Goal: Task Accomplishment & Management: Use online tool/utility

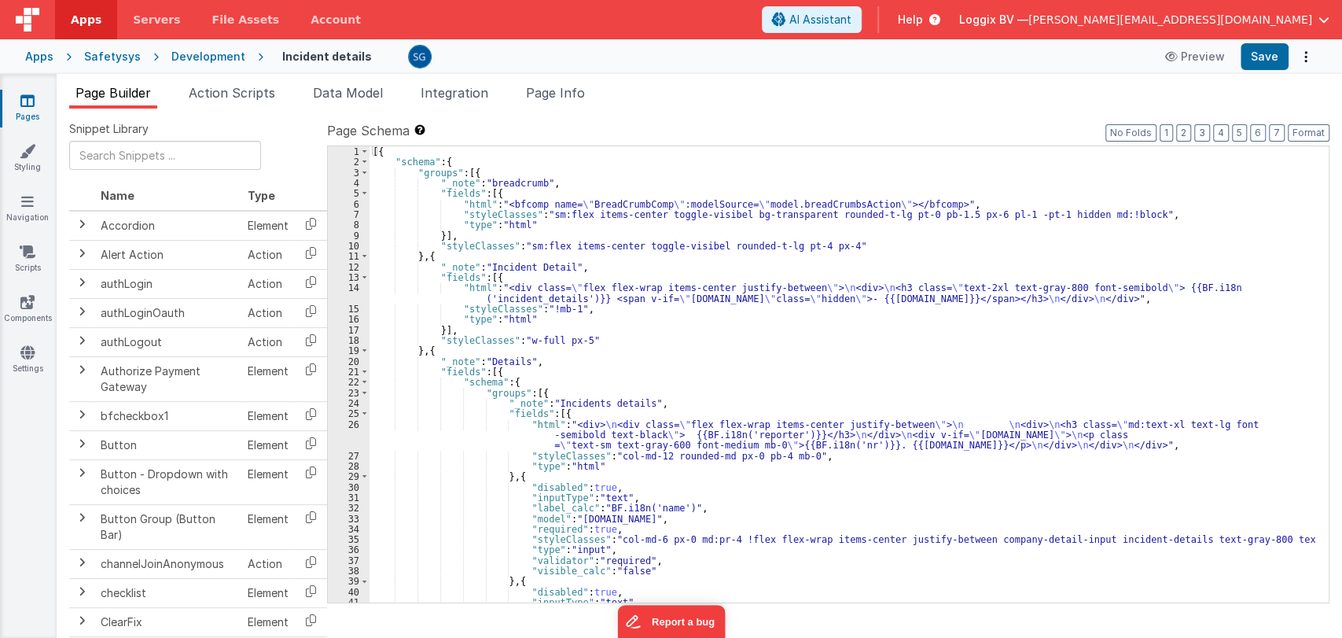
click at [591, 355] on div "[{ "schema" : { "groups" : [{ "_note" : "breadcrumb" , "fields" : [{ "html" : "…" at bounding box center [843, 384] width 946 height 477
click at [602, 342] on div "[{ "schema" : { "groups" : [{ "_note" : "breadcrumb" , "fields" : [{ "html" : "…" at bounding box center [843, 384] width 946 height 477
click at [666, 397] on div "[{ "schema" : { "groups" : [{ "_note" : "breadcrumb" , "fields" : [{ "html" : "…" at bounding box center [843, 384] width 946 height 477
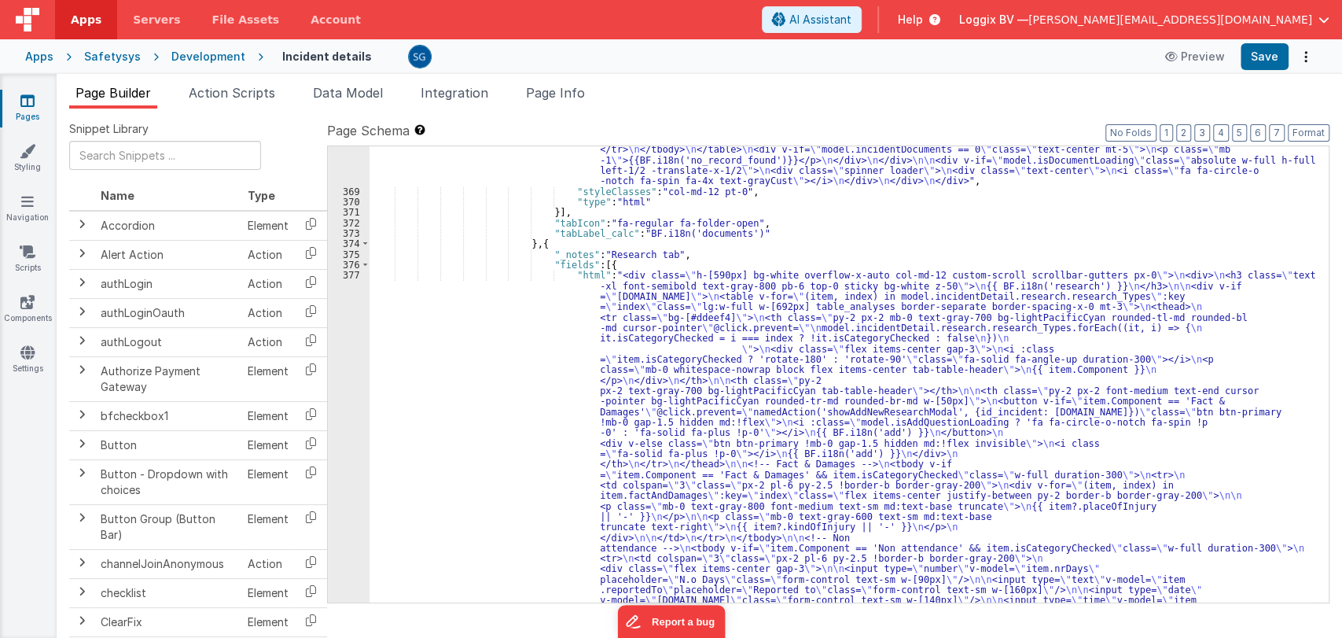
scroll to position [6523, 0]
click at [579, 283] on div ""html" : "<div :class= \" (![DOMAIN_NAME] || model.isDocumentLoading) && 'disab…" at bounding box center [843, 592] width 946 height 1504
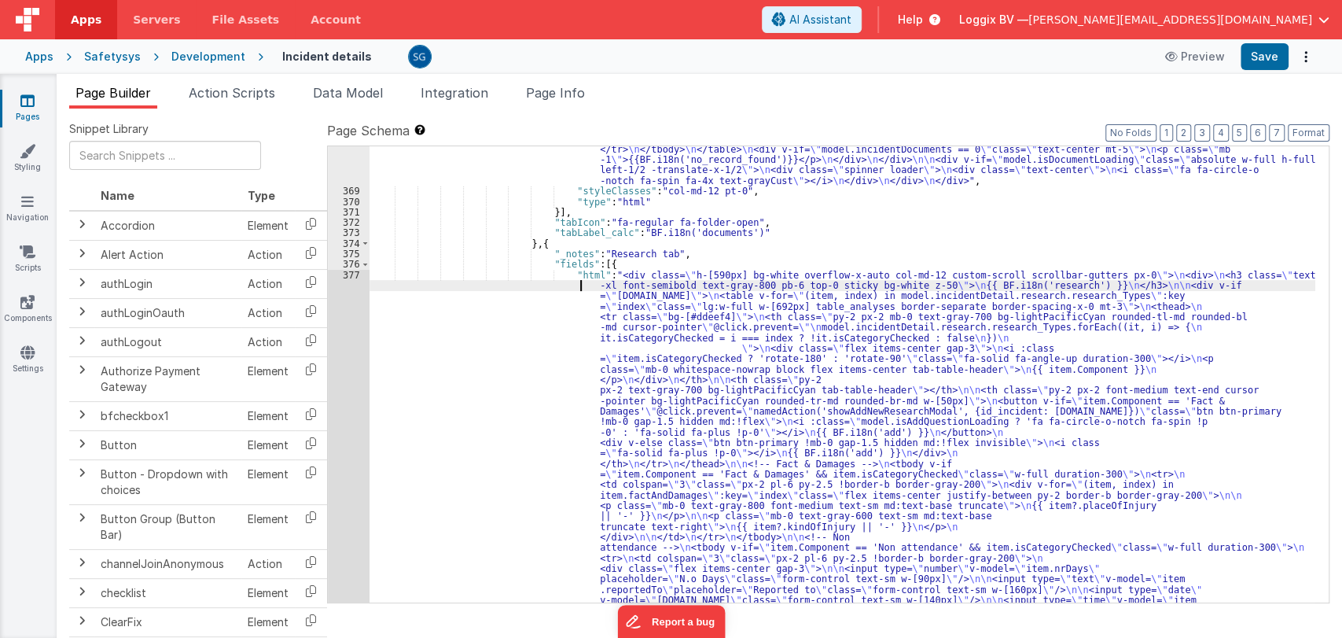
click at [353, 274] on div "377" at bounding box center [349, 621] width 42 height 702
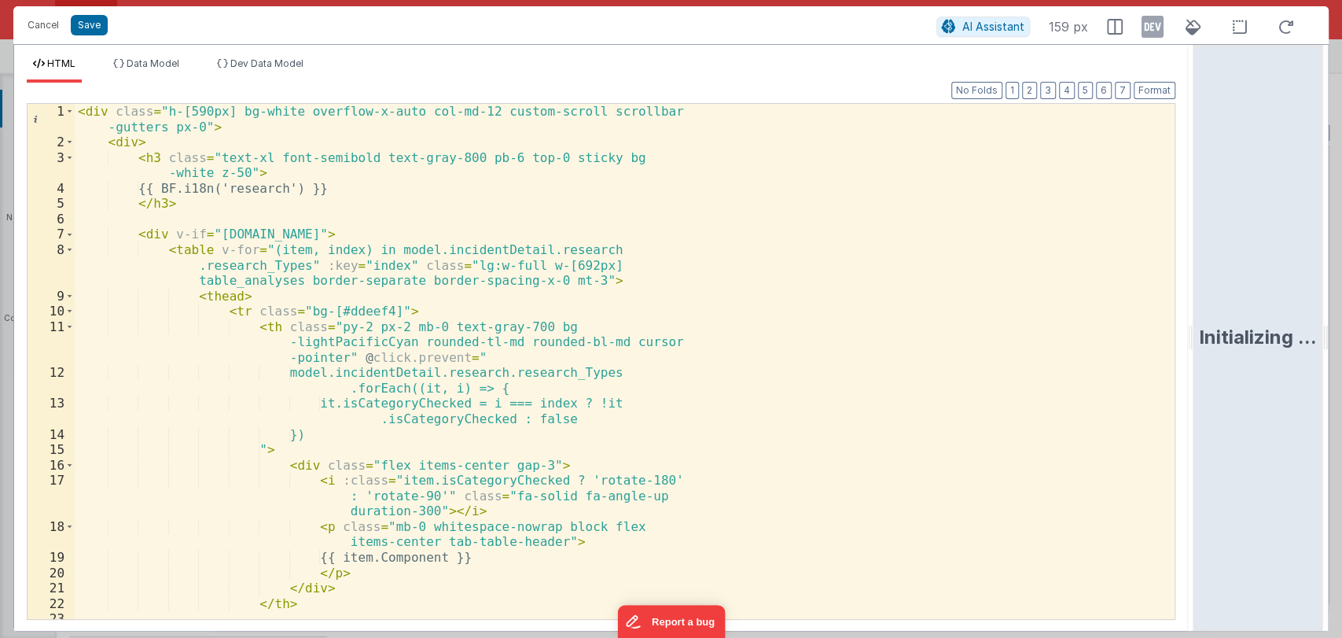
drag, startPoint x: 668, startPoint y: 337, endPoint x: 1235, endPoint y: 306, distance: 567.8
click at [1235, 306] on html "Cancel Save AI Assistant 159 px HTML Data Model Dev Data Model Format 7 6 5 4 3…" at bounding box center [671, 319] width 1342 height 638
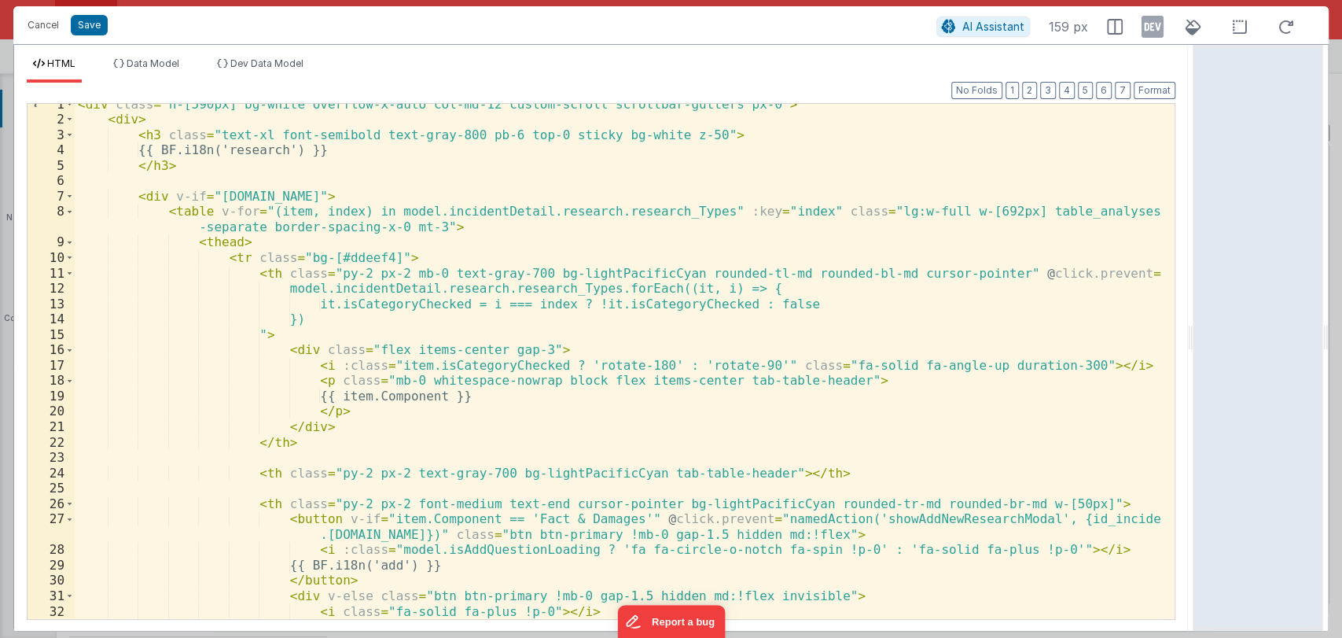
scroll to position [6, 0]
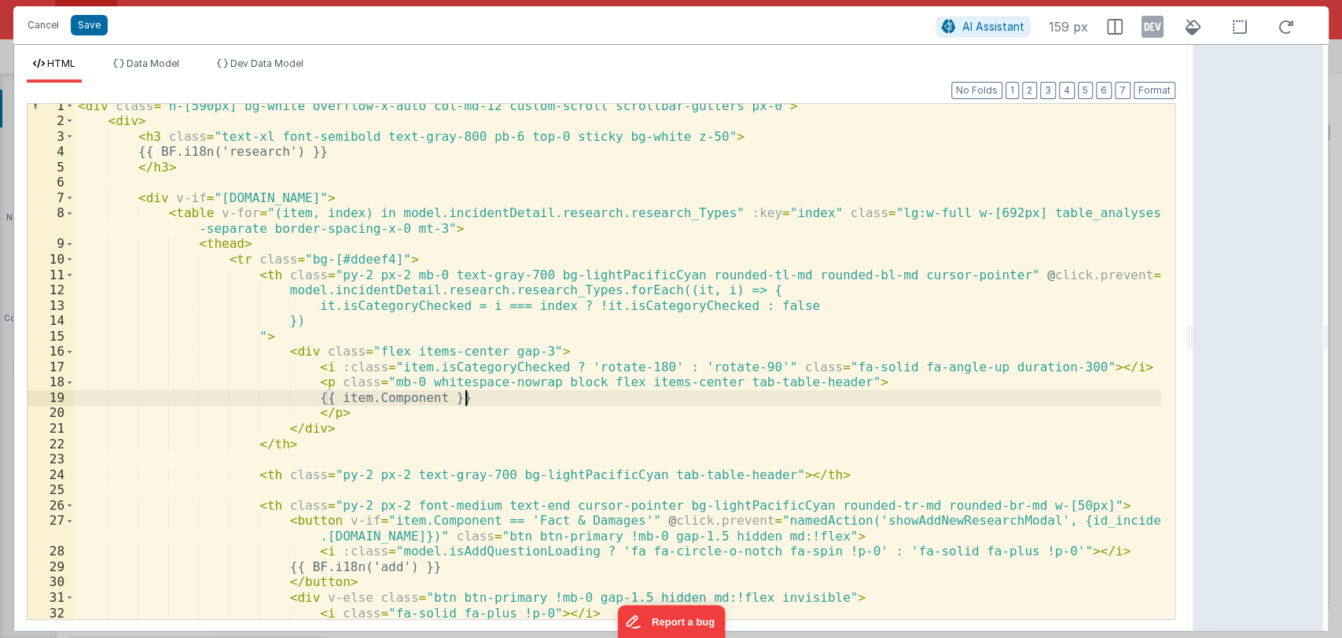
click at [490, 399] on div "< div class = "h-[590px] bg-white overflow-x-auto col-md-12 custom-scroll scrol…" at bounding box center [618, 371] width 1087 height 546
click at [507, 396] on div "< div class = "h-[590px] bg-white overflow-x-auto col-md-12 custom-scroll scrol…" at bounding box center [618, 371] width 1087 height 546
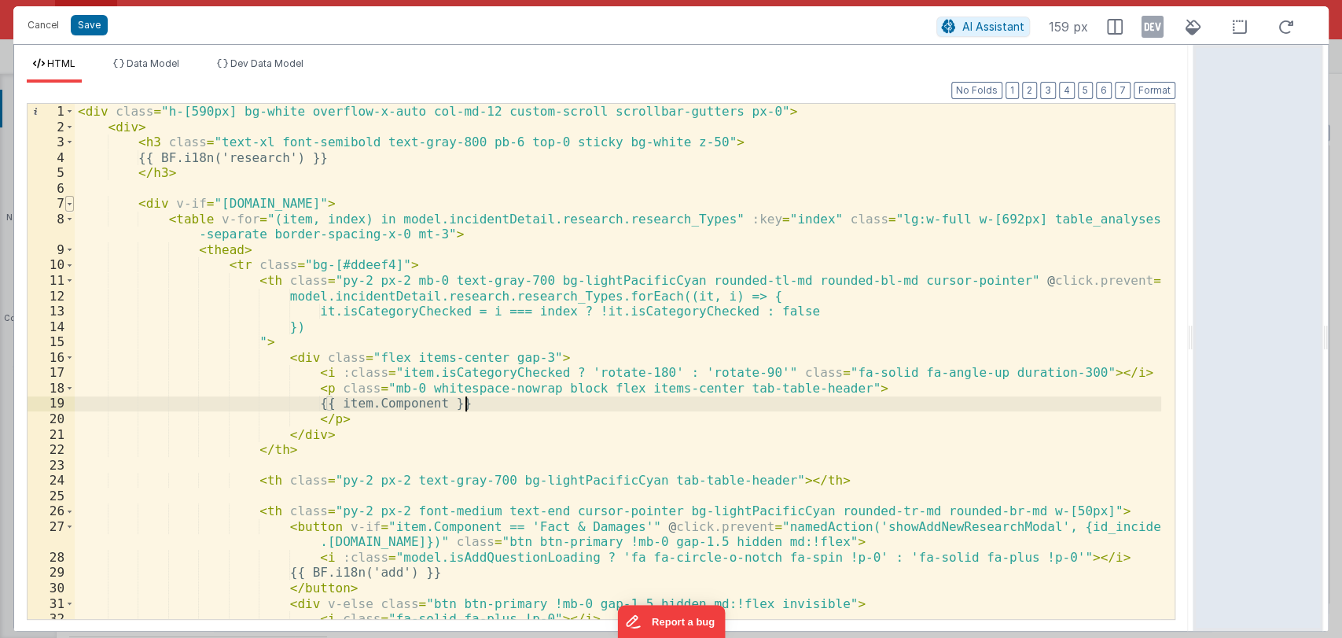
click at [65, 204] on span at bounding box center [69, 204] width 9 height 16
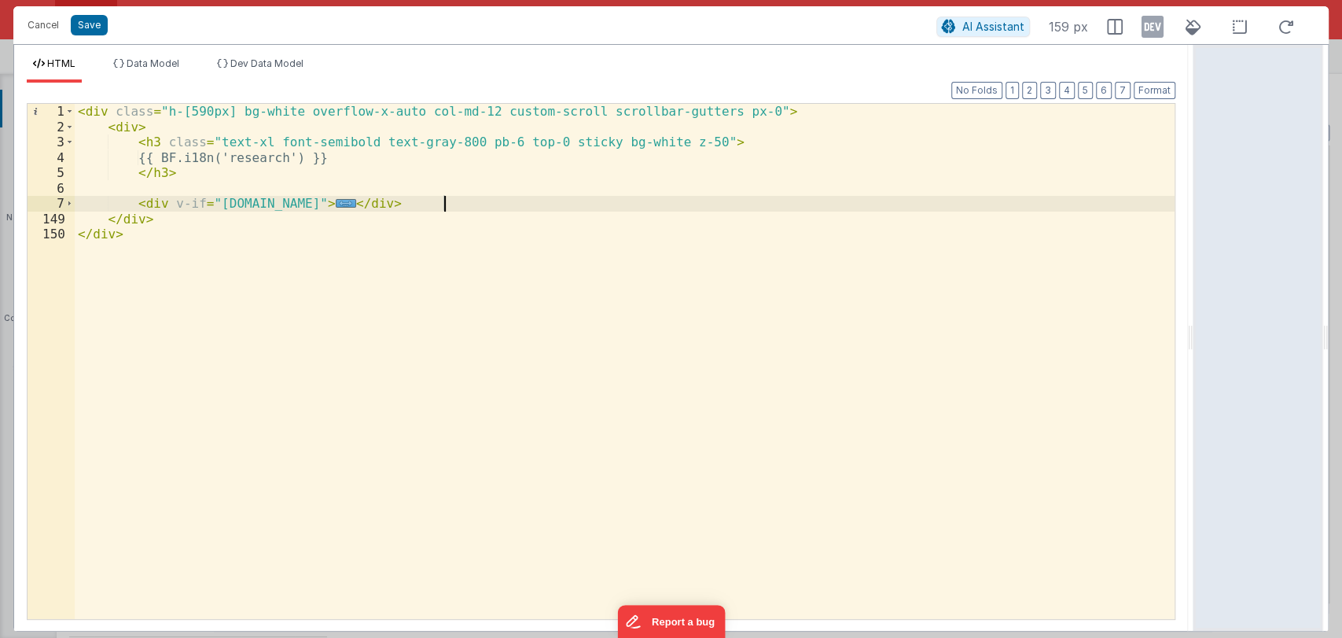
click at [518, 208] on div "< div class = "h-[590px] bg-white overflow-x-auto col-md-12 custom-scroll scrol…" at bounding box center [625, 377] width 1100 height 546
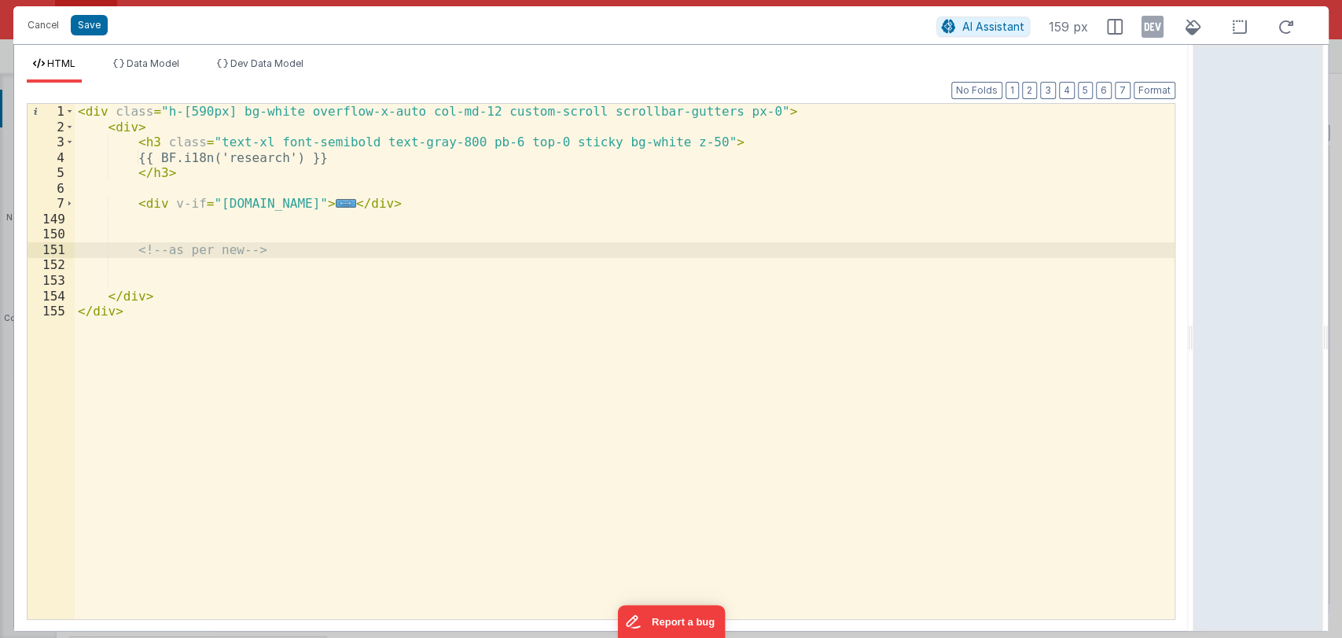
click at [423, 246] on div "< div class = "h-[590px] bg-white overflow-x-auto col-md-12 custom-scroll scrol…" at bounding box center [625, 377] width 1100 height 546
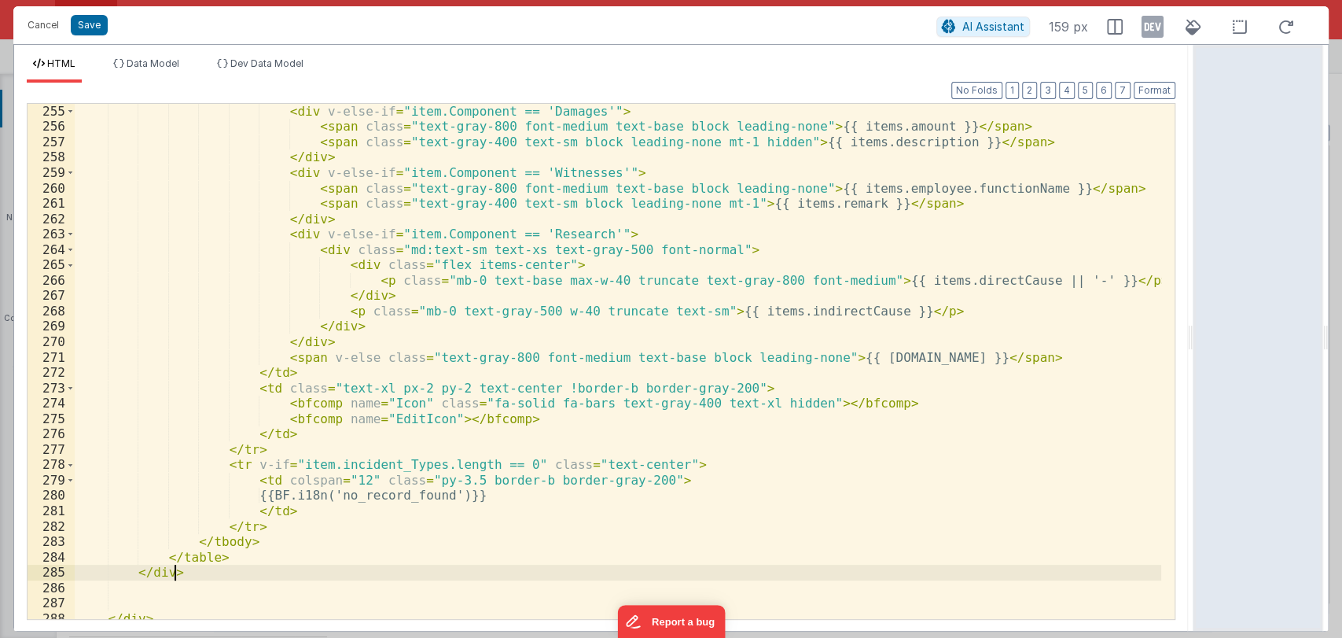
scroll to position [2268, 0]
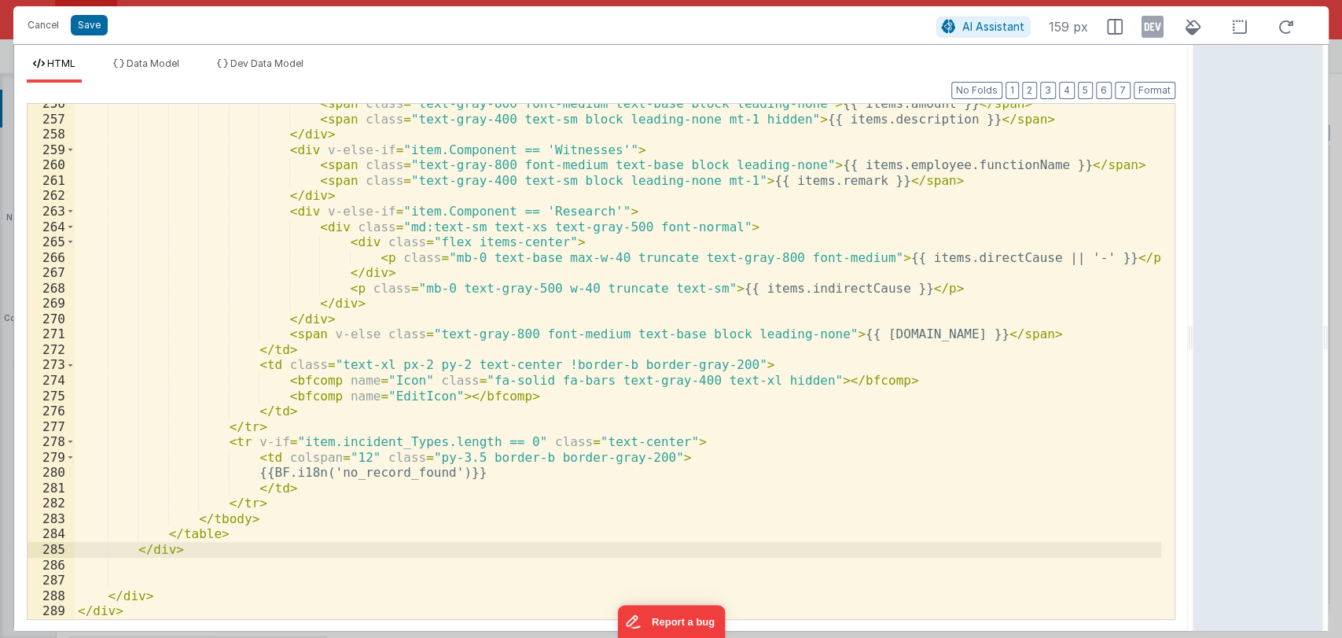
click at [254, 549] on div "< span class = "text-gray-800 font-medium text-base block leading-none" > {{ it…" at bounding box center [618, 369] width 1087 height 546
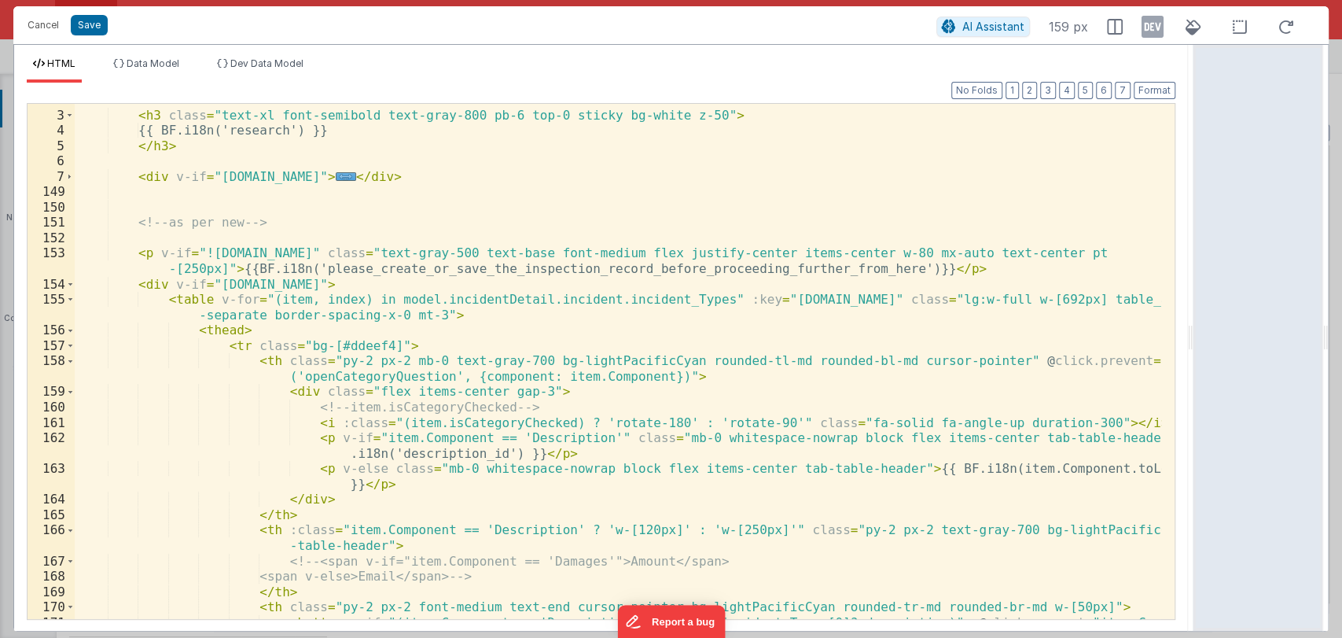
scroll to position [26, 0]
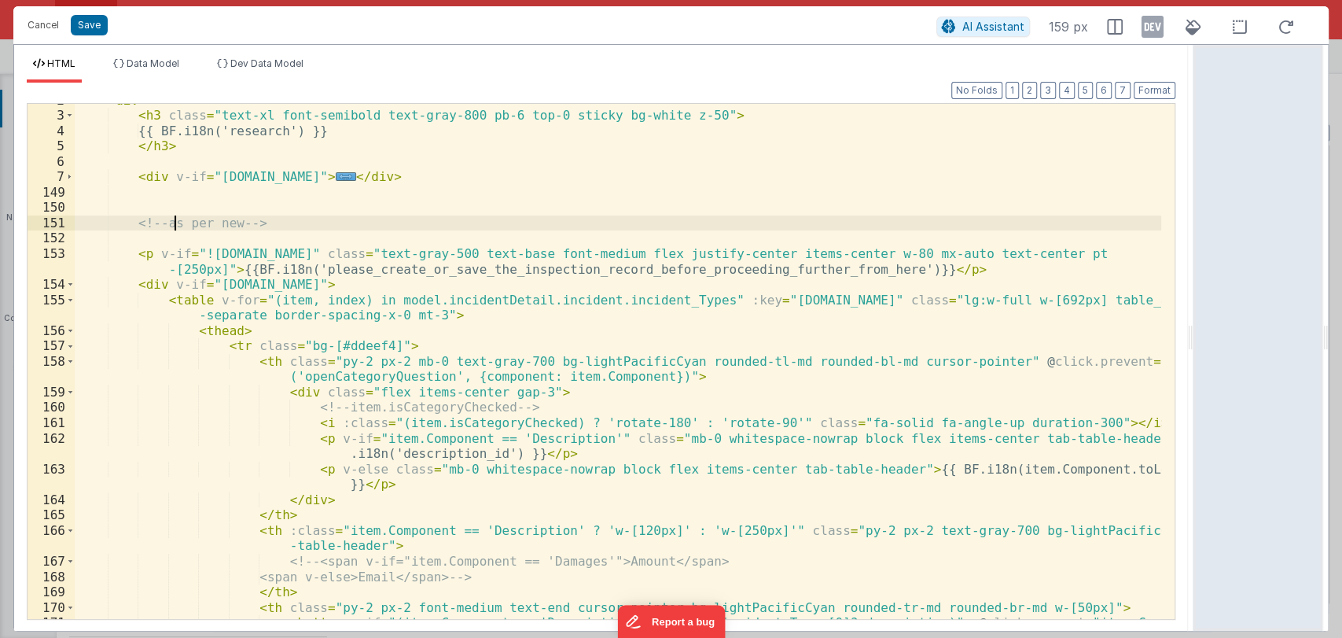
click at [178, 227] on div "< div > < h3 class = "text-xl font-semibold text-gray-800 pb-6 top-0 sticky bg-…" at bounding box center [618, 427] width 1087 height 669
click at [238, 225] on div "< div > < h3 class = "text-xl font-semibold text-gray-800 pb-6 top-0 sticky bg-…" at bounding box center [618, 427] width 1087 height 669
click at [364, 222] on div "< div > < h3 class = "text-xl font-semibold text-gray-800 pb-6 top-0 sticky bg-…" at bounding box center [618, 427] width 1087 height 669
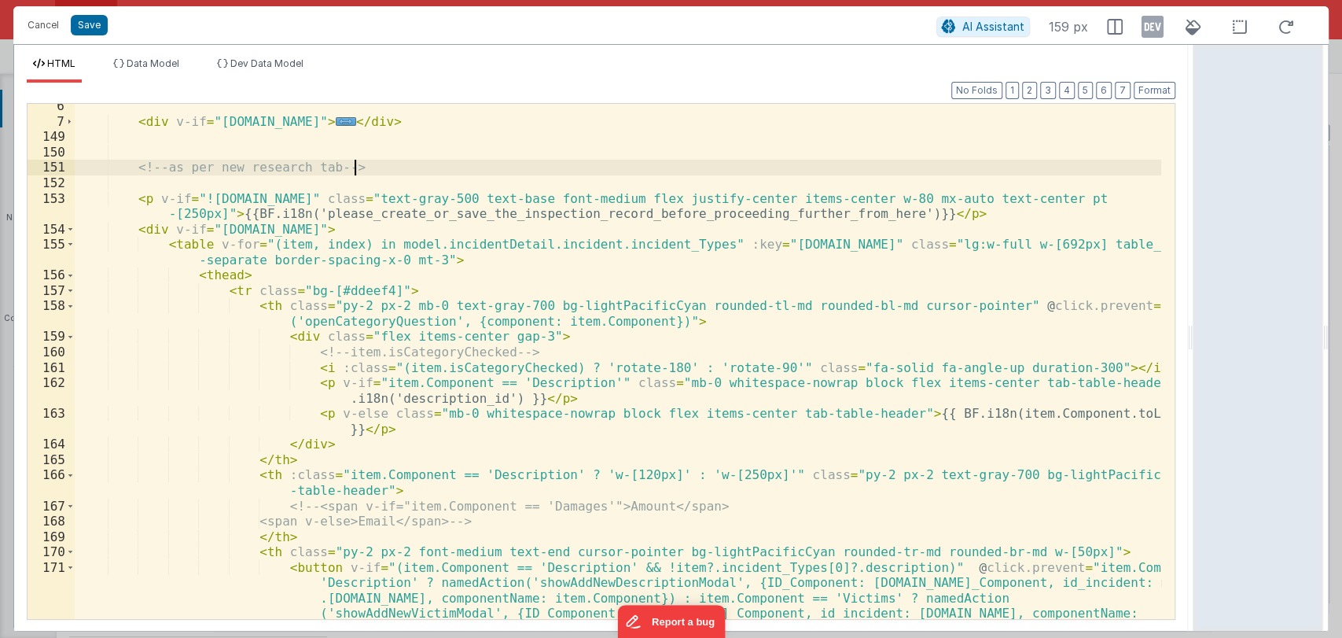
scroll to position [80, 0]
click at [215, 296] on div "< div v-if = "model.incidentDetail.incident.id" > ... </ div > <!-- as per new …" at bounding box center [618, 435] width 1087 height 669
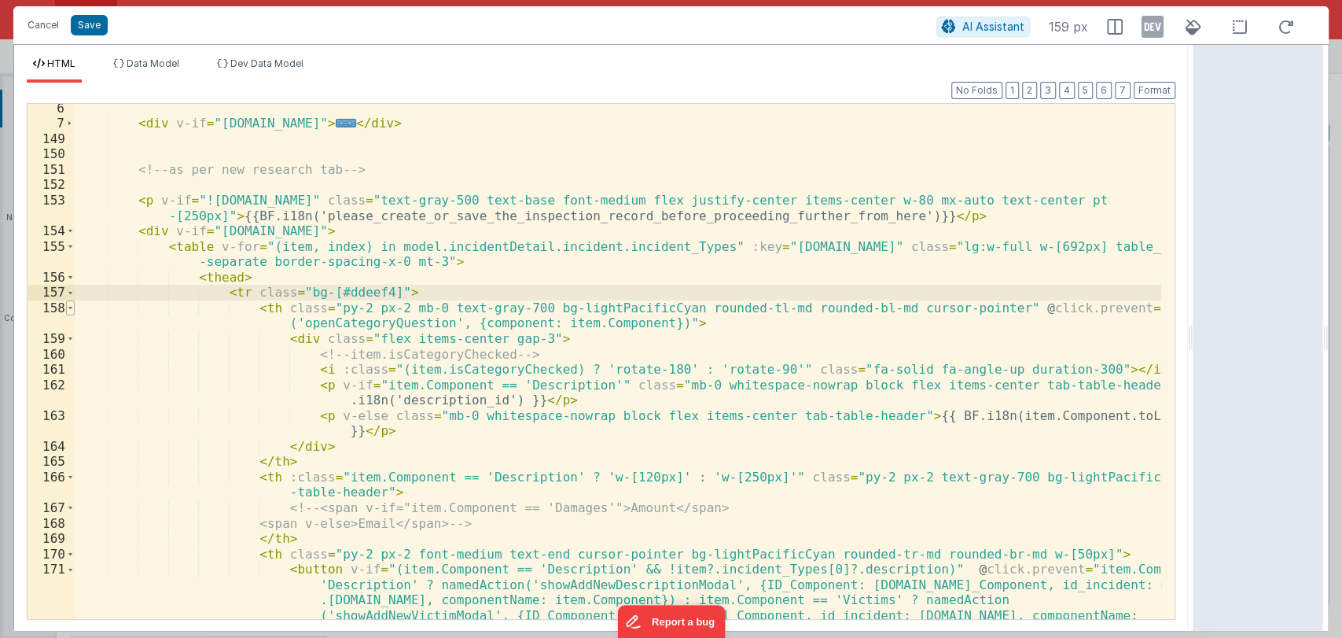
click at [68, 308] on span at bounding box center [70, 308] width 9 height 16
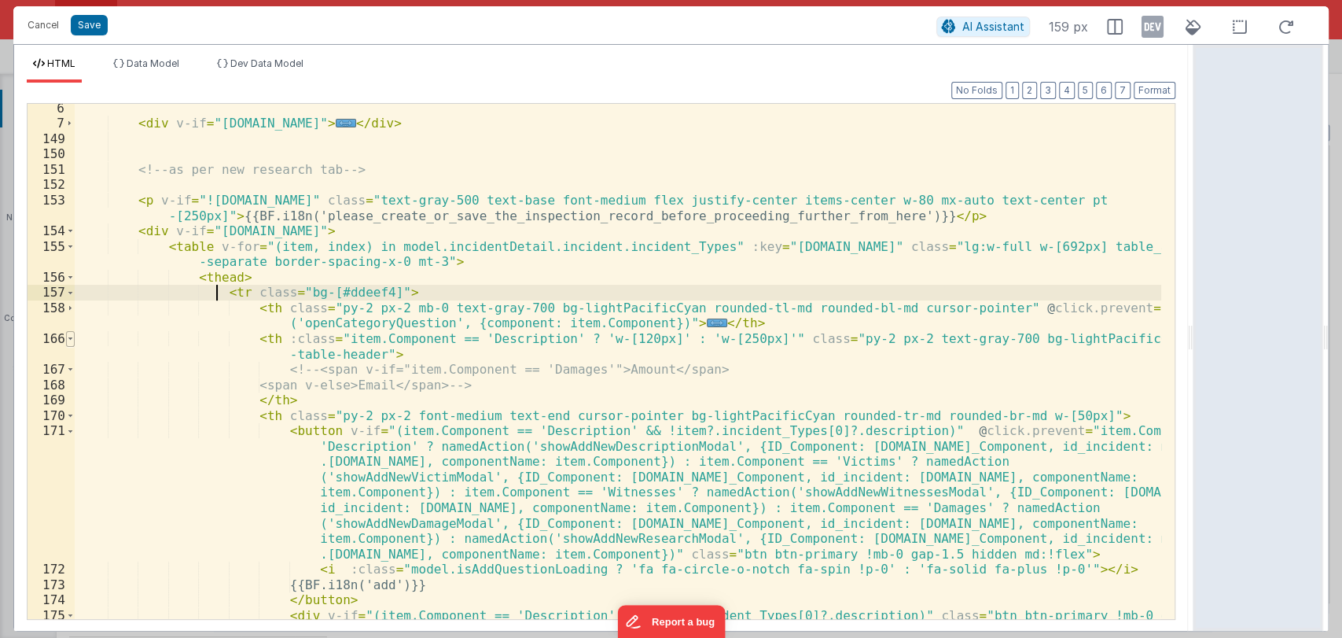
click at [66, 337] on span at bounding box center [70, 339] width 9 height 16
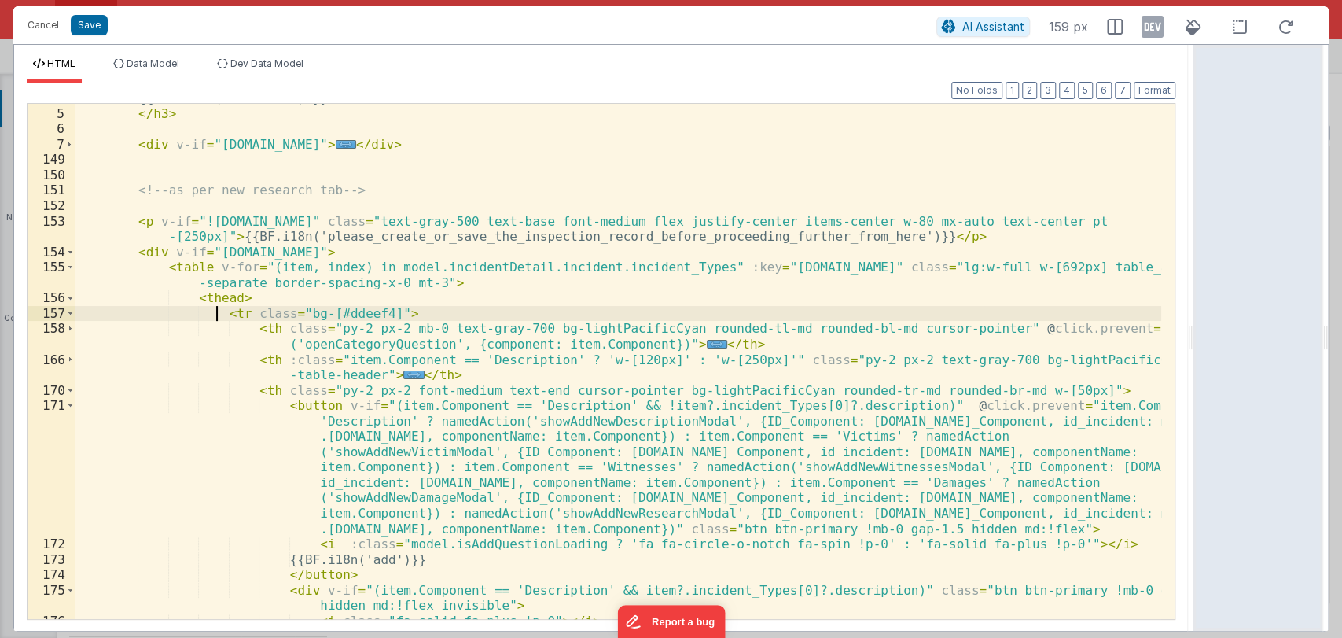
scroll to position [59, 0]
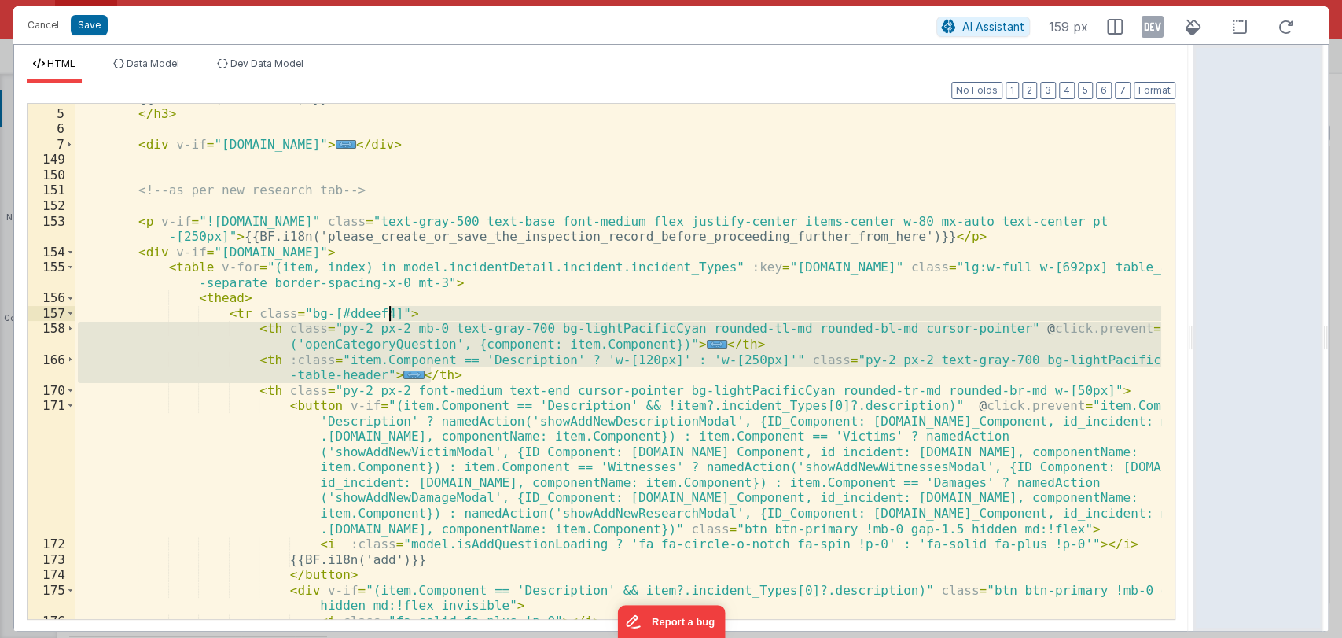
drag, startPoint x: 443, startPoint y: 378, endPoint x: 443, endPoint y: 319, distance: 59.0
click at [443, 319] on div "{{ BF.i18n('research') }} </ h3 > < div v-if = "model.incidentDetail.incident.i…" at bounding box center [618, 363] width 1087 height 546
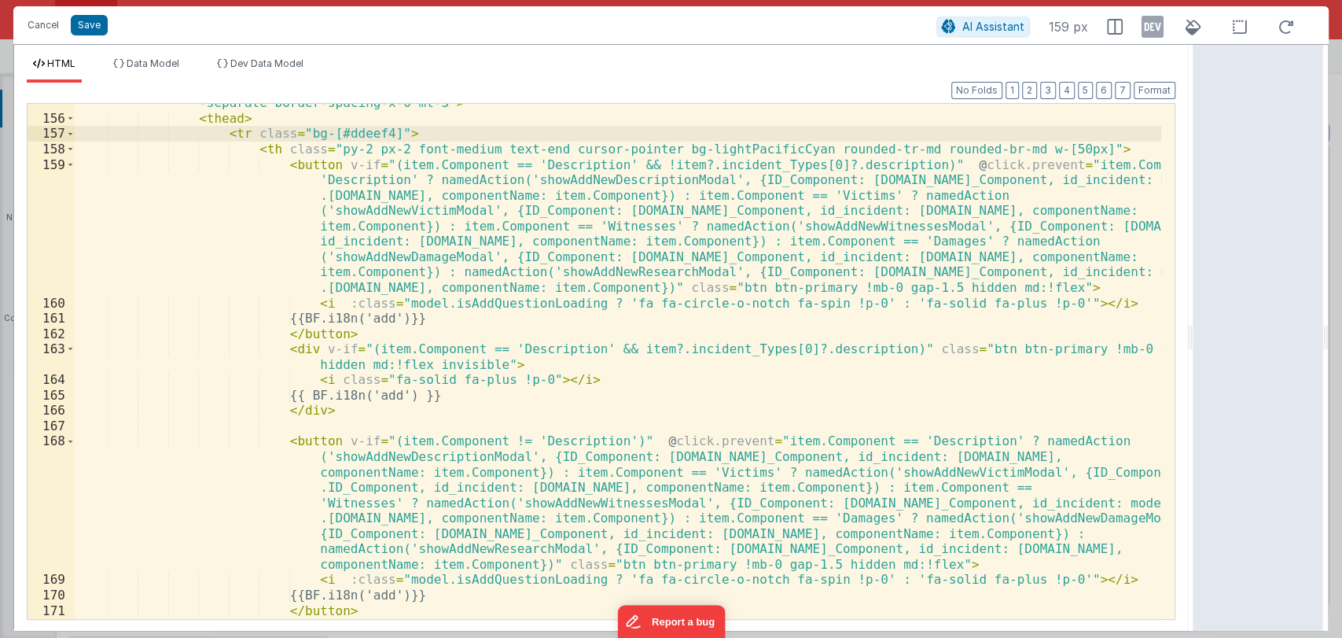
scroll to position [239, 0]
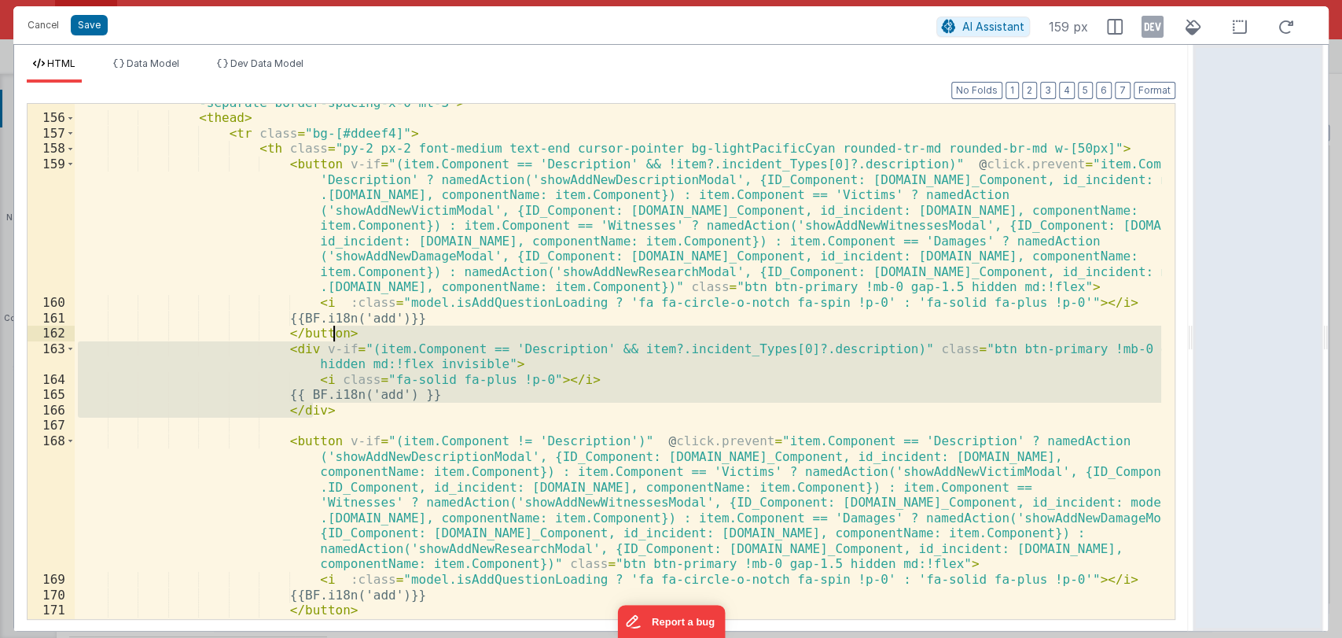
drag, startPoint x: 377, startPoint y: 408, endPoint x: 396, endPoint y: 338, distance: 72.5
click at [396, 338] on div "< table v-for = "(item, index) in model.incidentDetail.incident.incident_Types"…" at bounding box center [618, 359] width 1087 height 561
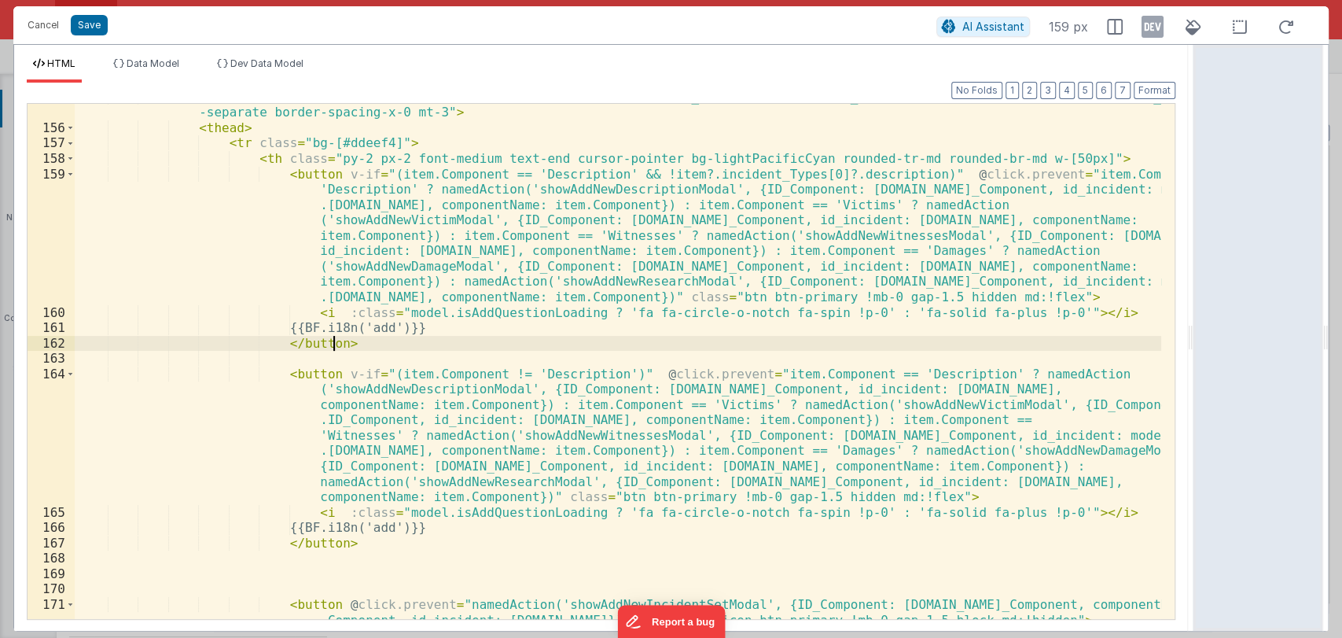
scroll to position [219, 0]
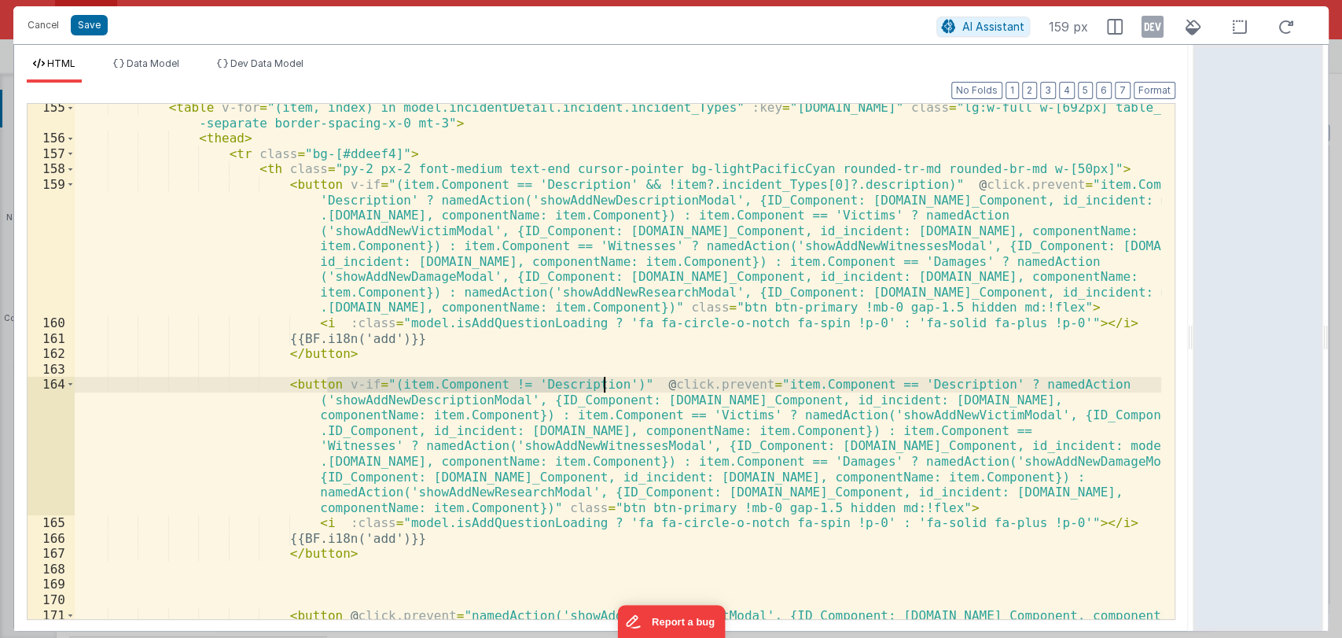
drag, startPoint x: 326, startPoint y: 383, endPoint x: 605, endPoint y: 385, distance: 278.4
click at [605, 385] on div "< table v-for = "(item, index) in model.incidentDetail.incident.incident_Types"…" at bounding box center [618, 388] width 1087 height 576
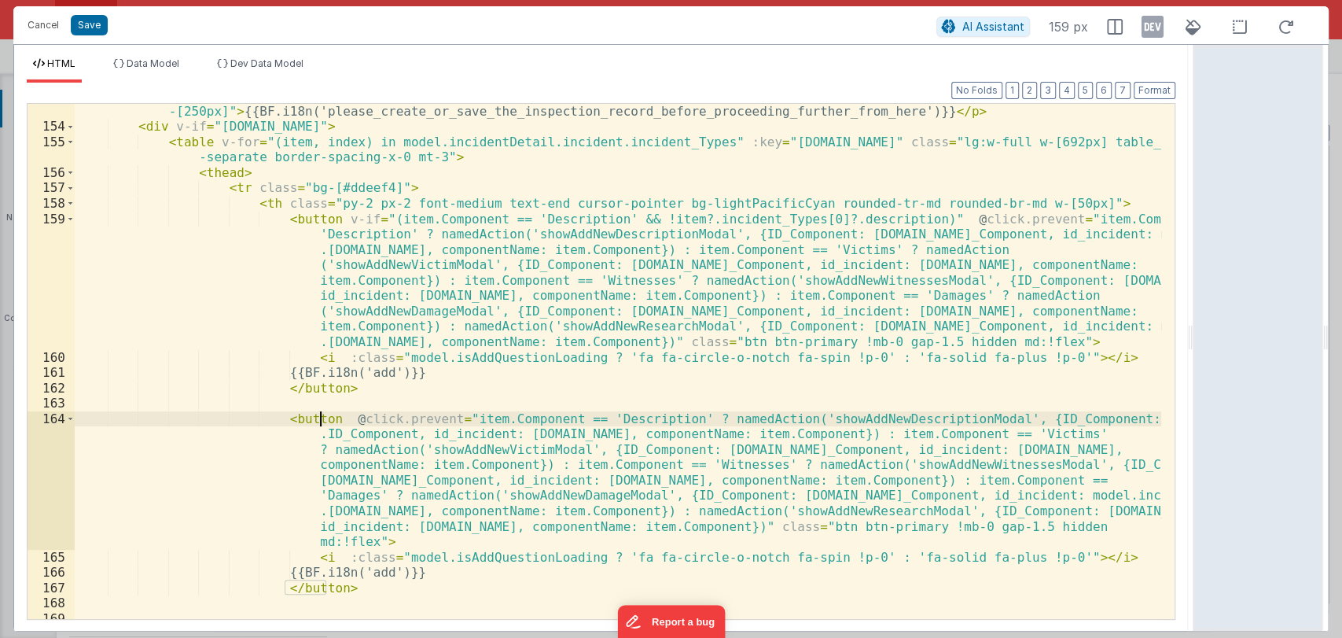
scroll to position [184, 0]
click at [377, 385] on div "< p v-if = "!model.incidentDetail.incident.id" class = "text-gray-500 text-base…" at bounding box center [618, 368] width 1087 height 561
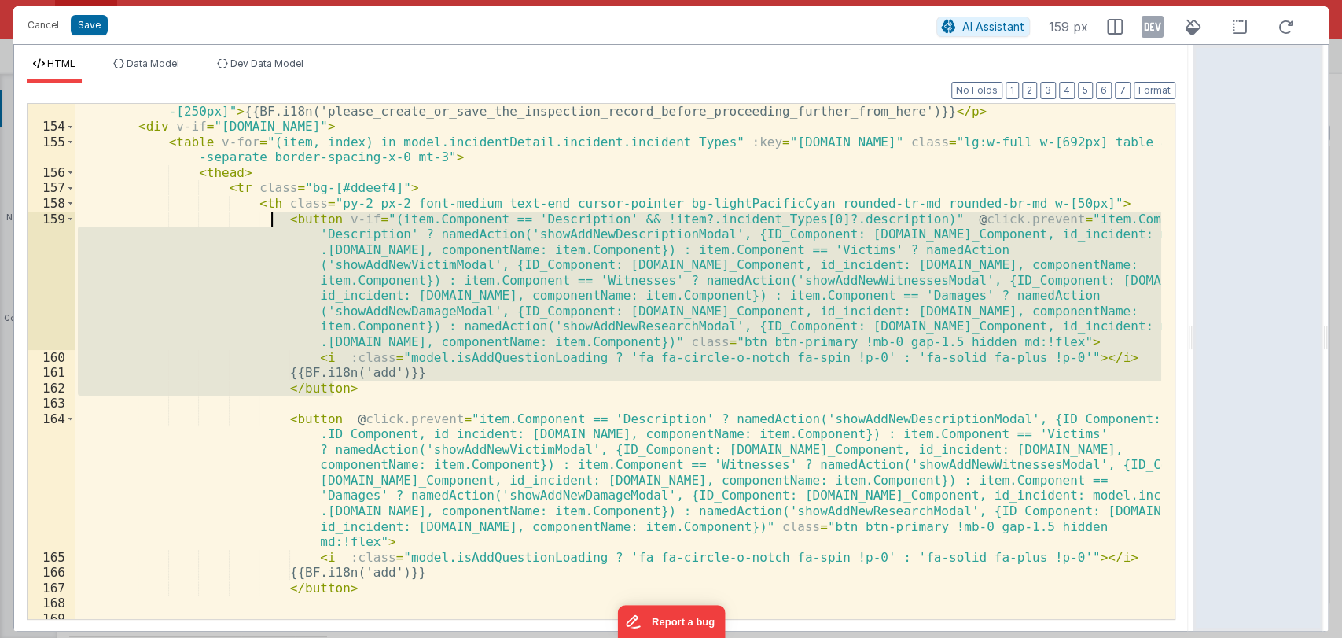
drag, startPoint x: 377, startPoint y: 385, endPoint x: 270, endPoint y: 225, distance: 192.8
click at [270, 225] on div "< p v-if = "!model.incidentDetail.incident.id" class = "text-gray-500 text-base…" at bounding box center [618, 368] width 1087 height 561
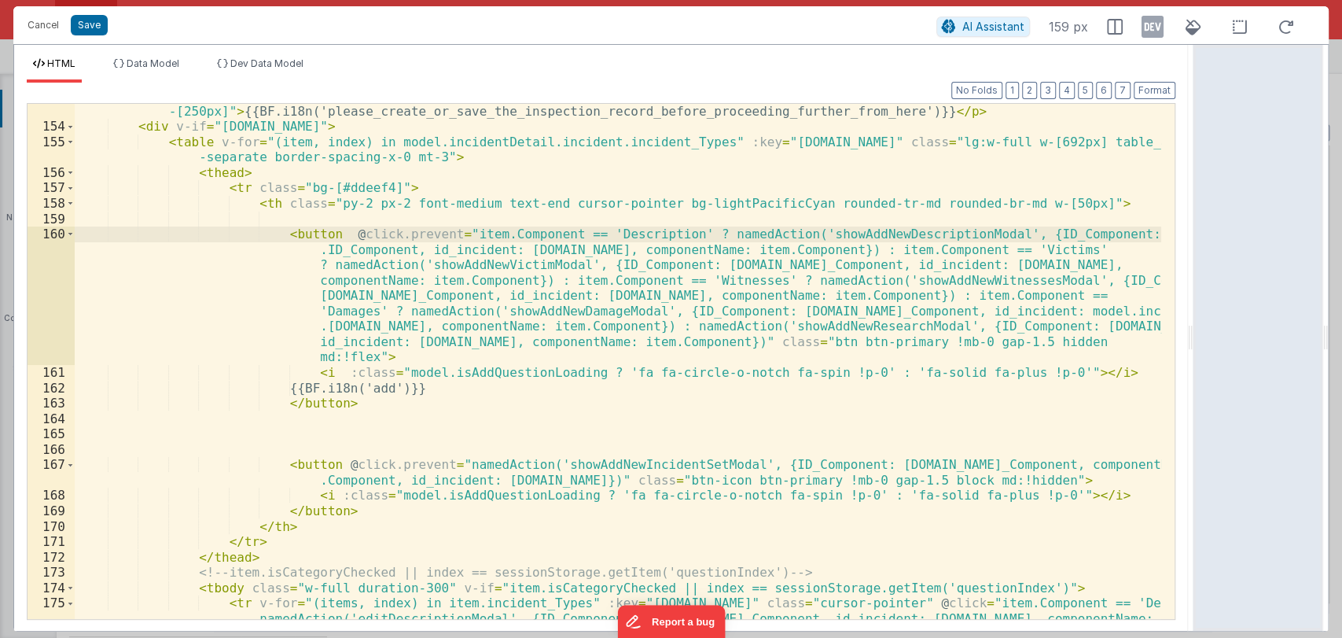
click at [445, 231] on div "< p v-if = "!model.incidentDetail.incident.id" class = "text-gray-500 text-base…" at bounding box center [618, 438] width 1087 height 700
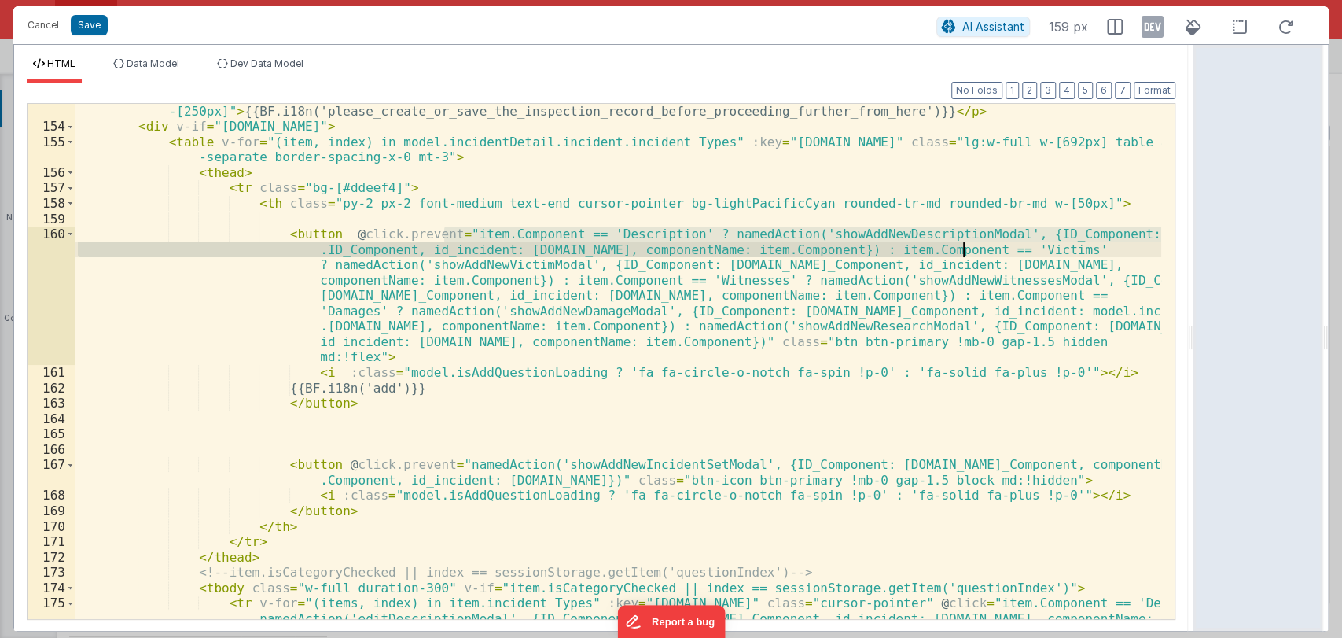
drag, startPoint x: 445, startPoint y: 231, endPoint x: 962, endPoint y: 254, distance: 517.9
click at [962, 254] on div "< p v-if = "!model.incidentDetail.incident.id" class = "text-gray-500 text-base…" at bounding box center [618, 438] width 1087 height 700
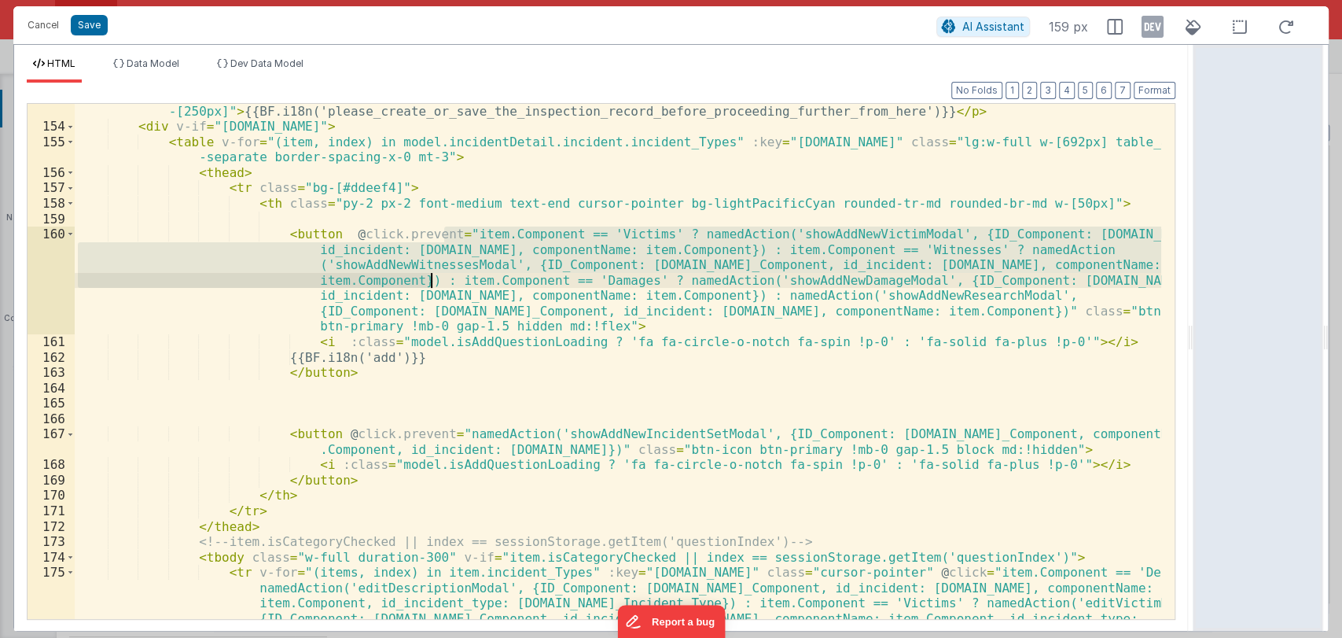
drag, startPoint x: 443, startPoint y: 234, endPoint x: 428, endPoint y: 281, distance: 48.7
click at [428, 281] on div "< p v-if = "!model.incidentDetail.incident.id" class = "text-gray-500 text-base…" at bounding box center [618, 438] width 1087 height 700
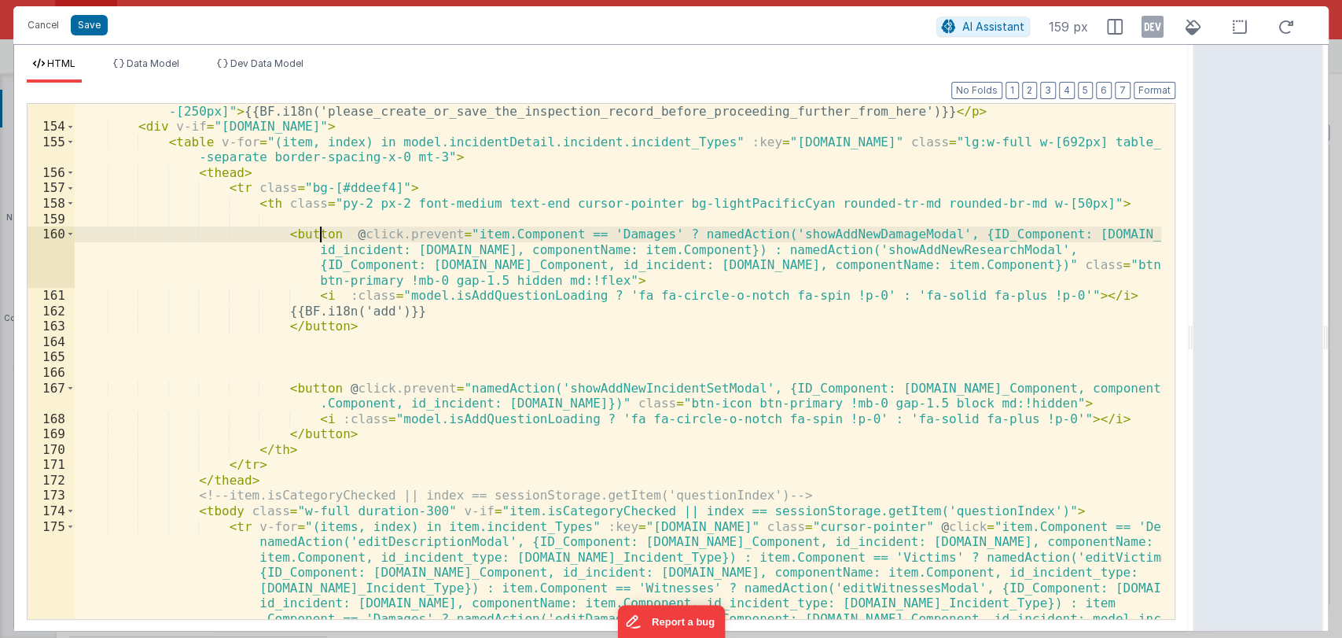
click at [323, 234] on div "< p v-if = "!model.incidentDetail.incident.id" class = "text-gray-500 text-base…" at bounding box center [618, 438] width 1087 height 700
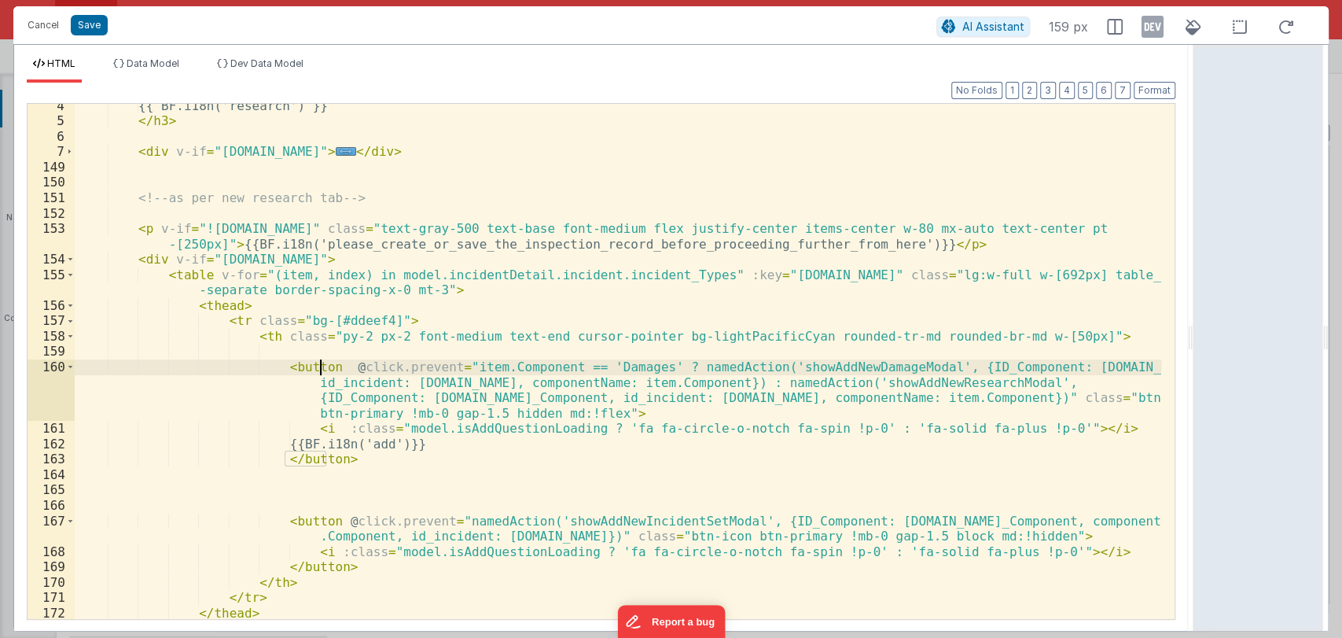
scroll to position [51, 0]
click at [333, 366] on div "{{ BF.i18n('research') }} </ h3 > < div v-if = "model.incidentDetail.incident.i…" at bounding box center [618, 371] width 1087 height 546
click at [325, 364] on div "{{ BF.i18n('research') }} </ h3 > < div v-if = "model.incidentDetail.incident.i…" at bounding box center [618, 371] width 1087 height 546
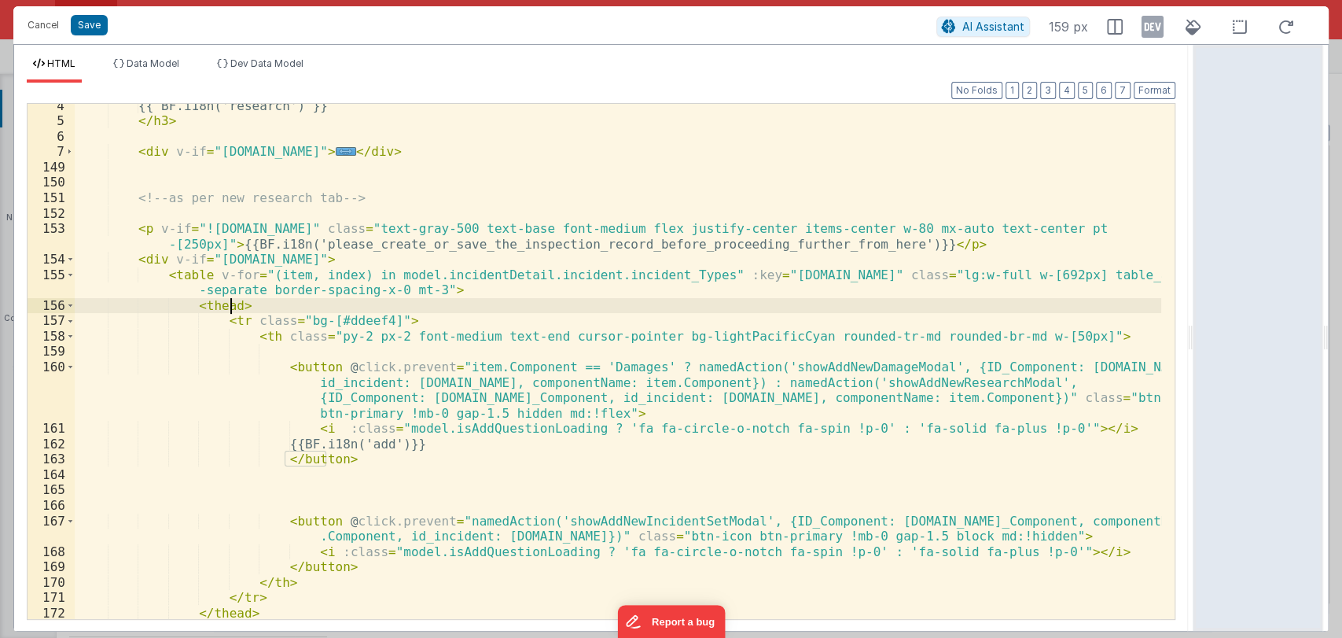
click at [230, 307] on div "{{ BF.i18n('research') }} </ h3 > < div v-if = "model.incidentDetail.incident.i…" at bounding box center [618, 371] width 1087 height 546
click at [199, 278] on div "{{ BF.i18n('research') }} </ h3 > < div v-if = "model.incidentDetail.incident.i…" at bounding box center [618, 371] width 1087 height 546
click at [229, 306] on div "{{ BF.i18n('research') }} </ h3 > < div v-if = "model.incidentDetail.incident.i…" at bounding box center [618, 371] width 1087 height 546
click at [471, 305] on div "{{ BF.i18n('research') }} </ h3 > < div v-if = "model.incidentDetail.incident.i…" at bounding box center [618, 371] width 1087 height 546
drag, startPoint x: 277, startPoint y: 306, endPoint x: 396, endPoint y: 304, distance: 119.5
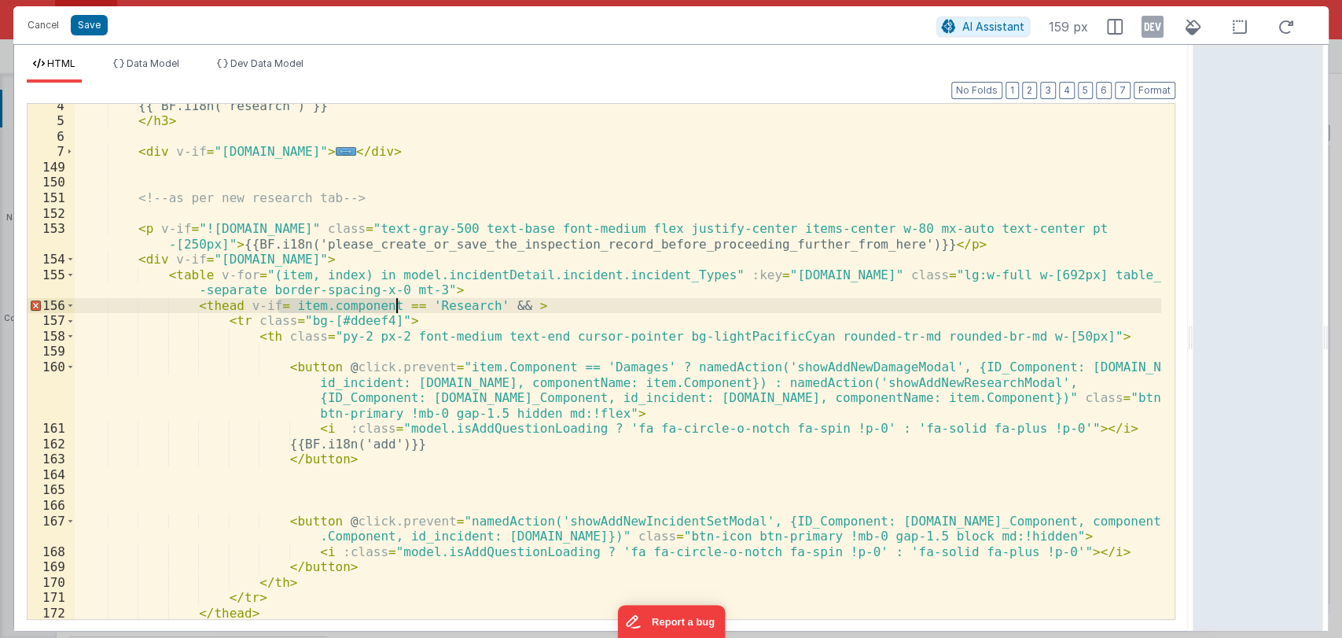
click at [396, 304] on div "{{ BF.i18n('research') }} </ h3 > < div v-if = "model.incidentDetail.incident.i…" at bounding box center [618, 371] width 1087 height 546
click at [497, 304] on div "{{ BF.i18n('research') }} </ h3 > < div v-if = "model.incidentDetail.incident.i…" at bounding box center [618, 371] width 1087 height 546
paste textarea
click at [758, 305] on div "{{ BF.i18n('research') }} </ h3 > < div v-if = "model.incidentDetail.incident.i…" at bounding box center [618, 371] width 1087 height 546
click at [277, 303] on div "{{ BF.i18n('research') }} </ h3 > < div v-if = "model.incidentDetail.incident.i…" at bounding box center [618, 371] width 1087 height 546
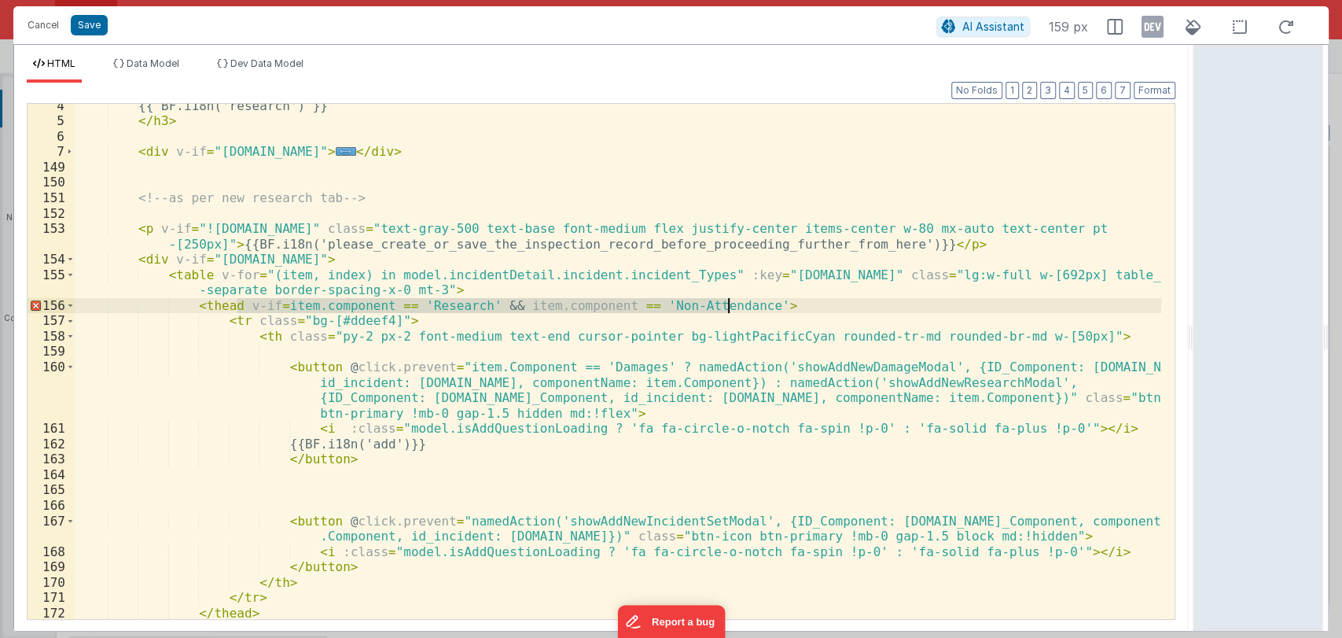
drag, startPoint x: 237, startPoint y: 306, endPoint x: 725, endPoint y: 304, distance: 488.3
click at [725, 304] on div "{{ BF.i18n('research') }} </ h3 > < div v-if = "model.incidentDetail.incident.i…" at bounding box center [618, 371] width 1087 height 546
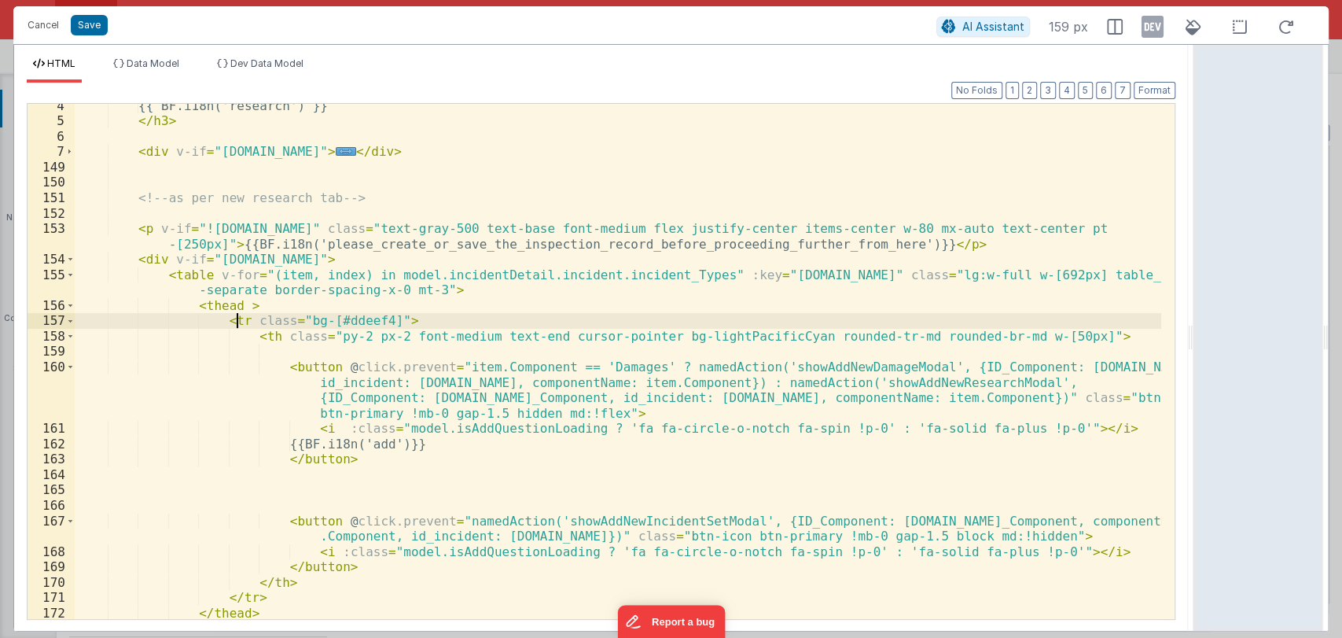
click at [236, 323] on div "{{ BF.i18n('research') }} </ h3 > < div v-if = "model.incidentDetail.incident.i…" at bounding box center [618, 371] width 1087 height 546
click at [278, 316] on div "{{ BF.i18n('research') }} </ h3 > < div v-if = "model.incidentDetail.incident.i…" at bounding box center [618, 371] width 1087 height 546
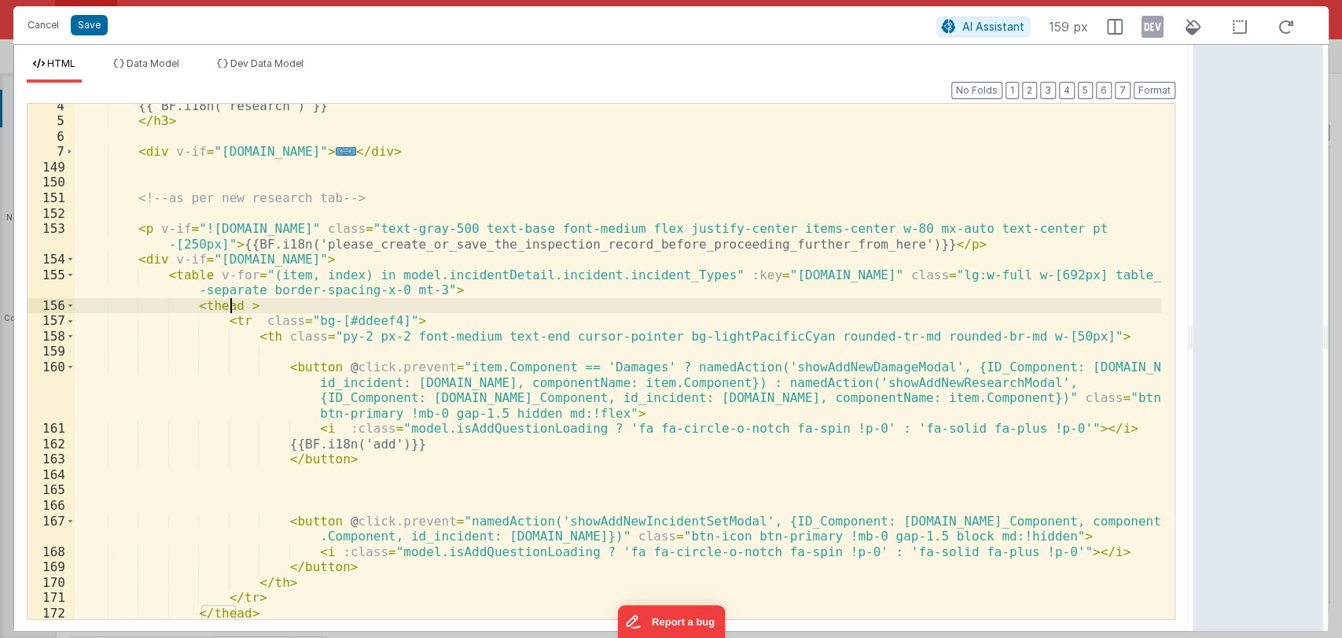
click at [230, 306] on div "{{ BF.i18n('research') }} </ h3 > < div v-if = "model.incidentDetail.incident.i…" at bounding box center [618, 371] width 1087 height 546
paste textarea
click at [270, 306] on div "{{ BF.i18n('research') }} </ h3 > < div v-if = "model.incidentDetail.incident.i…" at bounding box center [618, 371] width 1087 height 546
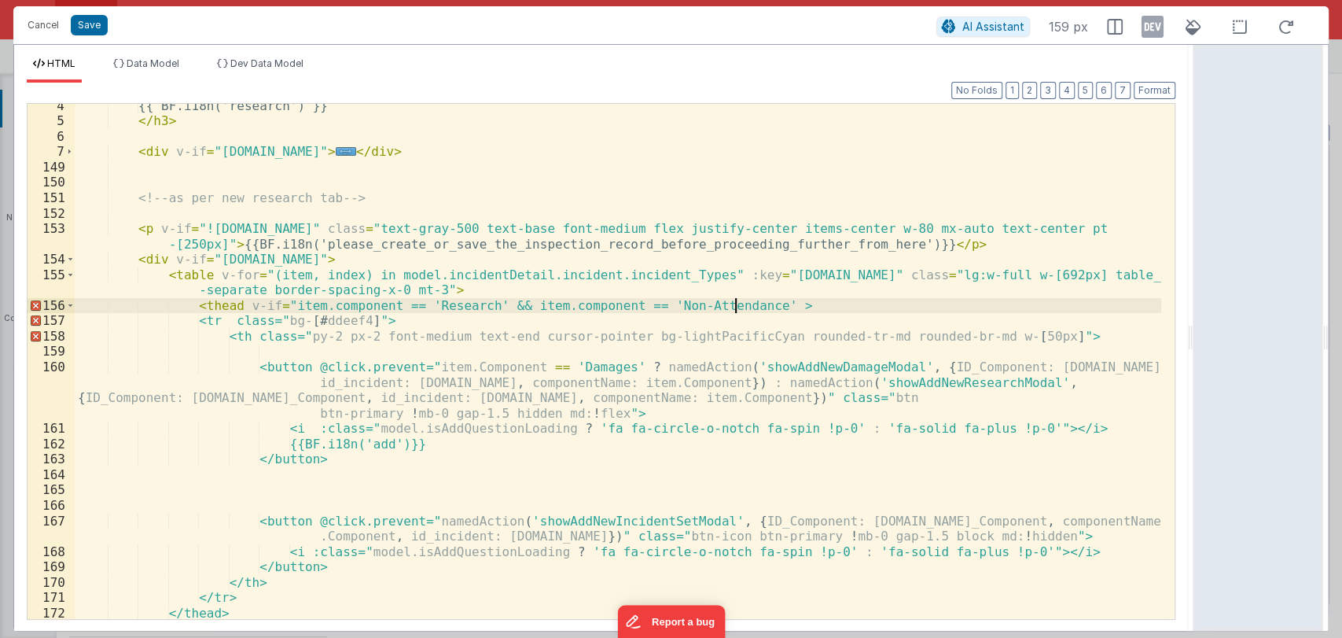
click at [732, 304] on div "{{ BF.i18n('research') }} </ h3 > < div v-if = "model.incidentDetail.incident.i…" at bounding box center [618, 371] width 1087 height 546
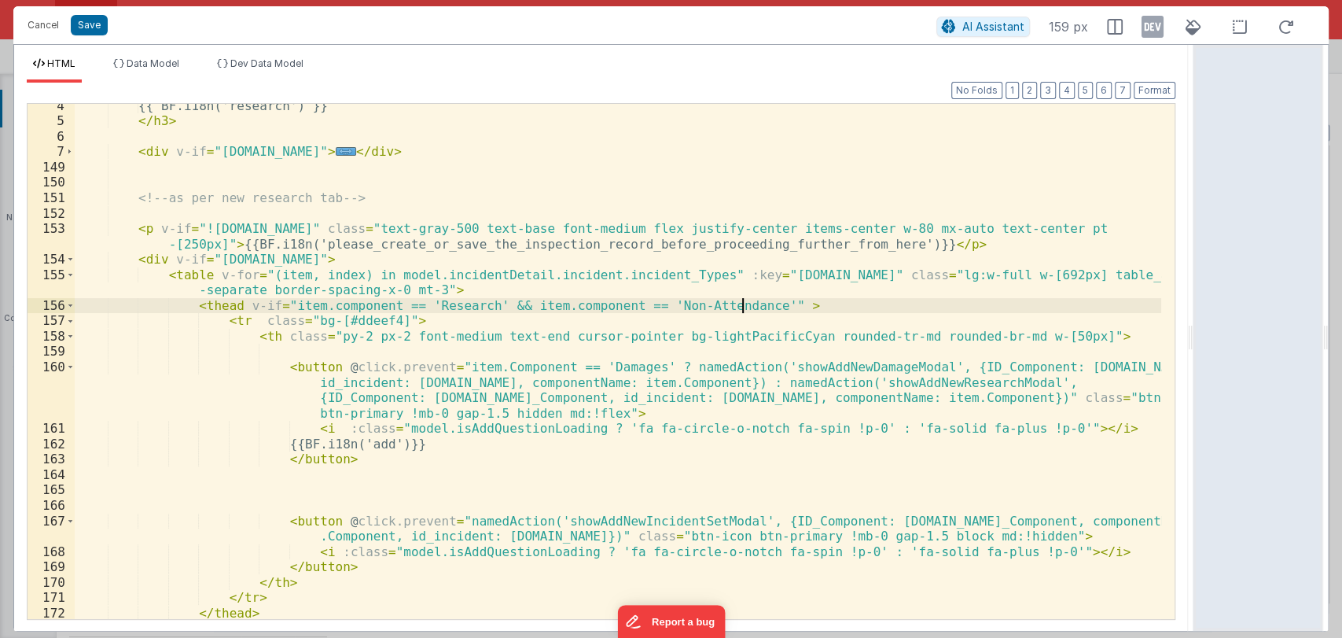
click at [780, 300] on div "{{ BF.i18n('research') }} </ h3 > < div v-if = "model.incidentDetail.incident.i…" at bounding box center [618, 371] width 1087 height 546
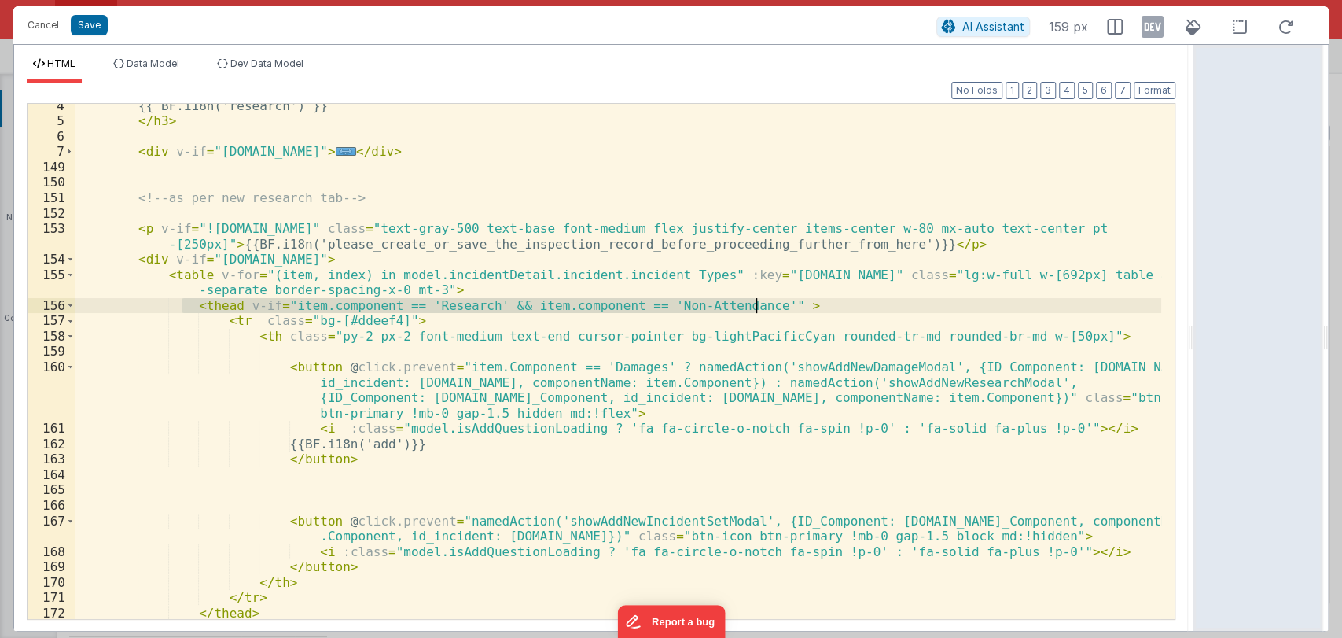
drag, startPoint x: 183, startPoint y: 304, endPoint x: 784, endPoint y: 304, distance: 600.7
click at [784, 304] on div "{{ BF.i18n('research') }} </ h3 > < div v-if = "model.incidentDetail.incident.i…" at bounding box center [618, 371] width 1087 height 546
click at [238, 304] on div "{{ BF.i18n('research') }} </ h3 > < div v-if = "model.incidentDetail.incident.i…" at bounding box center [618, 361] width 1087 height 515
drag, startPoint x: 238, startPoint y: 304, endPoint x: 745, endPoint y: 304, distance: 507.2
click at [745, 304] on div "{{ BF.i18n('research') }} </ h3 > < div v-if = "model.incidentDetail.incident.i…" at bounding box center [618, 371] width 1087 height 546
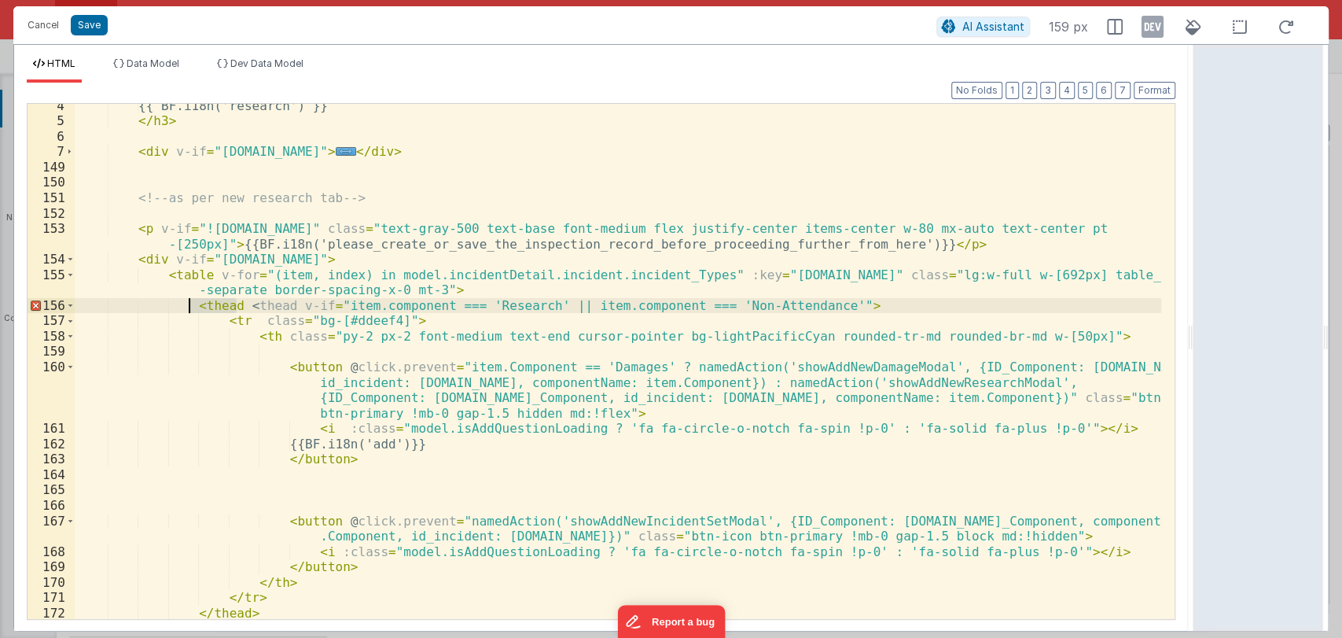
drag, startPoint x: 235, startPoint y: 307, endPoint x: 190, endPoint y: 310, distance: 44.9
click at [190, 310] on div "{{ BF.i18n('research') }} </ h3 > < div v-if = "model.incidentDetail.incident.i…" at bounding box center [618, 371] width 1087 height 546
click at [795, 302] on div "{{ BF.i18n('research') }} </ h3 > < div v-if = "model.incidentDetail.incident.i…" at bounding box center [618, 371] width 1087 height 546
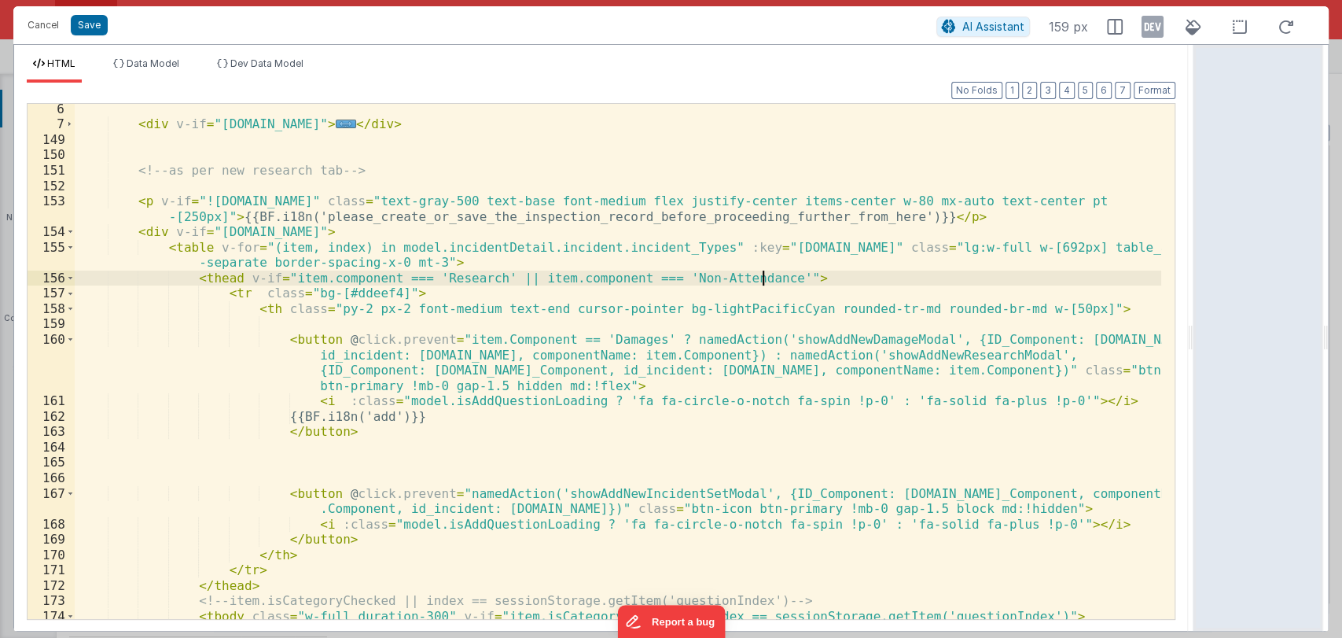
scroll to position [79, 0]
click at [592, 342] on div "< div v-if = "model.incidentDetail.incident.id" > ... </ div > <!-- as per new …" at bounding box center [618, 443] width 1087 height 684
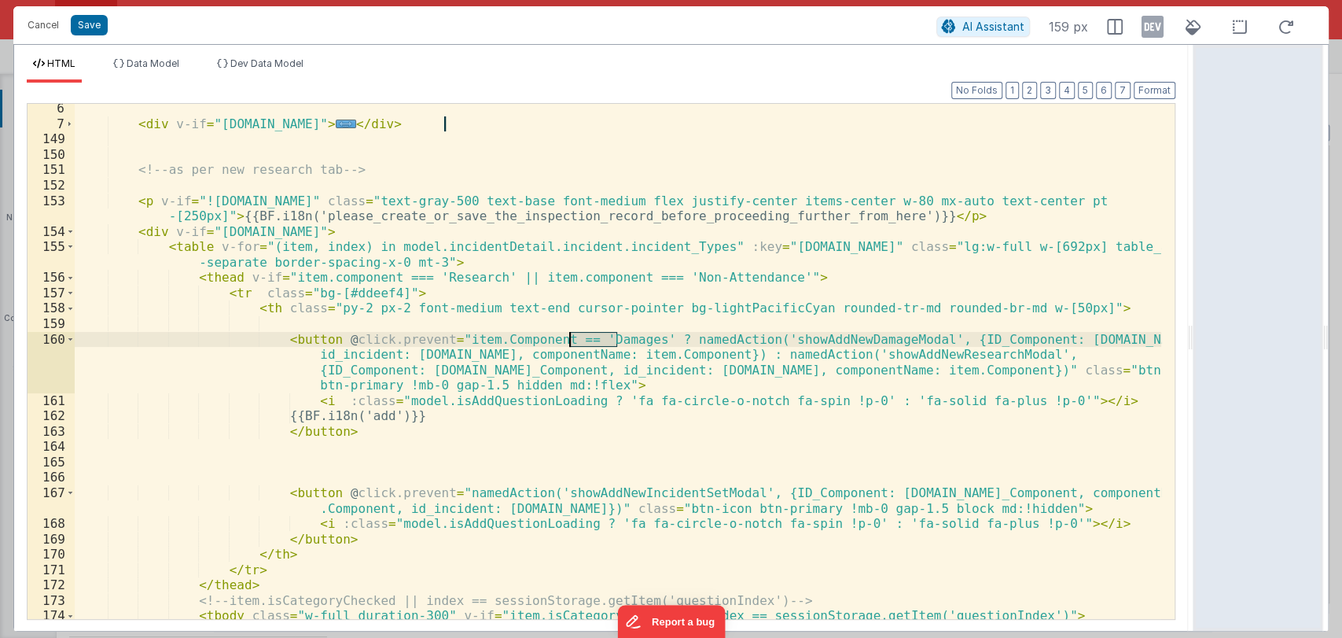
click at [592, 342] on div "< div v-if = "model.incidentDetail.incident.id" > ... </ div > <!-- as per new …" at bounding box center [618, 443] width 1087 height 684
click at [445, 277] on div "< div v-if = "model.incidentDetail.incident.id" > ... </ div > <!-- as per new …" at bounding box center [618, 443] width 1087 height 684
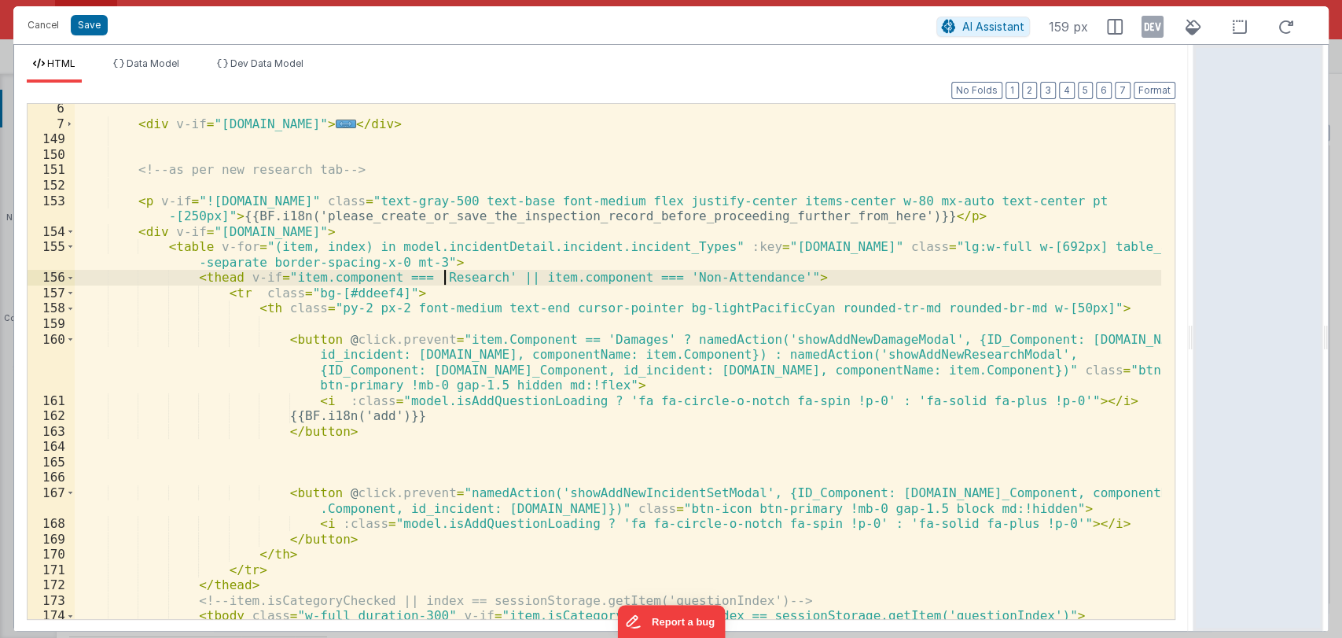
click at [445, 277] on div "< div v-if = "model.incidentDetail.incident.id" > ... </ div > <!-- as per new …" at bounding box center [618, 443] width 1087 height 684
click at [583, 337] on div "< div v-if = "model.incidentDetail.incident.id" > ... </ div > <!-- as per new …" at bounding box center [618, 443] width 1087 height 684
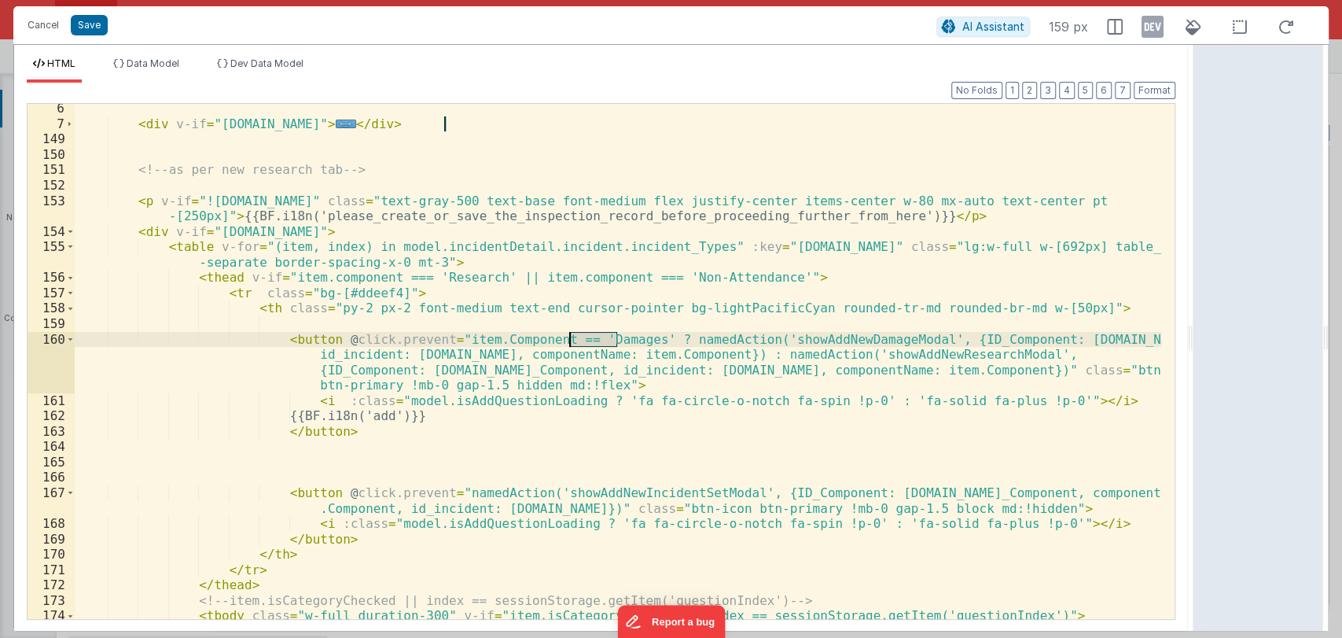
click at [583, 337] on div "< div v-if = "model.incidentDetail.incident.id" > ... </ div > <!-- as per new …" at bounding box center [618, 443] width 1087 height 684
click at [635, 337] on div "< div v-if = "model.incidentDetail.incident.id" > ... </ div > <!-- as per new …" at bounding box center [618, 443] width 1087 height 684
click at [649, 338] on div "< div v-if = "model.incidentDetail.incident.id" > ... </ div > <!-- as per new …" at bounding box center [618, 443] width 1087 height 684
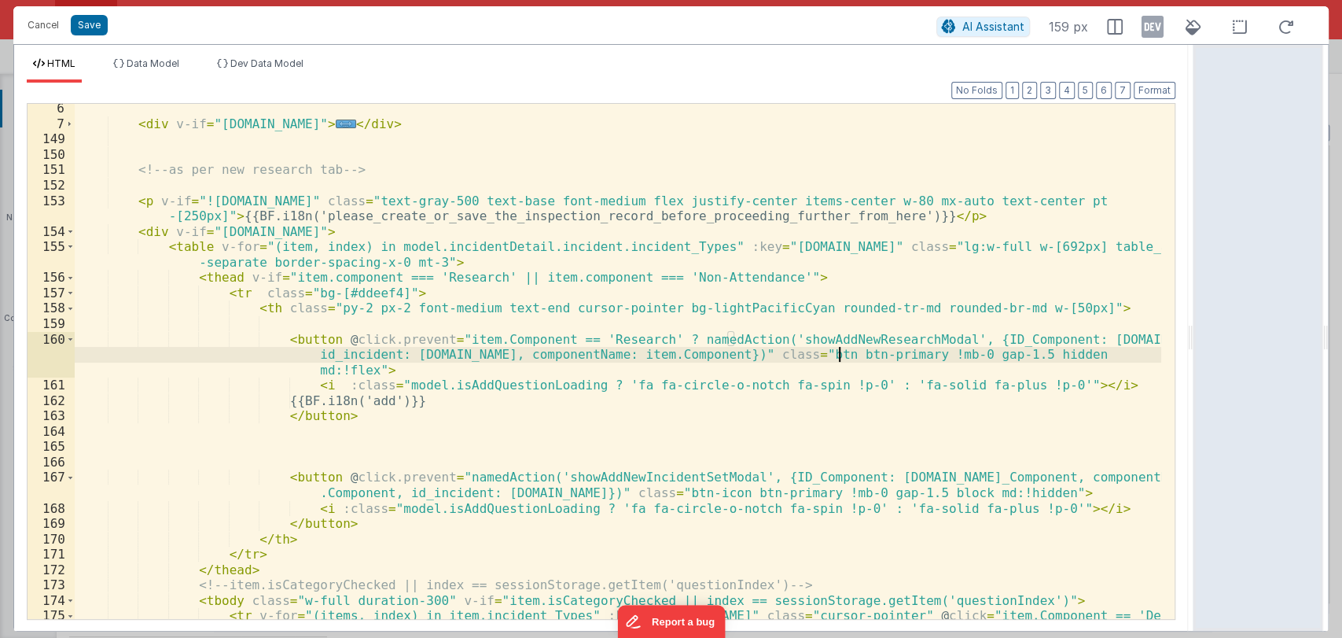
click at [837, 354] on div "< div v-if = "model.incidentDetail.incident.id" > ... </ div > <!-- as per new …" at bounding box center [618, 443] width 1087 height 684
click at [979, 354] on div "< div v-if = "model.incidentDetail.incident.id" > ... </ div > <!-- as per new …" at bounding box center [618, 443] width 1087 height 684
click at [1017, 356] on div "< div v-if = "model.incidentDetail.incident.id" > ... </ div > <!-- as per new …" at bounding box center [618, 443] width 1087 height 684
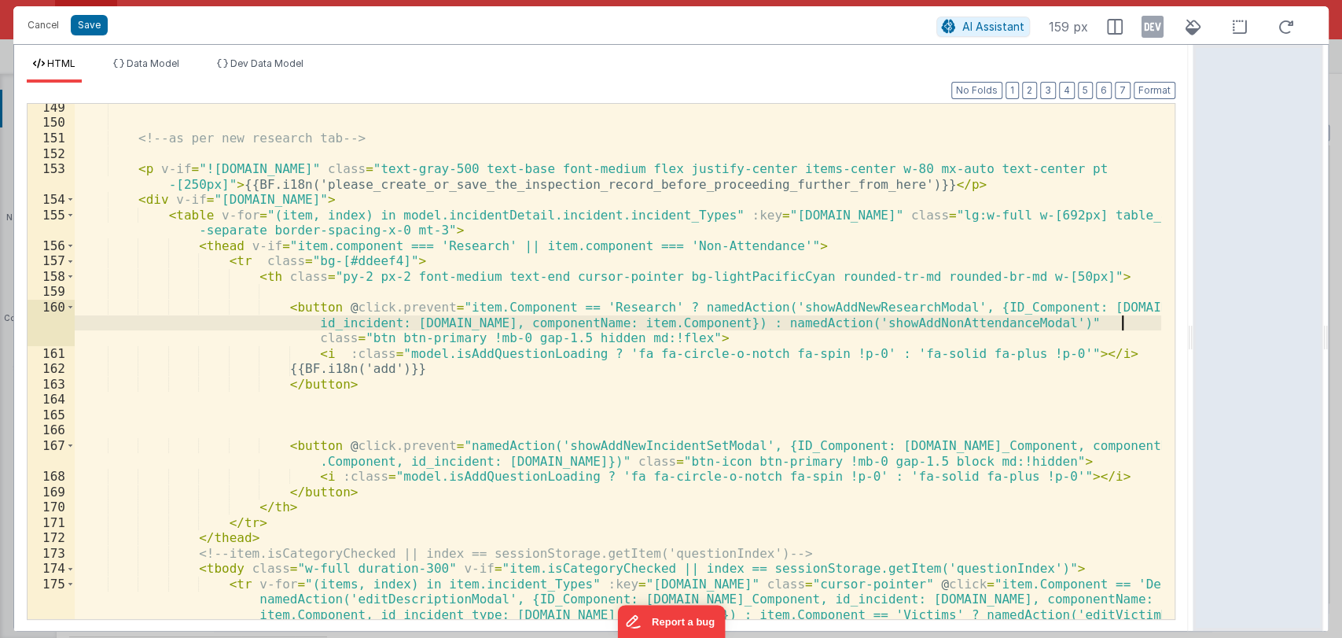
scroll to position [112, 0]
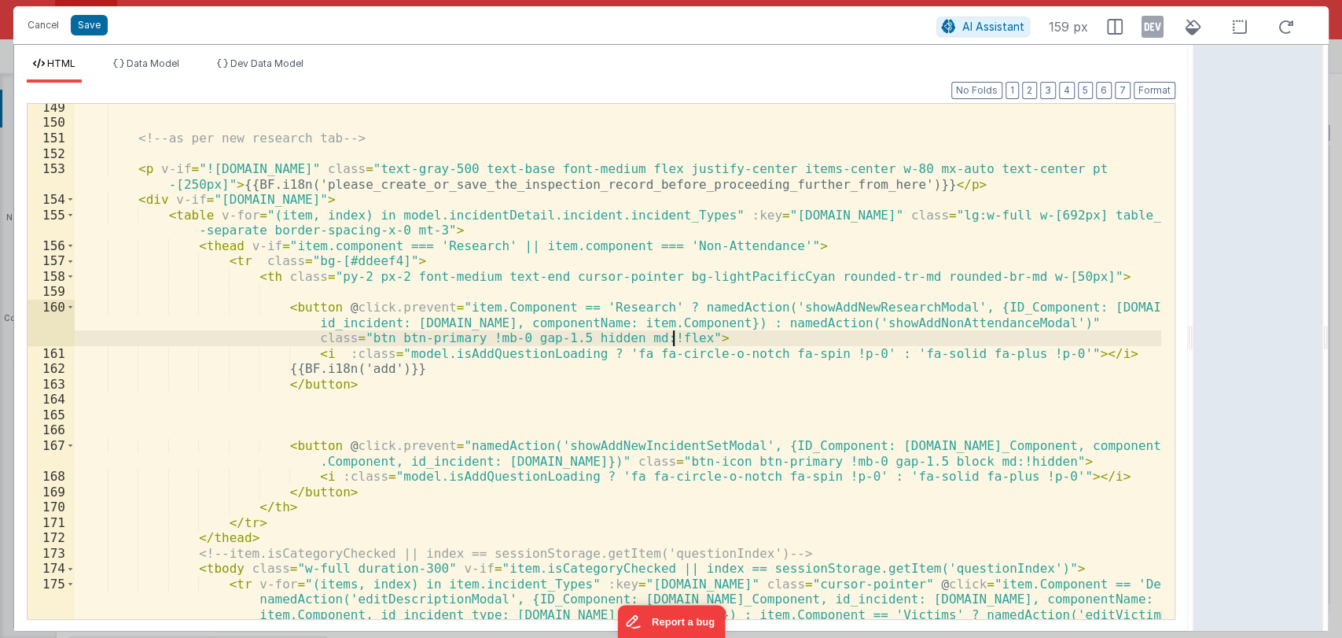
click at [698, 337] on div "<!-- as per new research tab --> < p v-if = "!model.incidentDetail.incident.id"…" at bounding box center [618, 442] width 1087 height 684
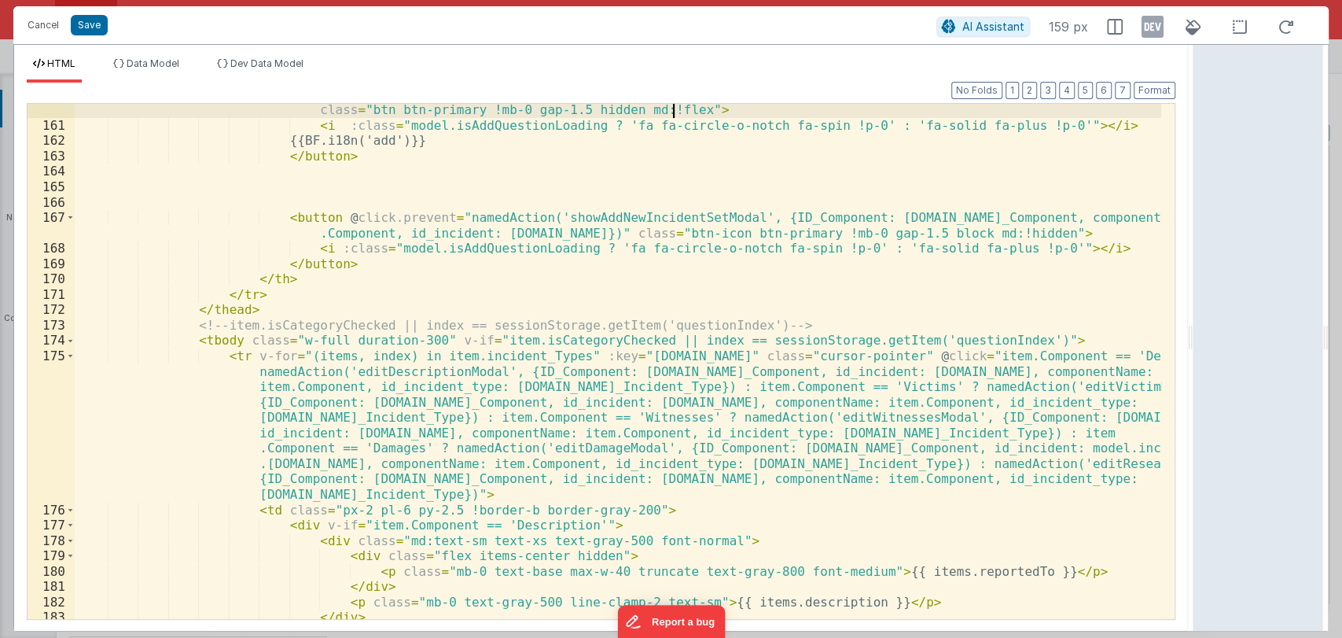
scroll to position [344, 0]
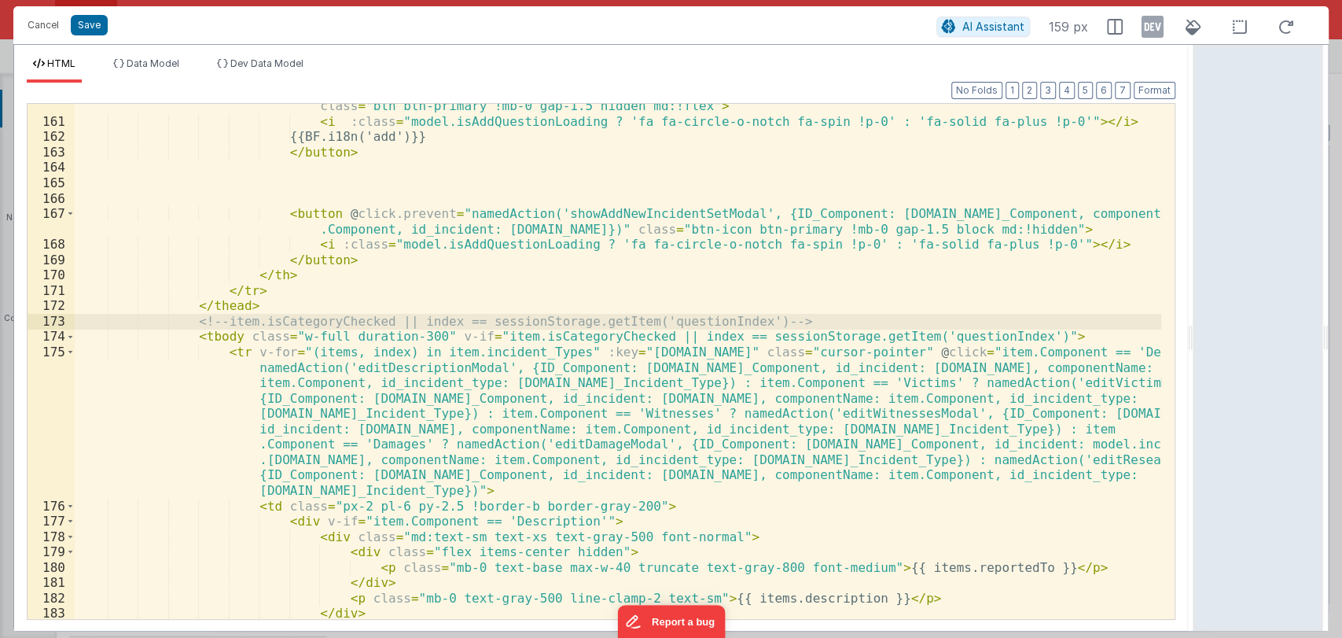
click at [764, 317] on div "< button @ click.prevent = "item.Component == 'Research' ? namedAction('showAdd…" at bounding box center [618, 356] width 1087 height 576
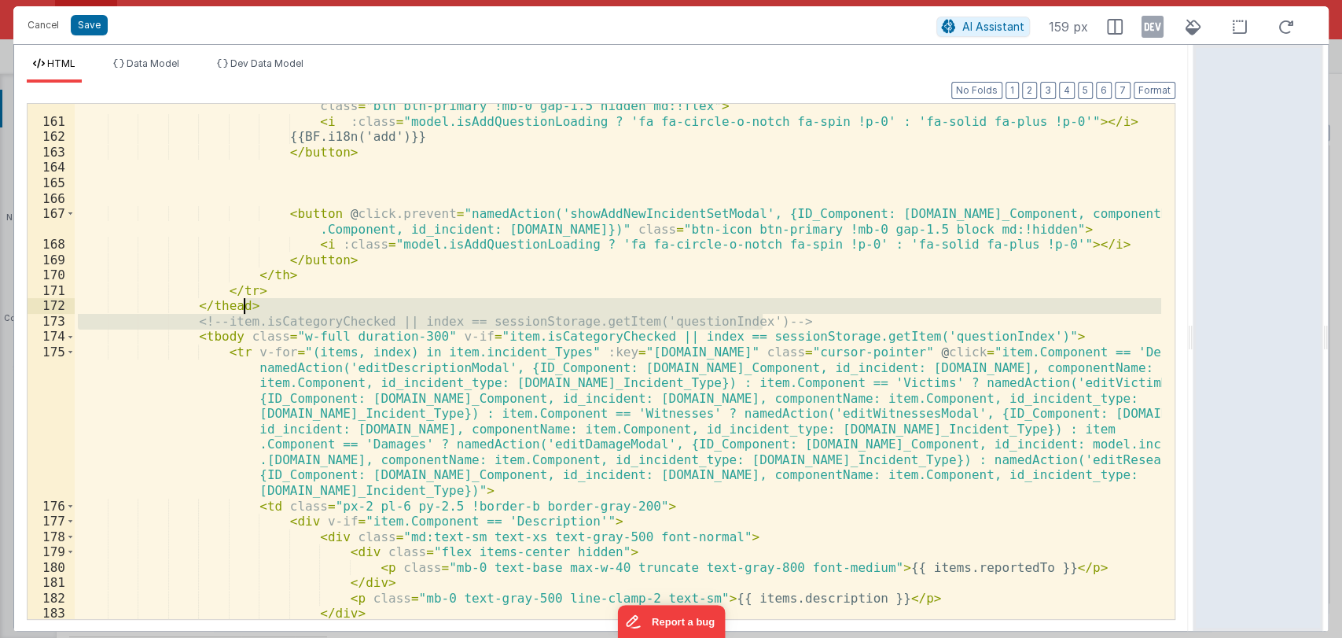
drag, startPoint x: 793, startPoint y: 318, endPoint x: 797, endPoint y: 304, distance: 14.9
click at [797, 304] on div "< button @ click.prevent = "item.Component == 'Research' ? namedAction('showAdd…" at bounding box center [618, 356] width 1087 height 576
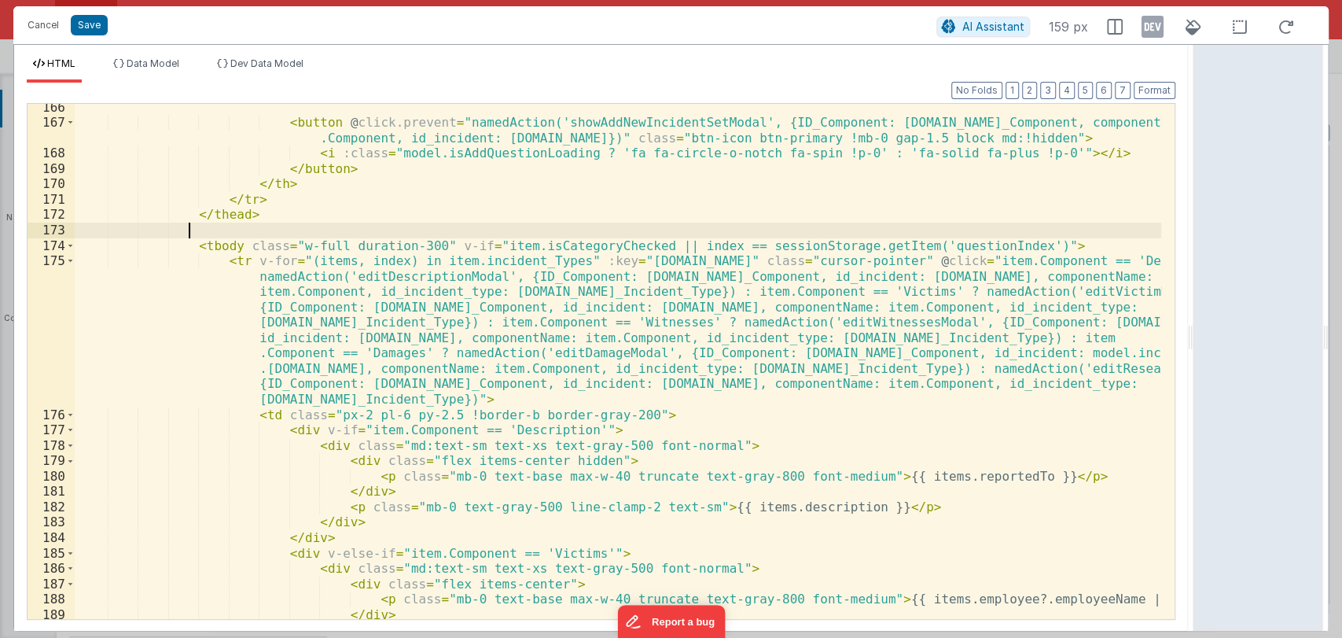
scroll to position [434, 0]
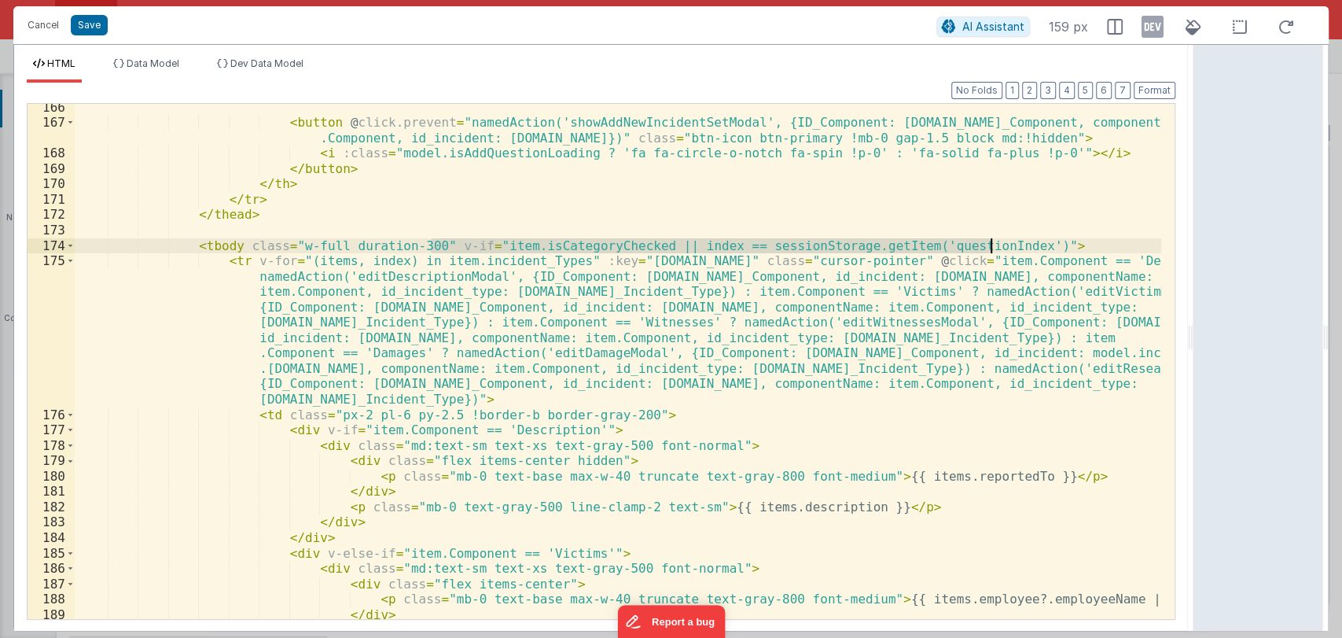
drag, startPoint x: 429, startPoint y: 245, endPoint x: 991, endPoint y: 245, distance: 562.2
click at [991, 245] on div "< button @ click.prevent = "namedAction('showAddNewIncidentSetModal', {ID_Compo…" at bounding box center [618, 373] width 1087 height 546
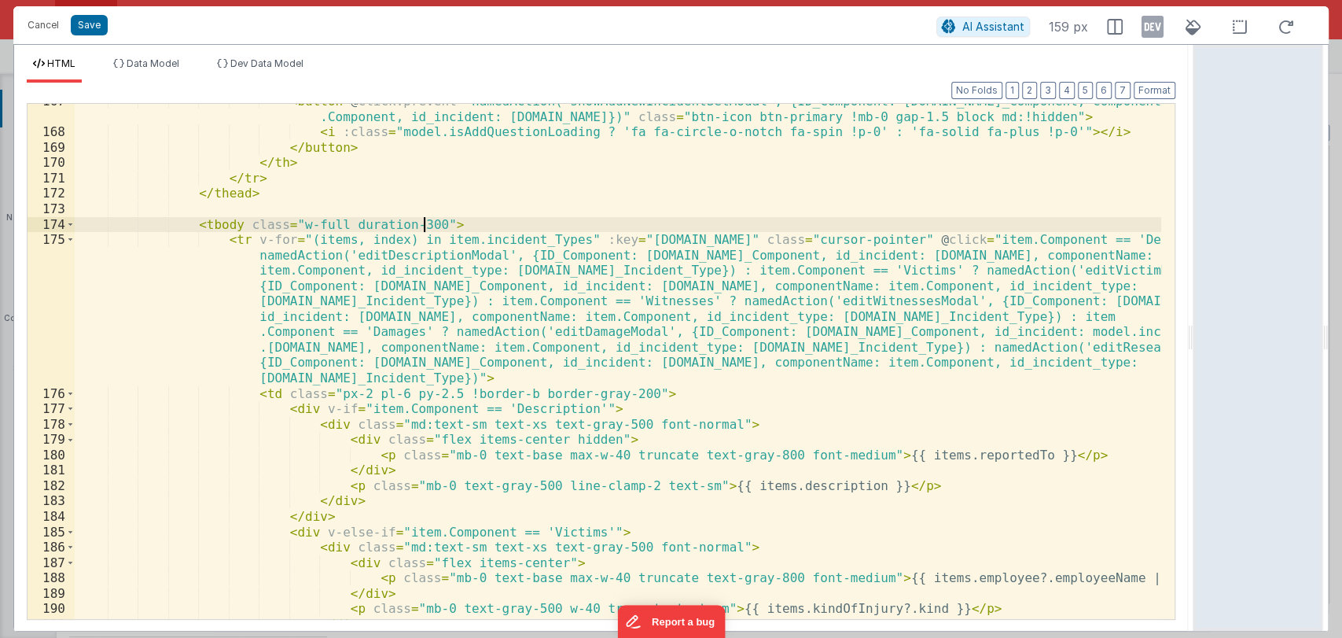
scroll to position [458, 0]
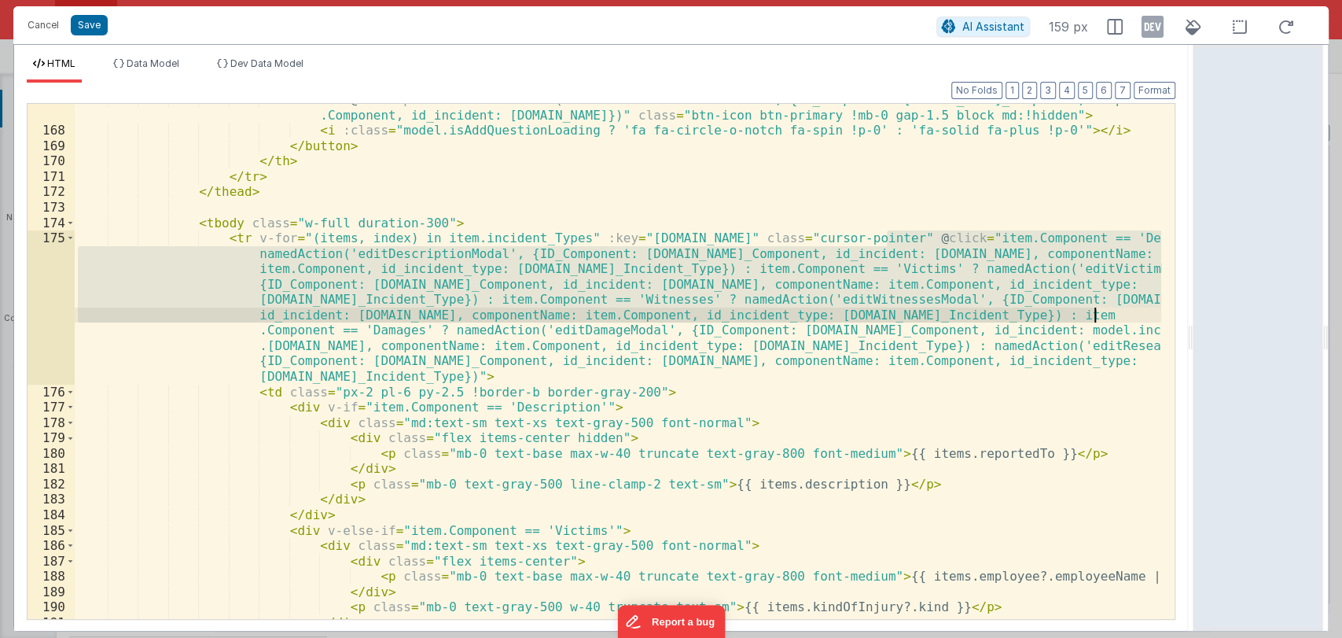
drag, startPoint x: 889, startPoint y: 239, endPoint x: 1095, endPoint y: 316, distance: 219.2
click at [1095, 316] on div "< button @ click.prevent = "namedAction('showAddNewIncidentSetModal', {ID_Compo…" at bounding box center [618, 372] width 1087 height 561
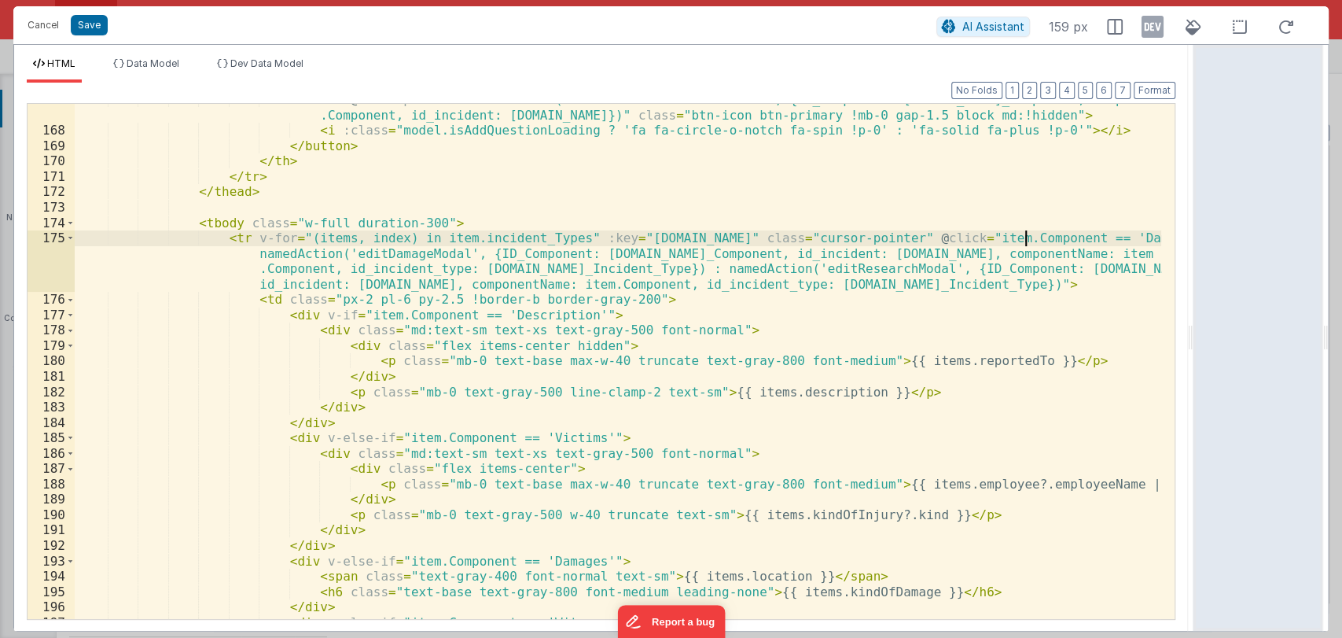
click at [1027, 238] on div "< button @ click.prevent = "namedAction('showAddNewIncidentSetModal', {ID_Compo…" at bounding box center [618, 372] width 1087 height 561
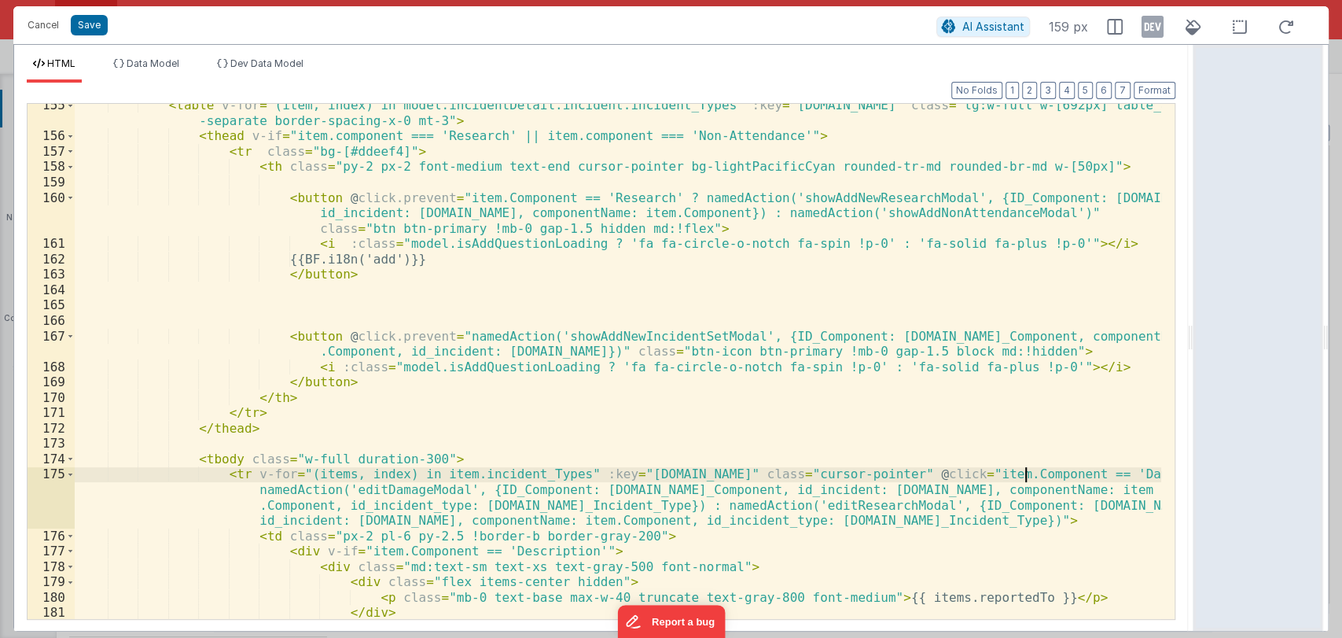
scroll to position [219, 0]
click at [594, 197] on div "< table v-for = "(item, index) in model.incidentDetail.incident.incident_Types"…" at bounding box center [618, 380] width 1087 height 561
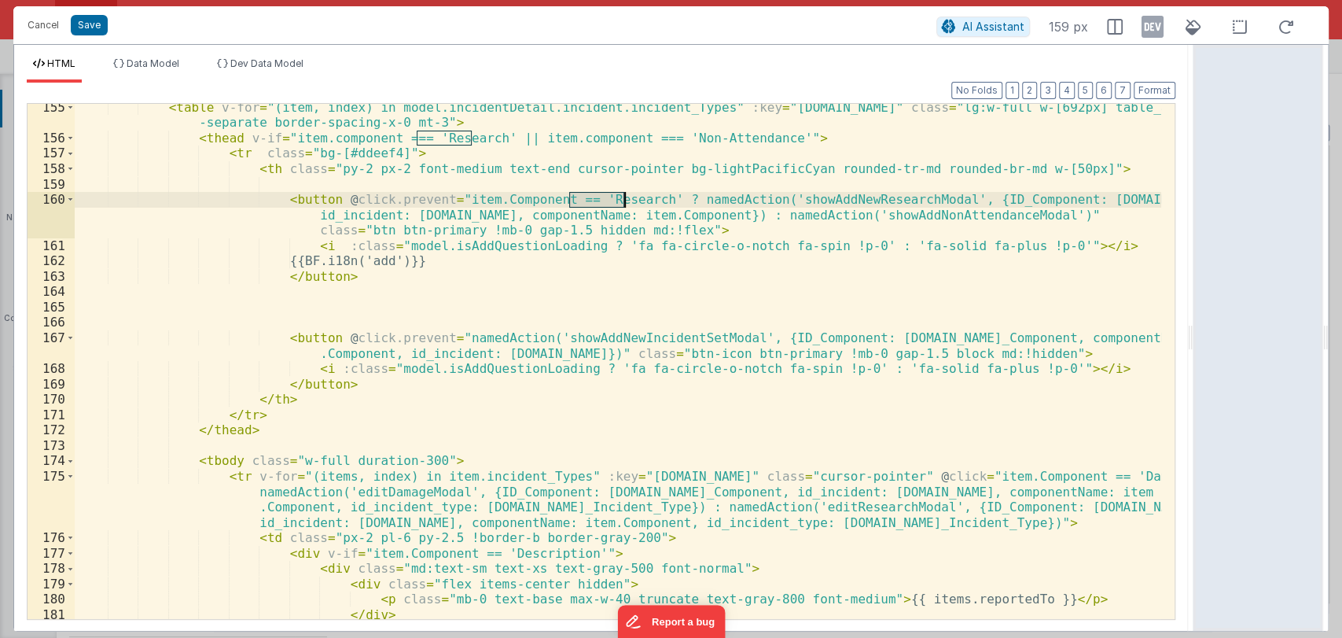
click at [594, 197] on div "< table v-for = "(item, index) in model.incidentDetail.incident.incident_Types"…" at bounding box center [618, 380] width 1087 height 561
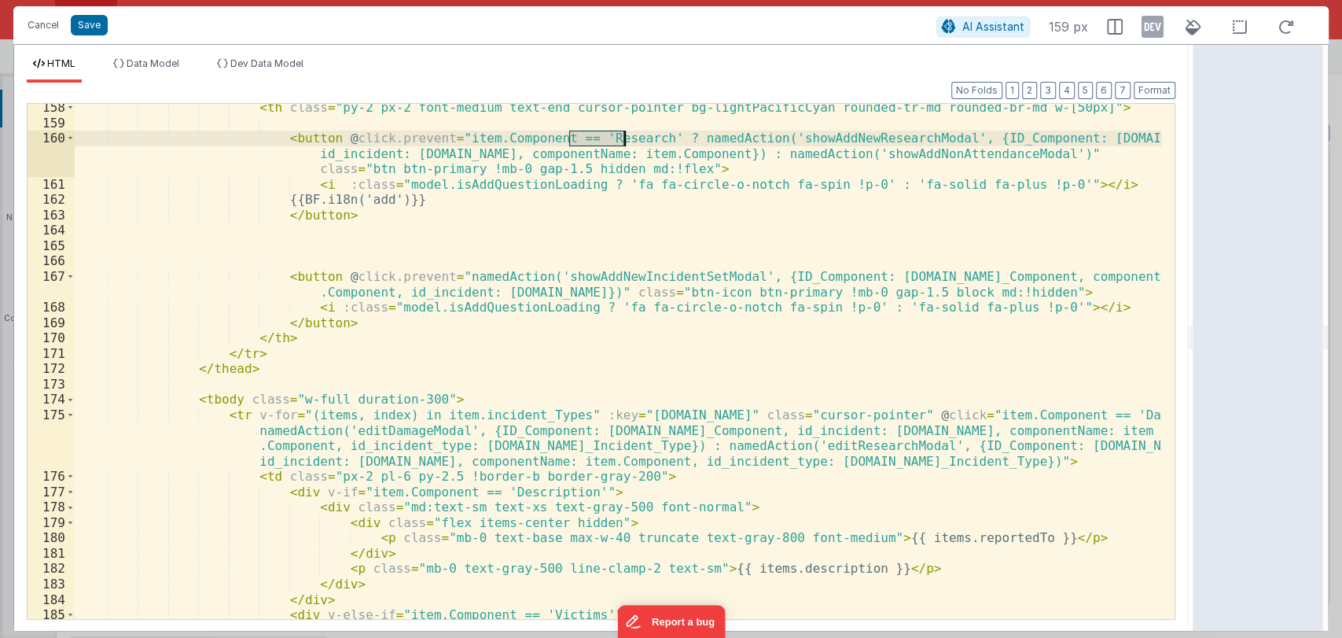
scroll to position [281, 0]
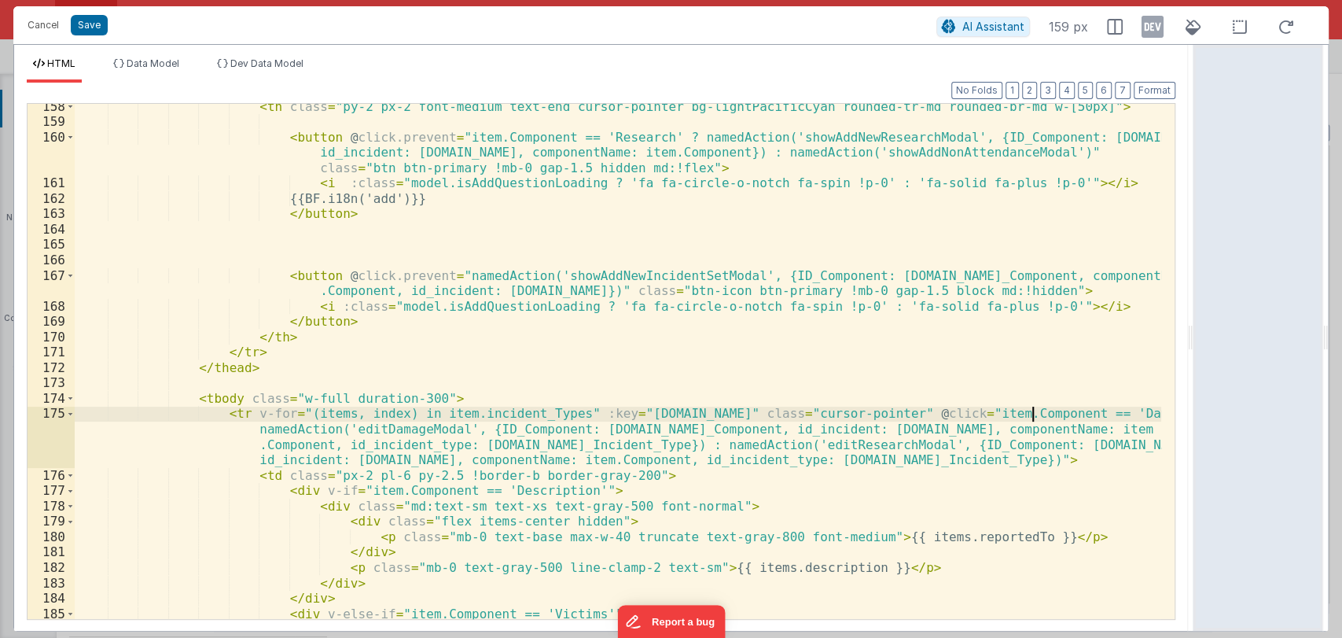
click at [1032, 412] on div "< th class = "py-2 px-2 font-medium text-end cursor-pointer bg-lightPacificCyan…" at bounding box center [618, 372] width 1087 height 546
click at [1095, 413] on div "< th class = "py-2 px-2 font-medium text-end cursor-pointer bg-lightPacificCyan…" at bounding box center [618, 372] width 1087 height 546
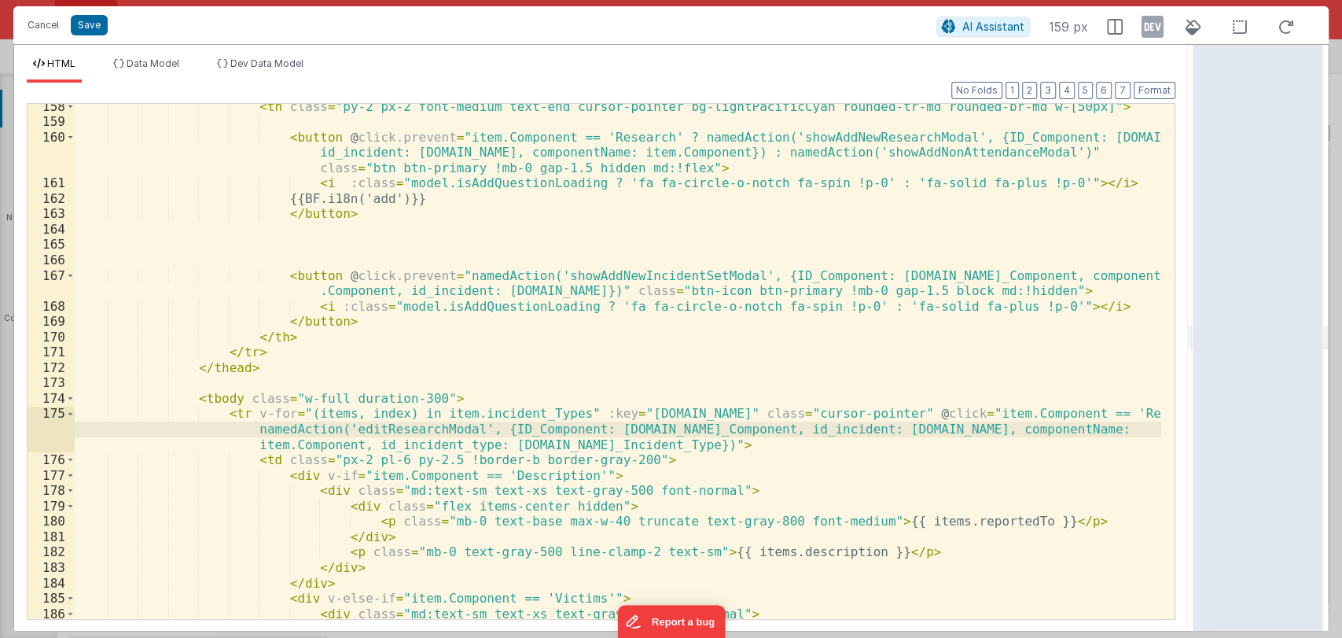
click at [645, 447] on div "< th class = "py-2 px-2 font-medium text-end cursor-pointer bg-lightPacificCyan…" at bounding box center [618, 372] width 1087 height 546
drag, startPoint x: 243, startPoint y: 429, endPoint x: 458, endPoint y: 429, distance: 215.4
click at [458, 429] on div "< th class = "py-2 px-2 font-medium text-end cursor-pointer bg-lightPacificCyan…" at bounding box center [618, 372] width 1087 height 546
click at [665, 444] on div "< th class = "py-2 px-2 font-medium text-end cursor-pointer bg-lightPacificCyan…" at bounding box center [618, 372] width 1087 height 546
paste textarea
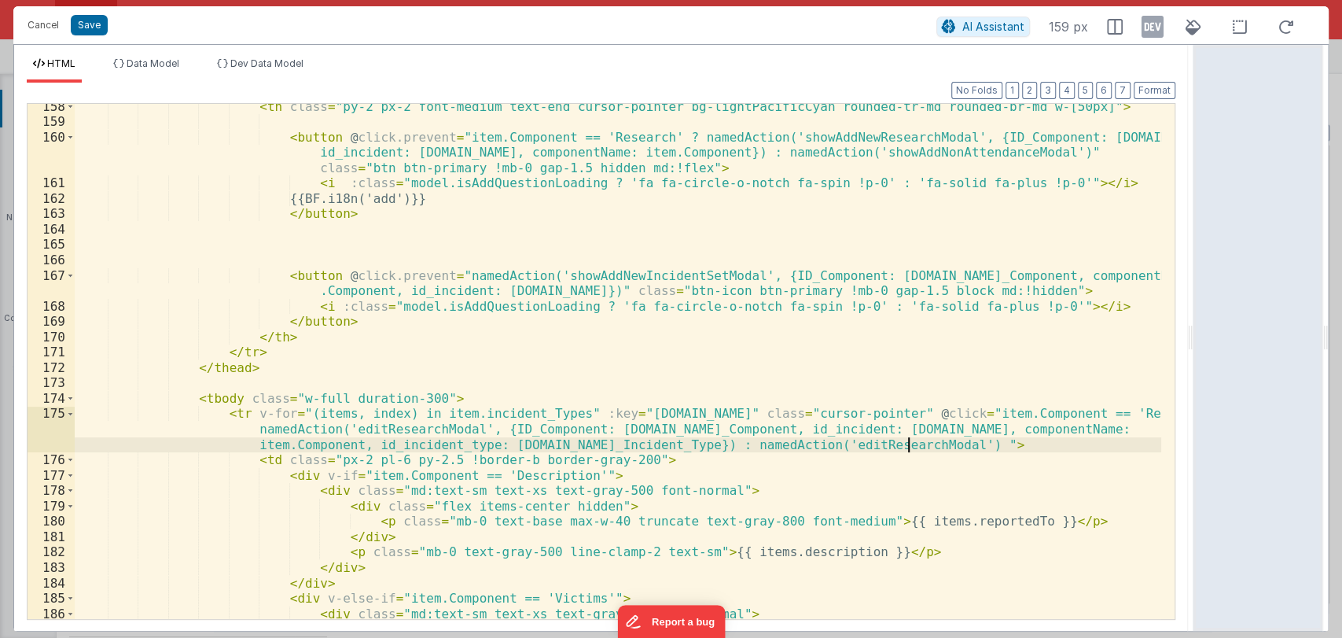
click at [931, 448] on div "< th class = "py-2 px-2 font-medium text-end cursor-pointer bg-lightPacificCyan…" at bounding box center [618, 372] width 1087 height 546
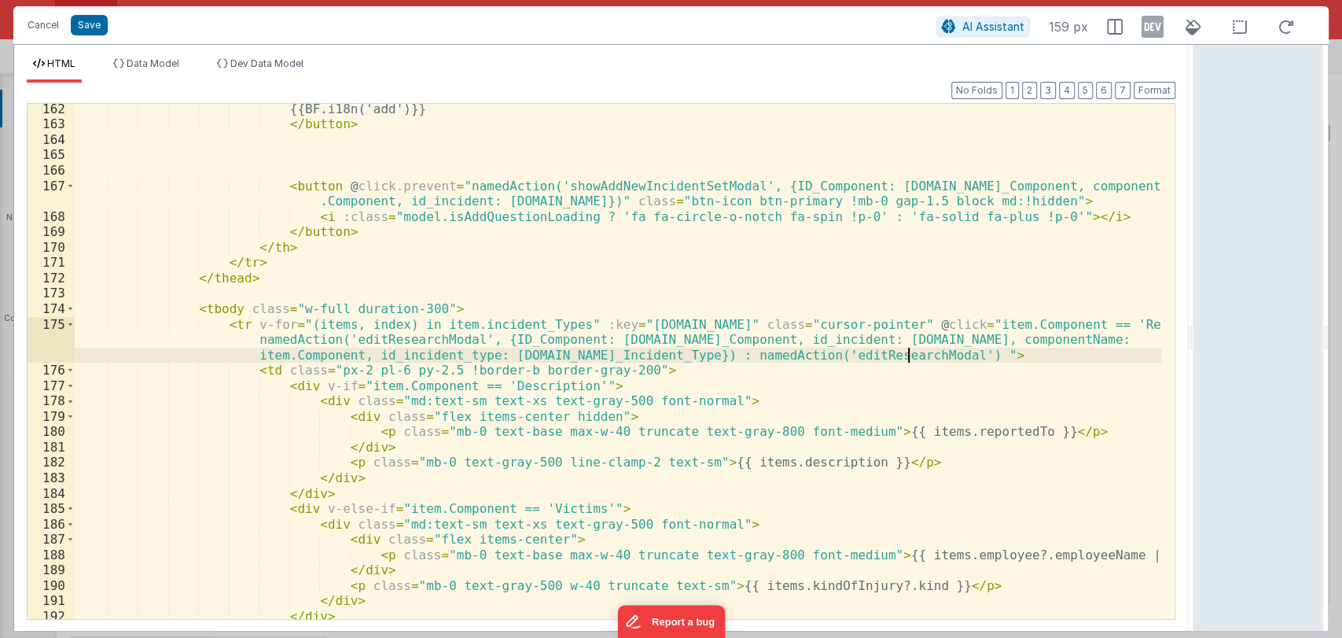
scroll to position [371, 0]
click at [67, 386] on span at bounding box center [70, 386] width 9 height 16
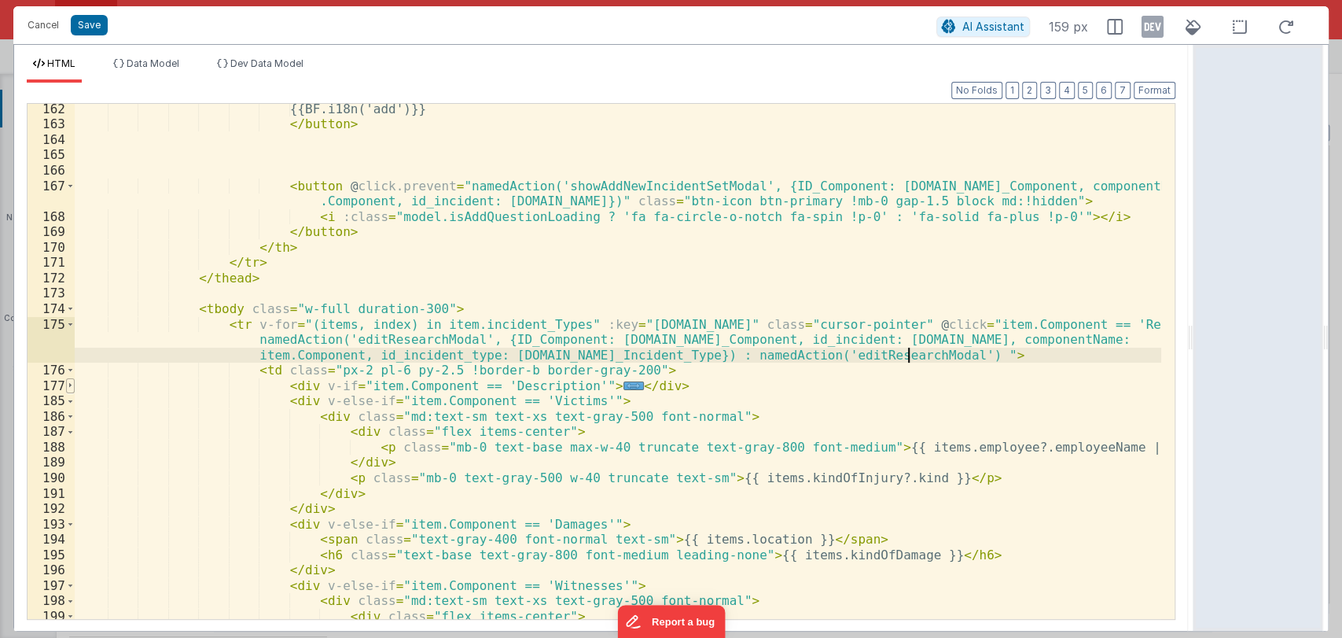
click at [68, 388] on span at bounding box center [70, 386] width 9 height 16
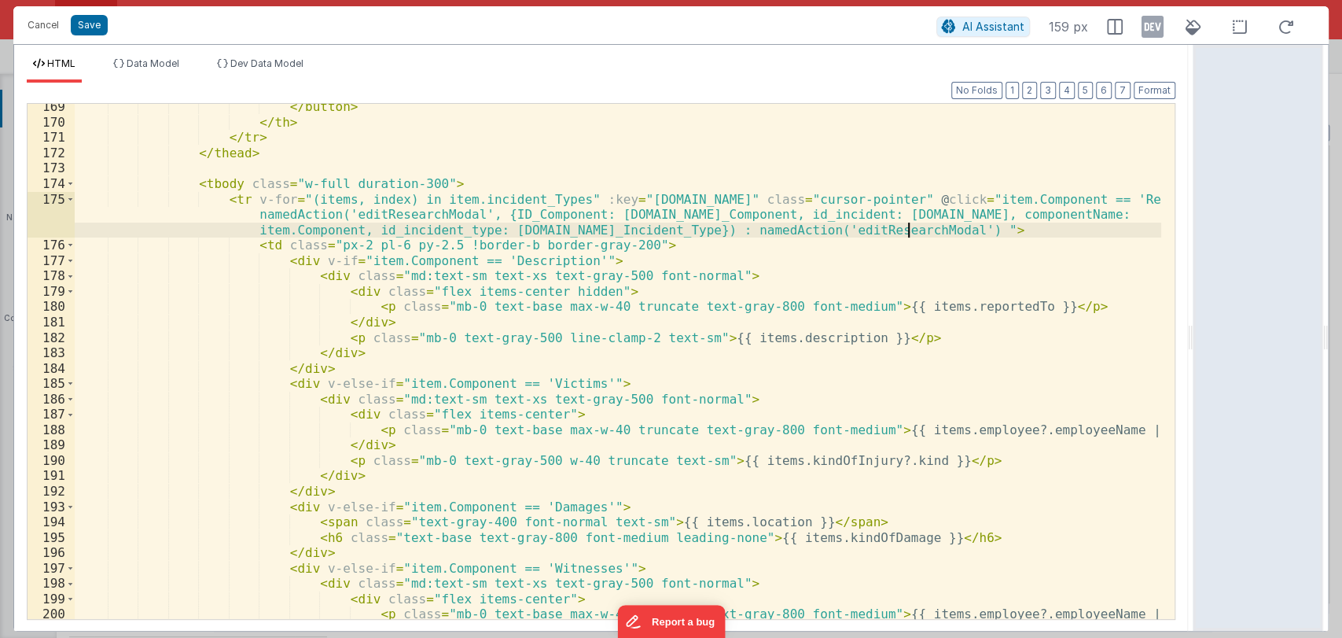
scroll to position [495, 0]
click at [69, 265] on span at bounding box center [70, 263] width 9 height 16
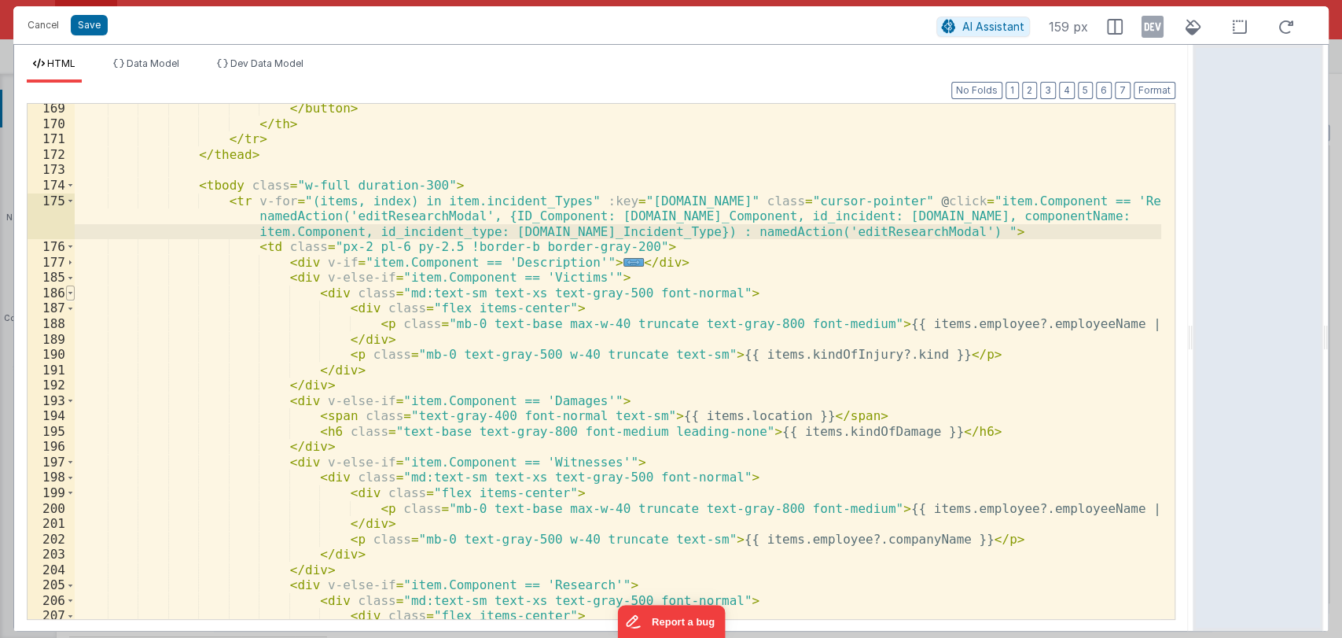
click at [70, 294] on span at bounding box center [70, 293] width 9 height 16
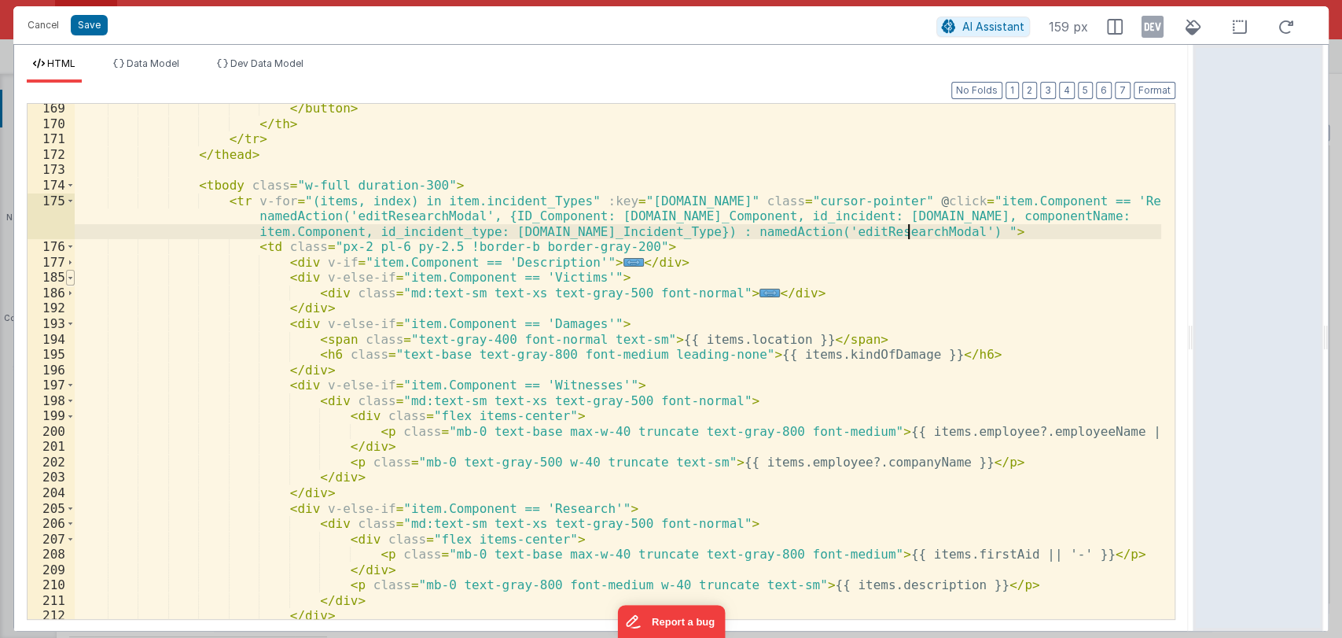
click at [70, 277] on span at bounding box center [70, 278] width 9 height 16
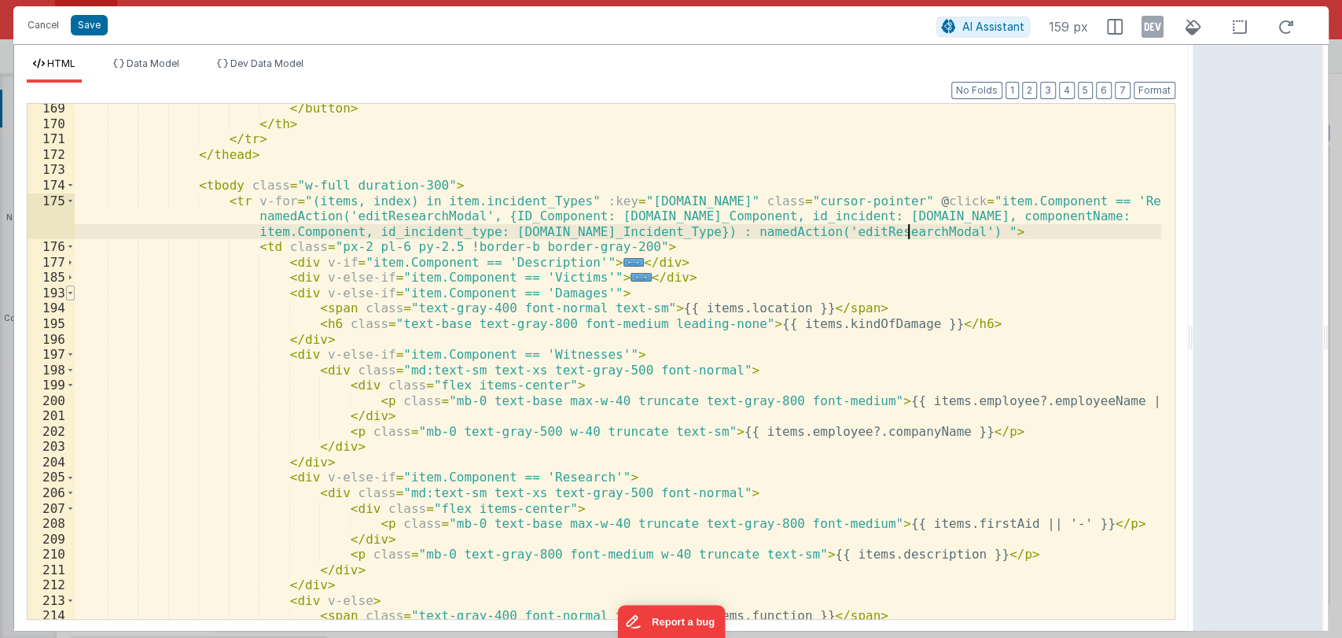
click at [68, 291] on span at bounding box center [70, 293] width 9 height 16
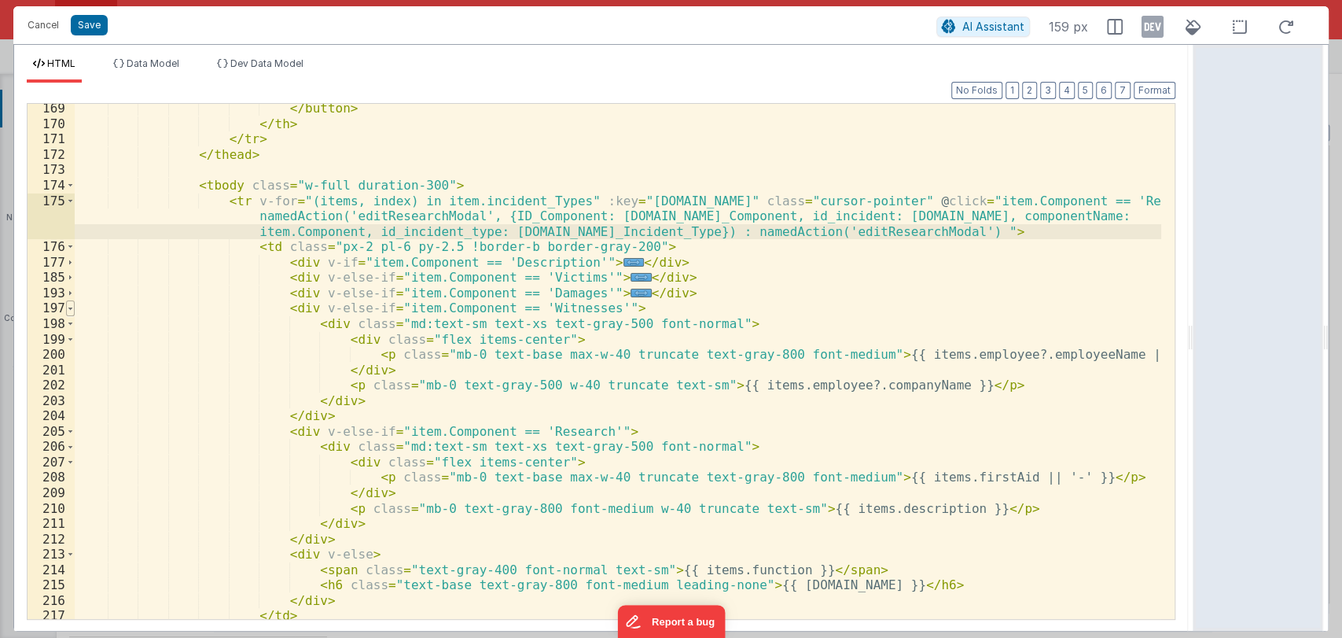
click at [69, 309] on span at bounding box center [70, 308] width 9 height 16
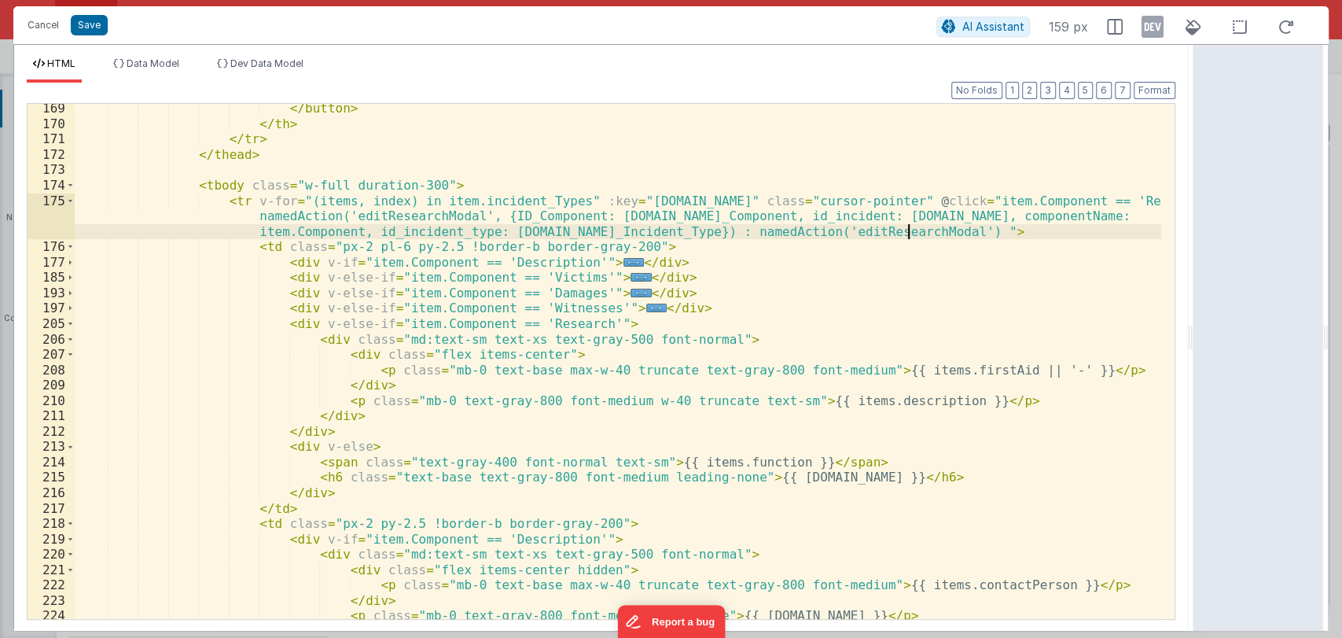
click at [353, 326] on div "</ button > </ th > </ tr > </ thead > < tbody class = "w-full duration-300" > …" at bounding box center [618, 374] width 1087 height 546
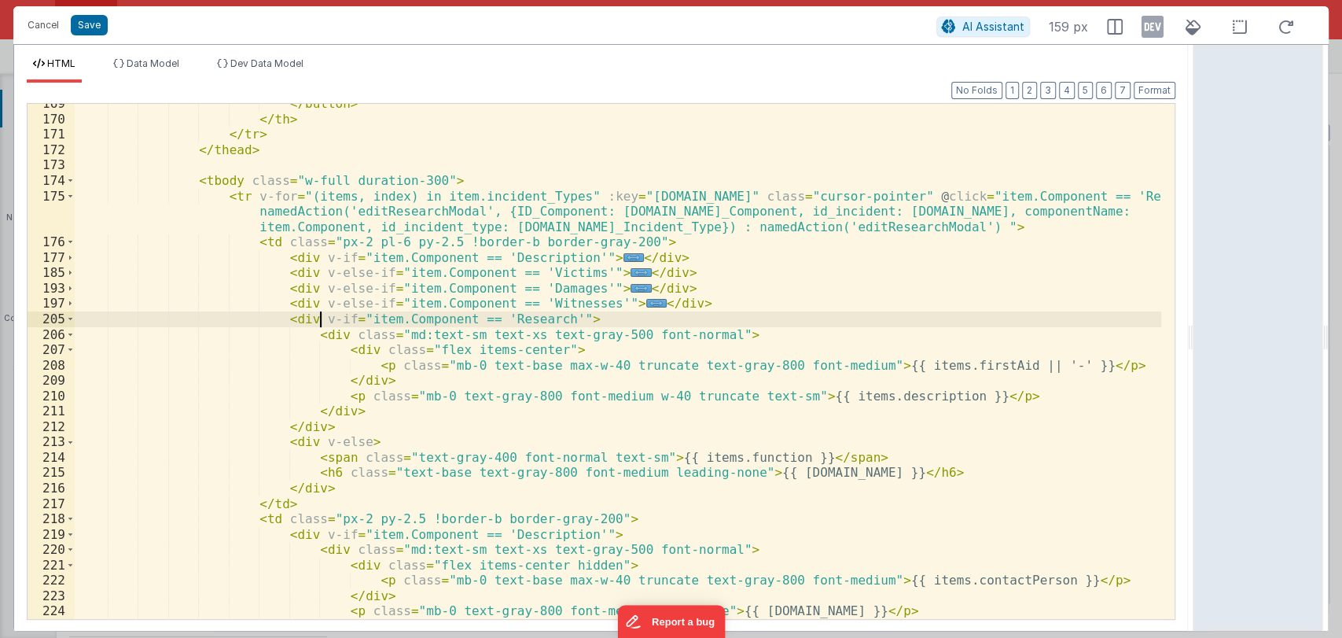
scroll to position [499, 0]
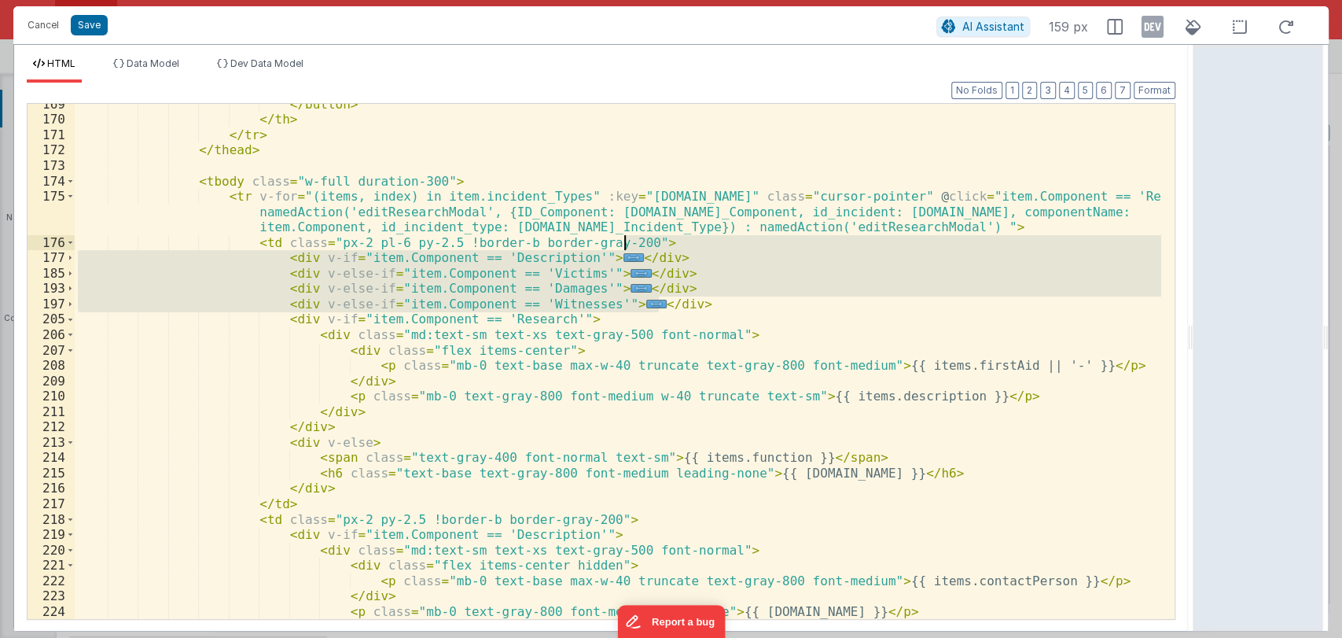
drag, startPoint x: 693, startPoint y: 299, endPoint x: 679, endPoint y: 246, distance: 54.4
click at [679, 246] on div "</ button > </ th > </ tr > </ thead > < tbody class = "w-full duration-300" > …" at bounding box center [618, 370] width 1087 height 546
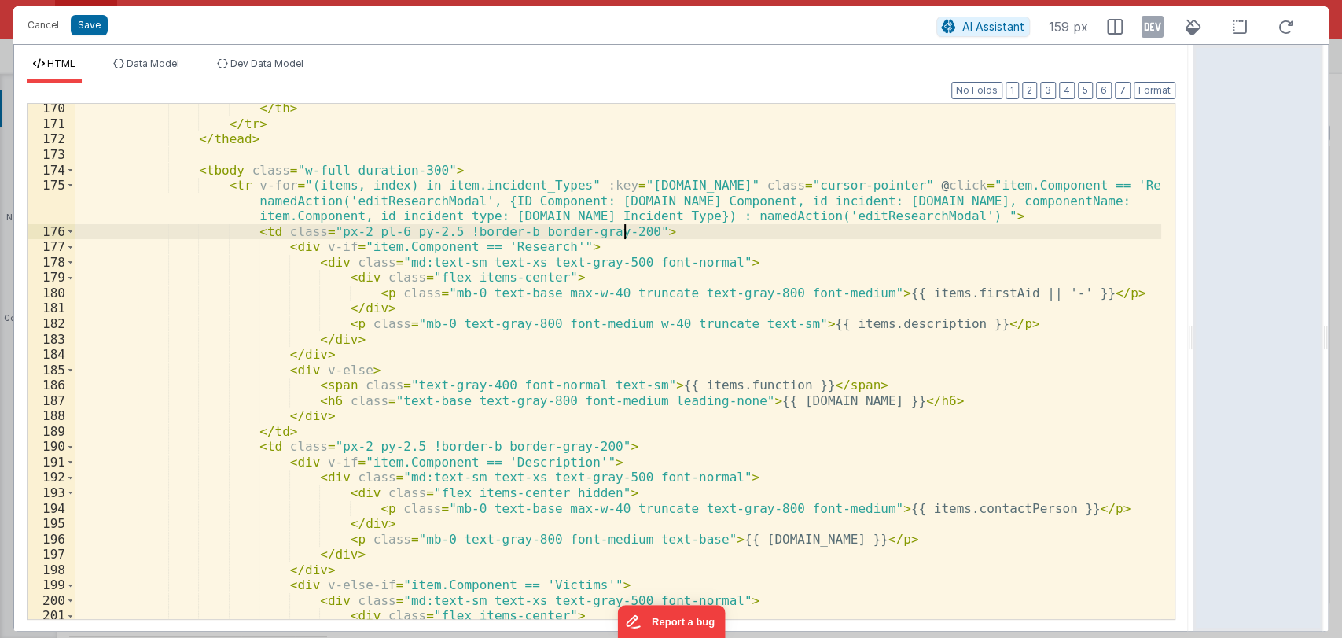
scroll to position [512, 0]
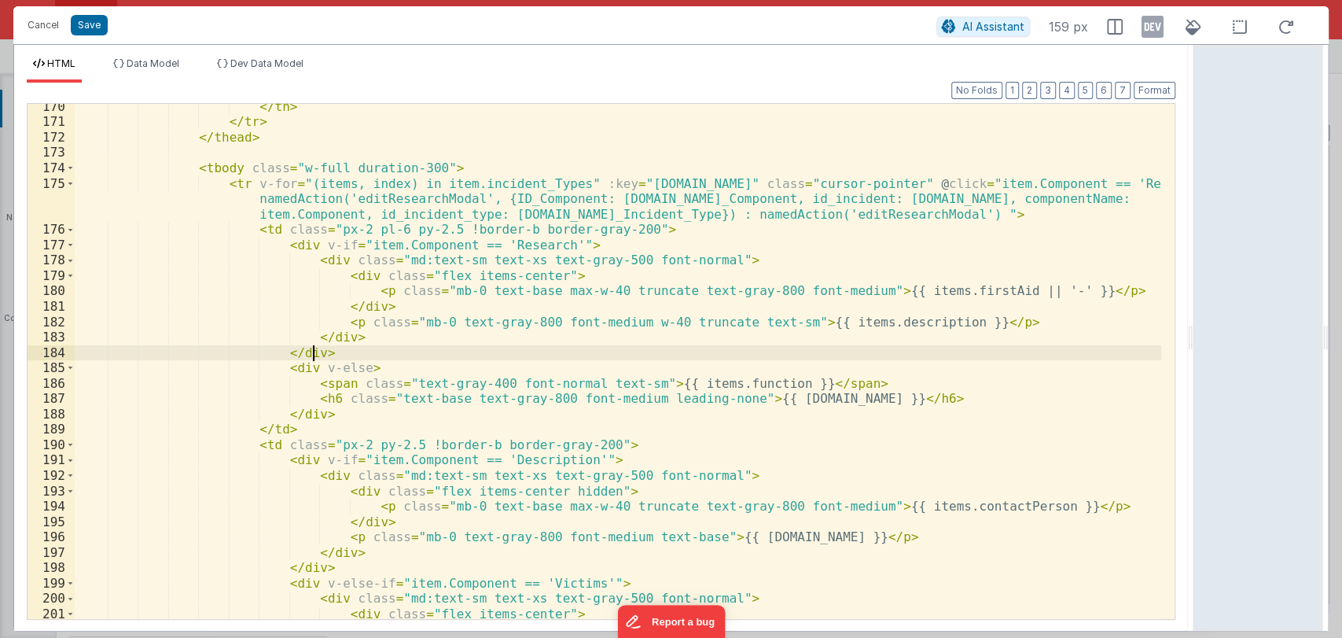
click at [342, 349] on div "</ th > </ tr > </ thead > < tbody class = "w-full duration-300" > < tr v-for =…" at bounding box center [618, 372] width 1087 height 546
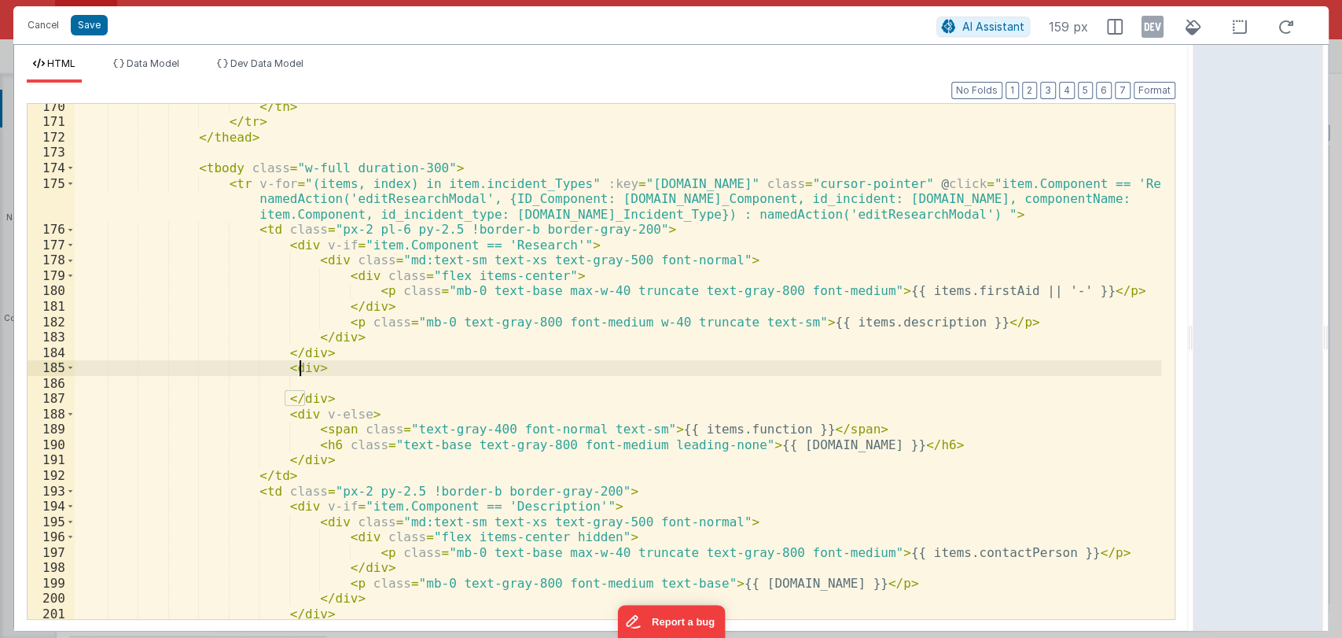
click at [301, 366] on div "</ th > </ tr > </ thead > < tbody class = "w-full duration-300" > < tr v-for =…" at bounding box center [618, 372] width 1087 height 546
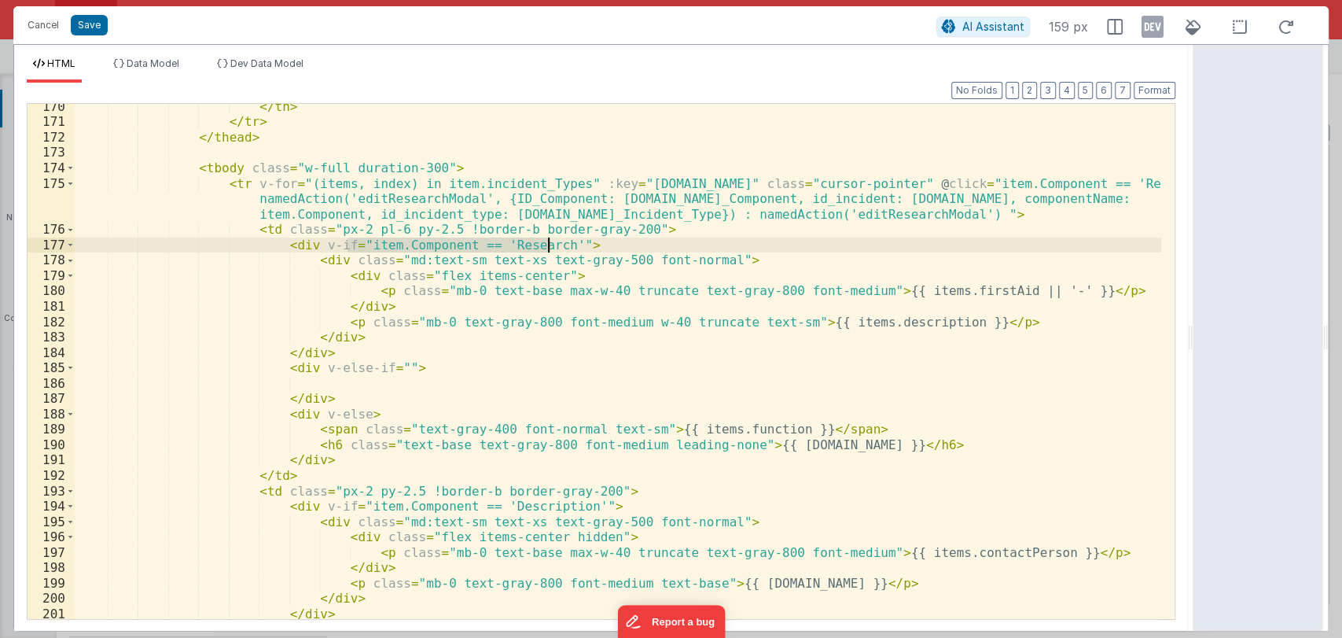
drag, startPoint x: 349, startPoint y: 244, endPoint x: 546, endPoint y: 241, distance: 197.4
click at [546, 241] on div "</ th > </ tr > </ thead > < tbody class = "w-full duration-300" > < tr v-for =…" at bounding box center [618, 372] width 1087 height 546
click at [379, 366] on div "</ th > </ tr > </ thead > < tbody class = "w-full duration-300" > < tr v-for =…" at bounding box center [618, 372] width 1087 height 546
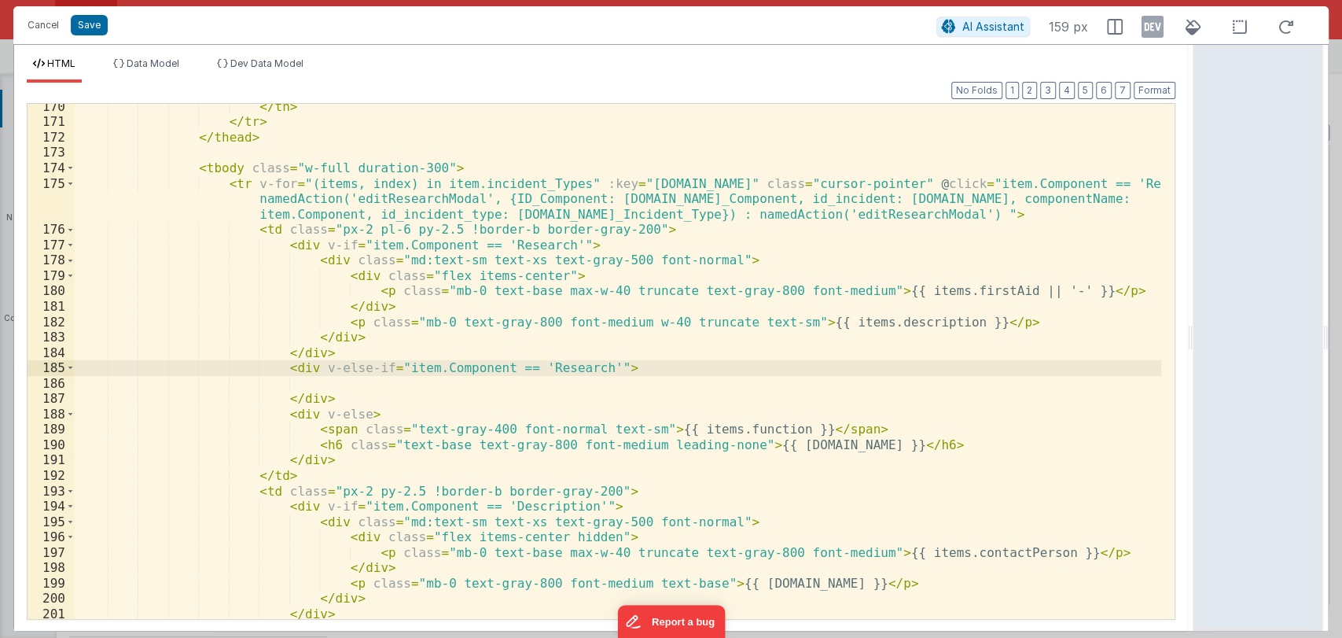
click at [557, 367] on div "</ th > </ tr > </ thead > < tbody class = "w-full duration-300" > < tr v-for =…" at bounding box center [618, 372] width 1087 height 546
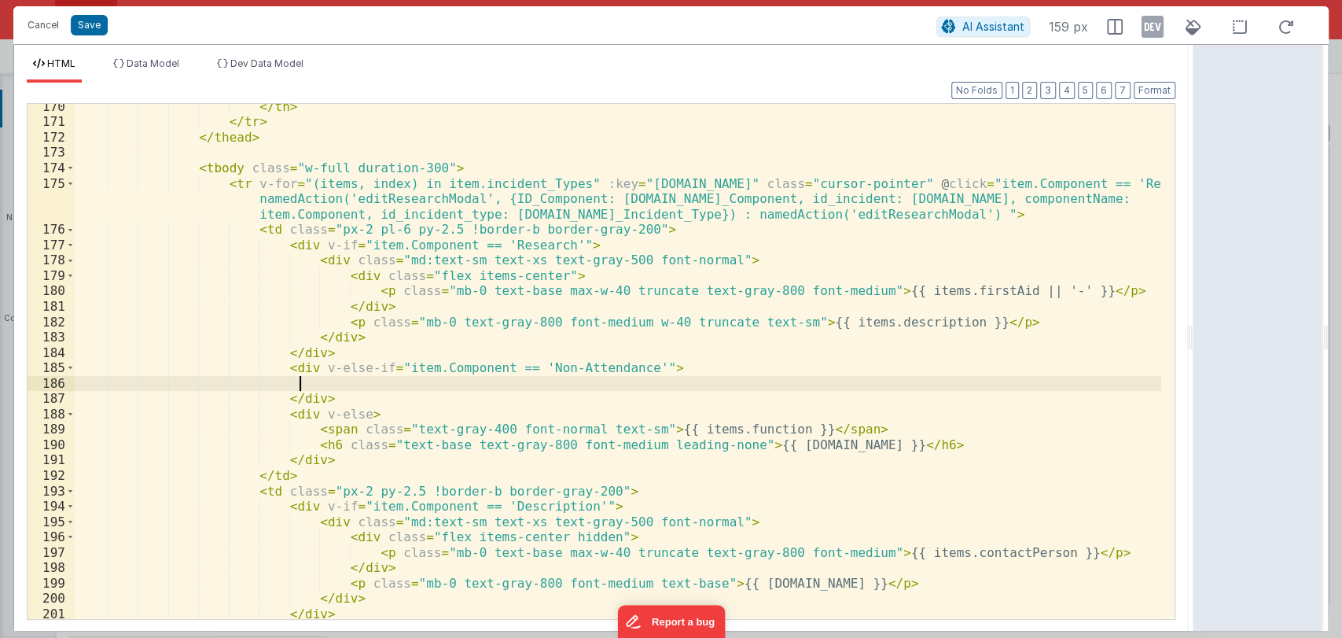
click at [456, 384] on div "</ th > </ tr > </ thead > < tbody class = "w-full duration-300" > < tr v-for =…" at bounding box center [618, 372] width 1087 height 546
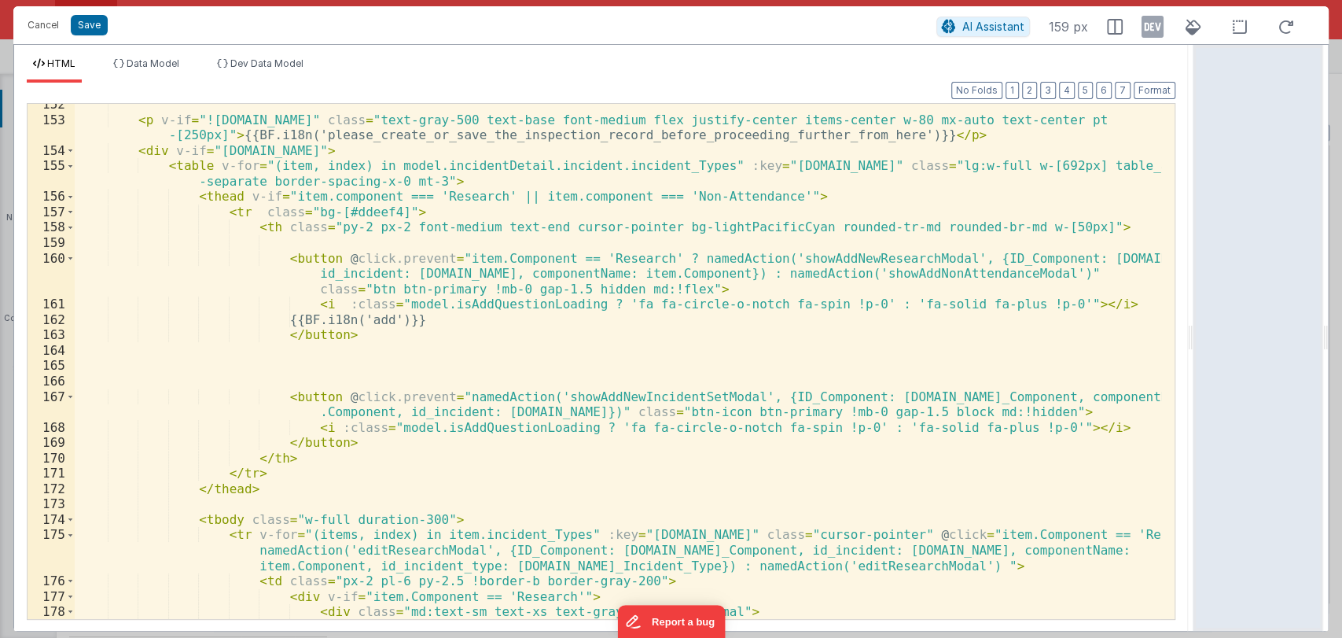
scroll to position [0, 0]
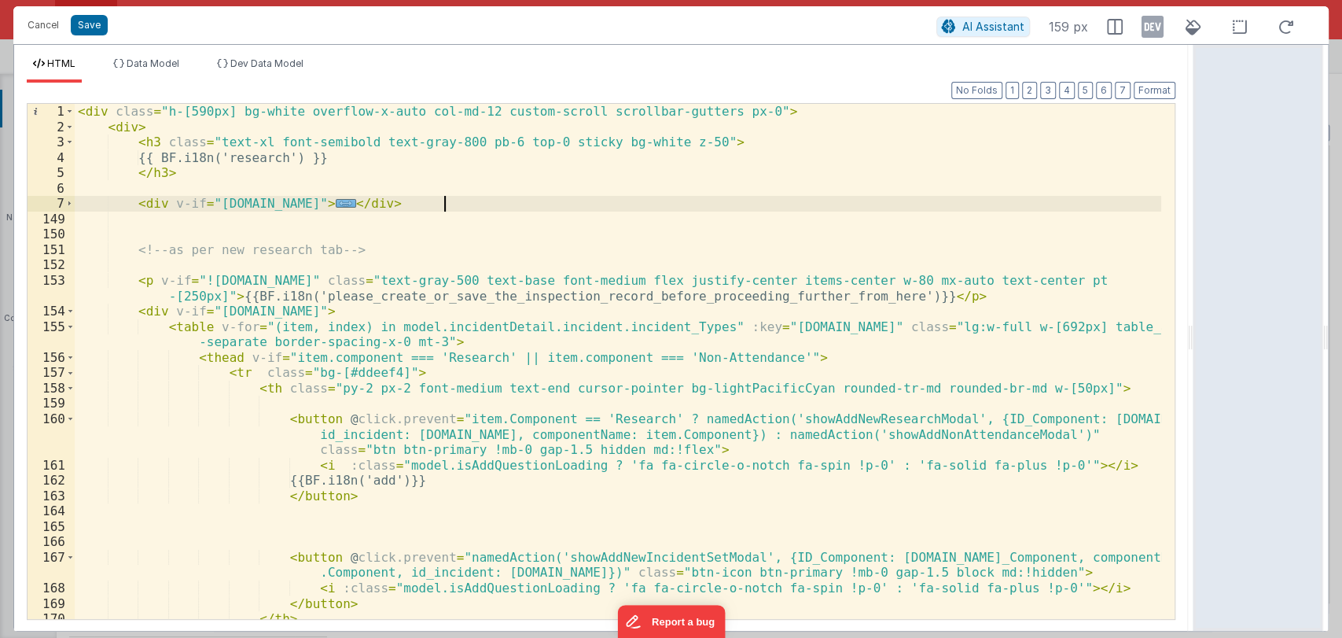
click at [356, 204] on span "..." at bounding box center [346, 203] width 20 height 9
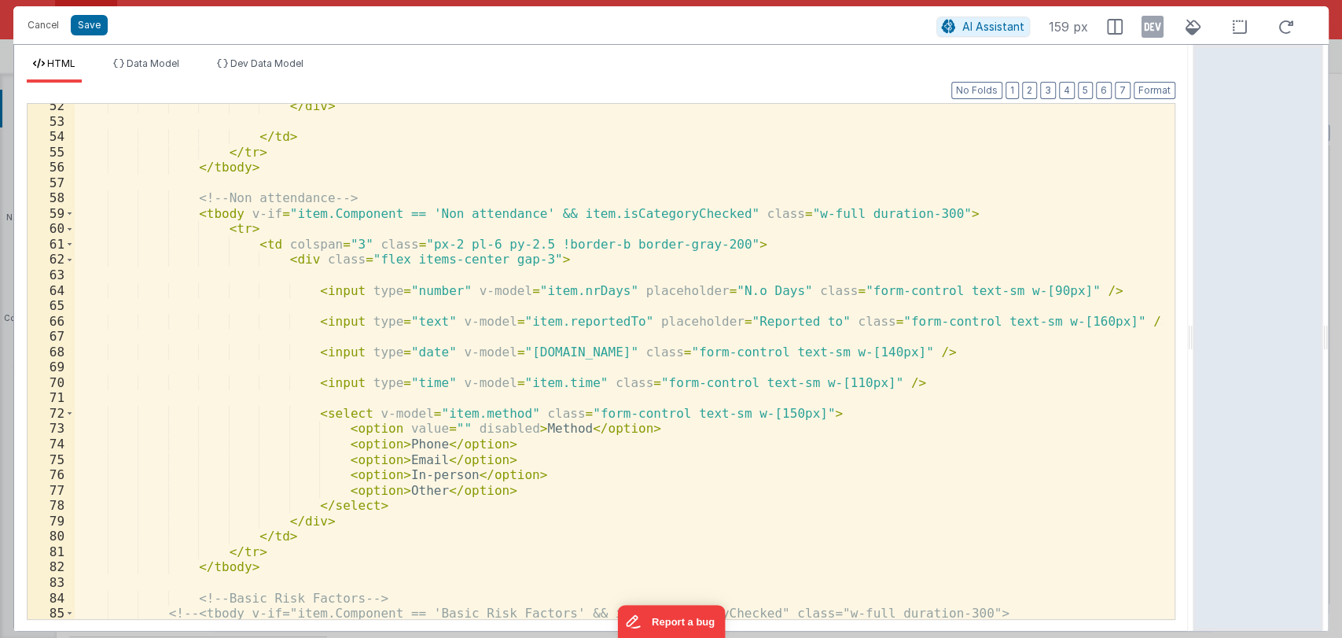
scroll to position [836, 0]
click at [252, 569] on div "</ div > </ td > </ tr > </ tbody > <!-- Non attendance --> < tbody v-if = "ite…" at bounding box center [618, 371] width 1087 height 546
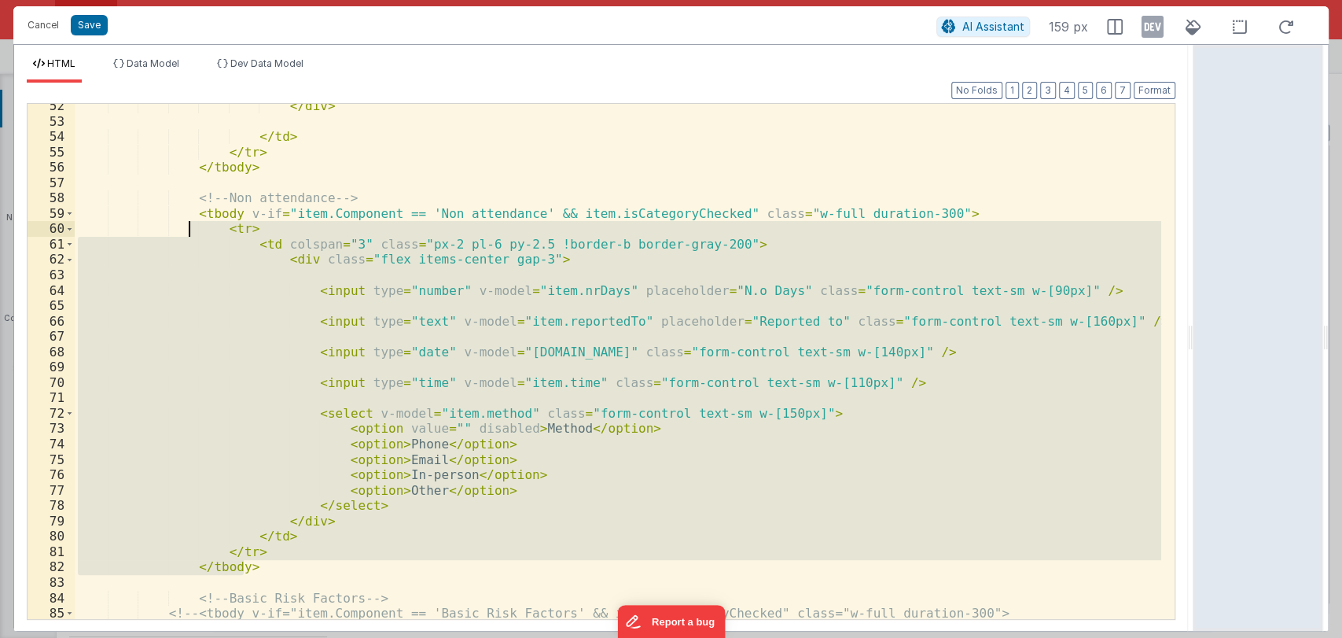
drag, startPoint x: 252, startPoint y: 569, endPoint x: 191, endPoint y: 227, distance: 346.7
click at [191, 227] on div "</ div > </ td > </ tr > </ tbody > <!-- Non attendance --> < tbody v-if = "ite…" at bounding box center [618, 371] width 1087 height 546
click at [250, 240] on div "</ div > </ td > </ tr > </ tbody > <!-- Non attendance --> < tbody v-if = "ite…" at bounding box center [618, 361] width 1087 height 515
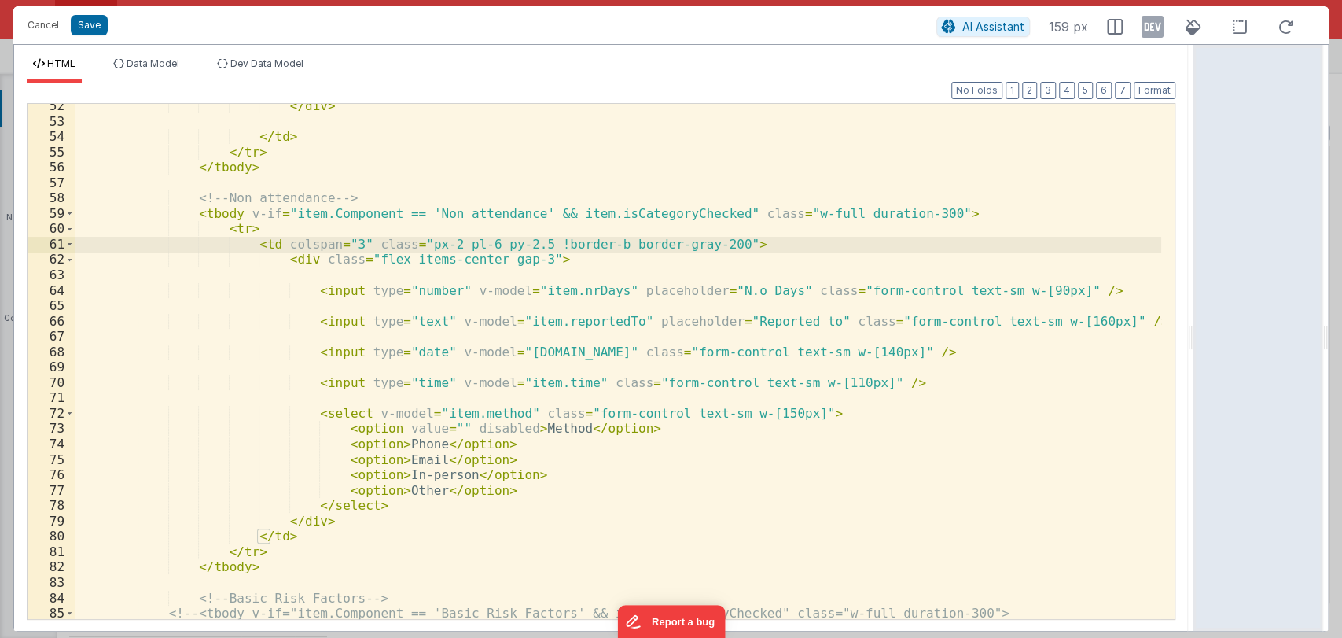
click at [246, 241] on div "</ div > </ td > </ tr > </ tbody > <!-- Non attendance --> < tbody v-if = "ite…" at bounding box center [618, 371] width 1087 height 546
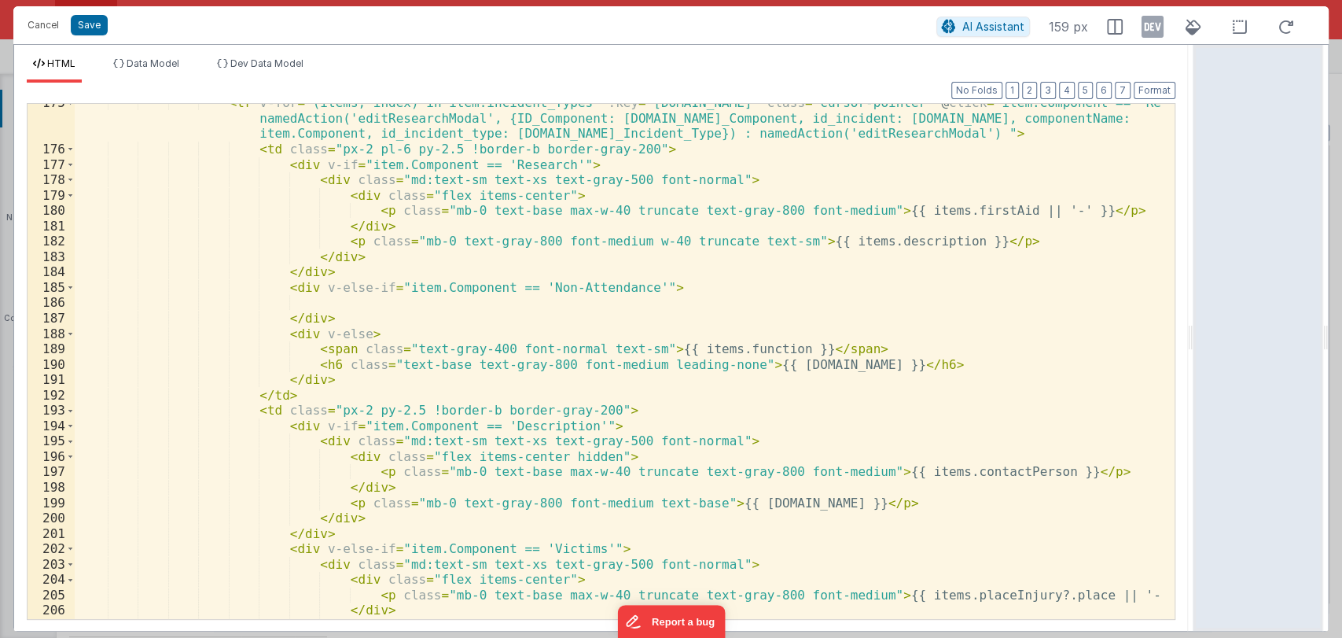
scroll to position [2868, 0]
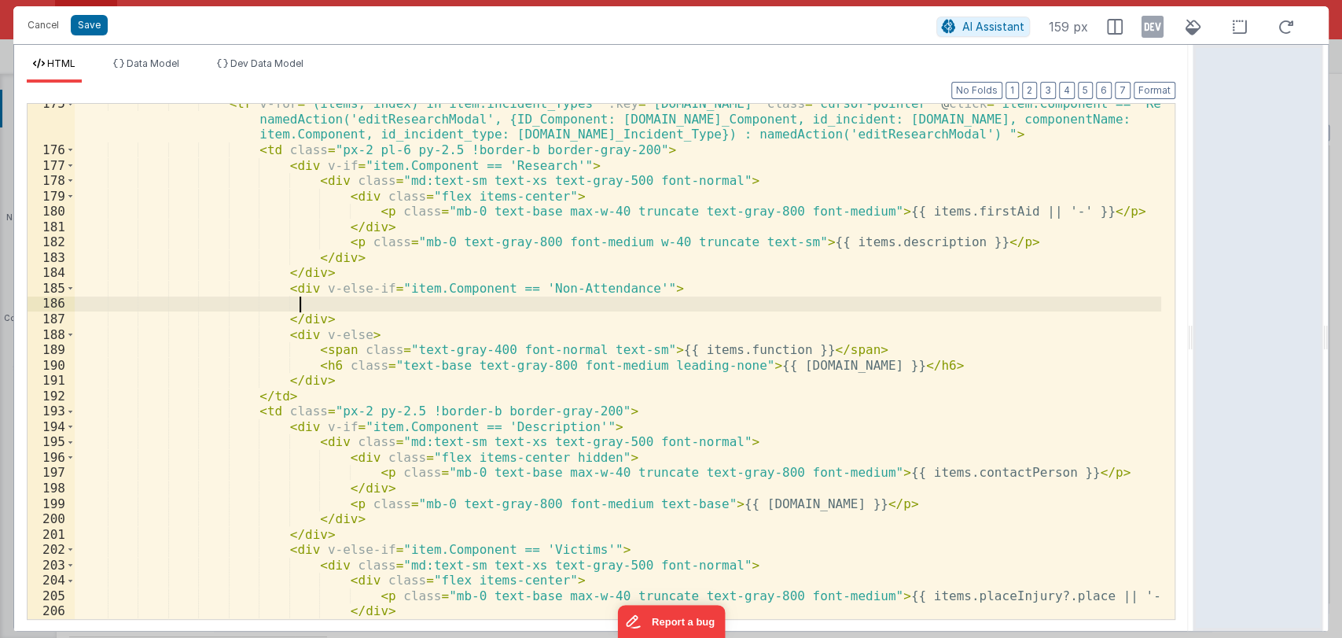
click at [490, 301] on div "< tr v-for = "(items, index) in item.incident_Types" :key = "items.id" class = …" at bounding box center [618, 384] width 1087 height 576
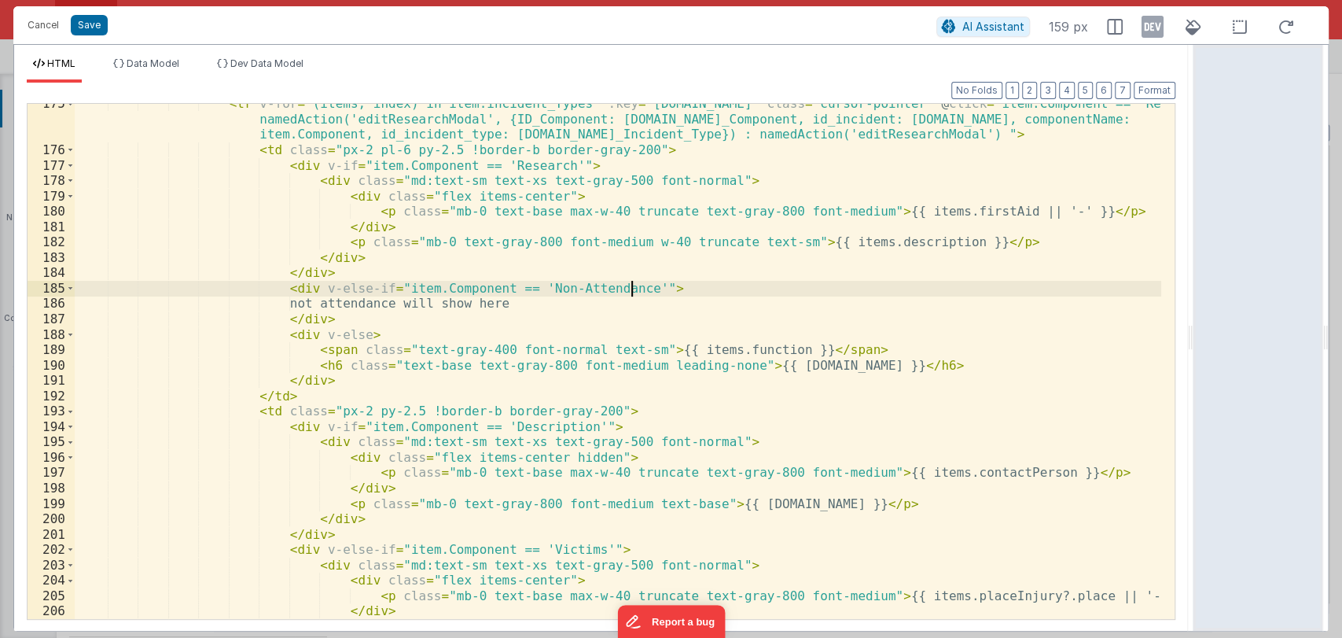
click at [686, 289] on div "< tr v-for = "(items, index) in item.incident_Types" :key = "items.id" class = …" at bounding box center [618, 384] width 1087 height 576
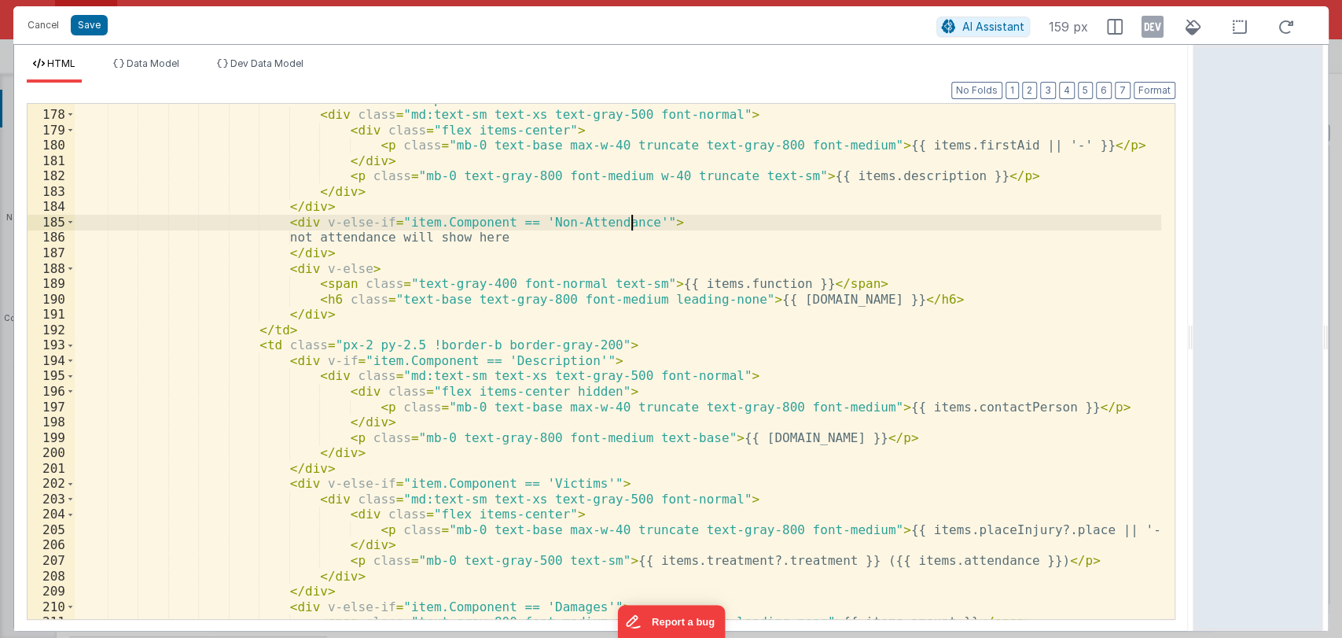
scroll to position [2933, 0]
click at [66, 358] on span at bounding box center [70, 361] width 9 height 16
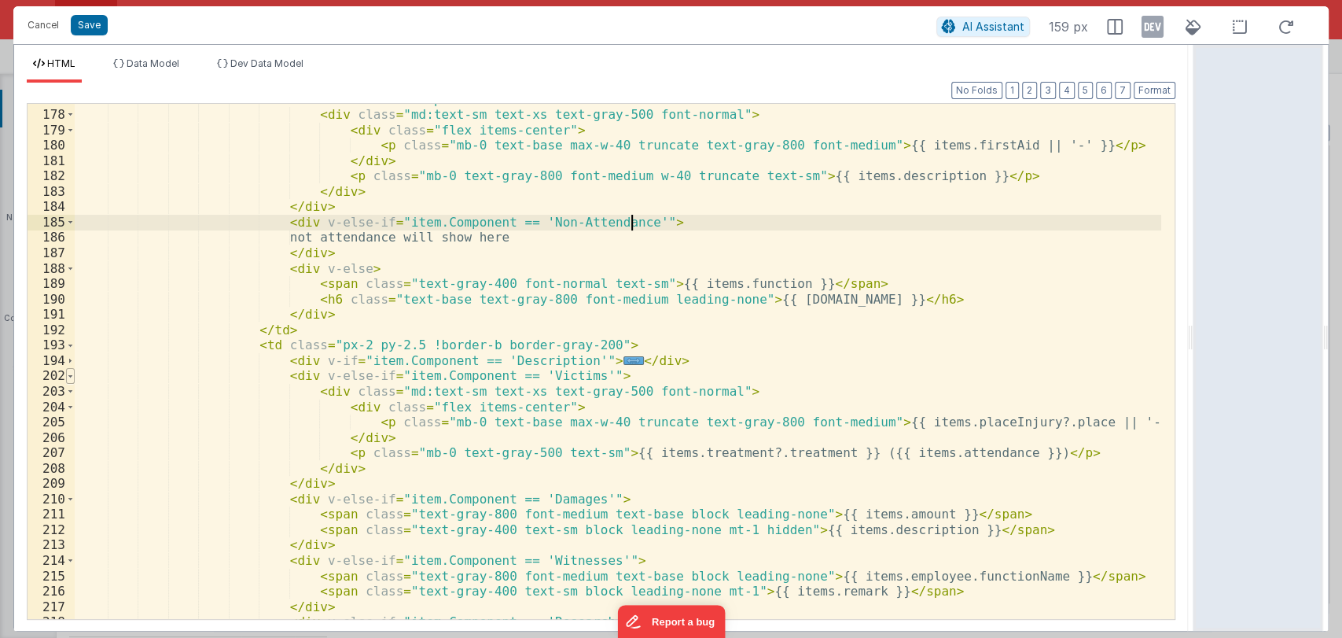
click at [68, 375] on span at bounding box center [70, 376] width 9 height 16
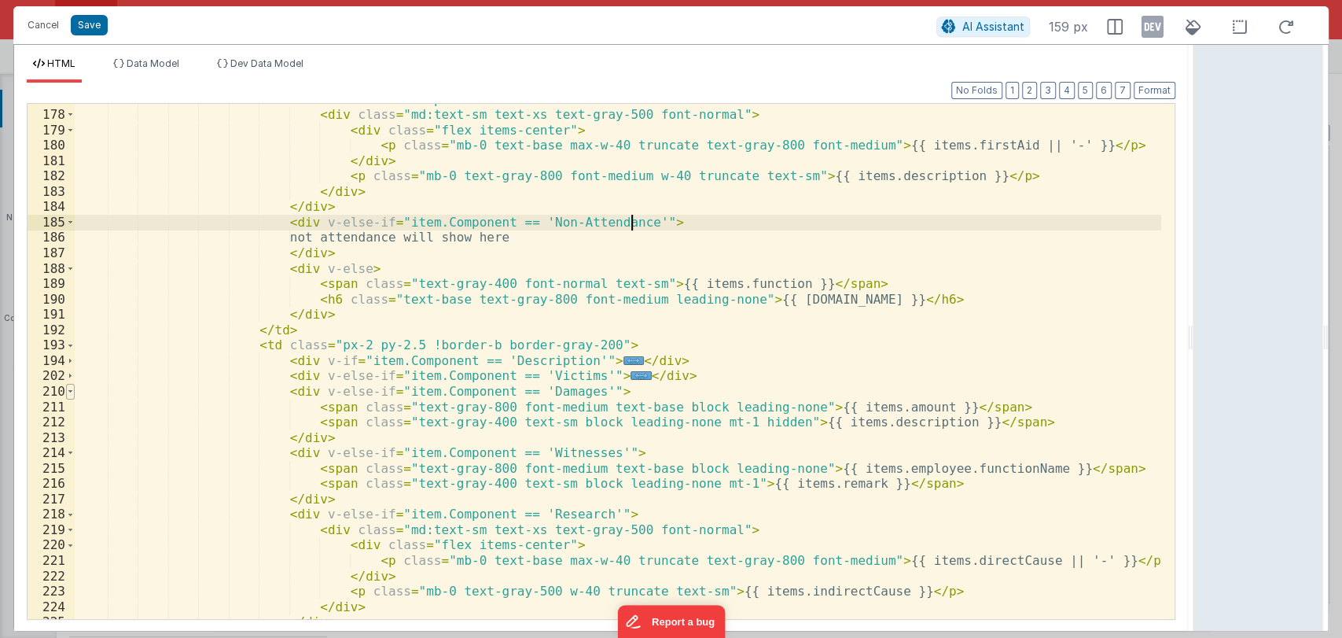
click at [71, 396] on span at bounding box center [70, 392] width 9 height 16
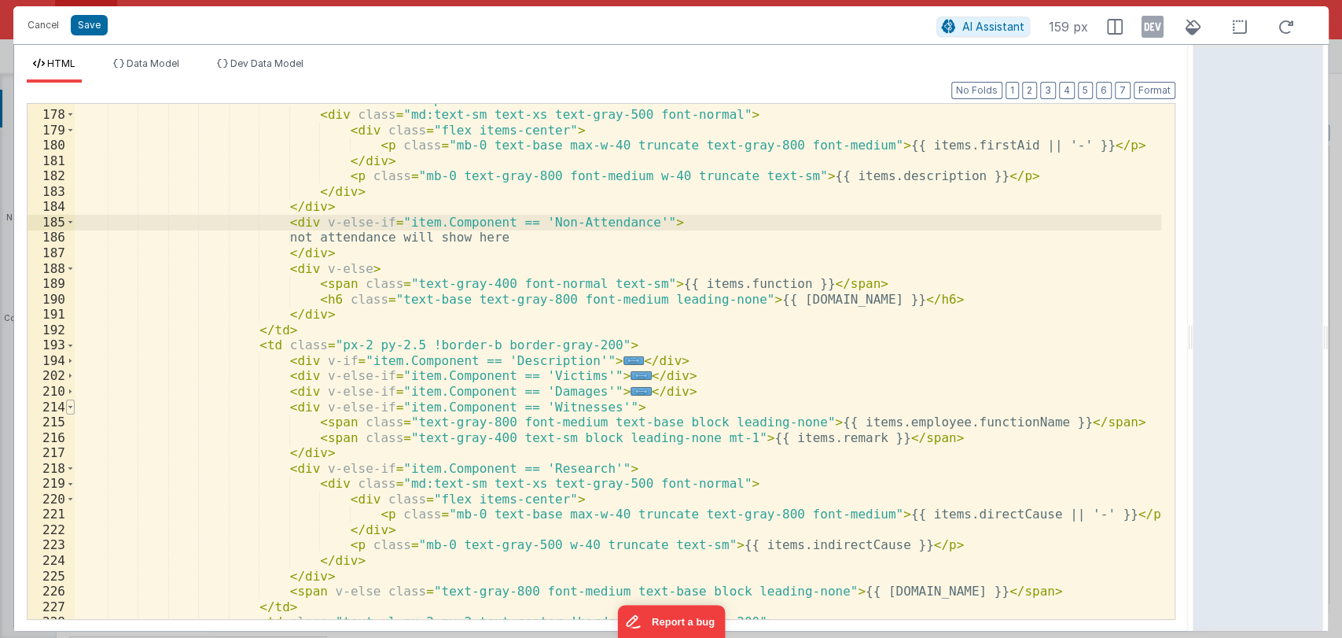
click at [72, 407] on span at bounding box center [70, 407] width 9 height 16
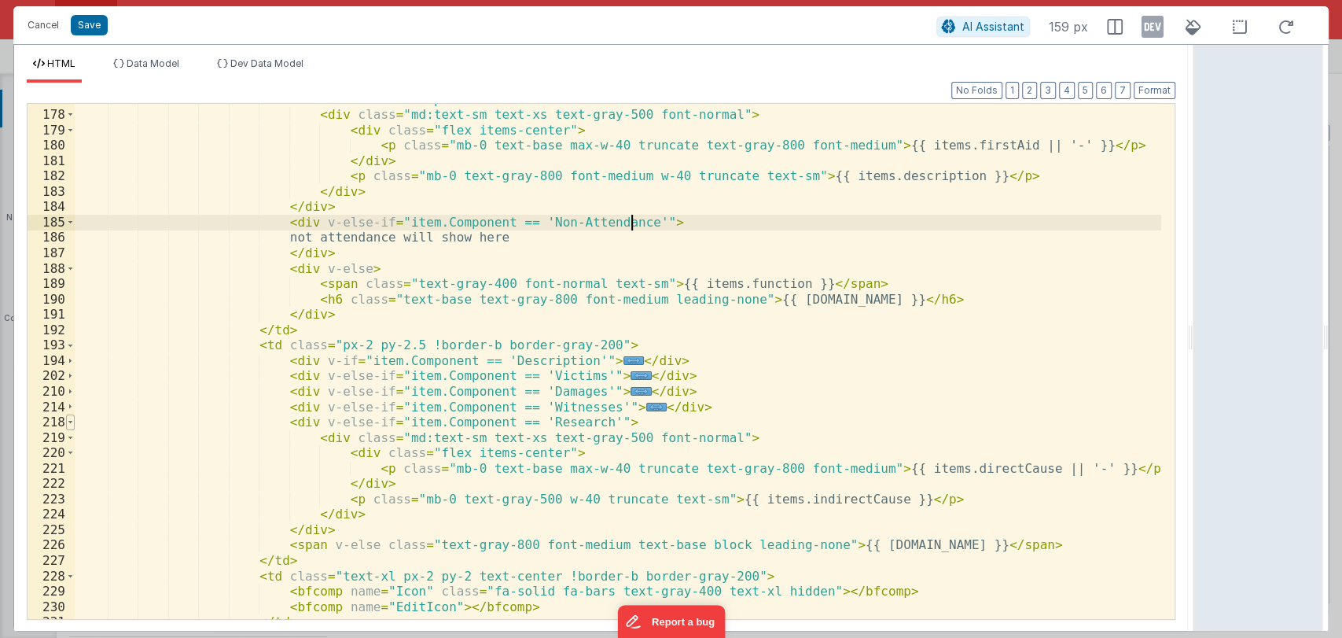
click at [67, 417] on span at bounding box center [70, 422] width 9 height 16
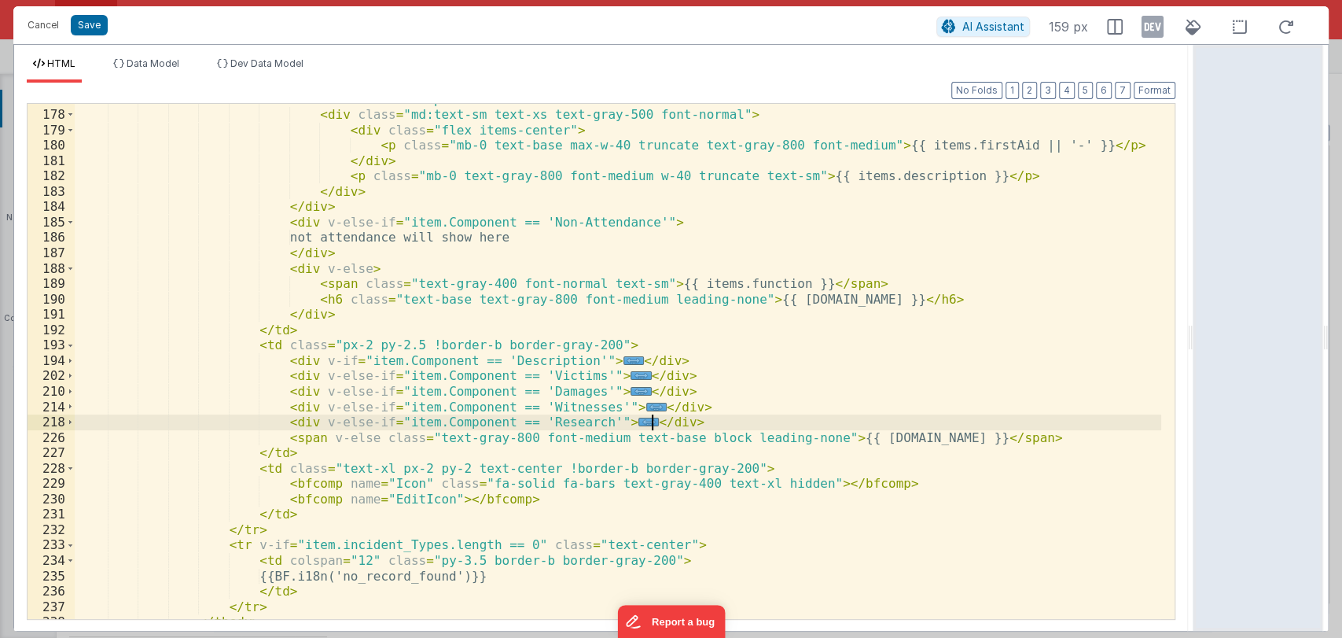
click at [666, 420] on div "< div v-if = "item.Component == 'Research'" > < div class = "md:text-sm text-xs…" at bounding box center [618, 365] width 1087 height 546
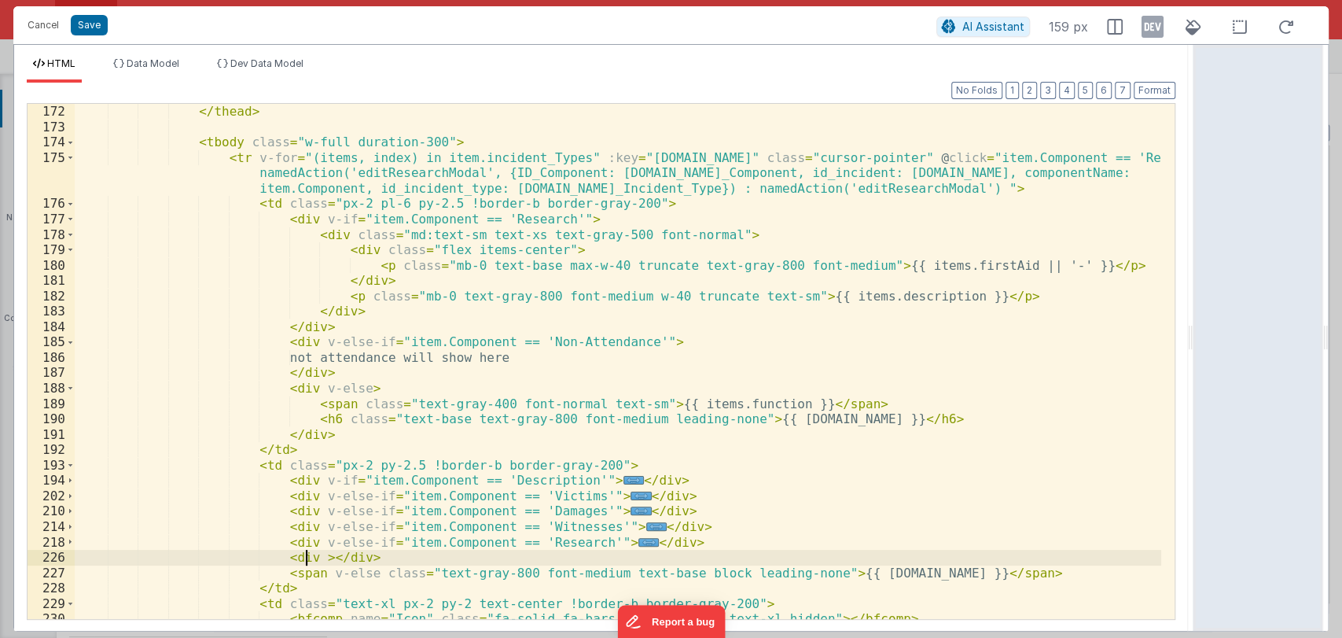
scroll to position [2813, 0]
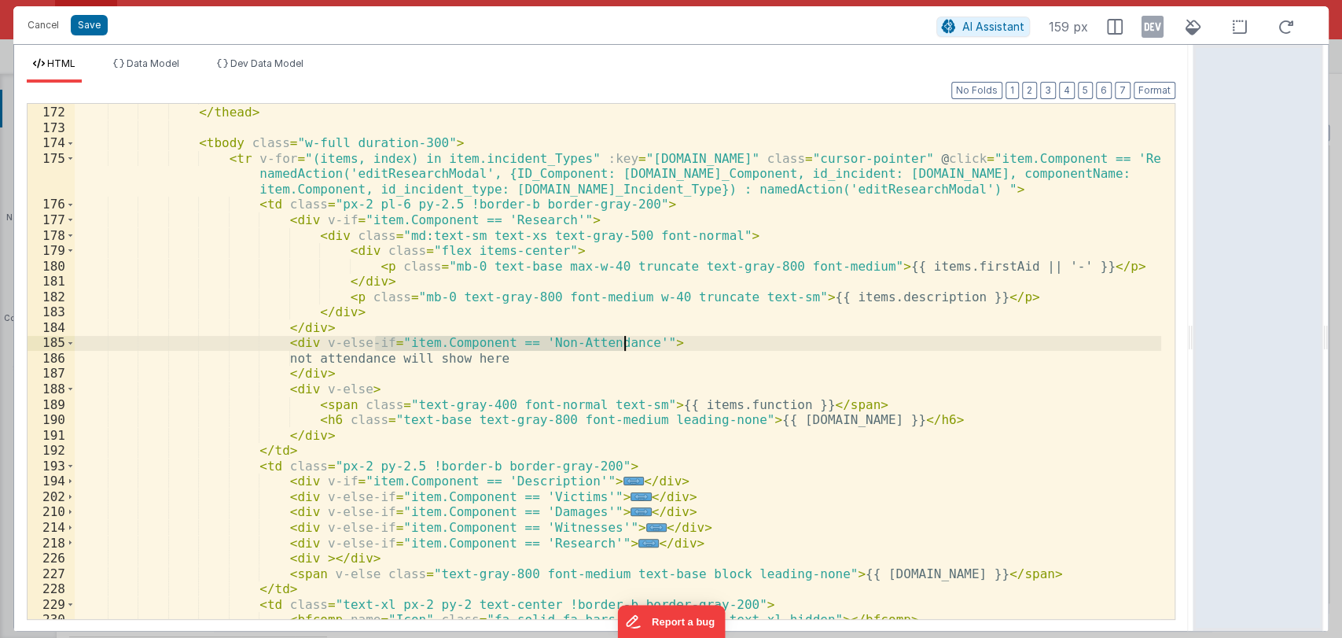
drag, startPoint x: 376, startPoint y: 339, endPoint x: 624, endPoint y: 337, distance: 247.7
click at [624, 337] on div "</ tr > </ thead > < tbody class = "w-full duration-300" > < tr v-for = "(items…" at bounding box center [618, 363] width 1087 height 546
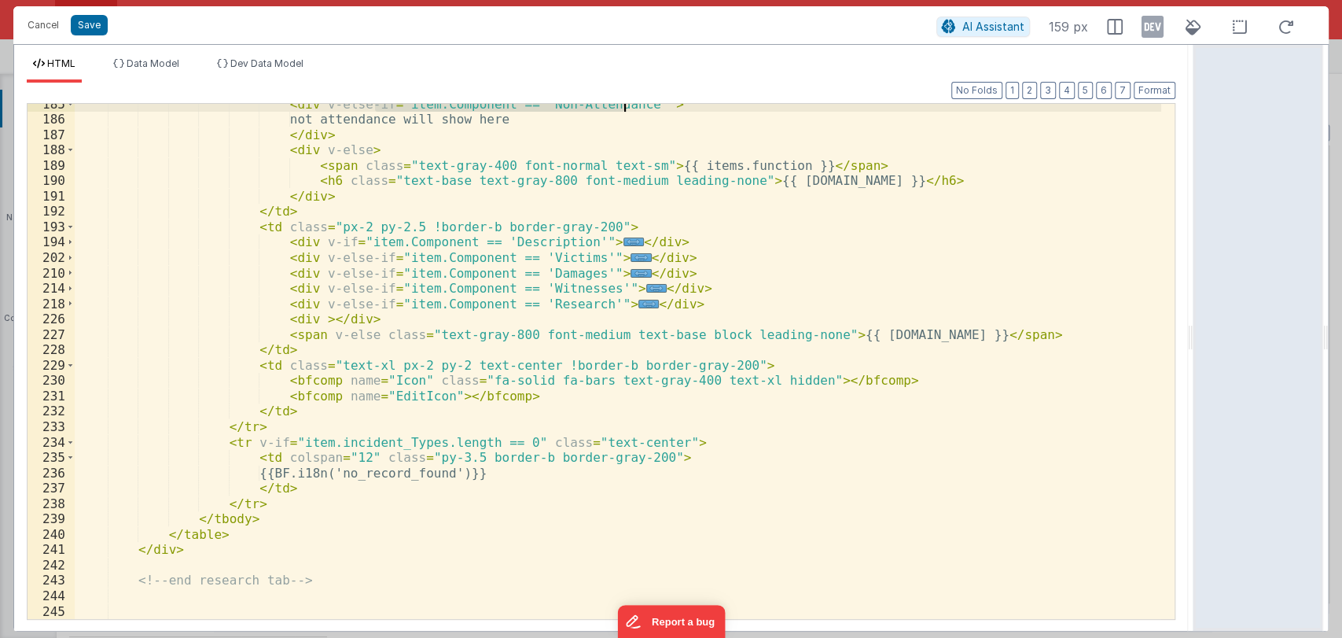
scroll to position [3052, 0]
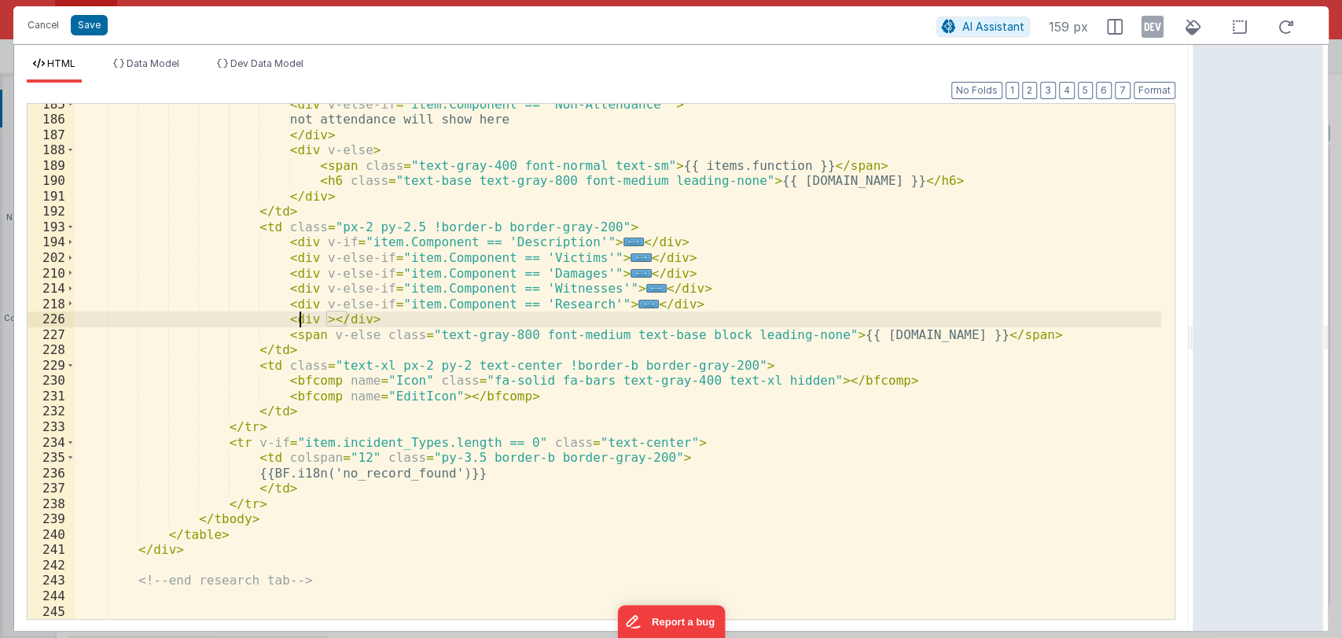
click at [302, 318] on div "< div v-else-if = "item.Component == 'Non-Attendance'" > not attendance will sh…" at bounding box center [618, 370] width 1087 height 546
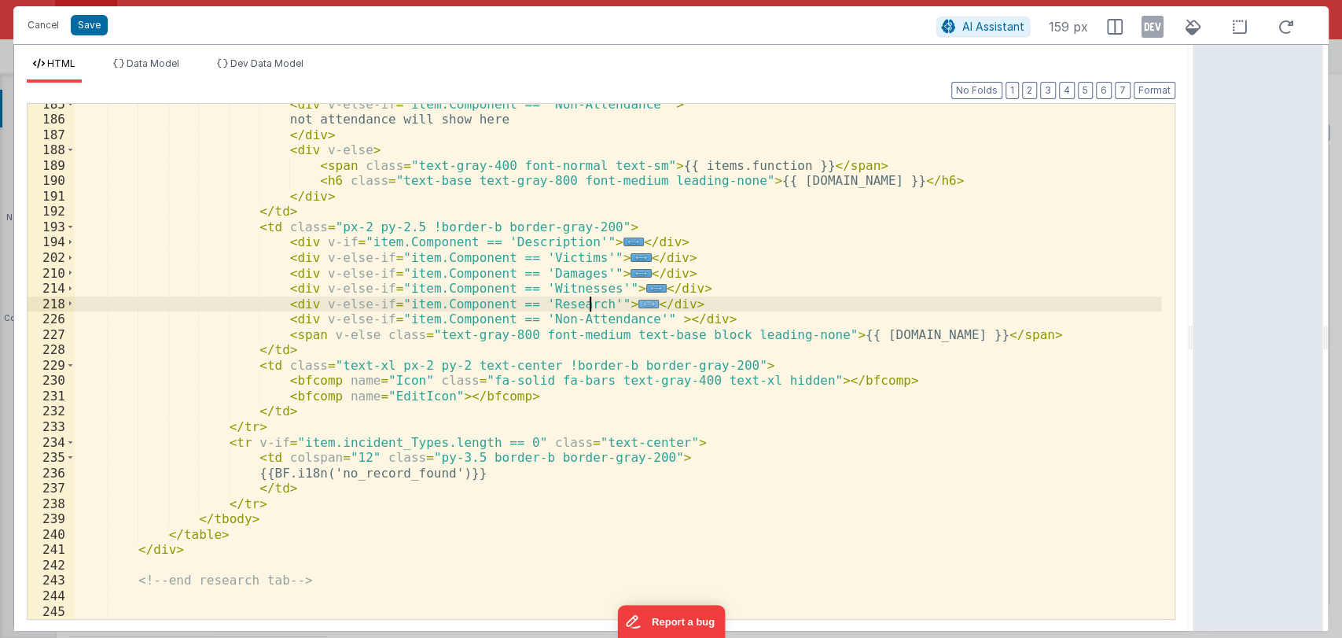
click at [638, 306] on span "..." at bounding box center [648, 304] width 20 height 9
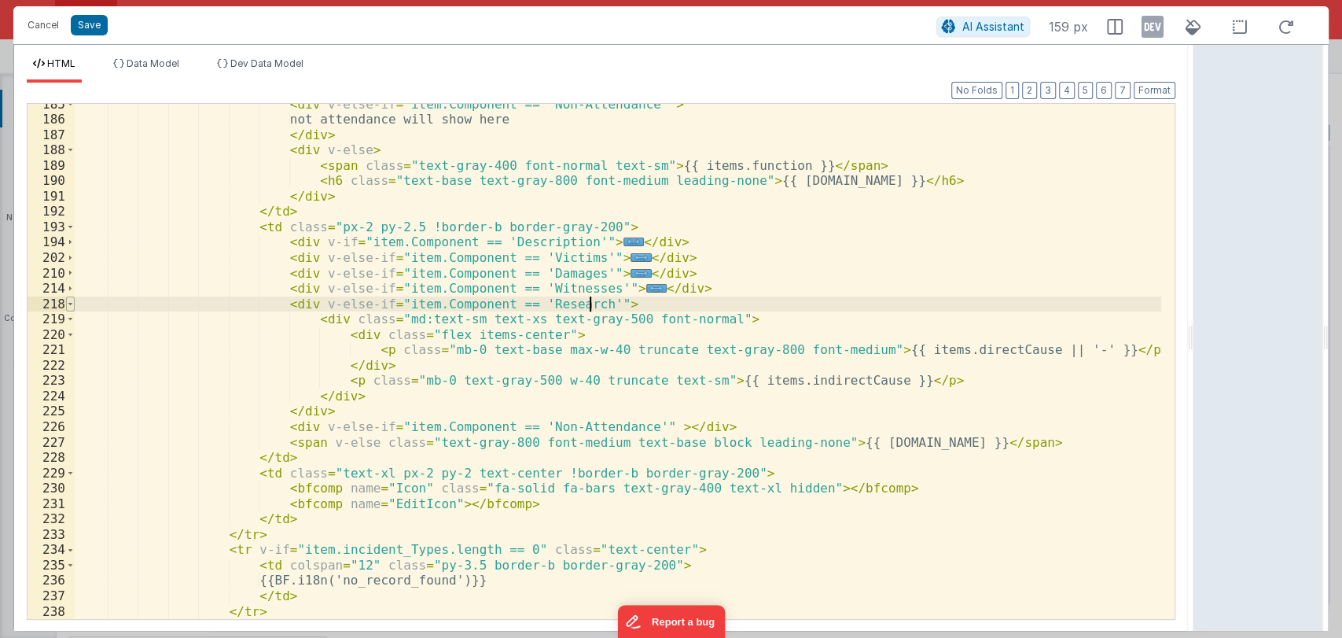
click at [69, 303] on span at bounding box center [70, 304] width 9 height 16
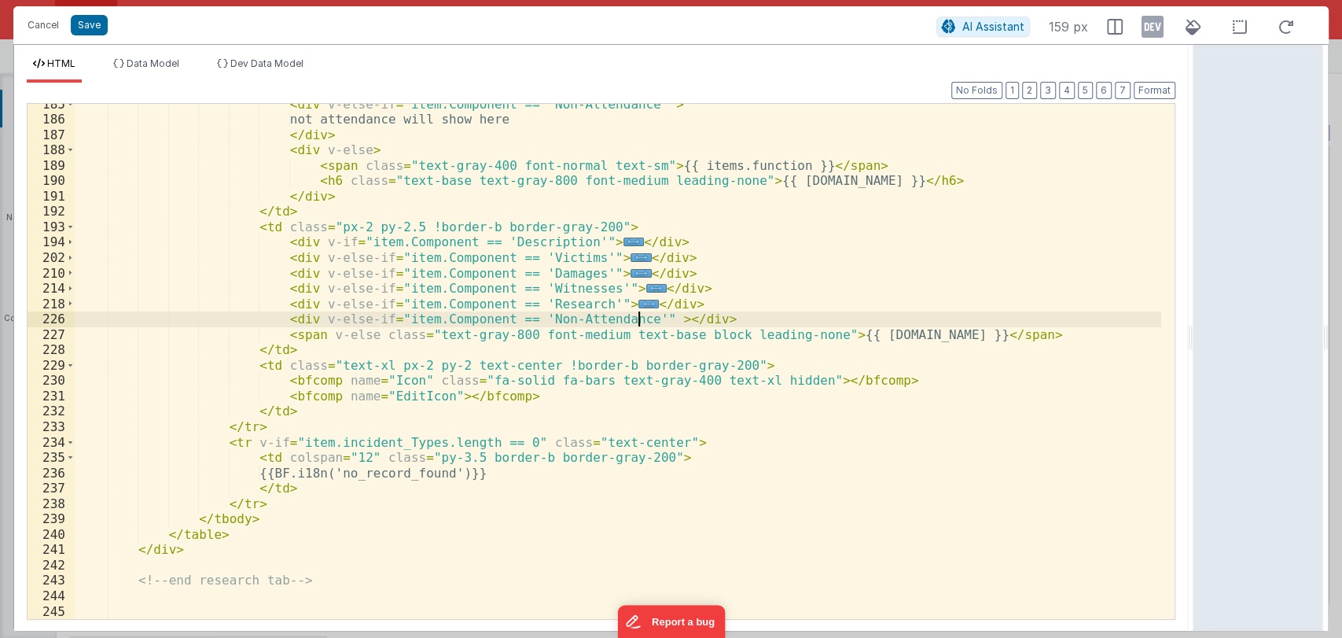
click at [640, 318] on div "< div v-else-if = "item.Component == 'Non-Attendance'" > not attendance will sh…" at bounding box center [618, 370] width 1087 height 546
click at [353, 305] on div "< div v-else-if = "item.Component == 'Non-Attendance'" > not attendance will sh…" at bounding box center [618, 370] width 1087 height 546
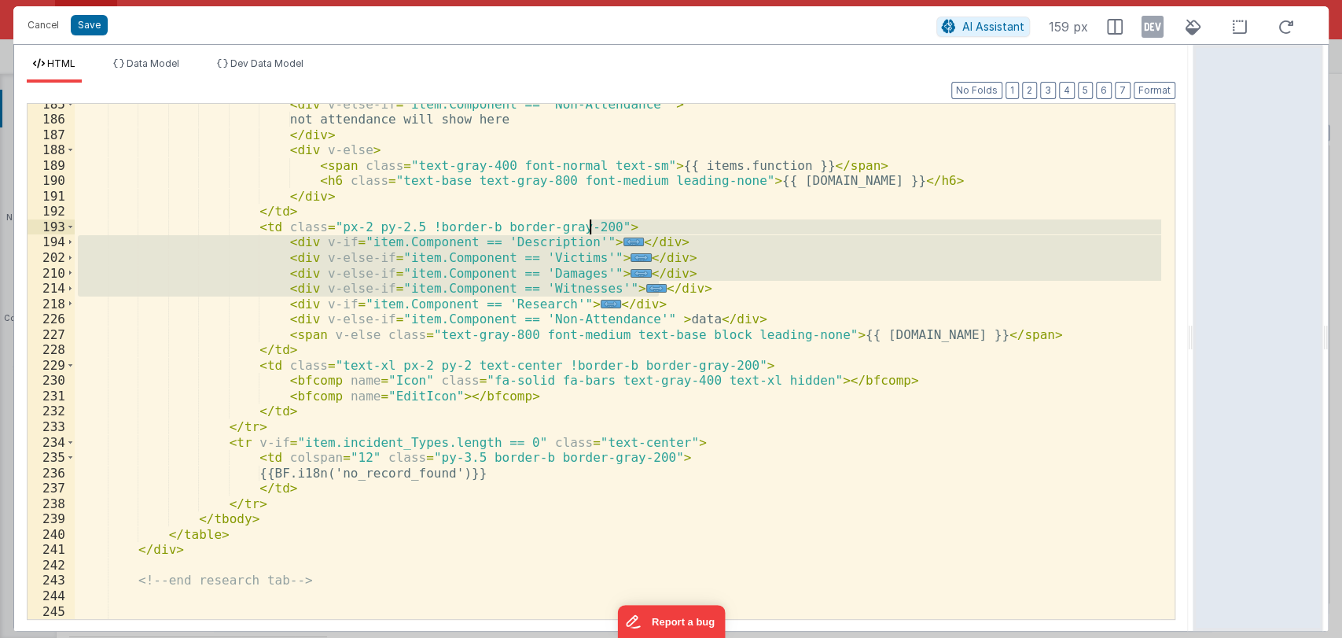
drag, startPoint x: 673, startPoint y: 288, endPoint x: 665, endPoint y: 228, distance: 60.3
click at [665, 228] on div "< div v-else-if = "item.Component == 'Non-Attendance'" > not attendance will sh…" at bounding box center [618, 370] width 1087 height 546
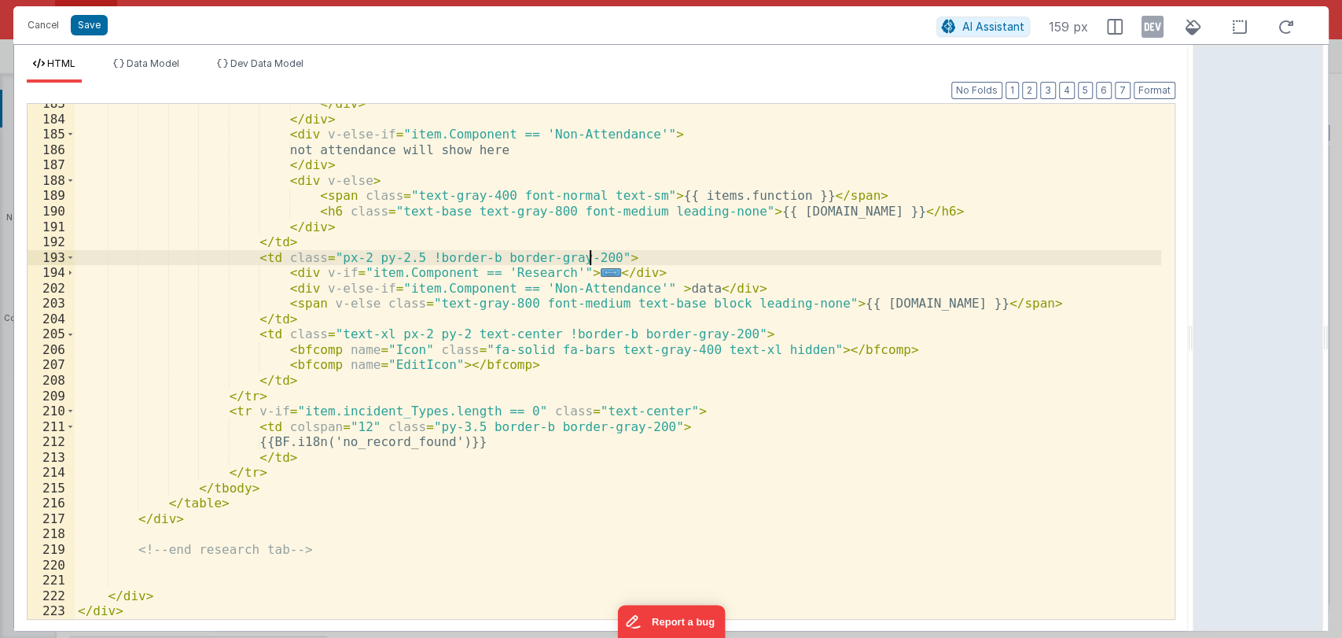
scroll to position [3021, 0]
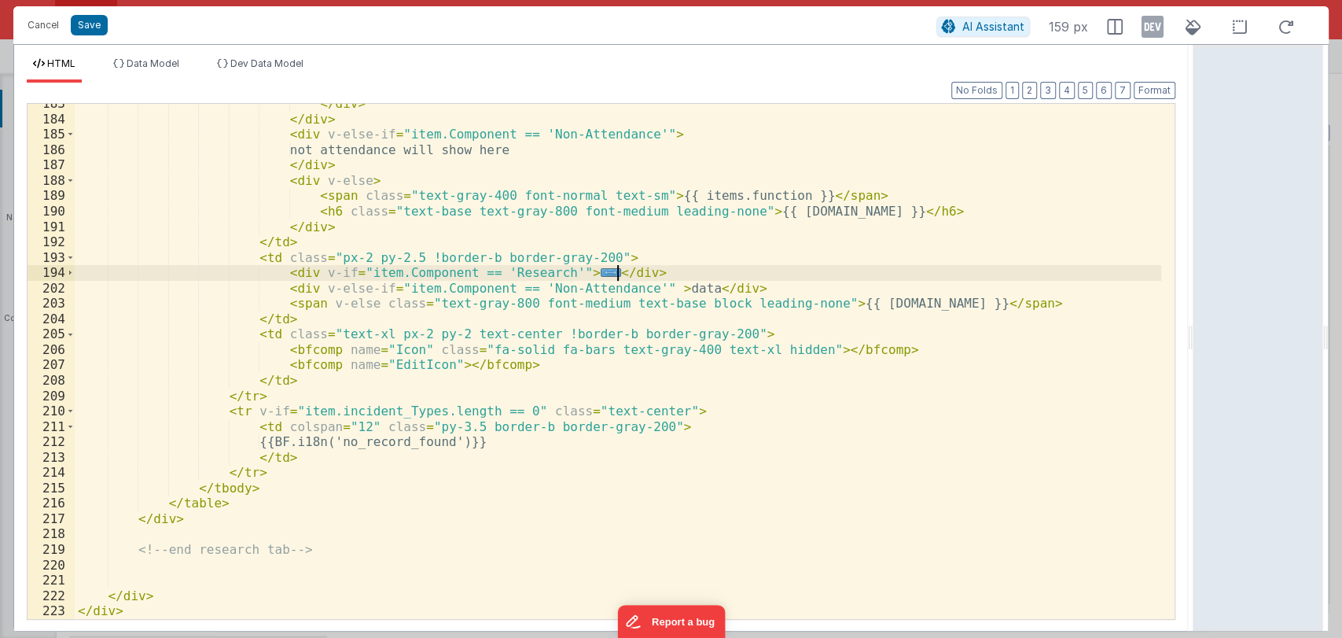
click at [629, 276] on div "</ div > </ div > < div v-else-if = "item.Component == 'Non-Attendance'" > not …" at bounding box center [618, 369] width 1087 height 546
click at [734, 291] on div "</ div > </ div > < div v-else-if = "item.Component == 'Non-Attendance'" > not …" at bounding box center [618, 369] width 1087 height 546
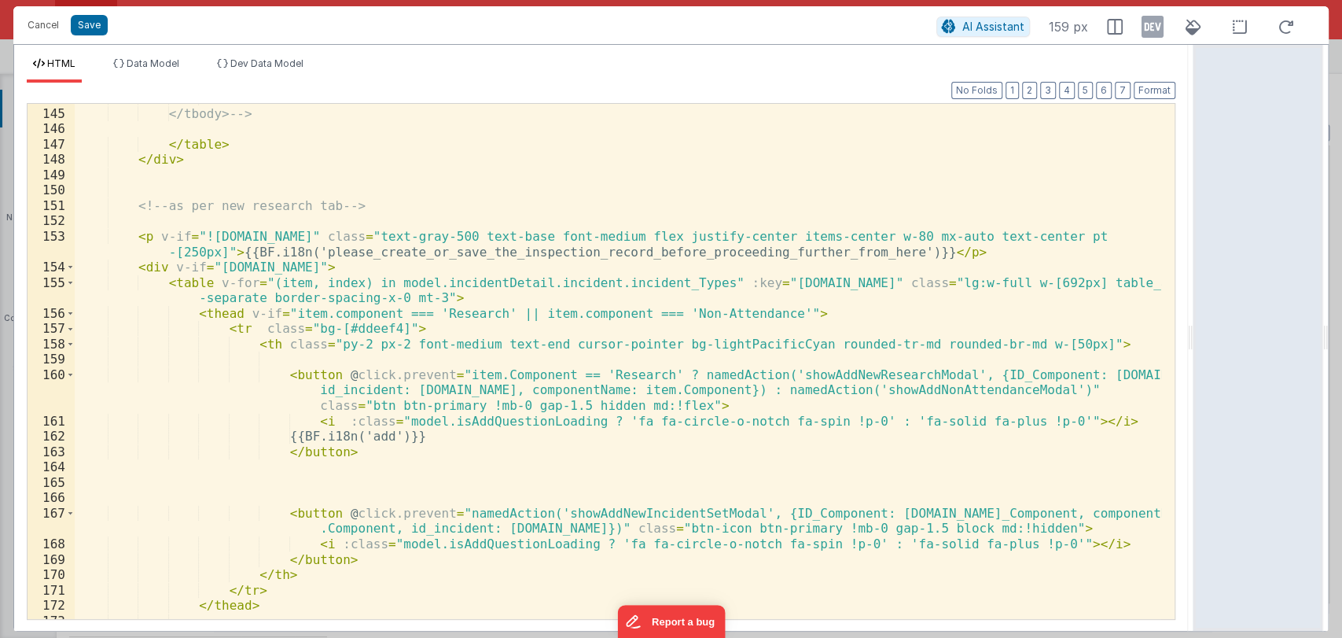
scroll to position [2321, 0]
click at [87, 26] on button "Save" at bounding box center [89, 25] width 37 height 20
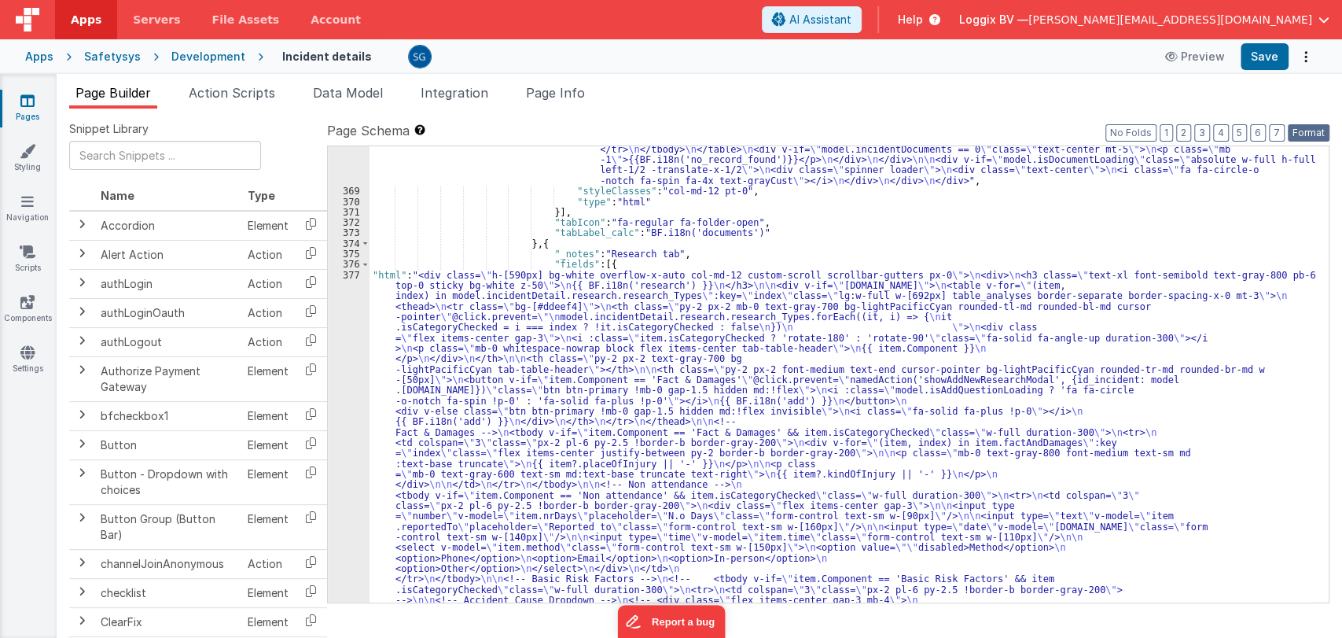
click at [1311, 130] on button "Format" at bounding box center [1309, 132] width 42 height 17
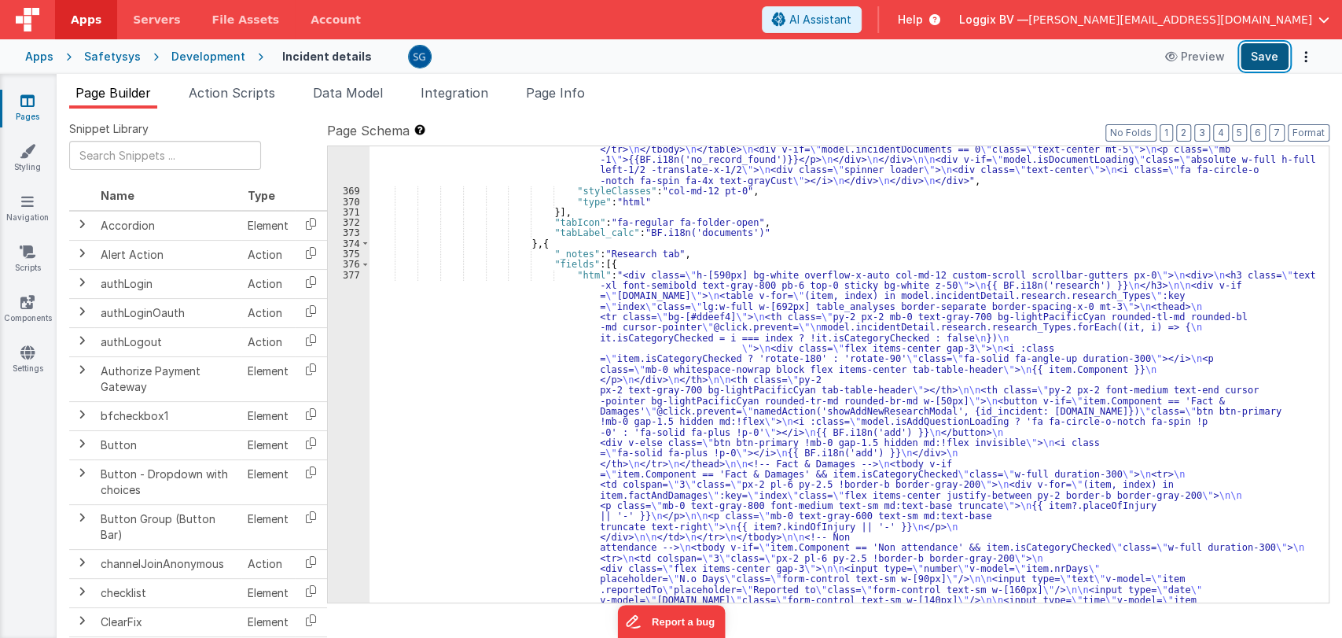
drag, startPoint x: 1267, startPoint y: 50, endPoint x: 1238, endPoint y: 69, distance: 34.5
click at [1267, 50] on button "Save" at bounding box center [1265, 56] width 48 height 27
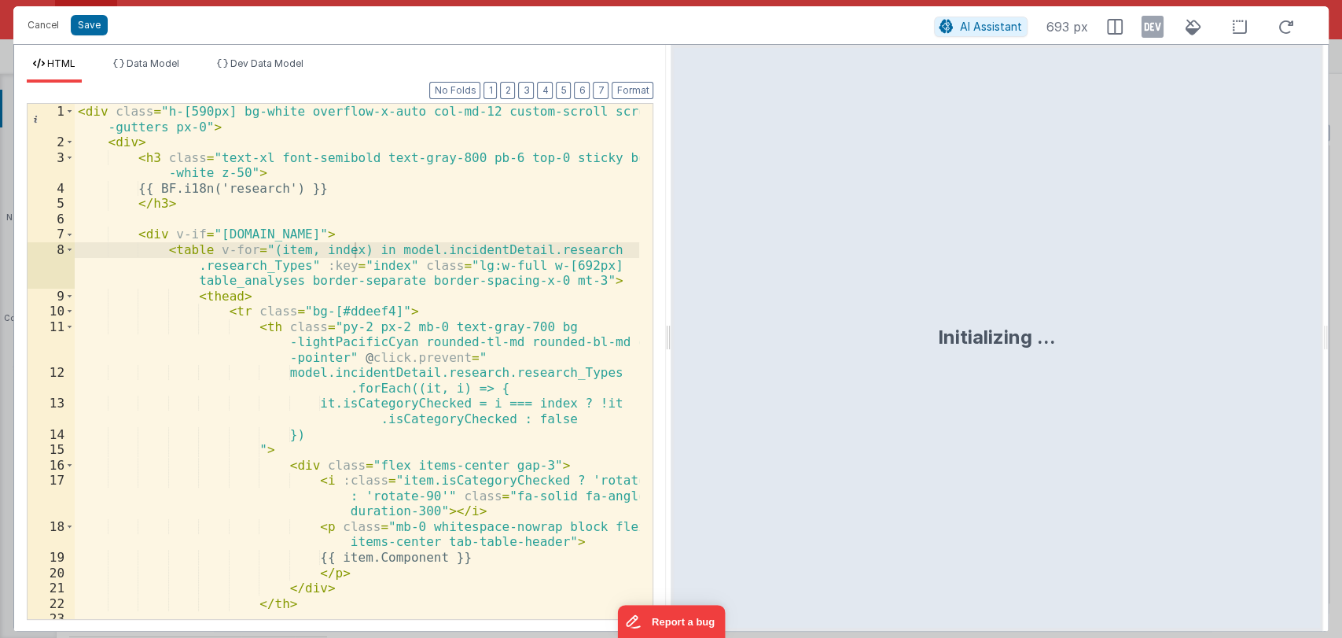
click at [669, 337] on div at bounding box center [668, 338] width 6 height 586
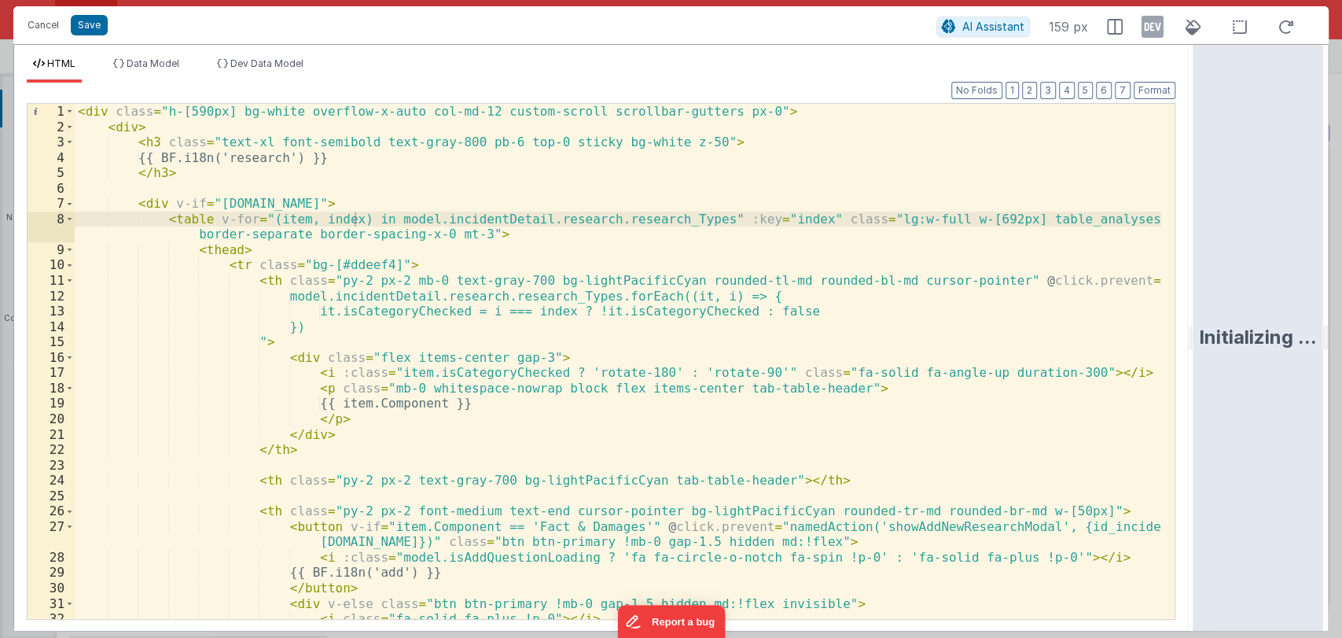
drag, startPoint x: 669, startPoint y: 336, endPoint x: 1310, endPoint y: 255, distance: 645.9
click at [1310, 255] on html "Cancel Save AI Assistant 159 px HTML Data Model Dev Data Model Format 7 6 5 4 3…" at bounding box center [671, 319] width 1342 height 638
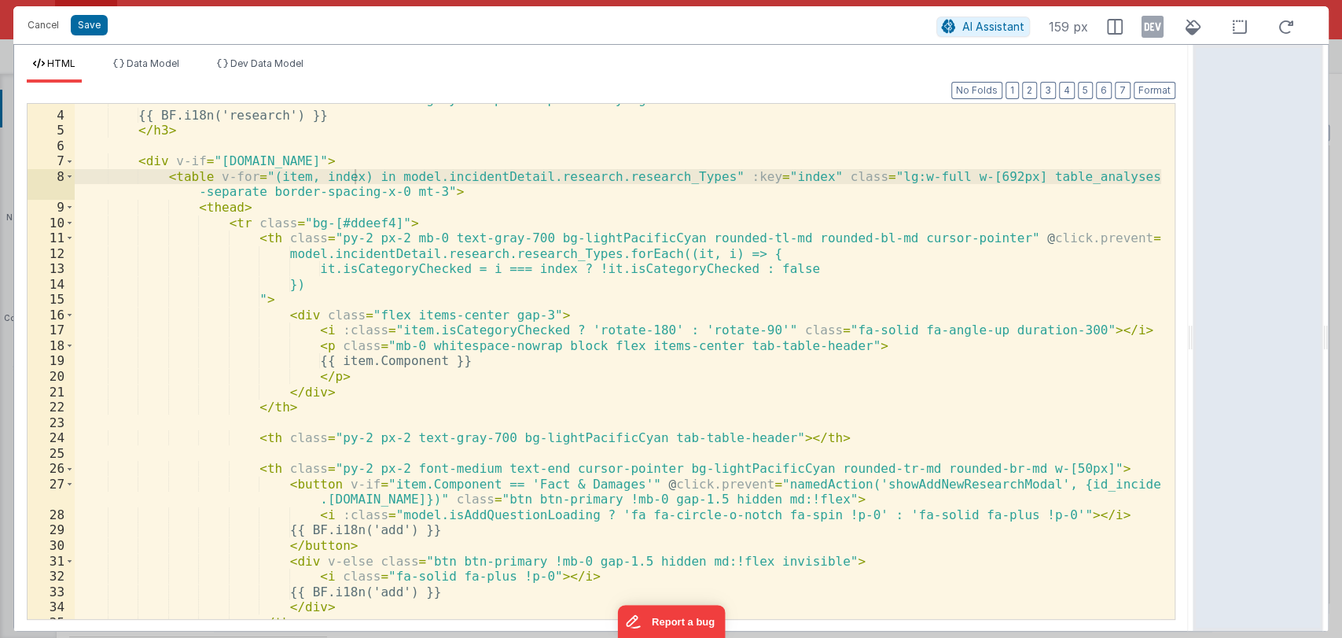
scroll to position [0, 0]
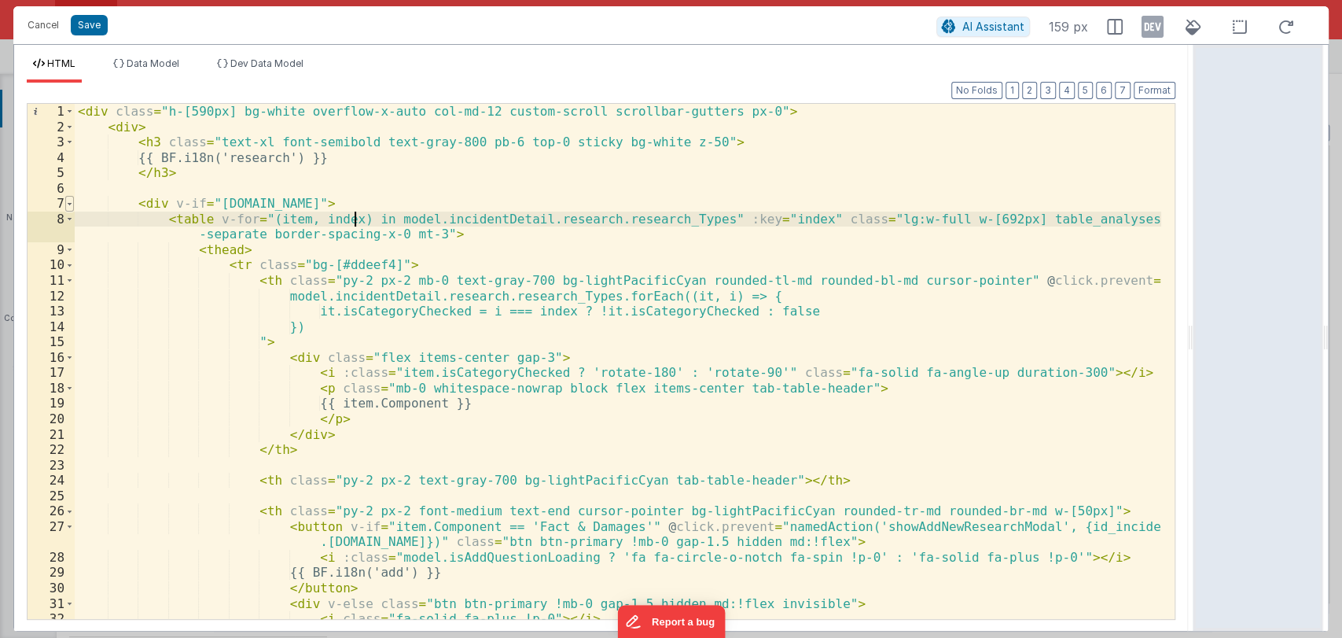
click at [65, 208] on span at bounding box center [69, 204] width 9 height 16
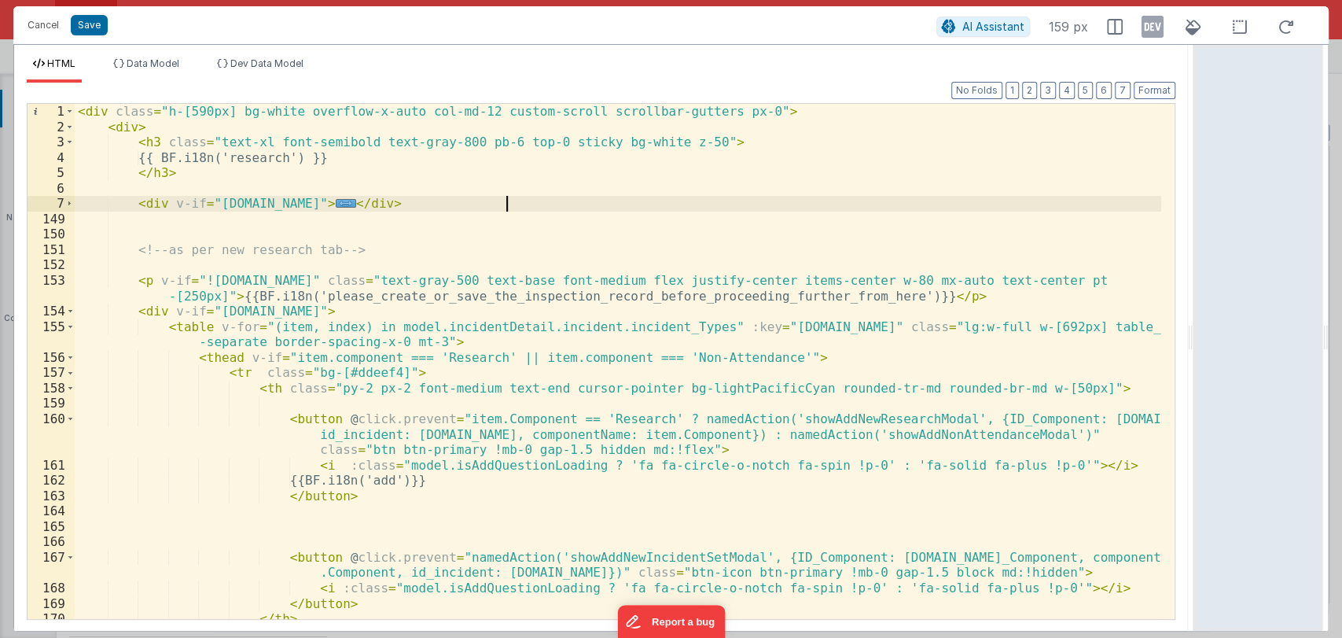
click at [521, 202] on div "< div class = "h-[590px] bg-white overflow-x-auto col-md-12 custom-scroll scrol…" at bounding box center [618, 377] width 1087 height 546
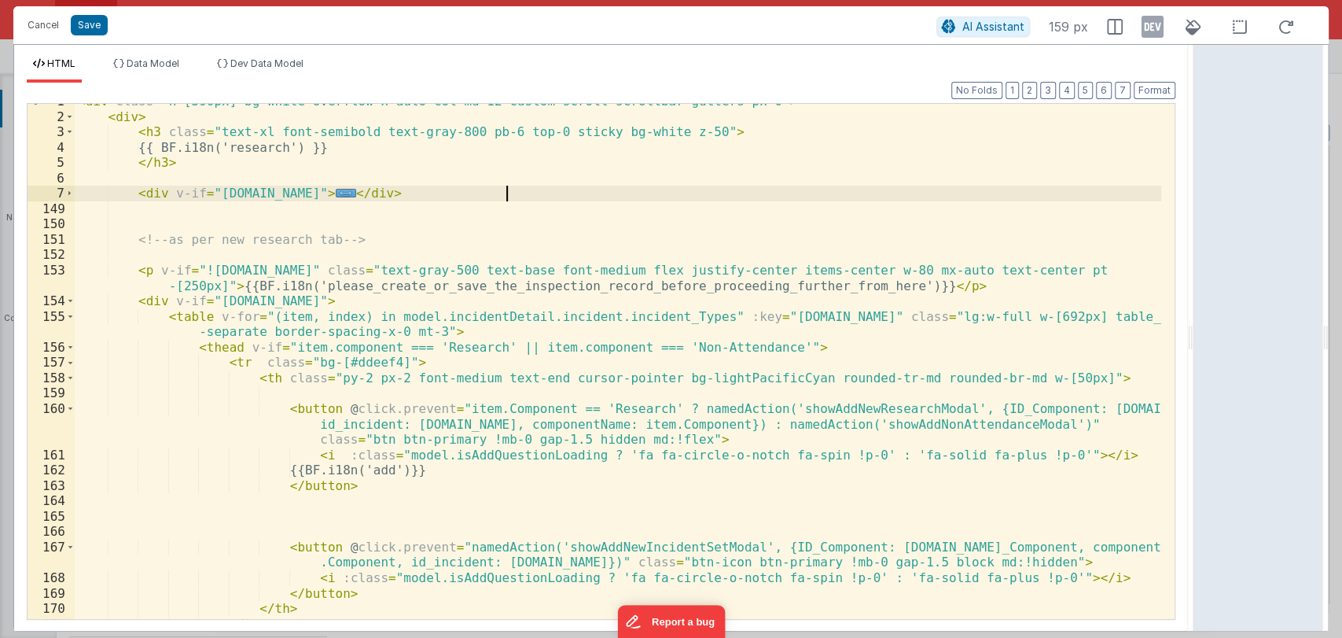
scroll to position [16, 0]
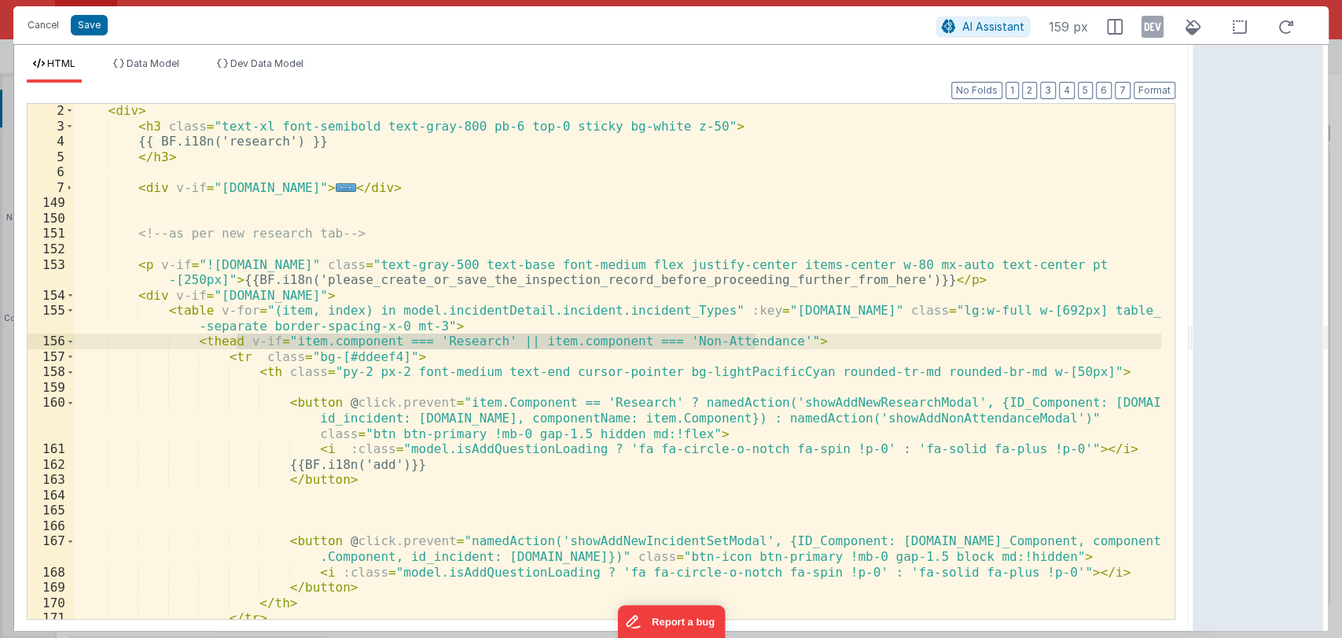
drag, startPoint x: 237, startPoint y: 341, endPoint x: 756, endPoint y: 337, distance: 519.0
click at [756, 337] on div "< div > < h3 class = "text-xl font-semibold text-gray-800 pb-6 top-0 sticky bg-…" at bounding box center [618, 376] width 1087 height 546
click at [767, 340] on div "< div > < h3 class = "text-xl font-semibold text-gray-800 pb-6 top-0 sticky bg-…" at bounding box center [618, 376] width 1087 height 546
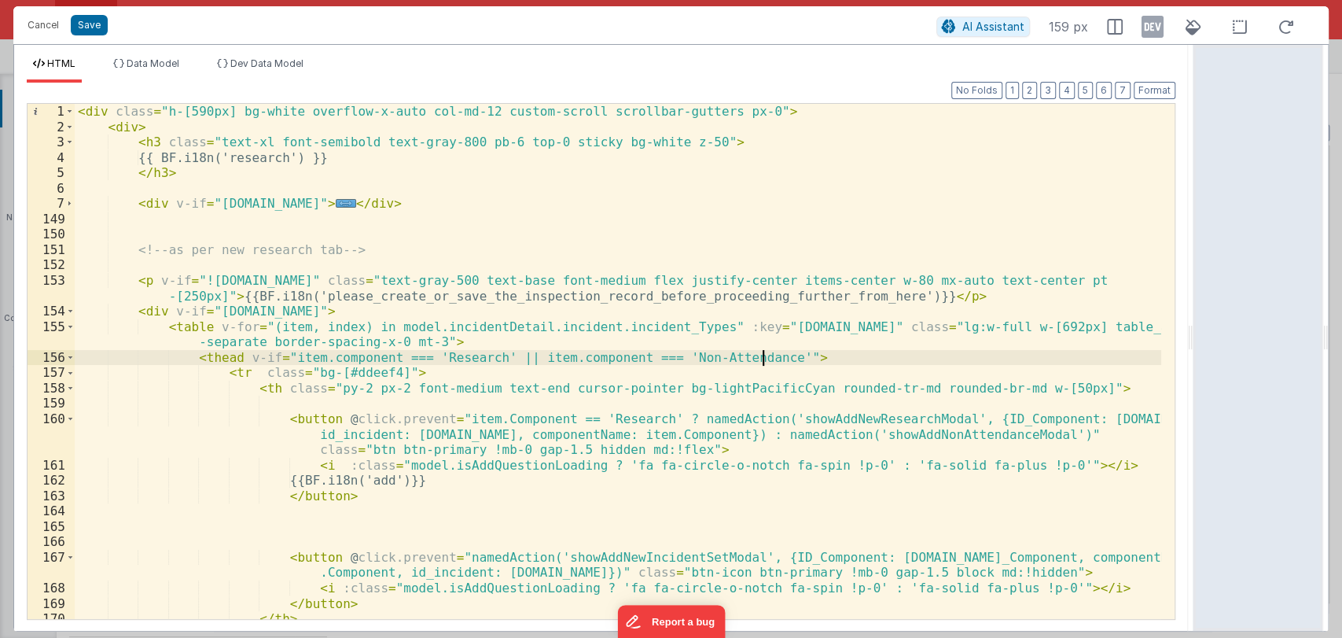
scroll to position [0, 0]
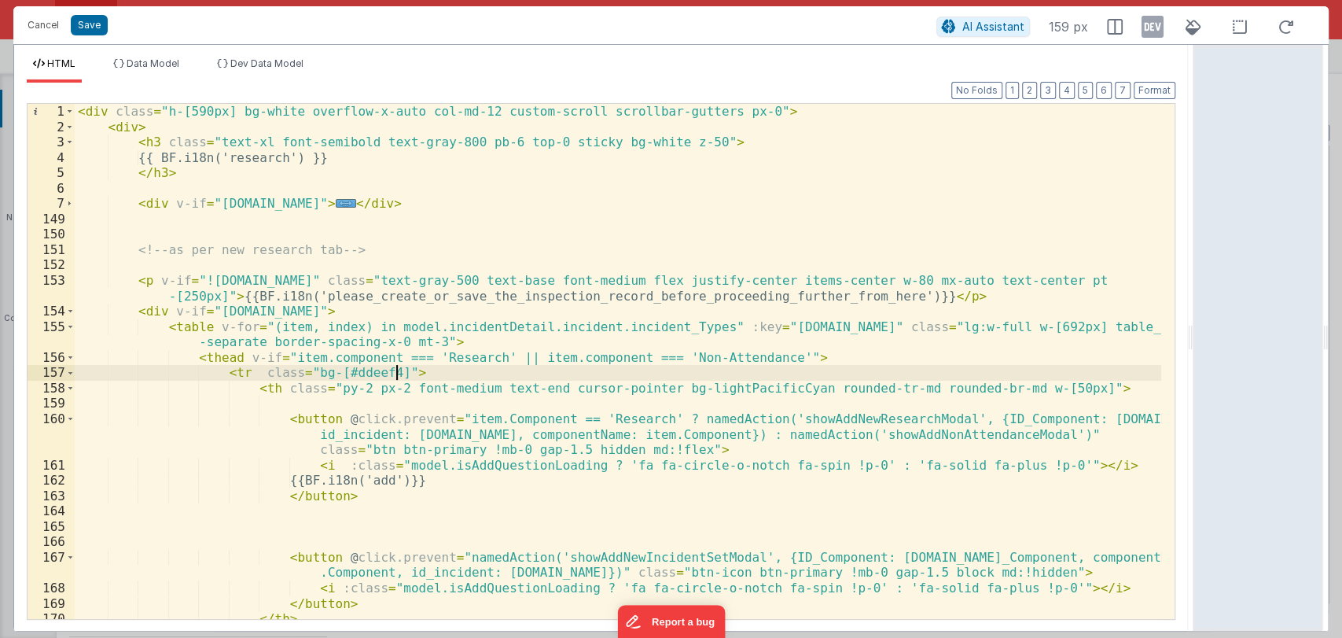
click at [434, 373] on div "< div class = "h-[590px] bg-white overflow-x-auto col-md-12 custom-scroll scrol…" at bounding box center [618, 377] width 1087 height 546
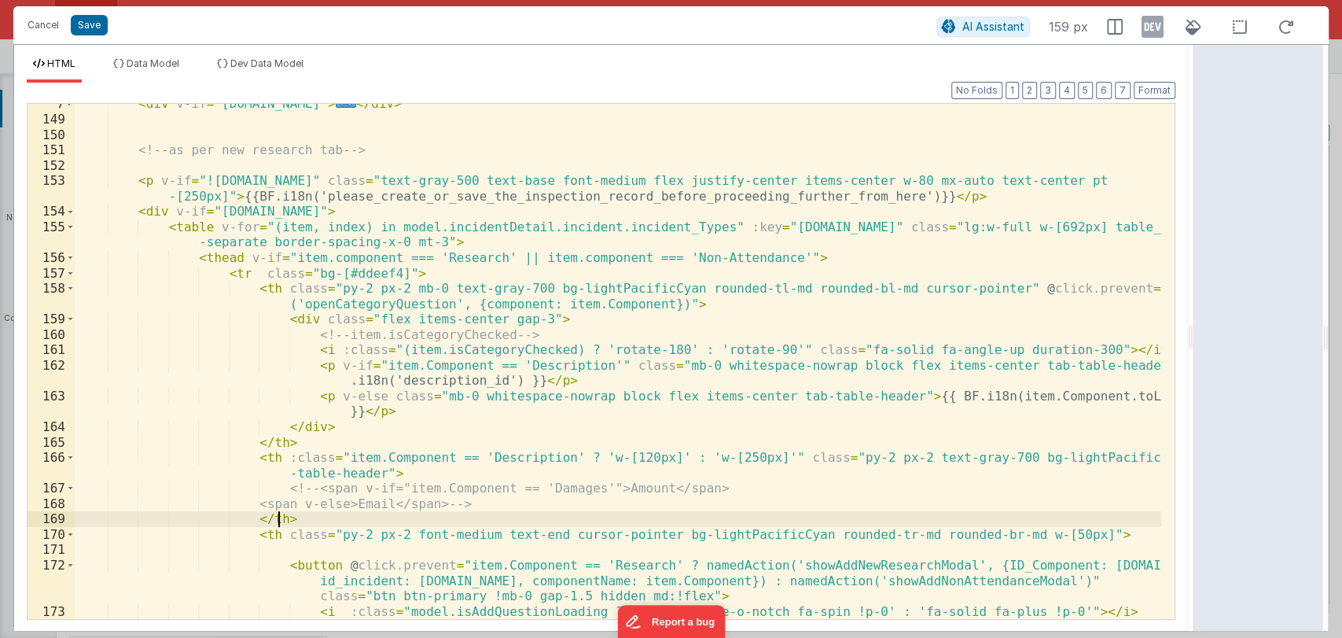
scroll to position [101, 0]
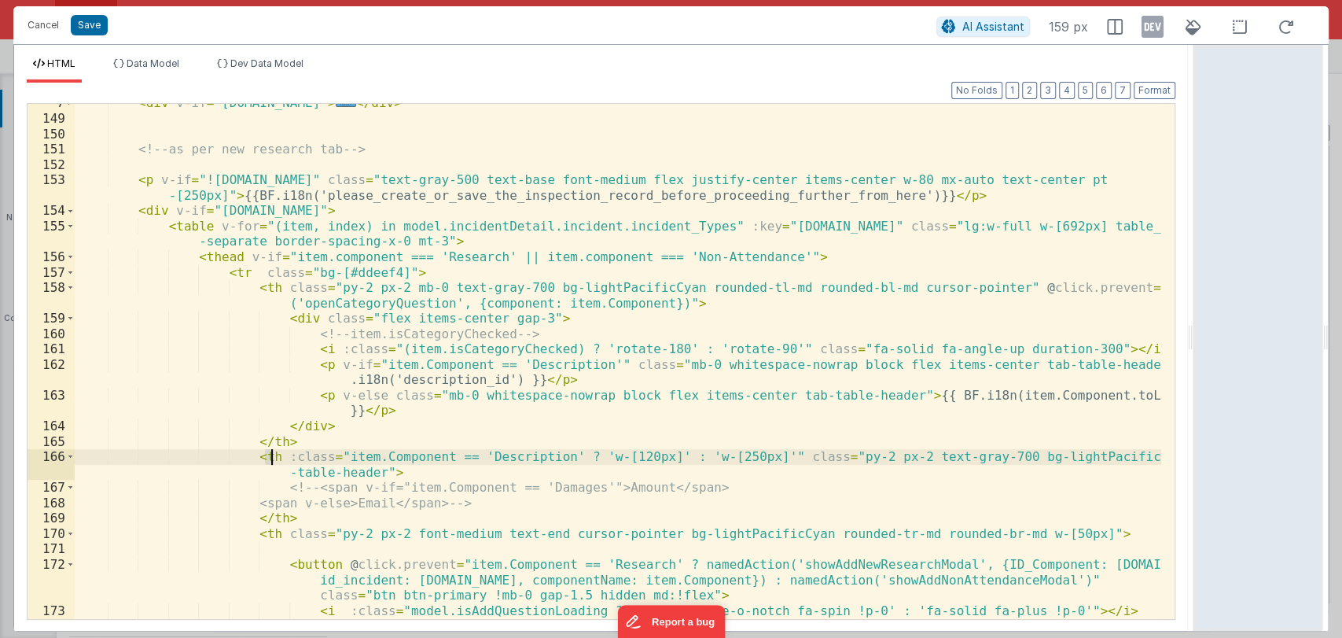
click at [269, 455] on div "< div v-if = "model.incidentDetail.incident.id" > ... </ div > <!-- as per new …" at bounding box center [618, 368] width 1087 height 546
click at [269, 455] on div "< div v-if = "model.incidentDetail.incident.id" > ... </ div > <!-- as per new …" at bounding box center [618, 361] width 1087 height 515
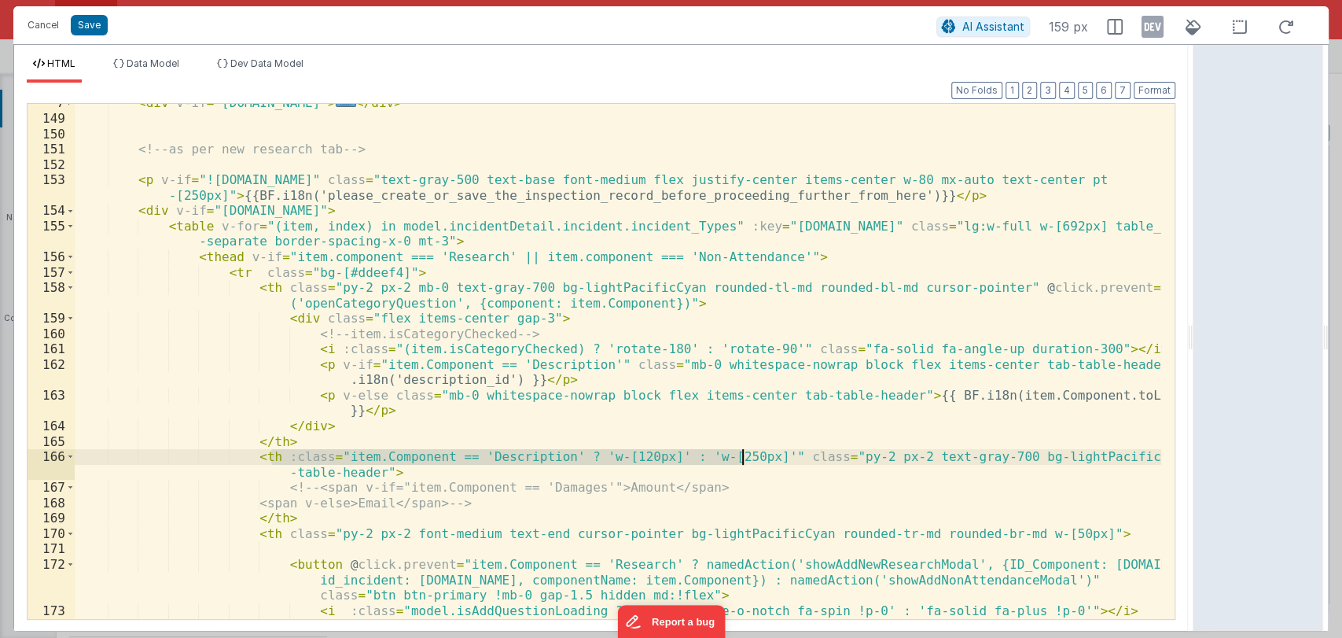
drag, startPoint x: 269, startPoint y: 455, endPoint x: 741, endPoint y: 454, distance: 471.8
click at [741, 454] on div "< div v-if = "model.incidentDetail.incident.id" > ... </ div > <!-- as per new …" at bounding box center [618, 368] width 1087 height 546
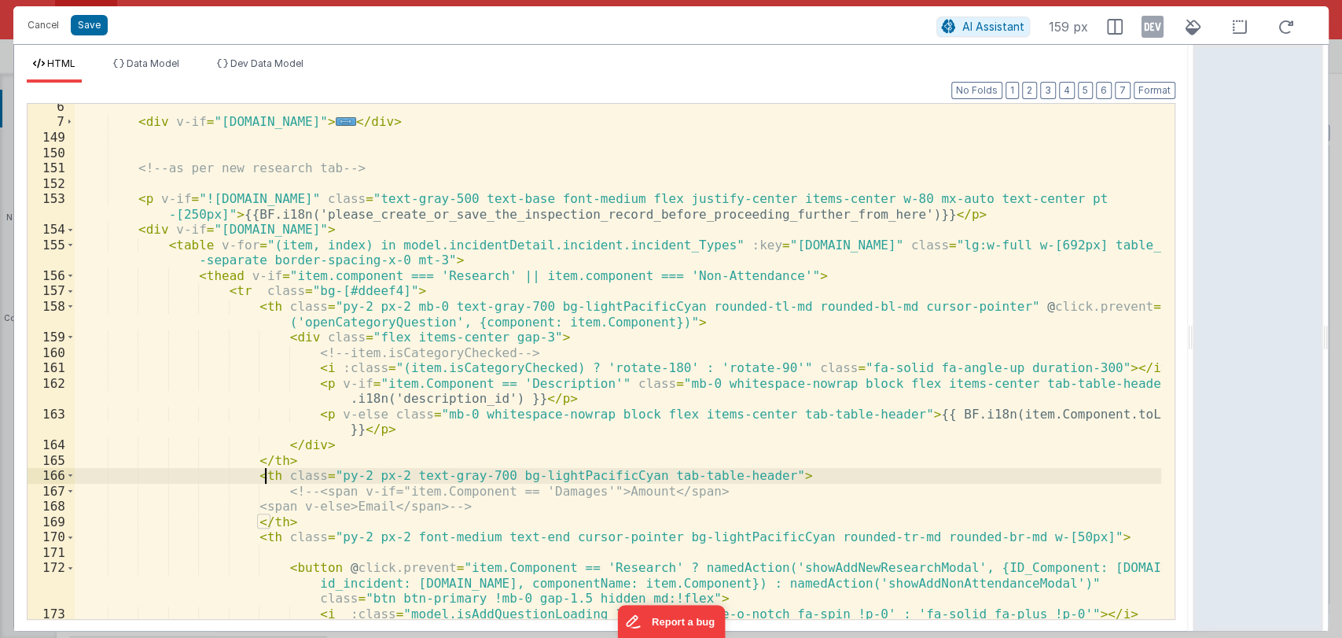
scroll to position [82, 0]
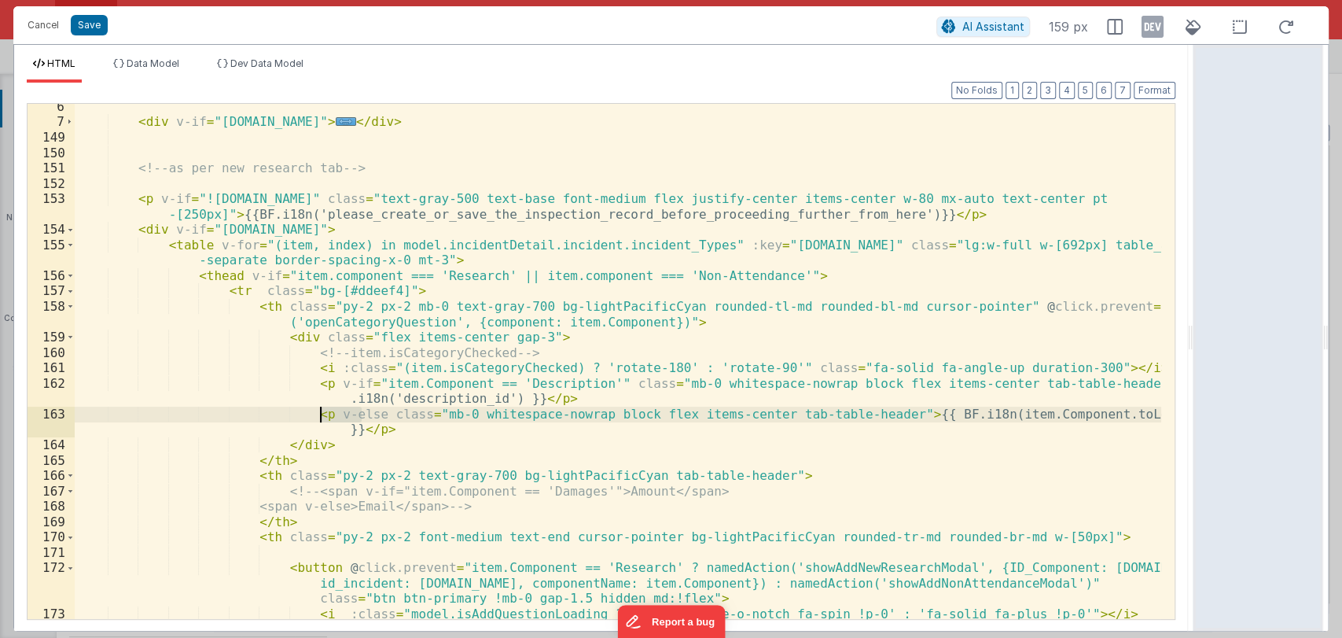
drag, startPoint x: 364, startPoint y: 414, endPoint x: 321, endPoint y: 416, distance: 43.3
click at [321, 416] on div "< div v-if = "model.incidentDetail.incident.id" > ... </ div > <!-- as per new …" at bounding box center [618, 372] width 1087 height 546
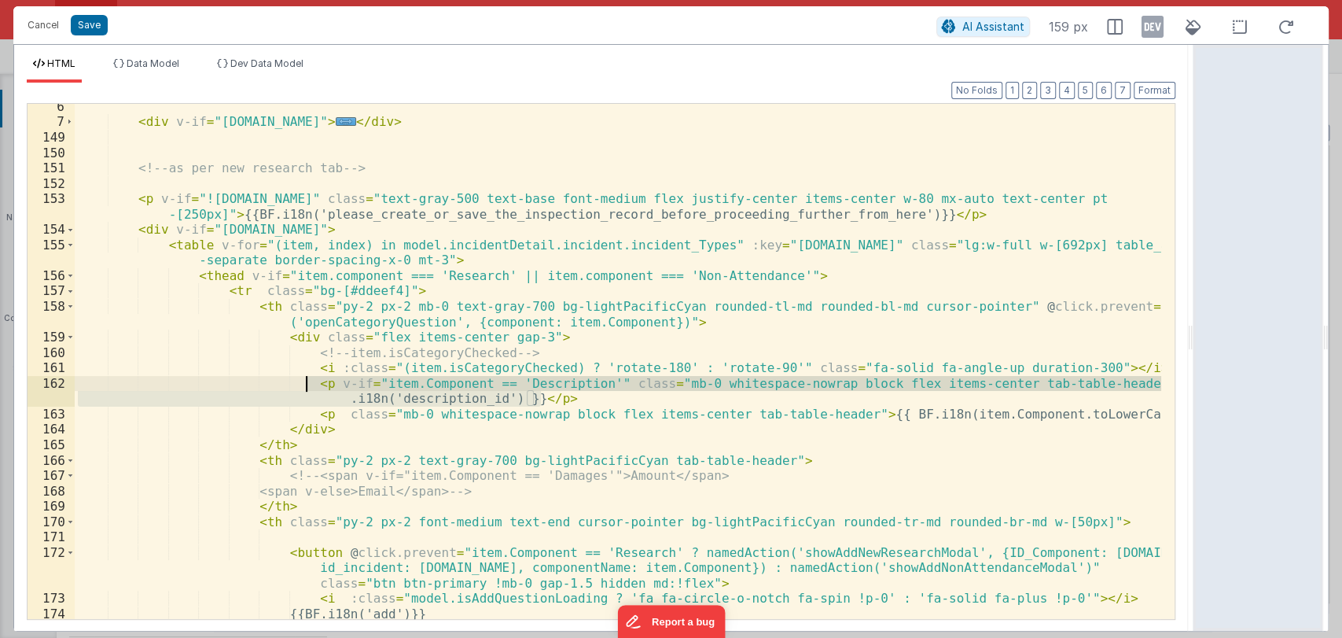
drag, startPoint x: 555, startPoint y: 399, endPoint x: 298, endPoint y: 388, distance: 257.4
click at [298, 388] on div "< div v-if = "model.incidentDetail.incident.id" > ... </ div > <!-- as per new …" at bounding box center [618, 372] width 1087 height 546
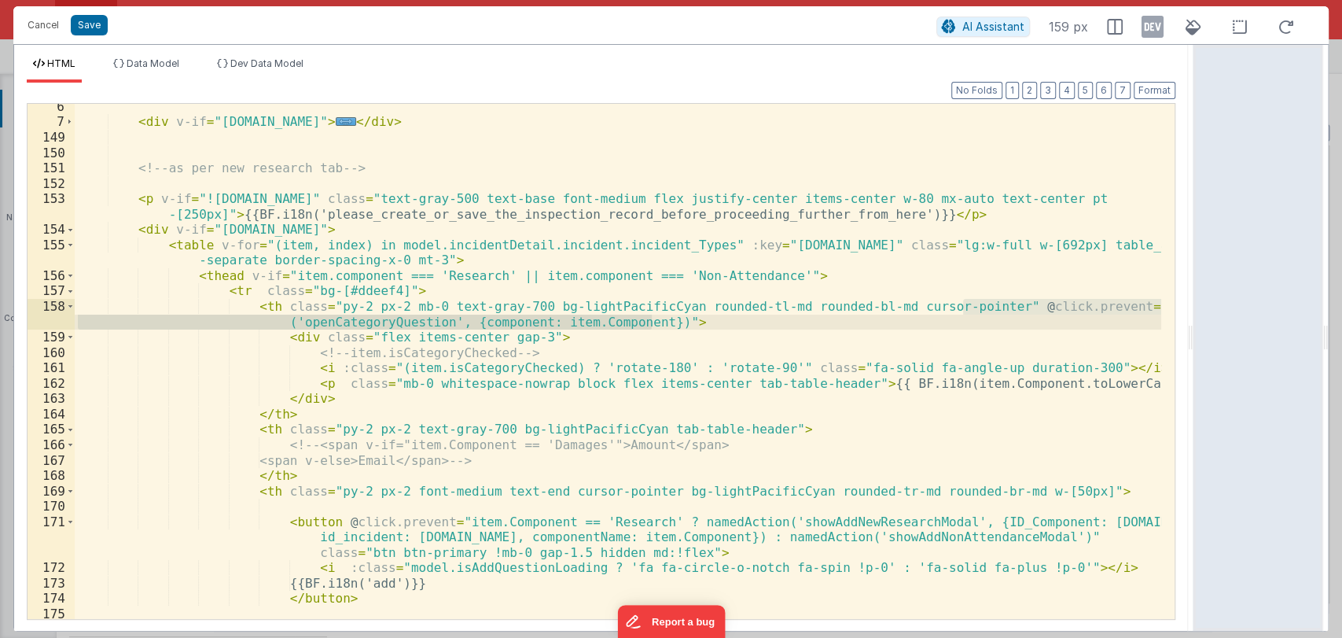
drag, startPoint x: 960, startPoint y: 307, endPoint x: 959, endPoint y: 317, distance: 10.3
click at [959, 317] on div "< div v-if = "model.incidentDetail.incident.id" > ... </ div > <!-- as per new …" at bounding box center [618, 372] width 1087 height 546
click at [922, 318] on div "< div v-if = "model.incidentDetail.incident.id" > ... </ div > <!-- as per new …" at bounding box center [618, 361] width 1087 height 515
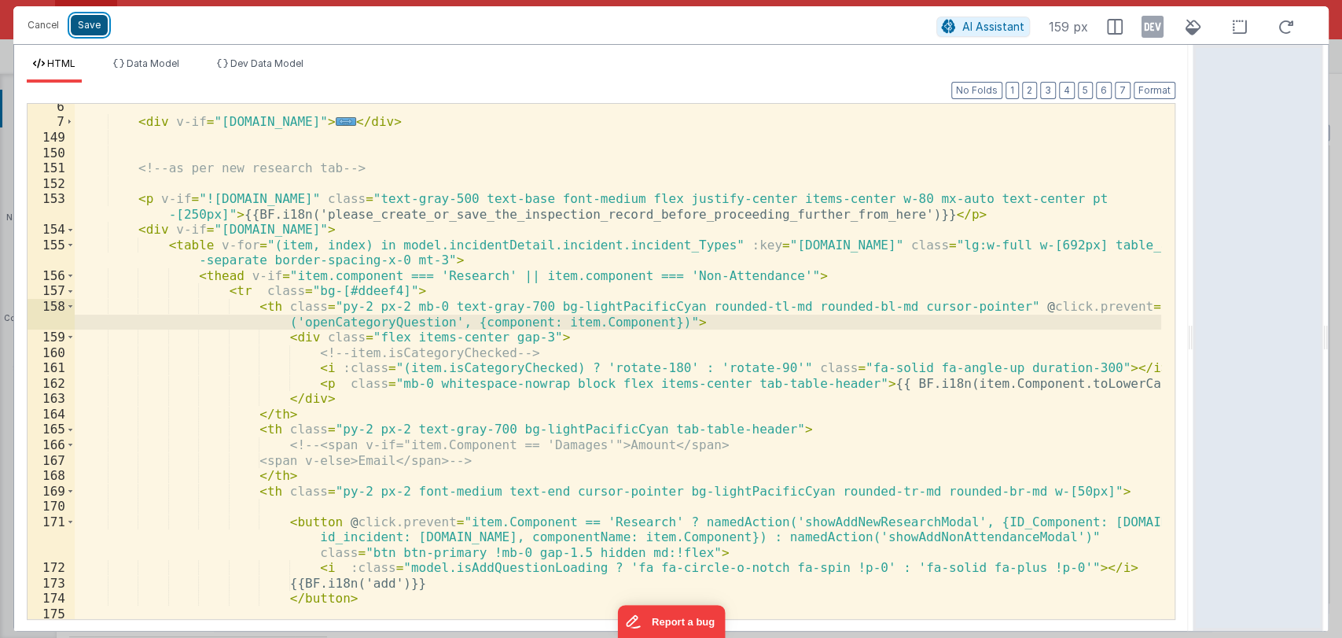
click at [91, 20] on button "Save" at bounding box center [89, 25] width 37 height 20
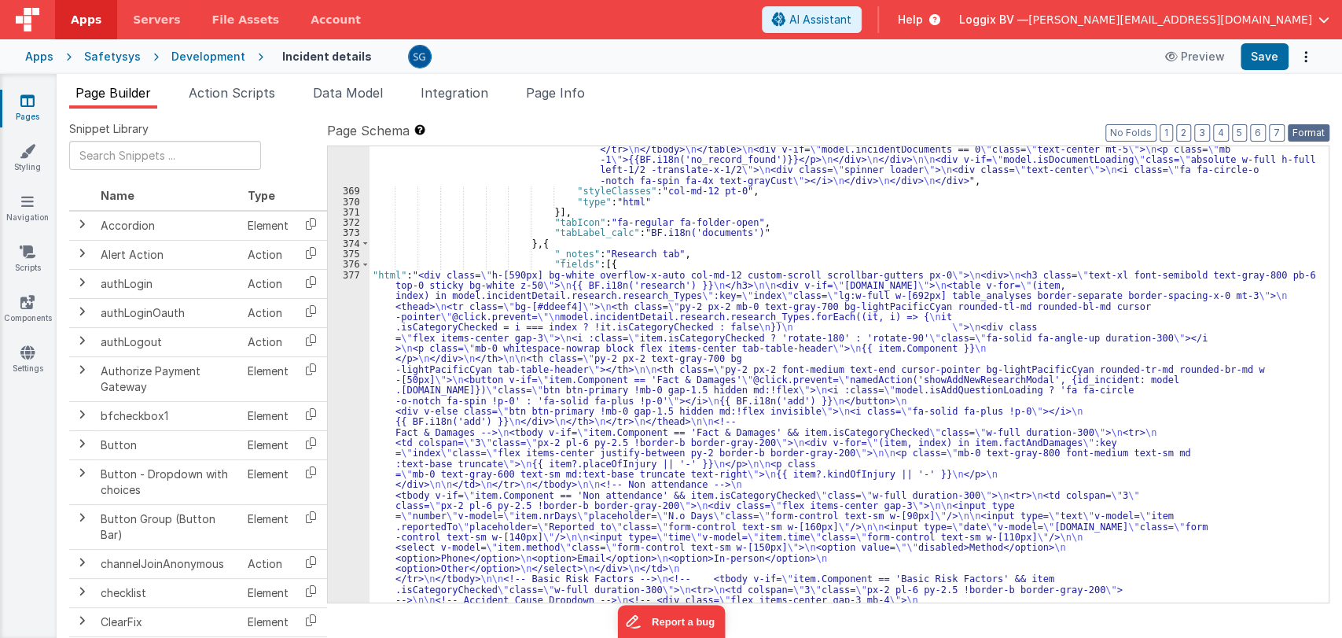
click at [1317, 136] on button "Format" at bounding box center [1309, 132] width 42 height 17
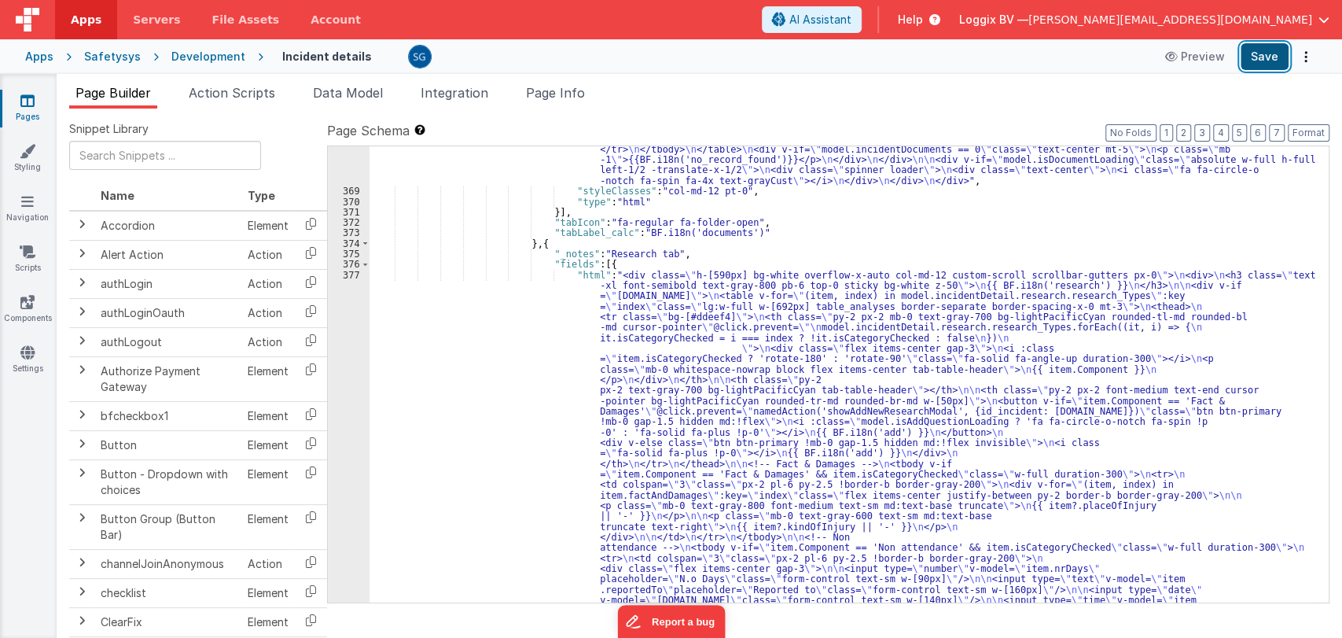
click at [1264, 63] on button "Save" at bounding box center [1265, 56] width 48 height 27
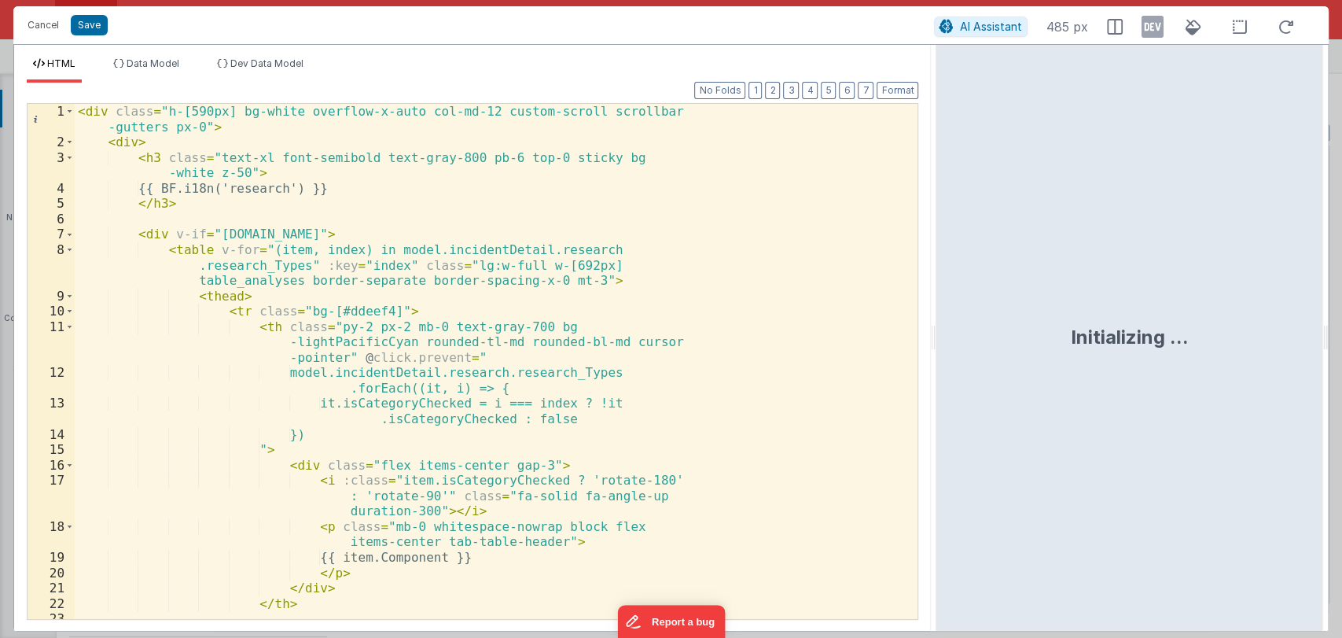
drag, startPoint x: 669, startPoint y: 333, endPoint x: 983, endPoint y: 347, distance: 314.0
click at [983, 347] on html "Cancel Save AI Assistant 485 px HTML Data Model Dev Data Model Format 7 6 5 4 3…" at bounding box center [671, 319] width 1342 height 638
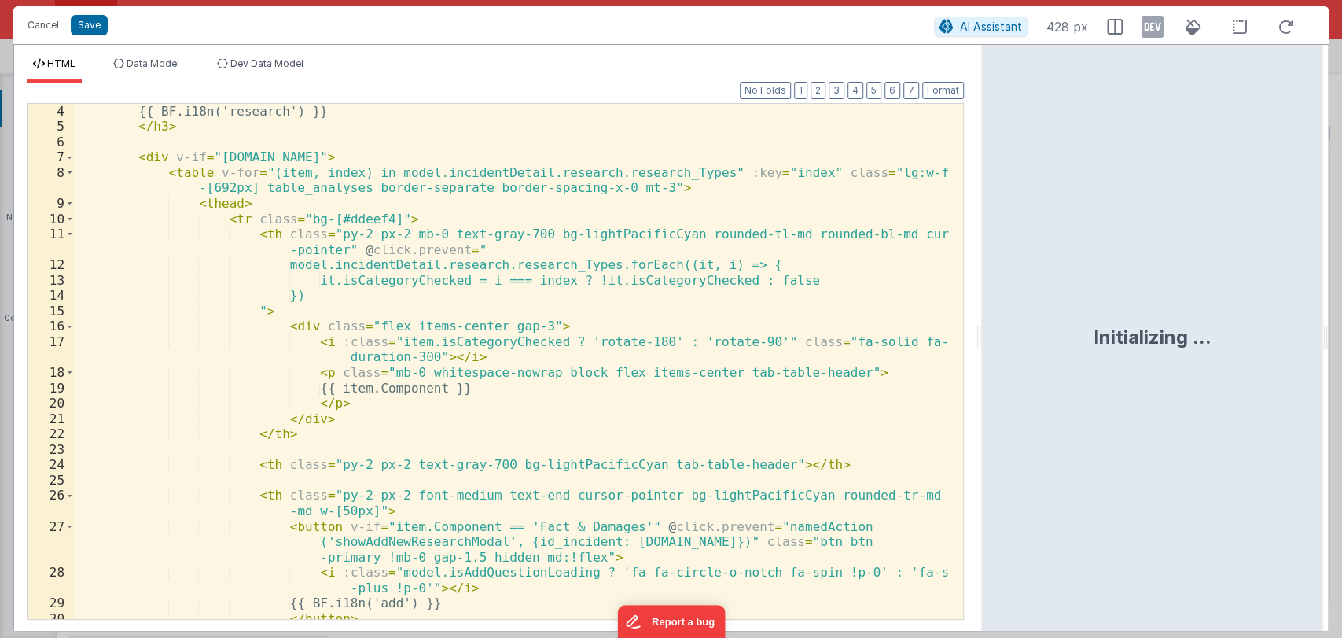
scroll to position [0, 0]
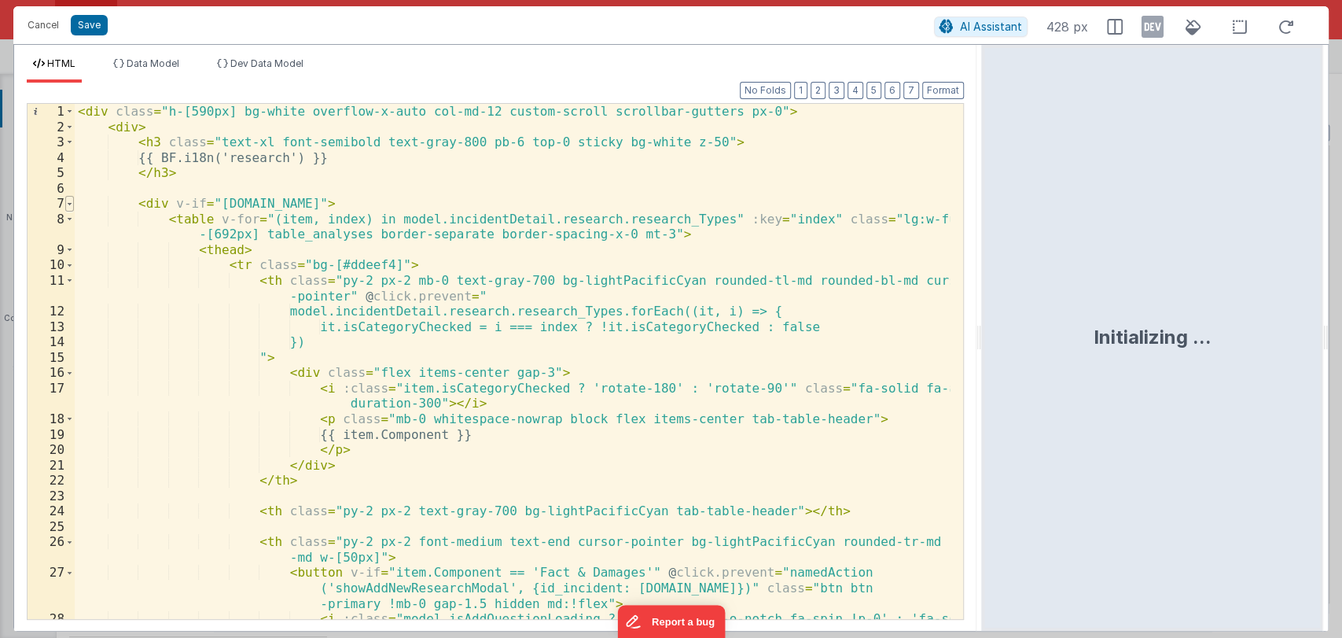
click at [69, 202] on span at bounding box center [69, 204] width 9 height 16
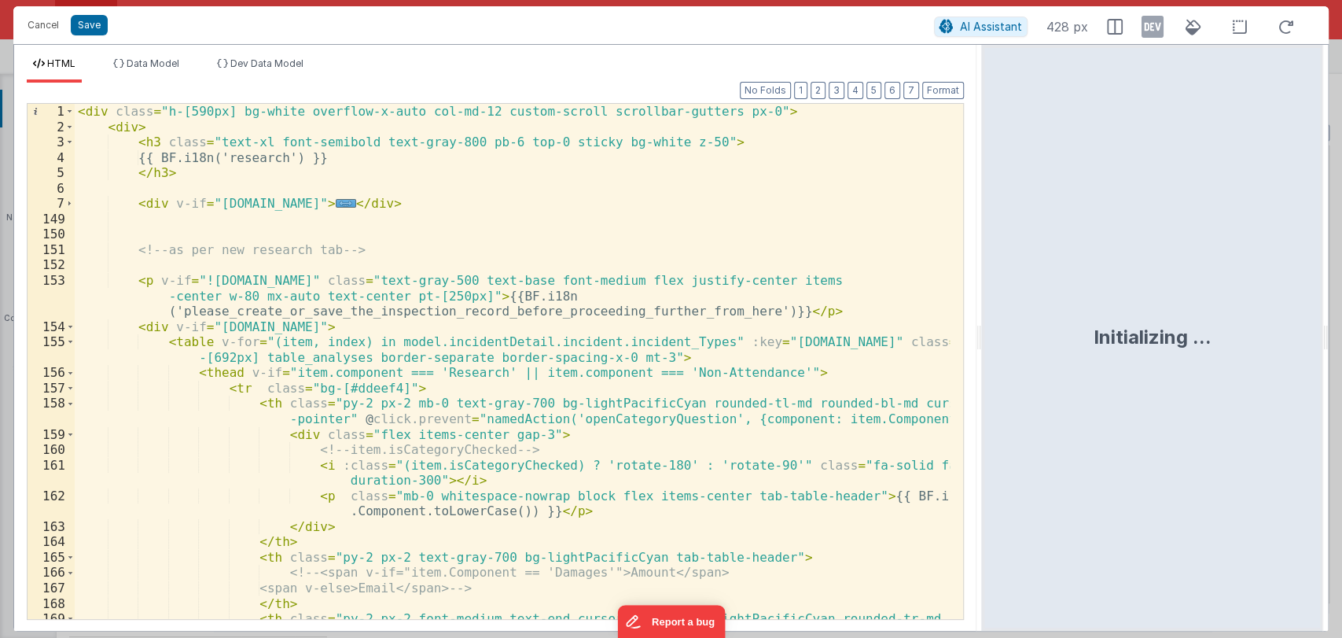
click at [529, 198] on div "< div class = "h-[590px] bg-white overflow-x-auto col-md-12 custom-scroll scrol…" at bounding box center [512, 384] width 875 height 561
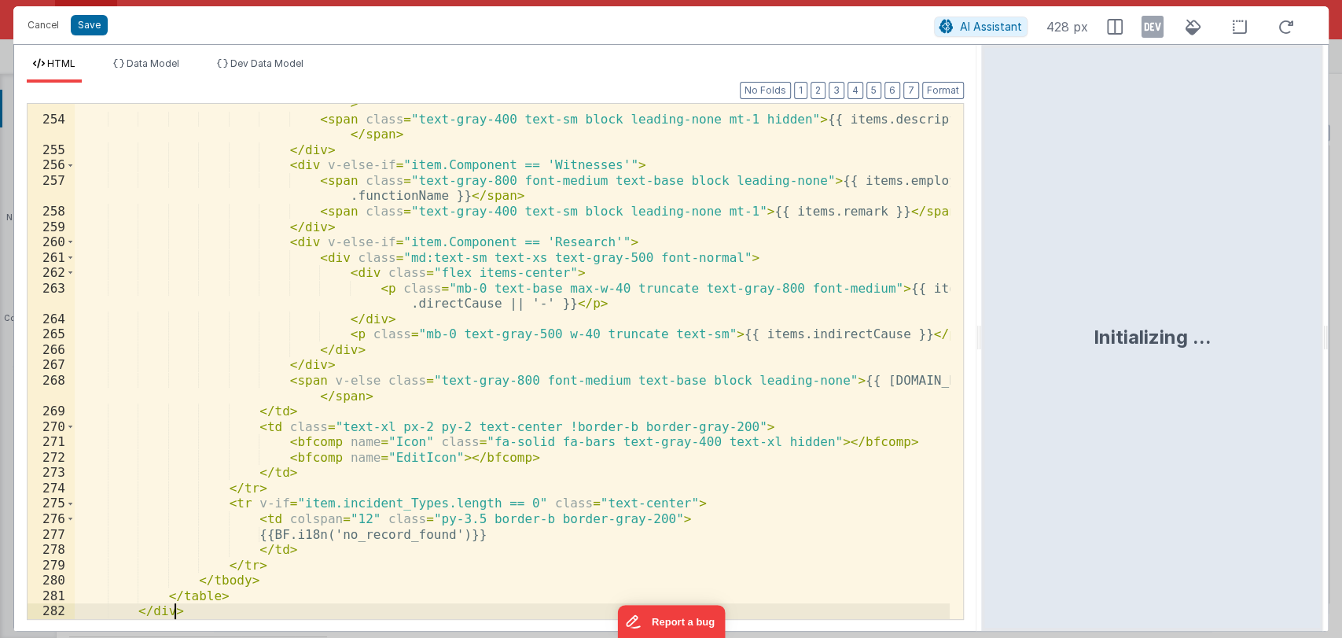
scroll to position [2636, 0]
click at [936, 84] on button "Format" at bounding box center [943, 90] width 42 height 17
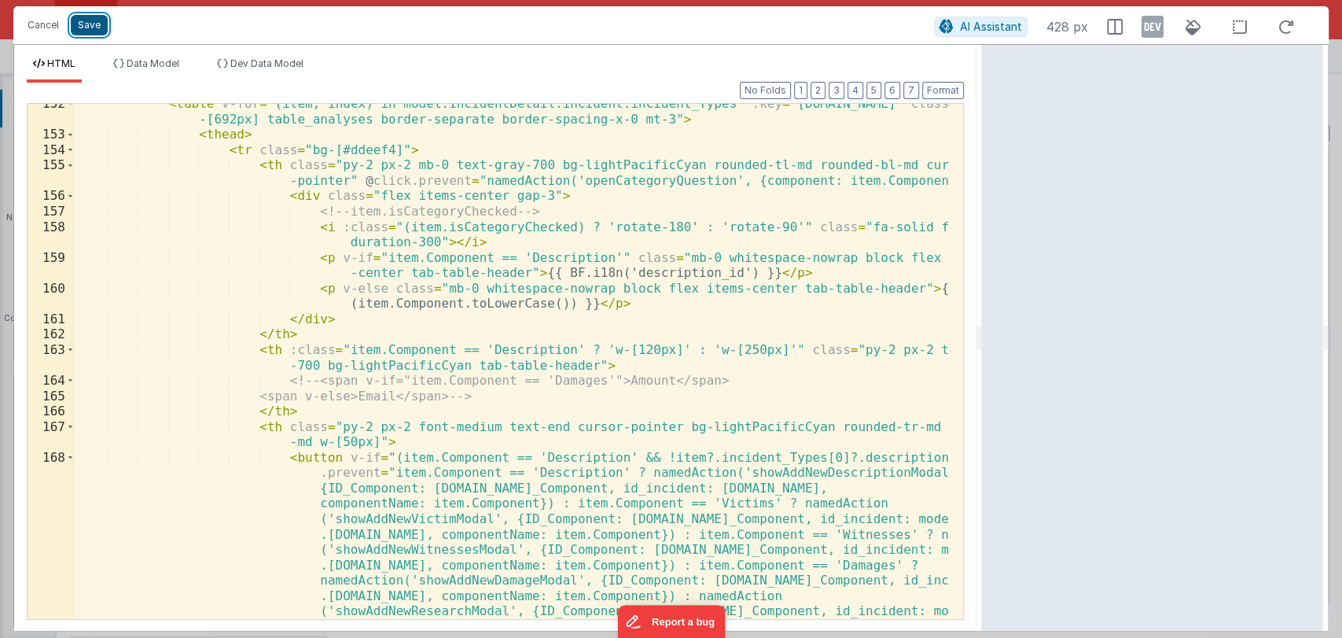
click at [81, 27] on button "Save" at bounding box center [89, 25] width 37 height 20
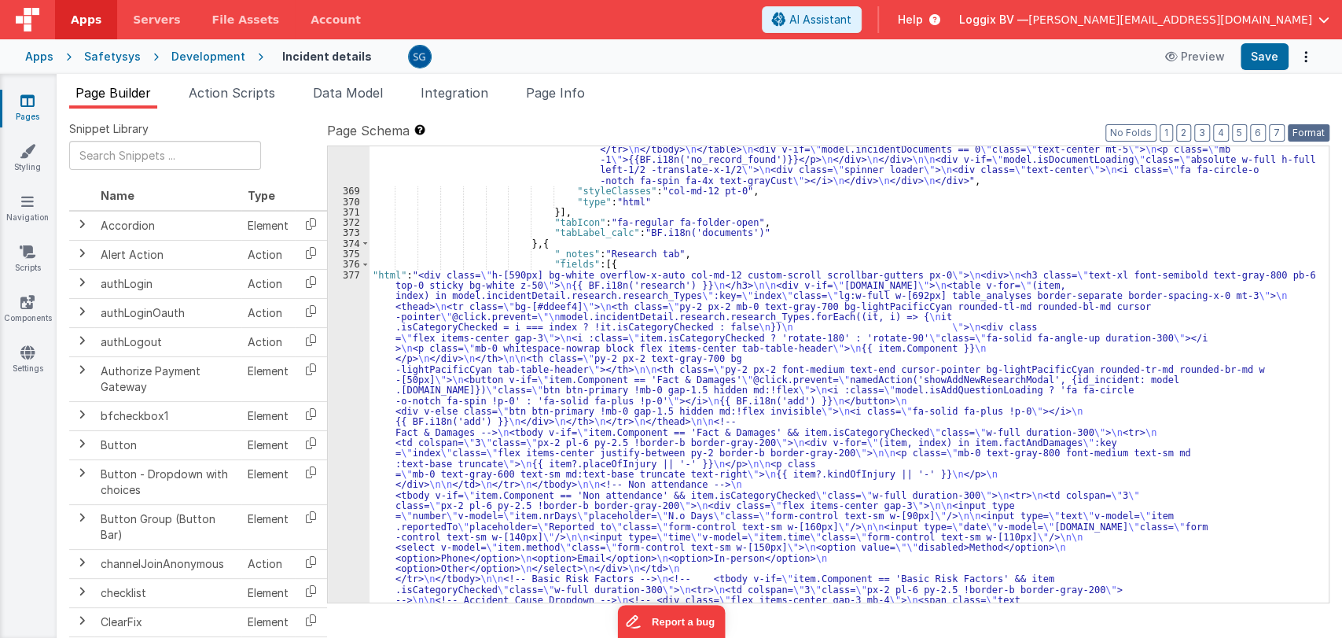
click at [1318, 132] on button "Format" at bounding box center [1309, 132] width 42 height 17
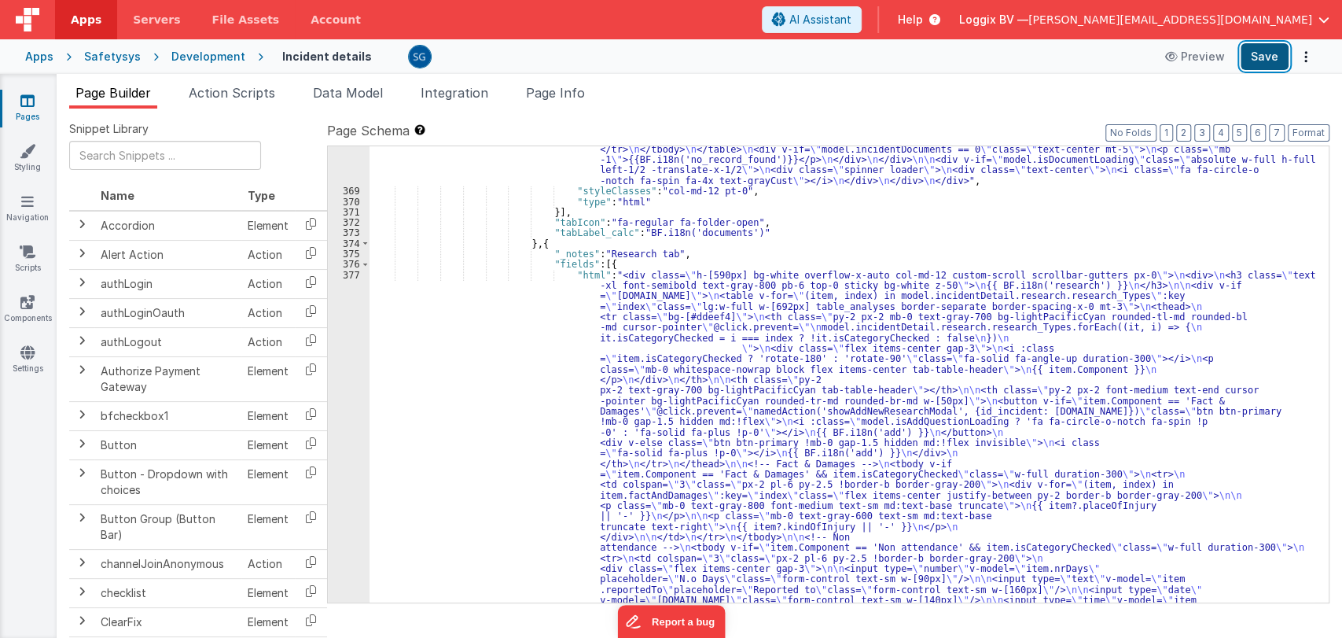
click at [1260, 60] on button "Save" at bounding box center [1265, 56] width 48 height 27
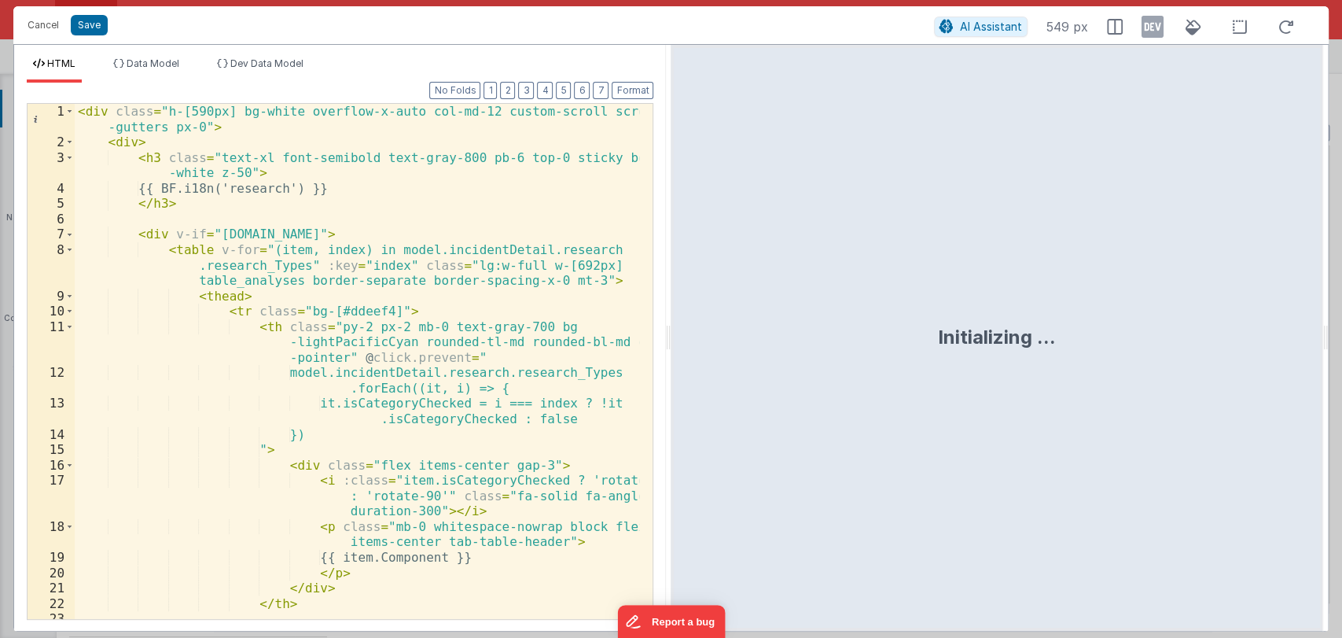
drag, startPoint x: 667, startPoint y: 326, endPoint x: 1057, endPoint y: 310, distance: 390.3
click at [1057, 310] on html "Cancel Save AI Assistant 549 px HTML Data Model Dev Data Model Format 7 6 5 4 3…" at bounding box center [671, 319] width 1342 height 638
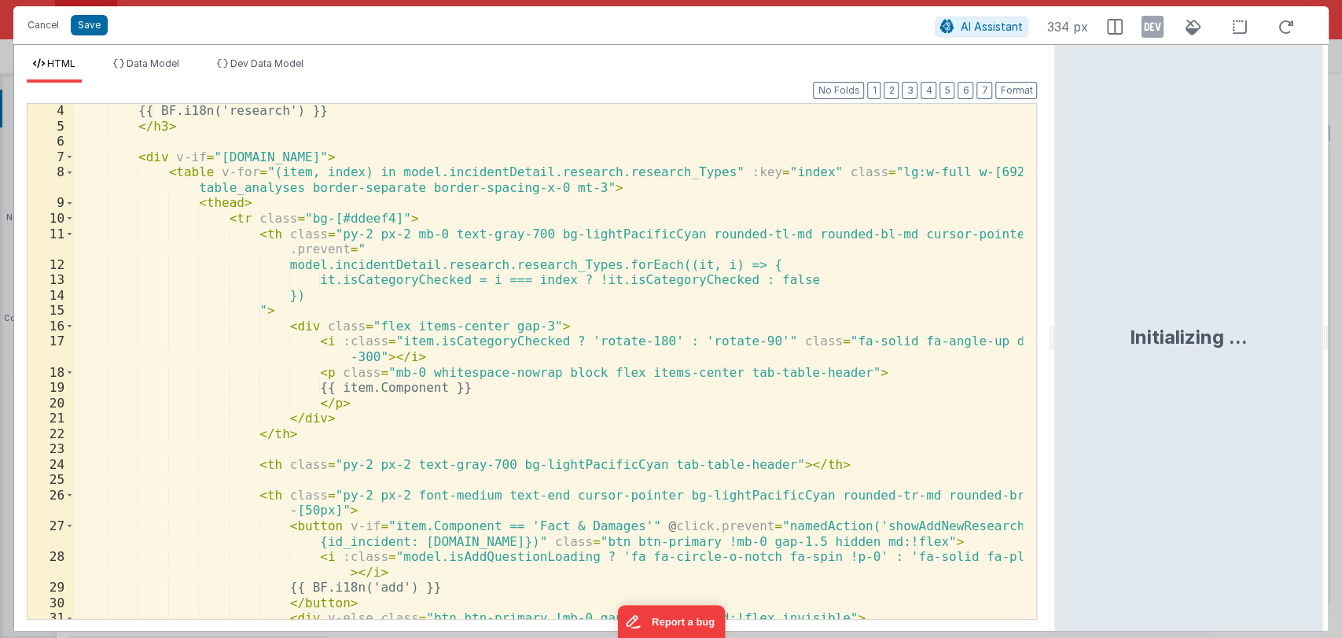
scroll to position [0, 0]
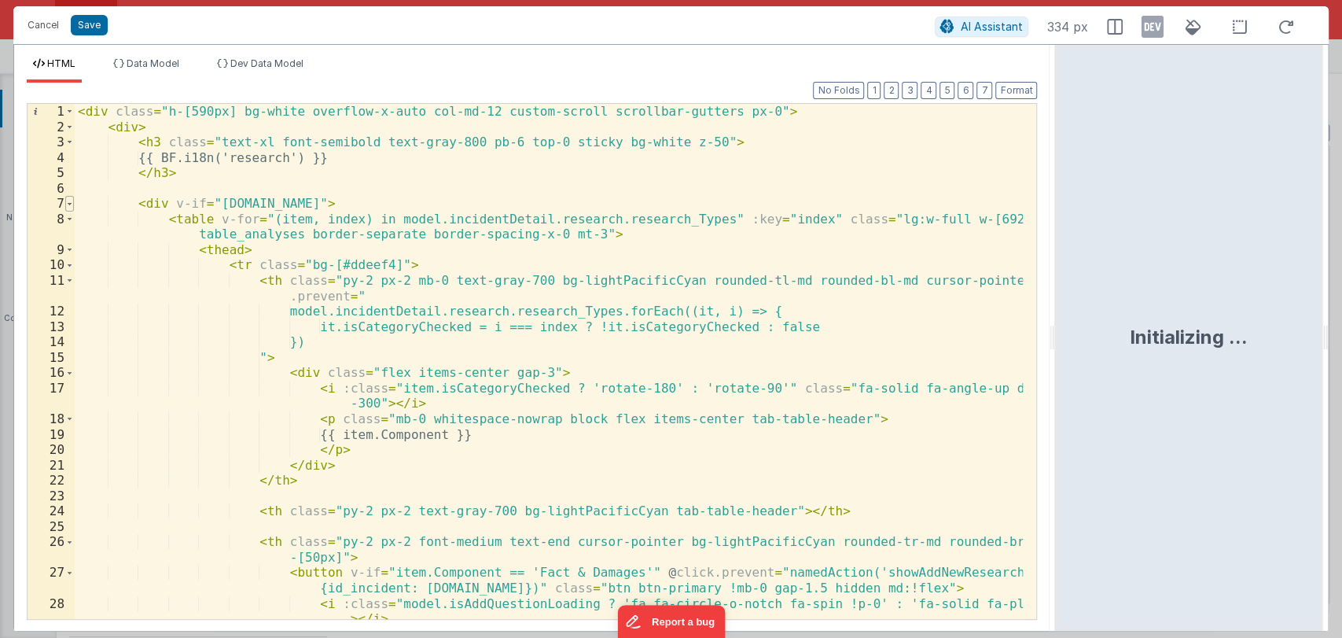
click at [70, 204] on span at bounding box center [69, 204] width 9 height 16
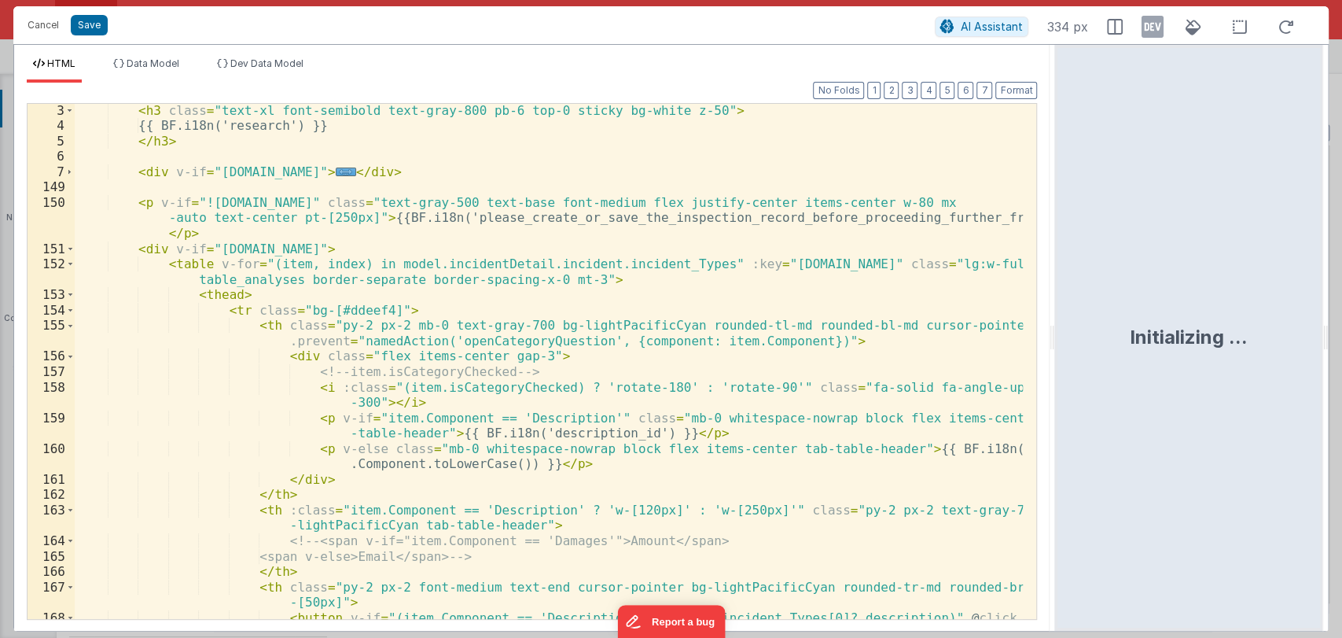
scroll to position [31, 0]
click at [359, 446] on div "< h3 class = "text-xl font-semibold text-gray-800 pb-6 top-0 sticky bg-white z-…" at bounding box center [549, 453] width 949 height 700
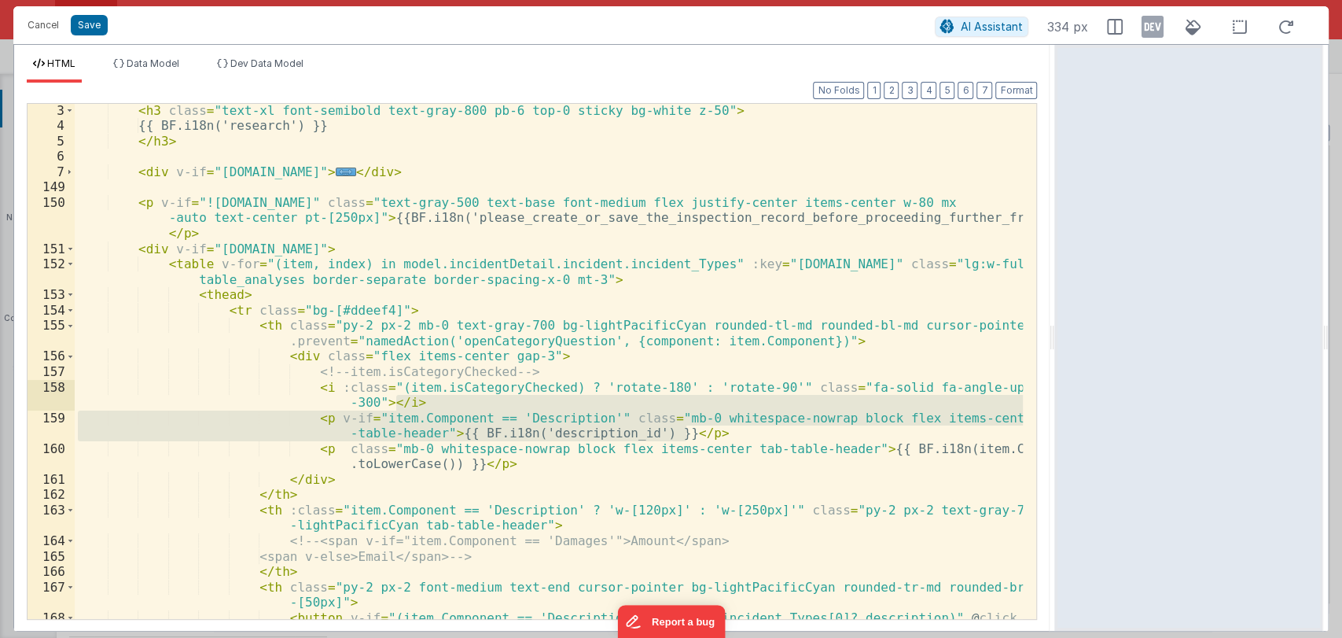
drag, startPoint x: 695, startPoint y: 434, endPoint x: 691, endPoint y: 407, distance: 27.8
click at [691, 407] on div "< h3 class = "text-xl font-semibold text-gray-800 pb-6 top-0 sticky bg-white z-…" at bounding box center [549, 453] width 949 height 700
click at [691, 407] on div "< h3 class = "text-xl font-semibold text-gray-800 pb-6 top-0 sticky bg-white z-…" at bounding box center [549, 361] width 948 height 515
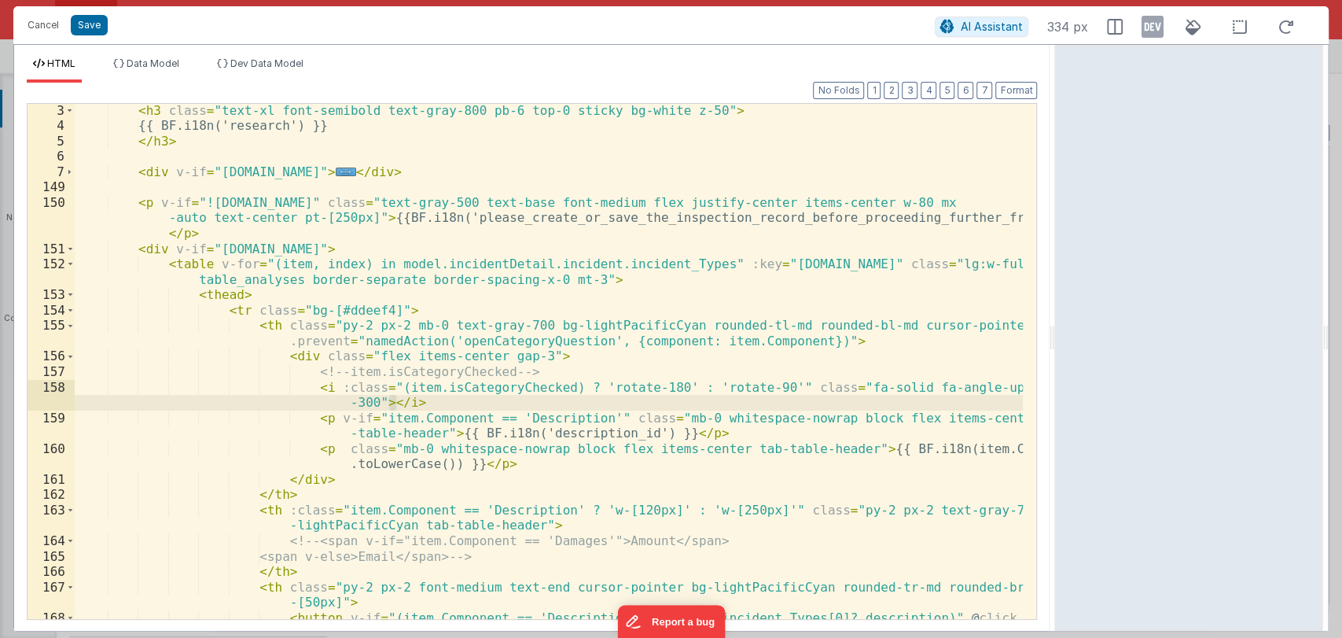
click at [697, 429] on div "< h3 class = "text-xl font-semibold text-gray-800 pb-6 top-0 sticky bg-white z-…" at bounding box center [549, 453] width 949 height 700
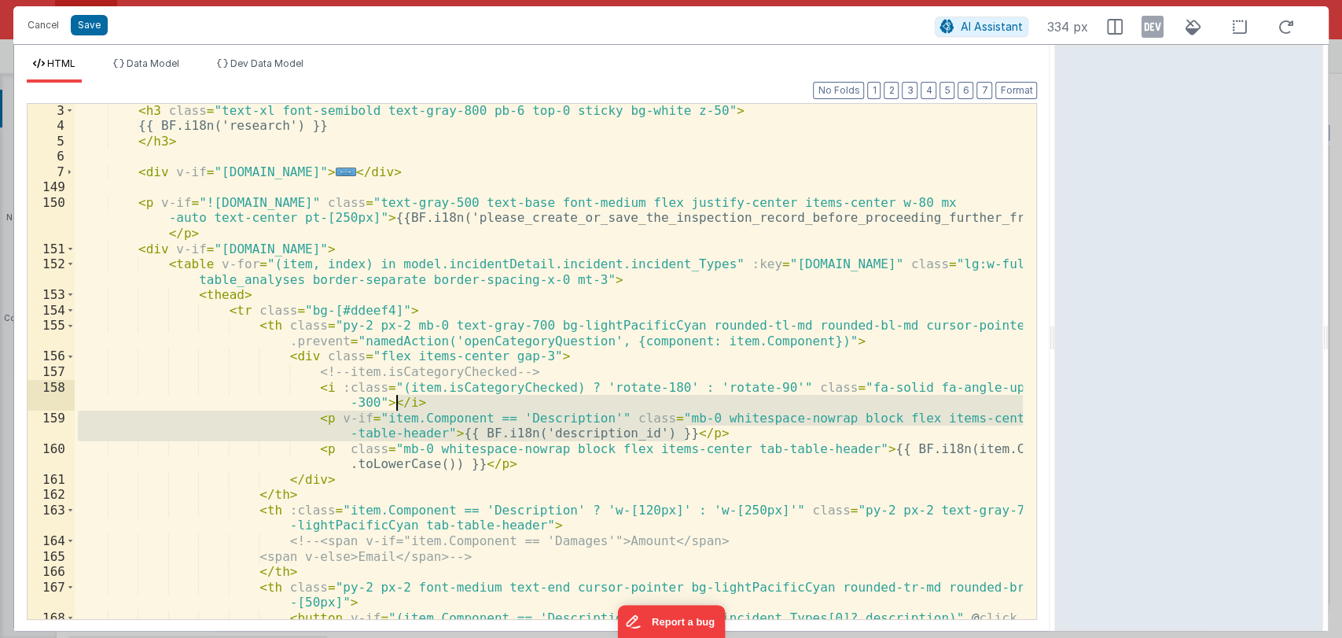
drag, startPoint x: 697, startPoint y: 429, endPoint x: 693, endPoint y: 408, distance: 21.6
click at [693, 408] on div "< h3 class = "text-xl font-semibold text-gray-800 pb-6 top-0 sticky bg-white z-…" at bounding box center [549, 453] width 949 height 700
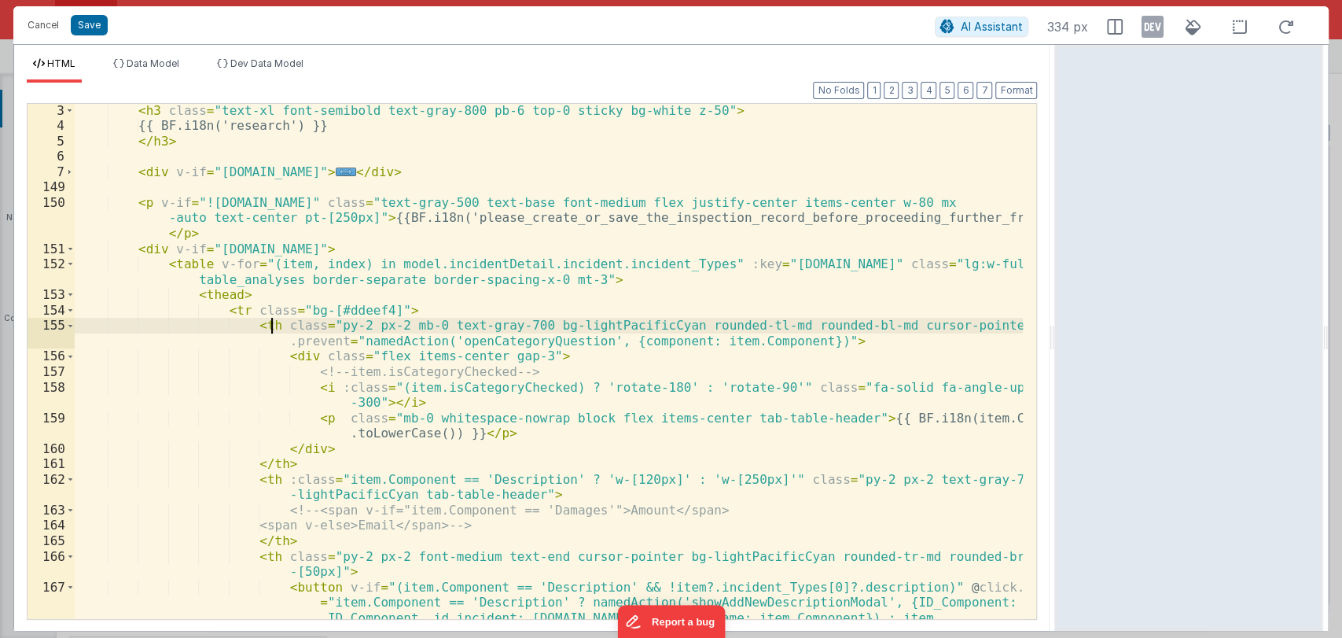
click at [270, 326] on div "< h3 class = "text-xl font-semibold text-gray-800 pb-6 top-0 sticky bg-white z-…" at bounding box center [549, 453] width 949 height 700
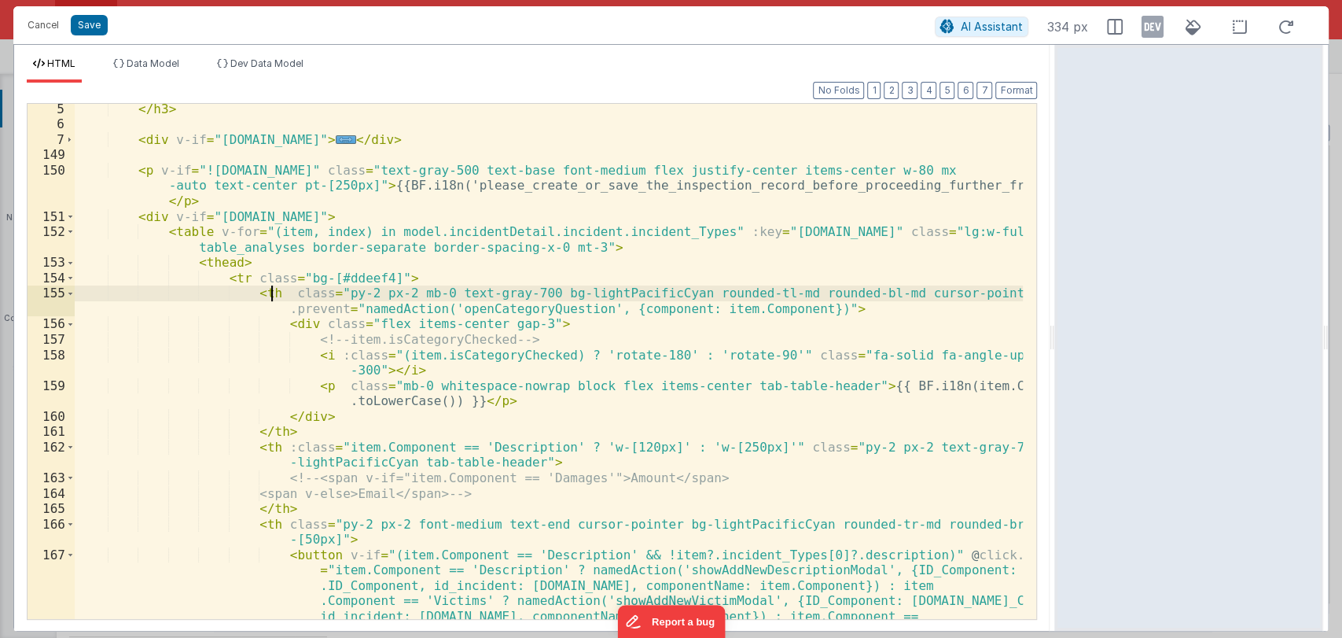
scroll to position [64, 0]
click at [69, 215] on span at bounding box center [70, 217] width 9 height 16
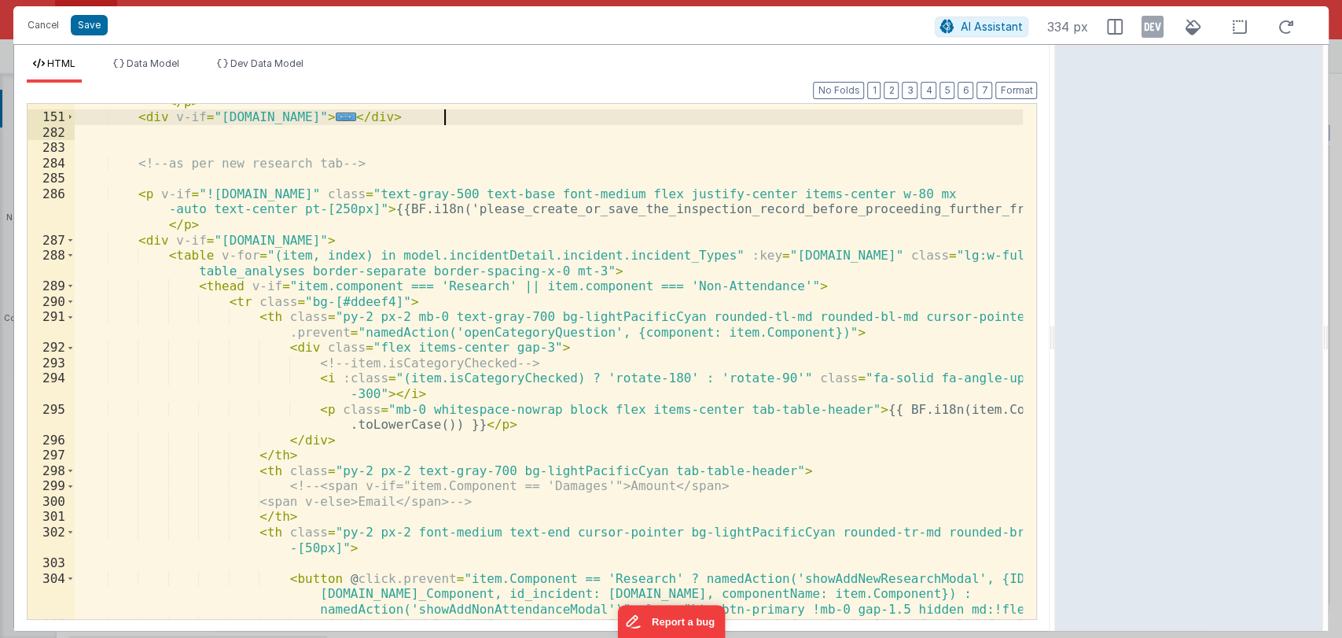
scroll to position [165, 0]
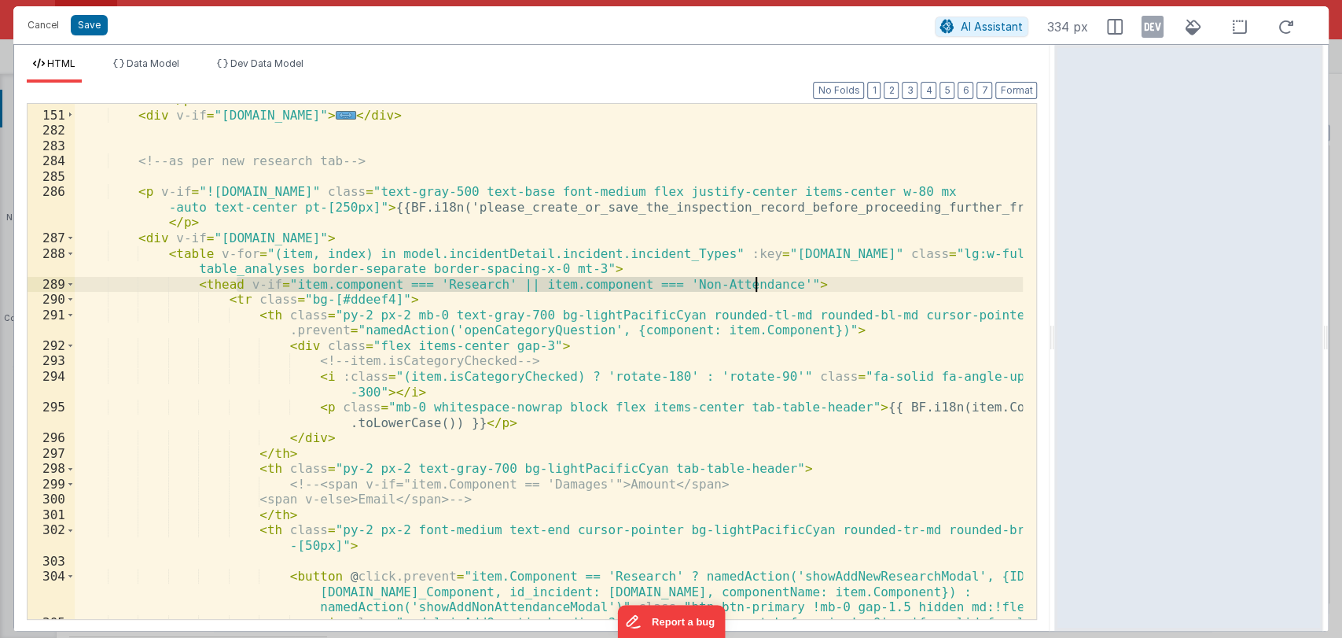
drag, startPoint x: 237, startPoint y: 282, endPoint x: 755, endPoint y: 280, distance: 518.2
click at [755, 280] on div "< p v-if = "!model.incidentDetail.incident.id" class = "text-gray-500 text-base…" at bounding box center [549, 357] width 949 height 592
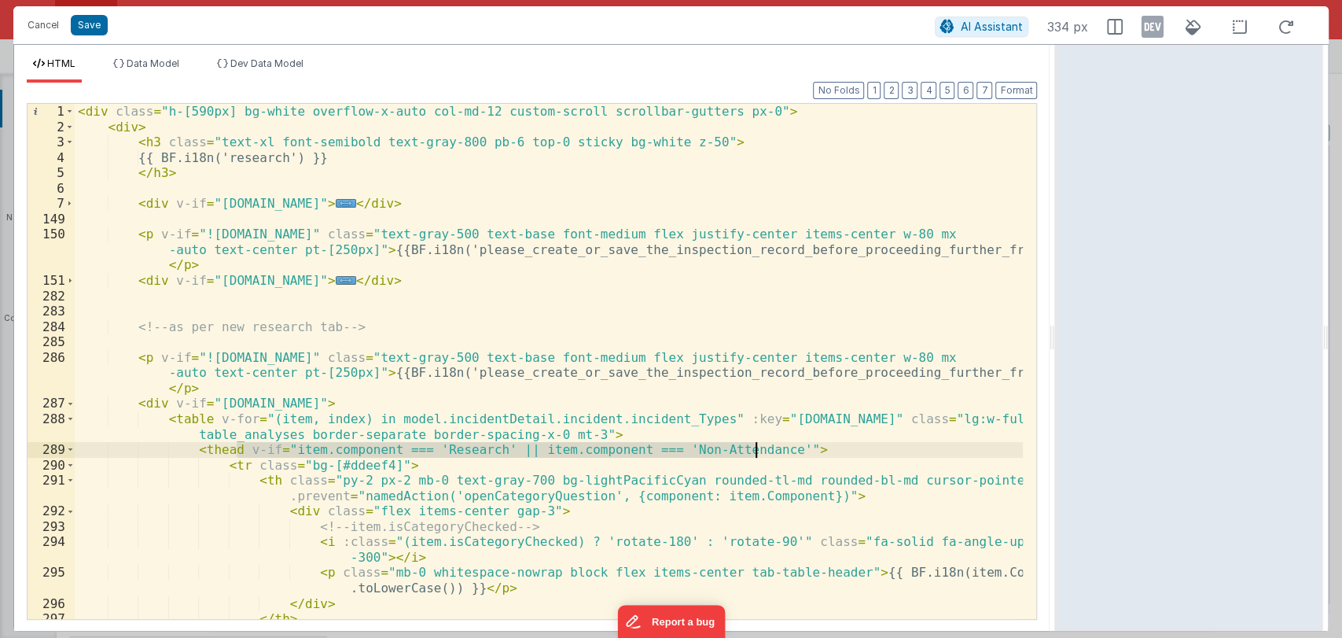
scroll to position [0, 0]
click at [356, 285] on span "..." at bounding box center [346, 280] width 20 height 9
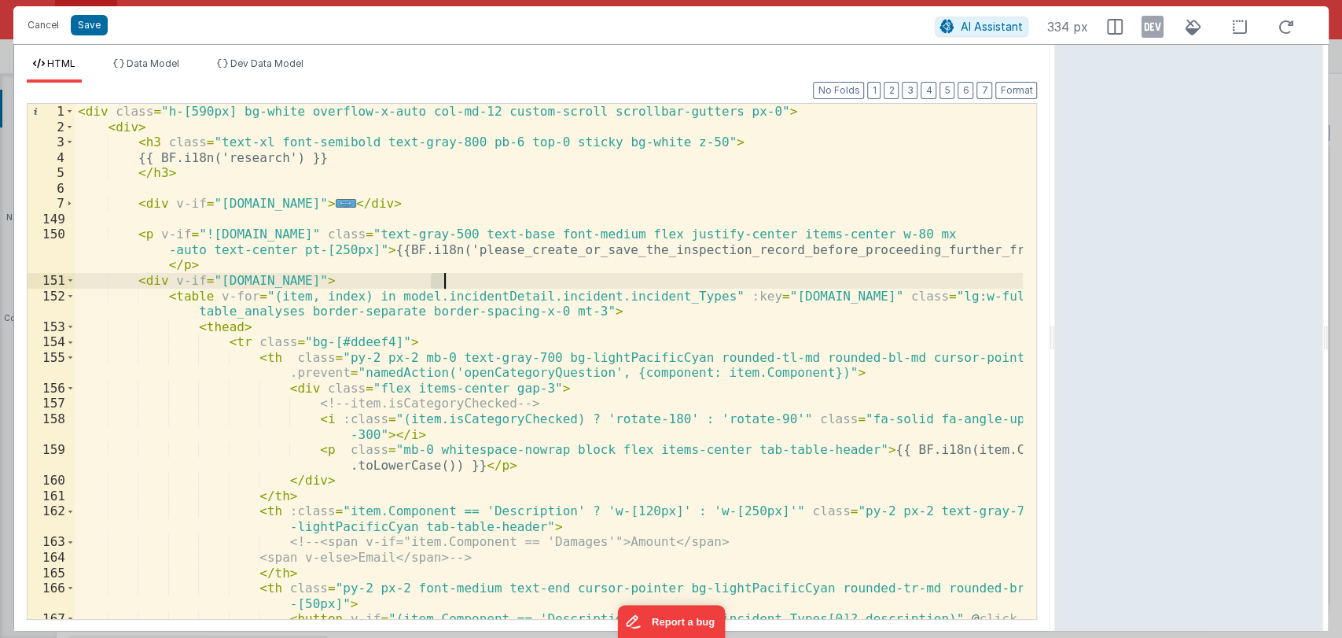
click at [453, 285] on div "< div class = "h-[590px] bg-white overflow-x-auto col-md-12 custom-scroll scrol…" at bounding box center [549, 454] width 949 height 700
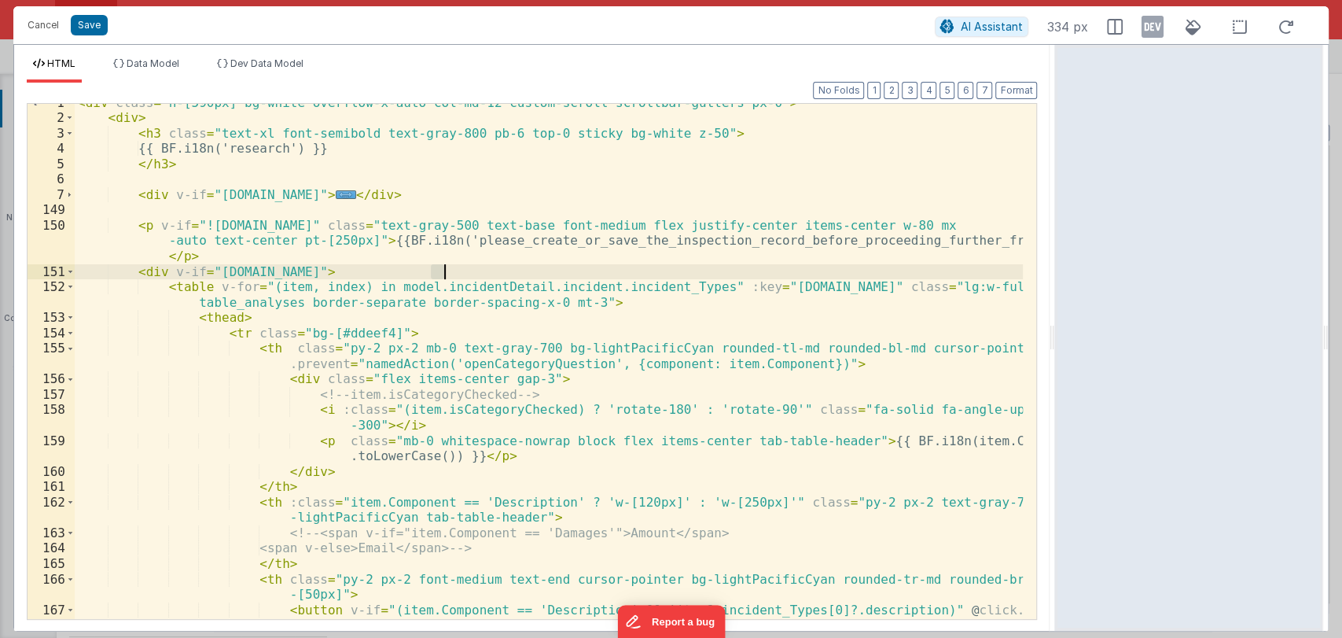
scroll to position [9, 0]
click at [270, 349] on div "< div class = "h-[590px] bg-white overflow-x-auto col-md-12 custom-scroll scrol…" at bounding box center [549, 445] width 949 height 700
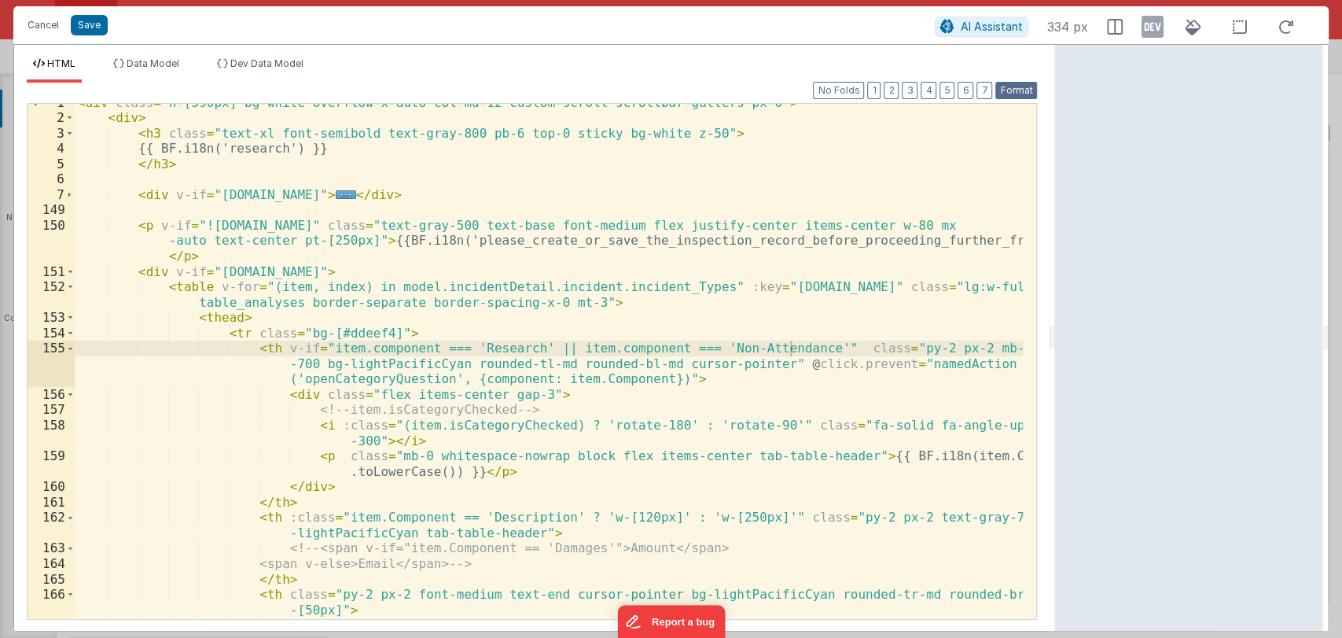
drag, startPoint x: 1006, startPoint y: 87, endPoint x: 1014, endPoint y: 94, distance: 10.0
click at [1006, 87] on button "Format" at bounding box center [1016, 90] width 42 height 17
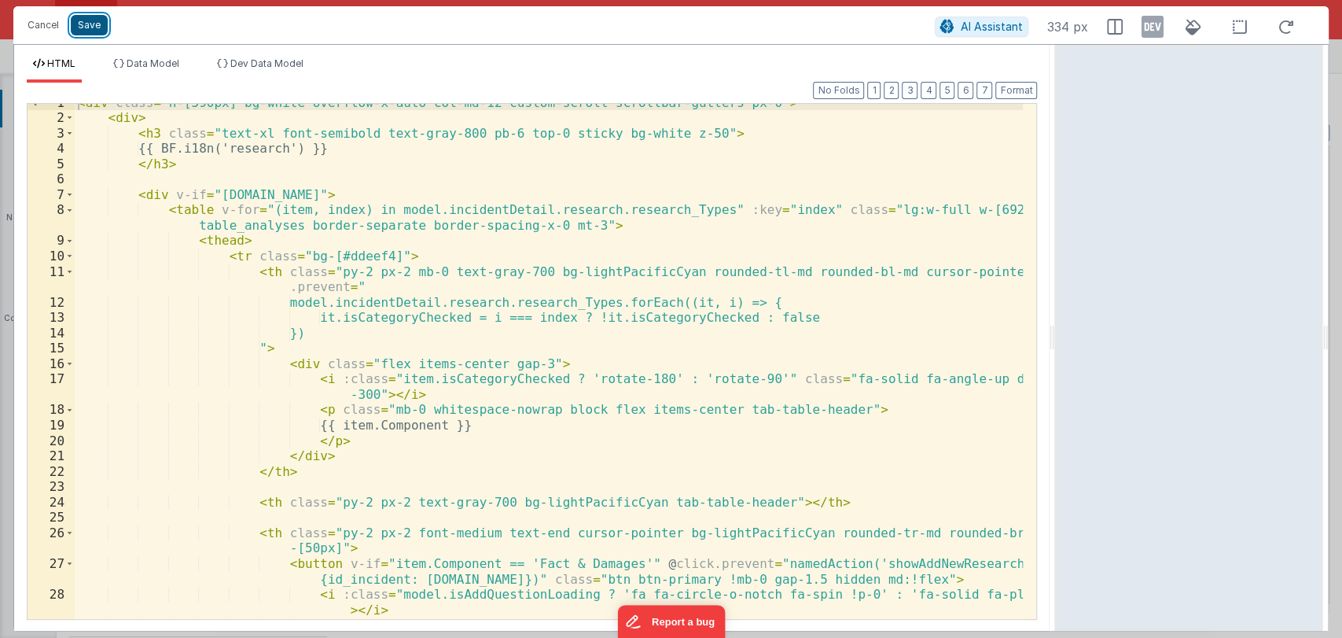
click at [85, 26] on button "Save" at bounding box center [89, 25] width 37 height 20
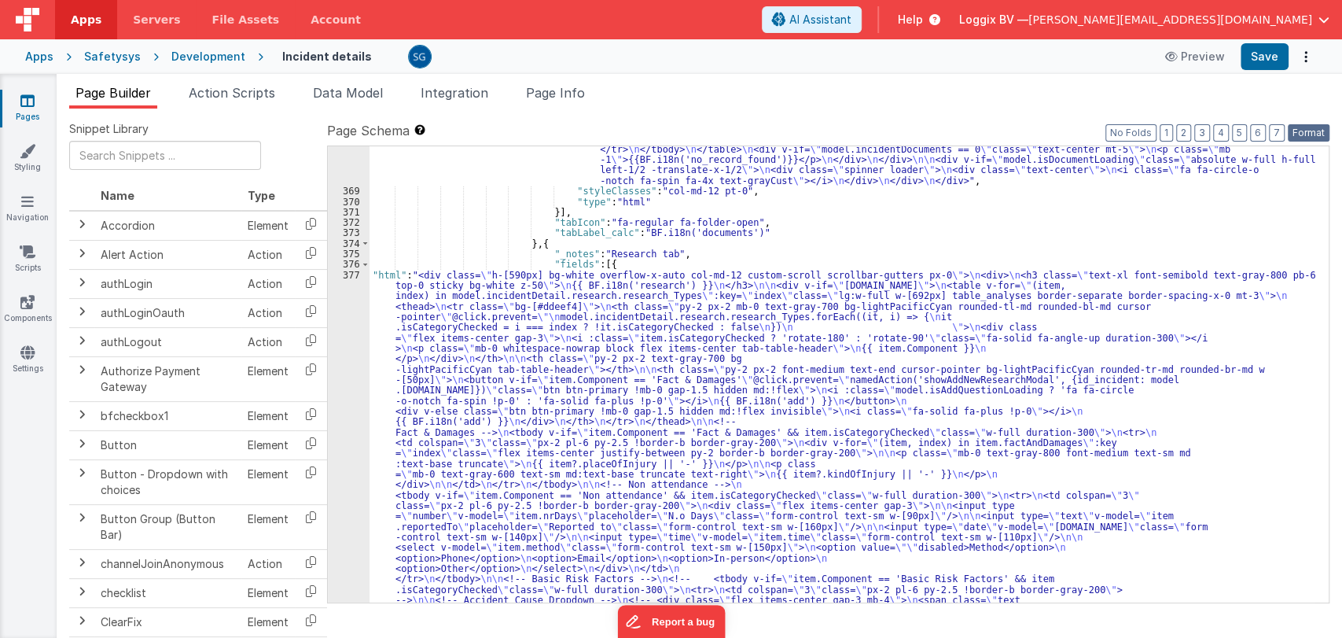
click at [1308, 132] on button "Format" at bounding box center [1309, 132] width 42 height 17
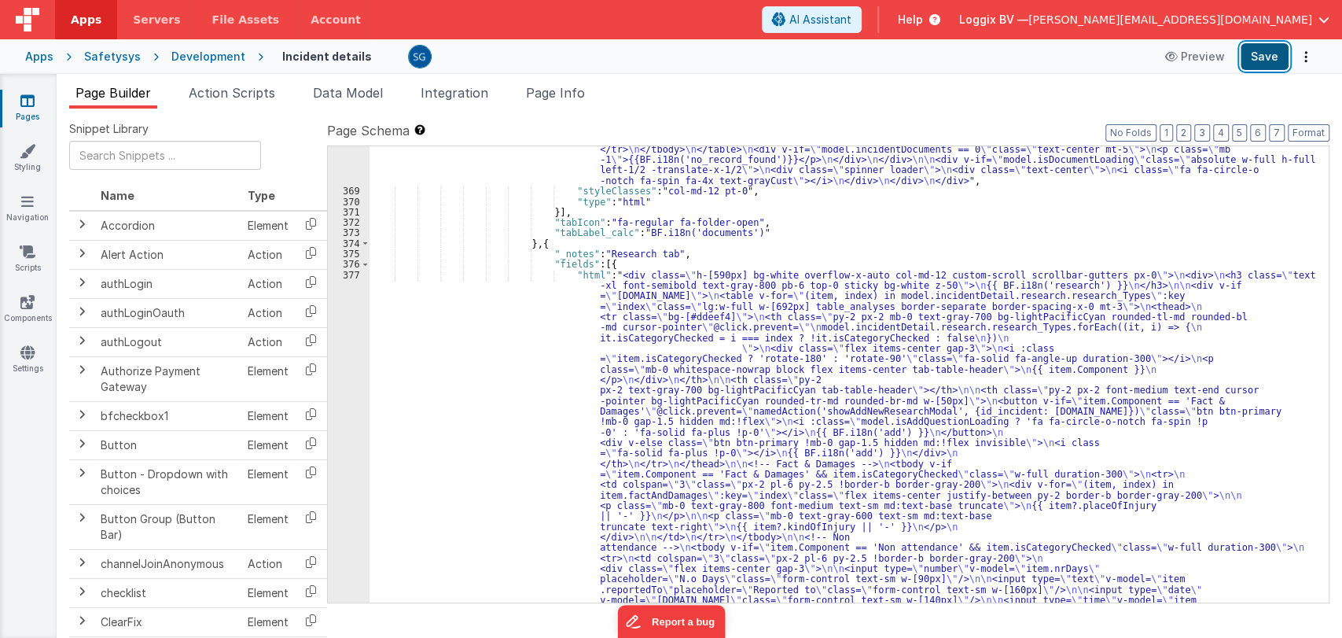
click at [1258, 52] on button "Save" at bounding box center [1265, 56] width 48 height 27
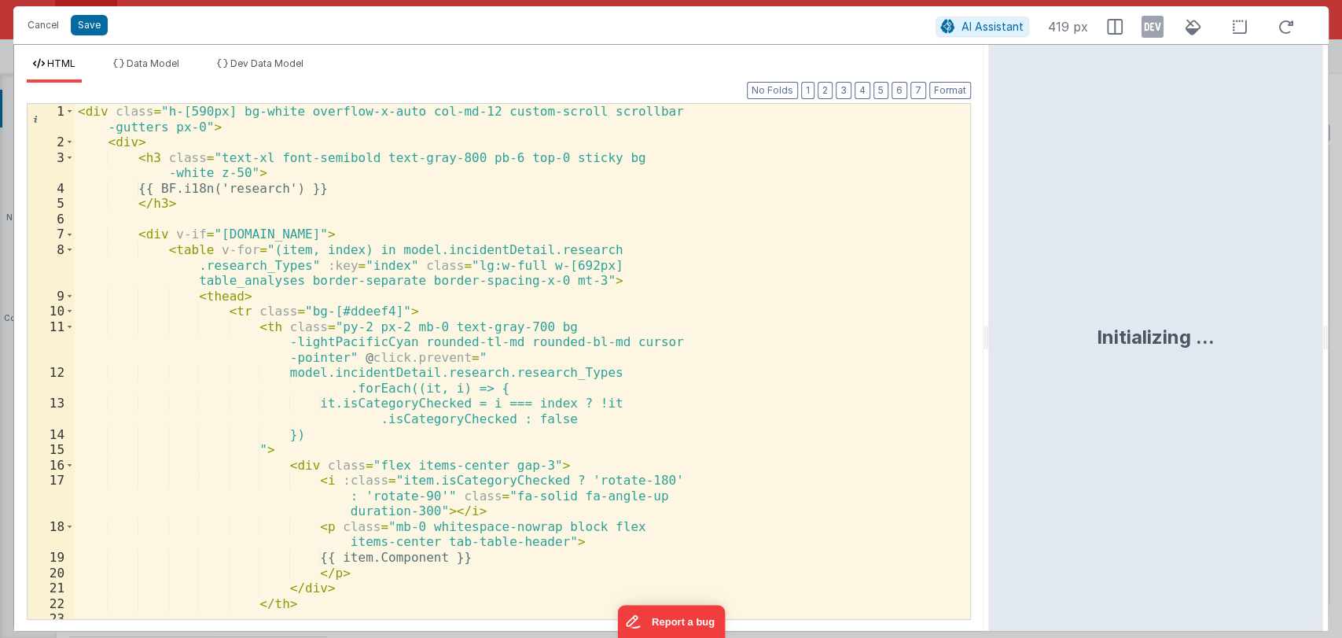
drag, startPoint x: 670, startPoint y: 342, endPoint x: 996, endPoint y: 344, distance: 326.3
click at [996, 344] on html "Cancel Save AI Assistant 419 px HTML Data Model Dev Data Model Format 7 6 5 4 3…" at bounding box center [671, 319] width 1342 height 638
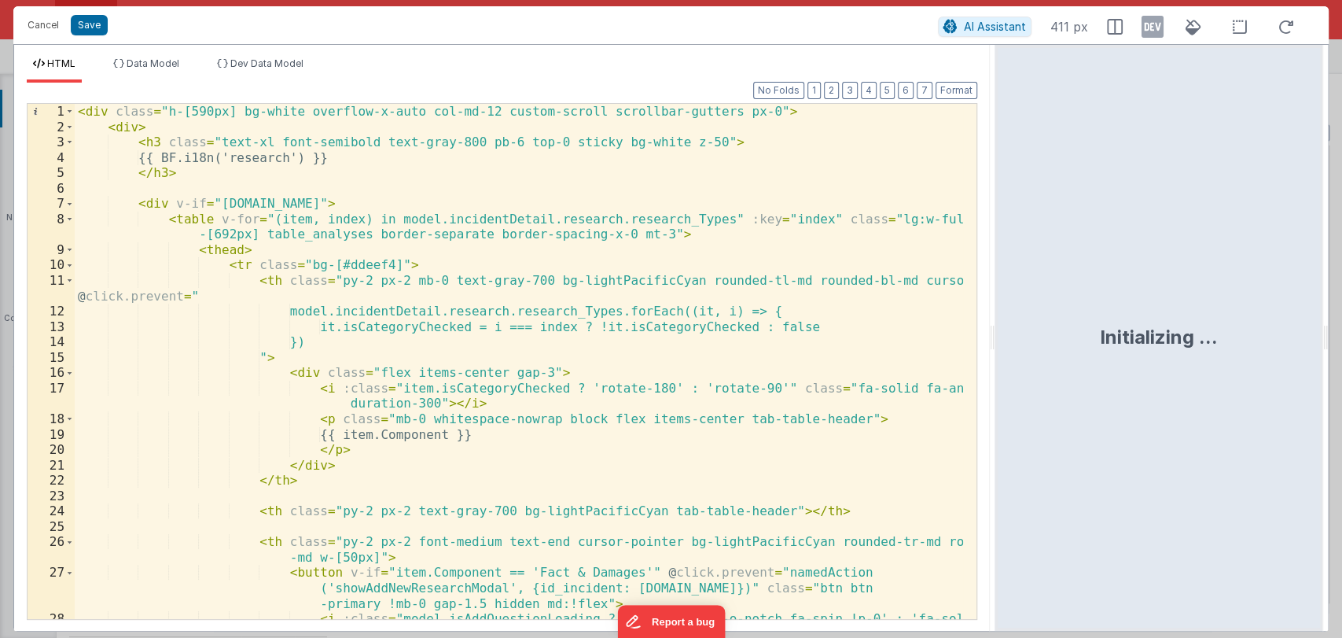
drag, startPoint x: 993, startPoint y: 338, endPoint x: 1171, endPoint y: 340, distance: 177.7
click at [1171, 340] on html "Cancel Save AI Assistant 411 px HTML Data Model Dev Data Model Format 7 6 5 4 3…" at bounding box center [671, 319] width 1342 height 638
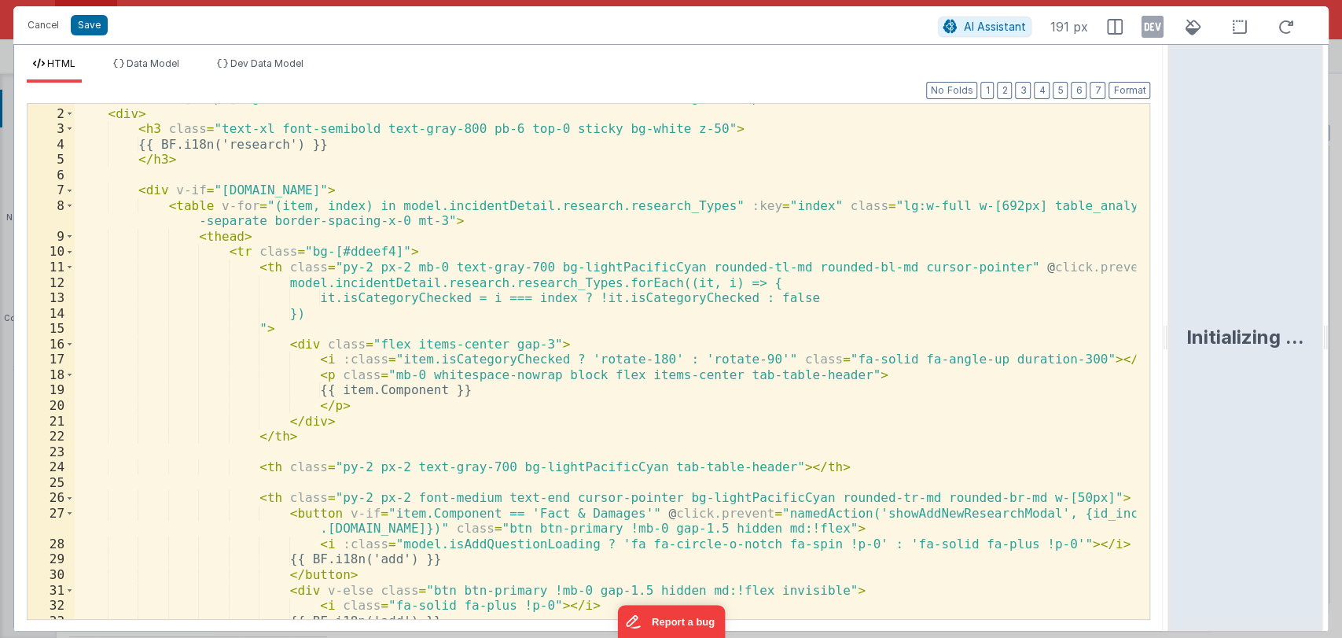
scroll to position [16, 0]
click at [66, 204] on span at bounding box center [69, 203] width 9 height 16
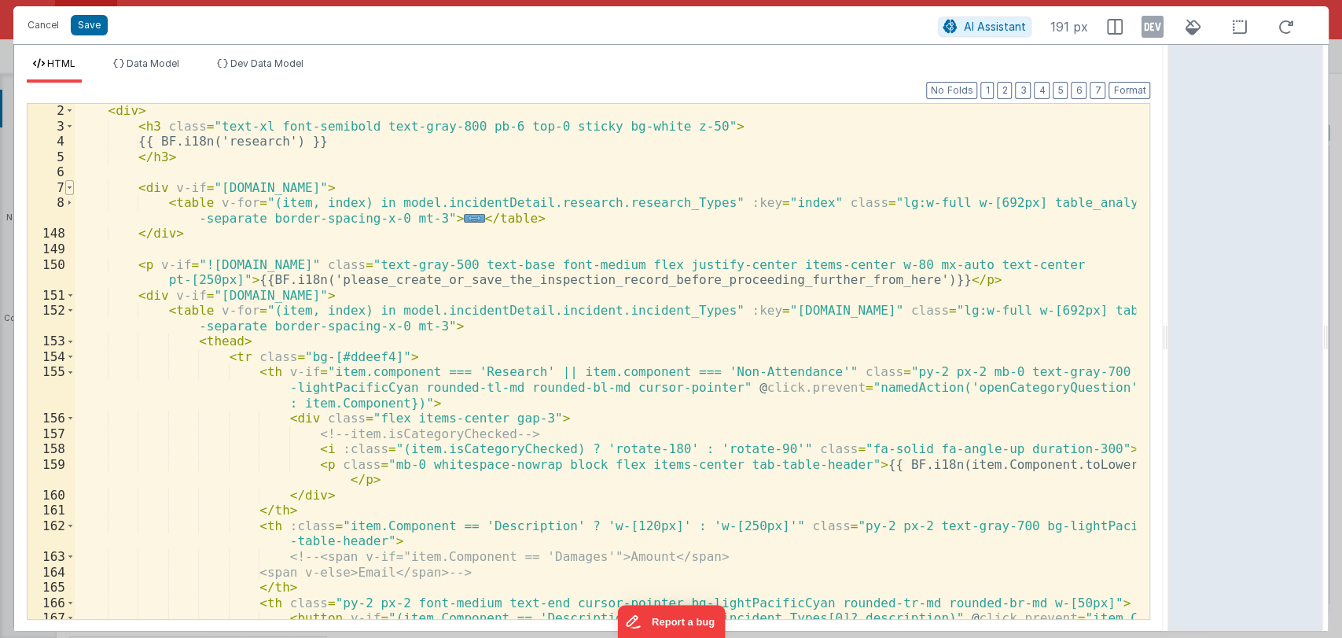
click at [68, 188] on span at bounding box center [69, 188] width 9 height 16
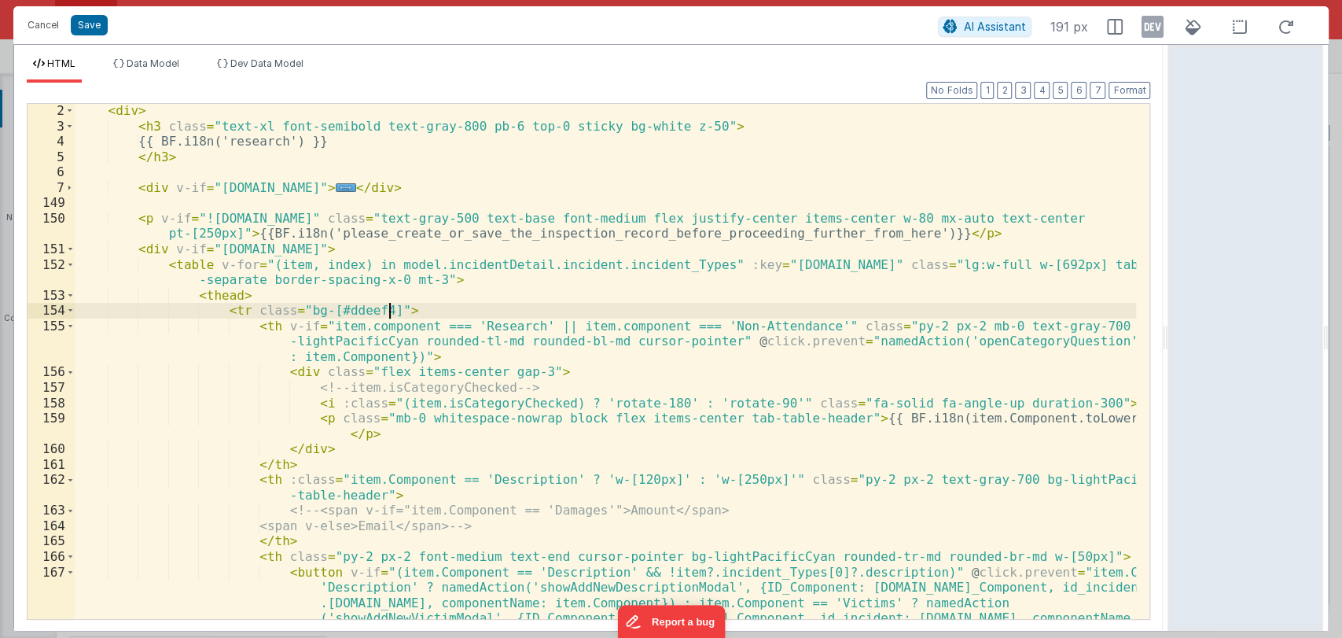
click at [406, 306] on div "< div > < h3 class = "text-xl font-semibold text-gray-800 pb-6 top-0 sticky bg-…" at bounding box center [606, 445] width 1062 height 684
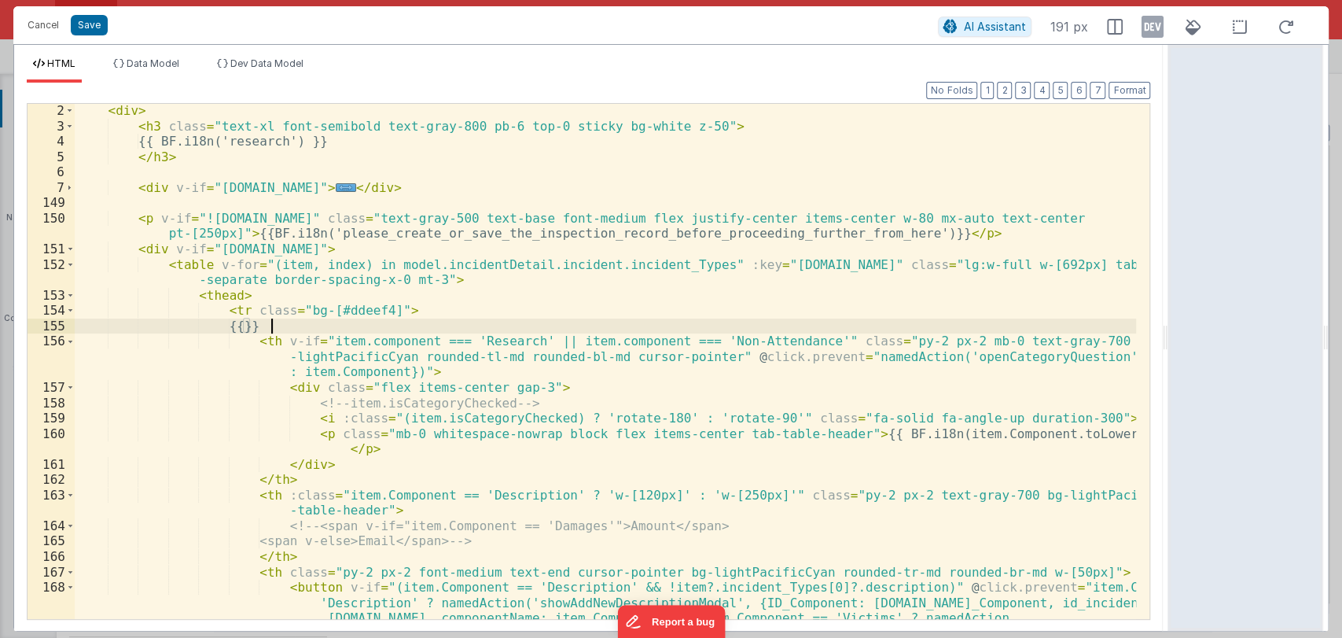
click at [252, 323] on div "< div > < h3 class = "text-xl font-semibold text-gray-800 pb-6 top-0 sticky bg-…" at bounding box center [606, 445] width 1062 height 684
click at [256, 325] on div "< div > < h3 class = "text-xl font-semibold text-gray-800 pb-6 top-0 sticky bg-…" at bounding box center [606, 445] width 1062 height 684
click at [339, 329] on div "< div > < h3 class = "text-xl font-semibold text-gray-800 pb-6 top-0 sticky bg-…" at bounding box center [606, 445] width 1062 height 684
click at [101, 28] on button "Save" at bounding box center [89, 25] width 37 height 20
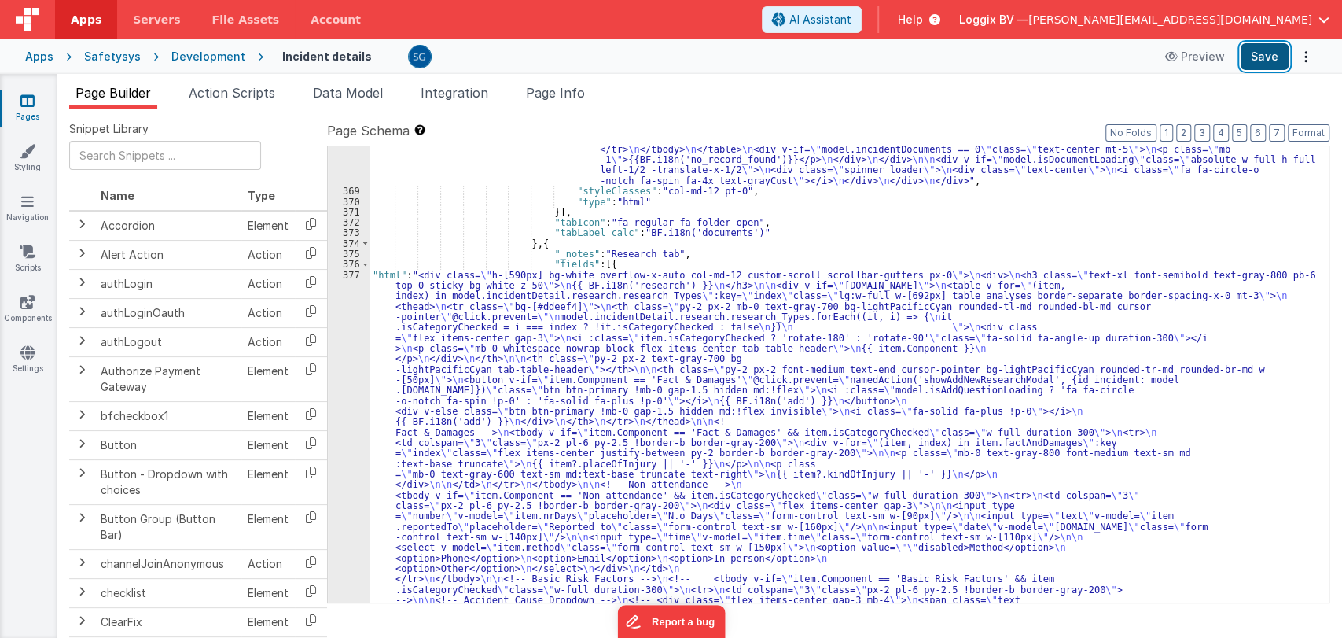
click at [1263, 60] on button "Save" at bounding box center [1265, 56] width 48 height 27
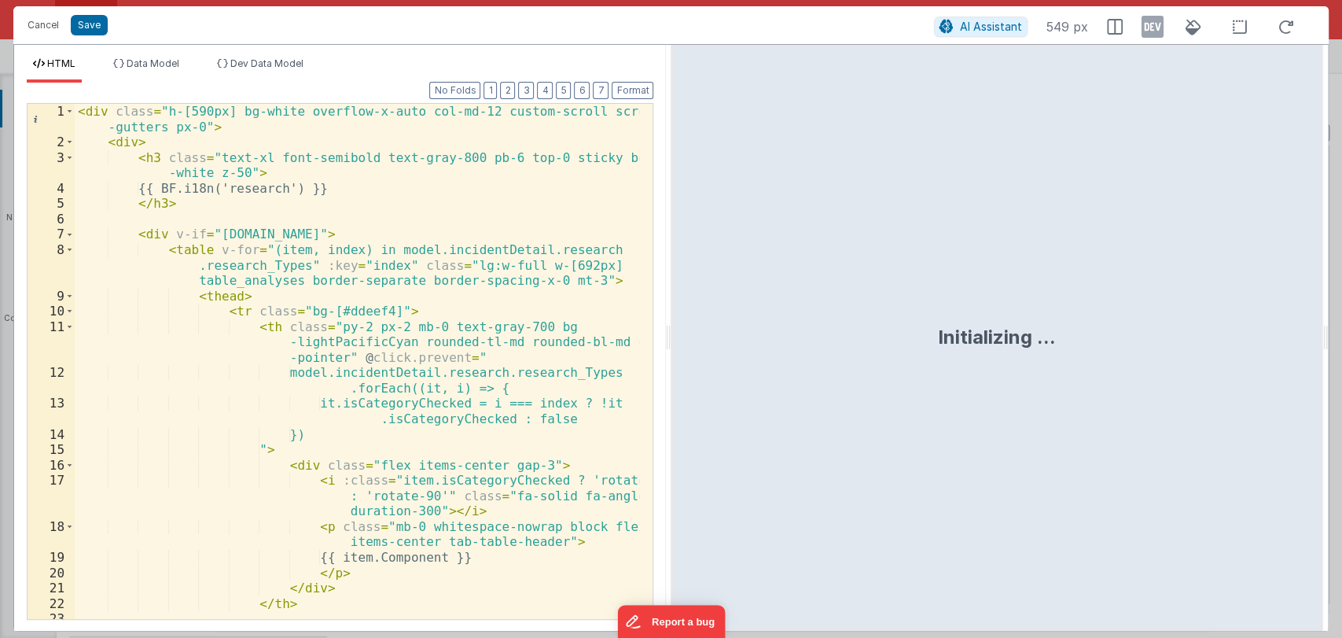
drag, startPoint x: 666, startPoint y: 329, endPoint x: 862, endPoint y: 286, distance: 200.3
click at [1106, 322] on html "Cancel Save AI Assistant 549 px HTML Data Model Dev Data Model Format 7 6 5 4 3…" at bounding box center [671, 319] width 1342 height 638
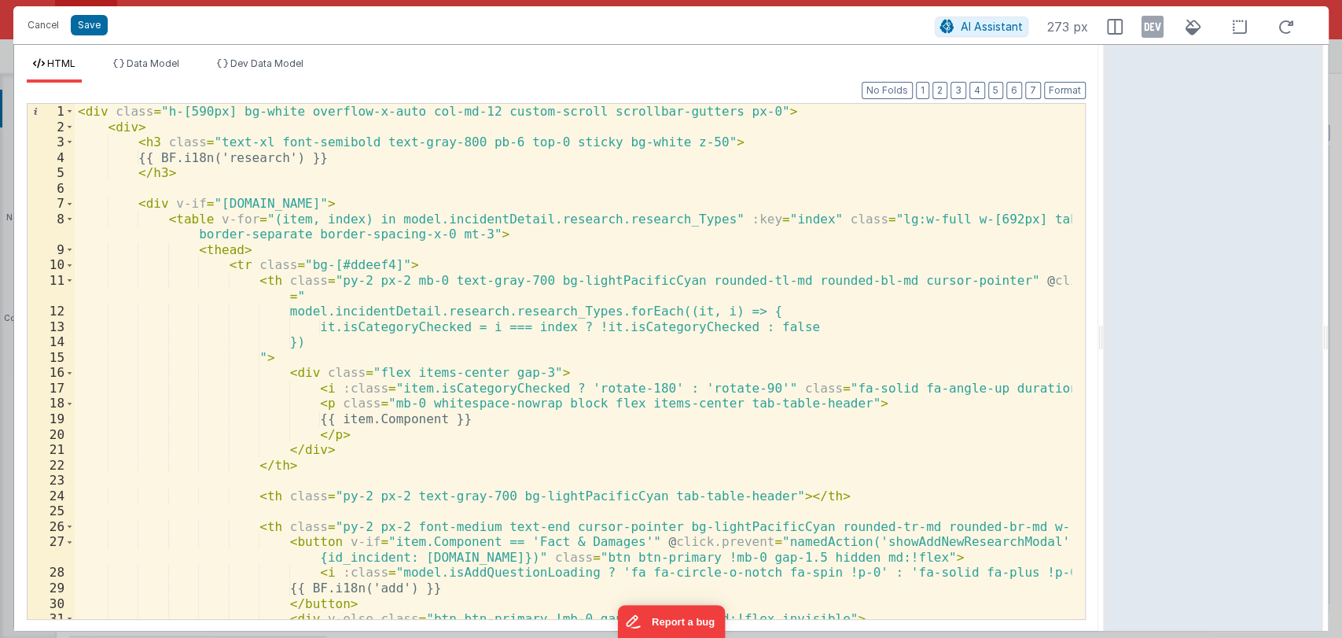
scroll to position [0, 0]
click at [529, 239] on div "< div class = "h-[590px] bg-white overflow-x-auto col-md-12 custom-scroll scrol…" at bounding box center [573, 377] width 997 height 546
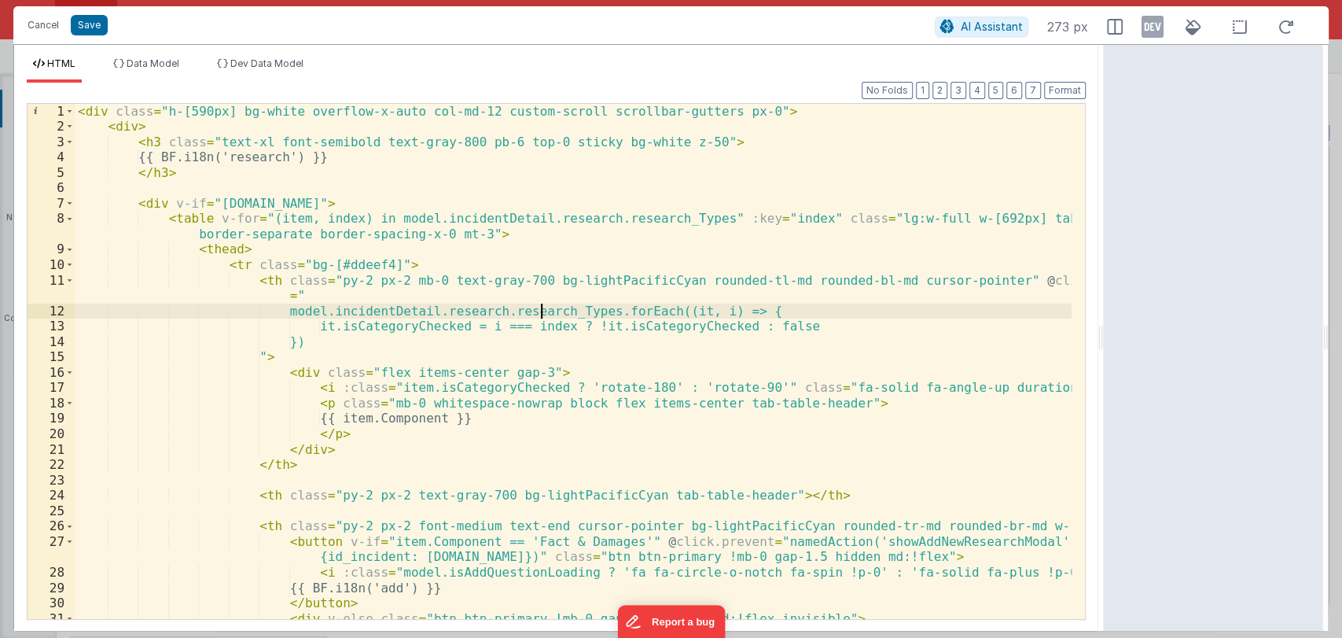
click at [541, 307] on div "< div class = "h-[590px] bg-white overflow-x-auto col-md-12 custom-scroll scrol…" at bounding box center [573, 377] width 997 height 546
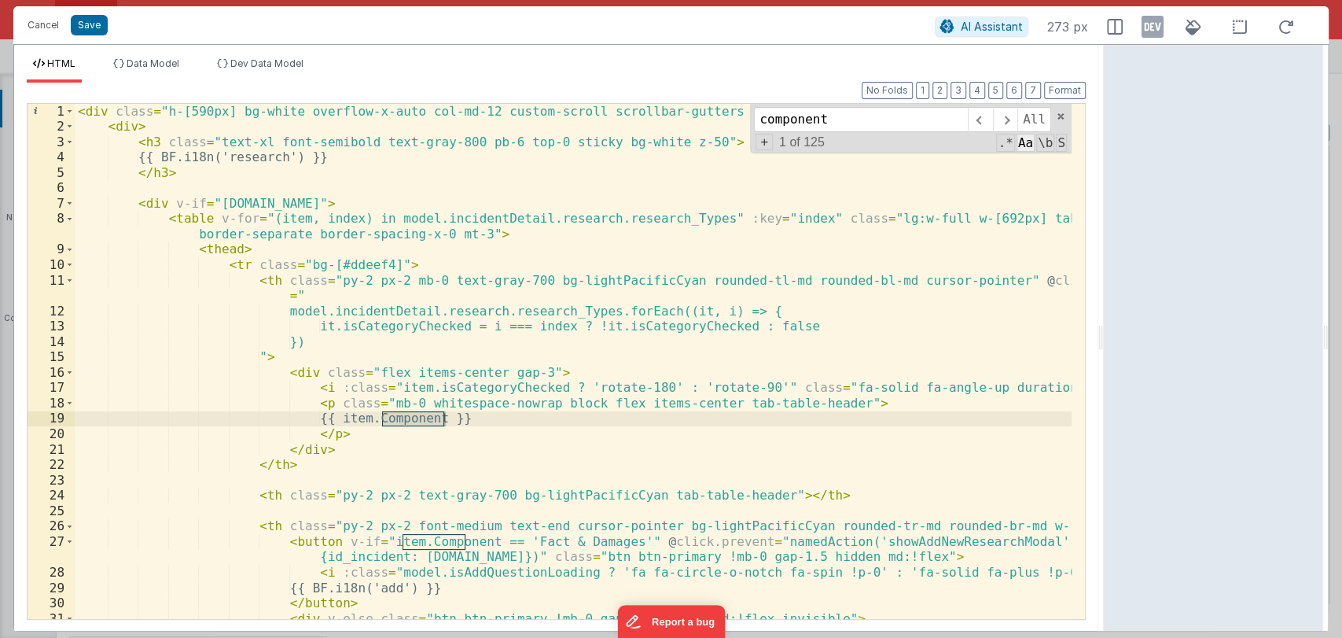
type input "component"
click at [1032, 142] on span "Aa" at bounding box center [1026, 143] width 18 height 18
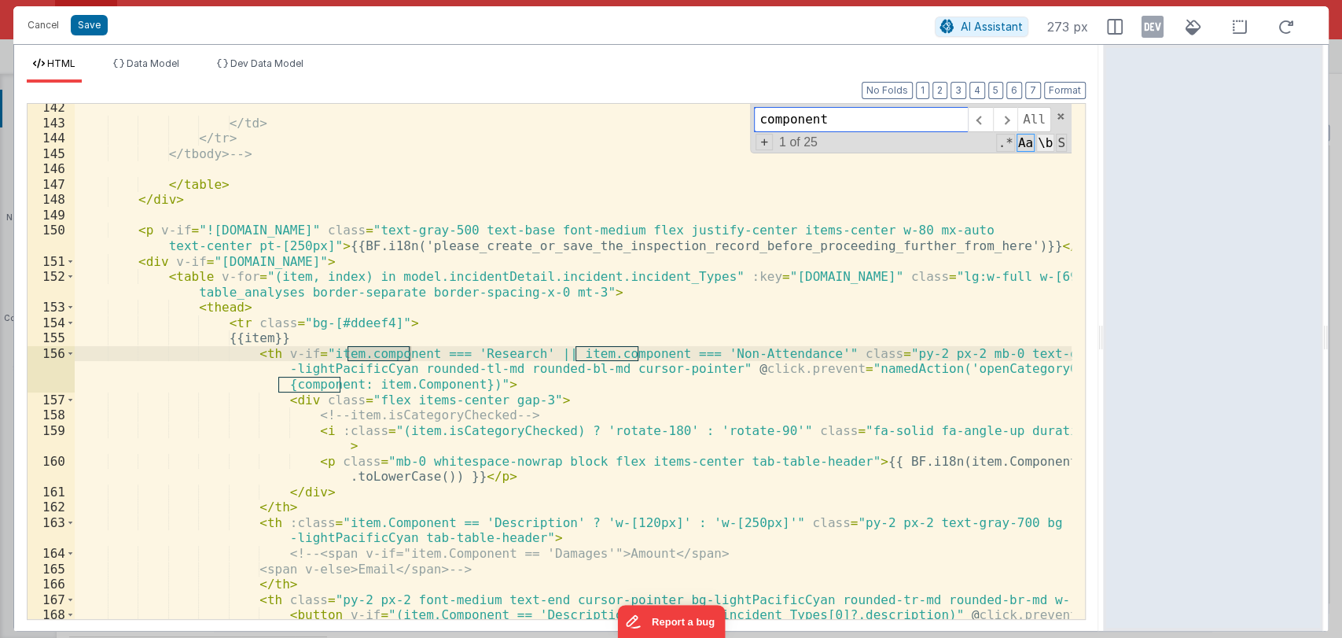
scroll to position [2357, 0]
click at [1046, 142] on span "\b" at bounding box center [1045, 143] width 18 height 18
click at [761, 143] on span "+" at bounding box center [764, 142] width 17 height 17
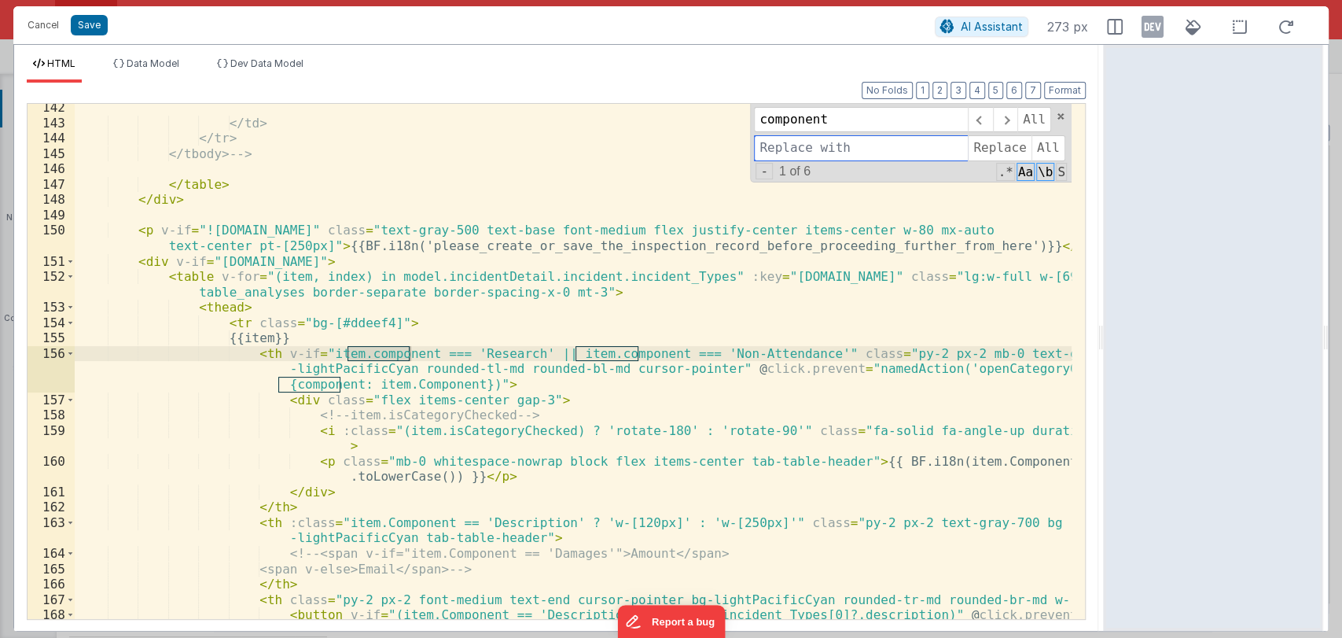
click at [793, 152] on input at bounding box center [861, 147] width 214 height 25
type input "Component"
click at [1041, 144] on span "All" at bounding box center [1049, 147] width 34 height 25
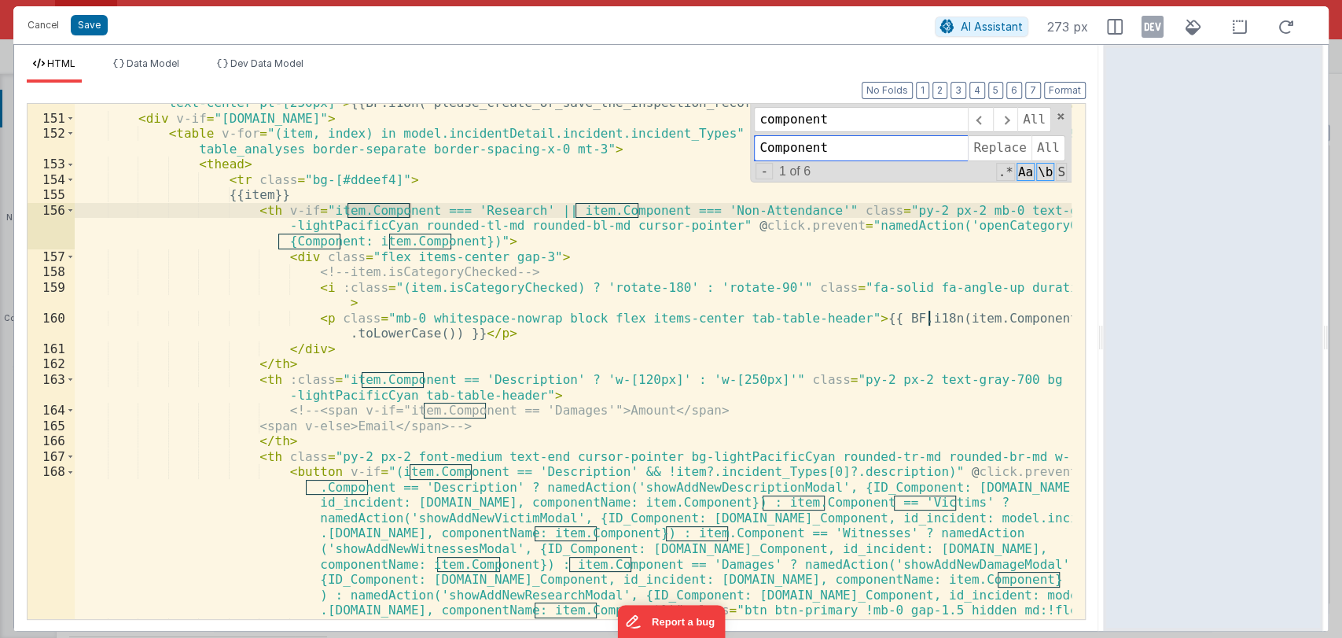
scroll to position [2499, 0]
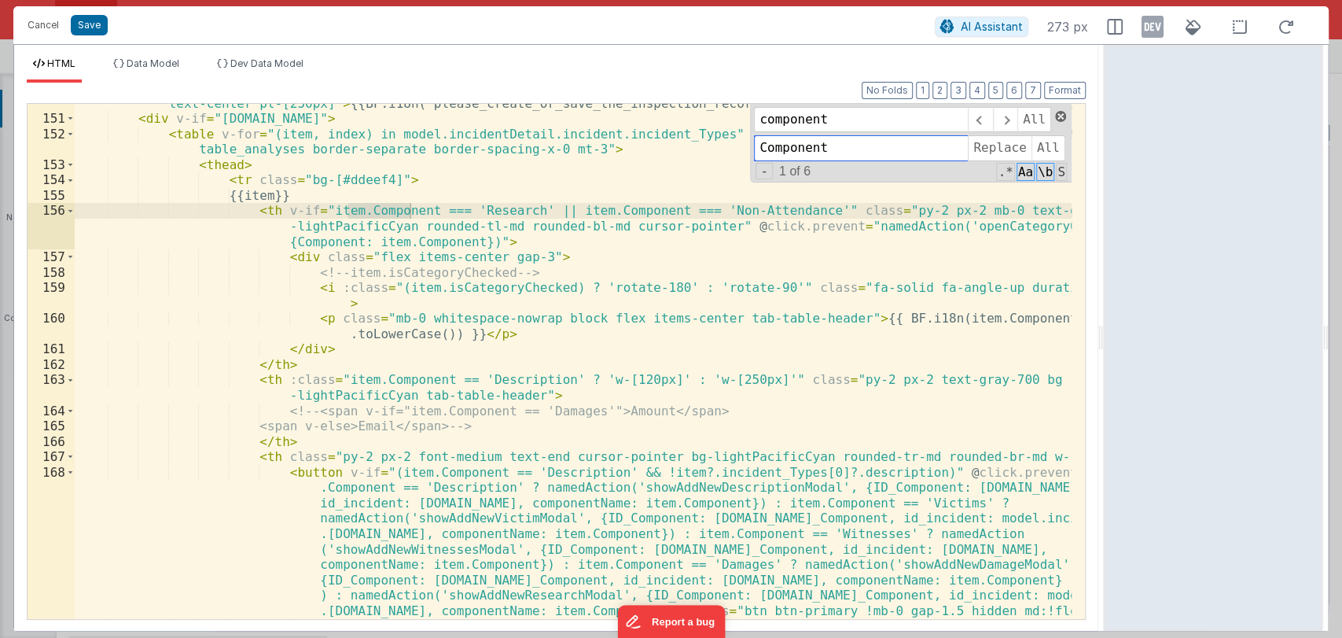
click at [1058, 115] on span at bounding box center [1060, 116] width 11 height 11
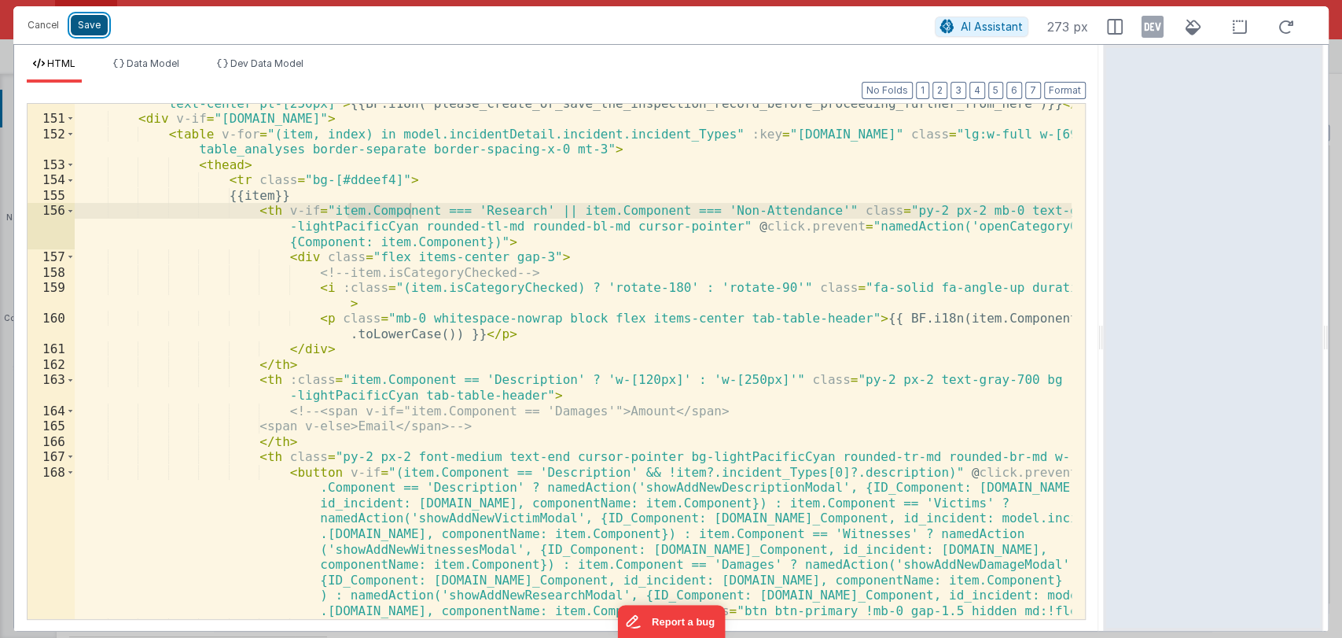
click at [94, 24] on button "Save" at bounding box center [89, 25] width 37 height 20
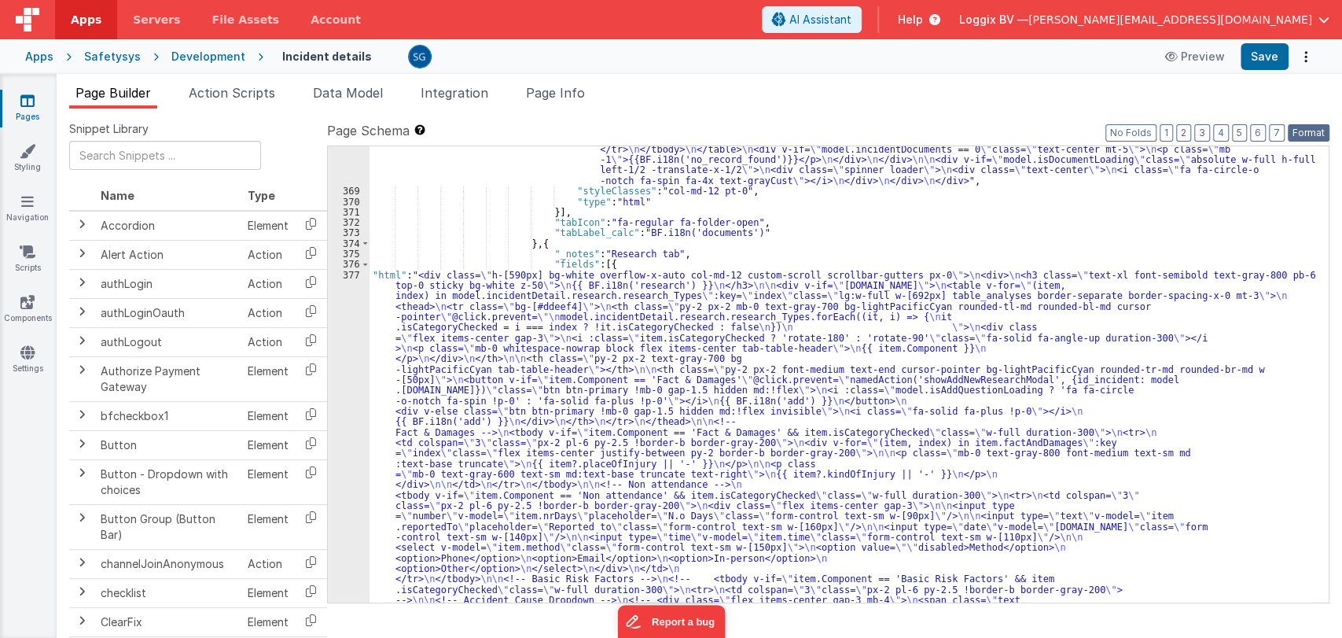
click at [1301, 127] on button "Format" at bounding box center [1309, 132] width 42 height 17
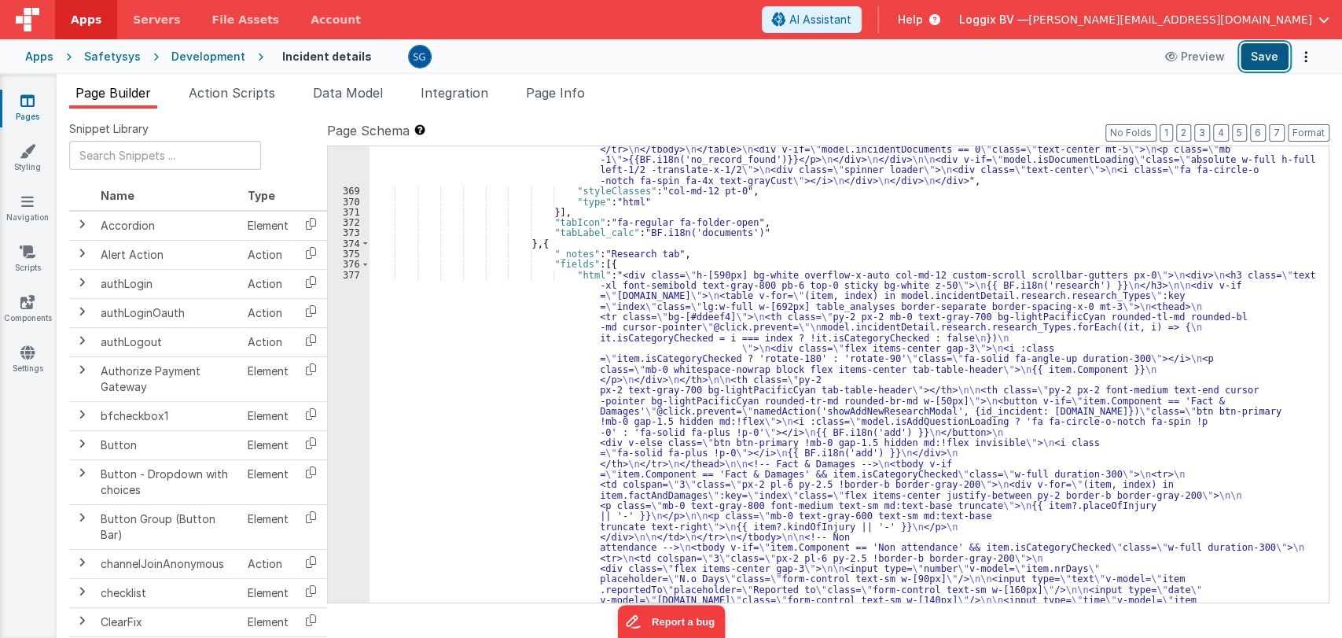
click at [1271, 61] on button "Save" at bounding box center [1265, 56] width 48 height 27
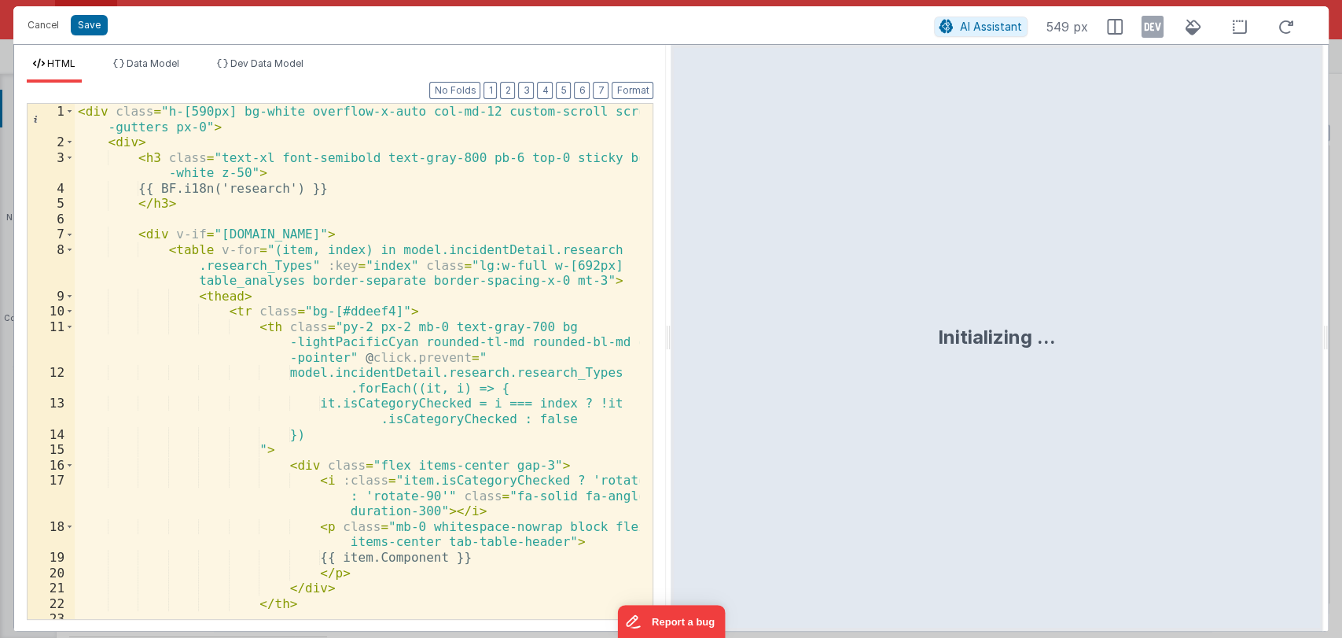
drag, startPoint x: 667, startPoint y: 337, endPoint x: 1180, endPoint y: 267, distance: 518.3
click at [1180, 267] on html "Cancel Save AI Assistant 549 px HTML Data Model Dev Data Model Format 7 6 5 4 3…" at bounding box center [671, 319] width 1342 height 638
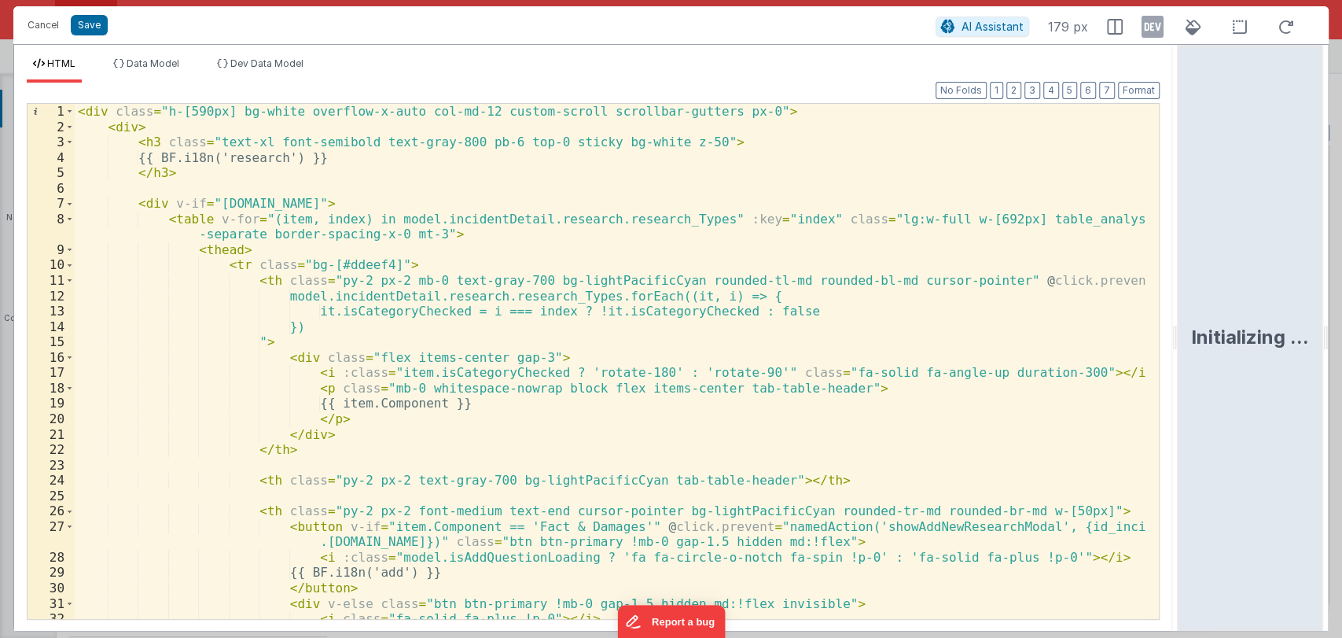
scroll to position [0, 0]
click at [69, 197] on span at bounding box center [69, 204] width 9 height 16
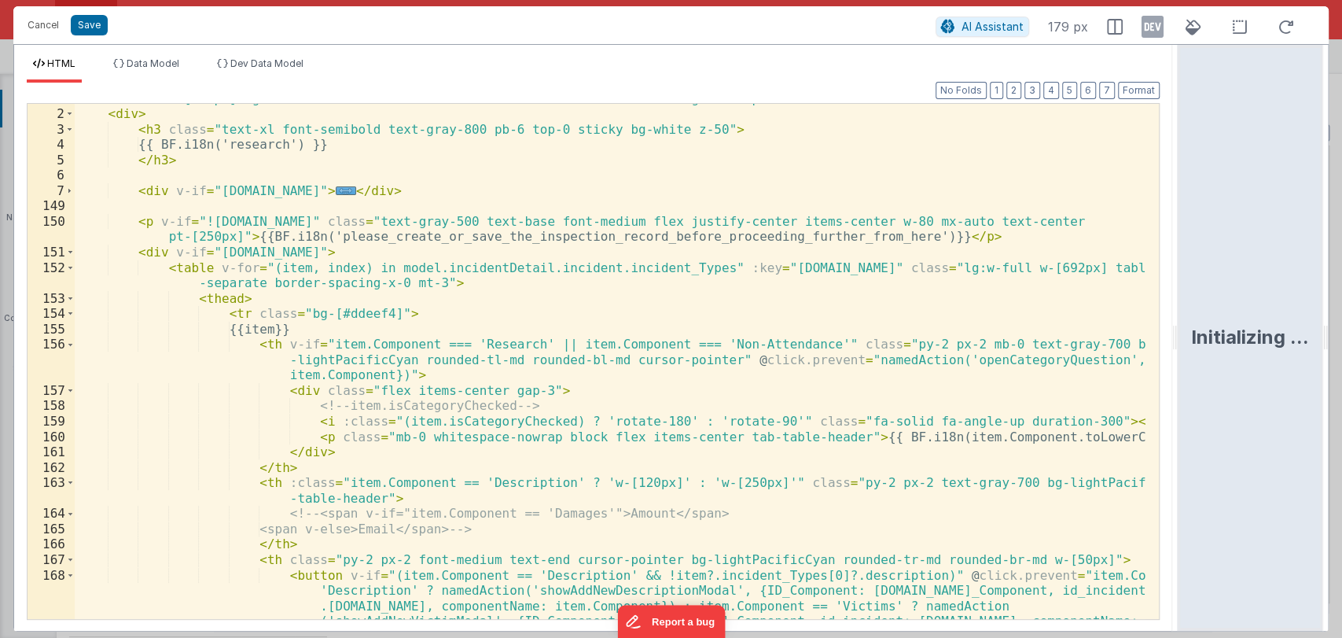
scroll to position [13, 0]
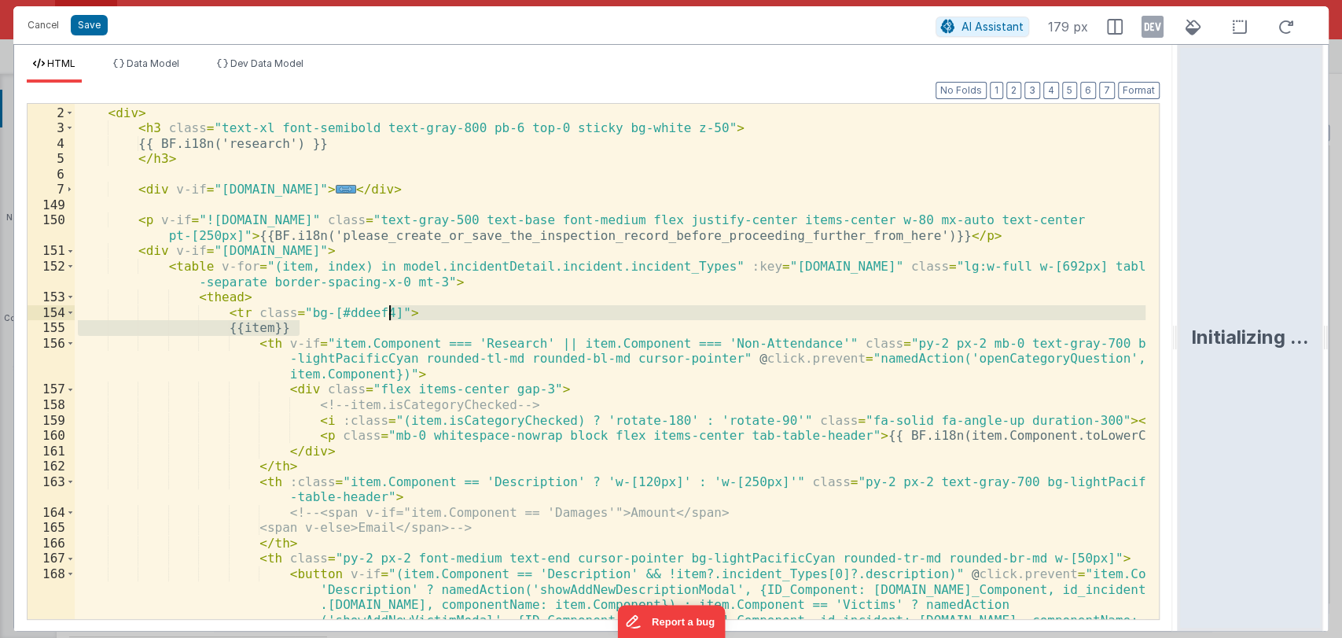
drag, startPoint x: 390, startPoint y: 334, endPoint x: 404, endPoint y: 316, distance: 23.0
click at [404, 316] on div "< div class = "h-[590px] bg-white overflow-x-auto col-md-12 custom-scroll scrol…" at bounding box center [611, 432] width 1072 height 684
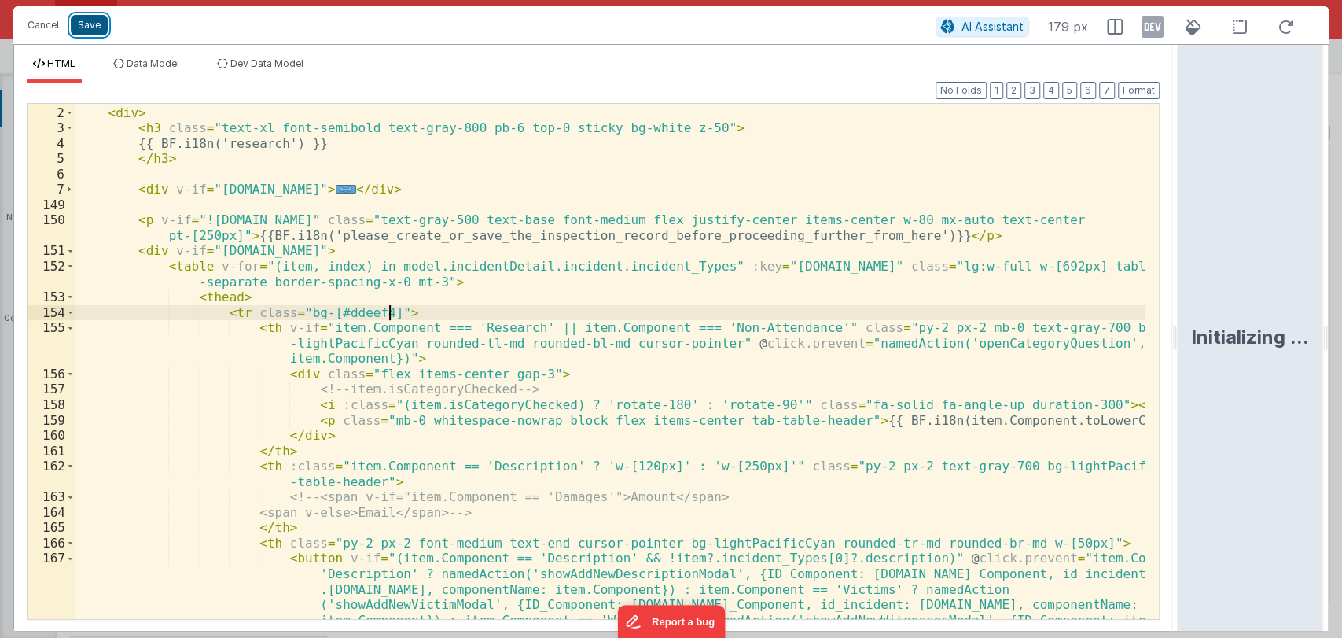
click at [86, 28] on button "Save" at bounding box center [89, 25] width 37 height 20
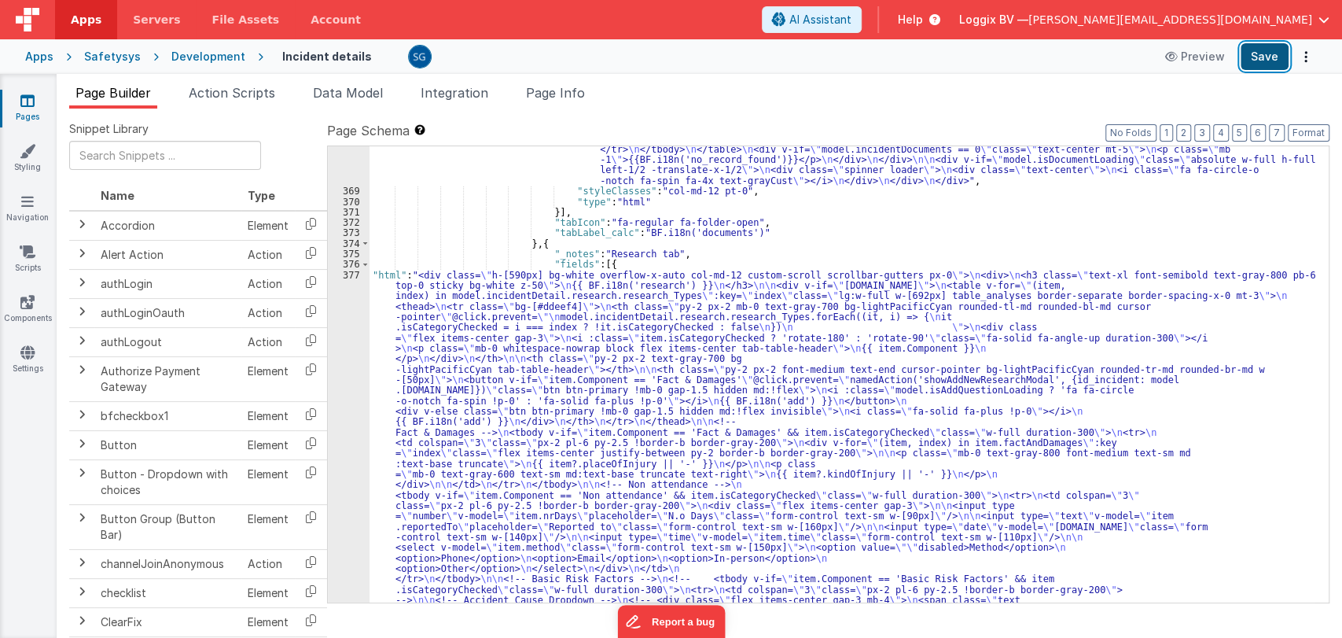
click at [1269, 64] on button "Save" at bounding box center [1265, 56] width 48 height 27
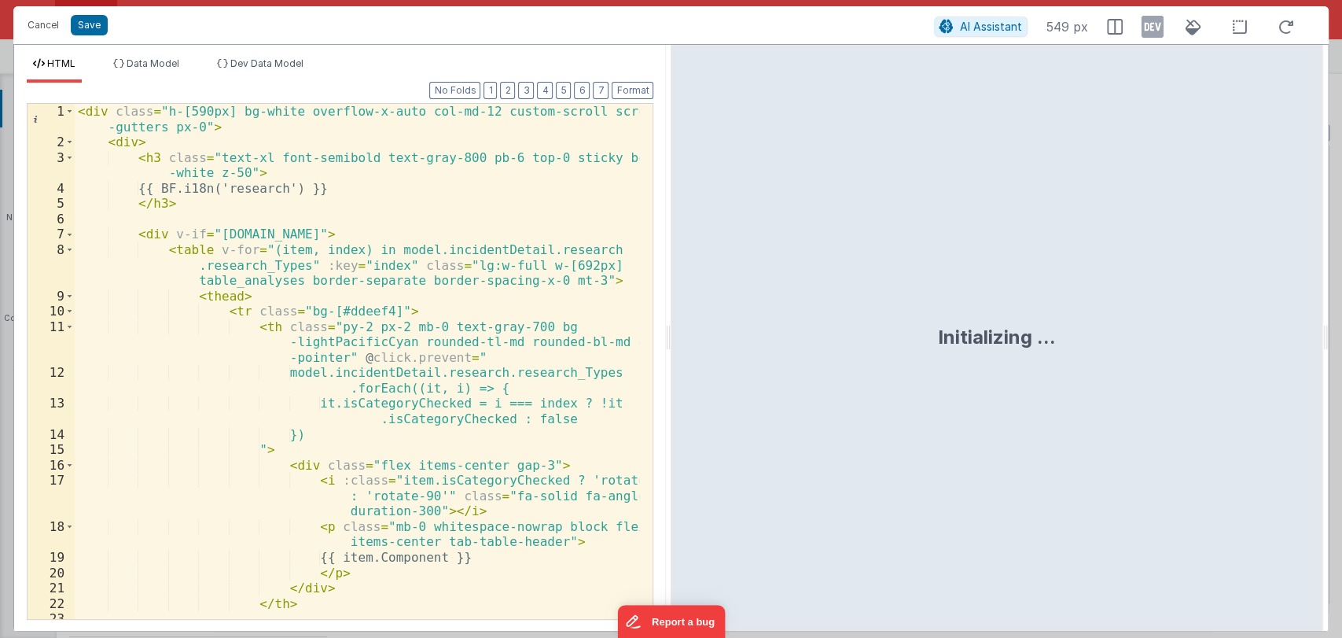
drag, startPoint x: 668, startPoint y: 334, endPoint x: 1135, endPoint y: 297, distance: 467.7
click at [1135, 297] on html "Cancel Save AI Assistant 549 px HTML Data Model Dev Data Model Format 7 6 5 4 3…" at bounding box center [671, 319] width 1342 height 638
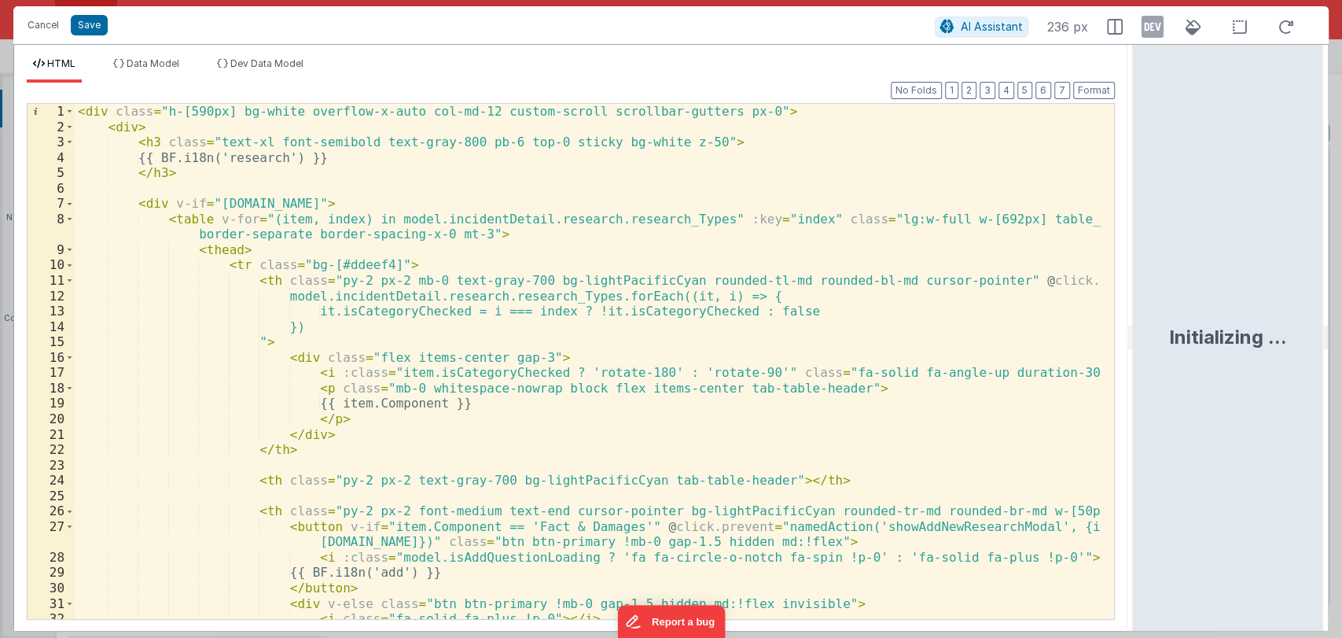
drag, startPoint x: 1131, startPoint y: 333, endPoint x: 1214, endPoint y: 334, distance: 82.6
click at [1214, 334] on html "Cancel Save AI Assistant 236 px HTML Data Model Dev Data Model Format 7 6 5 4 3…" at bounding box center [671, 319] width 1342 height 638
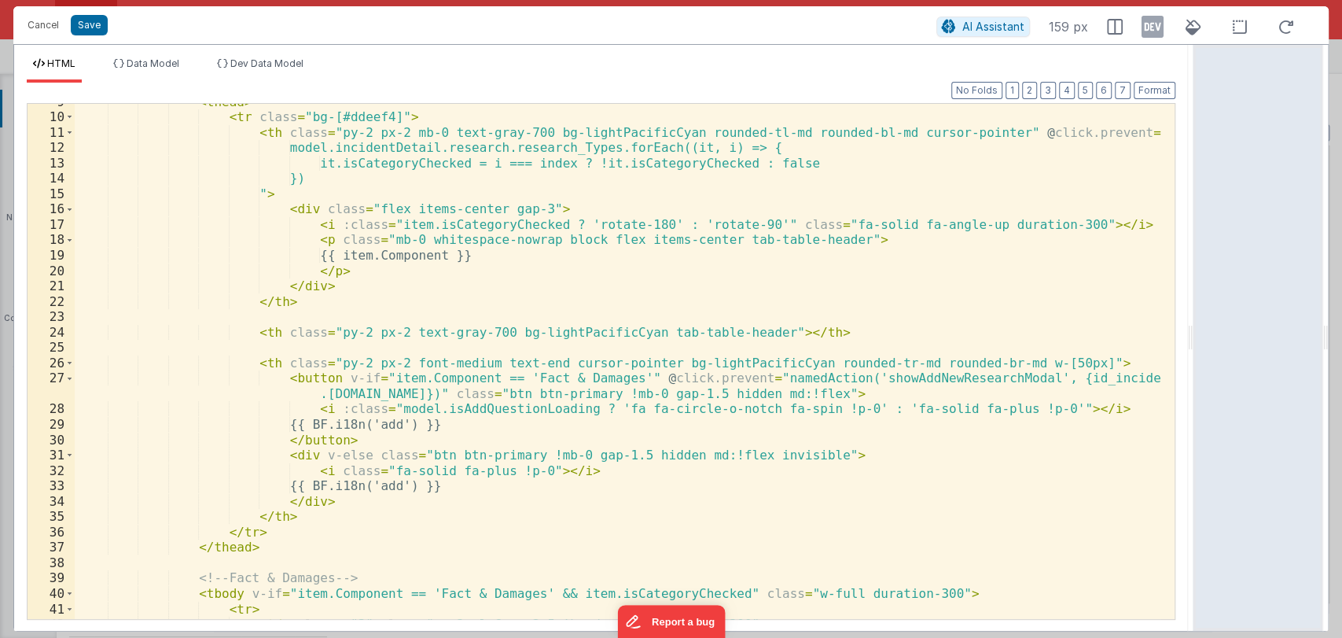
scroll to position [0, 0]
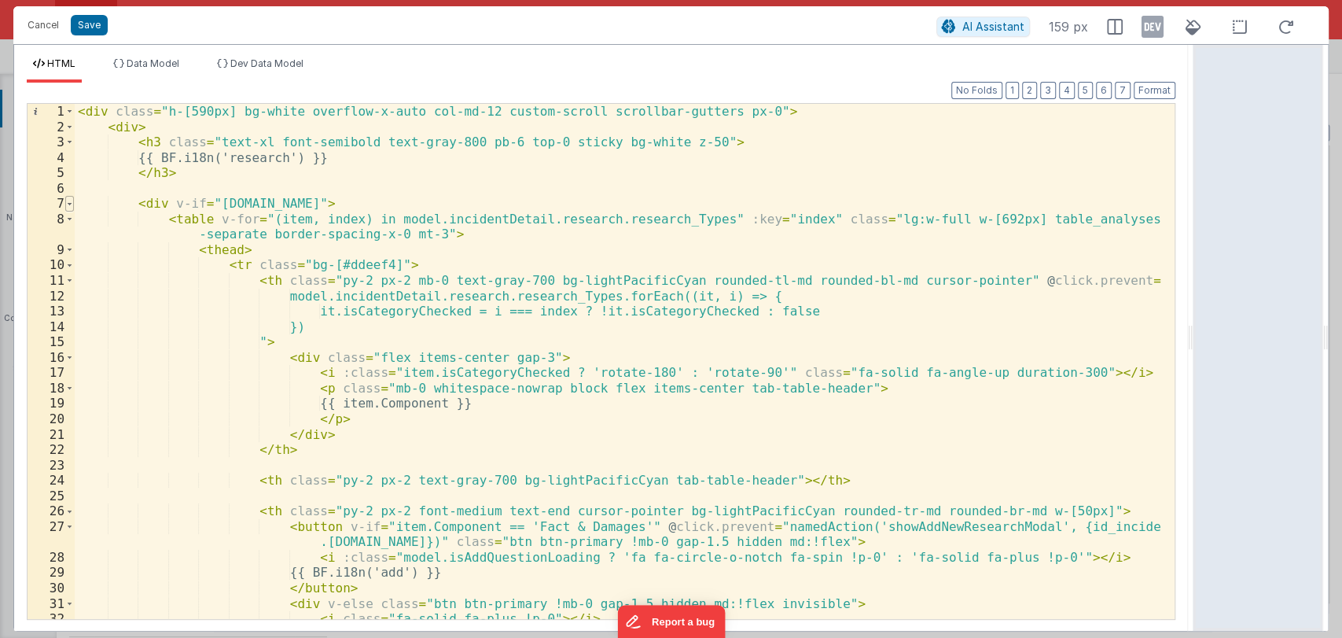
click at [67, 202] on span at bounding box center [69, 204] width 9 height 16
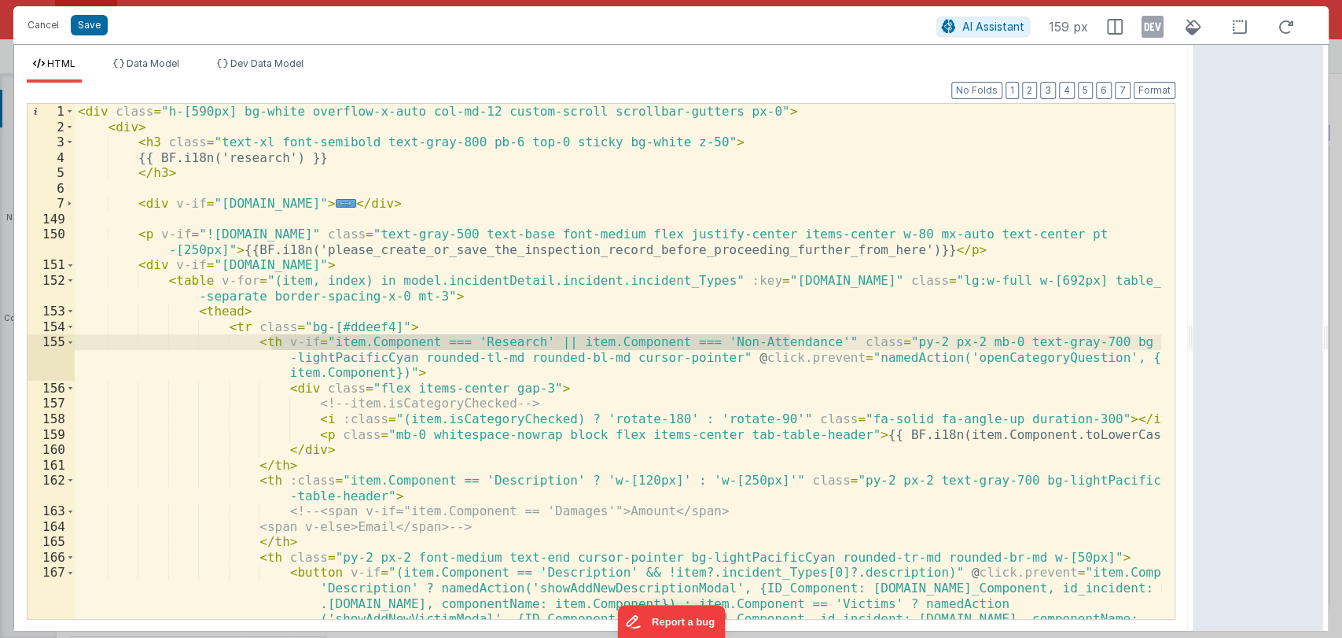
drag, startPoint x: 270, startPoint y: 341, endPoint x: 793, endPoint y: 340, distance: 522.9
click at [793, 340] on div "< div class = "h-[590px] bg-white overflow-x-auto col-md-12 custom-scroll scrol…" at bounding box center [618, 438] width 1087 height 669
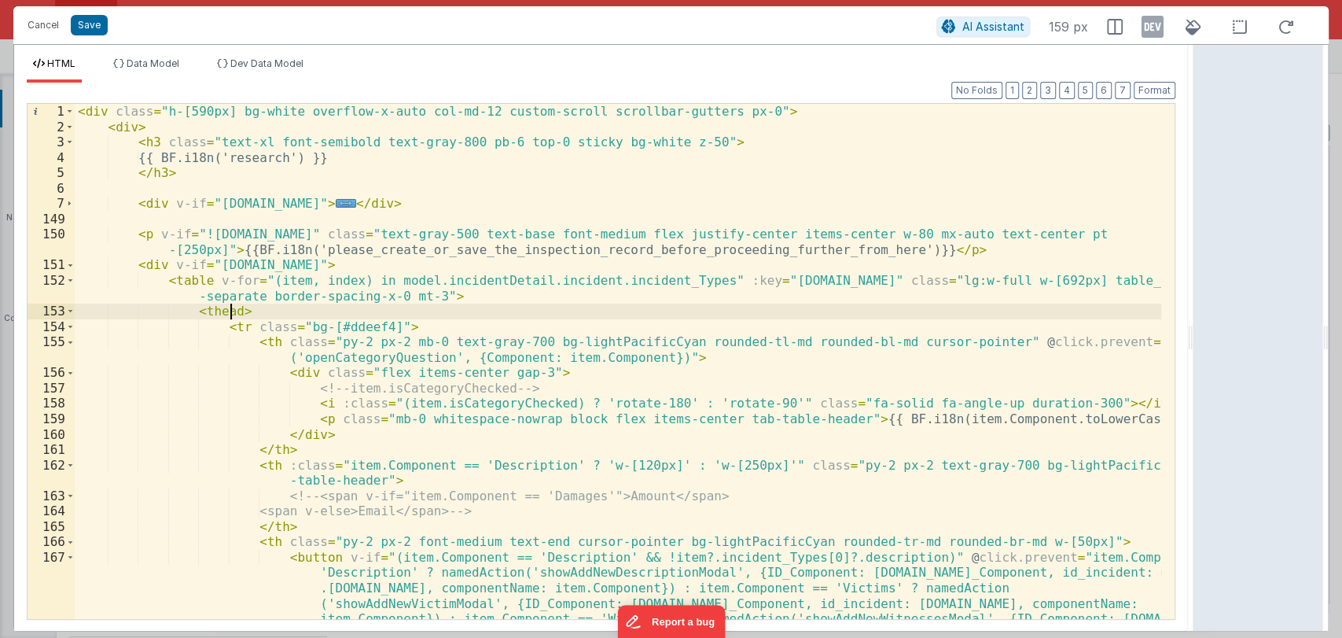
click at [233, 307] on div "< div class = "h-[590px] bg-white overflow-x-auto col-md-12 custom-scroll scrol…" at bounding box center [618, 438] width 1087 height 669
drag, startPoint x: 91, startPoint y: 28, endPoint x: 286, endPoint y: 73, distance: 200.1
click at [90, 28] on button "Save" at bounding box center [89, 25] width 37 height 20
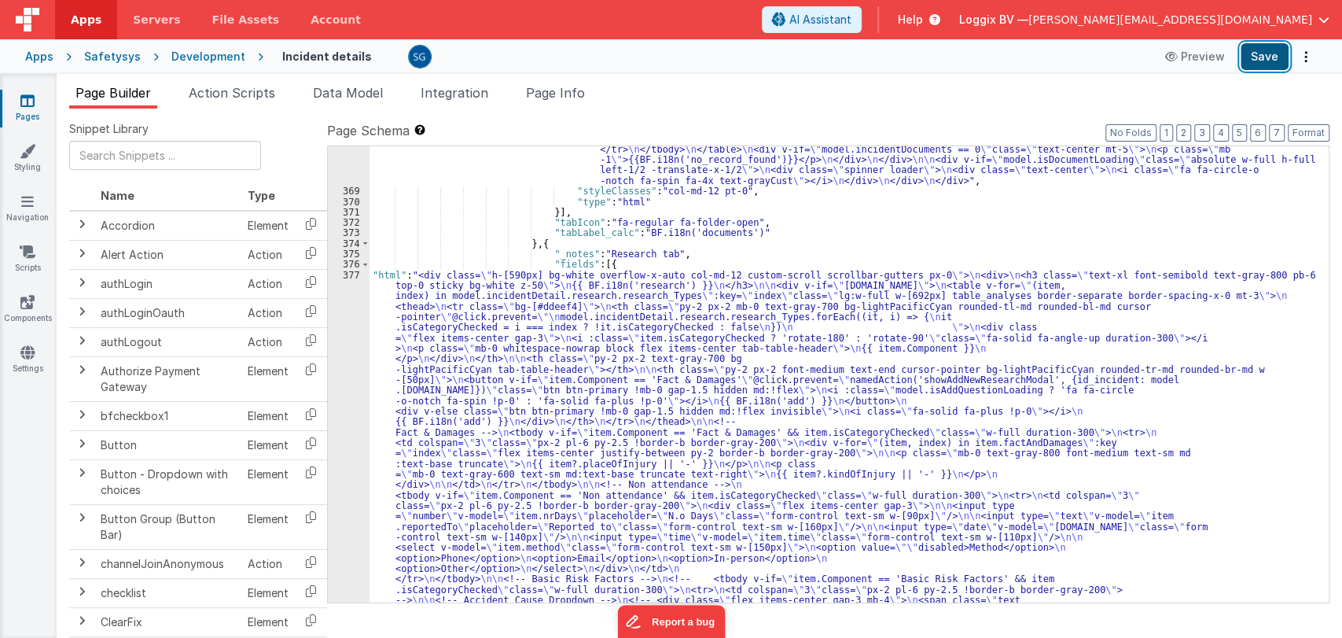
click at [1261, 63] on button "Save" at bounding box center [1265, 56] width 48 height 27
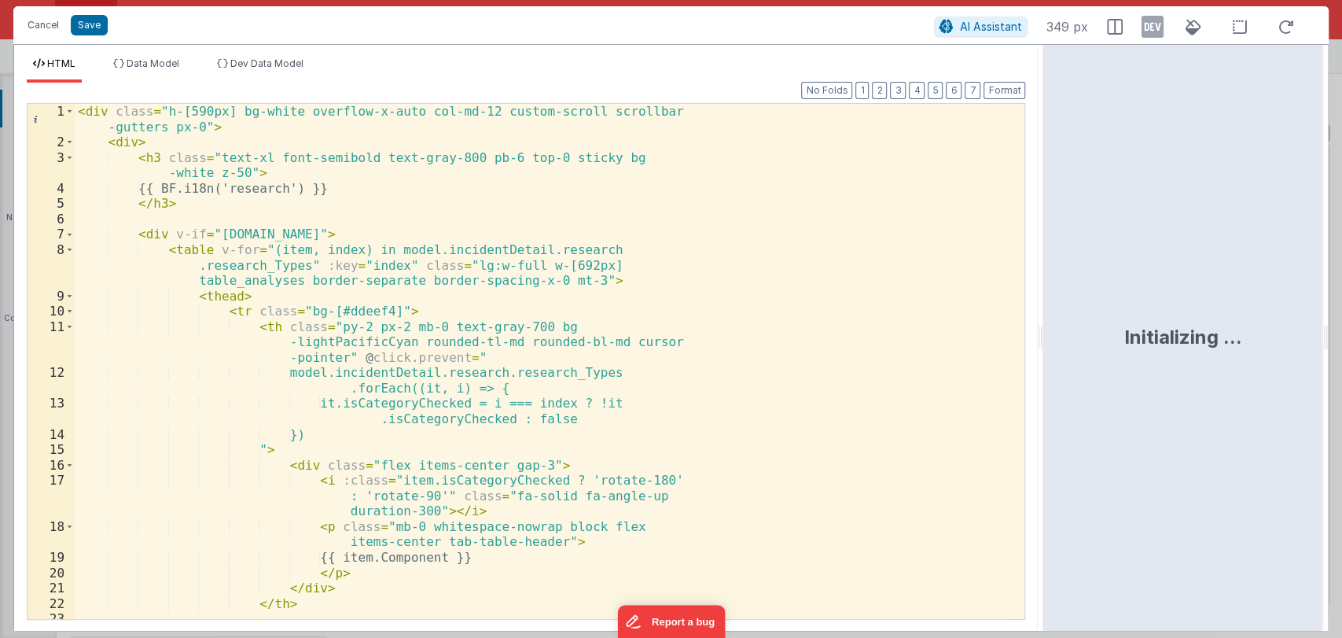
drag, startPoint x: 668, startPoint y: 348, endPoint x: 1124, endPoint y: 348, distance: 456.8
click at [1124, 348] on html "Cancel Save AI Assistant 349 px HTML Data Model Dev Data Model Format 7 6 5 4 3…" at bounding box center [671, 319] width 1342 height 638
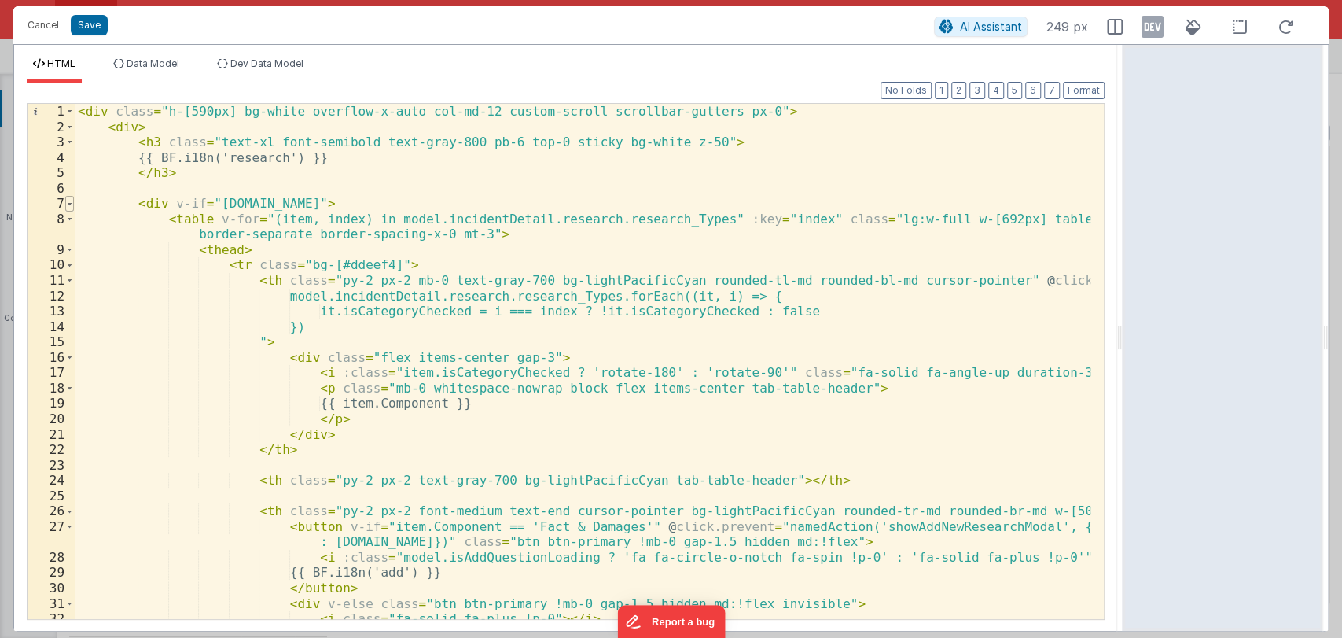
click at [69, 201] on span at bounding box center [69, 204] width 9 height 16
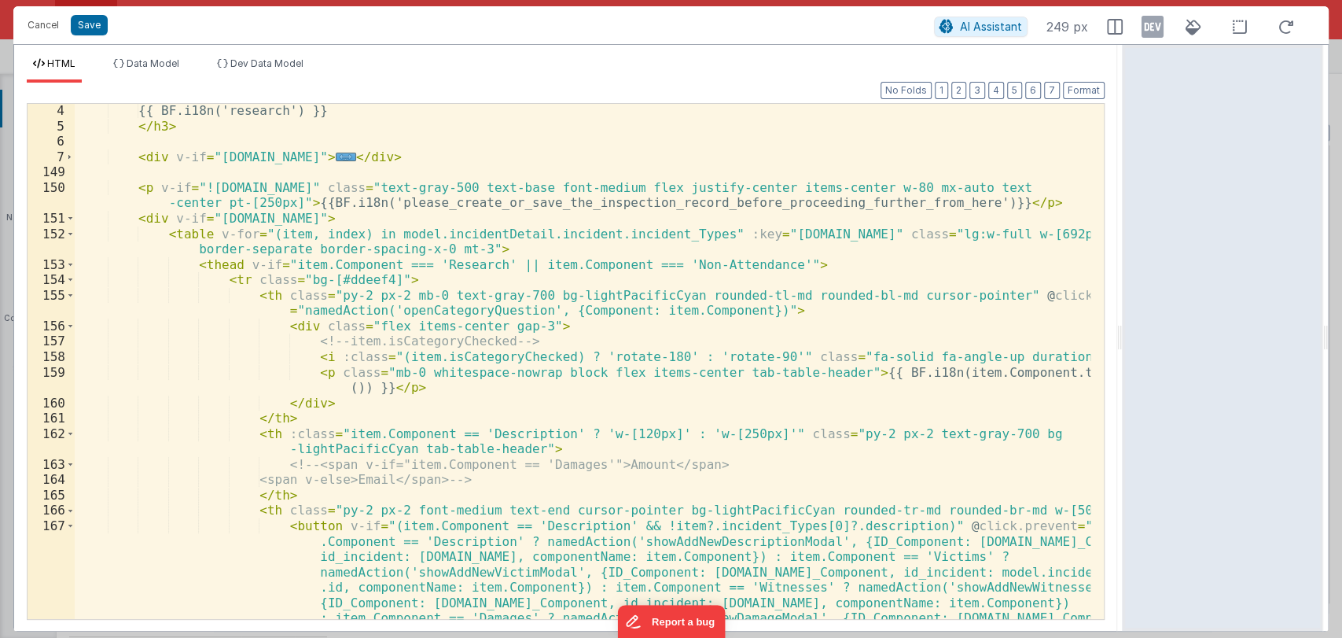
scroll to position [48, 0]
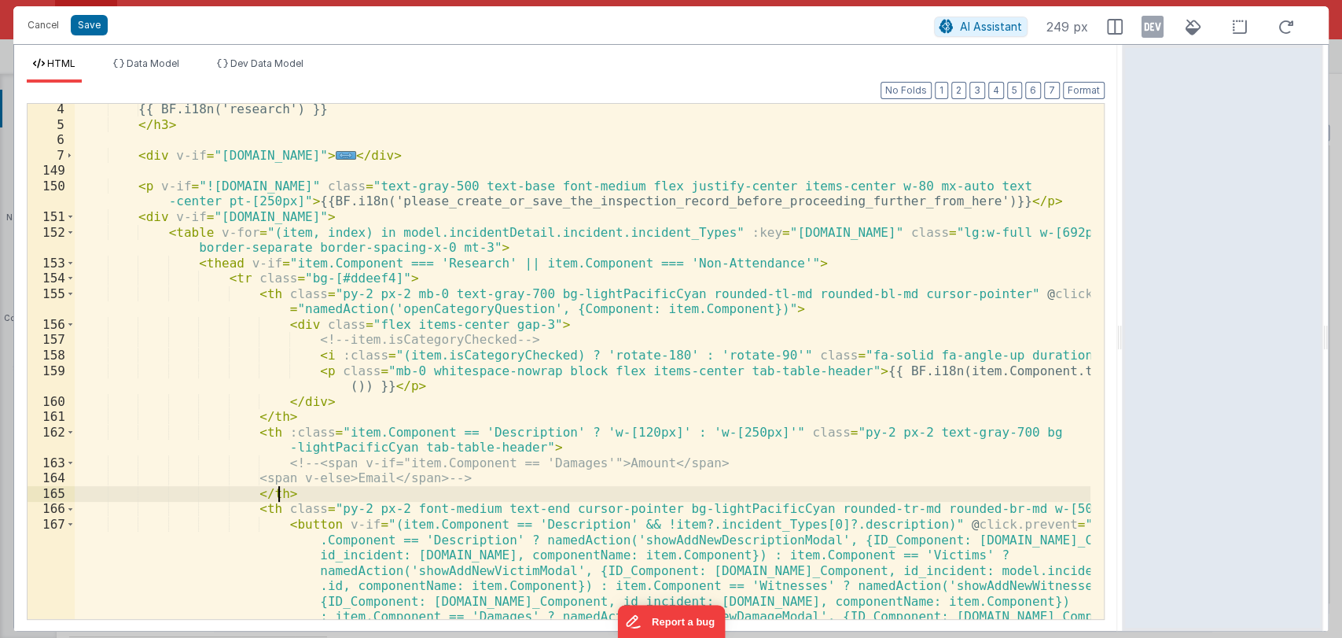
click at [302, 487] on div "{{ BF.i18n('research') }} </ h3 > < div v-if = "model.incidentDetail.incident.i…" at bounding box center [583, 443] width 1016 height 684
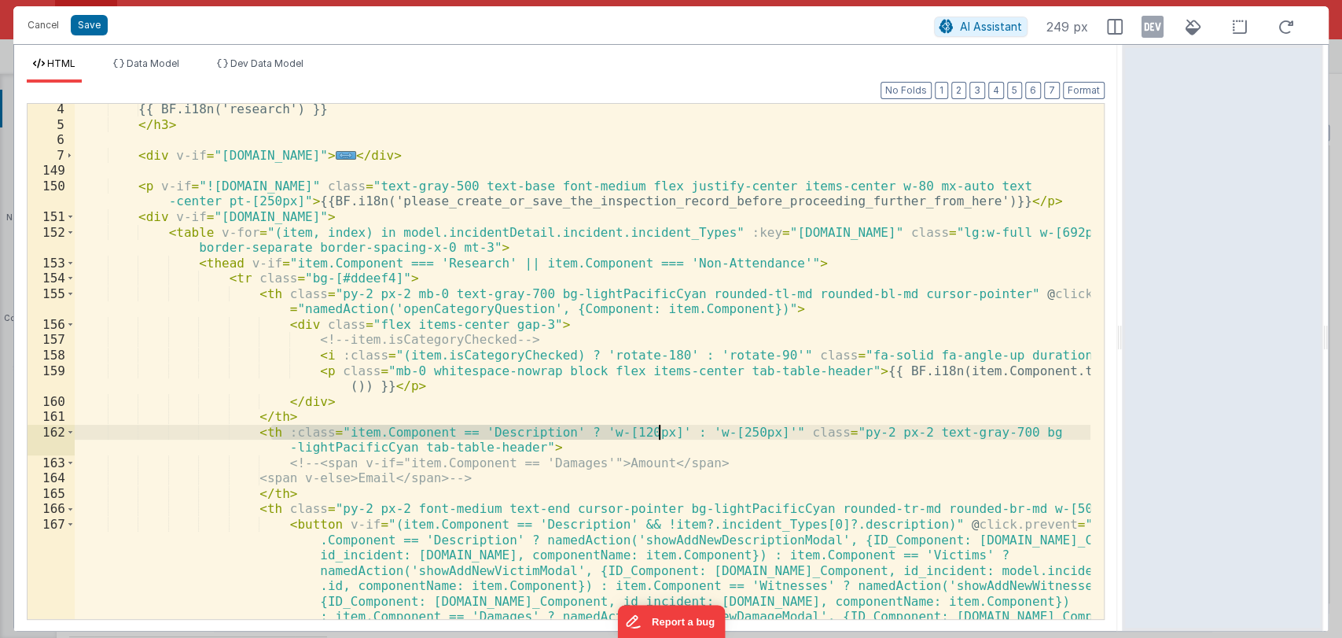
drag, startPoint x: 271, startPoint y: 430, endPoint x: 657, endPoint y: 434, distance: 386.1
click at [657, 434] on div "{{ BF.i18n('research') }} </ h3 > < div v-if = "model.incidentDetail.incident.i…" at bounding box center [583, 443] width 1016 height 684
click at [657, 434] on div "{{ BF.i18n('research') }} </ h3 > < div v-if = "model.incidentDetail.incident.i…" at bounding box center [583, 361] width 1016 height 515
click at [666, 429] on div "{{ BF.i18n('research') }} </ h3 > < div v-if = "model.incidentDetail.incident.i…" at bounding box center [583, 443] width 1016 height 684
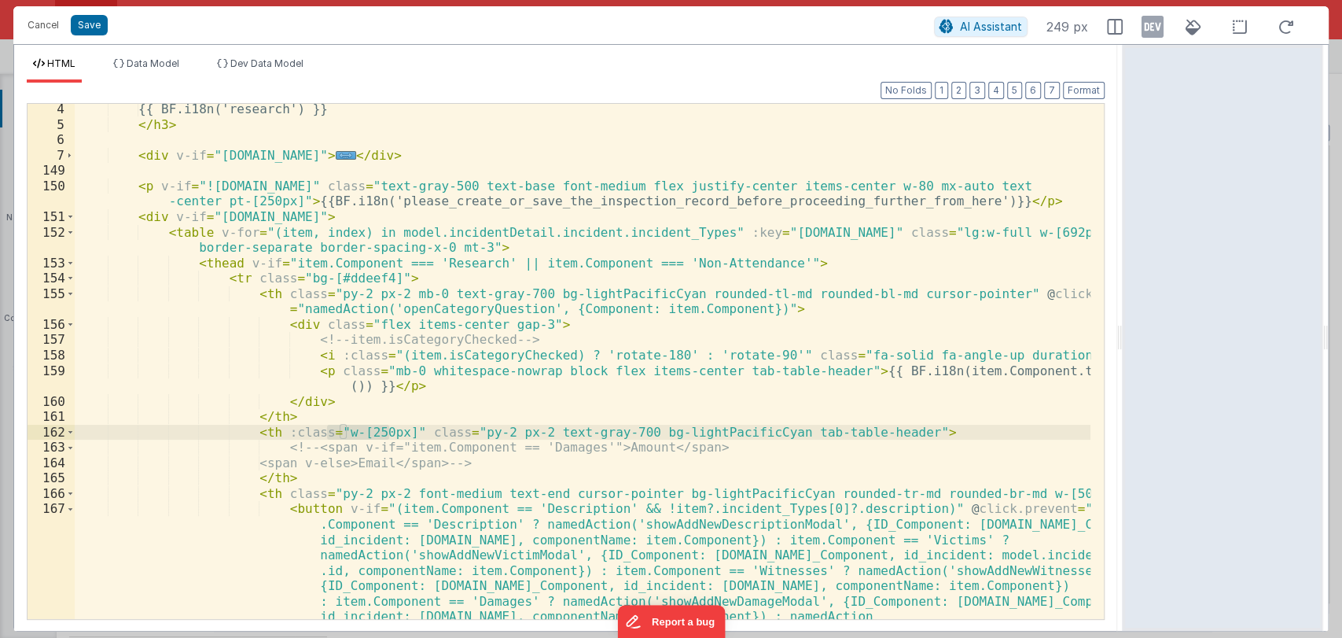
drag, startPoint x: 327, startPoint y: 433, endPoint x: 389, endPoint y: 429, distance: 62.3
click at [389, 429] on div "{{ BF.i18n('research') }} </ h3 > < div v-if = "model.incidentDetail.incident.i…" at bounding box center [583, 443] width 1016 height 684
click at [804, 435] on div "{{ BF.i18n('research') }} </ h3 > < div v-if = "model.incidentDetail.incident.i…" at bounding box center [583, 443] width 1016 height 684
paste textarea
drag, startPoint x: 336, startPoint y: 431, endPoint x: 270, endPoint y: 433, distance: 65.3
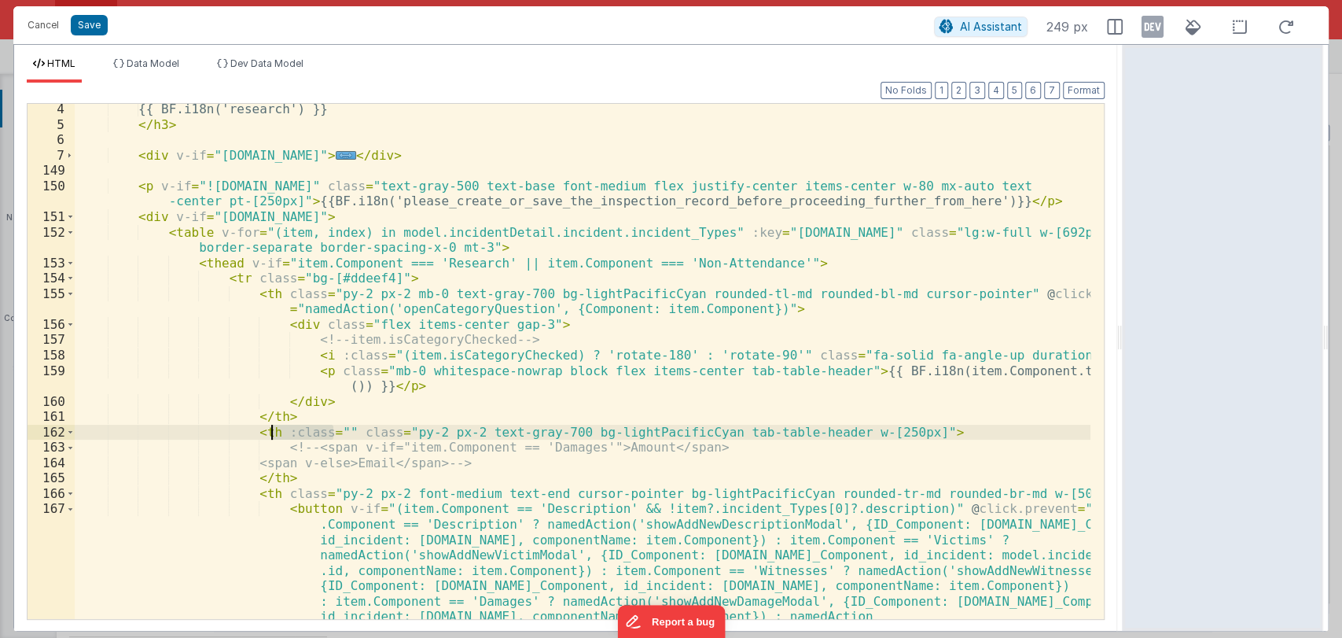
click at [270, 433] on div "{{ BF.i18n('research') }} </ h3 > < div v-if = "model.incidentDetail.incident.i…" at bounding box center [583, 443] width 1016 height 684
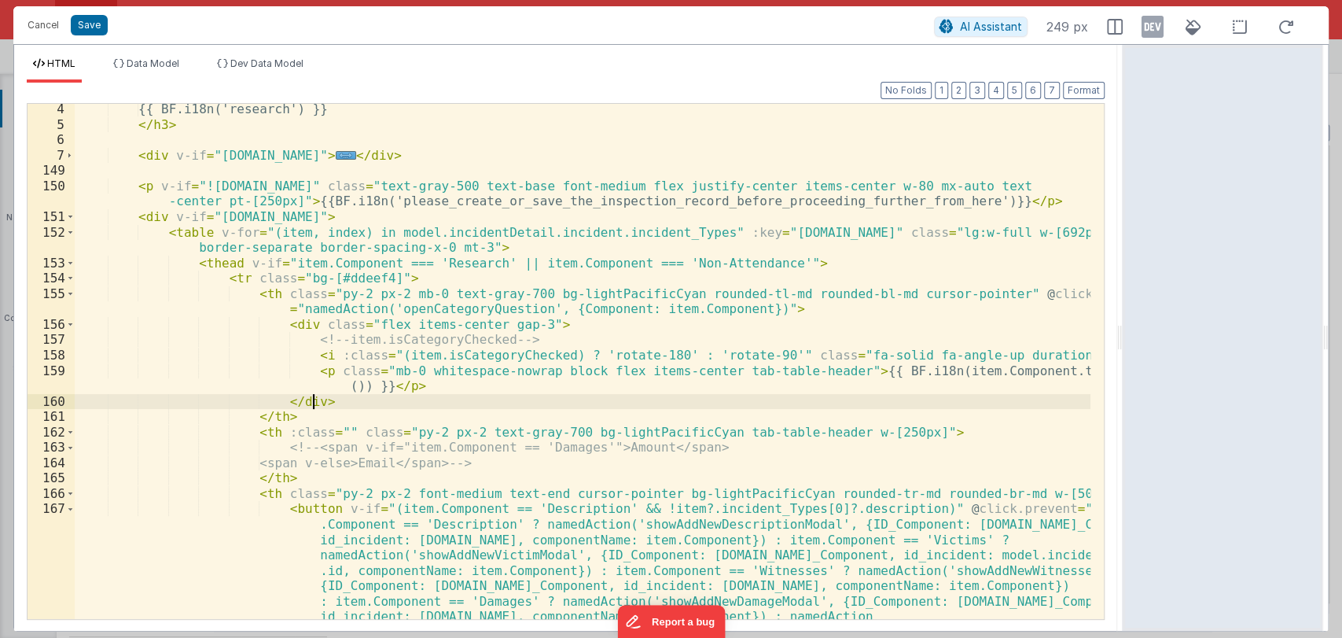
click at [347, 407] on div "{{ BF.i18n('research') }} </ h3 > < div v-if = "model.incidentDetail.incident.i…" at bounding box center [583, 443] width 1016 height 684
click at [334, 420] on div "{{ BF.i18n('research') }} </ h3 > < div v-if = "model.incidentDetail.incident.i…" at bounding box center [583, 443] width 1016 height 684
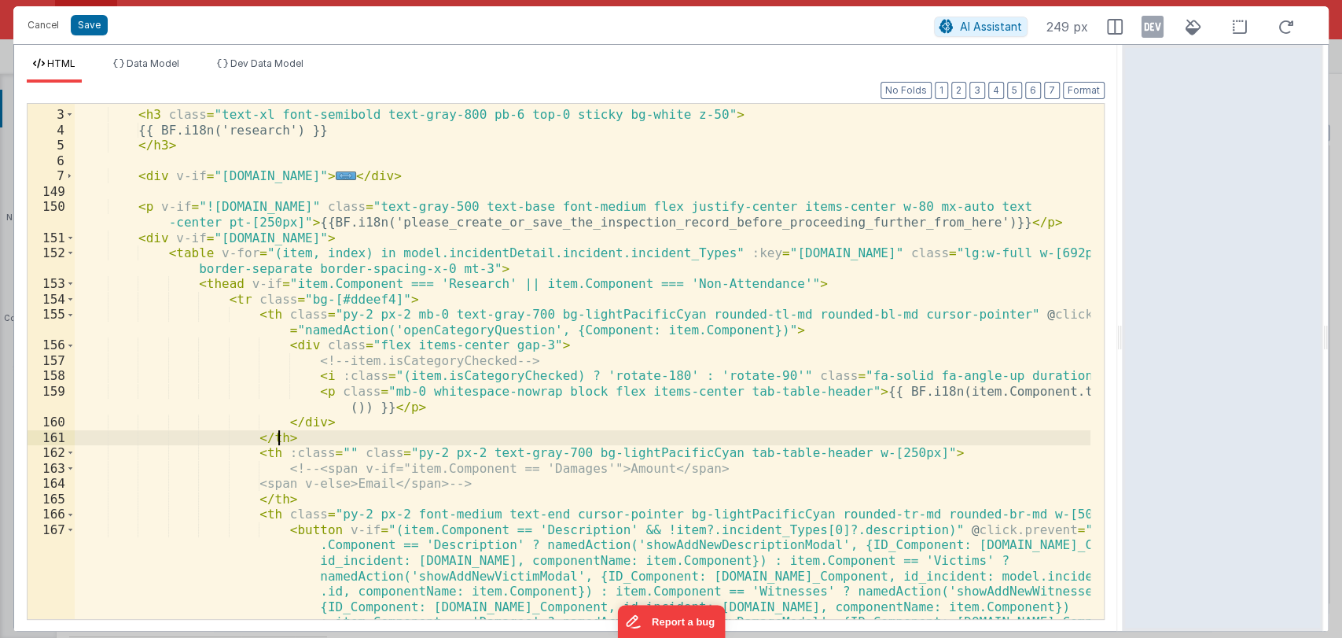
scroll to position [27, 0]
click at [88, 28] on button "Save" at bounding box center [89, 25] width 37 height 20
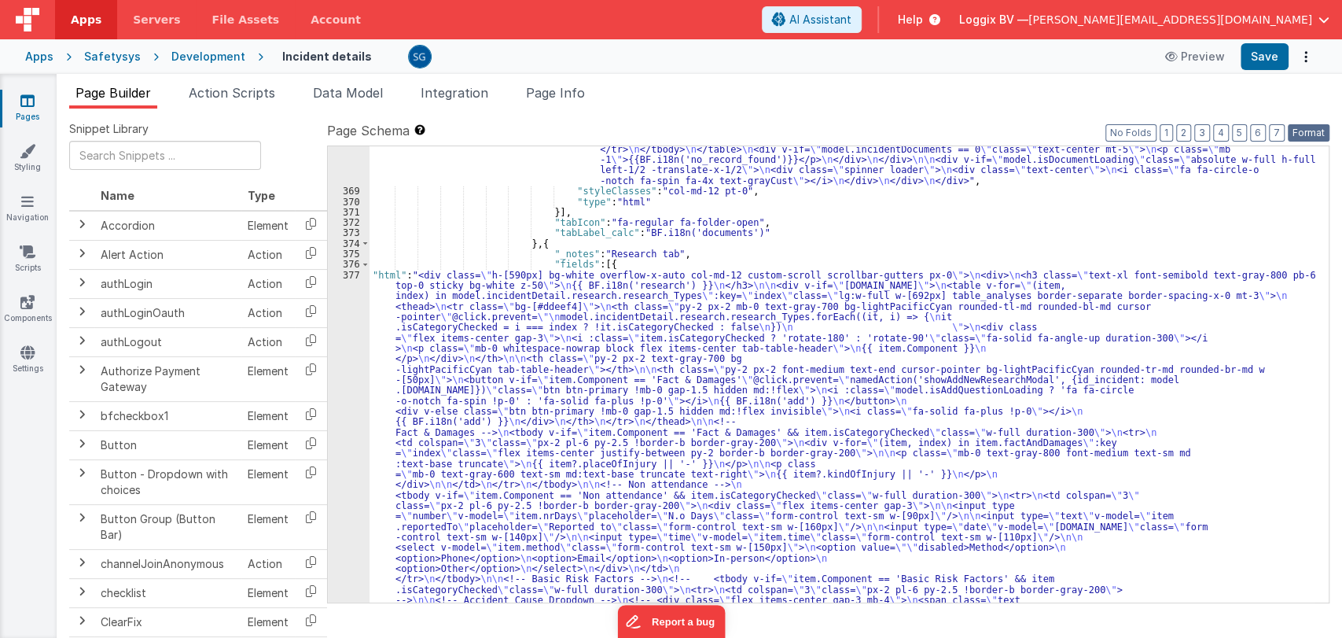
click at [1312, 130] on button "Format" at bounding box center [1309, 132] width 42 height 17
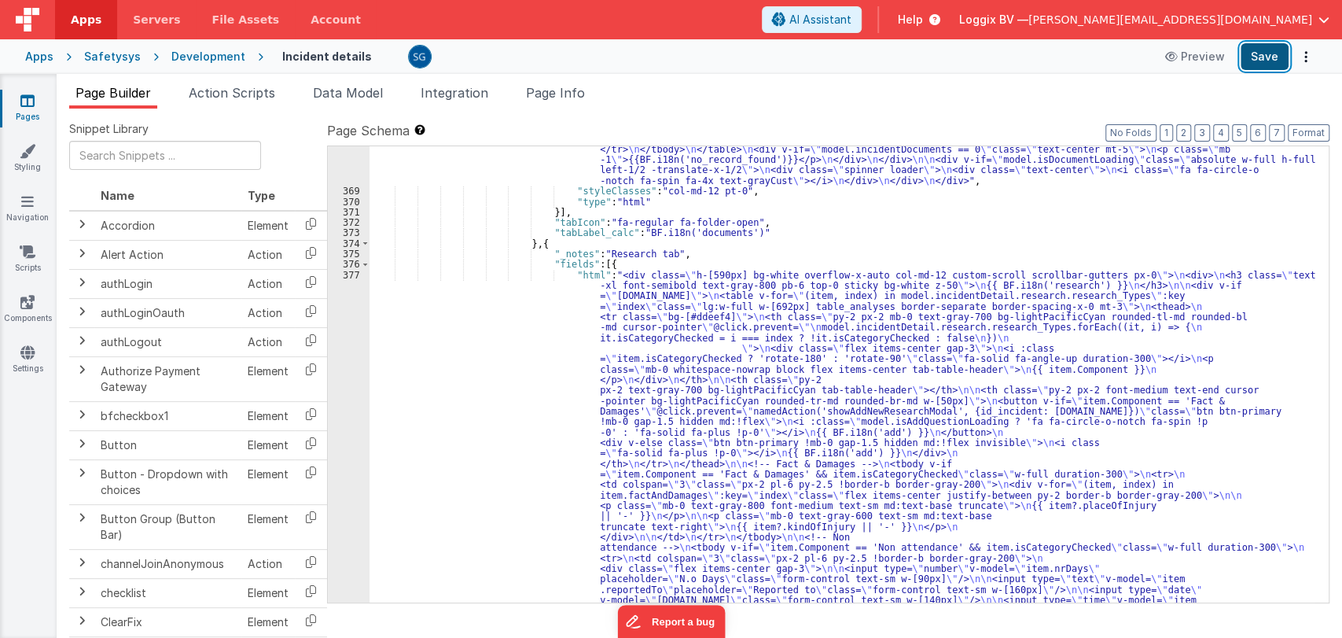
click at [1268, 52] on button "Save" at bounding box center [1265, 56] width 48 height 27
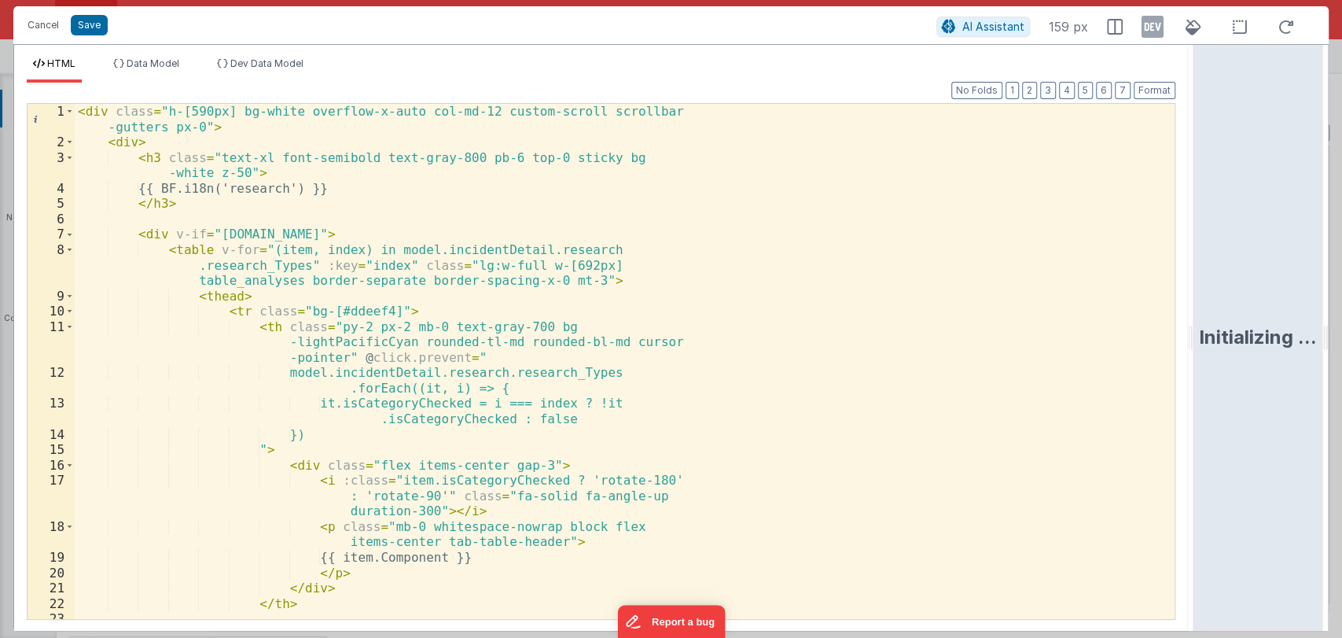
drag, startPoint x: 667, startPoint y: 339, endPoint x: 1212, endPoint y: 311, distance: 546.4
click at [1212, 311] on html "Cancel Save AI Assistant 159 px HTML Data Model Dev Data Model Format 7 6 5 4 3…" at bounding box center [671, 319] width 1342 height 638
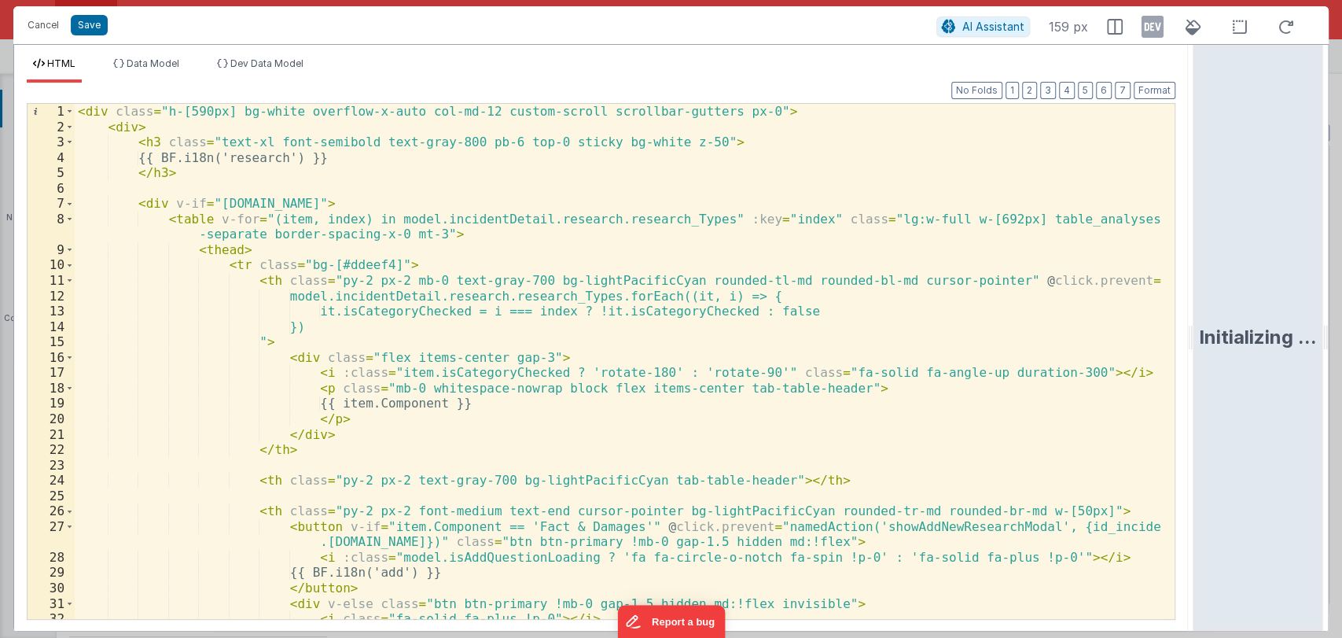
scroll to position [0, 0]
click at [69, 201] on span at bounding box center [69, 204] width 9 height 16
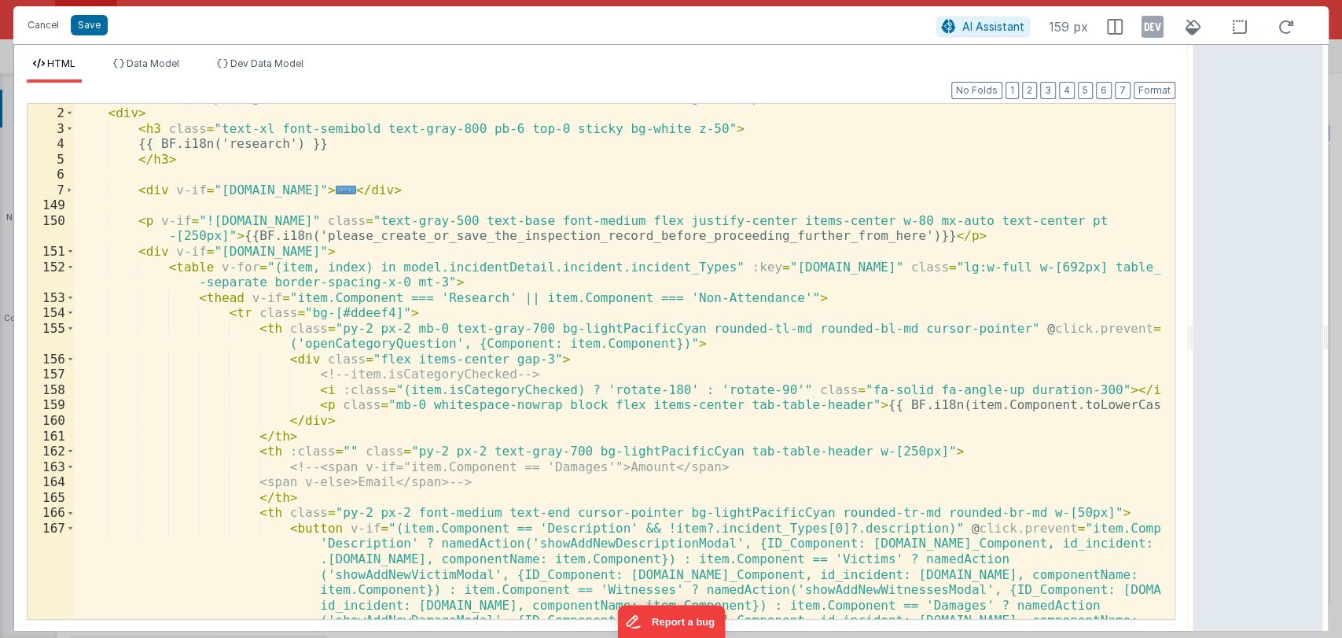
scroll to position [16, 0]
click at [402, 339] on div "< div > < h3 class = "text-xl font-semibold text-gray-800 pb-6 top-0 sticky bg-…" at bounding box center [618, 438] width 1087 height 669
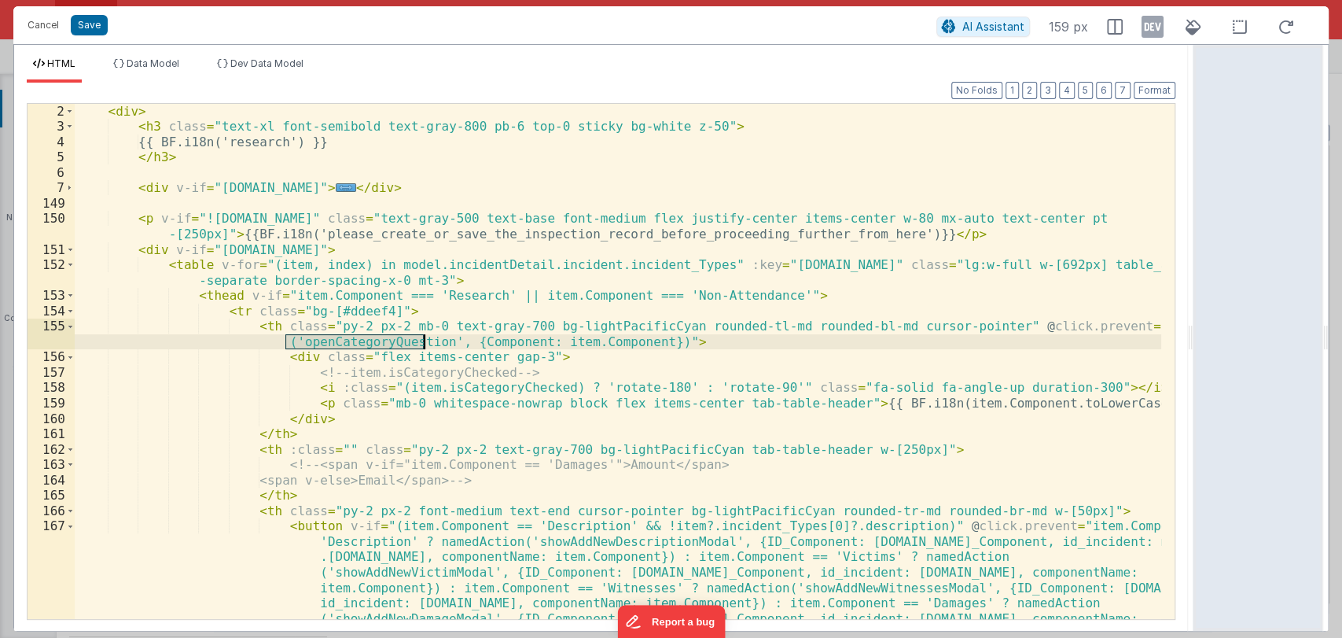
click at [402, 339] on div "< div > < h3 class = "text-xl font-semibold text-gray-800 pb-6 top-0 sticky bg-…" at bounding box center [618, 438] width 1087 height 669
click at [402, 339] on div "< div > < h3 class = "text-xl font-semibold text-gray-800 pb-6 top-0 sticky bg-…" at bounding box center [618, 361] width 1087 height 515
click at [409, 338] on div "< div > < h3 class = "text-xl font-semibold text-gray-800 pb-6 top-0 sticky bg-…" at bounding box center [618, 438] width 1087 height 669
click at [409, 339] on div "< div > < h3 class = "text-xl font-semibold text-gray-800 pb-6 top-0 sticky bg-…" at bounding box center [618, 438] width 1087 height 669
click at [539, 354] on div "< div > < h3 class = "text-xl font-semibold text-gray-800 pb-6 top-0 sticky bg-…" at bounding box center [618, 438] width 1087 height 669
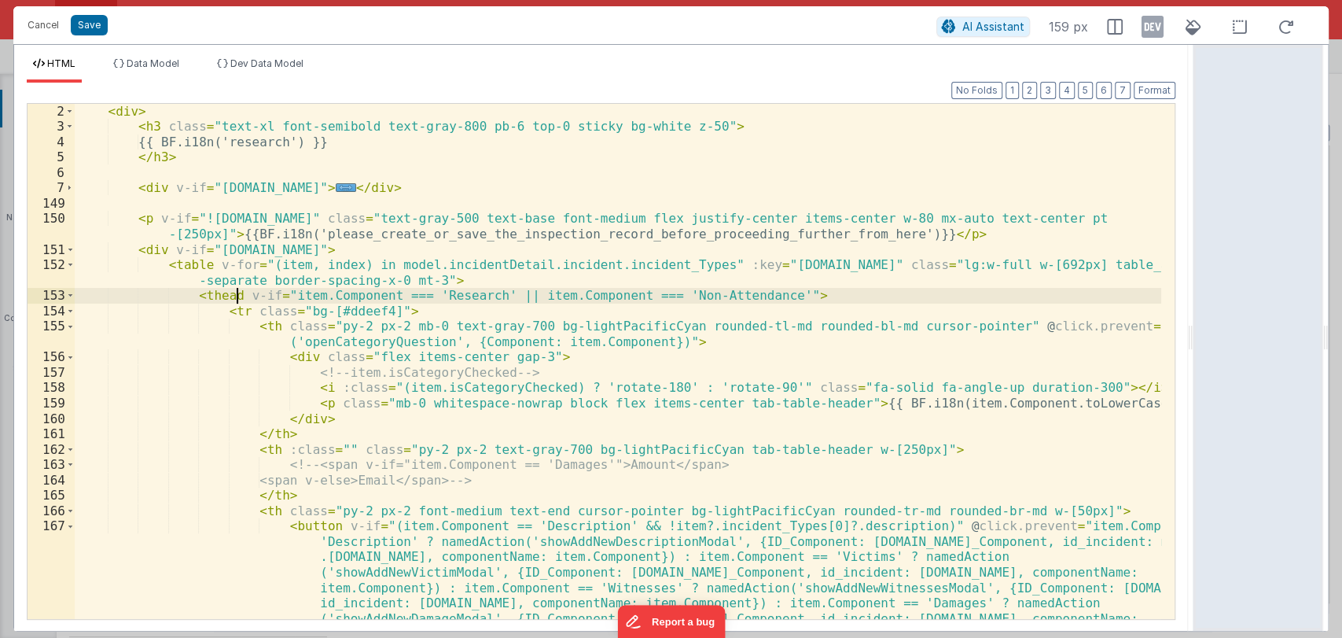
click at [237, 296] on div "< div > < h3 class = "text-xl font-semibold text-gray-800 pb-6 top-0 sticky bg-…" at bounding box center [618, 438] width 1087 height 669
drag, startPoint x: 234, startPoint y: 295, endPoint x: 754, endPoint y: 296, distance: 520.5
click at [754, 296] on div "< div > < h3 class = "text-xl font-semibold text-gray-800 pb-6 top-0 sticky bg-…" at bounding box center [618, 438] width 1087 height 669
click at [88, 21] on button "Save" at bounding box center [89, 25] width 37 height 20
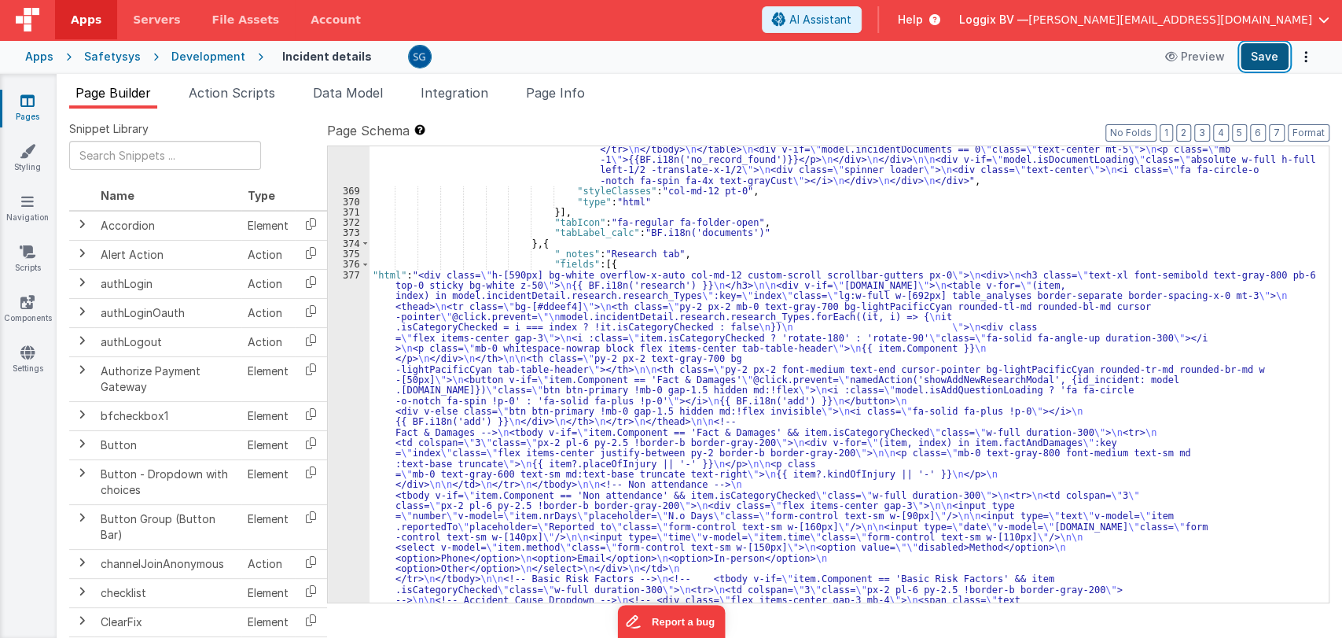
click at [1269, 54] on button "Save" at bounding box center [1265, 56] width 48 height 27
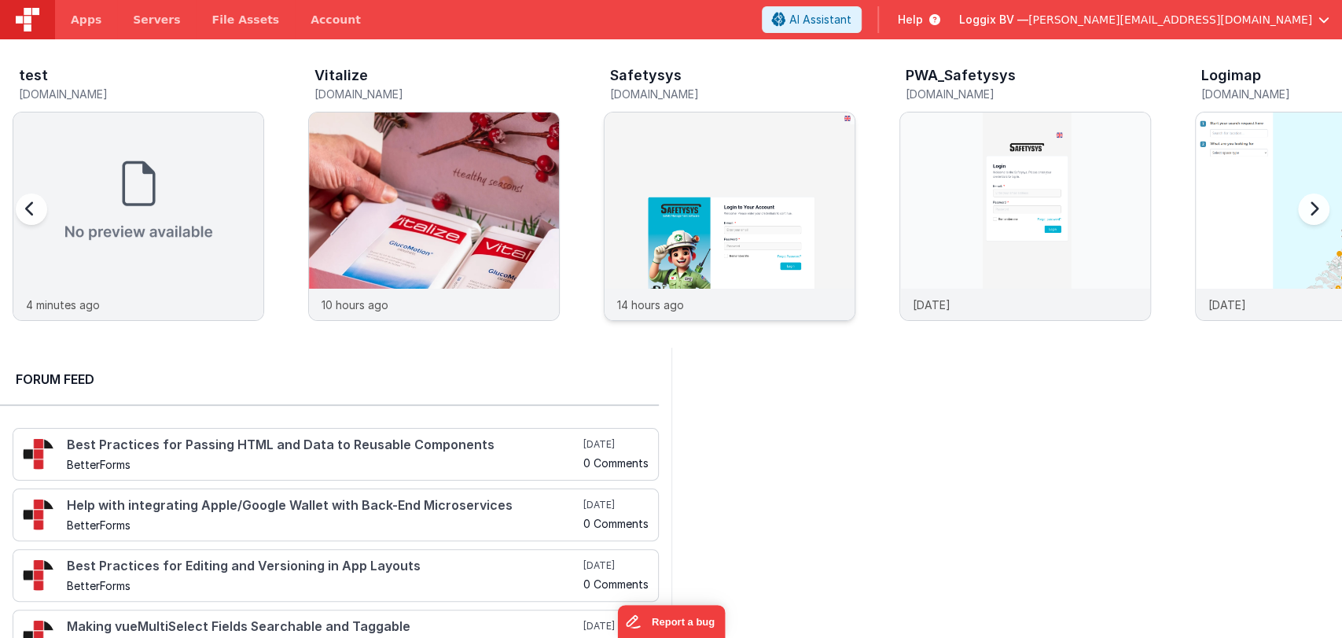
click at [702, 201] on img at bounding box center [730, 237] width 250 height 250
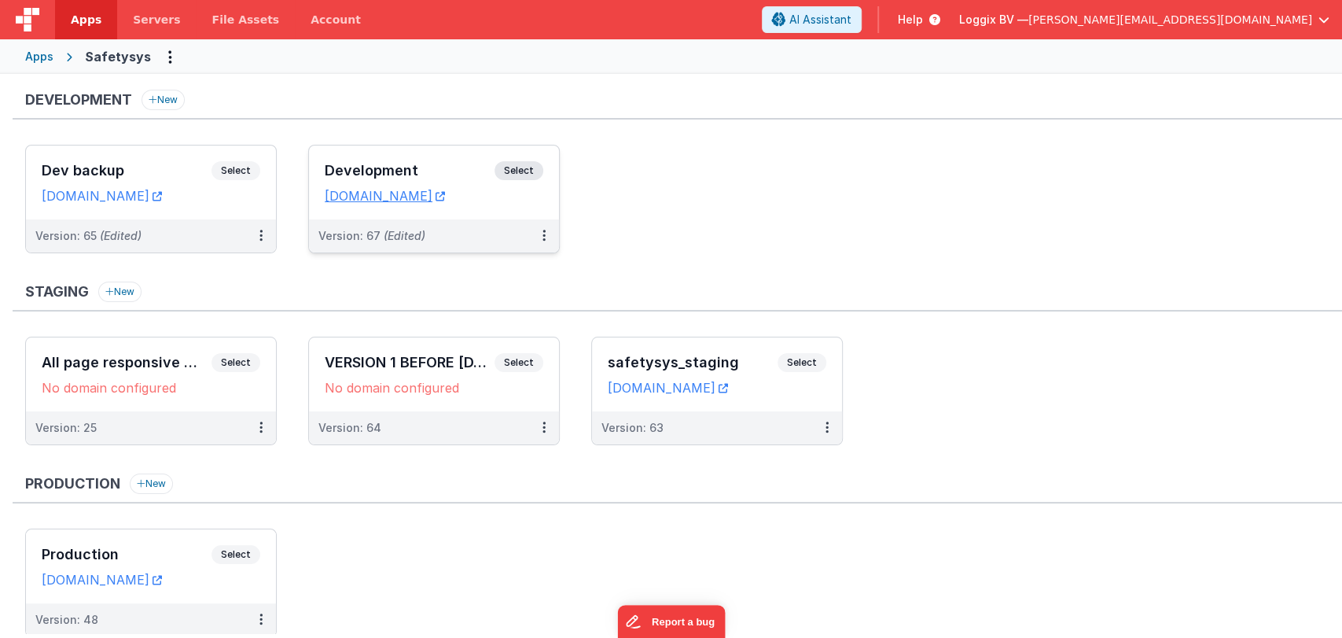
click at [411, 166] on h3 "Development" at bounding box center [410, 171] width 170 height 16
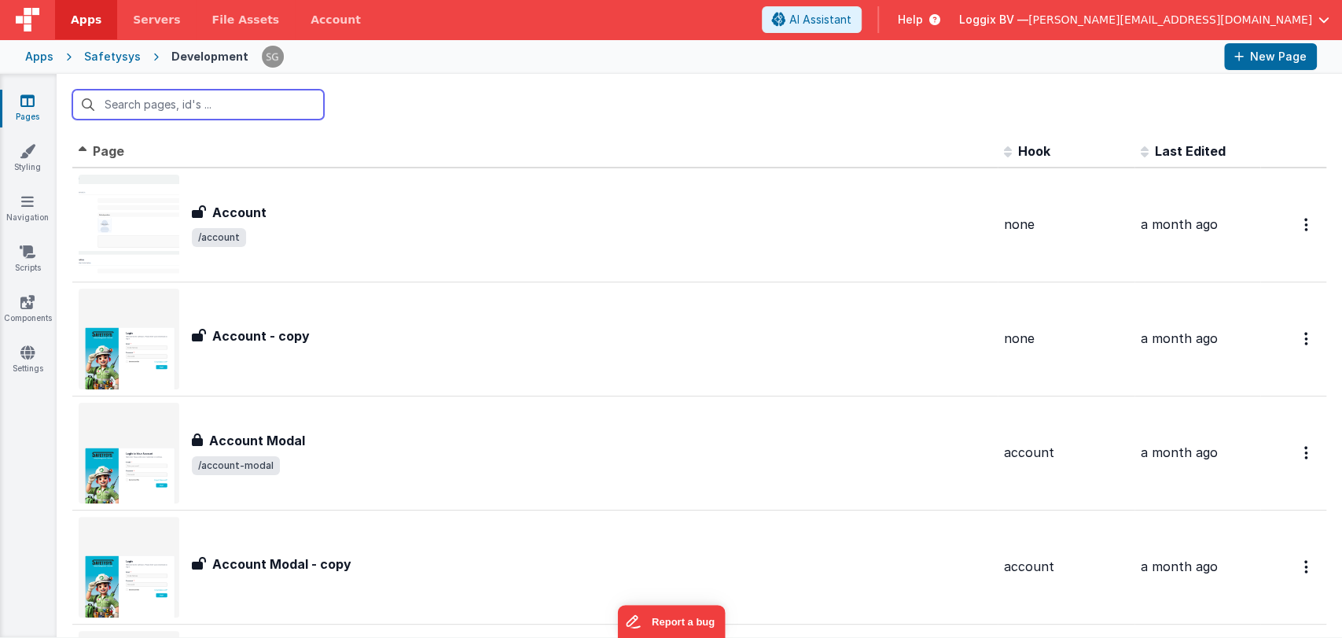
click at [232, 105] on input "text" at bounding box center [198, 105] width 252 height 30
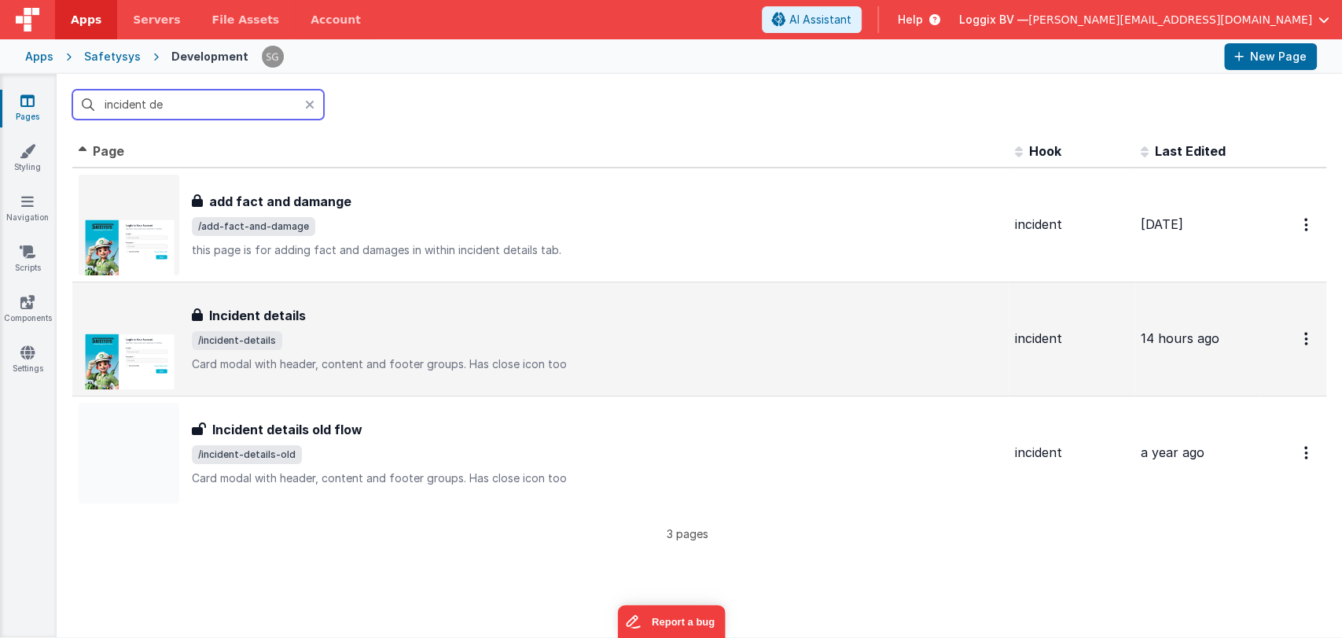
type input "incident de"
click at [323, 289] on div "Incident details Incident details /incident-details Card modal with header, con…" at bounding box center [541, 339] width 924 height 101
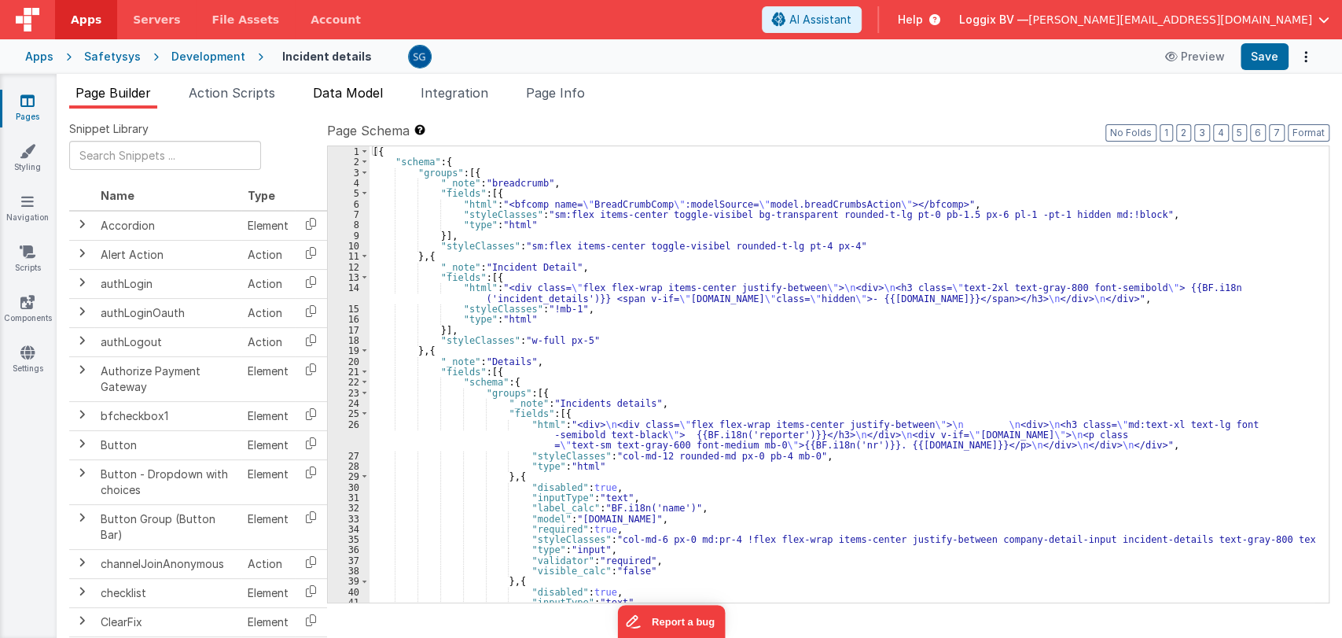
click at [348, 93] on span "Data Model" at bounding box center [348, 93] width 70 height 16
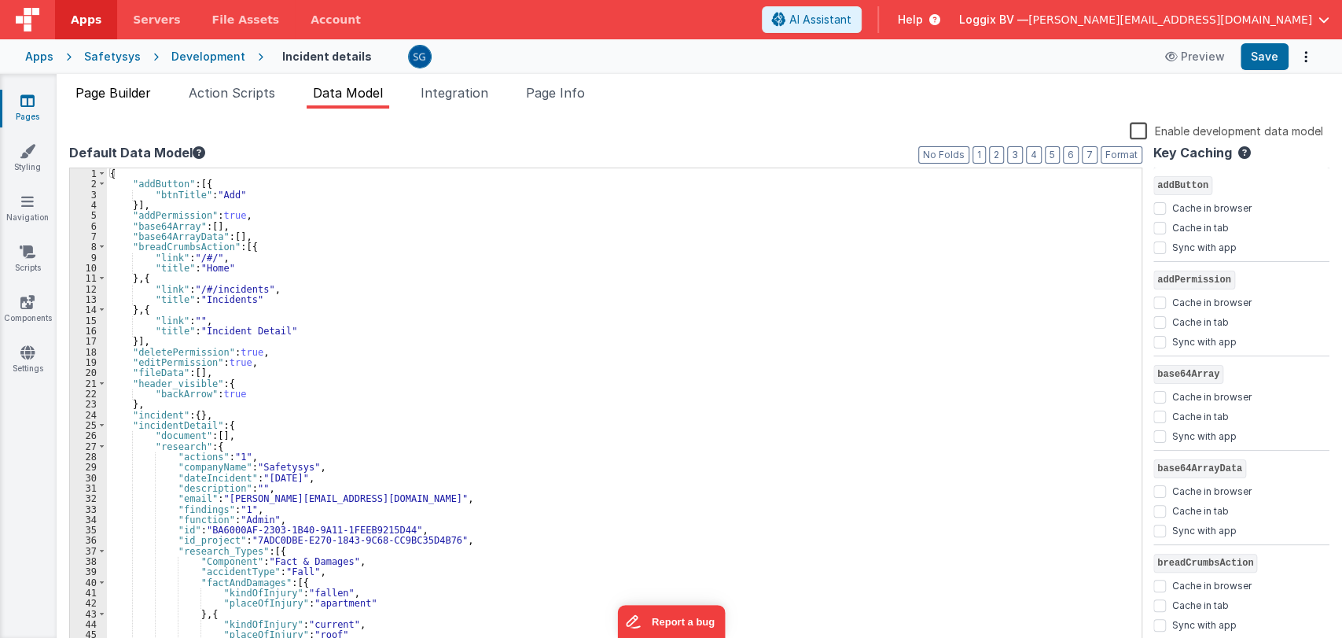
click at [141, 90] on span "Page Builder" at bounding box center [112, 93] width 75 height 16
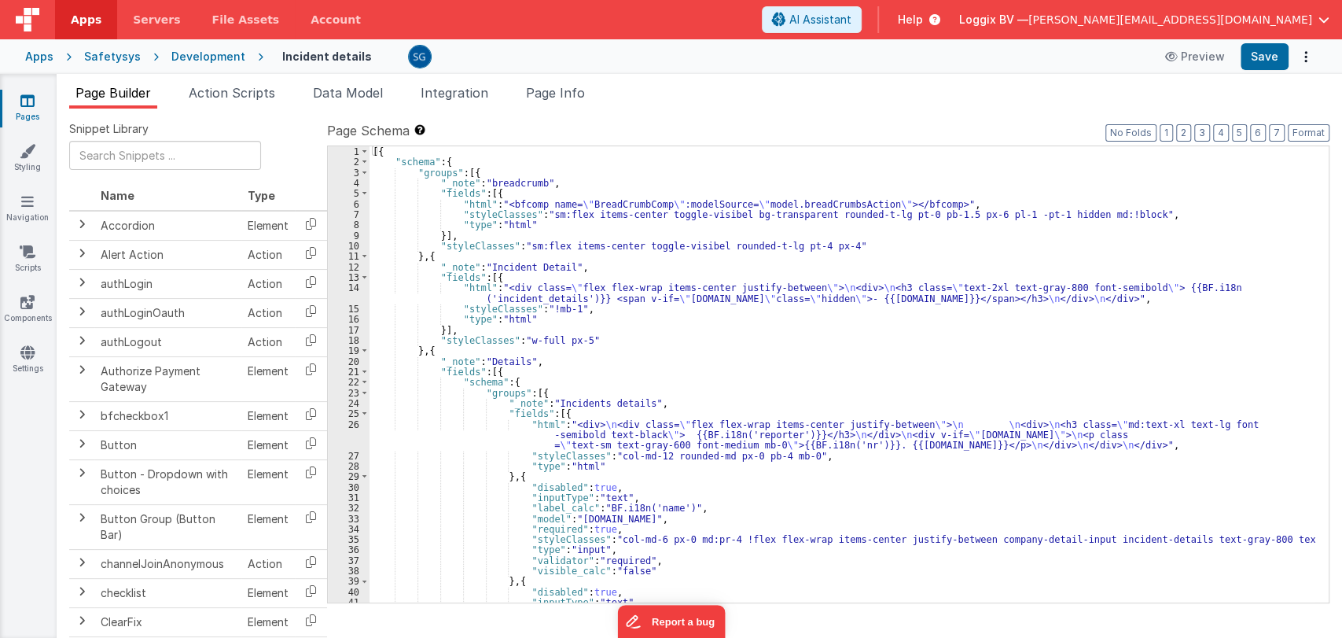
click at [586, 335] on div "[{ "schema" : { "groups" : [{ "_note" : "breadcrumb" , "fields" : [{ "html" : "…" at bounding box center [843, 384] width 946 height 477
click at [761, 407] on div "[{ "schema" : { "groups" : [{ "_note" : "breadcrumb" , "fields" : [{ "html" : "…" at bounding box center [843, 384] width 946 height 477
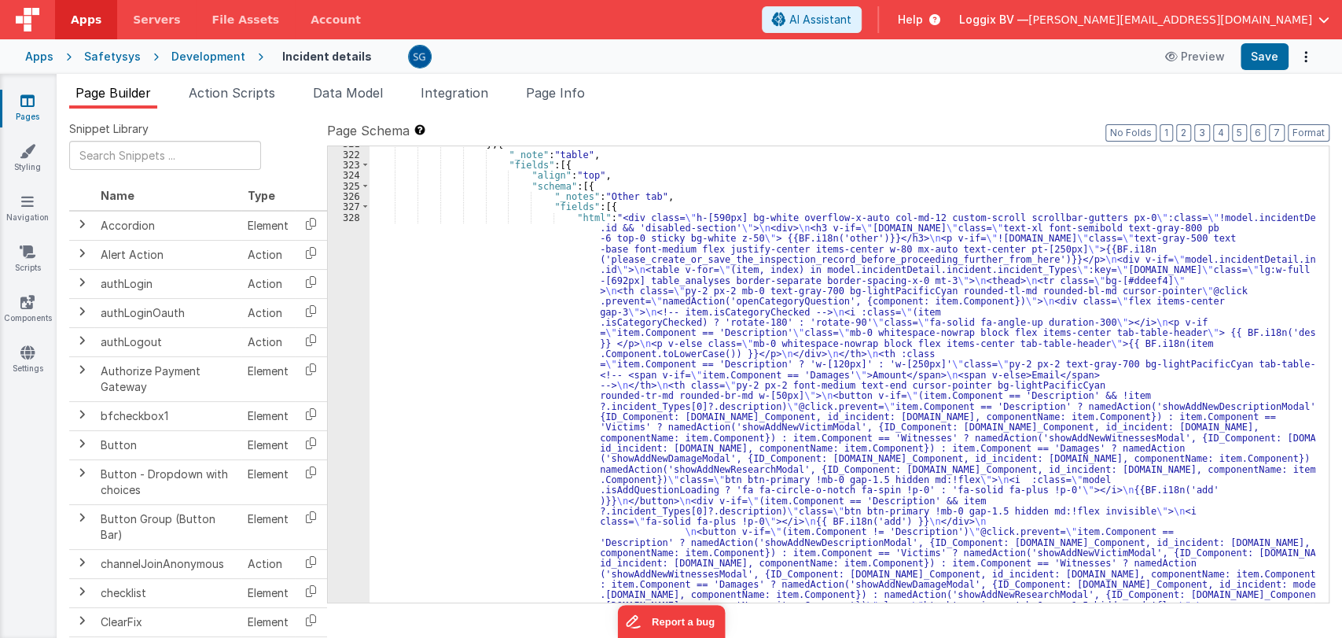
scroll to position [4012, 0]
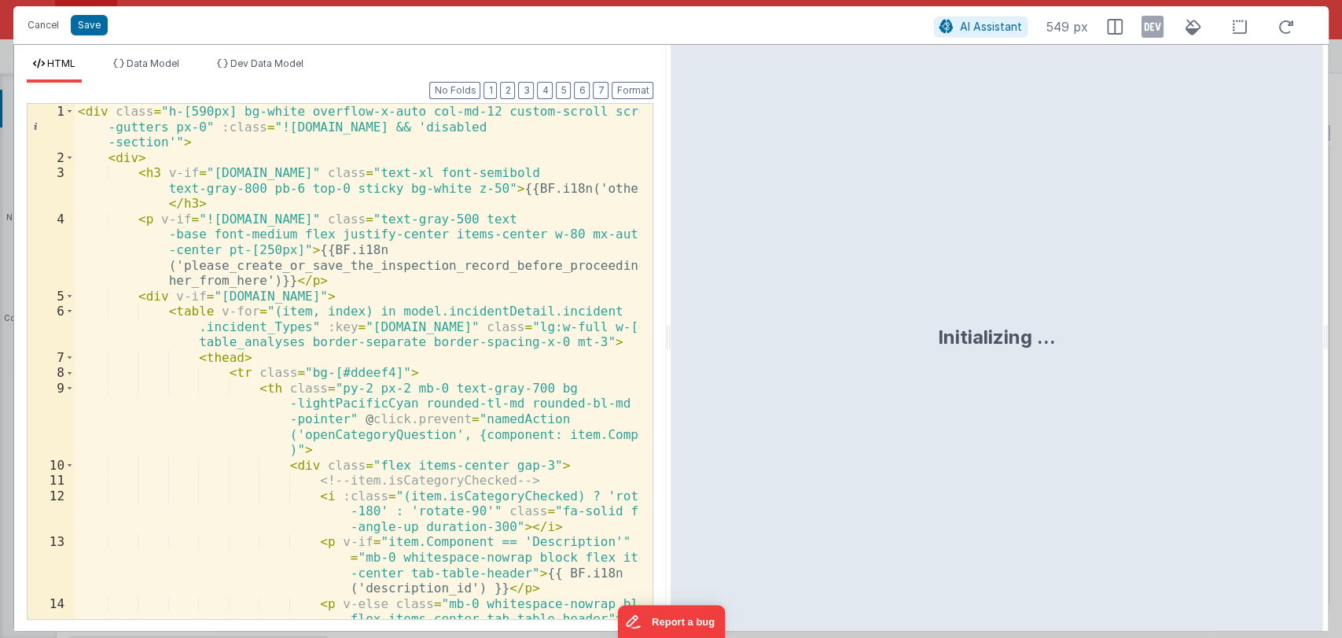
drag, startPoint x: 667, startPoint y: 335, endPoint x: 1106, endPoint y: 307, distance: 439.7
click at [1106, 307] on html "Cancel Save AI Assistant 549 px HTML Data Model Dev Data Model Format 7 6 5 4 3…" at bounding box center [671, 319] width 1342 height 638
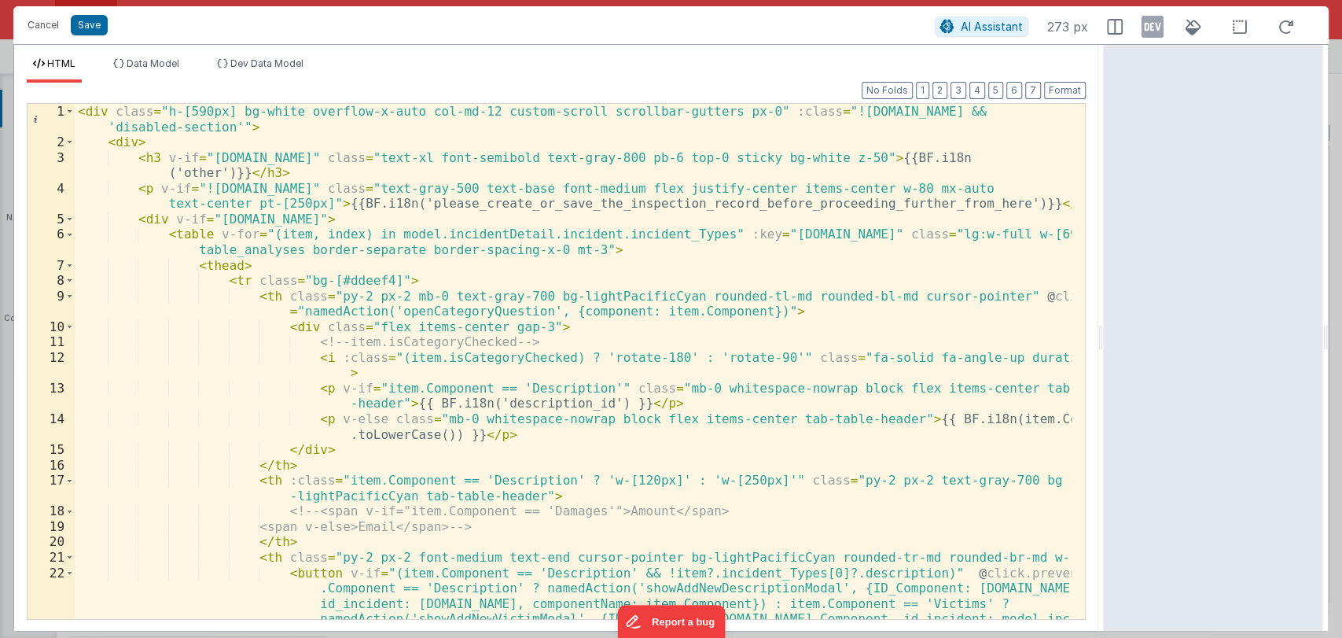
scroll to position [0, 0]
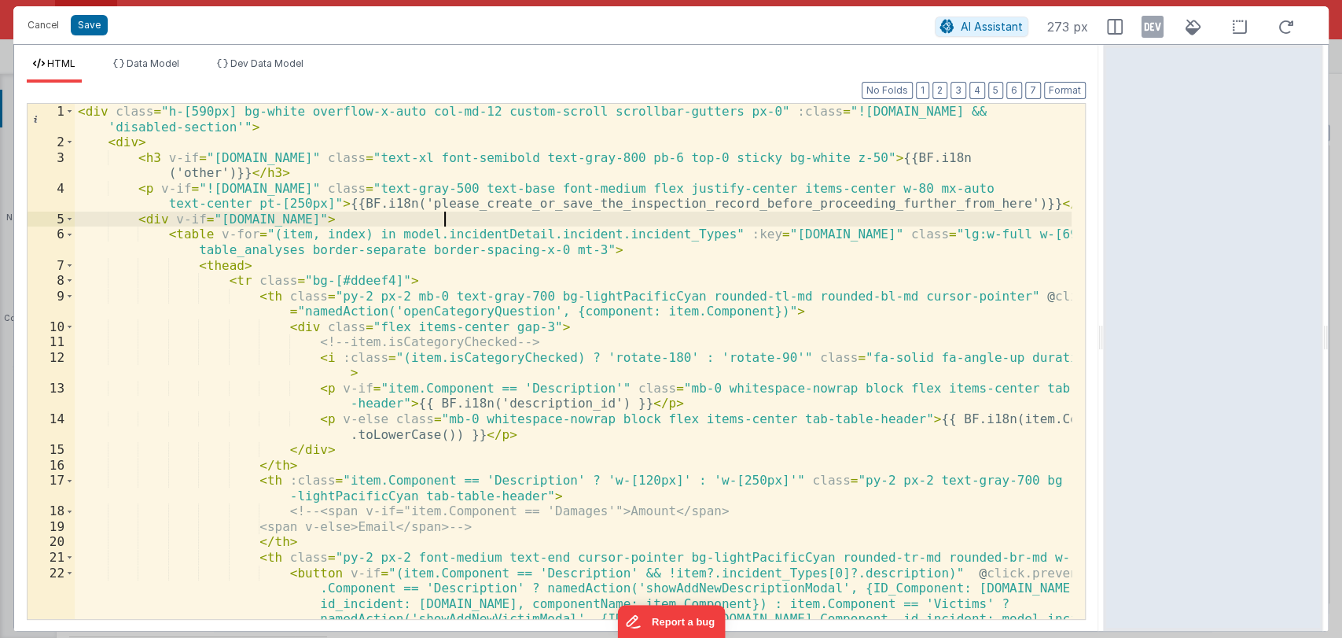
click at [478, 224] on div "< div class = "h-[590px] bg-white overflow-x-auto col-md-12 custom-scroll scrol…" at bounding box center [573, 454] width 997 height 700
click at [132, 191] on div "< div class = "h-[590px] bg-white overflow-x-auto col-md-12 custom-scroll scrol…" at bounding box center [573, 454] width 997 height 700
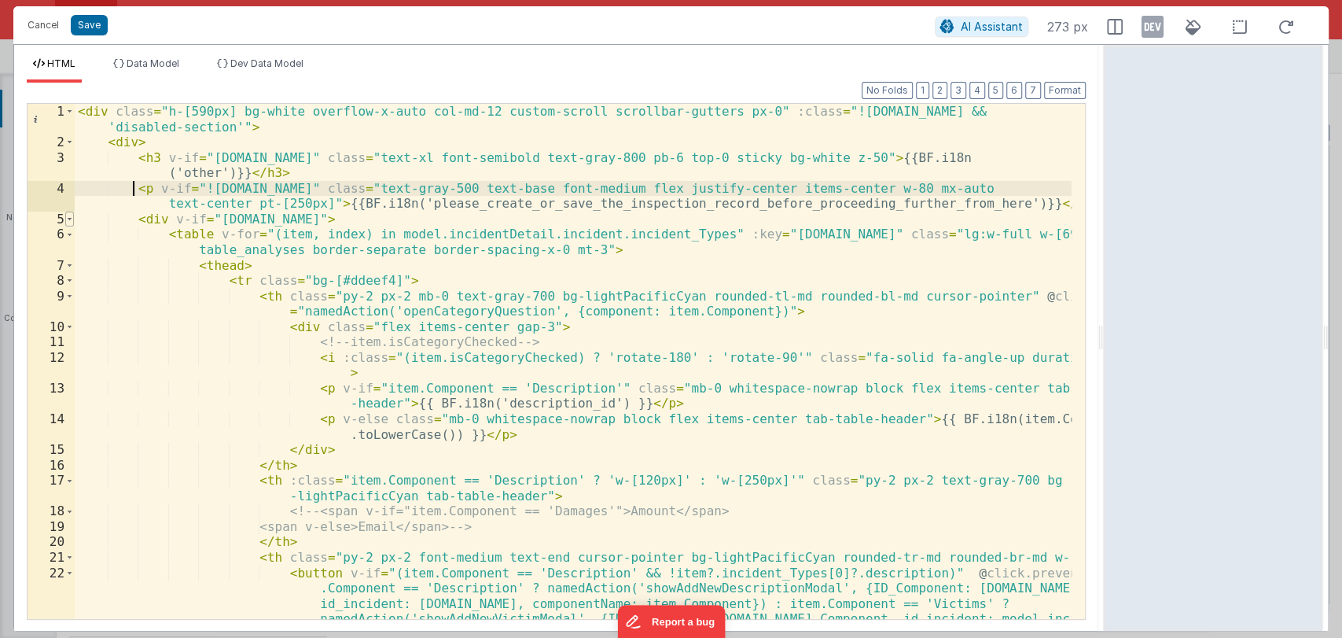
click at [69, 222] on span at bounding box center [69, 220] width 9 height 16
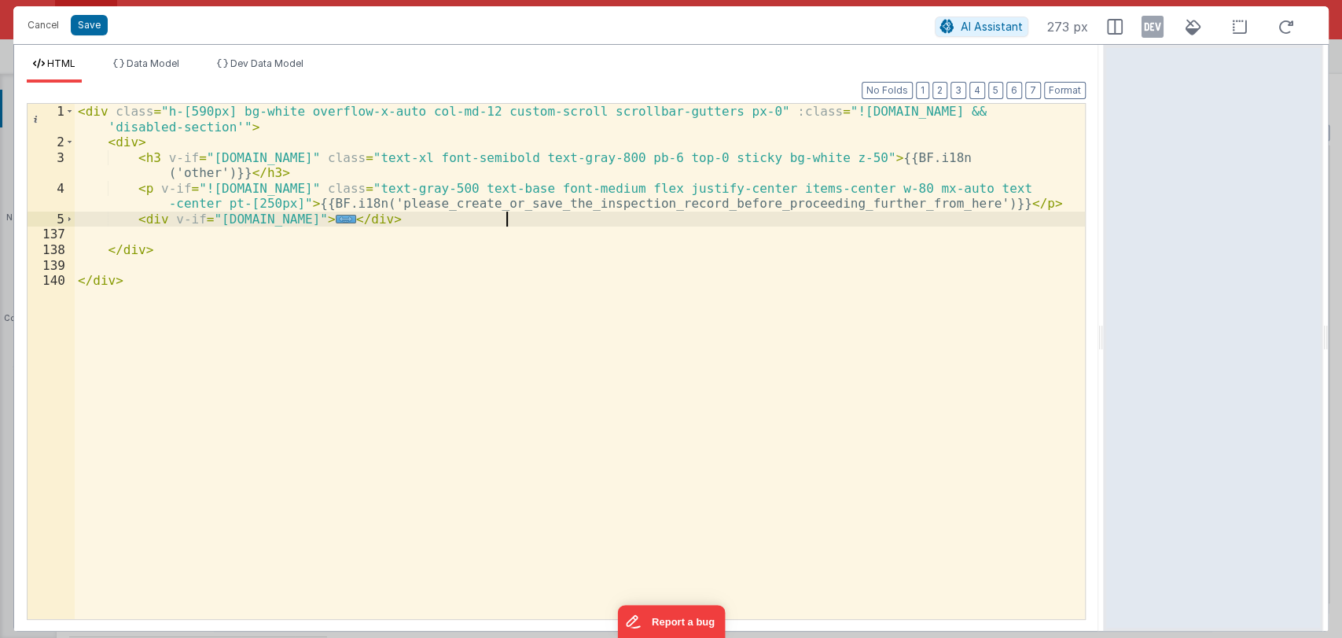
click at [525, 217] on div "< div class = "h-[590px] bg-white overflow-x-auto col-md-12 custom-scroll scrol…" at bounding box center [580, 384] width 1010 height 561
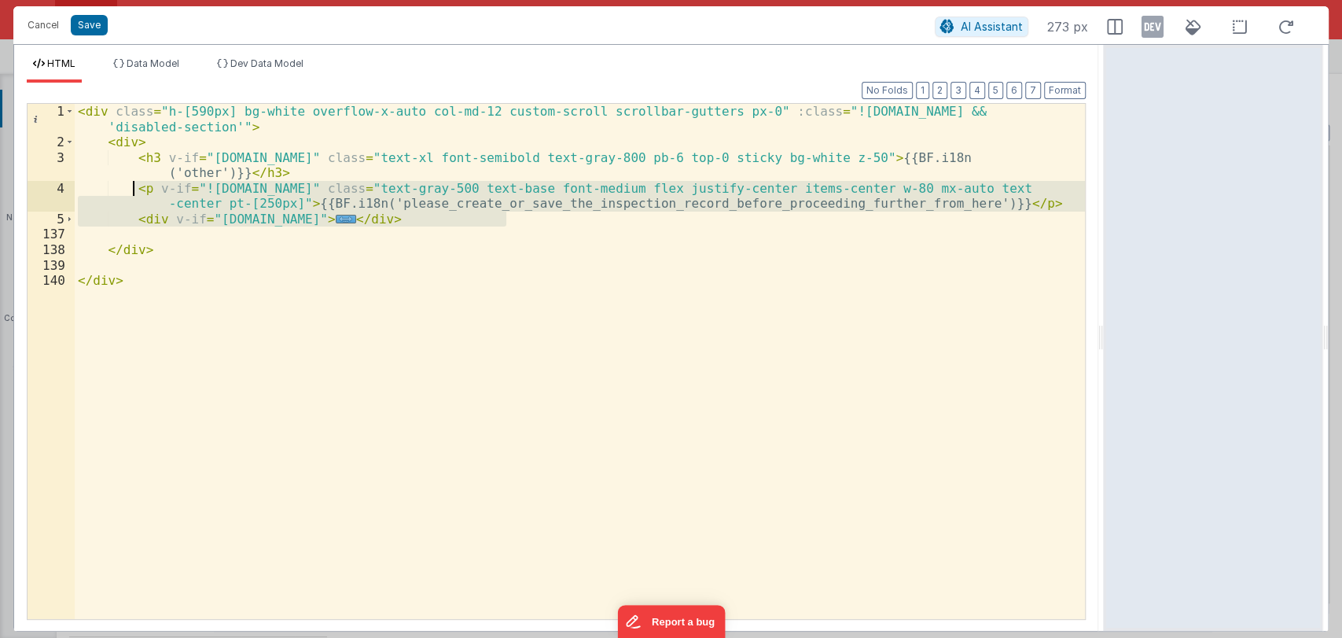
drag, startPoint x: 525, startPoint y: 218, endPoint x: 134, endPoint y: 190, distance: 391.8
click at [134, 190] on div "< div class = "h-[590px] bg-white overflow-x-auto col-md-12 custom-scroll scrol…" at bounding box center [580, 384] width 1010 height 561
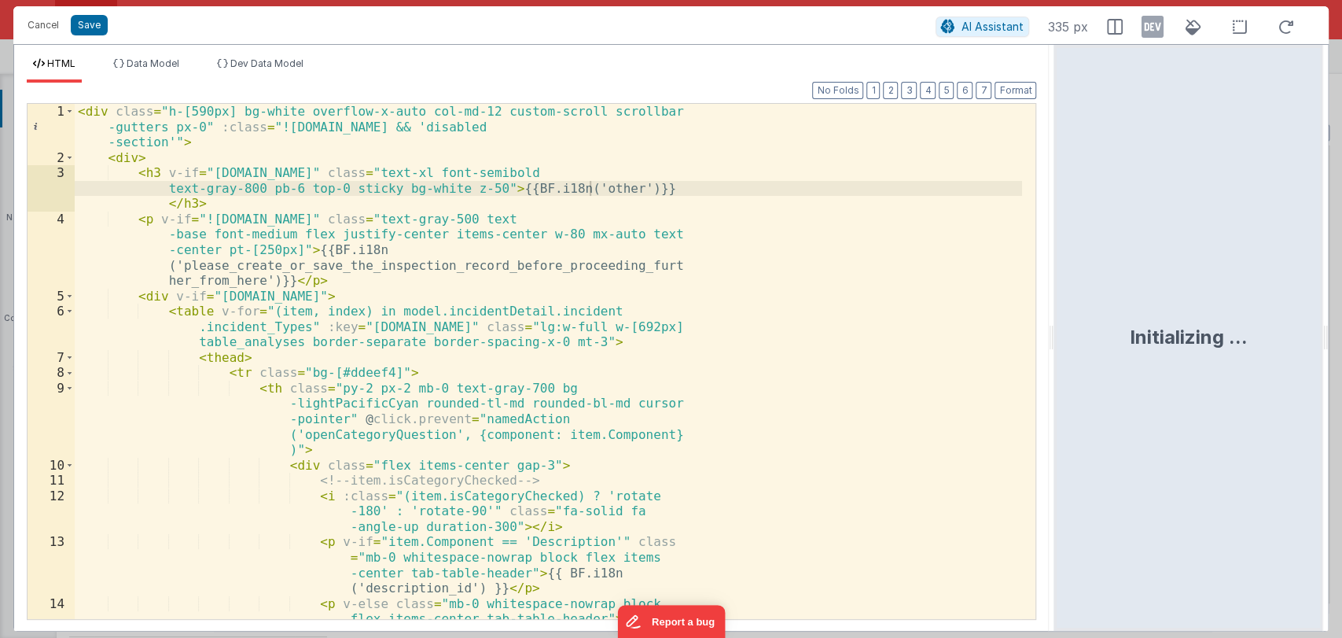
drag, startPoint x: 668, startPoint y: 335, endPoint x: 1069, endPoint y: 341, distance: 401.1
click at [1069, 341] on html "Cancel Save AI Assistant 335 px HTML Data Model Dev Data Model Format 7 6 5 4 3…" at bounding box center [671, 319] width 1342 height 638
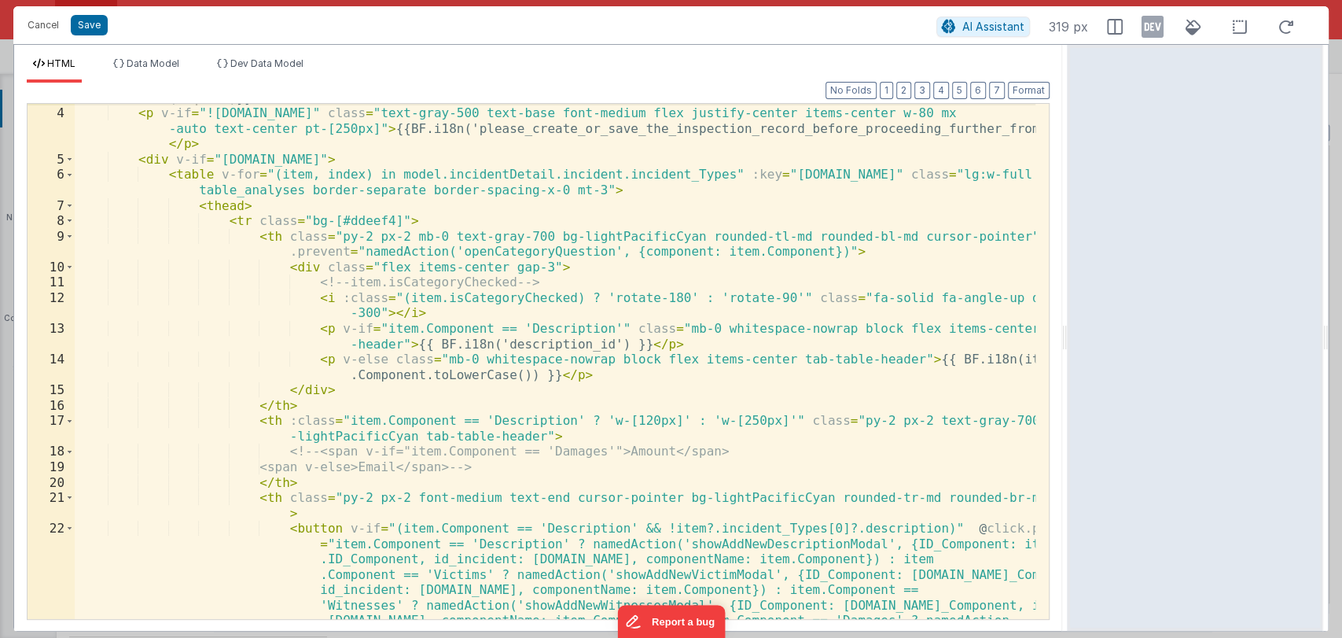
scroll to position [75, 0]
click at [70, 222] on span at bounding box center [69, 221] width 9 height 16
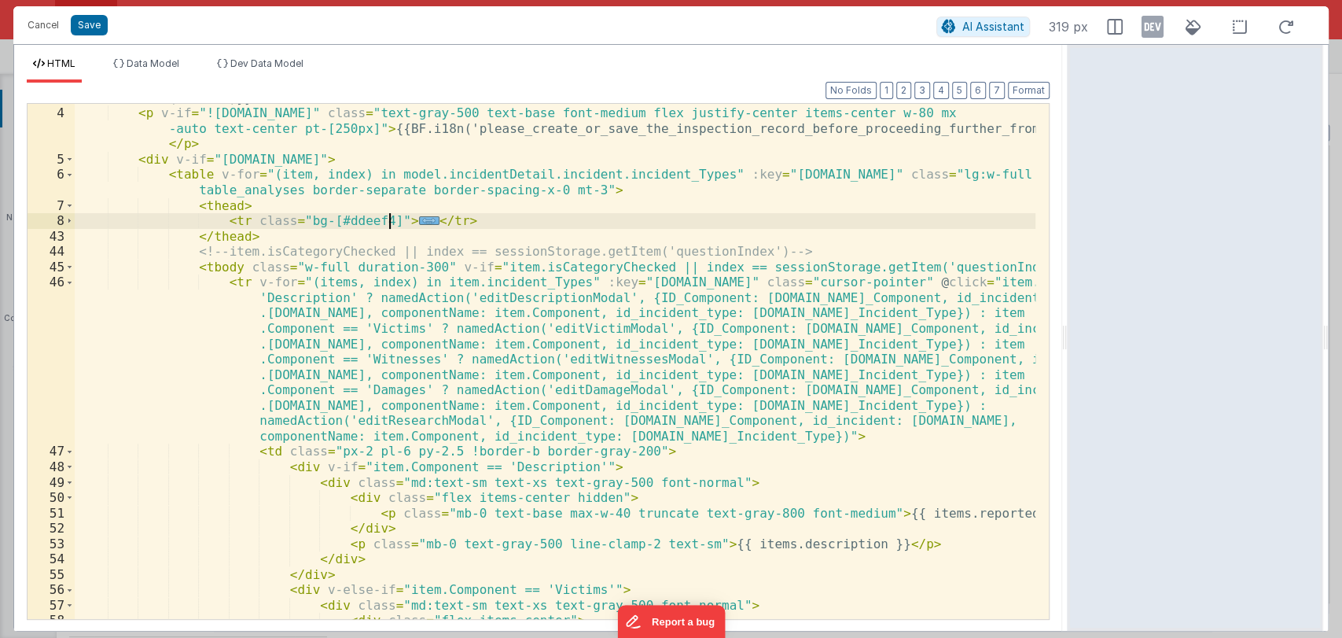
click at [419, 221] on span "..." at bounding box center [429, 220] width 20 height 9
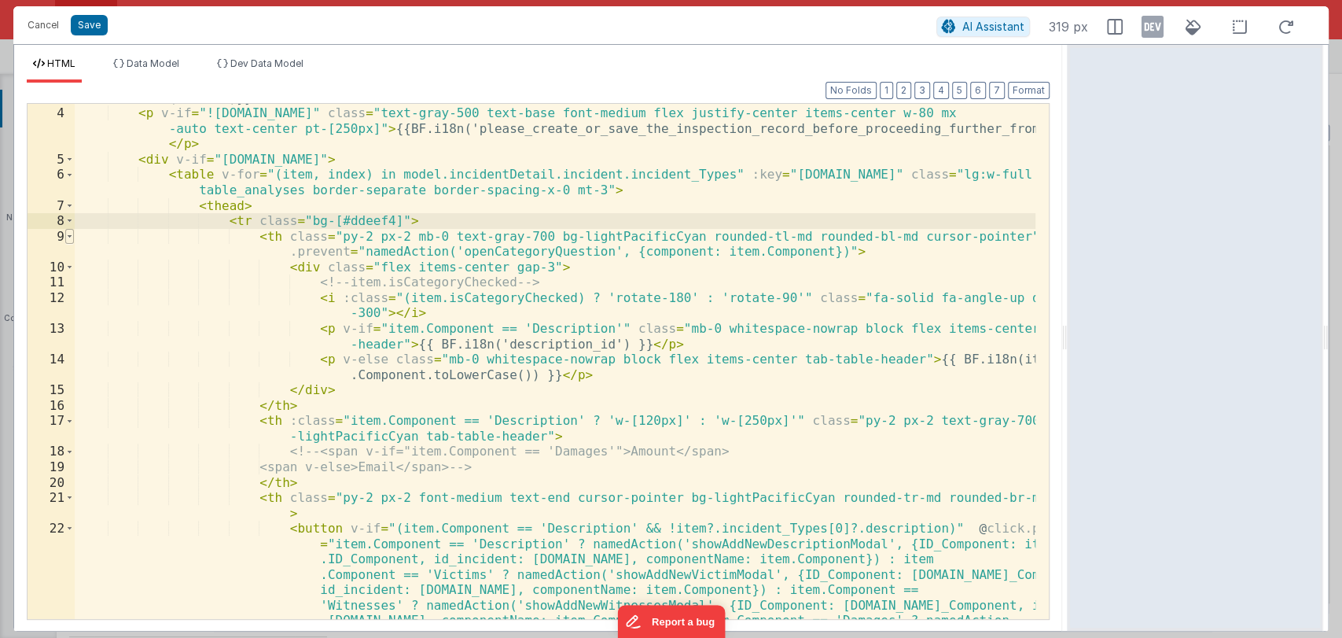
click at [68, 241] on span at bounding box center [69, 237] width 9 height 16
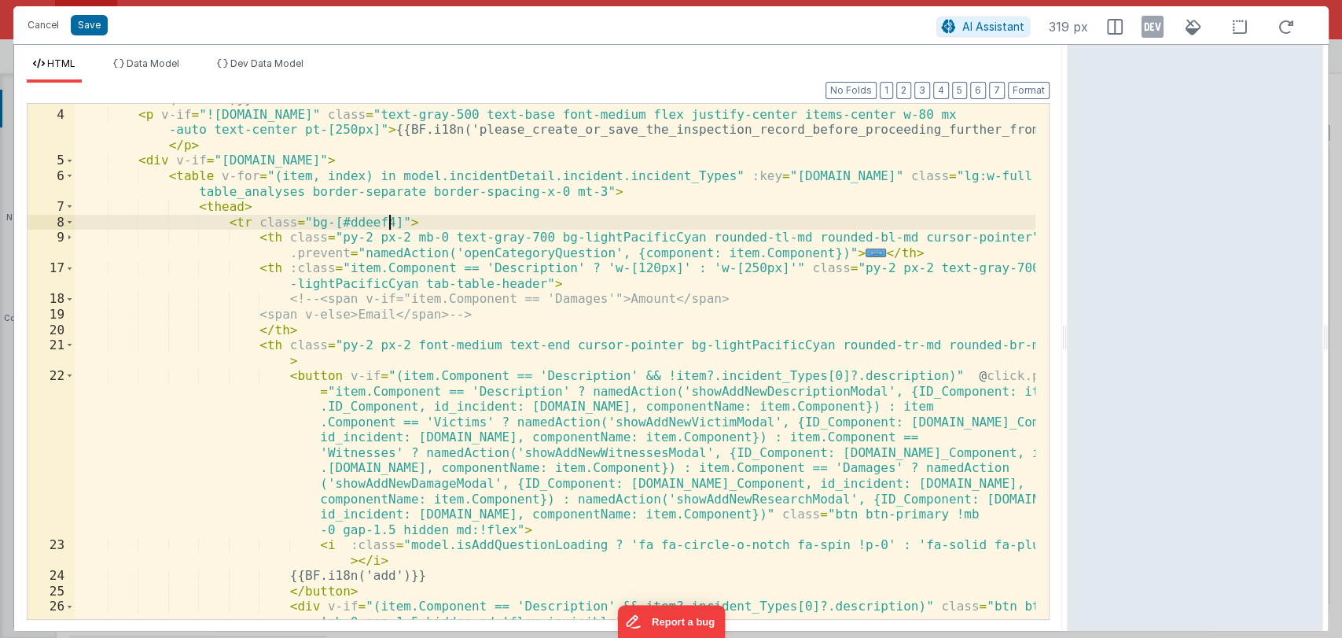
scroll to position [73, 0]
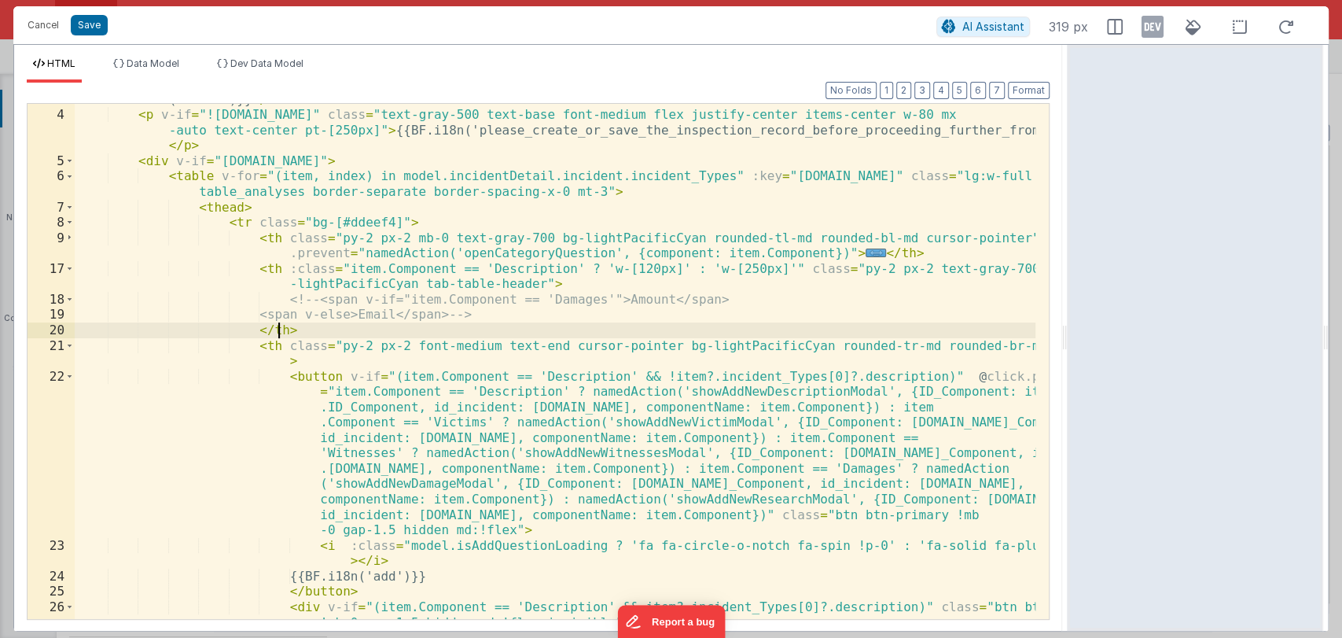
click at [322, 326] on div "< h3 v-if = "model.incidentDetail.incident.id" class = "text-xl font-semibold t…" at bounding box center [556, 364] width 962 height 576
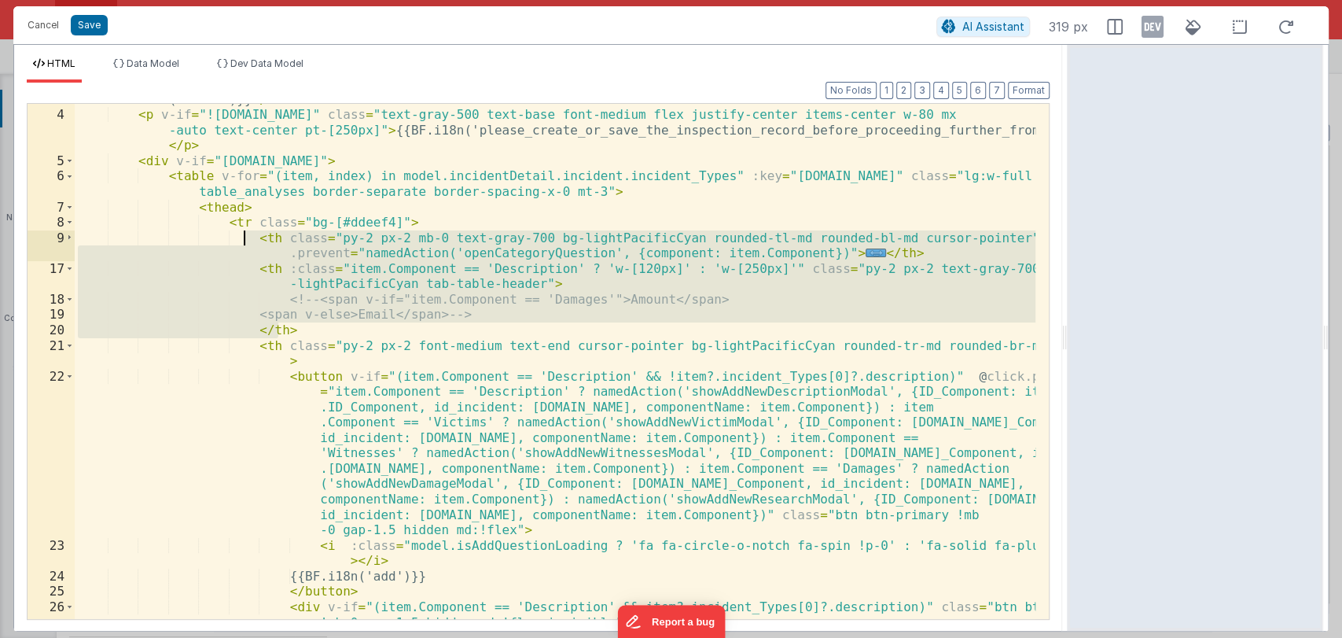
drag, startPoint x: 322, startPoint y: 326, endPoint x: 245, endPoint y: 242, distance: 114.1
click at [245, 242] on div "< h3 v-if = "model.incidentDetail.incident.id" class = "text-xl font-semibold t…" at bounding box center [556, 364] width 962 height 576
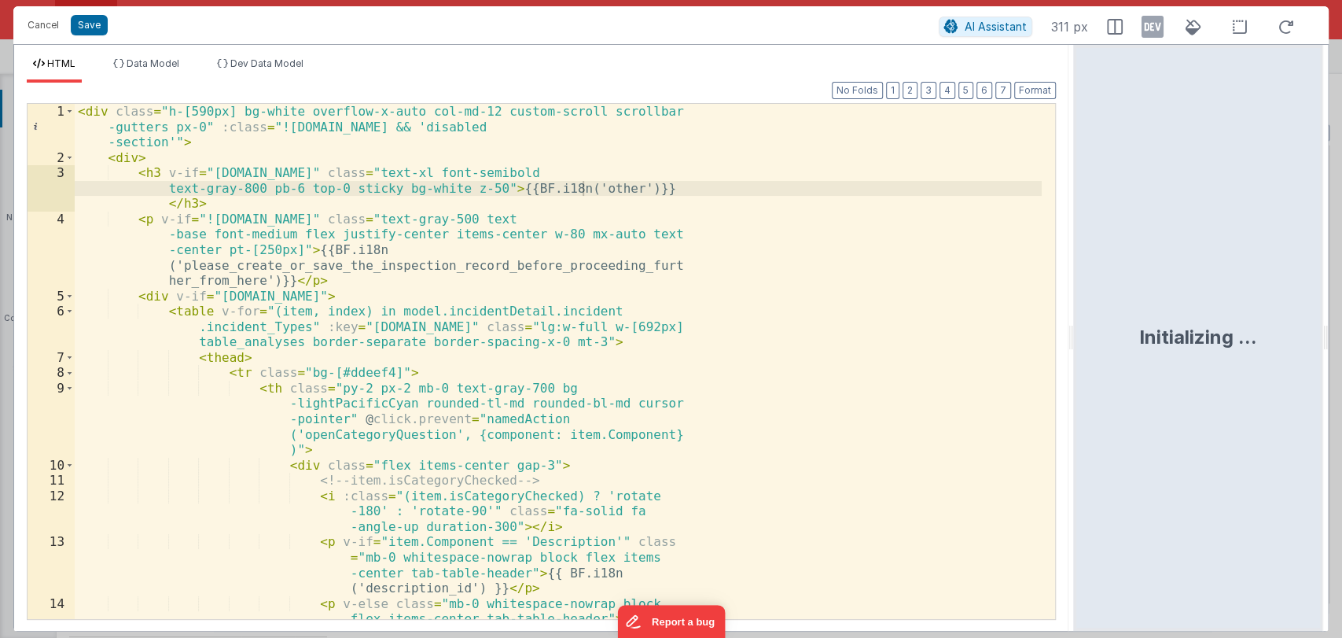
drag, startPoint x: 670, startPoint y: 334, endPoint x: 1091, endPoint y: 350, distance: 421.8
click at [1091, 350] on html "Cancel Save AI Assistant 311 px HTML Data Model Dev Data Model Format 7 6 5 4 3…" at bounding box center [671, 319] width 1342 height 638
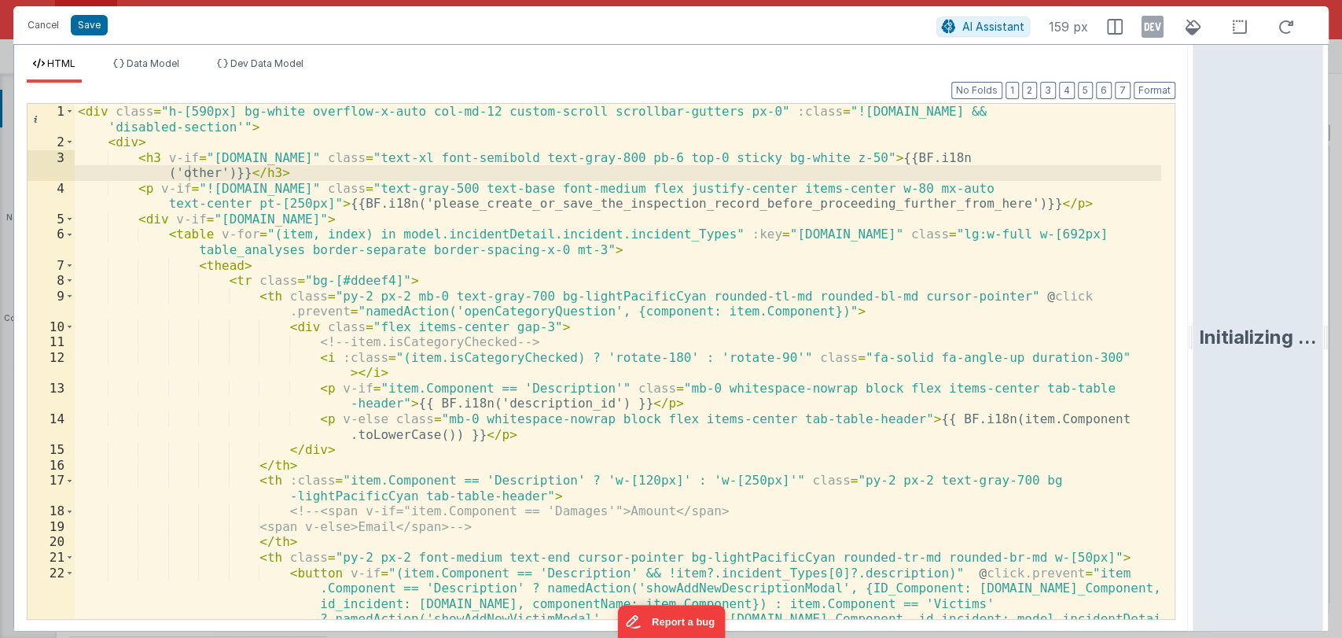
drag, startPoint x: 1087, startPoint y: 341, endPoint x: 1205, endPoint y: 331, distance: 119.2
click at [1205, 331] on html "Cancel Save AI Assistant 159 px HTML Data Model Dev Data Model Format 7 6 5 4 3…" at bounding box center [671, 319] width 1342 height 638
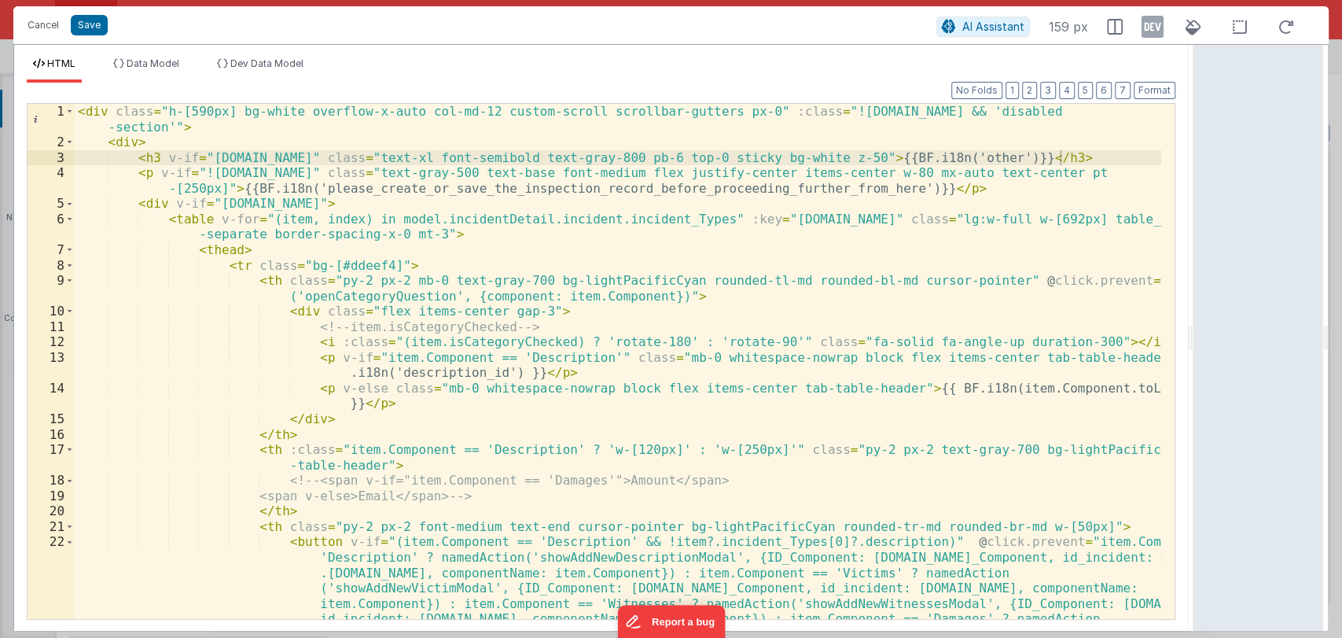
scroll to position [0, 0]
drag, startPoint x: 1190, startPoint y: 332, endPoint x: 1212, endPoint y: 329, distance: 22.1
click at [1212, 329] on html "Cancel Save AI Assistant 159 px HTML Data Model Dev Data Model Format 7 6 5 4 3…" at bounding box center [671, 319] width 1342 height 638
click at [67, 197] on span at bounding box center [69, 204] width 9 height 16
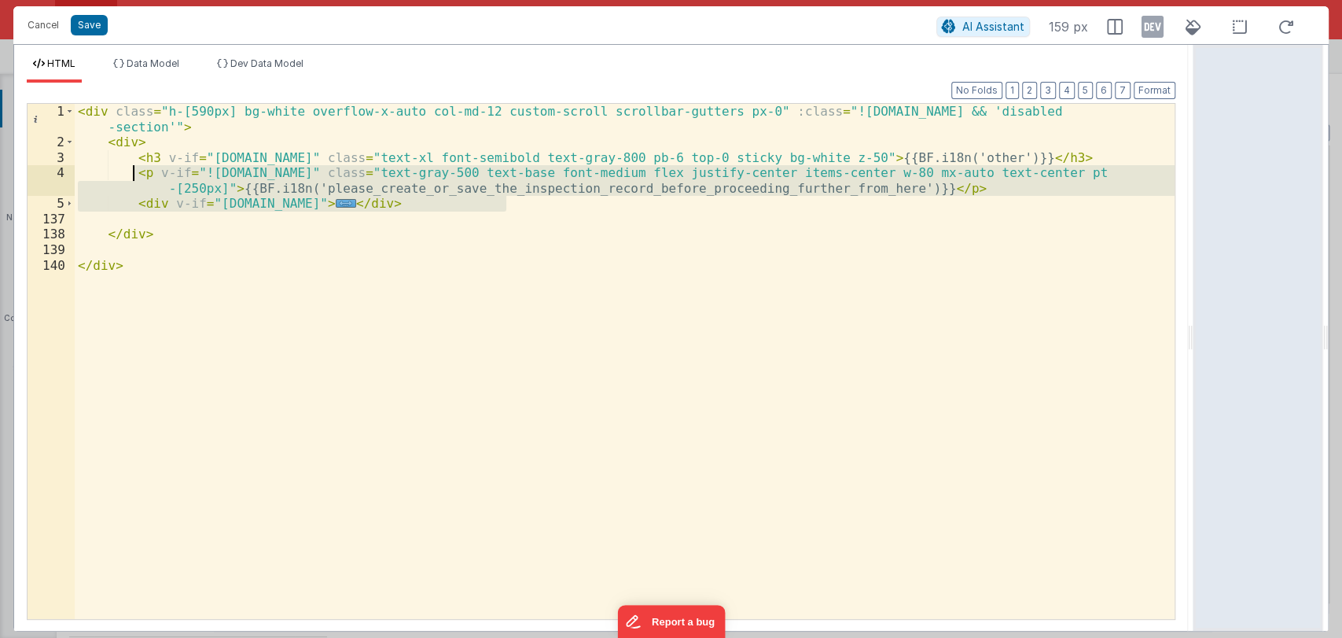
drag, startPoint x: 547, startPoint y: 207, endPoint x: 132, endPoint y: 176, distance: 416.3
click at [132, 176] on div "< div class = "h-[590px] bg-white overflow-x-auto col-md-12 custom-scroll scrol…" at bounding box center [625, 384] width 1100 height 561
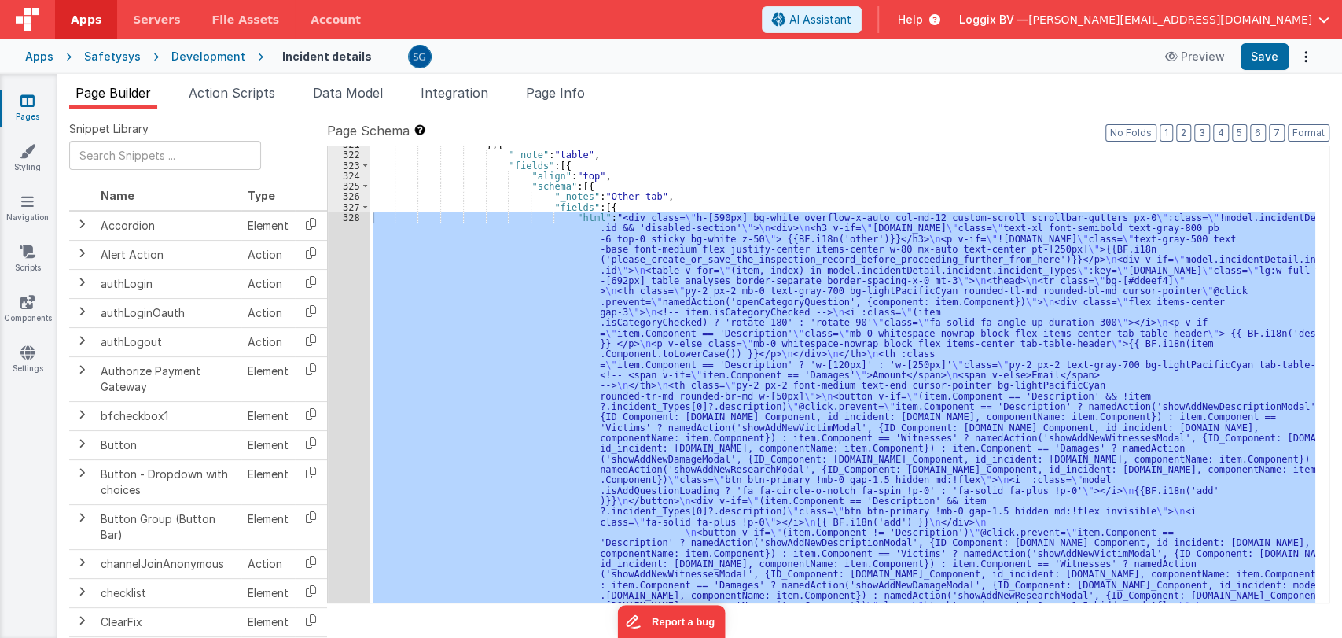
click at [541, 253] on div "} , { "_note" : "table" , "fields" : [{ "align" : "top" , "schema" : [{ "_notes…" at bounding box center [843, 374] width 946 height 456
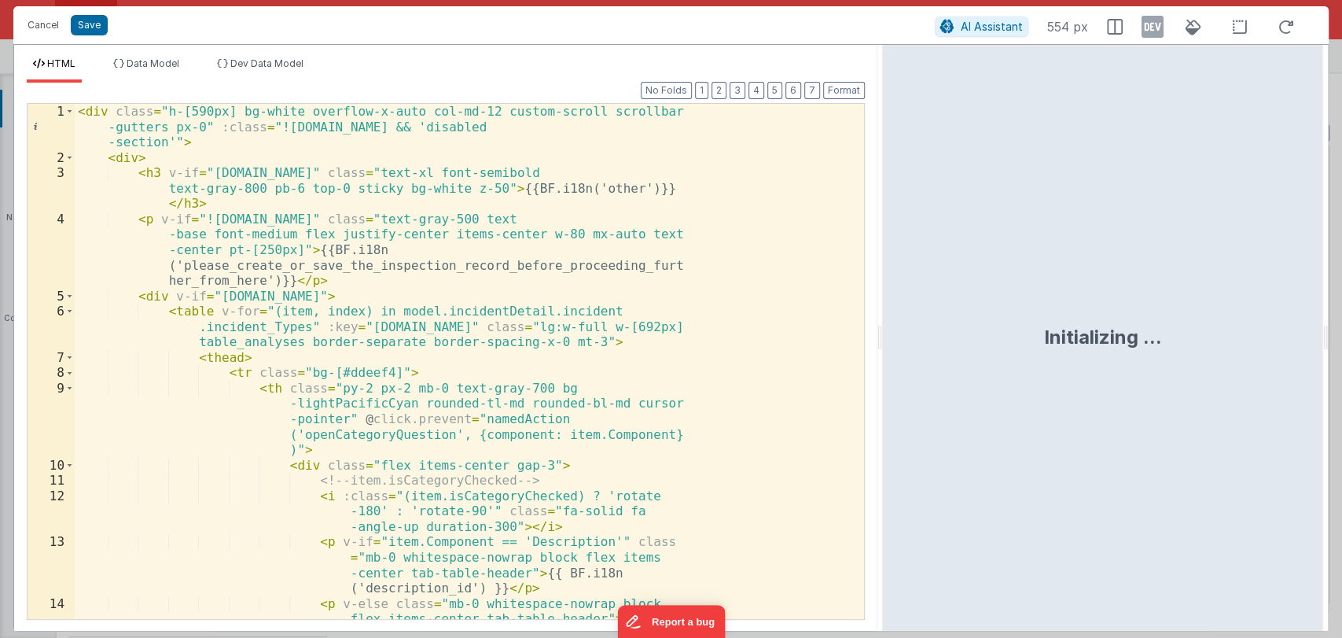
drag, startPoint x: 668, startPoint y: 344, endPoint x: 1032, endPoint y: 333, distance: 364.2
click at [1032, 333] on html "Cancel Save AI Assistant 554 px HTML Data Model Dev Data Model Format 7 6 5 4 3…" at bounding box center [671, 319] width 1342 height 638
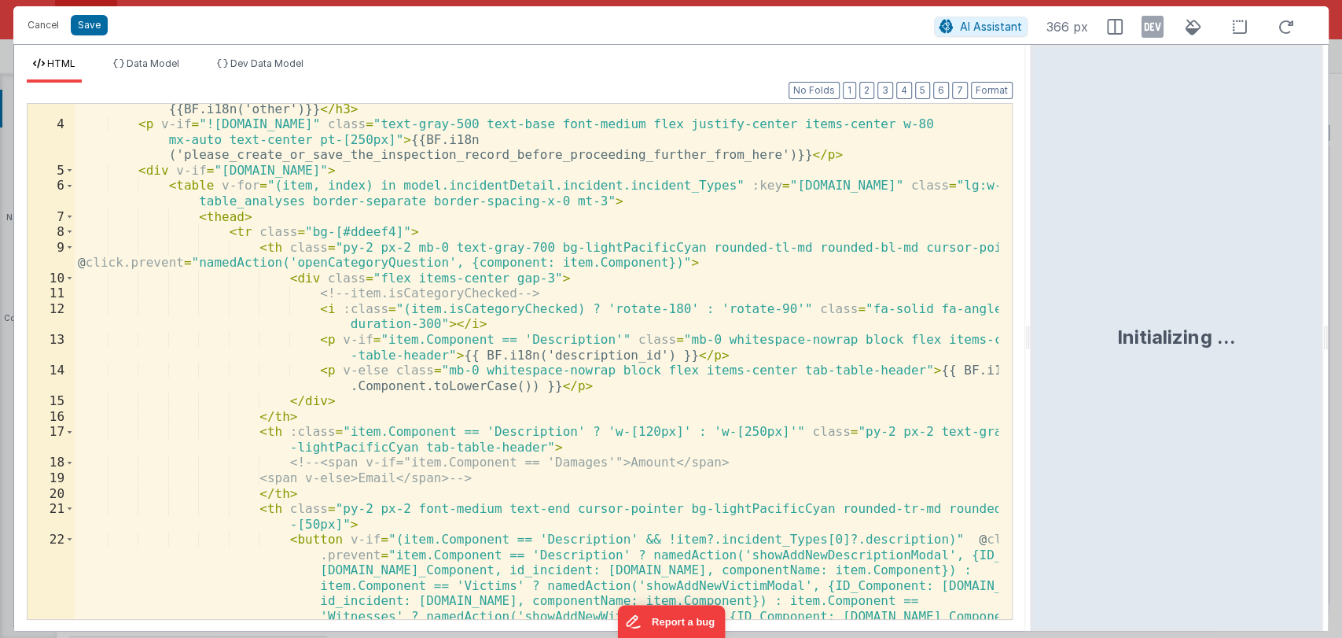
scroll to position [64, 0]
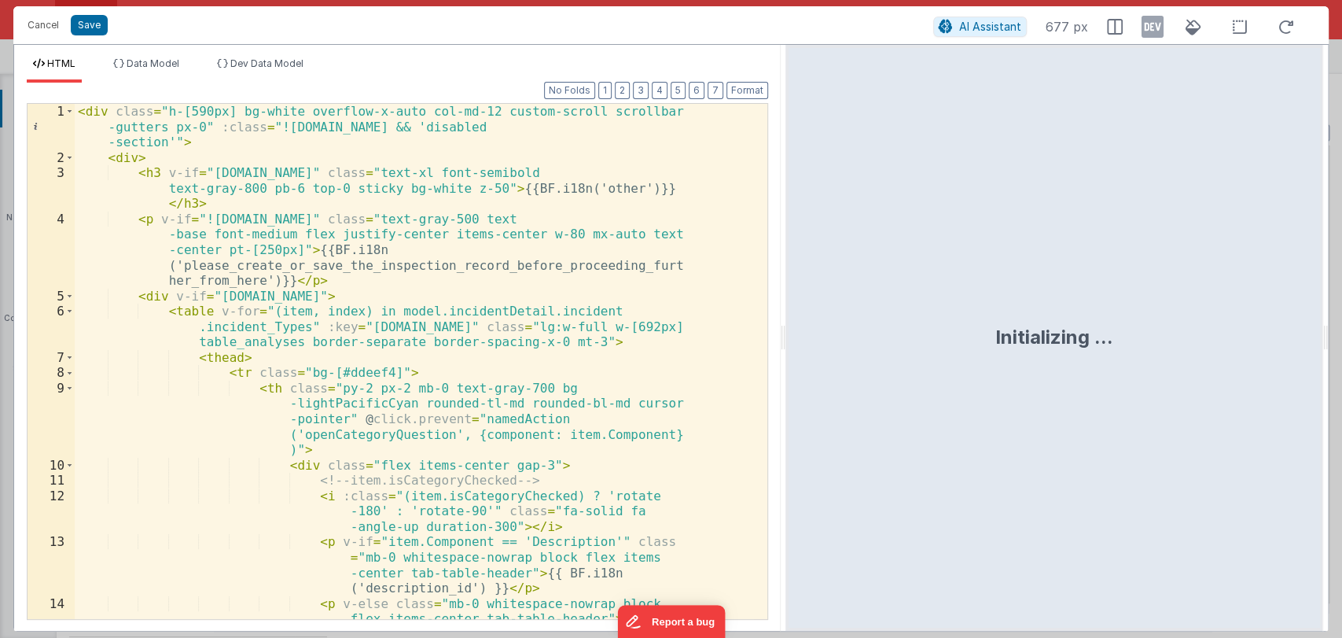
drag, startPoint x: 667, startPoint y: 335, endPoint x: 786, endPoint y: 363, distance: 122.1
click at [786, 363] on html "Cancel Save AI Assistant 677 px HTML Data Model Dev Data Model Format 7 6 5 4 3…" at bounding box center [671, 319] width 1342 height 638
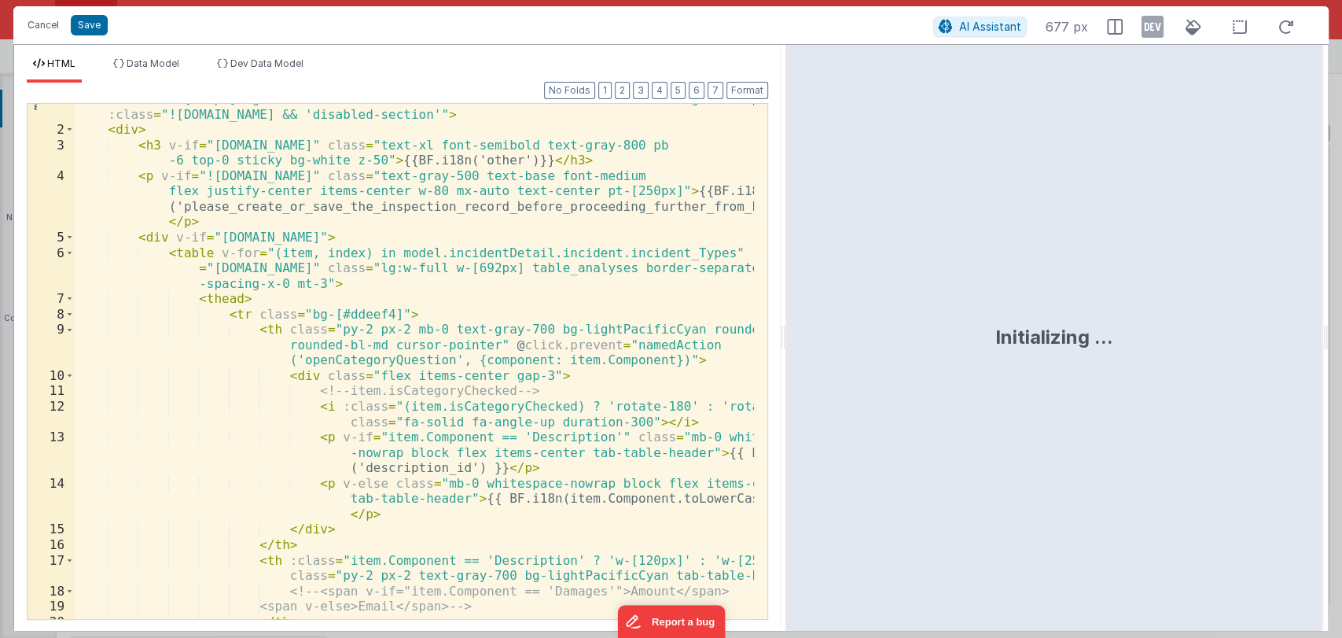
scroll to position [0, 0]
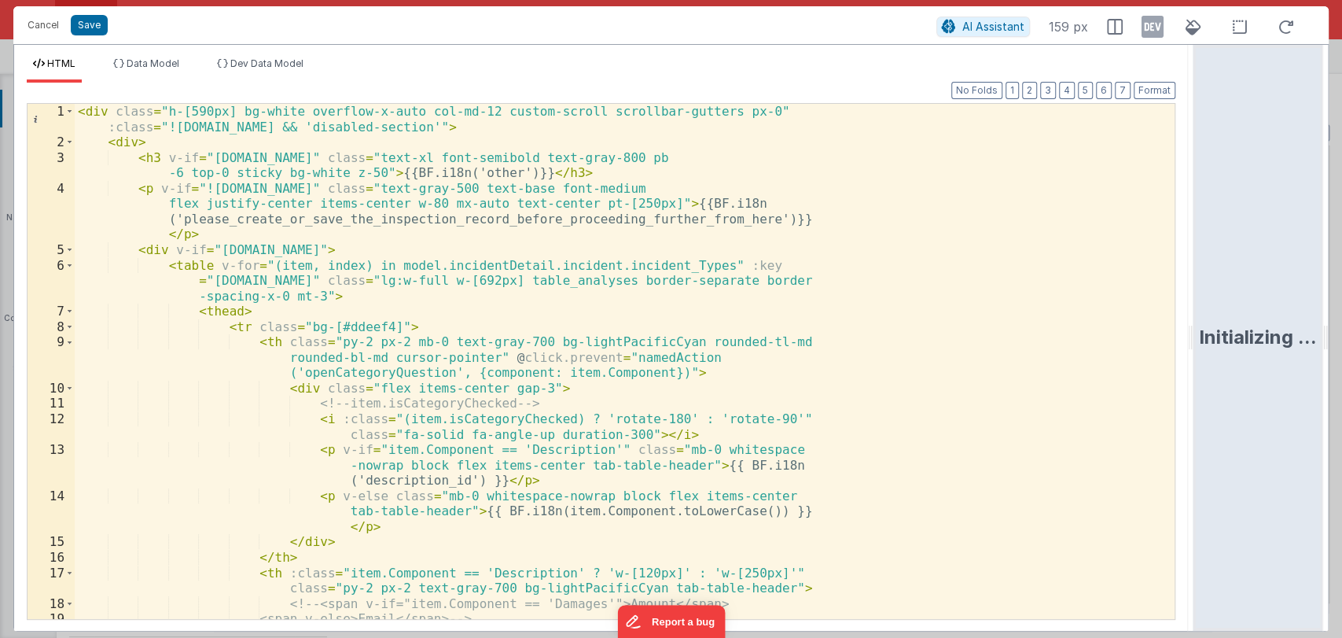
drag, startPoint x: 782, startPoint y: 339, endPoint x: 1283, endPoint y: 316, distance: 501.4
click at [1283, 316] on html "Cancel Save AI Assistant 159 px HTML Data Model Dev Data Model Format 7 6 5 4 3…" at bounding box center [671, 319] width 1342 height 638
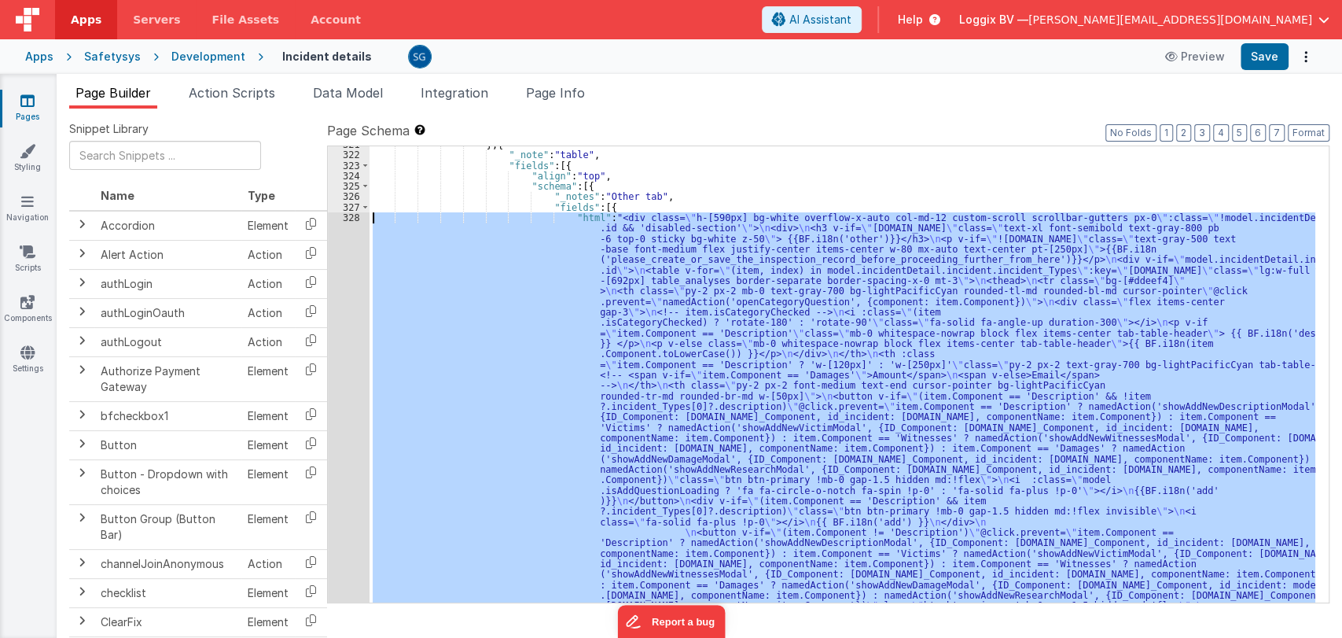
click at [580, 282] on div "} , { "_note" : "table" , "fields" : [{ "align" : "top" , "schema" : [{ "_notes…" at bounding box center [843, 374] width 946 height 456
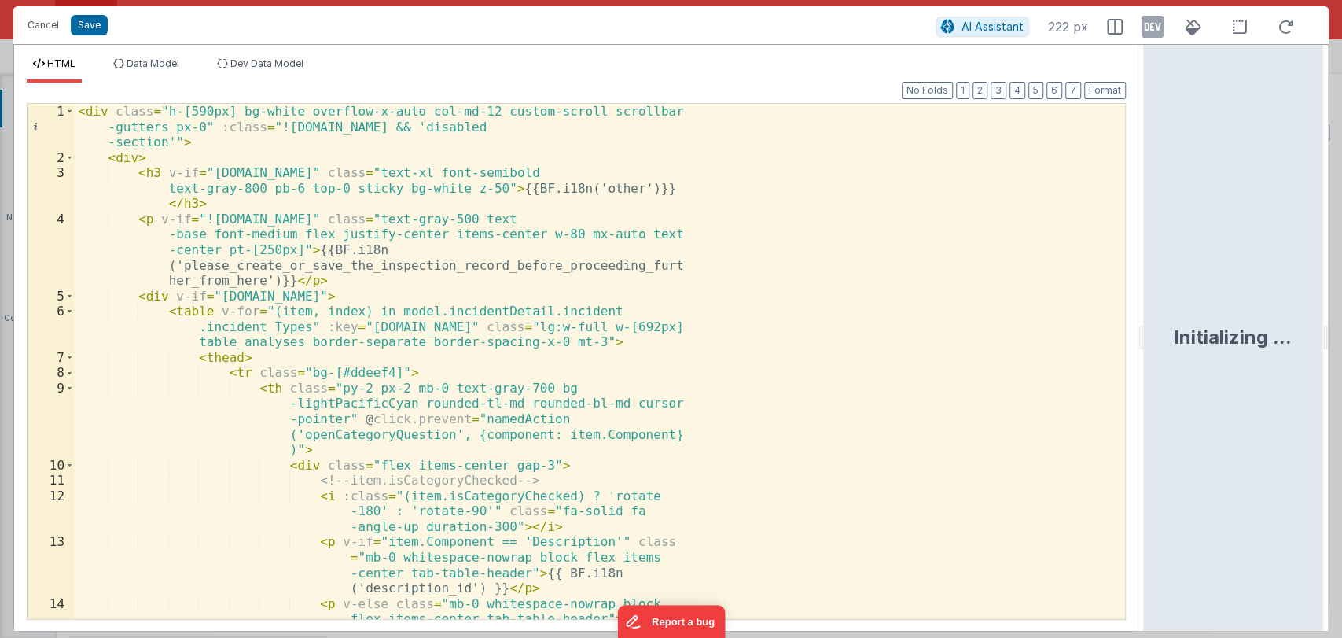
drag, startPoint x: 668, startPoint y: 333, endPoint x: 1168, endPoint y: 304, distance: 500.9
click at [1168, 304] on html "Cancel Save AI Assistant 222 px HTML Data Model Dev Data Model Format 7 6 5 4 3…" at bounding box center [671, 319] width 1342 height 638
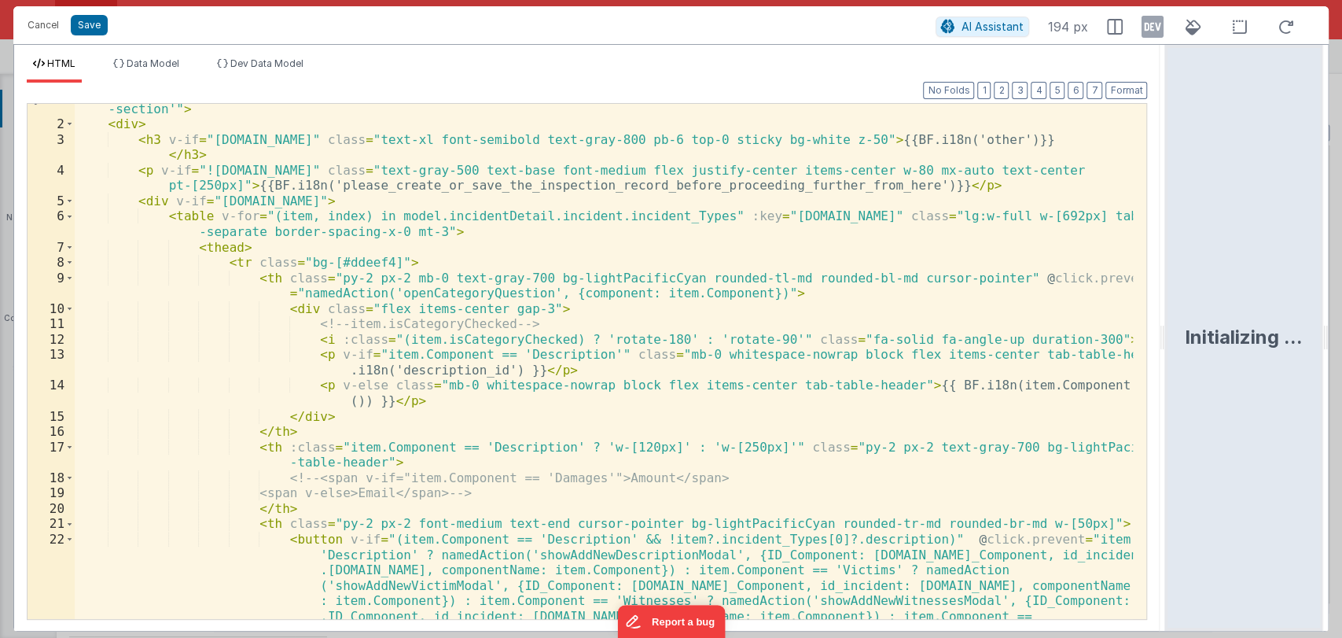
scroll to position [18, 0]
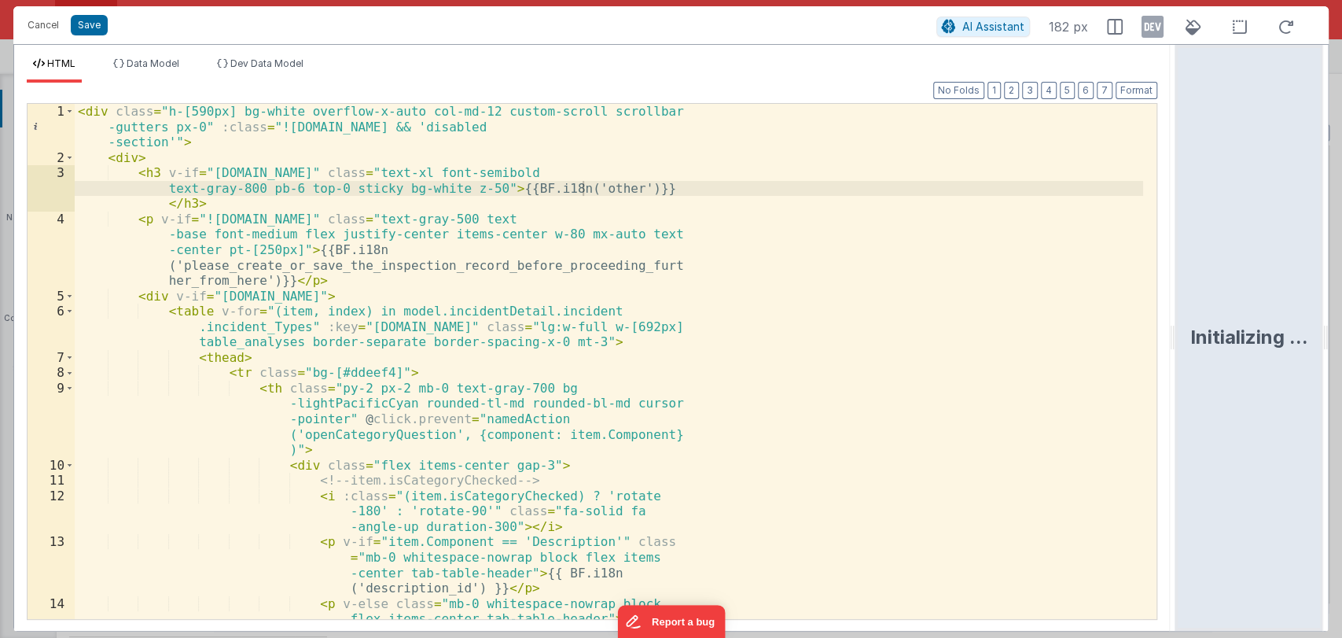
drag, startPoint x: 666, startPoint y: 332, endPoint x: 1178, endPoint y: 355, distance: 512.4
click at [1178, 355] on html "Cancel Save AI Assistant 182 px HTML Data Model Dev Data Model Format 7 6 5 4 3…" at bounding box center [671, 319] width 1342 height 638
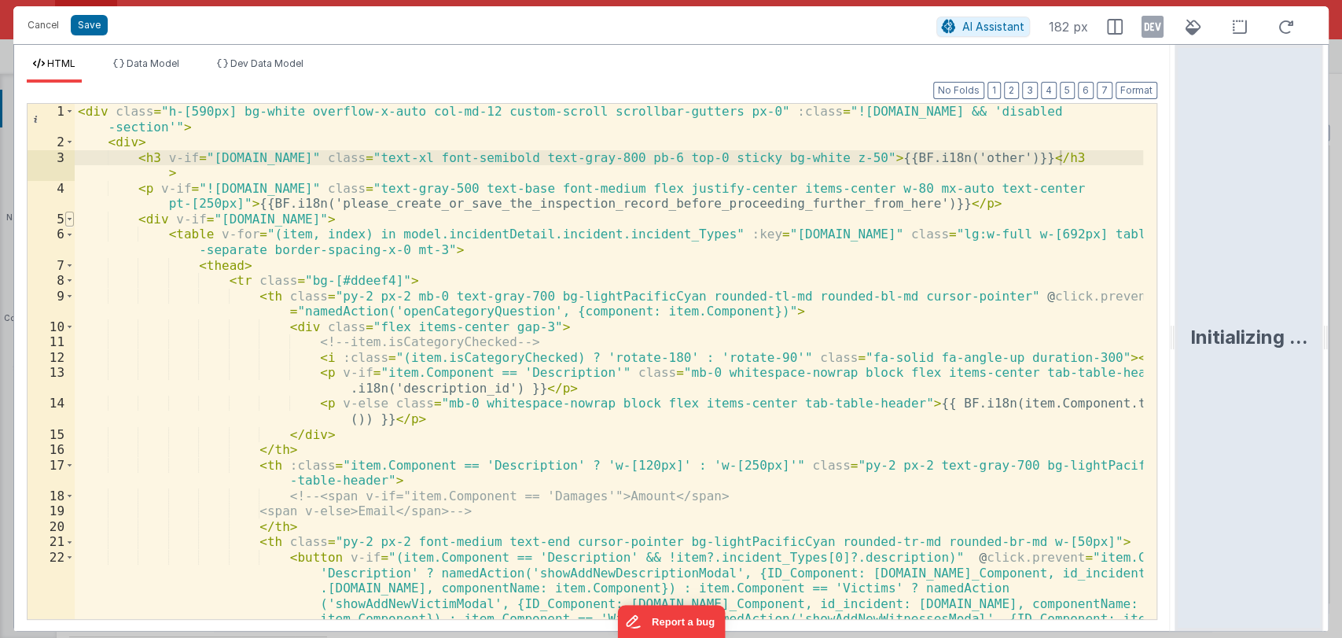
click at [72, 220] on span at bounding box center [69, 220] width 9 height 16
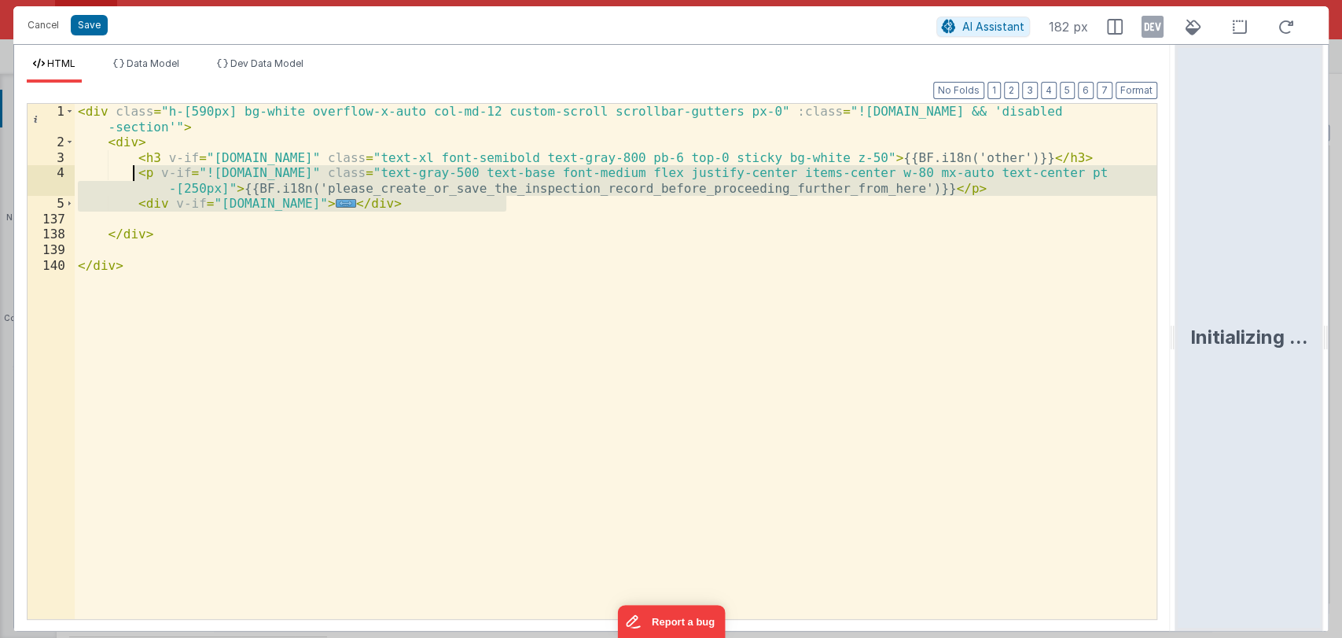
drag, startPoint x: 522, startPoint y: 205, endPoint x: 132, endPoint y: 178, distance: 391.0
click at [132, 178] on div "< div class = "h-[590px] bg-white overflow-x-auto col-md-12 custom-scroll scrol…" at bounding box center [616, 384] width 1083 height 561
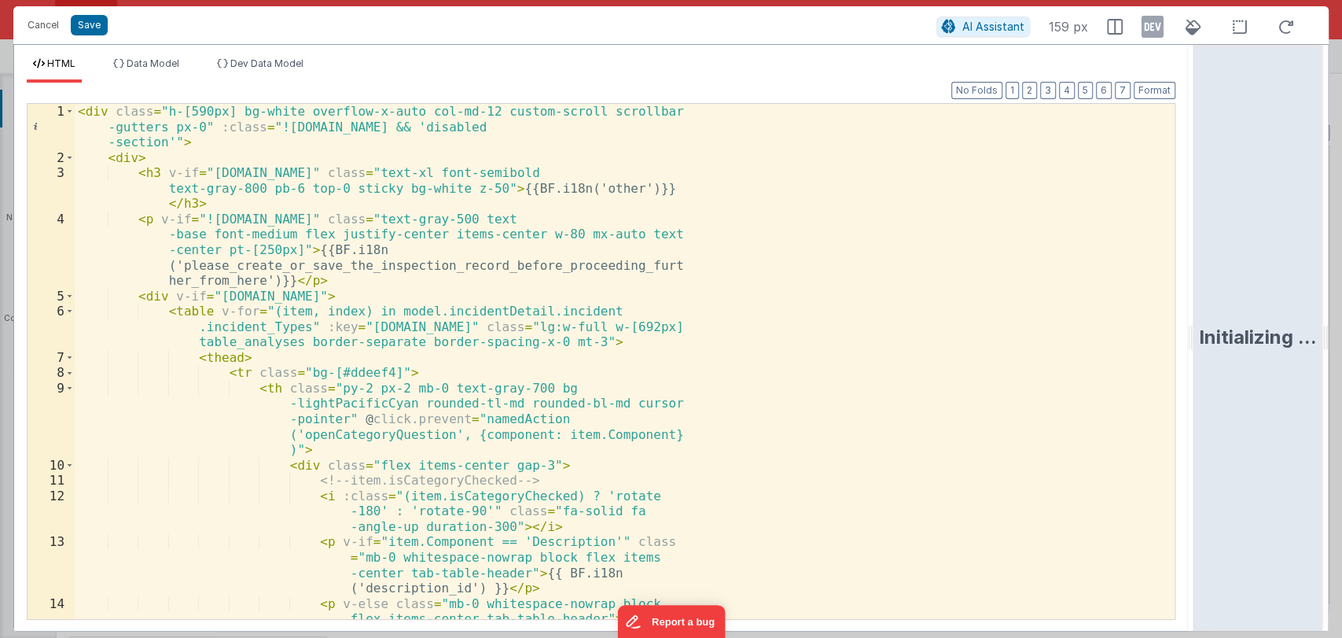
drag, startPoint x: 671, startPoint y: 337, endPoint x: 1249, endPoint y: 330, distance: 578.8
click at [1249, 330] on html "Cancel Save AI Assistant 159 px HTML Data Model Dev Data Model Format 7 6 5 4 3…" at bounding box center [671, 319] width 1342 height 638
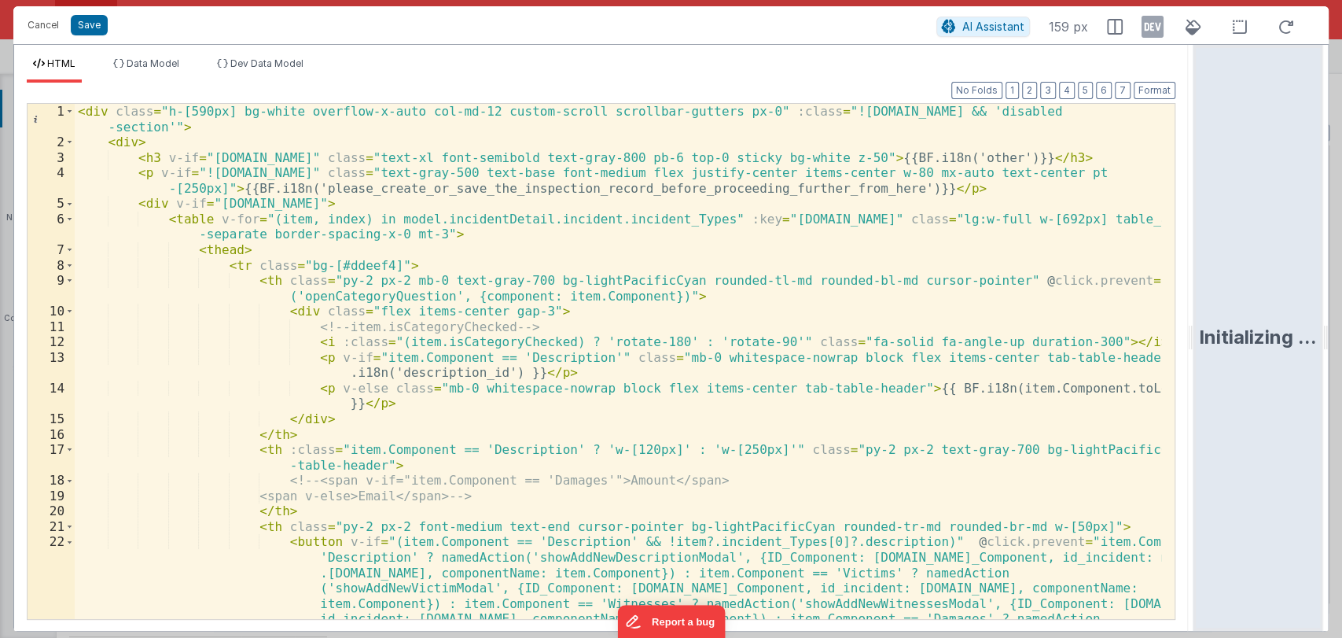
click at [679, 301] on div "< div class = "h-[590px] bg-white overflow-x-auto col-md-12 custom-scroll scrol…" at bounding box center [618, 446] width 1087 height 684
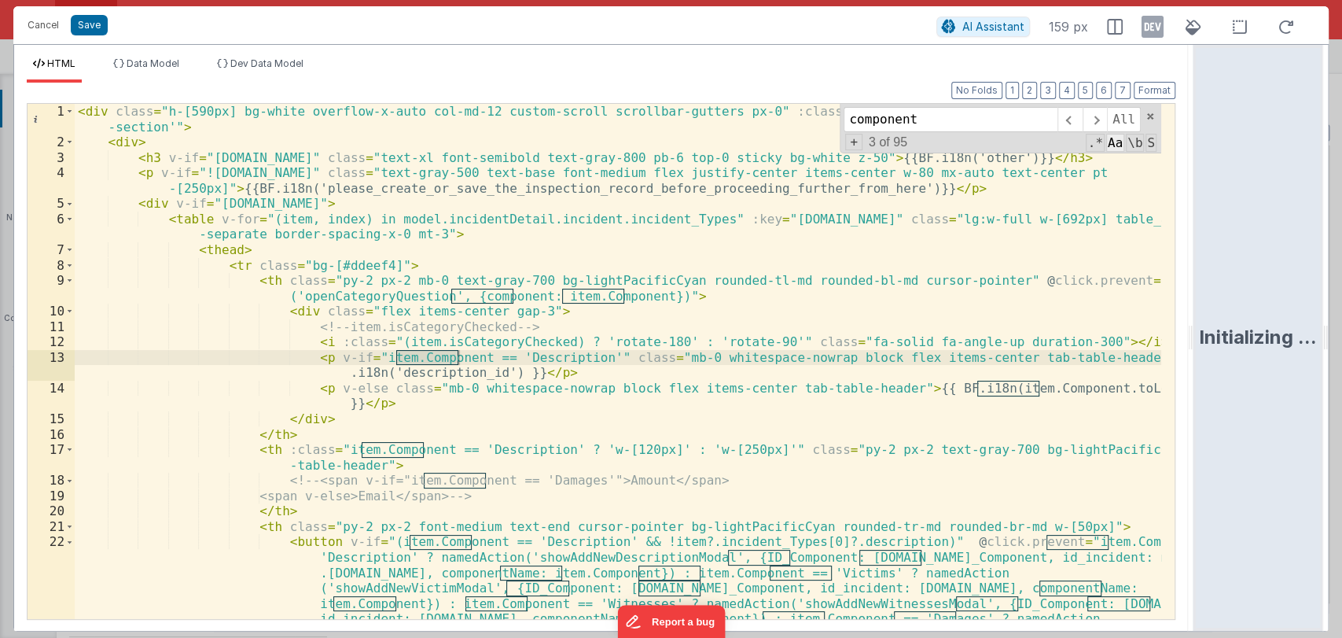
type input "component"
click at [1113, 144] on span "Aa" at bounding box center [1115, 143] width 18 height 18
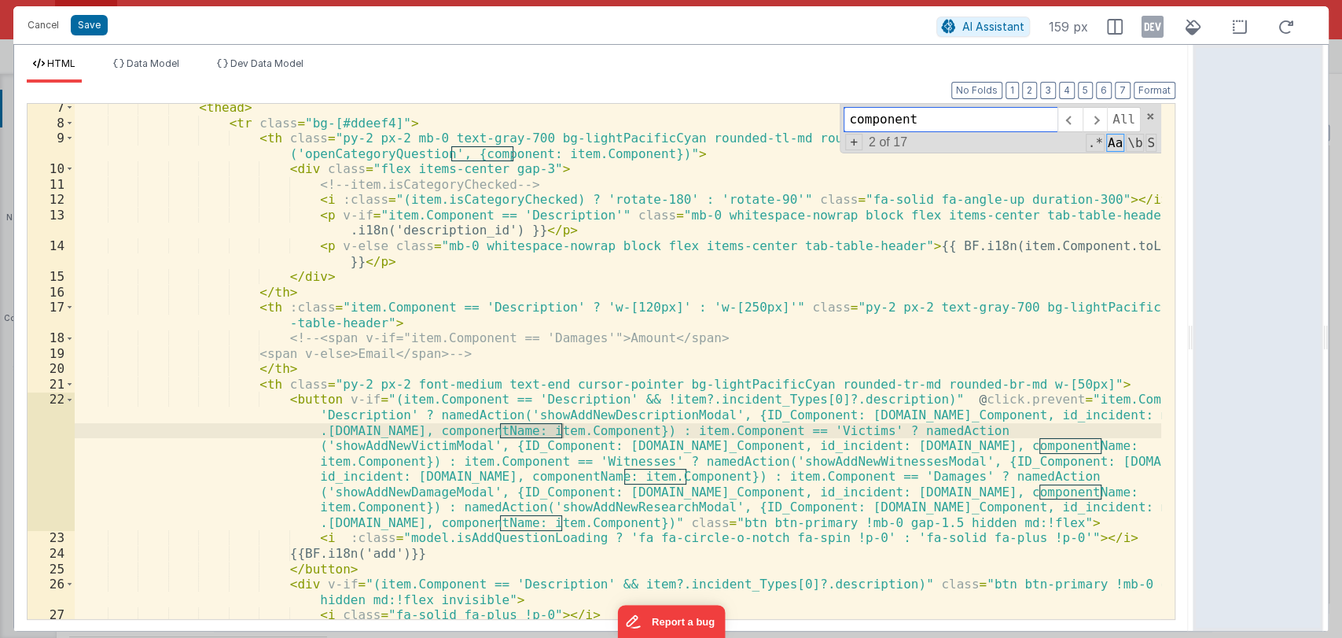
scroll to position [142, 0]
click at [1132, 143] on span "\b" at bounding box center [1135, 143] width 18 height 18
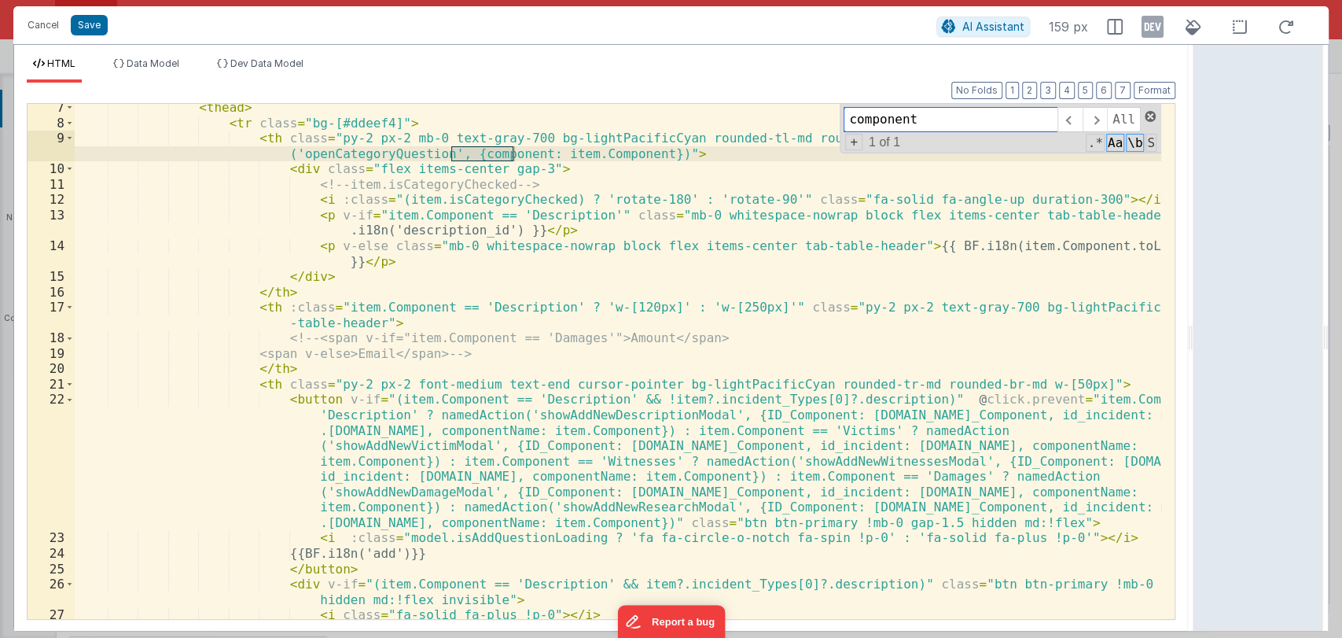
click at [1149, 120] on span at bounding box center [1150, 116] width 11 height 11
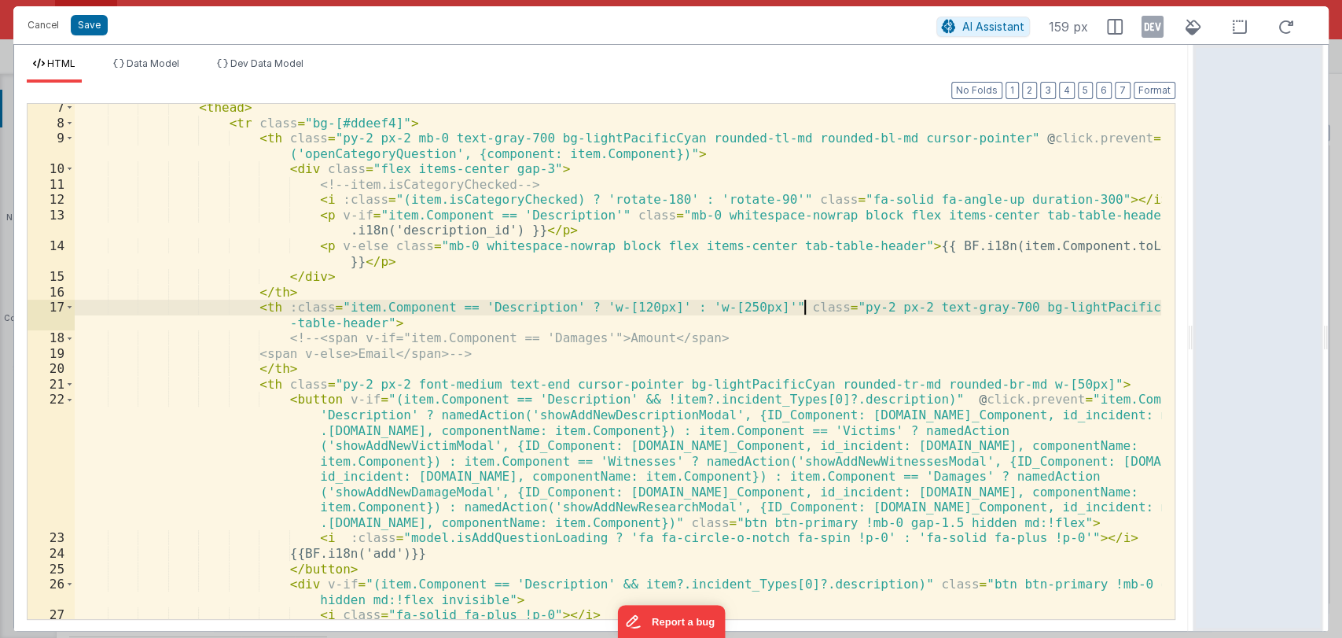
click at [802, 311] on div "< thead > < tr class = "bg-[#ddeef4]" > < th class = "py-2 px-2 mb-0 text-gray-…" at bounding box center [618, 373] width 1087 height 546
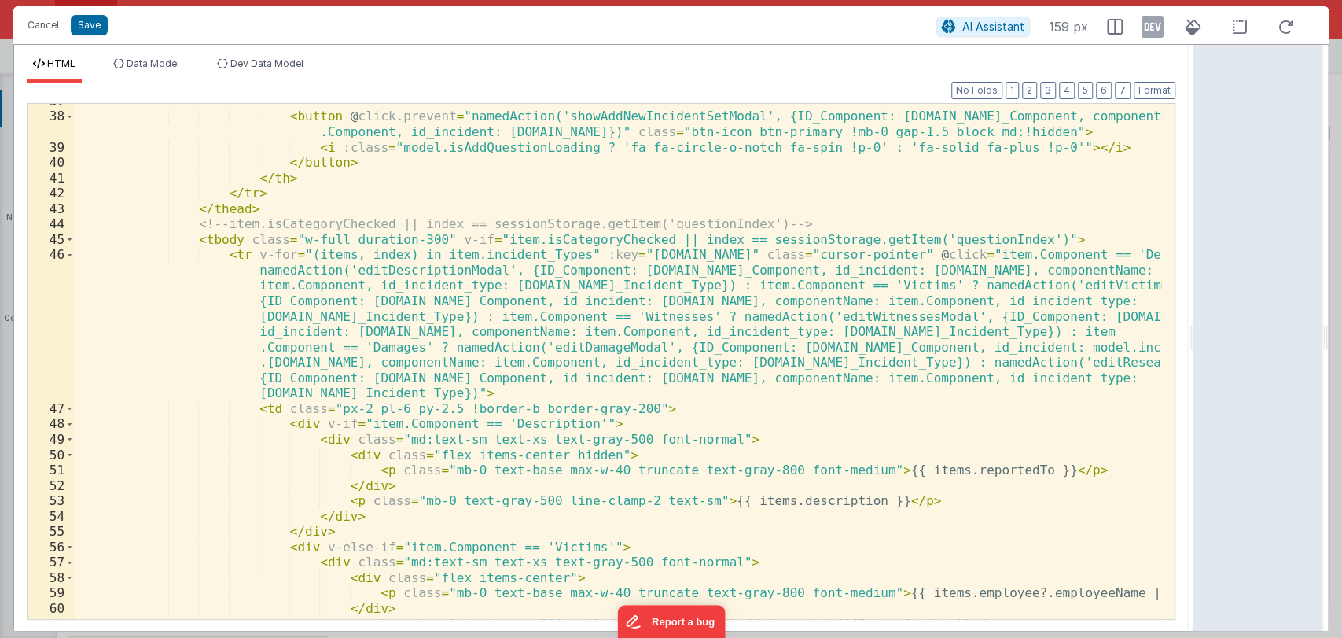
scroll to position [933, 0]
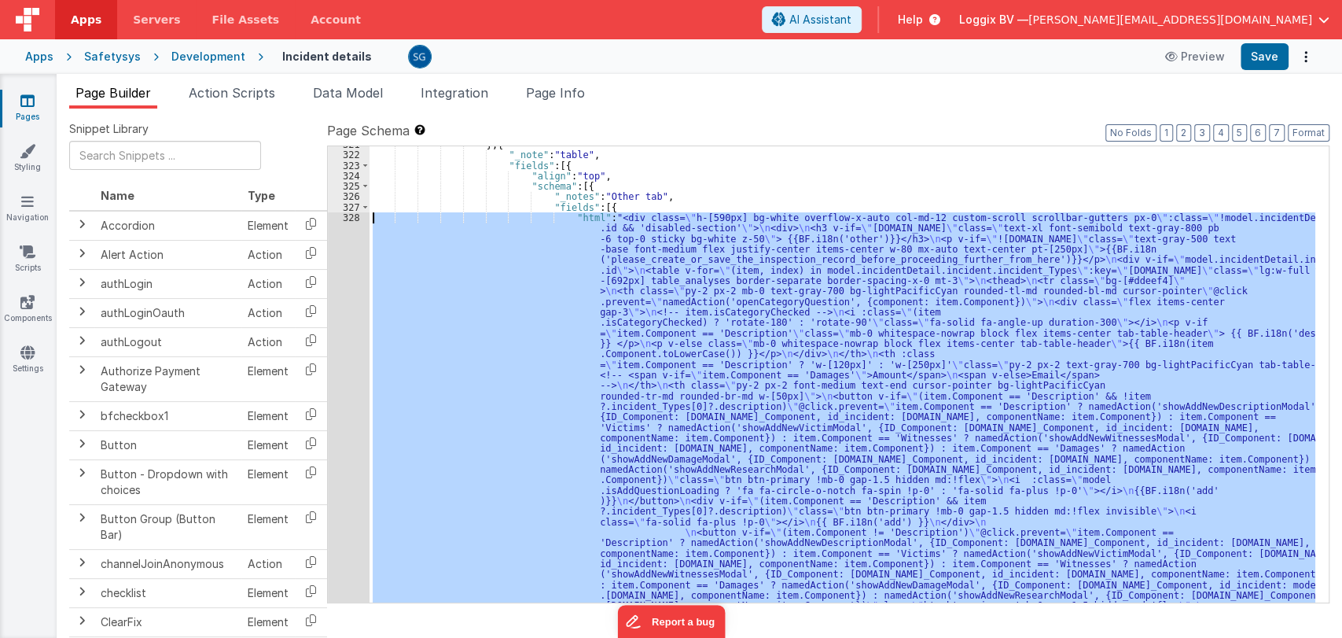
click at [620, 253] on div "} , { "_note" : "table" , "fields" : [{ "align" : "top" , "schema" : [{ "_notes…" at bounding box center [843, 374] width 946 height 456
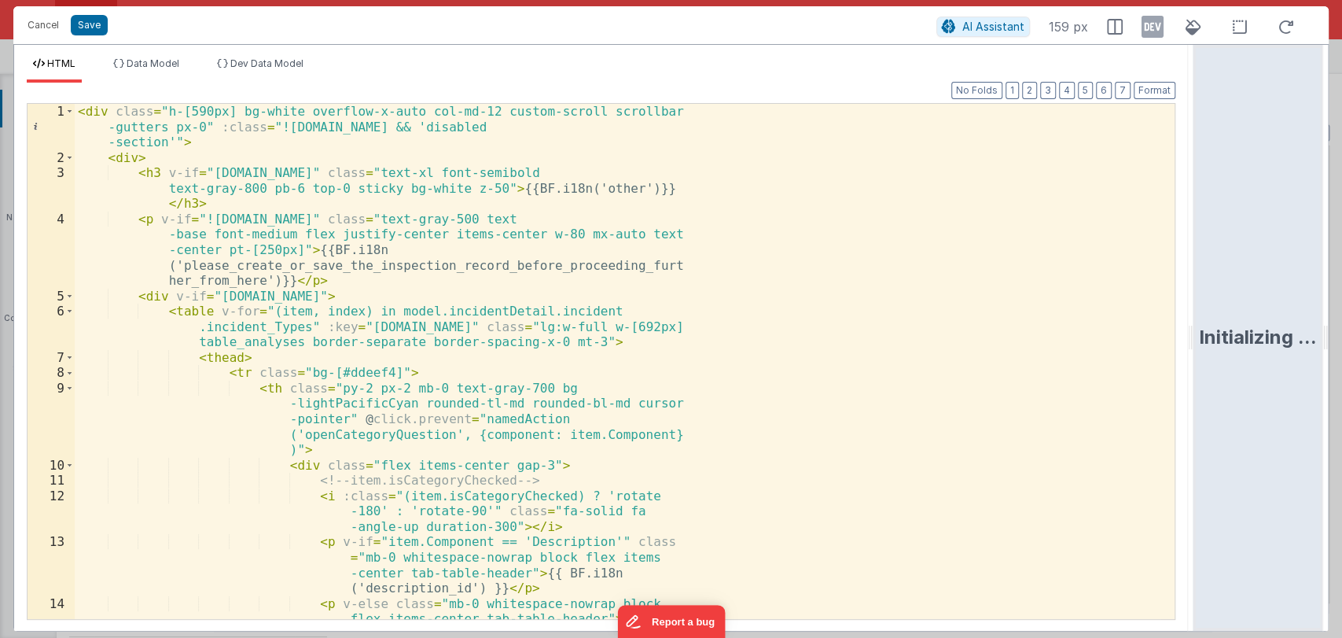
drag, startPoint x: 668, startPoint y: 339, endPoint x: 1315, endPoint y: 262, distance: 651.7
click at [1315, 262] on html "Cancel Save AI Assistant 159 px HTML Data Model Dev Data Model Format 7 6 5 4 3…" at bounding box center [671, 319] width 1342 height 638
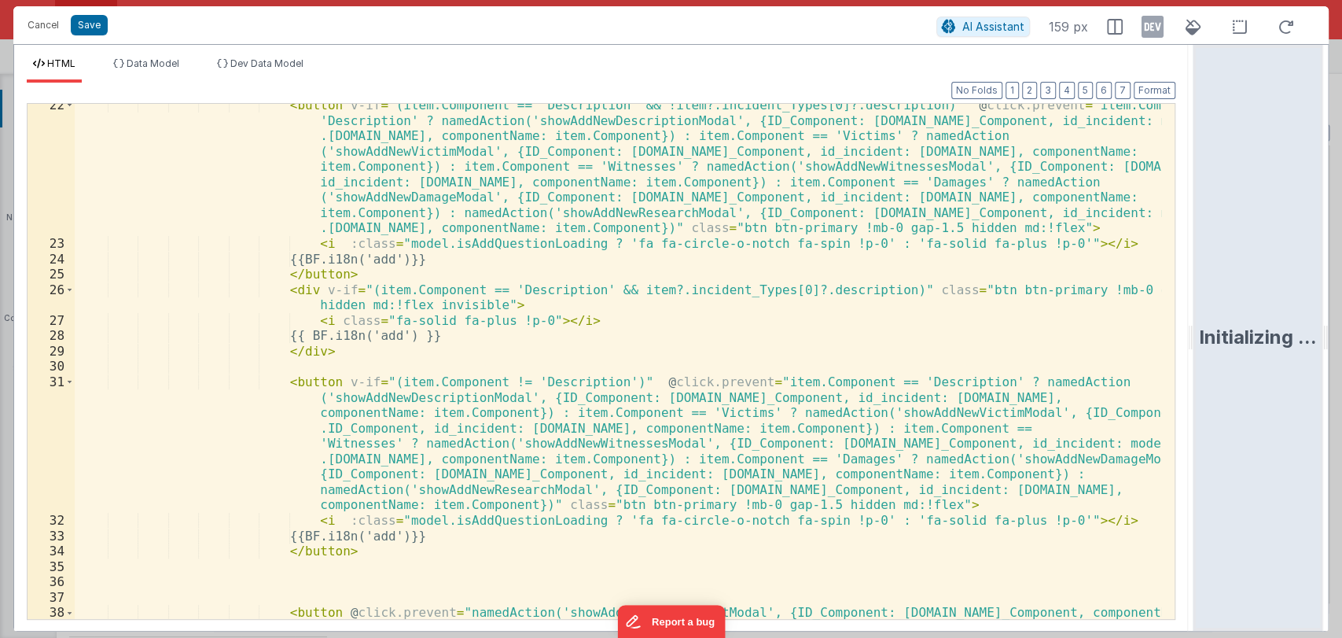
scroll to position [438, 0]
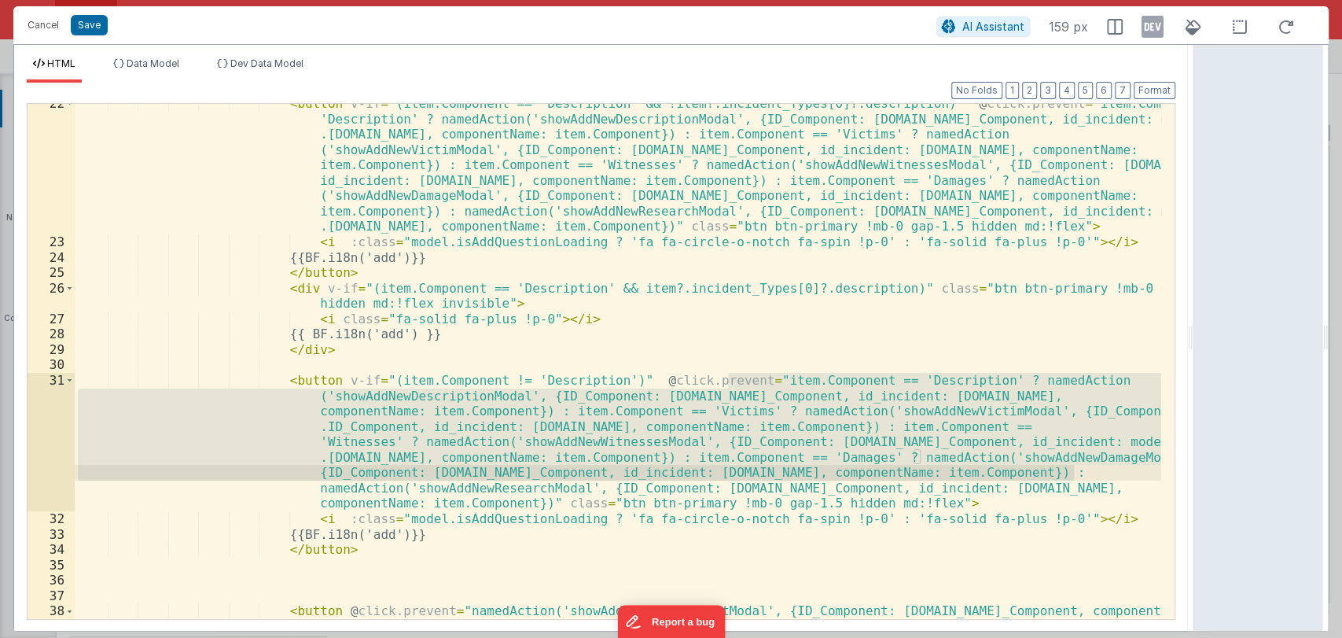
drag, startPoint x: 730, startPoint y: 381, endPoint x: 1075, endPoint y: 474, distance: 357.4
click at [1075, 474] on div "< button v-if = "(item.Component == 'Description' && !item?.incident_Types[0]?.…" at bounding box center [618, 438] width 1087 height 684
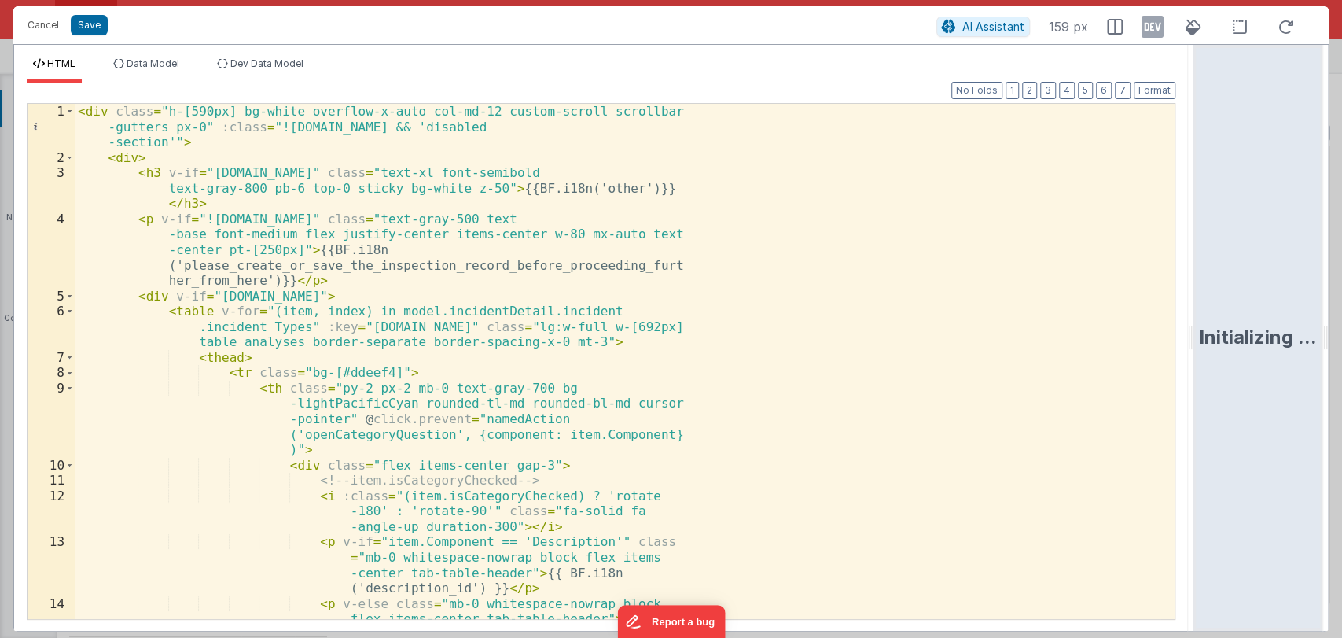
drag, startPoint x: 669, startPoint y: 340, endPoint x: 1341, endPoint y: 335, distance: 671.5
click at [1341, 335] on html "Cancel Save AI Assistant 159 px HTML Data Model Dev Data Model Format 7 6 5 4 3…" at bounding box center [671, 319] width 1342 height 638
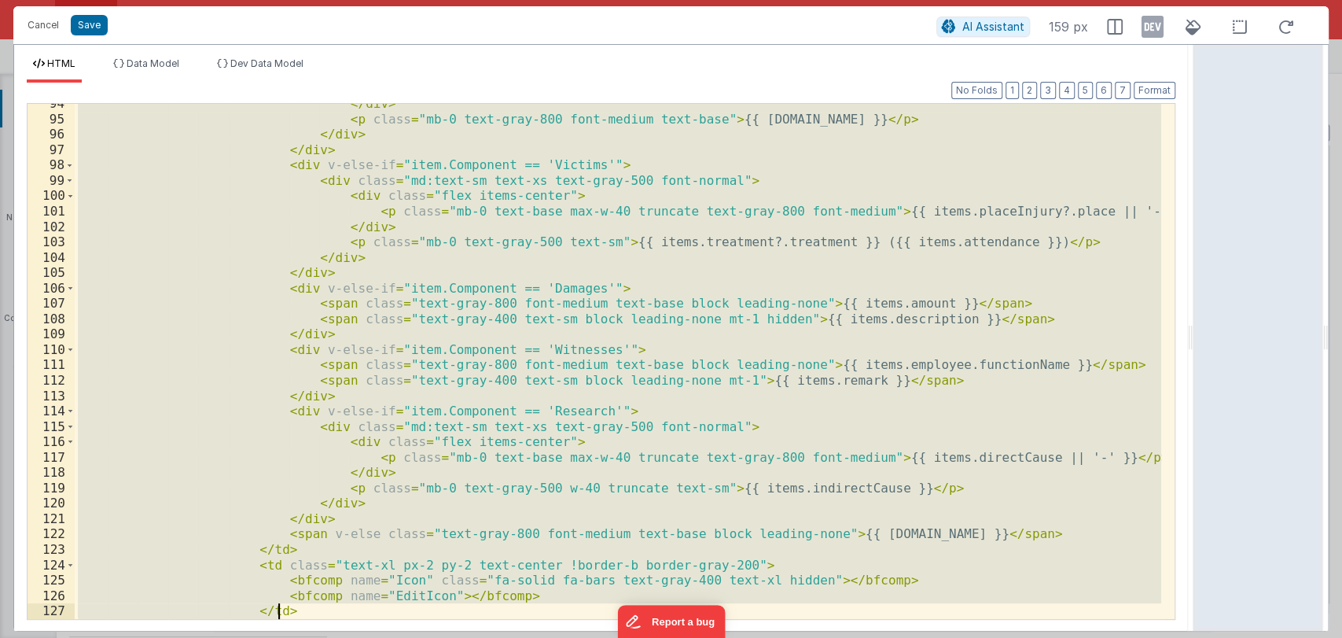
scroll to position [2160, 0]
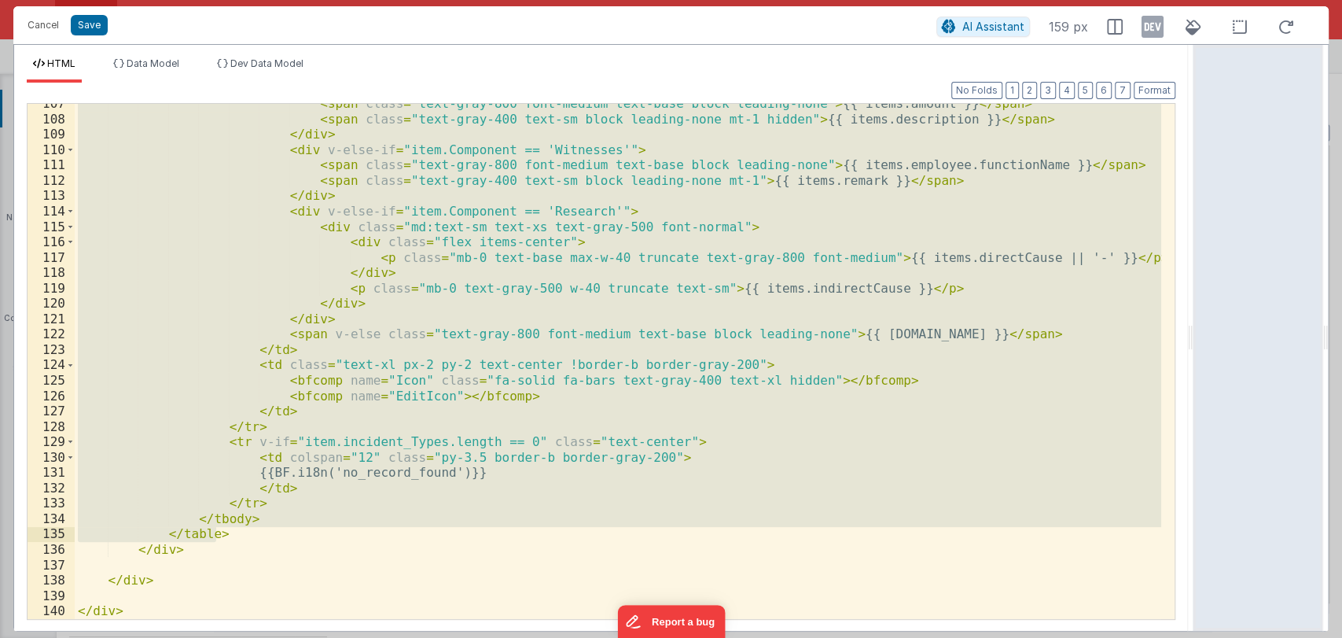
drag, startPoint x: 270, startPoint y: 302, endPoint x: 263, endPoint y: 531, distance: 228.9
click at [263, 531] on div "< span class = "text-gray-800 font-medium text-base block leading-none" > {{ it…" at bounding box center [618, 369] width 1087 height 546
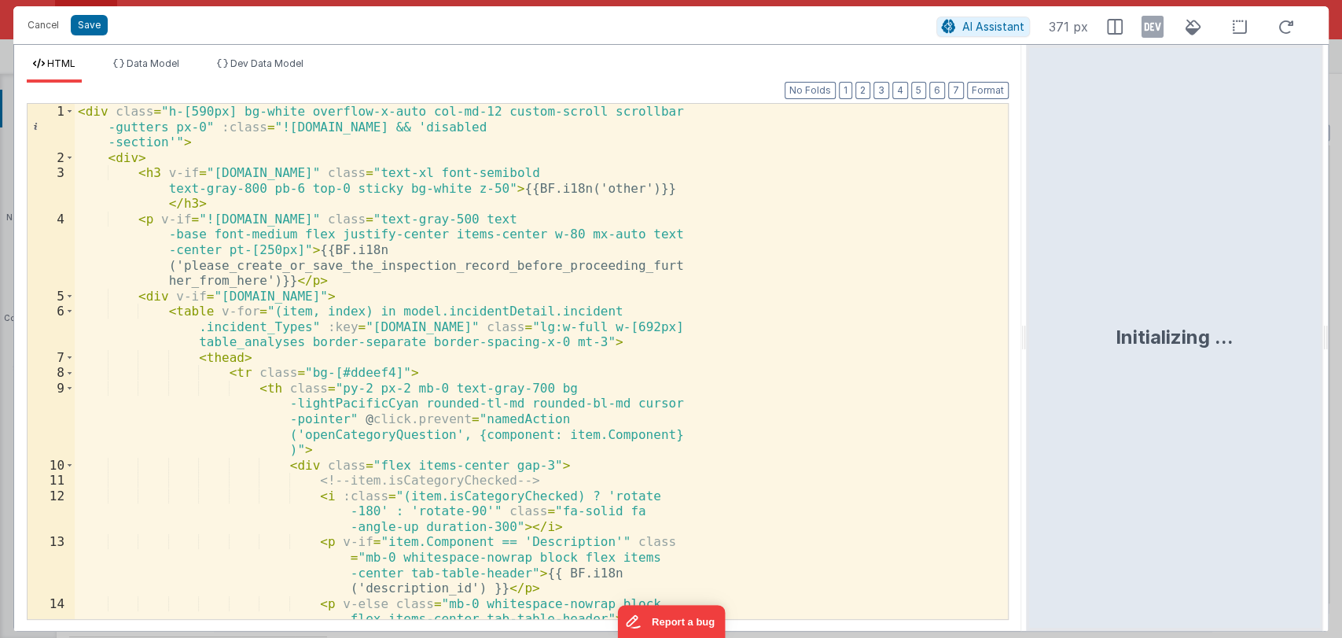
drag, startPoint x: 669, startPoint y: 338, endPoint x: 1227, endPoint y: 329, distance: 558.4
click at [1227, 329] on html "Cancel Save AI Assistant 371 px HTML Data Model Dev Data Model Format 7 6 5 4 3…" at bounding box center [671, 319] width 1342 height 638
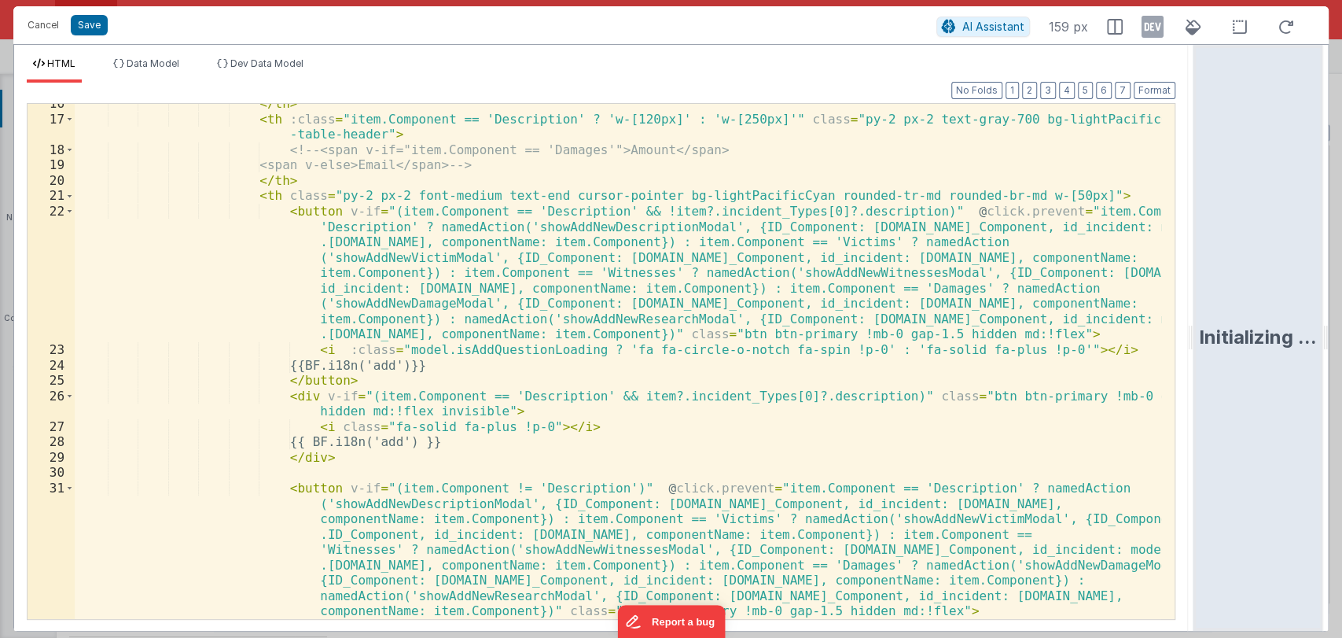
scroll to position [315, 0]
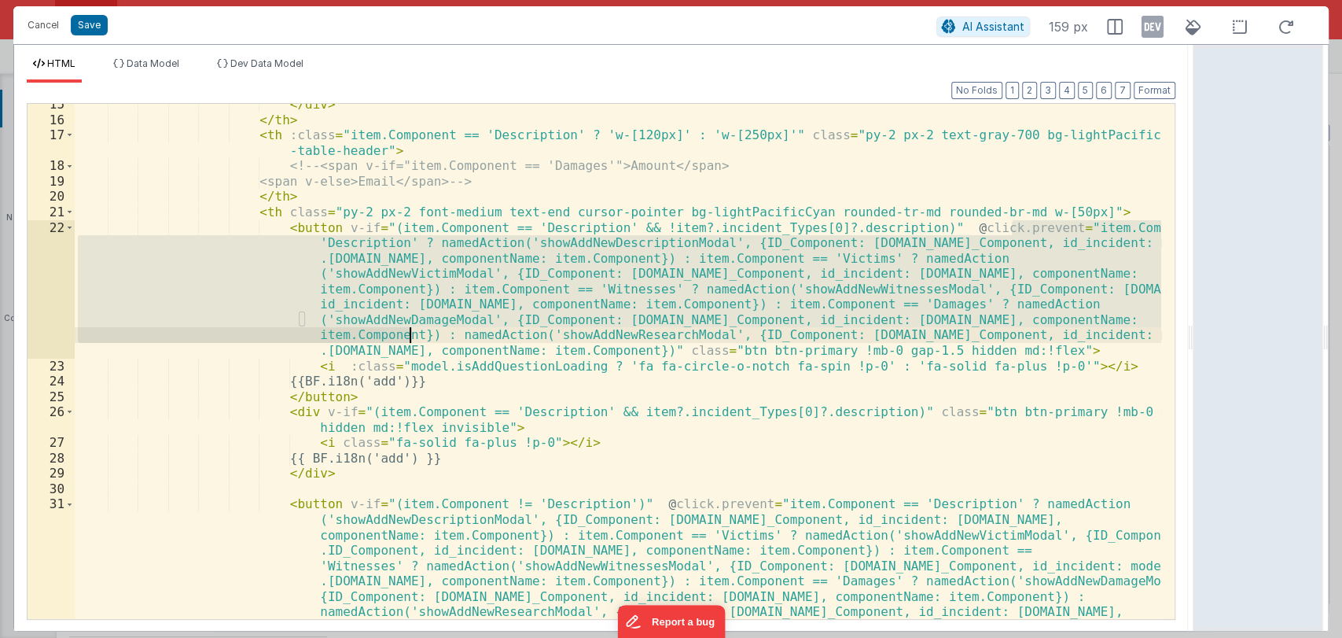
drag, startPoint x: 1010, startPoint y: 228, endPoint x: 411, endPoint y: 336, distance: 608.0
click at [411, 336] on div "</ div > </ th > < th :class = "item.Component == 'Description' ? 'w-[120px]' :…" at bounding box center [618, 431] width 1087 height 669
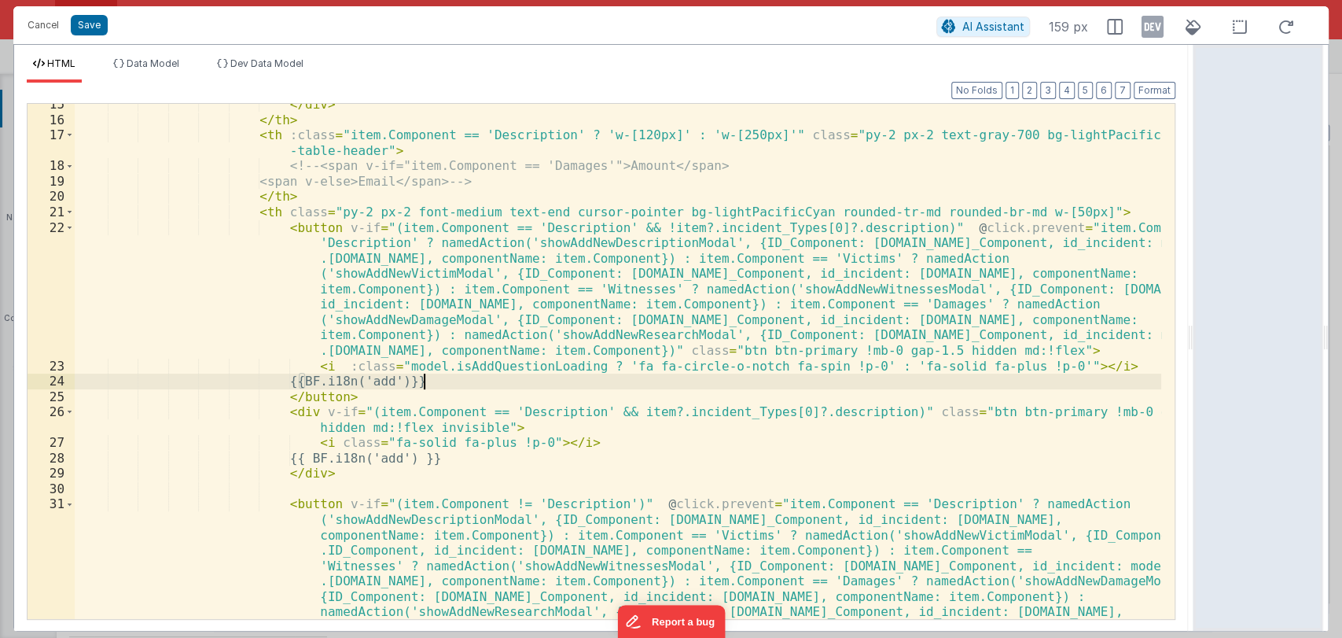
click at [491, 381] on div "</ div > </ th > < th :class = "item.Component == 'Description' ? 'w-[120px]' :…" at bounding box center [618, 431] width 1087 height 669
click at [719, 348] on div "</ div > </ th > < th :class = "item.Component == 'Description' ? 'w-[120px]' :…" at bounding box center [618, 431] width 1087 height 669
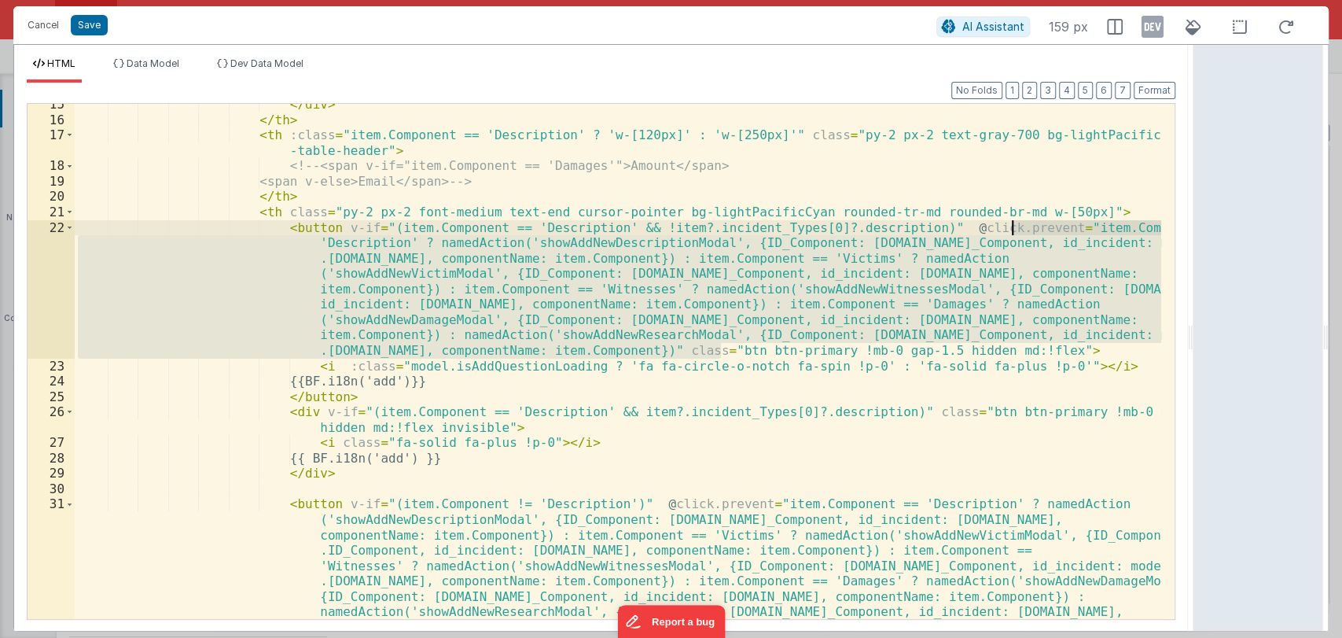
drag, startPoint x: 721, startPoint y: 348, endPoint x: 1013, endPoint y: 226, distance: 316.2
click at [1013, 226] on div "</ div > </ th > < th :class = "item.Component == 'Description' ? 'w-[120px]' :…" at bounding box center [618, 431] width 1087 height 669
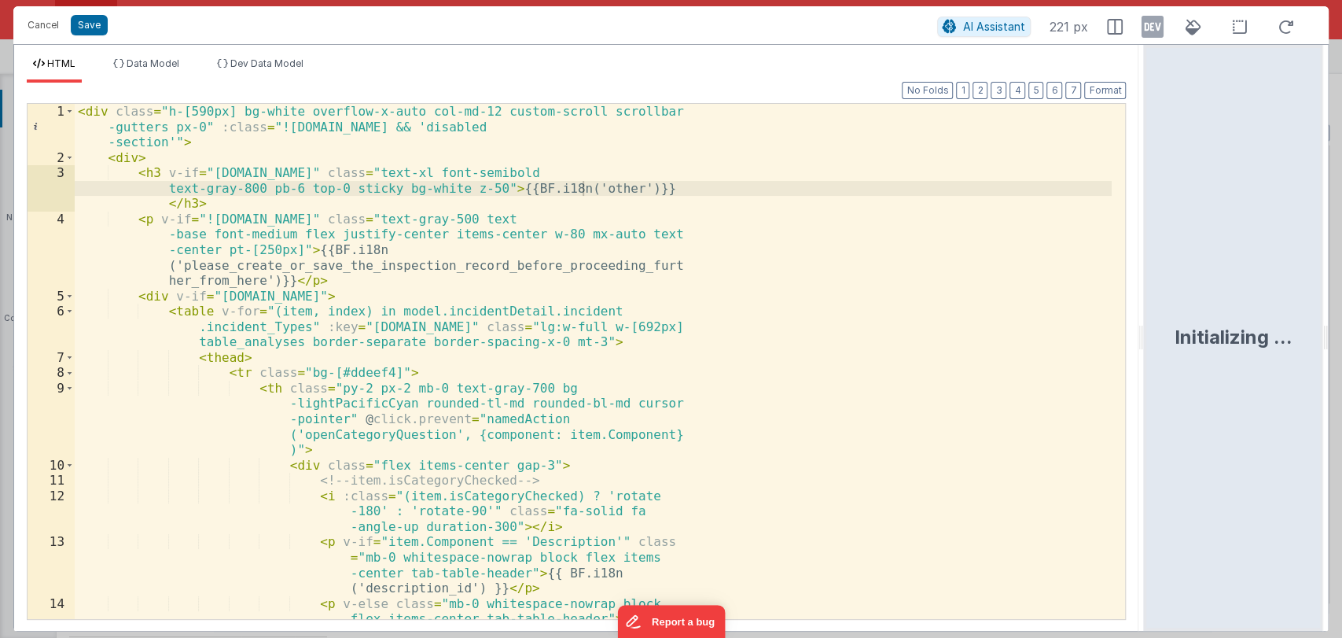
drag, startPoint x: 668, startPoint y: 335, endPoint x: 1254, endPoint y: 310, distance: 586.3
click at [1254, 310] on html "Cancel Save AI Assistant 221 px HTML Data Model Dev Data Model Format 7 6 5 4 3…" at bounding box center [671, 319] width 1342 height 638
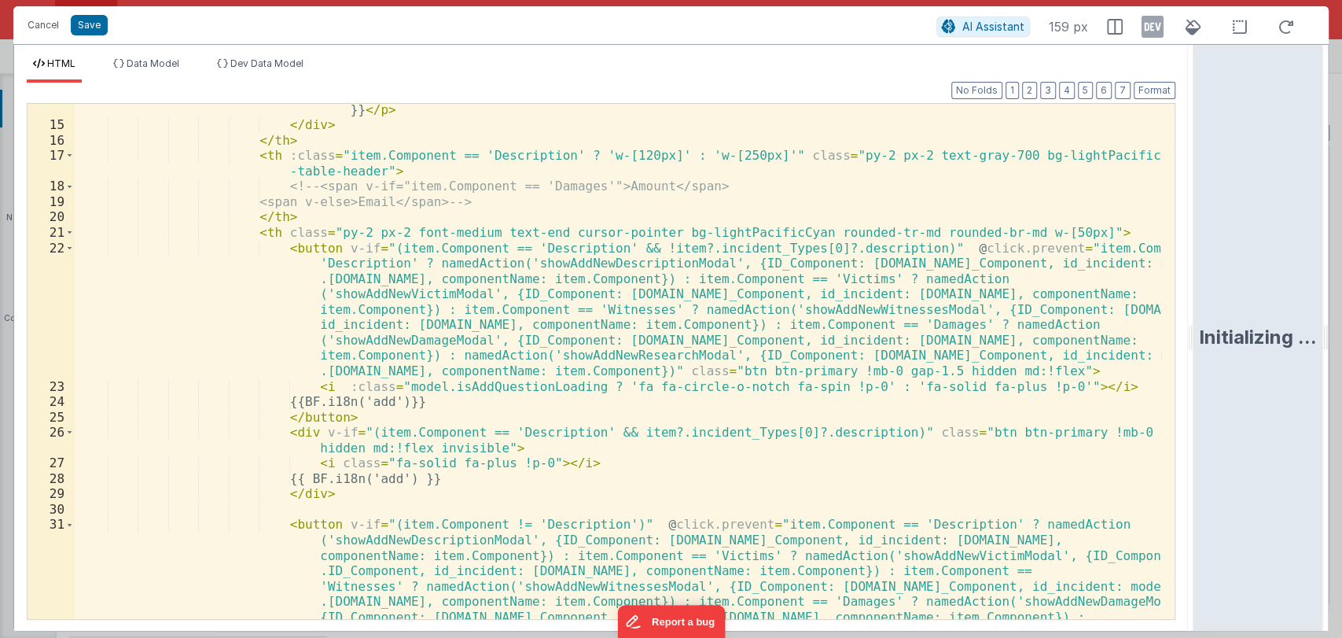
scroll to position [294, 0]
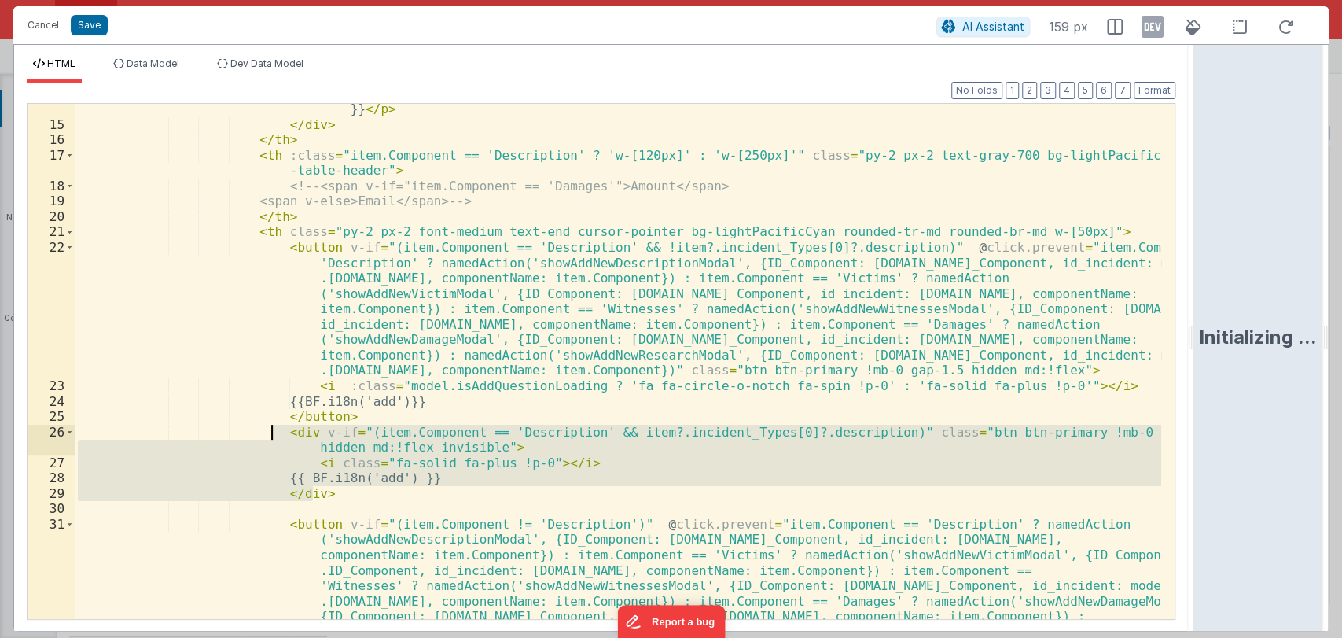
drag, startPoint x: 324, startPoint y: 497, endPoint x: 273, endPoint y: 436, distance: 79.8
click at [273, 436] on div "< p v-else class = "mb-0 whitespace-nowrap block flex items-center tab-table-he…" at bounding box center [618, 428] width 1087 height 684
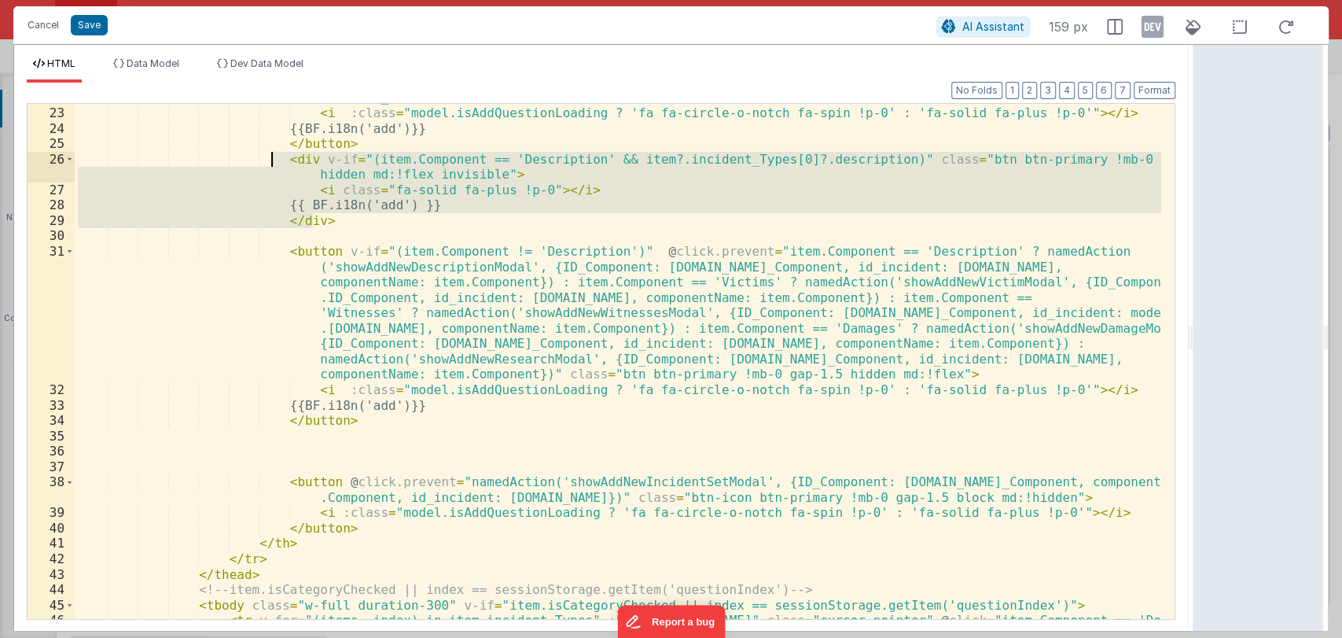
scroll to position [568, 0]
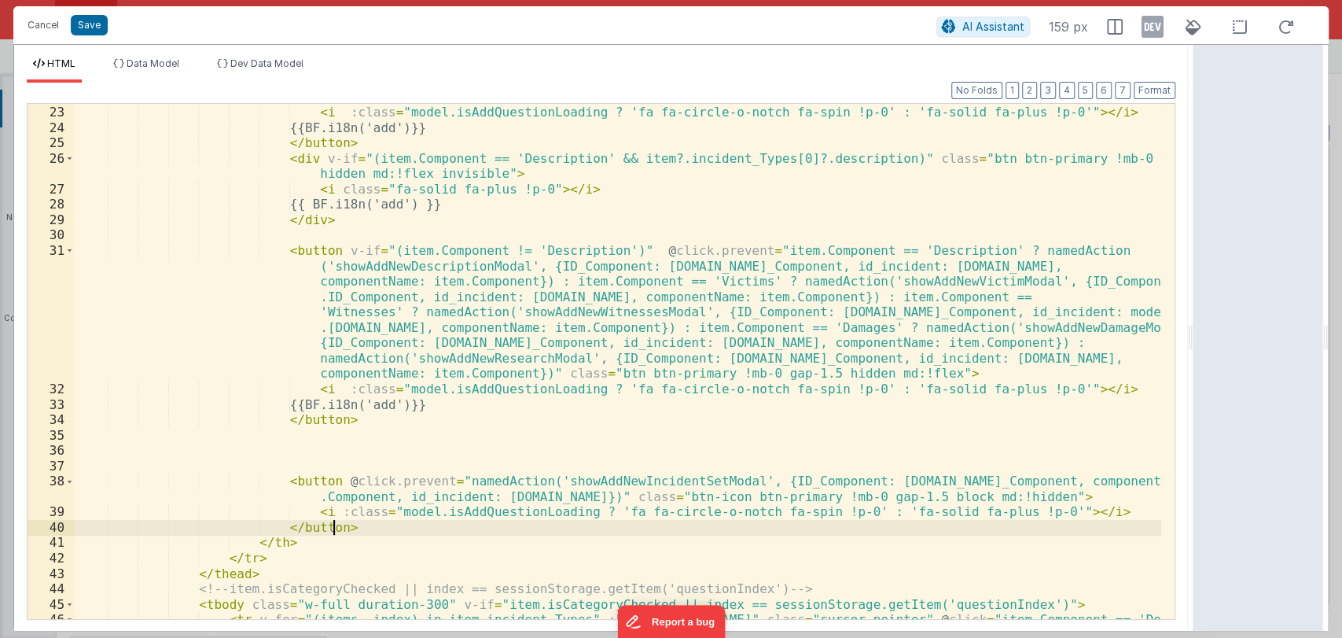
click at [340, 529] on div "< button v-if = "(item.Component == 'Description' && !item?.incident_Types[0]?.…" at bounding box center [618, 370] width 1087 height 808
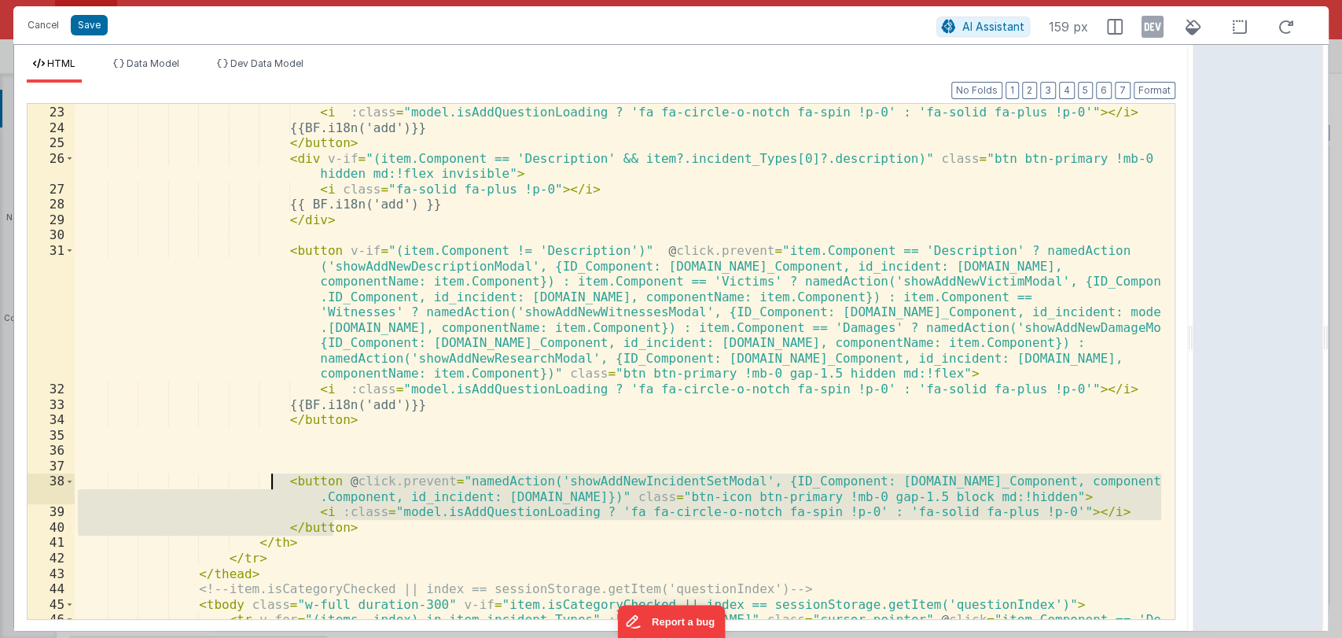
drag, startPoint x: 340, startPoint y: 528, endPoint x: 271, endPoint y: 480, distance: 84.0
click at [271, 480] on div "< button v-if = "(item.Component == 'Description' && !item?.incident_Types[0]?.…" at bounding box center [618, 370] width 1087 height 808
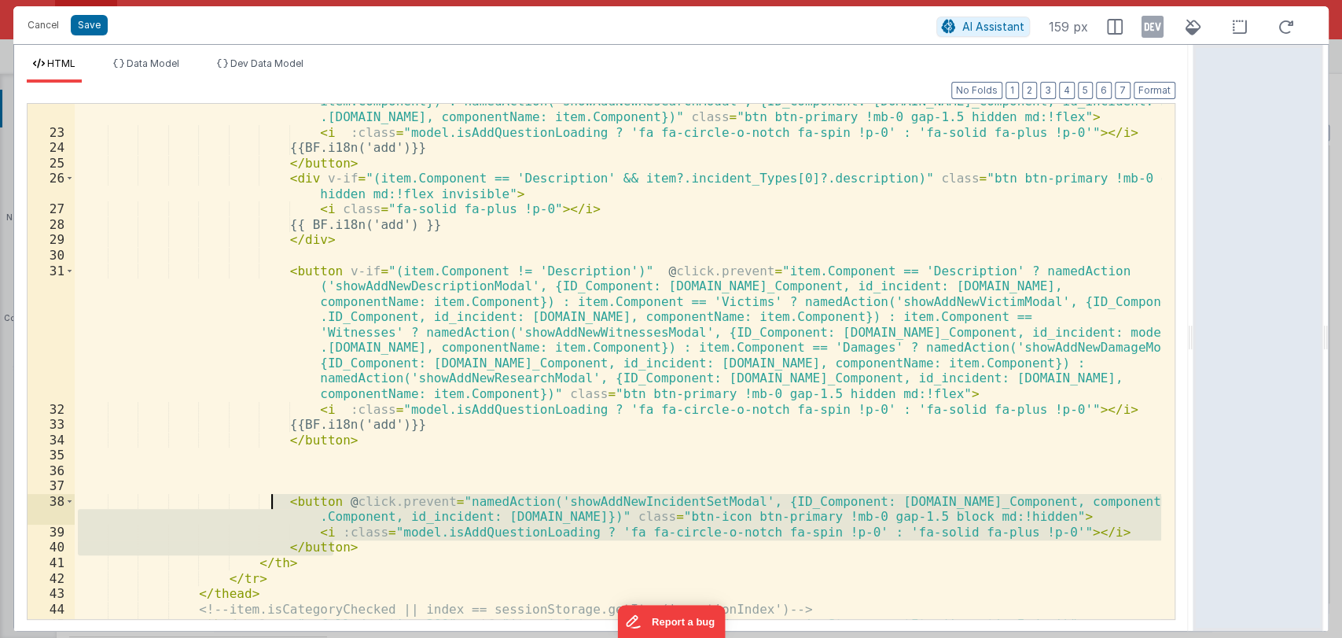
scroll to position [547, 0]
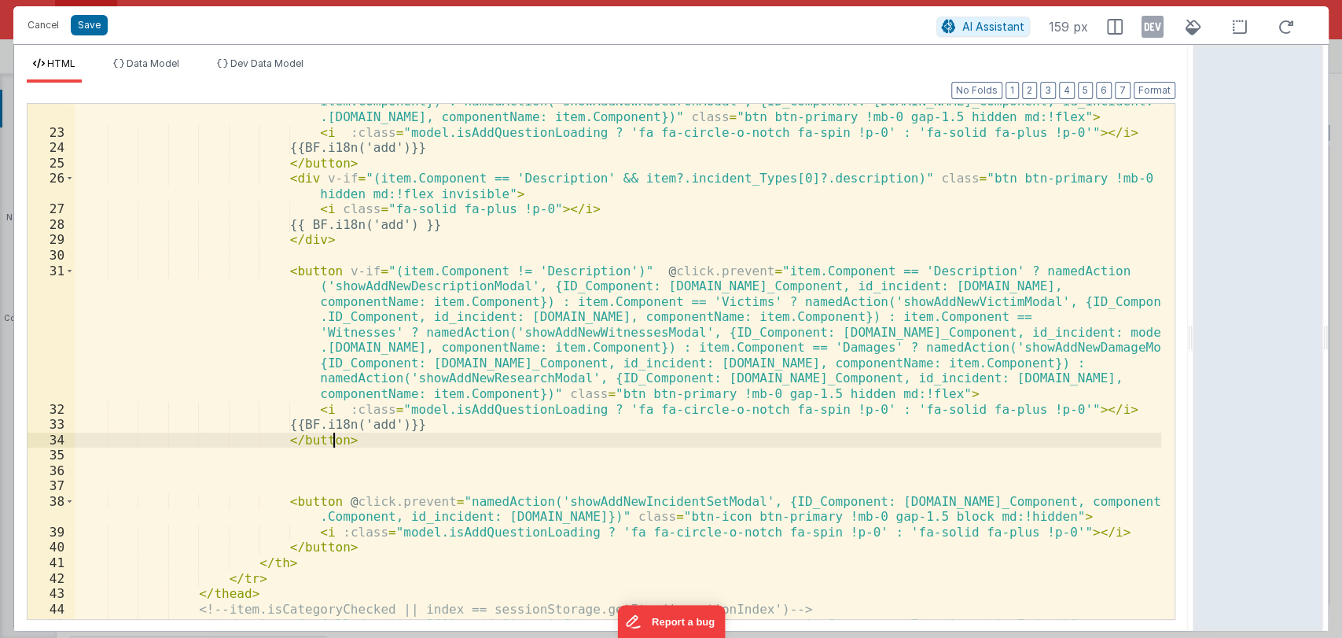
click at [356, 443] on div "< button v-if = "(item.Component == 'Description' && !item?.incident_Types[0]?.…" at bounding box center [618, 321] width 1087 height 669
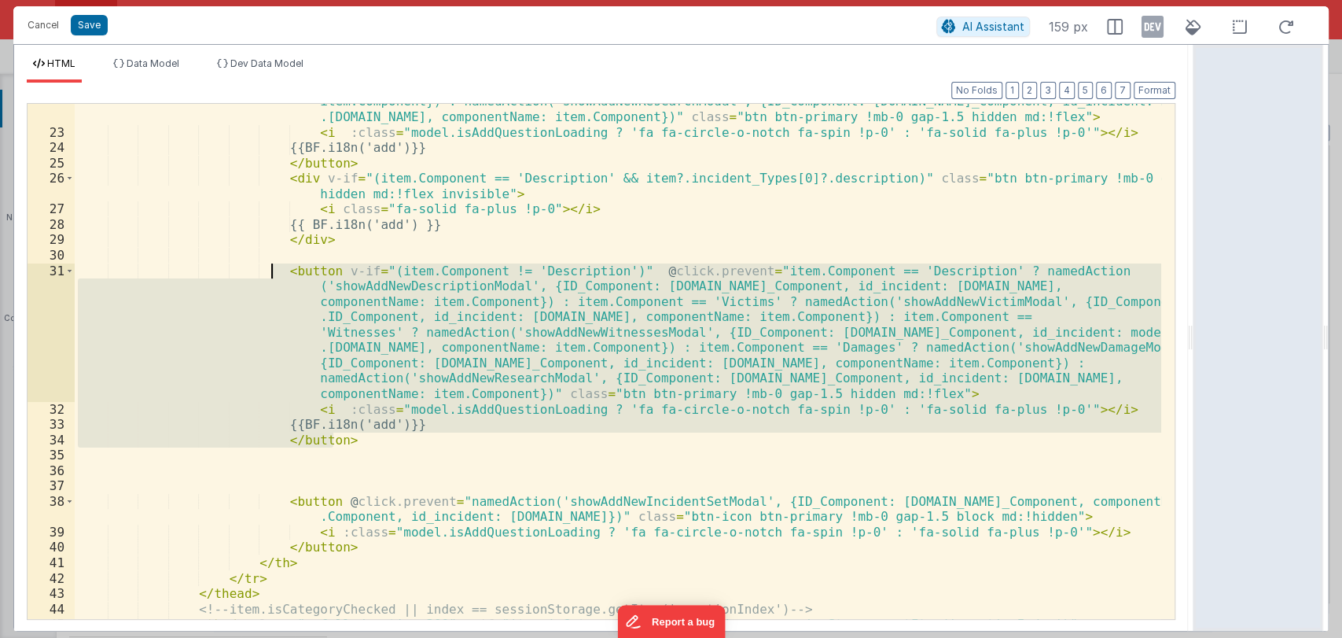
drag, startPoint x: 356, startPoint y: 443, endPoint x: 274, endPoint y: 275, distance: 187.1
click at [274, 275] on div "< button v-if = "(item.Component == 'Description' && !item?.incident_Types[0]?.…" at bounding box center [618, 321] width 1087 height 669
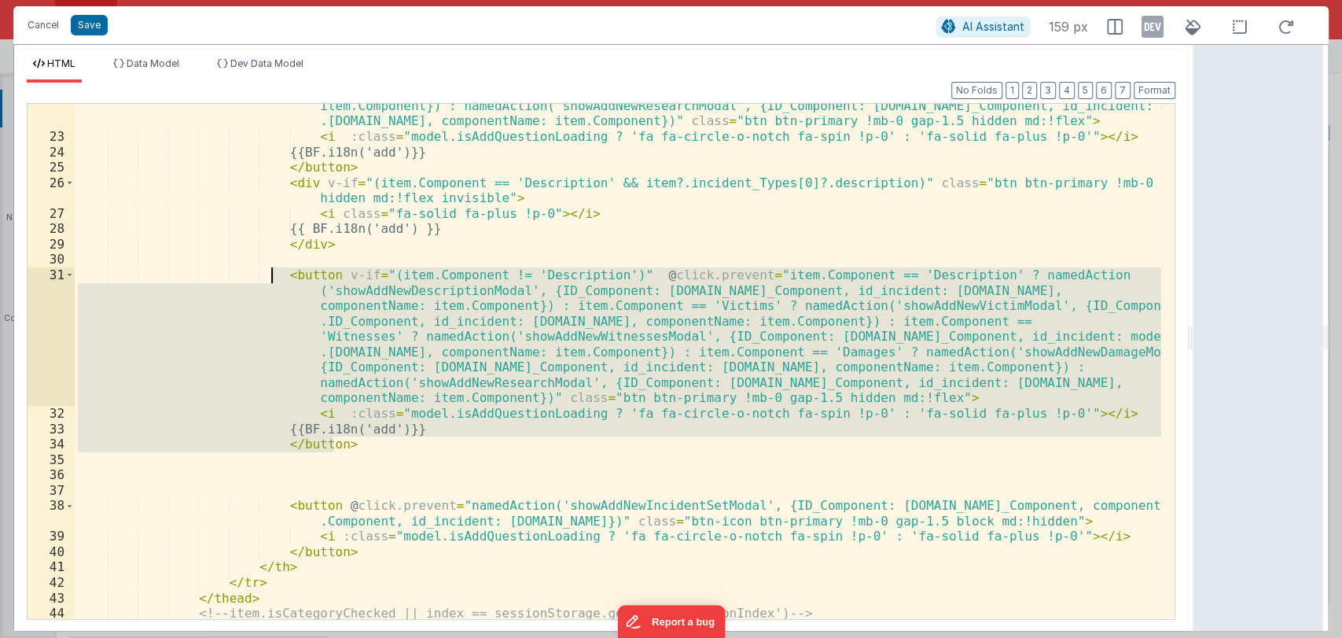
scroll to position [561, 0]
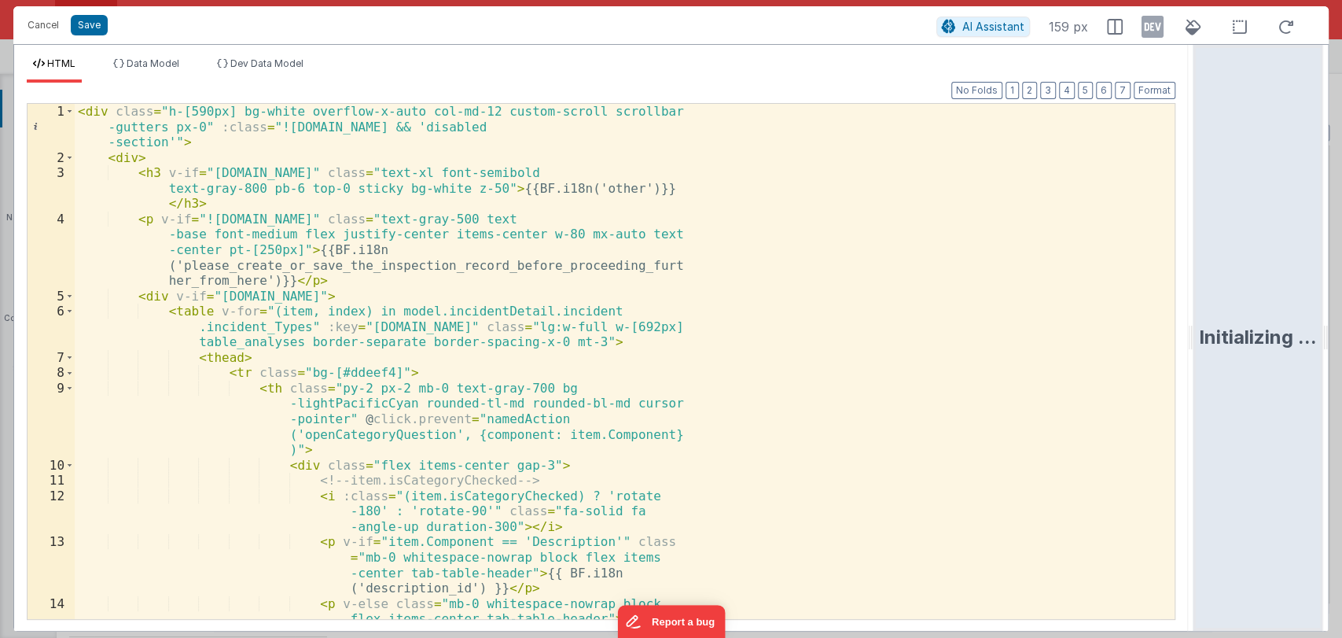
drag, startPoint x: 668, startPoint y: 337, endPoint x: 1268, endPoint y: 348, distance: 600.1
click at [1268, 348] on html "Cancel Save AI Assistant 159 px HTML Data Model Dev Data Model Format 7 6 5 4 3…" at bounding box center [671, 319] width 1342 height 638
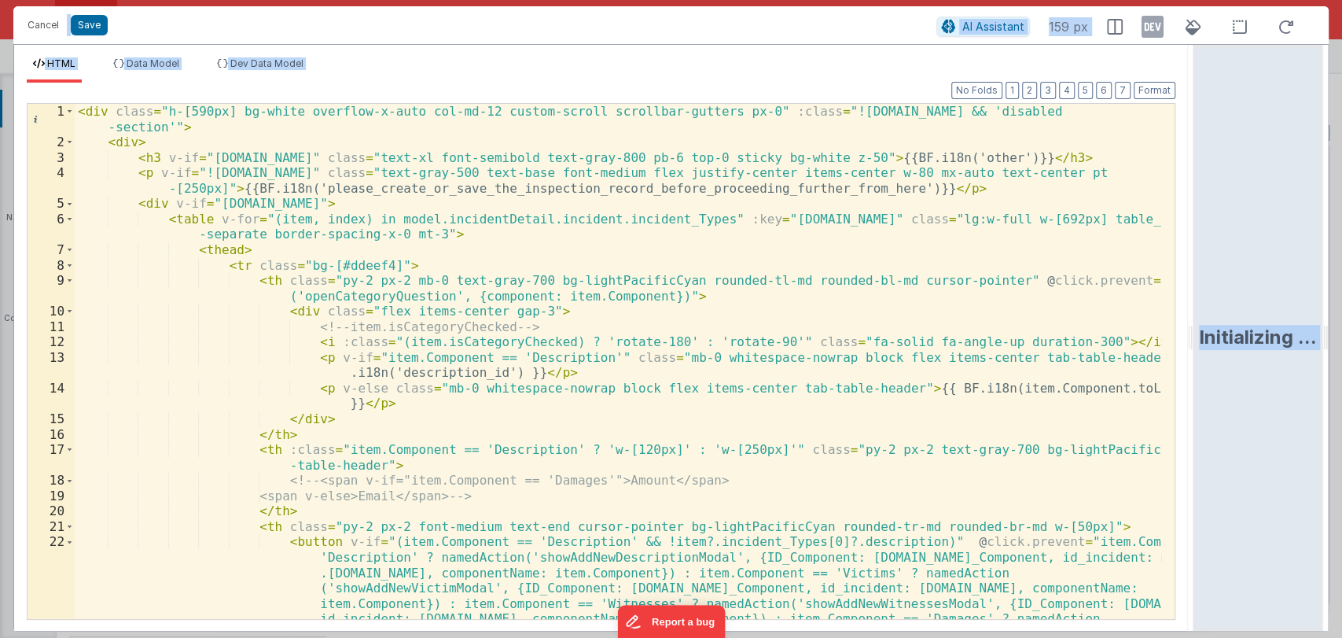
click at [1271, 269] on div "Initializing ..." at bounding box center [1258, 338] width 131 height 586
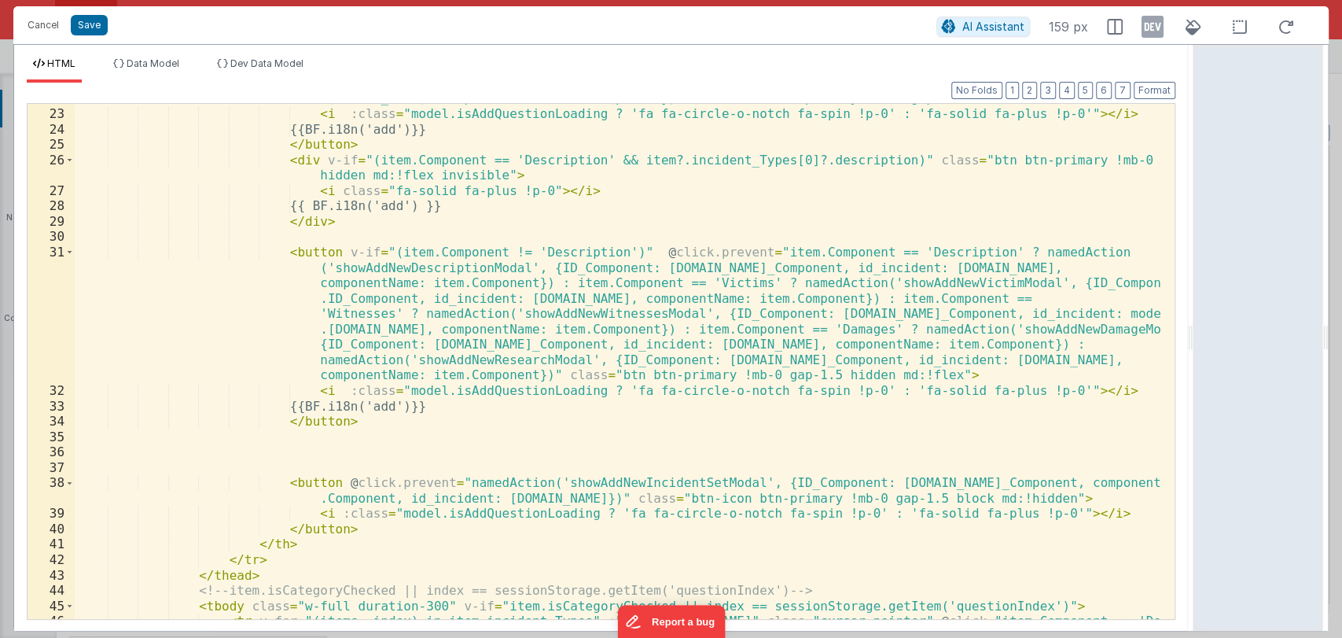
scroll to position [566, 0]
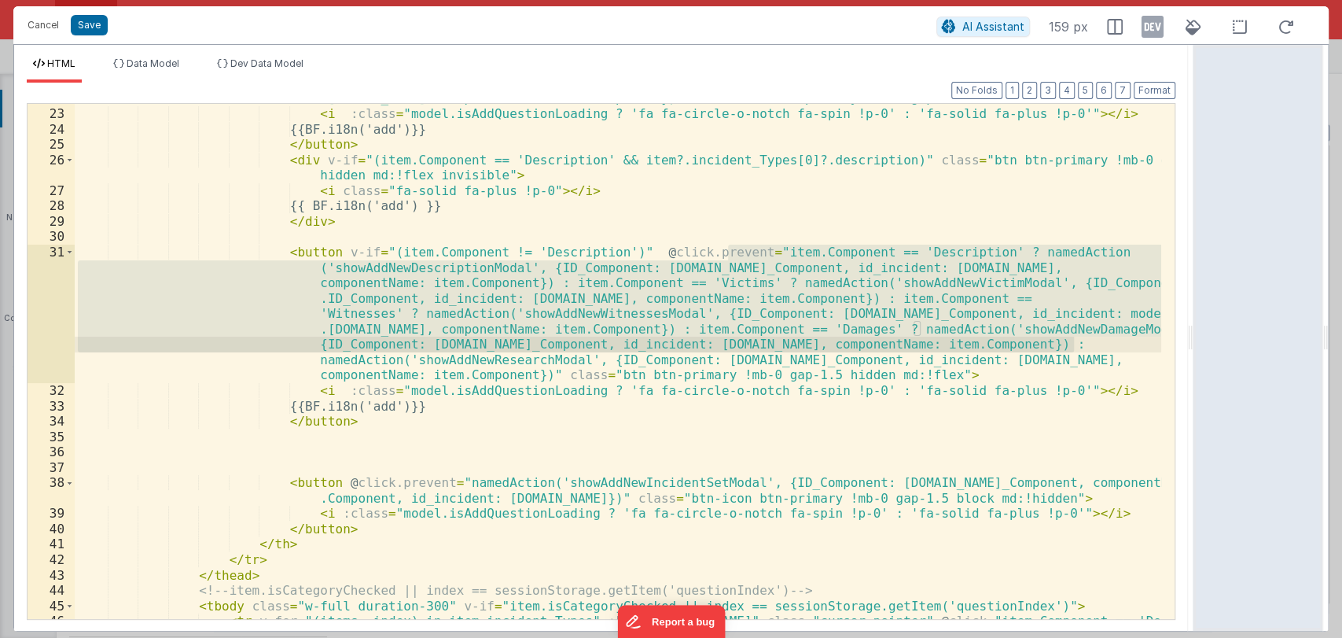
drag, startPoint x: 725, startPoint y: 250, endPoint x: 1071, endPoint y: 350, distance: 360.1
click at [1071, 350] on div "< button v-if = "(item.Component == 'Description' && !item?.incident_Types[0]?.…" at bounding box center [618, 372] width 1087 height 808
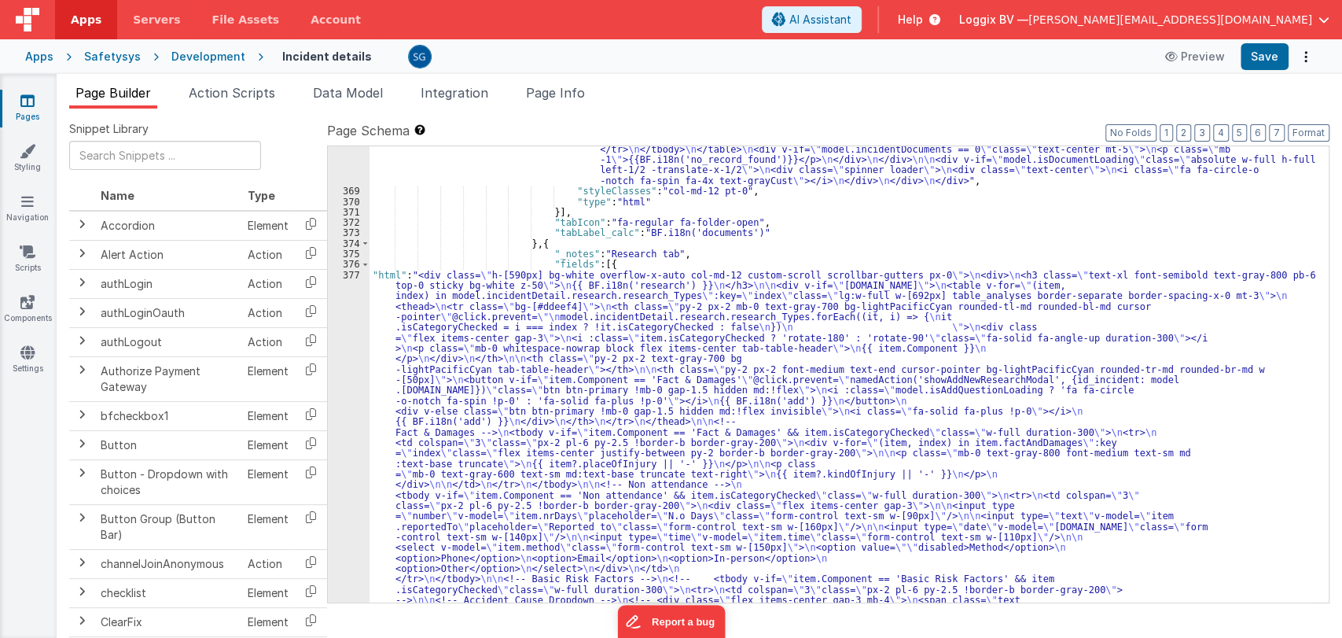
scroll to position [6523, 0]
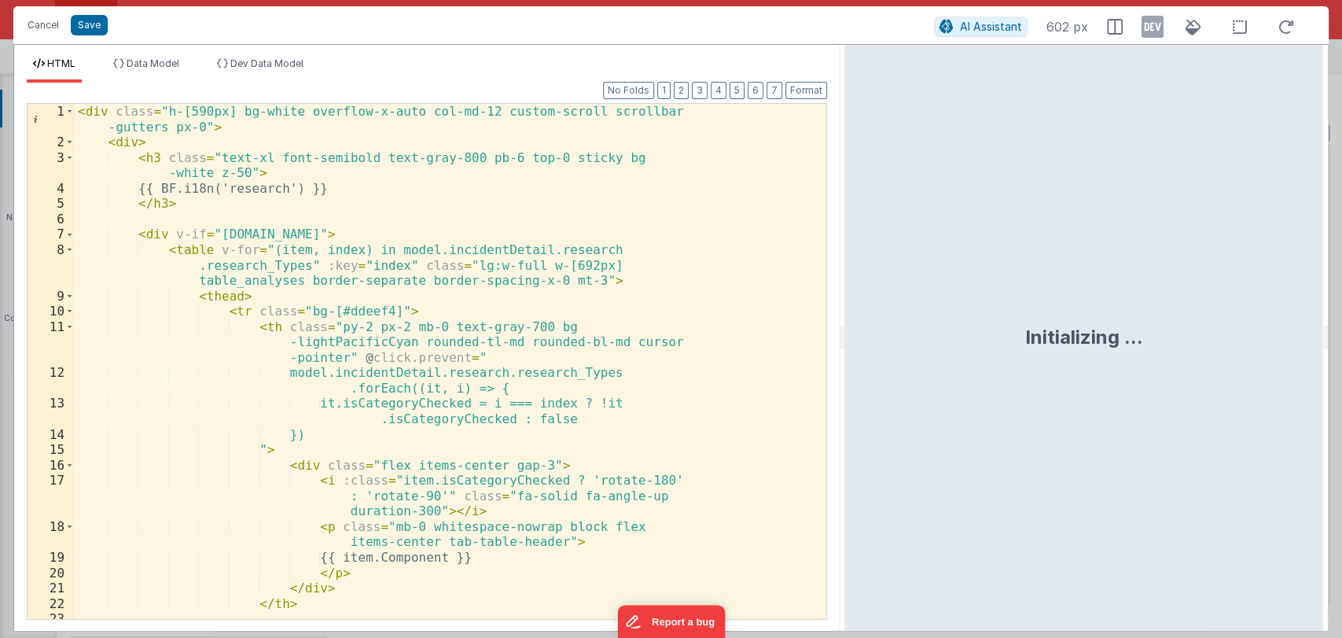
drag, startPoint x: 668, startPoint y: 337, endPoint x: 892, endPoint y: 321, distance: 224.7
click at [892, 321] on html "Cancel Save AI Assistant 602 px HTML Data Model Dev Data Model Format 7 6 5 4 3…" at bounding box center [671, 319] width 1342 height 638
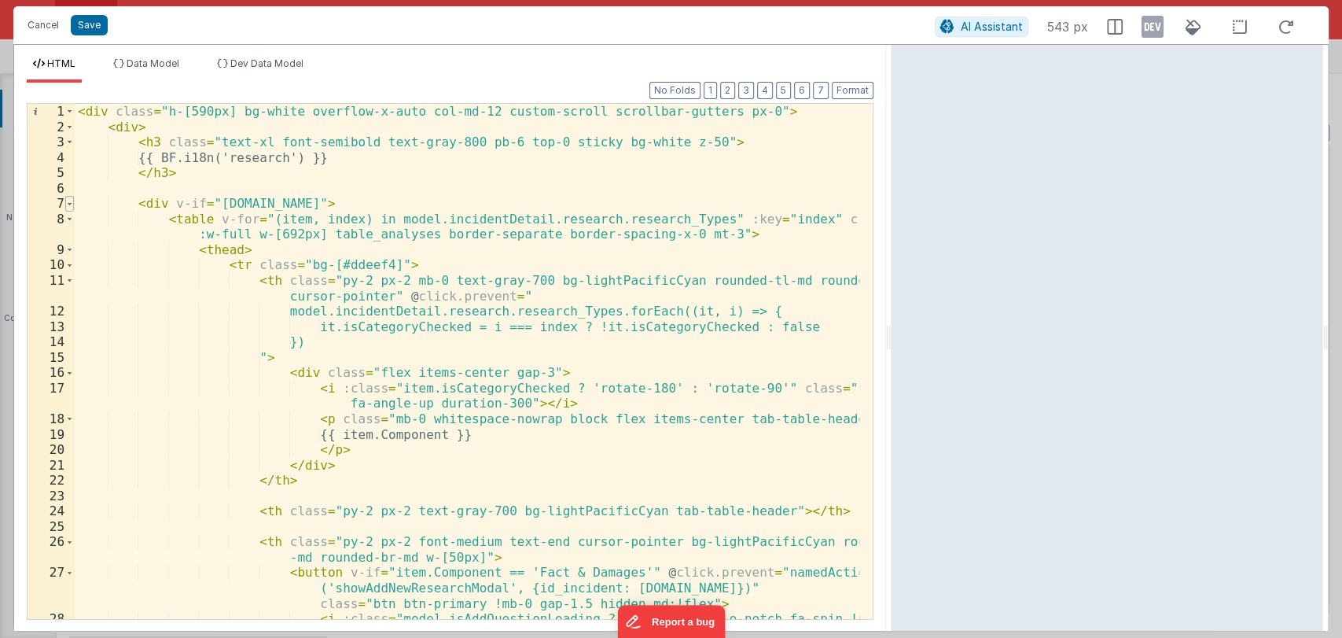
click at [70, 208] on span at bounding box center [69, 204] width 9 height 16
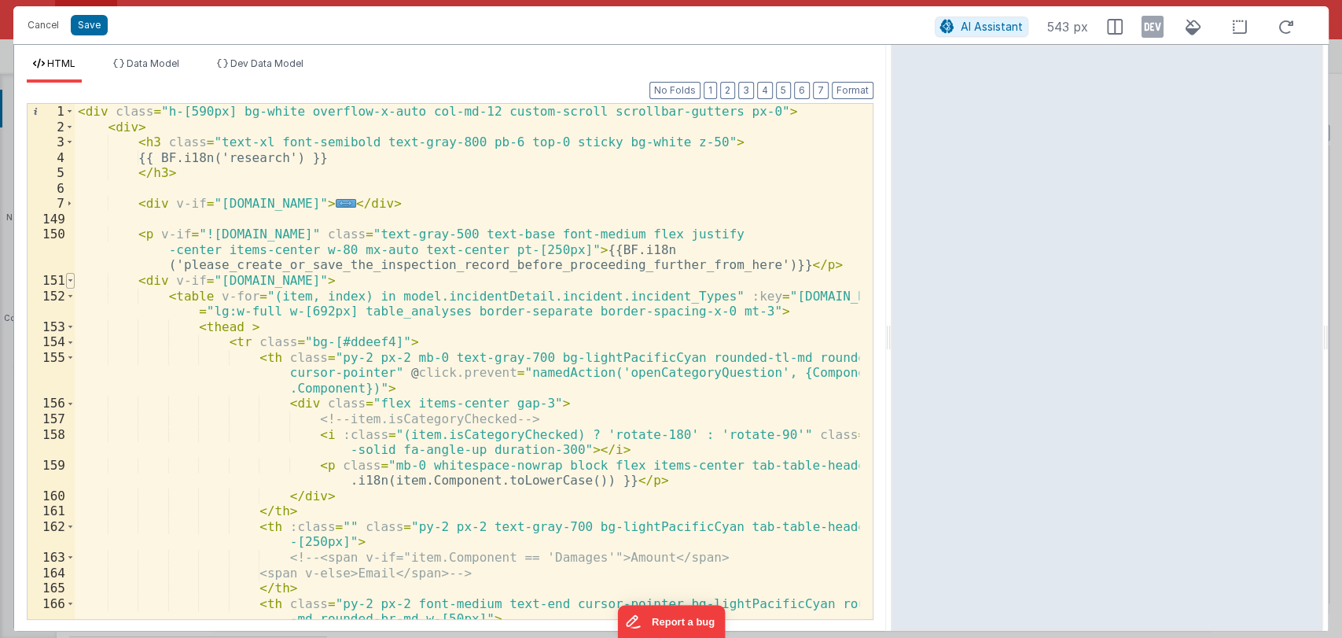
click at [66, 281] on span at bounding box center [70, 281] width 9 height 16
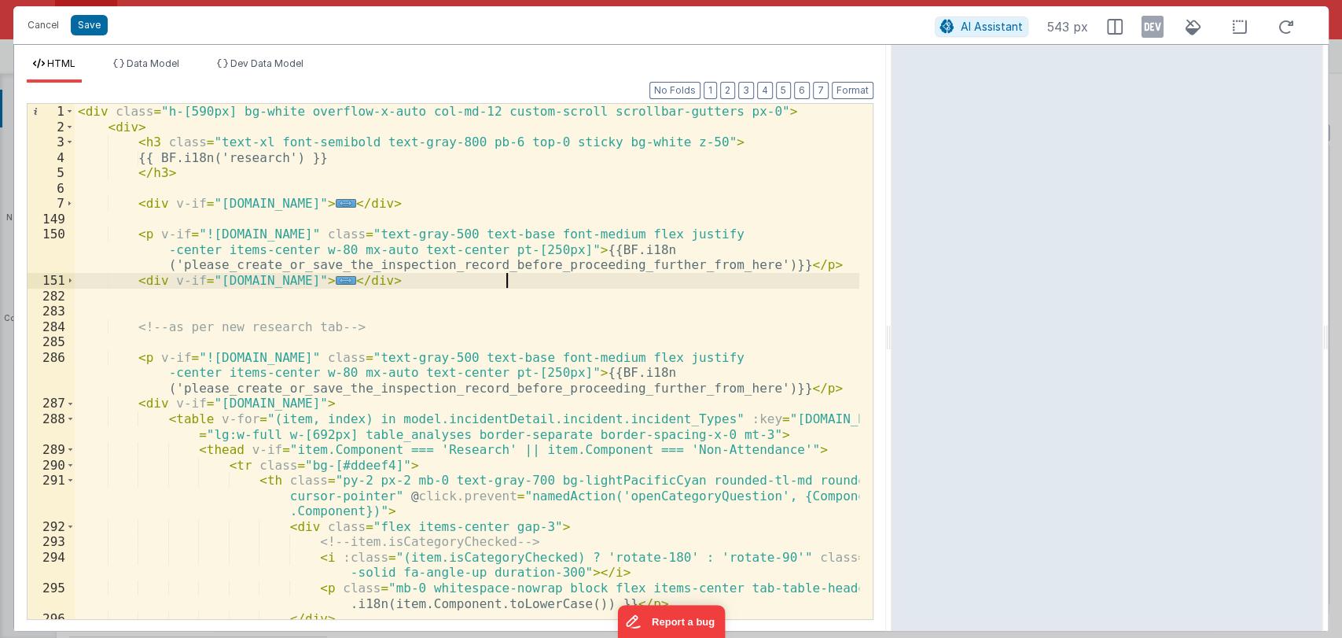
click at [525, 278] on div "< div class = "h-[590px] bg-white overflow-x-auto col-md-12 custom-scroll scrol…" at bounding box center [467, 377] width 785 height 546
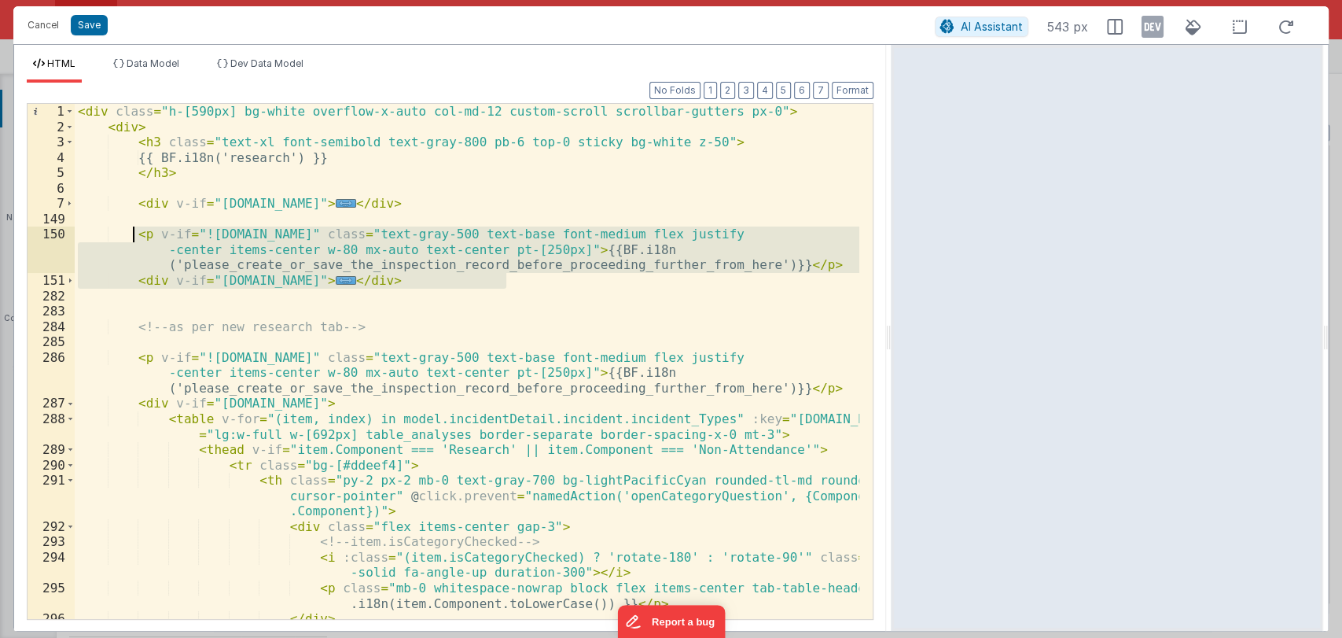
drag, startPoint x: 525, startPoint y: 278, endPoint x: 131, endPoint y: 236, distance: 396.9
click at [131, 236] on div "< div class = "h-[590px] bg-white overflow-x-auto col-md-12 custom-scroll scrol…" at bounding box center [467, 377] width 785 height 546
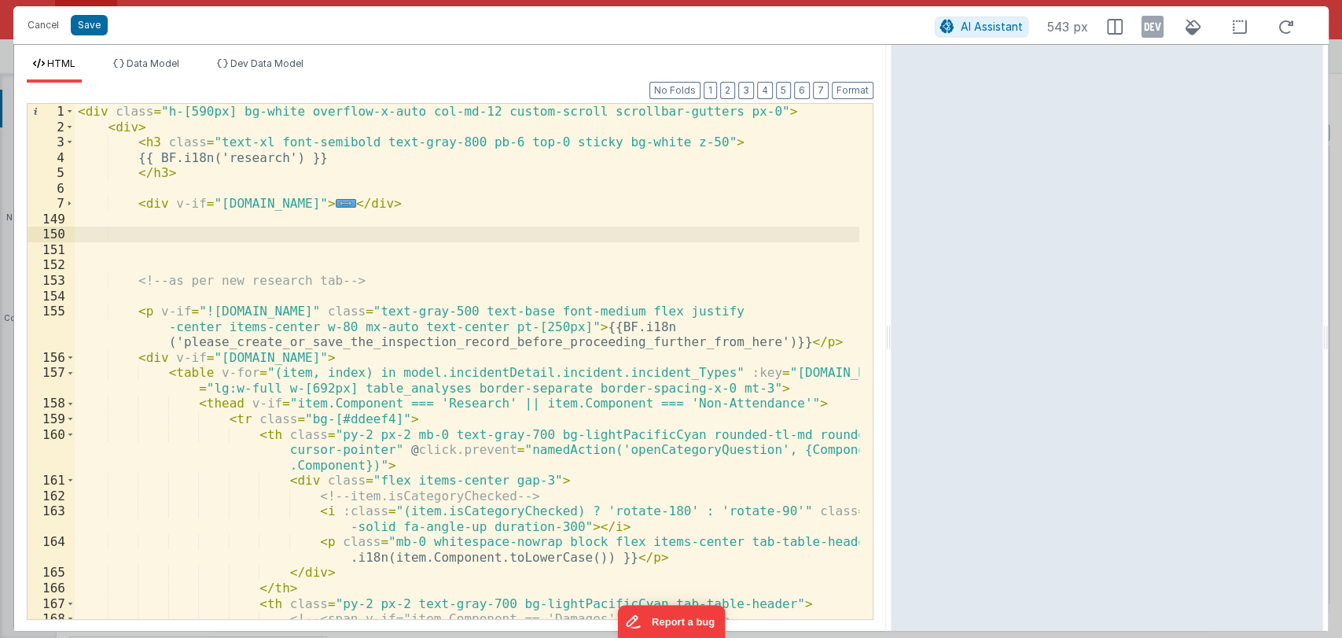
click at [228, 231] on div "< div class = "h-[590px] bg-white overflow-x-auto col-md-12 custom-scroll scrol…" at bounding box center [467, 377] width 785 height 546
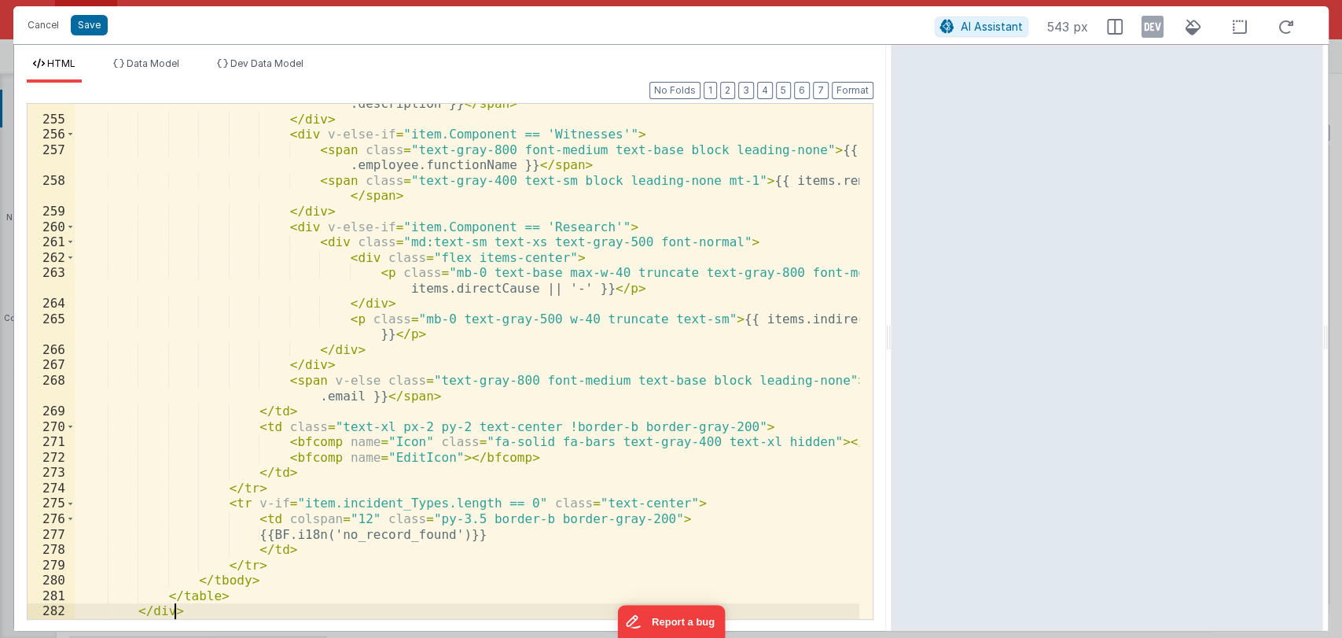
scroll to position [2852, 0]
drag, startPoint x: 95, startPoint y: 25, endPoint x: 819, endPoint y: 92, distance: 726.5
click at [94, 25] on button "Save" at bounding box center [89, 25] width 37 height 20
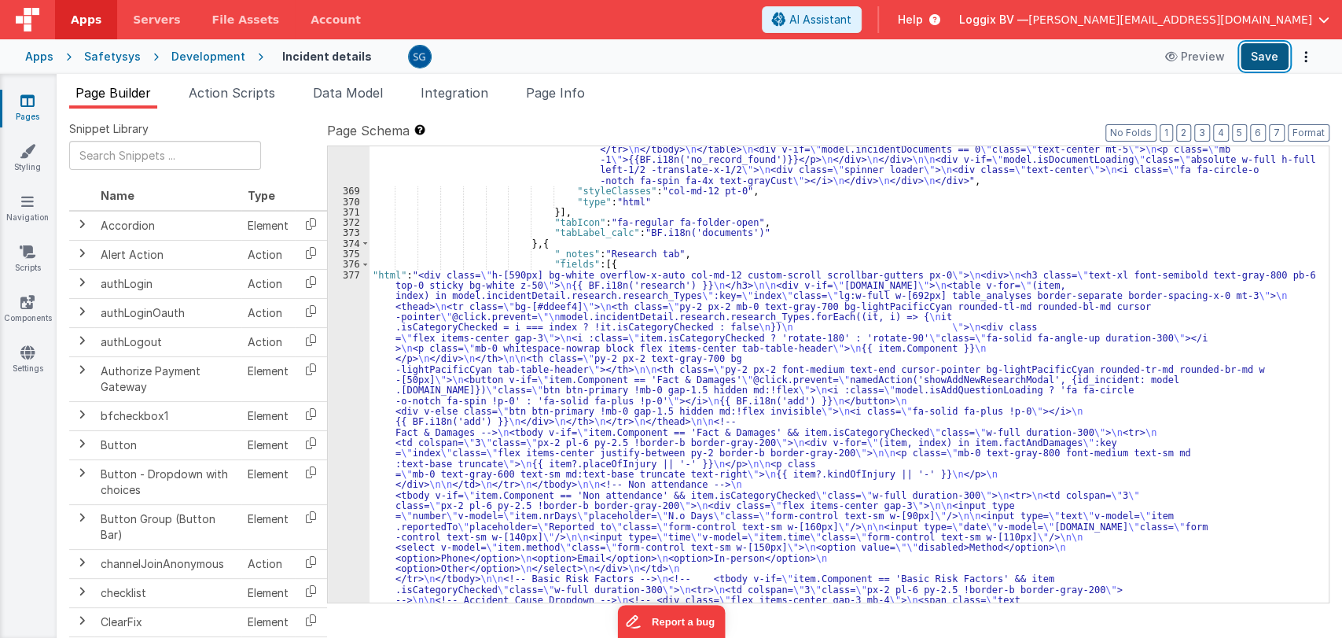
click at [1264, 58] on button "Save" at bounding box center [1265, 56] width 48 height 27
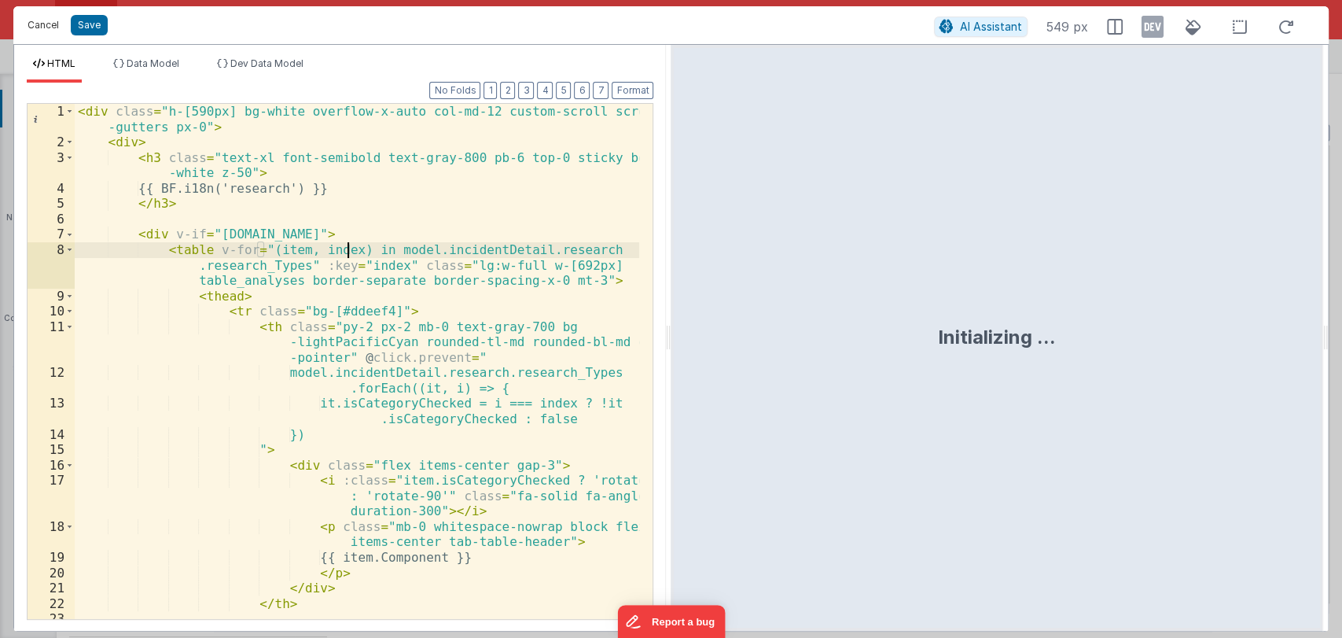
click at [41, 21] on button "Cancel" at bounding box center [43, 25] width 47 height 22
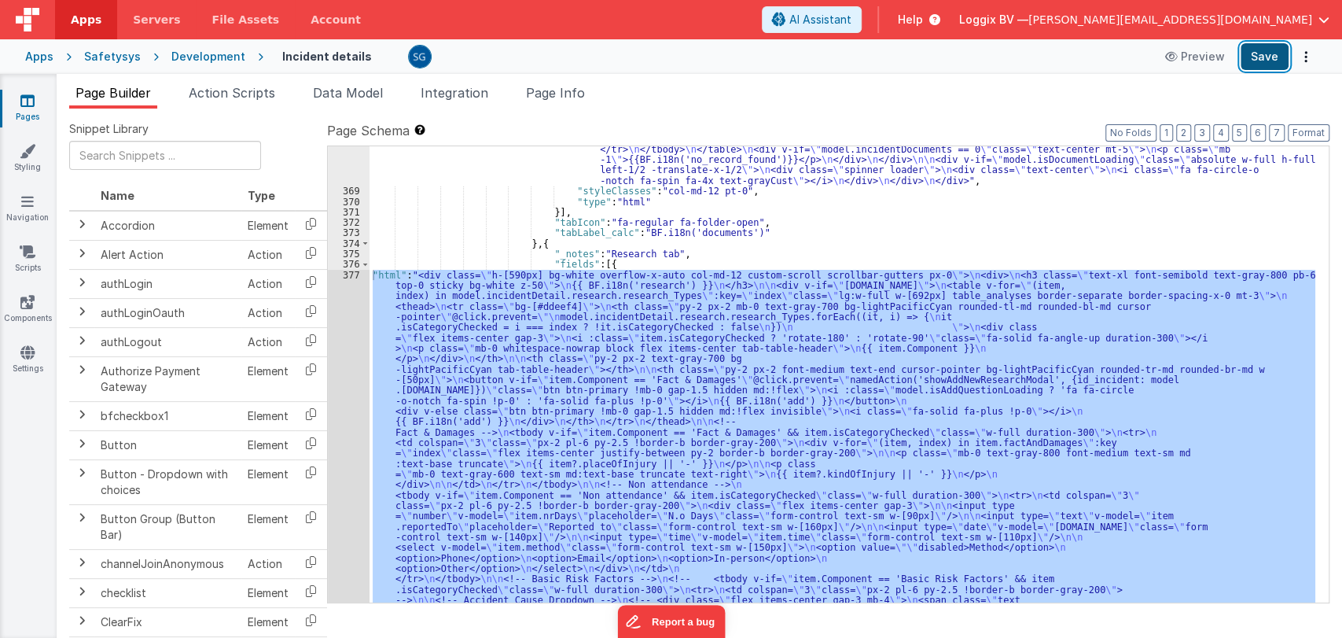
click at [1275, 62] on button "Save" at bounding box center [1265, 56] width 48 height 27
click at [510, 270] on div ""html" : "<div :class= \" (![DOMAIN_NAME] || model.isDocumentLoading) && 'disab…" at bounding box center [843, 374] width 946 height 456
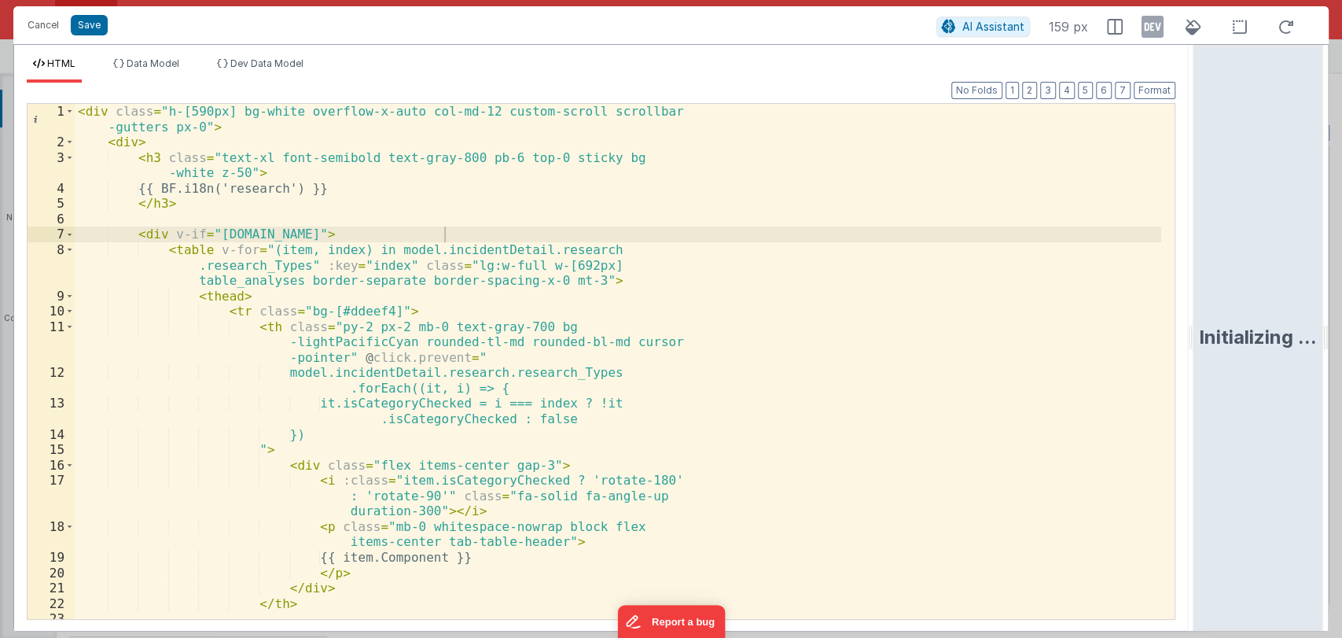
drag, startPoint x: 671, startPoint y: 336, endPoint x: 1301, endPoint y: 339, distance: 630.6
click at [1301, 339] on html "Cancel Save AI Assistant 159 px HTML Data Model Dev Data Model Format 7 6 5 4 3…" at bounding box center [671, 319] width 1342 height 638
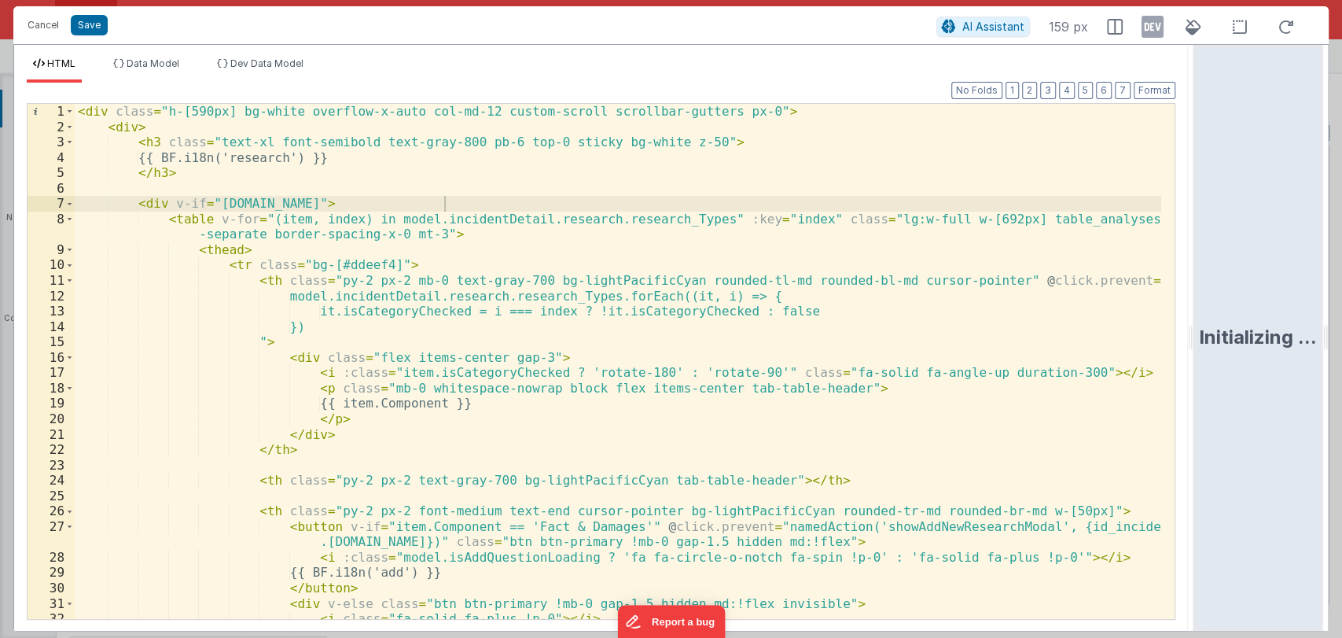
click at [198, 223] on div "< div class = "h-[590px] bg-white overflow-x-auto col-md-12 custom-scroll scrol…" at bounding box center [618, 377] width 1087 height 546
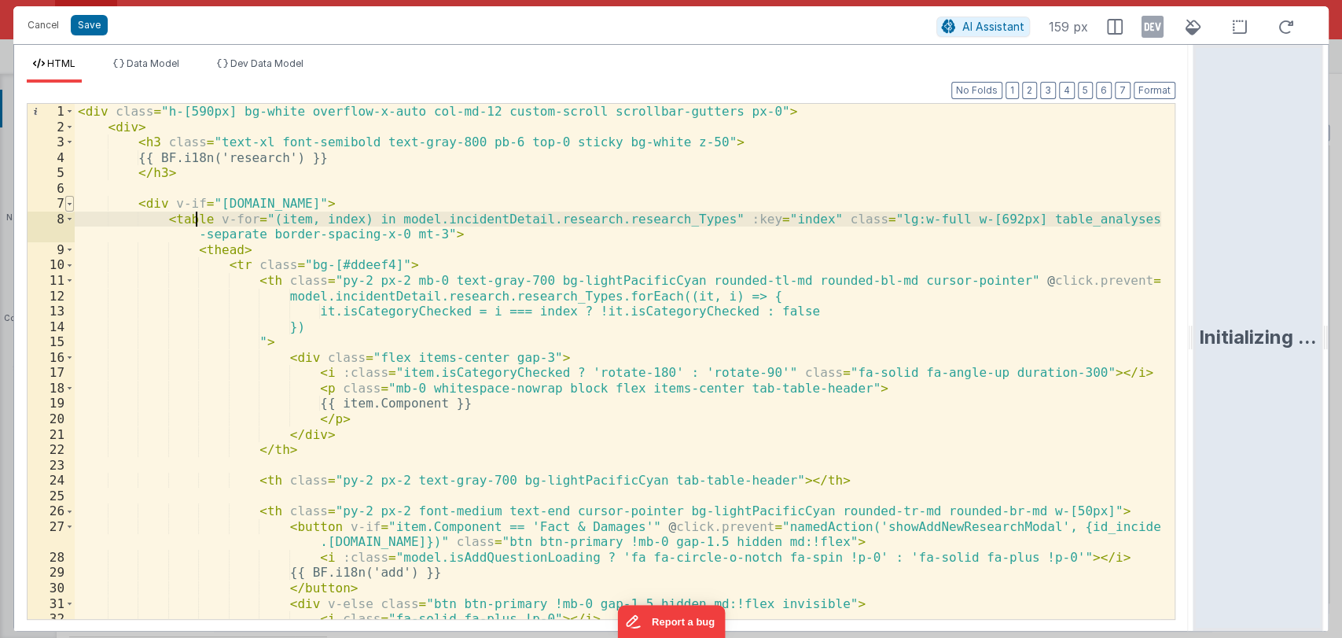
click at [65, 203] on span at bounding box center [69, 204] width 9 height 16
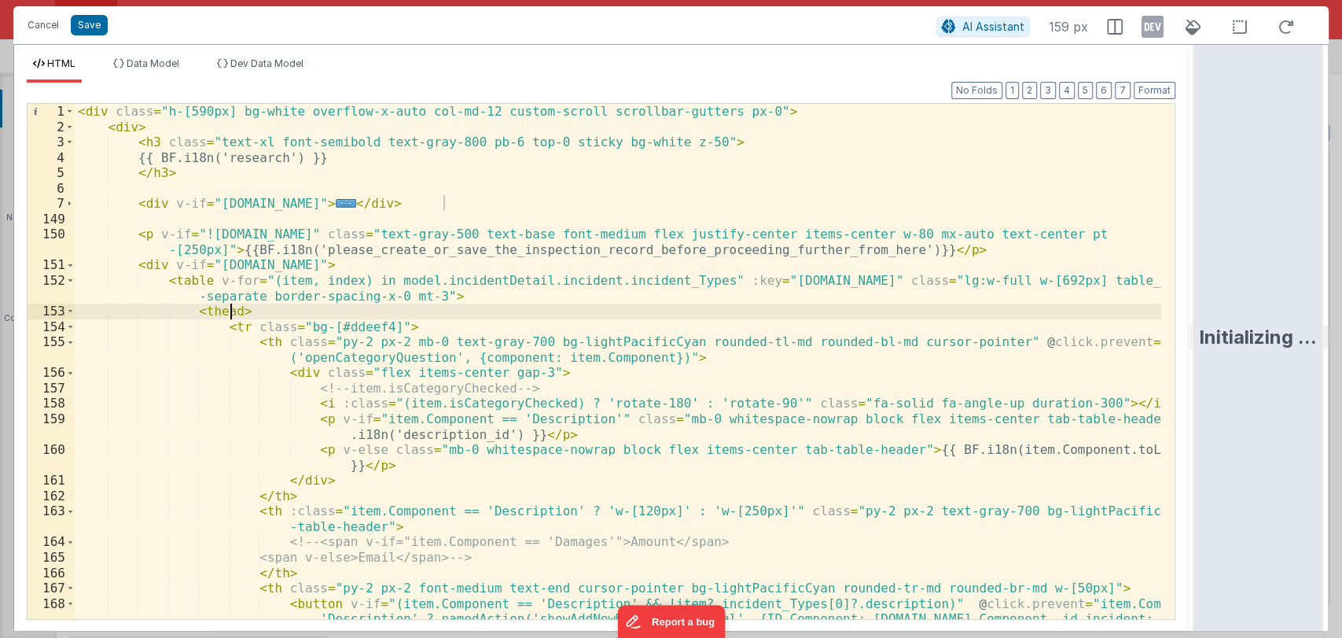
click at [229, 311] on div "< div class = "h-[590px] bg-white overflow-x-auto col-md-12 custom-scroll scrol…" at bounding box center [618, 438] width 1087 height 669
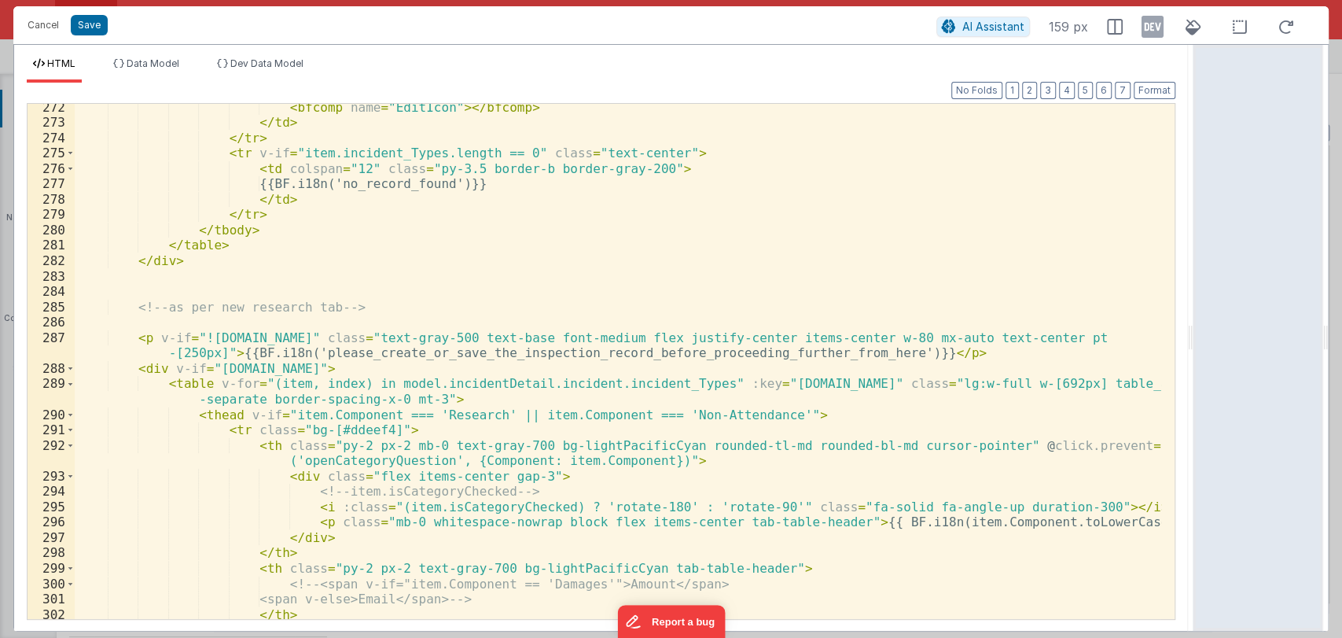
scroll to position [2519, 0]
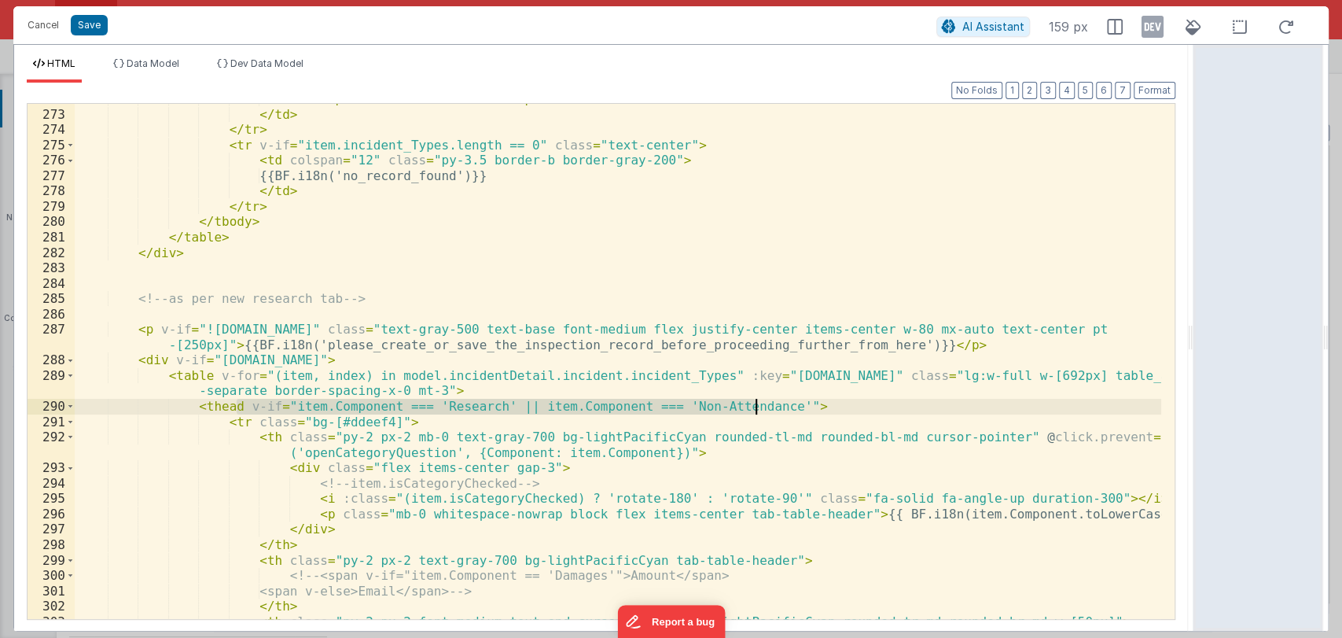
drag, startPoint x: 236, startPoint y: 407, endPoint x: 755, endPoint y: 400, distance: 519.0
click at [755, 400] on div "< bfcomp name = "EditIcon" > </ bfcomp > </ td > </ tr > < tr v-if = "item.inci…" at bounding box center [618, 364] width 1087 height 546
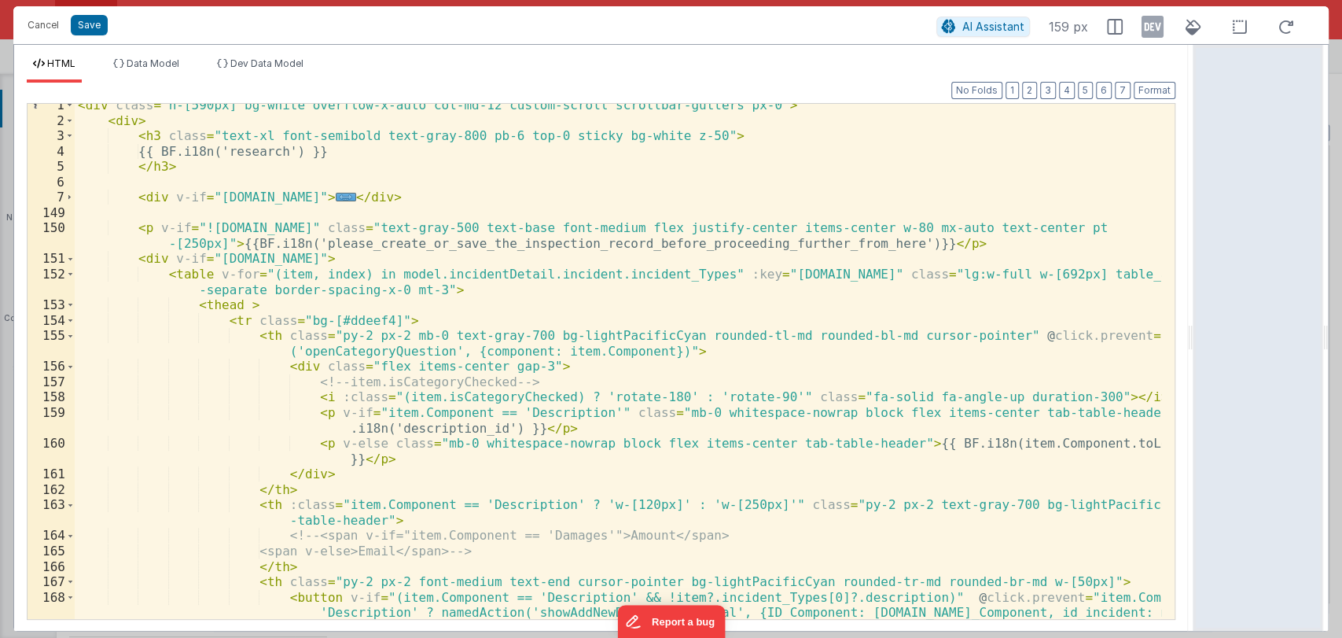
scroll to position [0, 0]
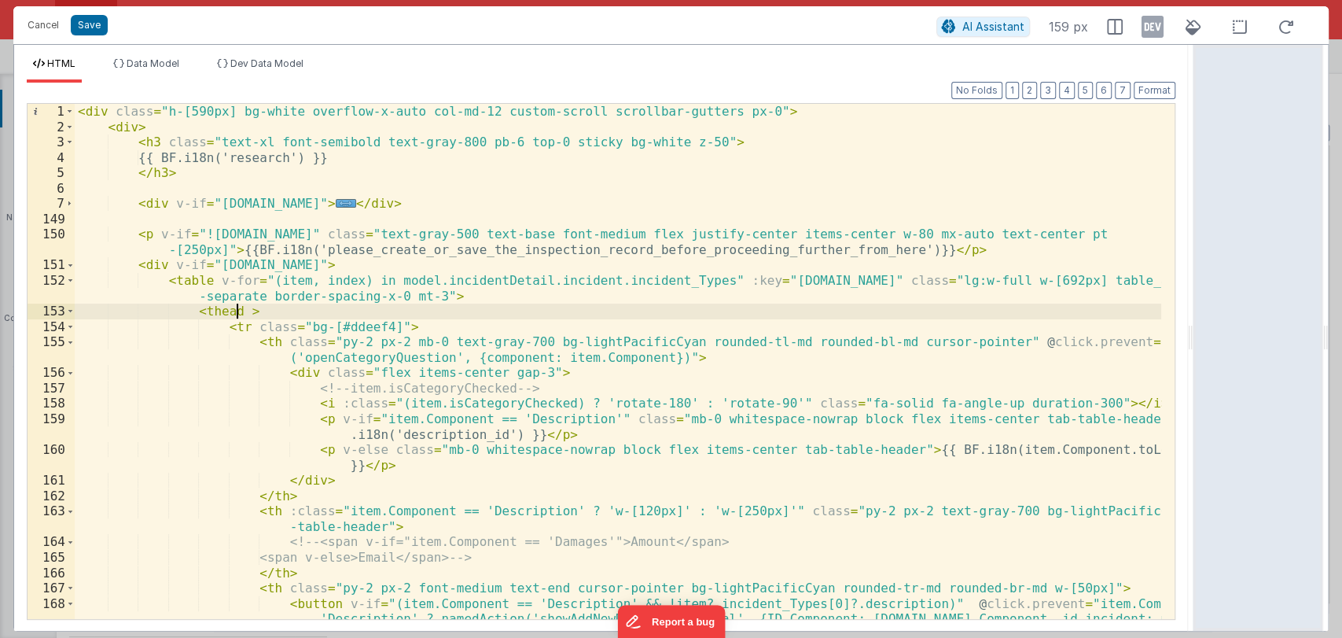
click at [235, 312] on div "< div class = "h-[590px] bg-white overflow-x-auto col-md-12 custom-scroll scrol…" at bounding box center [618, 438] width 1087 height 669
click at [1139, 98] on button "Format" at bounding box center [1155, 90] width 42 height 17
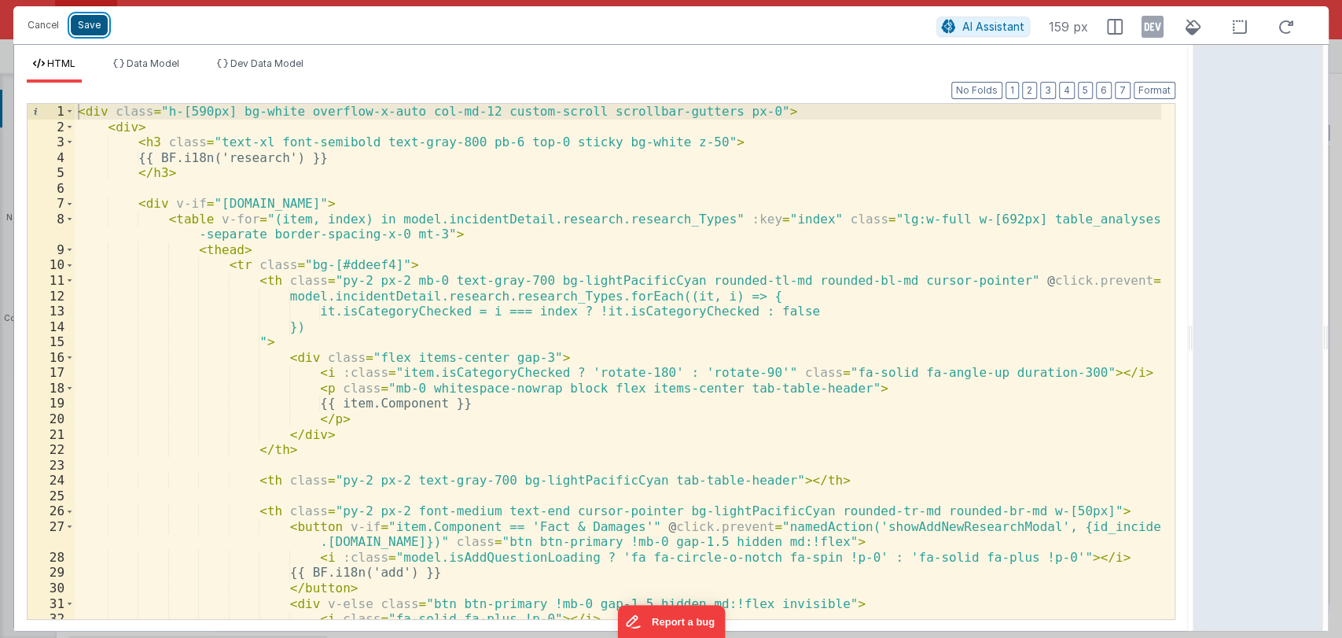
click at [89, 28] on button "Save" at bounding box center [89, 25] width 37 height 20
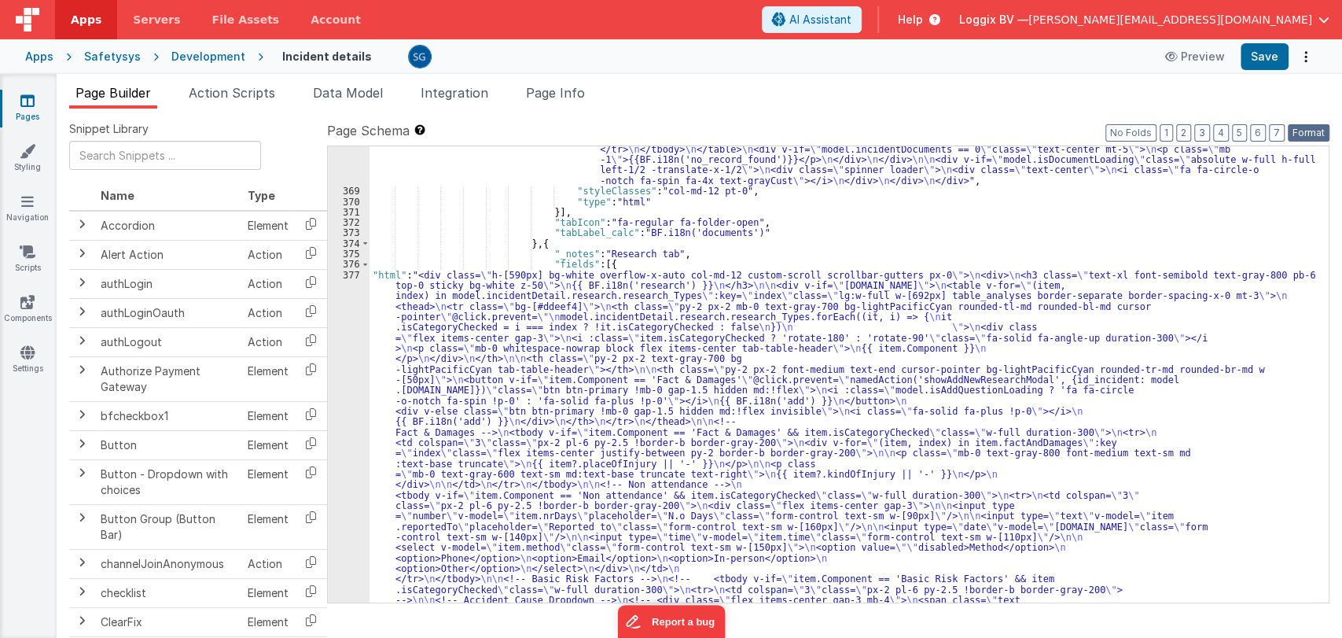
click at [1300, 127] on button "Format" at bounding box center [1309, 132] width 42 height 17
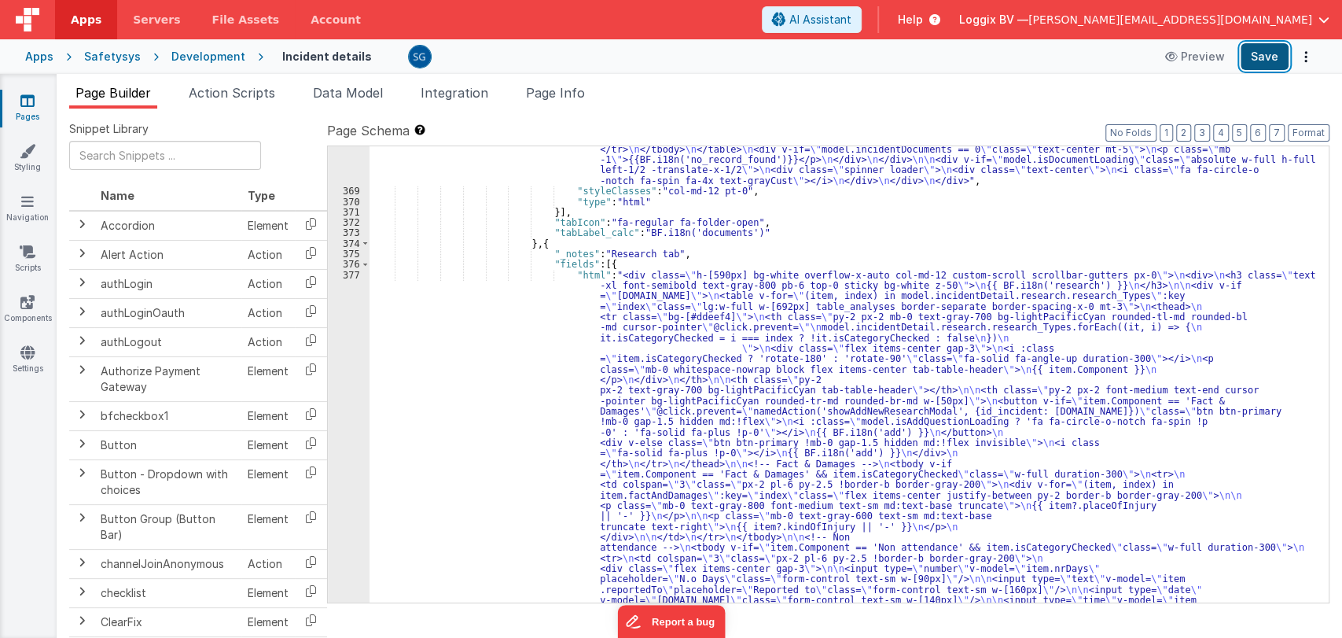
click at [1267, 56] on button "Save" at bounding box center [1265, 56] width 48 height 27
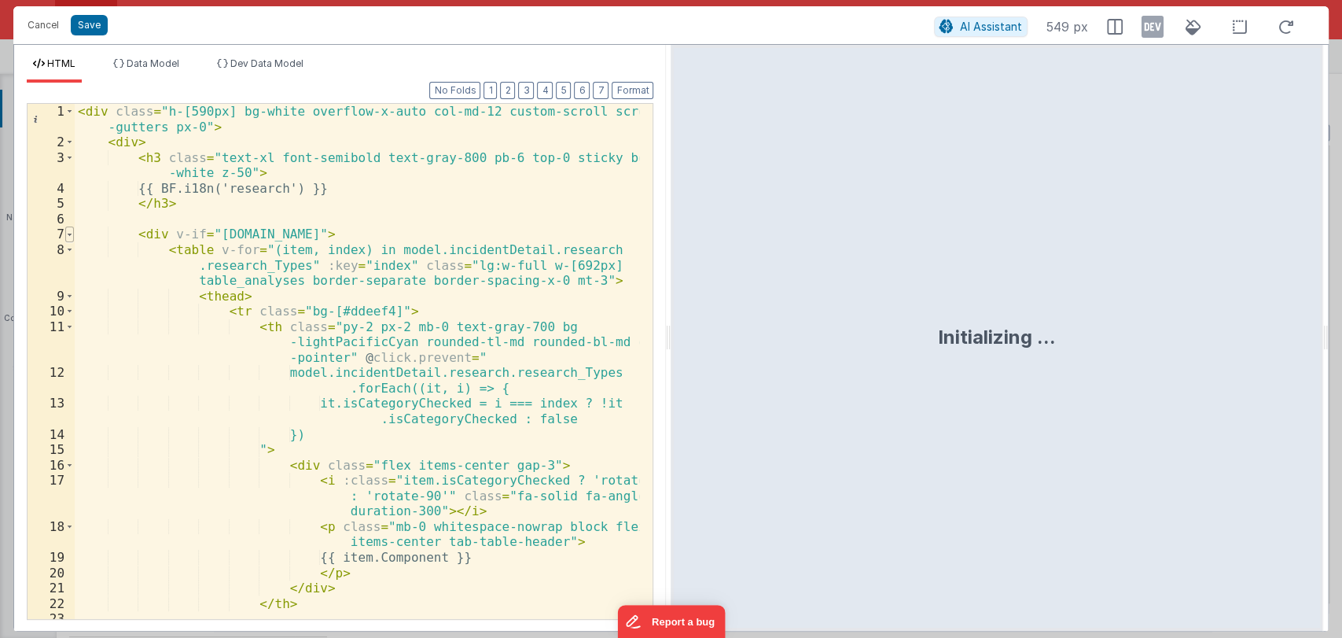
click at [68, 234] on span at bounding box center [69, 234] width 9 height 16
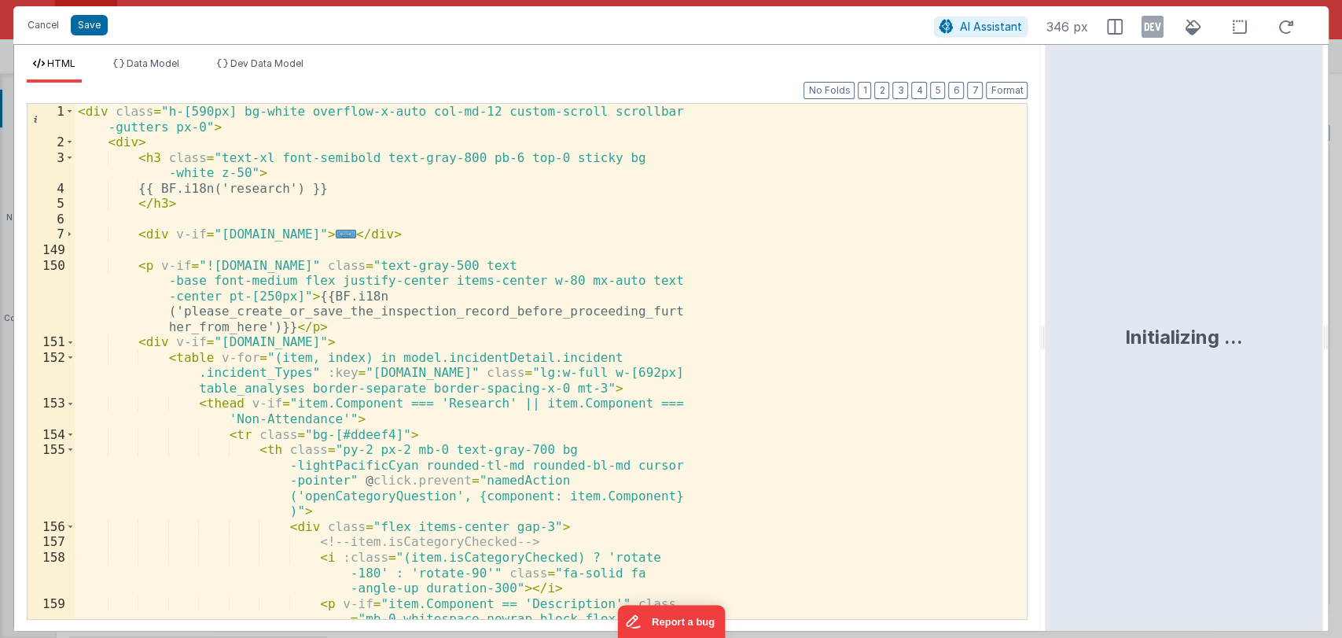
drag, startPoint x: 668, startPoint y: 335, endPoint x: 730, endPoint y: 255, distance: 101.0
click at [1052, 293] on html "Cancel Save AI Assistant 346 px HTML Data Model Dev Data Model Format 7 6 5 4 3…" at bounding box center [671, 319] width 1342 height 638
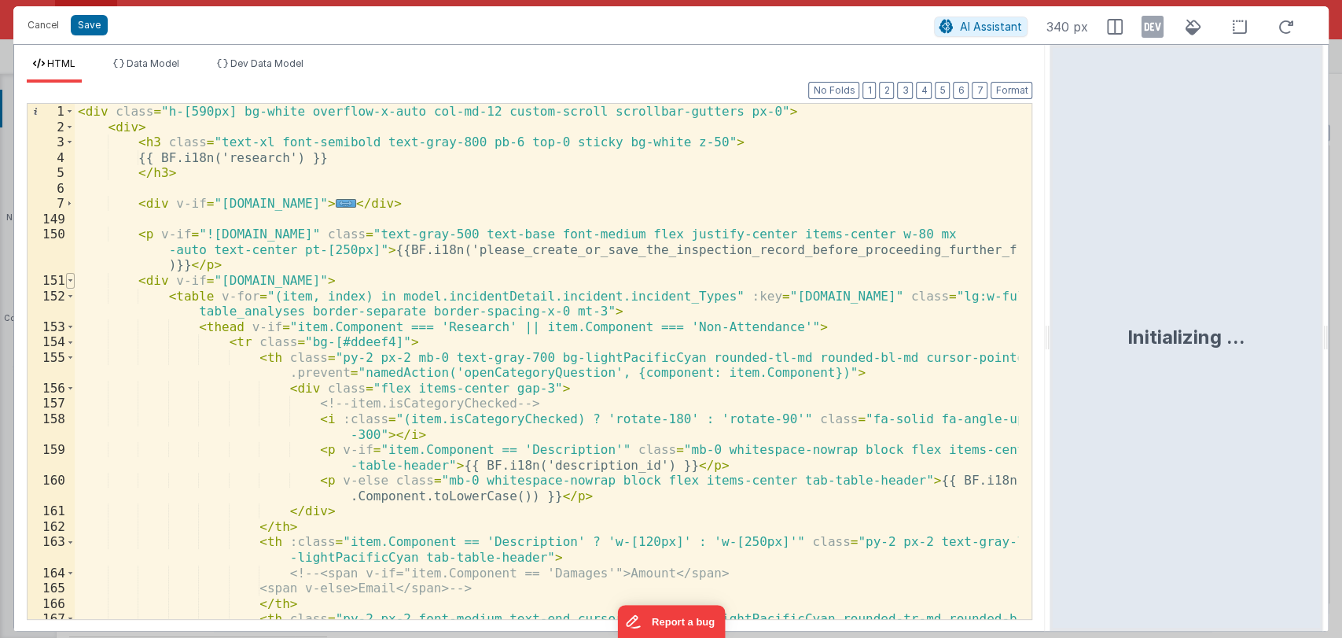
click at [67, 275] on span at bounding box center [70, 281] width 9 height 16
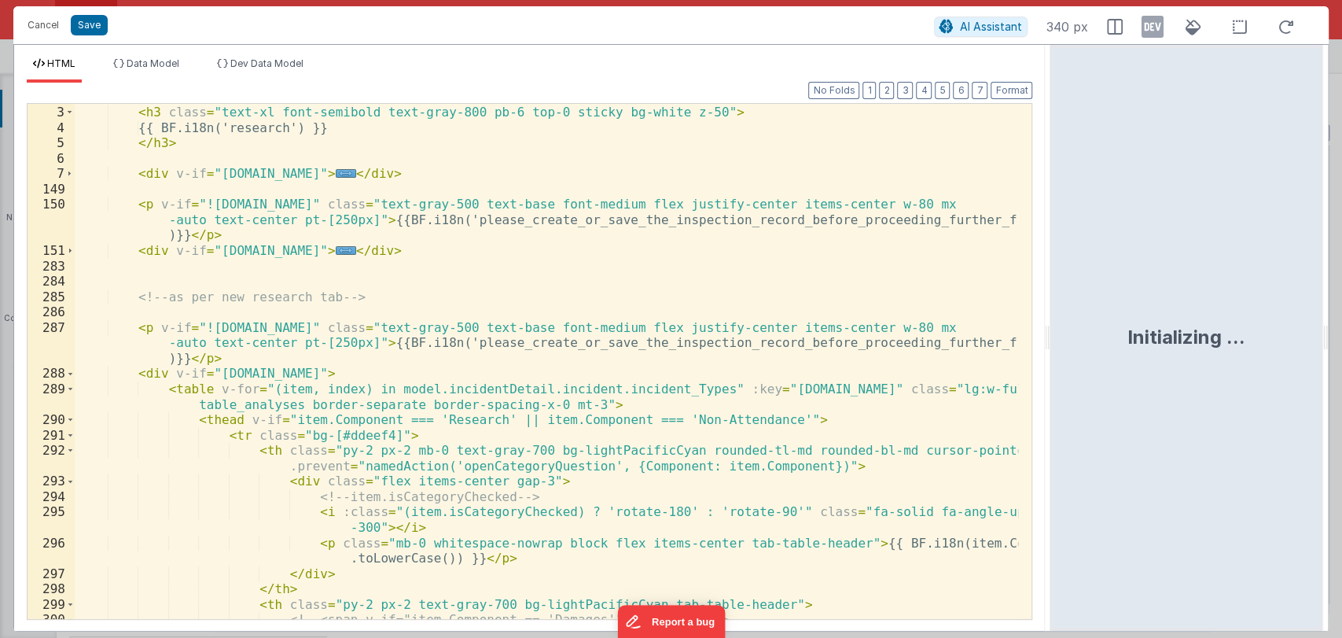
scroll to position [31, 0]
click at [70, 368] on span at bounding box center [70, 372] width 9 height 16
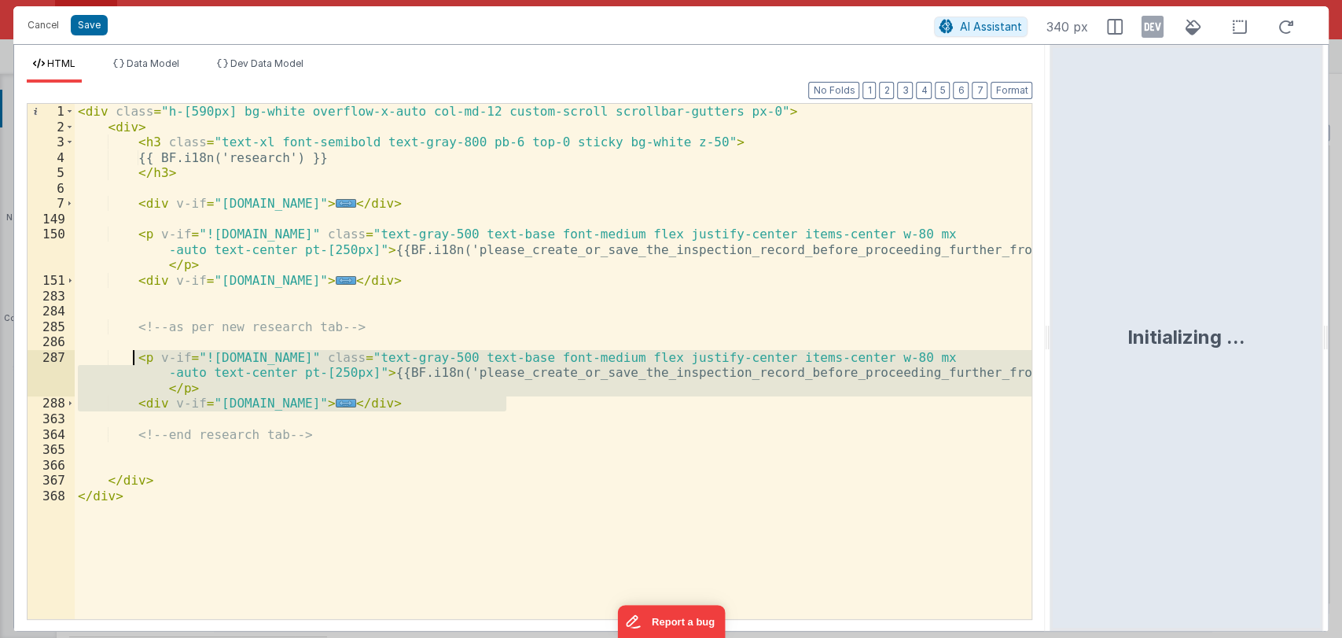
drag, startPoint x: 522, startPoint y: 402, endPoint x: 135, endPoint y: 356, distance: 389.5
click at [135, 356] on div "< div class = "h-[590px] bg-white overflow-x-auto col-md-12 custom-scroll scrol…" at bounding box center [554, 377] width 958 height 546
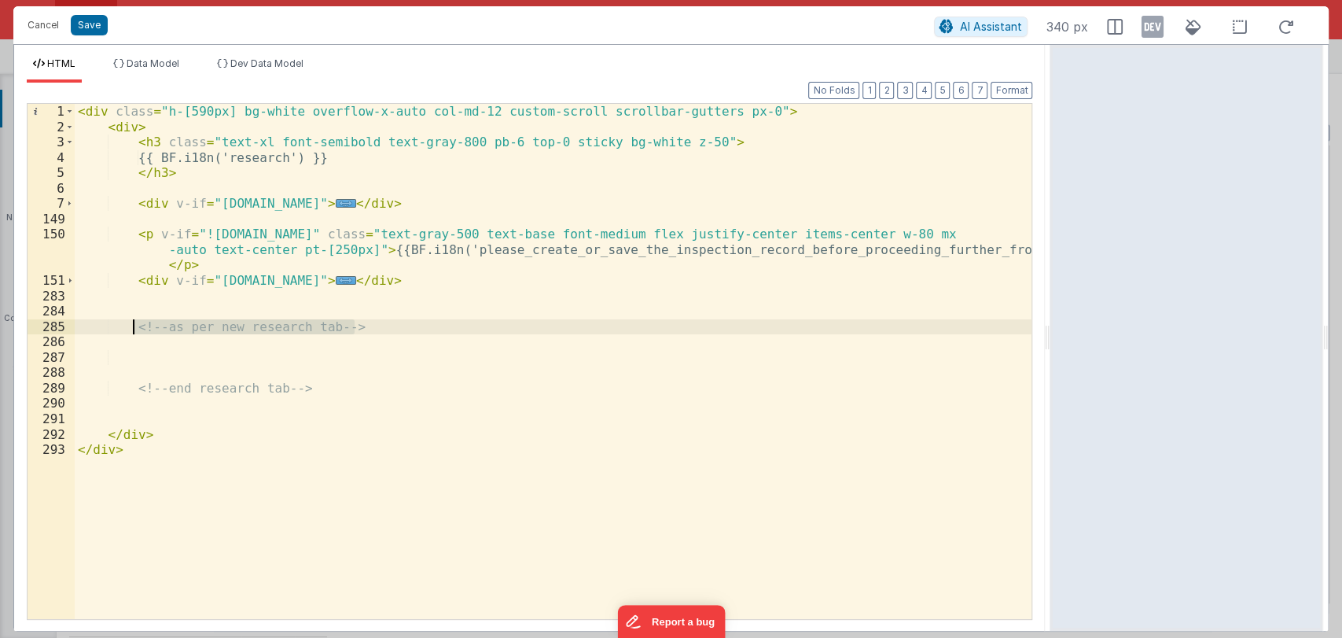
drag, startPoint x: 372, startPoint y: 330, endPoint x: 134, endPoint y: 329, distance: 237.5
click at [134, 329] on div "< div class = "h-[590px] bg-white overflow-x-auto col-md-12 custom-scroll scrol…" at bounding box center [554, 377] width 958 height 546
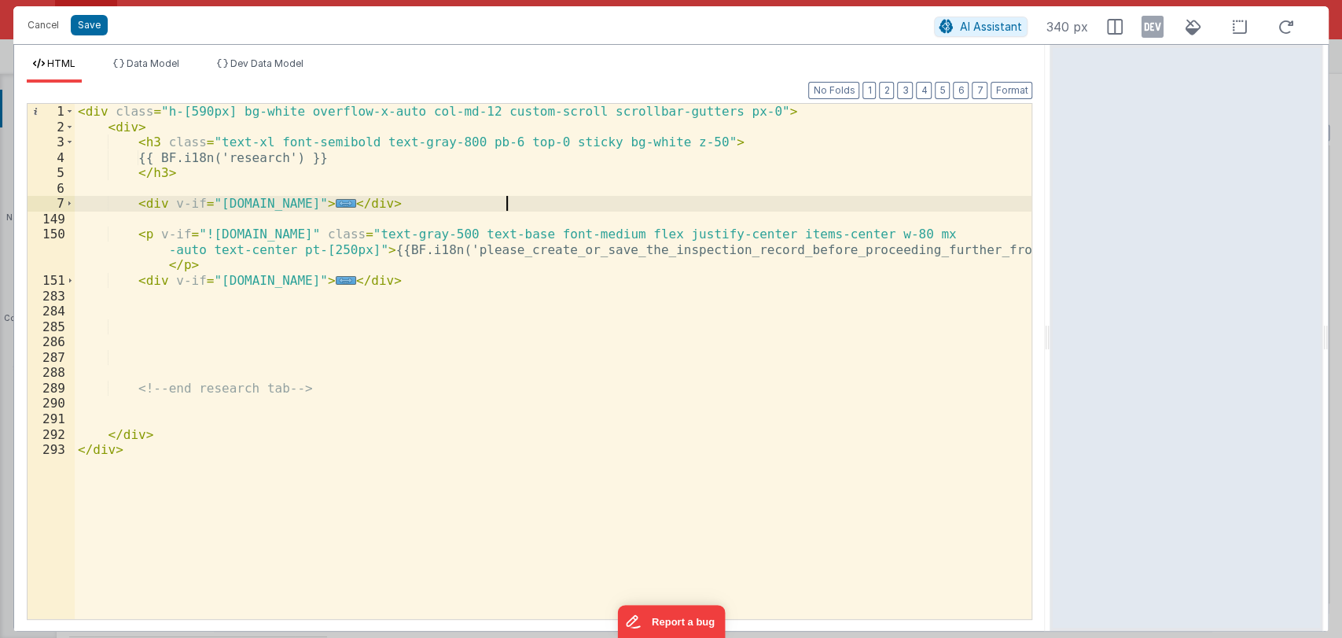
click at [535, 199] on div "< div class = "h-[590px] bg-white overflow-x-auto col-md-12 custom-scroll scrol…" at bounding box center [554, 377] width 958 height 546
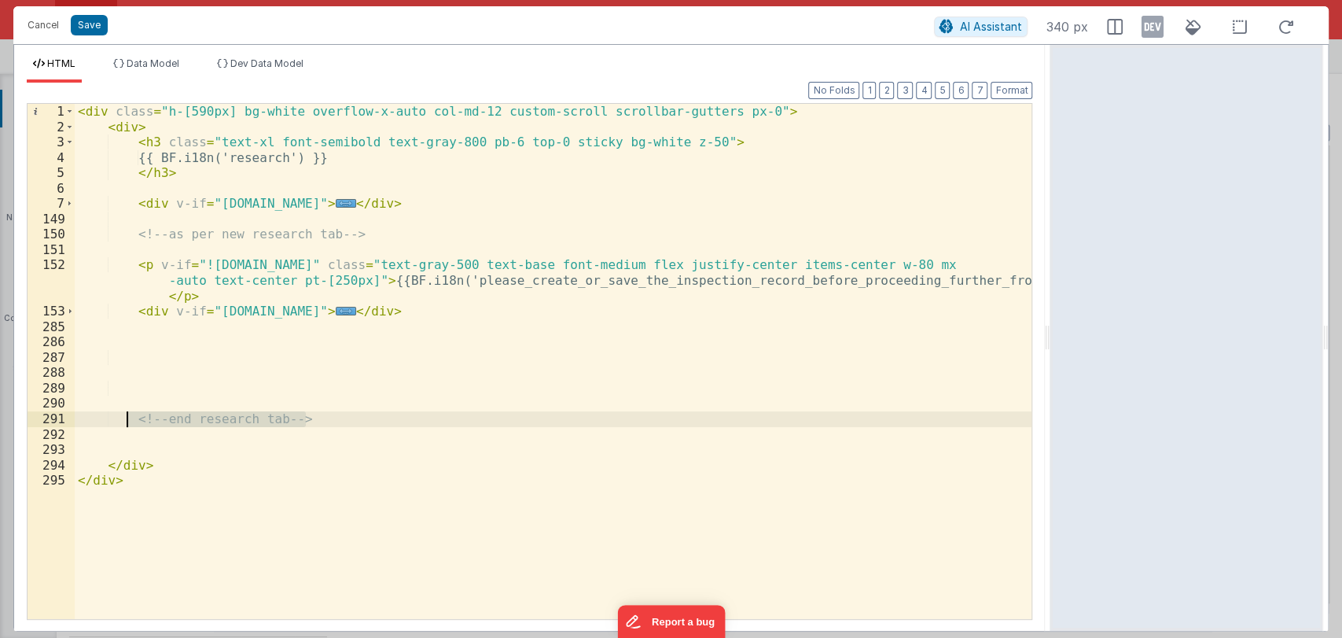
drag, startPoint x: 326, startPoint y: 421, endPoint x: 126, endPoint y: 417, distance: 199.8
click at [126, 417] on div "< div class = "h-[590px] bg-white overflow-x-auto col-md-12 custom-scroll scrol…" at bounding box center [554, 377] width 958 height 546
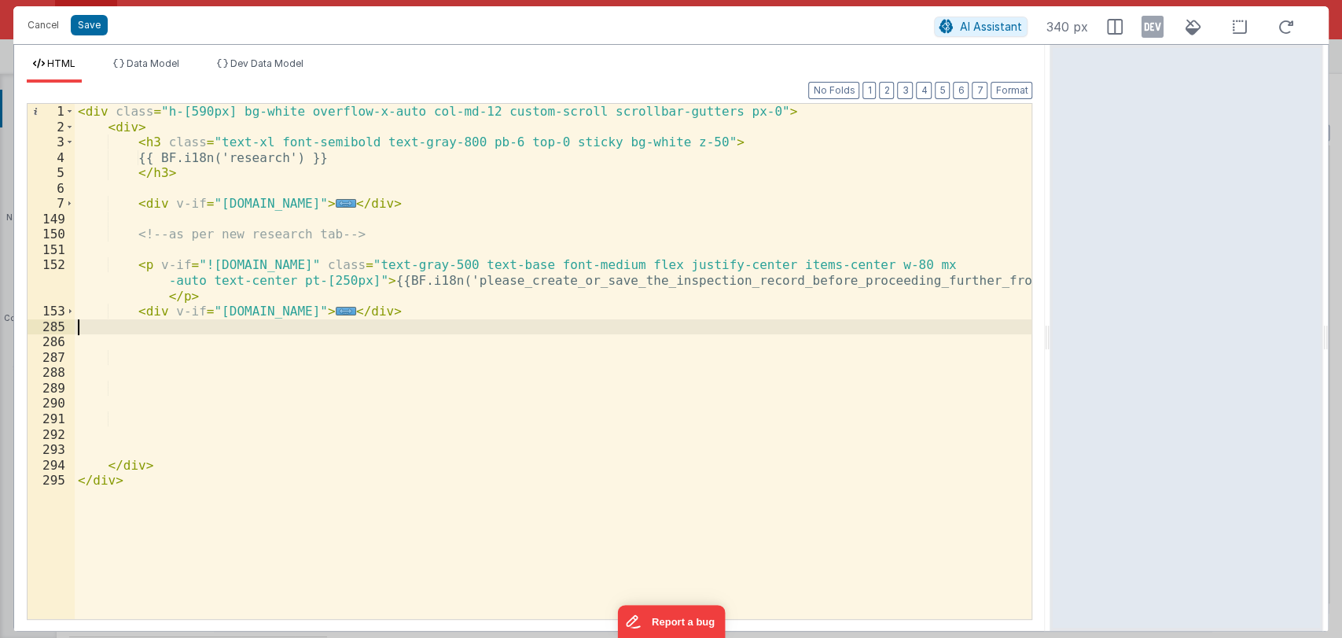
click at [194, 327] on div "< div class = "h-[590px] bg-white overflow-x-auto col-md-12 custom-scroll scrol…" at bounding box center [554, 377] width 958 height 546
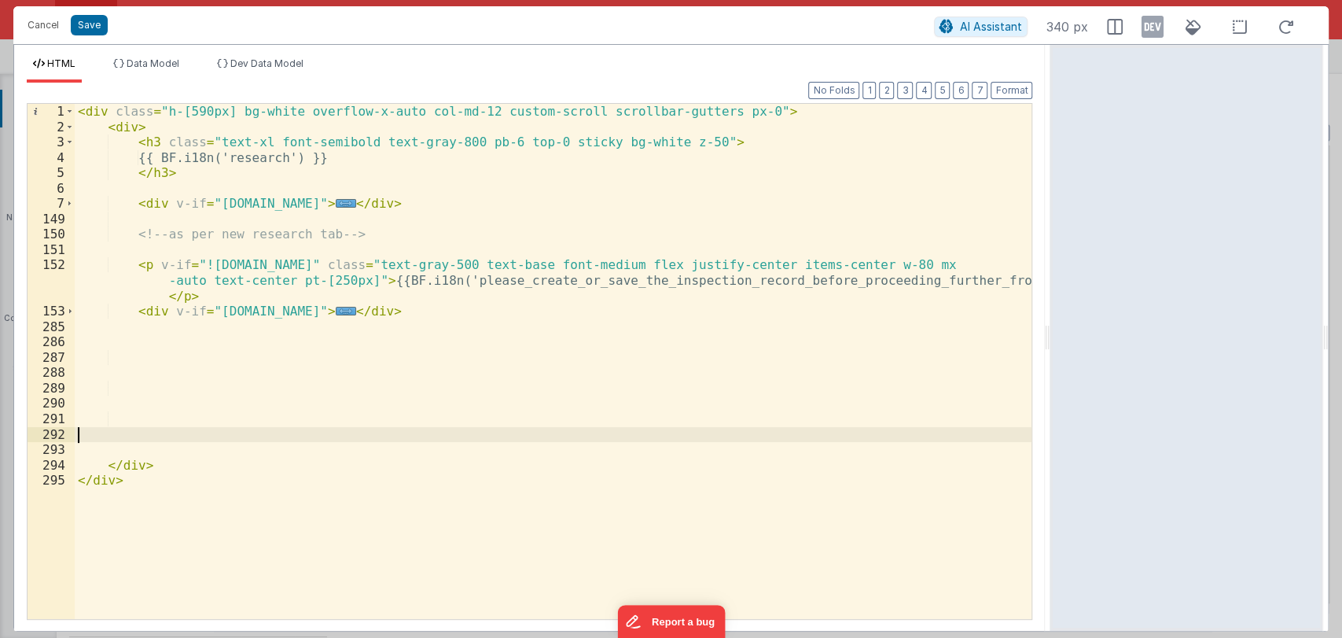
click at [160, 432] on div "< div class = "h-[590px] bg-white overflow-x-auto col-md-12 custom-scroll scrol…" at bounding box center [554, 377] width 958 height 546
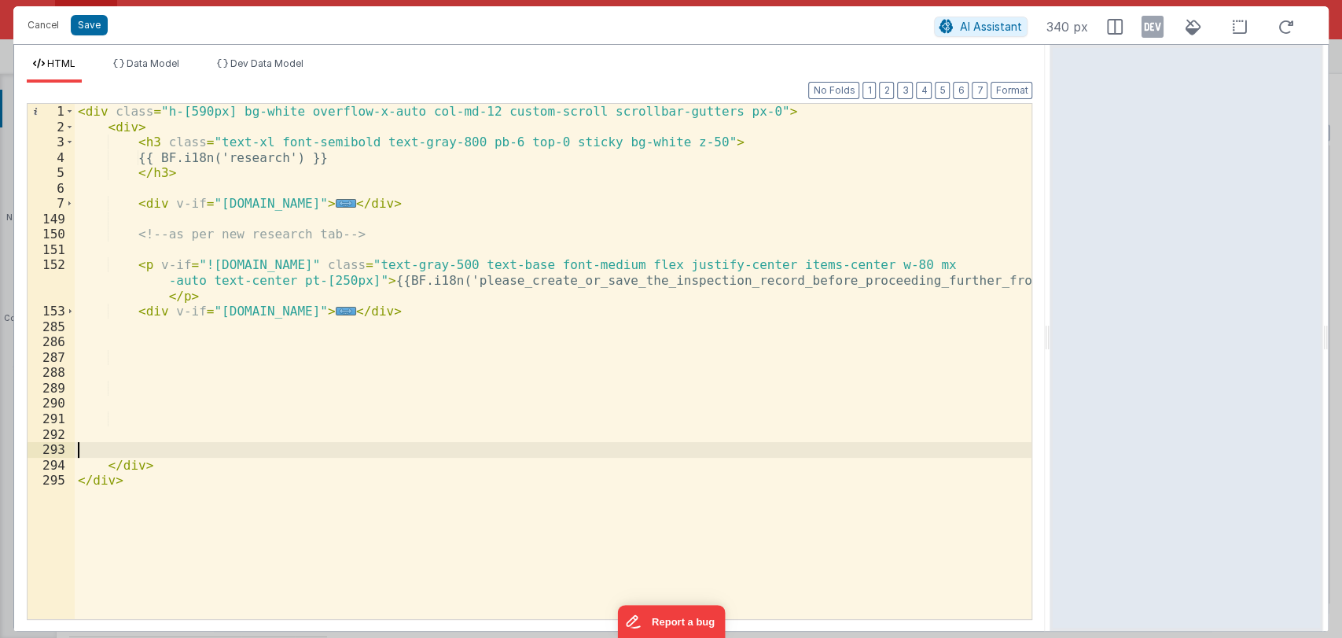
click at [157, 447] on div "< div class = "h-[590px] bg-white overflow-x-auto col-md-12 custom-scroll scrol…" at bounding box center [554, 377] width 958 height 546
click at [162, 436] on div "< div class = "h-[590px] bg-white overflow-x-auto col-md-12 custom-scroll scrol…" at bounding box center [554, 377] width 958 height 546
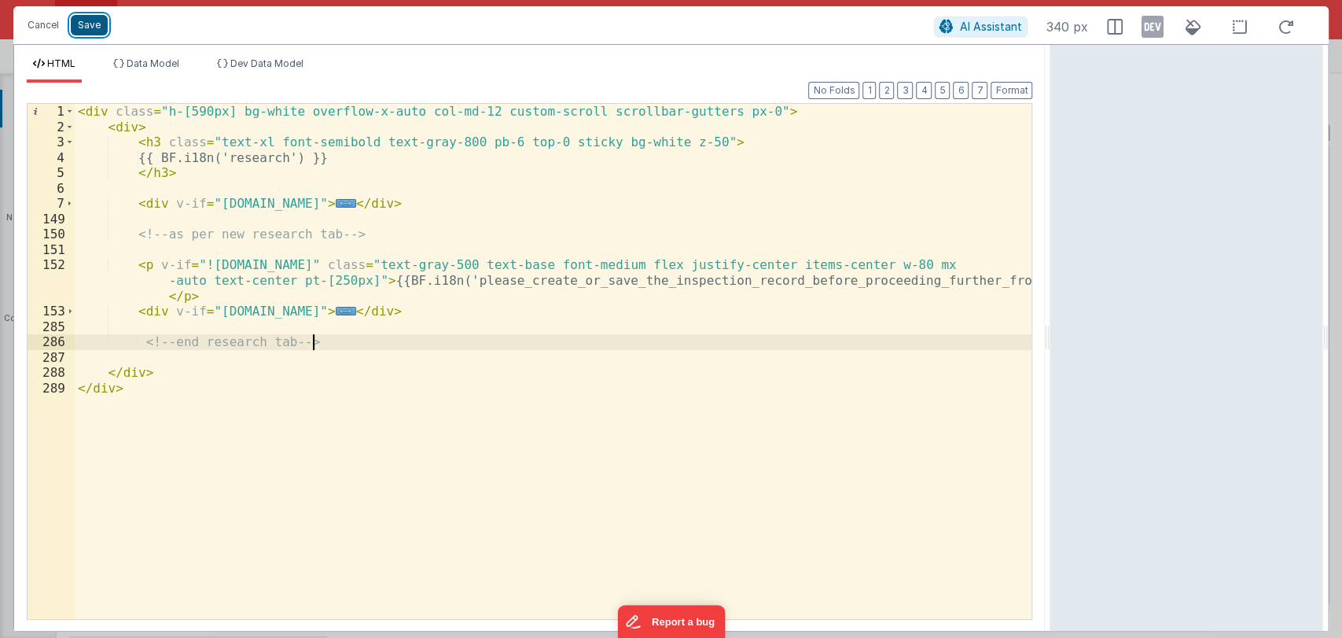
click at [93, 30] on button "Save" at bounding box center [89, 25] width 37 height 20
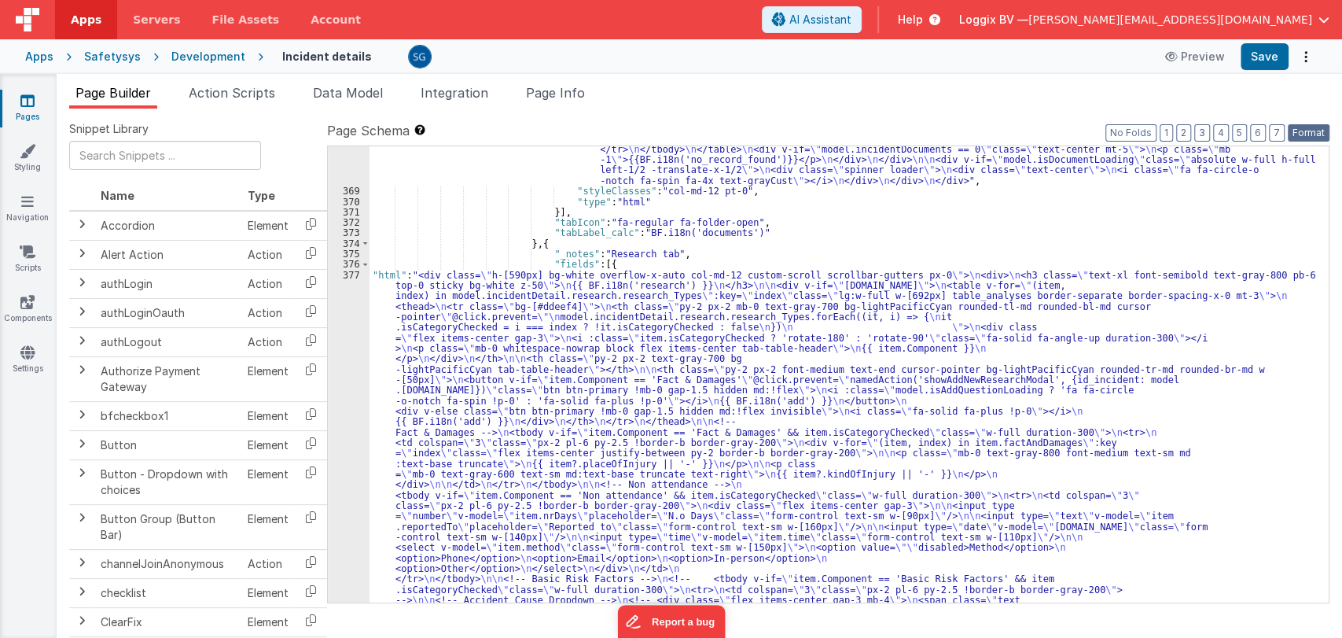
click at [1309, 129] on button "Format" at bounding box center [1309, 132] width 42 height 17
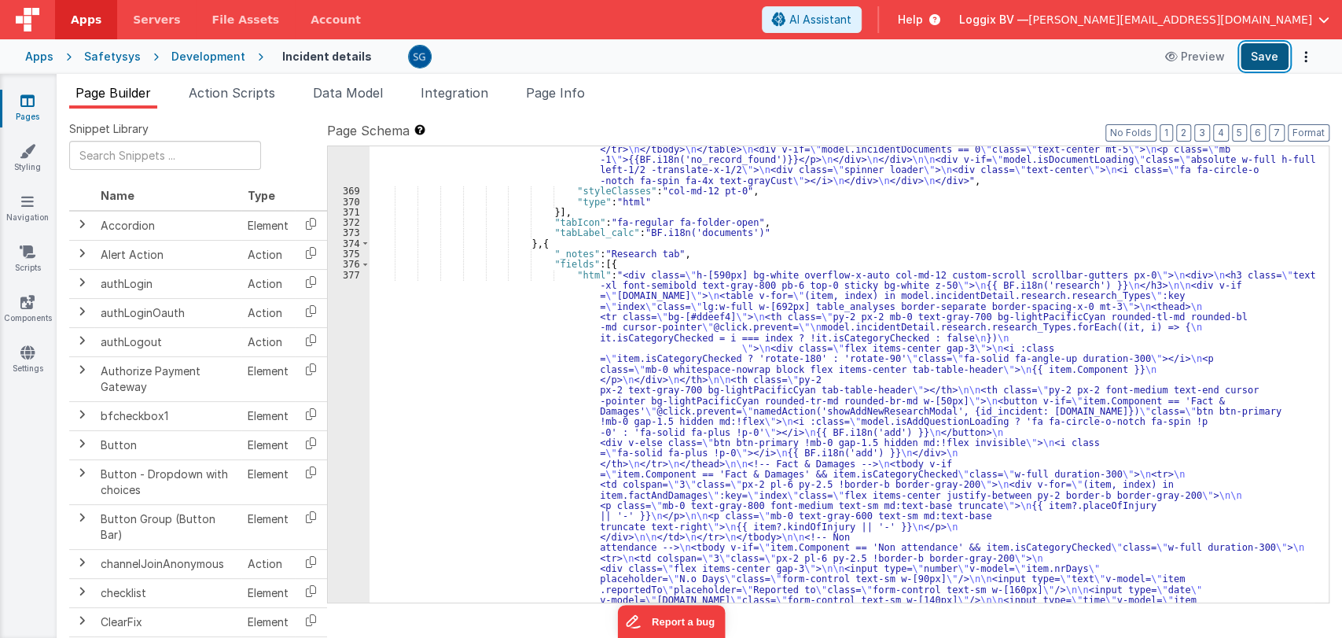
click at [1268, 60] on button "Save" at bounding box center [1265, 56] width 48 height 27
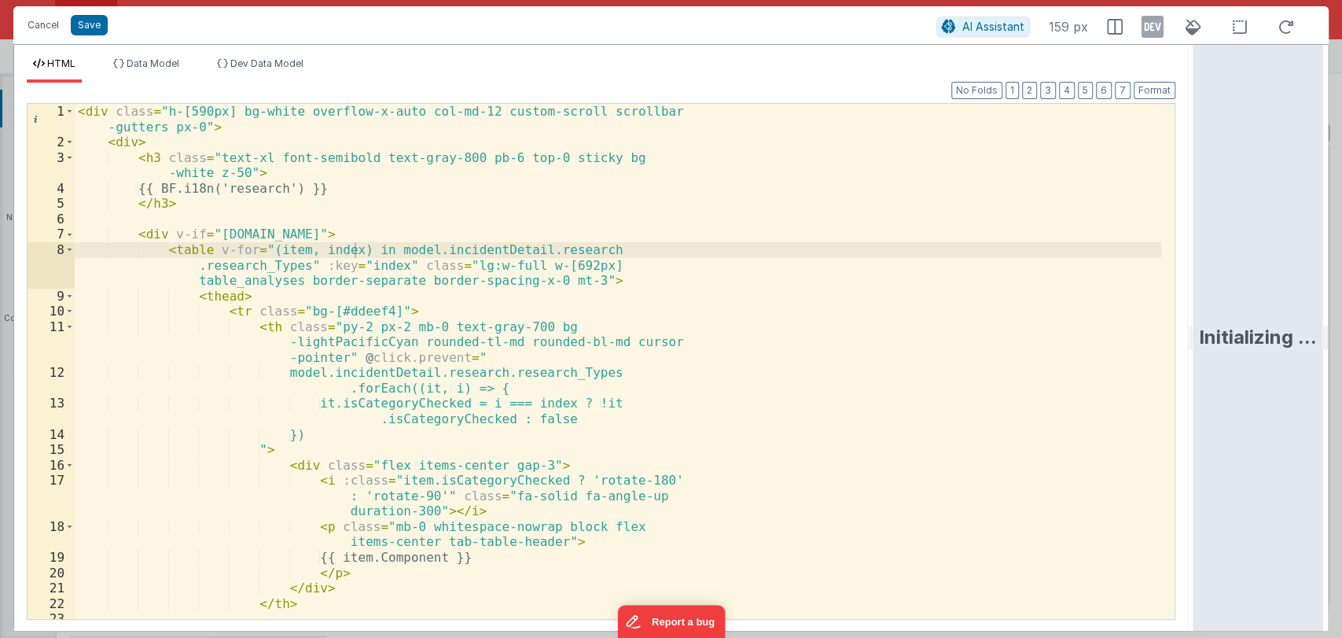
drag, startPoint x: 668, startPoint y: 335, endPoint x: 1271, endPoint y: 278, distance: 606.6
click at [1271, 278] on html "Cancel Save AI Assistant 159 px HTML Data Model Dev Data Model Format 7 6 5 4 3…" at bounding box center [671, 319] width 1342 height 638
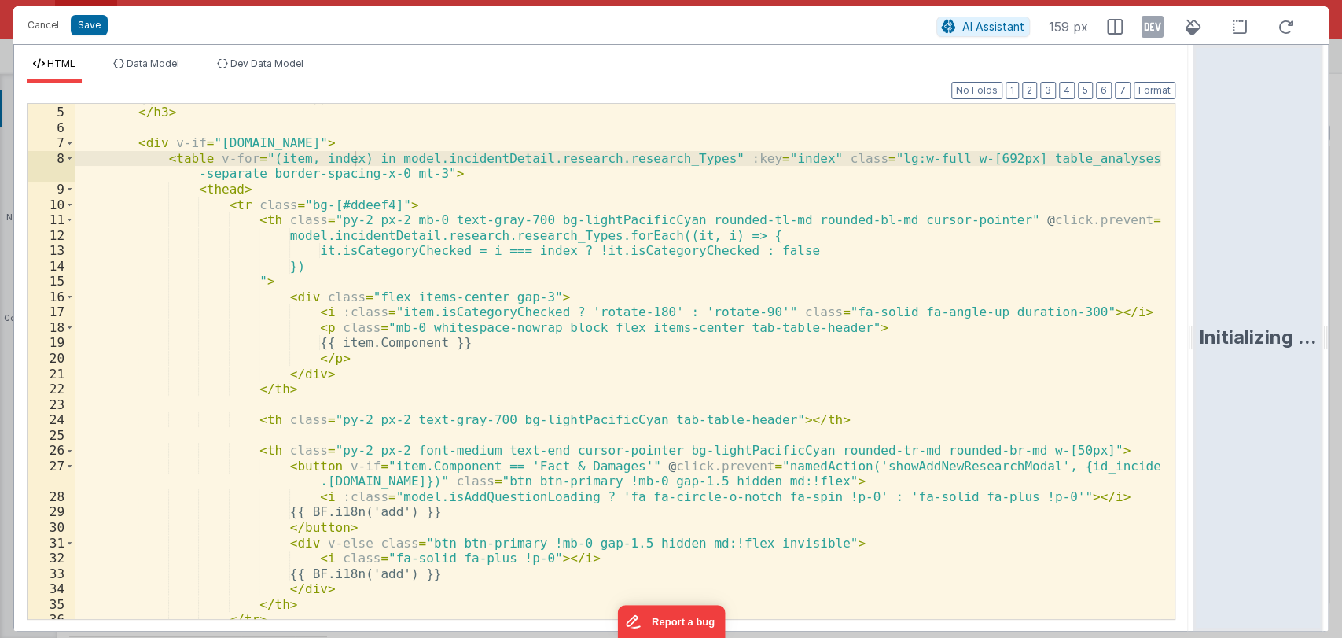
scroll to position [0, 0]
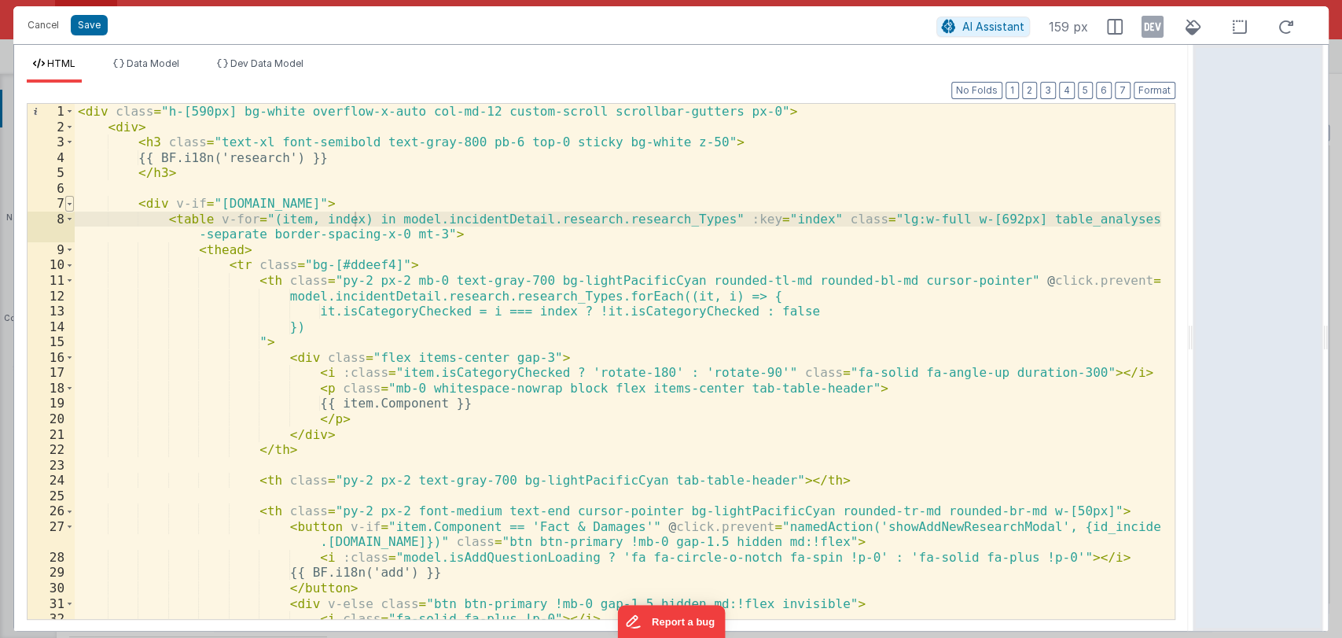
click at [72, 203] on span at bounding box center [69, 204] width 9 height 16
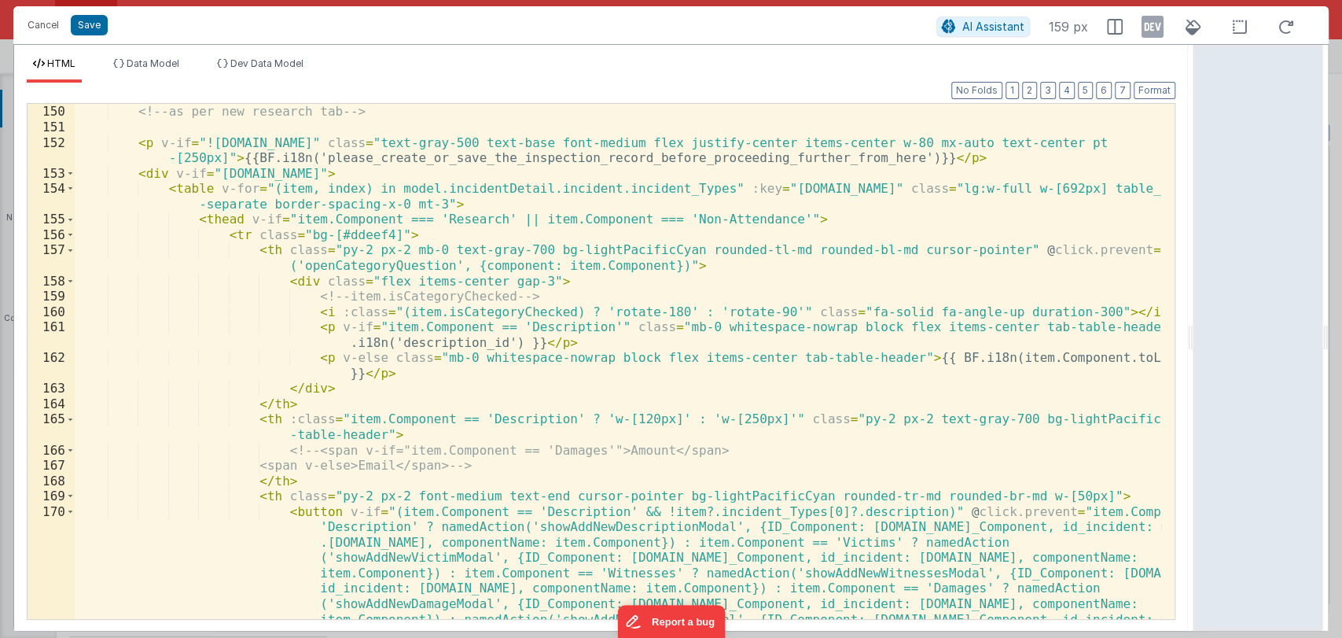
scroll to position [123, 0]
click at [329, 476] on div "<!-- as per new research tab --> < p v-if = "!model.incidentDetail.incident.id"…" at bounding box center [618, 438] width 1087 height 669
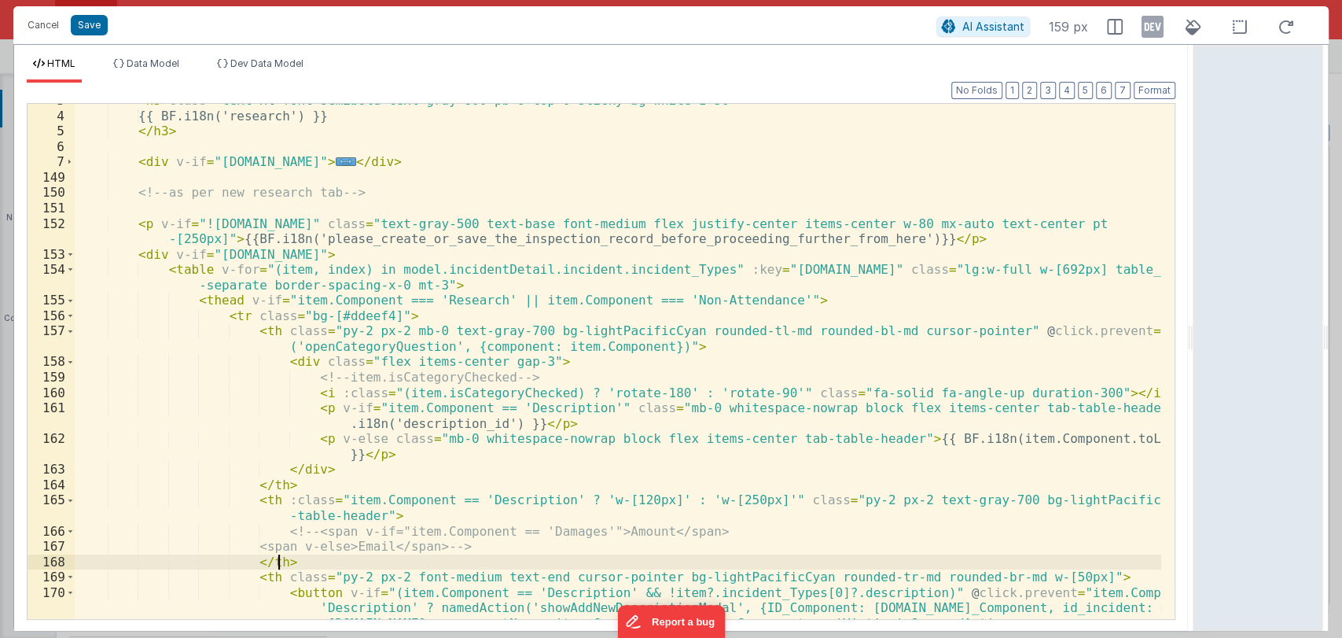
scroll to position [0, 0]
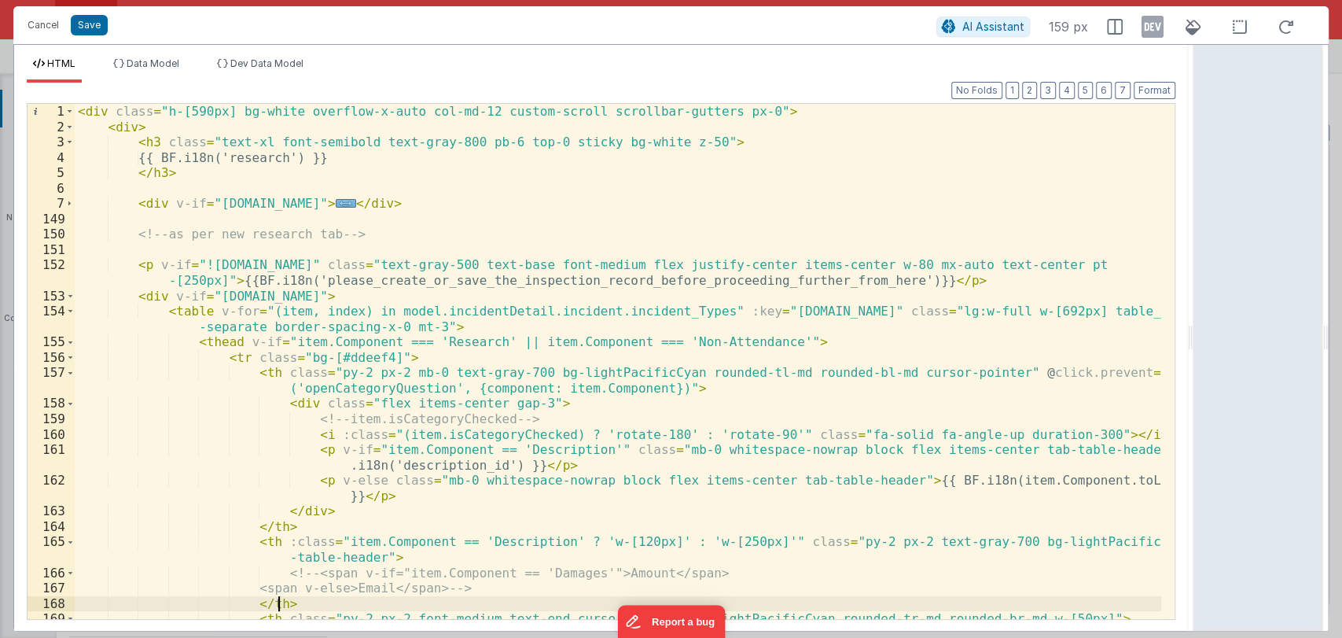
click at [356, 206] on span "..." at bounding box center [346, 203] width 20 height 9
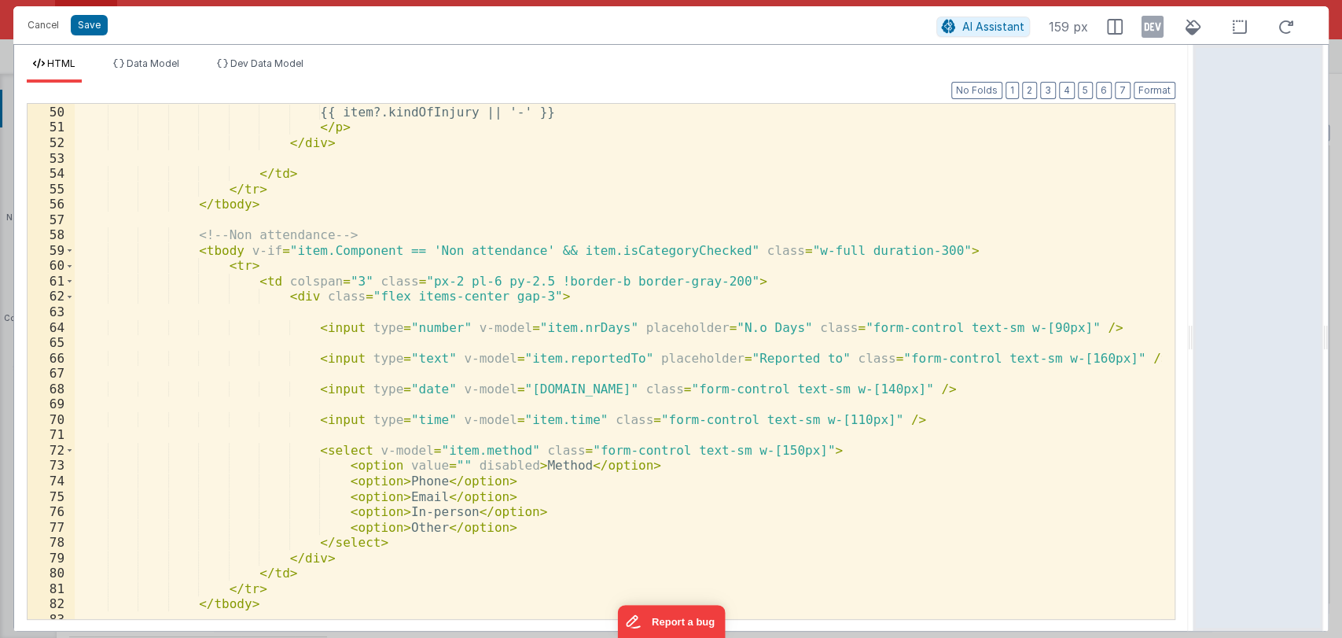
scroll to position [800, 0]
click at [297, 326] on div "{{ item?.kindOfInjury || '-' }} </ p > </ div > </ td > </ tr > </ tbody > <!--…" at bounding box center [618, 376] width 1087 height 546
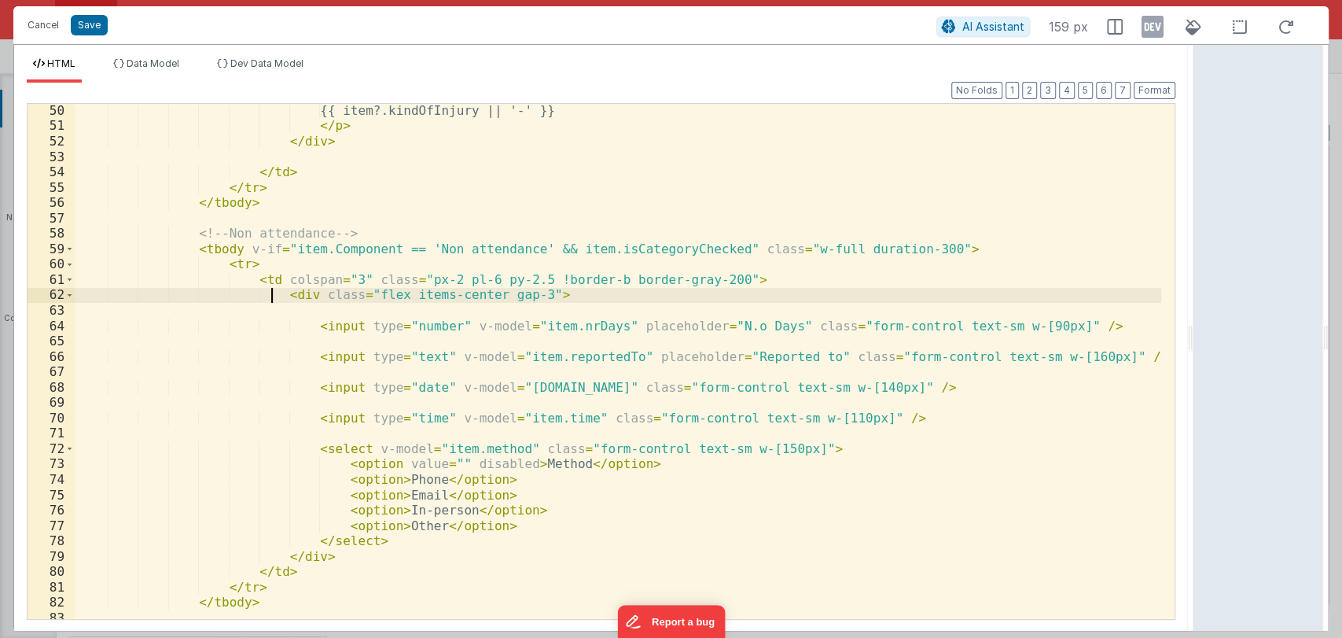
click at [270, 297] on div "{{ item?.kindOfInjury || '-' }} </ p > </ div > </ td > </ tr > </ tbody > <!--…" at bounding box center [618, 376] width 1087 height 546
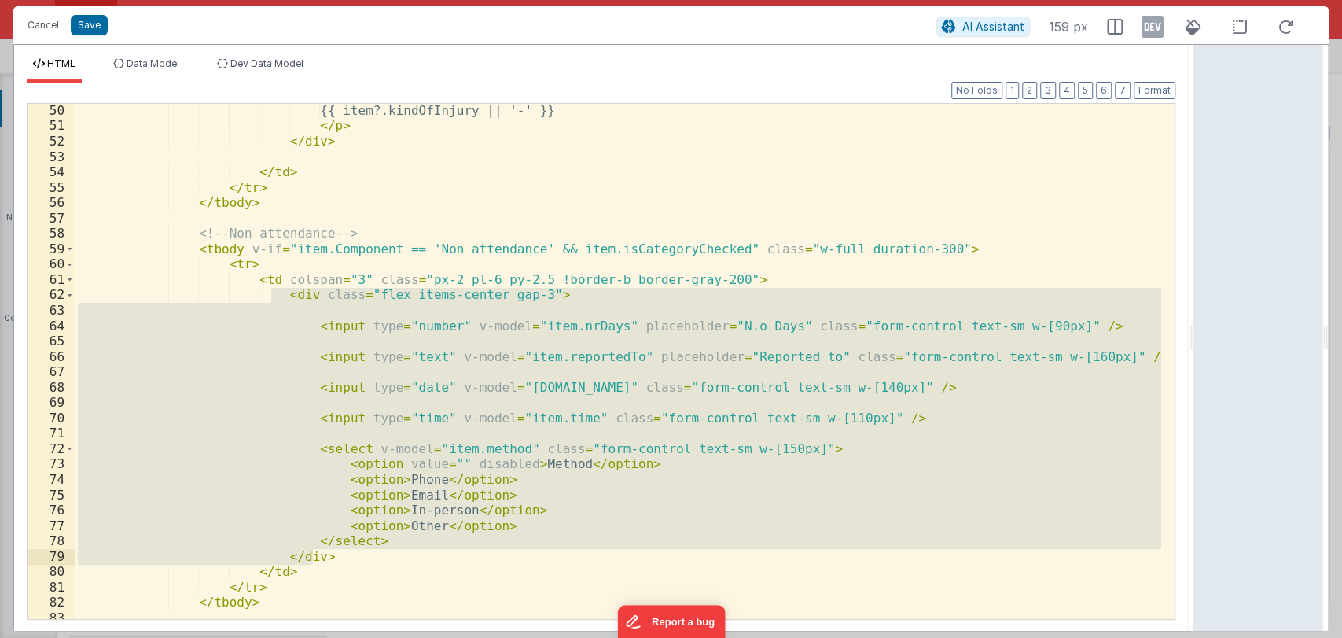
drag, startPoint x: 271, startPoint y: 299, endPoint x: 359, endPoint y: 558, distance: 273.8
click at [359, 558] on div "{{ item?.kindOfInjury || '-' }} </ p > </ div > </ td > </ tr > </ tbody > <!--…" at bounding box center [618, 376] width 1087 height 546
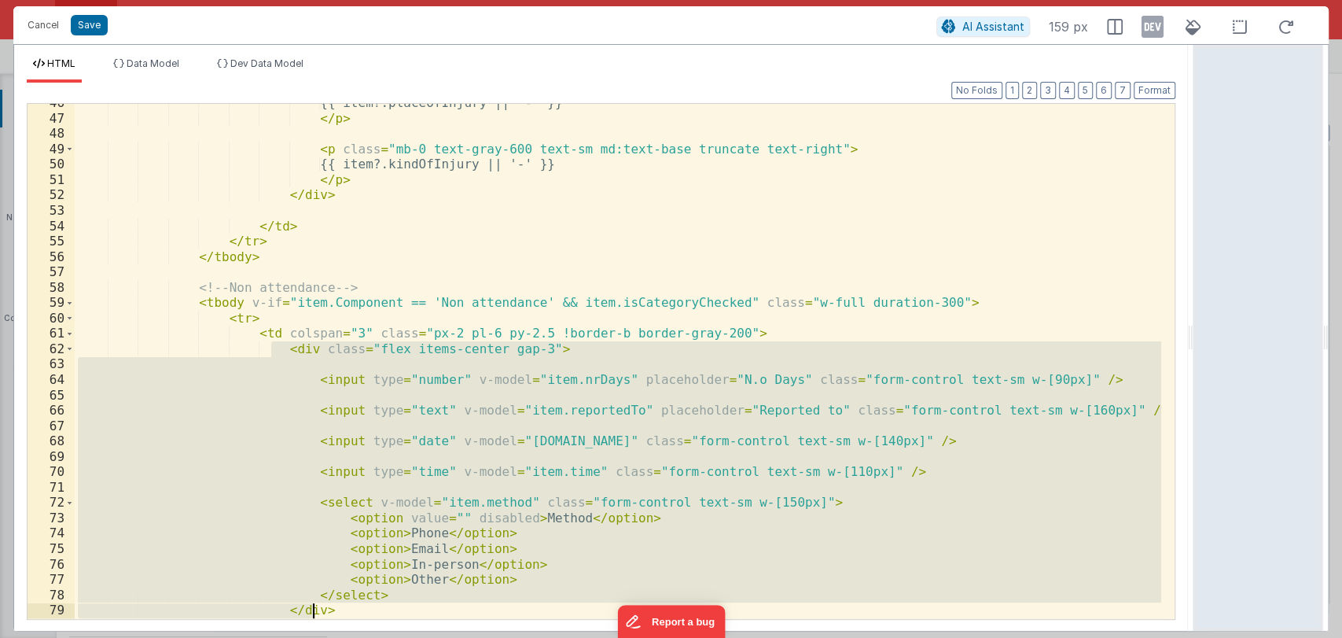
scroll to position [734, 0]
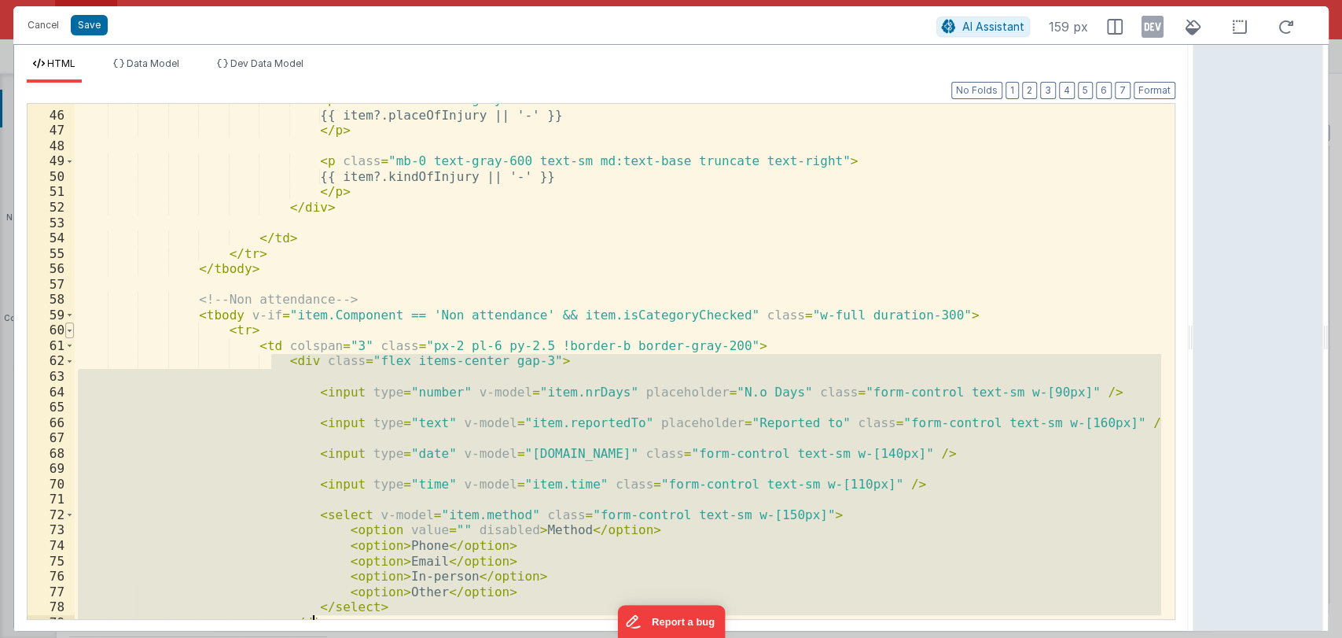
click at [68, 332] on span at bounding box center [69, 330] width 9 height 16
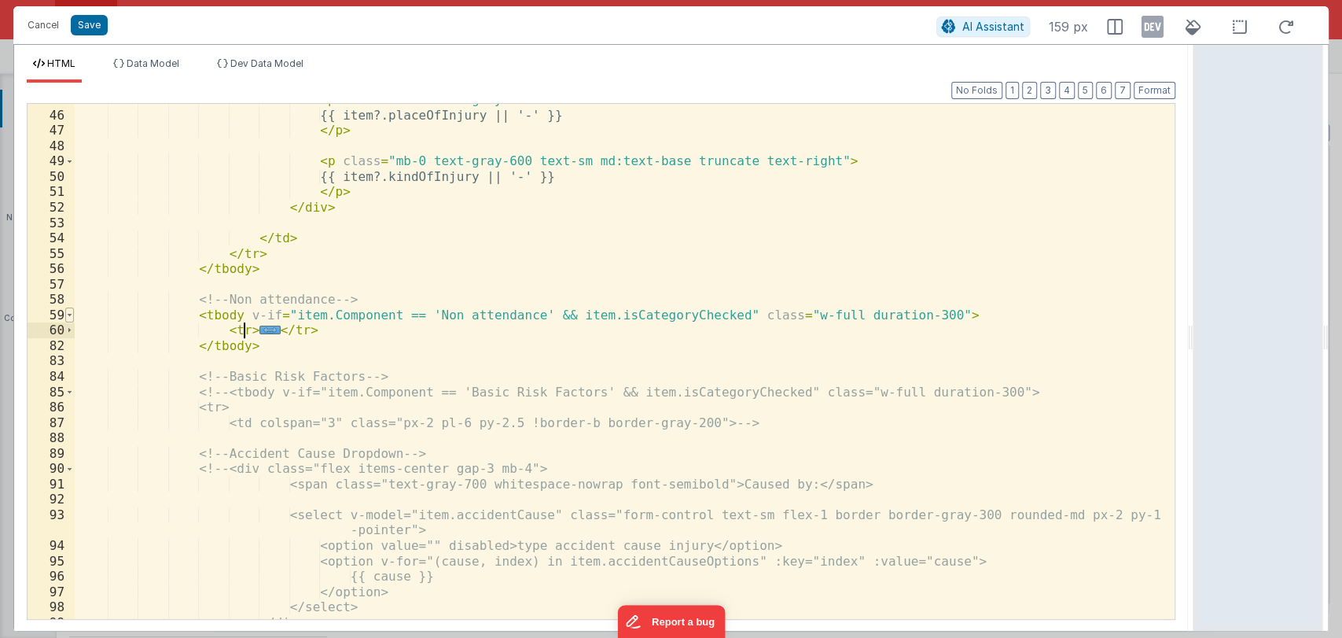
click at [67, 312] on span at bounding box center [69, 315] width 9 height 16
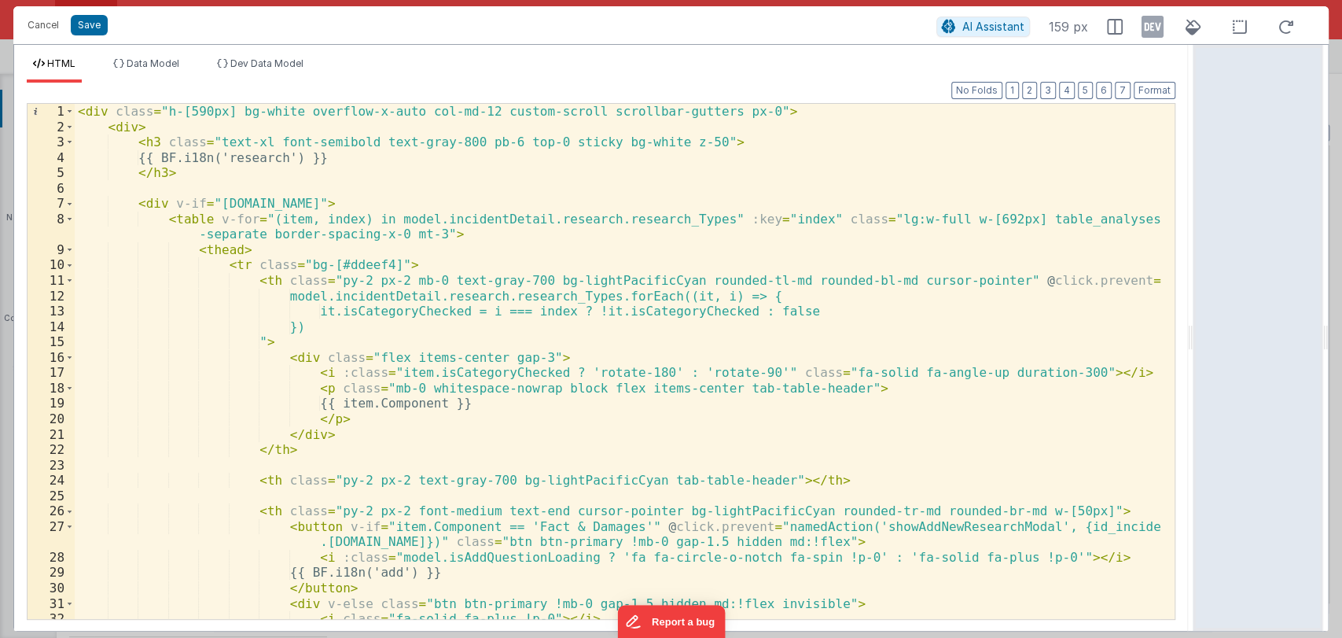
scroll to position [0, 0]
click at [69, 203] on span at bounding box center [69, 204] width 9 height 16
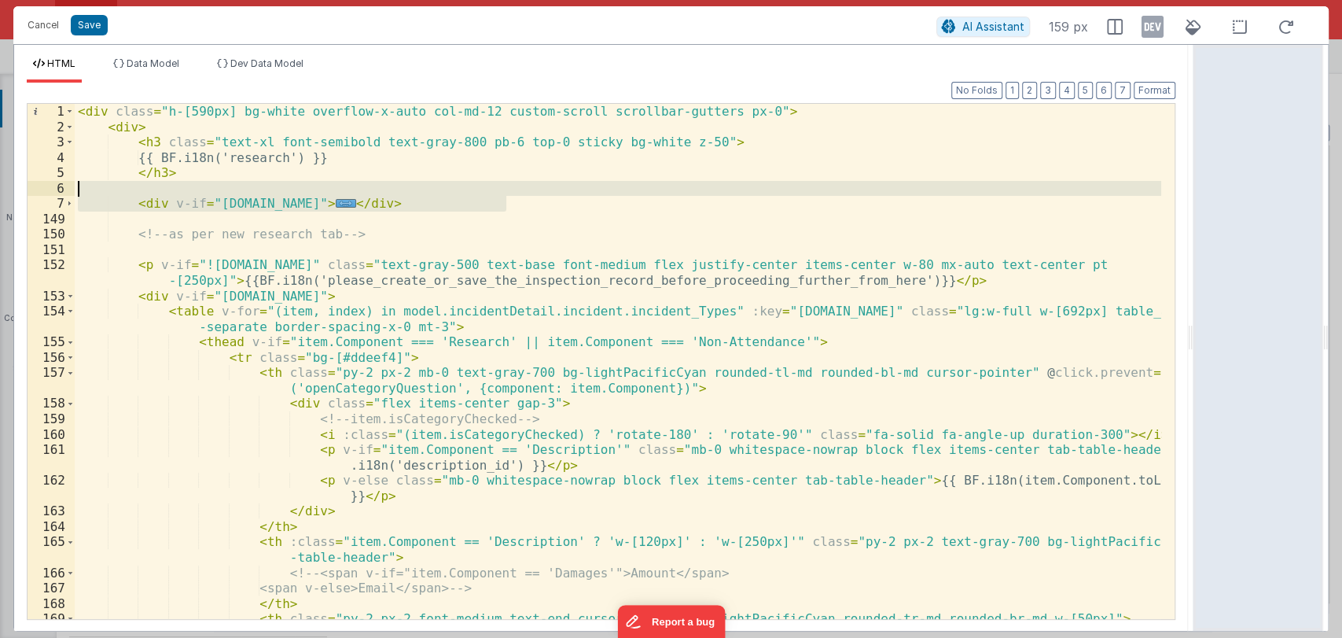
drag, startPoint x: 532, startPoint y: 201, endPoint x: 532, endPoint y: 188, distance: 12.6
click at [532, 188] on div "< div class = "h-[590px] bg-white overflow-x-auto col-md-12 custom-scroll scrol…" at bounding box center [618, 438] width 1087 height 669
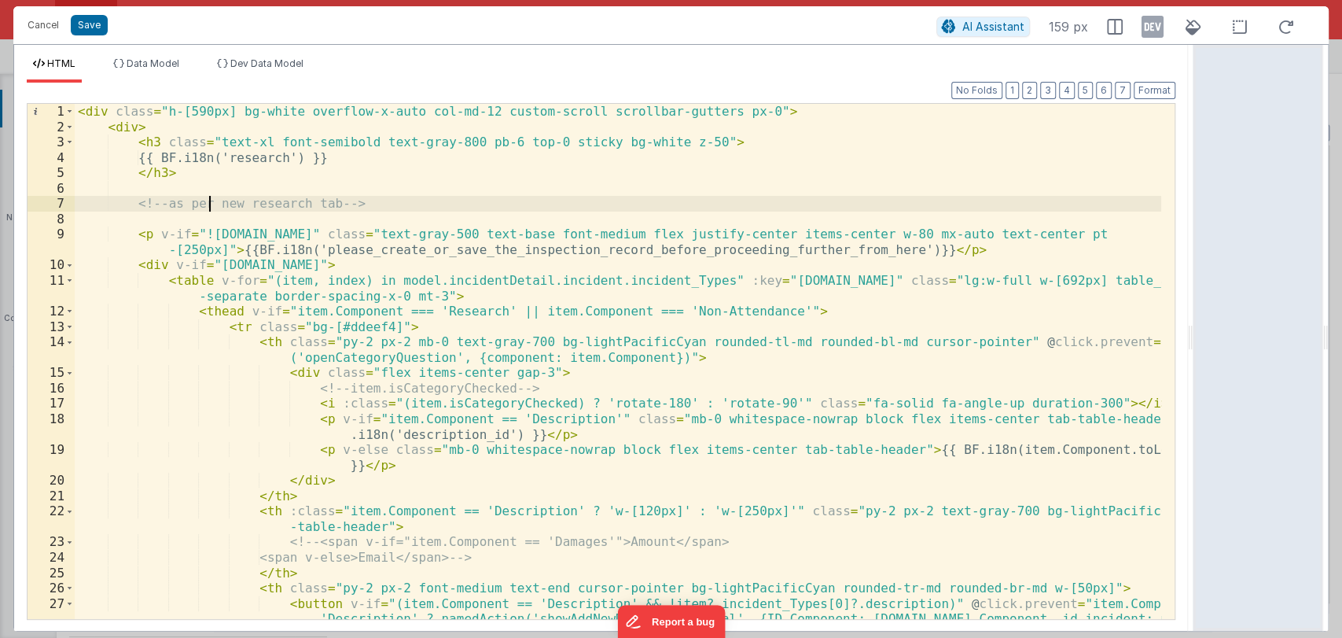
click at [208, 203] on div "< div class = "h-[590px] bg-white overflow-x-auto col-md-12 custom-scroll scrol…" at bounding box center [618, 438] width 1087 height 669
click at [73, 264] on span at bounding box center [69, 265] width 9 height 16
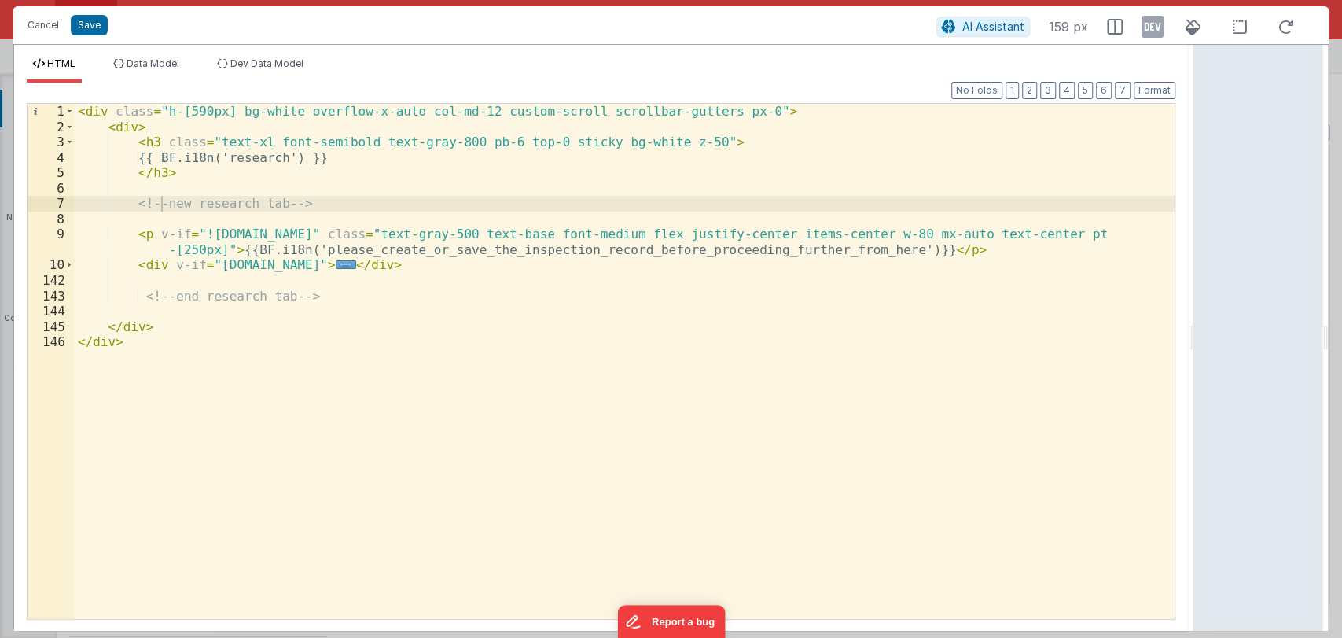
click at [1160, 99] on div "Format 7 6 5 4 3 2 1 No Folds 1 2 3 4 5 6 7 8 9 10 142 143 144 145 146 < div cl…" at bounding box center [601, 350] width 1149 height 535
click at [1164, 90] on button "Format" at bounding box center [1155, 90] width 42 height 17
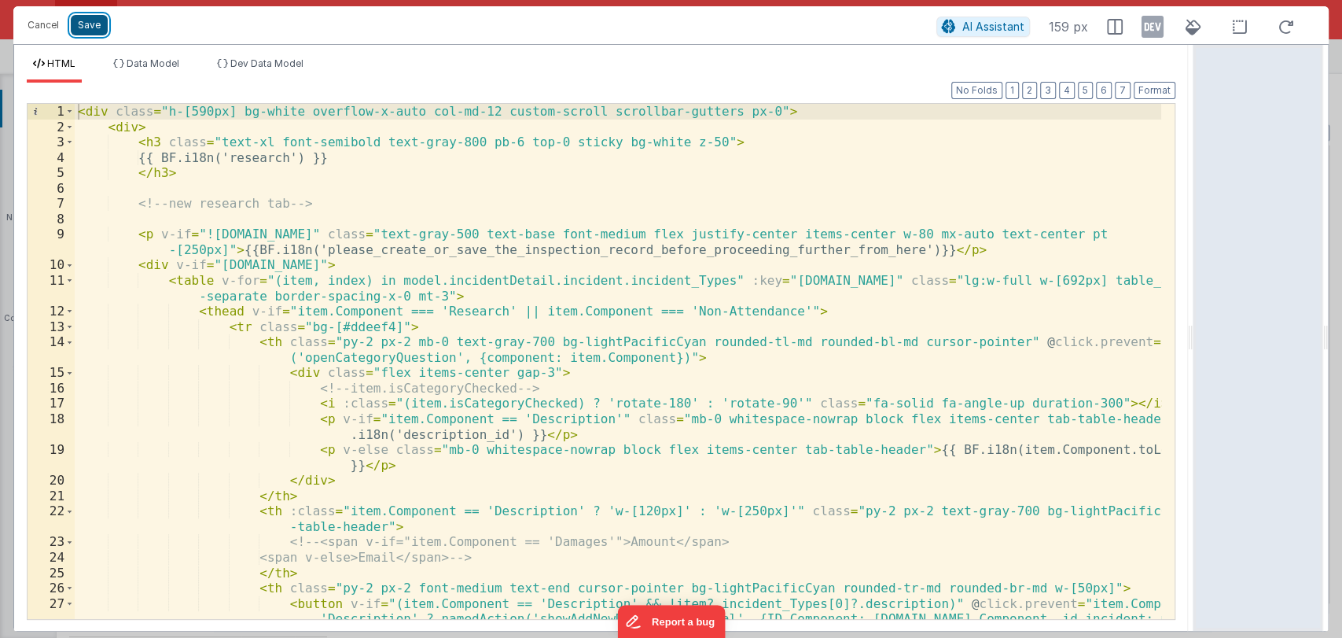
click at [87, 28] on button "Save" at bounding box center [89, 25] width 37 height 20
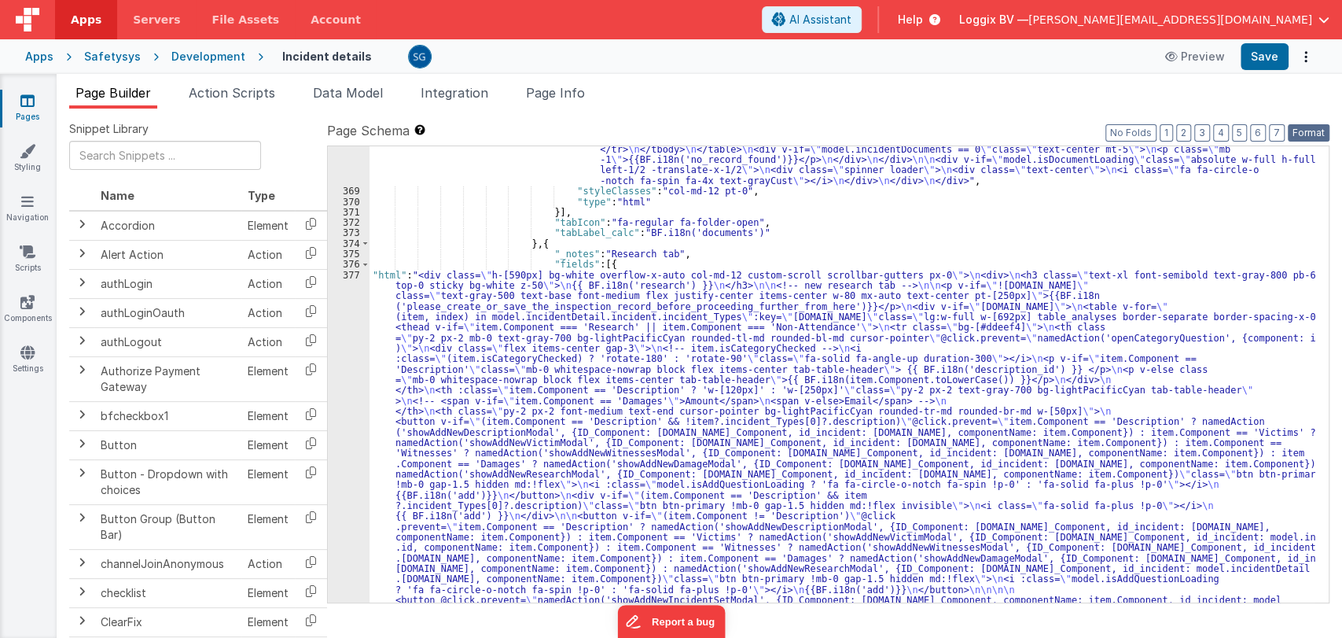
click at [1322, 133] on button "Format" at bounding box center [1309, 132] width 42 height 17
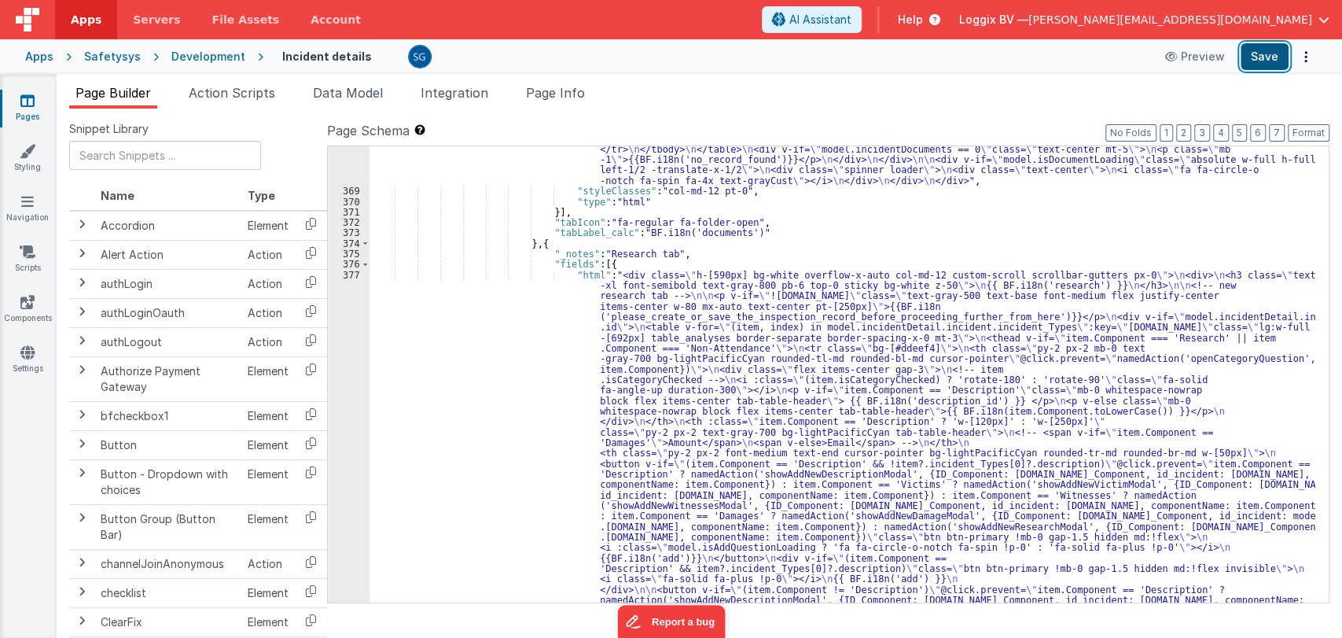
click at [1270, 61] on button "Save" at bounding box center [1265, 56] width 48 height 27
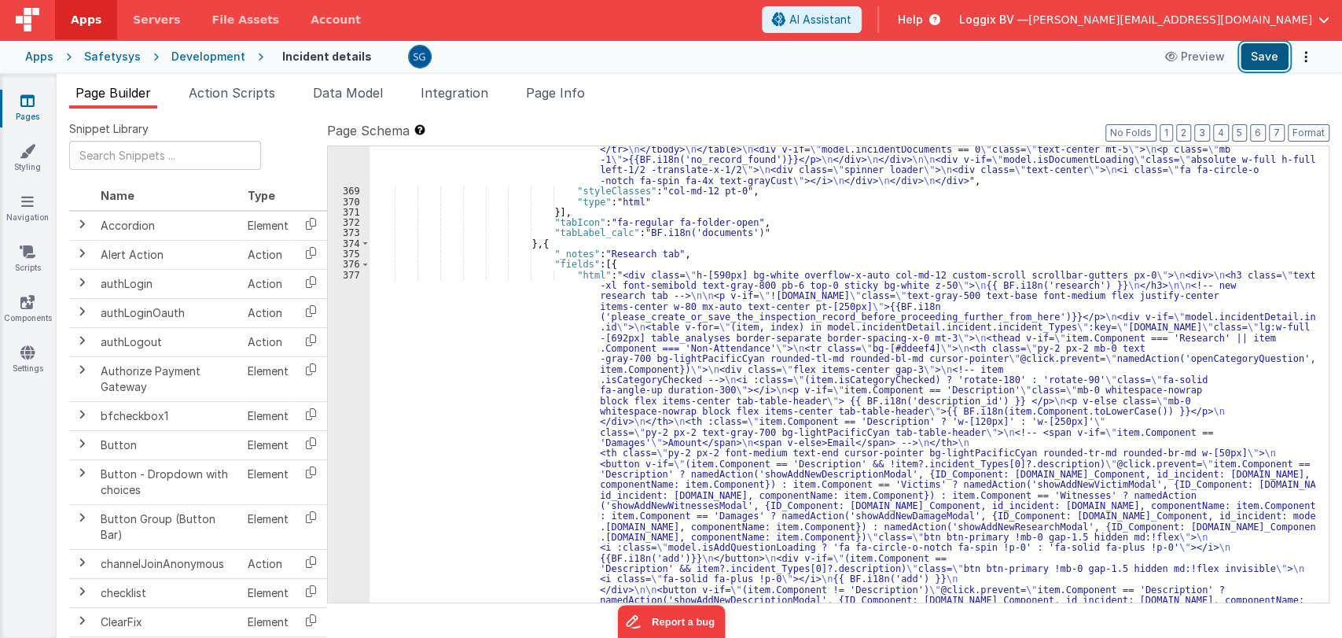
click at [1272, 48] on button "Save" at bounding box center [1265, 56] width 48 height 27
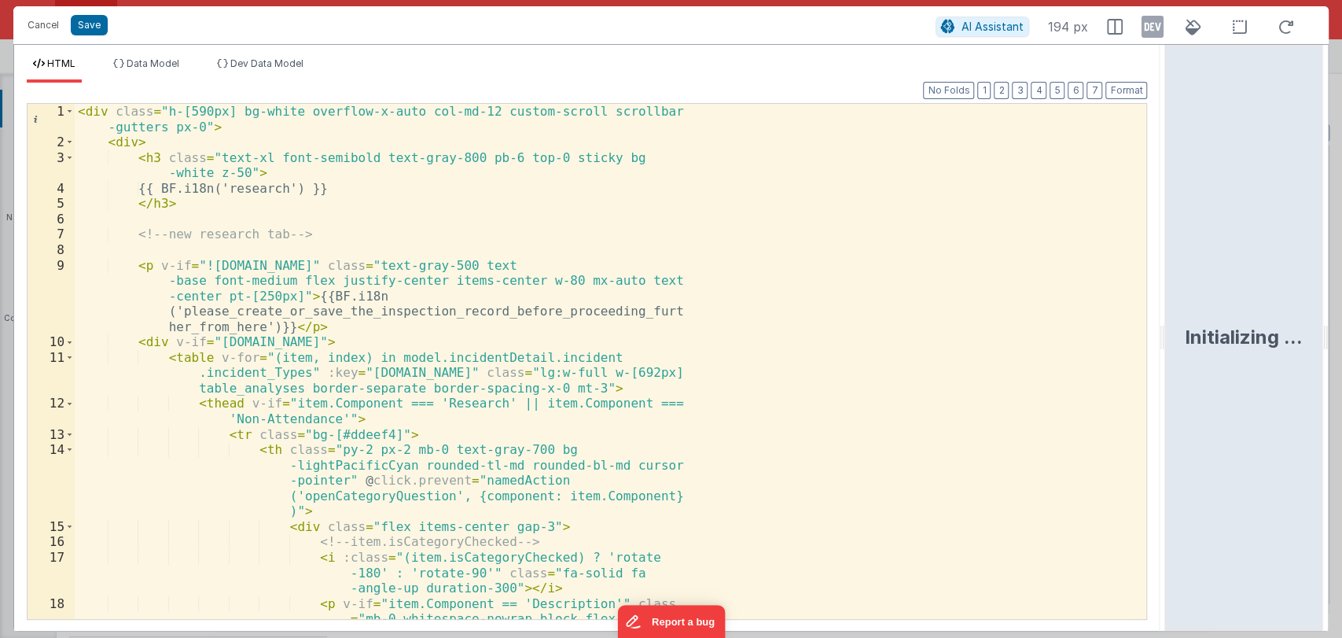
drag, startPoint x: 668, startPoint y: 326, endPoint x: 1290, endPoint y: 296, distance: 621.9
click at [1290, 296] on html "Cancel Save AI Assistant 194 px HTML Data Model Dev Data Model Format 7 6 5 4 3…" at bounding box center [671, 319] width 1342 height 638
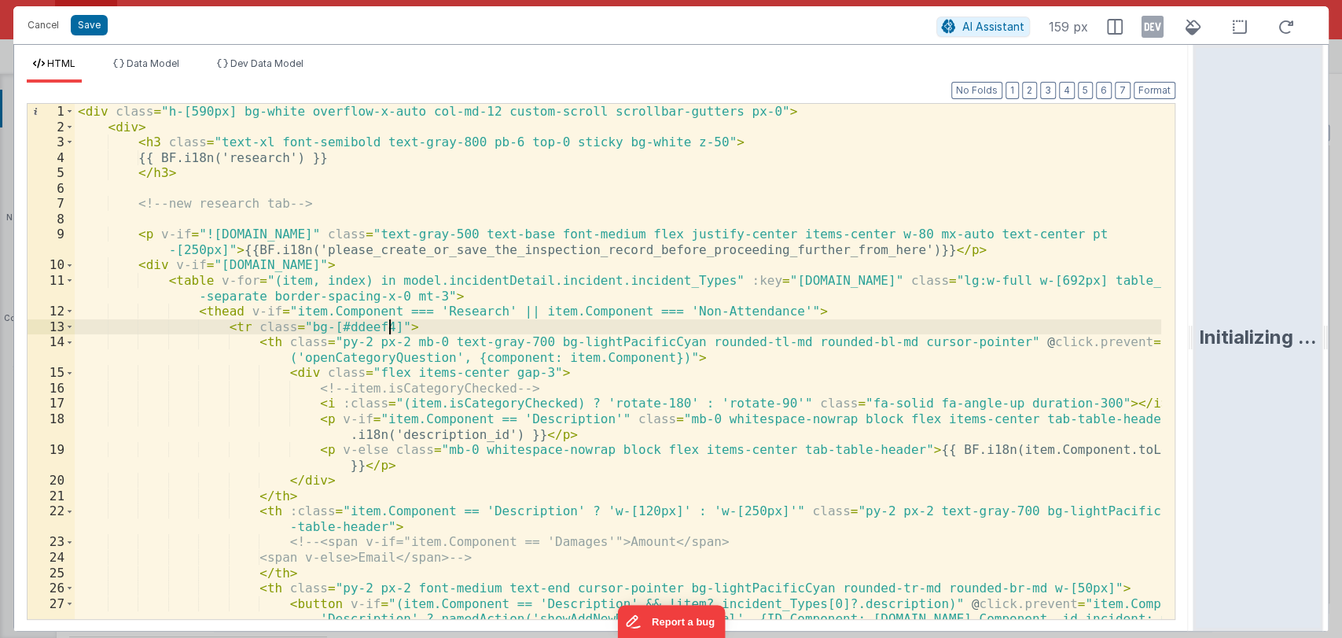
click at [805, 326] on div "< div class = "h-[590px] bg-white overflow-x-auto col-md-12 custom-scroll scrol…" at bounding box center [618, 438] width 1087 height 669
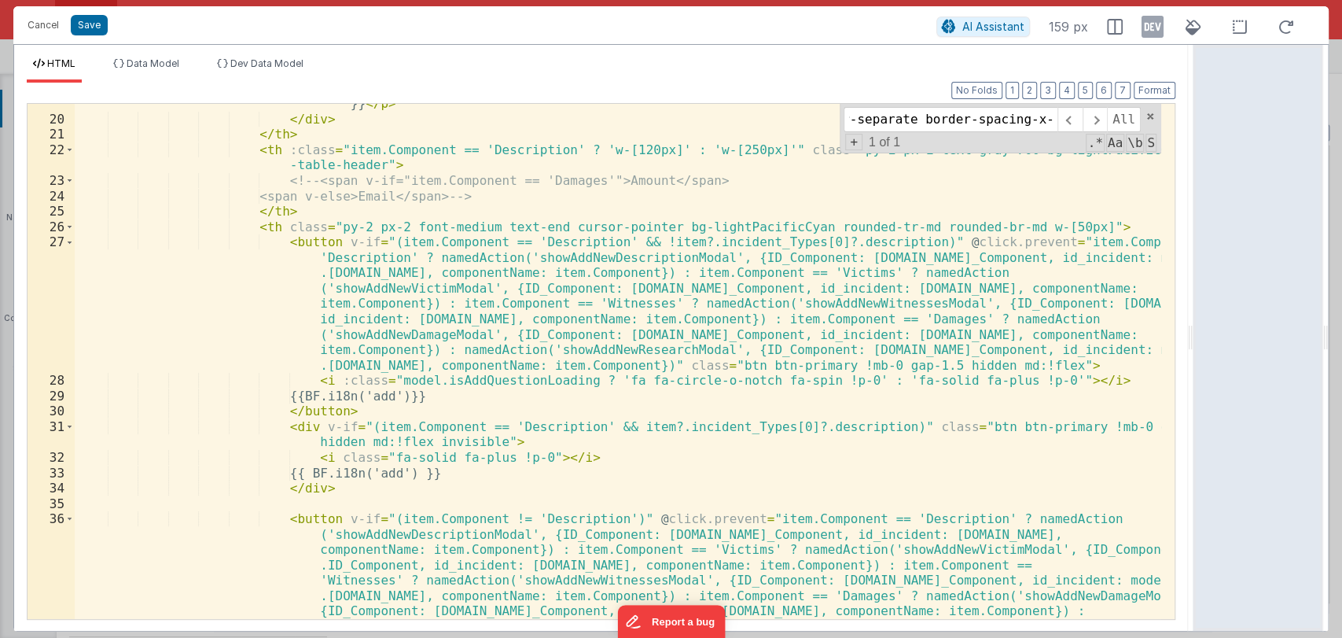
scroll to position [361, 0]
type input "class="lg:w-full w-[692px] table_analyses border-separate border-spacing-x-0 mt…"
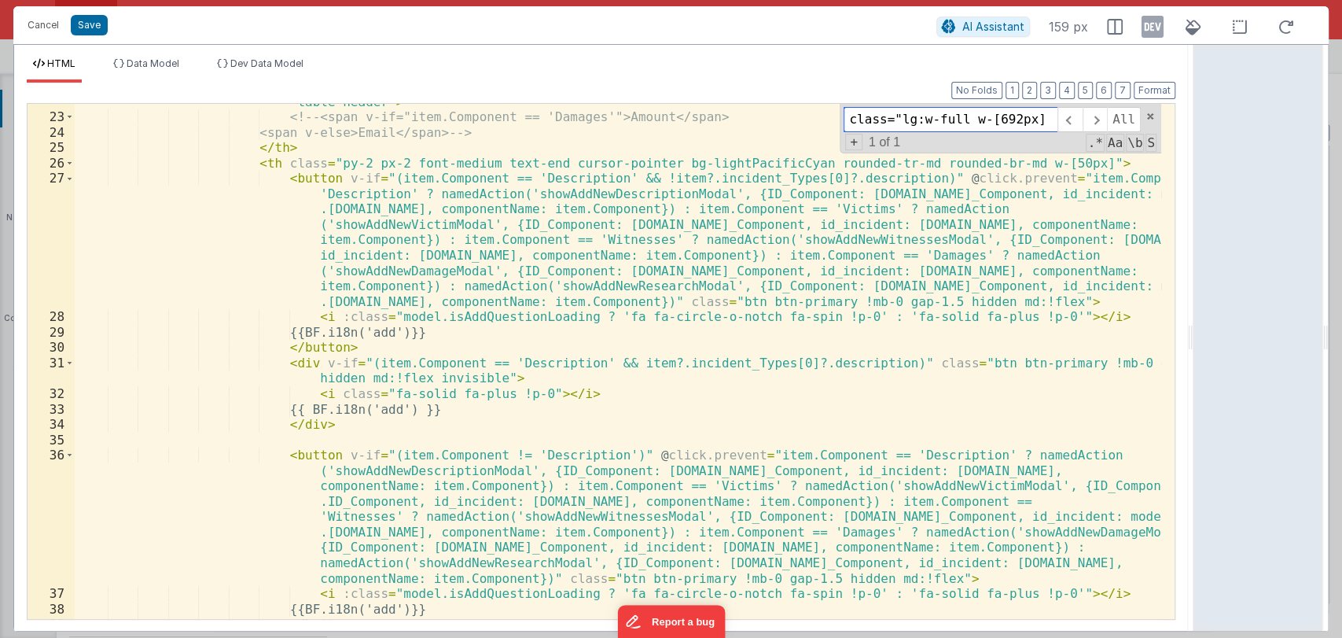
scroll to position [416, 0]
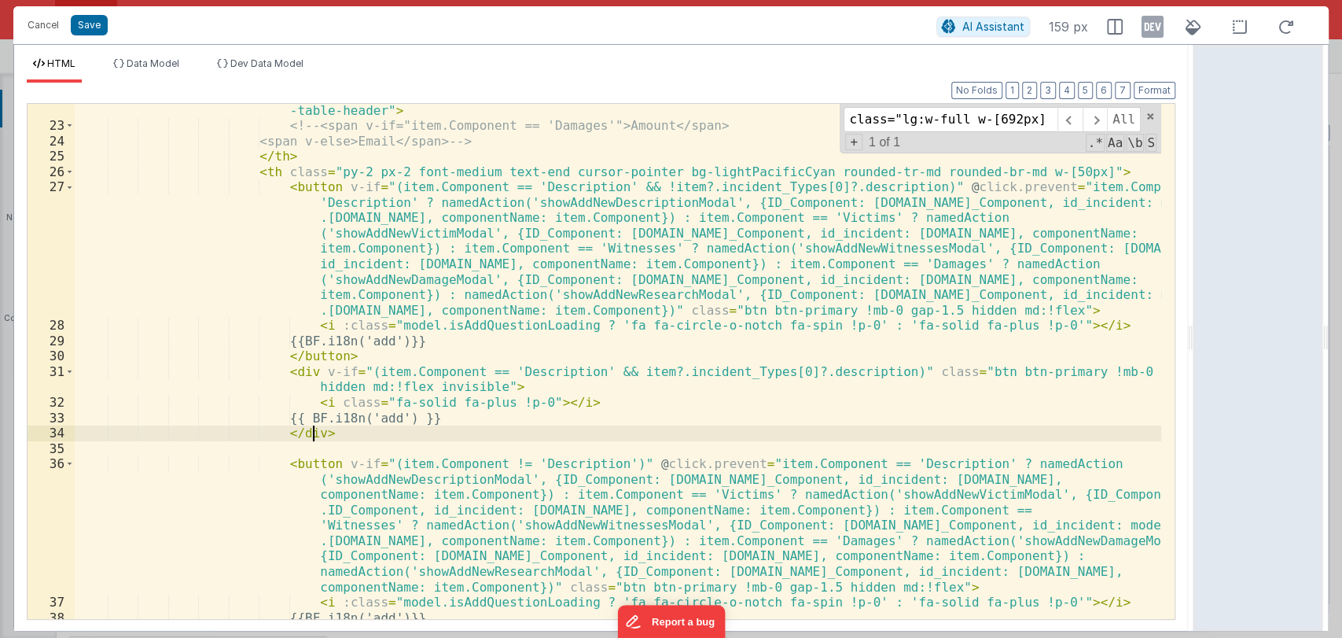
click at [355, 432] on div "< th :class = "item.Component == 'Description' ? 'w-[120px]' : 'w-[250px]'" cla…" at bounding box center [618, 367] width 1087 height 561
click at [258, 373] on div "< th :class = "item.Component == 'Description' ? 'w-[120px]' : 'w-[250px]'" cla…" at bounding box center [618, 367] width 1087 height 561
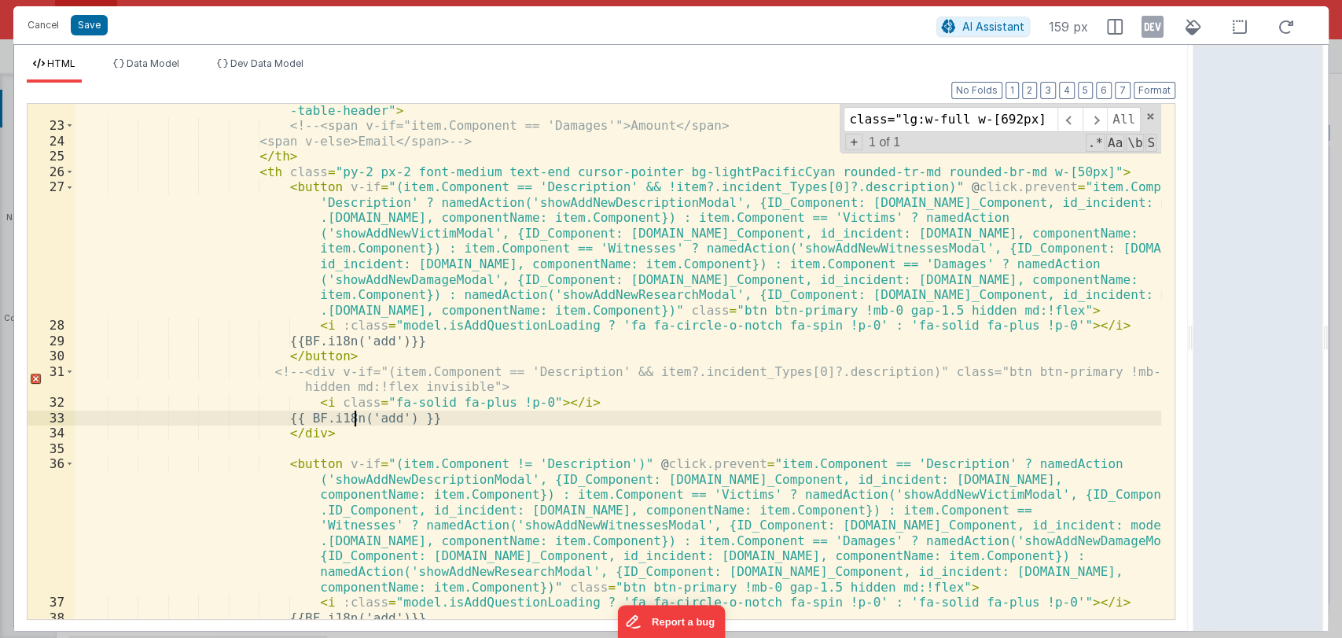
click at [355, 425] on div "< th :class = "item.Component == 'Description' ? 'w-[120px]' : 'w-[250px]'" cla…" at bounding box center [618, 367] width 1087 height 561
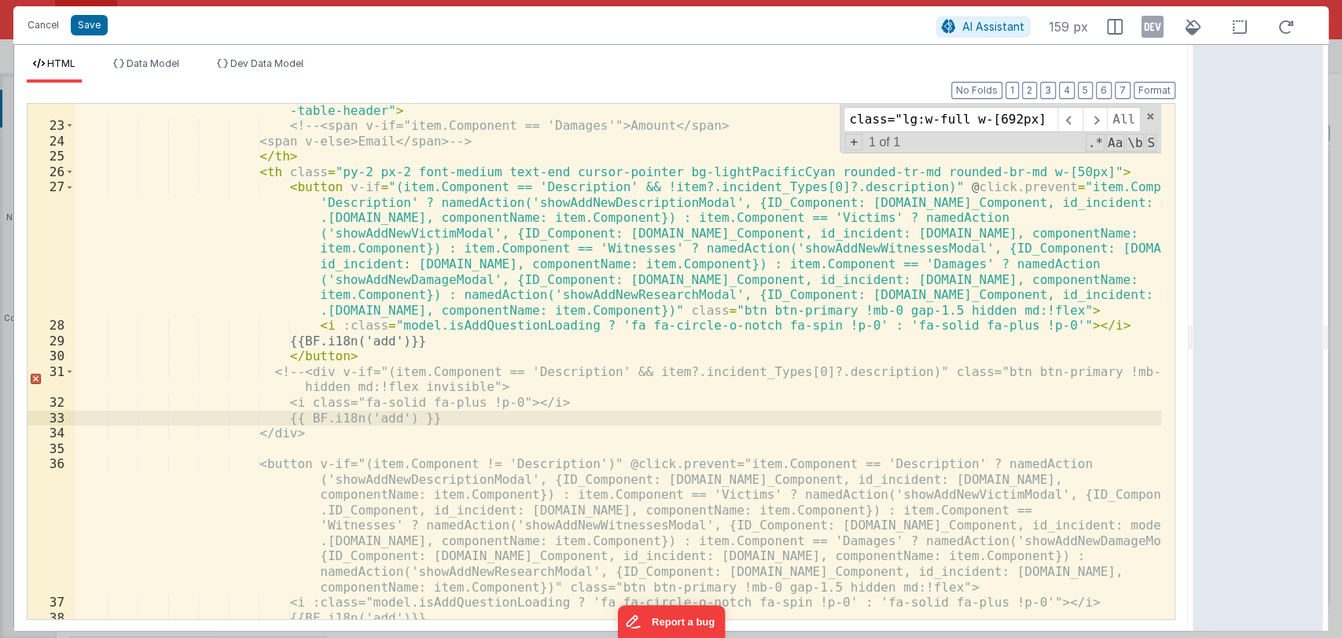
click at [355, 425] on div "< th :class = "item.Component == 'Description' ? 'w-[120px]' : 'w-[250px]'" cla…" at bounding box center [618, 367] width 1087 height 561
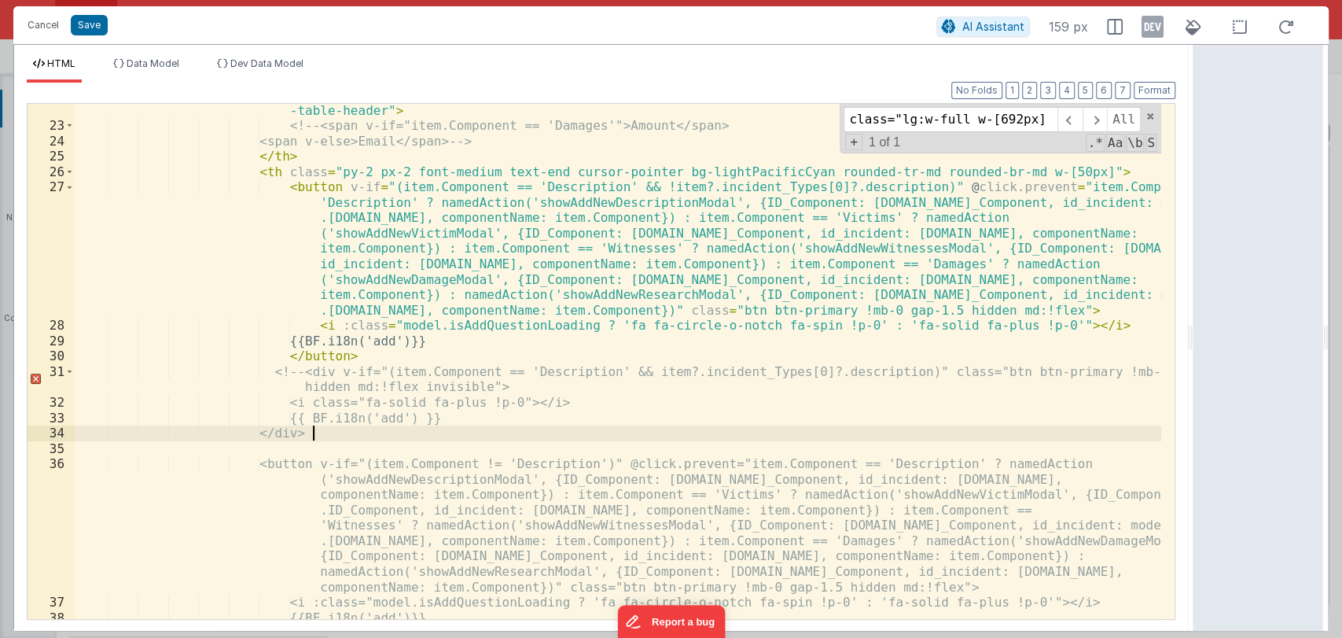
click at [361, 432] on div "< th :class = "item.Component == 'Description' ? 'w-[120px]' : 'w-[250px]'" cla…" at bounding box center [618, 367] width 1087 height 561
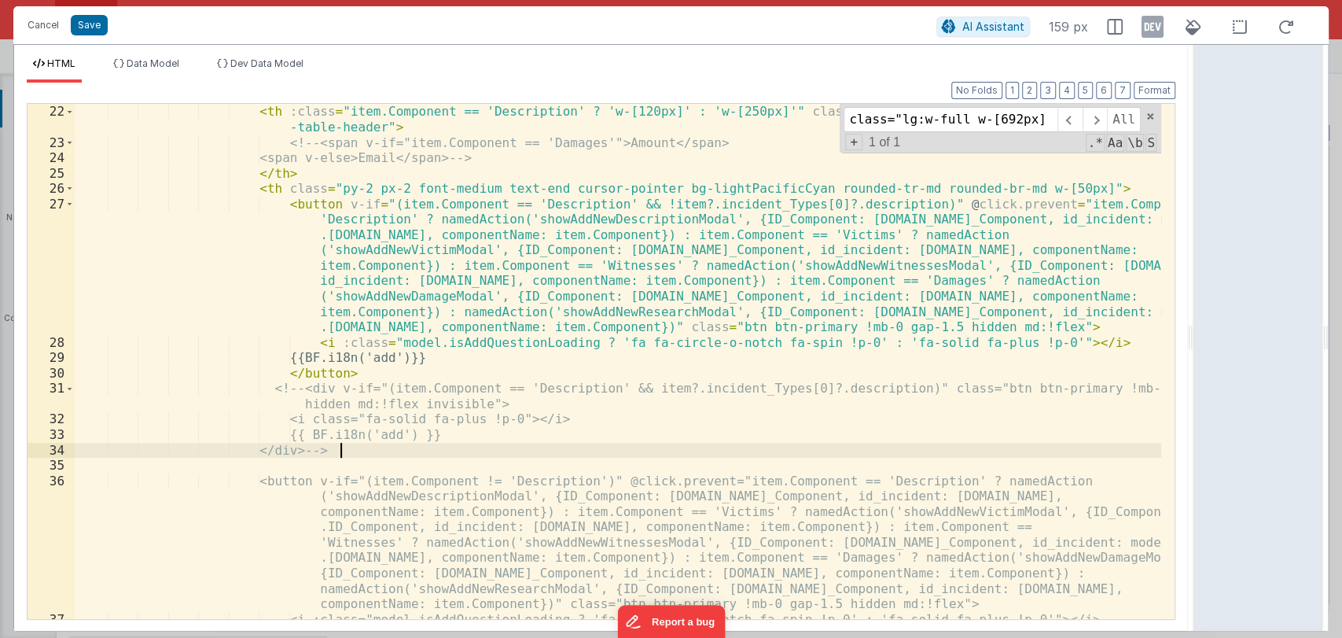
scroll to position [399, 0]
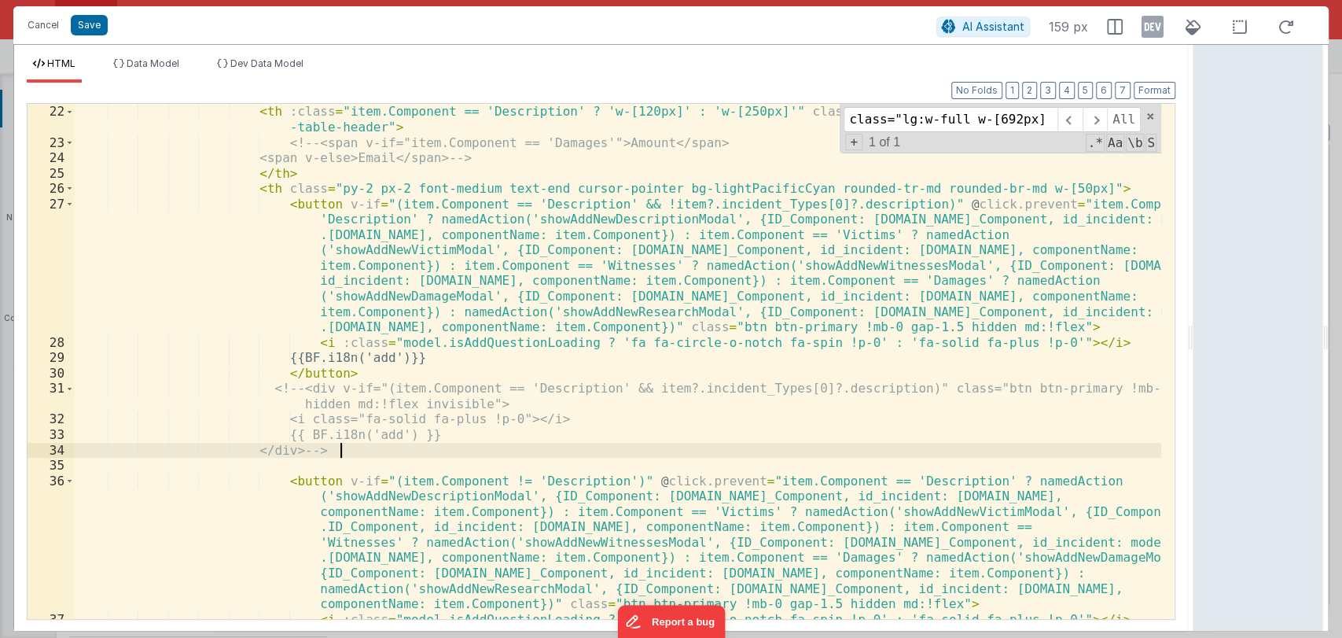
click at [265, 208] on div "</ th > < th :class = "item.Component == 'Description' ? 'w-[120px]' : 'w-[250p…" at bounding box center [618, 362] width 1087 height 546
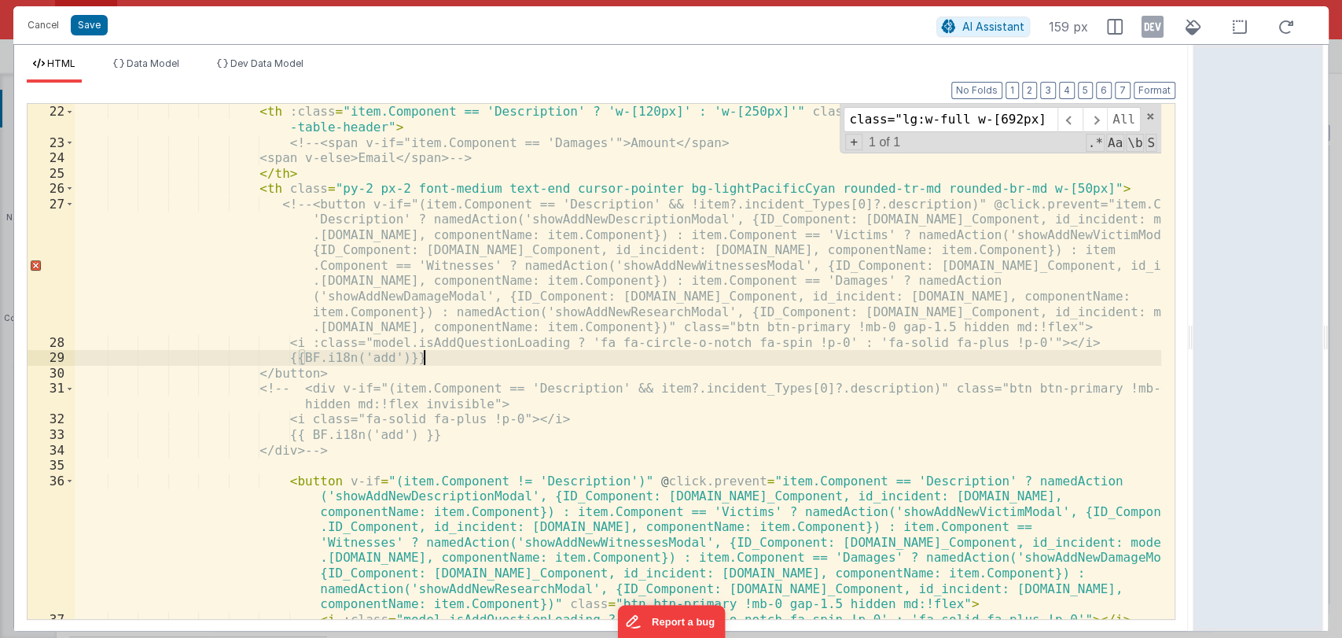
click at [459, 356] on div "</ th > < th :class = "item.Component == 'Description' ? 'w-[120px]' : 'w-[250p…" at bounding box center [618, 362] width 1087 height 546
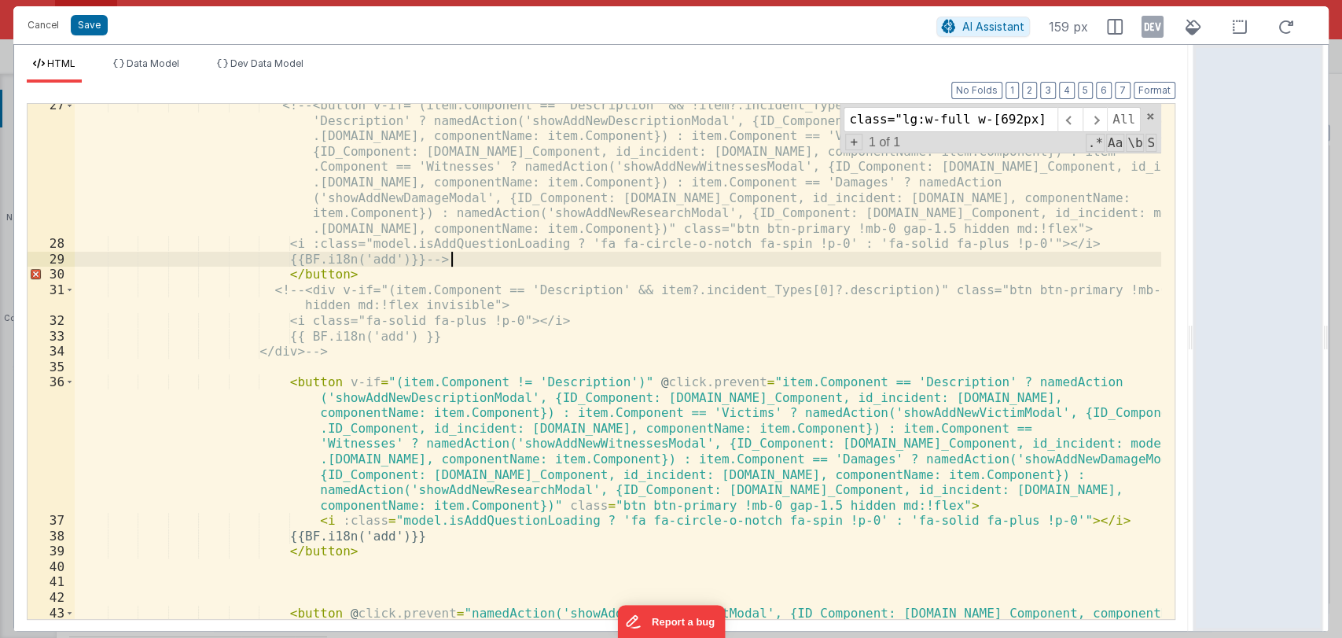
scroll to position [498, 0]
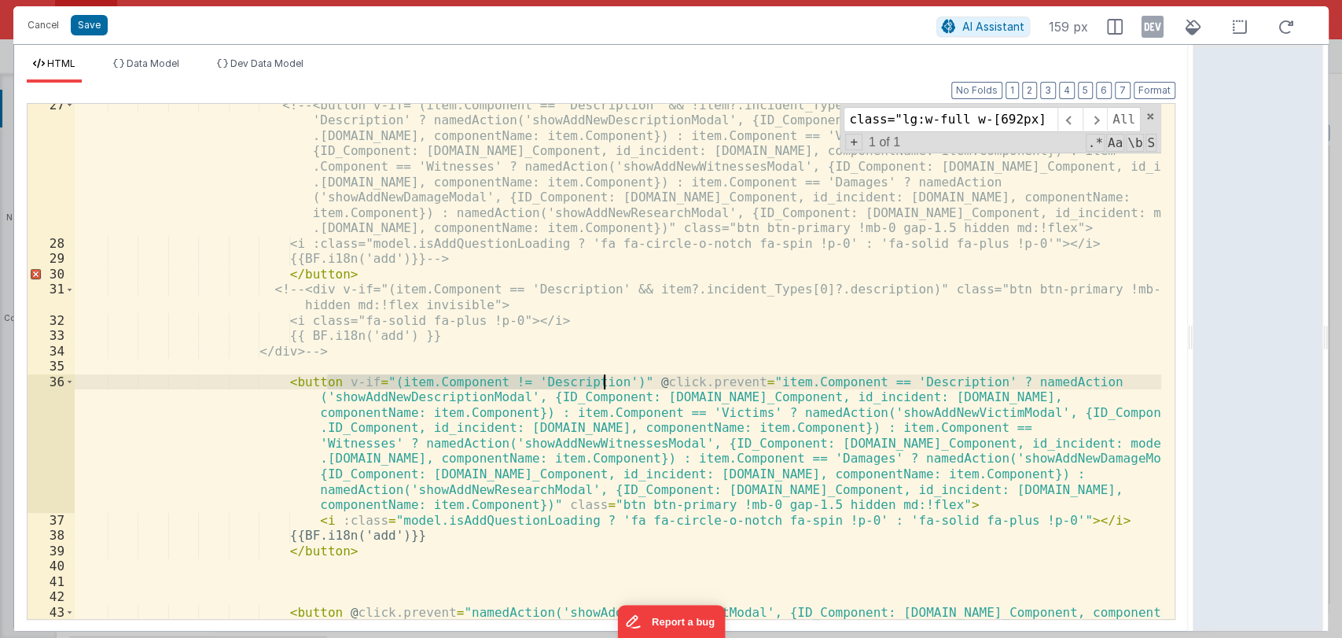
drag, startPoint x: 329, startPoint y: 385, endPoint x: 602, endPoint y: 383, distance: 273.6
click at [602, 383] on div "<!-- <button v-if="(item.Component == 'Description' && !item?.incident_Types[0]…" at bounding box center [618, 440] width 1087 height 684
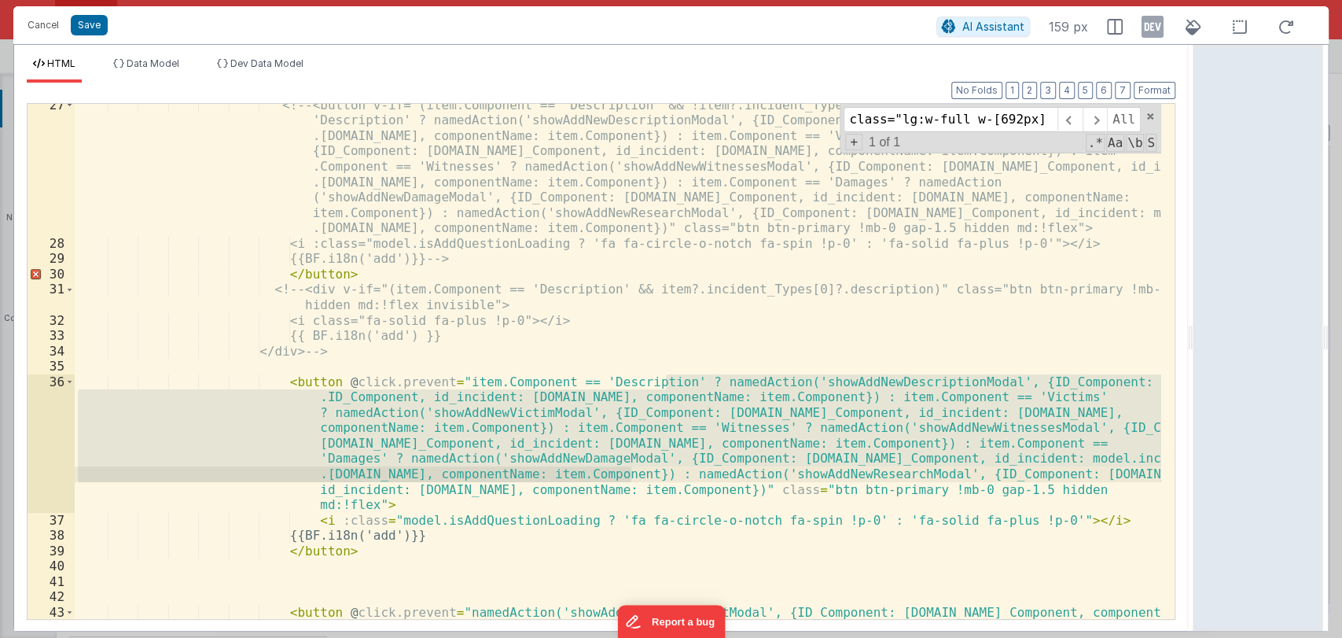
drag, startPoint x: 667, startPoint y: 379, endPoint x: 631, endPoint y: 477, distance: 104.0
click at [631, 477] on div "<!-- <button v-if="(item.Component == 'Description' && !item?.incident_Types[0]…" at bounding box center [618, 440] width 1087 height 684
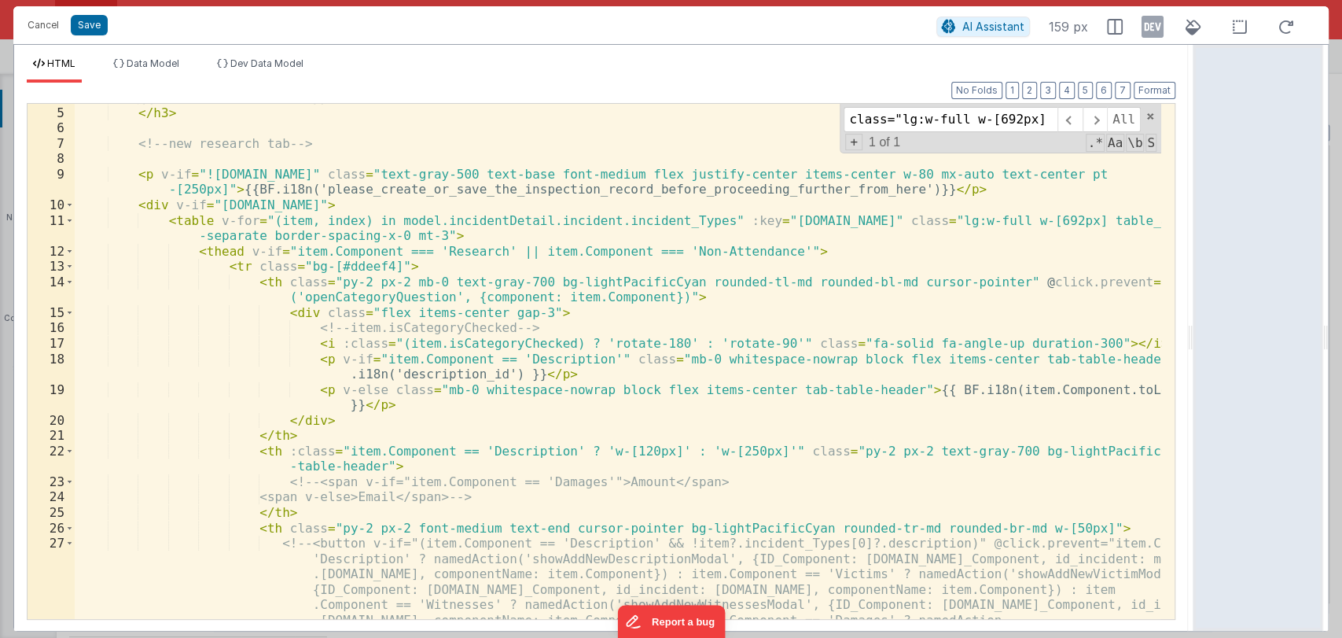
scroll to position [60, 0]
click at [440, 253] on div "{{ BF.i18n('research') }} </ h3 > <!-- new research tab --> < p v-if = "!model.…" at bounding box center [618, 424] width 1087 height 669
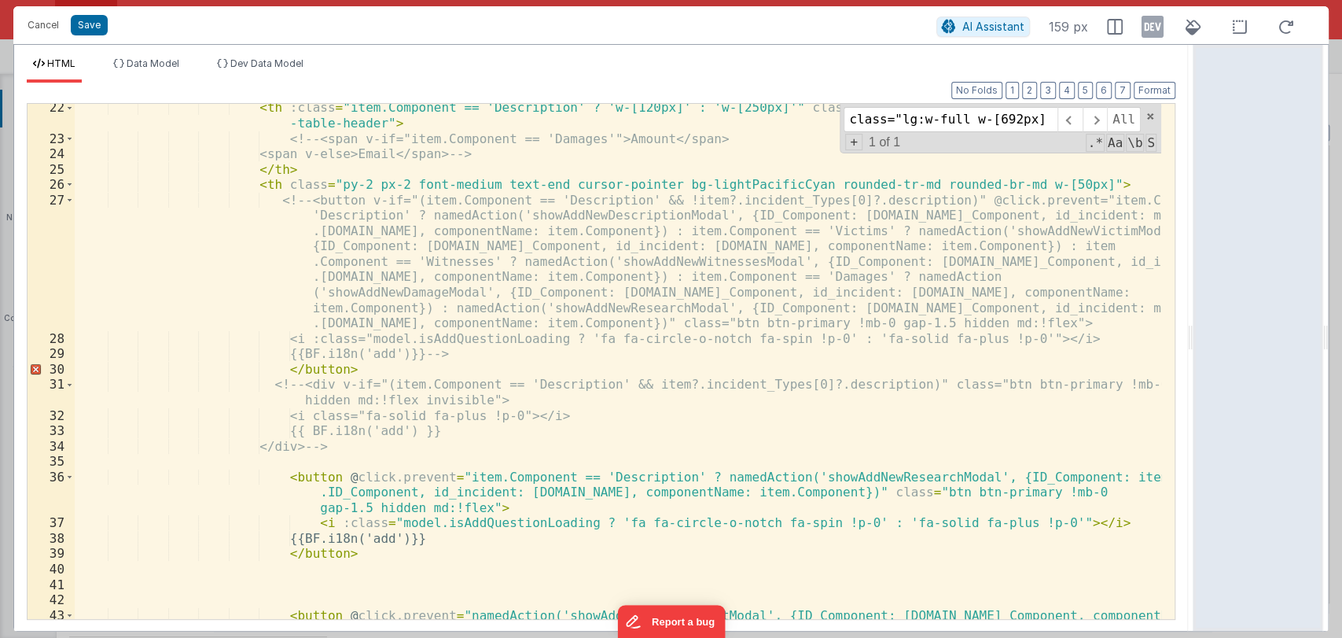
scroll to position [437, 0]
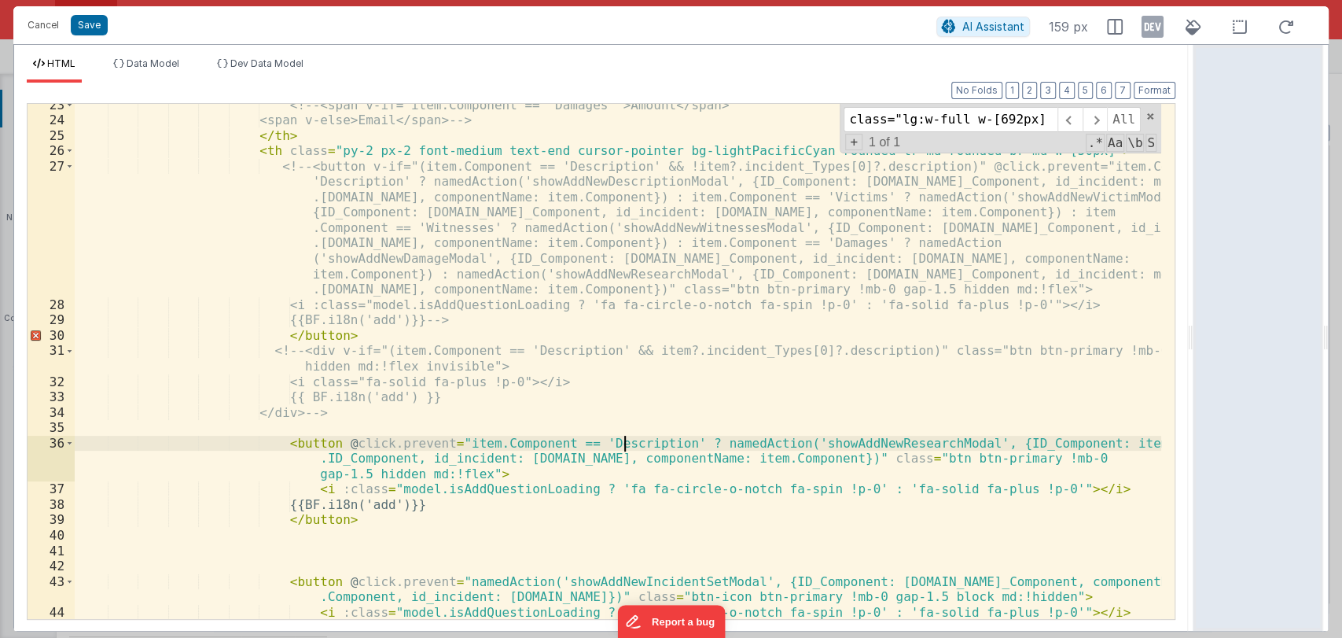
click at [624, 443] on div "<!-- <span v-if="item.Component == 'Damages'">Amount</span> <span v-else>Email<…" at bounding box center [618, 371] width 1087 height 546
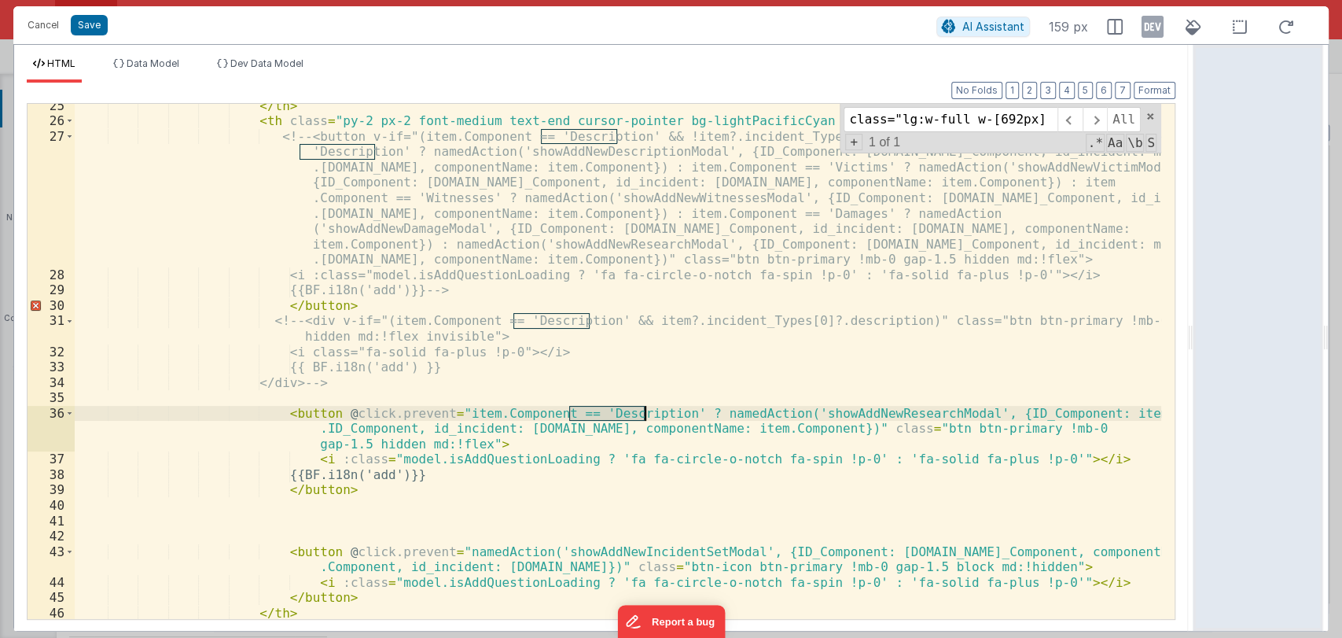
scroll to position [467, 0]
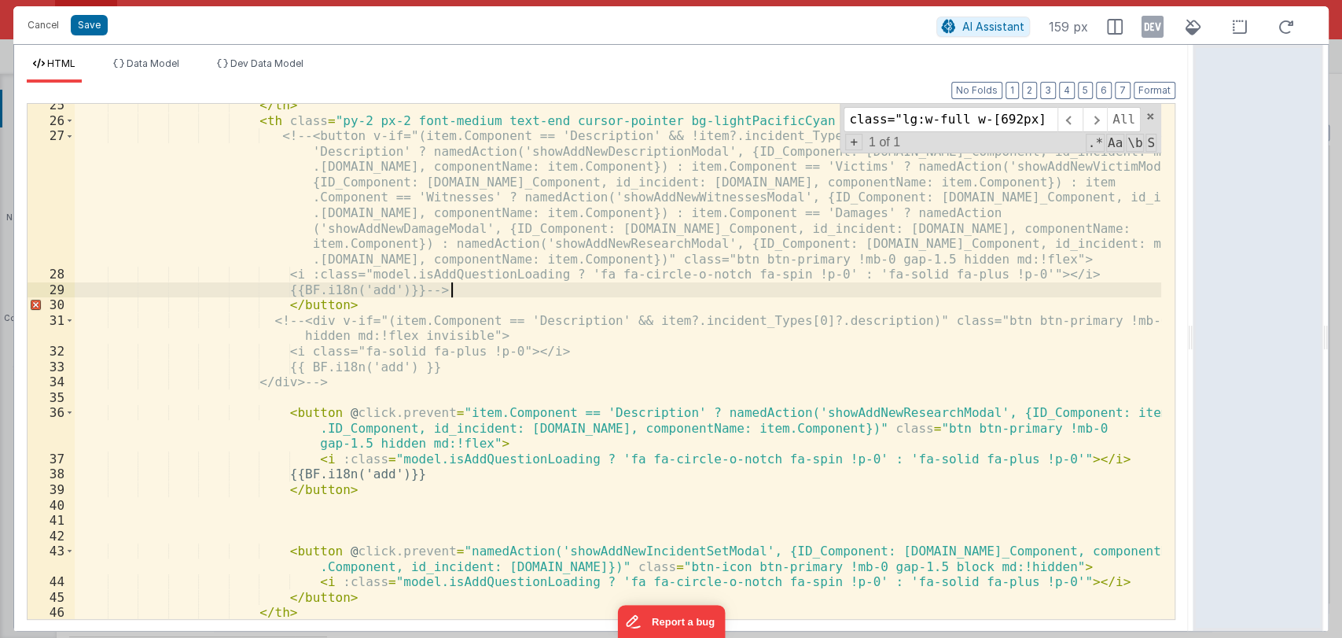
click at [454, 293] on div "</ th > < th class = "py-2 px-2 font-medium text-end cursor-pointer bg-lightPac…" at bounding box center [618, 371] width 1087 height 546
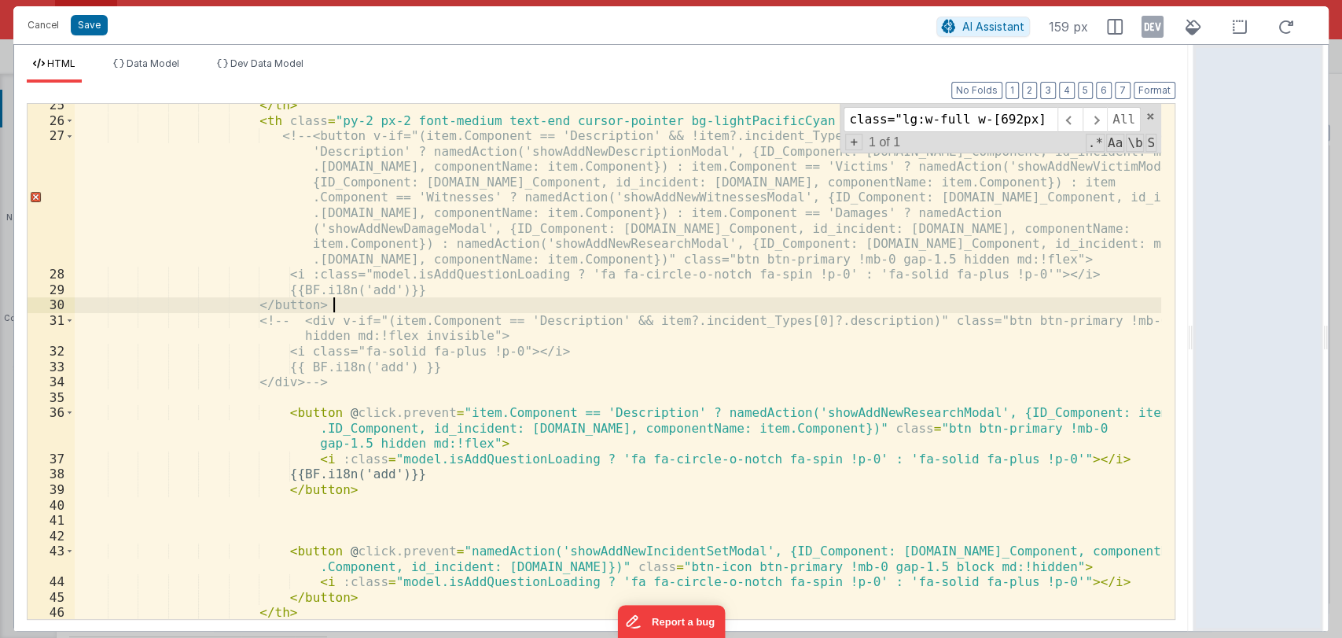
click at [404, 311] on div "</ th > < th class = "py-2 px-2 font-medium text-end cursor-pointer bg-lightPac…" at bounding box center [618, 371] width 1087 height 546
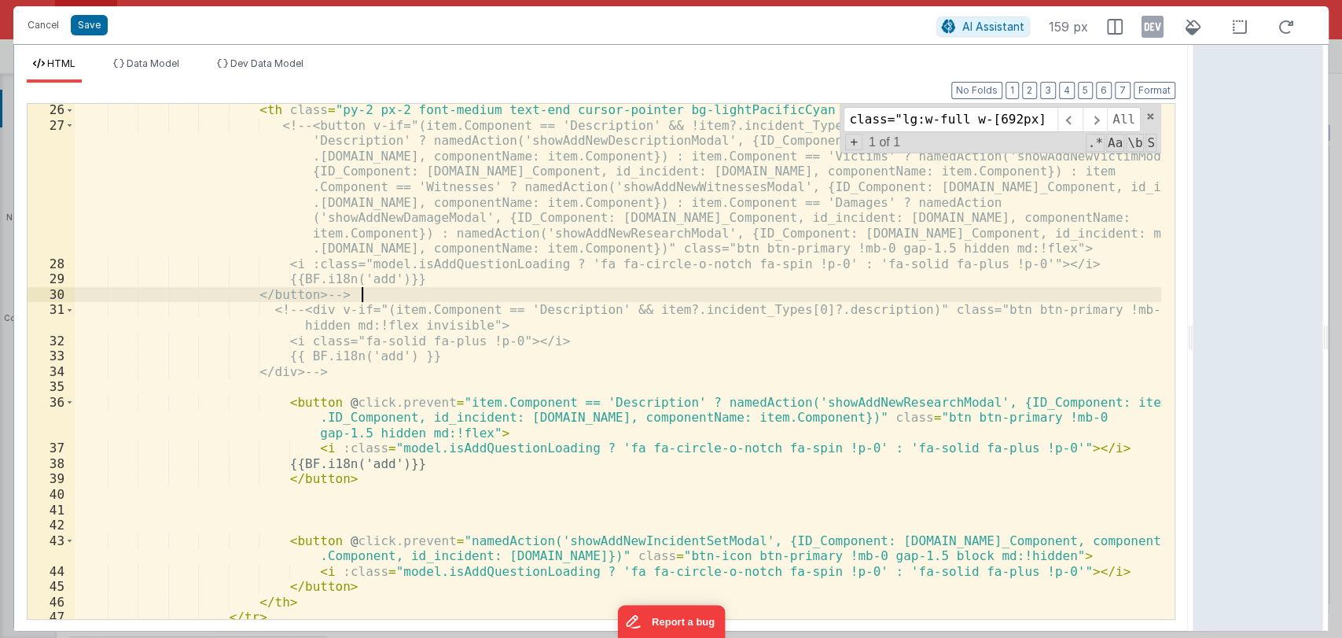
scroll to position [478, 0]
click at [605, 404] on div "< th class = "py-2 px-2 font-medium text-end cursor-pointer bg-lightPacificCyan…" at bounding box center [618, 375] width 1087 height 546
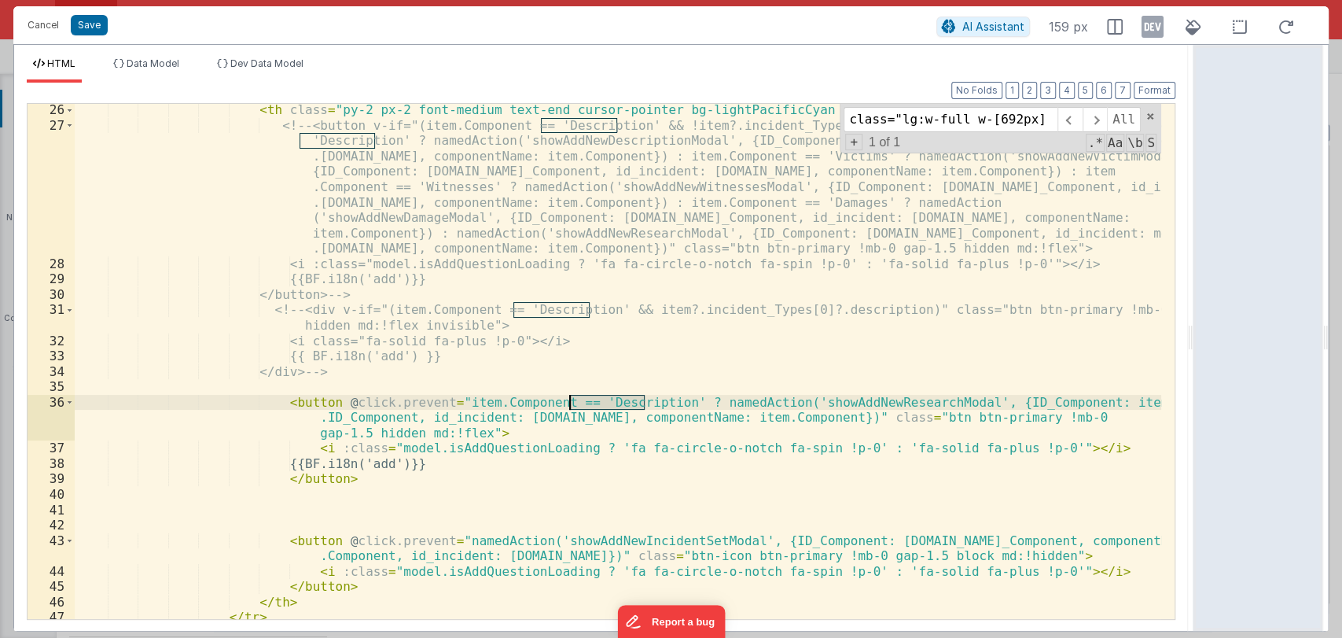
click at [605, 404] on div "< th class = "py-2 px-2 font-medium text-end cursor-pointer bg-lightPacificCyan…" at bounding box center [618, 375] width 1087 height 546
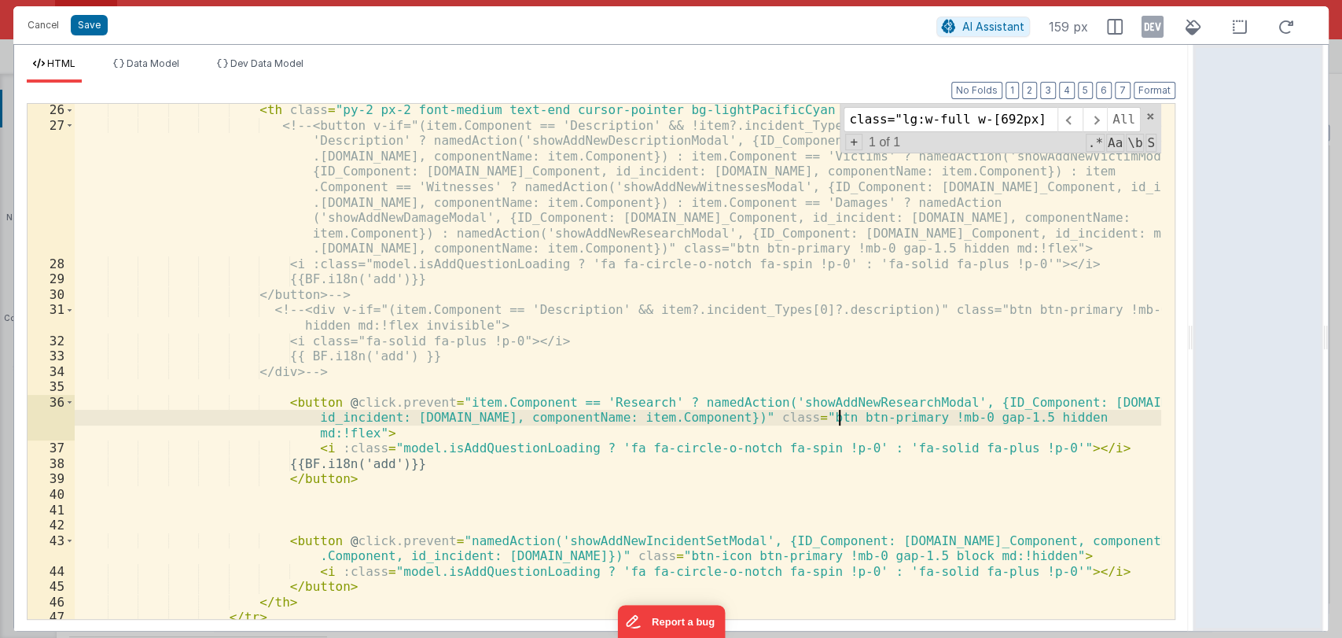
click at [837, 418] on div "< th class = "py-2 px-2 font-medium text-end cursor-pointer bg-lightPacificCyan…" at bounding box center [618, 375] width 1087 height 546
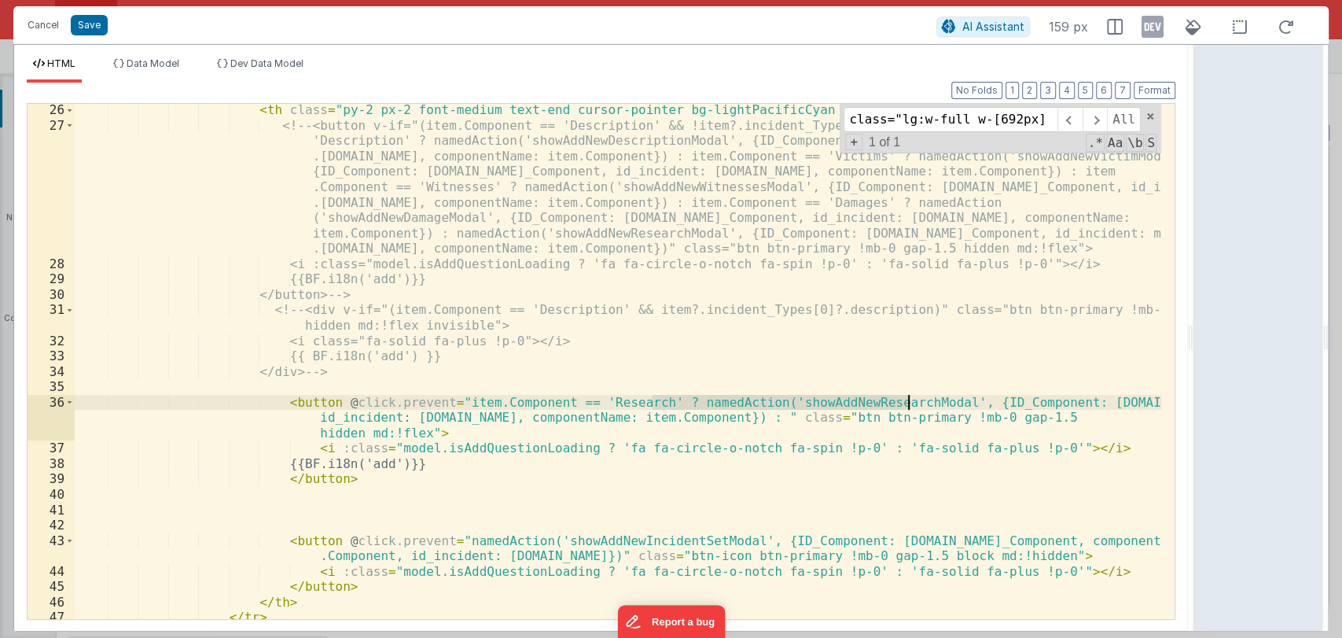
drag, startPoint x: 650, startPoint y: 399, endPoint x: 907, endPoint y: 396, distance: 256.4
click at [907, 396] on div "< th class = "py-2 px-2 font-medium text-end cursor-pointer bg-lightPacificCyan…" at bounding box center [618, 375] width 1087 height 546
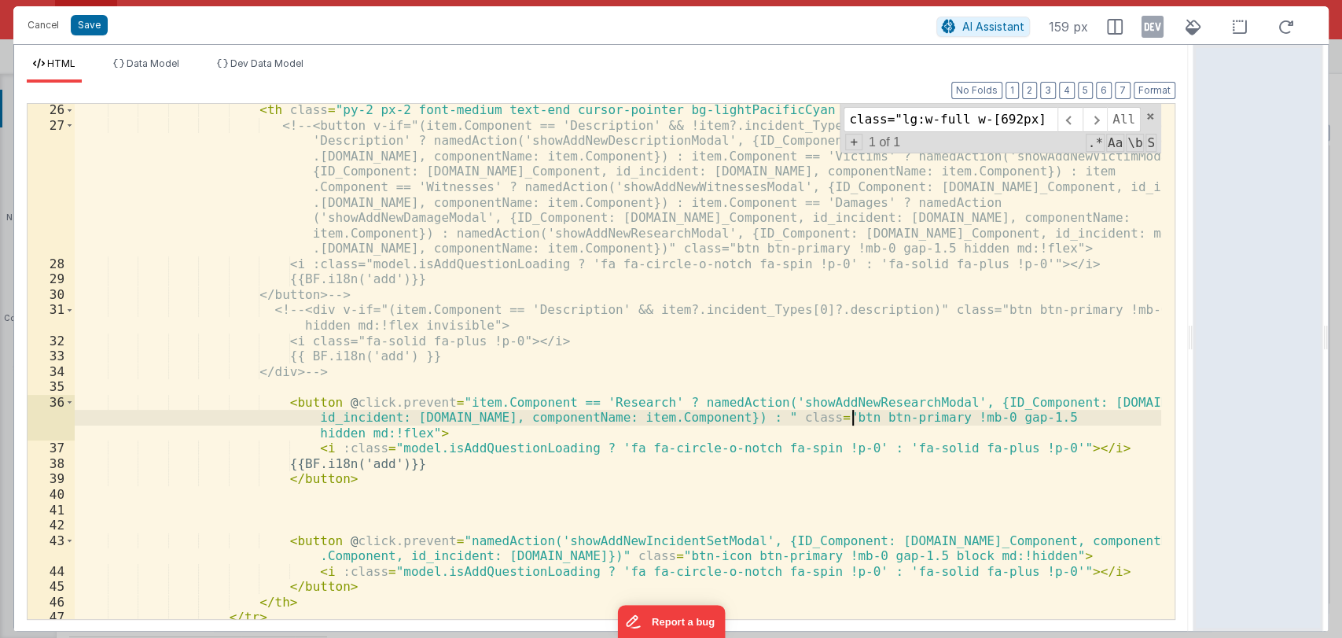
click at [854, 421] on div "< th class = "py-2 px-2 font-medium text-end cursor-pointer bg-lightPacificCyan…" at bounding box center [618, 375] width 1087 height 546
paste textarea
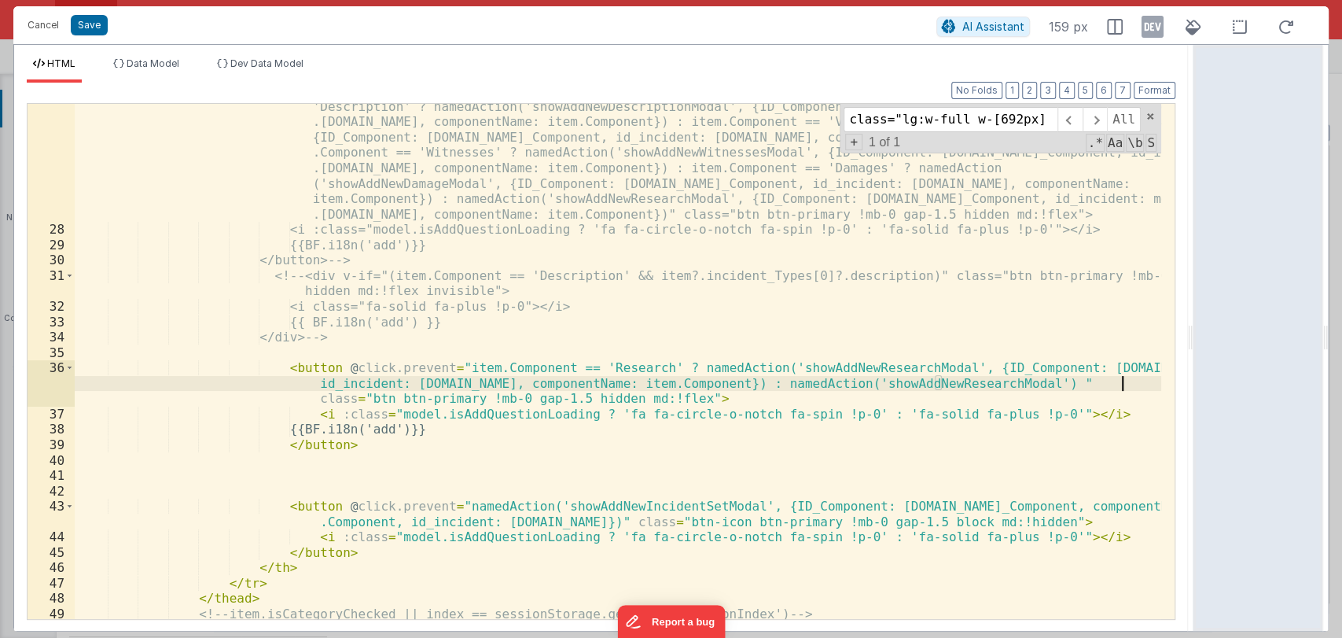
scroll to position [512, 0]
click at [1019, 383] on div "<!-- <button v-if="(item.Component == 'Description' && !item?.incident_Types[0]…" at bounding box center [618, 417] width 1087 height 669
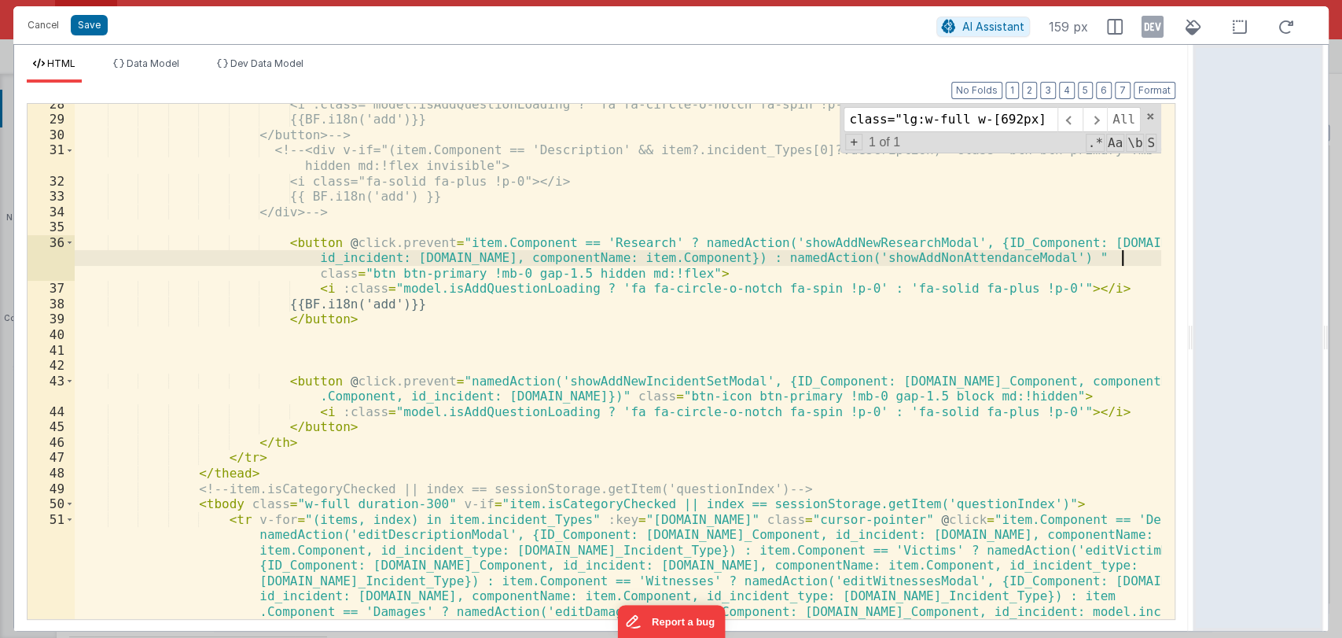
scroll to position [642, 0]
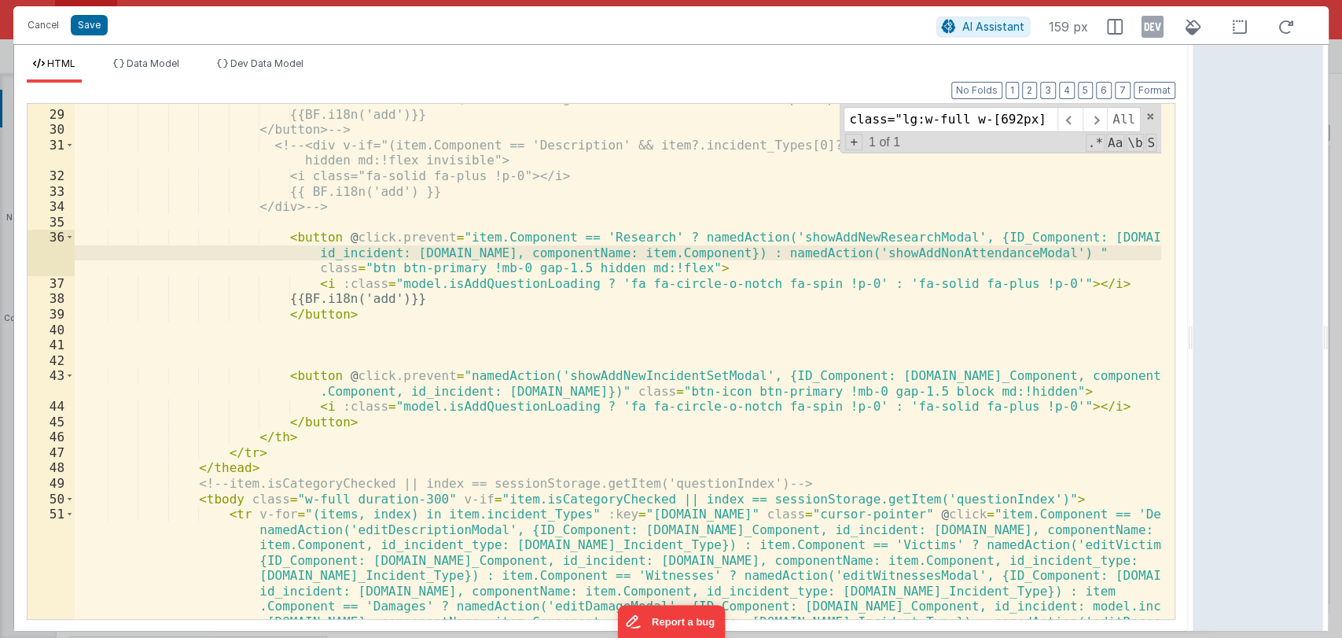
click at [275, 354] on div "<i :class="model.isAddQuestionLoading ? 'fa fa-circle-o-notch fa-spin !p-0' : '…" at bounding box center [618, 433] width 1087 height 684
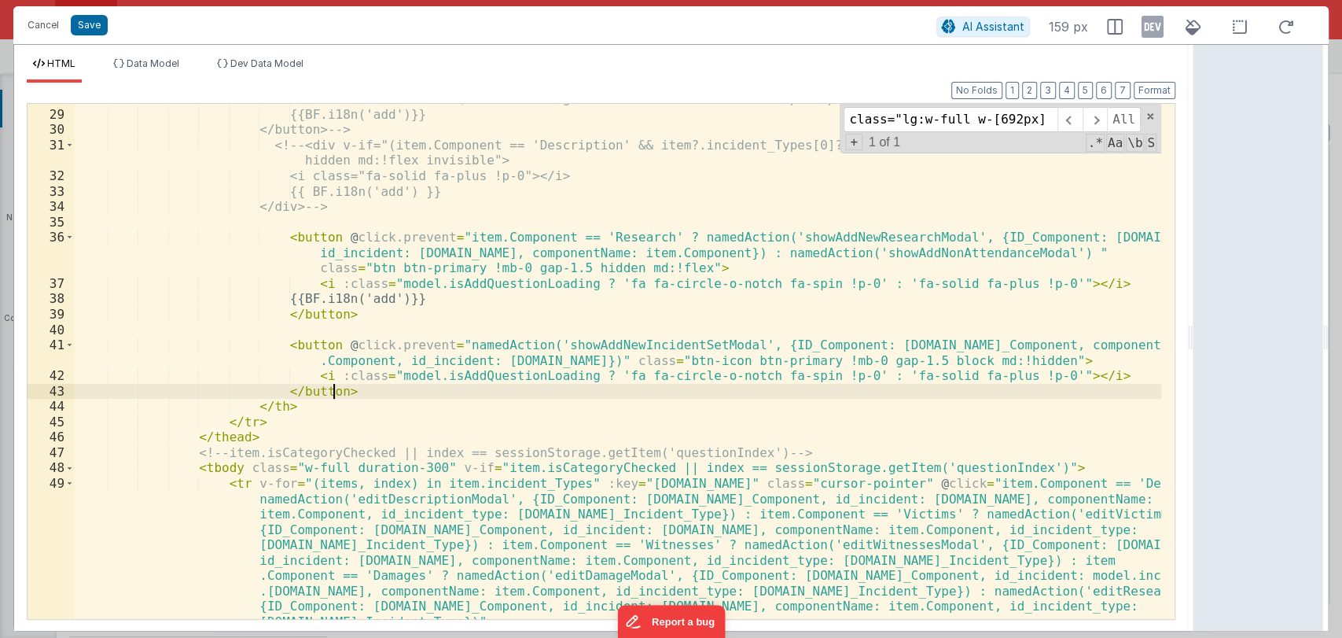
click at [369, 393] on div "<i :class="model.isAddQuestionLoading ? 'fa fa-circle-o-notch fa-spin !p-0' : '…" at bounding box center [618, 433] width 1087 height 684
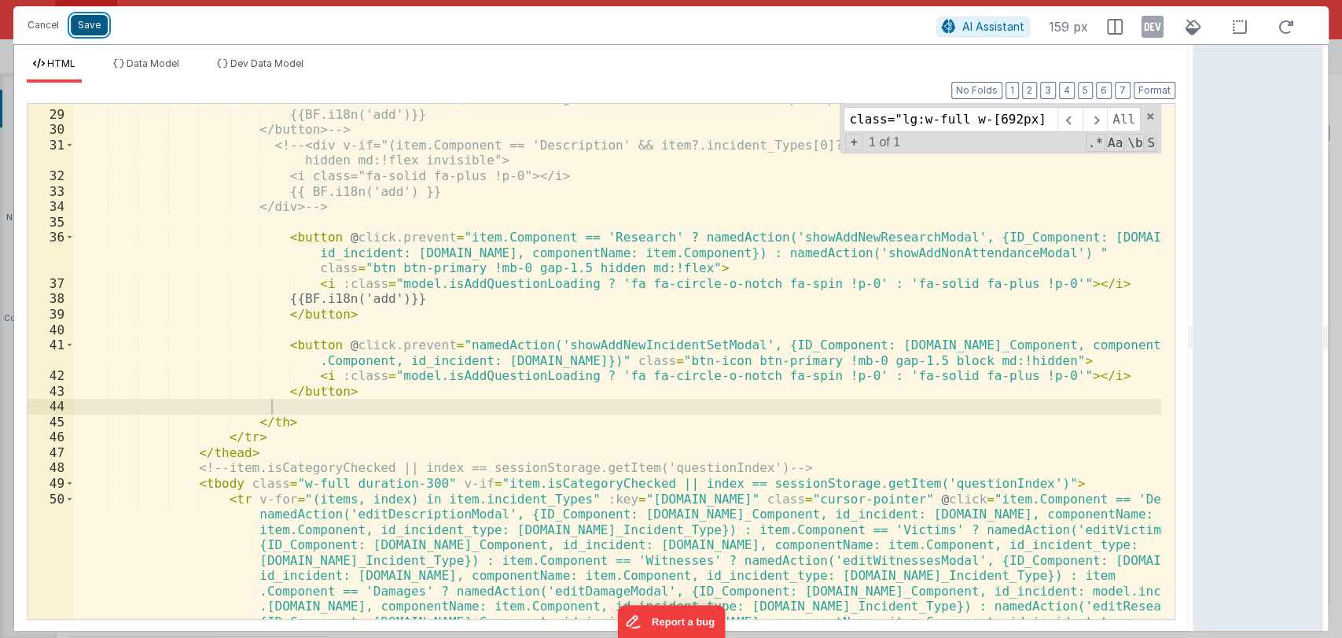
click at [84, 31] on button "Save" at bounding box center [89, 25] width 37 height 20
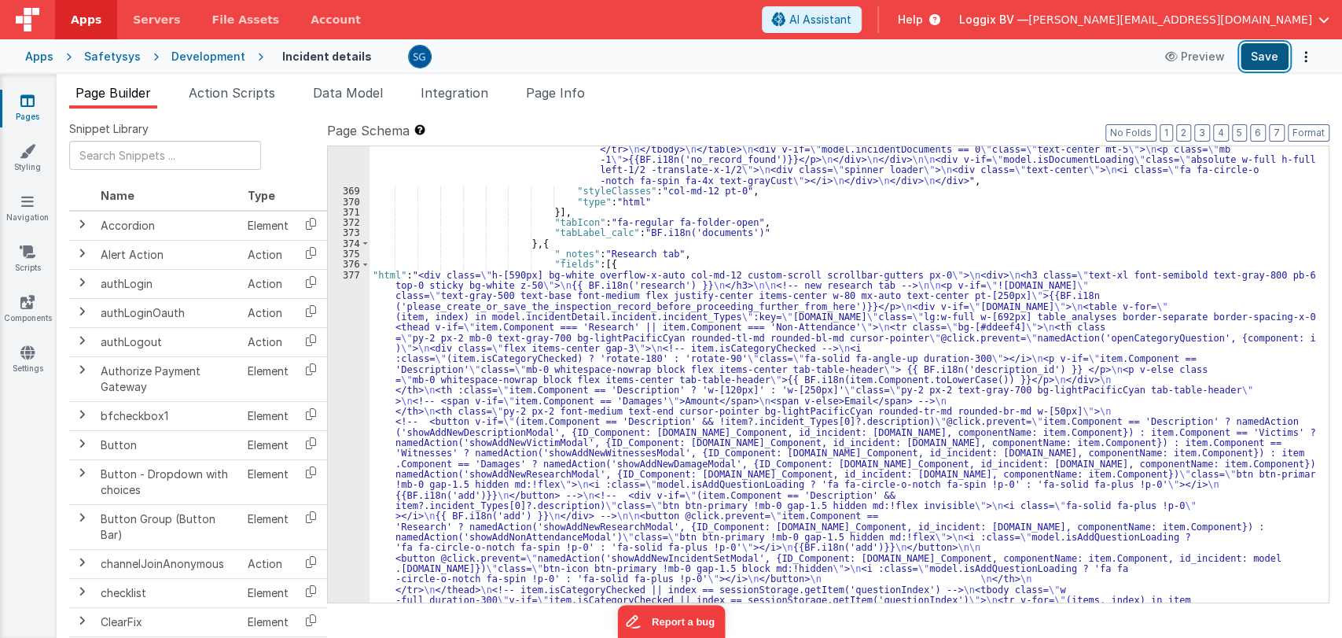
click at [1257, 57] on button "Save" at bounding box center [1265, 56] width 48 height 27
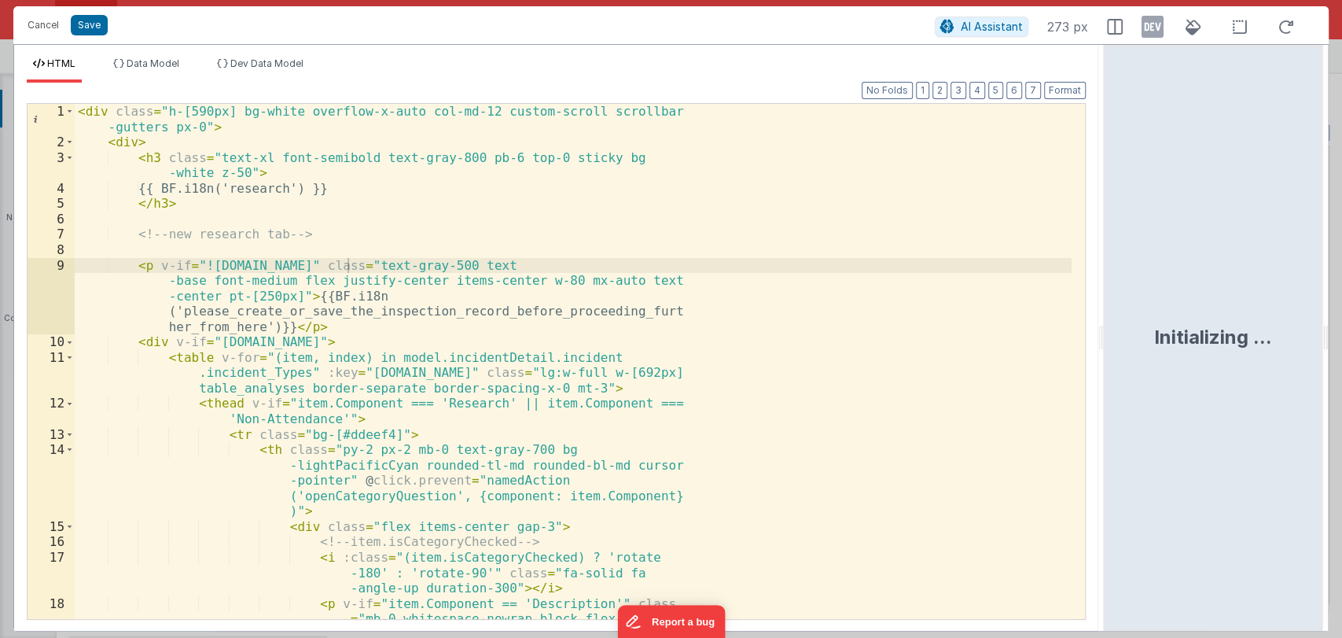
drag, startPoint x: 668, startPoint y: 338, endPoint x: 1106, endPoint y: 359, distance: 438.5
click at [1106, 359] on html "Cancel Save AI Assistant 273 px HTML Data Model Dev Data Model Format 7 6 5 4 3…" at bounding box center [671, 319] width 1342 height 638
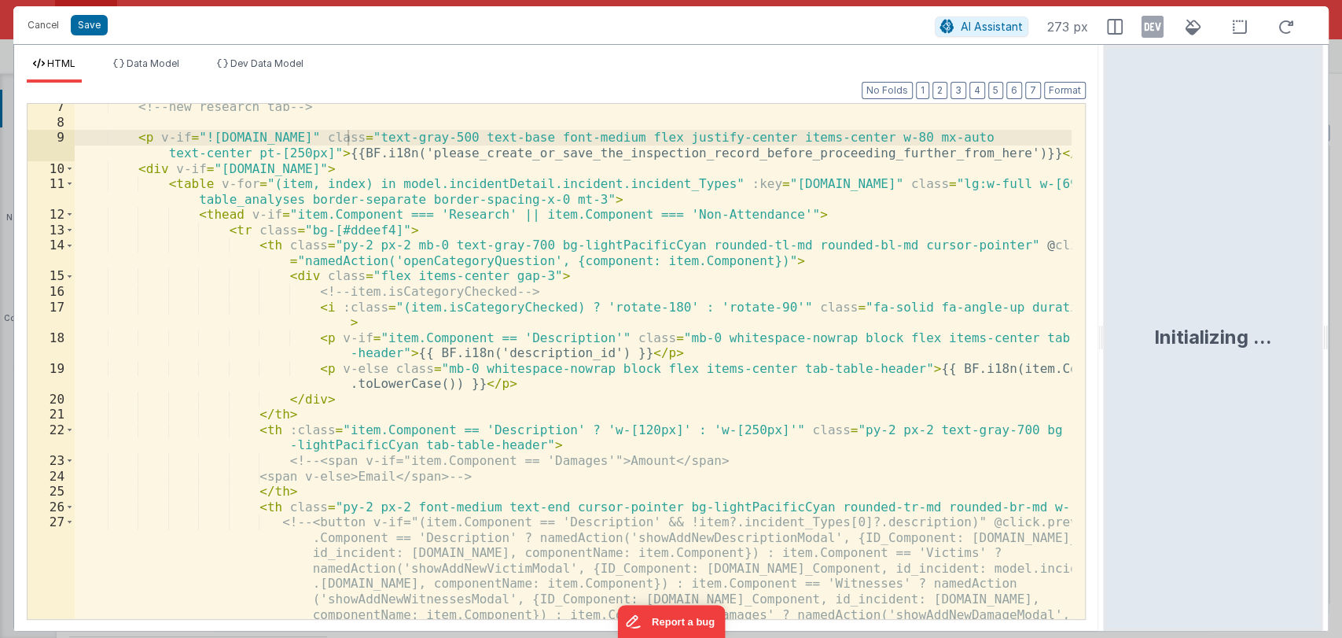
scroll to position [96, 0]
click at [69, 233] on span at bounding box center [69, 231] width 9 height 16
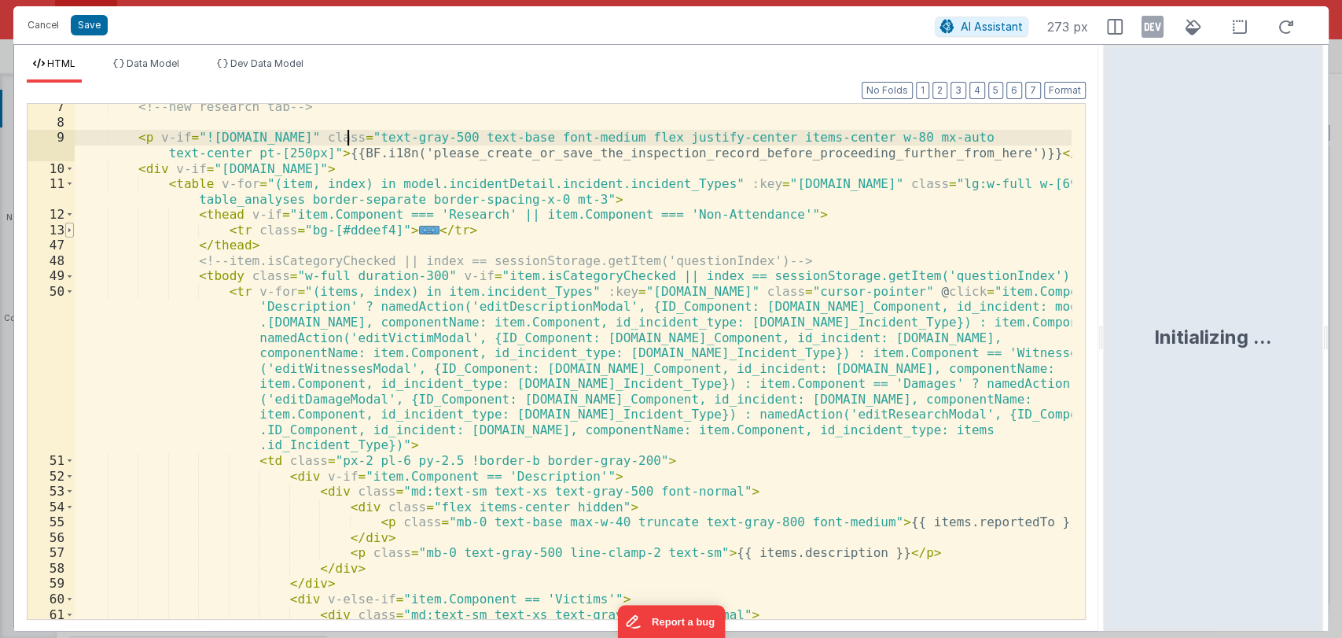
click at [69, 233] on span at bounding box center [69, 231] width 9 height 16
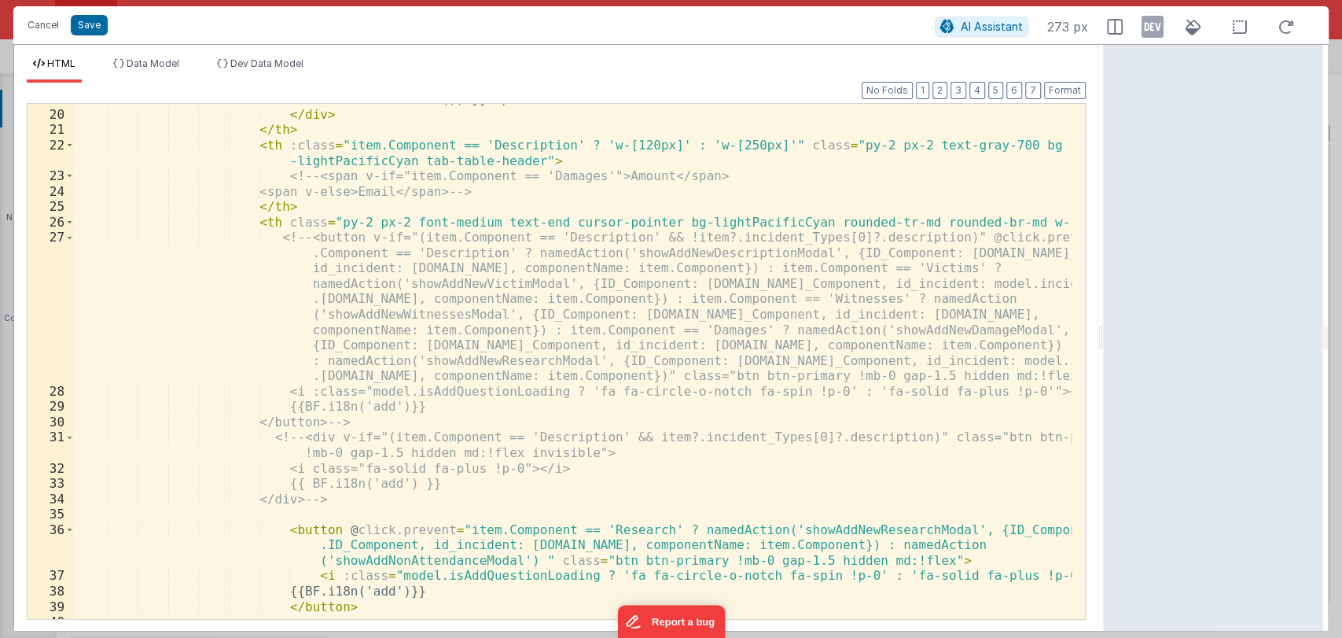
scroll to position [381, 0]
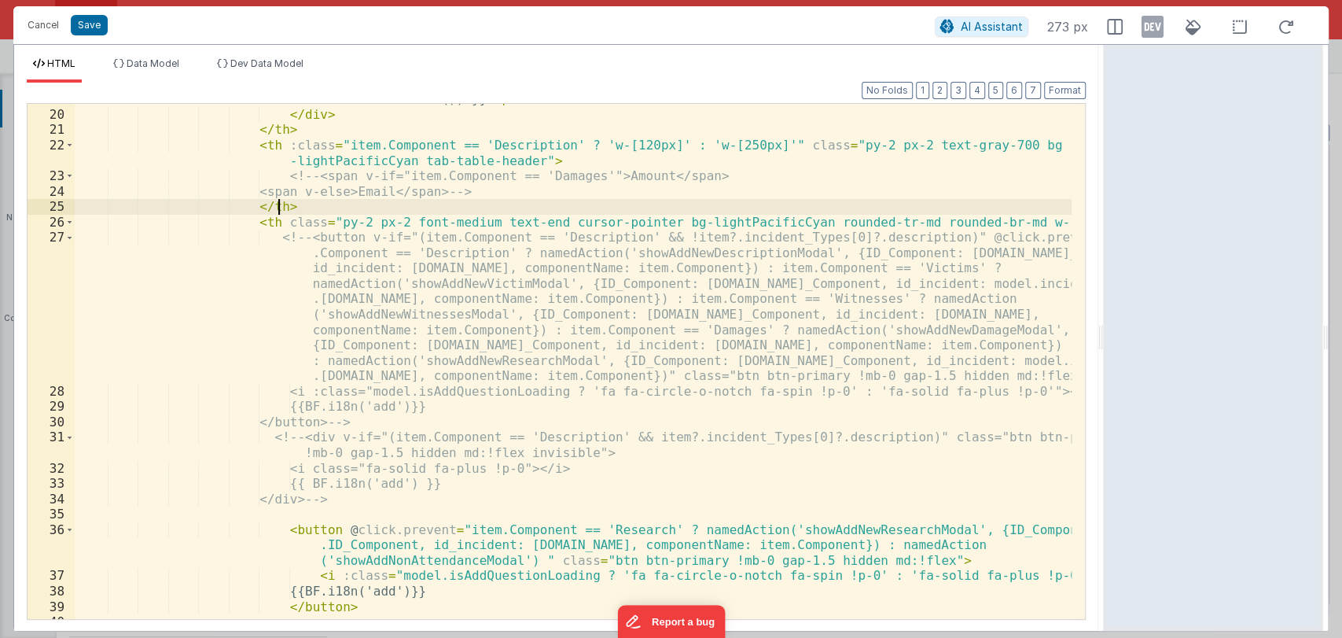
click at [331, 200] on div "< p v-else class = "mb-0 whitespace-nowrap block flex items-center tab-table-he…" at bounding box center [573, 356] width 997 height 561
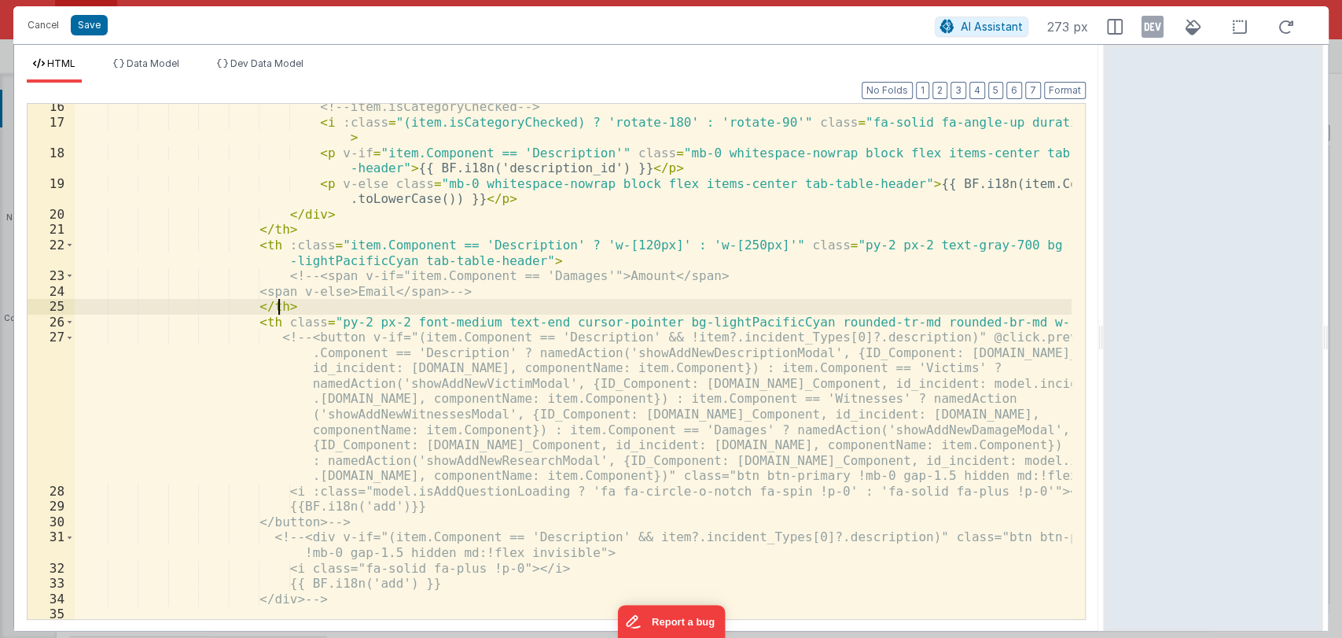
scroll to position [277, 0]
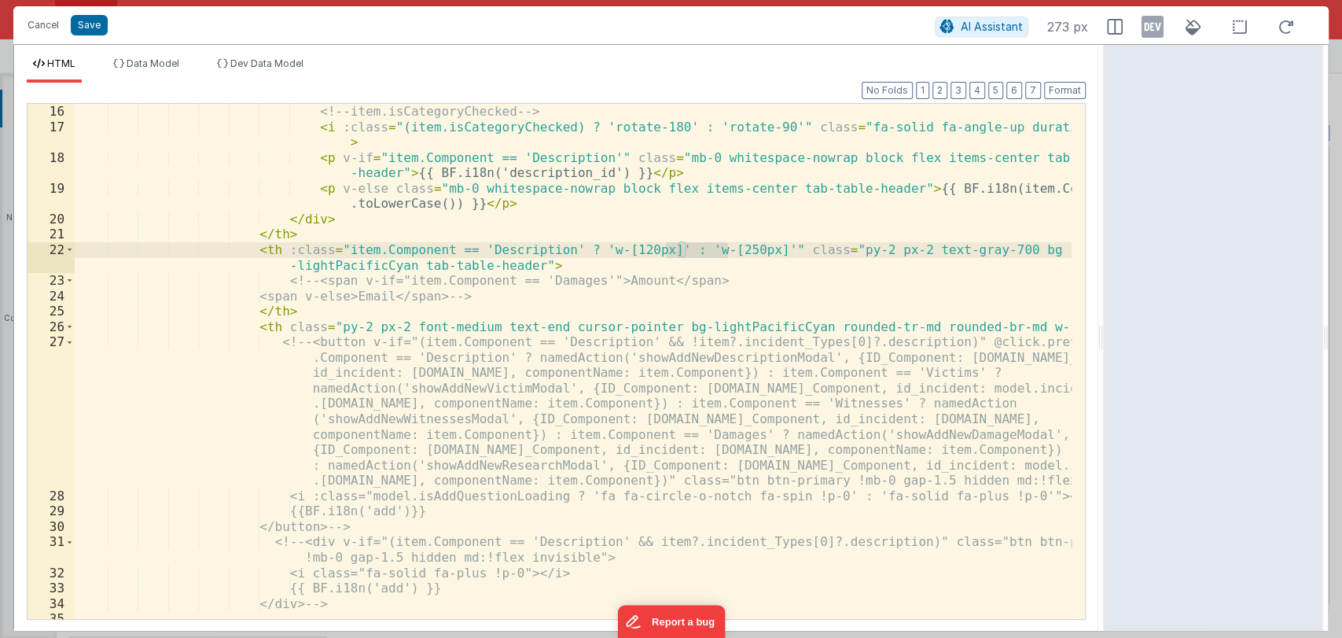
drag, startPoint x: 664, startPoint y: 251, endPoint x: 726, endPoint y: 248, distance: 61.4
click at [726, 248] on div "<!-- item.isCategoryChecked --> < i :class = "(item.isCategoryChecked) ? 'rotat…" at bounding box center [573, 392] width 997 height 576
click at [358, 266] on div "<!-- item.isCategoryChecked --> < i :class = "(item.isCategoryChecked) ? 'rotat…" at bounding box center [573, 392] width 997 height 576
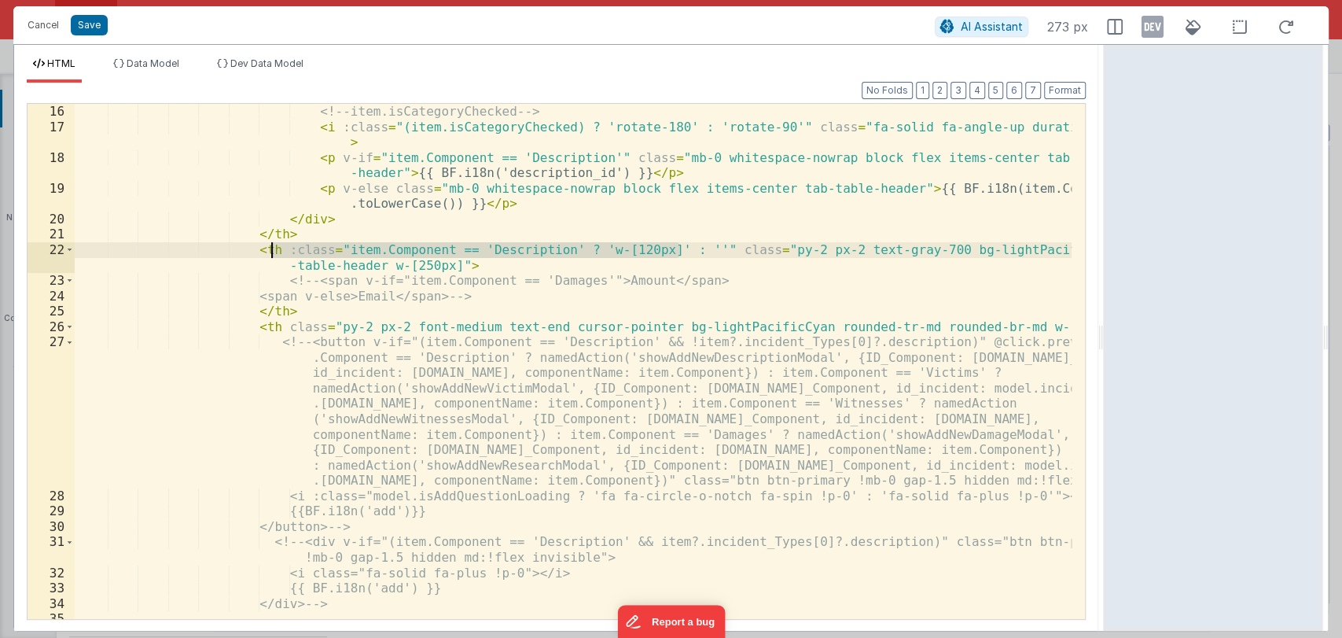
drag, startPoint x: 681, startPoint y: 245, endPoint x: 270, endPoint y: 250, distance: 410.5
click at [270, 250] on div "<!-- item.isCategoryChecked --> < i :class = "(item.isCategoryChecked) ? 'rotat…" at bounding box center [573, 392] width 997 height 576
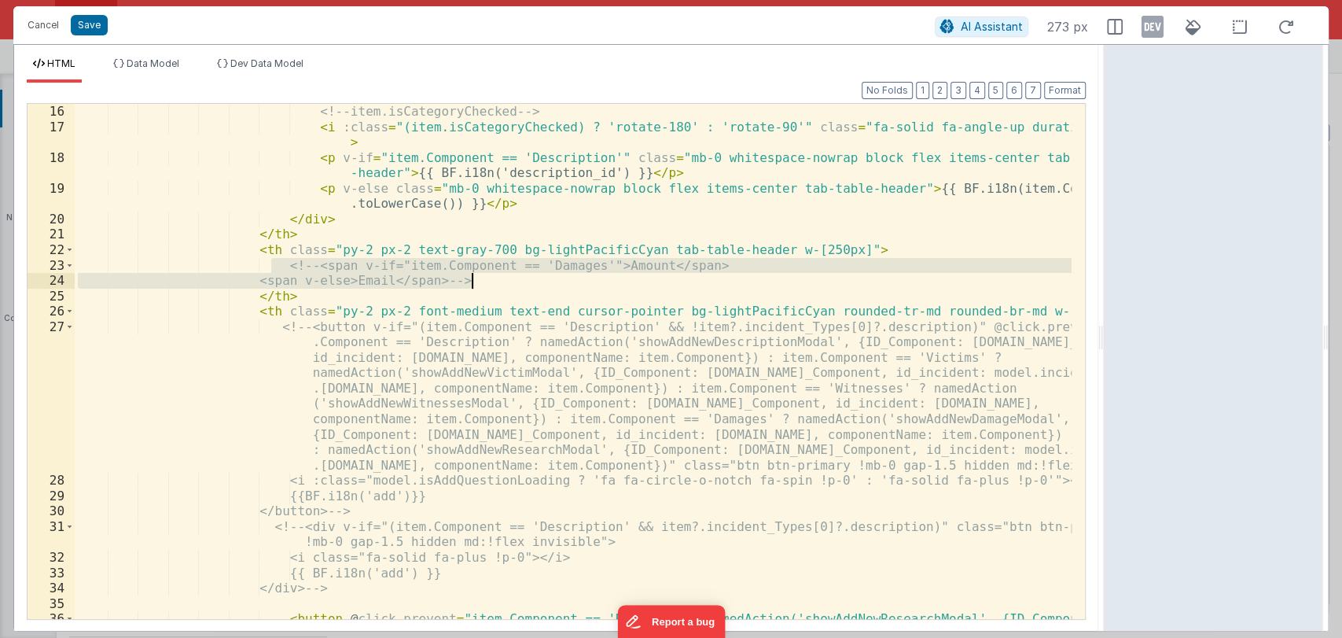
drag, startPoint x: 270, startPoint y: 266, endPoint x: 480, endPoint y: 280, distance: 209.6
click at [480, 280] on div "<!-- item.isCategoryChecked --> < i :class = "(item.isCategoryChecked) ? 'rotat…" at bounding box center [573, 392] width 997 height 576
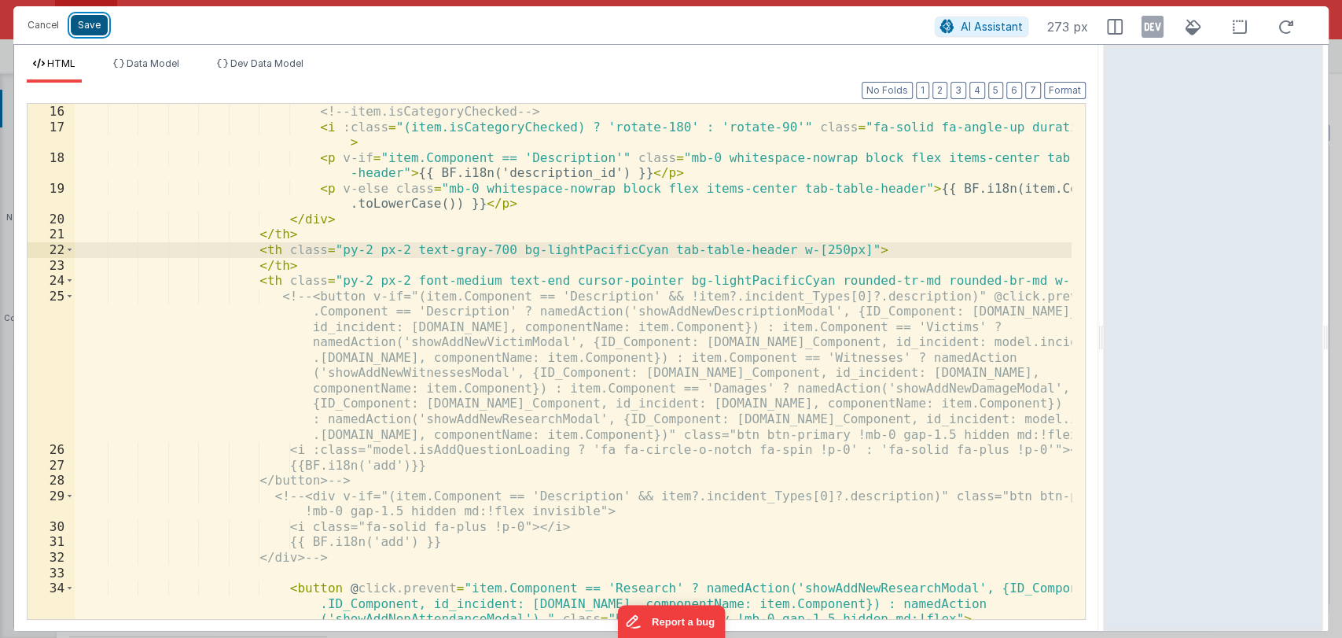
click at [88, 29] on button "Save" at bounding box center [89, 25] width 37 height 20
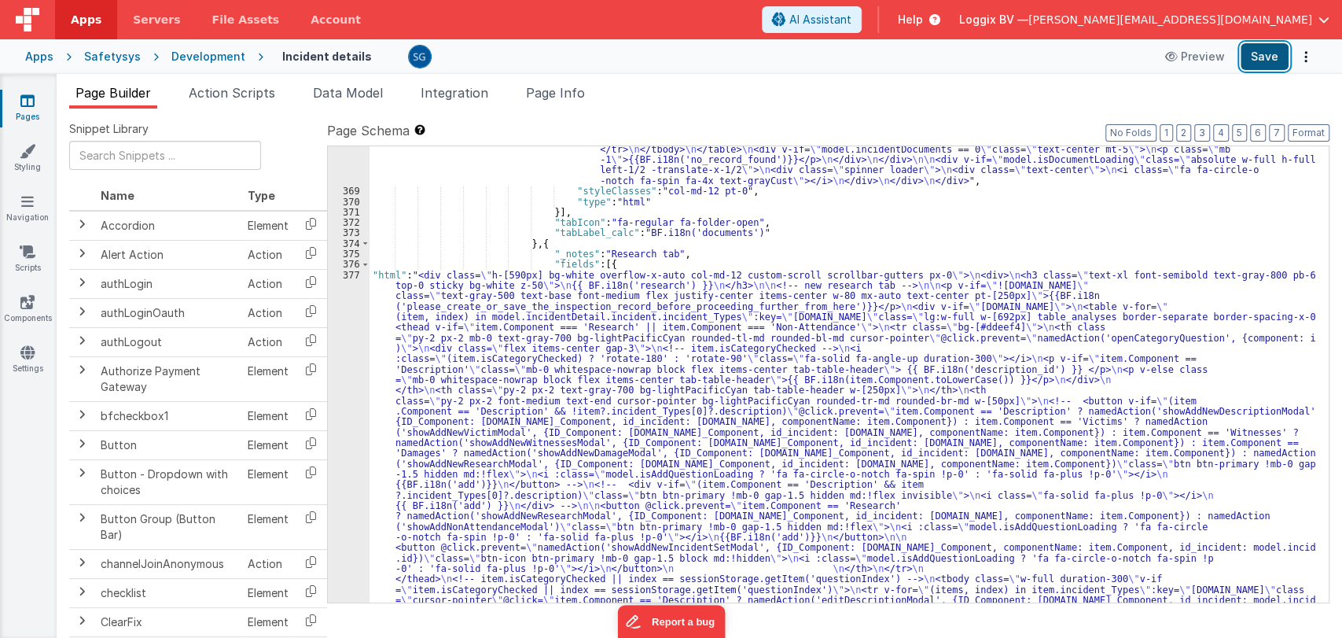
click at [1270, 69] on button "Save" at bounding box center [1265, 56] width 48 height 27
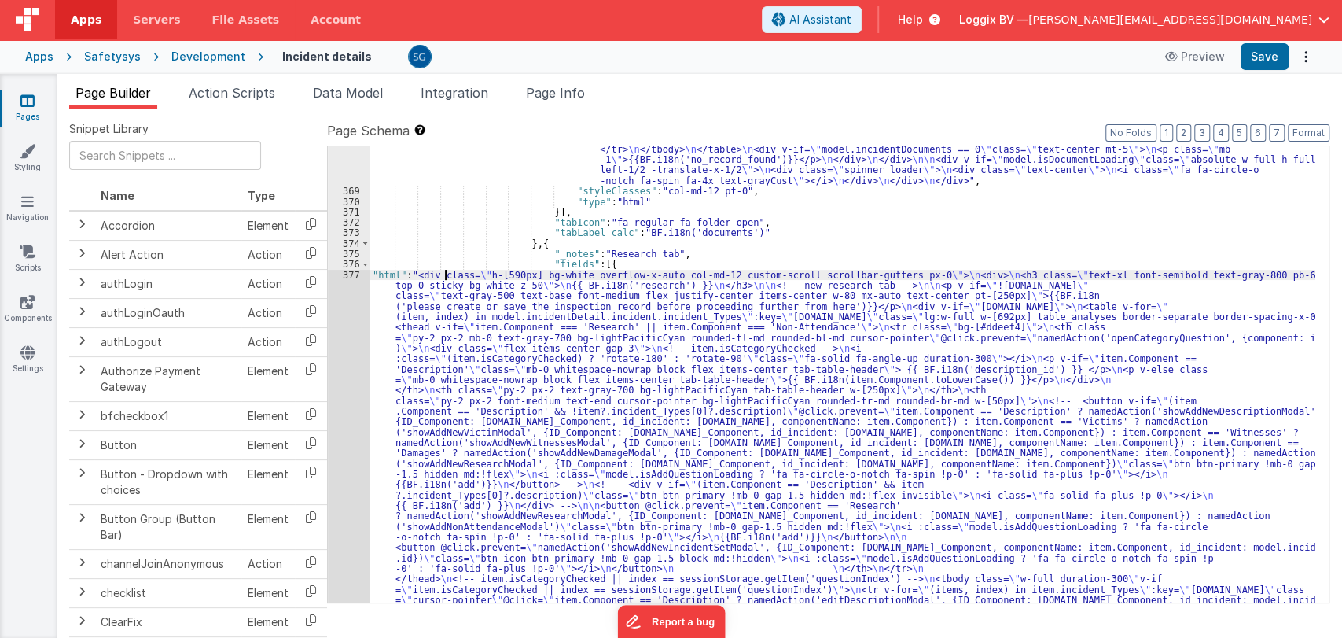
click at [447, 274] on div ""html" : "<div :class= \" (!model.incidentDetail.incident.id || model.isDocumen…" at bounding box center [843, 650] width 946 height 1620
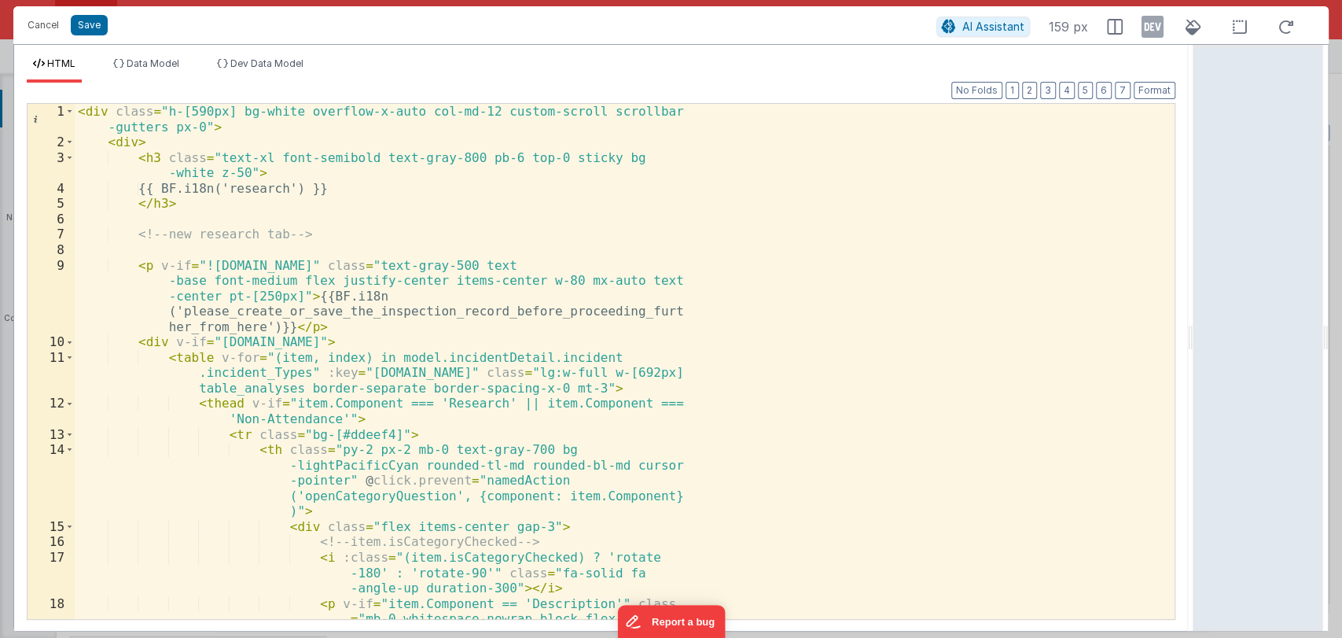
drag, startPoint x: 669, startPoint y: 341, endPoint x: 1341, endPoint y: 333, distance: 671.6
click at [1341, 333] on html "Cancel Save AI Assistant 159 px HTML Data Model Dev Data Model Format 7 6 5 4 3…" at bounding box center [671, 319] width 1342 height 638
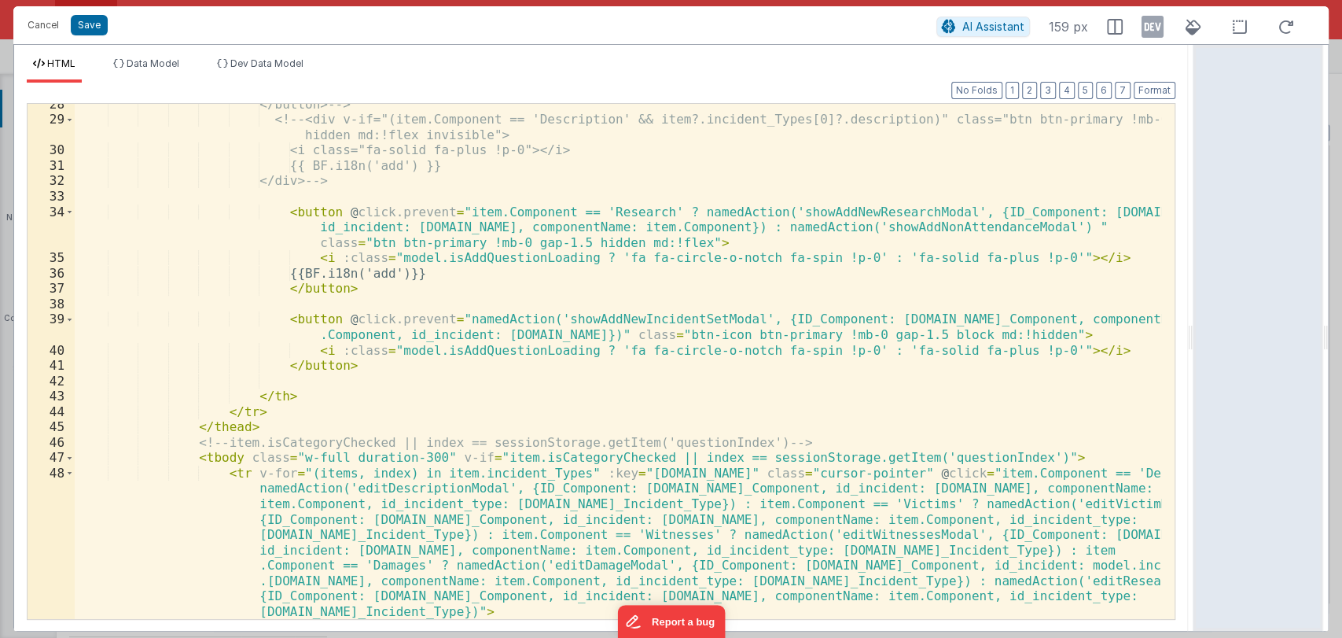
scroll to position [622, 0]
click at [602, 212] on div "</button> --> <!-- <div v-if="(item.Component == 'Description' && item?.inciden…" at bounding box center [618, 370] width 1087 height 546
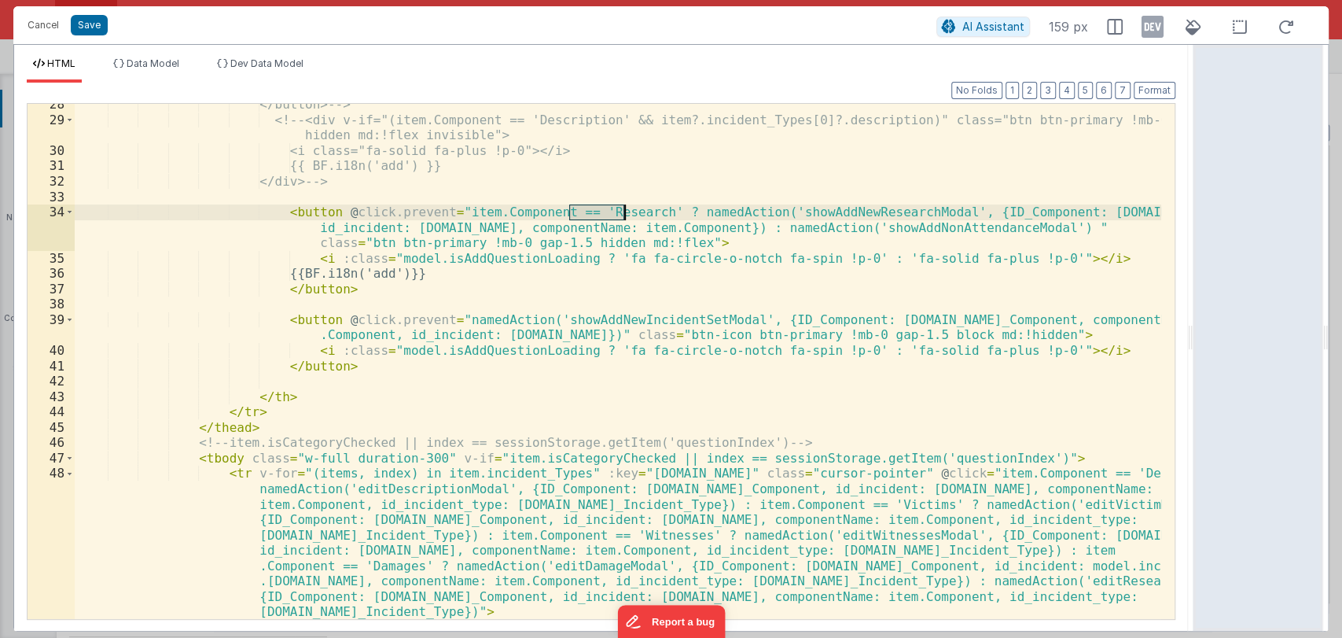
click at [602, 212] on div "</button> --> <!-- <div v-if="(item.Component == 'Description' && item?.inciden…" at bounding box center [618, 370] width 1087 height 546
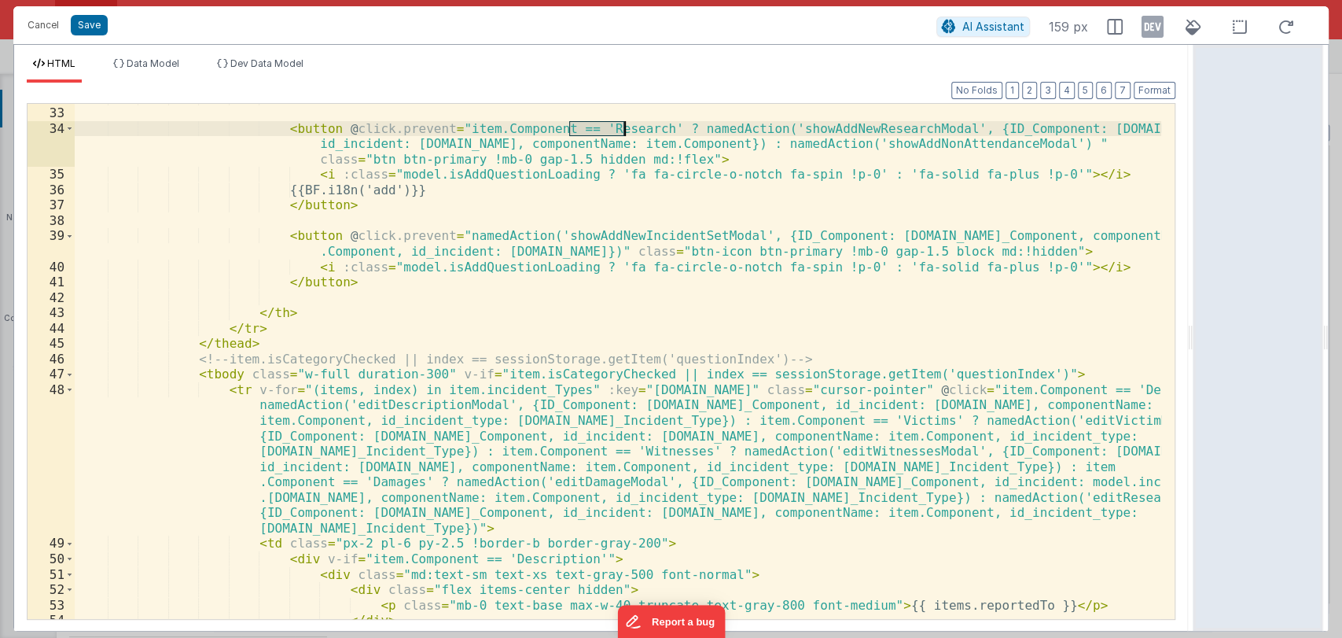
scroll to position [705, 0]
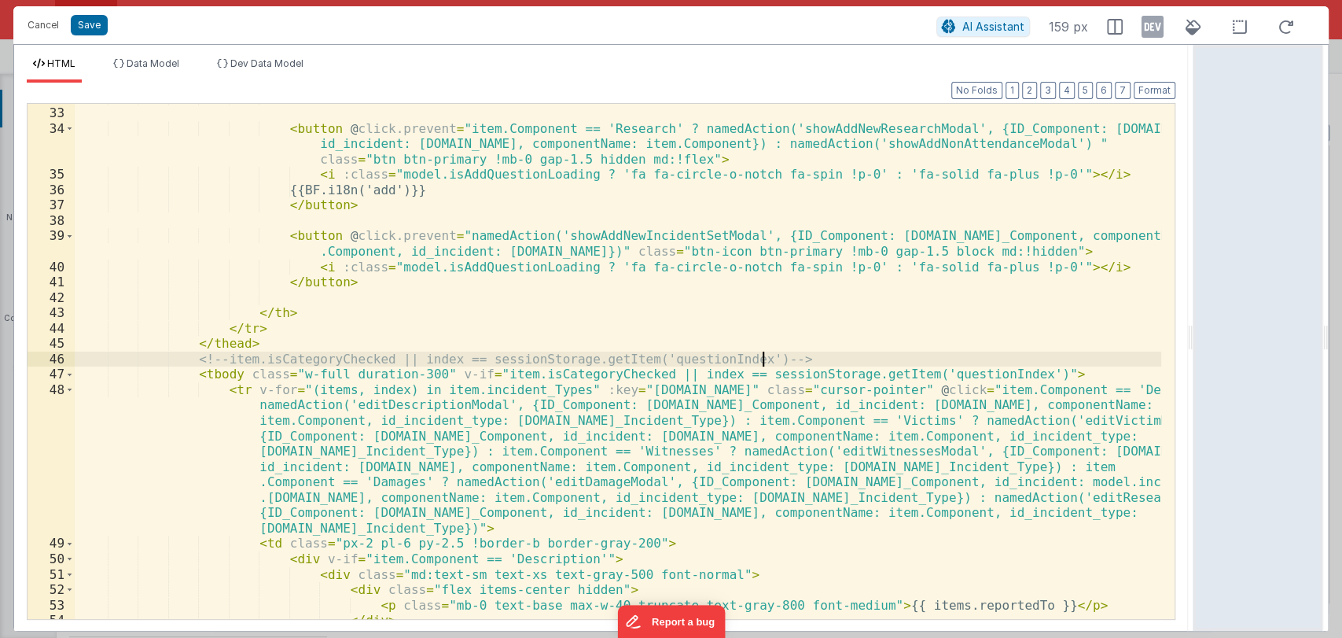
click at [771, 354] on div "</div> --> < button @ click.prevent = "item.Component == 'Research' ? namedActi…" at bounding box center [618, 363] width 1087 height 546
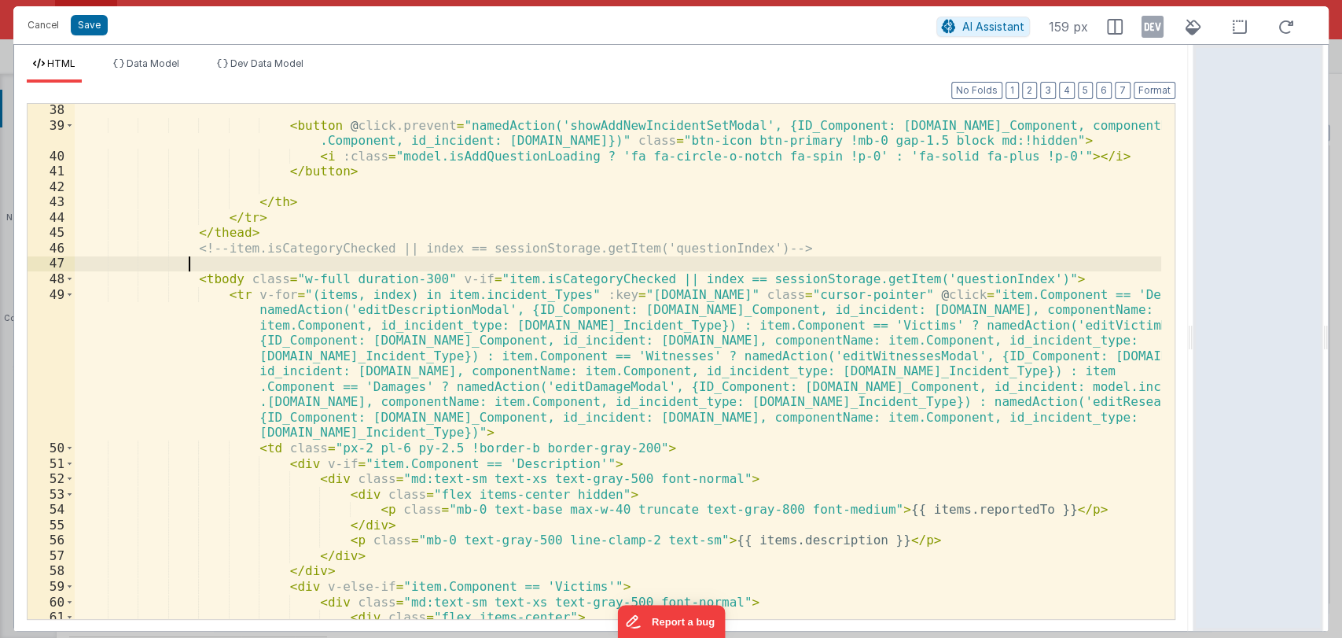
scroll to position [819, 0]
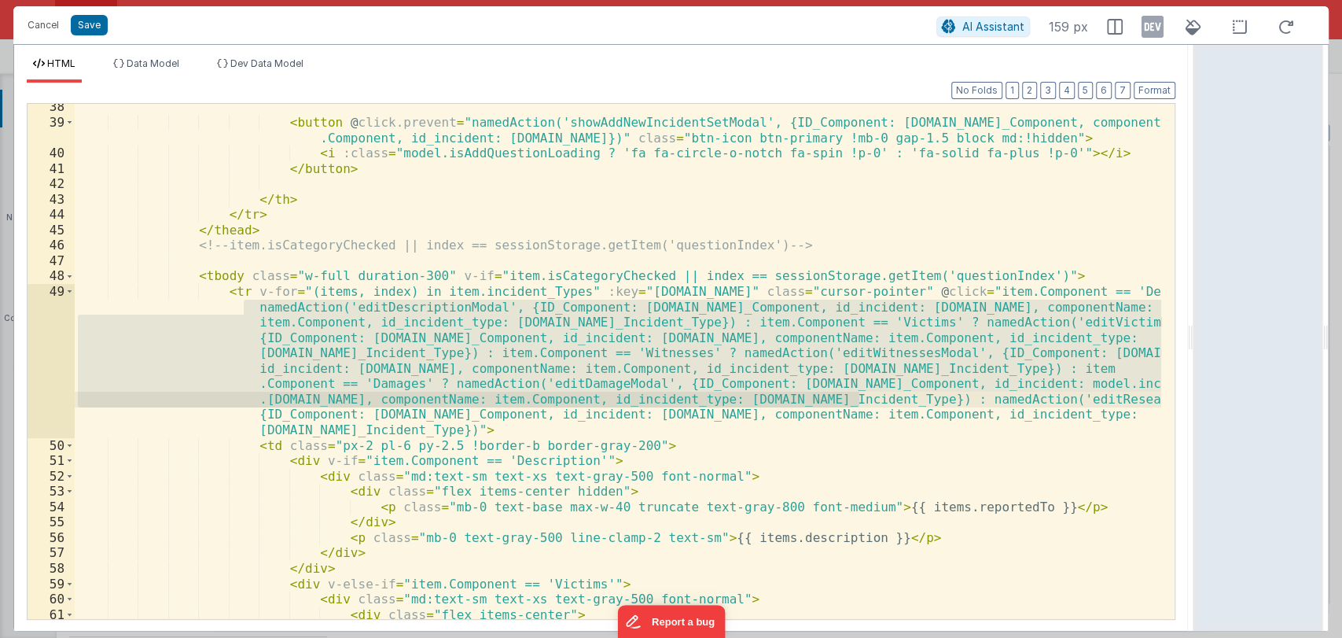
drag, startPoint x: 241, startPoint y: 306, endPoint x: 862, endPoint y: 396, distance: 627.0
click at [862, 396] on div "< button @ click.prevent = "namedAction('showAddNewIncidentSetModal', {ID_Compo…" at bounding box center [618, 372] width 1087 height 546
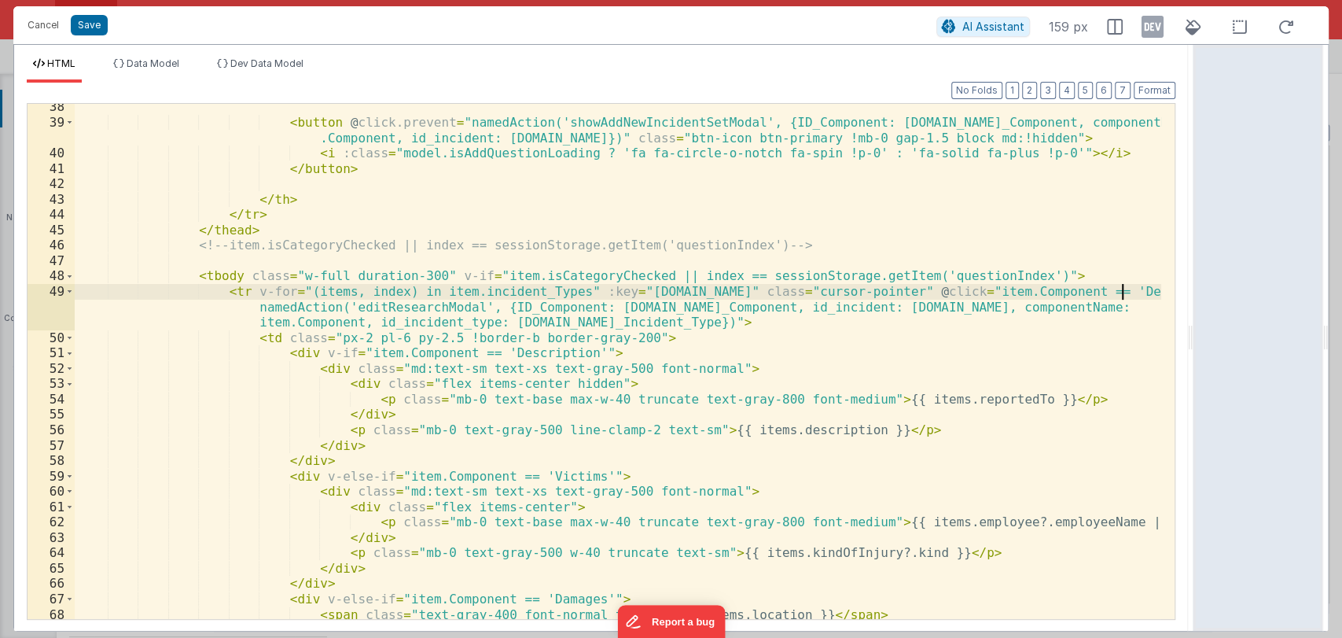
click at [642, 321] on div "< button @ click.prevent = "namedAction('showAddNewIncidentSetModal', {ID_Compo…" at bounding box center [618, 372] width 1087 height 546
drag, startPoint x: 242, startPoint y: 306, endPoint x: 451, endPoint y: 308, distance: 208.4
click at [451, 308] on div "< button @ click.prevent = "namedAction('showAddNewIncidentSetModal', {ID_Compo…" at bounding box center [618, 372] width 1087 height 546
click at [660, 326] on div "< button @ click.prevent = "namedAction('showAddNewIncidentSetModal', {ID_Compo…" at bounding box center [618, 372] width 1087 height 546
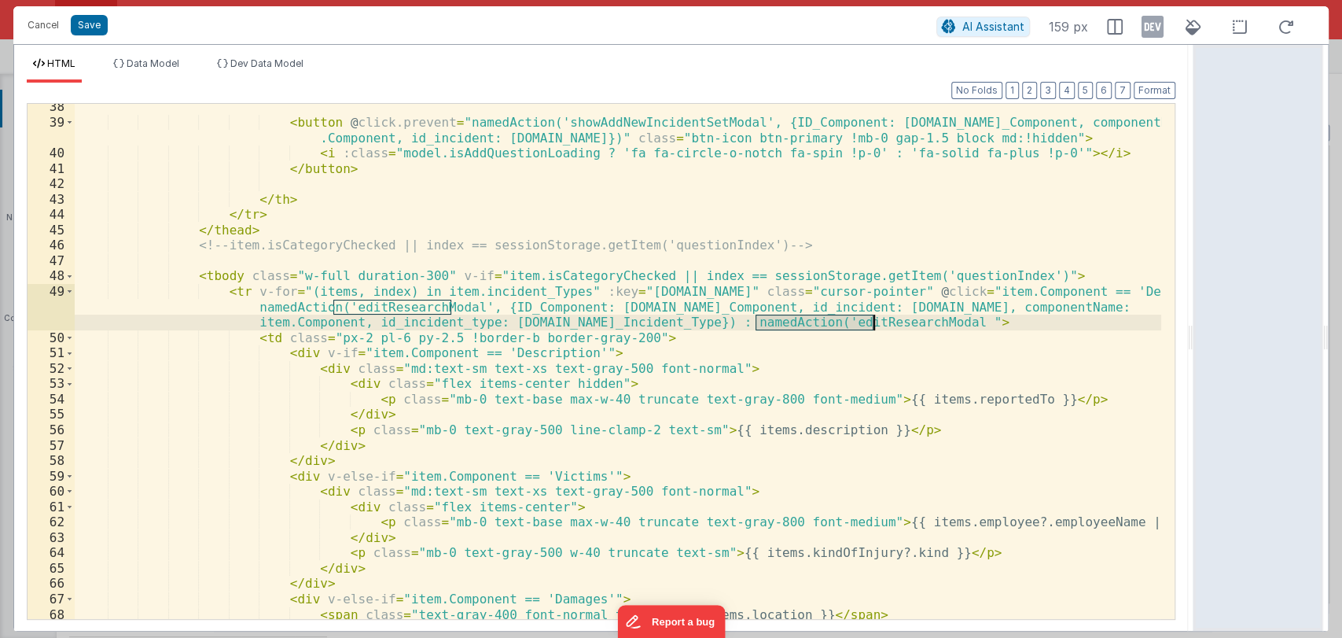
click at [837, 326] on div "< button @ click.prevent = "namedAction('showAddNewIncidentSetModal', {ID_Compo…" at bounding box center [618, 361] width 1087 height 515
click at [871, 322] on div "< button @ click.prevent = "namedAction('showAddNewIncidentSetModal', {ID_Compo…" at bounding box center [618, 372] width 1087 height 546
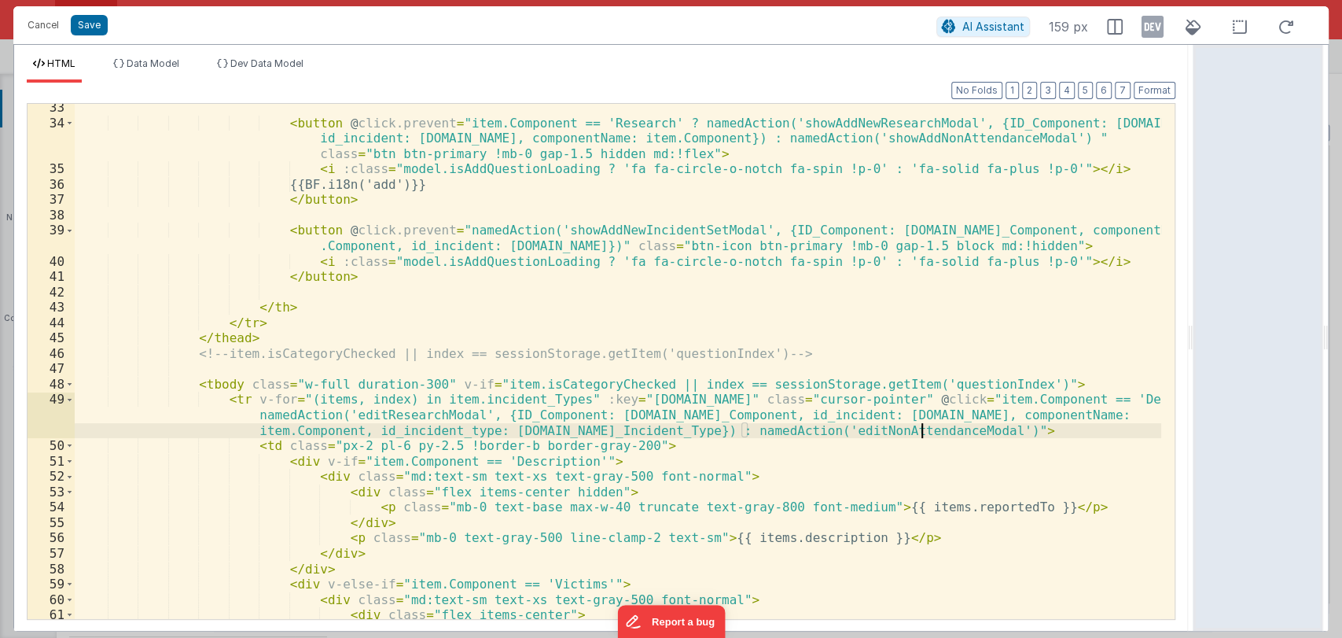
scroll to position [701, 0]
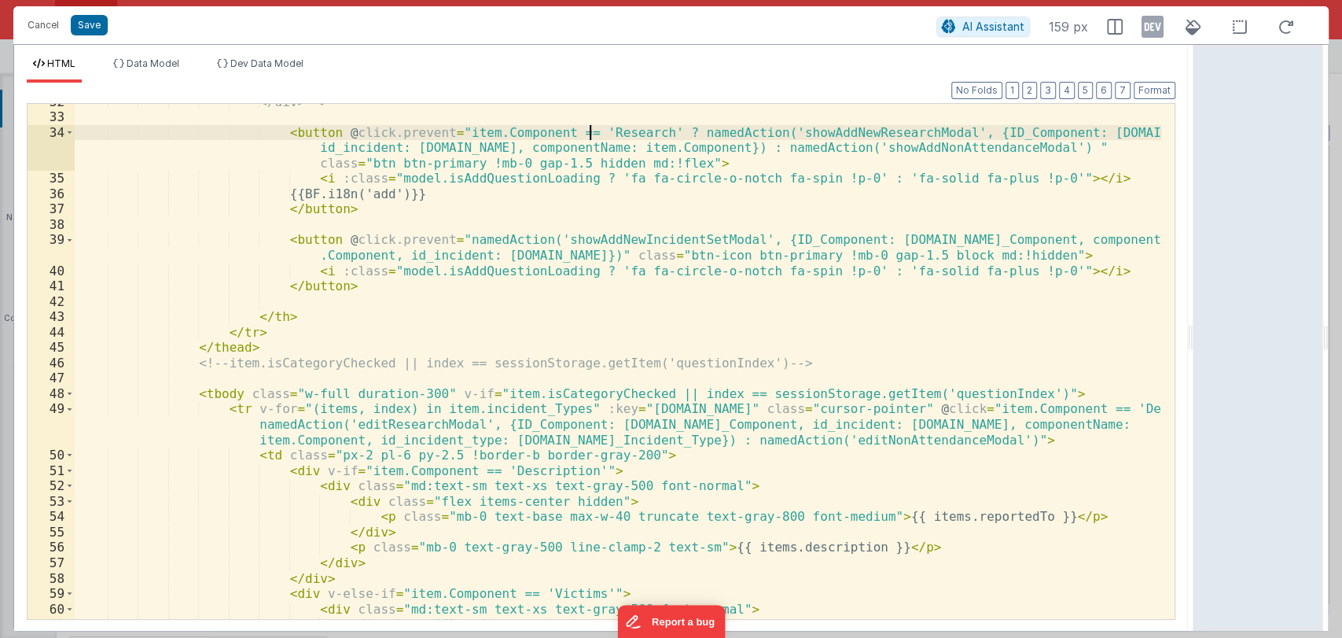
click at [591, 130] on div "</div> --> < button @ click.prevent = "item.Component == 'Research' ? namedActi…" at bounding box center [618, 367] width 1087 height 546
click at [591, 129] on div "</div> --> < button @ click.prevent = "item.Component == 'Research' ? namedActi…" at bounding box center [618, 367] width 1087 height 546
click at [1051, 407] on div "</div> --> < button @ click.prevent = "item.Component == 'Research' ? namedActi…" at bounding box center [618, 367] width 1087 height 546
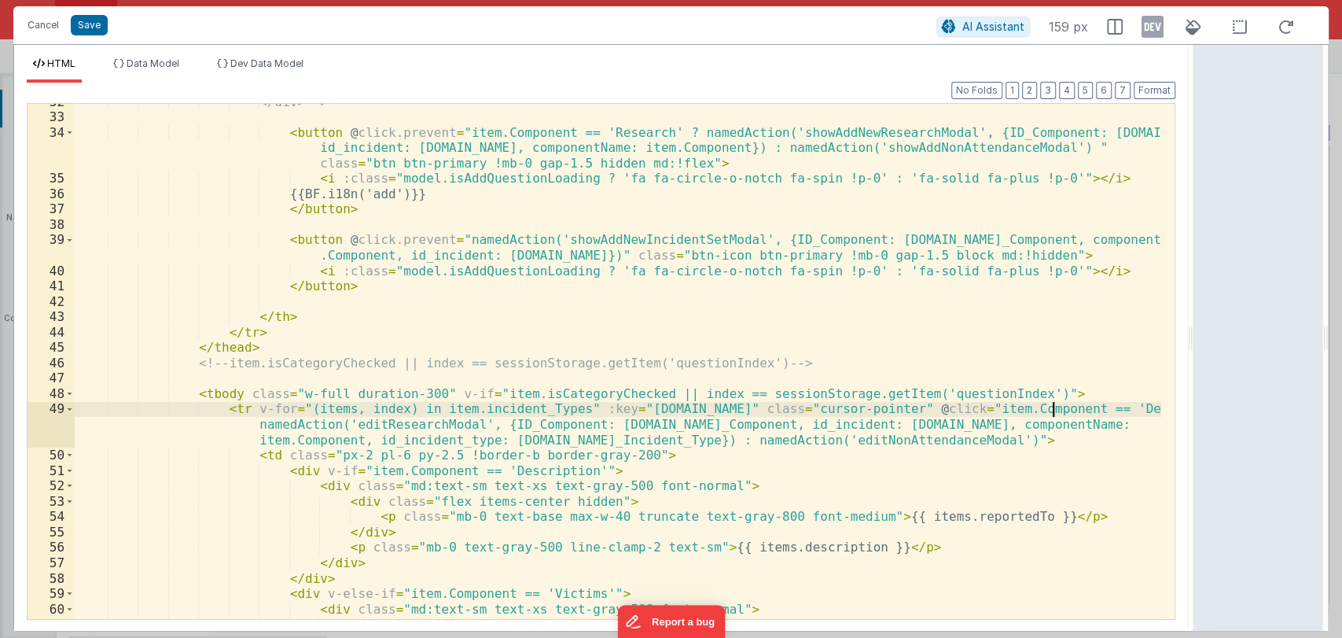
click at [1051, 407] on div "</div> --> < button @ click.prevent = "item.Component == 'Research' ? namedActi…" at bounding box center [618, 367] width 1087 height 546
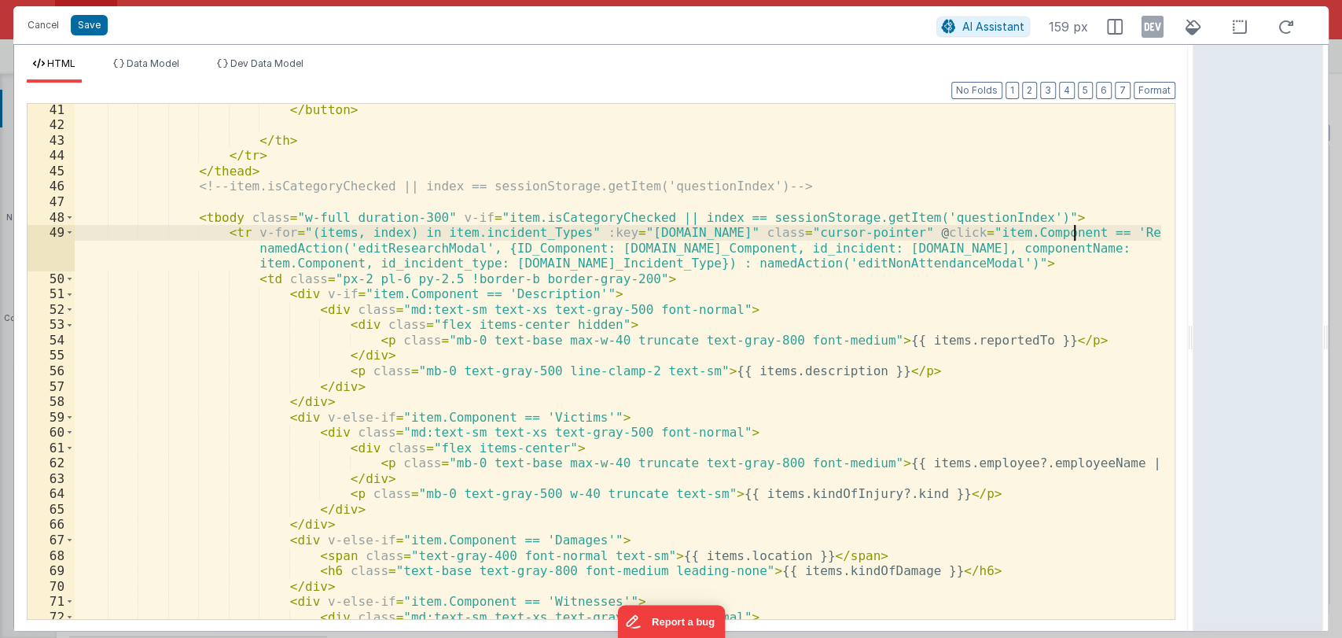
scroll to position [878, 0]
click at [69, 294] on span at bounding box center [69, 294] width 9 height 16
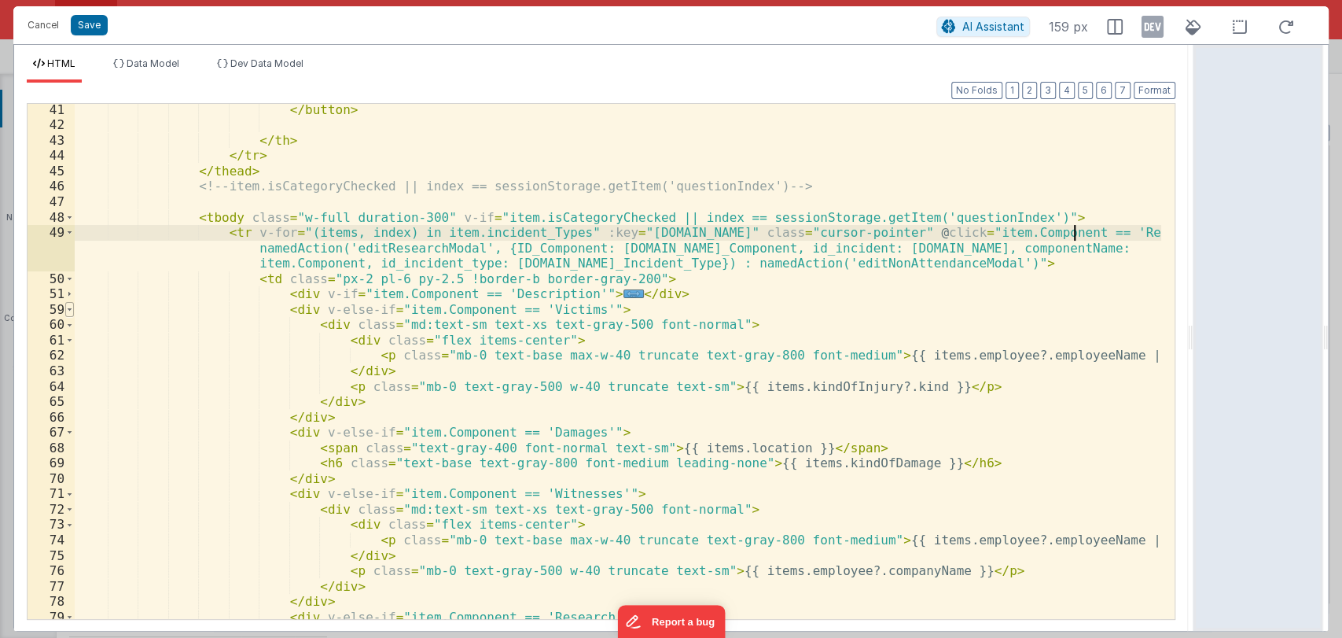
click at [69, 311] on span at bounding box center [69, 310] width 9 height 16
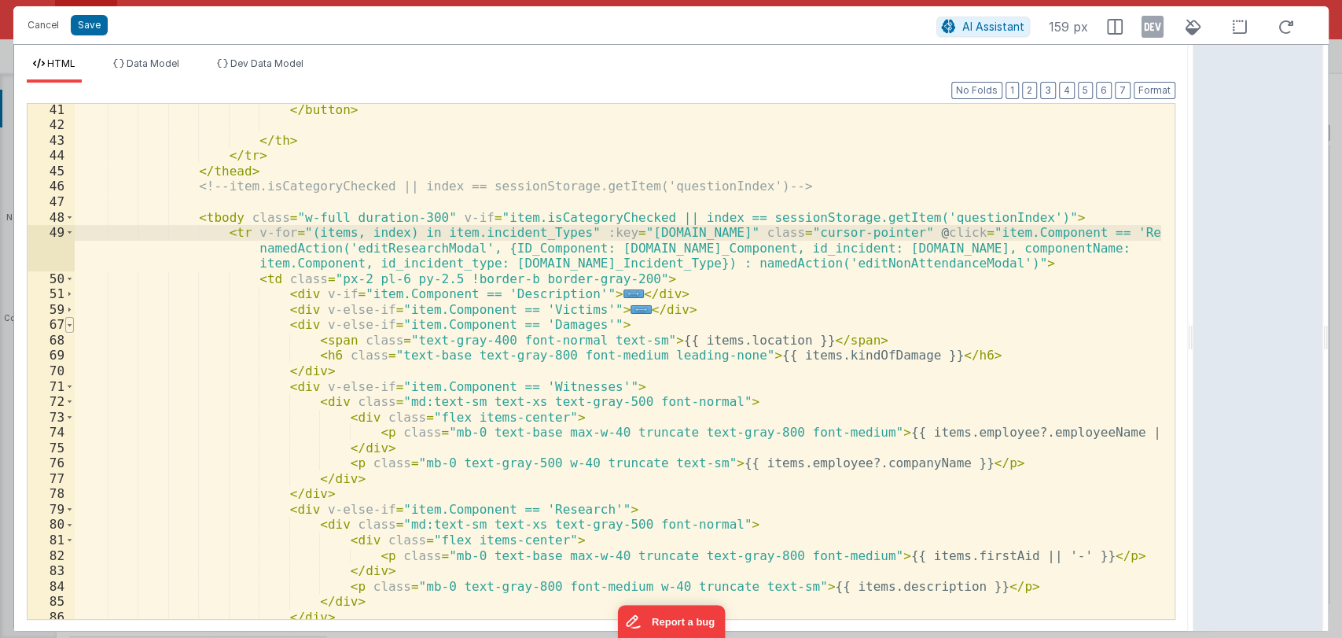
click at [68, 326] on span at bounding box center [69, 325] width 9 height 16
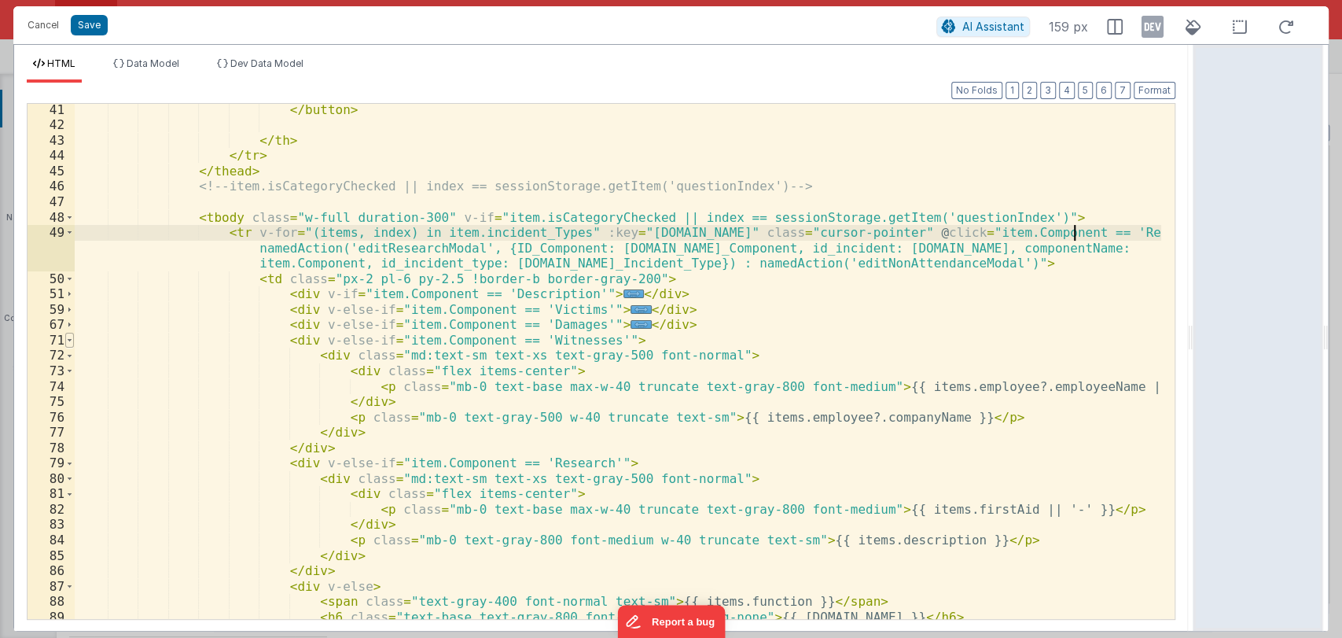
click at [72, 340] on span at bounding box center [69, 341] width 9 height 16
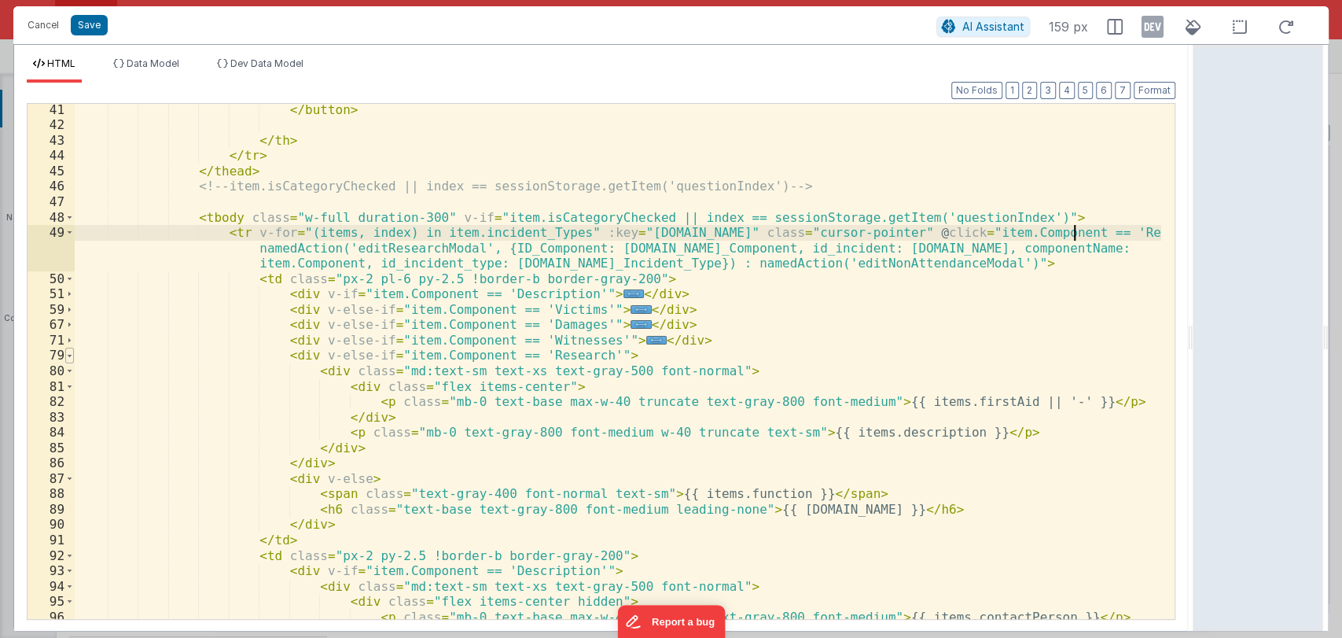
click at [68, 356] on span at bounding box center [69, 356] width 9 height 16
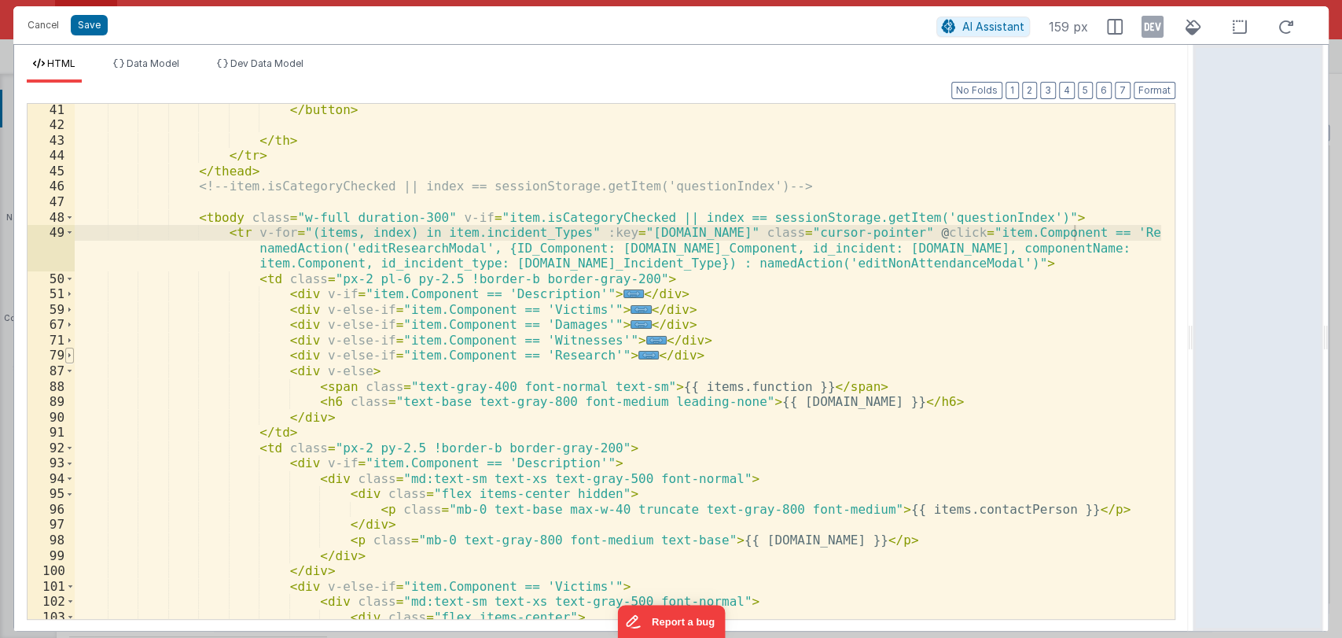
click at [68, 352] on span at bounding box center [69, 356] width 9 height 16
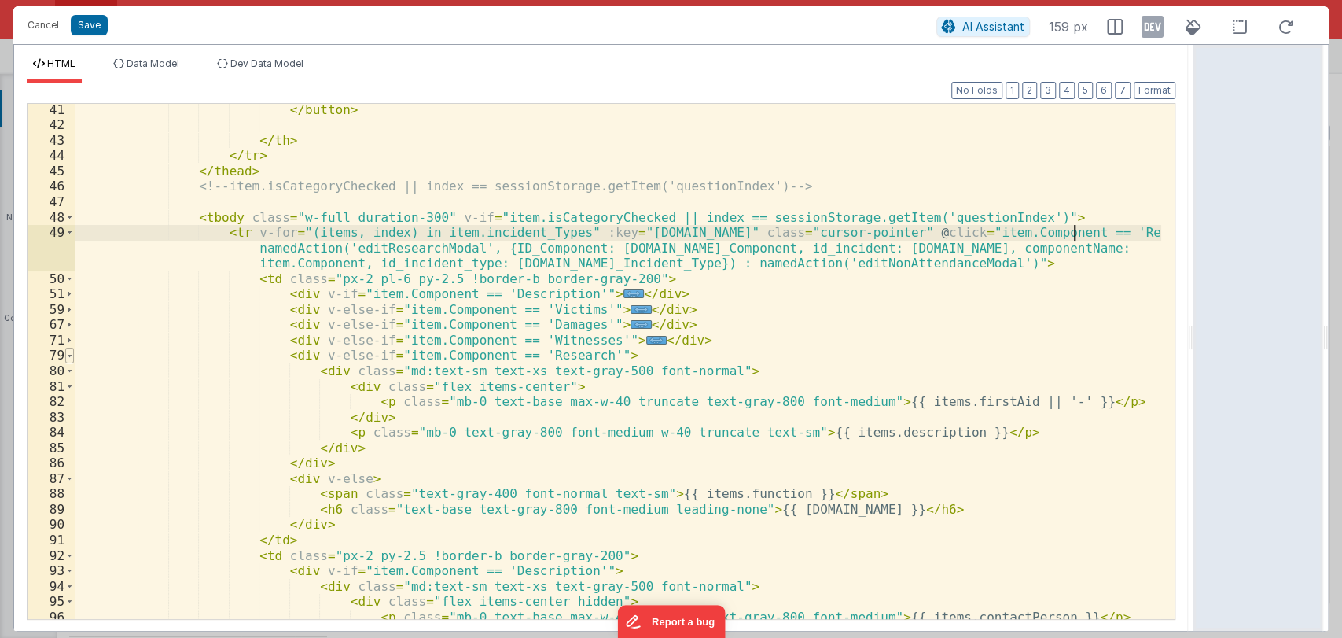
click at [68, 352] on span at bounding box center [69, 356] width 9 height 16
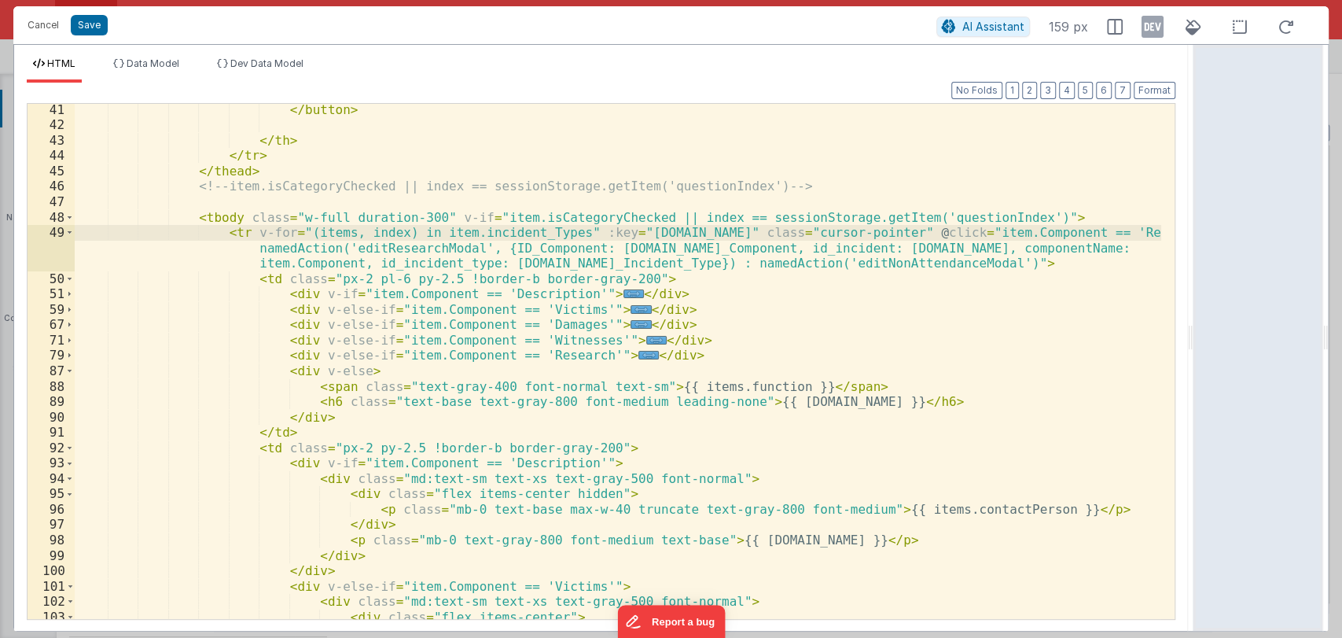
click at [258, 298] on div "</ button > </ th > </ tr > </ thead > <!-- item.isCategoryChecked || index == …" at bounding box center [618, 375] width 1087 height 546
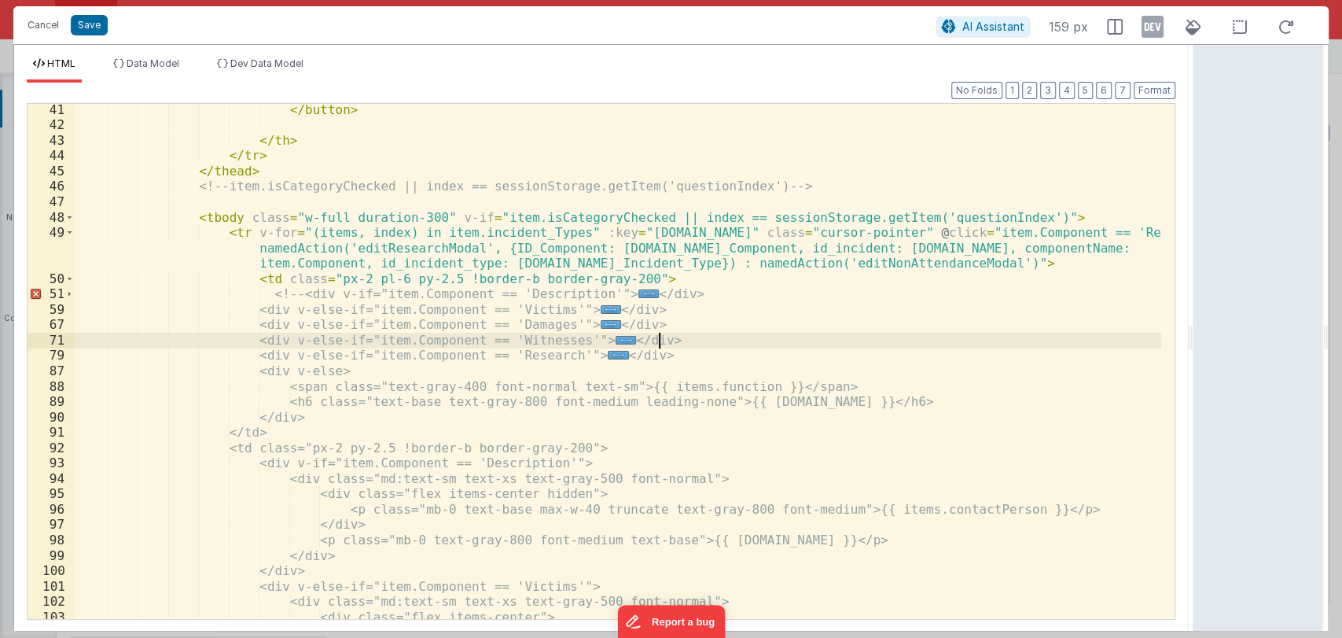
click at [690, 345] on div "</ button > </ th > </ tr > </ thead > <!-- item.isCategoryChecked || index == …" at bounding box center [618, 375] width 1087 height 546
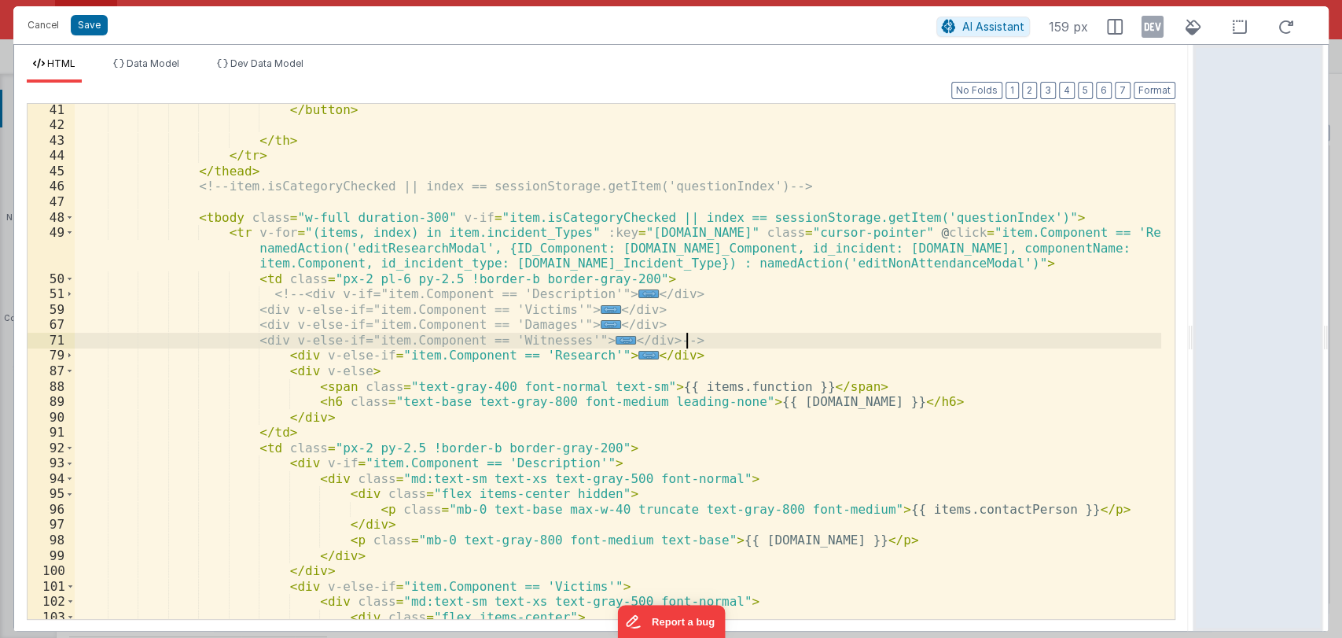
click at [352, 357] on div "</ button > </ th > </ tr > </ thead > <!-- item.isCategoryChecked || index == …" at bounding box center [618, 375] width 1087 height 546
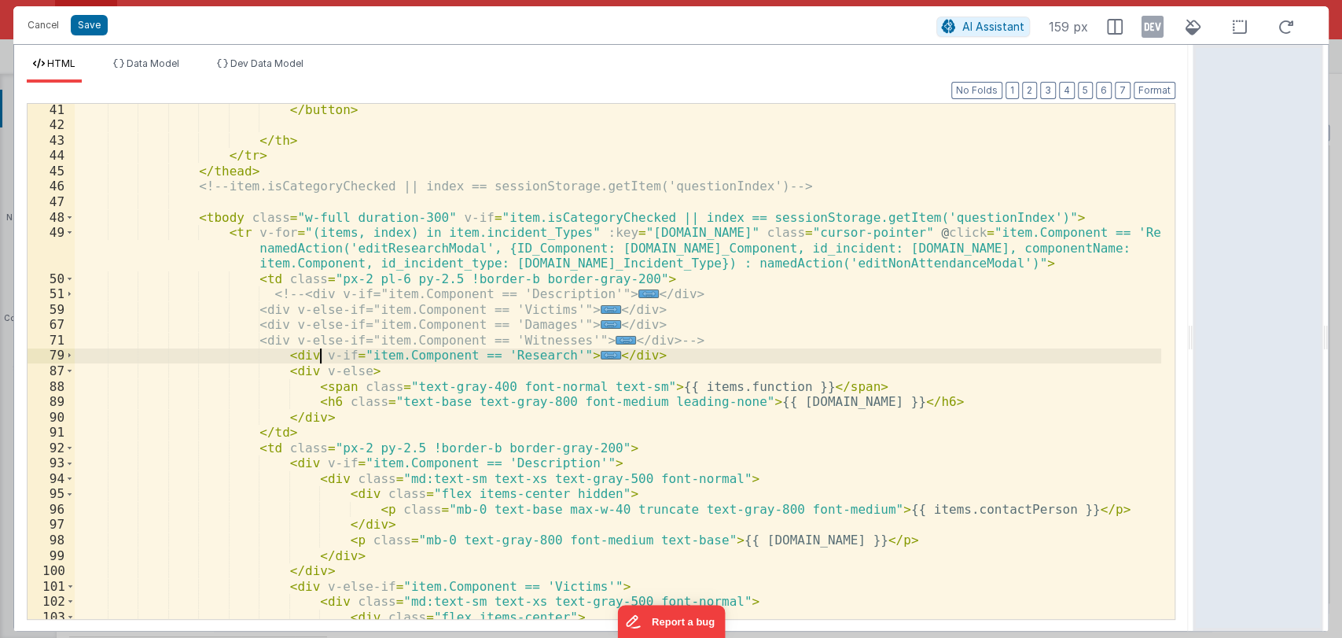
click at [658, 357] on div "</ button > </ th > </ tr > </ thead > <!-- item.isCategoryChecked || index == …" at bounding box center [618, 375] width 1087 height 546
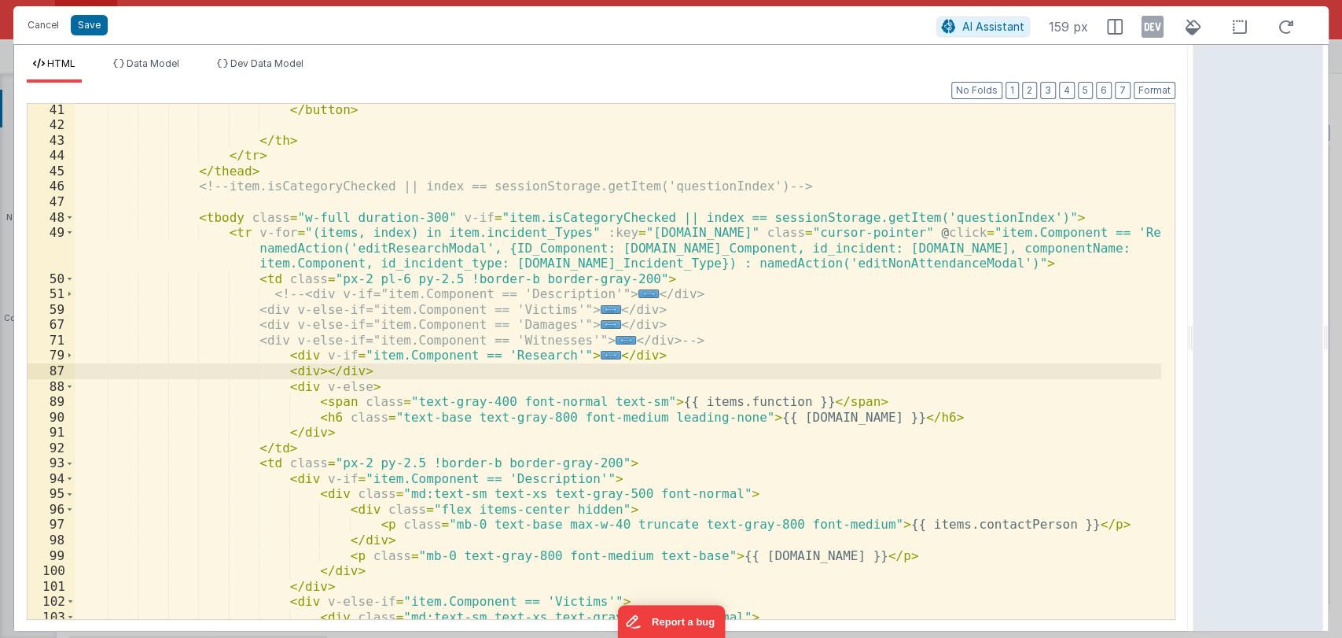
click at [301, 370] on div "</ button > </ th > </ tr > </ thead > <!-- item.isCategoryChecked || index == …" at bounding box center [618, 375] width 1087 height 546
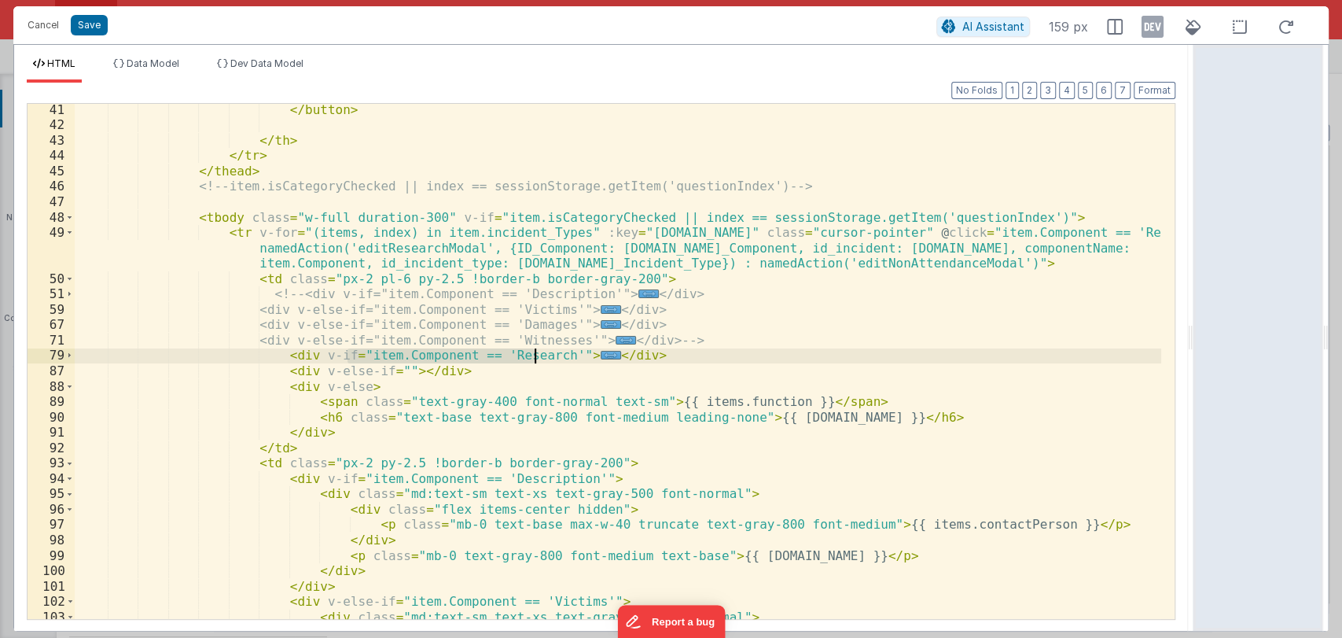
drag, startPoint x: 348, startPoint y: 355, endPoint x: 534, endPoint y: 351, distance: 186.4
click at [534, 351] on div "</ button > </ th > </ tr > </ thead > <!-- item.isCategoryChecked || index == …" at bounding box center [618, 375] width 1087 height 546
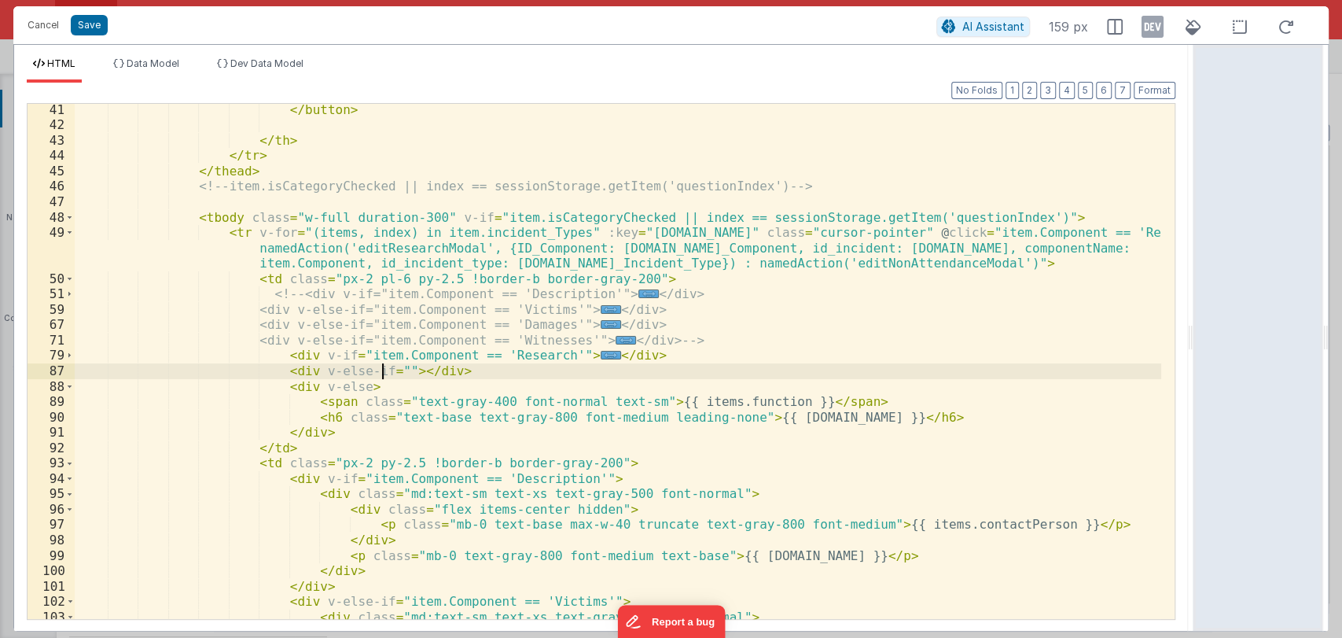
click at [381, 373] on div "</ button > </ th > </ tr > </ thead > <!-- item.isCategoryChecked || index == …" at bounding box center [618, 375] width 1087 height 546
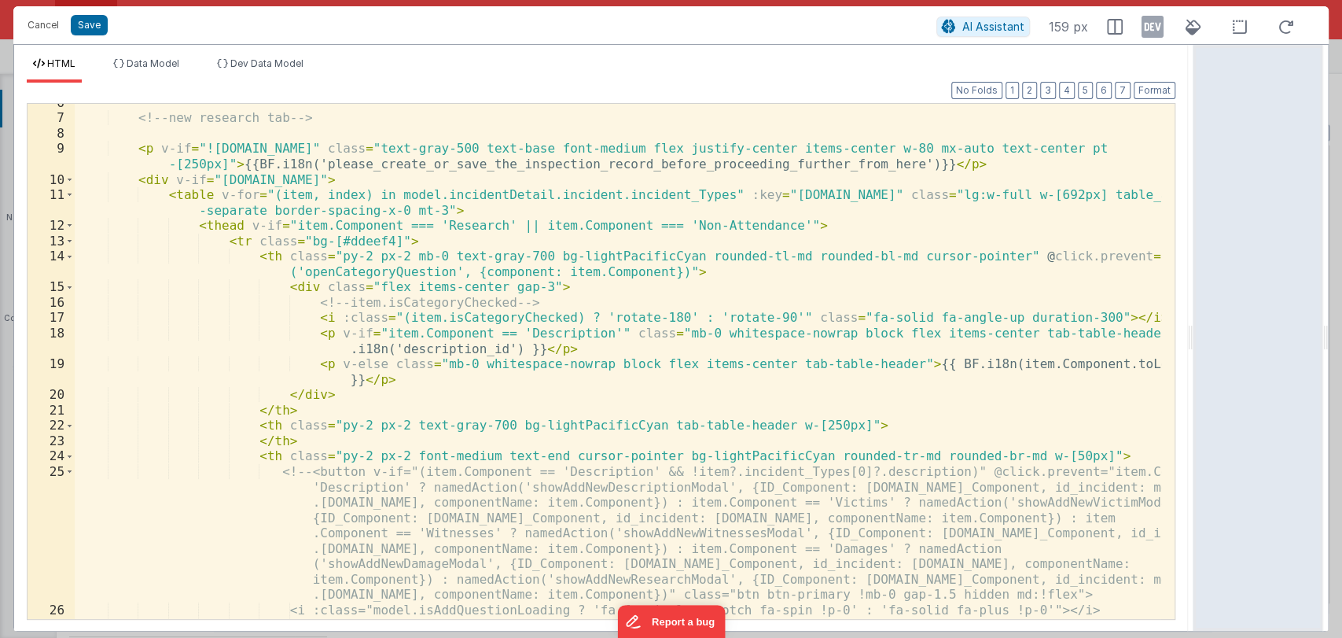
scroll to position [0, 0]
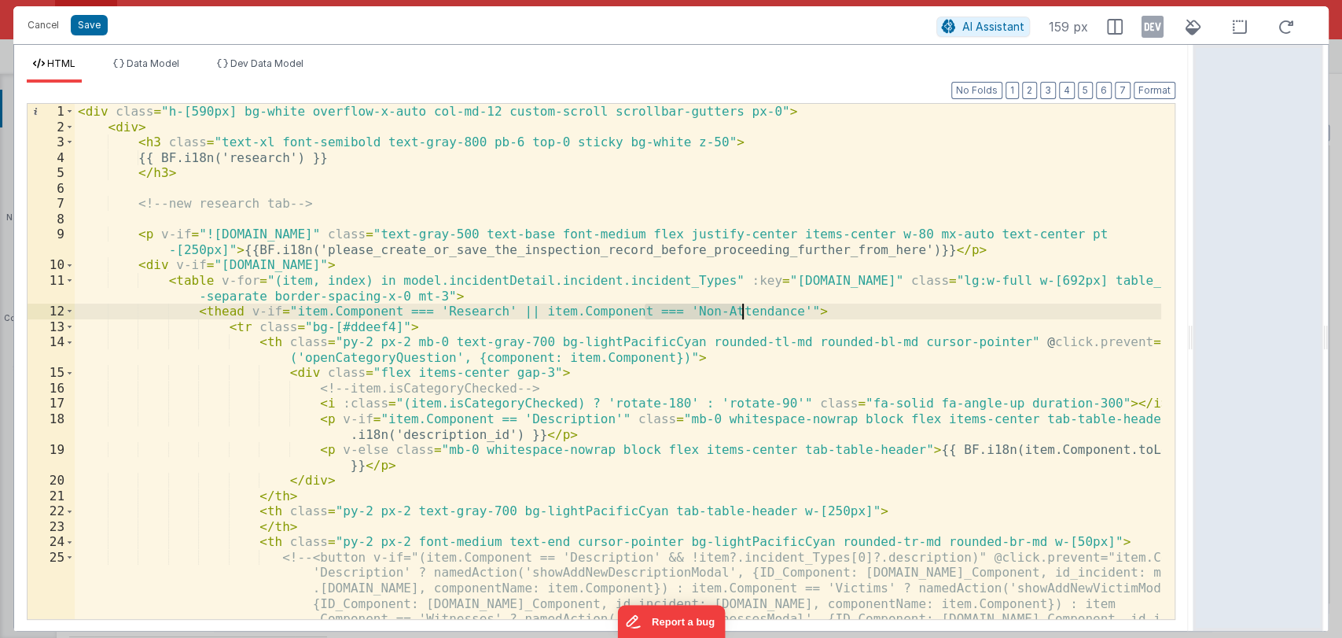
drag, startPoint x: 645, startPoint y: 311, endPoint x: 741, endPoint y: 311, distance: 95.9
click at [741, 311] on div "< div class = "h-[590px] bg-white overflow-x-auto col-md-12 custom-scroll scrol…" at bounding box center [618, 438] width 1087 height 669
click at [815, 335] on div "< div class = "h-[590px] bg-white overflow-x-auto col-md-12 custom-scroll scrol…" at bounding box center [618, 438] width 1087 height 669
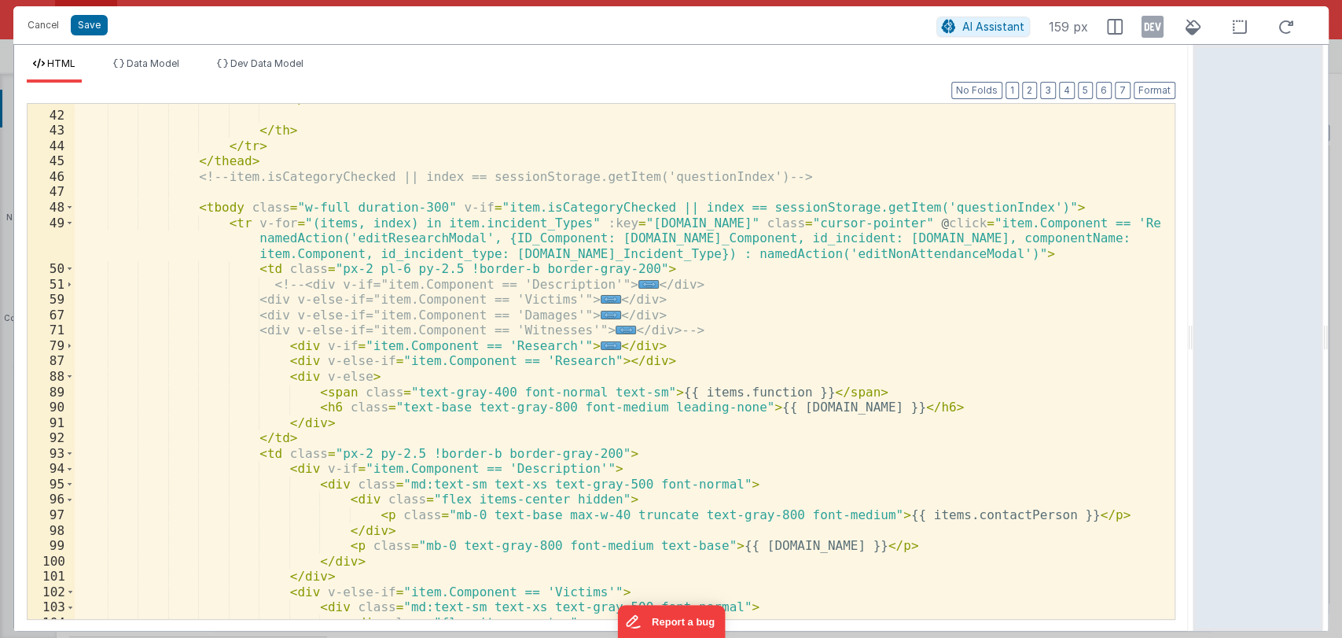
scroll to position [888, 0]
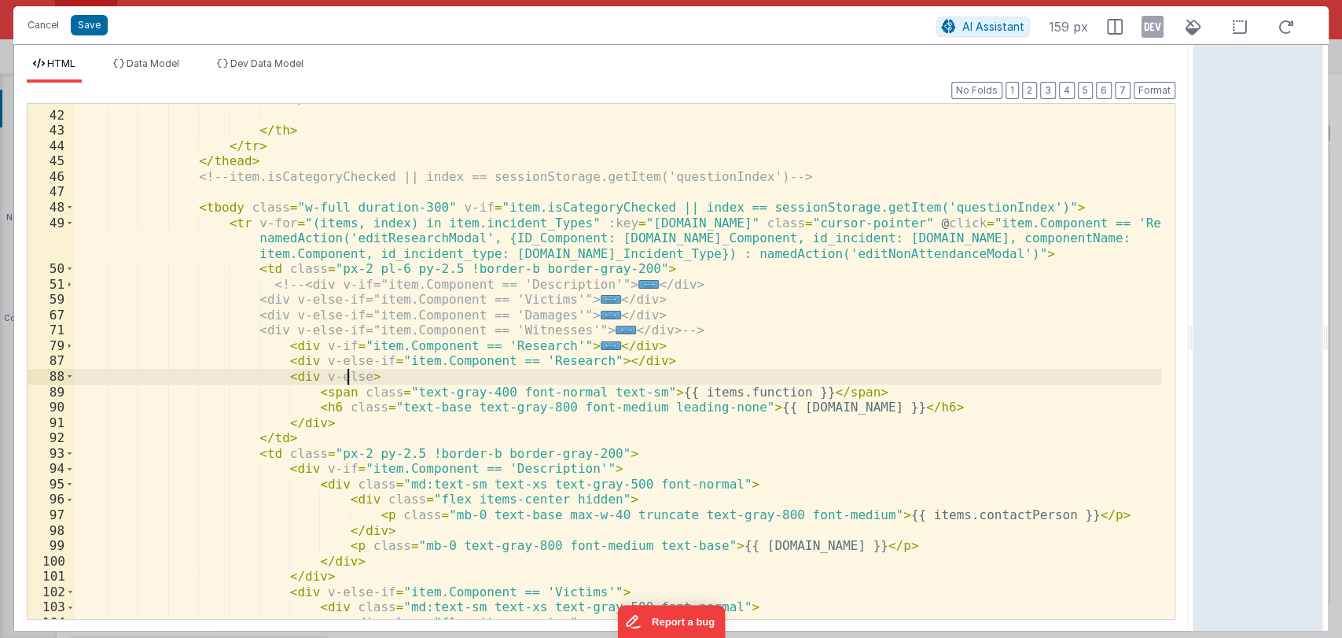
click at [346, 373] on div "</ button > </ th > </ tr > </ thead > <!-- item.isCategoryChecked || index == …" at bounding box center [618, 365] width 1087 height 546
click at [549, 366] on div "</ button > </ th > </ tr > </ thead > <!-- item.isCategoryChecked || index == …" at bounding box center [618, 365] width 1087 height 546
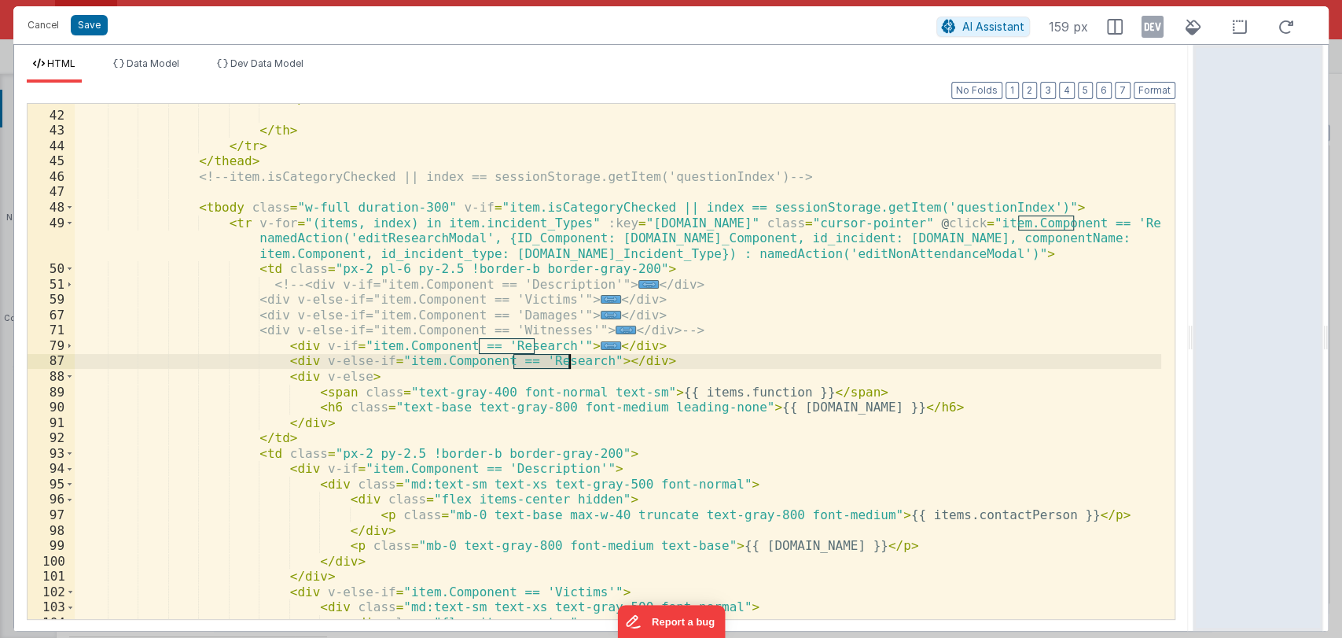
click at [549, 366] on div "</ button > </ th > </ tr > </ thead > <!-- item.isCategoryChecked || index == …" at bounding box center [618, 365] width 1087 height 546
click at [624, 361] on div "</ button > </ th > </ tr > </ thead > <!-- item.isCategoryChecked || index == …" at bounding box center [618, 365] width 1087 height 546
click at [65, 375] on span at bounding box center [69, 377] width 9 height 16
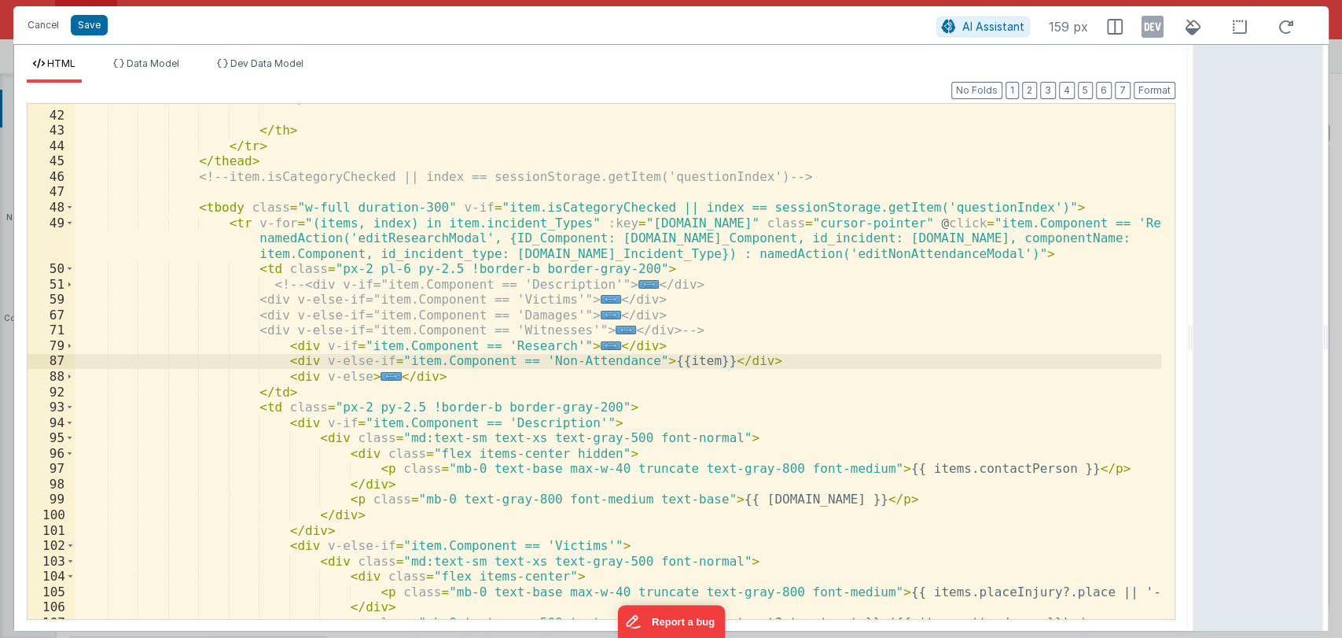
click at [320, 388] on div "</ button > </ th > </ tr > </ thead > <!-- item.isCategoryChecked || index == …" at bounding box center [618, 365] width 1087 height 546
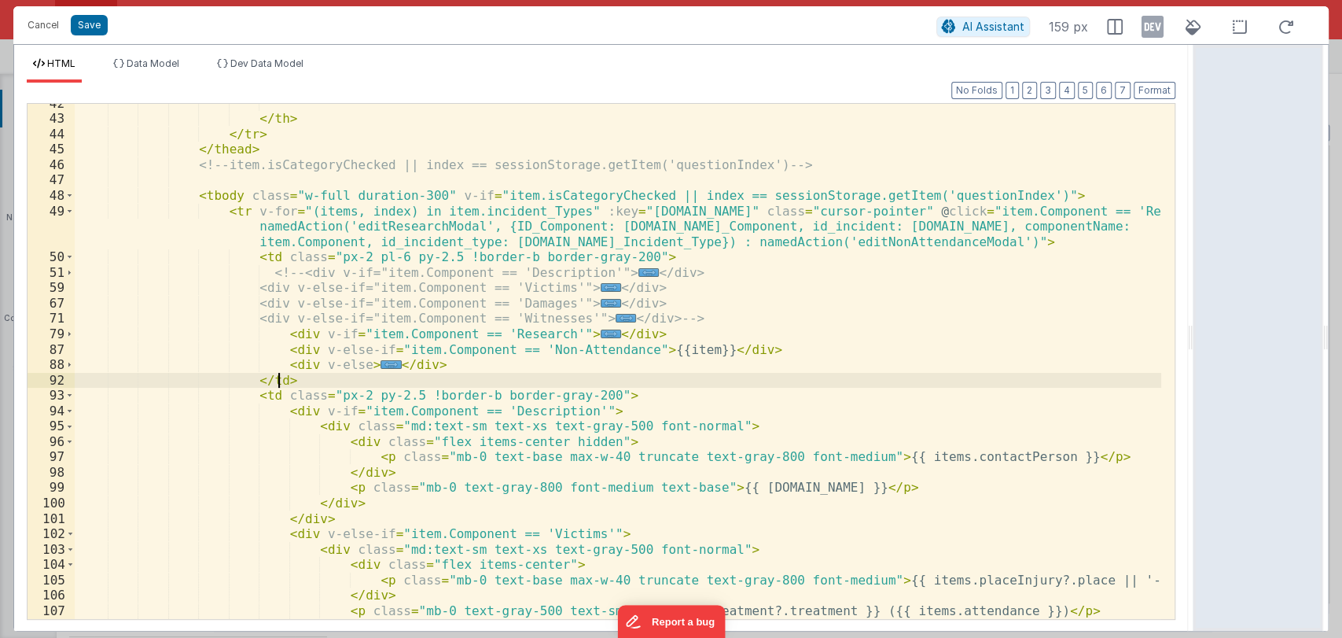
scroll to position [900, 0]
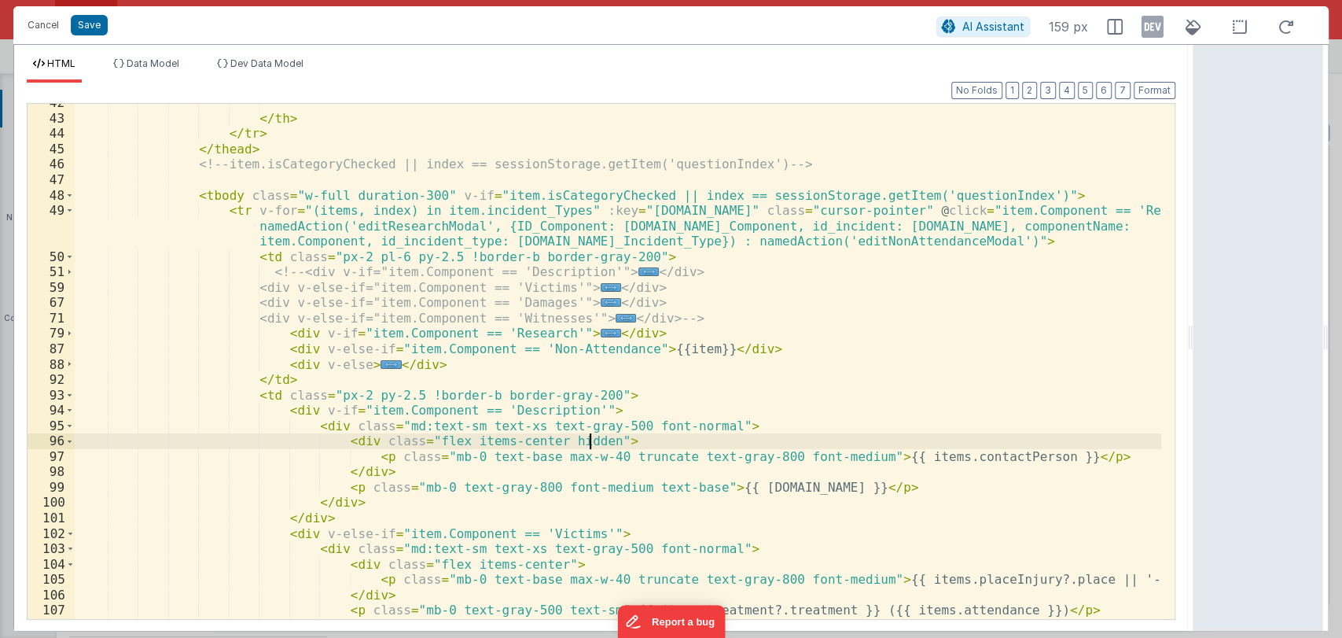
click at [625, 444] on div "</ th > </ tr > </ thead > <!-- item.isCategoryChecked || index == sessionStora…" at bounding box center [618, 368] width 1087 height 546
click at [68, 411] on span at bounding box center [69, 411] width 9 height 16
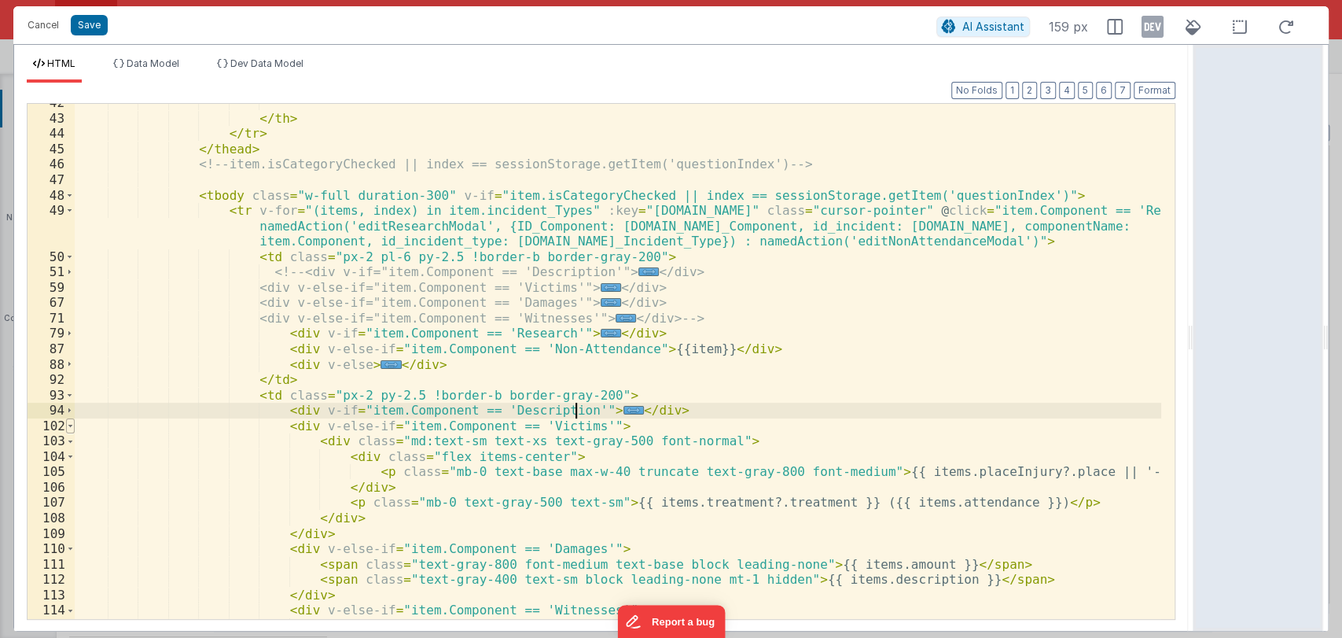
click at [69, 427] on span at bounding box center [70, 426] width 9 height 16
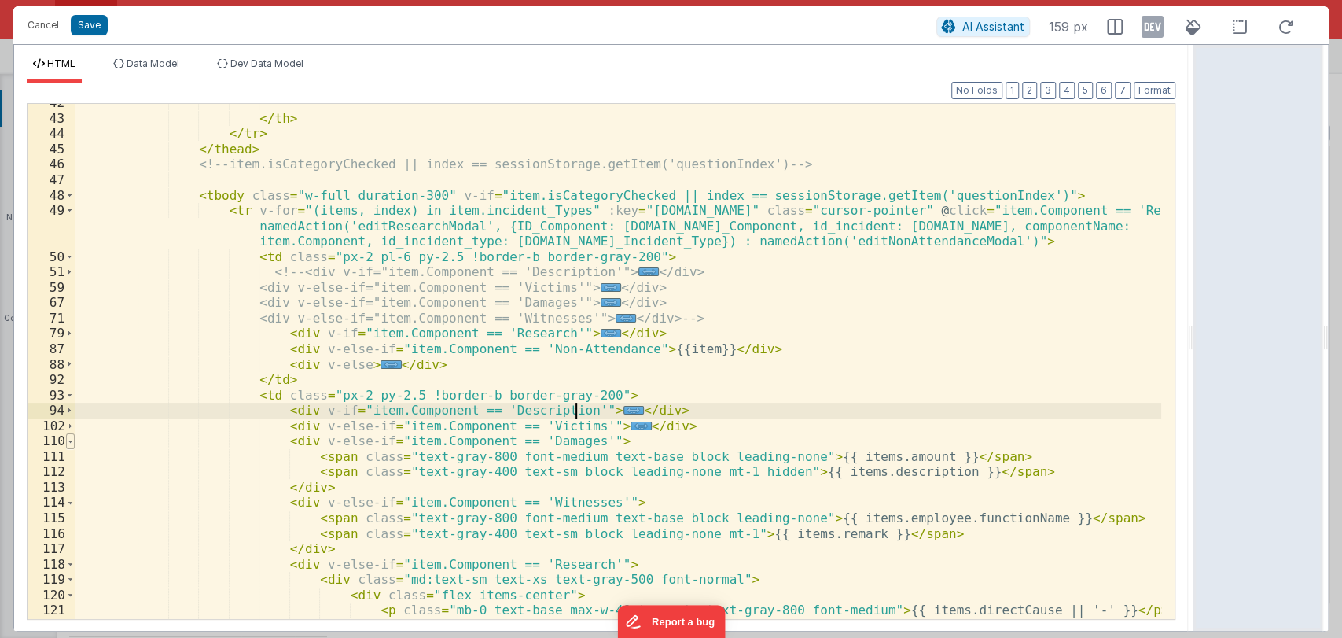
click at [70, 443] on span at bounding box center [70, 441] width 9 height 16
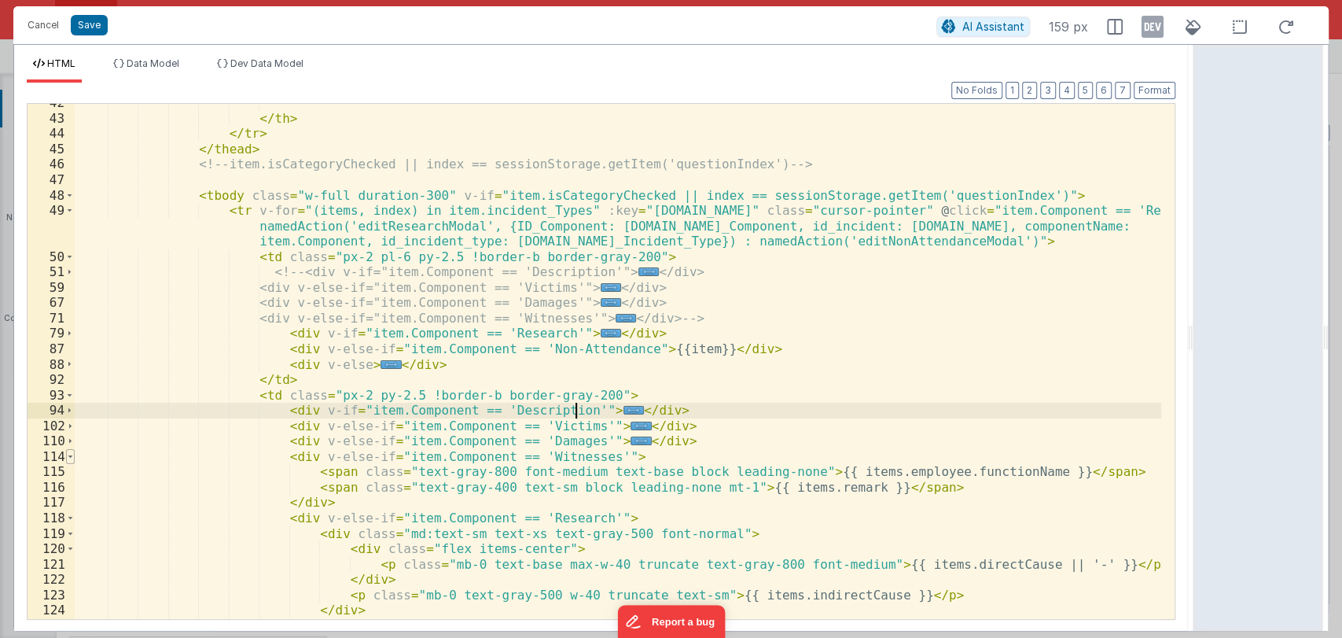
click at [70, 455] on span at bounding box center [70, 457] width 9 height 16
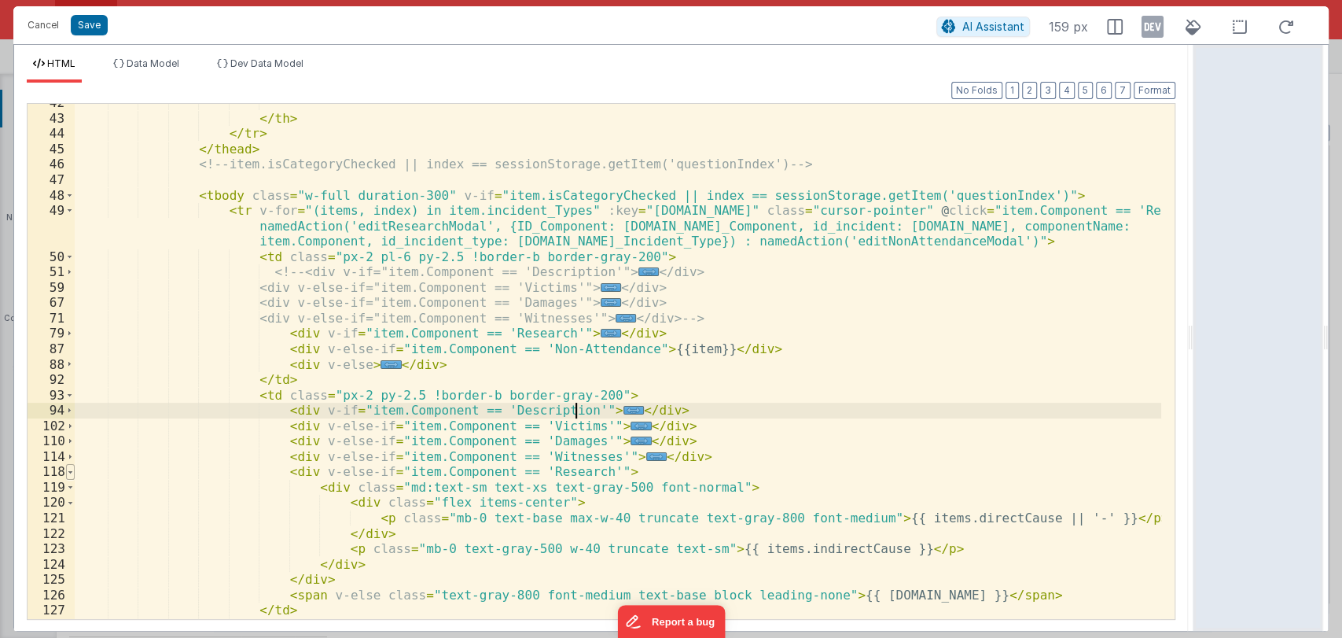
click at [70, 469] on span at bounding box center [70, 472] width 9 height 16
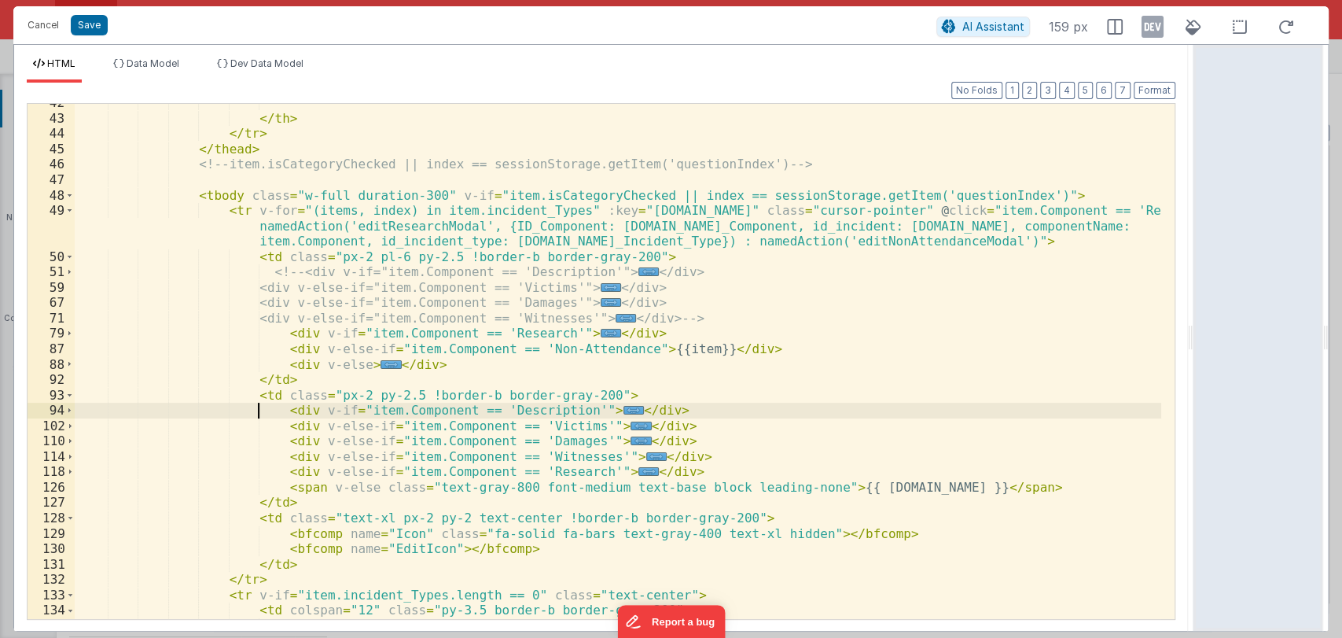
click at [255, 413] on div "</ th > </ tr > </ thead > <!-- item.isCategoryChecked || index == sessionStora…" at bounding box center [618, 368] width 1087 height 546
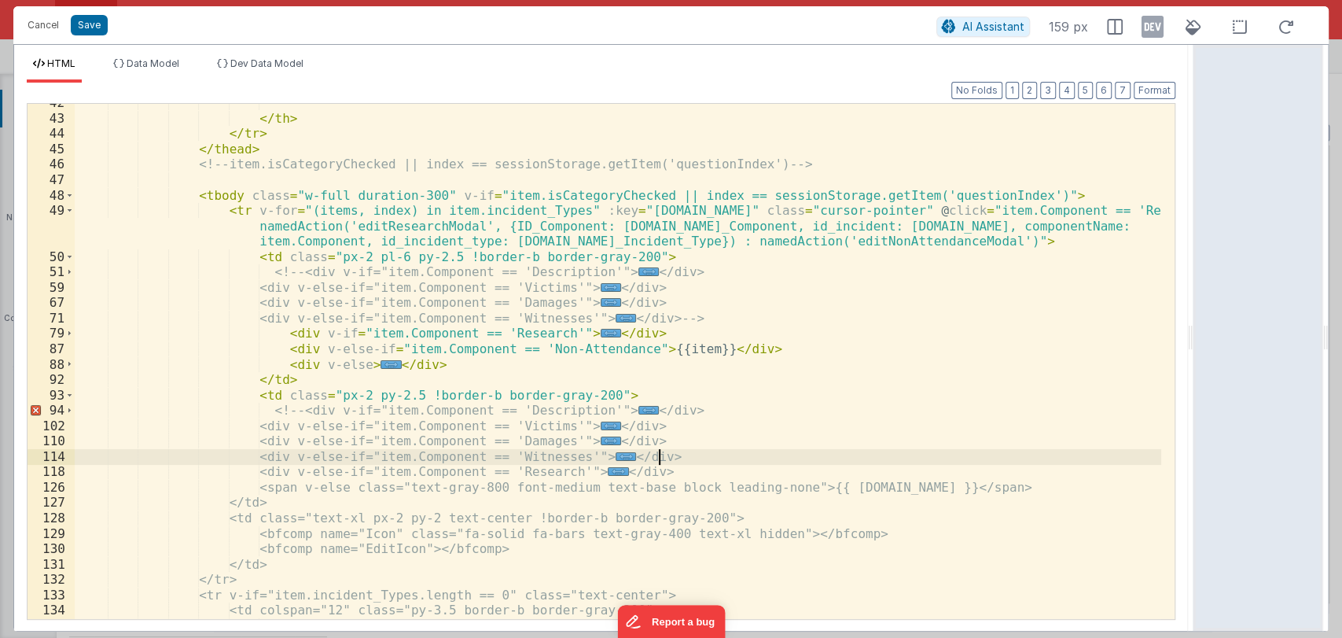
click at [681, 454] on div "</ th > </ tr > </ thead > <!-- item.isCategoryChecked || index == sessionStora…" at bounding box center [618, 368] width 1087 height 546
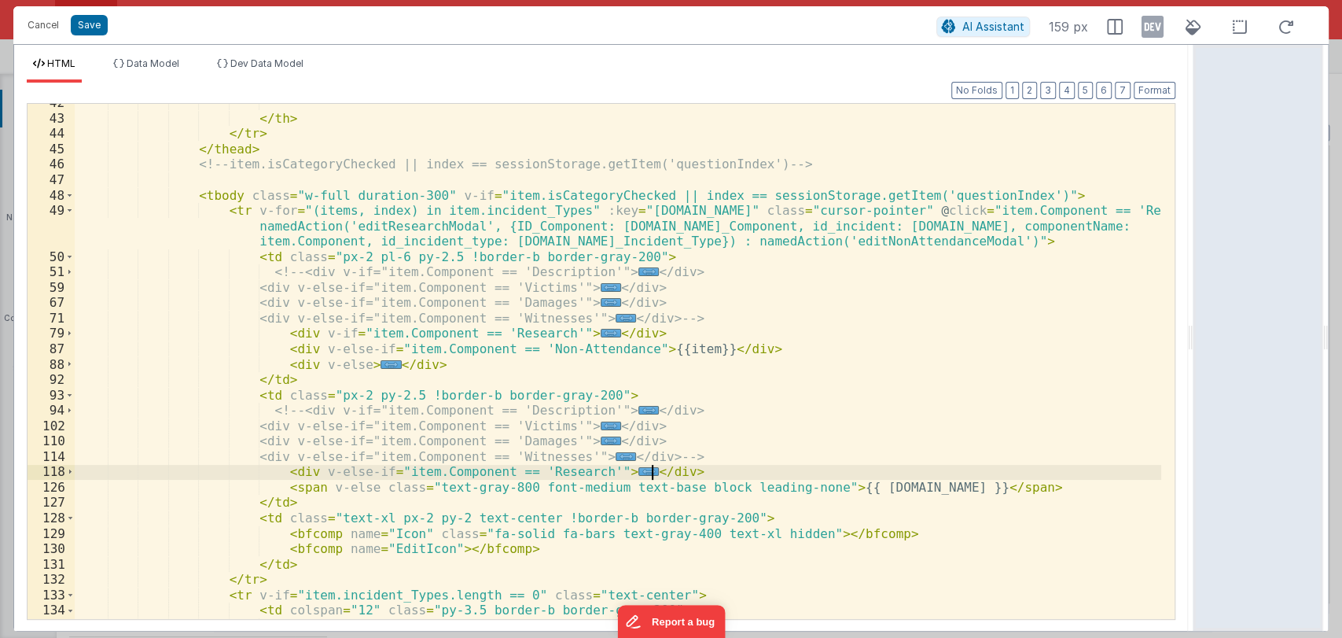
click at [672, 474] on div "</ th > </ tr > </ thead > <!-- item.isCategoryChecked || index == sessionStora…" at bounding box center [618, 368] width 1087 height 546
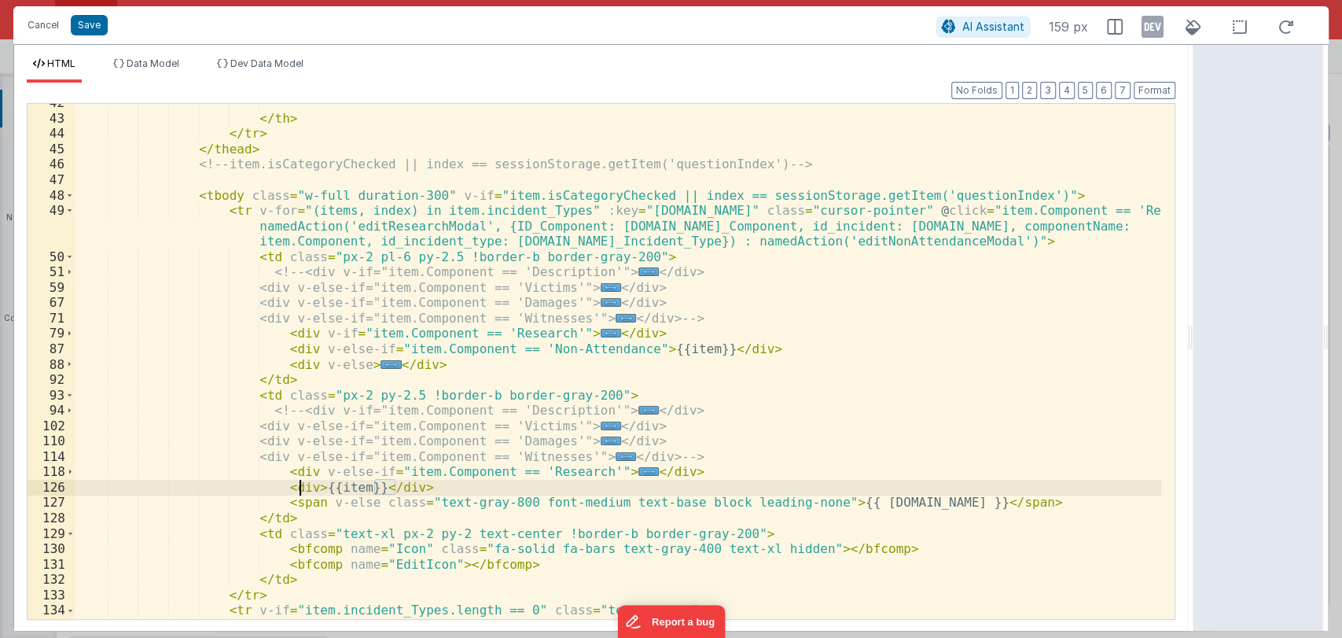
click at [300, 487] on div "</ th > </ tr > </ thead > <!-- item.isCategoryChecked || index == sessionStora…" at bounding box center [618, 368] width 1087 height 546
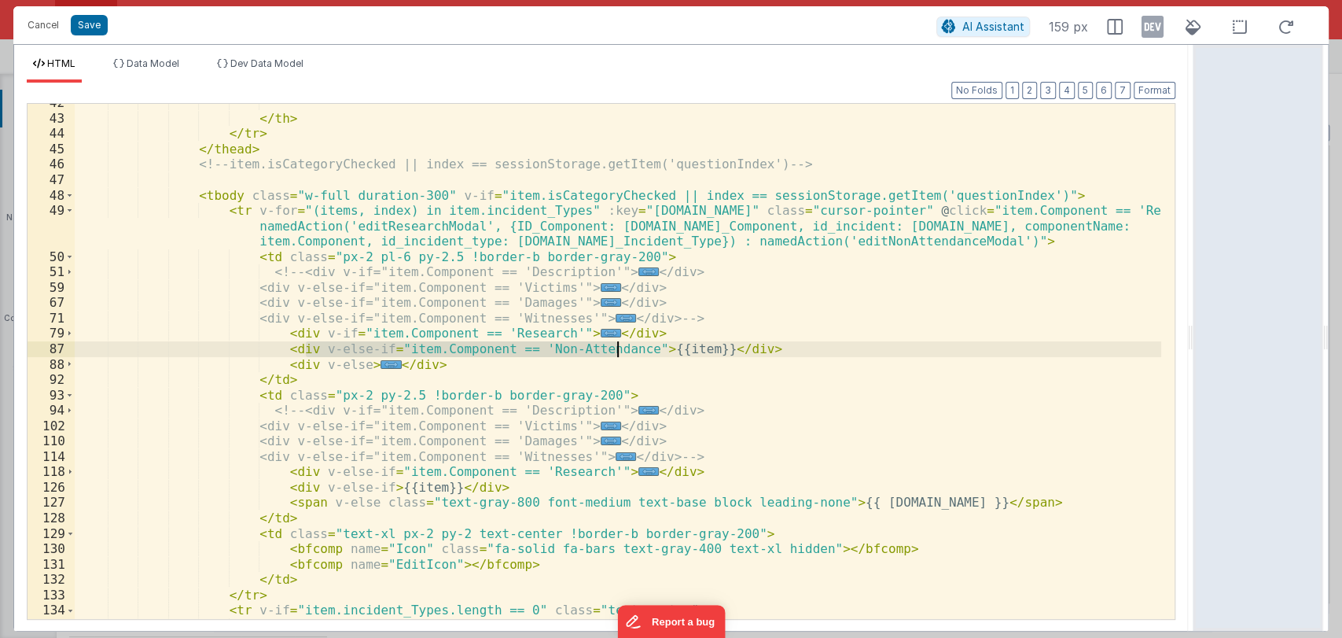
drag, startPoint x: 307, startPoint y: 348, endPoint x: 616, endPoint y: 346, distance: 309.8
click at [616, 346] on div "</ th > </ tr > </ thead > <!-- item.isCategoryChecked || index == sessionStora…" at bounding box center [618, 368] width 1087 height 546
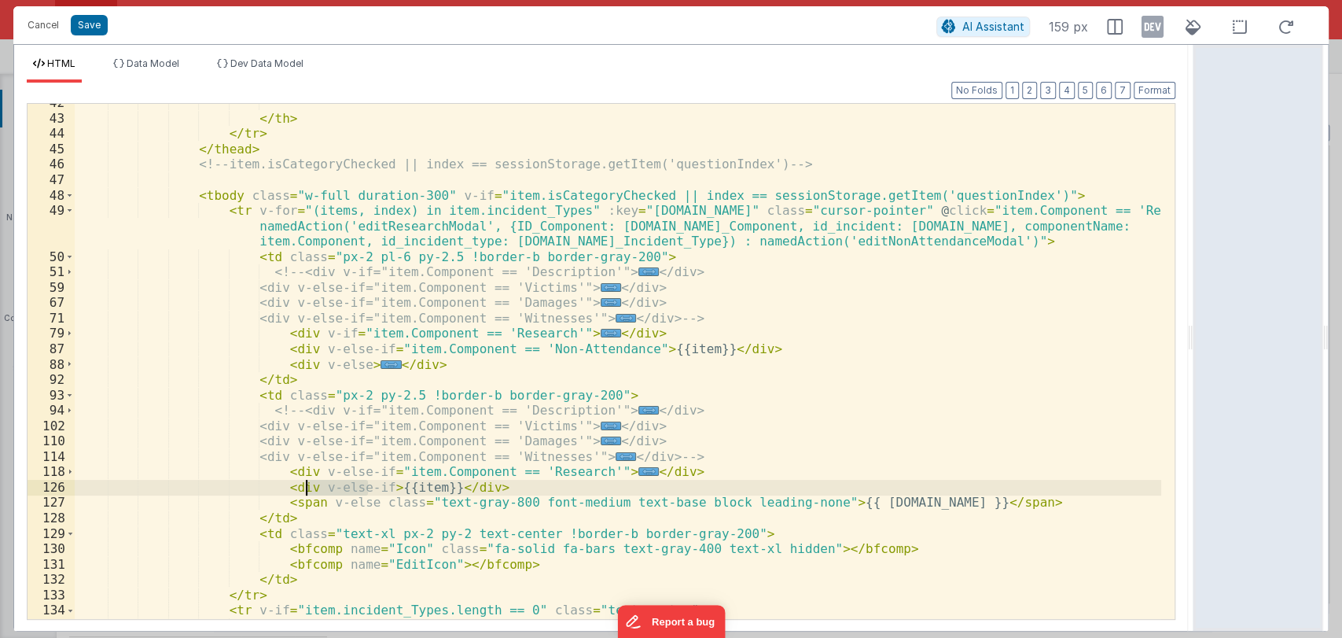
drag, startPoint x: 367, startPoint y: 486, endPoint x: 307, endPoint y: 486, distance: 60.5
click at [307, 486] on div "</ th > </ tr > </ thead > <!-- item.isCategoryChecked || index == sessionStora…" at bounding box center [618, 368] width 1087 height 546
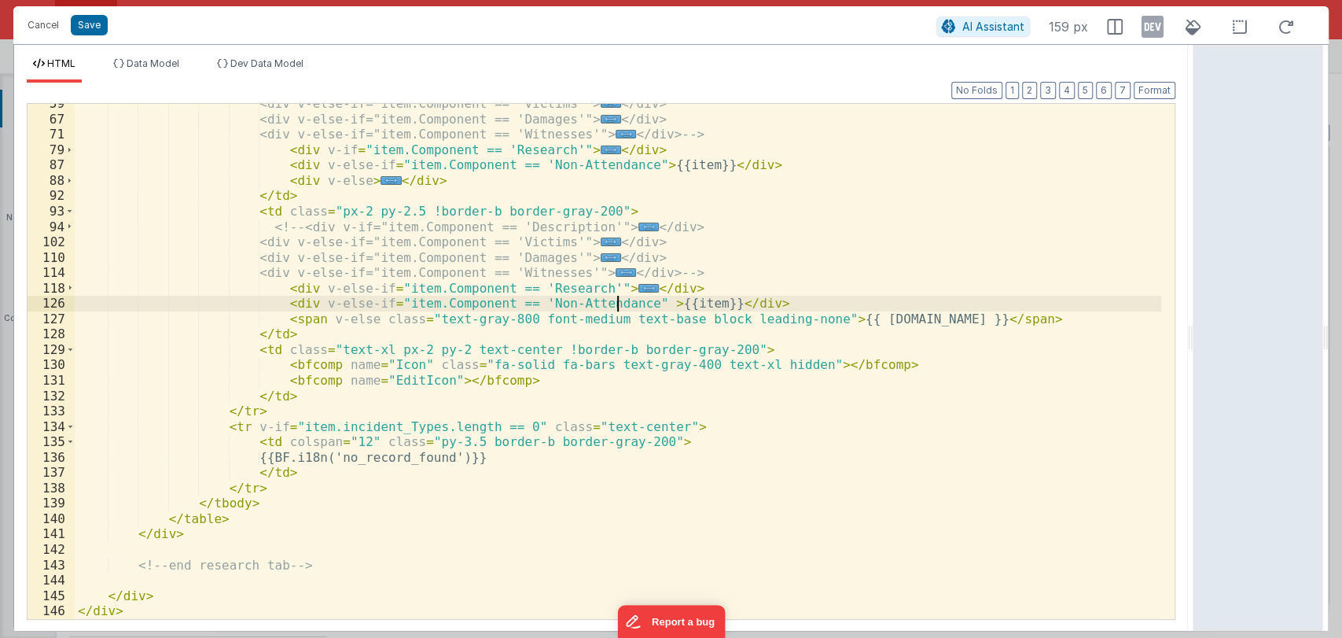
scroll to position [1084, 0]
click at [94, 29] on button "Save" at bounding box center [89, 25] width 37 height 20
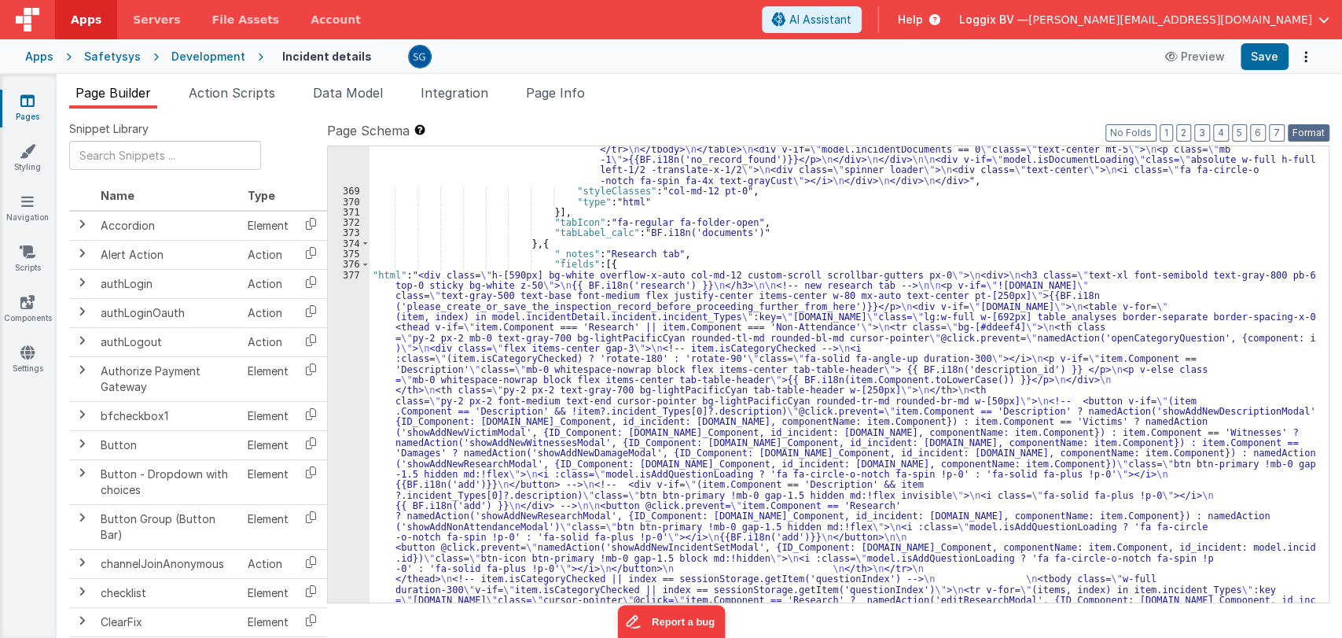
click at [1300, 132] on button "Format" at bounding box center [1309, 132] width 42 height 17
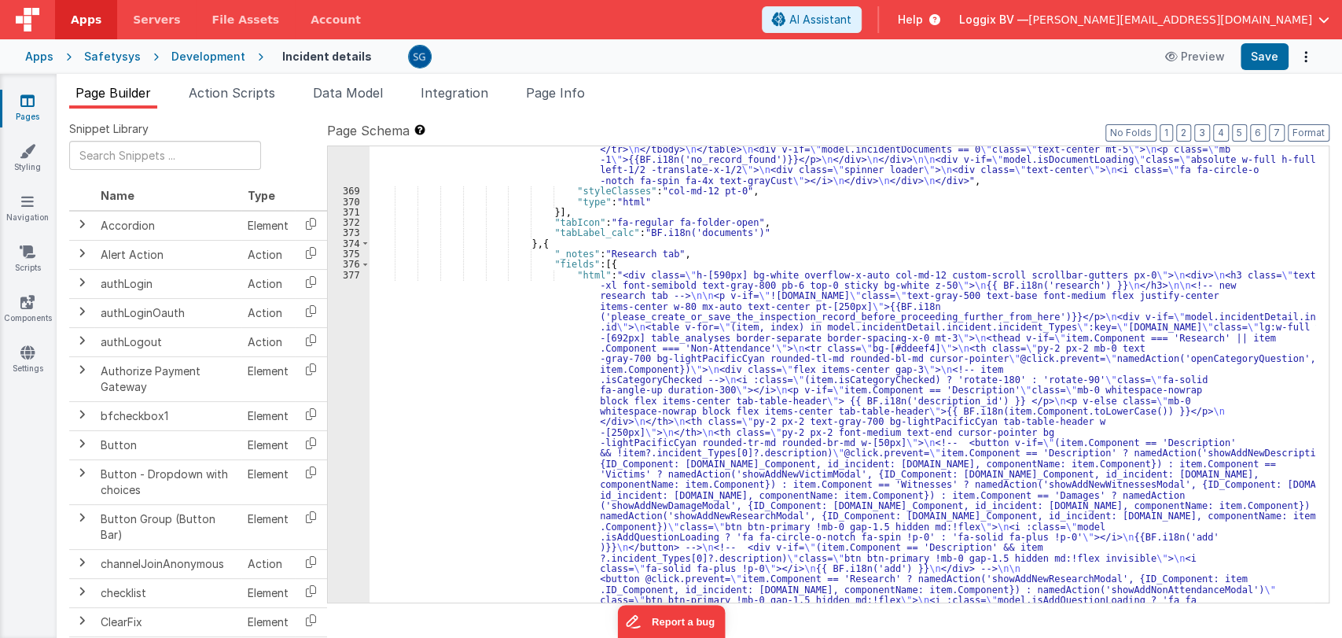
click at [1255, 38] on header "Apps Servers File Assets Account Some FUTURE Slot AI Assistant Help Loggix BV —…" at bounding box center [671, 19] width 1342 height 39
click at [1259, 46] on button "Save" at bounding box center [1265, 56] width 48 height 27
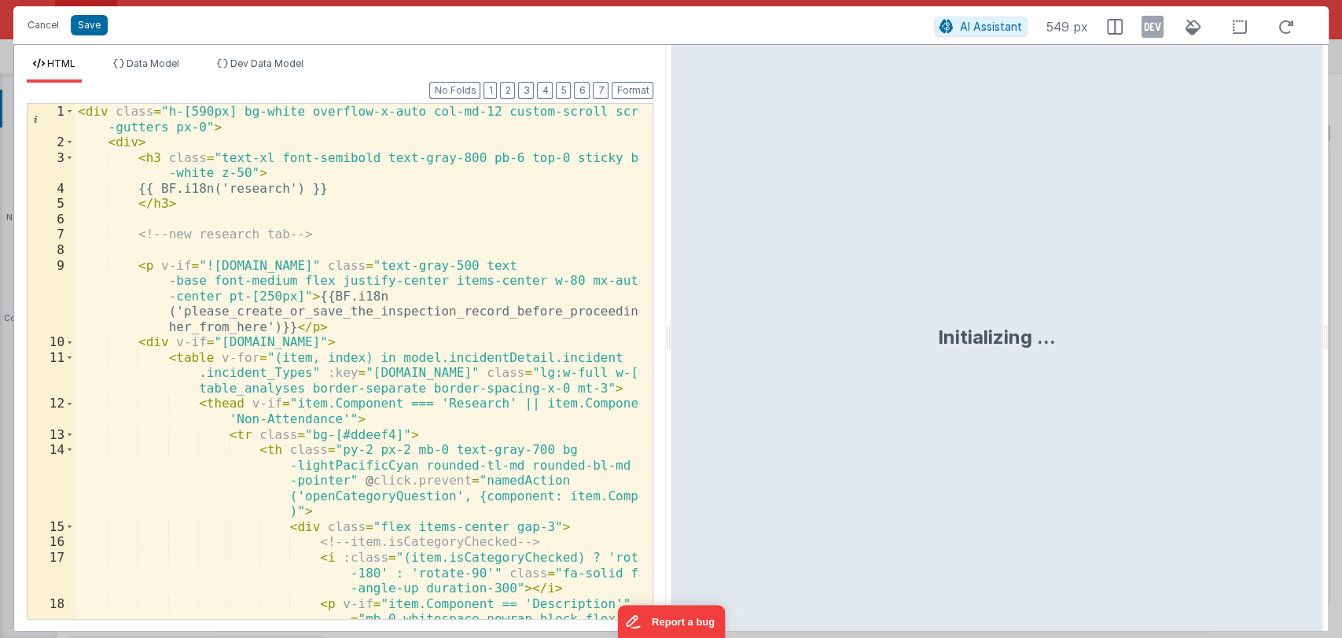
drag, startPoint x: 670, startPoint y: 333, endPoint x: 1036, endPoint y: 300, distance: 367.1
click at [1005, 297] on html "Cancel Save AI Assistant 549 px HTML Data Model Dev Data Model Format 7 6 5 4 3…" at bounding box center [671, 319] width 1342 height 638
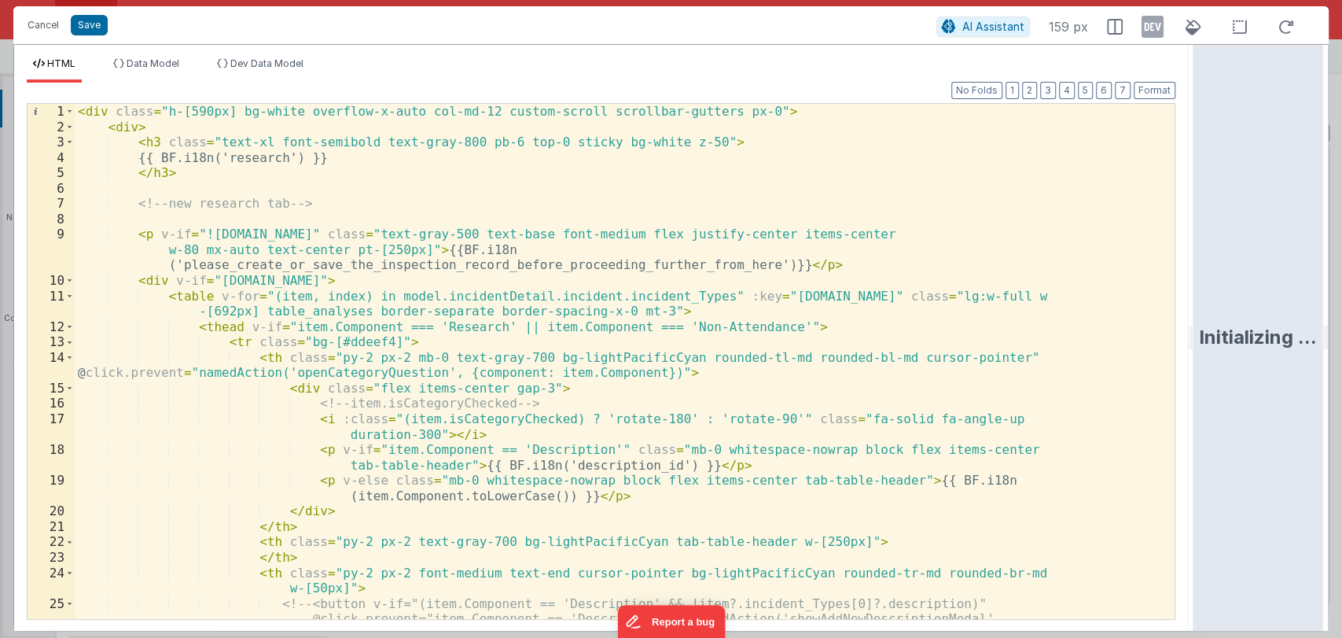
drag, startPoint x: 1002, startPoint y: 335, endPoint x: 1225, endPoint y: 289, distance: 227.9
click at [1225, 289] on html "Cancel Save AI Assistant 159 px HTML Data Model Dev Data Model Format 7 6 5 4 3…" at bounding box center [671, 319] width 1342 height 638
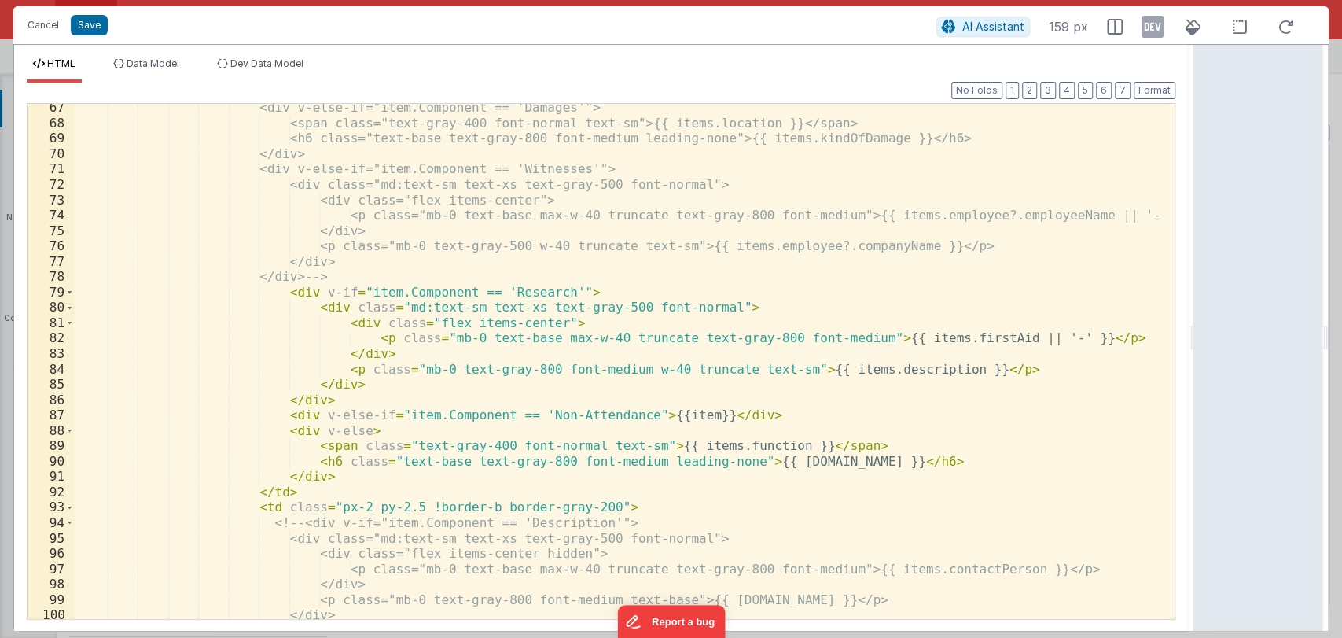
scroll to position [1310, 0]
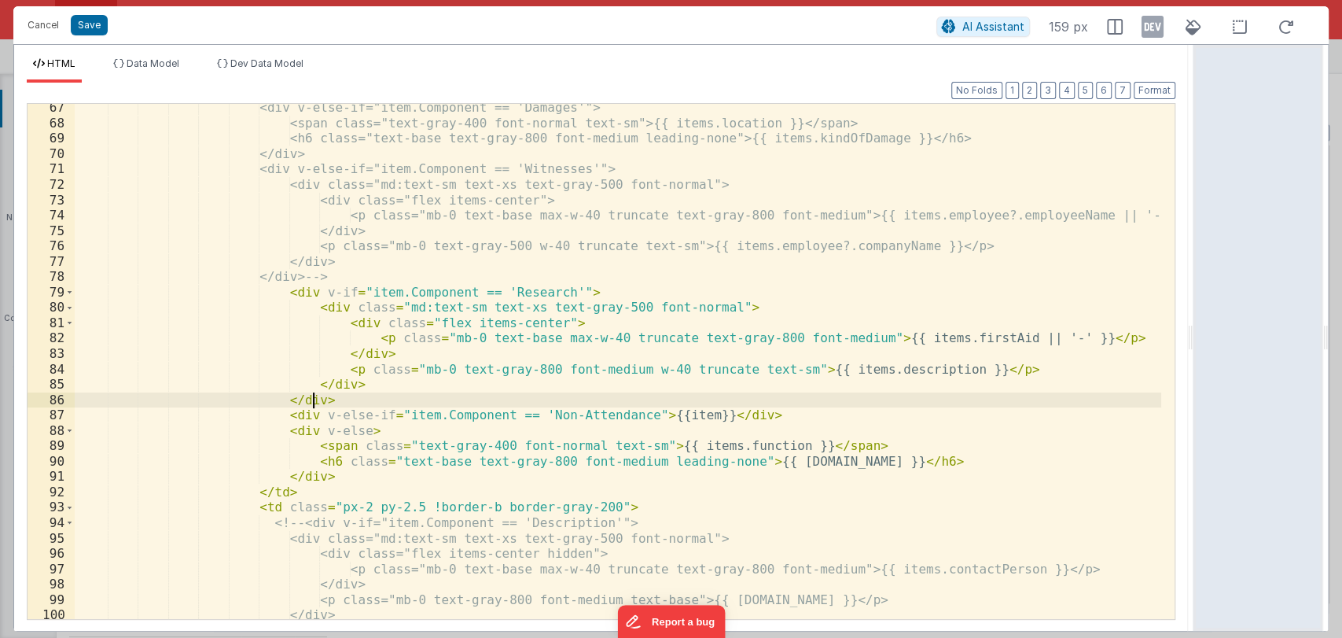
click at [580, 403] on div "<div v-else-if="item.Component == 'Damages'"> <span class="text-gray-400 font-n…" at bounding box center [618, 373] width 1087 height 546
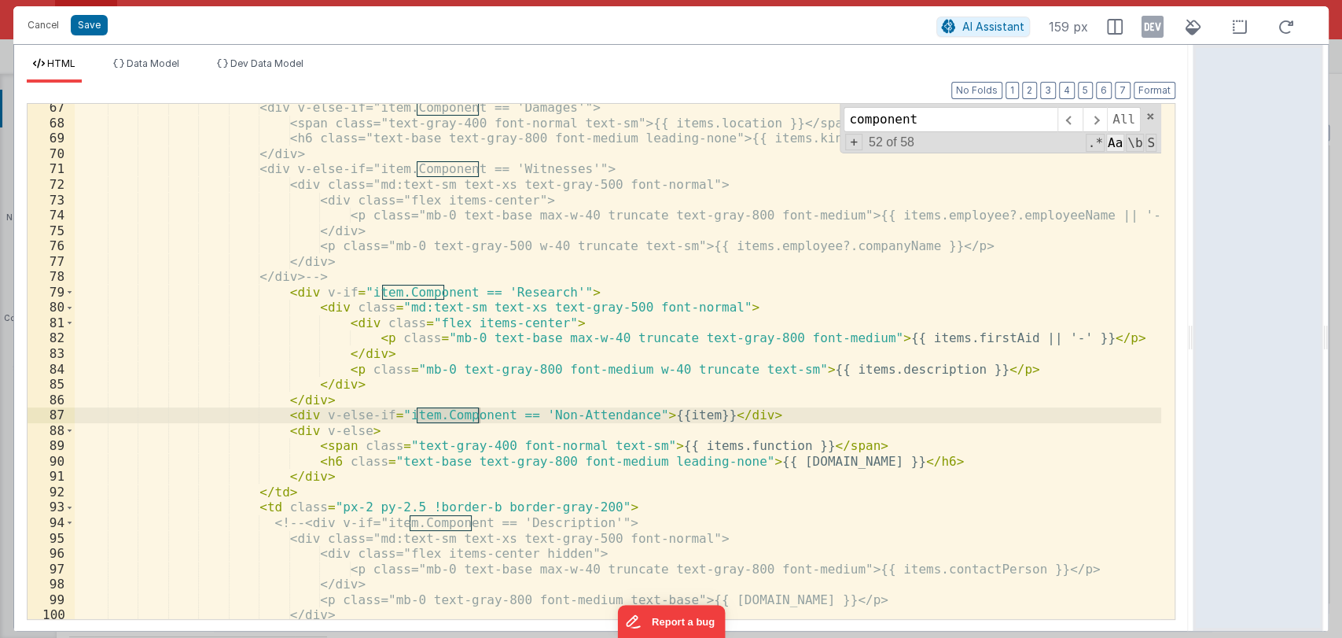
type input "component"
click at [1116, 146] on span "Aa" at bounding box center [1115, 143] width 18 height 18
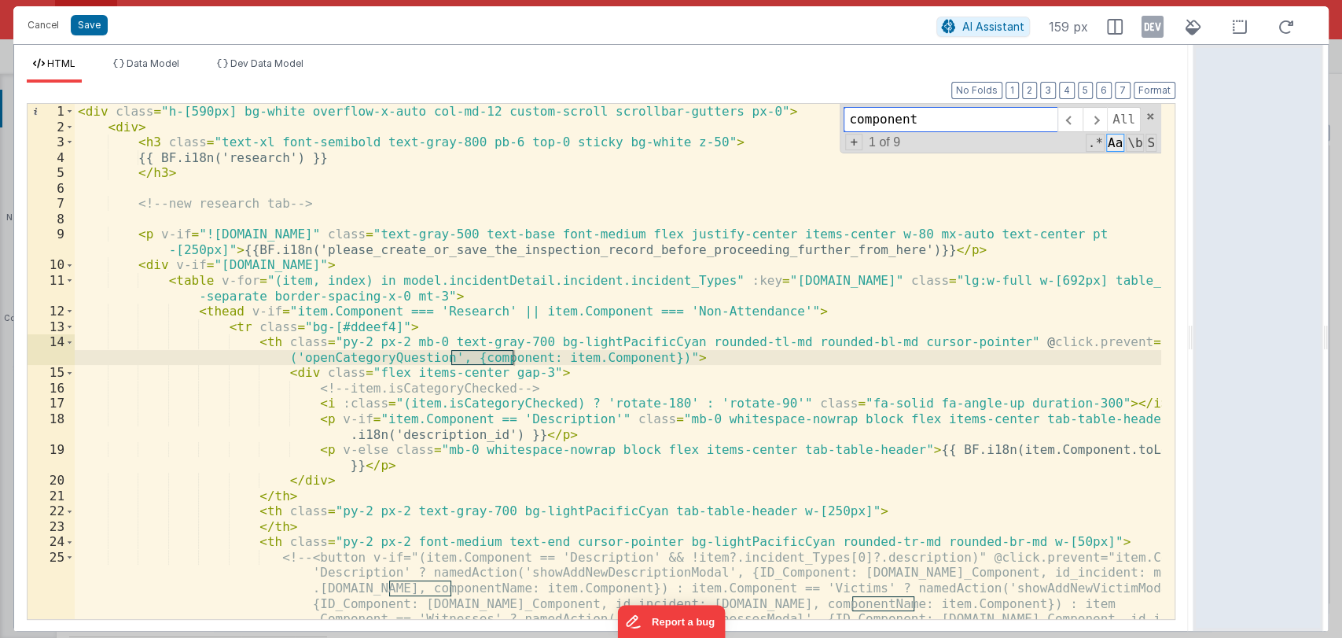
scroll to position [0, 0]
click at [1134, 142] on span "\b" at bounding box center [1135, 143] width 18 height 18
click at [1101, 119] on span at bounding box center [1095, 119] width 24 height 25
click at [1073, 119] on span at bounding box center [1070, 119] width 24 height 25
click at [1151, 113] on span at bounding box center [1150, 116] width 11 height 11
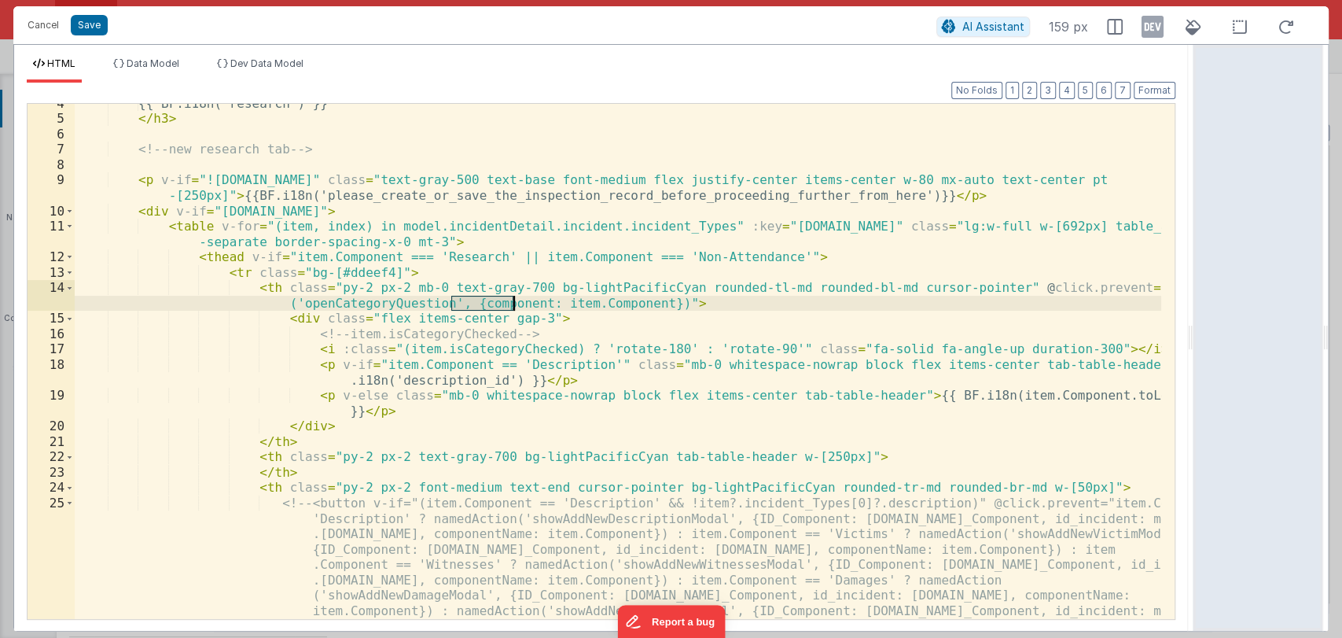
scroll to position [55, 0]
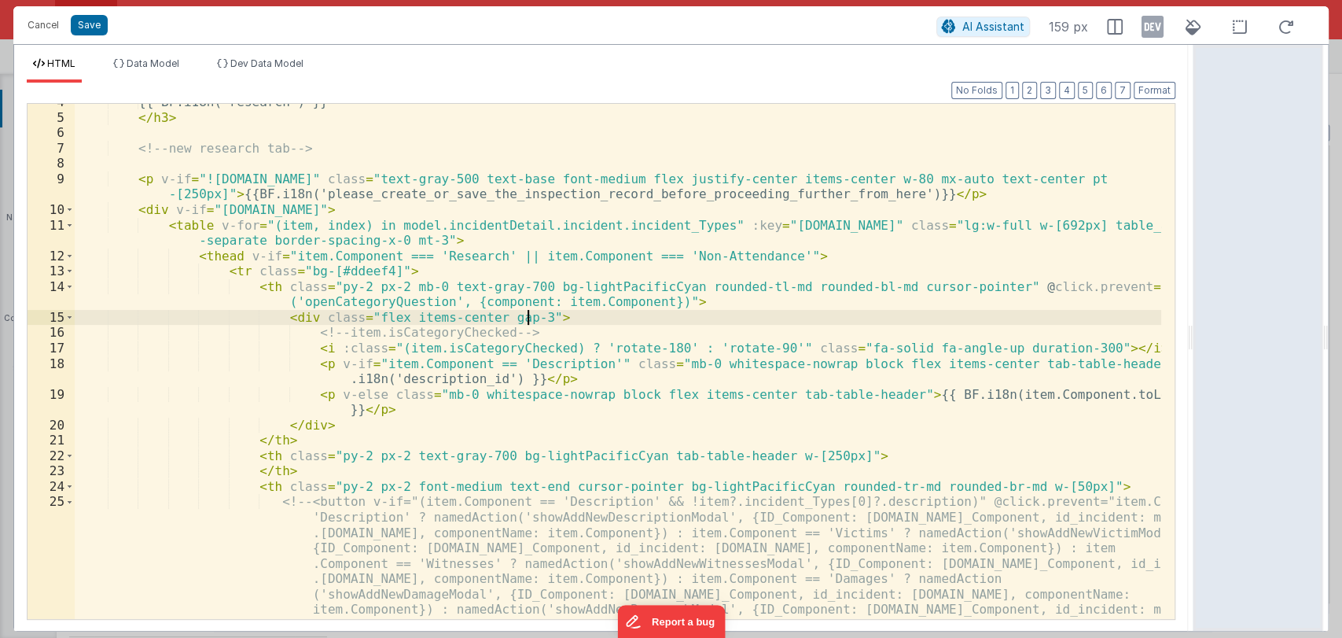
click at [597, 323] on div "{{ BF.i18n('research') }} </ h3 > <!-- new research tab --> < p v-if = "!model.…" at bounding box center [618, 428] width 1087 height 669
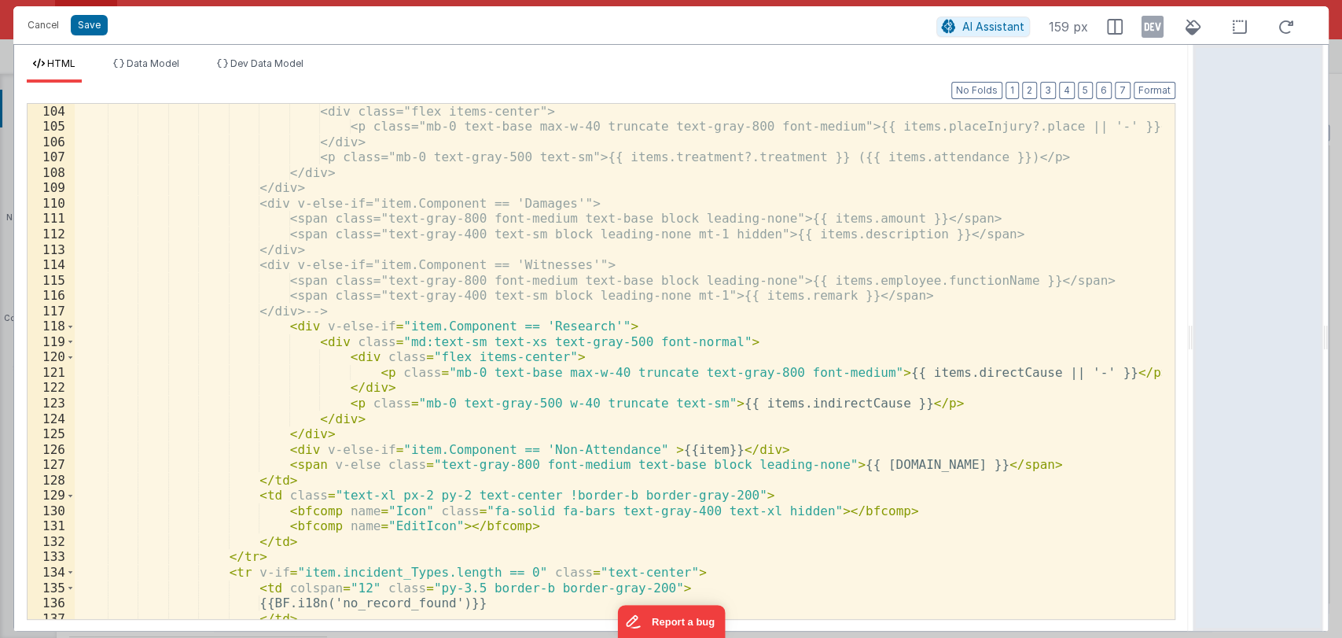
scroll to position [1875, 0]
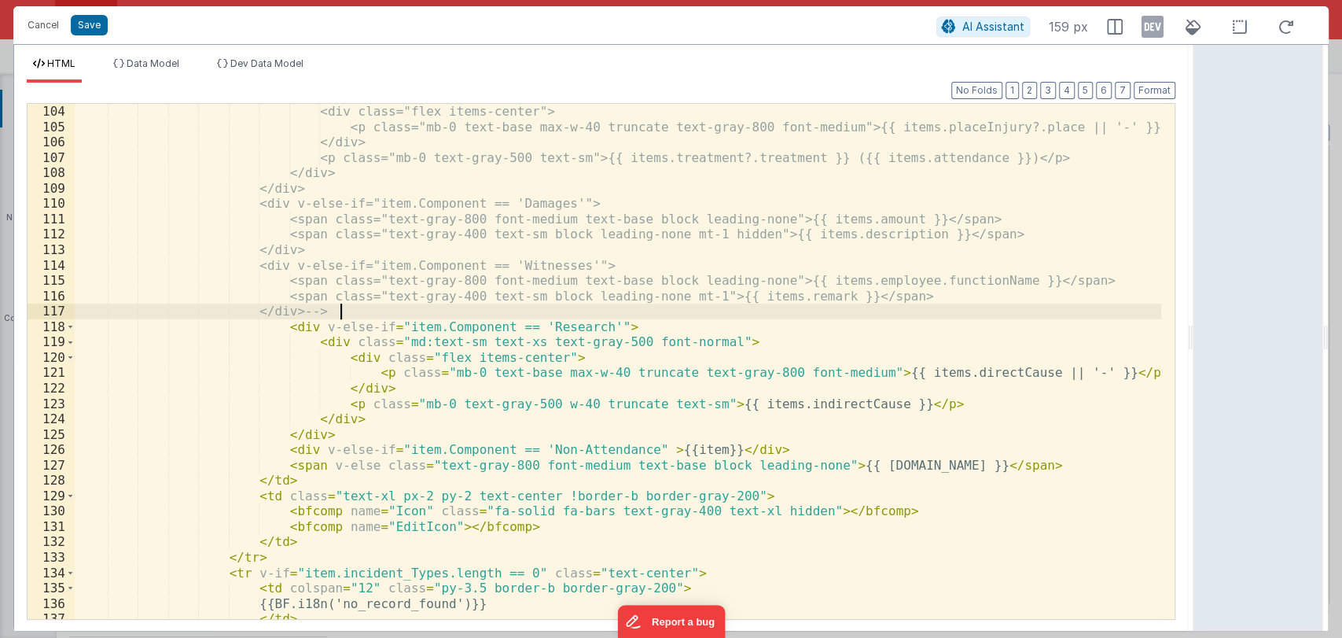
click at [372, 307] on div "<div class="md:text-sm text-xs text-gray-500 font-normal"> <div class="flex ite…" at bounding box center [618, 362] width 1087 height 546
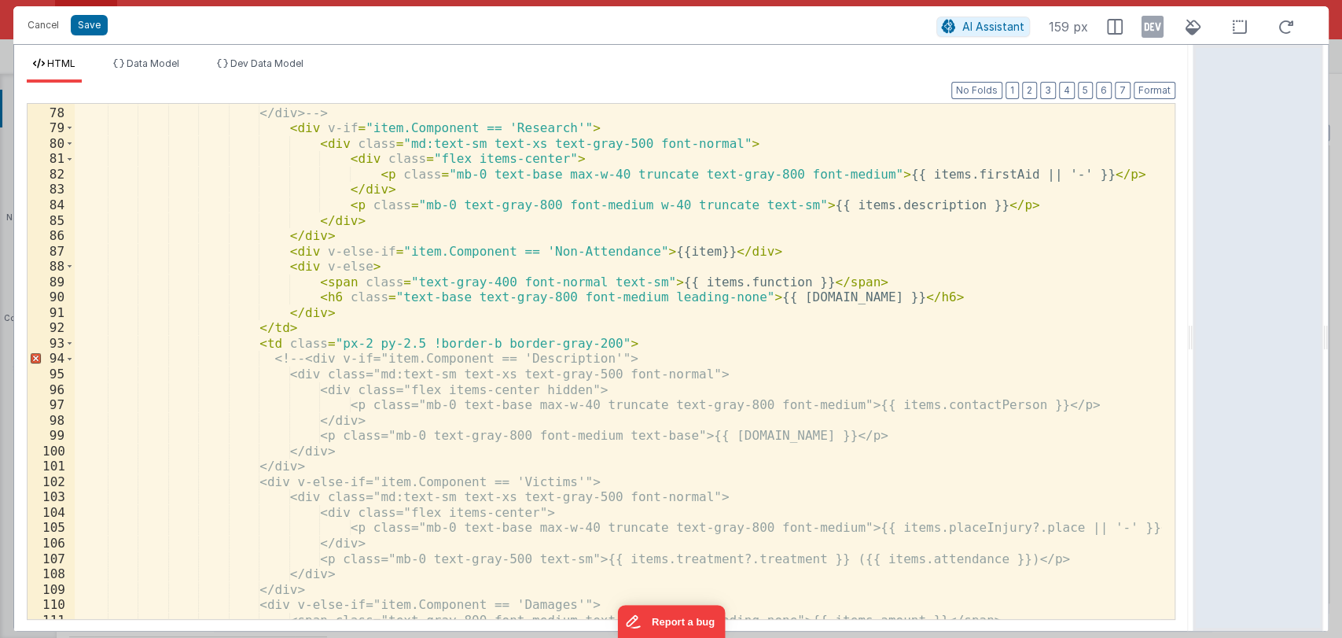
scroll to position [1474, 0]
drag, startPoint x: 294, startPoint y: 360, endPoint x: 256, endPoint y: 360, distance: 38.5
click at [256, 360] on div "</div> </div> --> < div v-if = "item.Component == 'Research'" > < div class = "…" at bounding box center [618, 363] width 1087 height 546
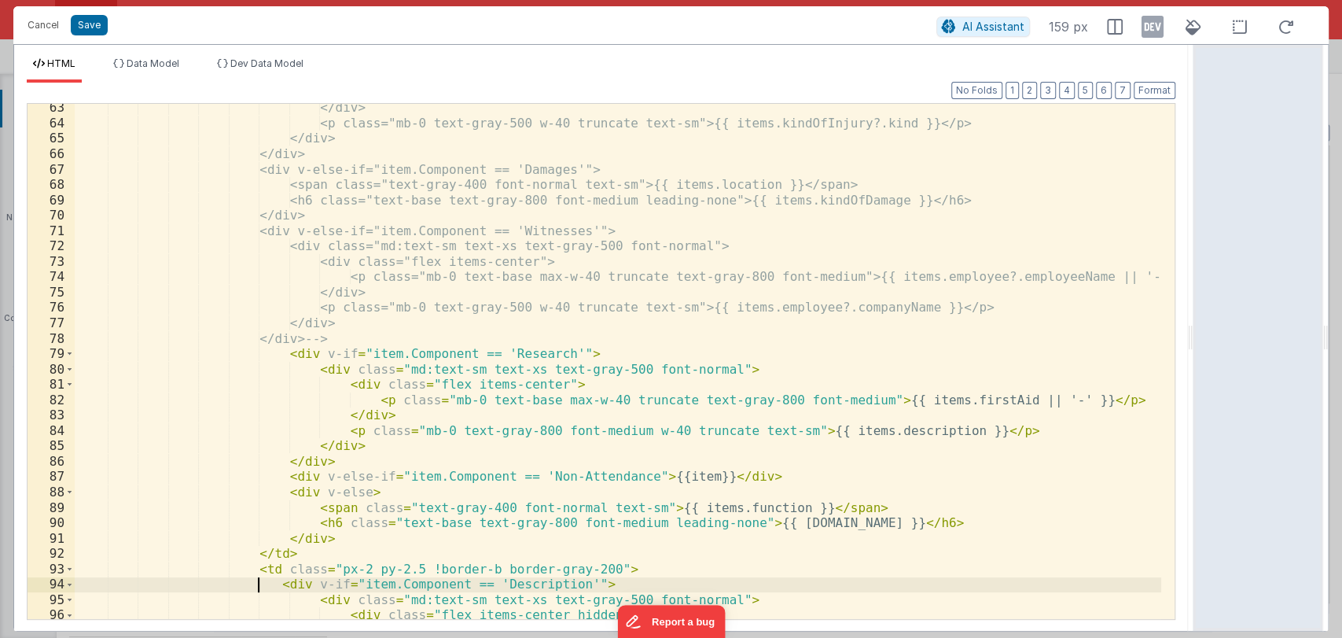
scroll to position [1249, 0]
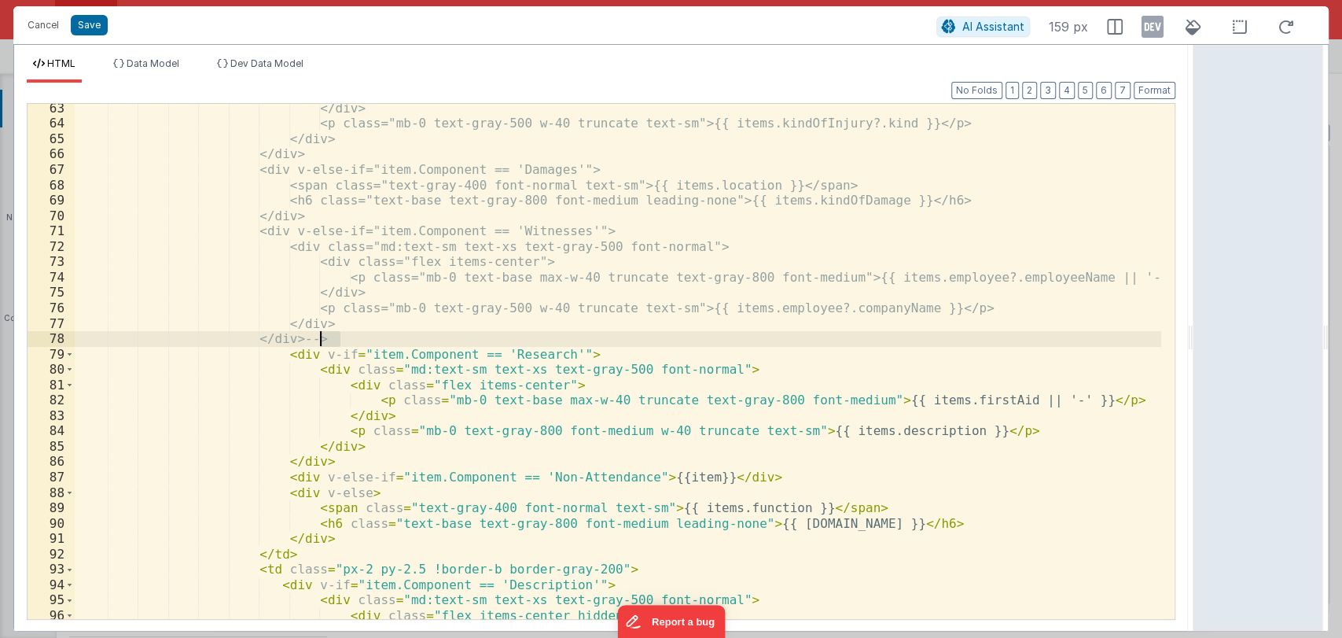
drag, startPoint x: 347, startPoint y: 336, endPoint x: 319, endPoint y: 338, distance: 27.6
click at [319, 338] on div "</div> <p class="mb-0 text-gray-500 w-40 truncate text-sm">{{ items.kindOfInjur…" at bounding box center [618, 374] width 1087 height 546
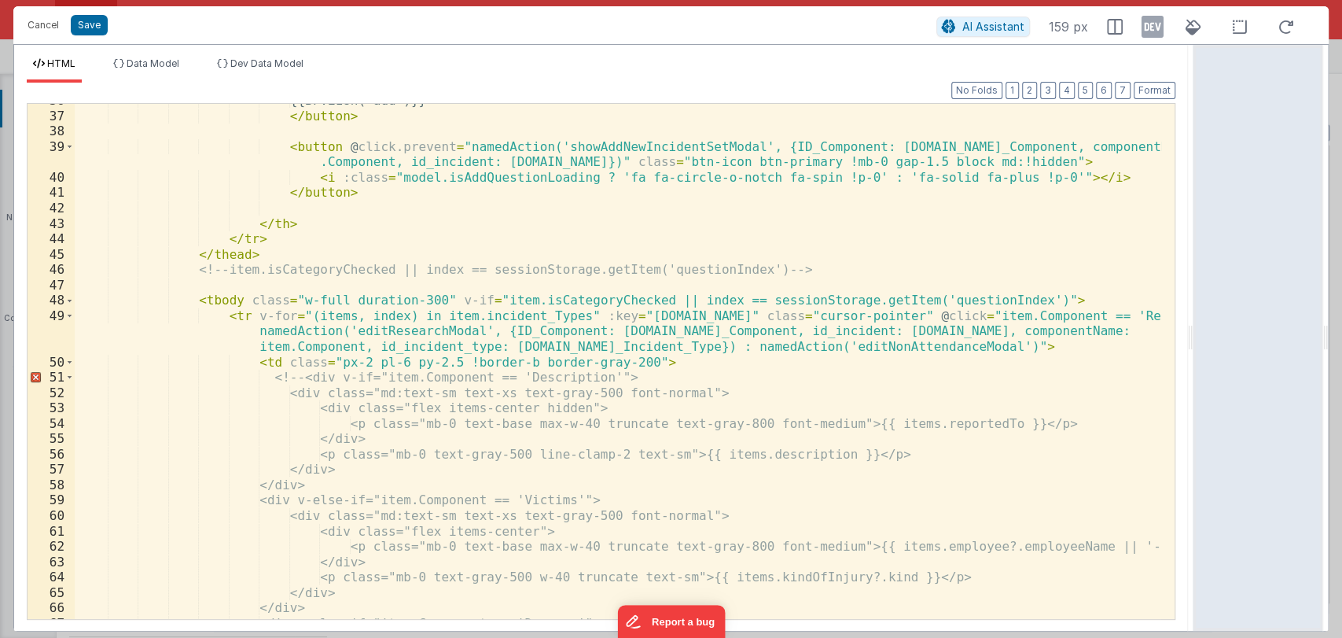
scroll to position [795, 0]
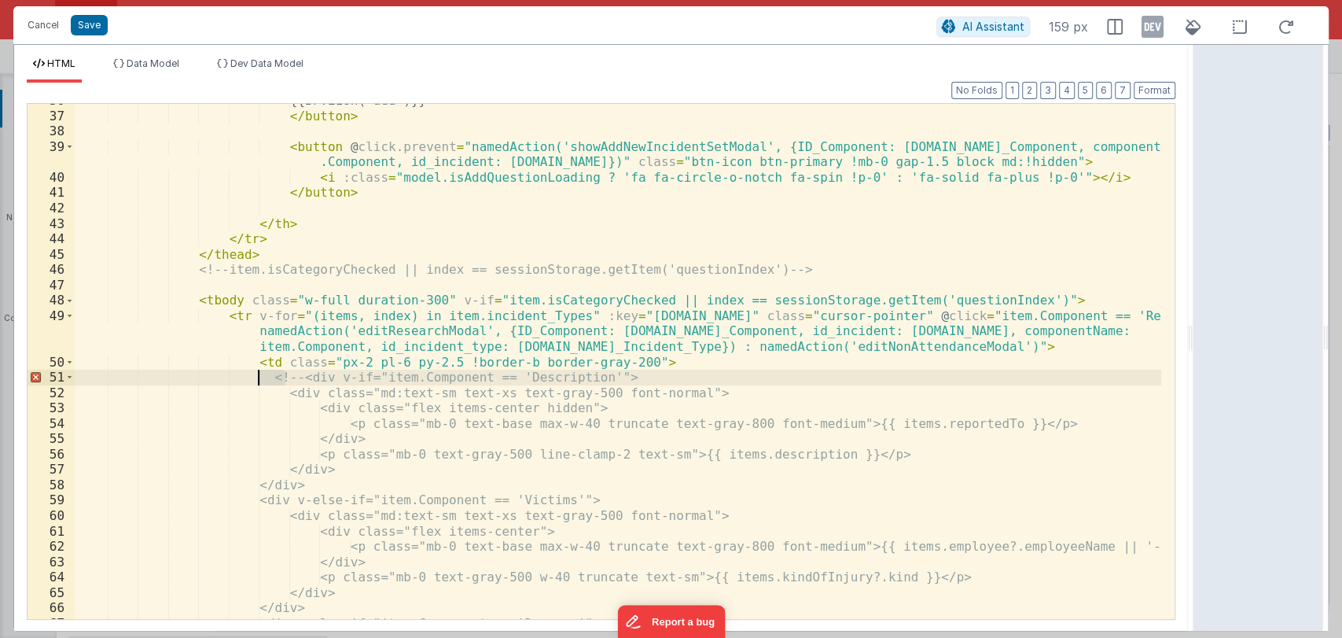
drag, startPoint x: 284, startPoint y: 379, endPoint x: 256, endPoint y: 379, distance: 28.3
click at [256, 379] on div "{{BF.i18n('add')}} </ button > < button @ click.prevent = "namedAction('showAdd…" at bounding box center [618, 366] width 1087 height 546
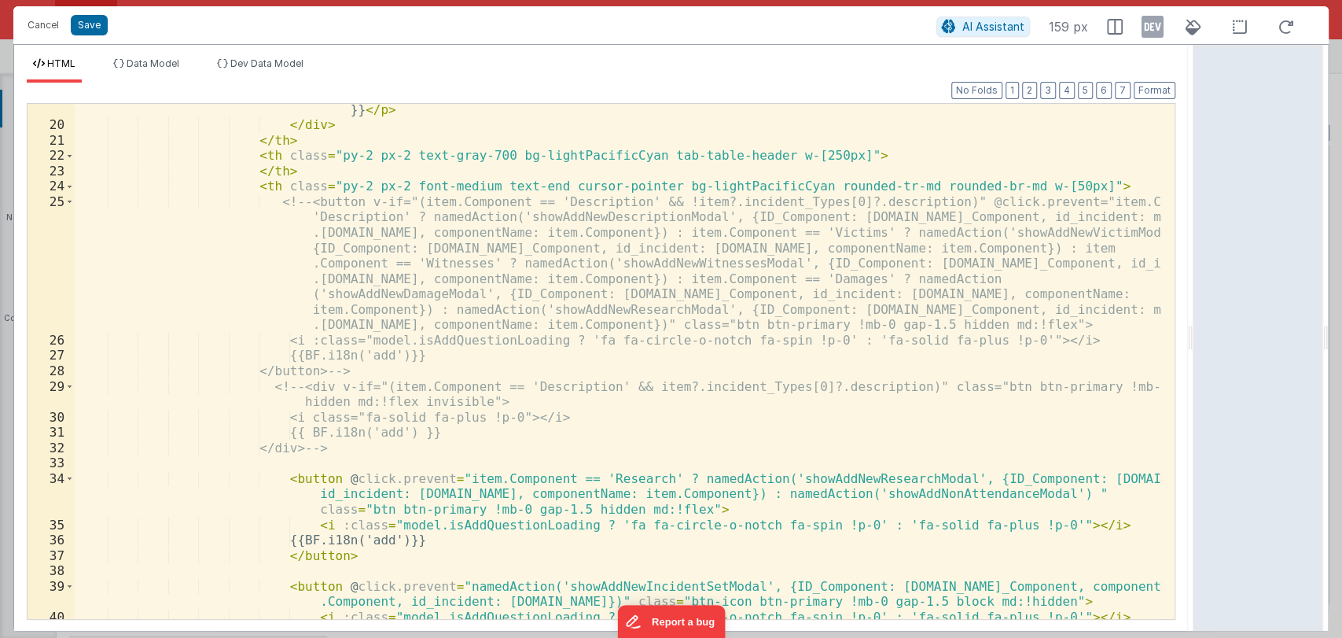
scroll to position [355, 0]
click at [90, 20] on button "Save" at bounding box center [89, 25] width 37 height 20
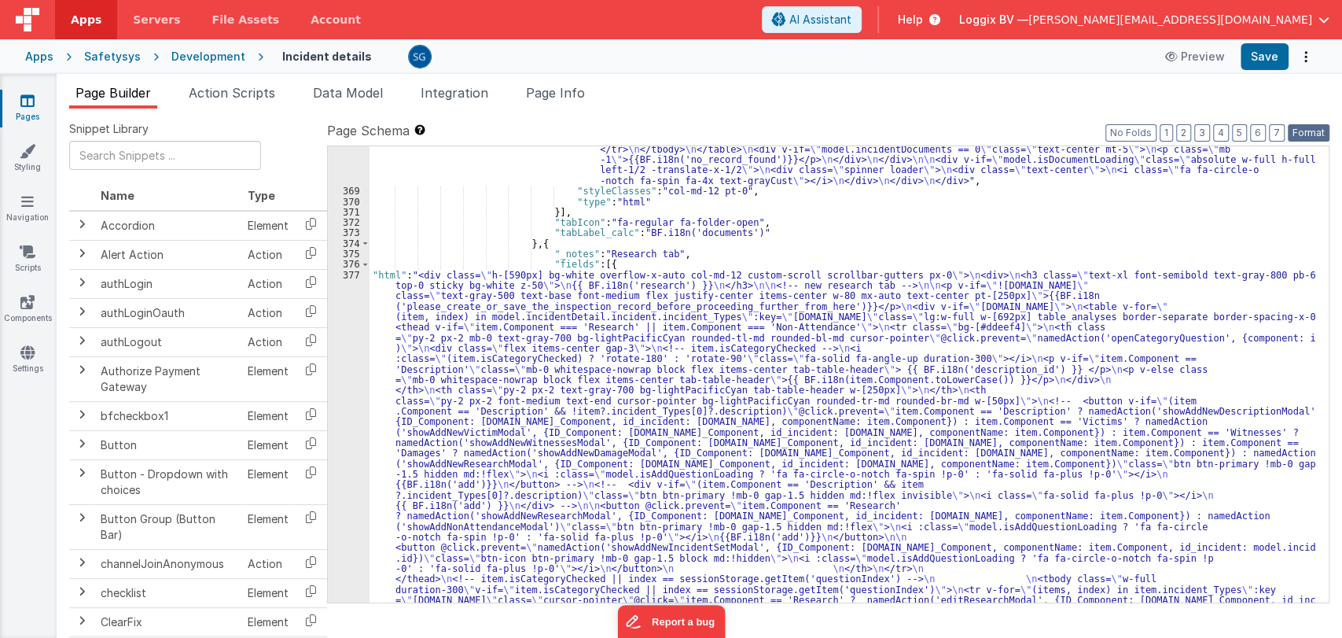
click at [1306, 135] on button "Format" at bounding box center [1309, 132] width 42 height 17
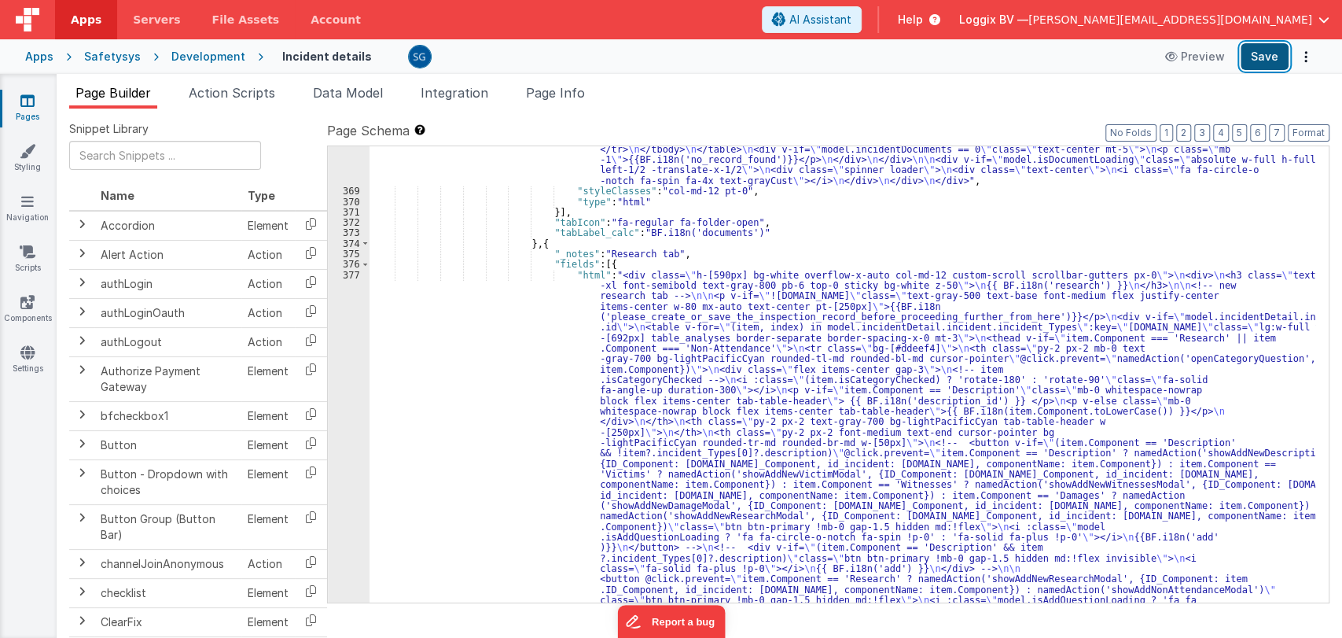
click at [1264, 62] on button "Save" at bounding box center [1265, 56] width 48 height 27
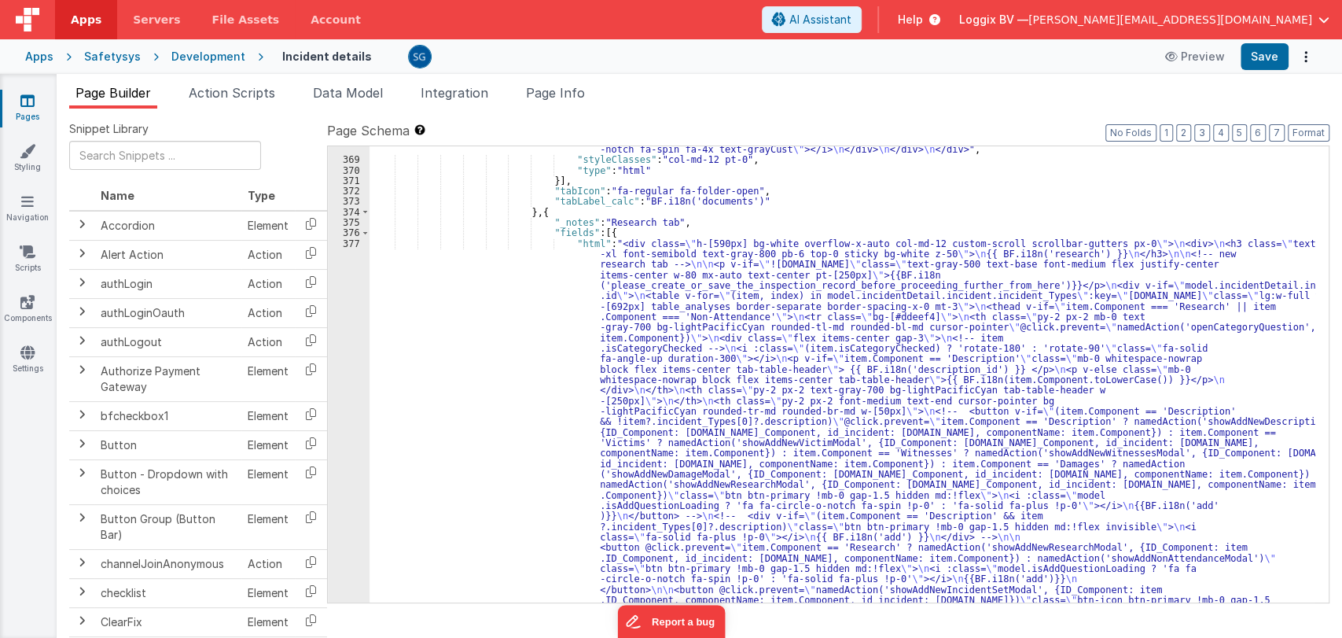
scroll to position [6555, 0]
click at [1260, 48] on button "Save" at bounding box center [1265, 56] width 48 height 27
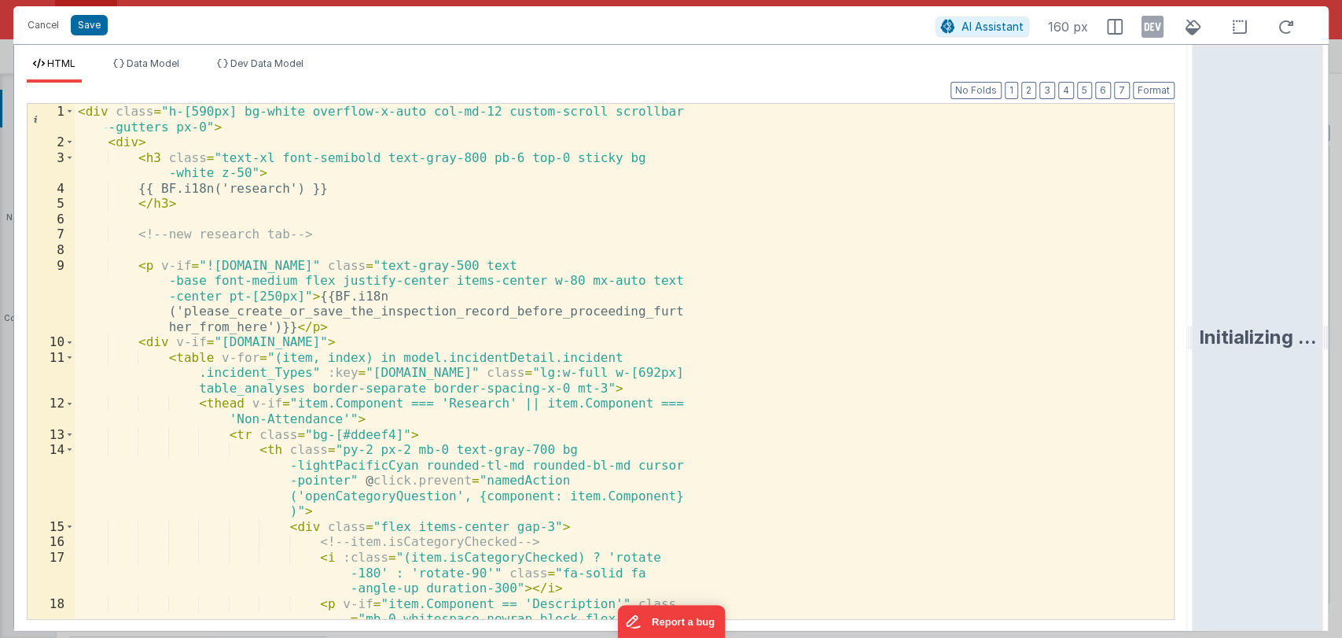
drag, startPoint x: 669, startPoint y: 330, endPoint x: 1214, endPoint y: 315, distance: 545.1
click at [1214, 315] on html "Cancel Save AI Assistant 160 px HTML Data Model Dev Data Model Format 7 6 5 4 3…" at bounding box center [671, 319] width 1342 height 638
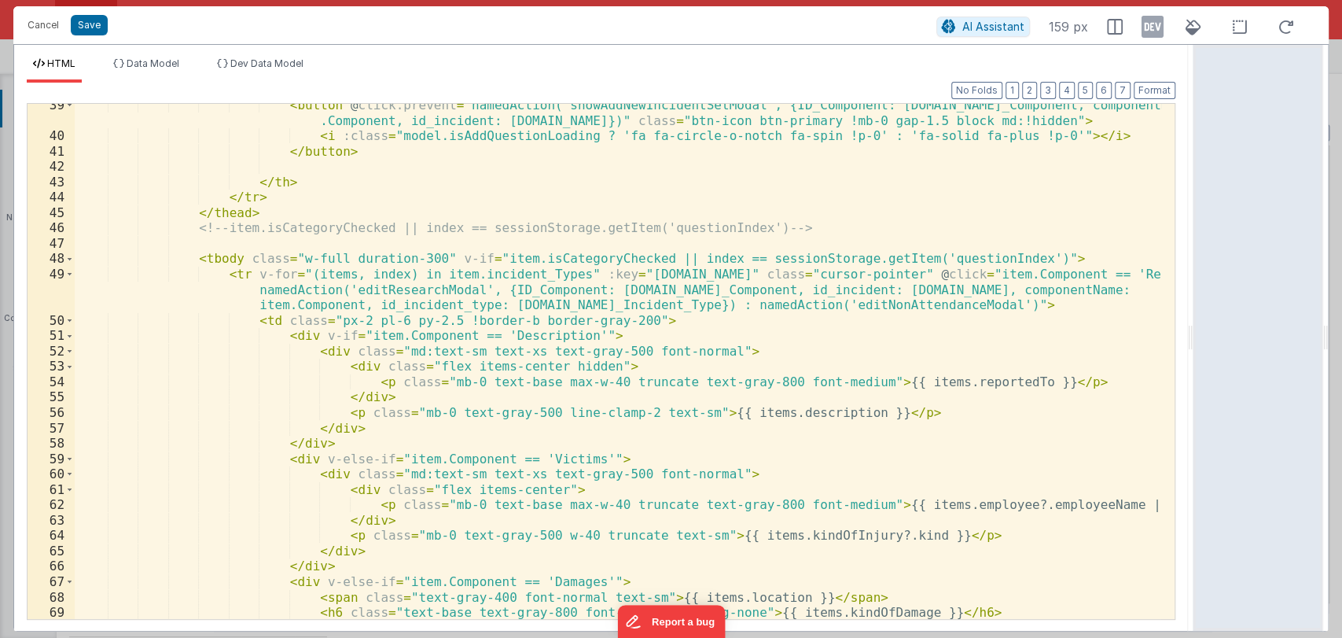
scroll to position [837, 0]
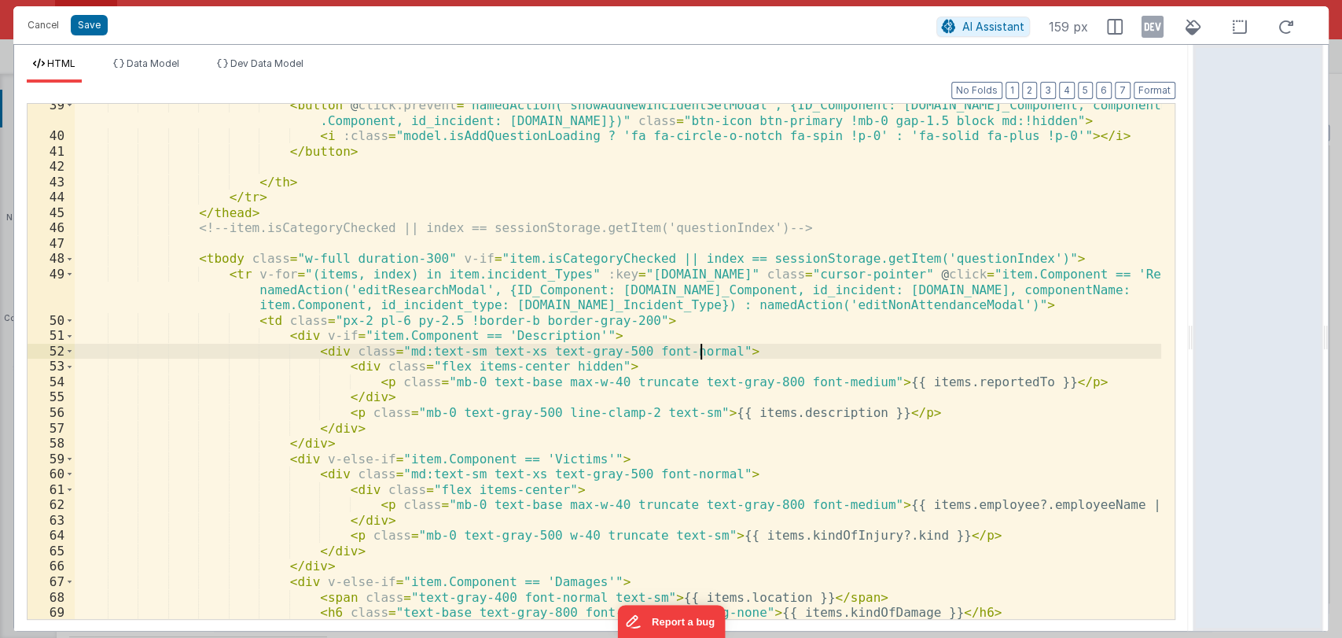
click at [734, 349] on div "< button @ click.prevent = "namedAction('showAddNewIncidentSetModal', {ID_Compo…" at bounding box center [618, 378] width 1087 height 561
click at [736, 433] on div "< button @ click.prevent = "namedAction('showAddNewIncidentSetModal', {ID_Compo…" at bounding box center [618, 378] width 1087 height 561
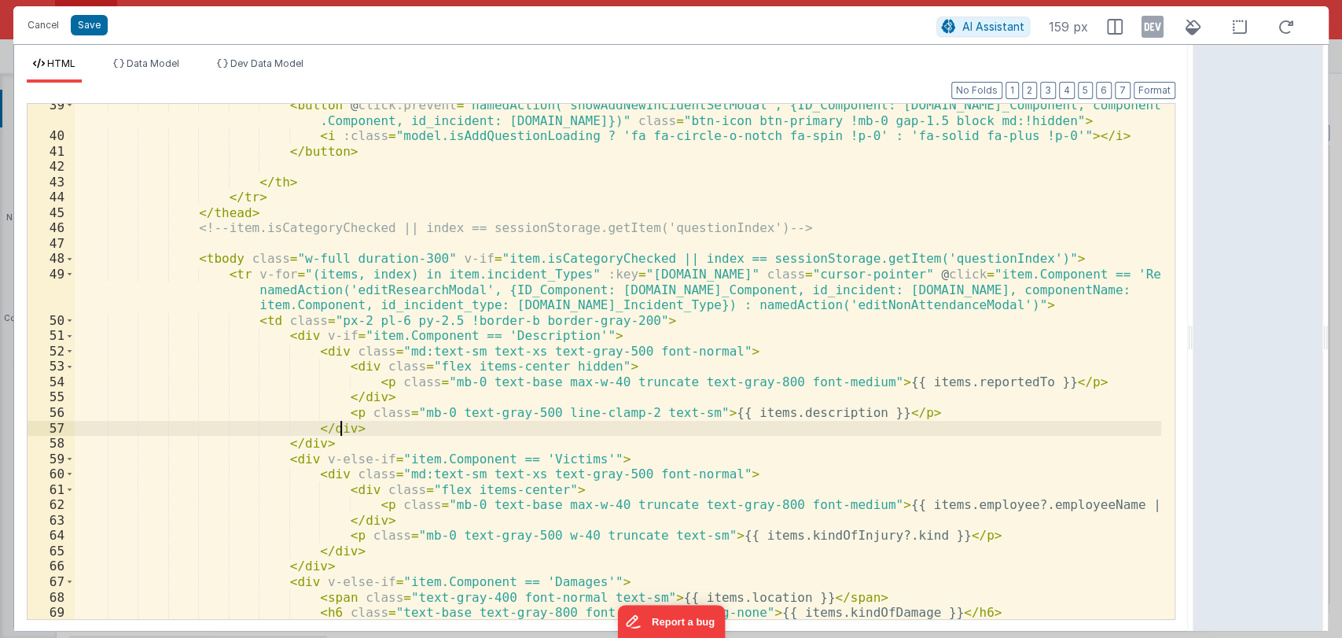
click at [727, 430] on div "< button @ click.prevent = "namedAction('showAddNewIncidentSetModal', {ID_Compo…" at bounding box center [618, 378] width 1087 height 561
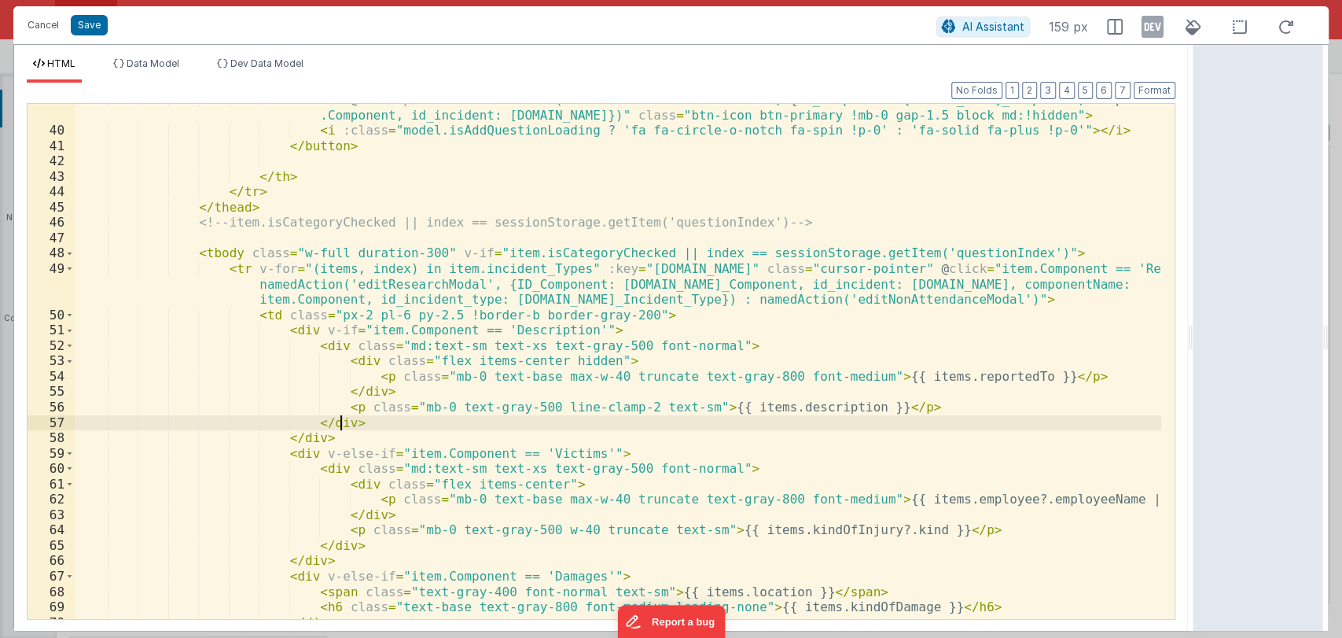
scroll to position [842, 0]
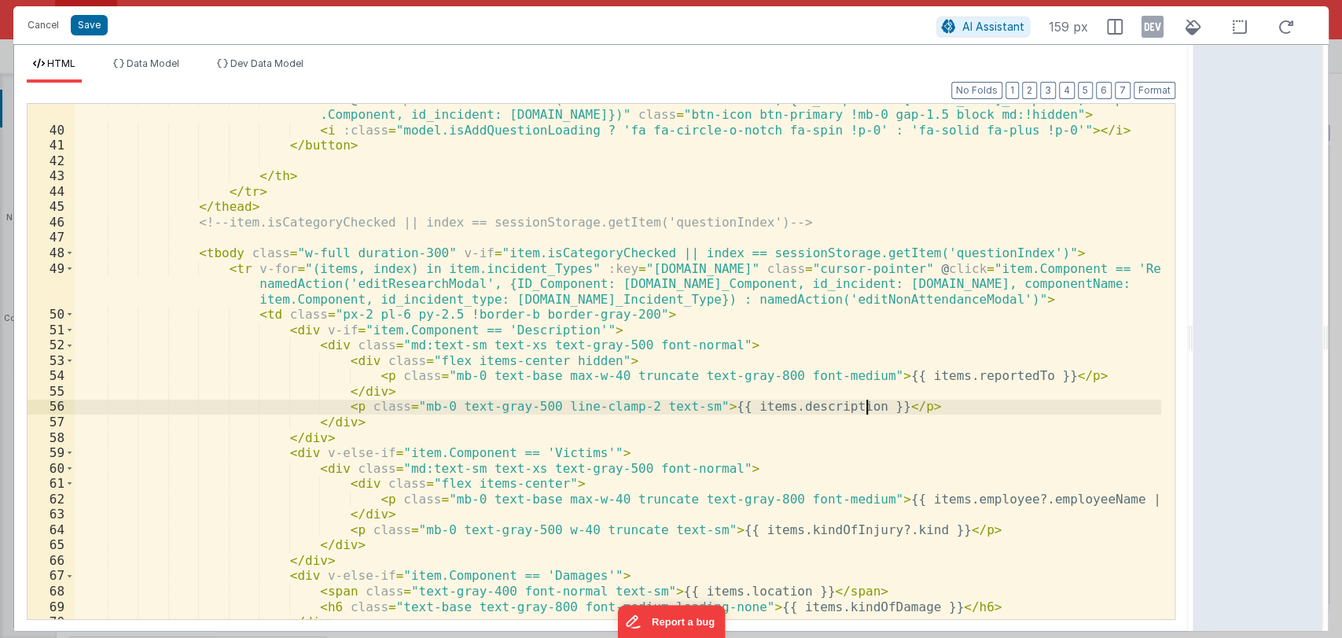
click at [894, 410] on div "< button @ click.prevent = "namedAction('showAddNewIncidentSetModal', {ID_Compo…" at bounding box center [618, 372] width 1087 height 561
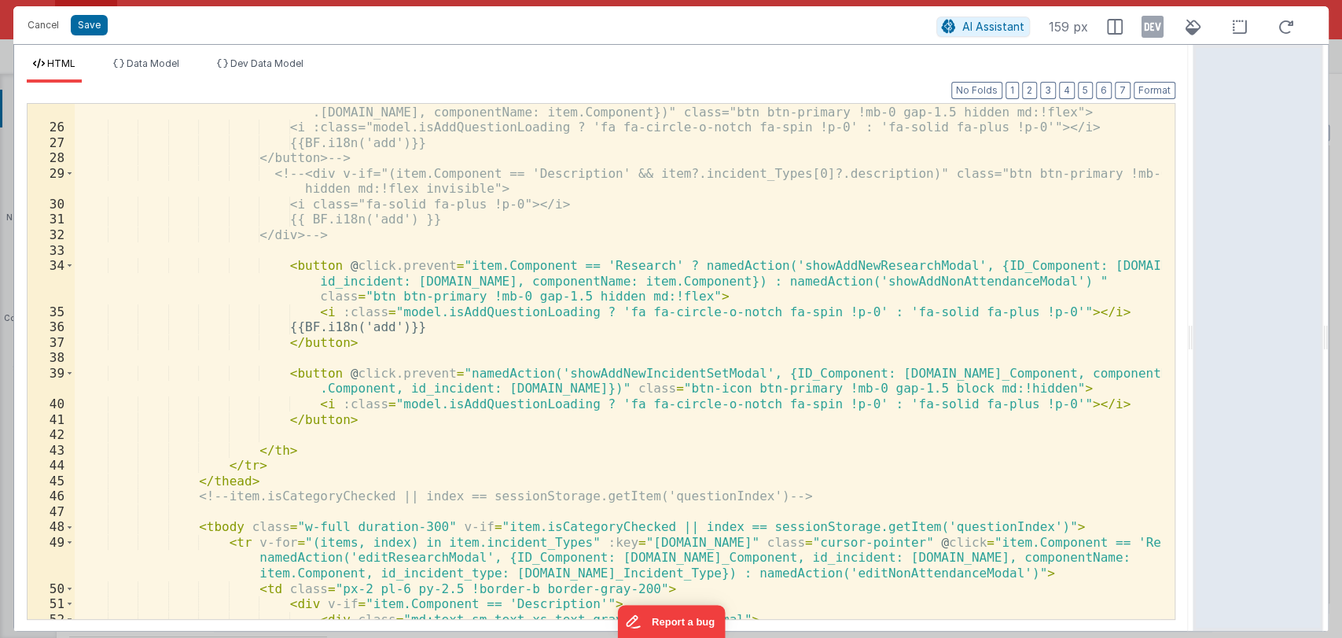
scroll to position [568, 0]
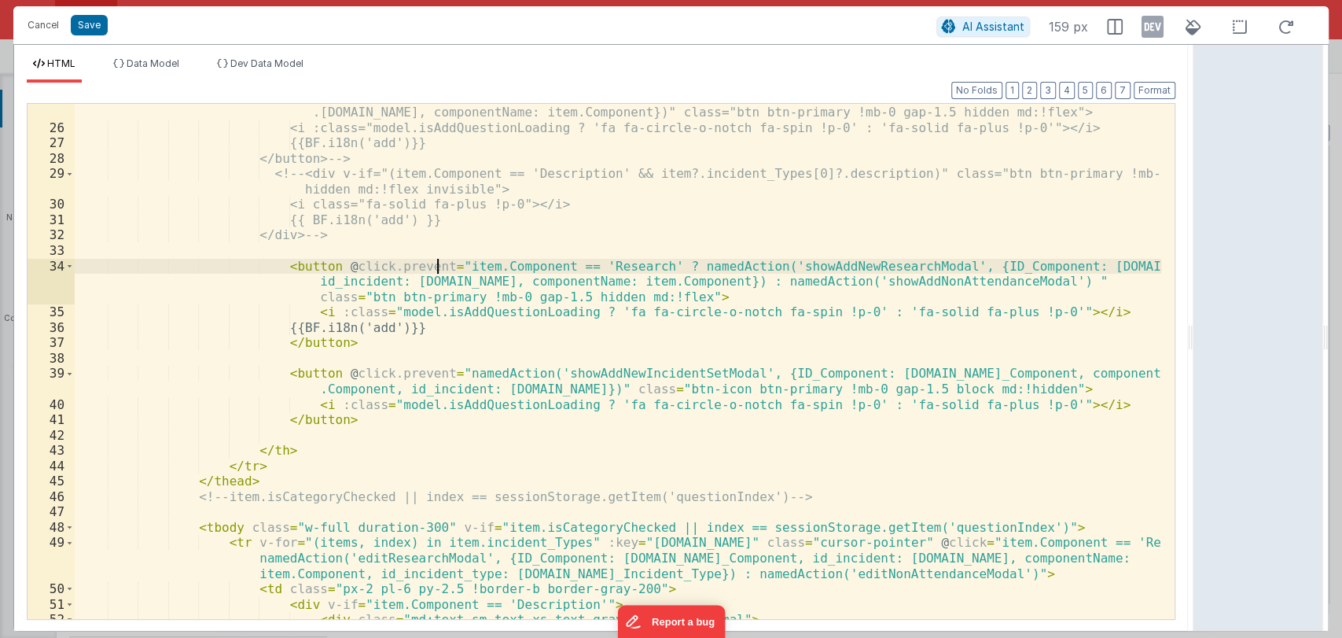
click at [436, 262] on div "<!-- <button v-if="(item.Component == 'Description' && !item?.incident_Types[0]…" at bounding box center [618, 316] width 1087 height 669
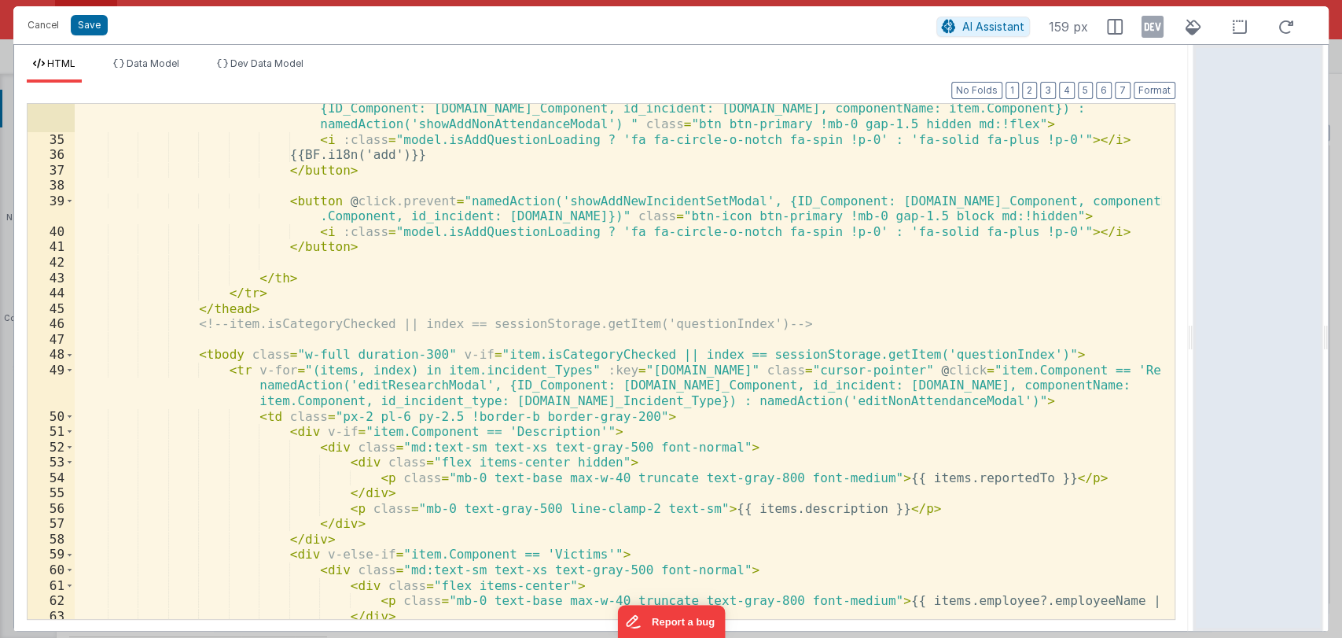
scroll to position [836, 0]
click at [886, 368] on div "< button @ click.prevent = "item.Component == 'Description' ? namedAction('show…" at bounding box center [618, 325] width 1087 height 669
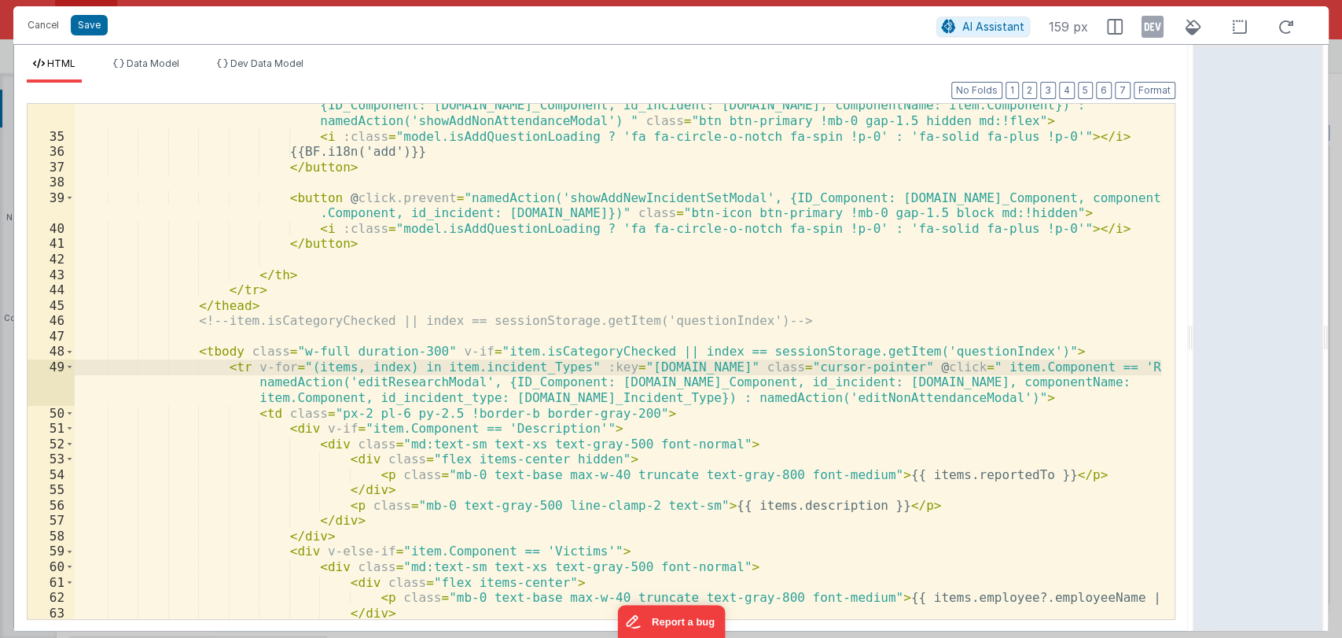
paste textarea
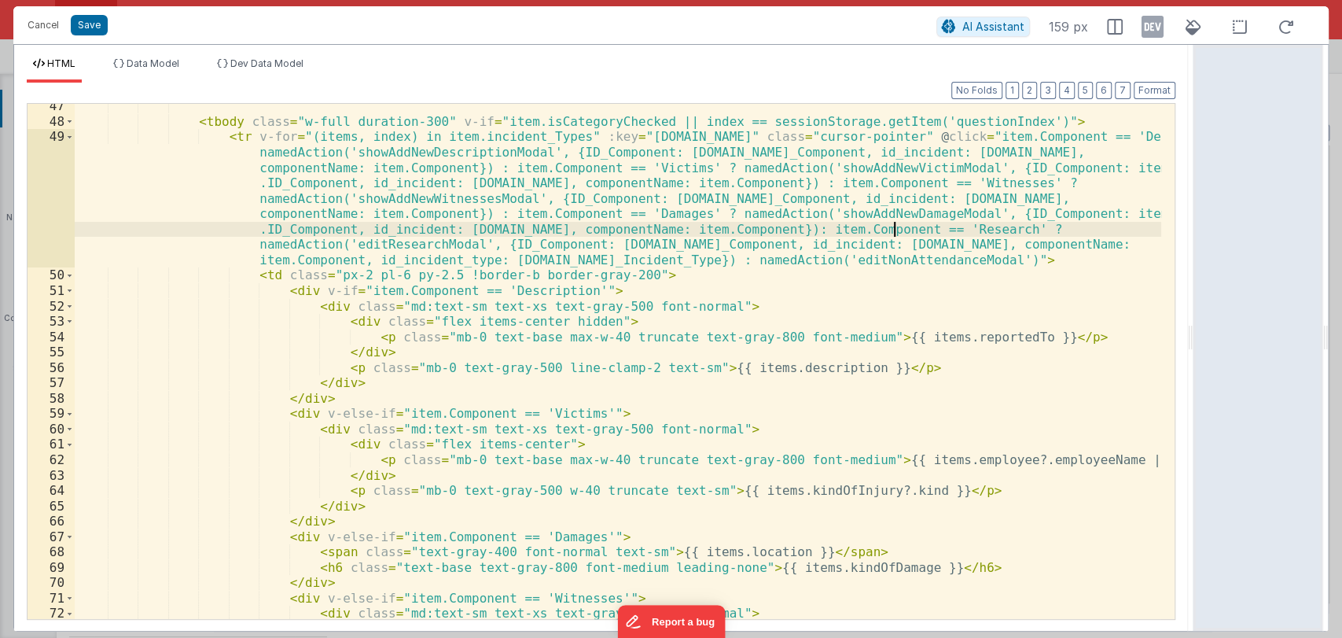
scroll to position [1069, 0]
click at [89, 24] on button "Save" at bounding box center [89, 25] width 37 height 20
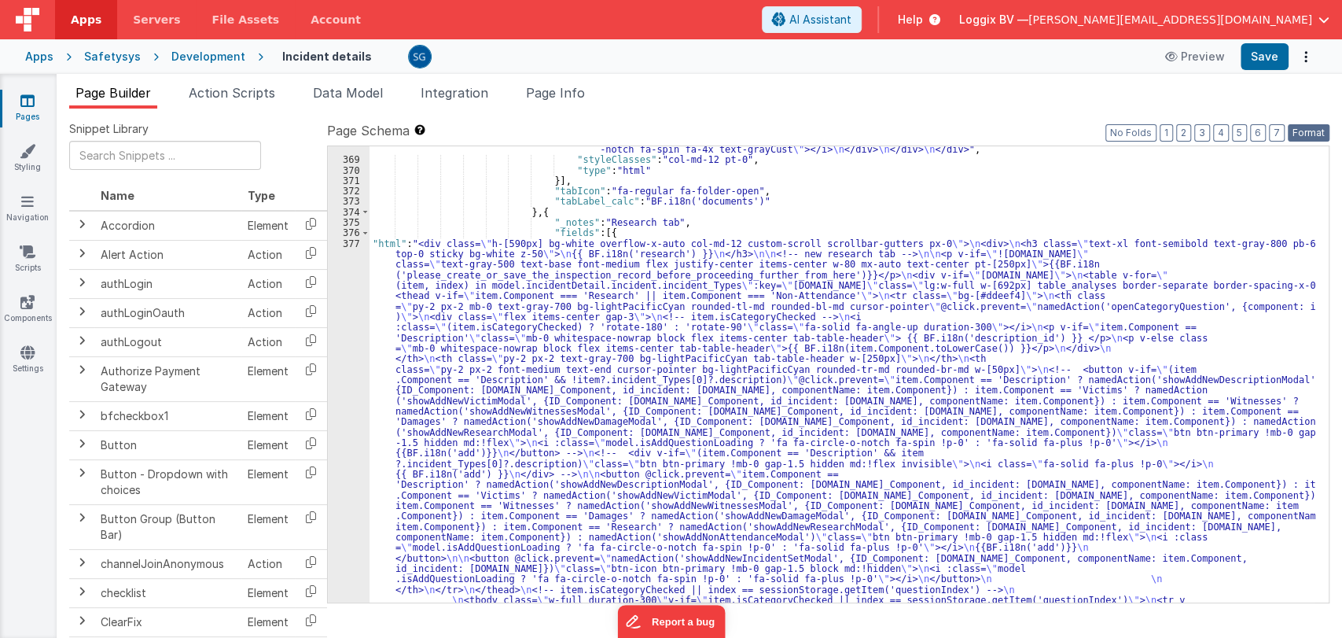
click at [1302, 138] on button "Format" at bounding box center [1309, 132] width 42 height 17
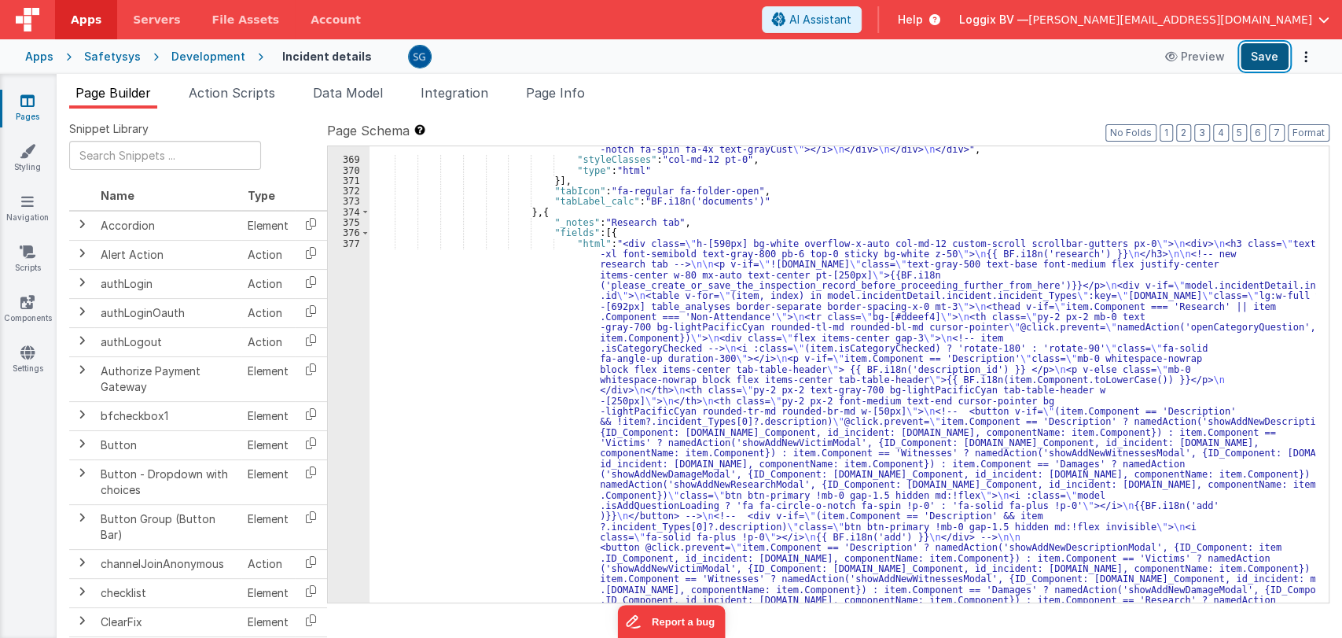
click at [1268, 53] on button "Save" at bounding box center [1265, 56] width 48 height 27
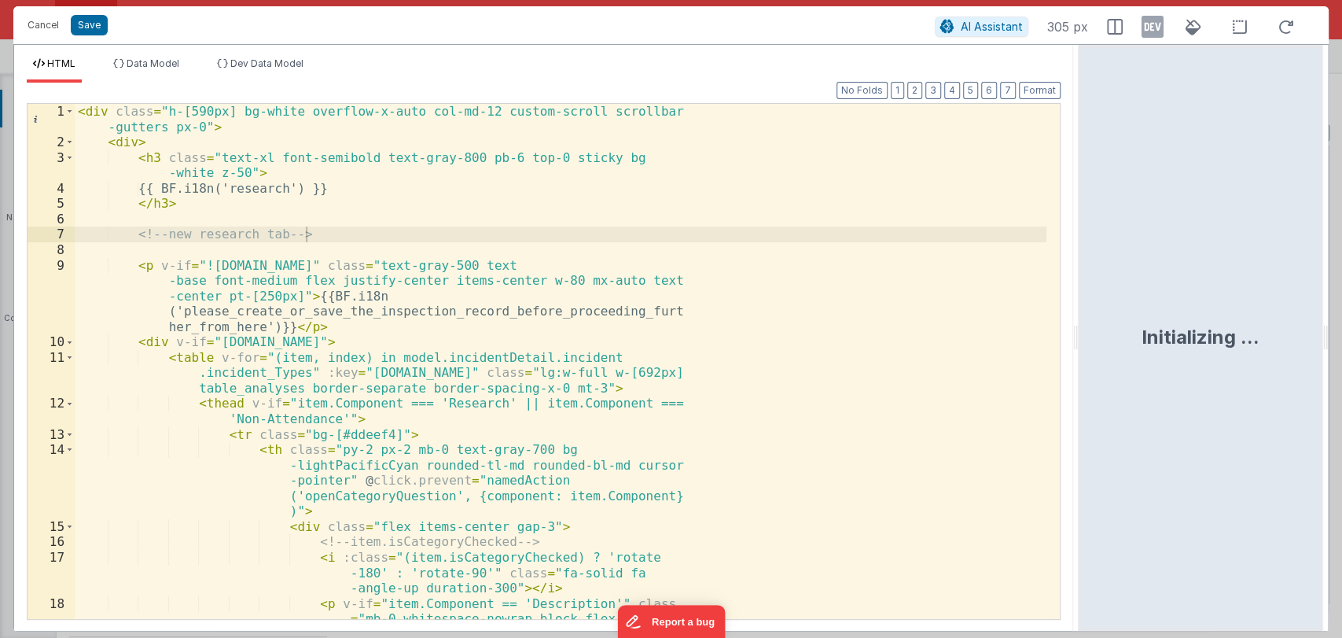
drag, startPoint x: 668, startPoint y: 333, endPoint x: 1080, endPoint y: 332, distance: 412.0
click at [1080, 332] on html "Cancel Save AI Assistant 305 px HTML Data Model Dev Data Model Format 7 6 5 4 3…" at bounding box center [671, 319] width 1342 height 638
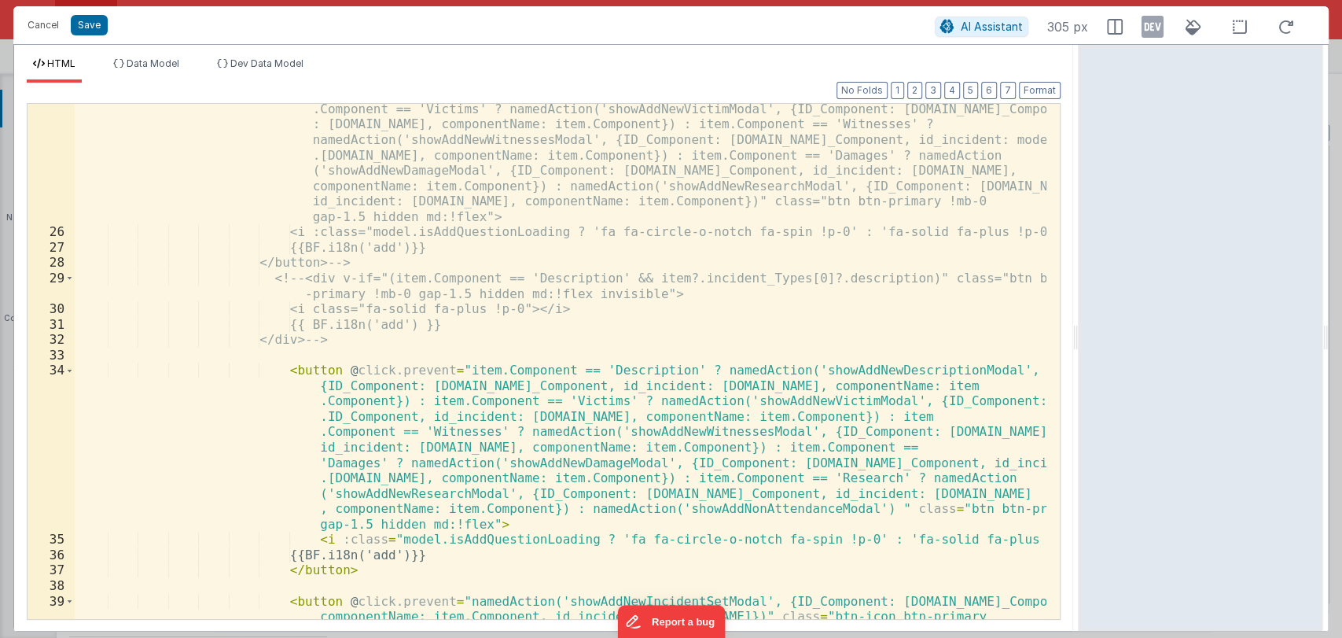
scroll to position [525, 0]
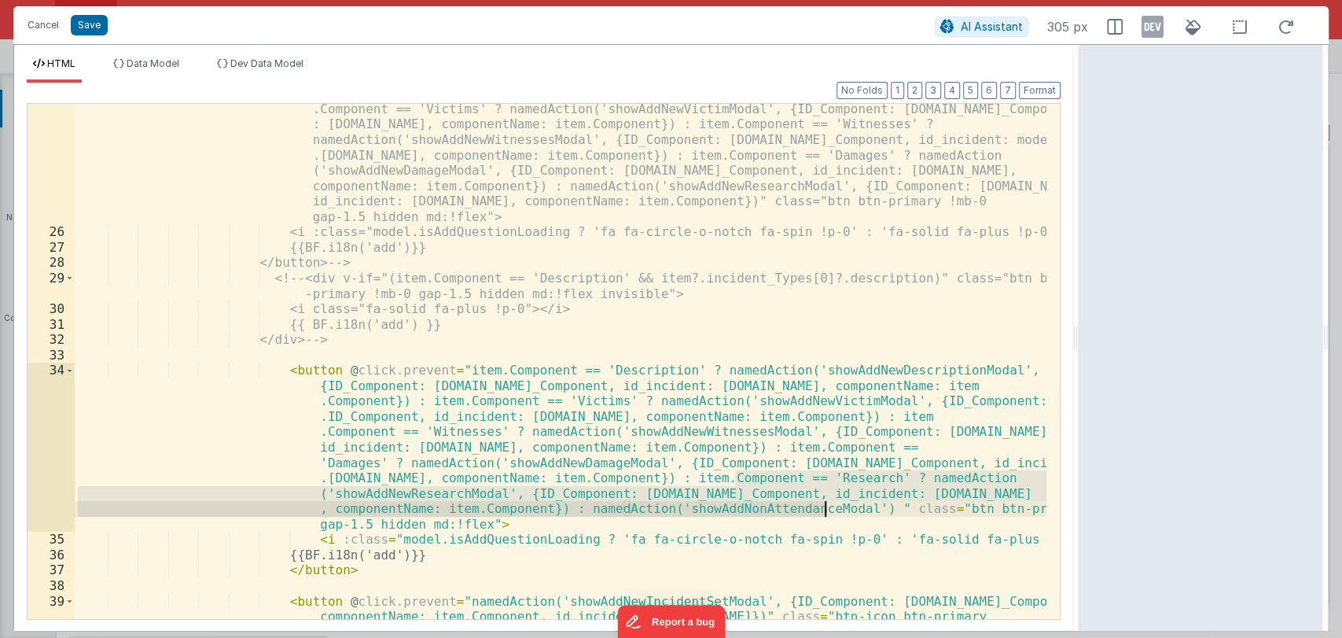
drag, startPoint x: 735, startPoint y: 477, endPoint x: 822, endPoint y: 508, distance: 92.8
click at [822, 508] on div "<!-- <button v-if="(item.Component == 'Description' && !item?.incident_Types[0]…" at bounding box center [561, 420] width 973 height 730
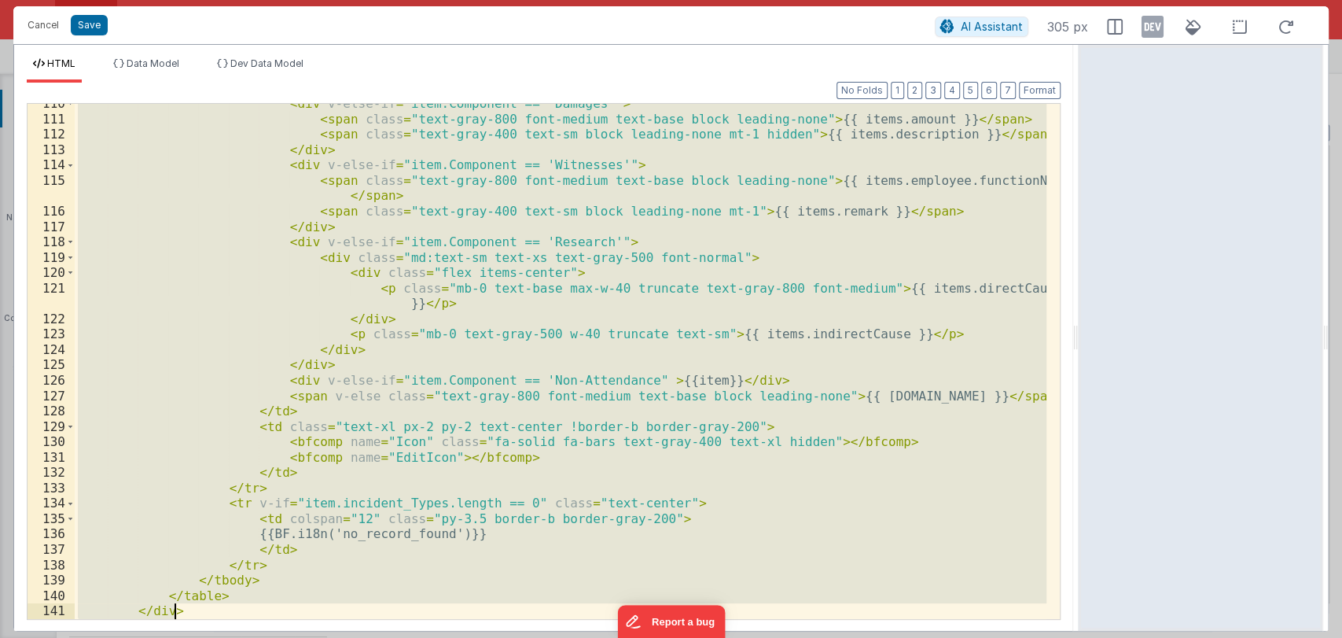
scroll to position [2422, 0]
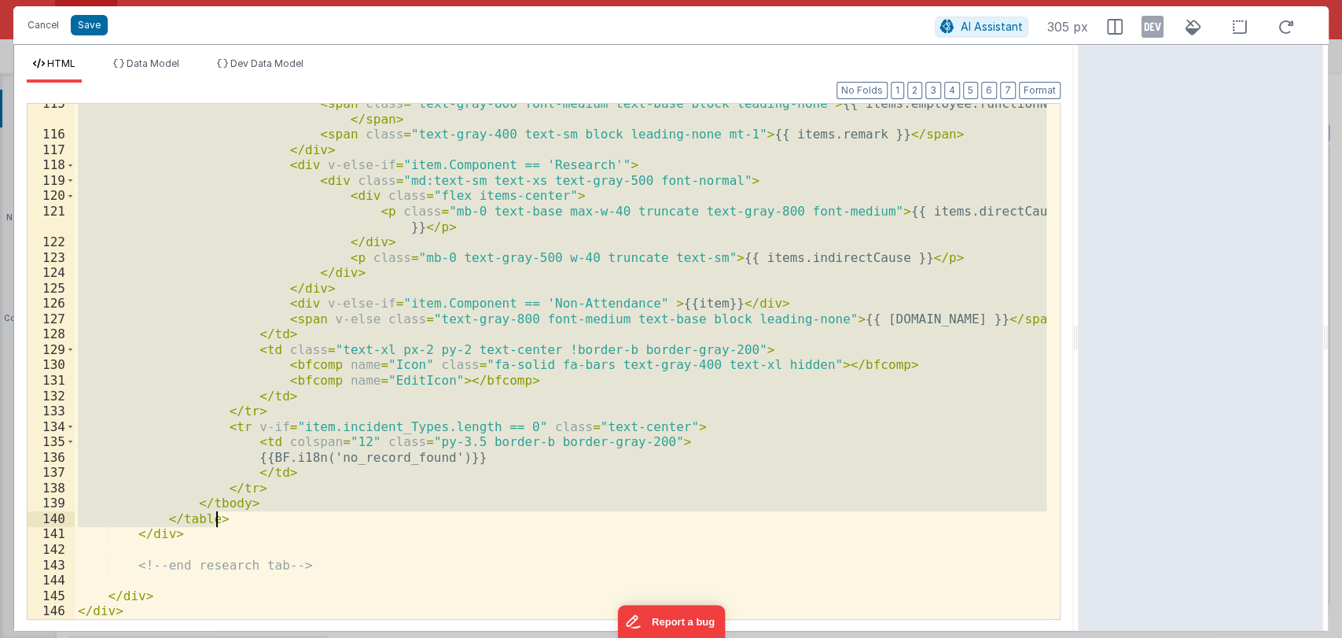
drag, startPoint x: 273, startPoint y: 370, endPoint x: 275, endPoint y: 524, distance: 154.1
click at [275, 524] on div "< span class = "text-gray-800 font-medium text-base block leading-none" > {{ it…" at bounding box center [561, 376] width 973 height 561
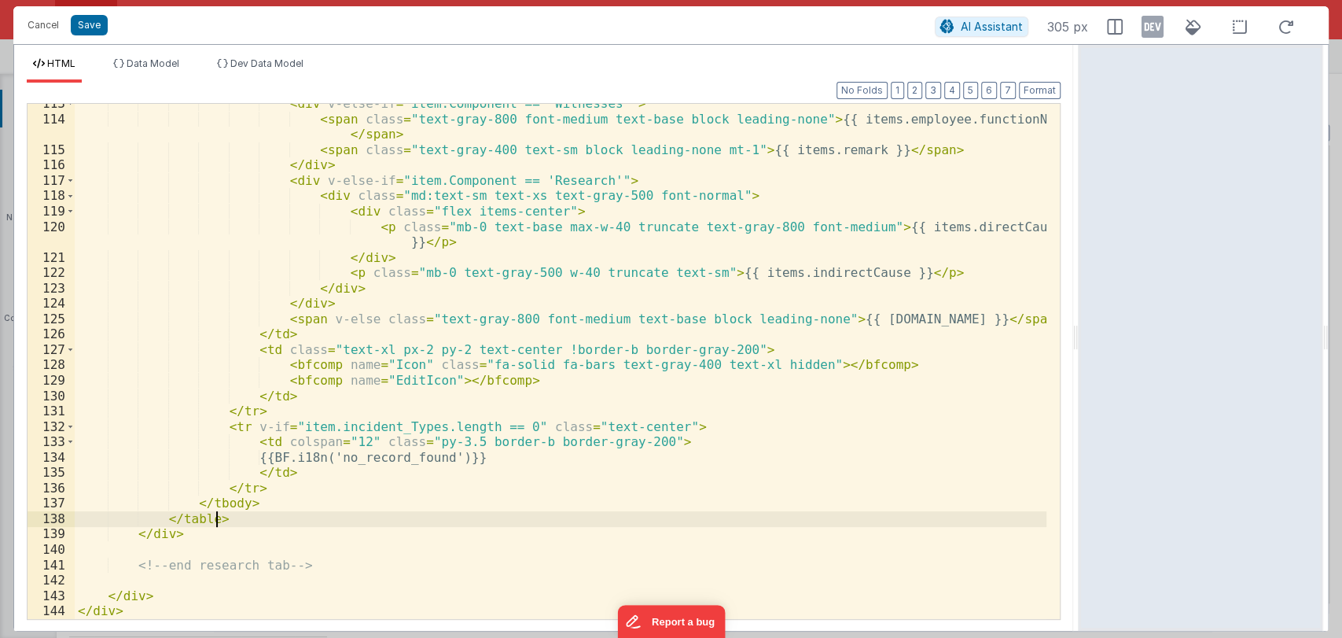
scroll to position [2406, 0]
click at [1042, 86] on button "Format" at bounding box center [1040, 90] width 42 height 17
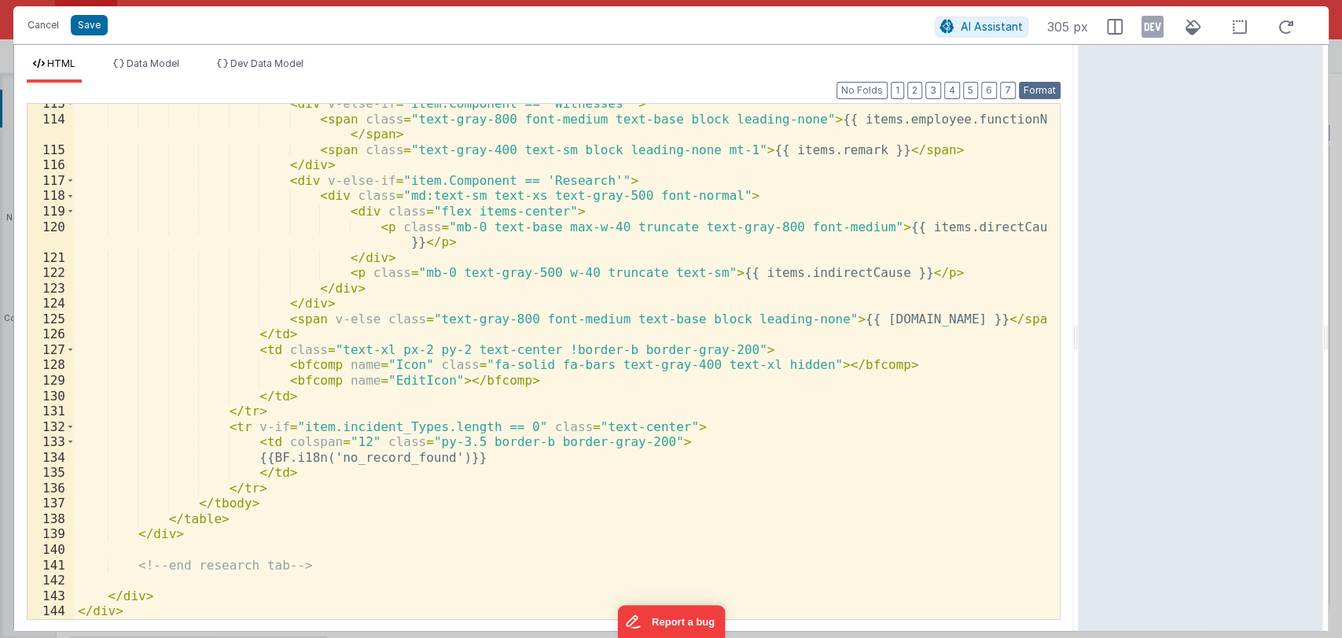
scroll to position [2390, 0]
click at [88, 24] on button "Save" at bounding box center [89, 25] width 37 height 20
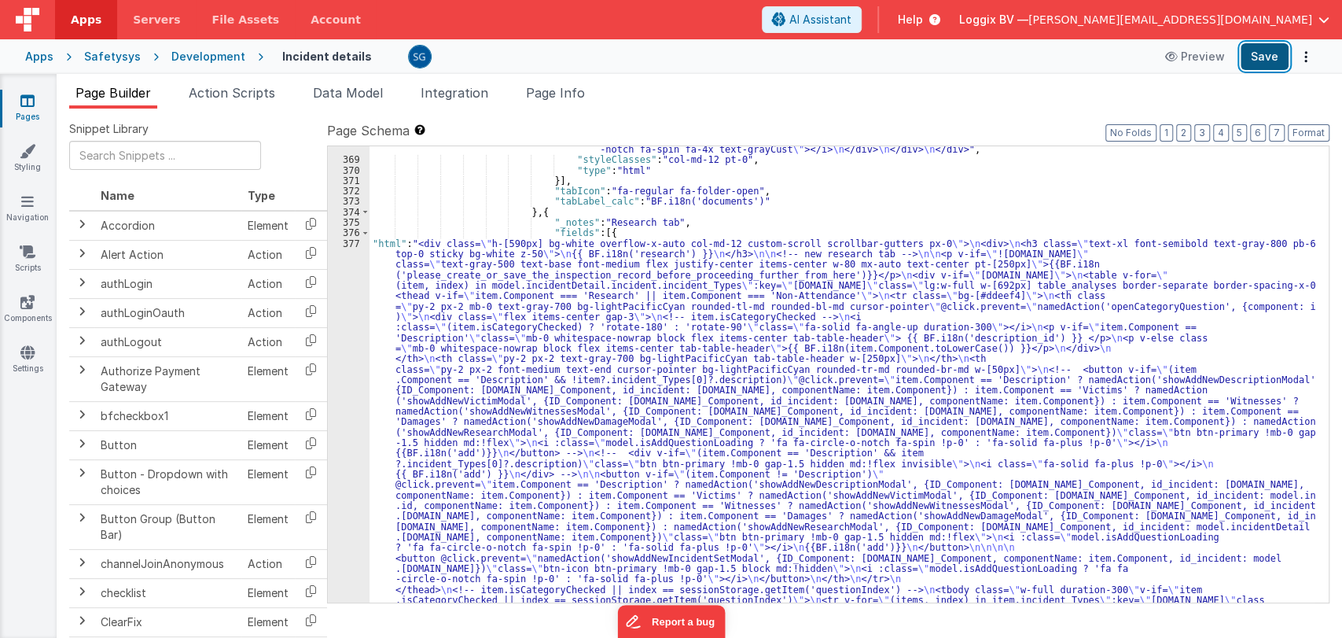
click at [1264, 60] on button "Save" at bounding box center [1265, 56] width 48 height 27
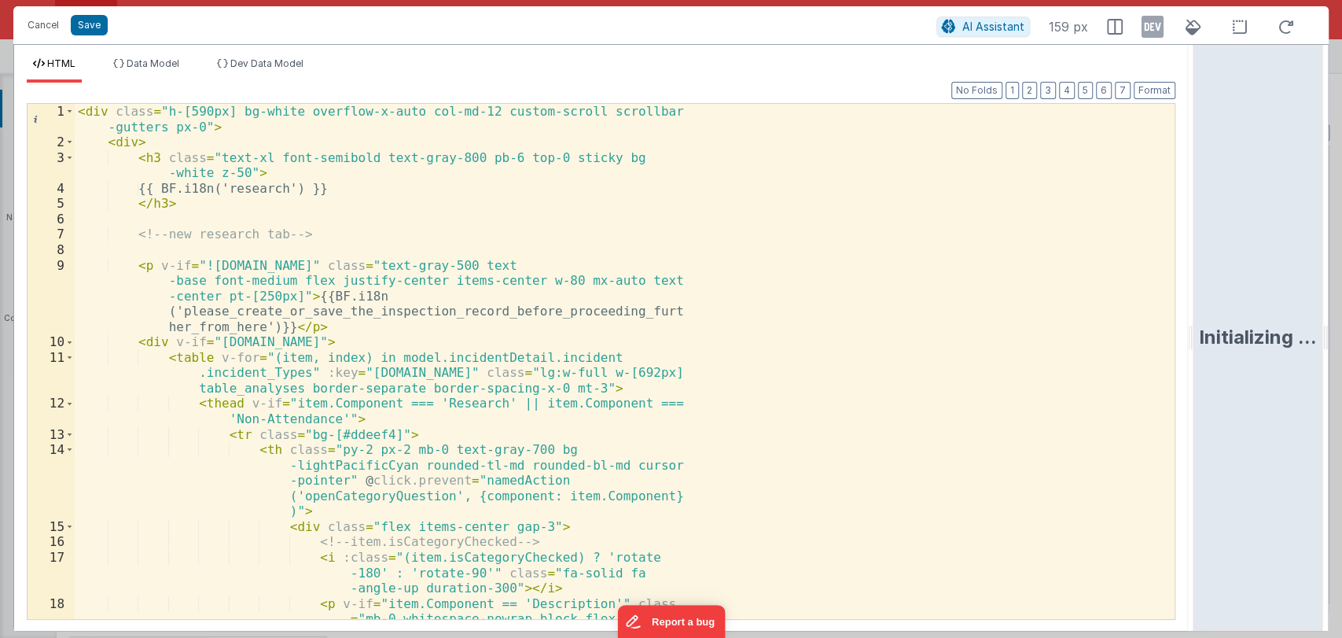
drag, startPoint x: 670, startPoint y: 335, endPoint x: 1323, endPoint y: 331, distance: 652.6
click at [1323, 331] on html "Cancel Save AI Assistant 159 px HTML Data Model Dev Data Model Format 7 6 5 4 3…" at bounding box center [671, 319] width 1342 height 638
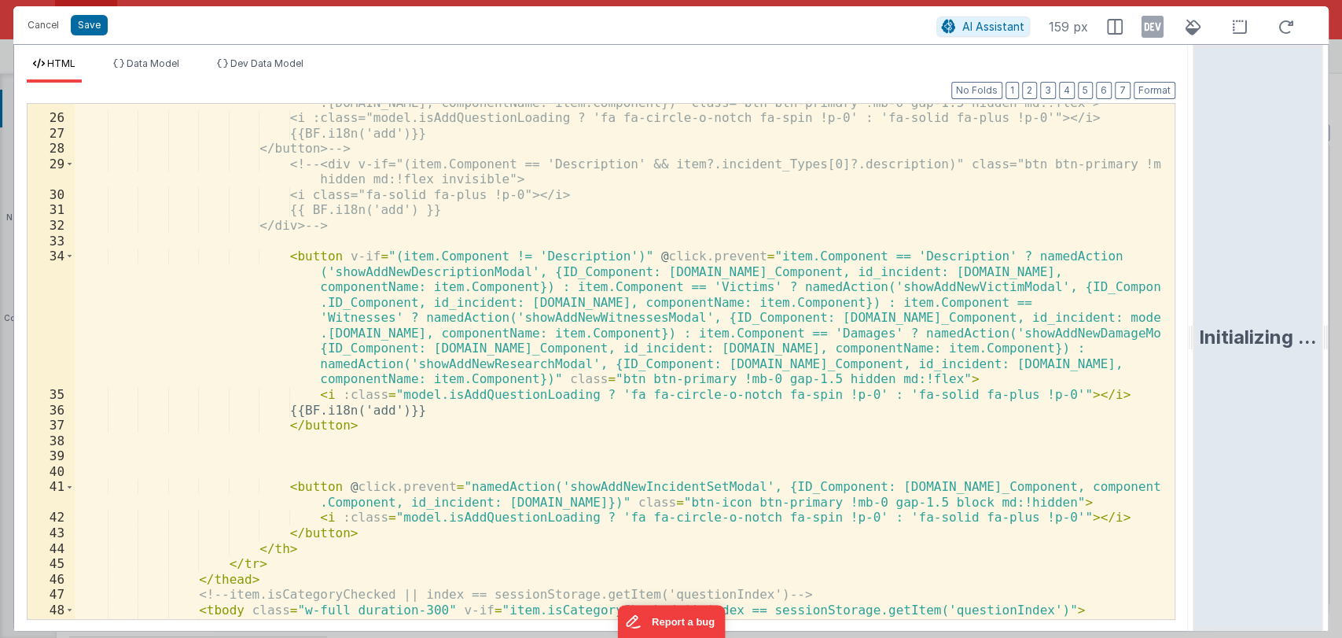
scroll to position [578, 0]
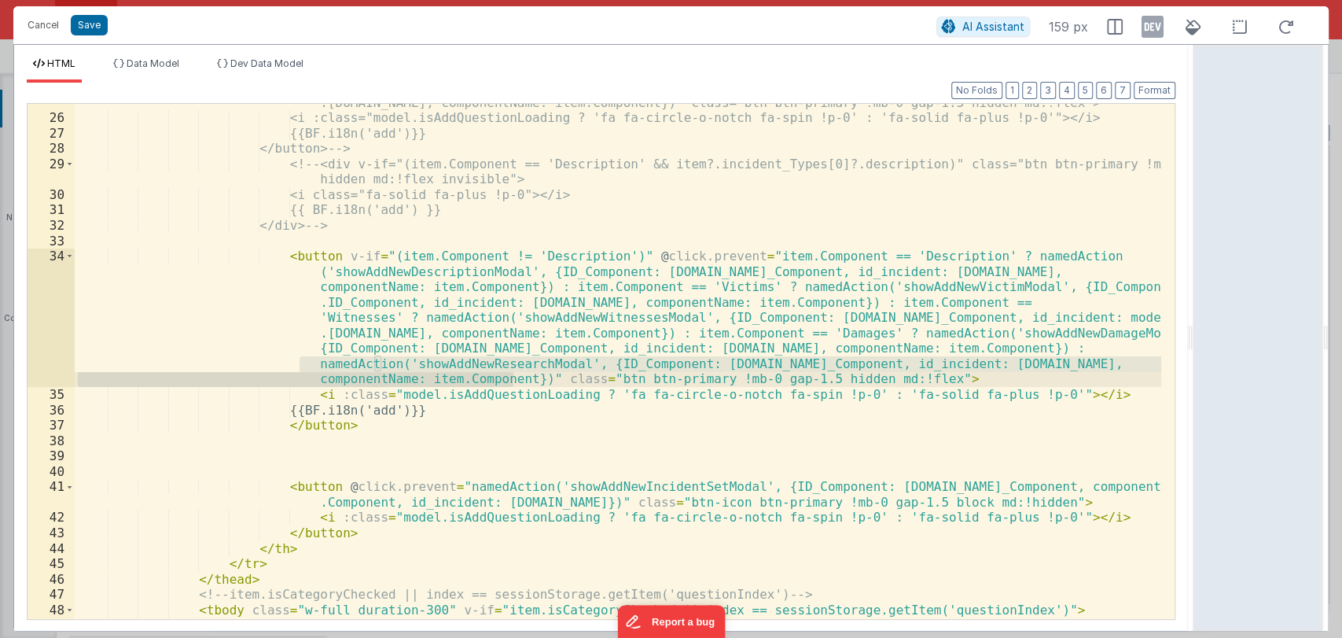
drag, startPoint x: 299, startPoint y: 366, endPoint x: 510, endPoint y: 381, distance: 212.1
click at [510, 381] on div "<!-- <button v-if="(item.Component == 'Description' && !item?.incident_Types[0]…" at bounding box center [618, 376] width 1087 height 808
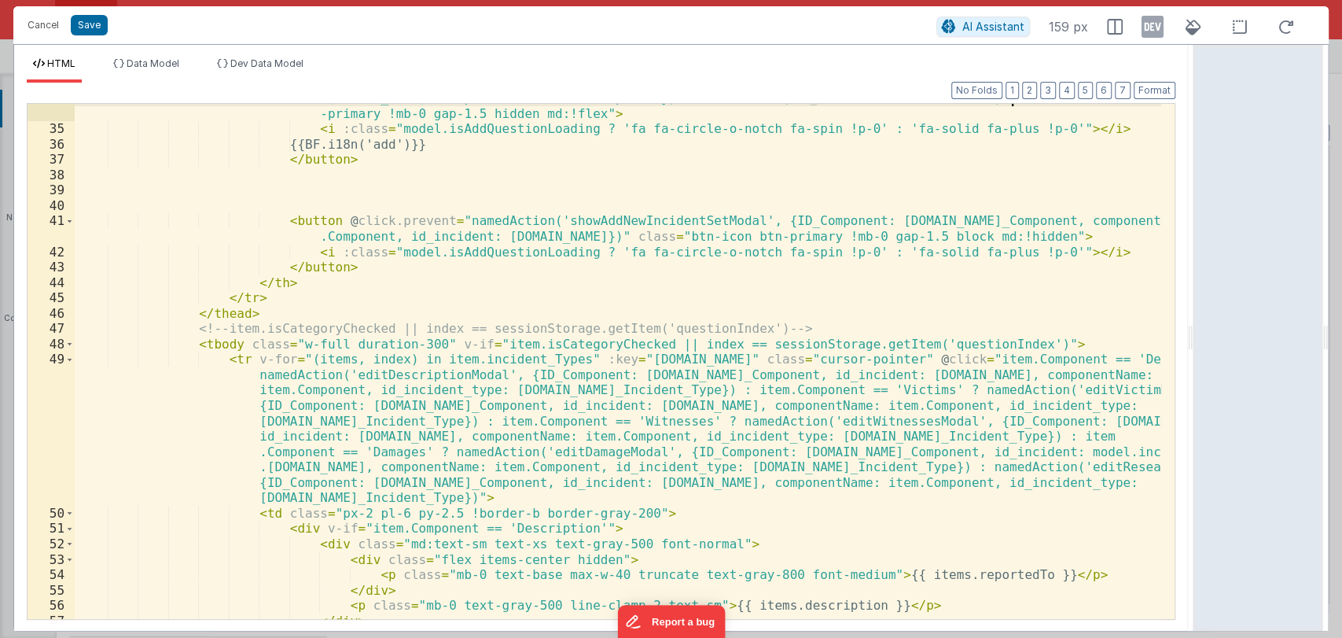
scroll to position [859, 0]
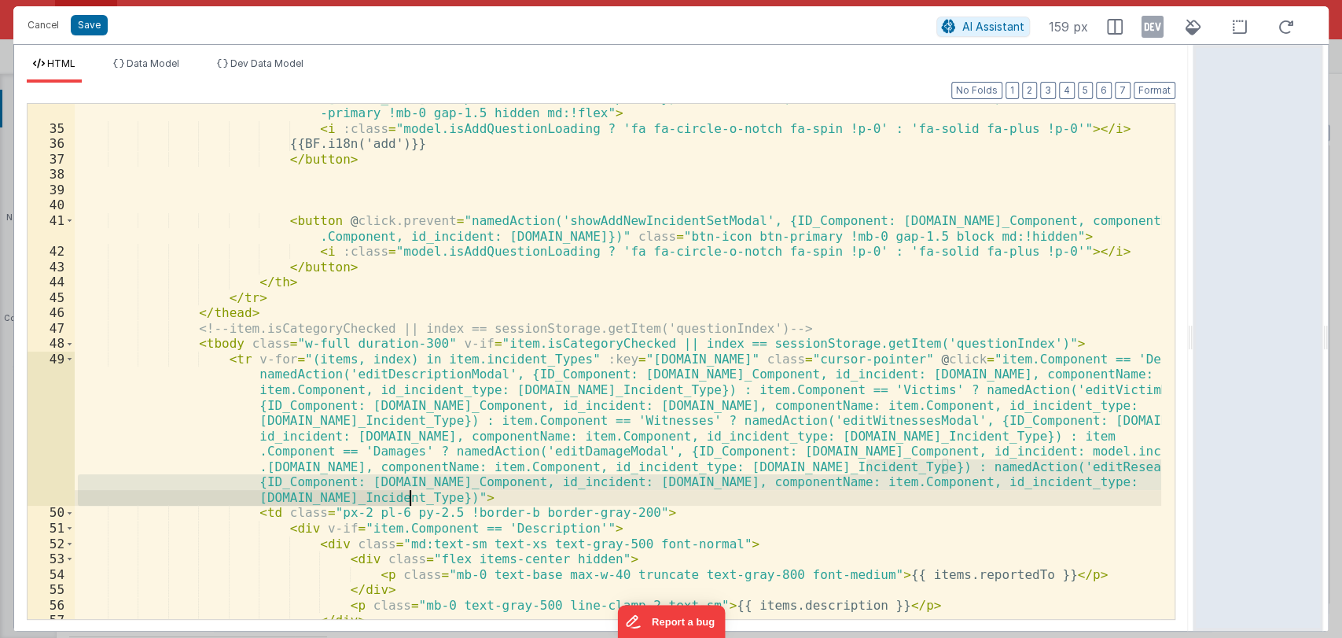
drag, startPoint x: 867, startPoint y: 464, endPoint x: 409, endPoint y: 502, distance: 460.0
click at [409, 502] on div "< button v-if = "(item.Component != 'Description')" @ click.prevent = "item.Com…" at bounding box center [618, 309] width 1087 height 684
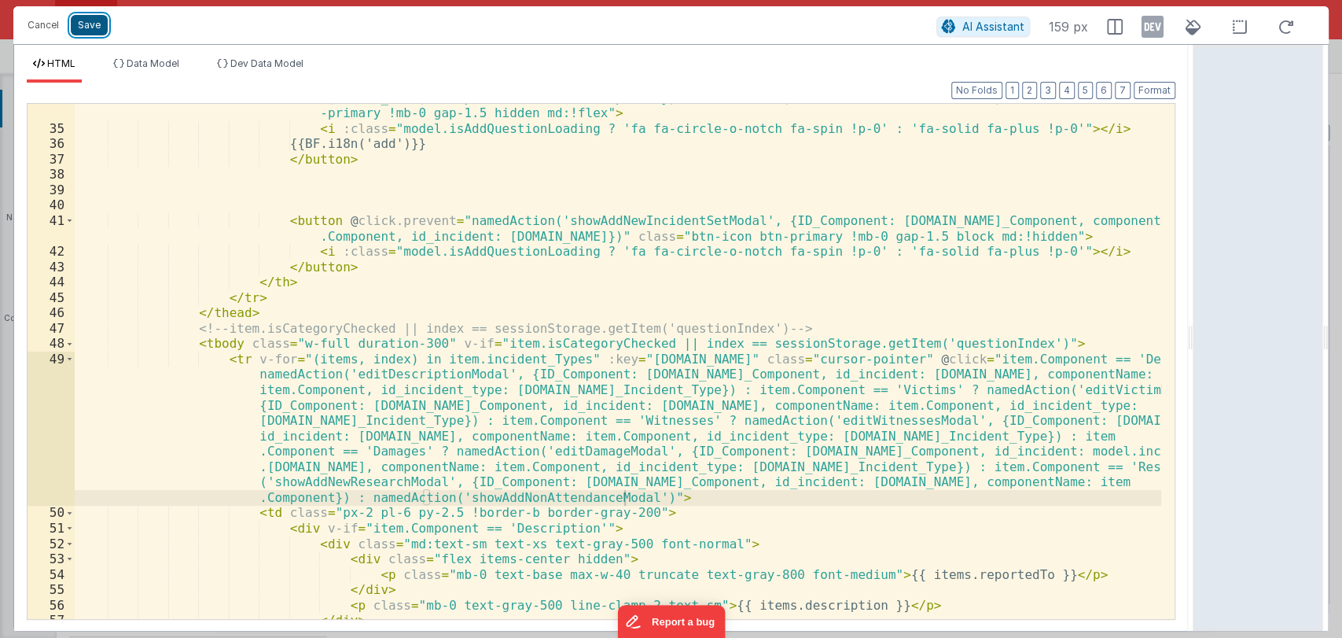
click at [96, 20] on button "Save" at bounding box center [89, 25] width 37 height 20
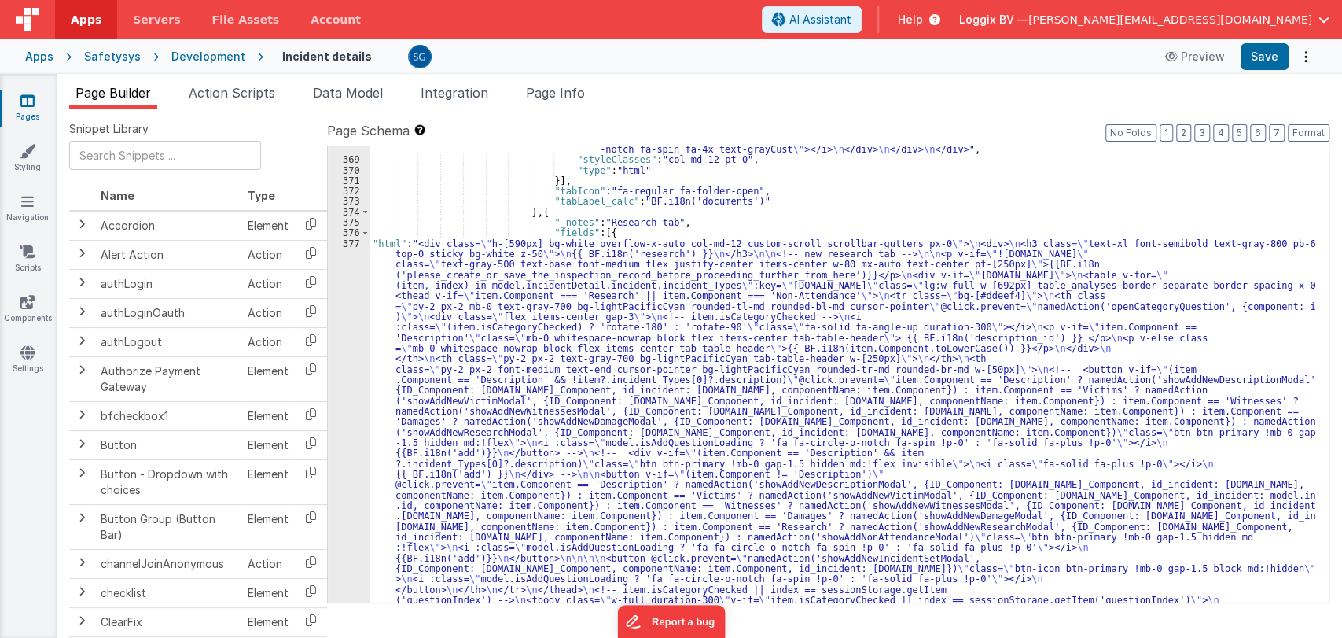
click at [1253, 71] on div "Apps Safetysys Development Incident details Preview Save" at bounding box center [671, 56] width 1342 height 35
click at [1262, 64] on button "Save" at bounding box center [1265, 56] width 48 height 27
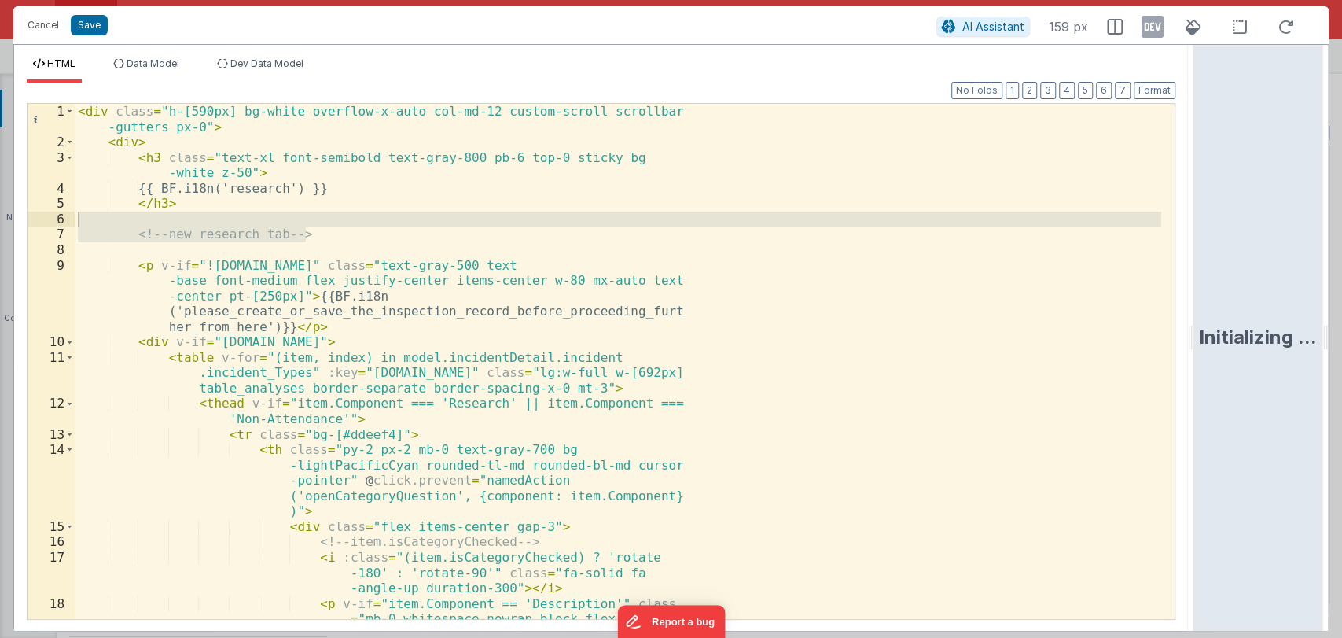
drag, startPoint x: 671, startPoint y: 335, endPoint x: 1341, endPoint y: 259, distance: 674.3
click at [1341, 259] on html "Cancel Save AI Assistant 159 px HTML Data Model Dev Data Model Format 7 6 5 4 3…" at bounding box center [671, 319] width 1342 height 638
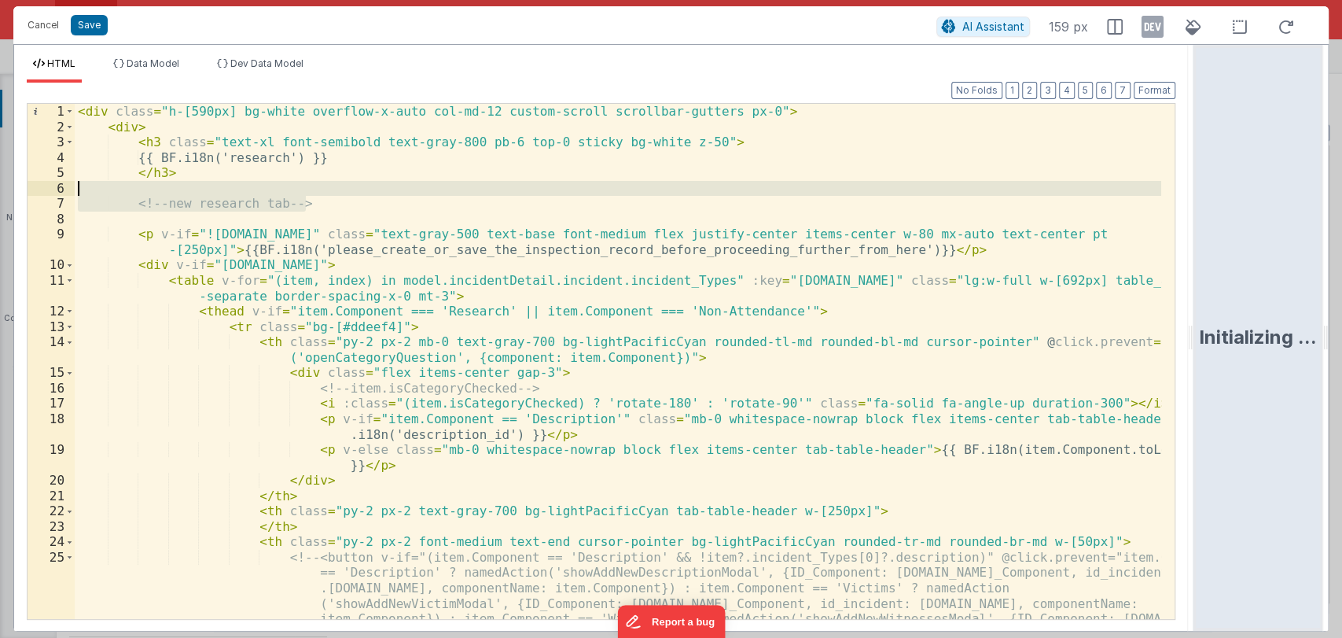
click at [809, 329] on div "< div class = "h-[590px] bg-white overflow-x-auto col-md-12 custom-scroll scrol…" at bounding box center [618, 438] width 1087 height 669
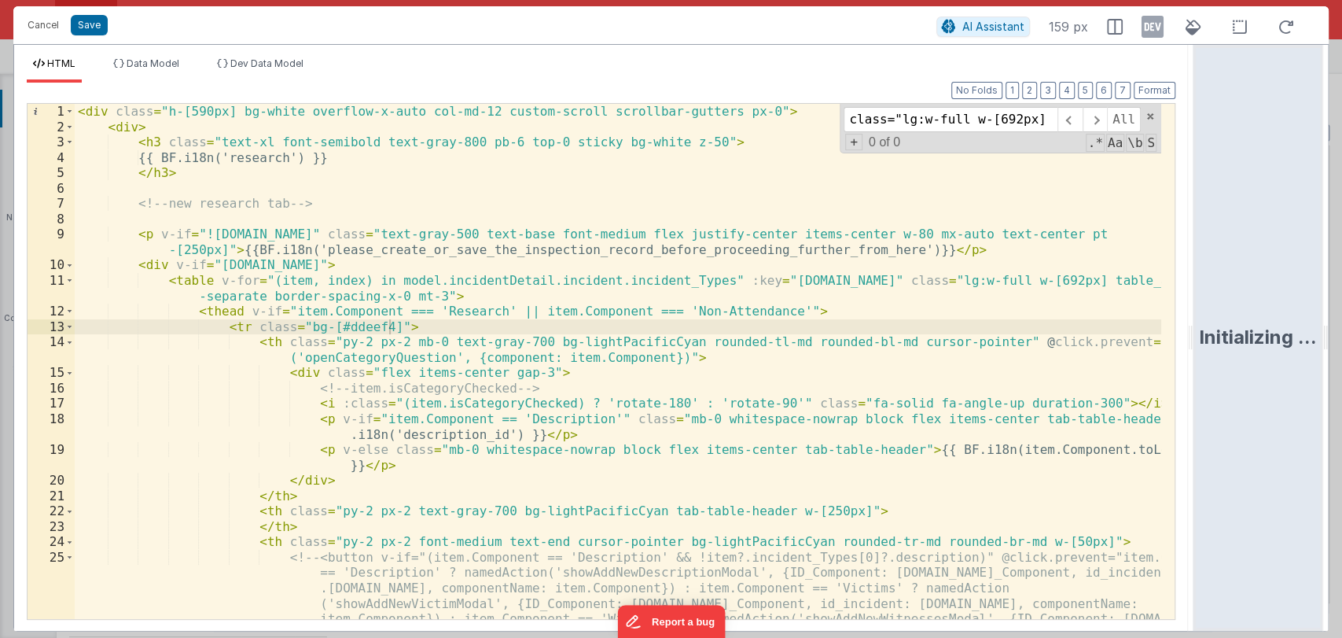
scroll to position [0, 363]
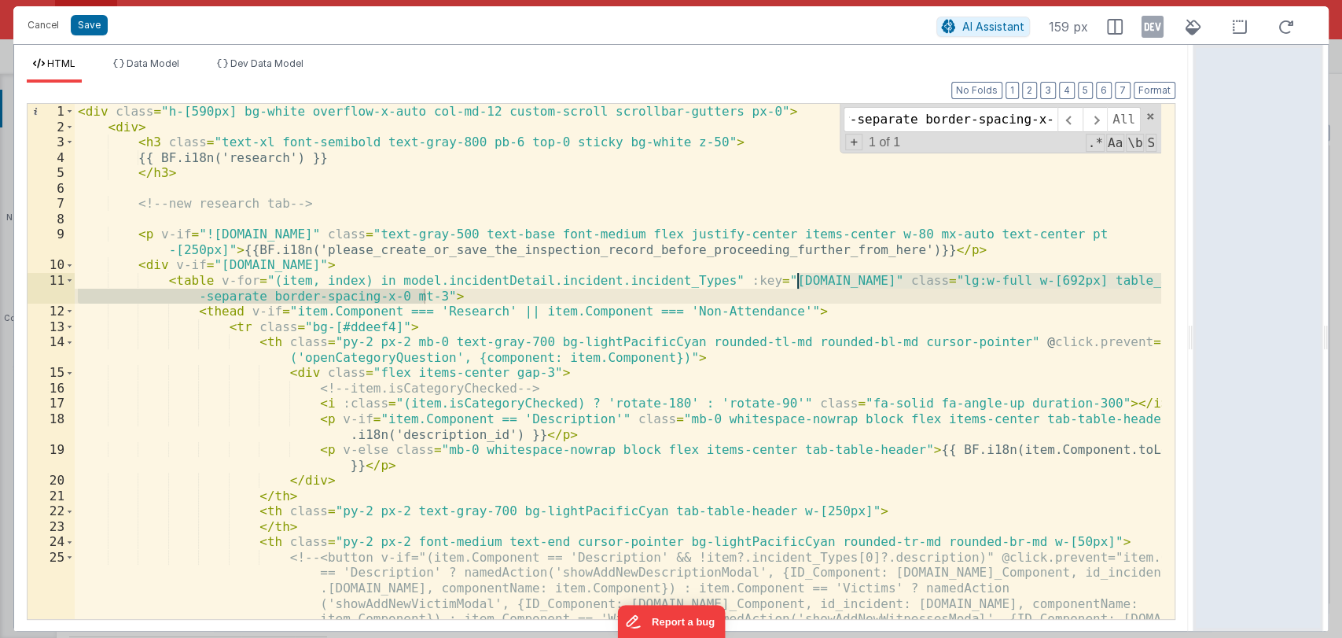
type input "class="lg:w-full w-[692px] table_analyses border-separate border-spacing-x-0 mt…"
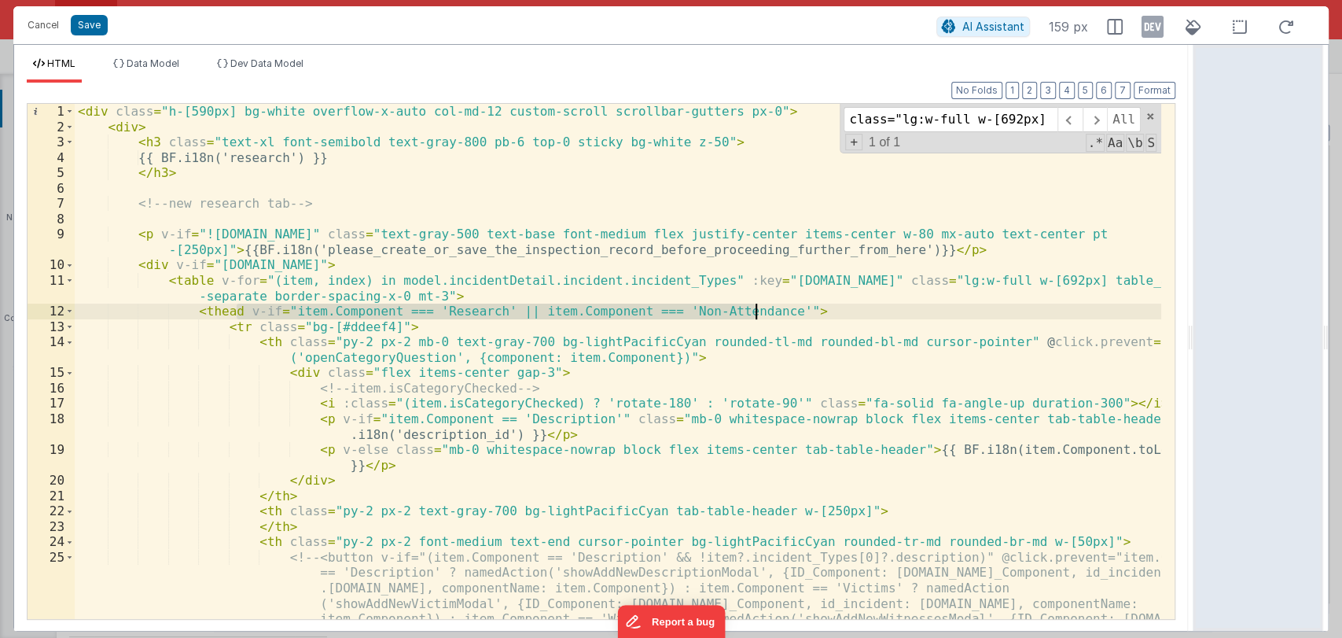
drag, startPoint x: 236, startPoint y: 311, endPoint x: 756, endPoint y: 310, distance: 519.7
click at [756, 310] on div "< div class = "h-[590px] bg-white overflow-x-auto col-md-12 custom-scroll scrol…" at bounding box center [618, 438] width 1087 height 669
click at [203, 277] on div "< div class = "h-[590px] bg-white overflow-x-auto col-md-12 custom-scroll scrol…" at bounding box center [618, 438] width 1087 height 669
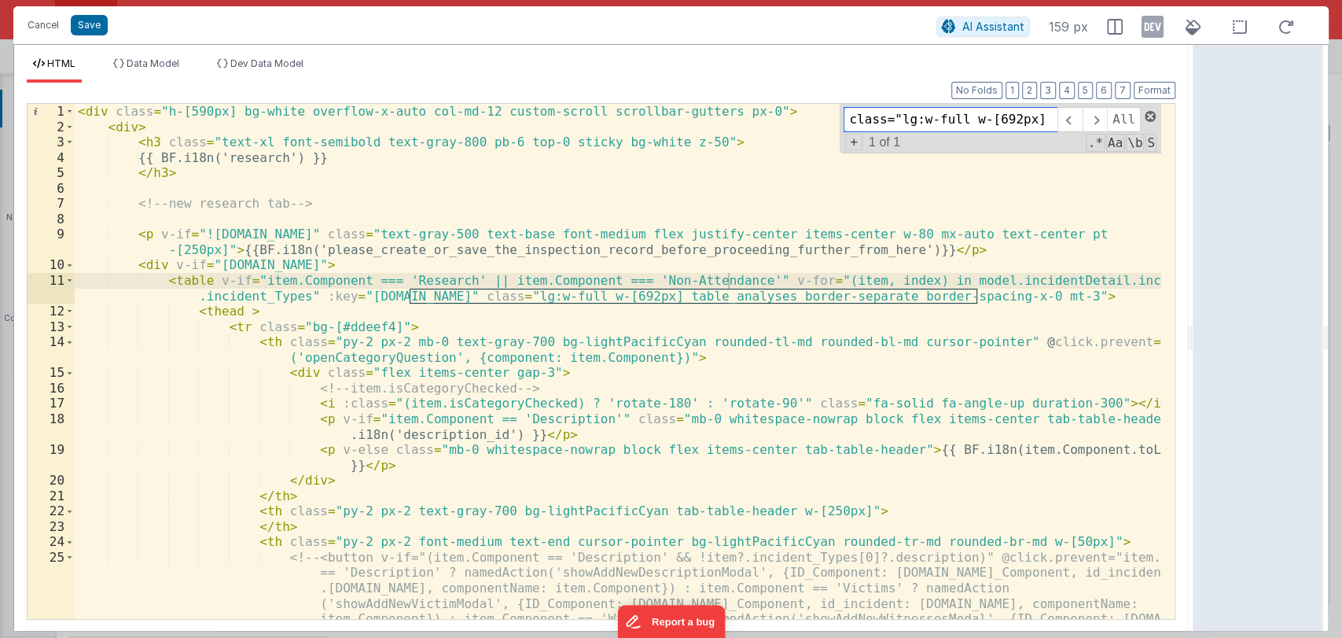
scroll to position [0, 363]
click at [1150, 111] on span at bounding box center [1150, 116] width 11 height 11
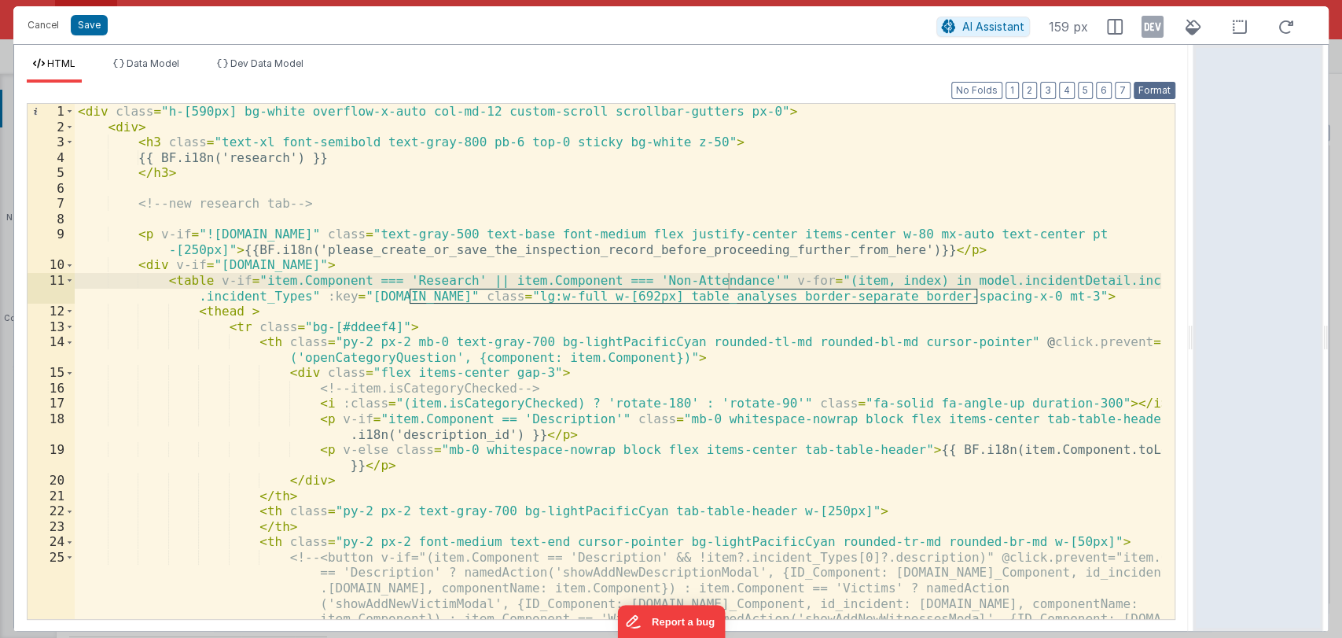
click at [1158, 94] on button "Format" at bounding box center [1155, 90] width 42 height 17
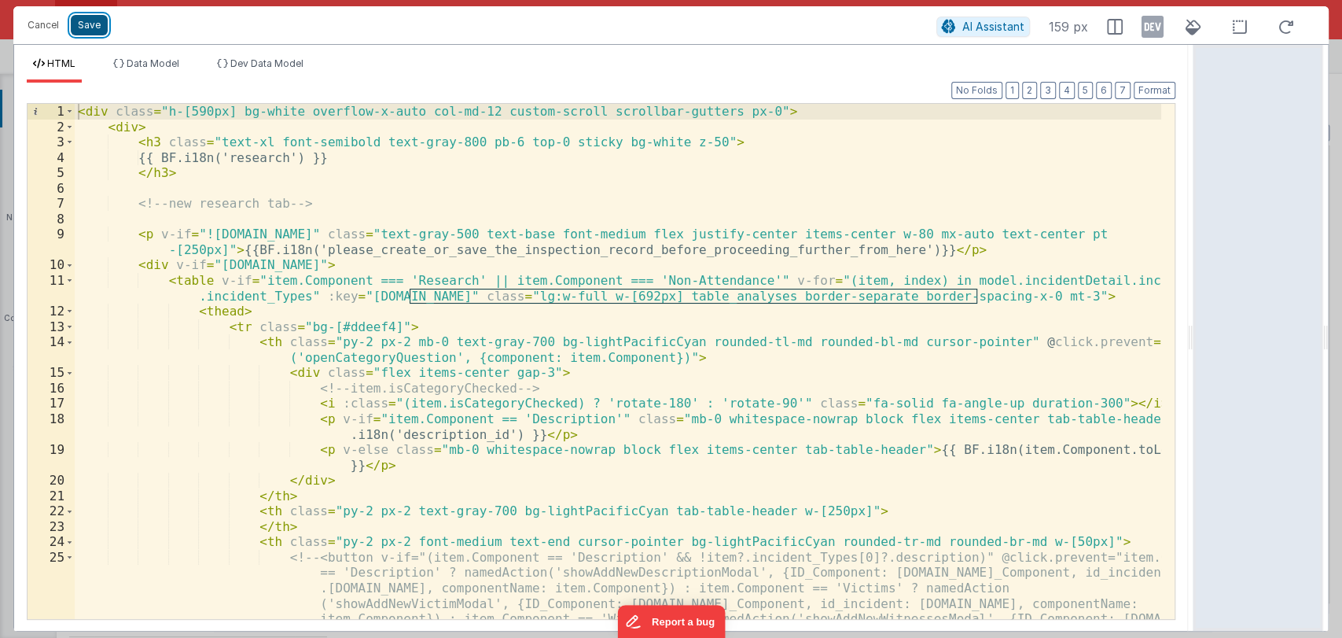
click at [92, 20] on button "Save" at bounding box center [89, 25] width 37 height 20
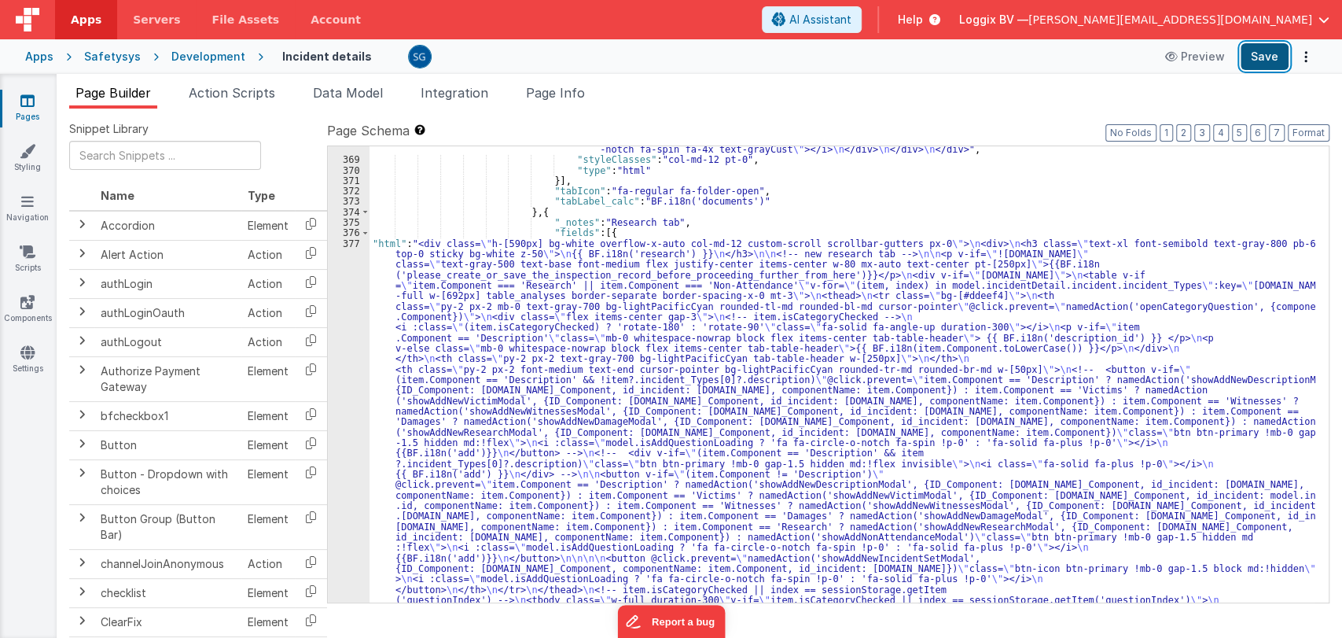
click at [1260, 64] on button "Save" at bounding box center [1265, 56] width 48 height 27
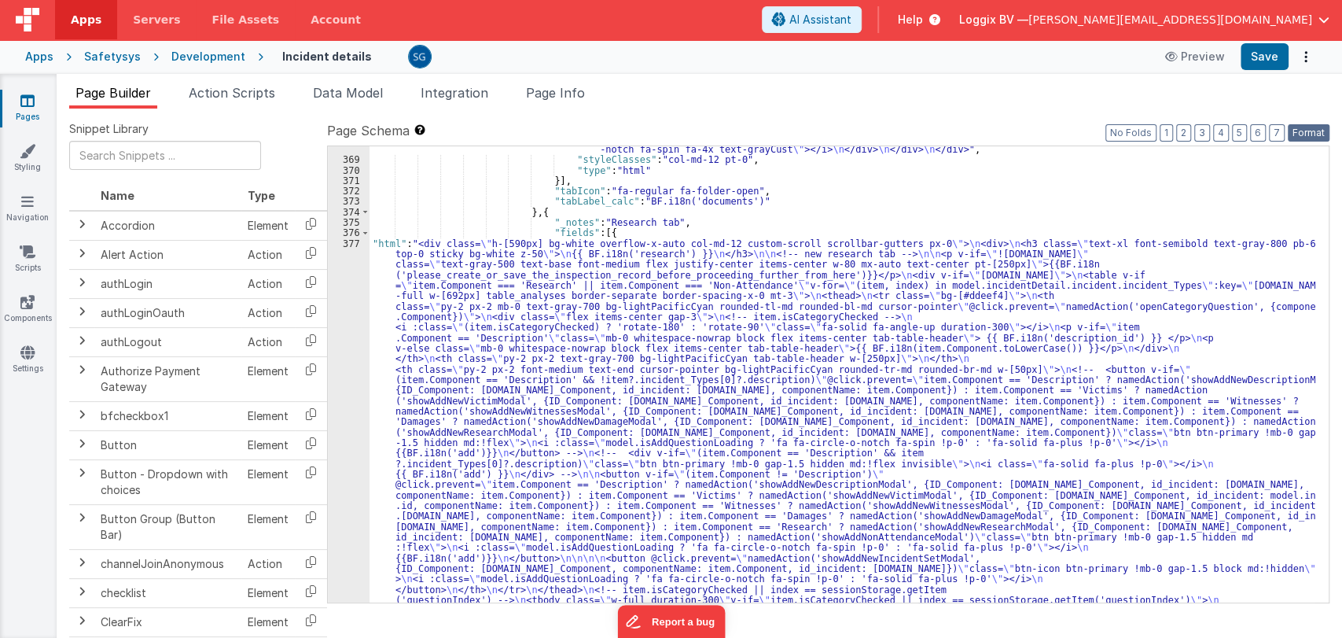
click at [1296, 127] on button "Format" at bounding box center [1309, 132] width 42 height 17
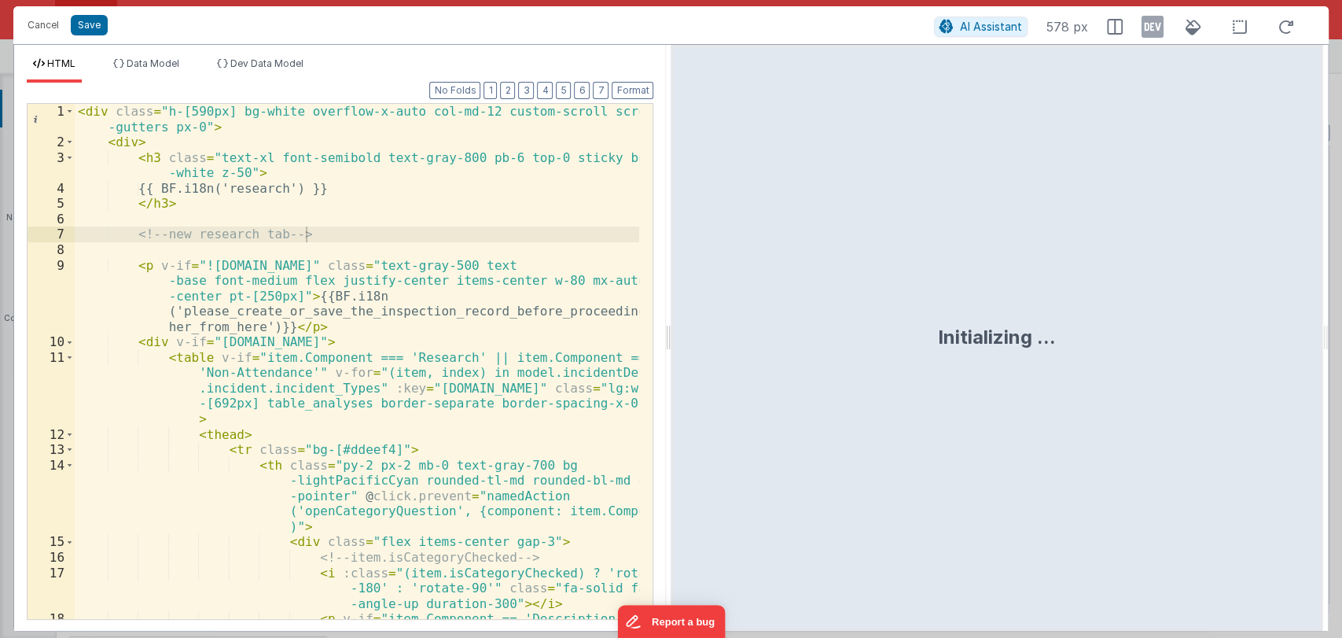
click at [665, 333] on div "HTML Data Model Dev Data Model Format 7 6 5 4 3 2 1 No Folds 1 2 3 4 5 6 7 8 9 …" at bounding box center [670, 337] width 1315 height 587
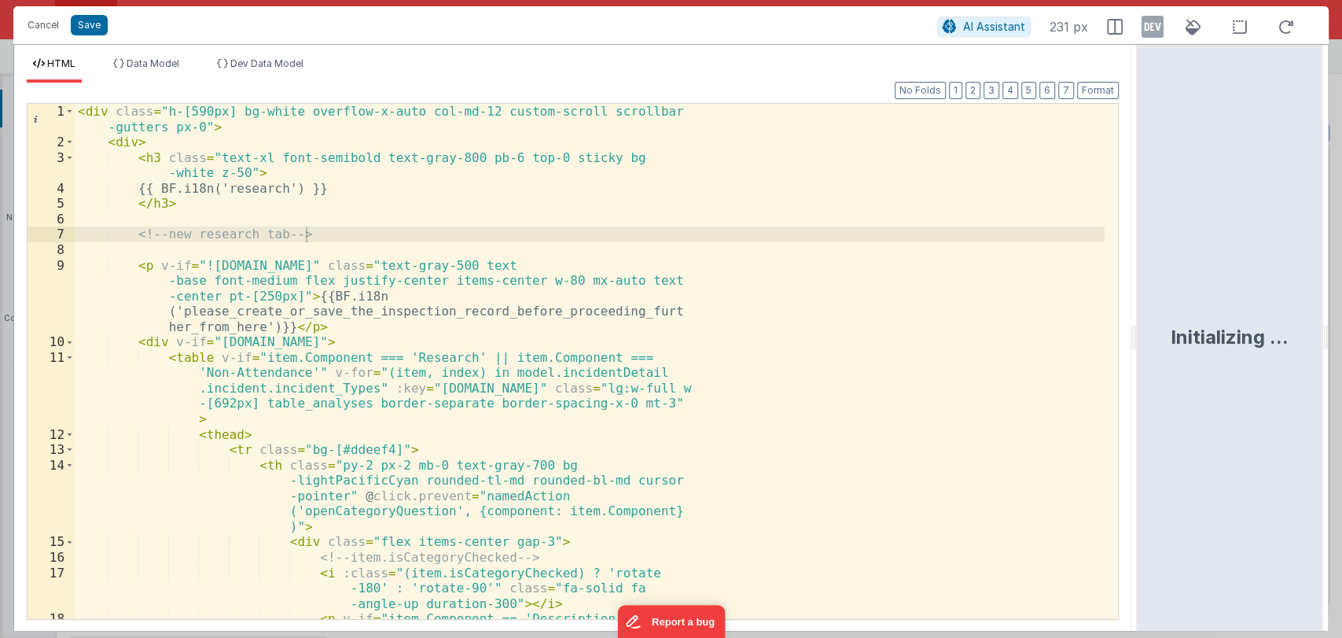
drag, startPoint x: 666, startPoint y: 333, endPoint x: 1139, endPoint y: 345, distance: 472.7
click at [1139, 345] on html "Cancel Save AI Assistant 231 px HTML Data Model Dev Data Model Format 7 6 5 4 3…" at bounding box center [671, 319] width 1342 height 638
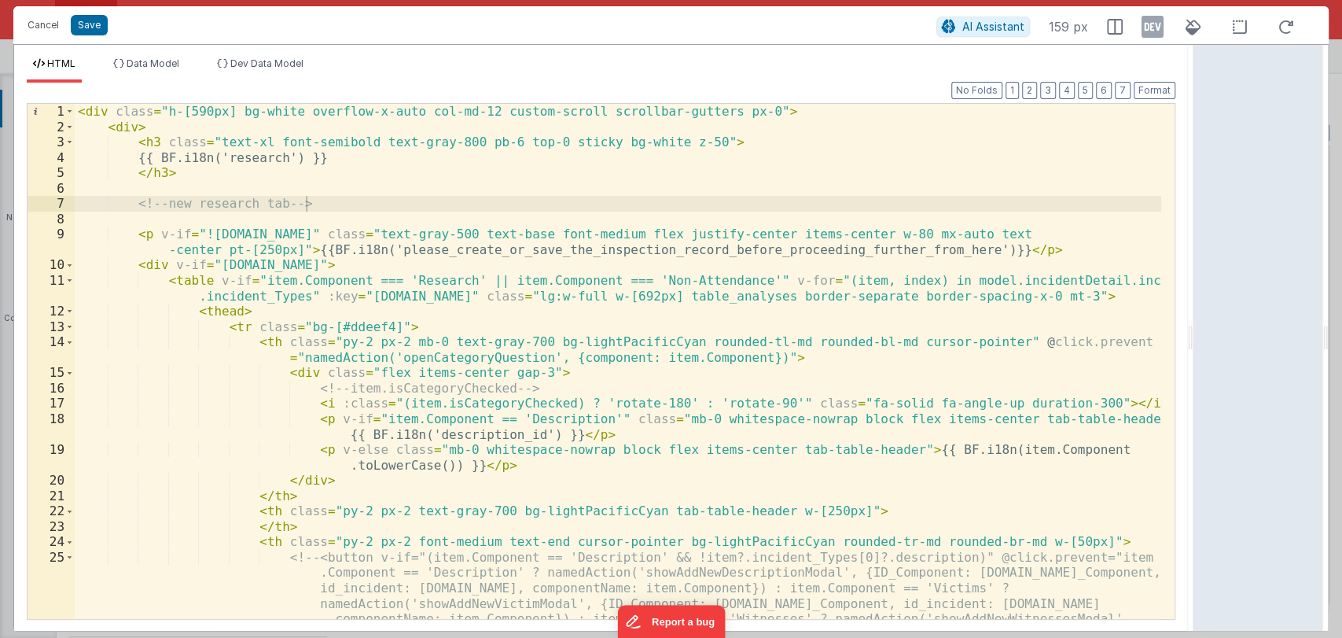
drag, startPoint x: 1131, startPoint y: 341, endPoint x: 1209, endPoint y: 338, distance: 77.1
click at [1209, 338] on html "Cancel Save AI Assistant 159 px HTML Data Model Dev Data Model Format 7 6 5 4 3…" at bounding box center [671, 319] width 1342 height 638
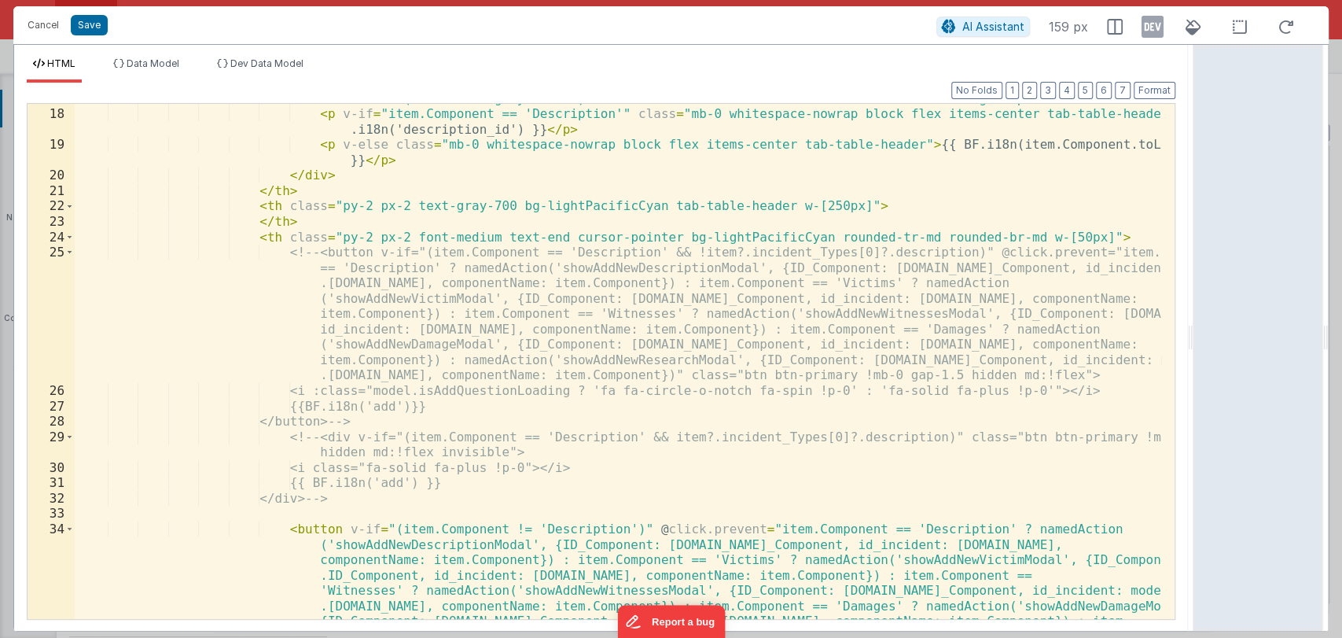
scroll to position [305, 0]
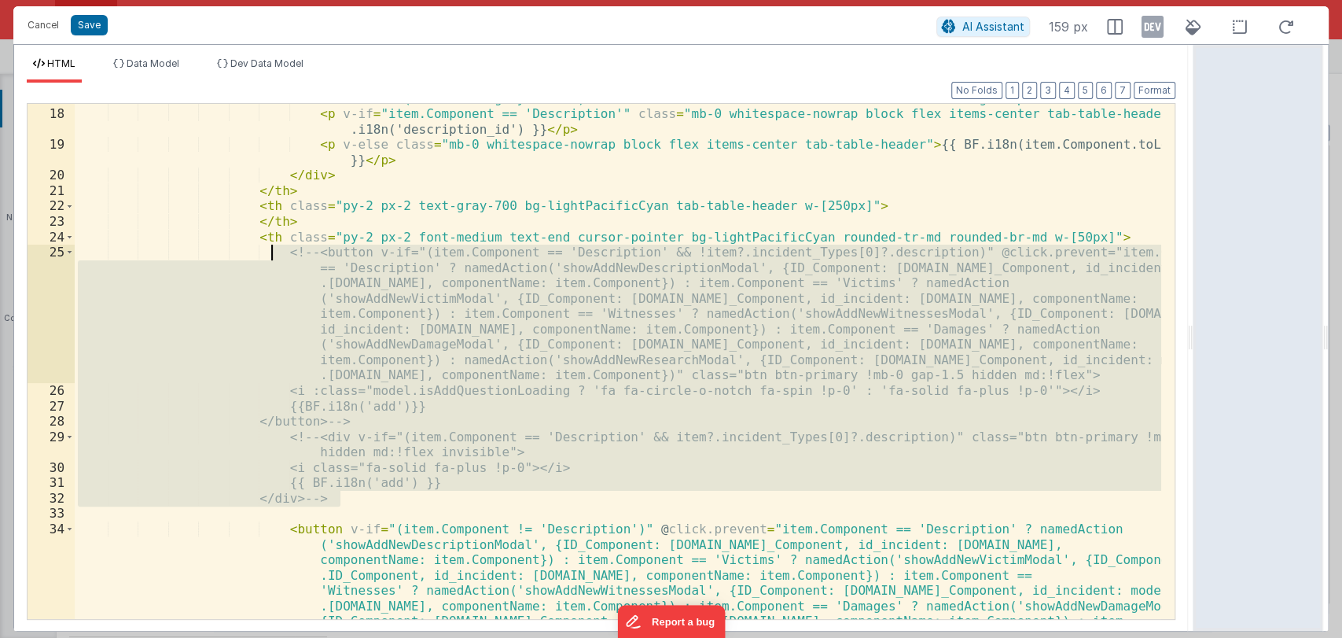
drag, startPoint x: 381, startPoint y: 493, endPoint x: 270, endPoint y: 259, distance: 259.2
click at [270, 259] on div "< i :class = "(item.isCategoryChecked) ? 'rotate-180' : 'rotate-90'" class = "f…" at bounding box center [618, 433] width 1087 height 684
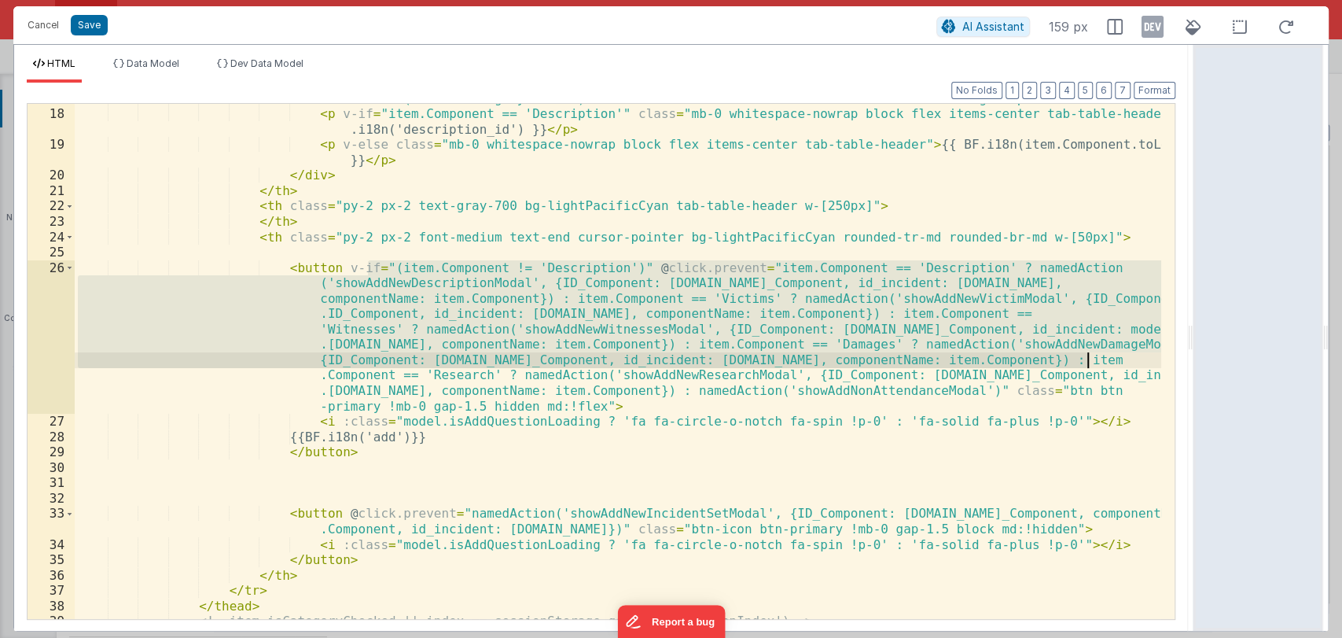
drag, startPoint x: 368, startPoint y: 266, endPoint x: 1090, endPoint y: 360, distance: 728.0
click at [1090, 360] on div "< i :class = "(item.isCategoryChecked) ? 'rotate-180' : 'rotate-90'" class = "f…" at bounding box center [618, 364] width 1087 height 546
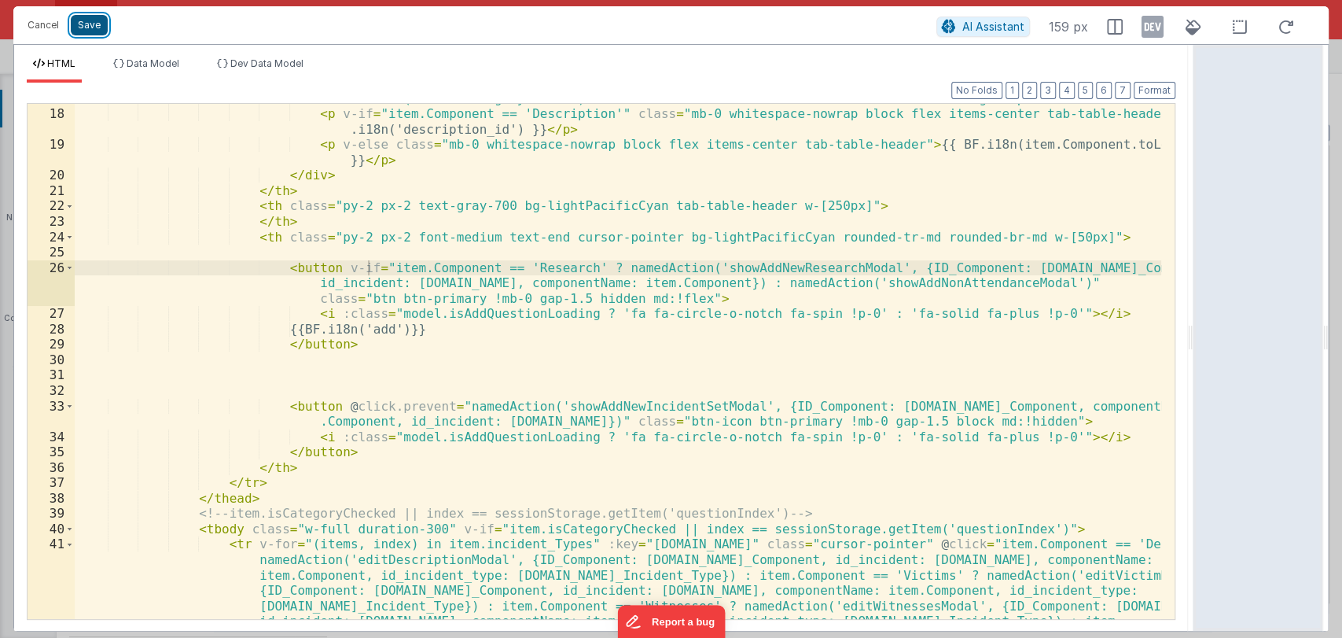
click at [89, 20] on button "Save" at bounding box center [89, 25] width 37 height 20
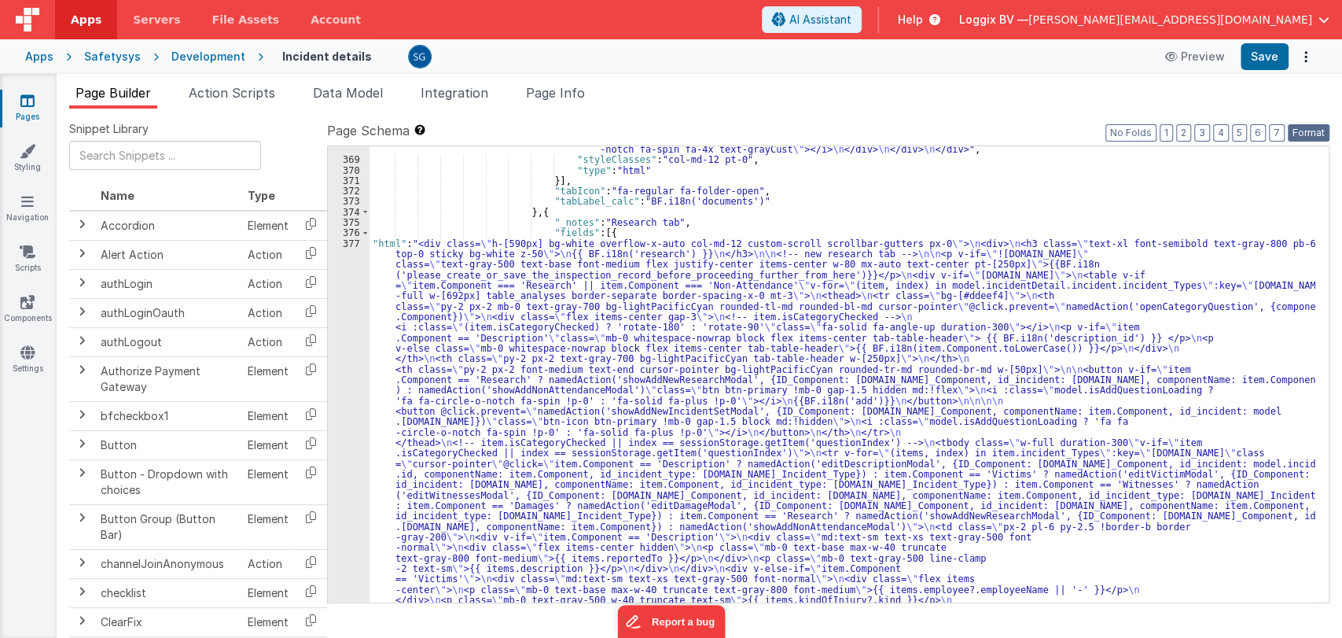
click at [1298, 138] on button "Format" at bounding box center [1309, 132] width 42 height 17
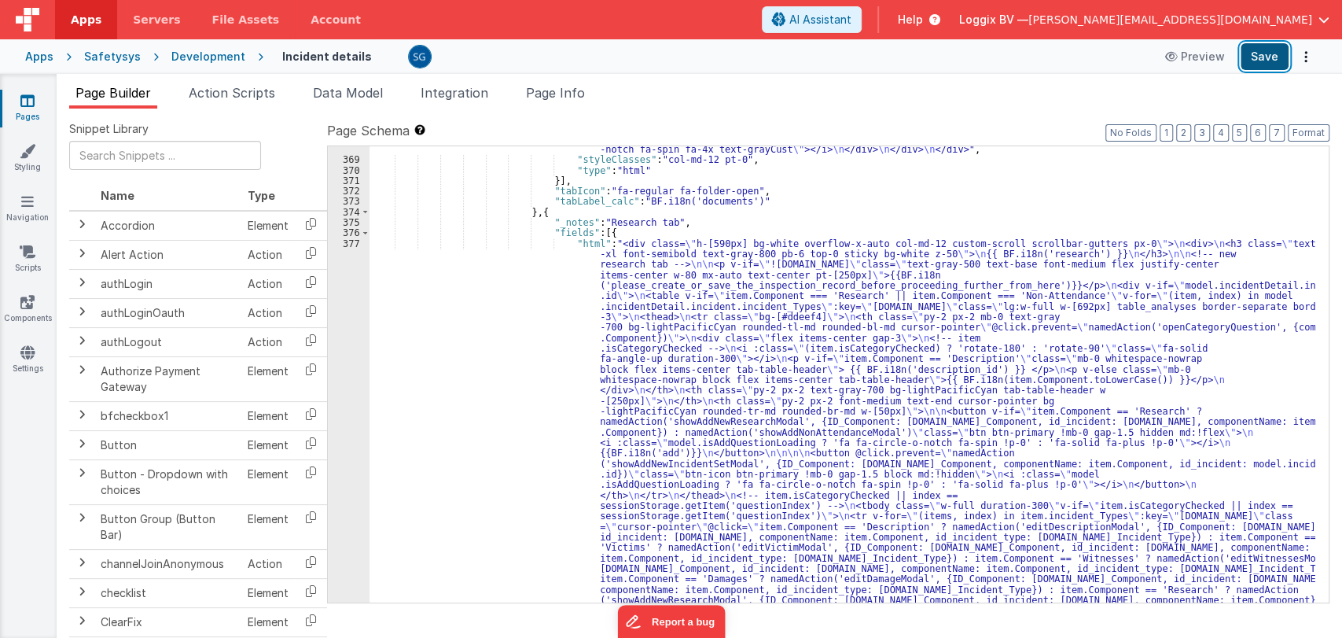
click at [1274, 56] on button "Save" at bounding box center [1265, 56] width 48 height 27
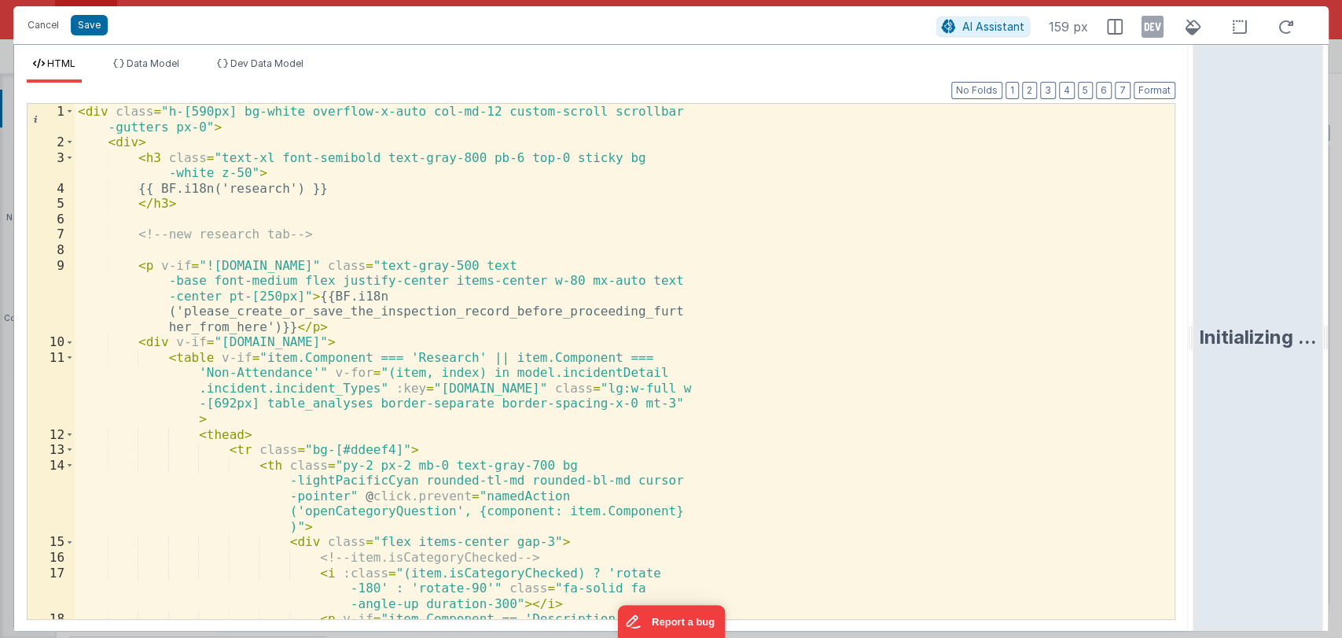
drag, startPoint x: 668, startPoint y: 332, endPoint x: 1341, endPoint y: 363, distance: 673.0
click at [1341, 363] on html "Cancel Save AI Assistant 159 px HTML Data Model Dev Data Model Format 7 6 5 4 3…" at bounding box center [671, 319] width 1342 height 638
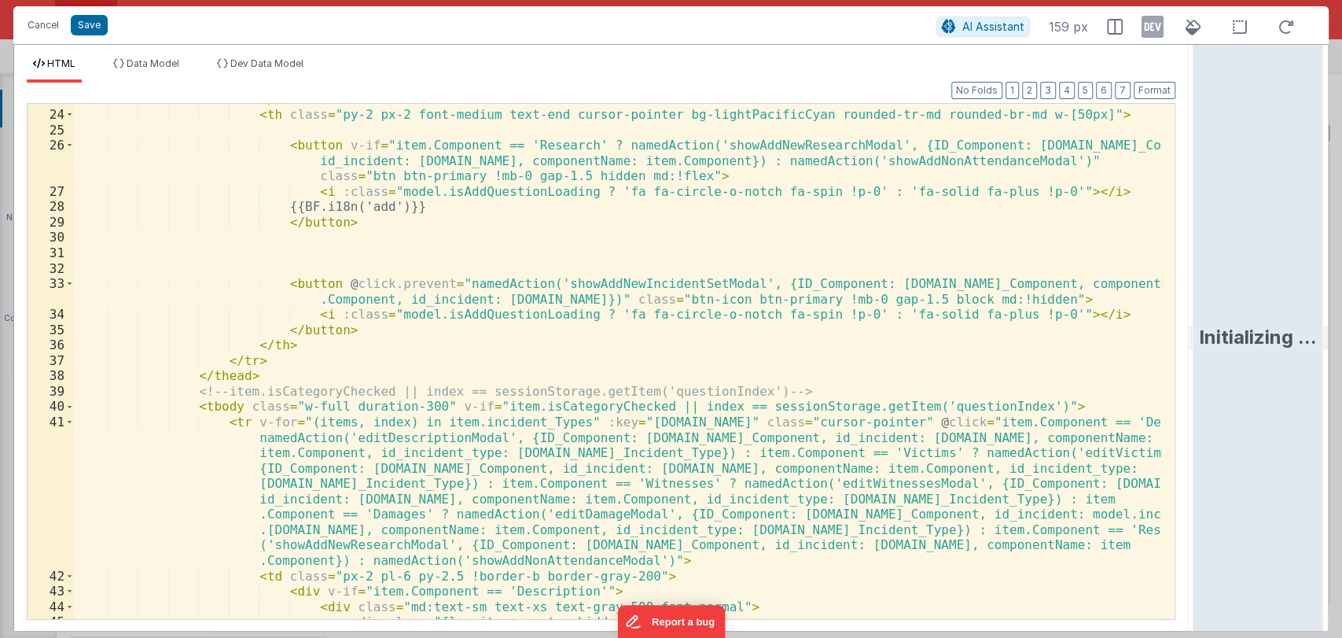
scroll to position [427, 0]
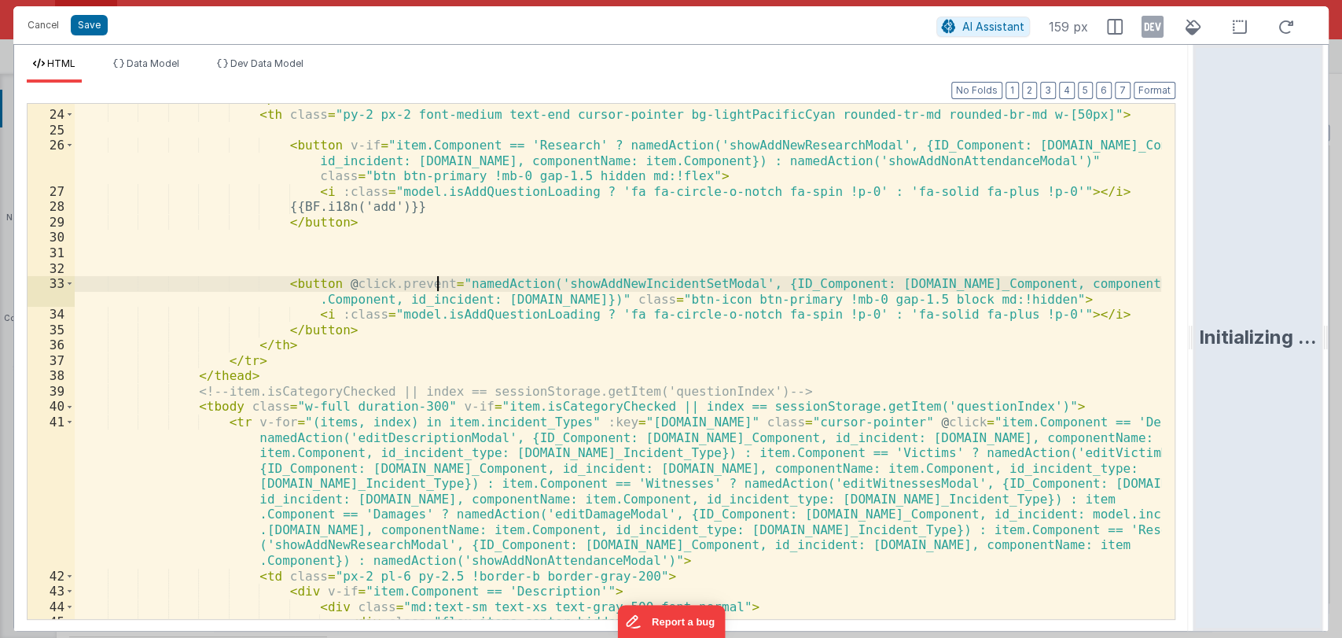
click at [436, 286] on div "</ th > < th class = "py-2 px-2 font-medium text-end cursor-pointer bg-lightPac…" at bounding box center [618, 365] width 1087 height 546
paste textarea
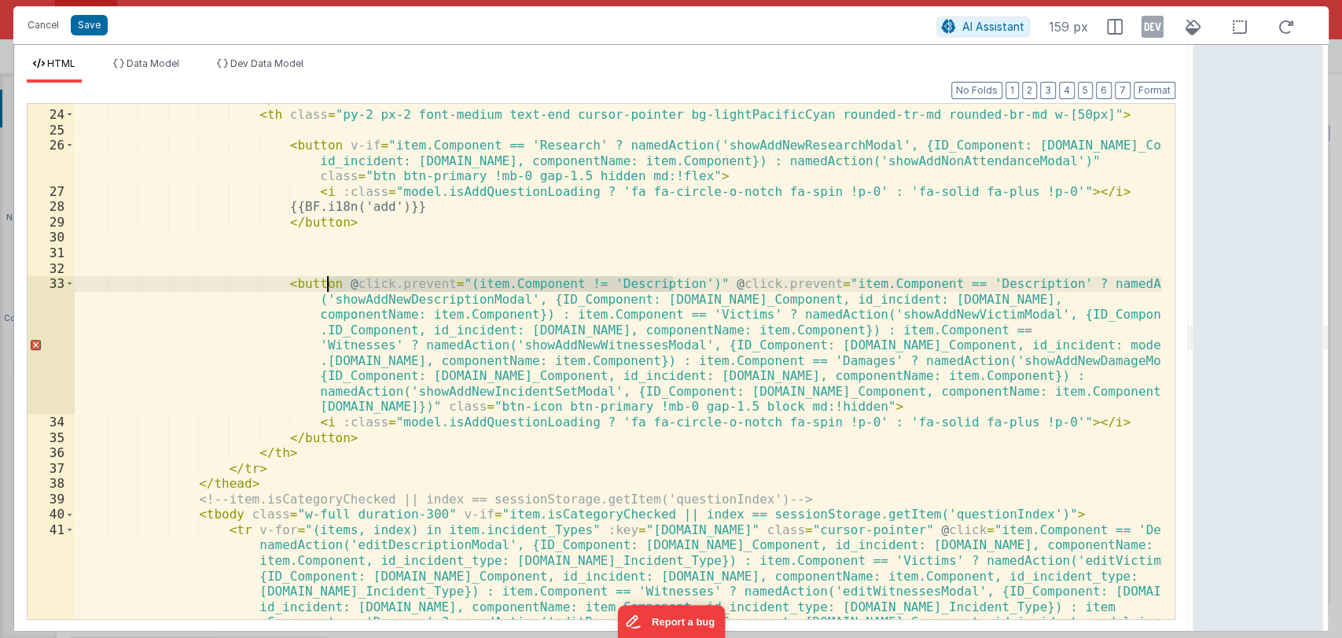
drag, startPoint x: 674, startPoint y: 281, endPoint x: 326, endPoint y: 289, distance: 347.6
click at [326, 289] on div "</ th > < th class = "py-2 px-2 font-medium text-end cursor-pointer bg-lightPac…" at bounding box center [618, 434] width 1087 height 684
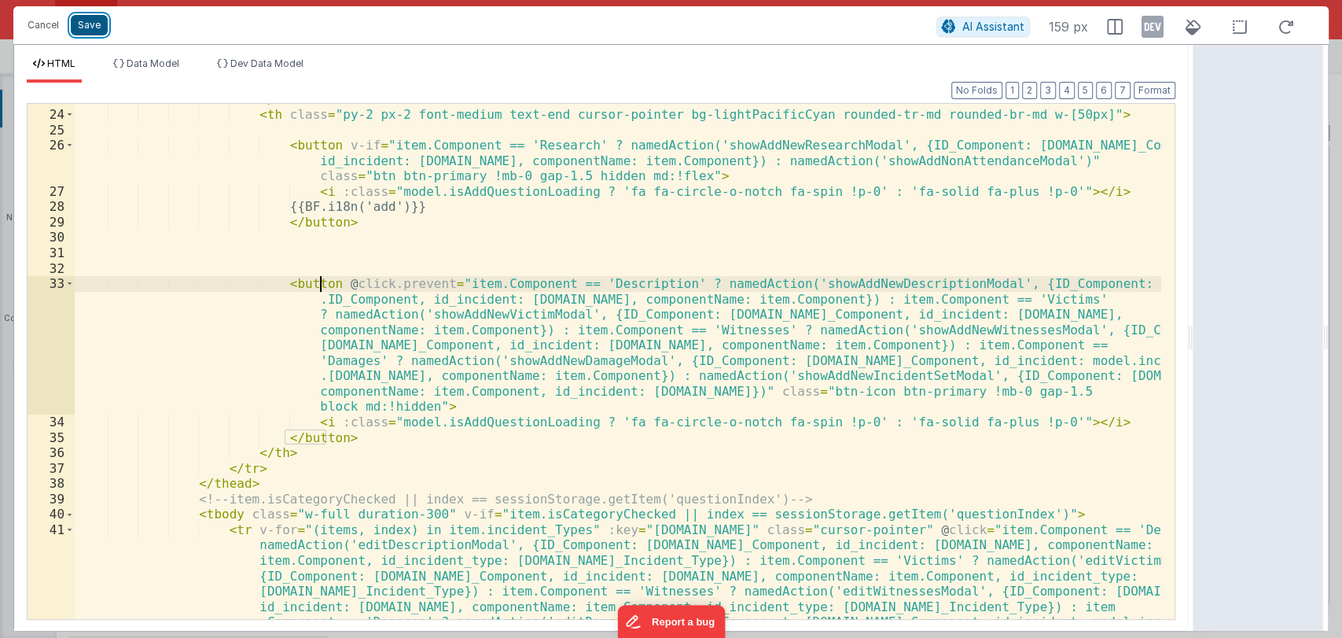
click at [94, 21] on button "Save" at bounding box center [89, 25] width 37 height 20
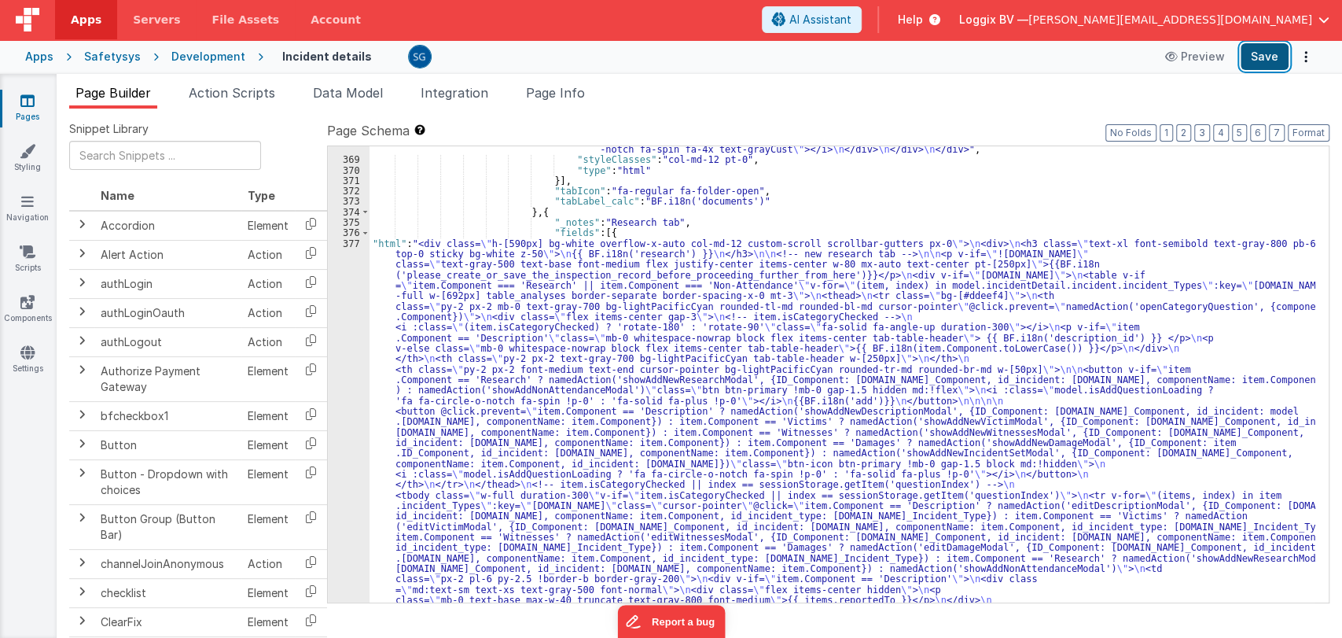
click at [1262, 54] on button "Save" at bounding box center [1265, 56] width 48 height 27
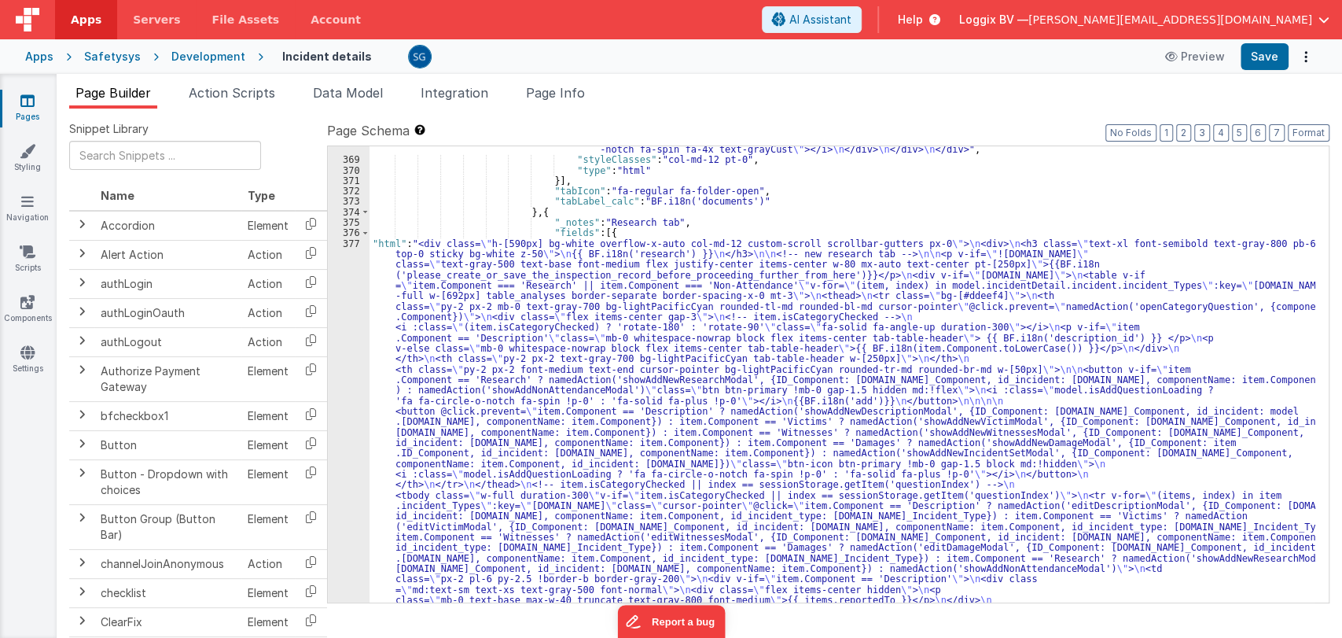
click at [352, 245] on div "377" at bounding box center [349, 615] width 42 height 755
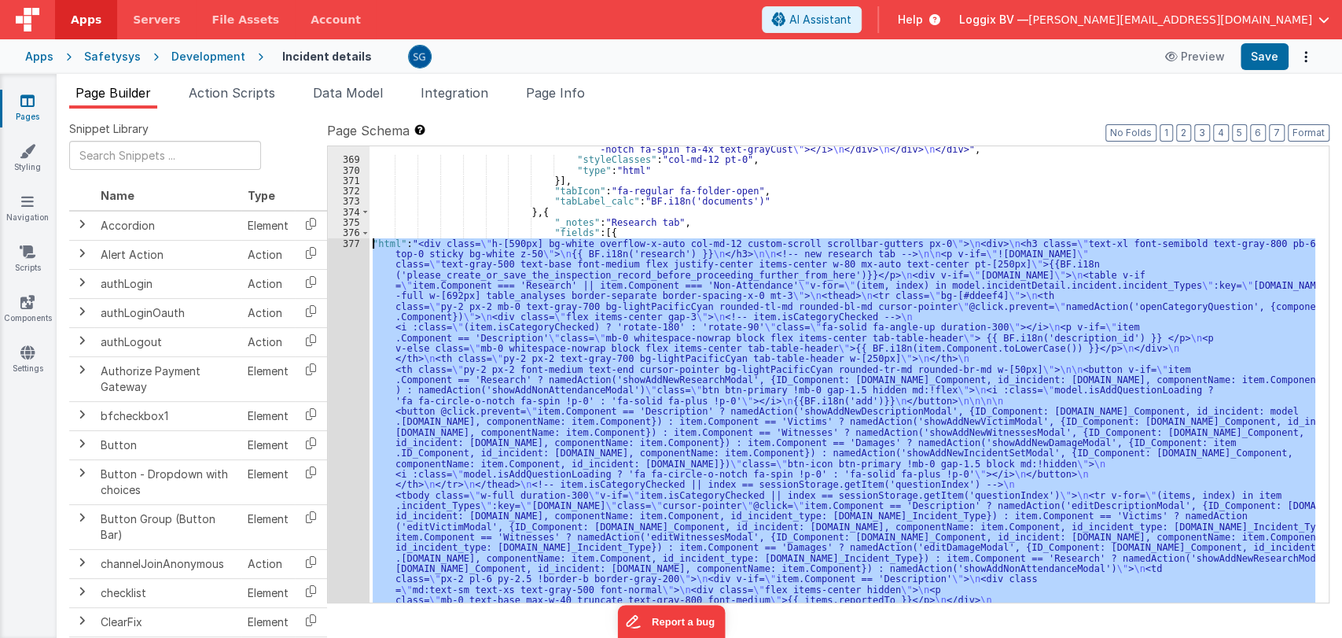
click at [352, 245] on div "377" at bounding box center [349, 615] width 42 height 755
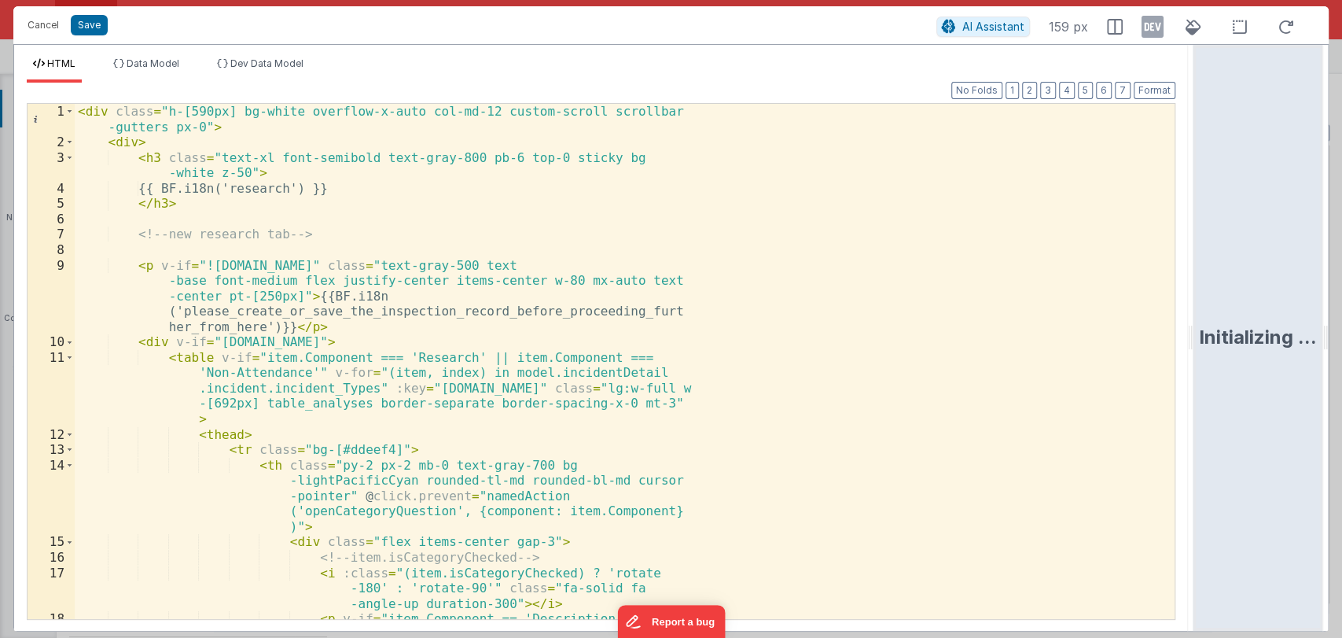
drag, startPoint x: 669, startPoint y: 329, endPoint x: 1341, endPoint y: 222, distance: 680.1
click at [1341, 222] on html "Cancel Save AI Assistant 159 px HTML Data Model Dev Data Model Format 7 6 5 4 3…" at bounding box center [671, 319] width 1342 height 638
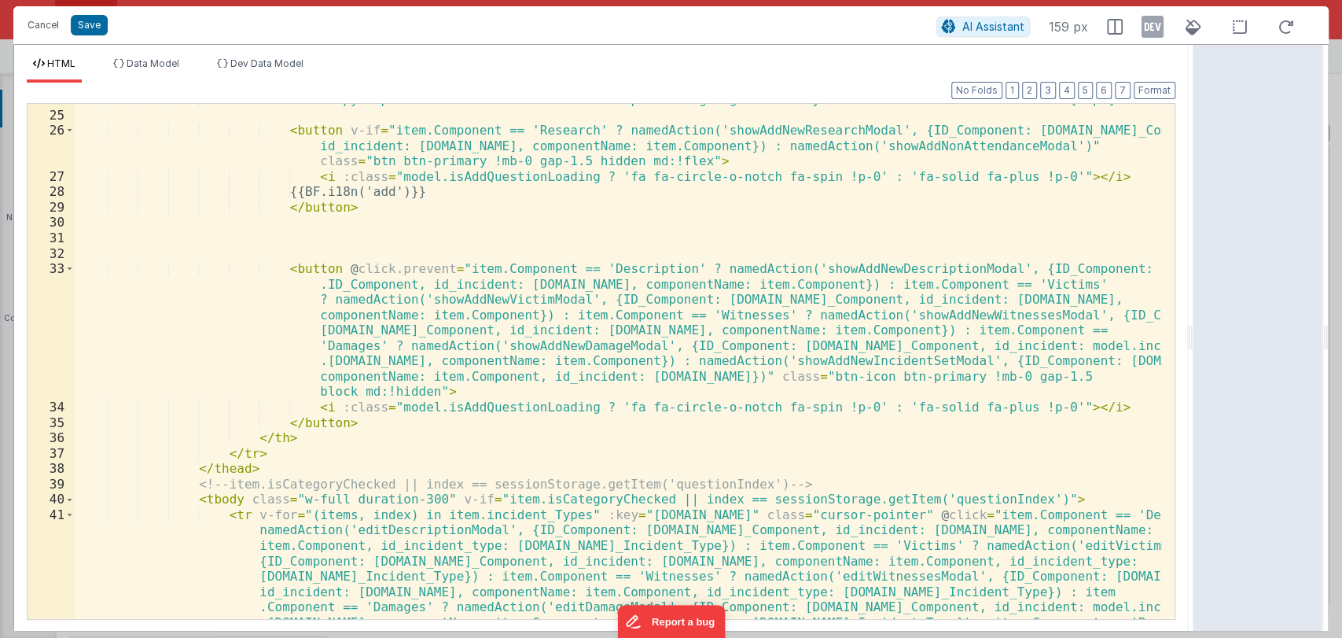
scroll to position [440, 0]
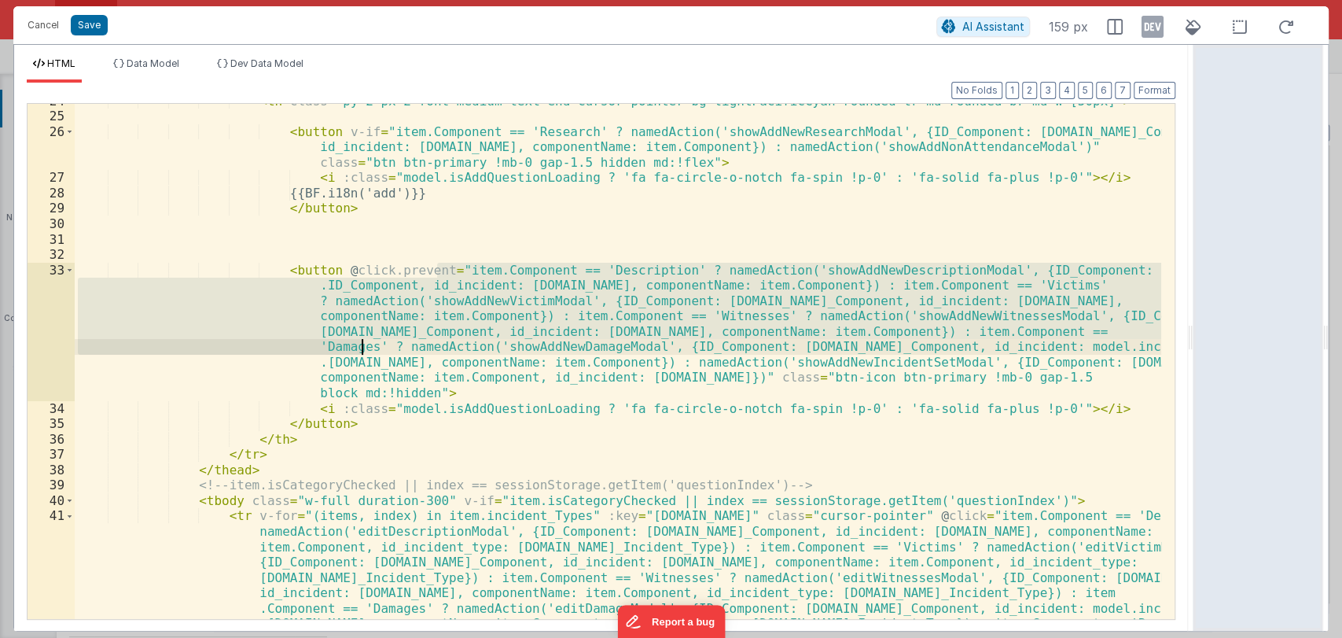
drag, startPoint x: 440, startPoint y: 268, endPoint x: 359, endPoint y: 348, distance: 114.5
click at [359, 348] on div "< th class = "py-2 px-2 font-medium text-end cursor-pointer bg-lightPacificCyan…" at bounding box center [618, 436] width 1087 height 684
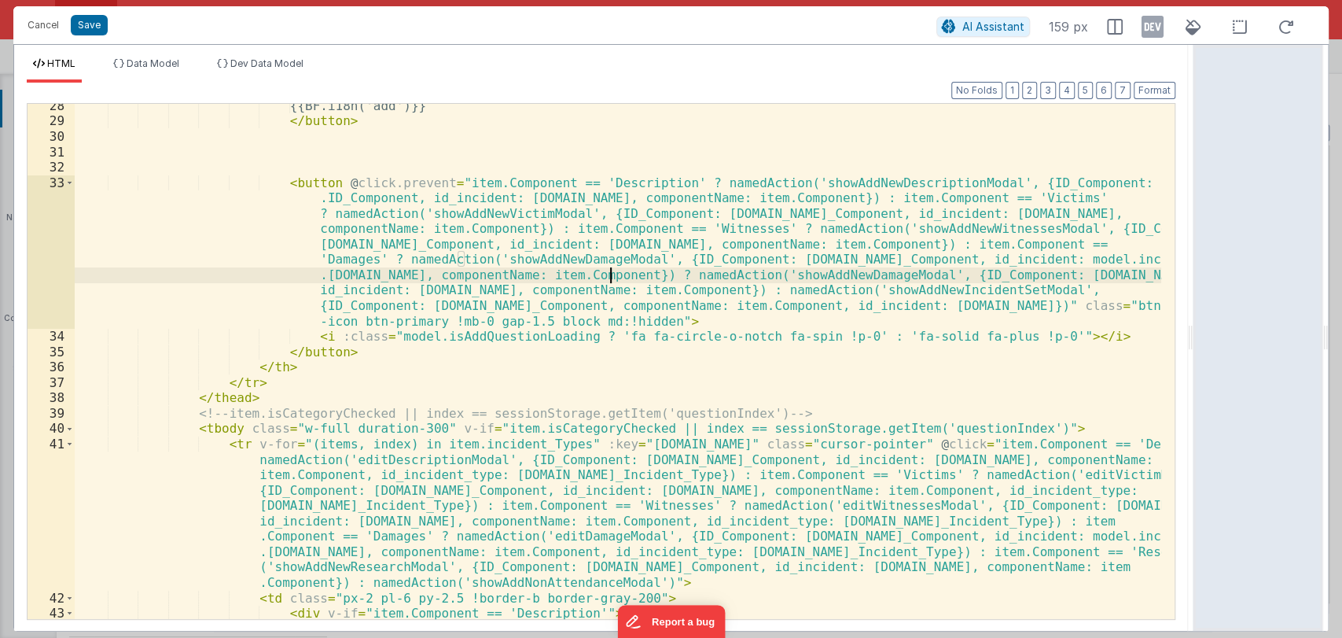
scroll to position [528, 0]
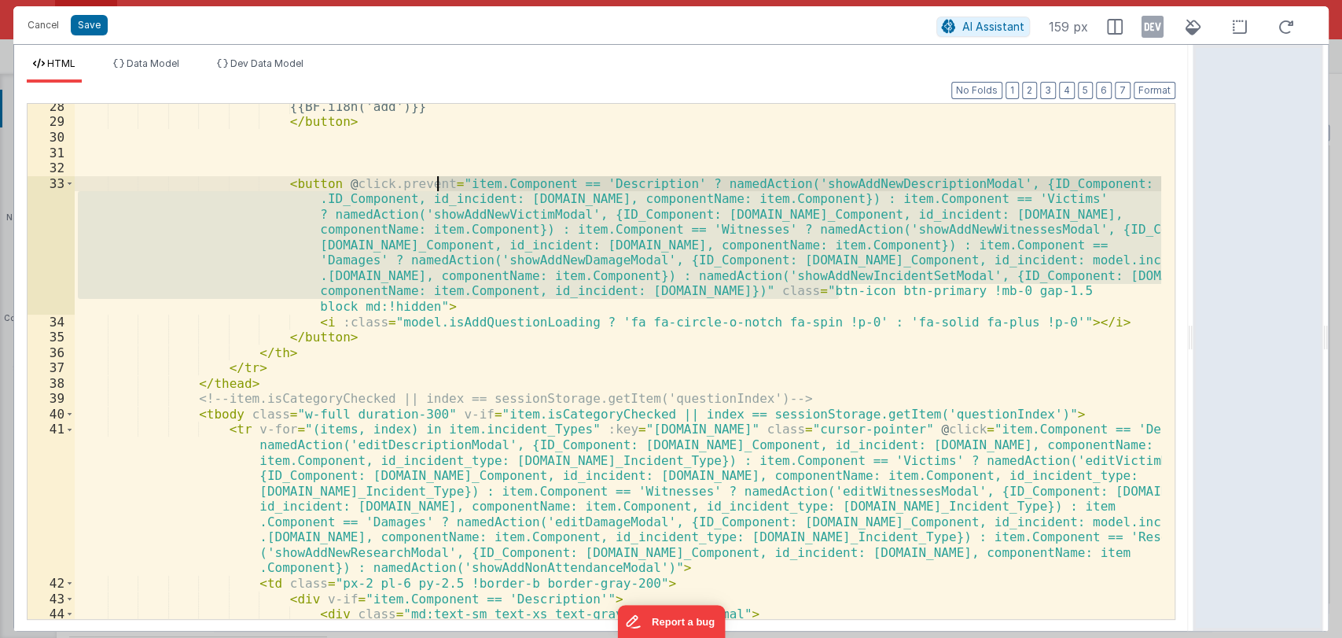
drag, startPoint x: 838, startPoint y: 290, endPoint x: 437, endPoint y: 185, distance: 414.6
click at [437, 185] on div "{{BF.i18n('add')}} </ button > < button @ click.prevent = "item.Component == 'D…" at bounding box center [618, 372] width 1087 height 546
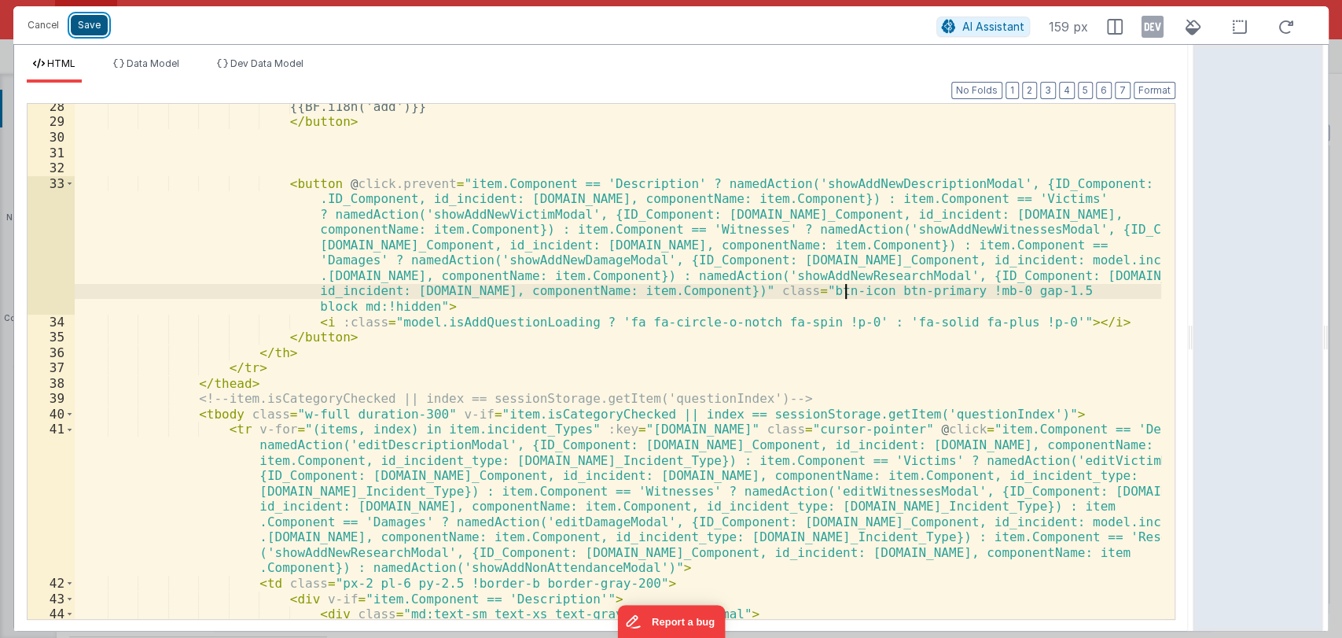
click at [98, 22] on button "Save" at bounding box center [89, 25] width 37 height 20
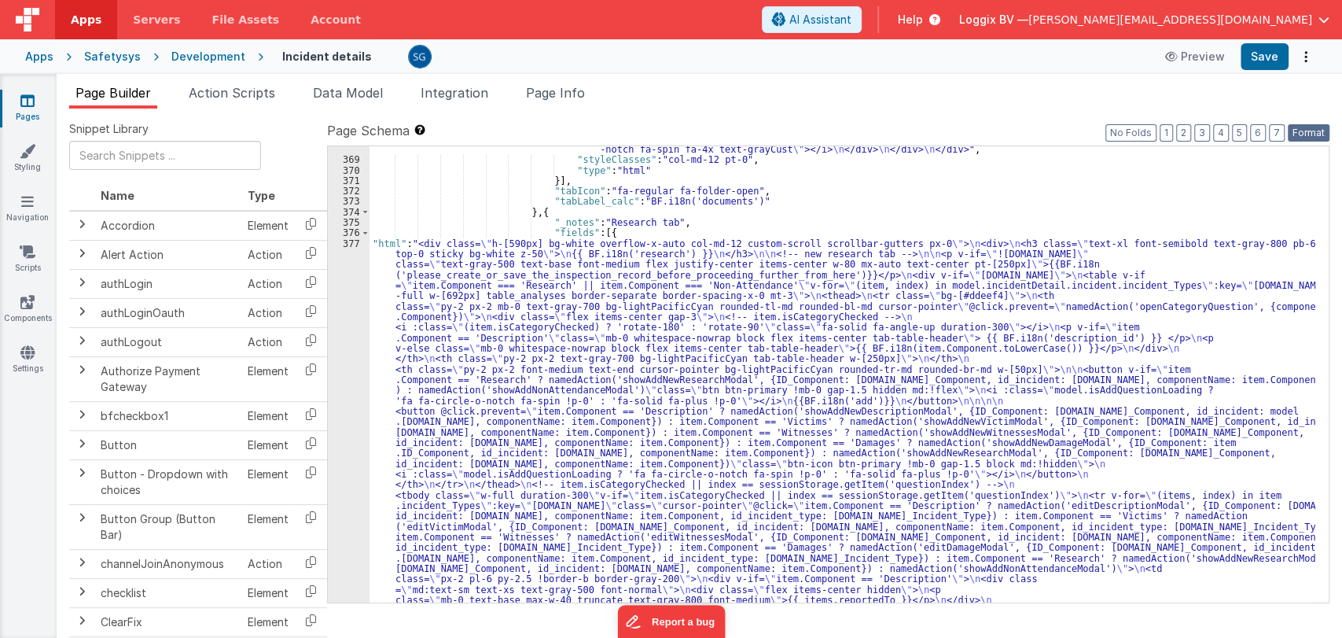
click at [1315, 129] on button "Format" at bounding box center [1309, 132] width 42 height 17
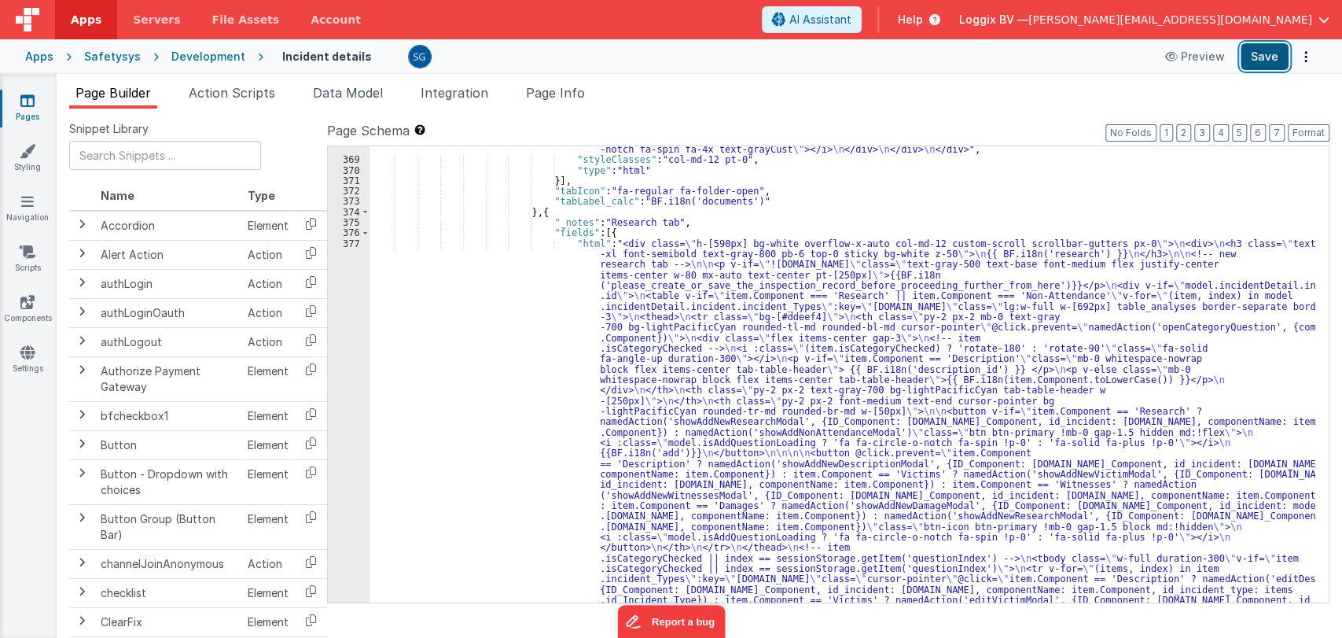
click at [1269, 68] on button "Save" at bounding box center [1265, 56] width 48 height 27
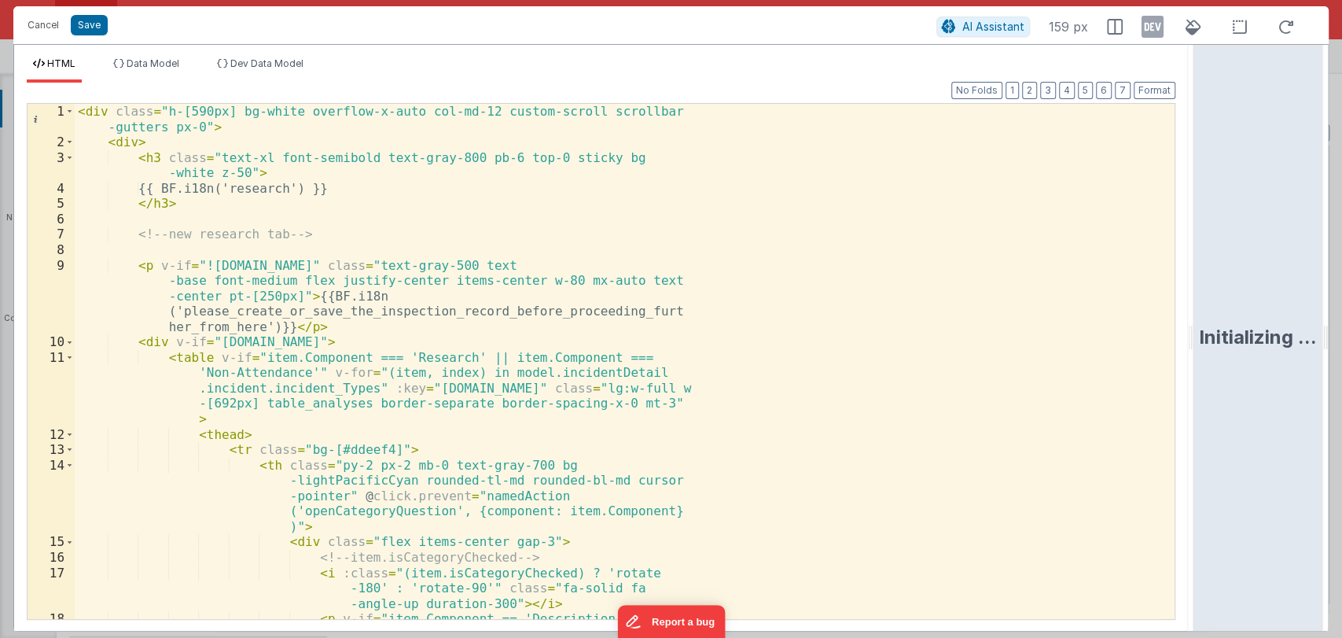
drag, startPoint x: 668, startPoint y: 340, endPoint x: 1275, endPoint y: 357, distance: 608.1
click at [1275, 357] on html "Cancel Save AI Assistant 159 px HTML Data Model Dev Data Model Format 7 6 5 4 3…" at bounding box center [671, 319] width 1342 height 638
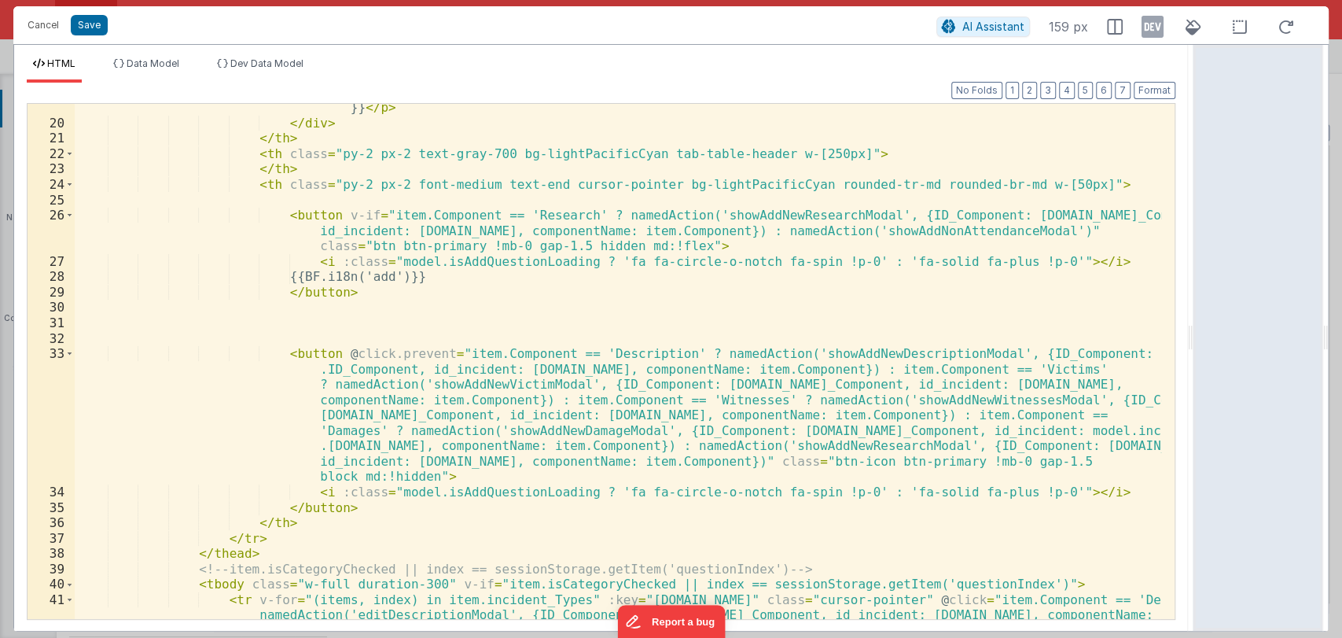
scroll to position [355, 0]
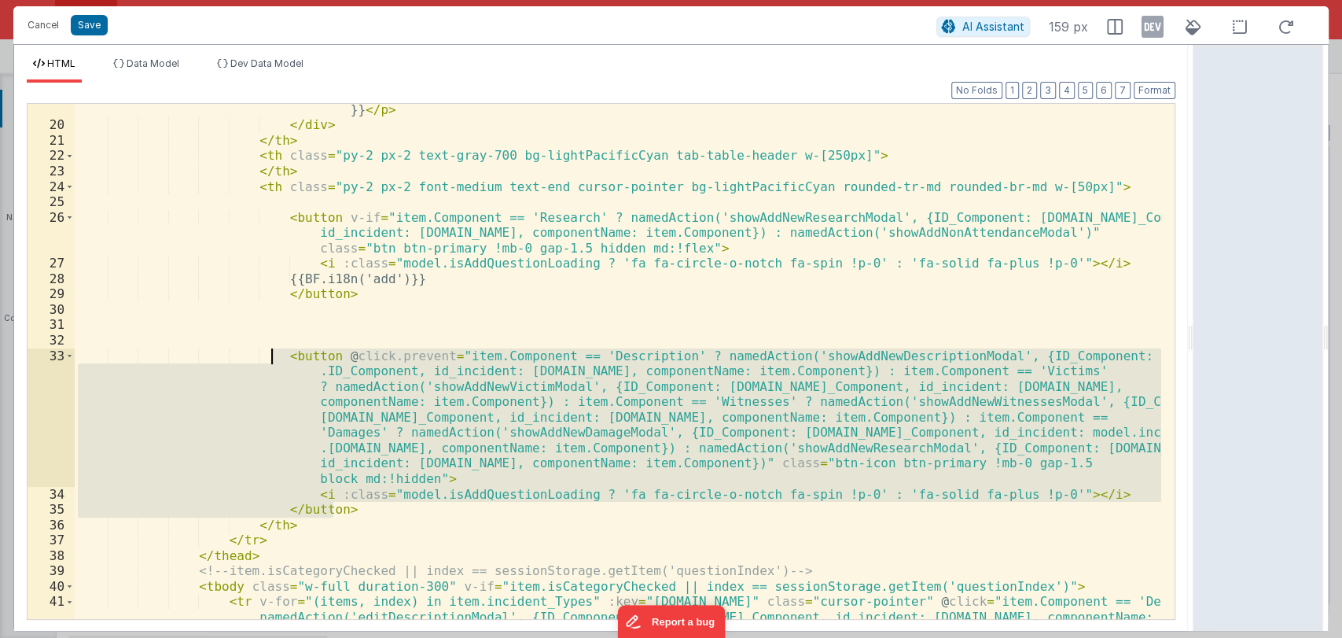
drag, startPoint x: 341, startPoint y: 510, endPoint x: 272, endPoint y: 358, distance: 166.8
click at [272, 358] on div "< p v-else class = "mb-0 whitespace-nowrap block flex items-center tab-table-he…" at bounding box center [618, 436] width 1087 height 700
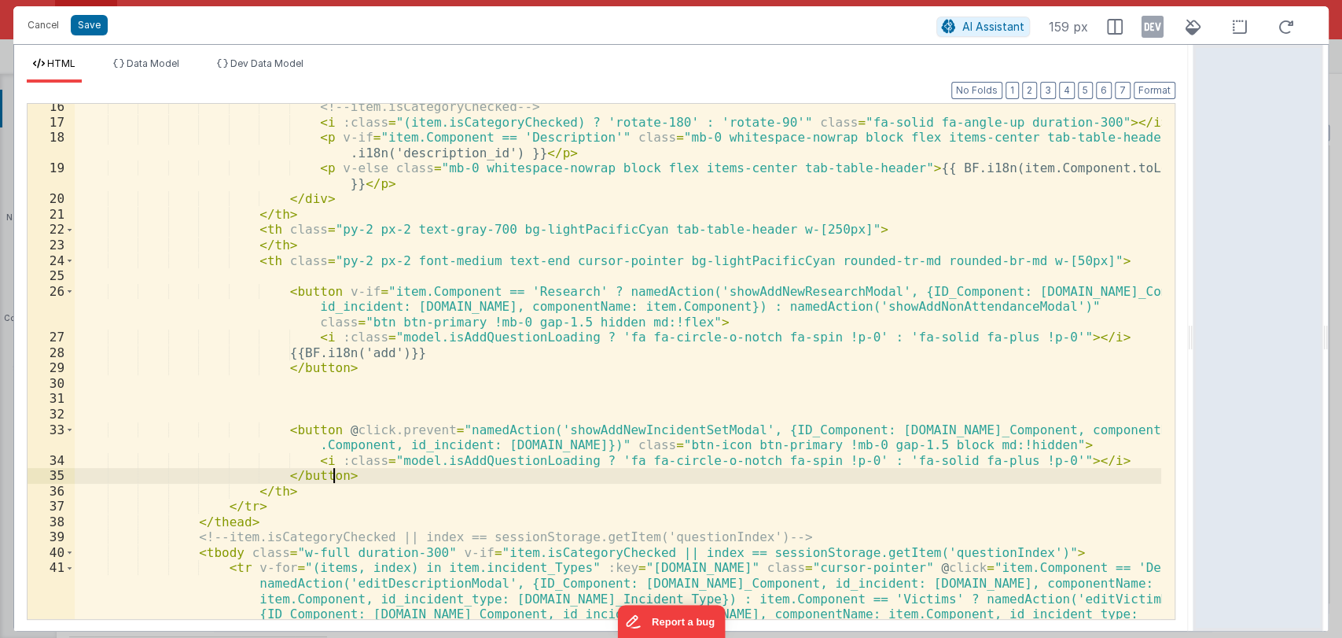
scroll to position [277, 0]
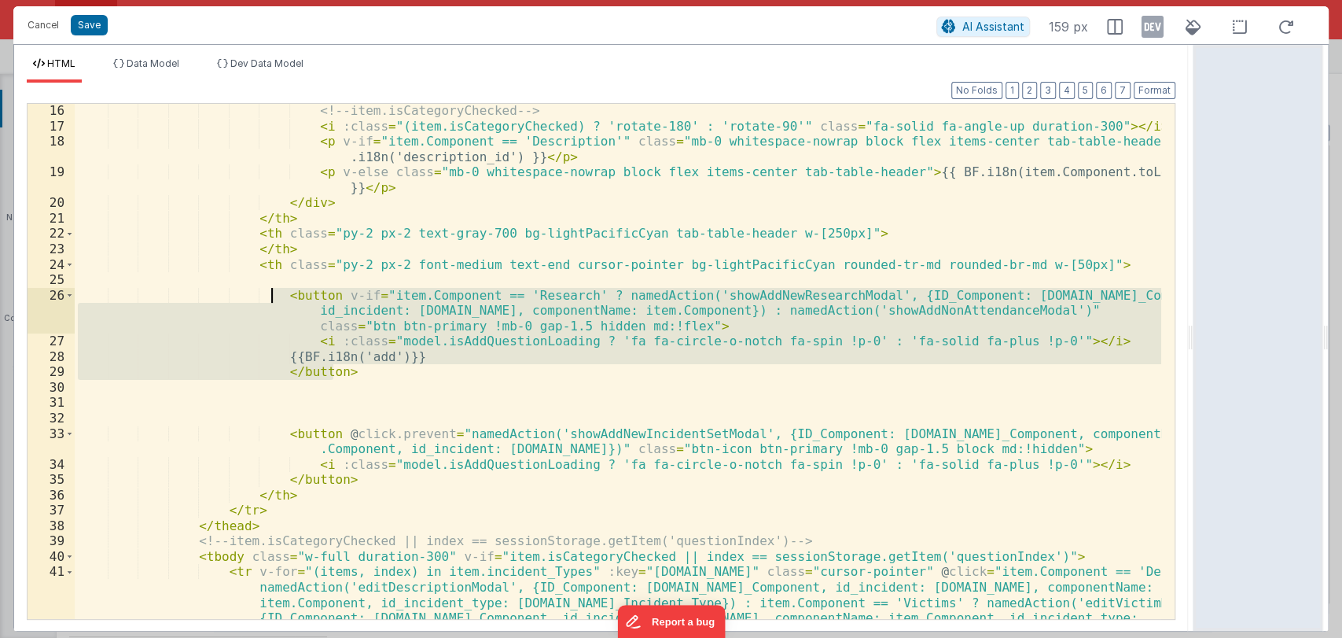
drag, startPoint x: 337, startPoint y: 373, endPoint x: 270, endPoint y: 296, distance: 101.4
click at [270, 296] on div "<!-- item.isCategoryChecked --> < i :class = "(item.isCategoryChecked) ? 'rotat…" at bounding box center [618, 445] width 1087 height 684
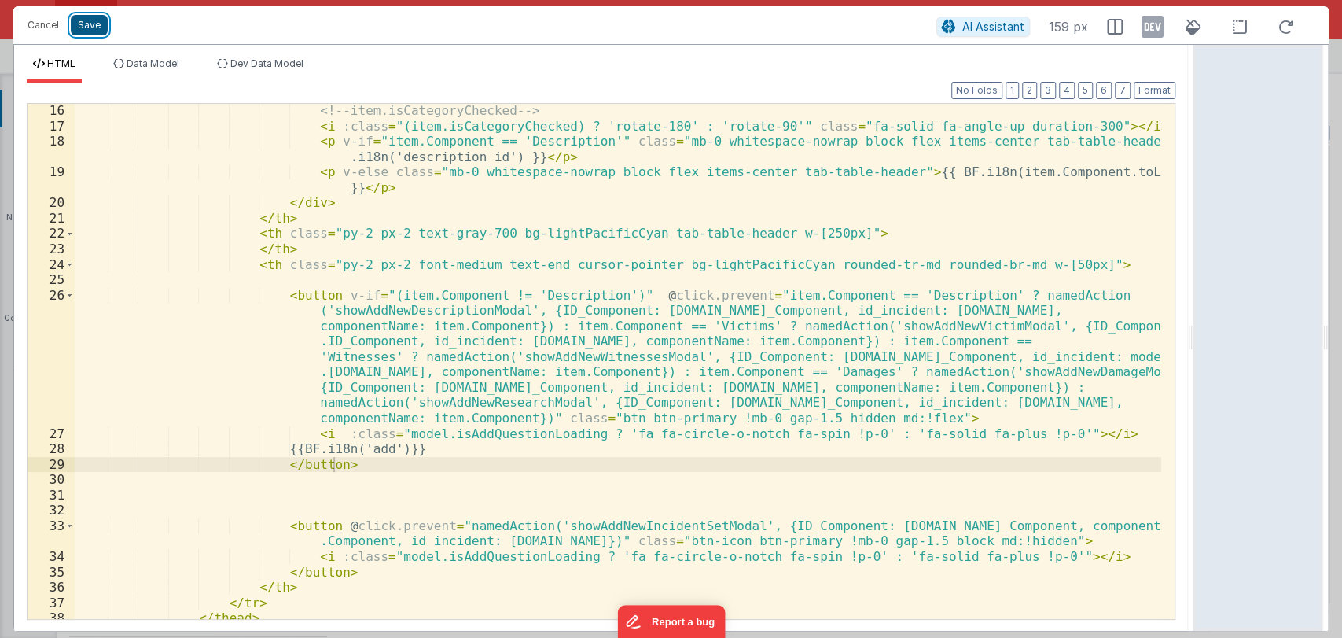
click at [90, 26] on button "Save" at bounding box center [89, 25] width 37 height 20
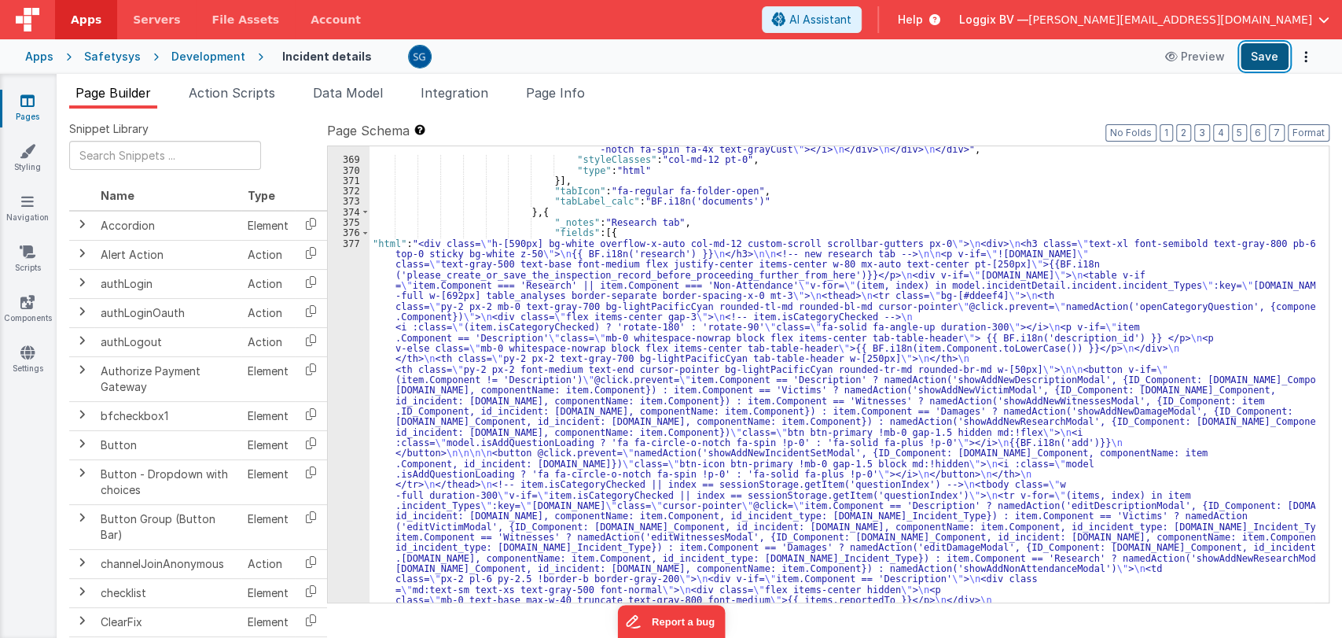
click at [1268, 58] on button "Save" at bounding box center [1265, 56] width 48 height 27
click at [1254, 52] on button "Save" at bounding box center [1265, 56] width 48 height 27
click at [354, 244] on div "377" at bounding box center [349, 615] width 42 height 755
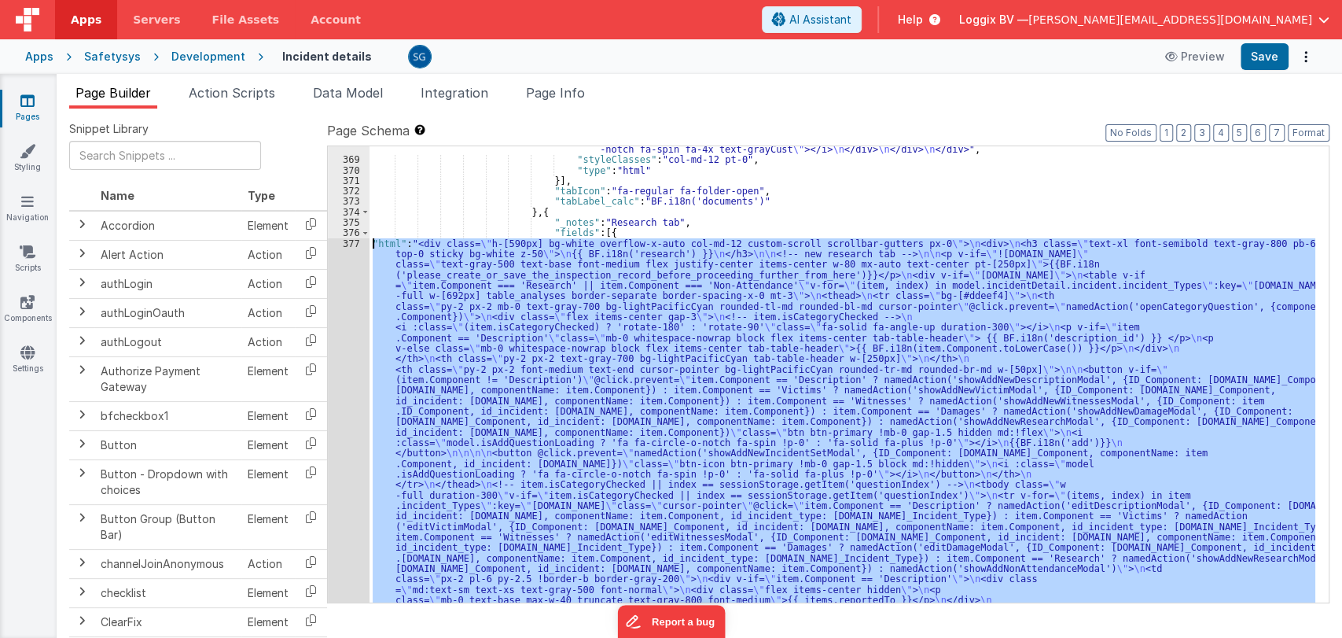
click at [354, 244] on div "377" at bounding box center [349, 615] width 42 height 755
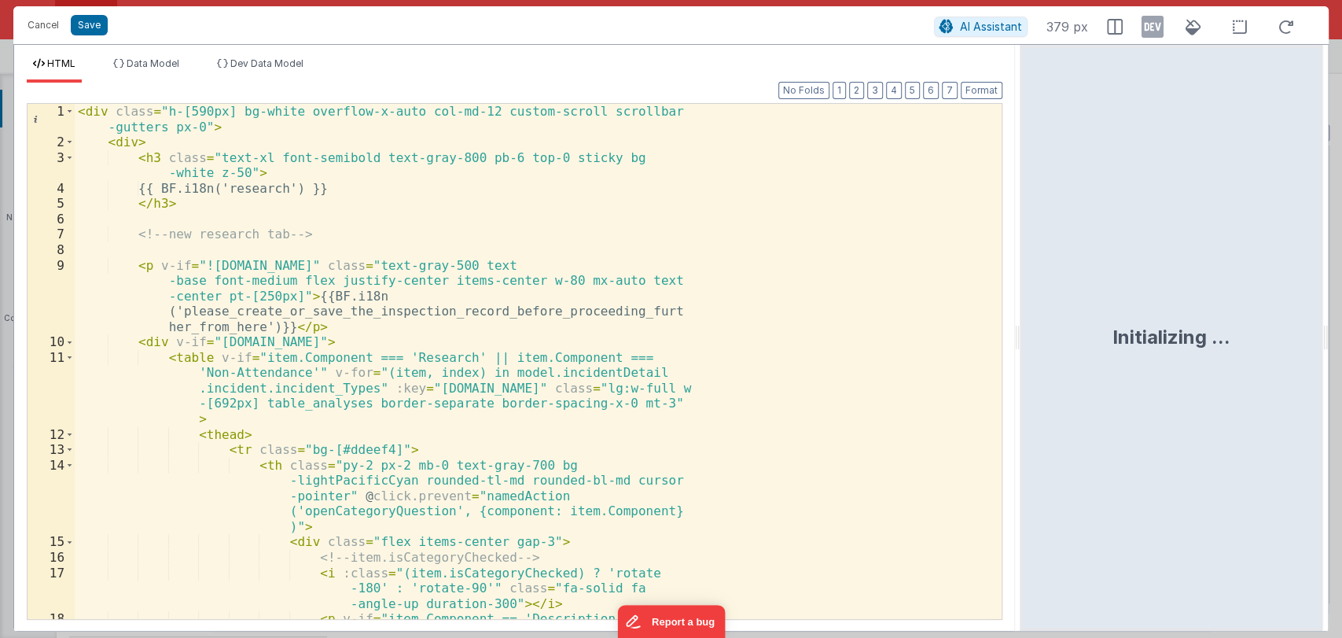
drag, startPoint x: 670, startPoint y: 339, endPoint x: 1021, endPoint y: 351, distance: 351.7
click at [1021, 351] on html "Cancel Save AI Assistant 379 px HTML Data Model Dev Data Model Format 7 6 5 4 3…" at bounding box center [671, 319] width 1342 height 638
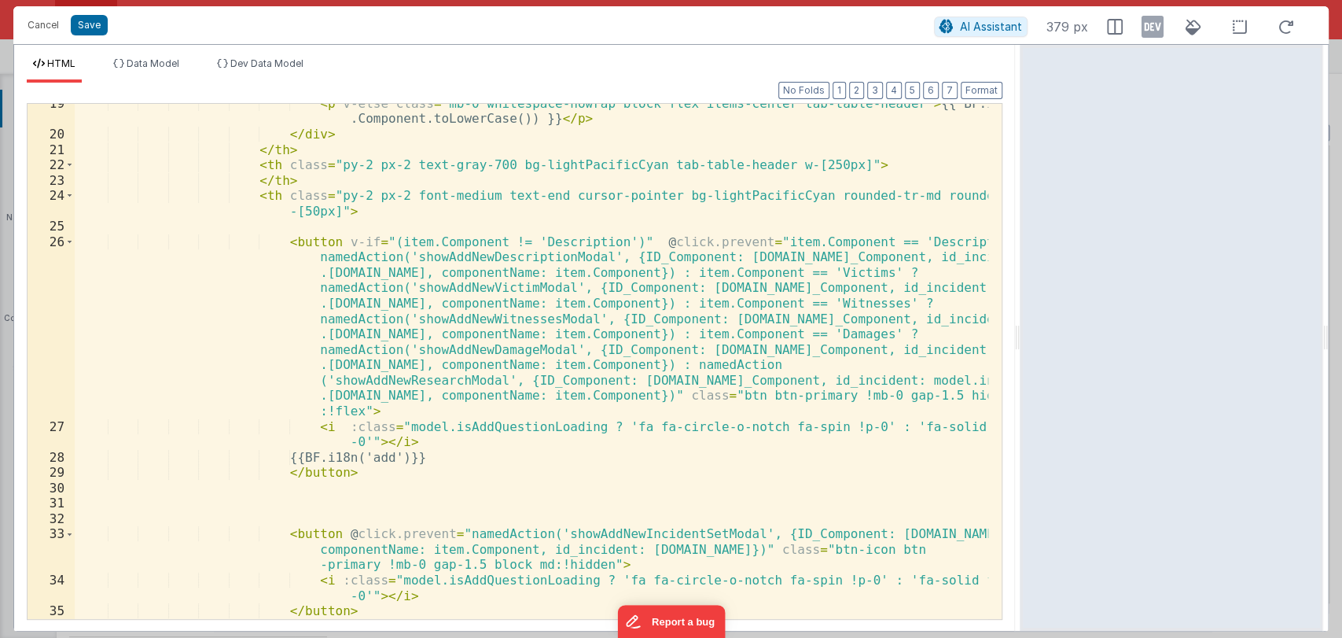
scroll to position [391, 0]
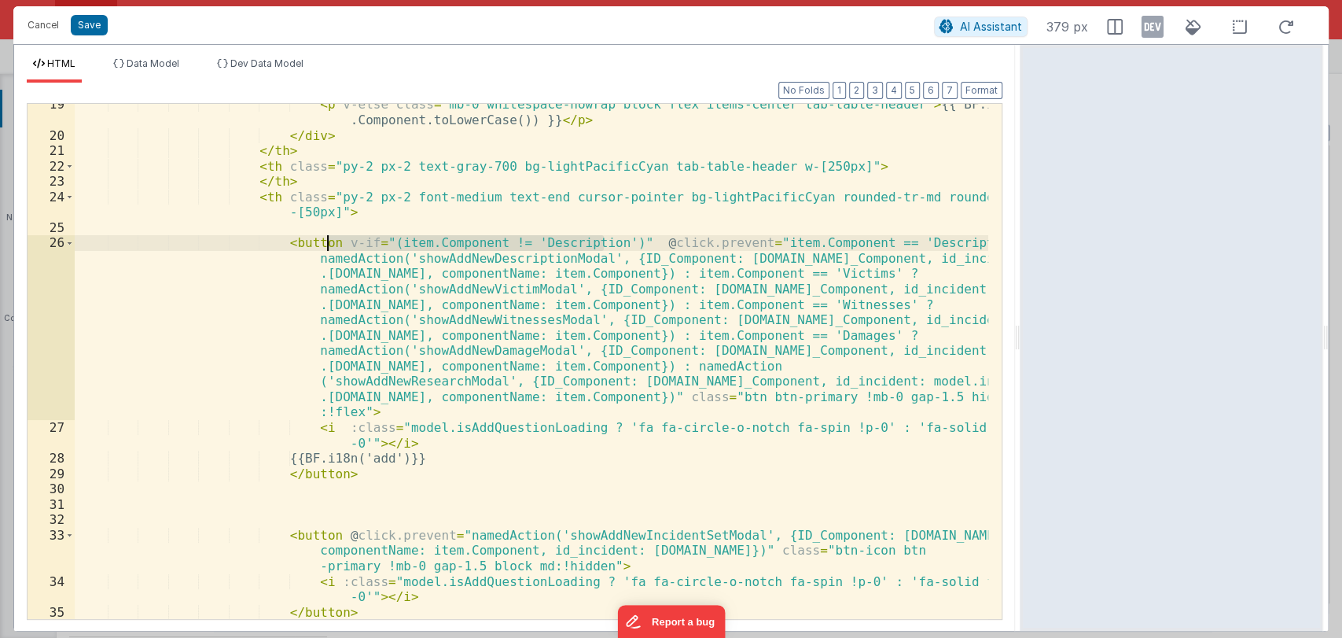
drag, startPoint x: 606, startPoint y: 241, endPoint x: 329, endPoint y: 241, distance: 276.8
click at [329, 241] on div "< p v-else class = "mb-0 whitespace-nowrap block flex items-center tab-table-he…" at bounding box center [532, 377] width 914 height 561
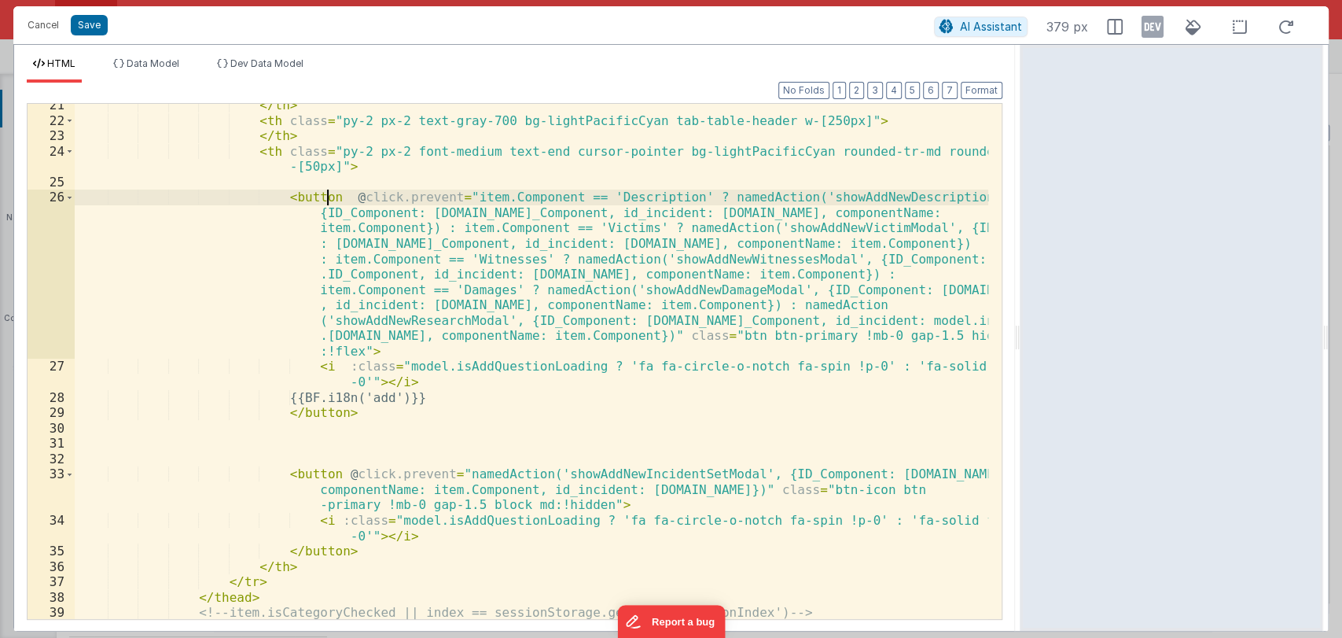
scroll to position [436, 0]
click at [623, 195] on div "</ th > < th class = "py-2 px-2 text-gray-700 bg-lightPacificCyan tab-table-hea…" at bounding box center [532, 378] width 914 height 561
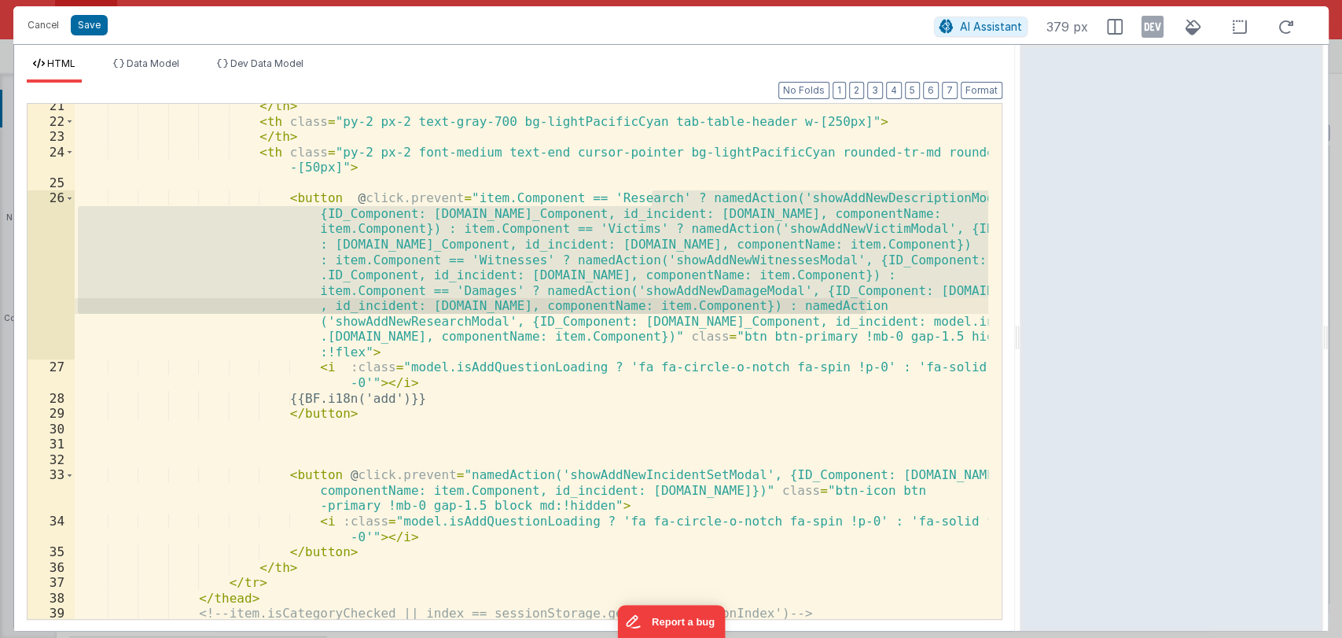
drag, startPoint x: 654, startPoint y: 197, endPoint x: 866, endPoint y: 304, distance: 237.0
click at [866, 304] on div "</ th > < th class = "py-2 px-2 text-gray-700 bg-lightPacificCyan tab-table-hea…" at bounding box center [532, 378] width 914 height 561
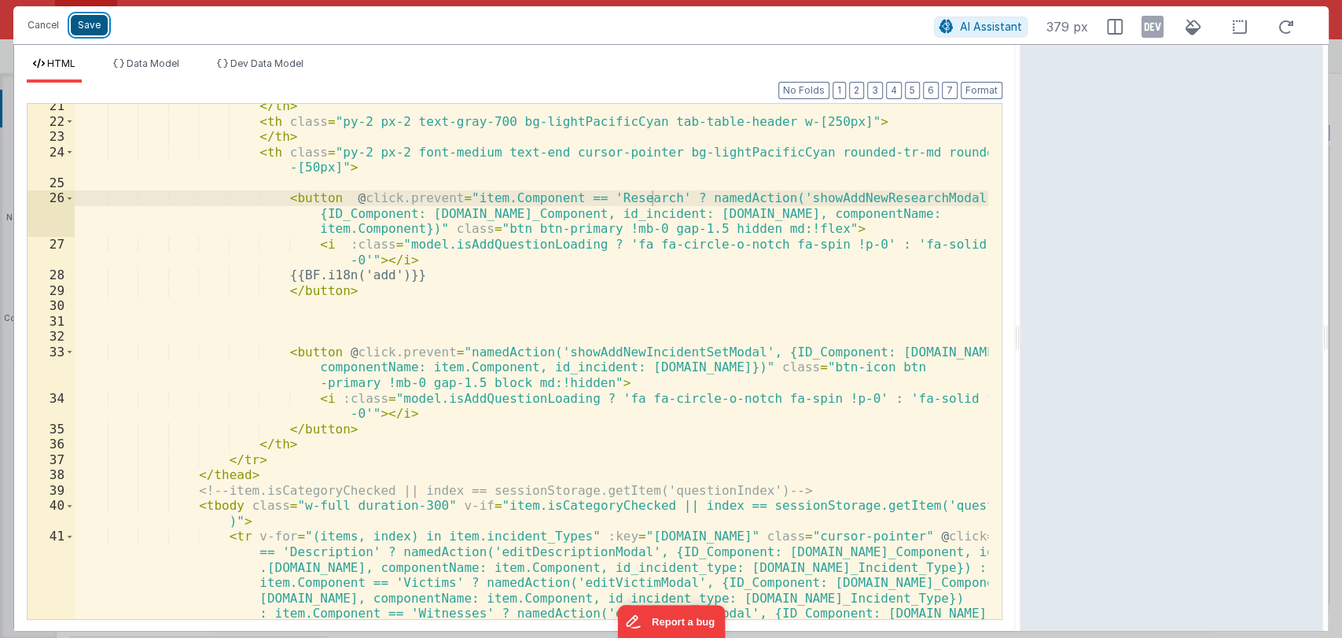
click at [83, 25] on button "Save" at bounding box center [89, 25] width 37 height 20
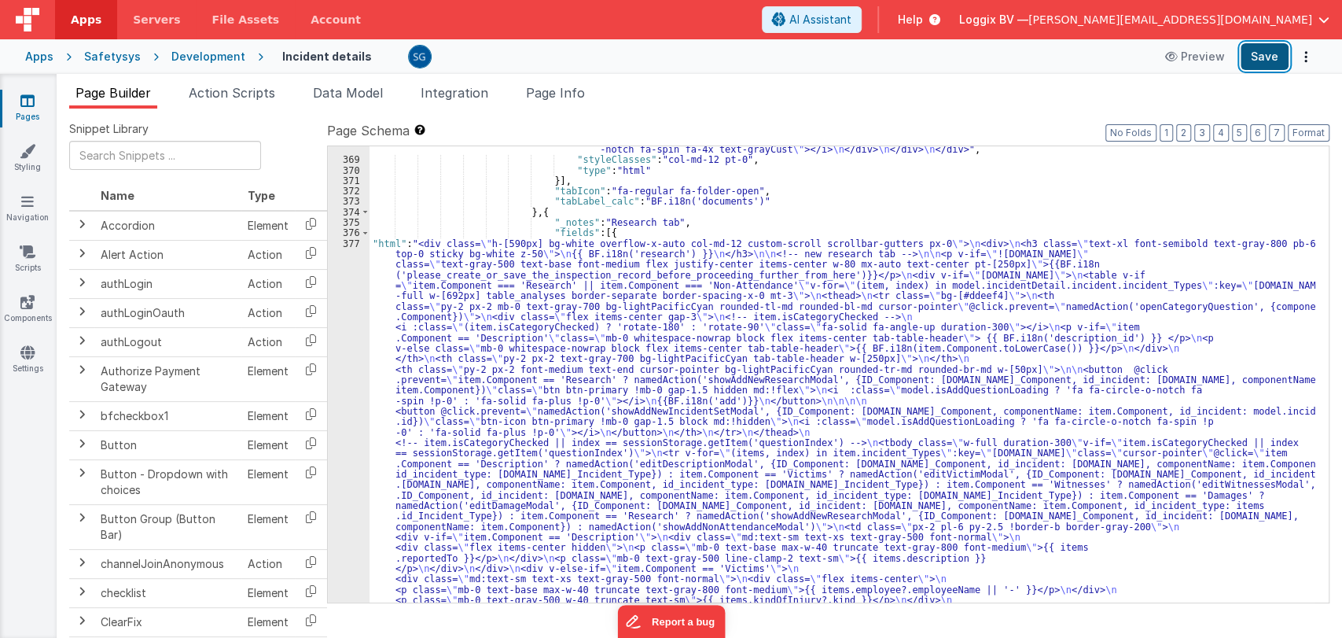
click at [1267, 51] on button "Save" at bounding box center [1265, 56] width 48 height 27
click at [345, 244] on div "377" at bounding box center [349, 594] width 42 height 713
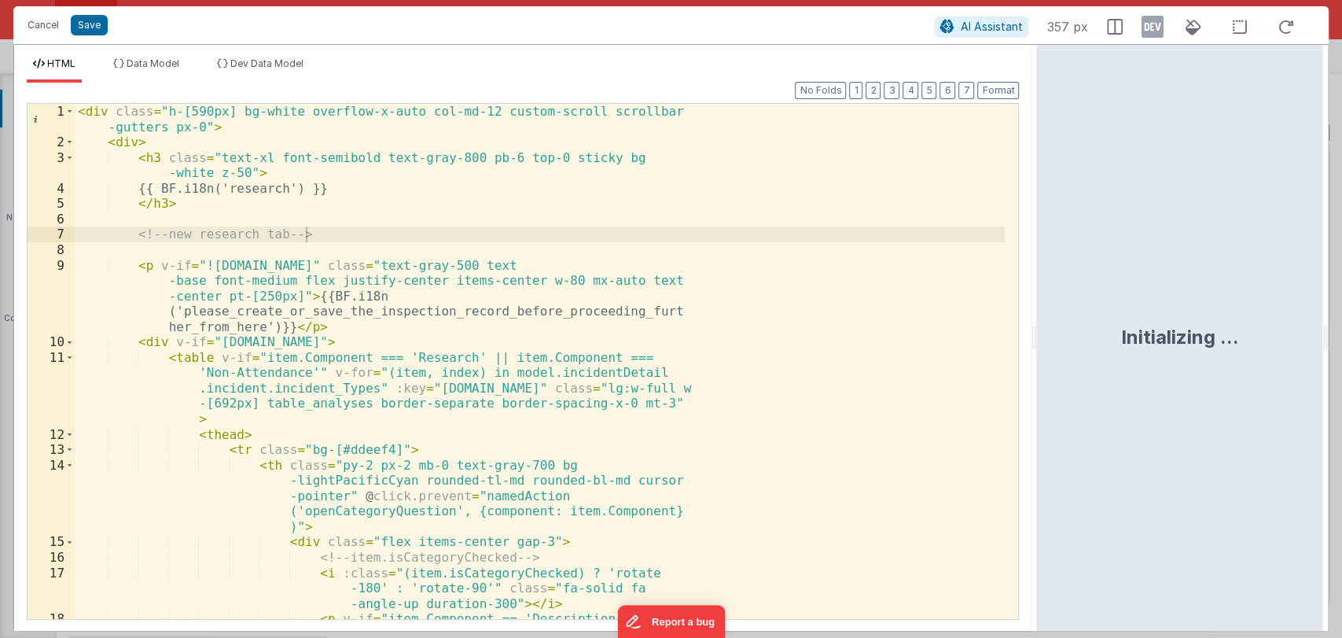
drag, startPoint x: 665, startPoint y: 336, endPoint x: 1039, endPoint y: 328, distance: 373.6
click at [1039, 328] on html "Cancel Save AI Assistant 357 px HTML Data Model Dev Data Model Format 7 6 5 4 3…" at bounding box center [671, 319] width 1342 height 638
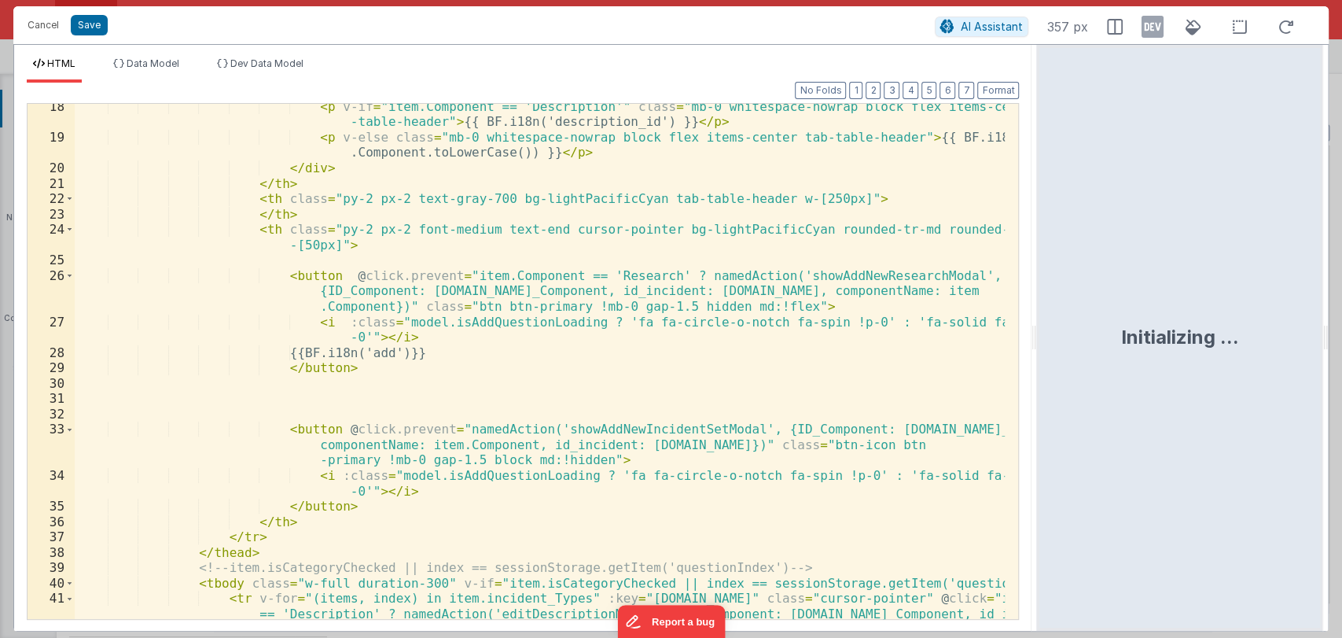
scroll to position [390, 0]
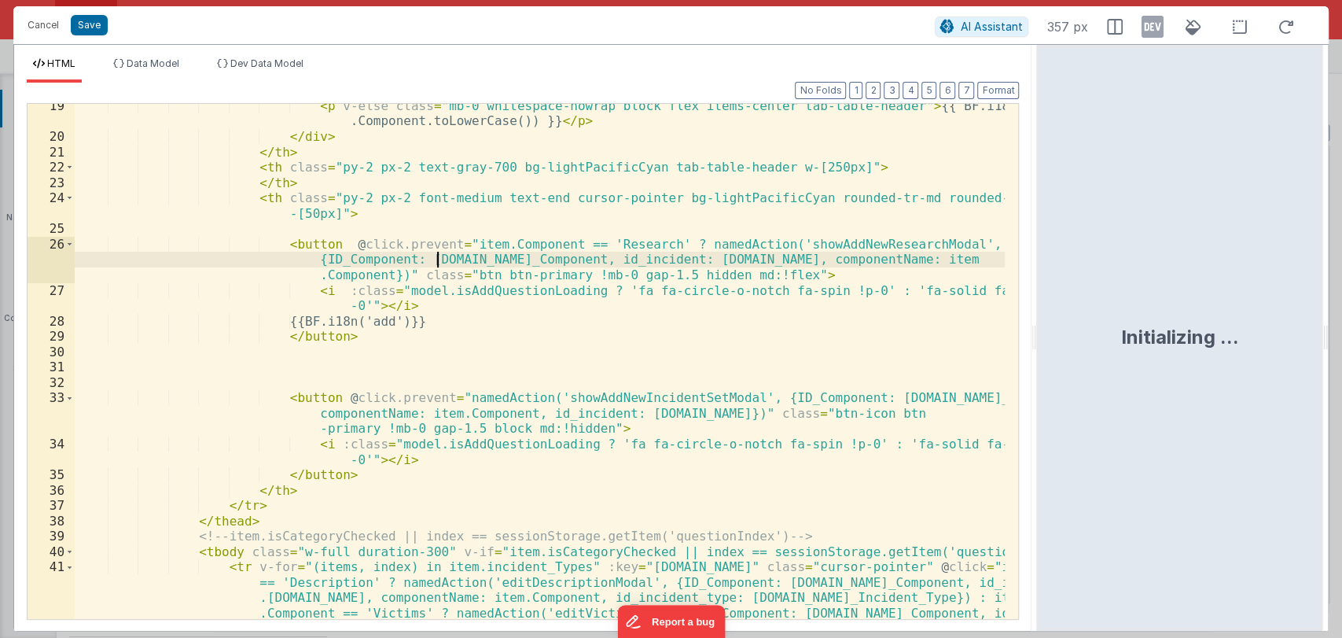
click at [439, 259] on div "< p v-else class = "mb-0 whitespace-nowrap block flex items-center tab-table-he…" at bounding box center [540, 463] width 931 height 730
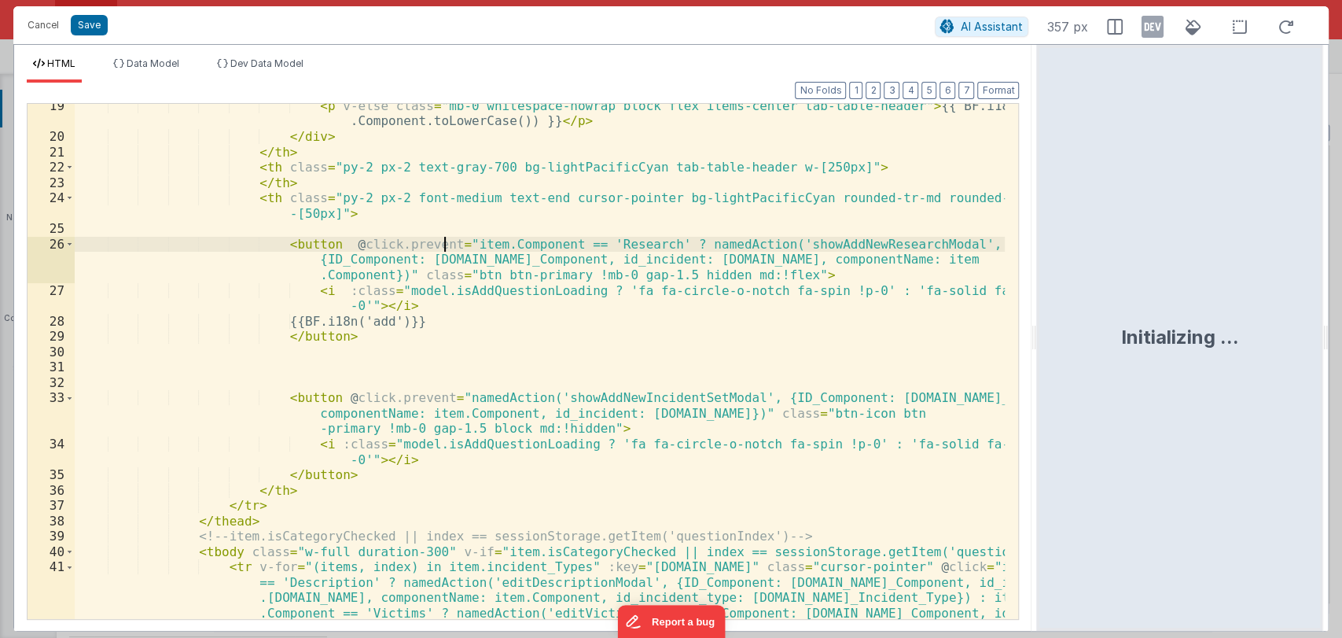
click at [444, 241] on div "< p v-else class = "mb-0 whitespace-nowrap block flex items-center tab-table-he…" at bounding box center [540, 463] width 931 height 730
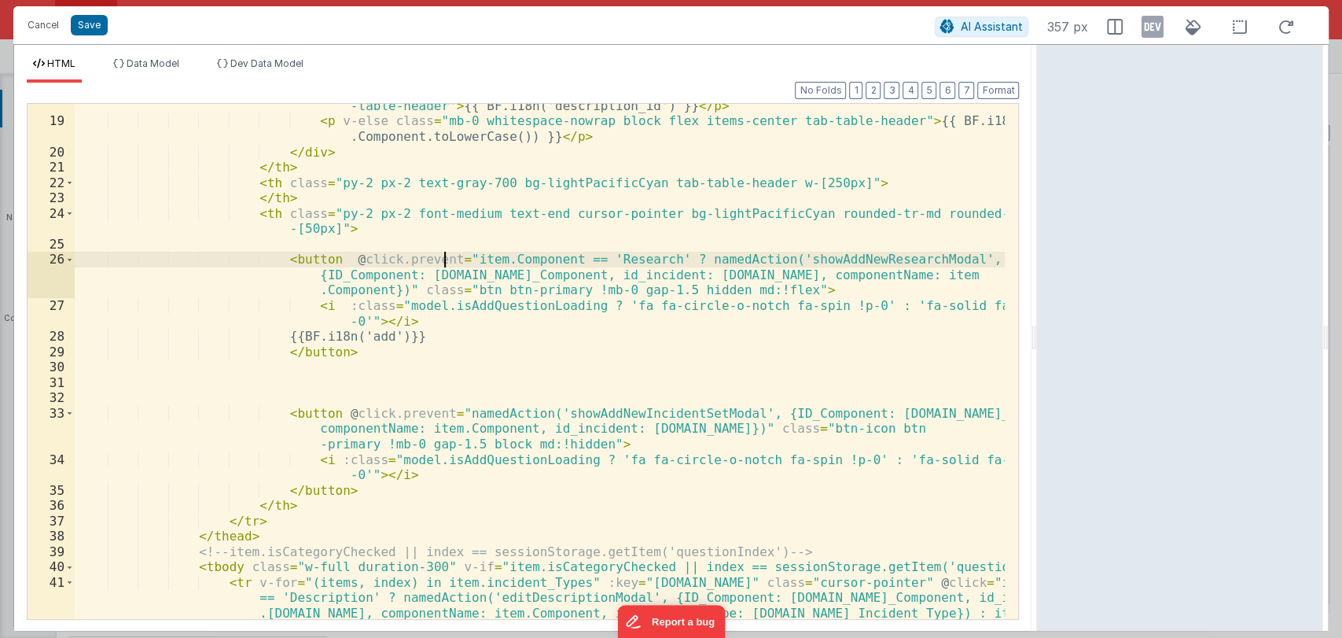
scroll to position [374, 0]
click at [443, 257] on div "< p v-if = "item.Component == 'Description'" class = "mb-0 whitespace-nowrap bl…" at bounding box center [540, 448] width 931 height 730
paste textarea
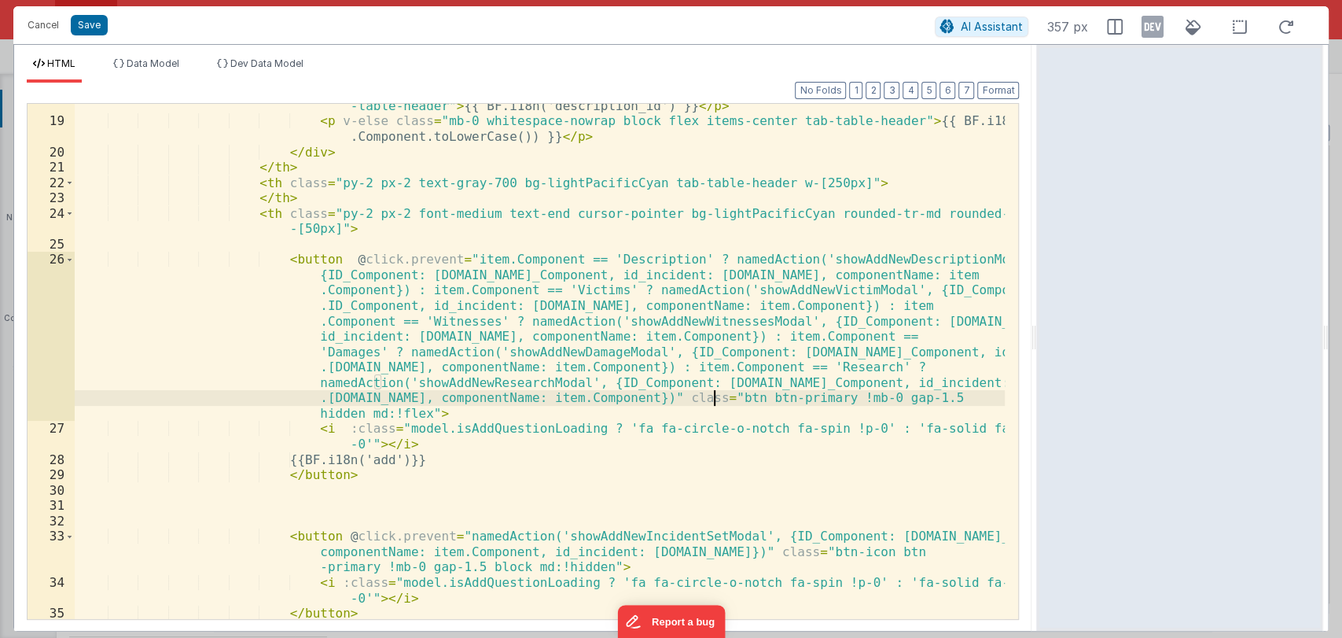
click at [712, 400] on div "< p v-if = "item.Component == 'Description'" class = "mb-0 whitespace-nowrap bl…" at bounding box center [540, 363] width 931 height 561
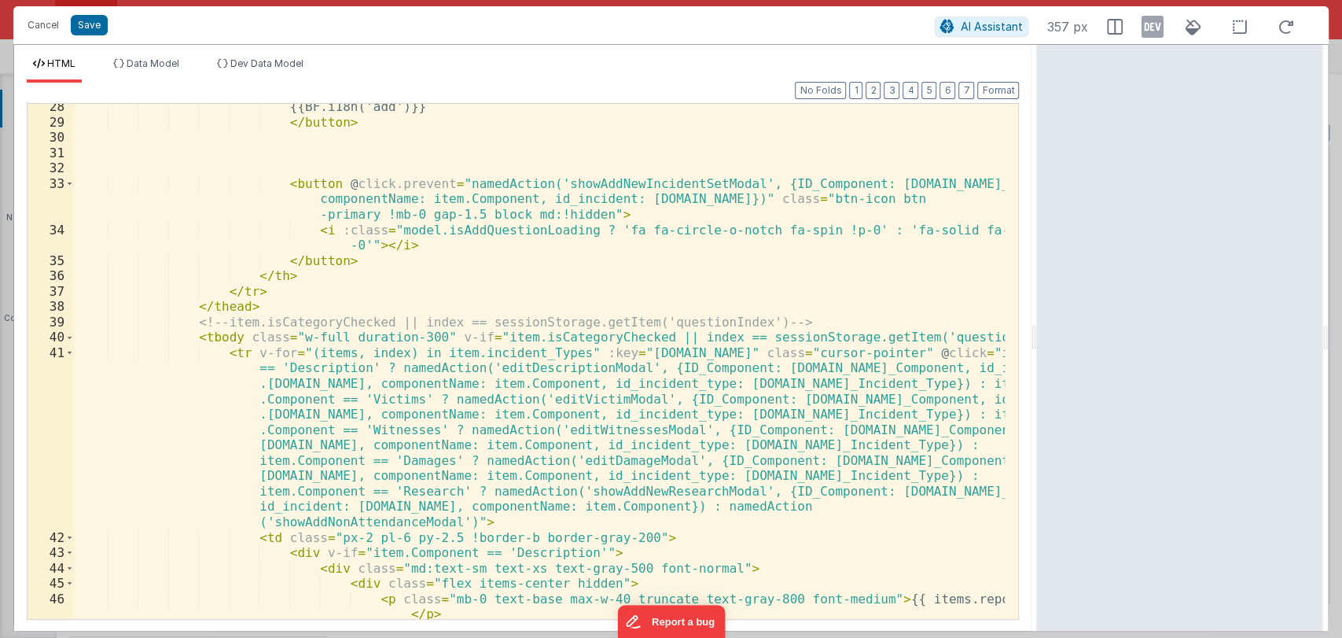
scroll to position [728, 0]
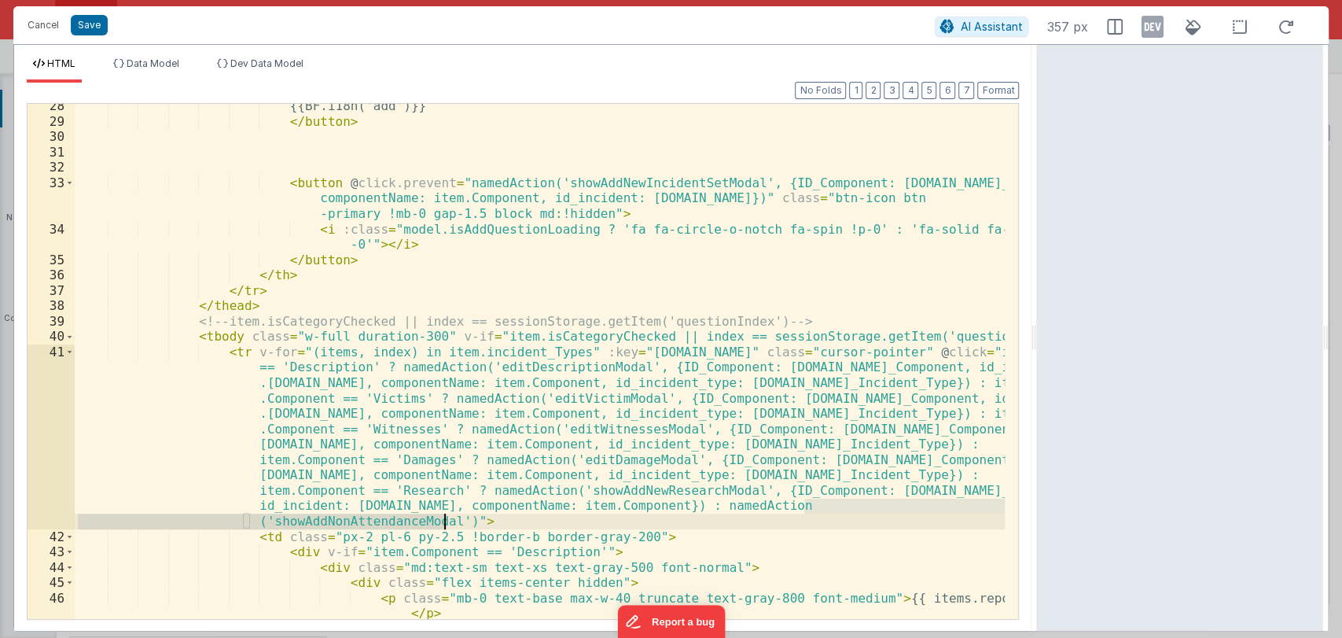
drag, startPoint x: 801, startPoint y: 505, endPoint x: 445, endPoint y: 521, distance: 356.6
click at [445, 521] on div "{{BF.i18n('add')}} </ button > < button @ click.prevent = "namedAction('showAdd…" at bounding box center [540, 371] width 931 height 546
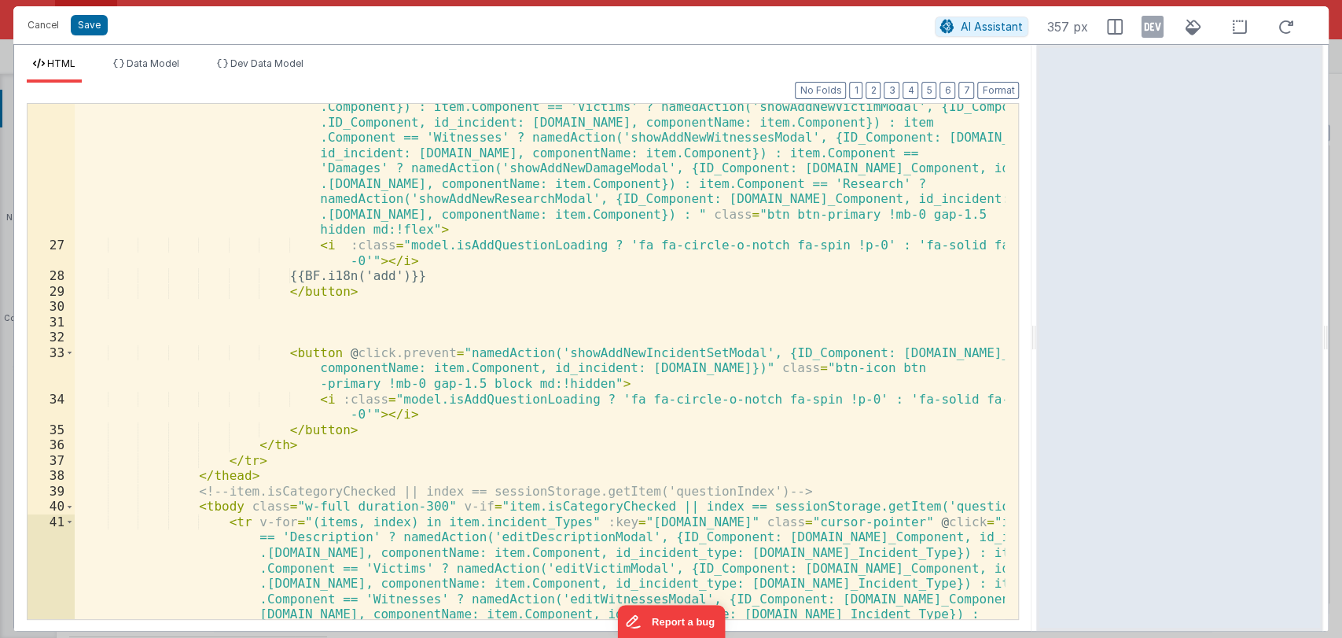
scroll to position [553, 0]
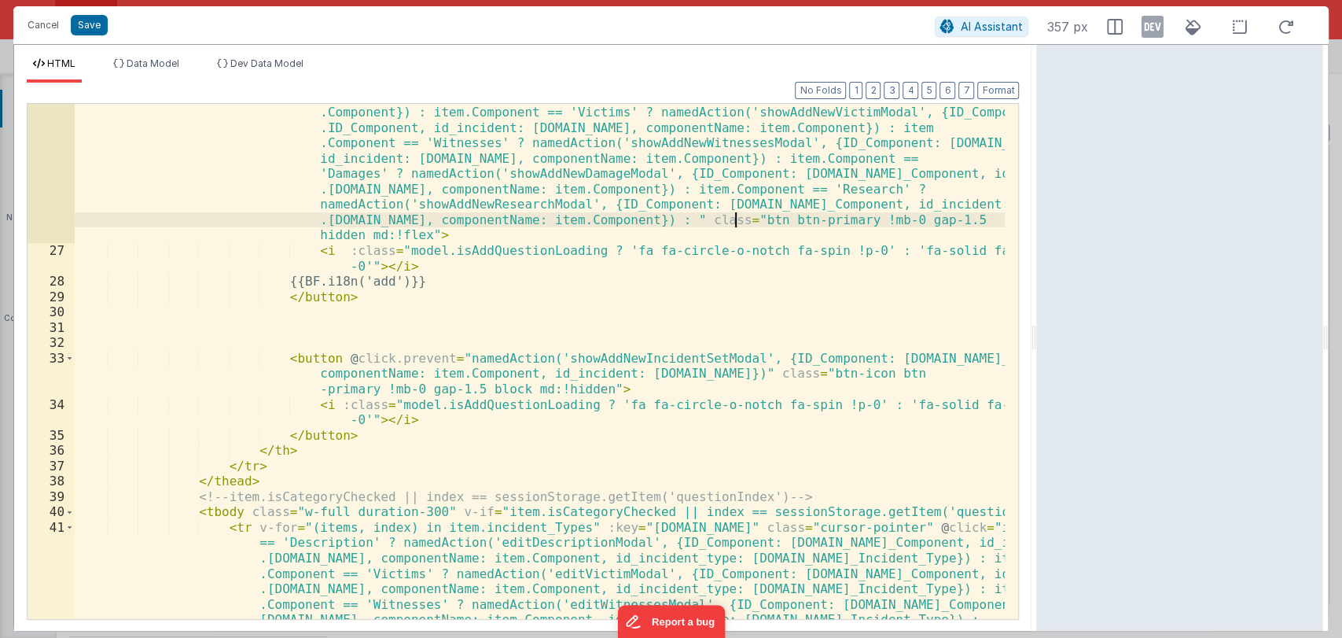
click at [734, 222] on div "< button @ click.prevent = "item.Component == 'Description' ? namedAction('show…" at bounding box center [540, 508] width 931 height 869
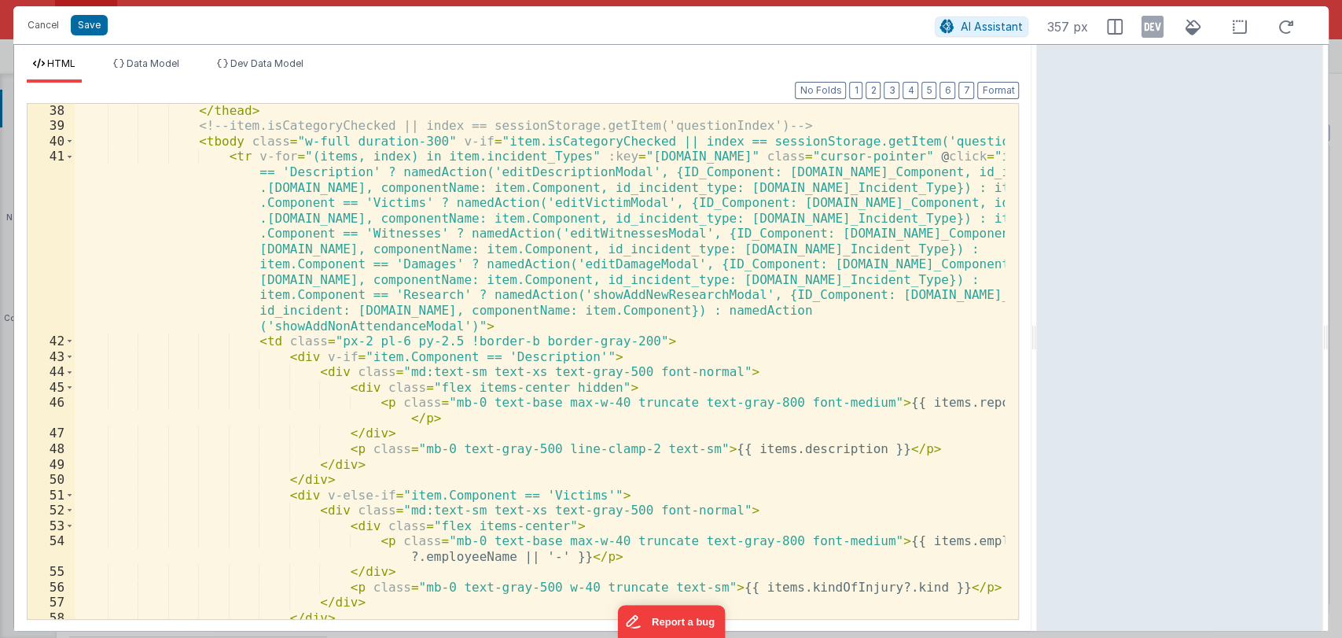
scroll to position [923, 0]
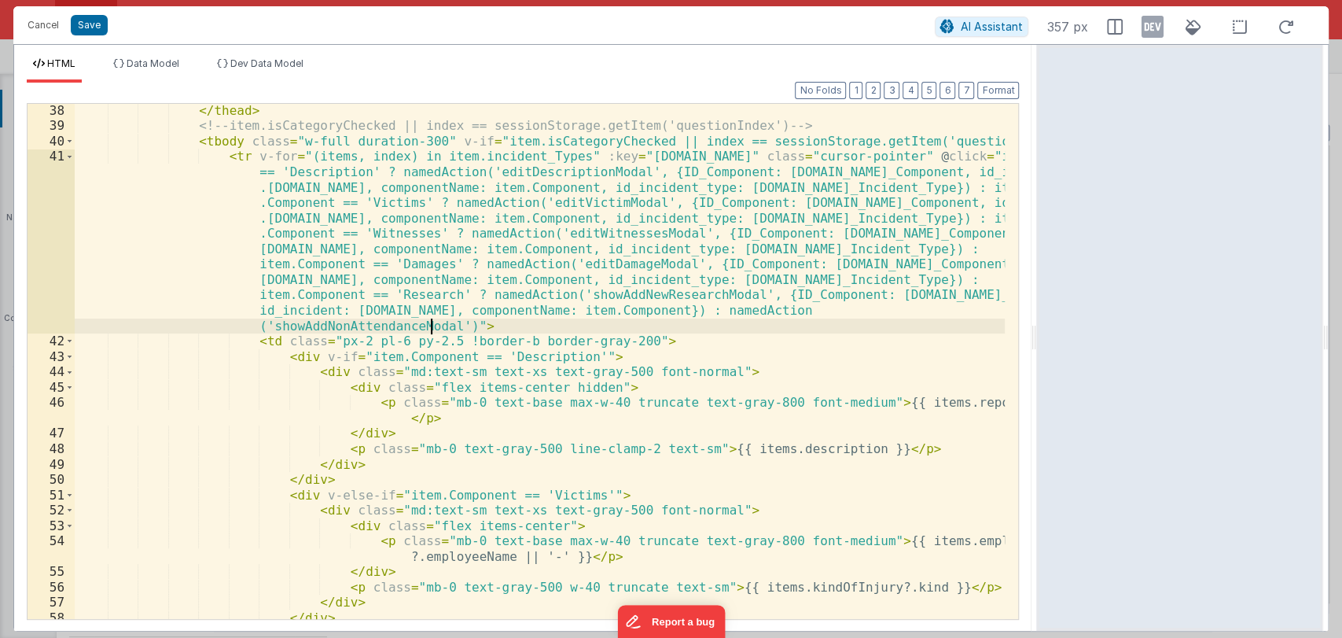
click at [430, 324] on div "</ thead > <!-- item.isCategoryChecked || index == sessionStorage.getItem('ques…" at bounding box center [540, 376] width 931 height 546
click at [303, 328] on div "</ thead > <!-- item.isCategoryChecked || index == sessionStorage.getItem('ques…" at bounding box center [540, 376] width 931 height 546
click at [91, 31] on button "Save" at bounding box center [89, 25] width 37 height 20
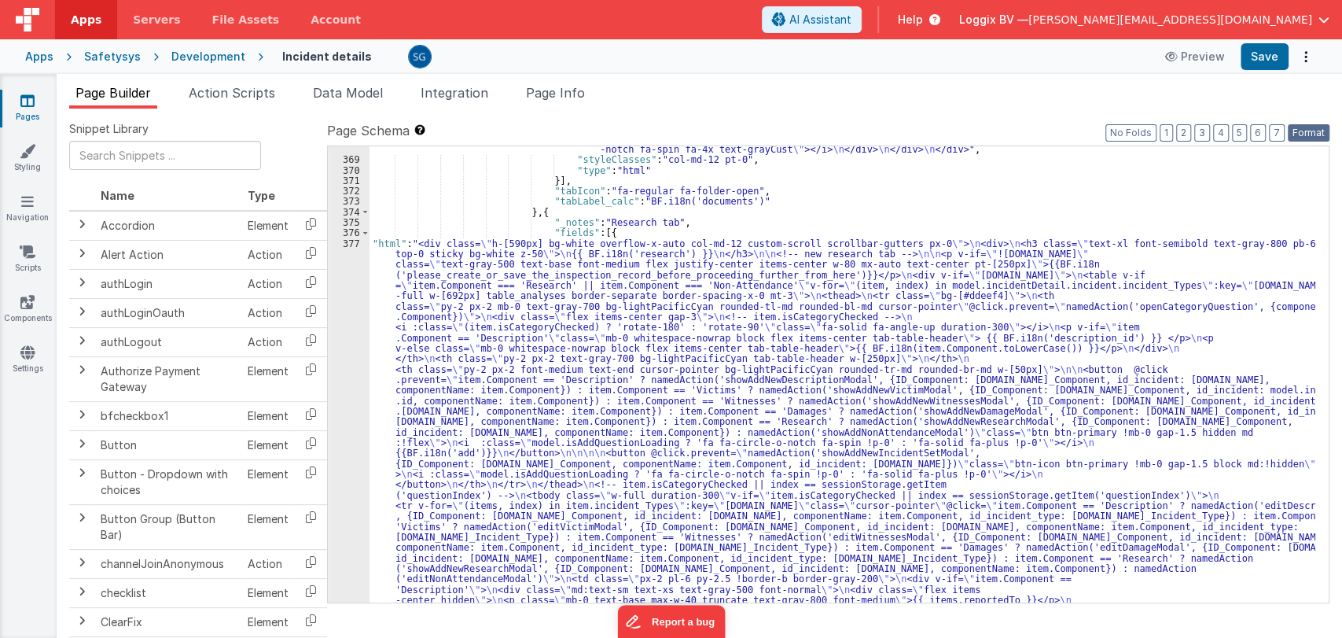
click at [1304, 136] on button "Format" at bounding box center [1309, 132] width 42 height 17
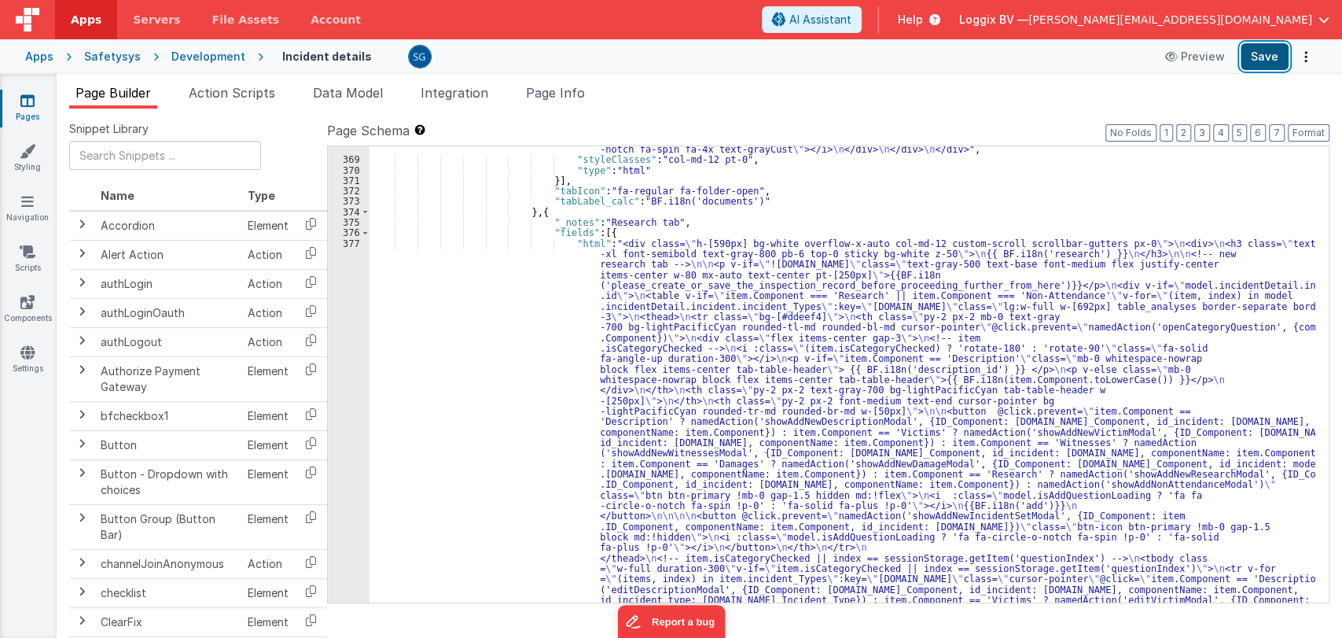
click at [1272, 58] on button "Save" at bounding box center [1265, 56] width 48 height 27
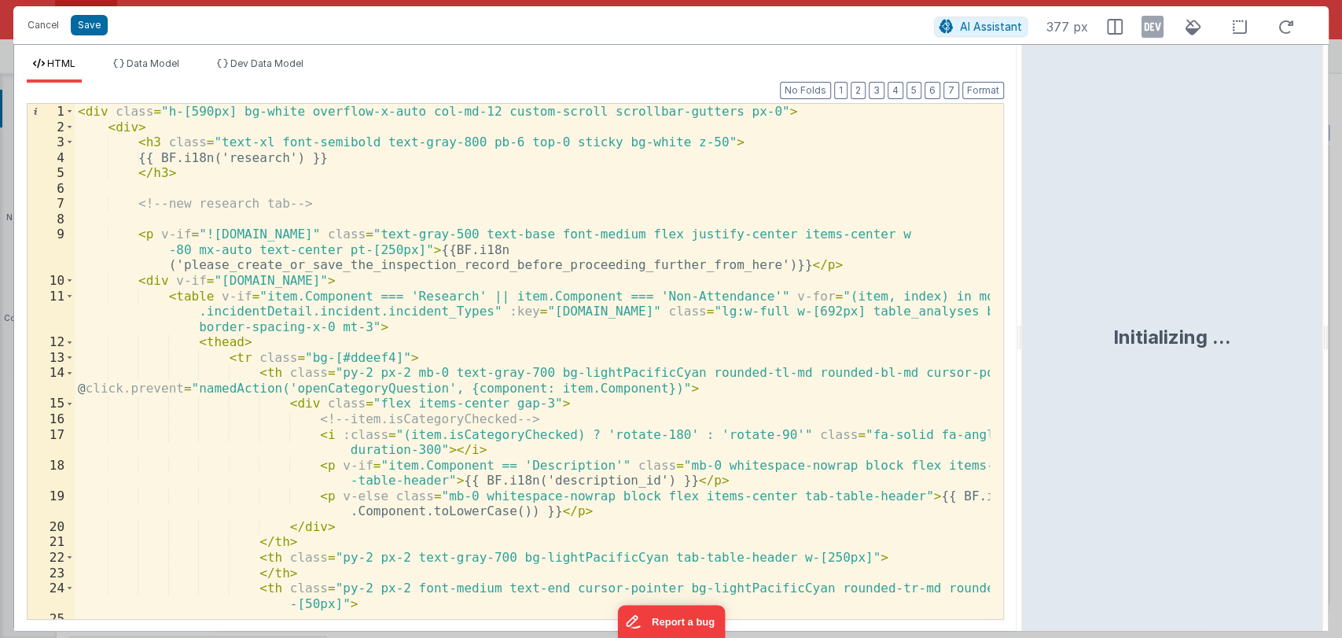
drag, startPoint x: 666, startPoint y: 337, endPoint x: 1023, endPoint y: 278, distance: 361.7
click at [1023, 278] on html "Cancel Save AI Assistant 377 px HTML Data Model Dev Data Model Format 7 6 5 4 3…" at bounding box center [671, 319] width 1342 height 638
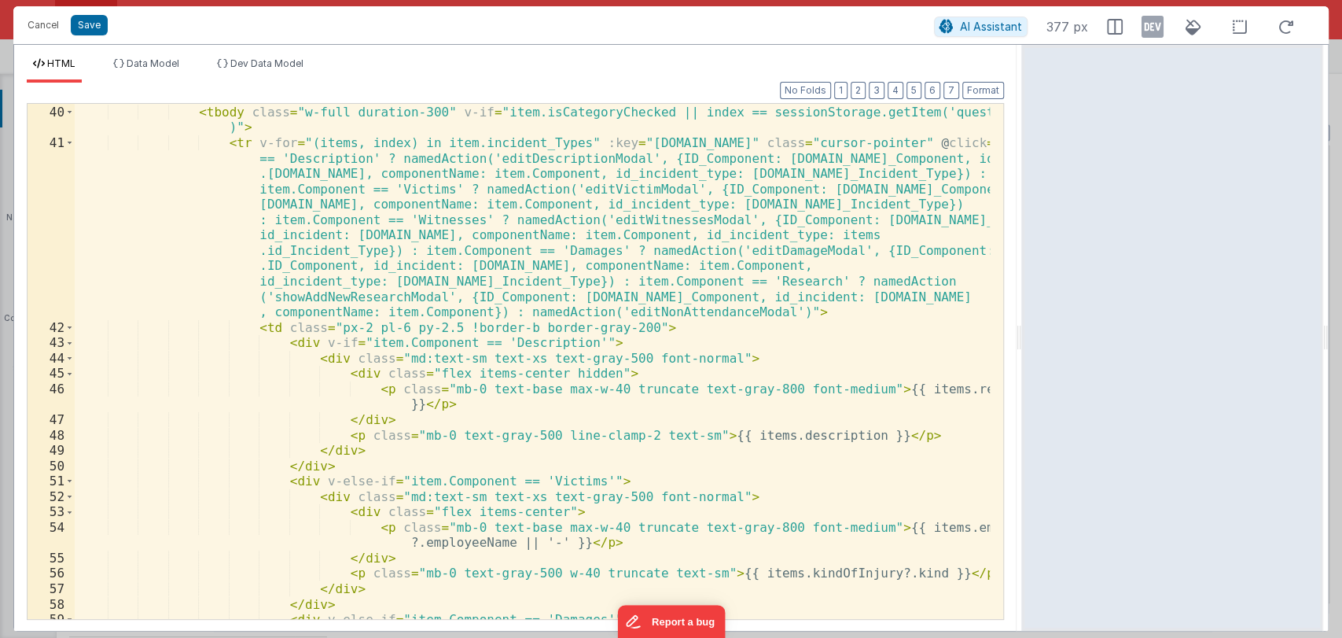
scroll to position [951, 0]
click at [1019, 339] on div "HTML Data Model Dev Data Model Format 7 6 5 4 3 2 1 No Folds 39 40 41 42 43 44 …" at bounding box center [670, 337] width 1315 height 587
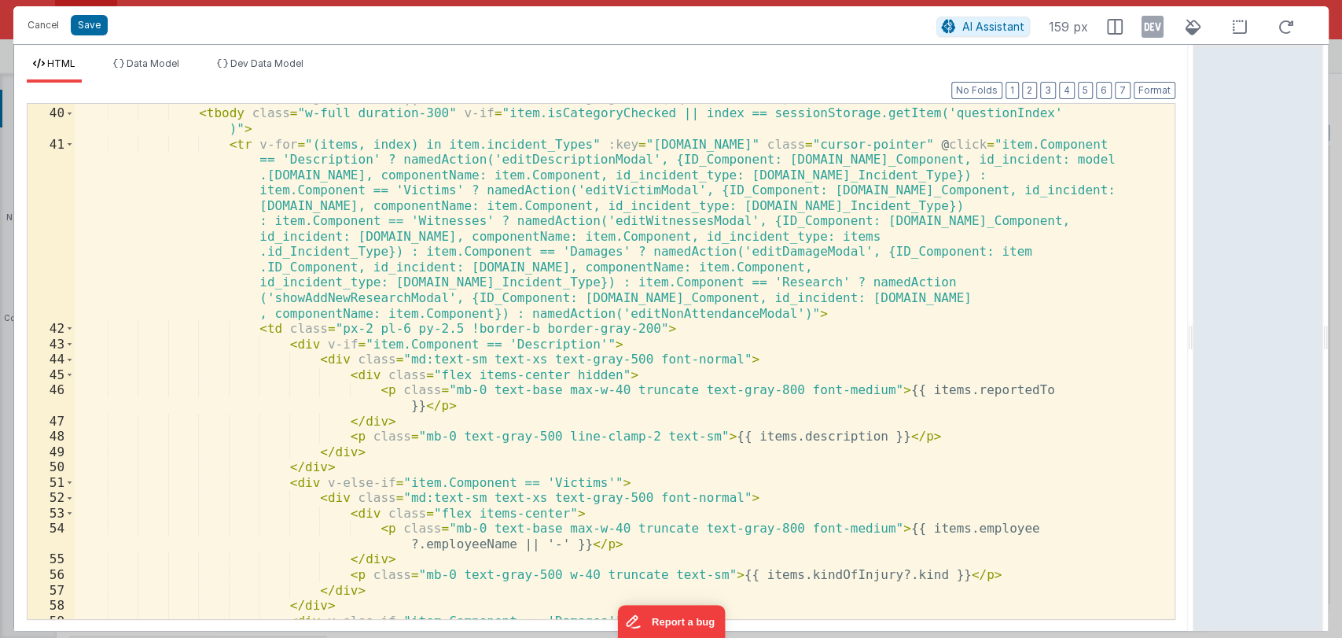
drag, startPoint x: 1019, startPoint y: 339, endPoint x: 1222, endPoint y: 319, distance: 203.8
click at [1222, 319] on html "Cancel Save AI Assistant 159 px HTML Data Model Dev Data Model Format 7 6 5 4 3…" at bounding box center [671, 319] width 1342 height 638
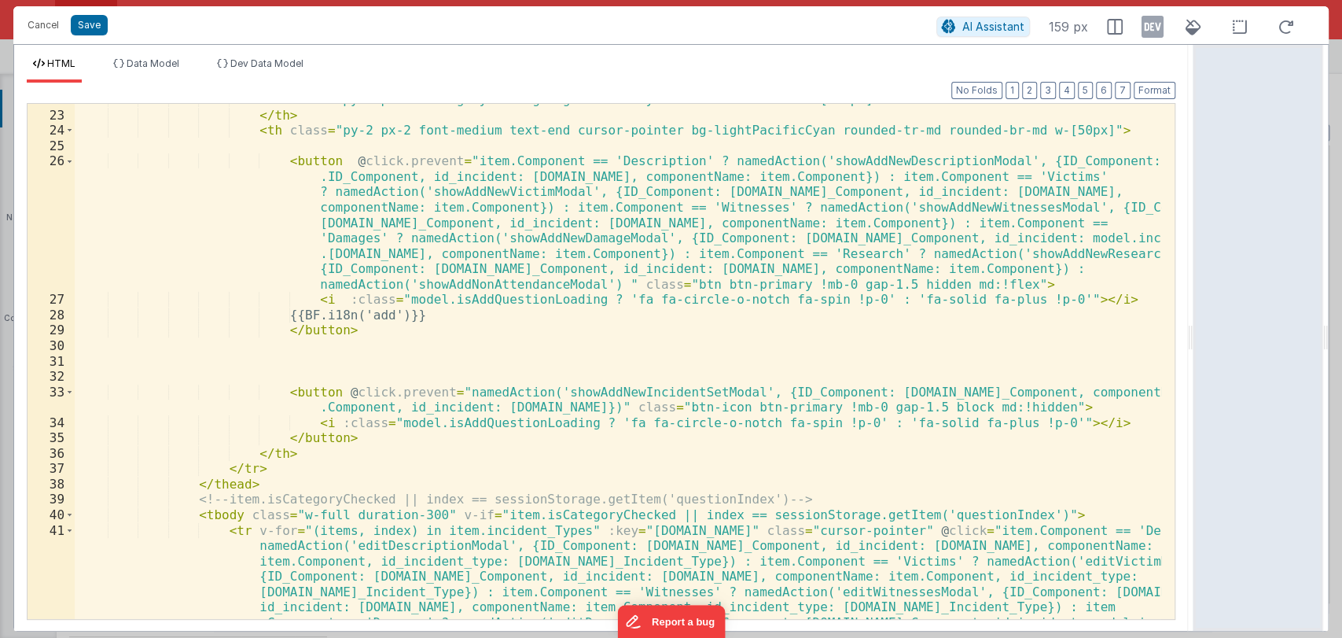
scroll to position [411, 0]
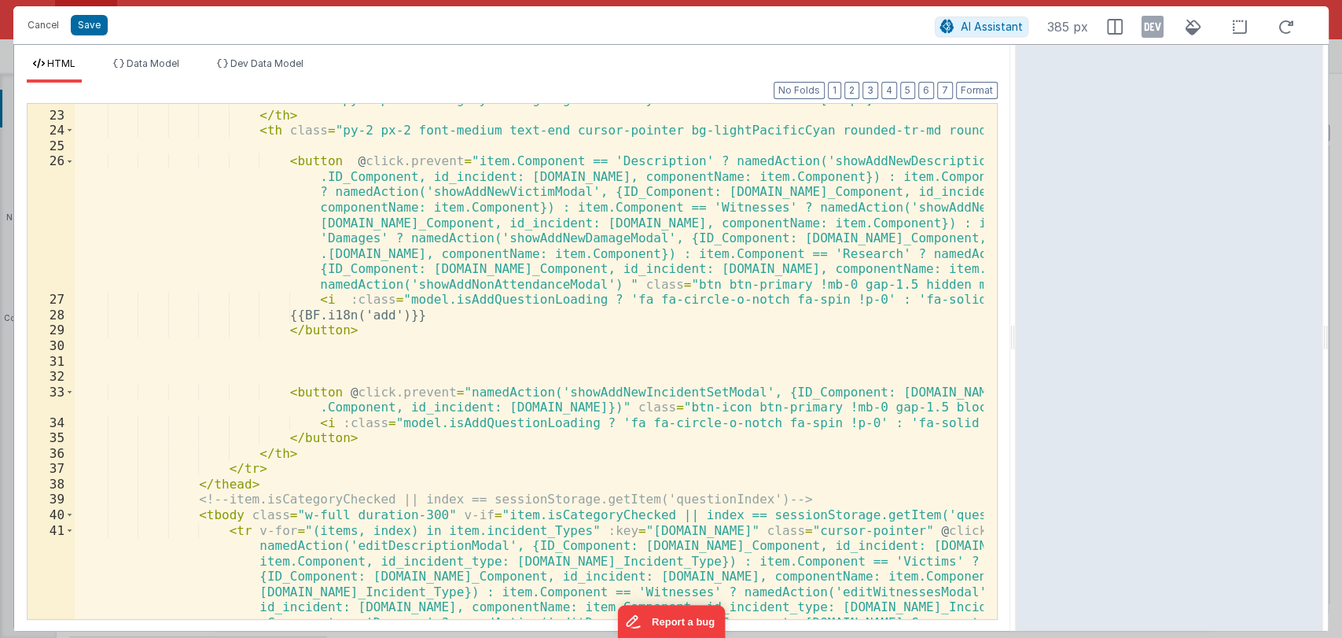
drag, startPoint x: 1188, startPoint y: 338, endPoint x: 1017, endPoint y: 318, distance: 172.5
click at [1017, 318] on html "Cancel Save AI Assistant 385 px HTML Data Model Dev Data Model Format 7 6 5 4 3…" at bounding box center [671, 319] width 1342 height 638
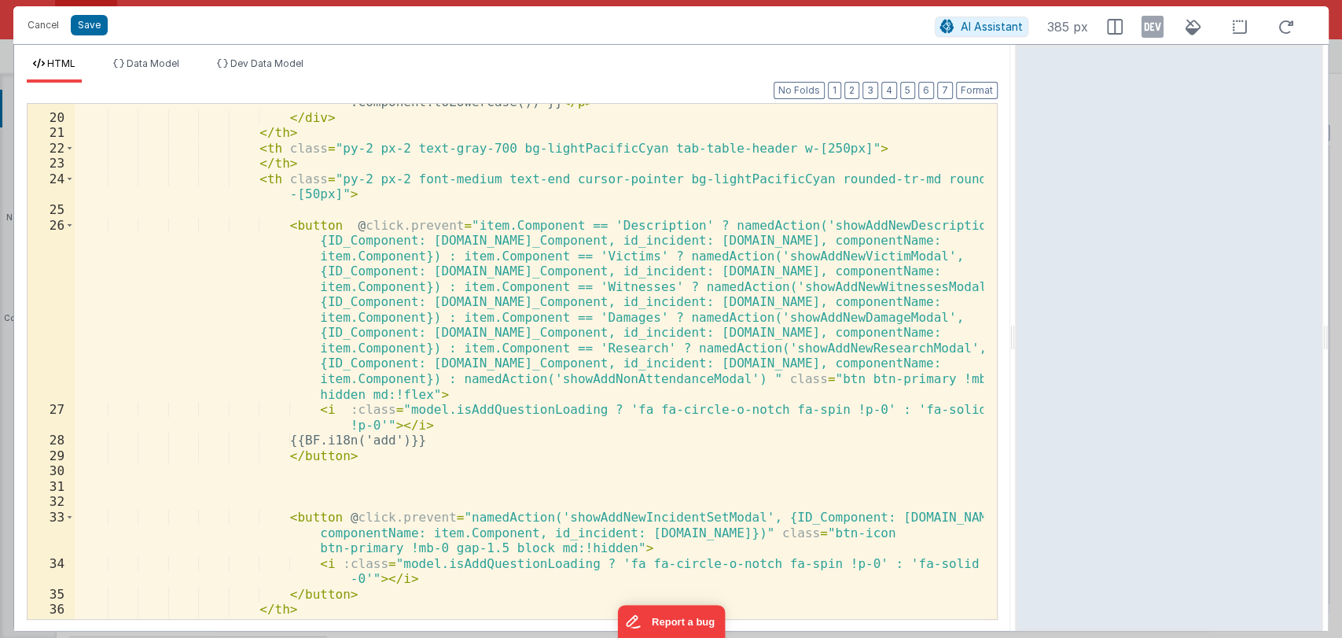
scroll to position [409, 0]
click at [645, 295] on div "< p v-else class = "mb-0 whitespace-nowrap block flex items-center tab-table-he…" at bounding box center [529, 359] width 909 height 561
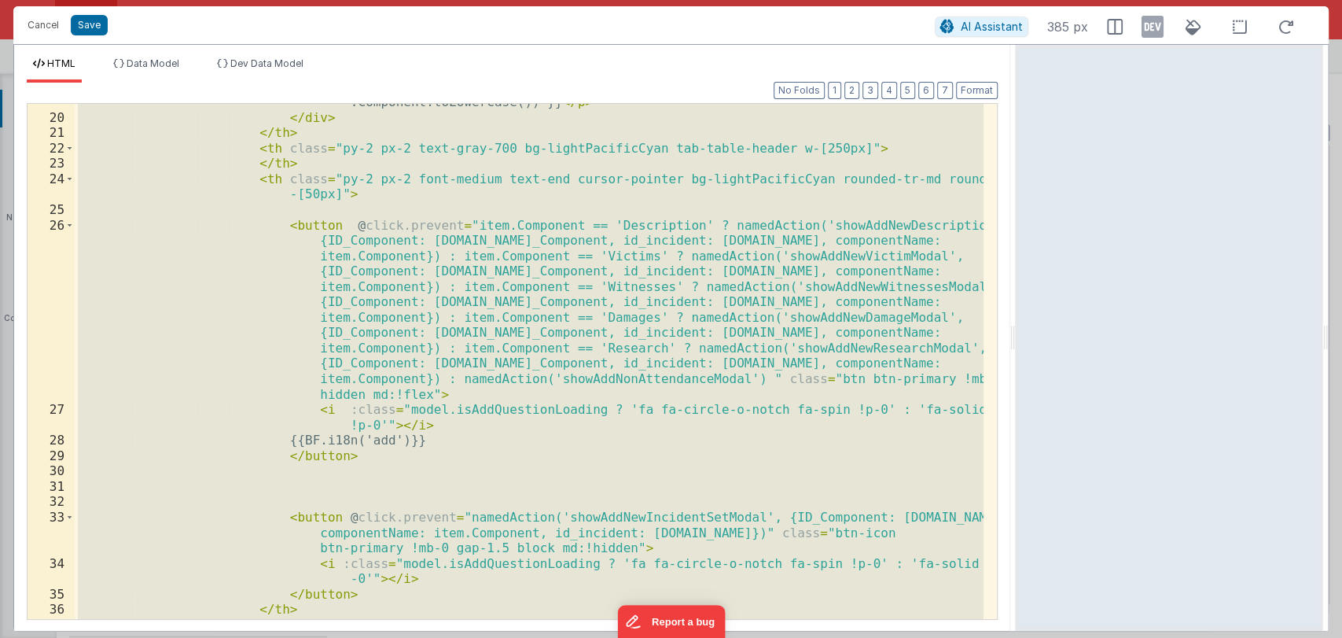
click at [795, 212] on div "< p v-else class = "mb-0 whitespace-nowrap block flex items-center tab-table-he…" at bounding box center [529, 361] width 909 height 515
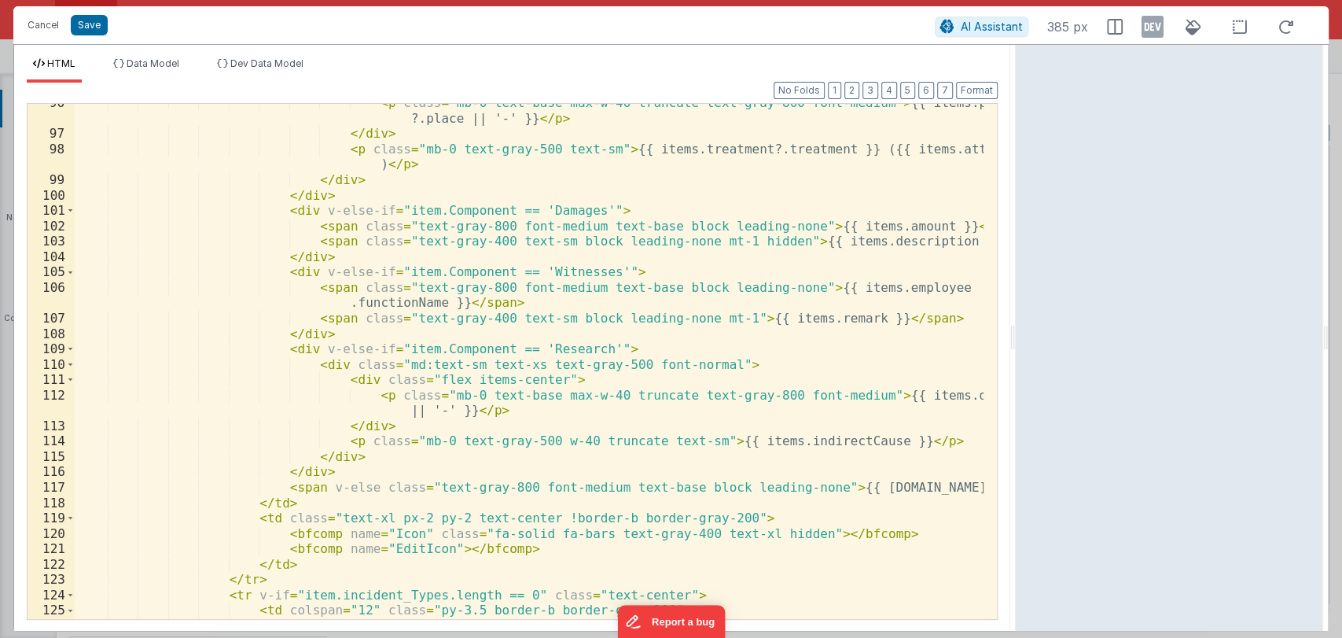
scroll to position [2114, 0]
click at [332, 470] on div "< p class = "mb-0 text-base max-w-40 truncate text-gray-800 font-medium" > {{ i…" at bounding box center [529, 375] width 909 height 561
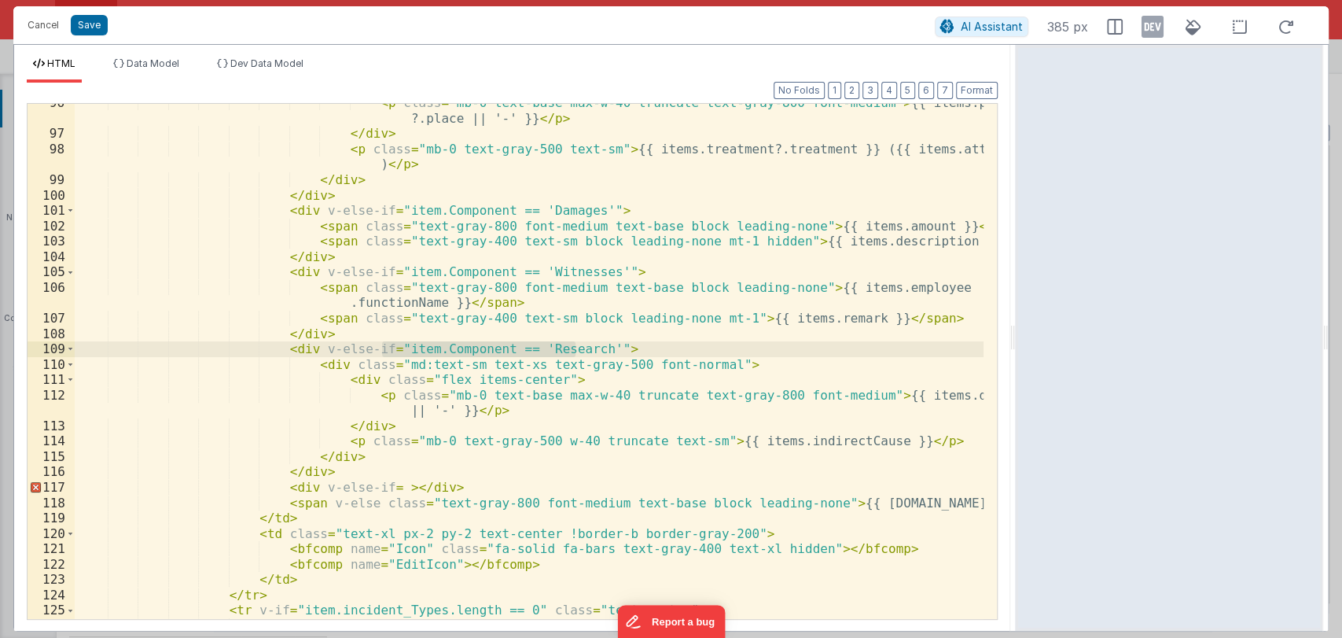
drag, startPoint x: 381, startPoint y: 350, endPoint x: 576, endPoint y: 347, distance: 195.8
click at [576, 347] on div "< p class = "mb-0 text-base max-w-40 truncate text-gray-800 font-medium" > {{ i…" at bounding box center [529, 375] width 909 height 561
click at [376, 488] on div "< p class = "mb-0 text-base max-w-40 truncate text-gray-800 font-medium" > {{ i…" at bounding box center [529, 375] width 909 height 561
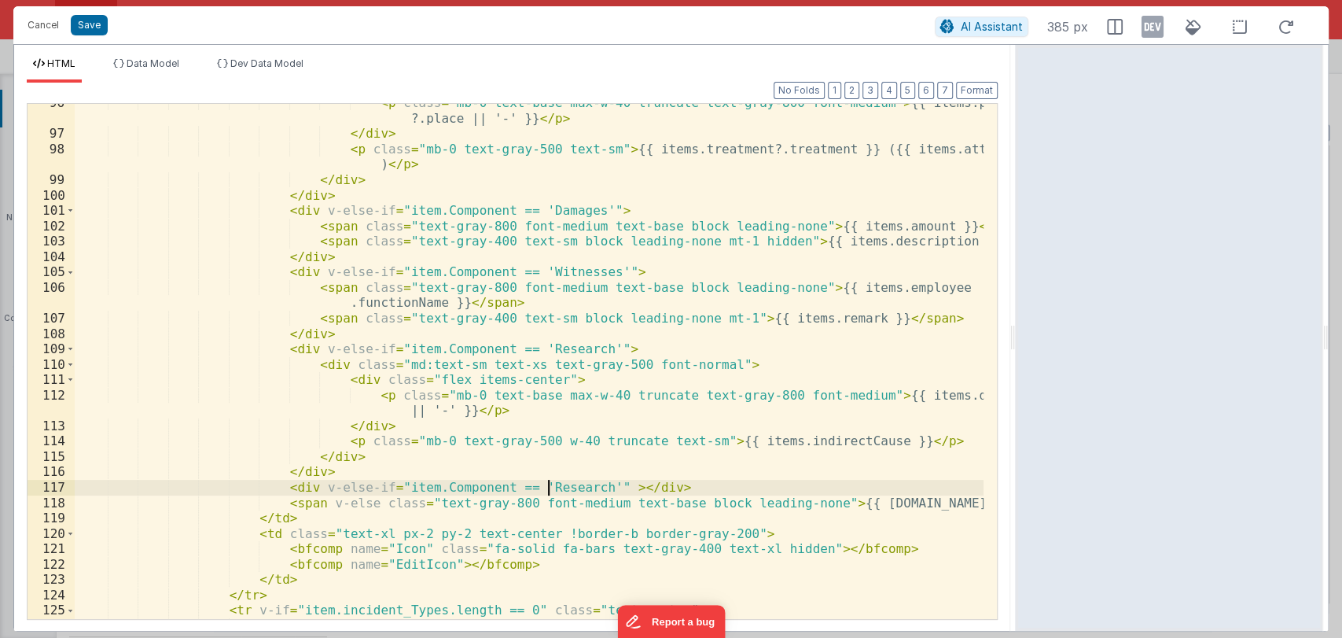
click at [546, 485] on div "< p class = "mb-0 text-base max-w-40 truncate text-gray-800 font-medium" > {{ i…" at bounding box center [529, 375] width 909 height 561
paste textarea
click at [636, 486] on div "< p class = "mb-0 text-base max-w-40 truncate text-gray-800 font-medium" > {{ i…" at bounding box center [529, 375] width 909 height 561
drag, startPoint x: 273, startPoint y: 486, endPoint x: 754, endPoint y: 491, distance: 481.2
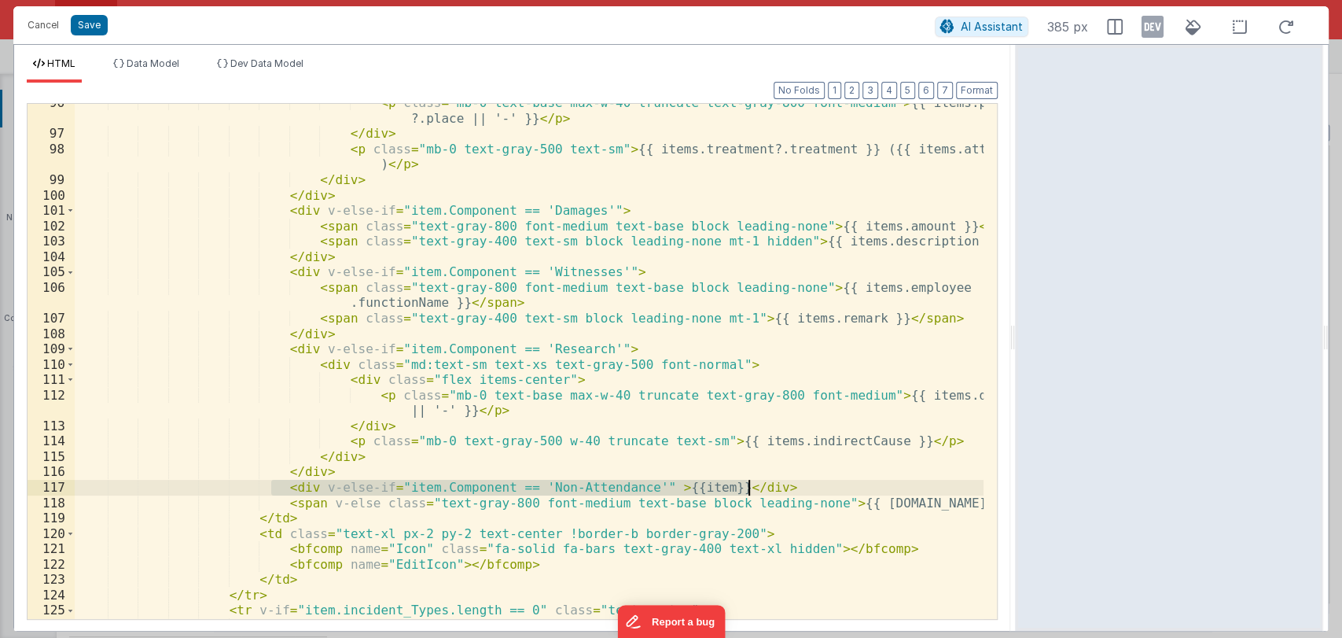
click at [754, 491] on div "< p class = "mb-0 text-base max-w-40 truncate text-gray-800 font-medium" > {{ i…" at bounding box center [529, 375] width 909 height 561
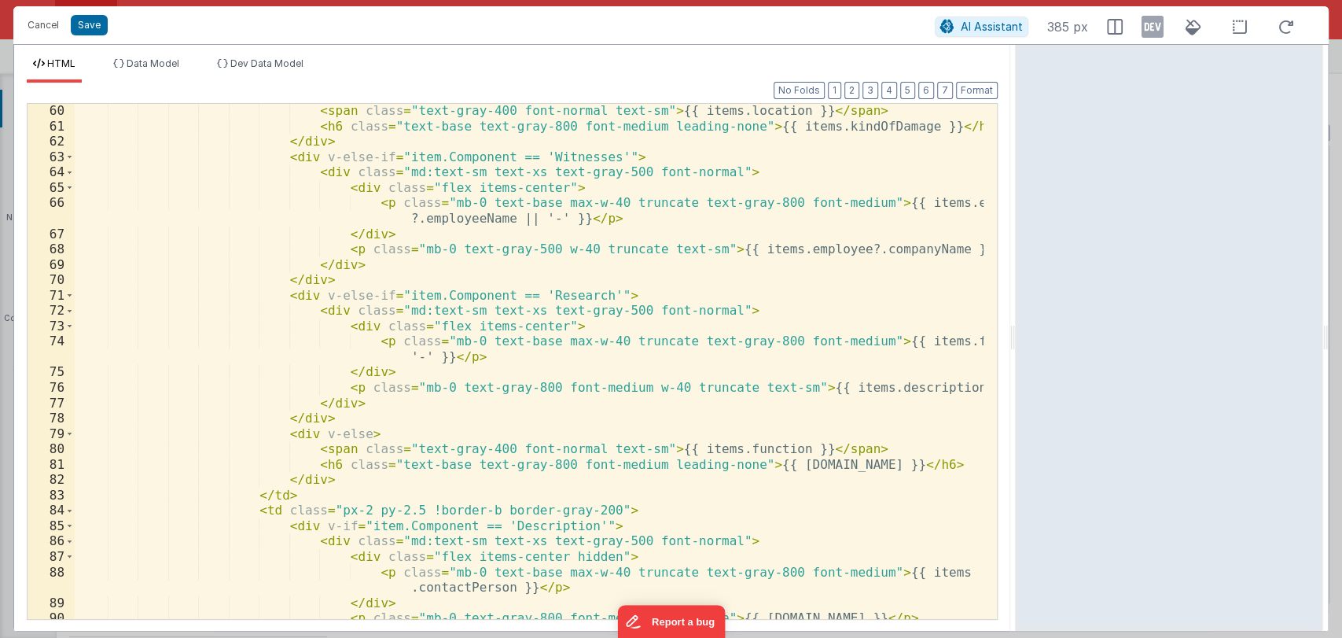
scroll to position [1507, 0]
click at [340, 416] on div "< span class = "text-gray-400 font-normal text-sm" > {{ items.location }} </ sp…" at bounding box center [529, 376] width 909 height 546
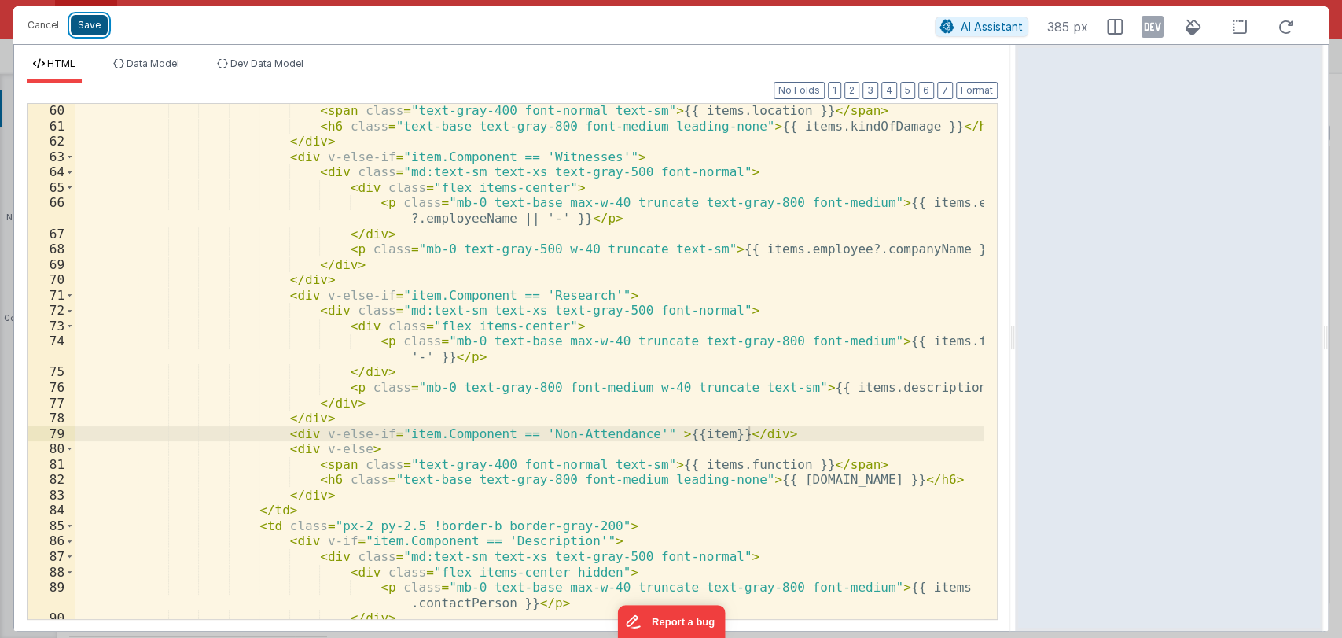
click at [90, 29] on button "Save" at bounding box center [89, 25] width 37 height 20
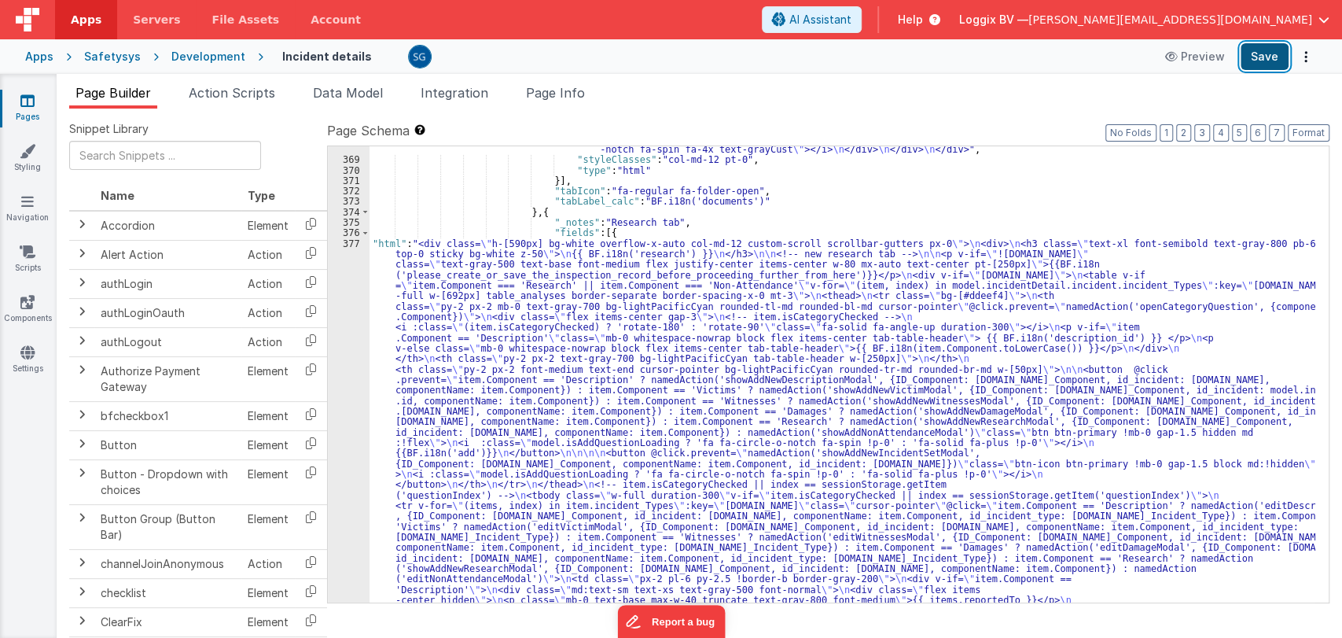
click at [1264, 52] on button "Save" at bounding box center [1265, 56] width 48 height 27
click at [1252, 49] on button "Save" at bounding box center [1265, 56] width 48 height 27
click at [348, 238] on div "377" at bounding box center [349, 626] width 42 height 776
click at [352, 243] on div "377" at bounding box center [349, 626] width 42 height 776
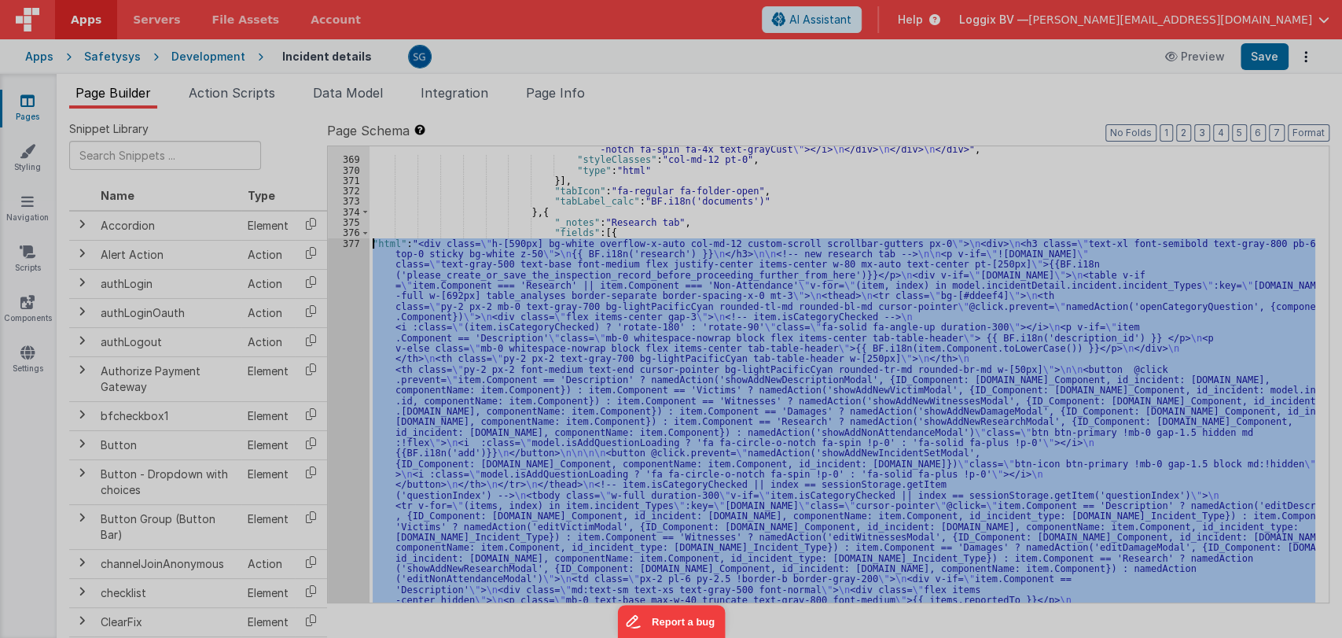
click at [350, 241] on div at bounding box center [671, 319] width 1342 height 638
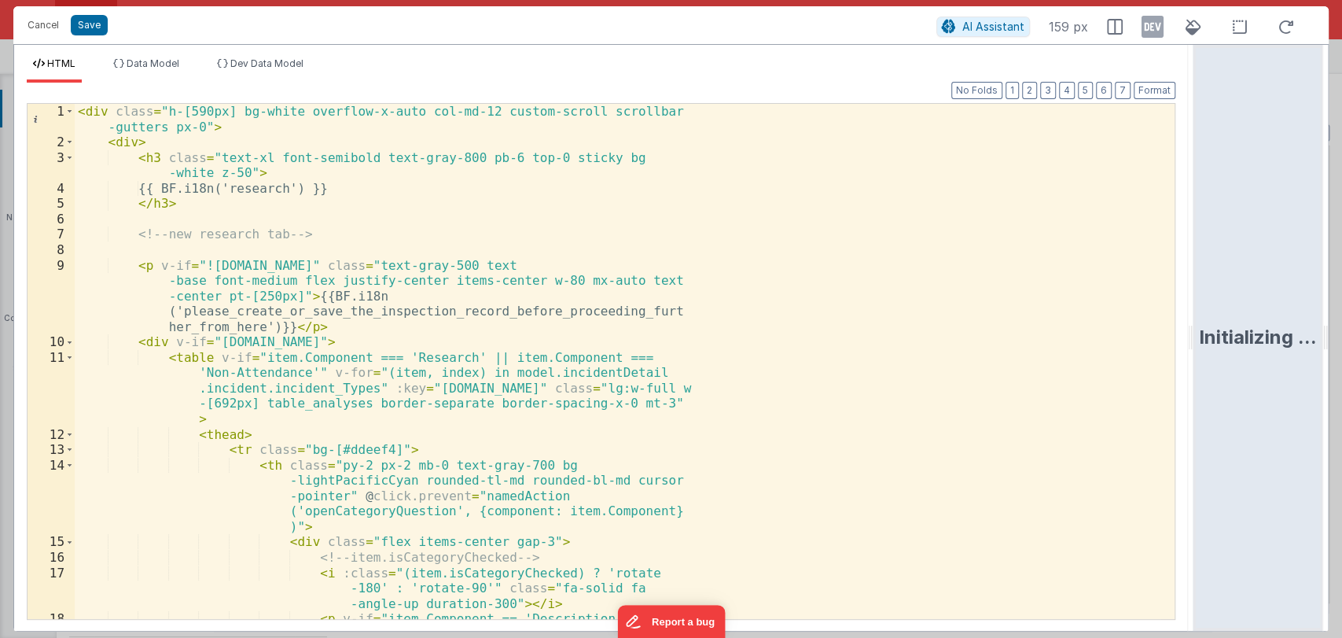
drag, startPoint x: 668, startPoint y: 337, endPoint x: 1201, endPoint y: 322, distance: 533.3
click at [1201, 322] on html "Cancel Save AI Assistant 159 px HTML Data Model Dev Data Model Format 7 6 5 4 3…" at bounding box center [671, 319] width 1342 height 638
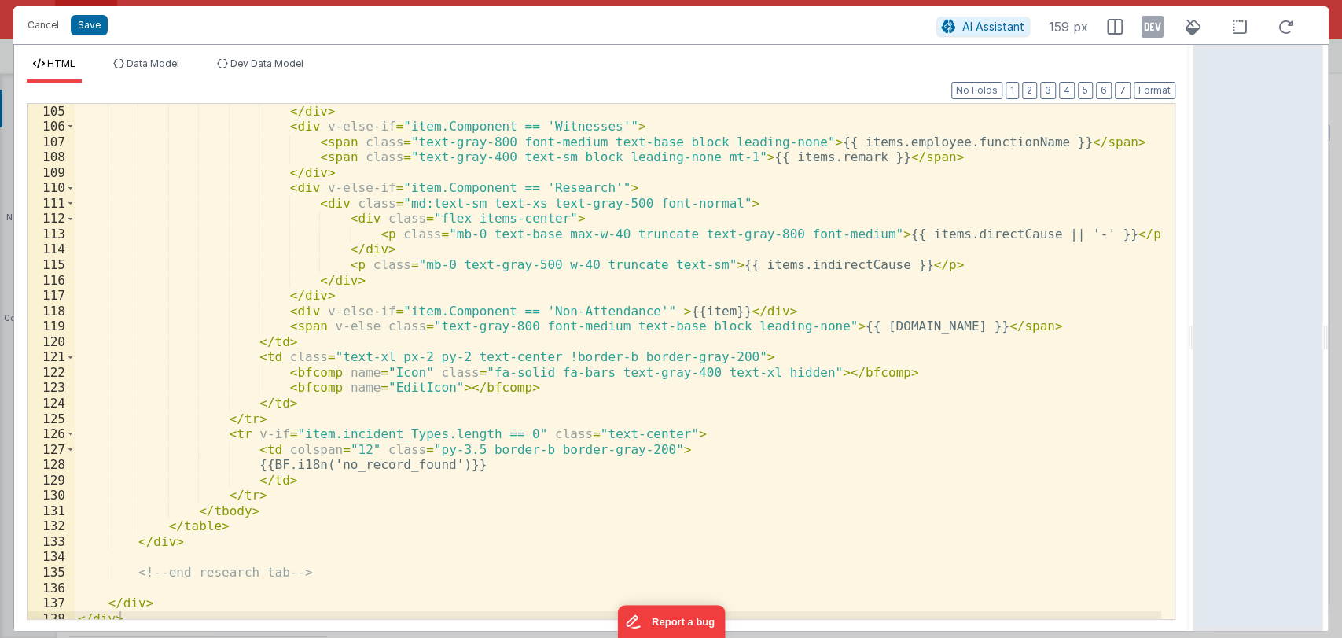
scroll to position [1960, 0]
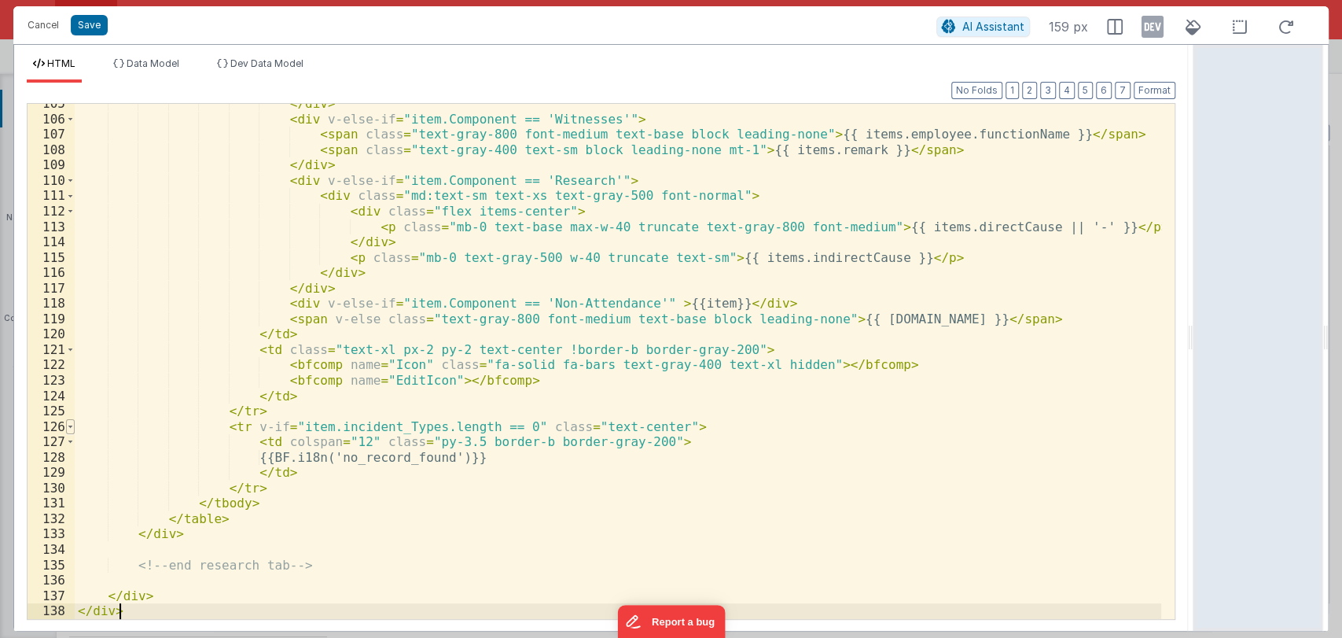
click at [69, 426] on span at bounding box center [70, 427] width 9 height 16
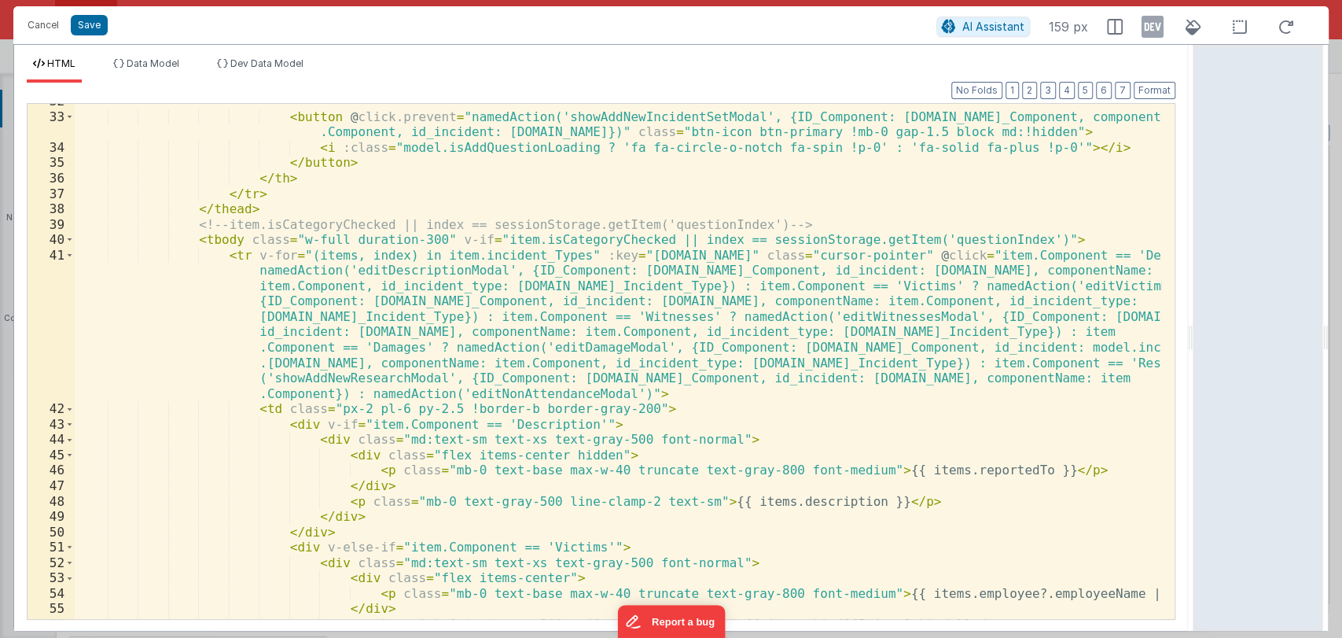
scroll to position [686, 0]
click at [72, 259] on span at bounding box center [69, 256] width 9 height 16
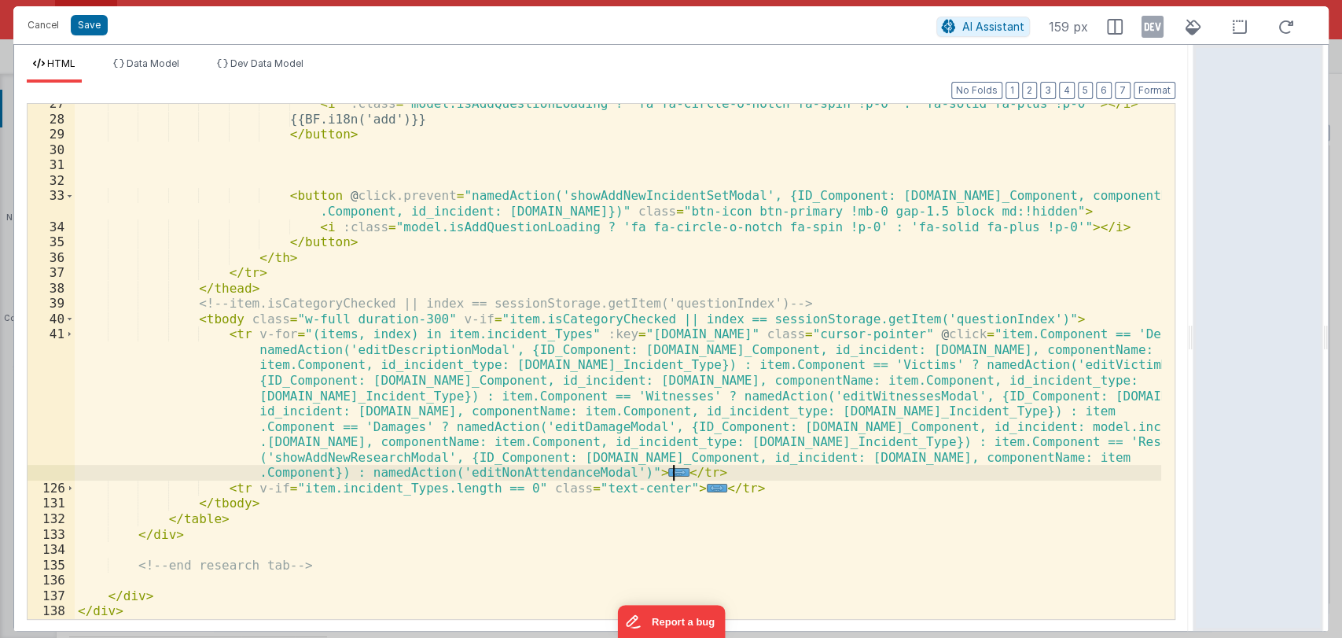
click at [682, 468] on div "< i :class = "model.isAddQuestionLoading ? 'fa fa-circle-o-notch fa-spin !p-0' …" at bounding box center [618, 369] width 1087 height 546
click at [694, 478] on div "< i :class = "model.isAddQuestionLoading ? 'fa fa-circle-o-notch fa-spin !p-0' …" at bounding box center [618, 369] width 1087 height 546
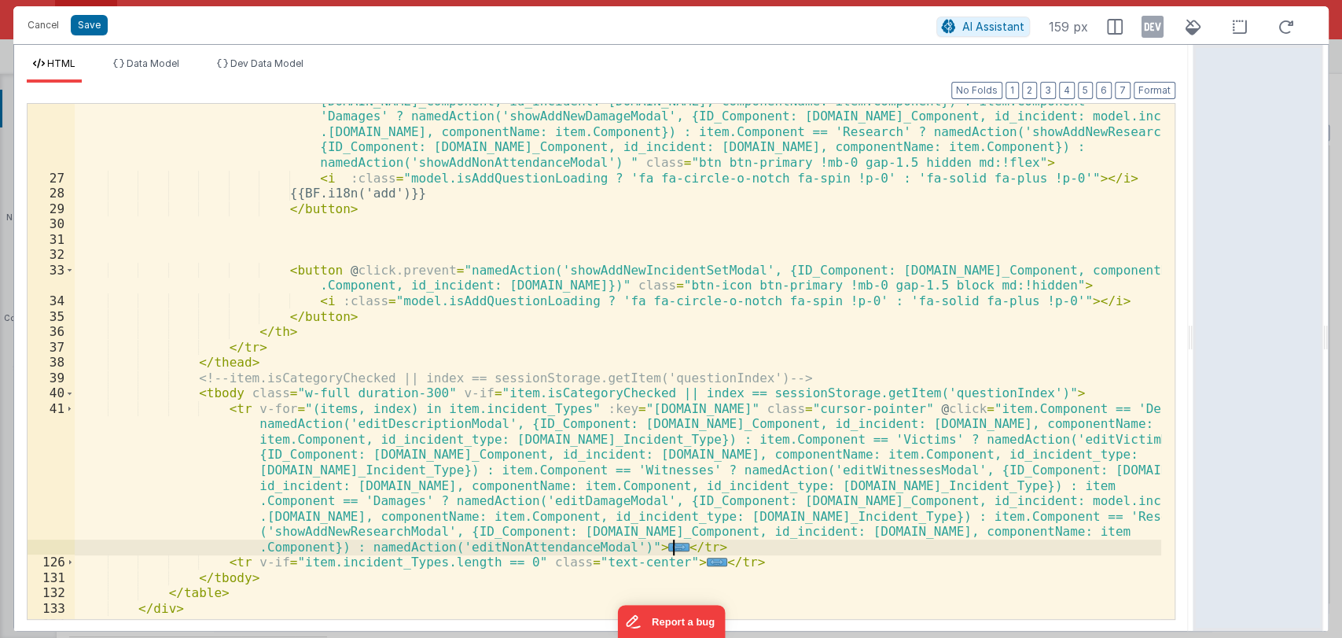
scroll to position [533, 0]
click at [68, 409] on span at bounding box center [69, 409] width 9 height 16
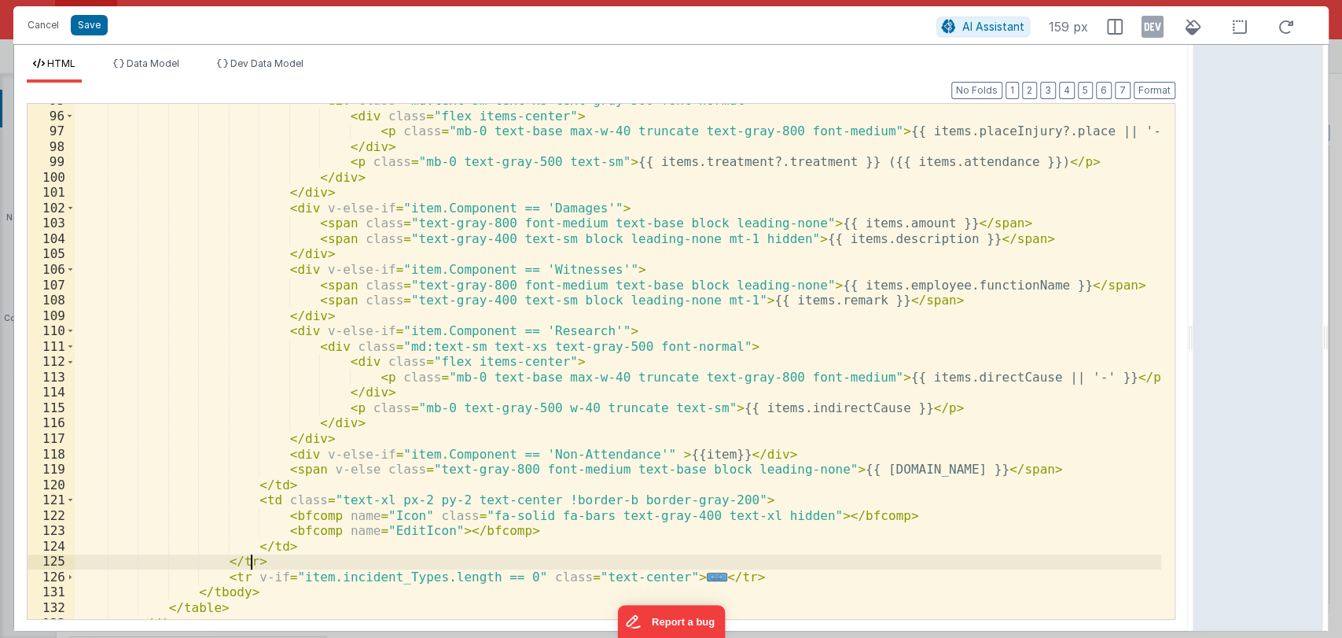
scroll to position [1810, 0]
click at [645, 454] on div "< div class = "md:text-sm text-xs text-gray-500 font-normal" > < div class = "f…" at bounding box center [618, 365] width 1087 height 546
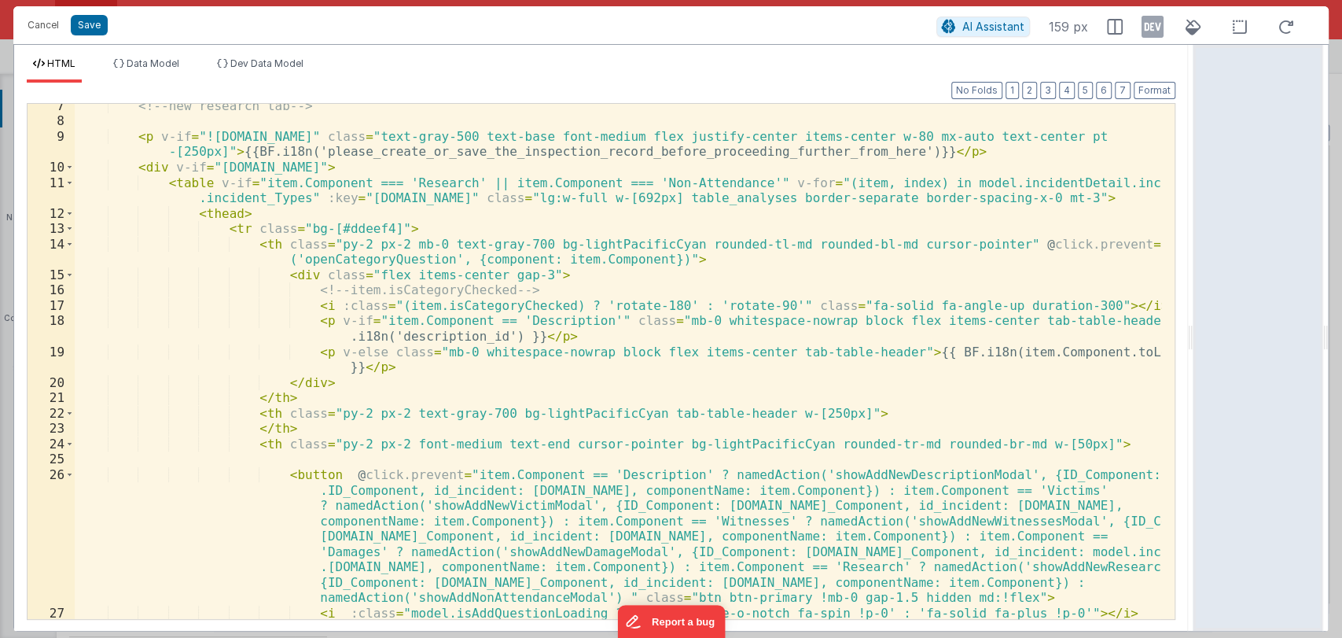
scroll to position [0, 0]
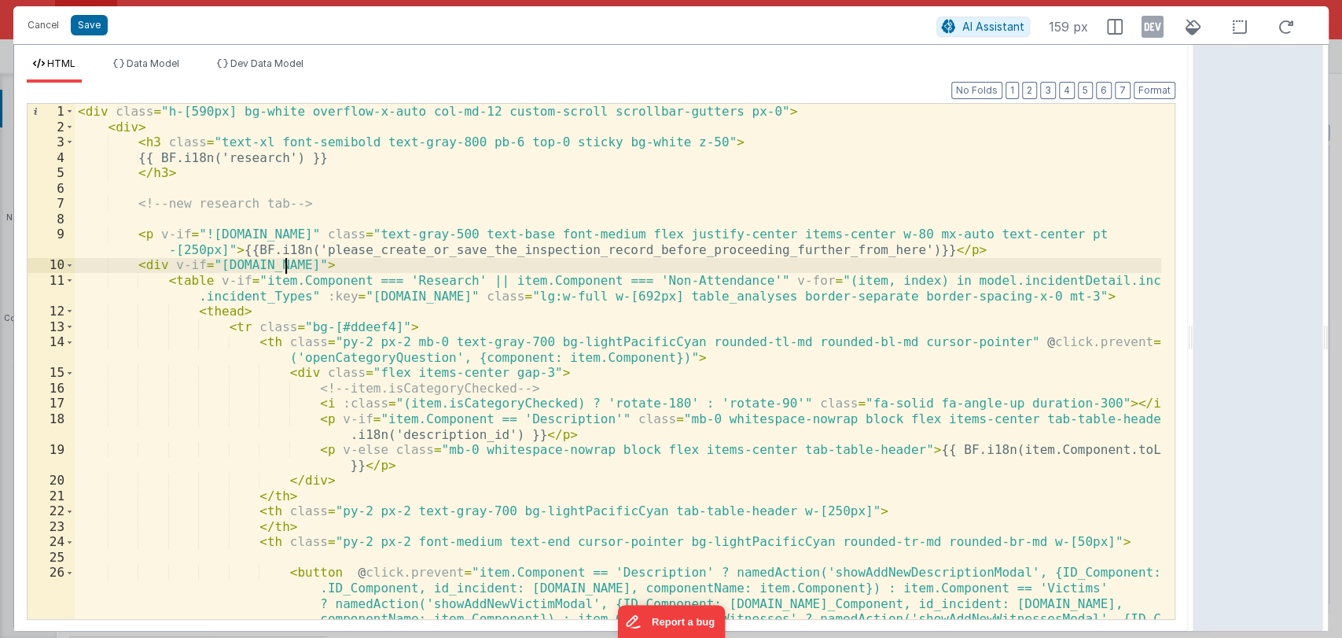
click at [283, 260] on div "< div class = "h-[590px] bg-white overflow-x-auto col-md-12 custom-scroll scrol…" at bounding box center [618, 438] width 1087 height 669
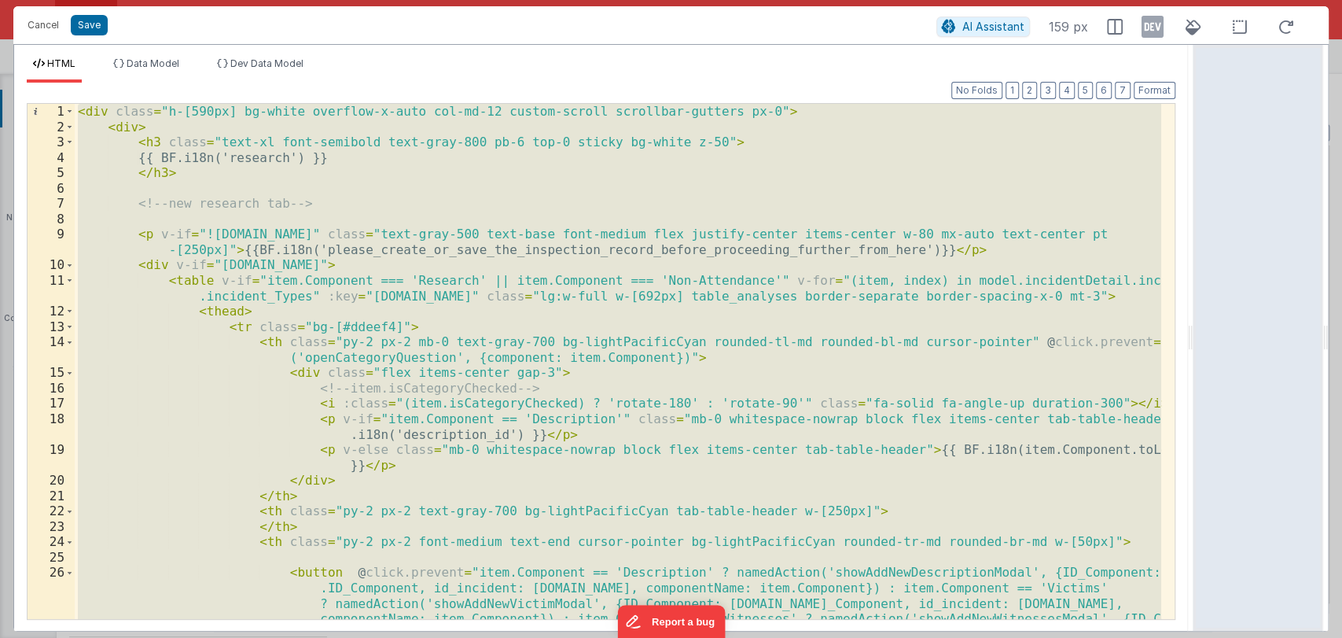
click at [727, 434] on div "< div class = "h-[590px] bg-white overflow-x-auto col-md-12 custom-scroll scrol…" at bounding box center [618, 361] width 1087 height 515
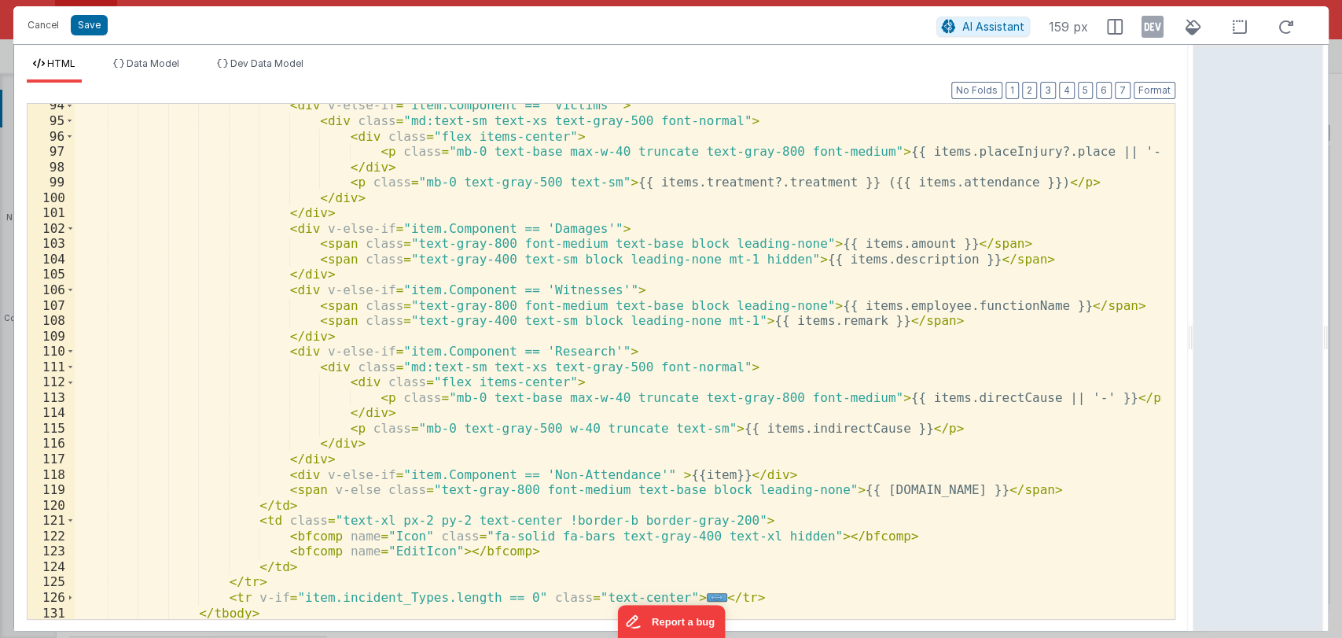
scroll to position [1794, 0]
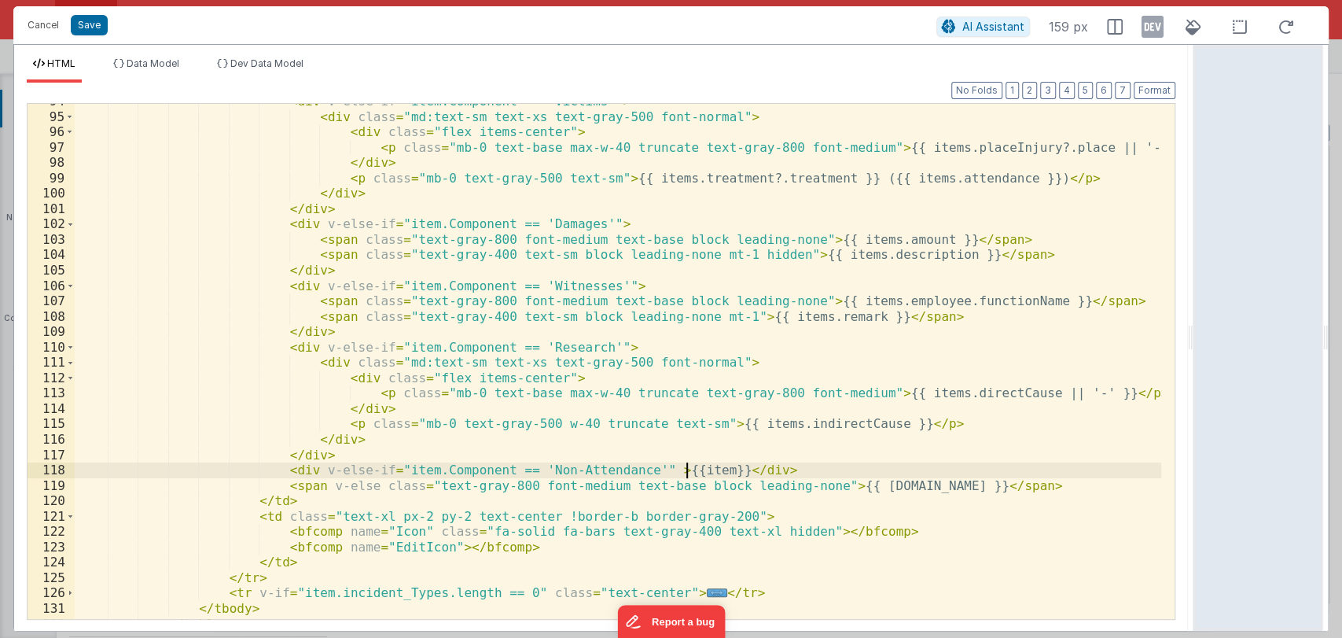
click at [686, 469] on div "< div v-else-if = "item.Component == 'Victims'" > < div class = "md:text-sm tex…" at bounding box center [618, 367] width 1087 height 546
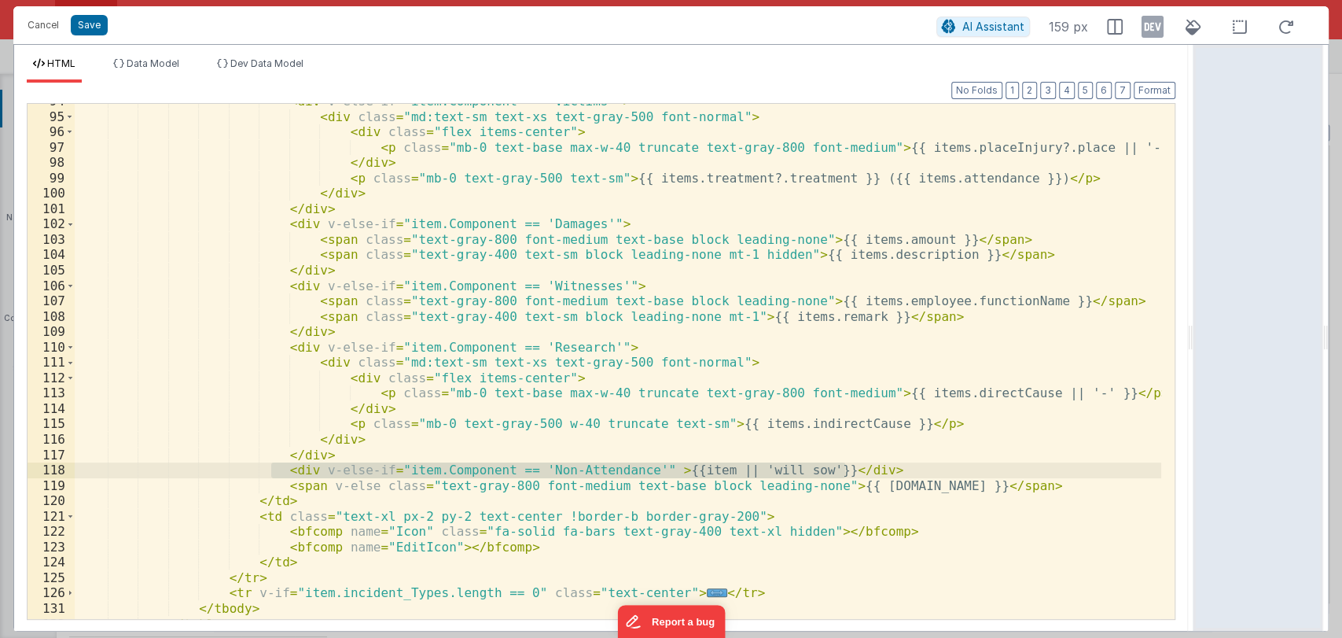
drag, startPoint x: 270, startPoint y: 473, endPoint x: 855, endPoint y: 474, distance: 585.0
click at [855, 474] on div "< div v-else-if = "item.Component == 'Victims'" > < div class = "md:text-sm tex…" at bounding box center [618, 367] width 1087 height 546
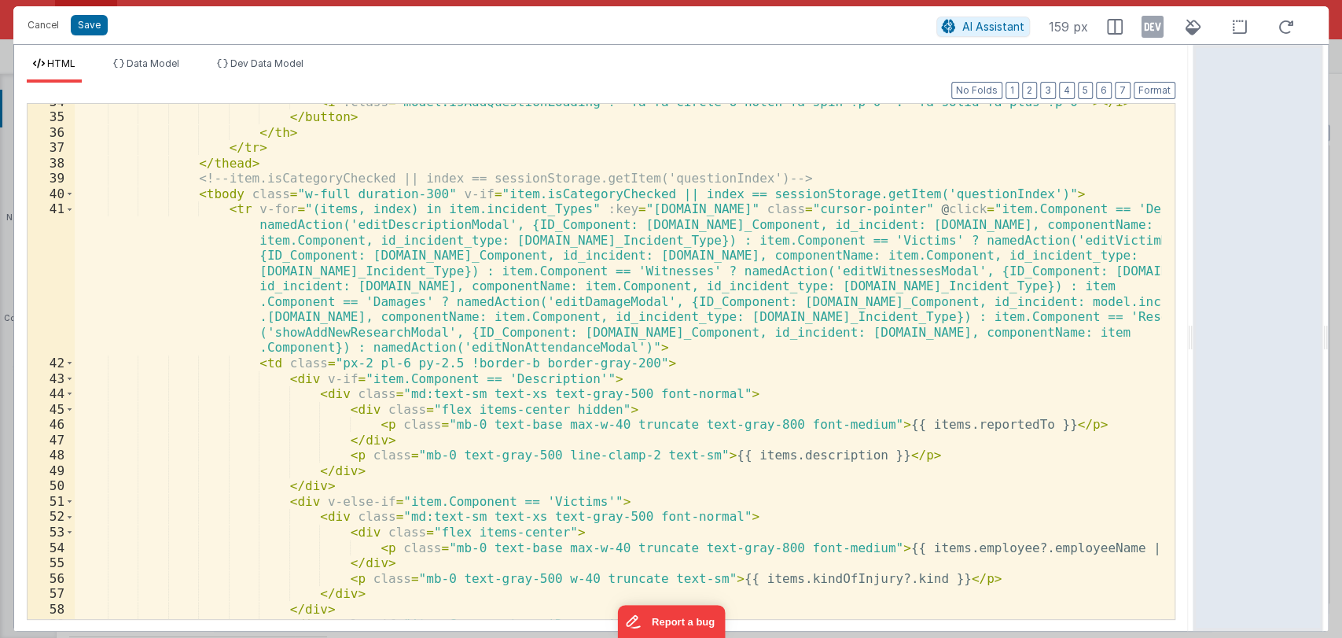
scroll to position [733, 0]
click at [65, 379] on span at bounding box center [69, 378] width 9 height 16
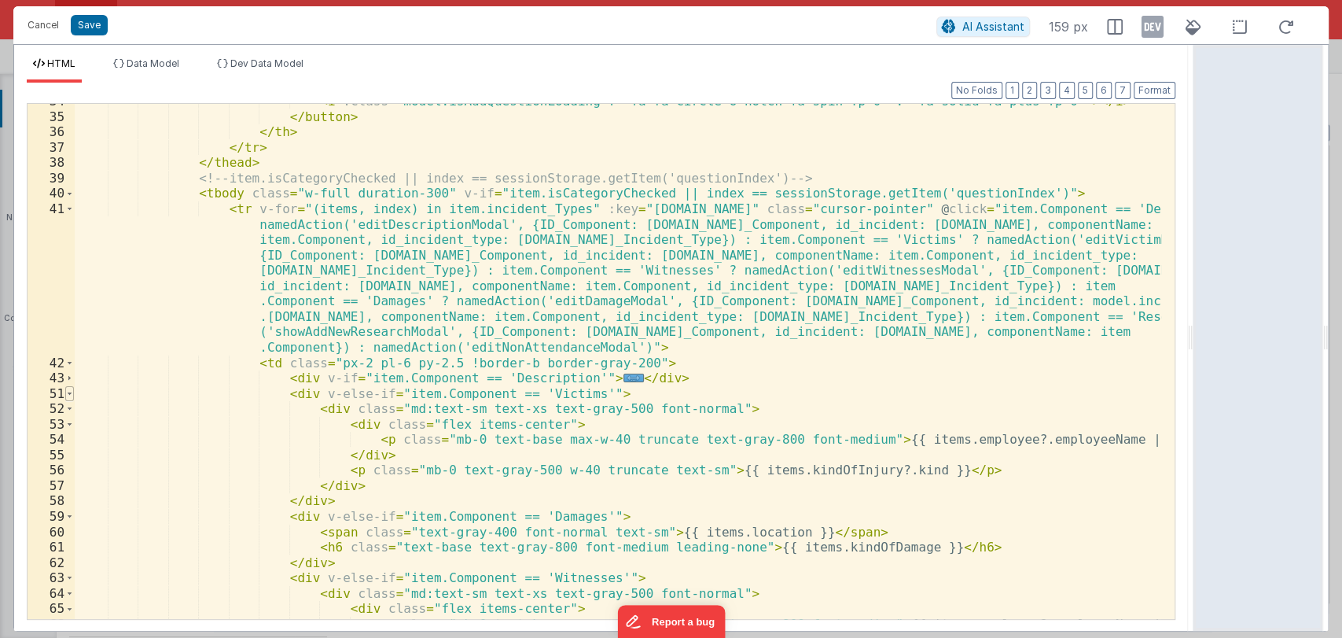
click at [71, 396] on span at bounding box center [69, 394] width 9 height 16
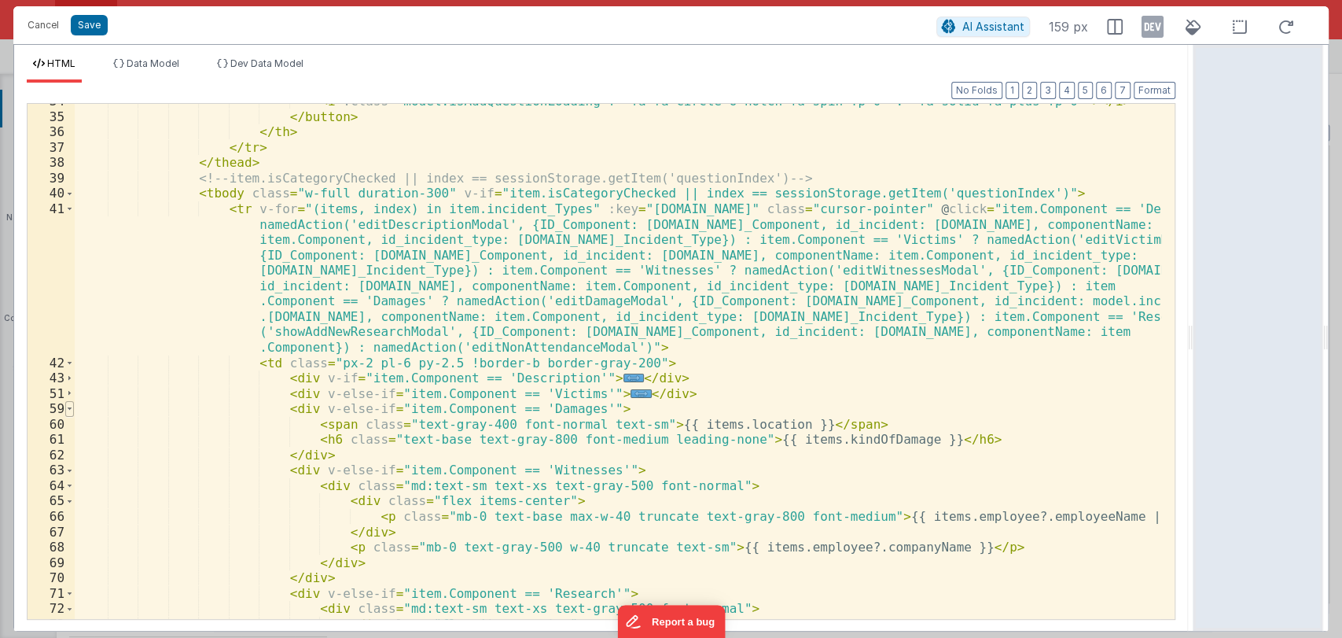
click at [69, 407] on span at bounding box center [69, 409] width 9 height 16
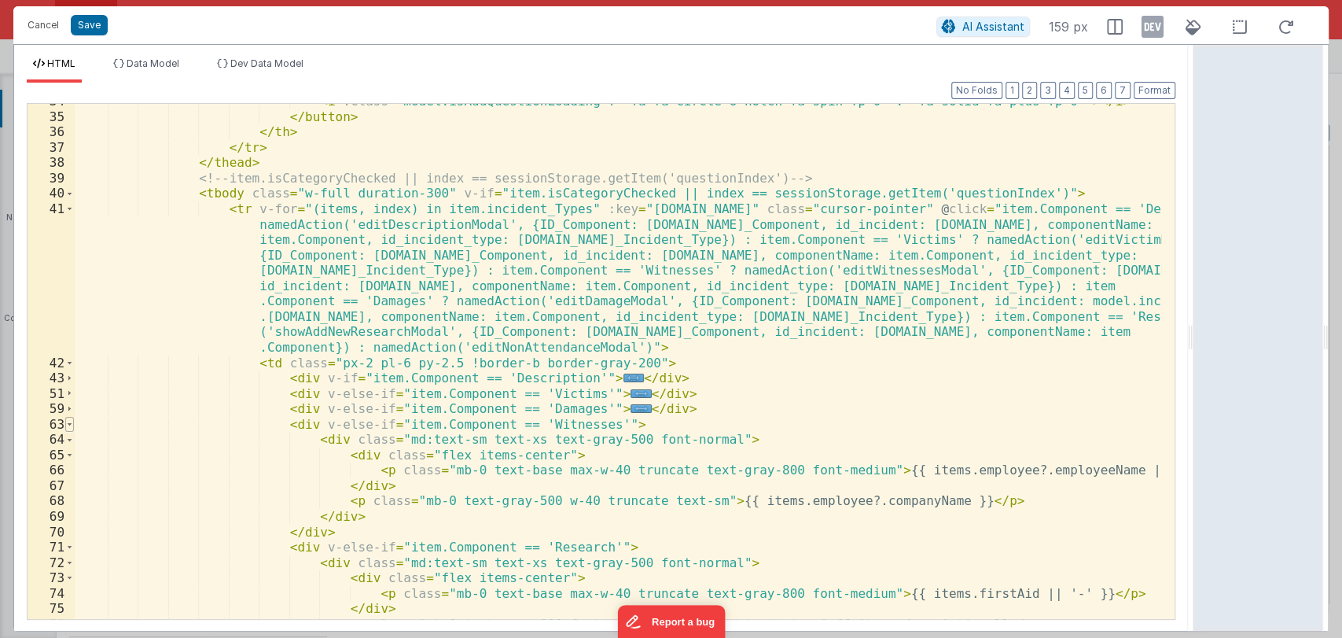
click at [69, 420] on span at bounding box center [69, 425] width 9 height 16
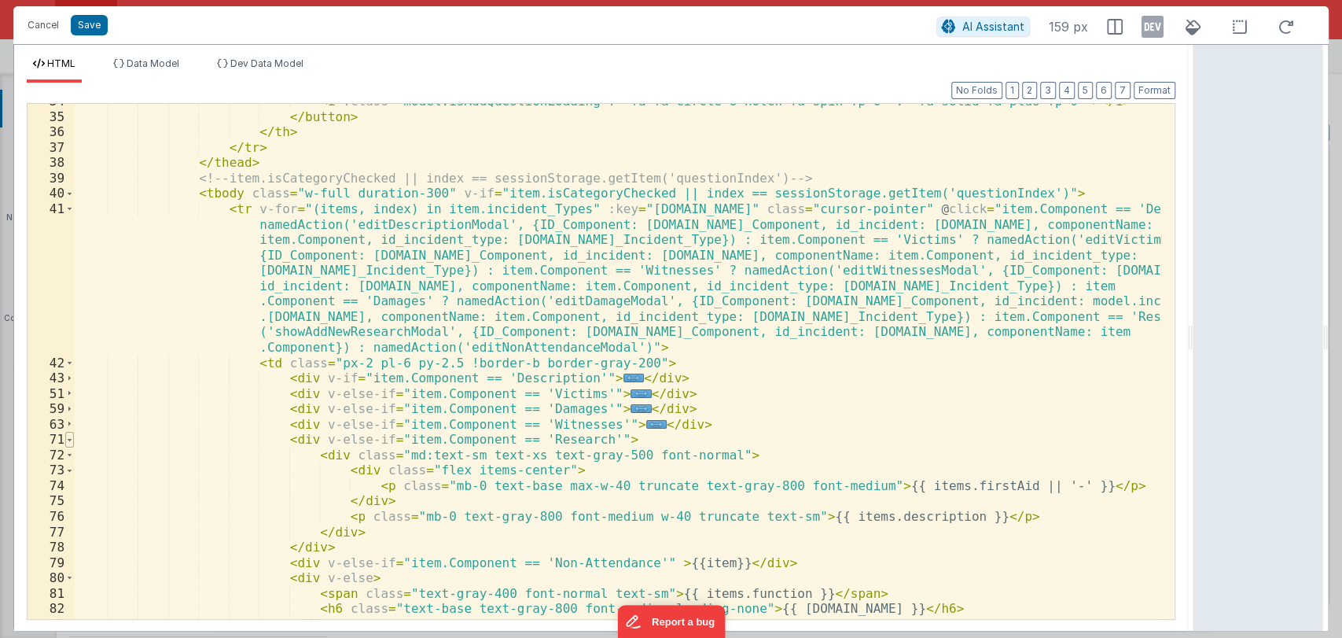
click at [68, 436] on span at bounding box center [69, 440] width 9 height 16
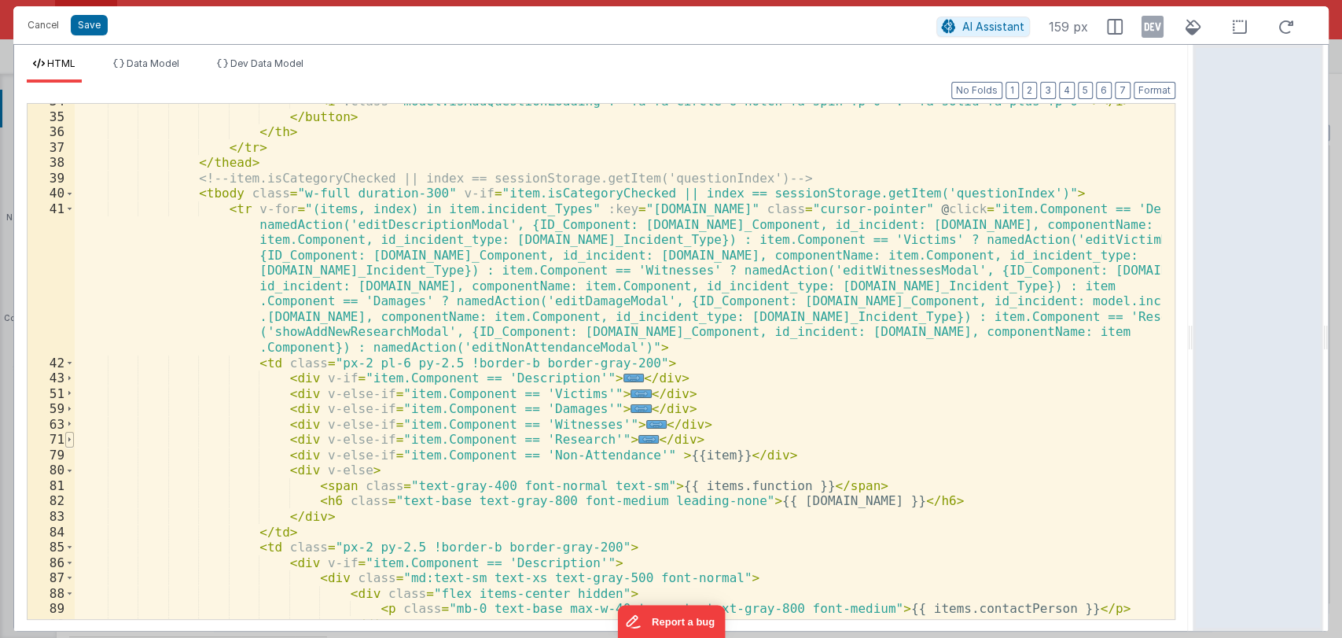
click at [68, 439] on span at bounding box center [69, 440] width 9 height 16
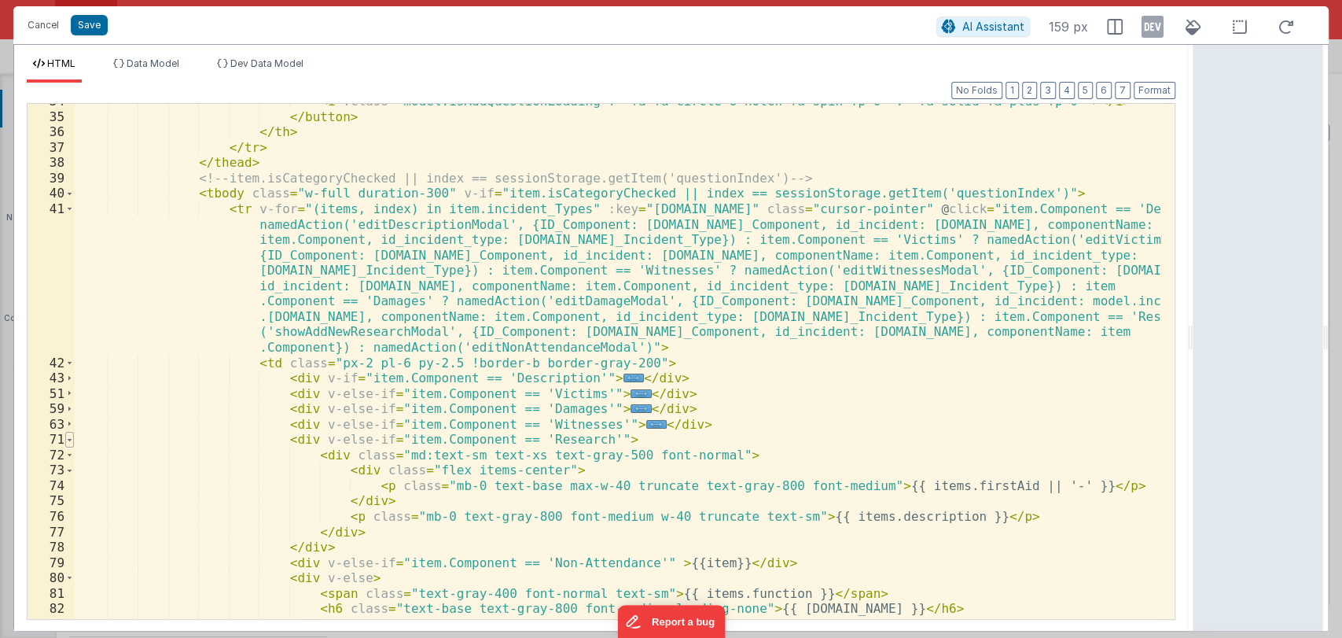
click at [68, 439] on span at bounding box center [69, 440] width 9 height 16
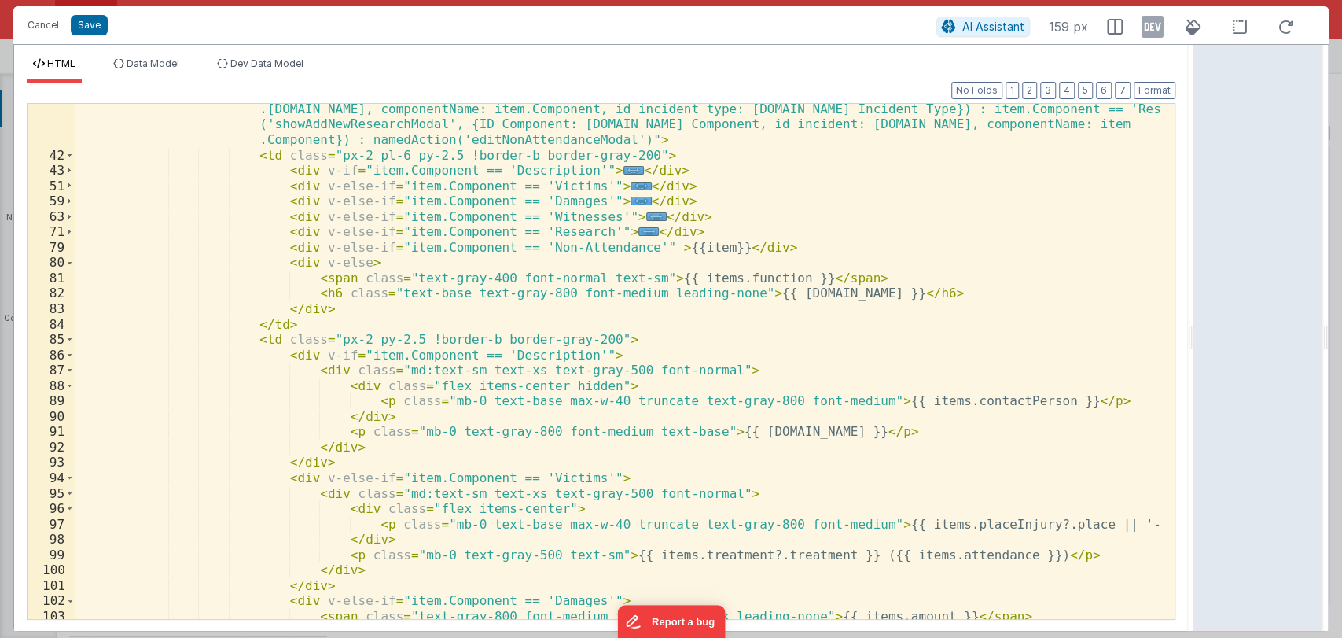
scroll to position [940, 0]
click at [67, 478] on span at bounding box center [69, 478] width 9 height 16
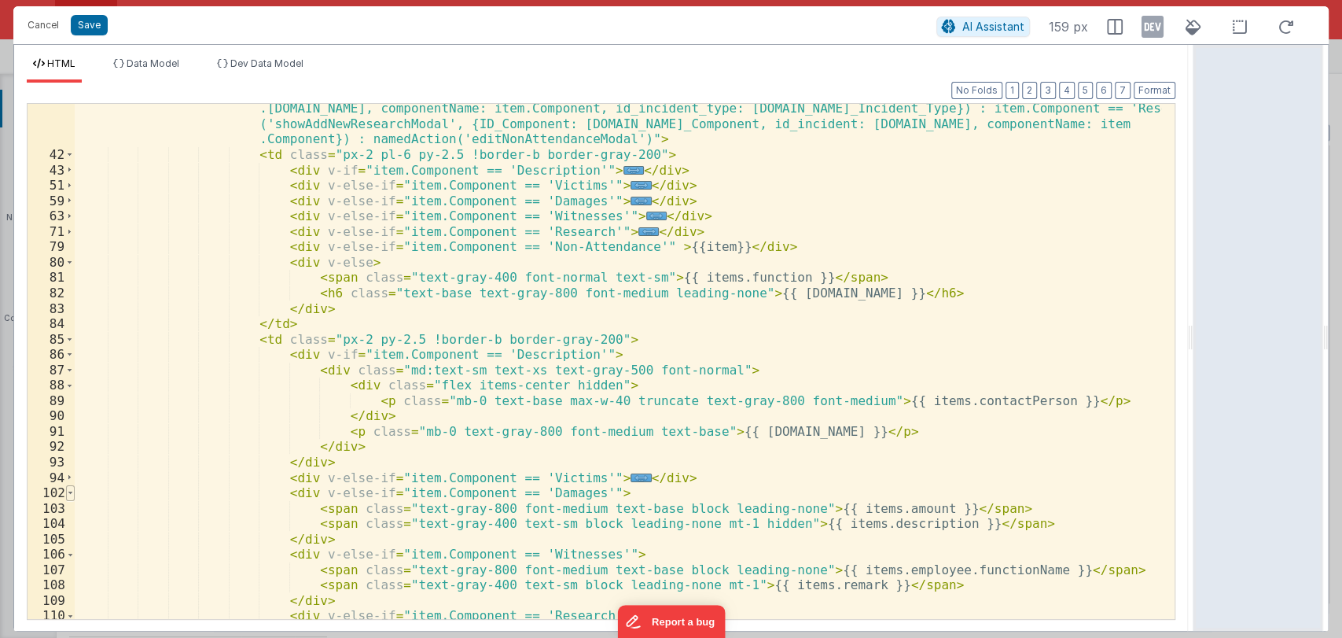
click at [68, 495] on span at bounding box center [70, 493] width 9 height 16
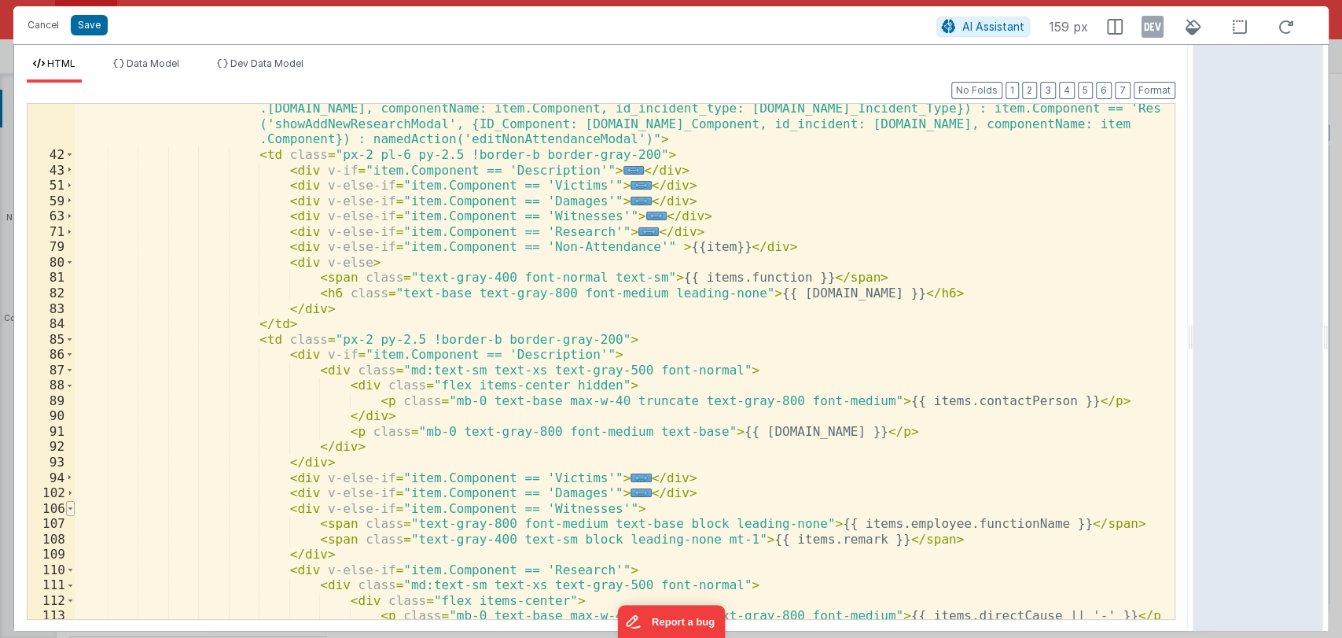
click at [70, 504] on span at bounding box center [70, 509] width 9 height 16
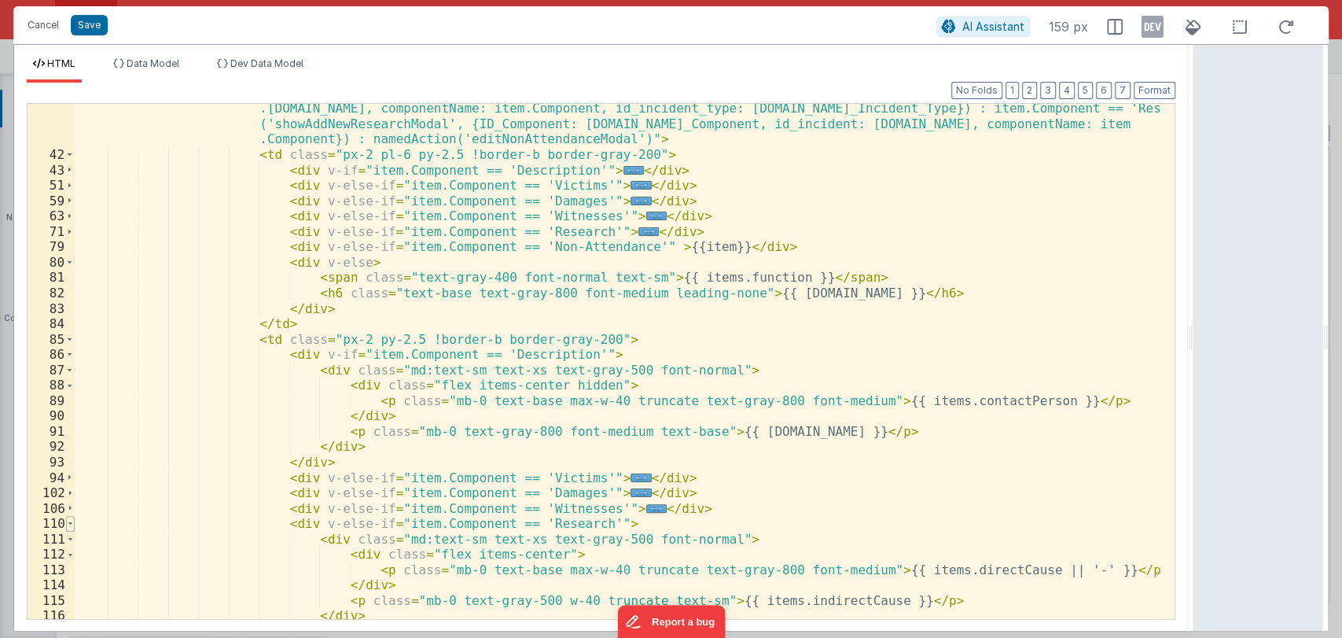
click at [72, 523] on span at bounding box center [70, 524] width 9 height 16
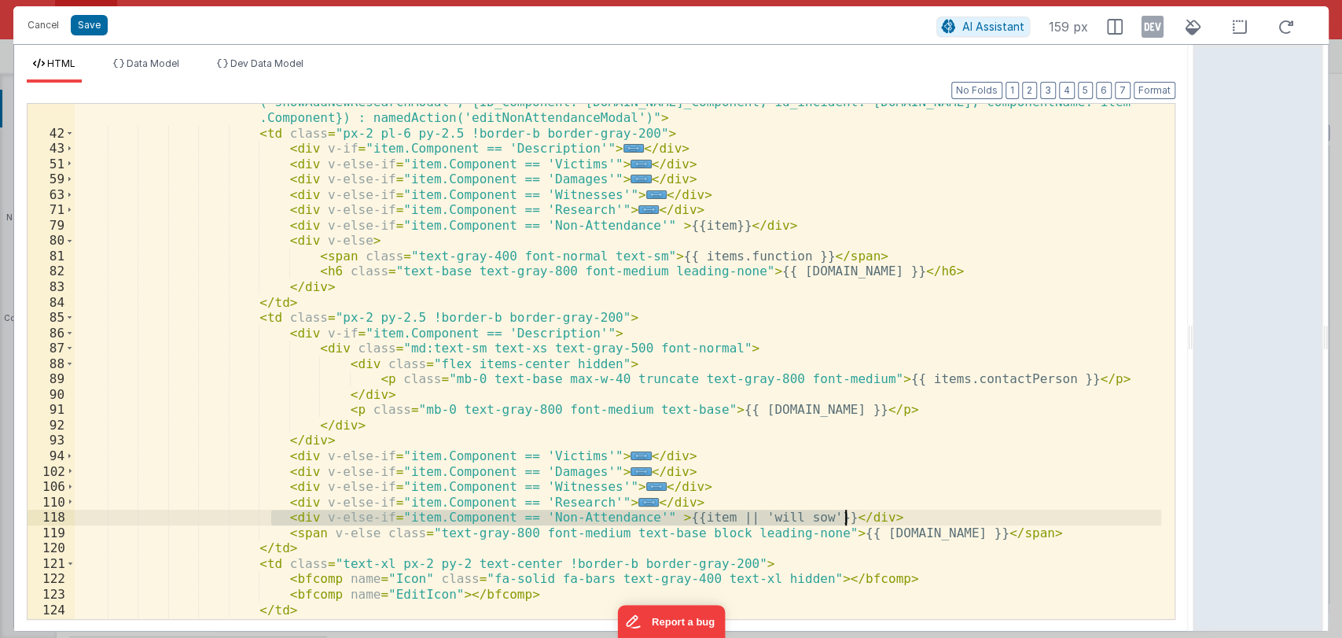
scroll to position [962, 0]
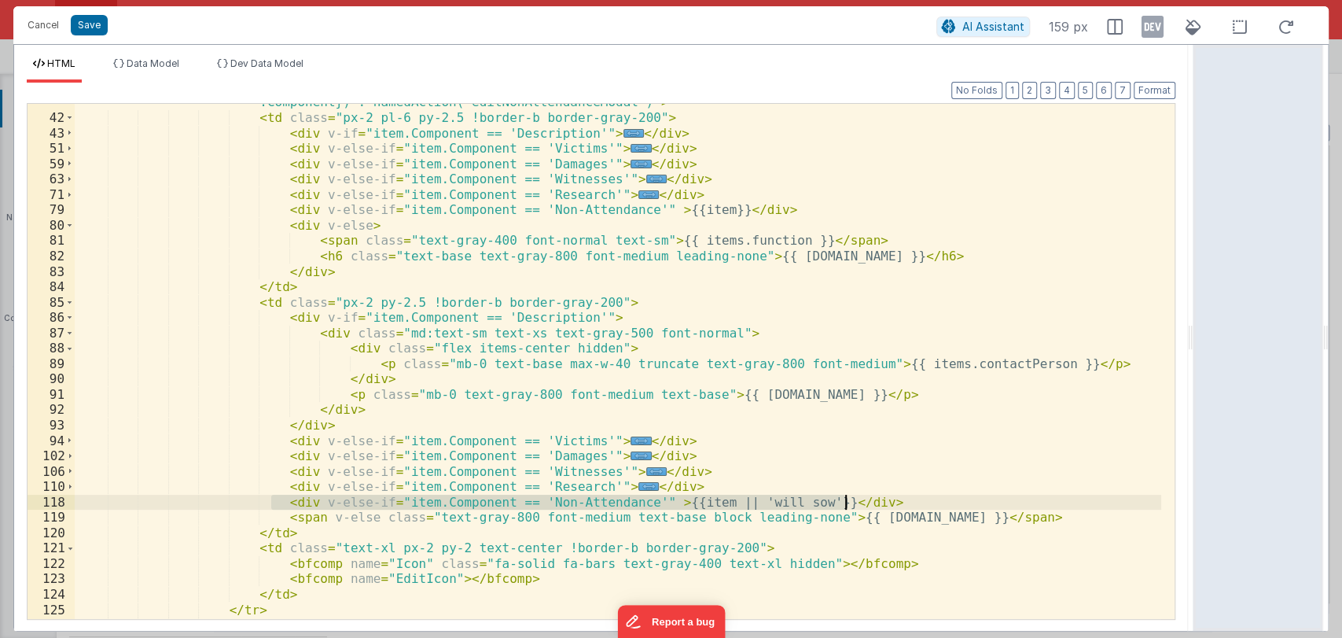
scroll to position [977, 0]
click at [72, 318] on span at bounding box center [69, 319] width 9 height 16
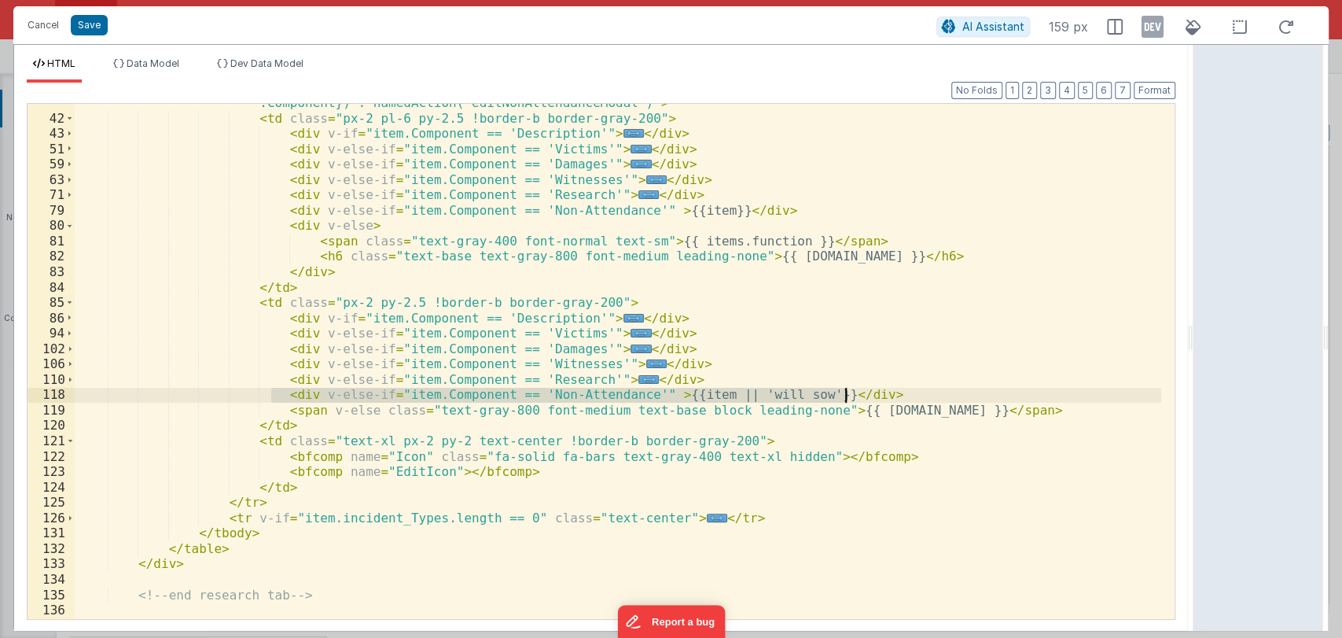
click at [867, 388] on div "< tr v-for = "(items, index) in item.incident_Types" :key = "items.id" class = …" at bounding box center [618, 361] width 1087 height 515
drag, startPoint x: 863, startPoint y: 392, endPoint x: 270, endPoint y: 392, distance: 593.7
click at [270, 392] on div "< tr v-for = "(items, index) in item.incident_Types" :key = "items.id" class = …" at bounding box center [618, 299] width 1087 height 684
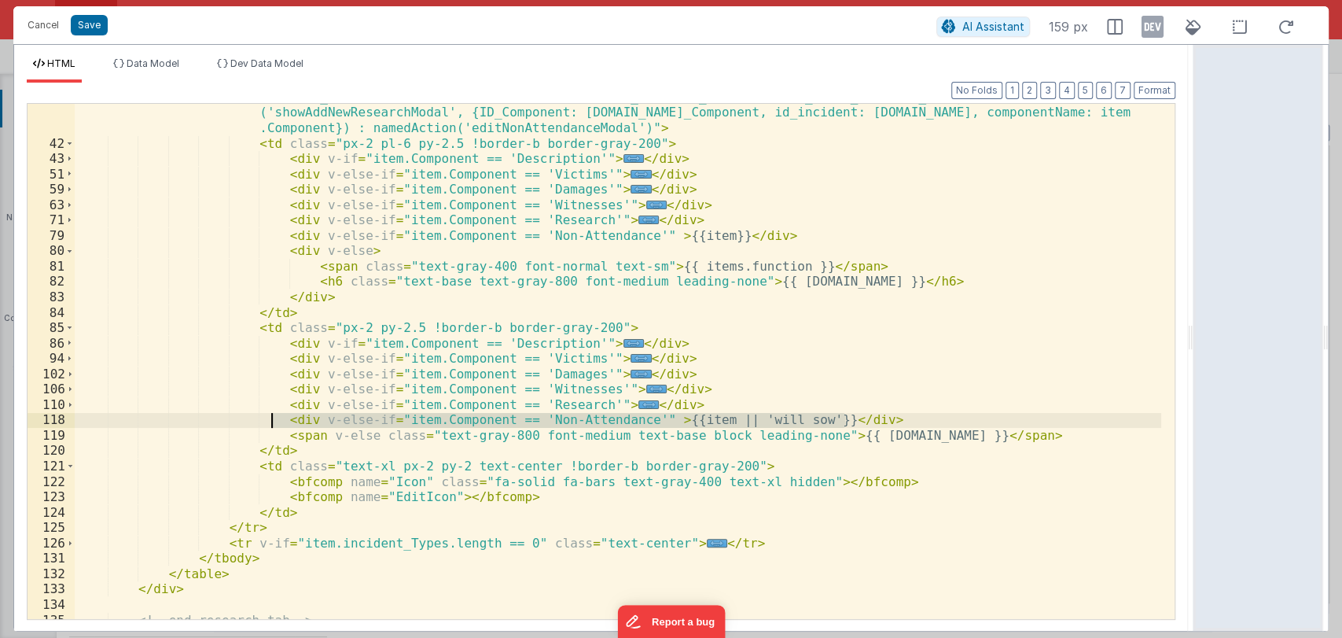
scroll to position [951, 0]
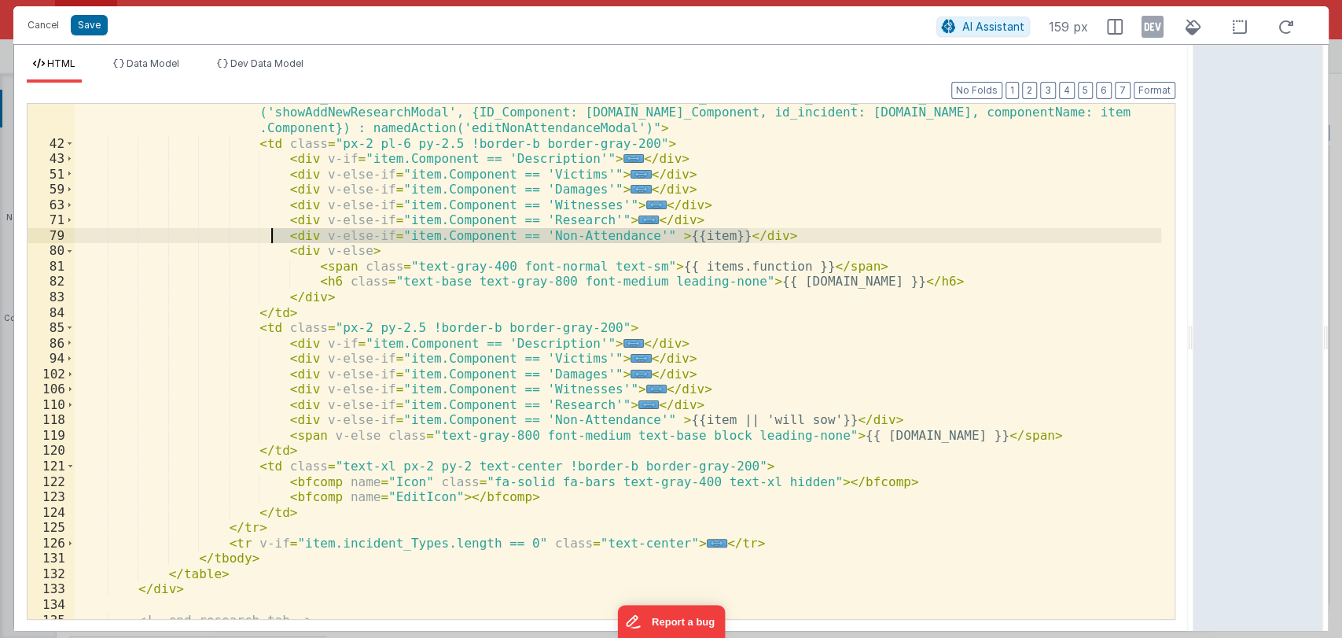
drag, startPoint x: 764, startPoint y: 230, endPoint x: 270, endPoint y: 233, distance: 494.6
click at [270, 233] on div "< tr v-for = "(items, index) in item.incident_Types" :key = "items.id" class = …" at bounding box center [618, 324] width 1087 height 684
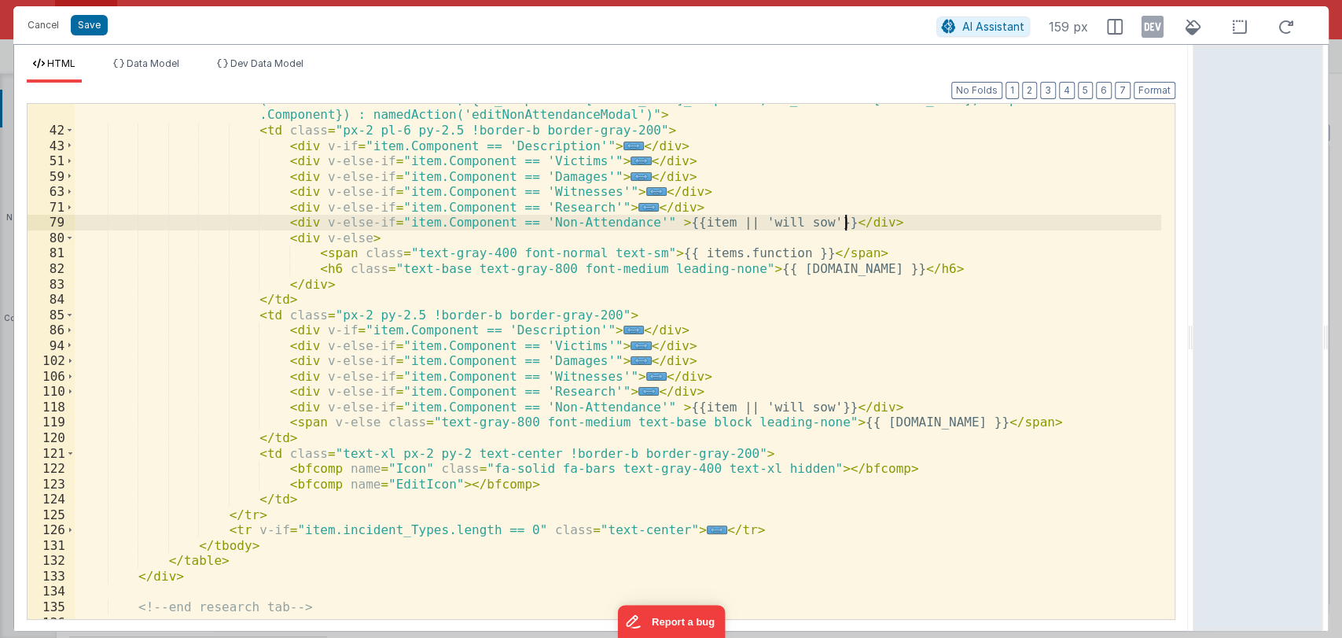
scroll to position [966, 0]
click at [91, 24] on button "Save" at bounding box center [89, 25] width 37 height 20
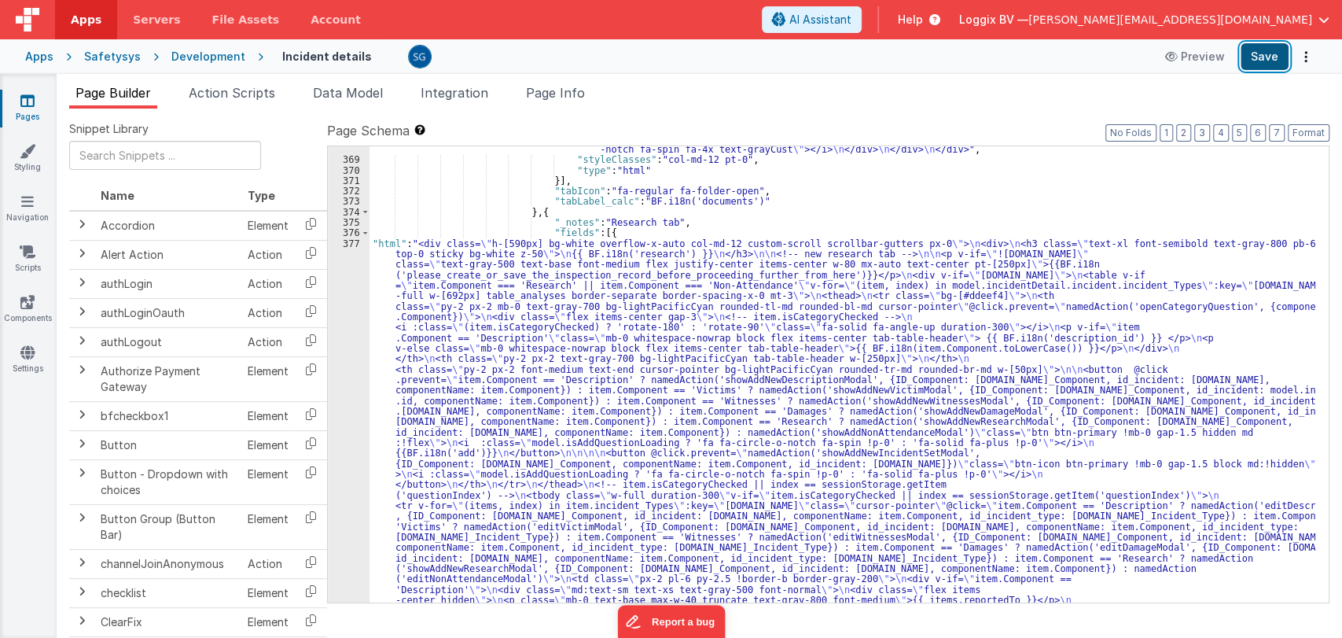
click at [1270, 50] on button "Save" at bounding box center [1265, 56] width 48 height 27
click at [348, 243] on div "377" at bounding box center [349, 626] width 42 height 776
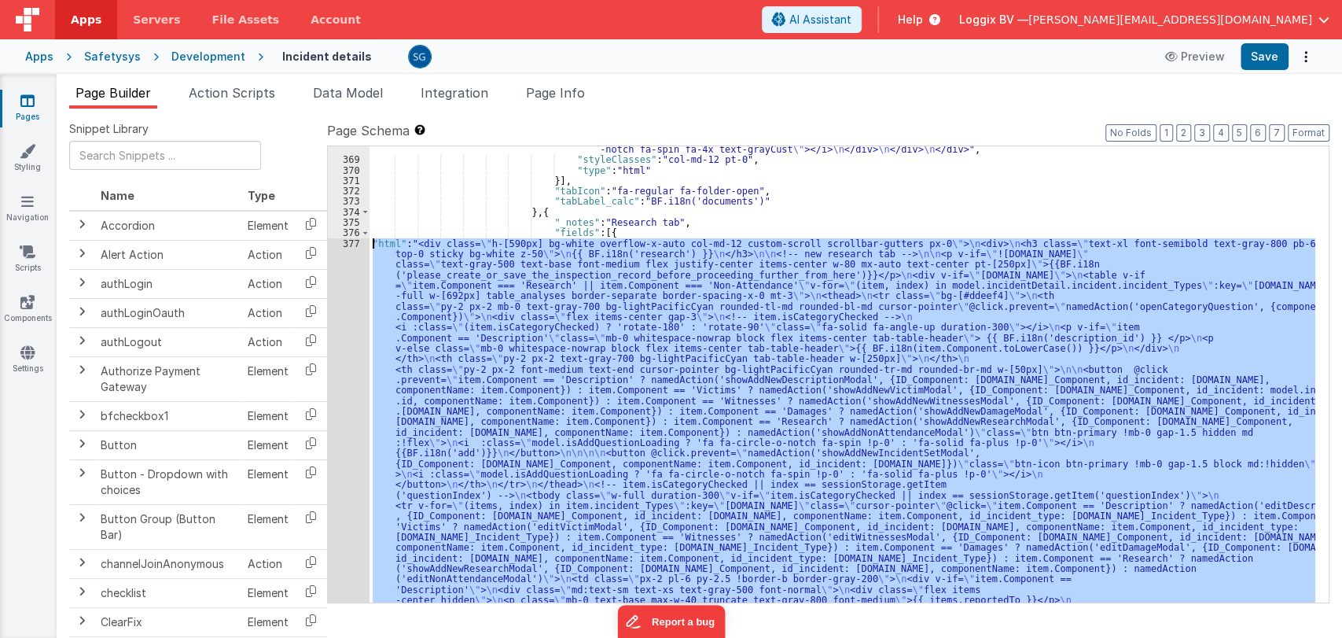
click at [348, 244] on div "377" at bounding box center [349, 626] width 42 height 776
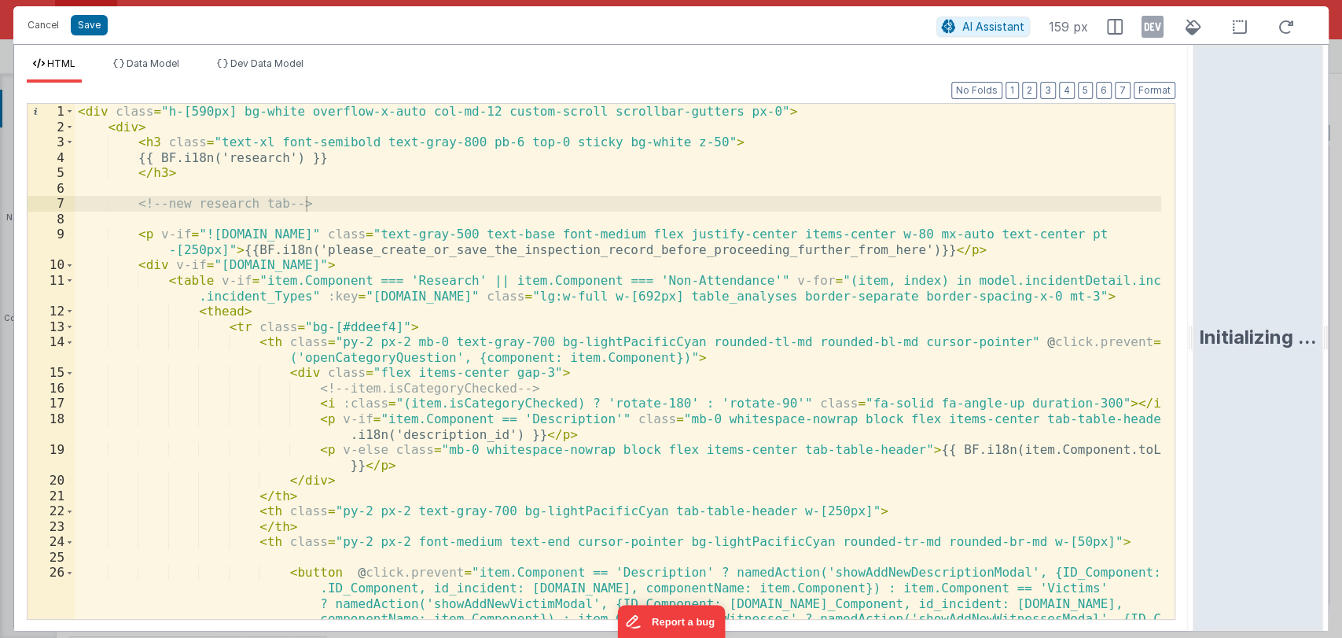
drag, startPoint x: 667, startPoint y: 341, endPoint x: 1341, endPoint y: 393, distance: 675.9
click at [1341, 393] on html "Cancel Save AI Assistant 159 px HTML Data Model Dev Data Model Format 7 6 5 4 3…" at bounding box center [671, 319] width 1342 height 638
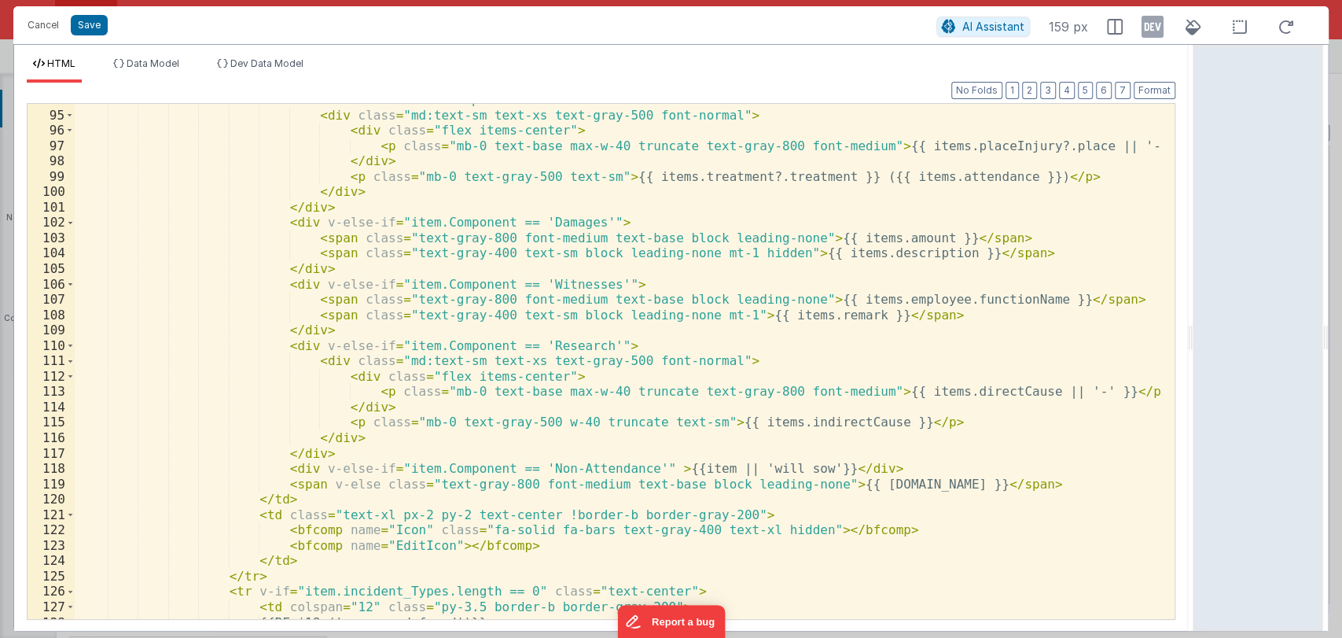
scroll to position [1812, 0]
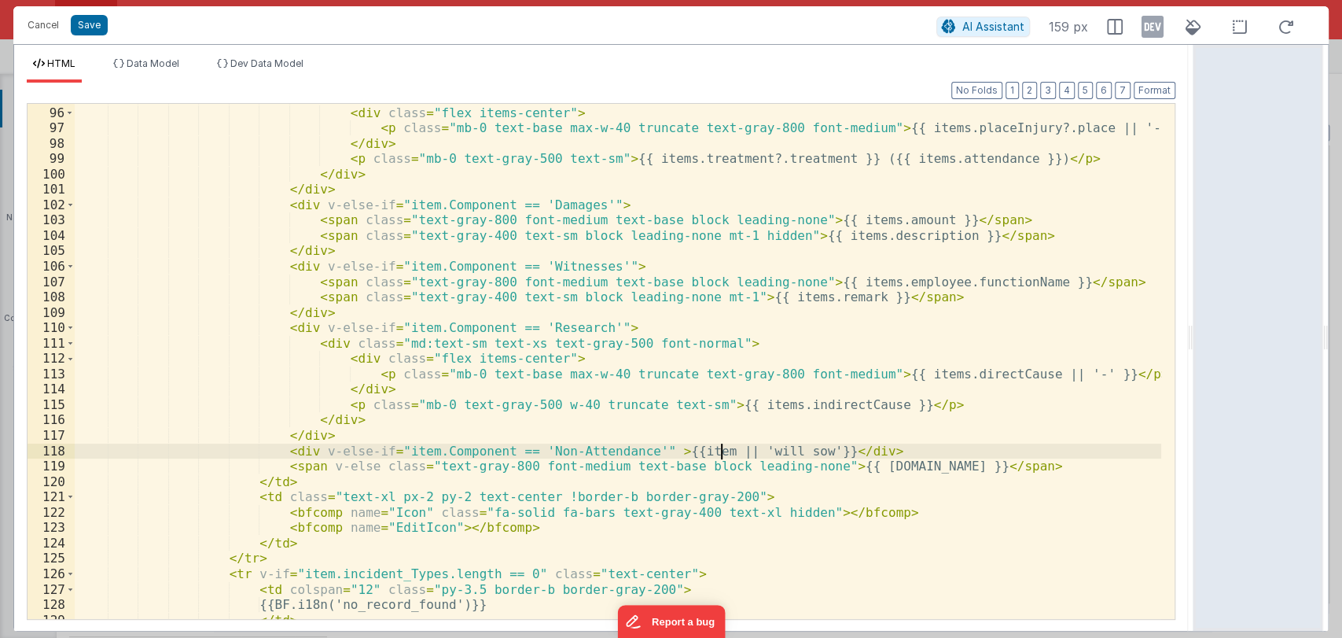
click at [719, 449] on div "< div class = "md:text-sm text-xs text-gray-500 font-normal" > < div class = "f…" at bounding box center [618, 363] width 1087 height 546
drag, startPoint x: 719, startPoint y: 449, endPoint x: 778, endPoint y: 449, distance: 59.0
click at [778, 449] on div "< div class = "md:text-sm text-xs text-gray-500 font-normal" > < div class = "f…" at bounding box center [618, 363] width 1087 height 546
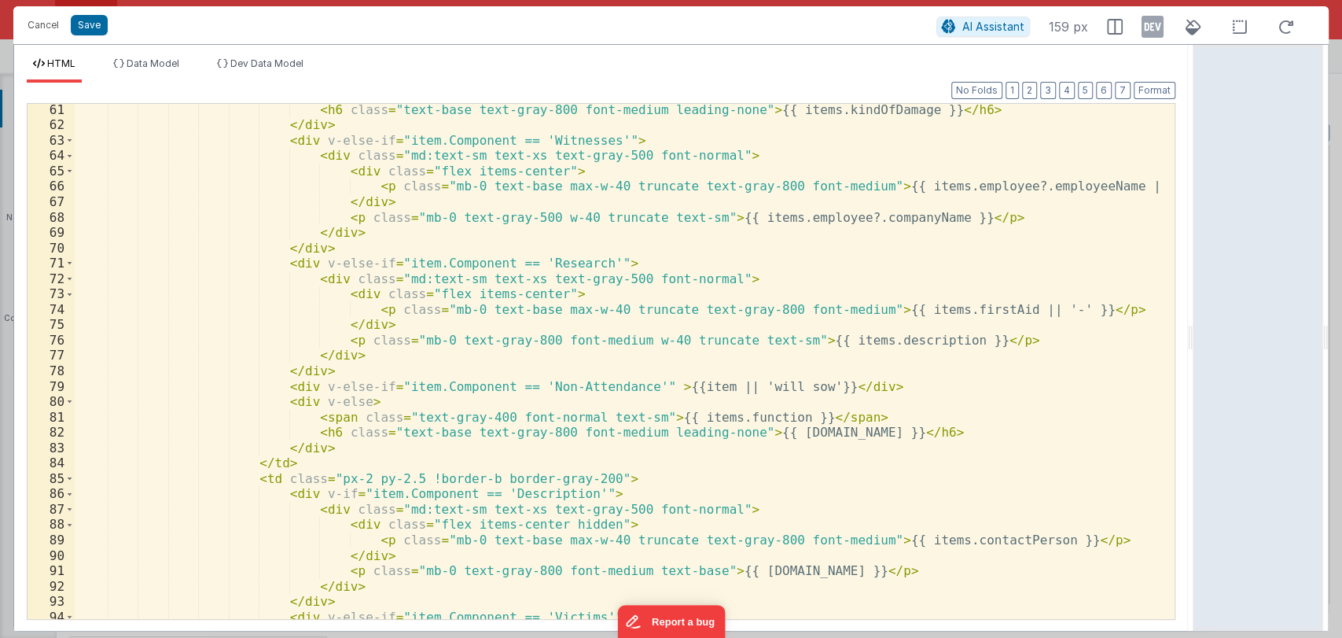
scroll to position [1277, 0]
click at [799, 389] on div "< h6 class = "text-base text-gray-800 font-medium leading-none" > {{ items.kind…" at bounding box center [618, 375] width 1087 height 546
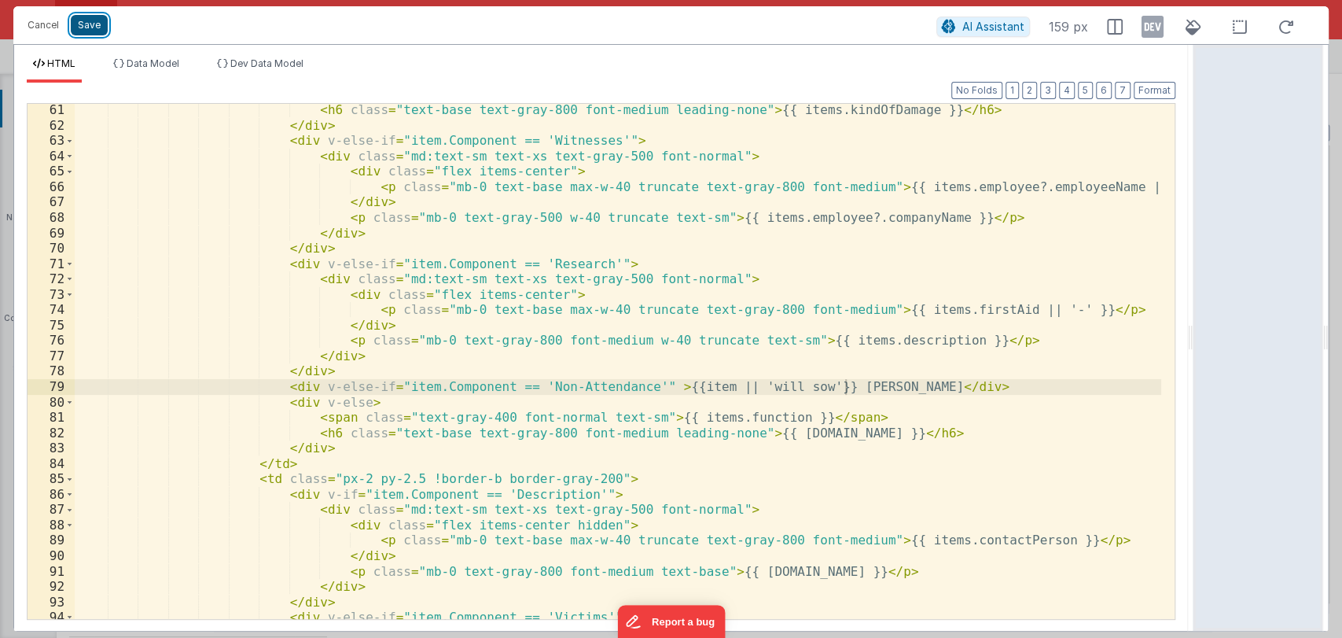
click at [79, 23] on button "Save" at bounding box center [89, 25] width 37 height 20
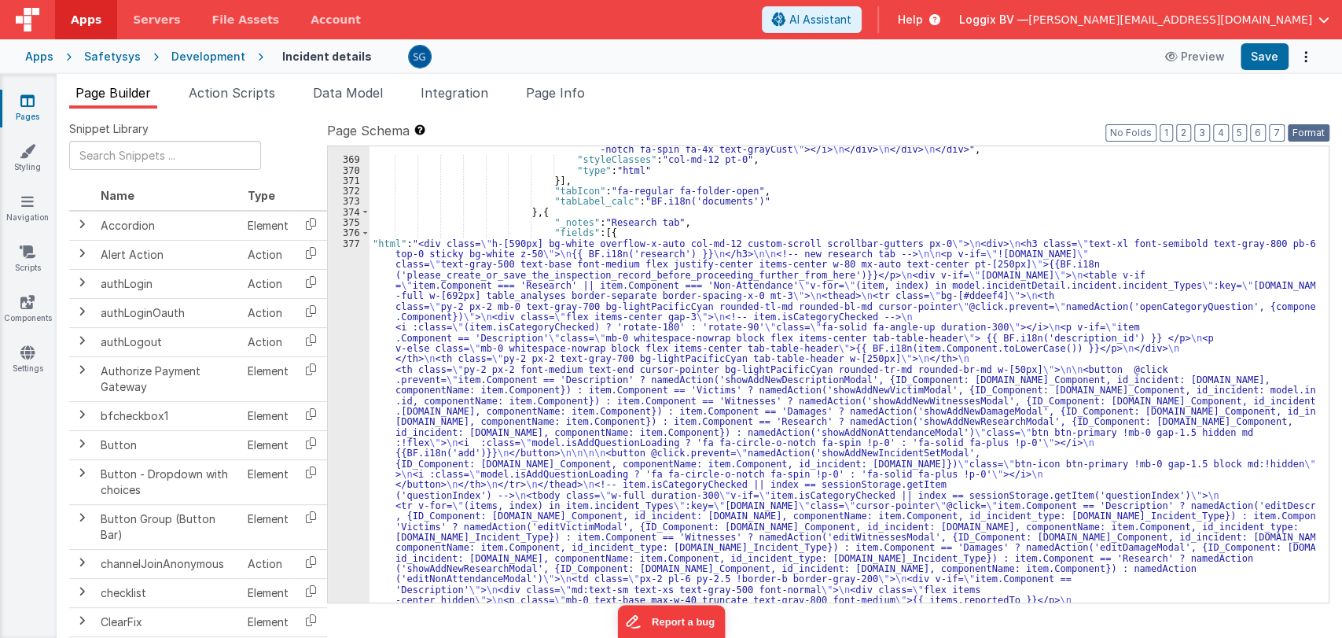
click at [1299, 134] on button "Format" at bounding box center [1309, 132] width 42 height 17
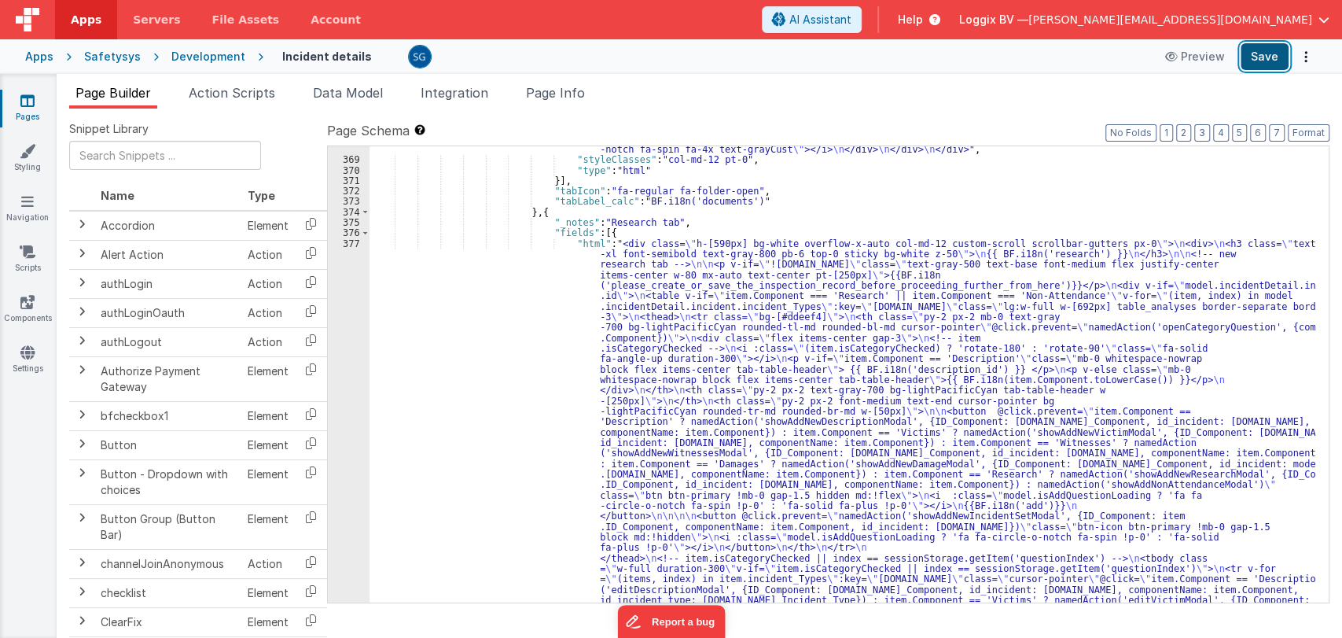
click at [1269, 58] on button "Save" at bounding box center [1265, 56] width 48 height 27
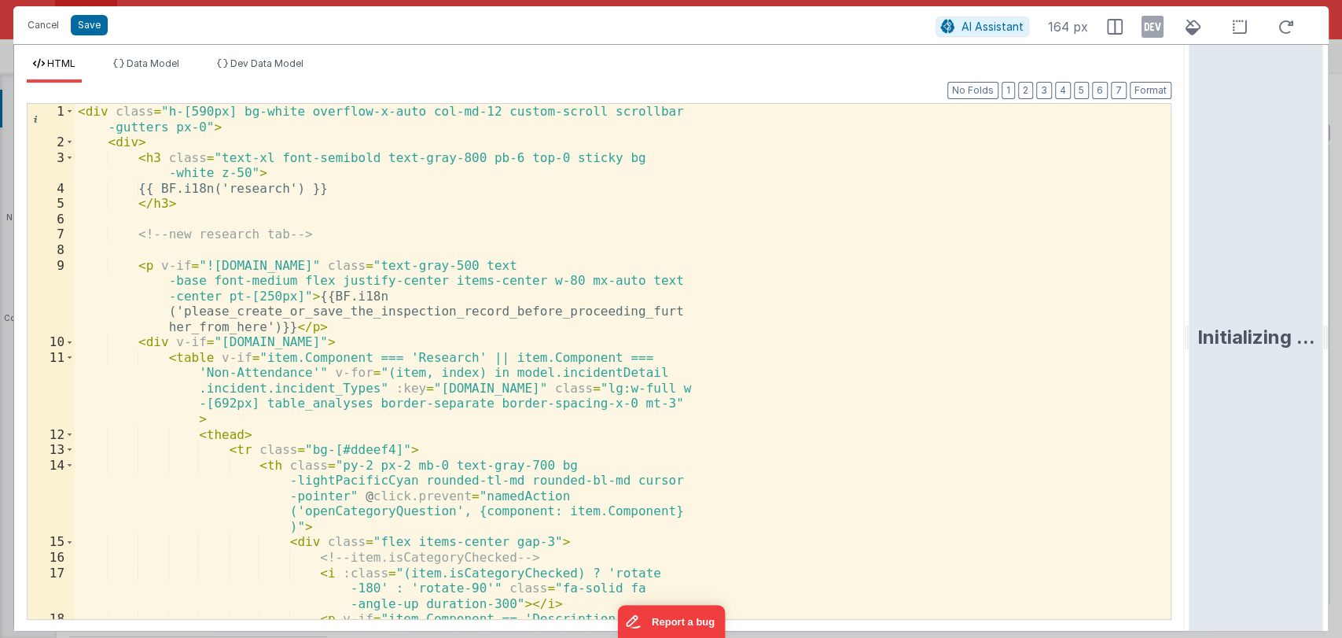
drag, startPoint x: 666, startPoint y: 333, endPoint x: 1192, endPoint y: 303, distance: 526.9
click at [1192, 303] on html "Cancel Save AI Assistant 164 px HTML Data Model Dev Data Model Format 7 6 5 4 3…" at bounding box center [671, 319] width 1342 height 638
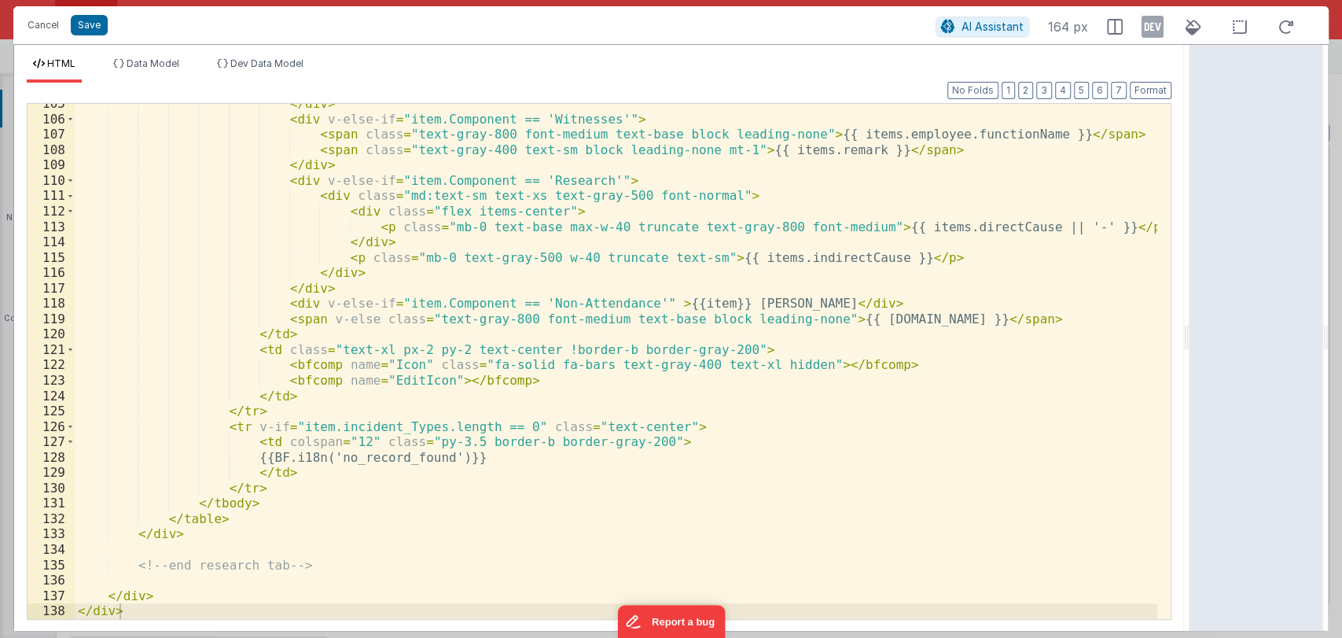
scroll to position [1960, 0]
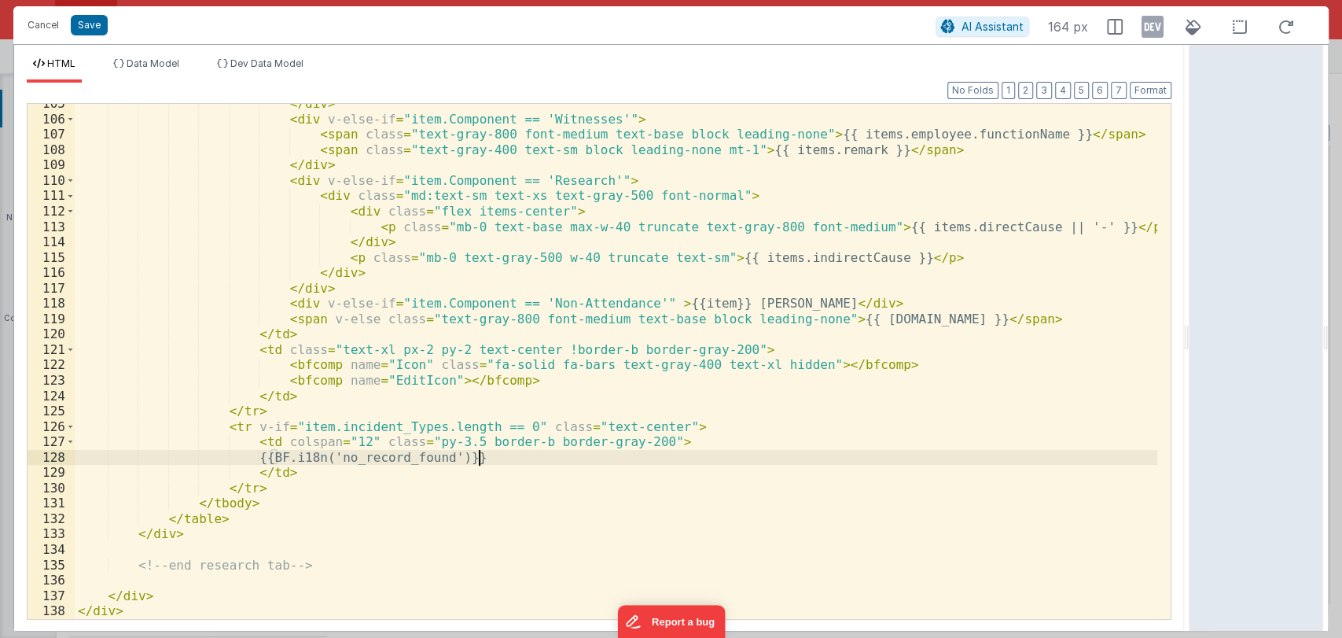
click at [510, 456] on div "</ div > < div v-else-if = "item.Component == 'Witnesses'" > < span class = "te…" at bounding box center [616, 369] width 1083 height 546
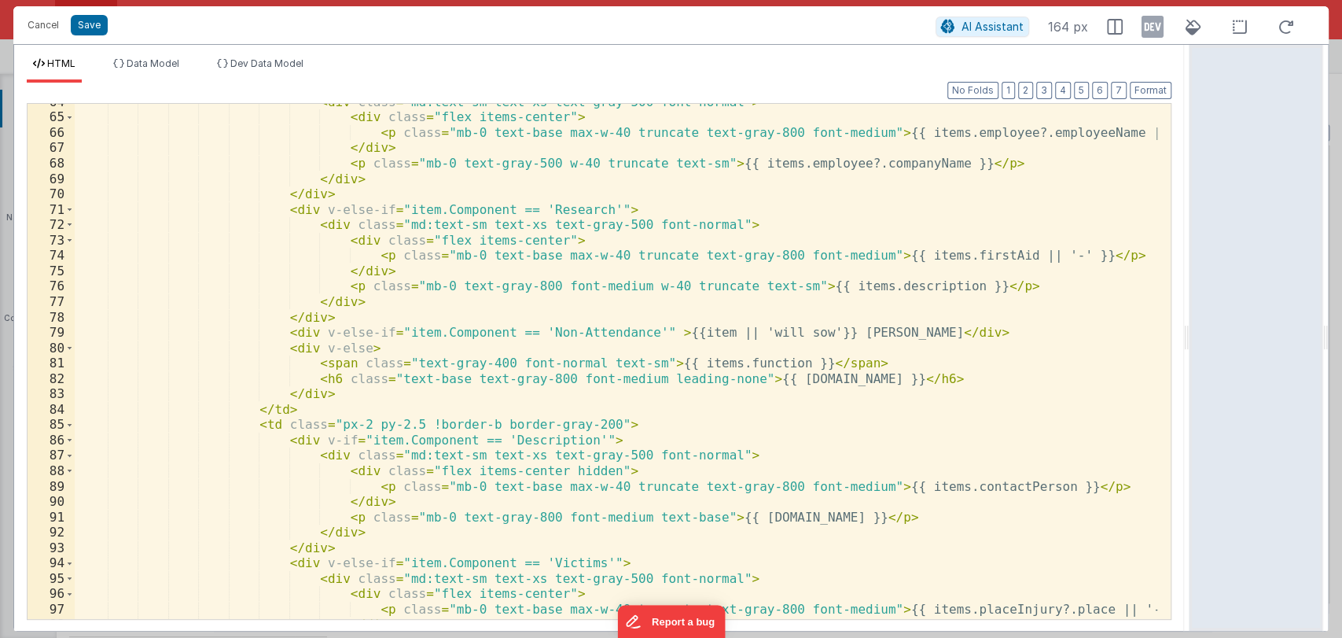
scroll to position [1331, 0]
click at [874, 377] on div "< div class = "md:text-sm text-xs text-gray-500 font-normal" > < div class = "f…" at bounding box center [616, 368] width 1083 height 546
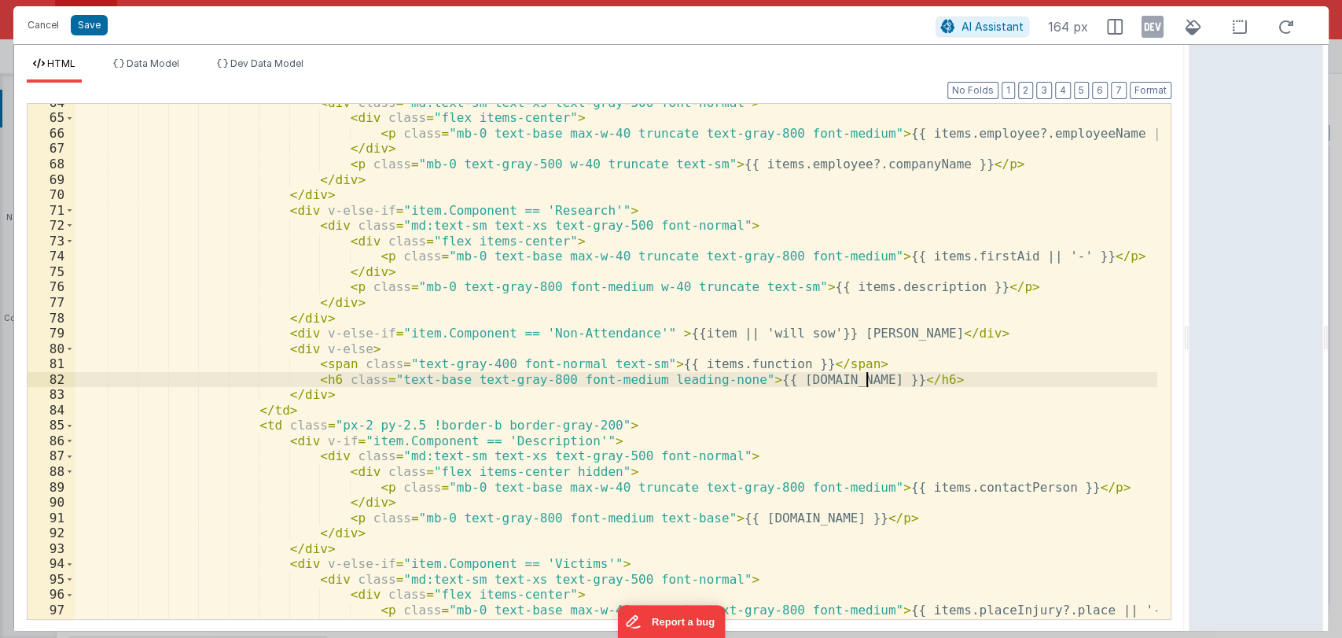
click at [752, 347] on div "< div class = "md:text-sm text-xs text-gray-500 font-normal" > < div class = "f…" at bounding box center [616, 368] width 1083 height 546
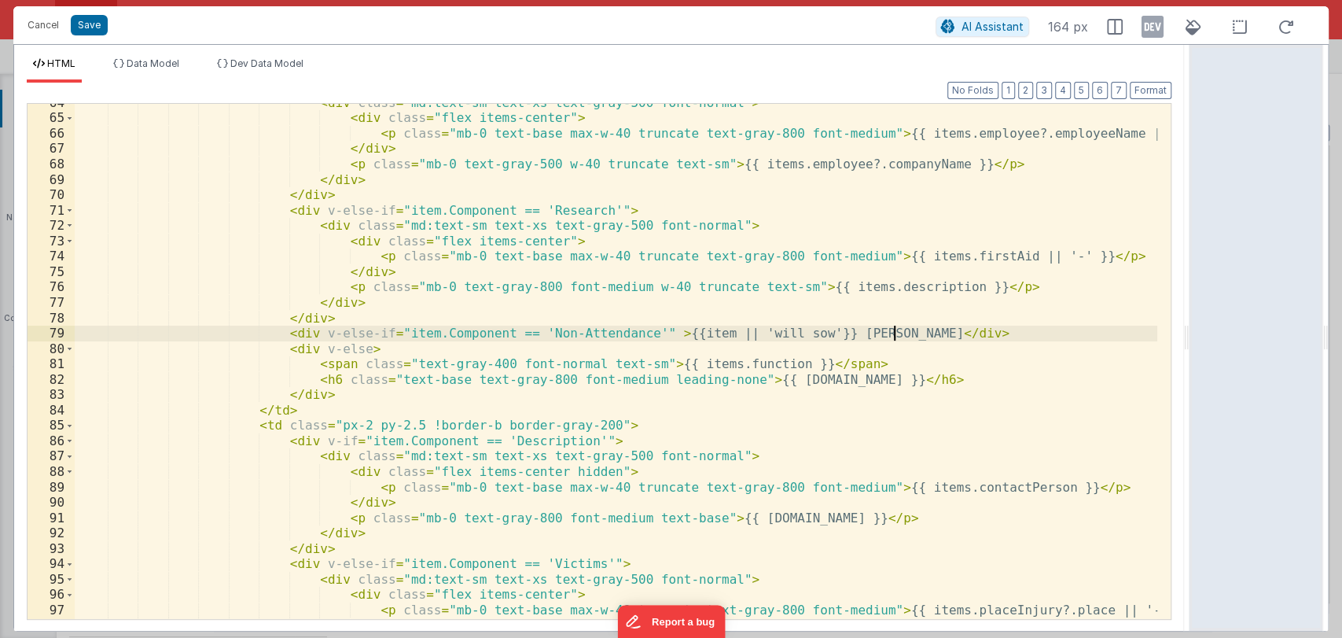
click at [896, 333] on div "< div class = "md:text-sm text-xs text-gray-500 font-normal" > < div class = "f…" at bounding box center [616, 368] width 1083 height 546
drag, startPoint x: 799, startPoint y: 332, endPoint x: 645, endPoint y: 335, distance: 154.1
click at [645, 335] on div "< div class = "md:text-sm text-xs text-gray-500 font-normal" > < div class = "f…" at bounding box center [616, 368] width 1083 height 546
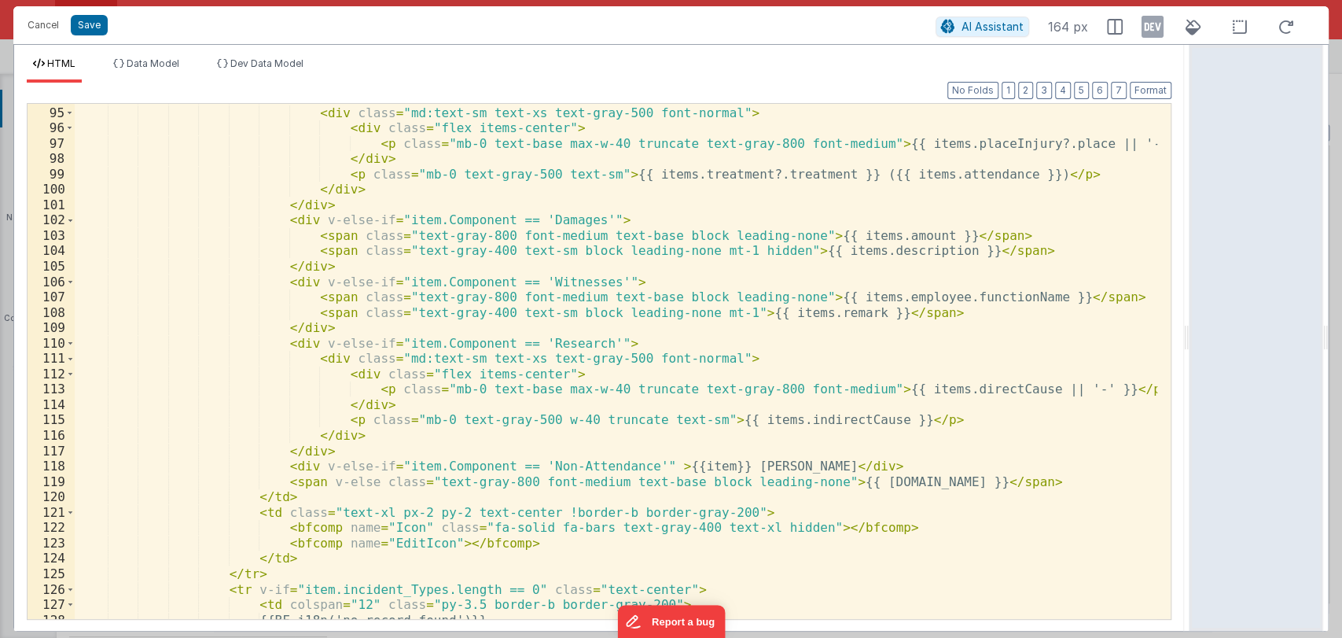
scroll to position [1804, 0]
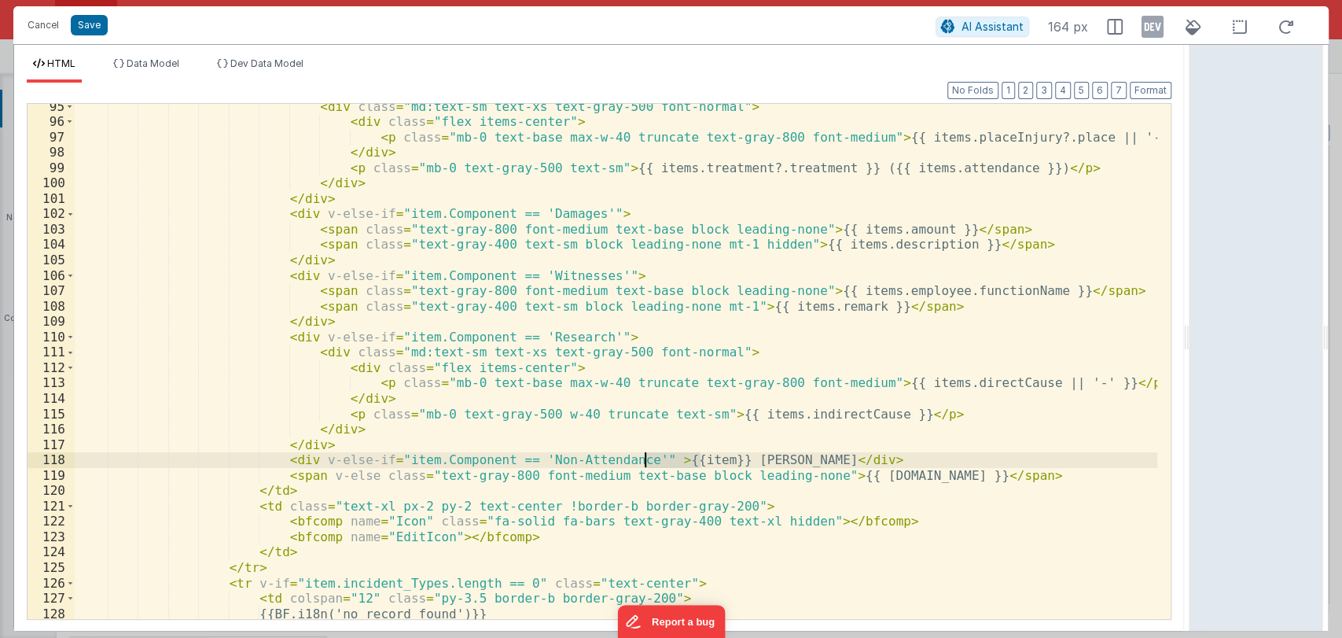
drag, startPoint x: 701, startPoint y: 461, endPoint x: 642, endPoint y: 459, distance: 59.0
click at [642, 459] on div "< div class = "md:text-sm text-xs text-gray-500 font-normal" > < div class = "f…" at bounding box center [616, 372] width 1083 height 546
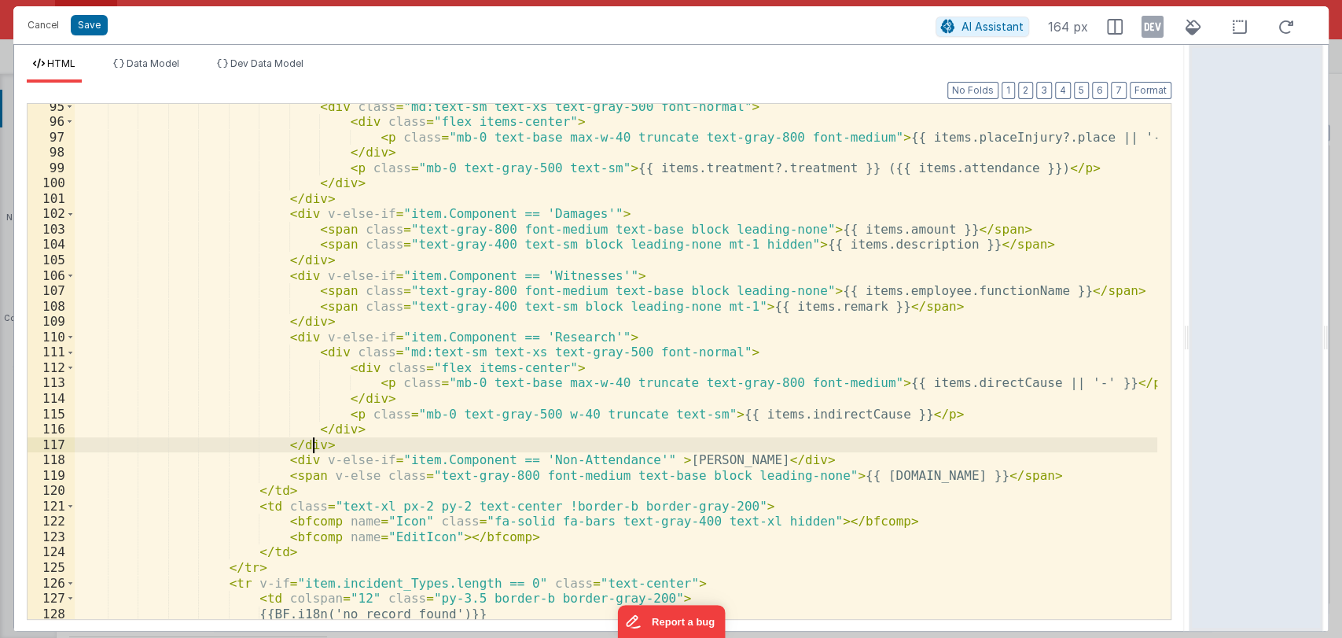
click at [772, 449] on div "< div class = "md:text-sm text-xs text-gray-500 font-normal" > < div class = "f…" at bounding box center [616, 372] width 1083 height 546
click at [767, 456] on div "< div class = "md:text-sm text-xs text-gray-500 font-normal" > < div class = "f…" at bounding box center [616, 372] width 1083 height 546
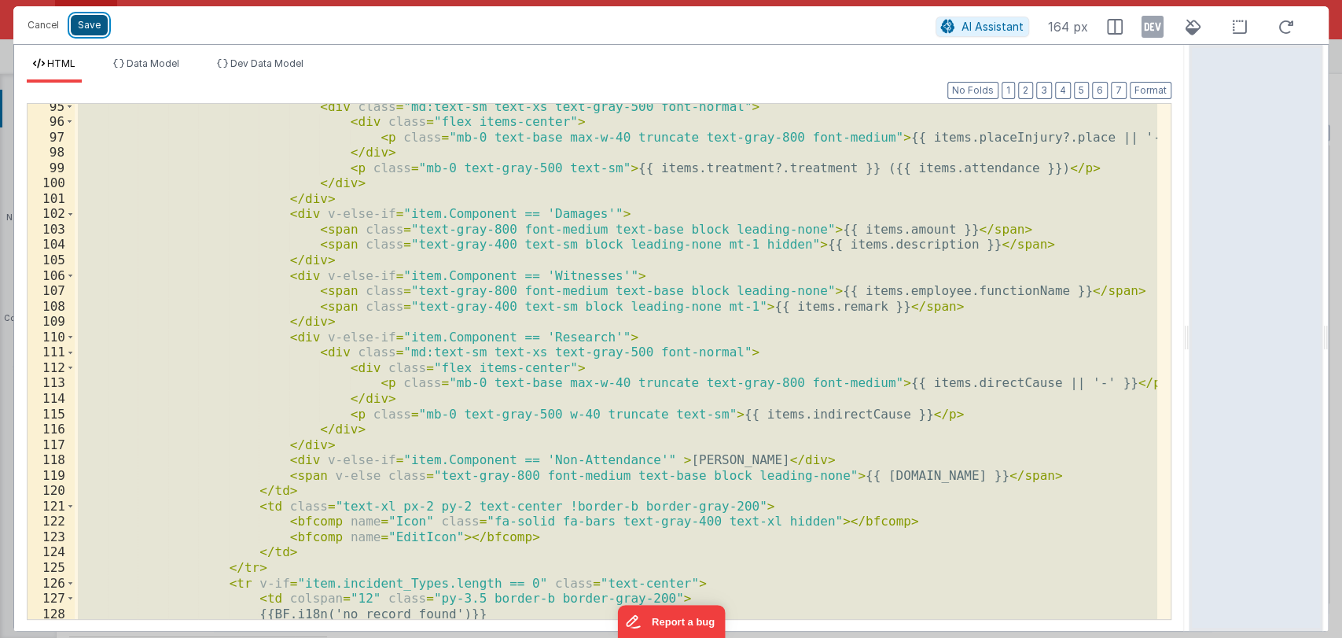
click at [79, 22] on button "Save" at bounding box center [89, 25] width 37 height 20
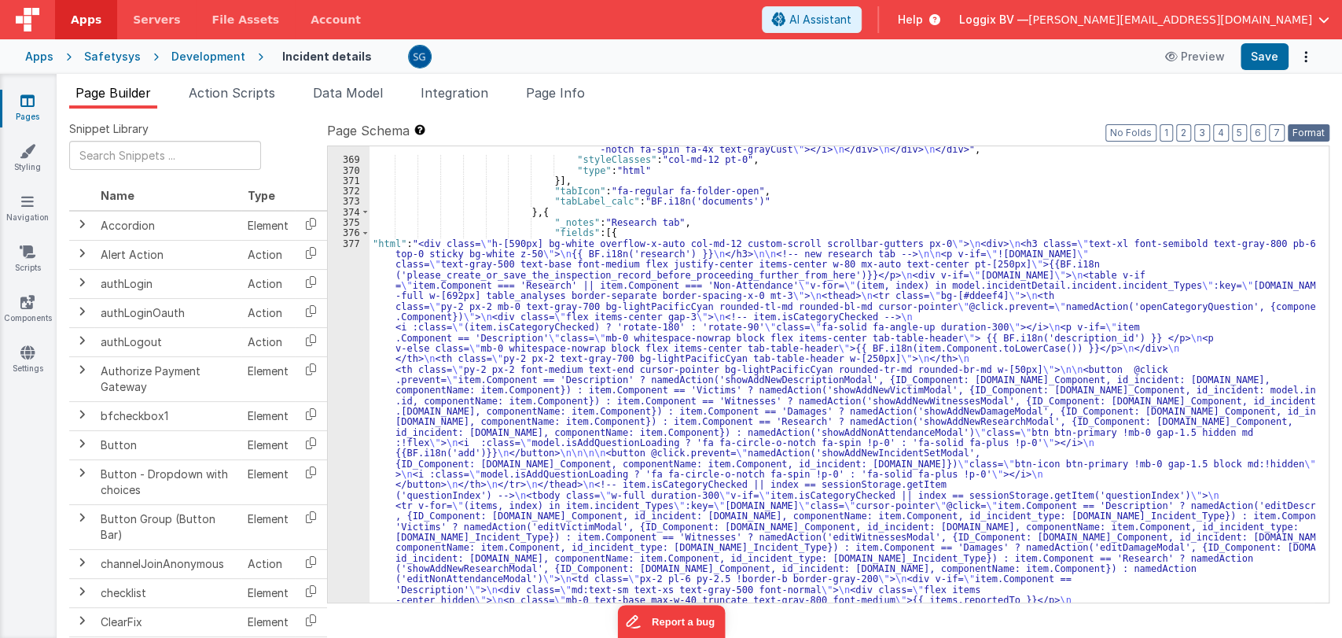
click at [1295, 138] on button "Format" at bounding box center [1309, 132] width 42 height 17
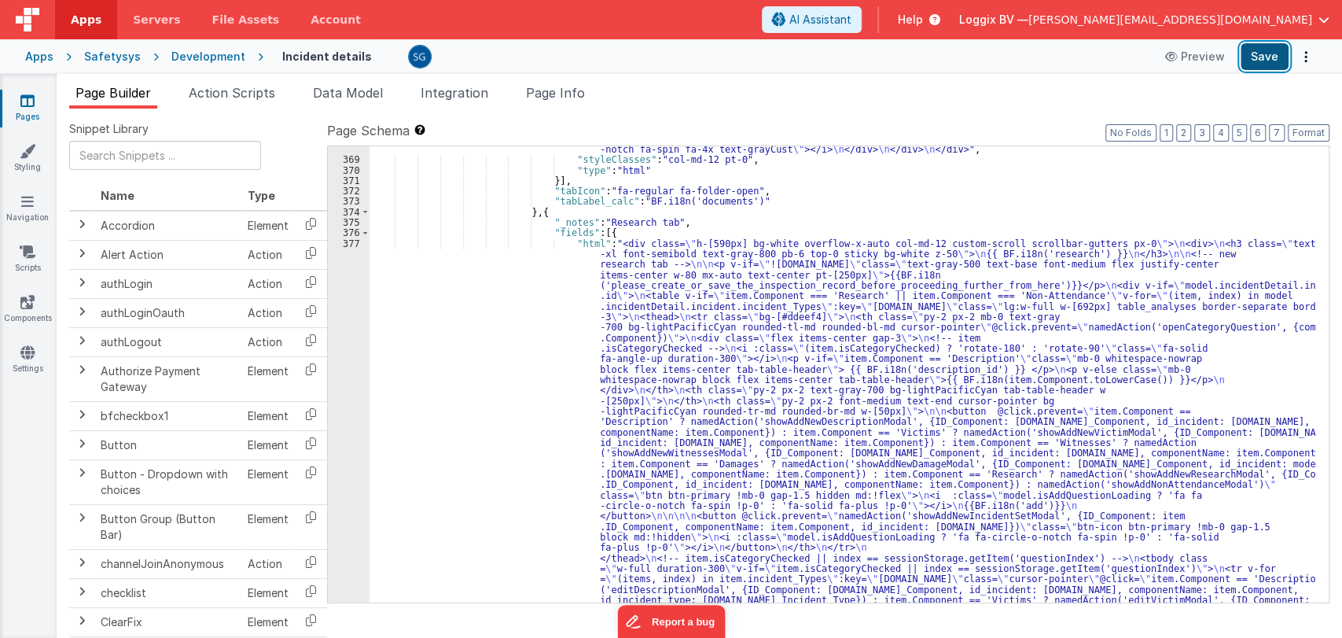
click at [1269, 53] on button "Save" at bounding box center [1265, 56] width 48 height 27
click at [1268, 61] on button "Save" at bounding box center [1265, 56] width 48 height 27
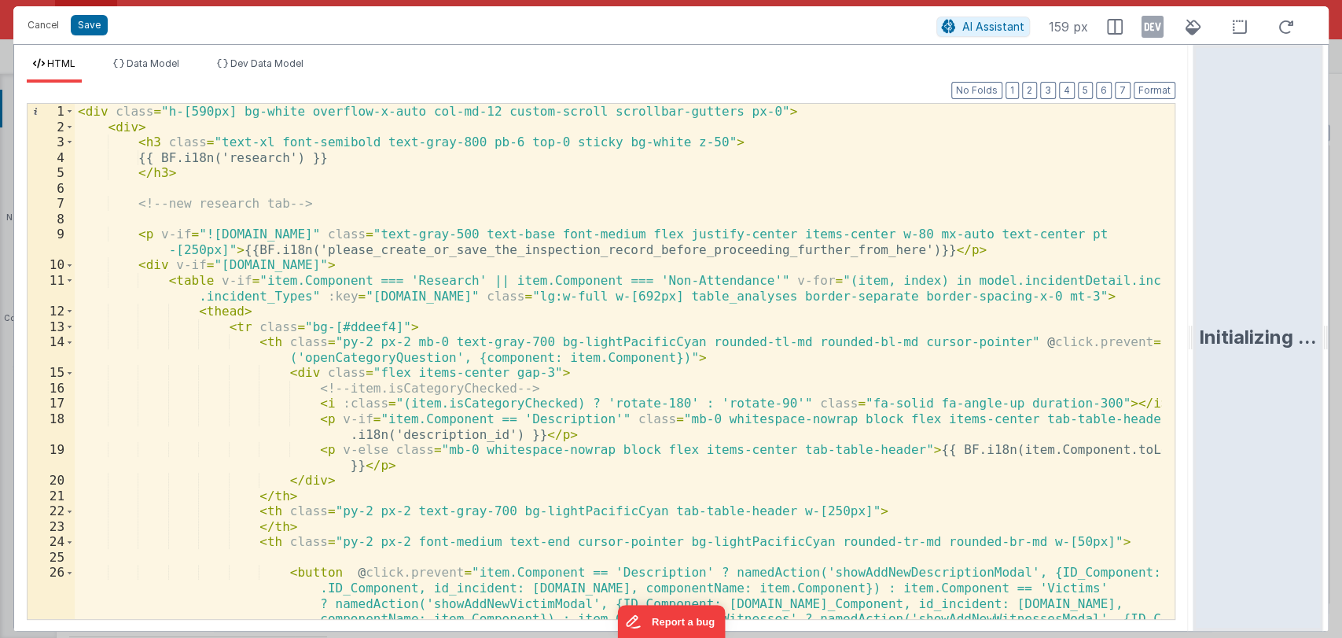
drag, startPoint x: 667, startPoint y: 341, endPoint x: 1265, endPoint y: 327, distance: 598.5
click at [1265, 327] on html "Cancel Save AI Assistant 159 px HTML Data Model Dev Data Model Format 7 6 5 4 3…" at bounding box center [671, 319] width 1342 height 638
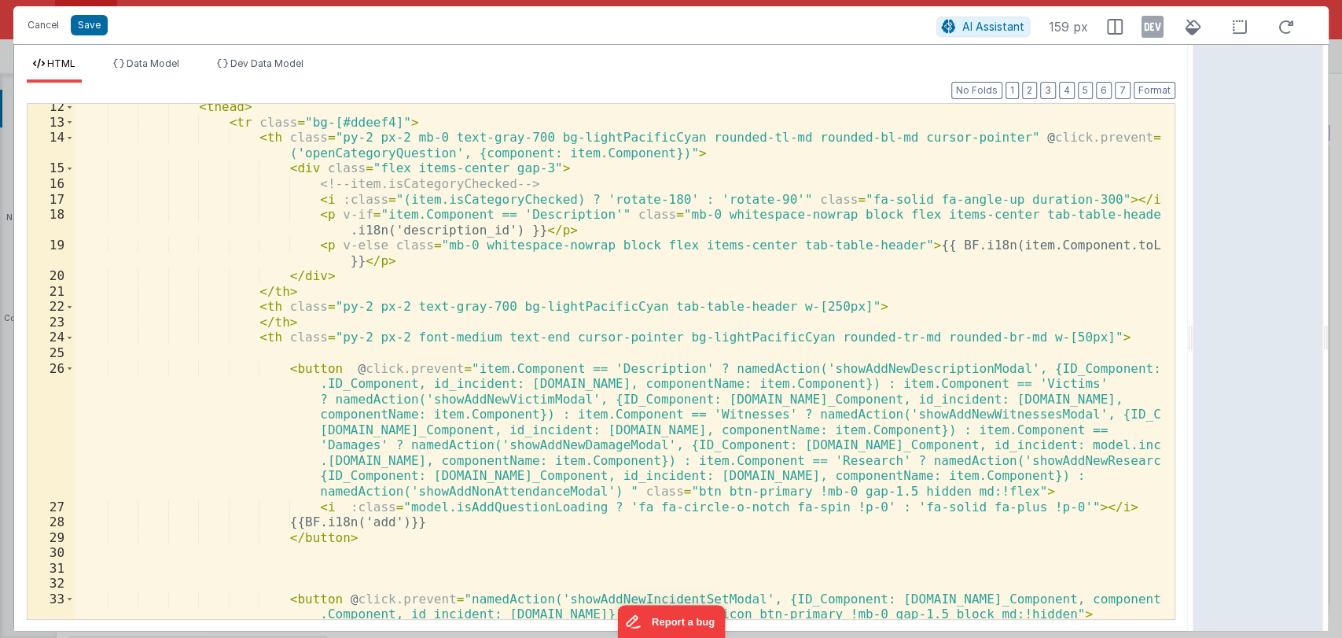
scroll to position [204, 0]
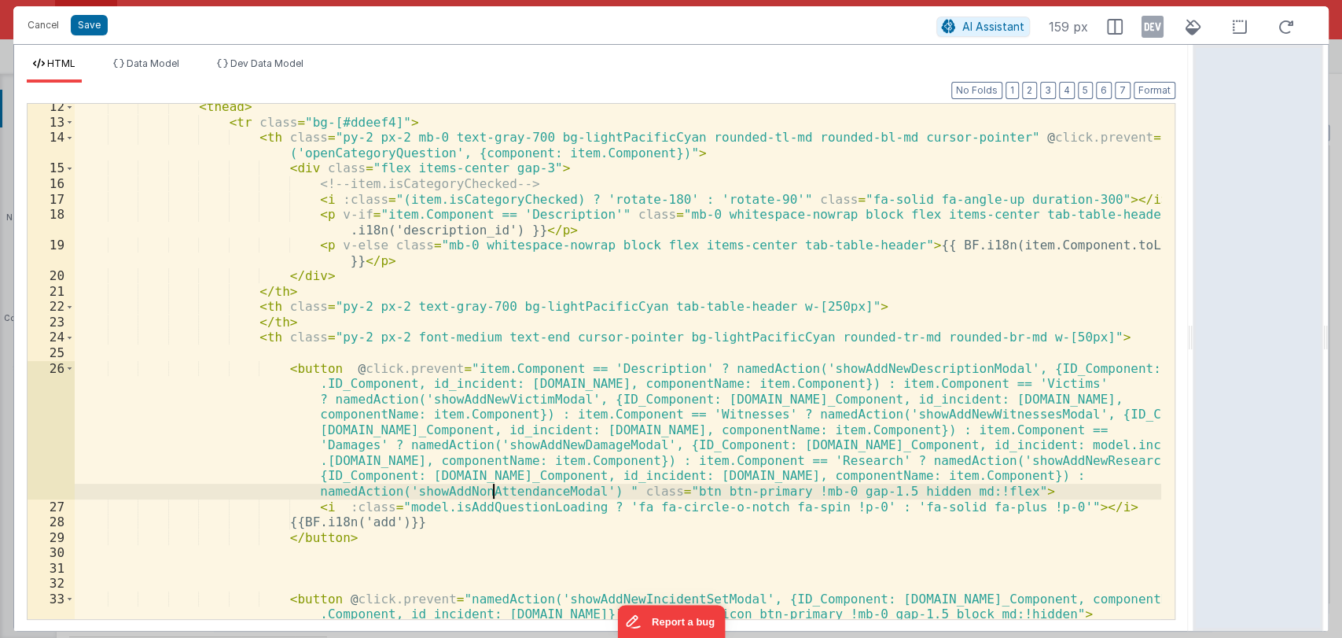
click at [491, 487] on div "< thead > < tr class = "bg-[#ddeef4]" > < th class = "py-2 px-2 mb-0 text-gray-…" at bounding box center [618, 372] width 1087 height 546
click at [42, 28] on button "Cancel" at bounding box center [43, 25] width 47 height 22
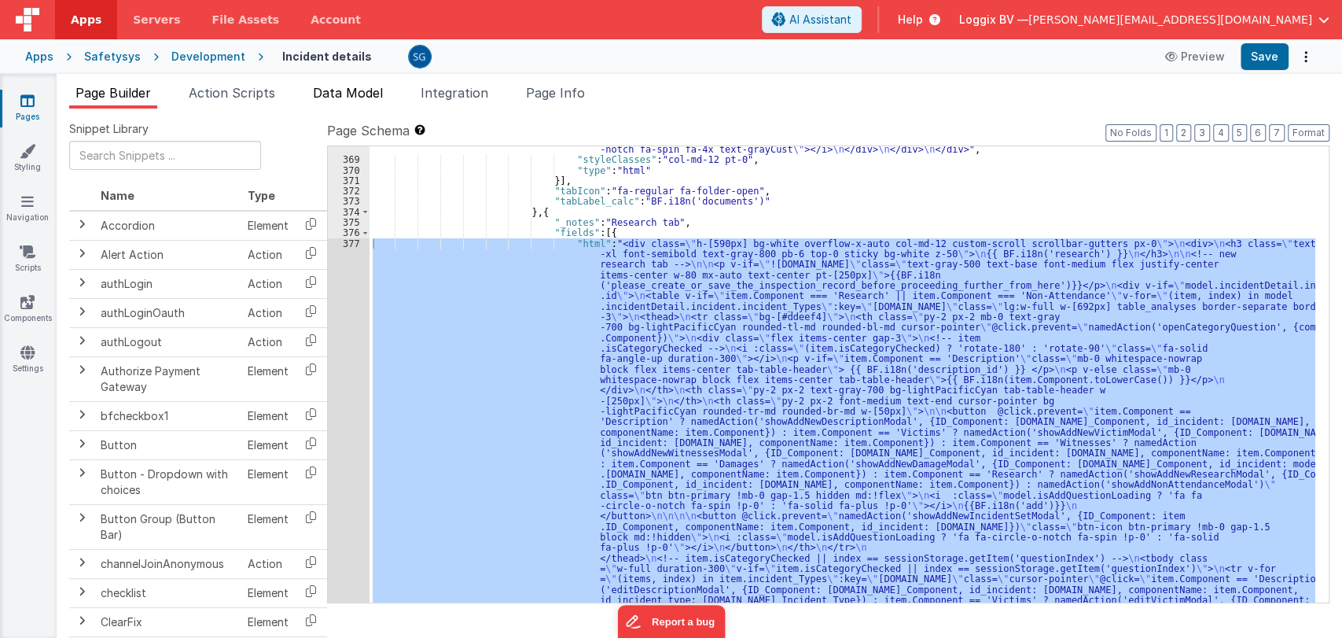
click at [336, 93] on span "Data Model" at bounding box center [348, 93] width 70 height 16
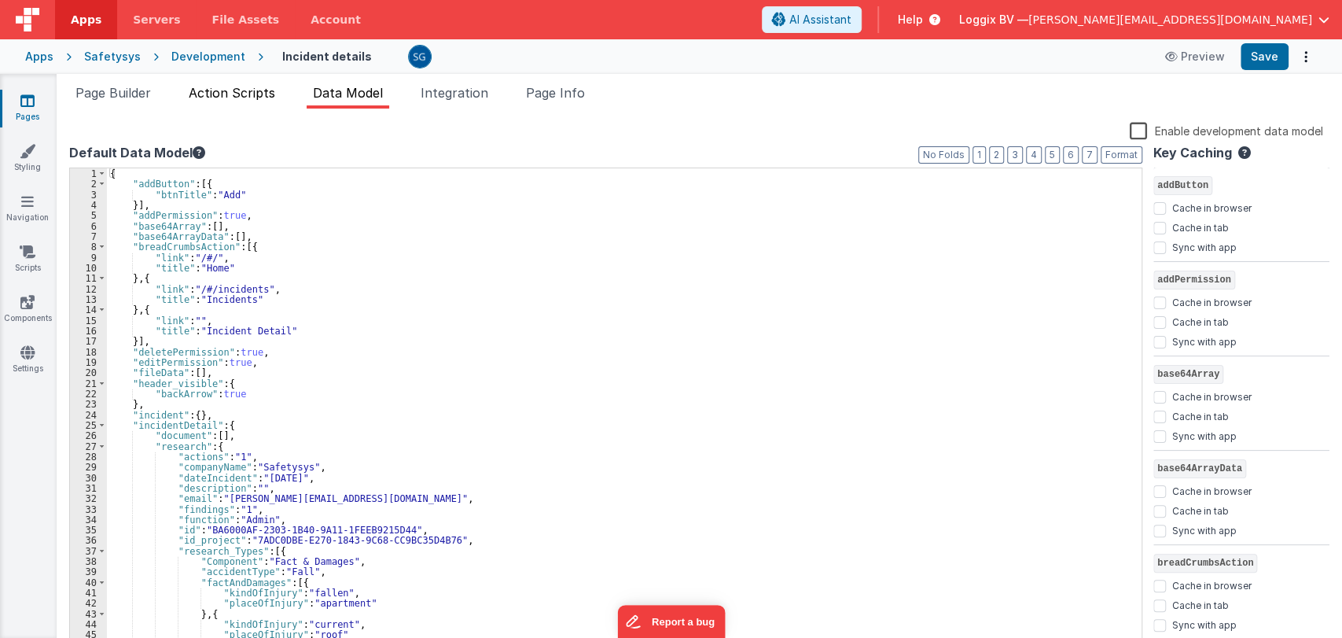
click at [245, 96] on span "Action Scripts" at bounding box center [232, 93] width 86 height 16
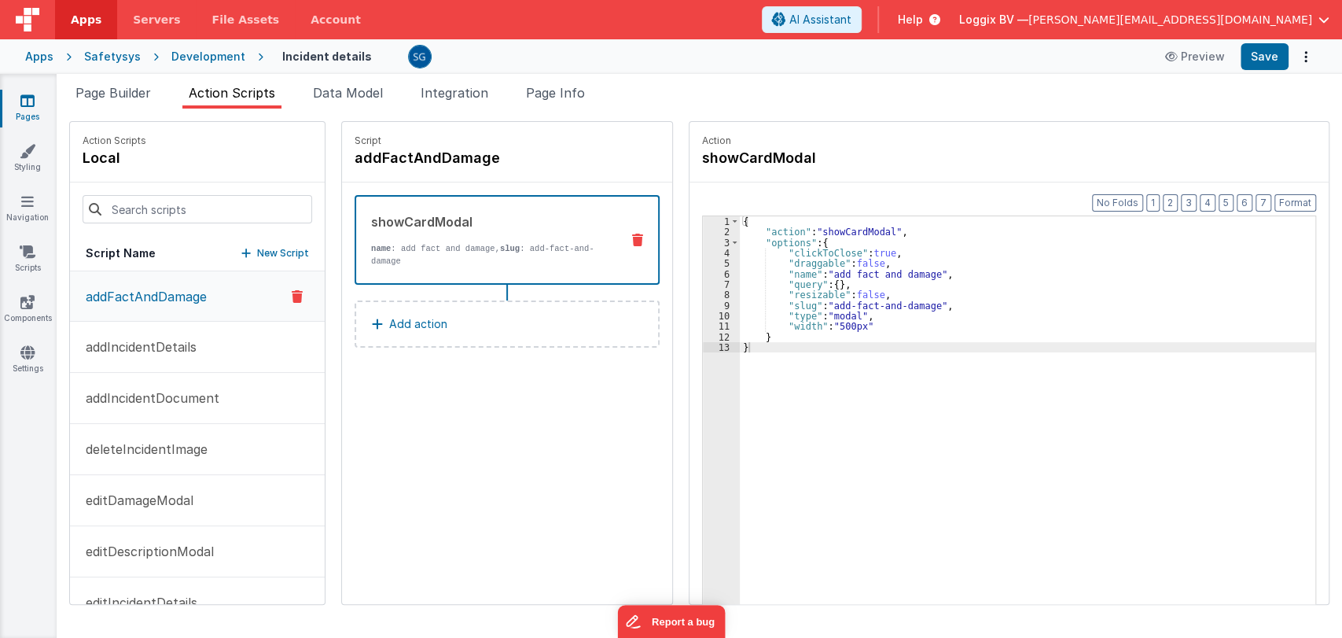
click at [249, 245] on button "New Script" at bounding box center [275, 253] width 68 height 16
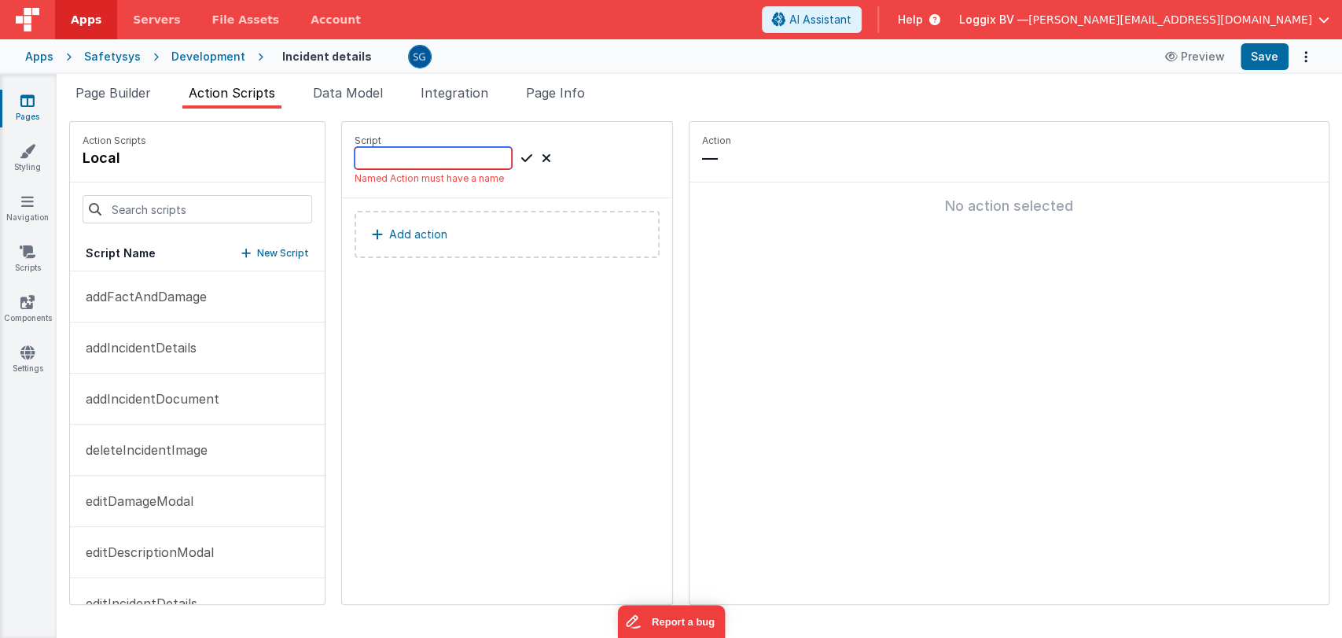
click at [388, 153] on input at bounding box center [433, 158] width 157 height 22
paste input "showAddNonAttendanceModal"
type input "showAddNonAttendanceModal"
click at [522, 160] on icon at bounding box center [526, 158] width 11 height 19
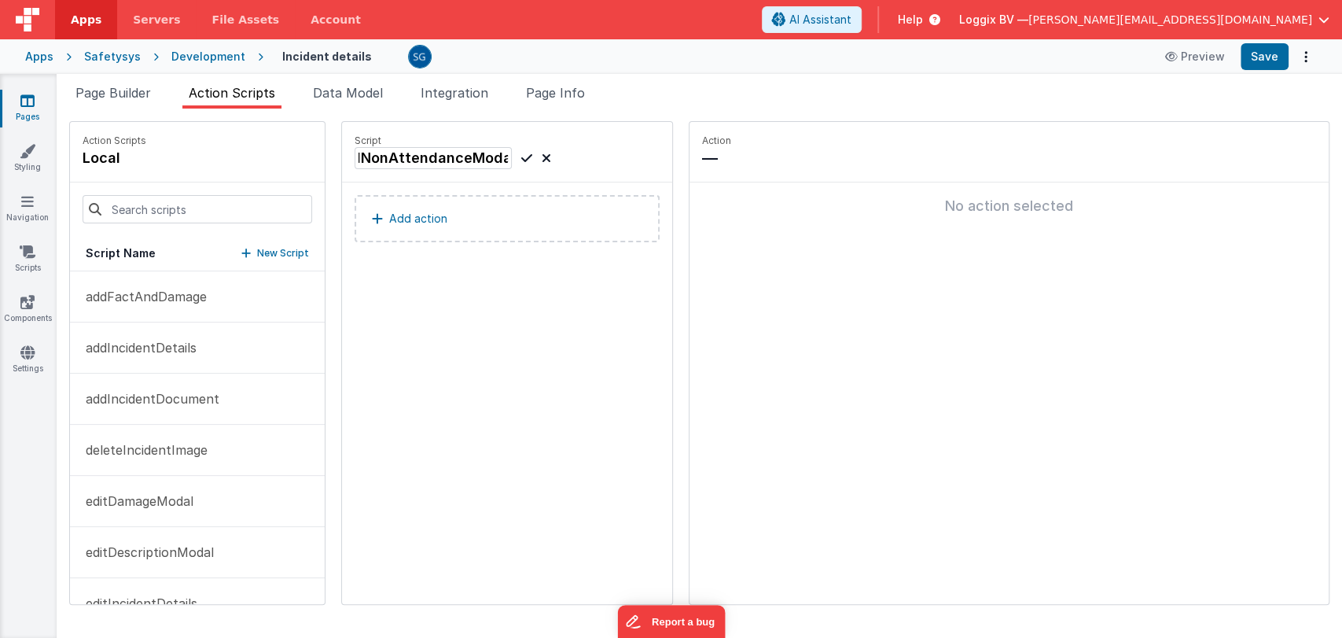
scroll to position [0, 0]
click at [416, 221] on p "Add action" at bounding box center [418, 218] width 58 height 19
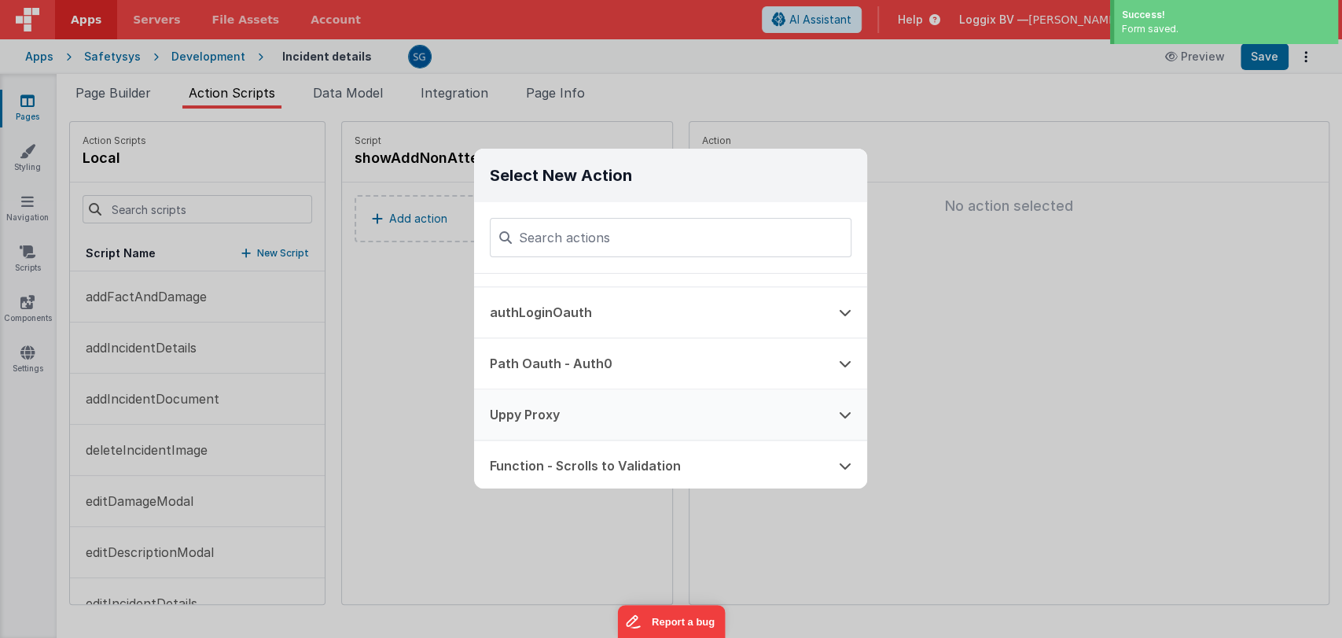
scroll to position [988, 0]
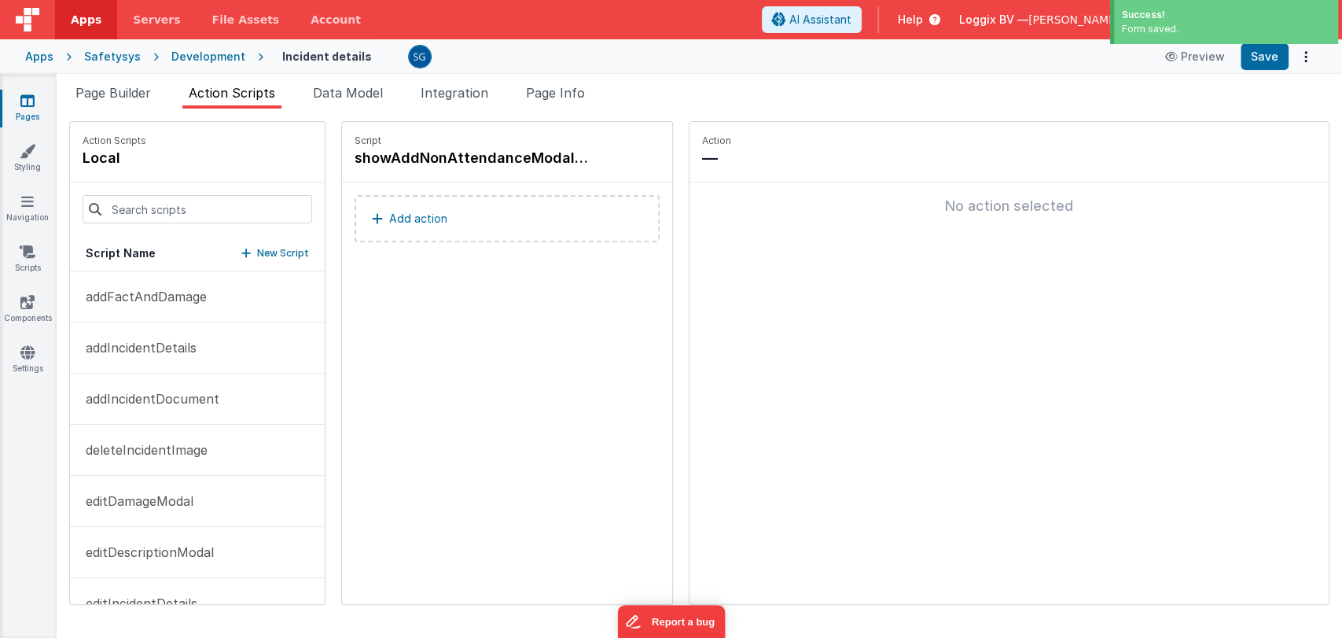
click at [413, 217] on p "Add action" at bounding box center [418, 218] width 58 height 19
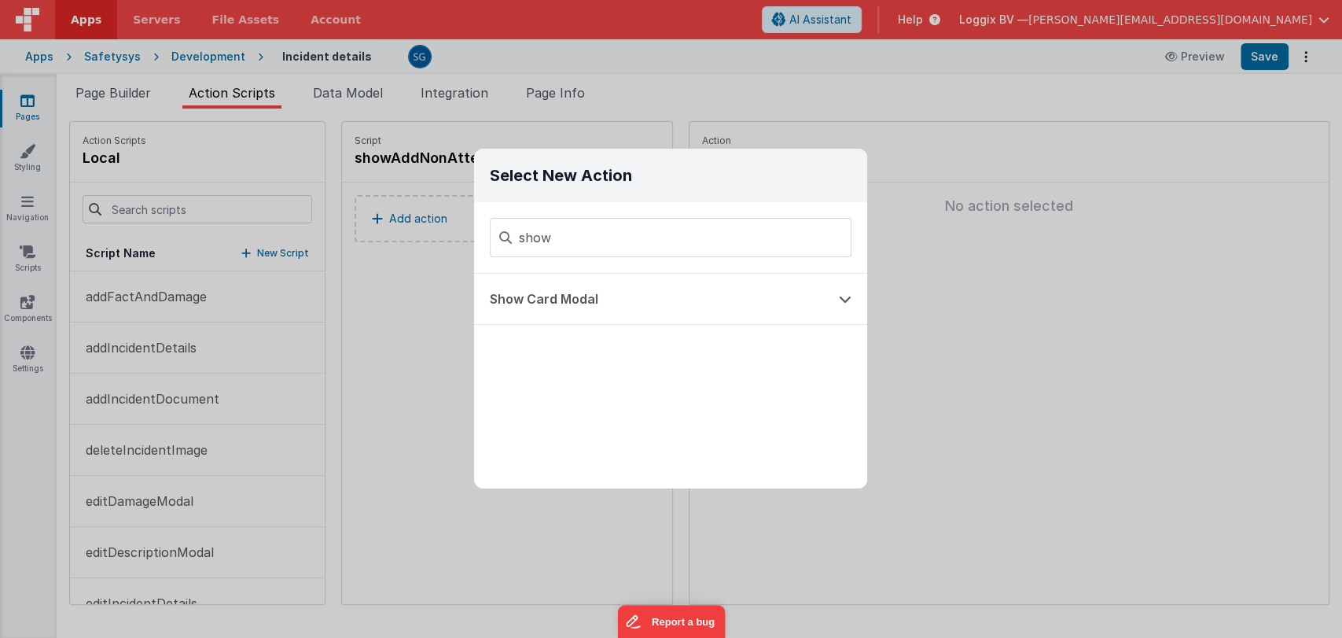
scroll to position [0, 0]
type input "show"
click at [602, 304] on button "Show Card Modal" at bounding box center [648, 299] width 349 height 50
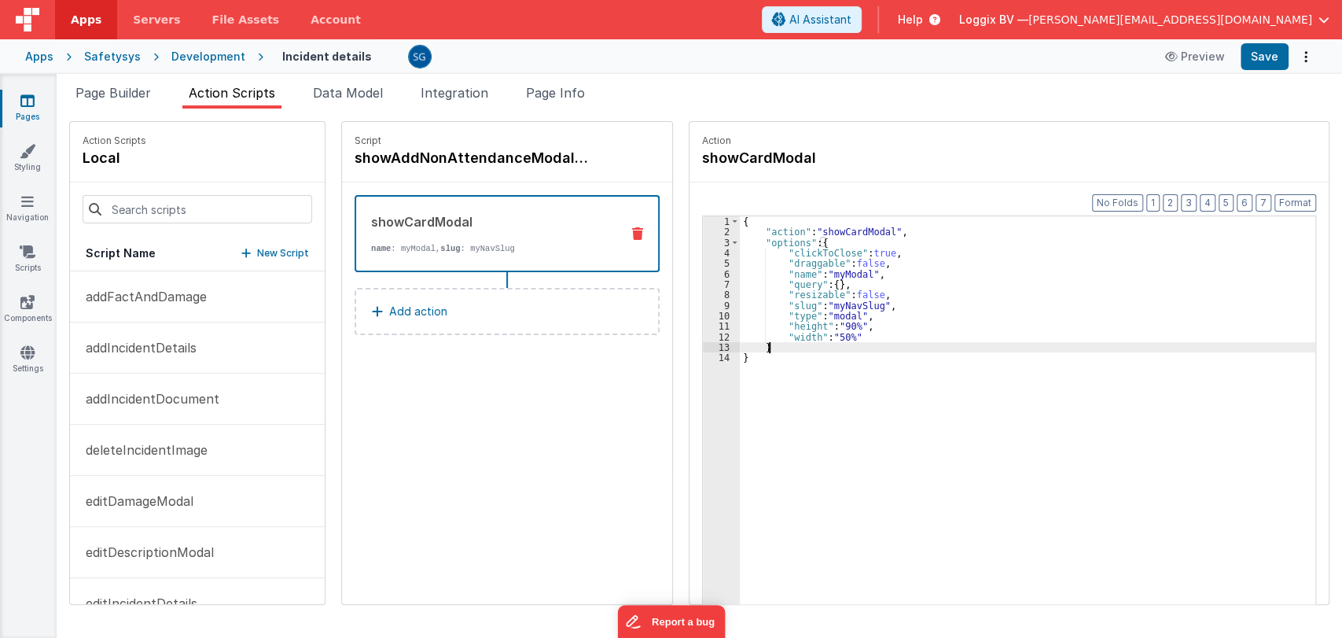
click at [799, 345] on div "{ "action" : "showCardModal" , "options" : { "clickToClose" : true , "draggable…" at bounding box center [1030, 445] width 580 height 458
click at [782, 350] on div "{ "action" : "showCardModal" , "options" : { "clickToClose" : true , "draggable…" at bounding box center [1030, 445] width 580 height 458
click at [769, 357] on div "{ "action" : "showCardModal" , "options" : { "clickToClose" : true , "draggable…" at bounding box center [1030, 445] width 580 height 458
click at [855, 307] on div "{ "action" : "showCardModal" , "options" : { "clickToClose" : true , "draggable…" at bounding box center [1030, 445] width 580 height 458
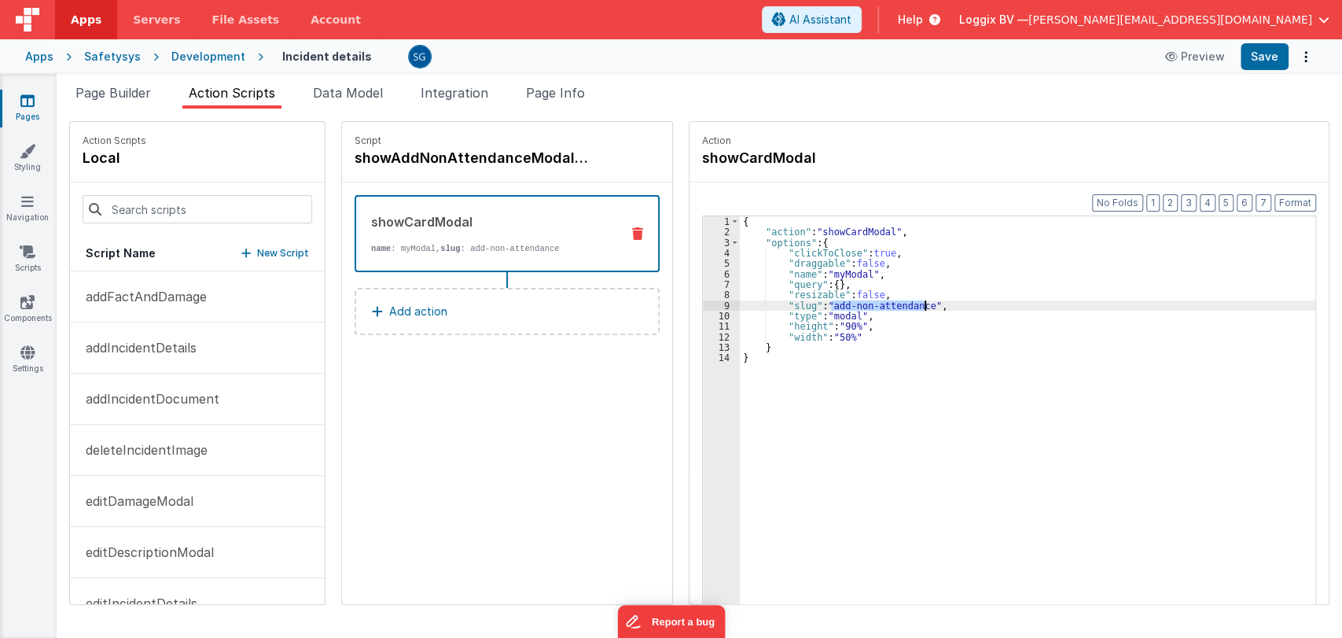
drag, startPoint x: 829, startPoint y: 304, endPoint x: 921, endPoint y: 307, distance: 92.0
click at [921, 307] on div "{ "action" : "showCardModal" , "options" : { "clickToClose" : true , "draggable…" at bounding box center [1030, 445] width 580 height 458
click at [867, 334] on div "{ "action" : "showCardModal" , "options" : { "clickToClose" : true , "draggable…" at bounding box center [1030, 445] width 580 height 458
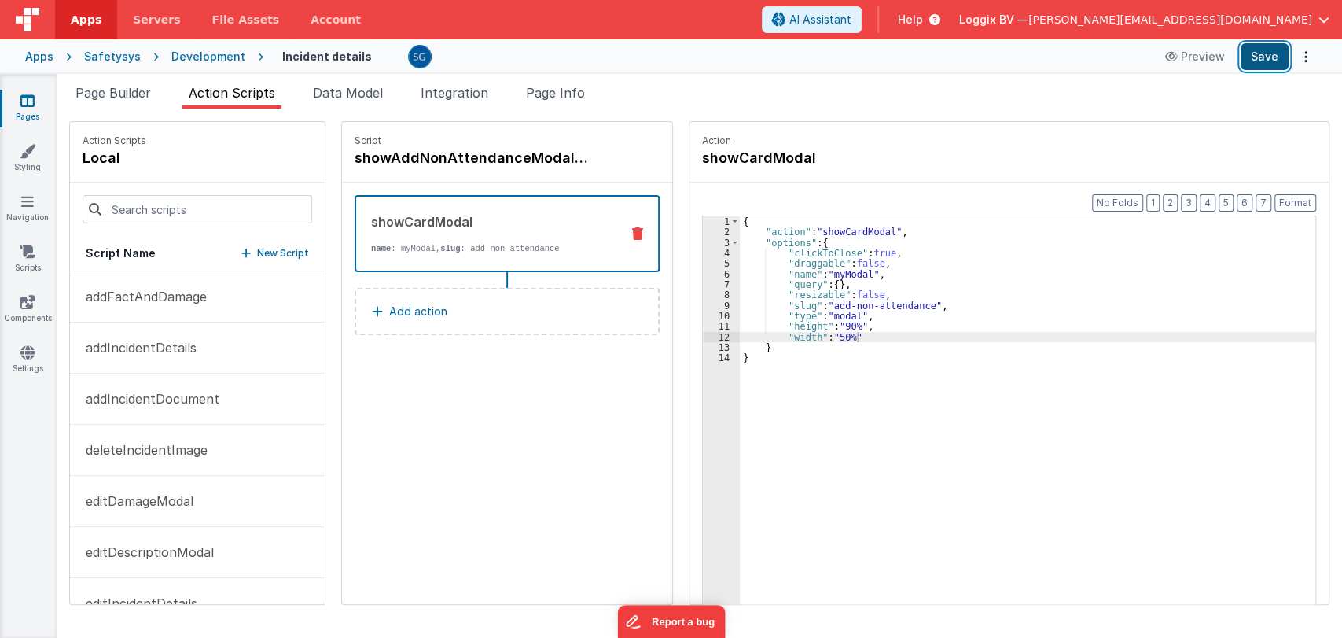
click at [1262, 57] on button "Save" at bounding box center [1265, 56] width 48 height 27
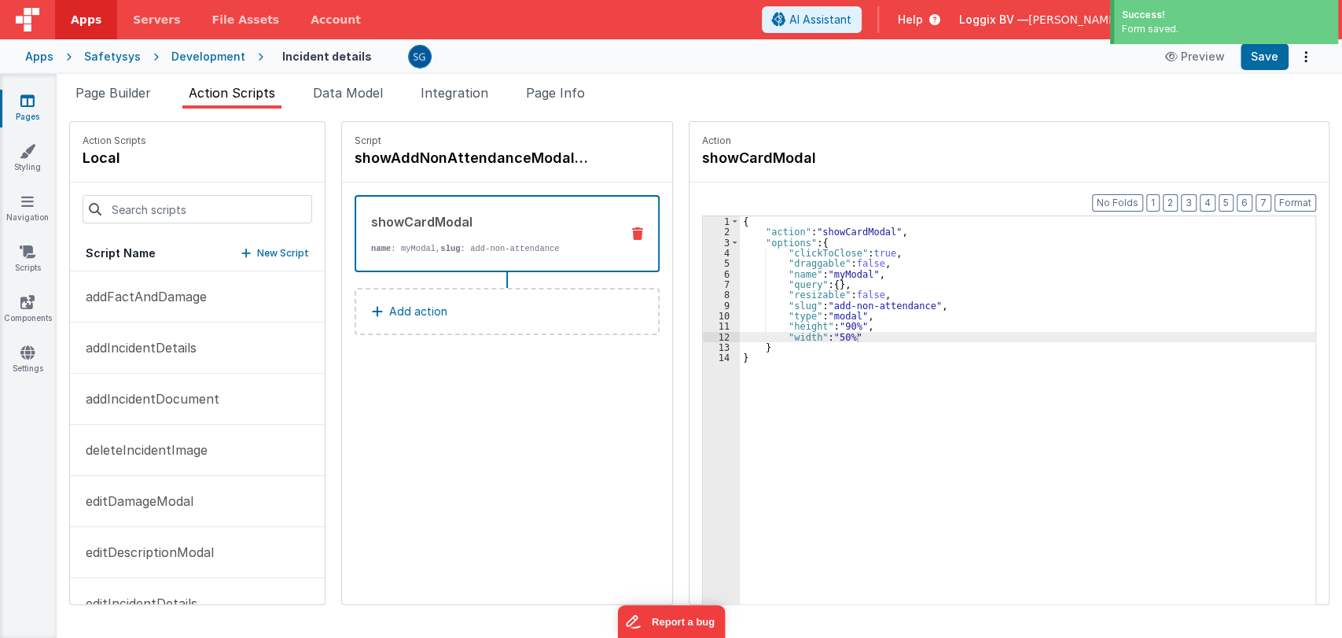
click at [28, 105] on icon at bounding box center [27, 101] width 14 height 16
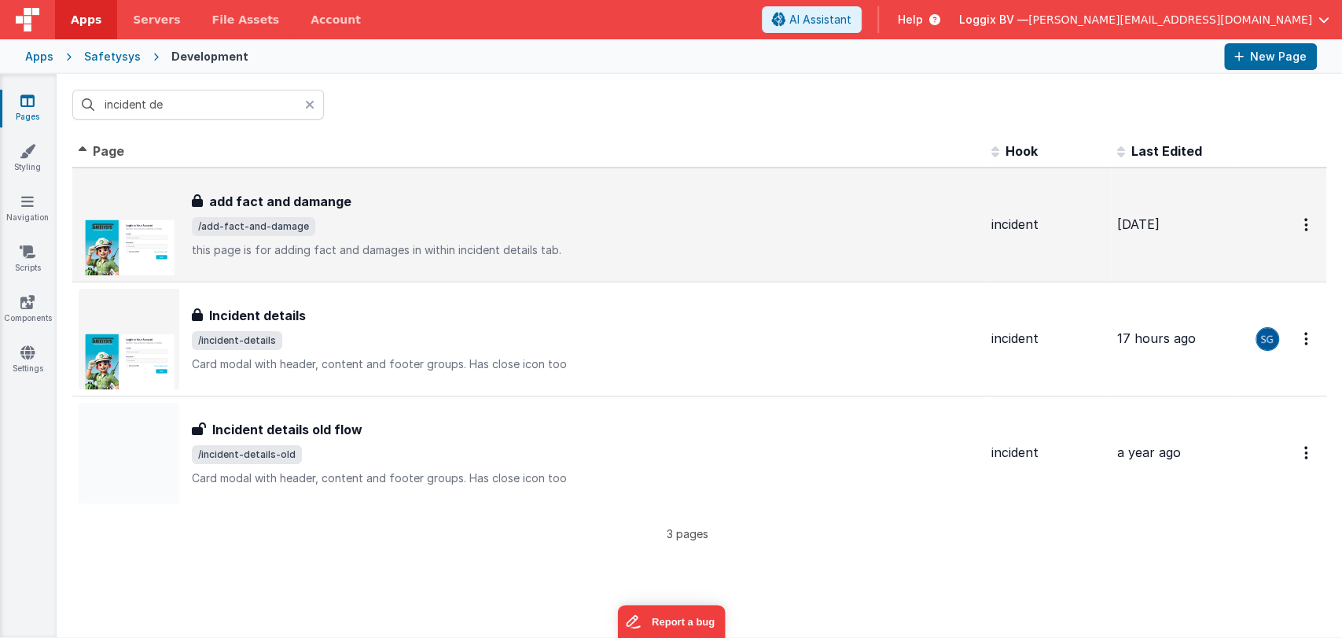
drag, startPoint x: 310, startPoint y: 104, endPoint x: 498, endPoint y: 278, distance: 256.0
click at [310, 103] on icon at bounding box center [309, 104] width 9 height 13
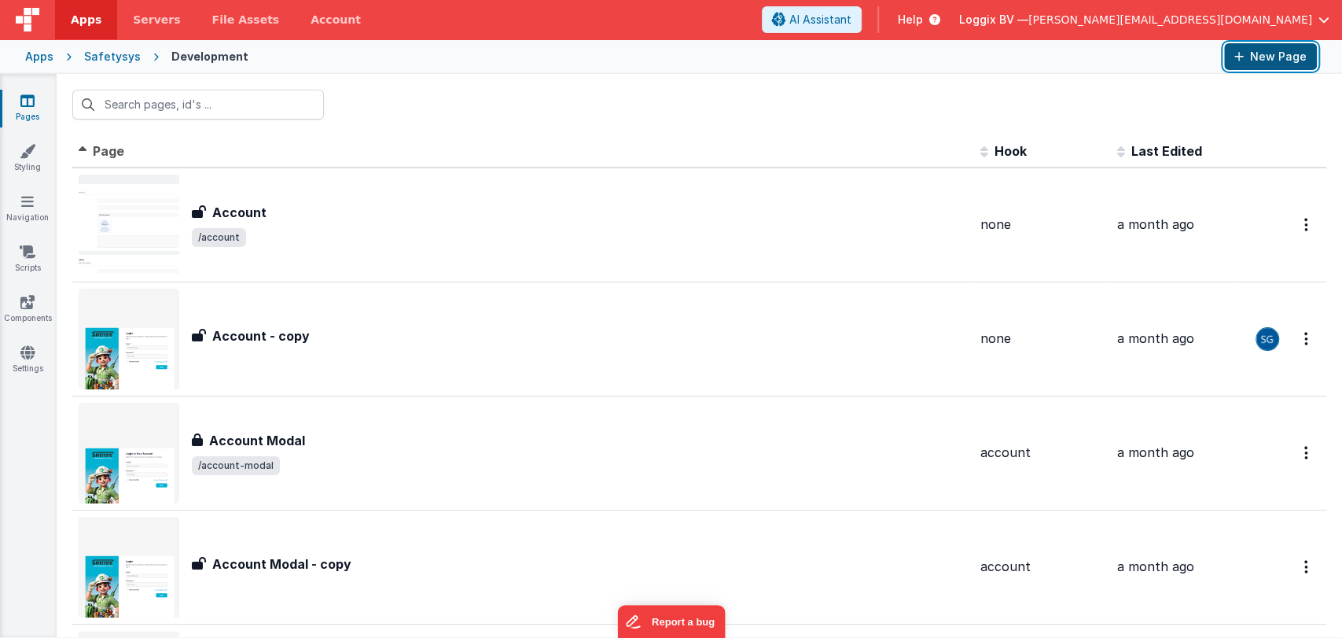
click at [1247, 58] on button "New Page" at bounding box center [1270, 56] width 93 height 27
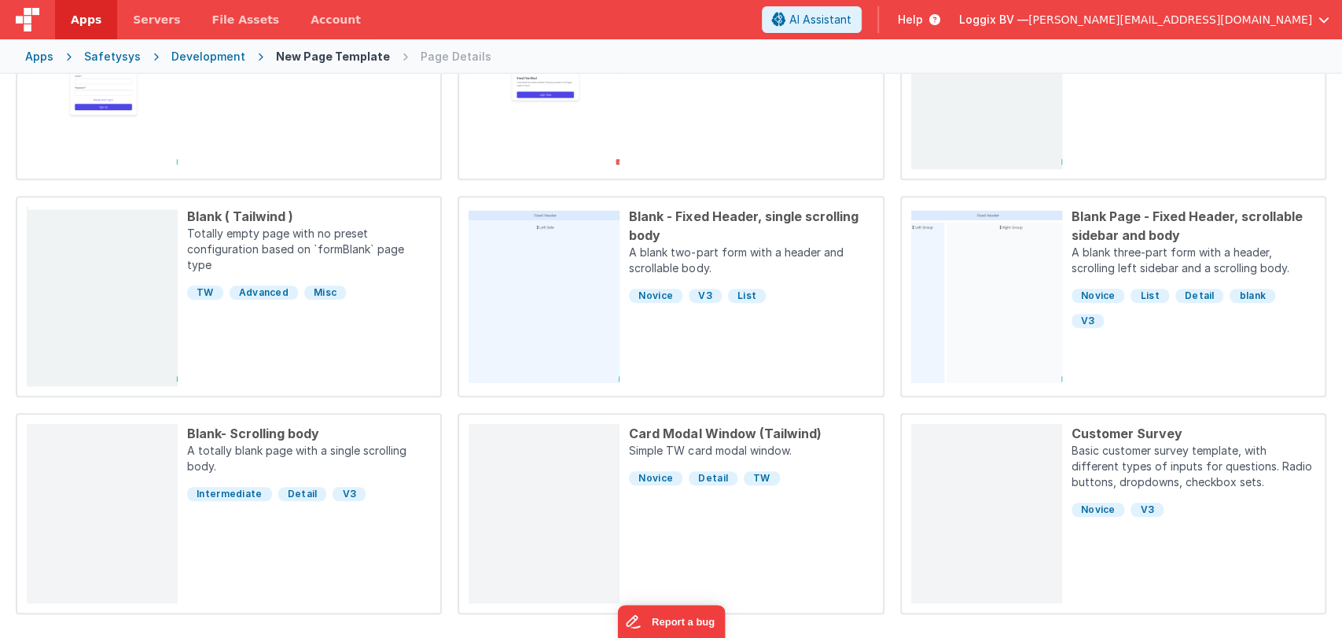
scroll to position [477, 0]
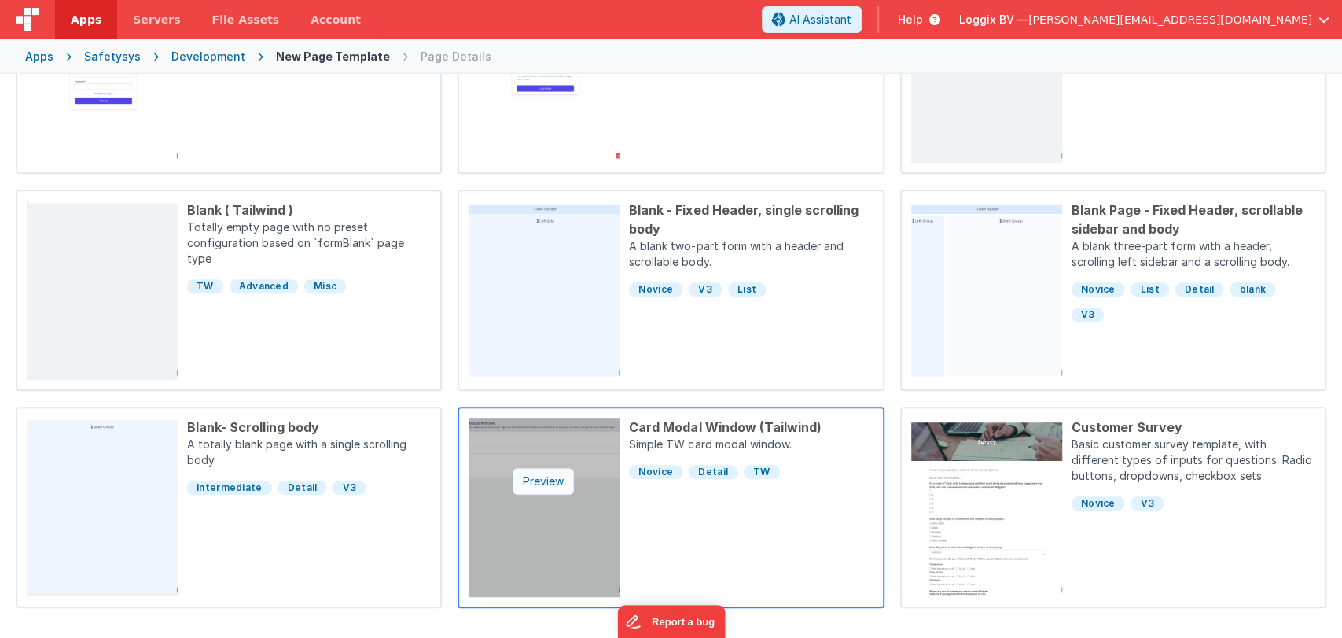
click at [548, 485] on div "Preview" at bounding box center [543, 481] width 61 height 27
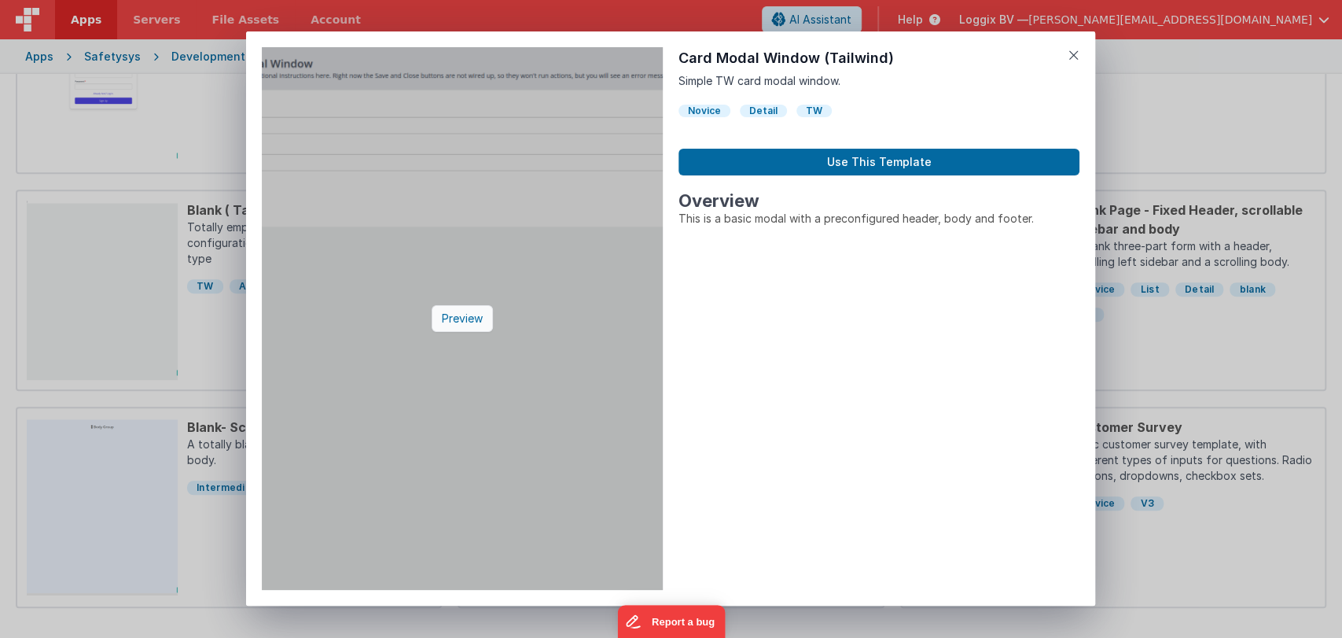
click at [461, 307] on div "Preview" at bounding box center [462, 318] width 61 height 27
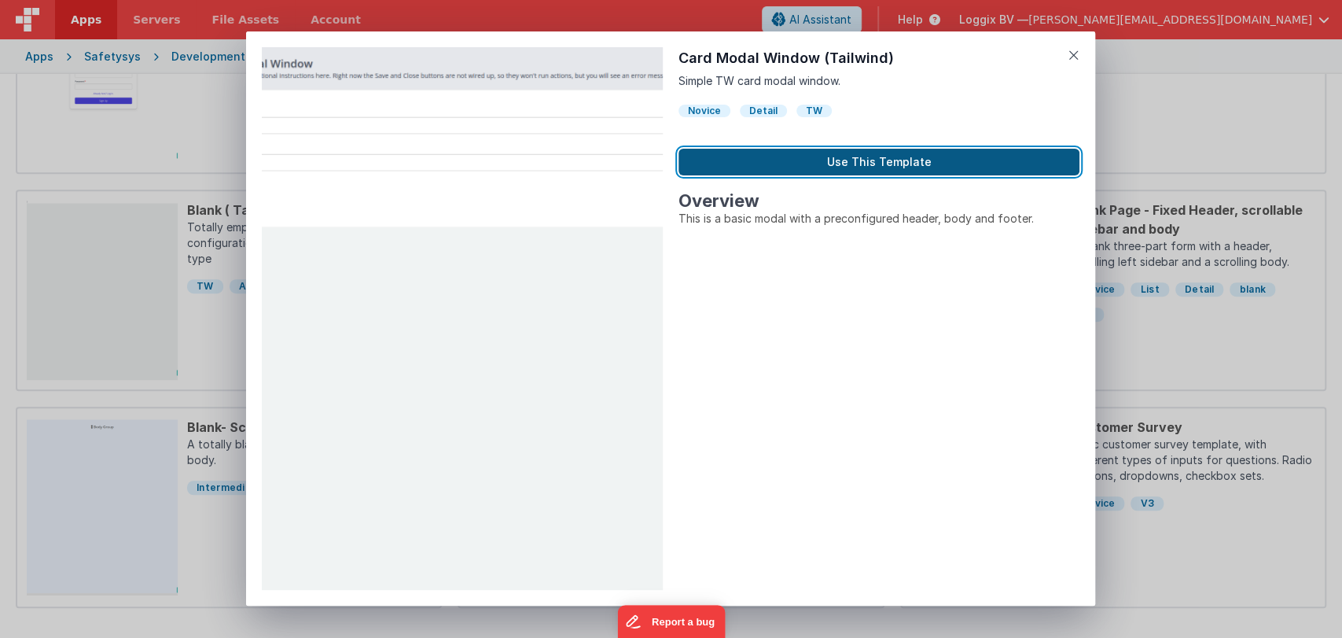
click at [811, 152] on button "Use This Template" at bounding box center [879, 162] width 401 height 27
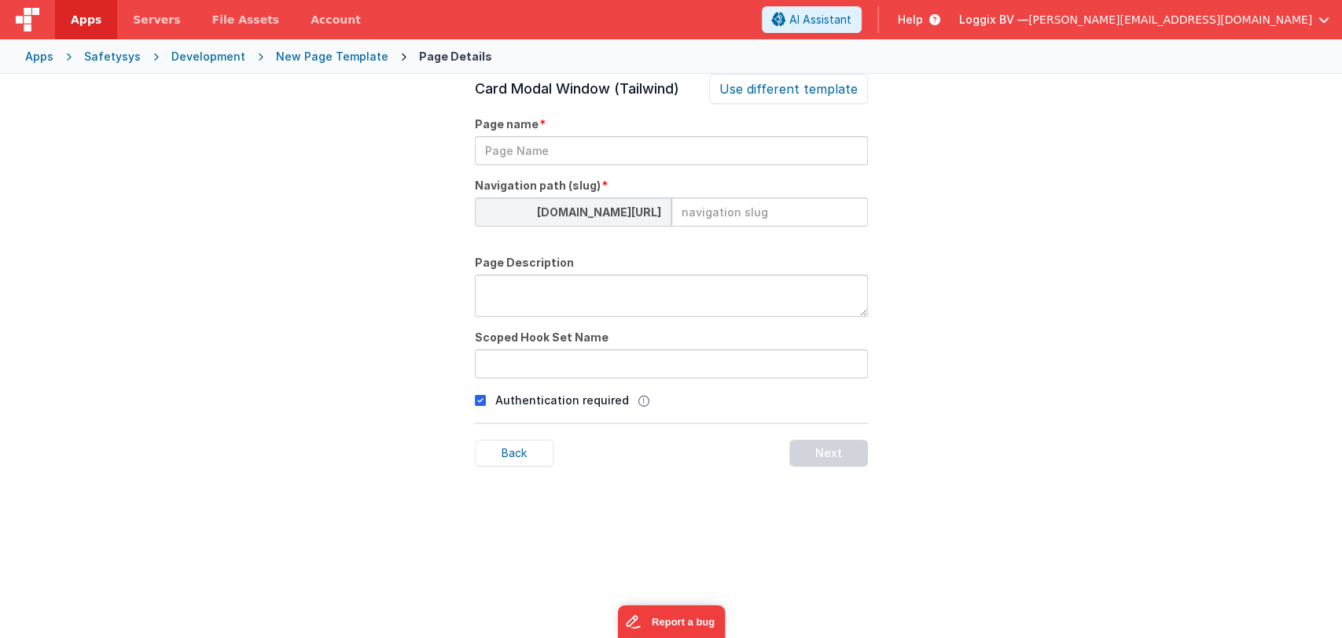
scroll to position [53, 0]
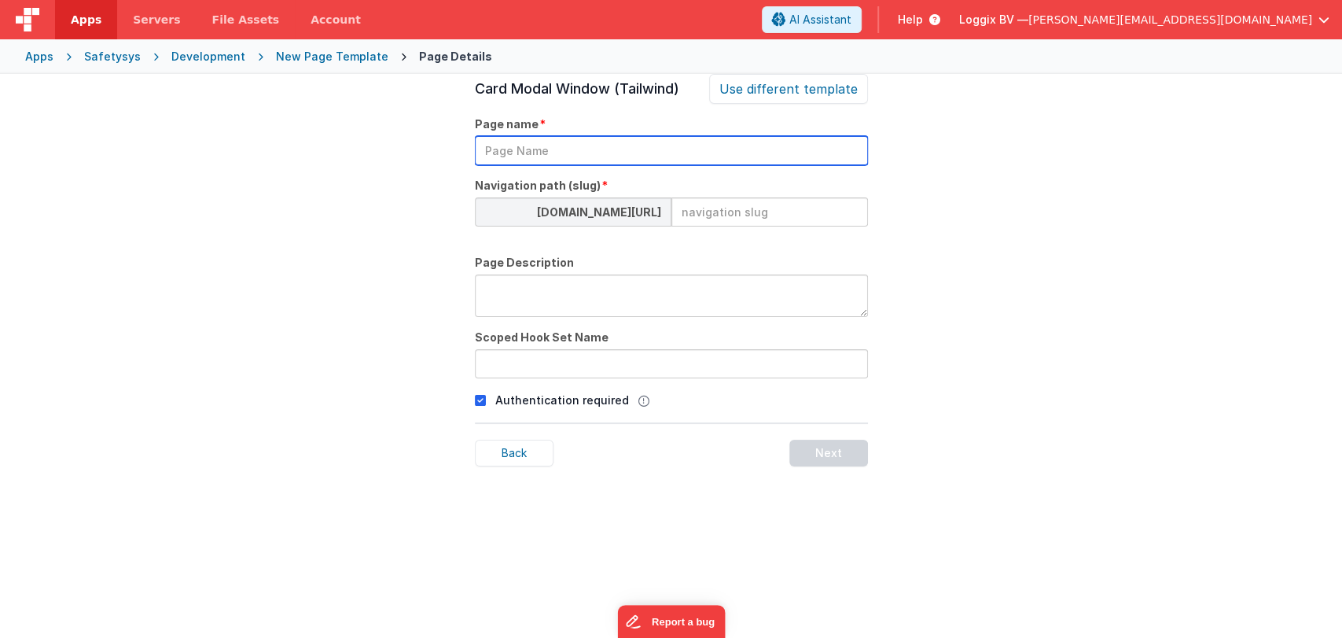
click at [577, 152] on input "text" at bounding box center [671, 150] width 393 height 29
type input "a"
type input "Add Non-Attendance"
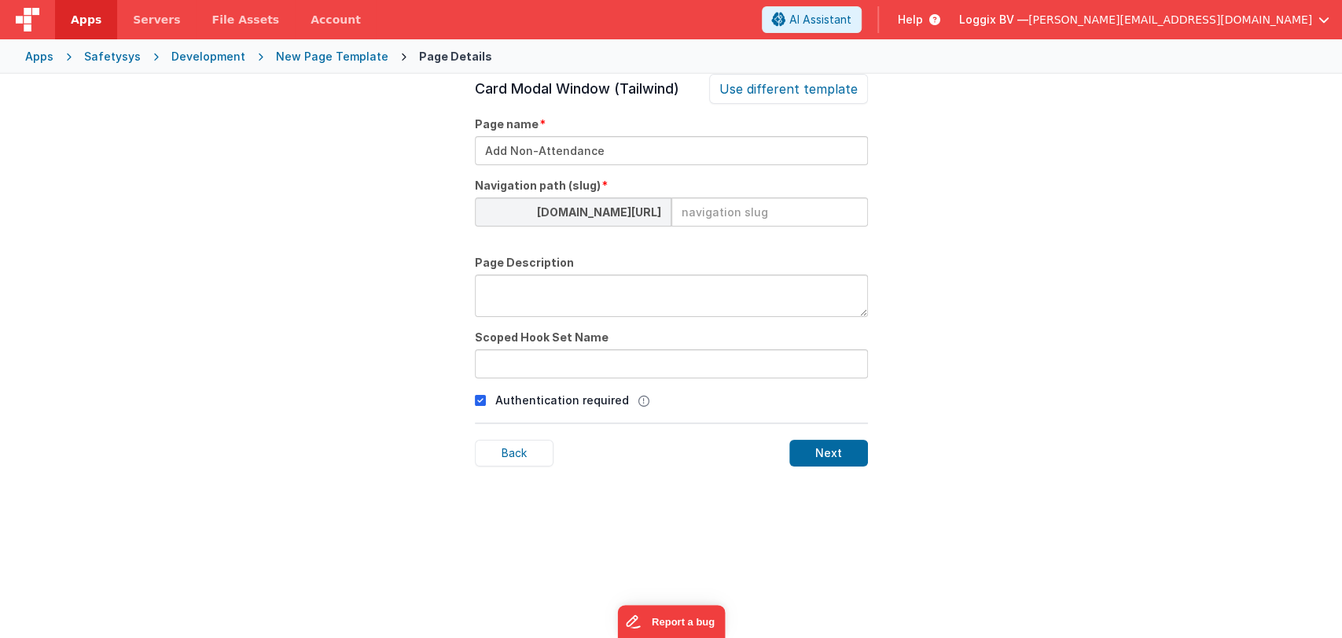
click at [727, 204] on input at bounding box center [770, 211] width 197 height 29
paste input "add-non-attendance"
type input "add-non-attendance"
click at [629, 291] on textarea at bounding box center [671, 295] width 393 height 42
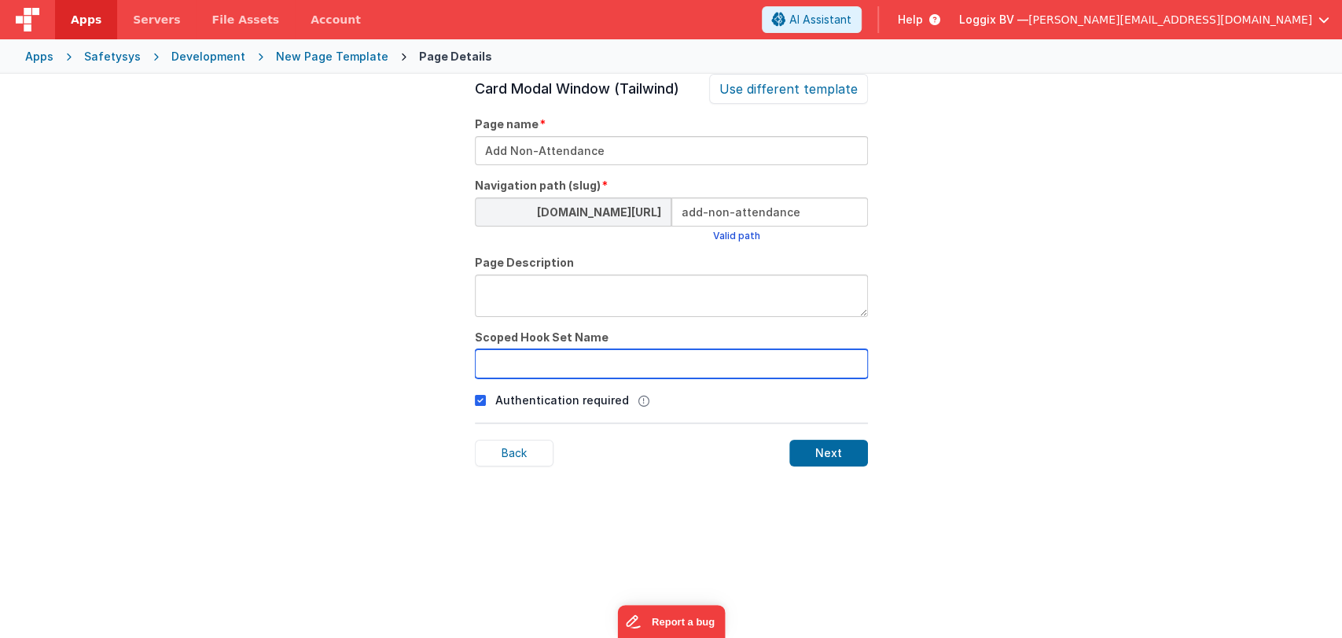
click at [597, 359] on input "text" at bounding box center [671, 363] width 393 height 29
type input "incidents"
click at [483, 396] on icon at bounding box center [480, 400] width 11 height 19
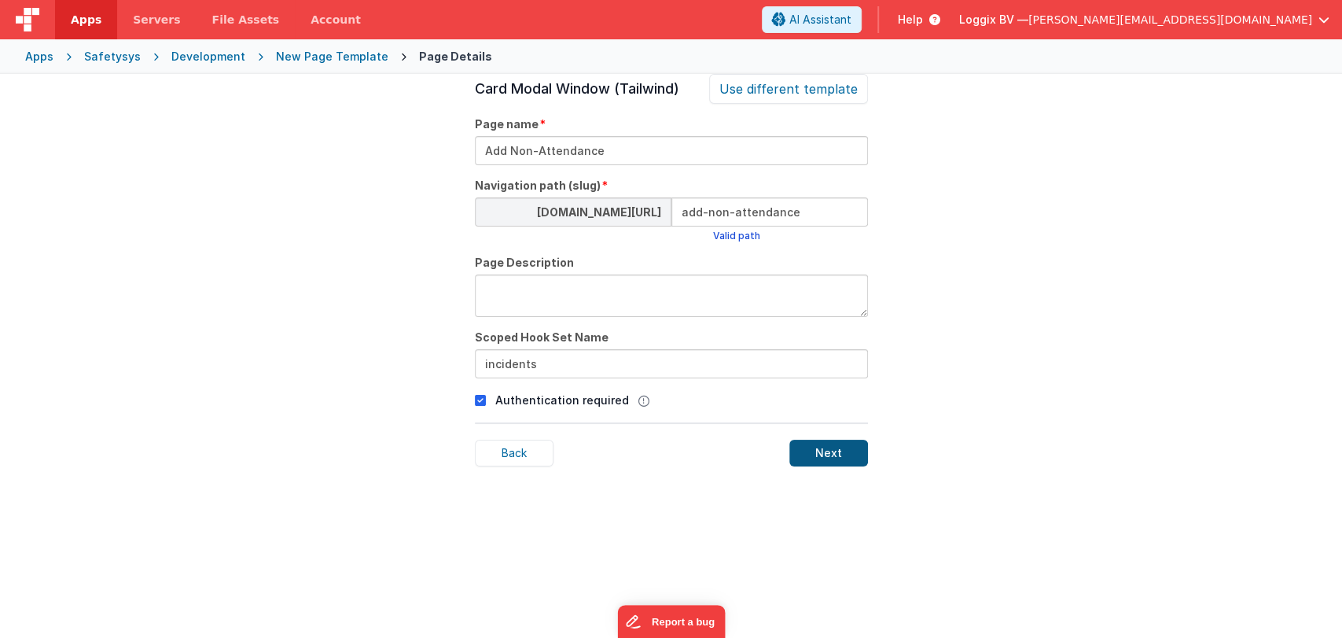
click at [835, 454] on div "Next" at bounding box center [828, 453] width 79 height 27
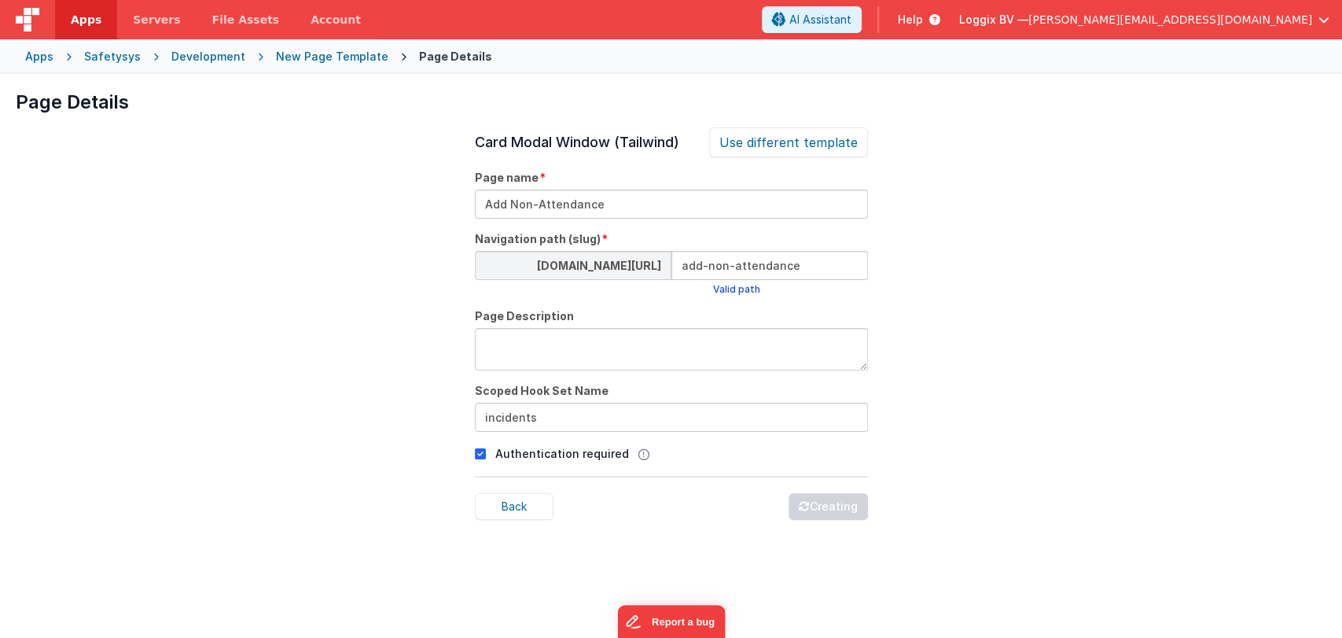
click at [203, 57] on div "Development" at bounding box center [208, 57] width 74 height 16
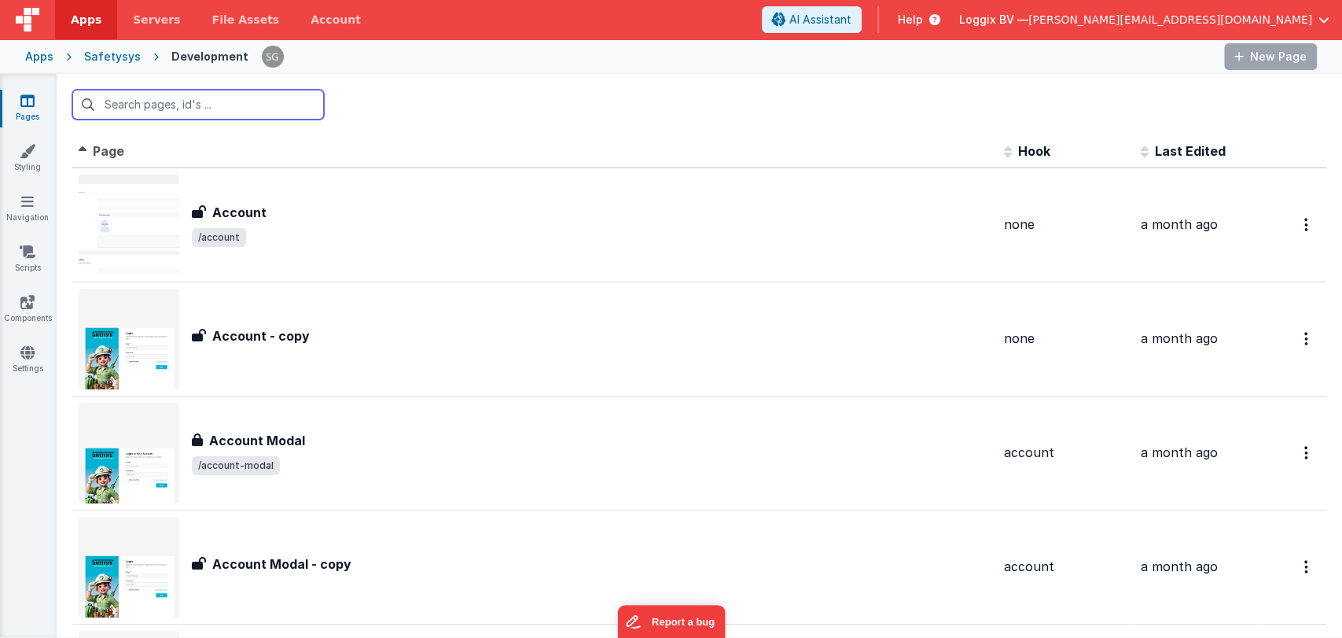
click at [205, 107] on input "text" at bounding box center [198, 105] width 252 height 30
type input "add"
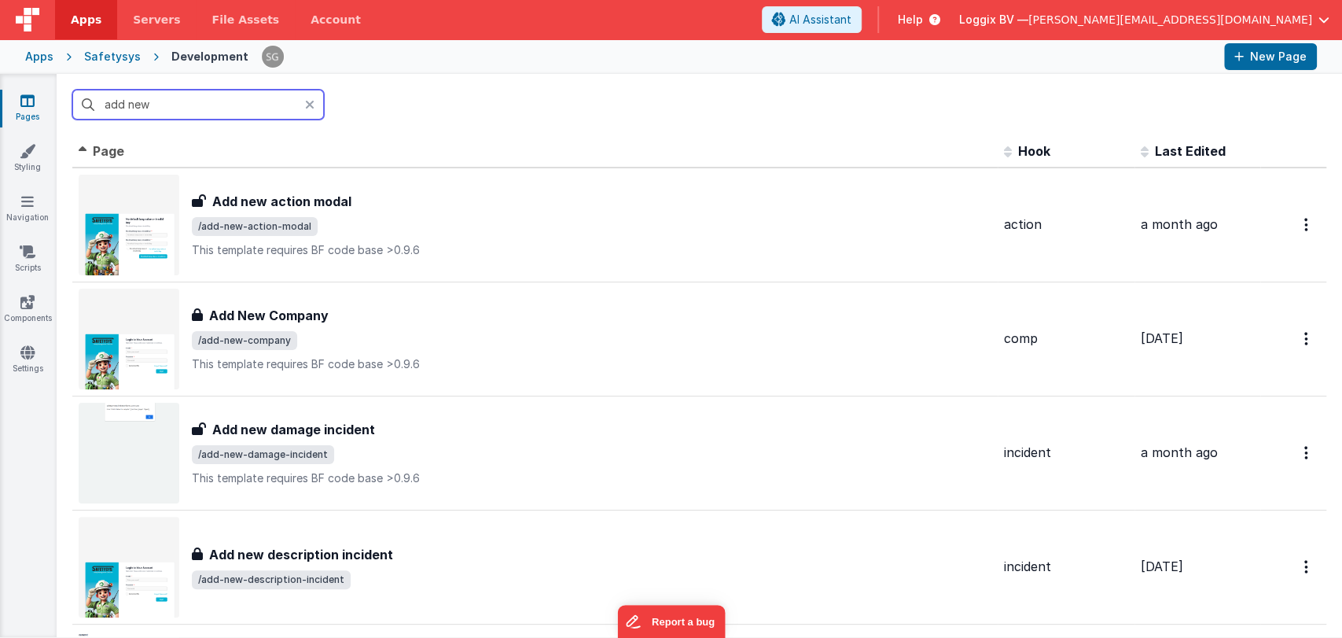
type input "add"
type input "Add"
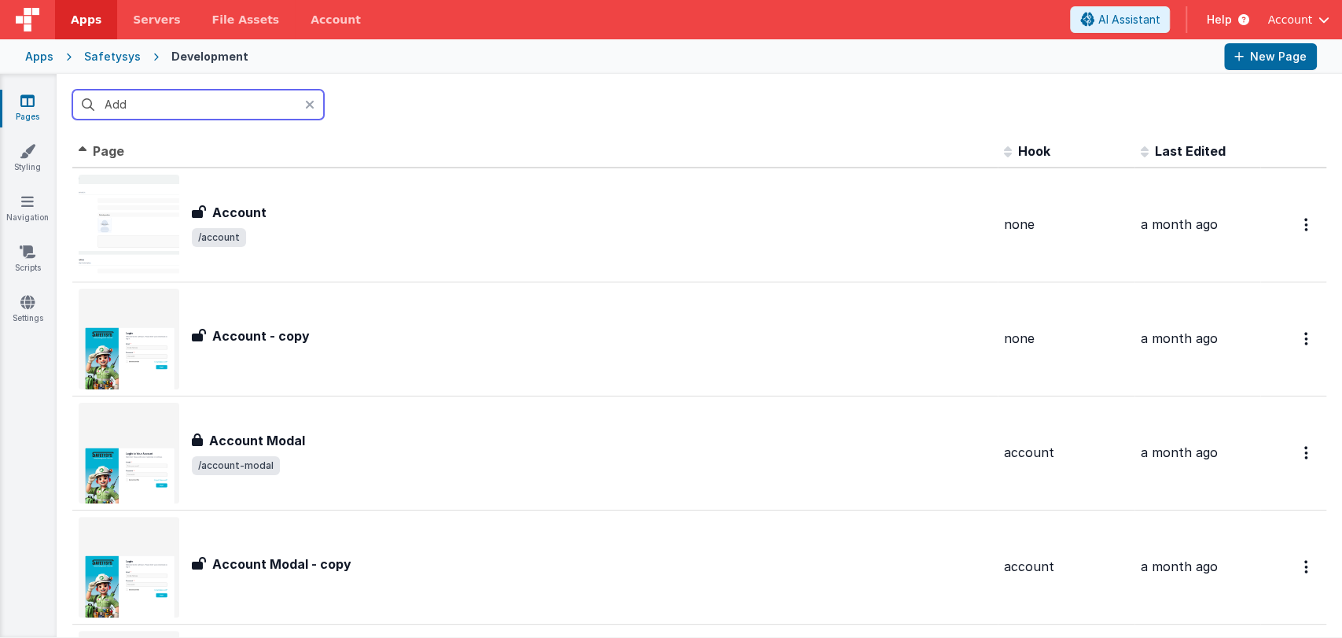
click at [174, 102] on input "Add" at bounding box center [198, 105] width 252 height 30
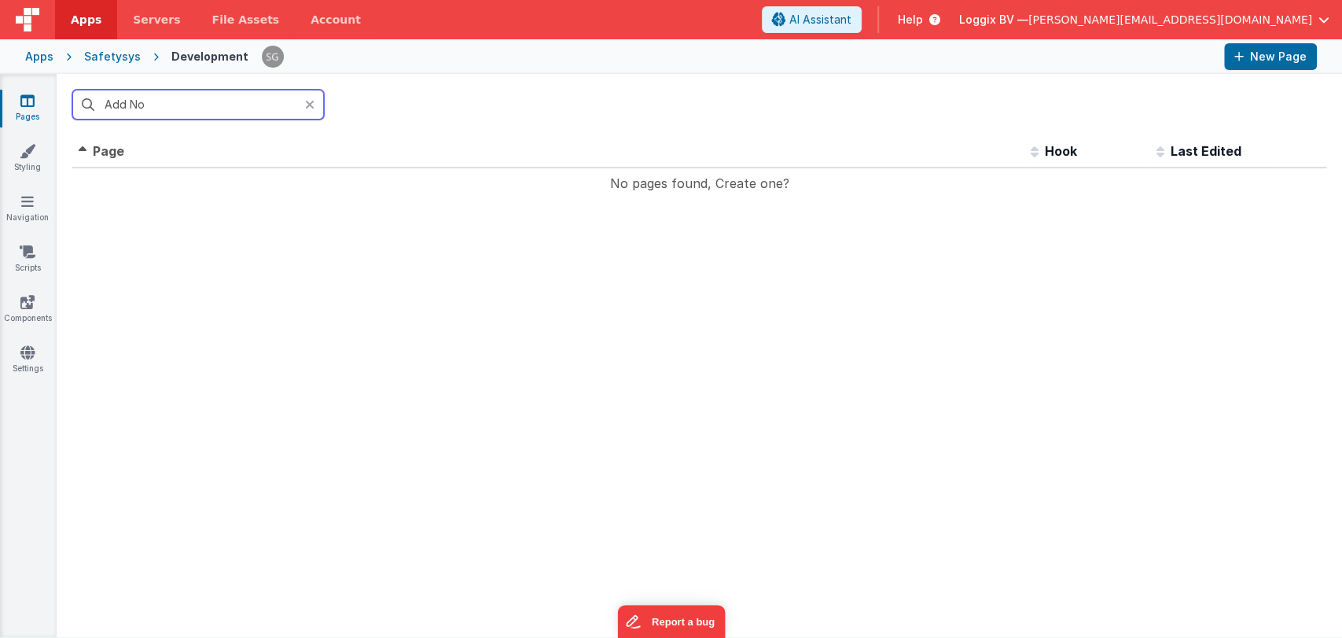
type input "Add"
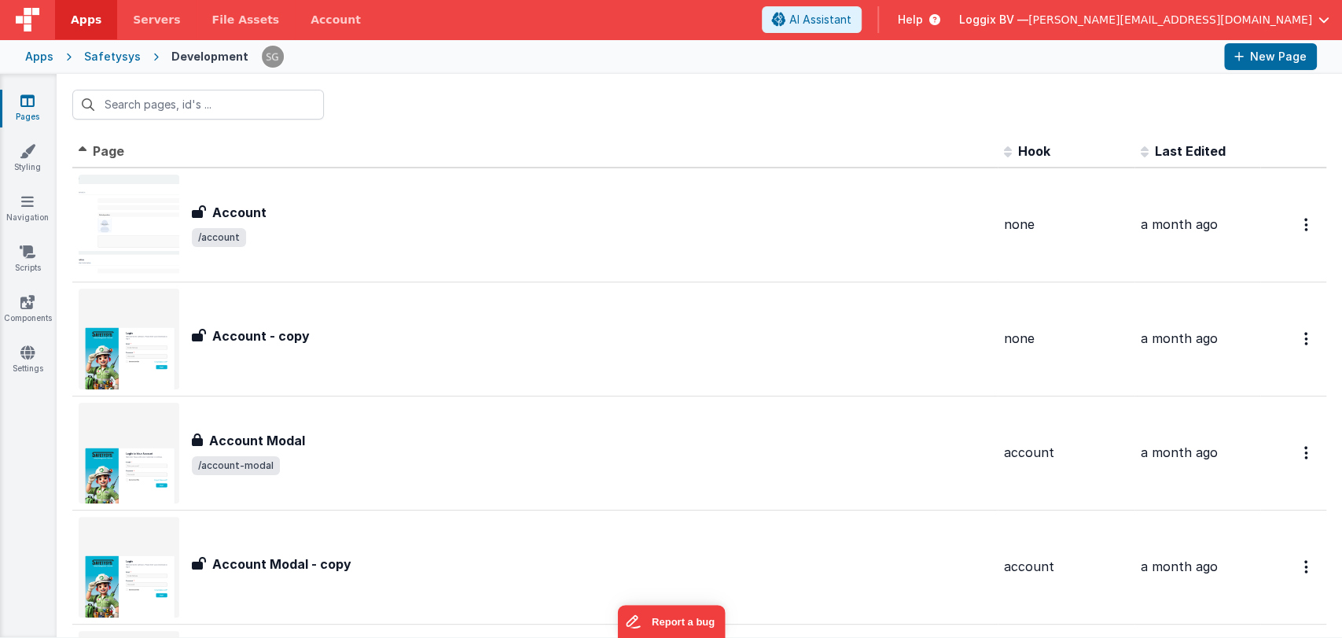
click at [459, 126] on div at bounding box center [700, 104] width 1286 height 61
click at [256, 105] on input "text" at bounding box center [198, 105] width 252 height 30
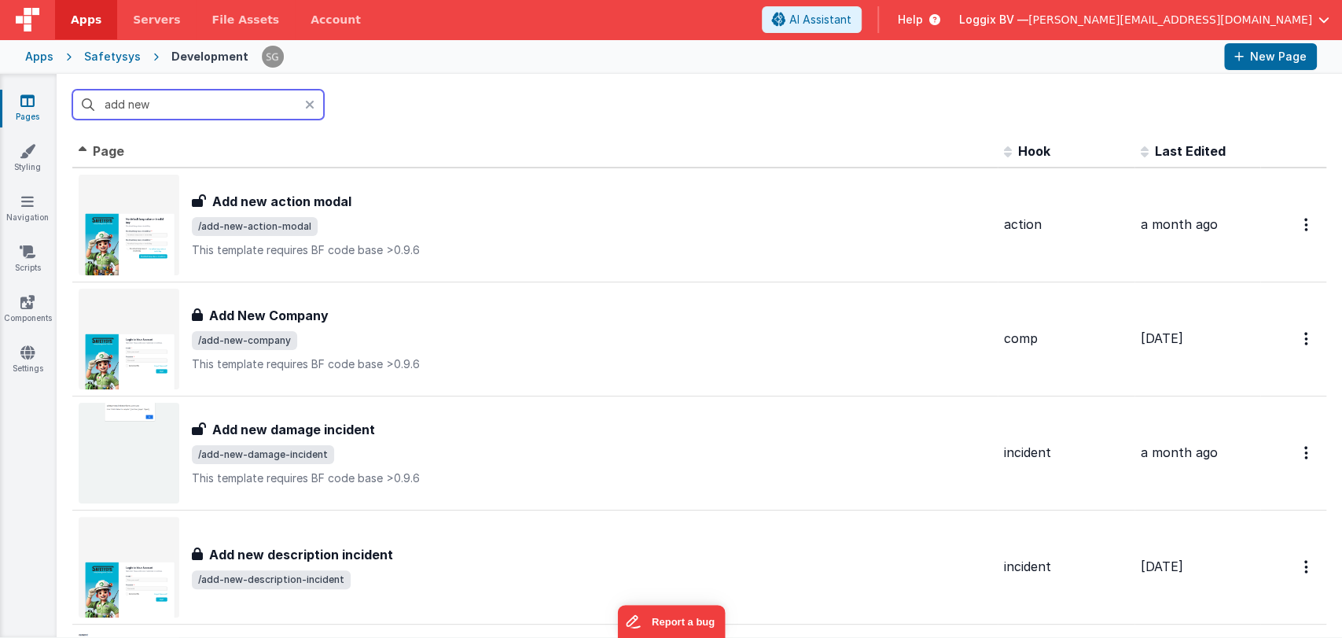
click at [214, 106] on input "add new" at bounding box center [198, 105] width 252 height 30
type input "add"
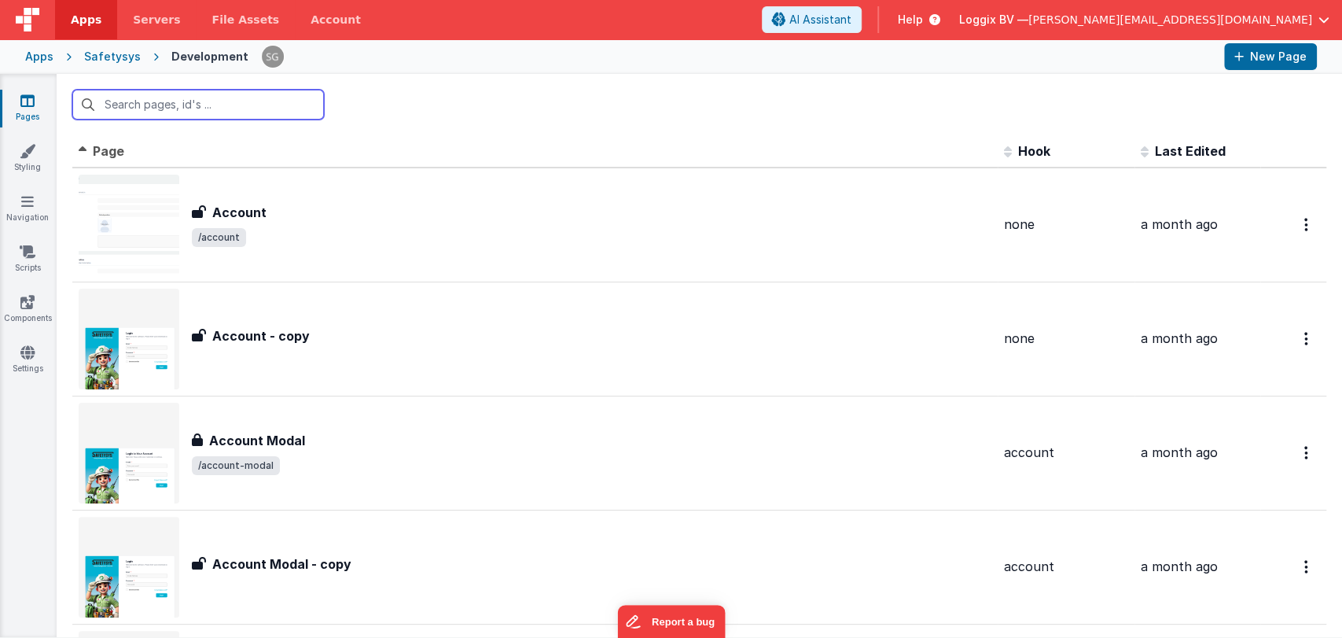
click at [214, 106] on input "text" at bounding box center [198, 105] width 252 height 30
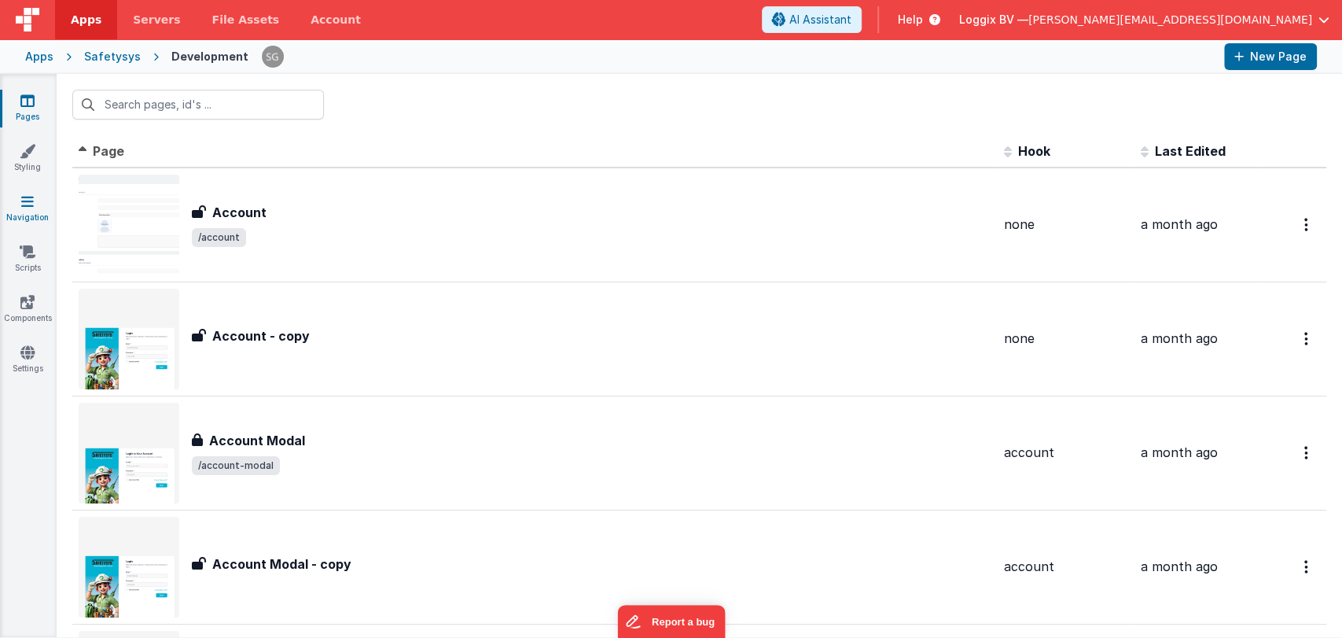
click at [25, 212] on link "Navigation" at bounding box center [27, 208] width 57 height 31
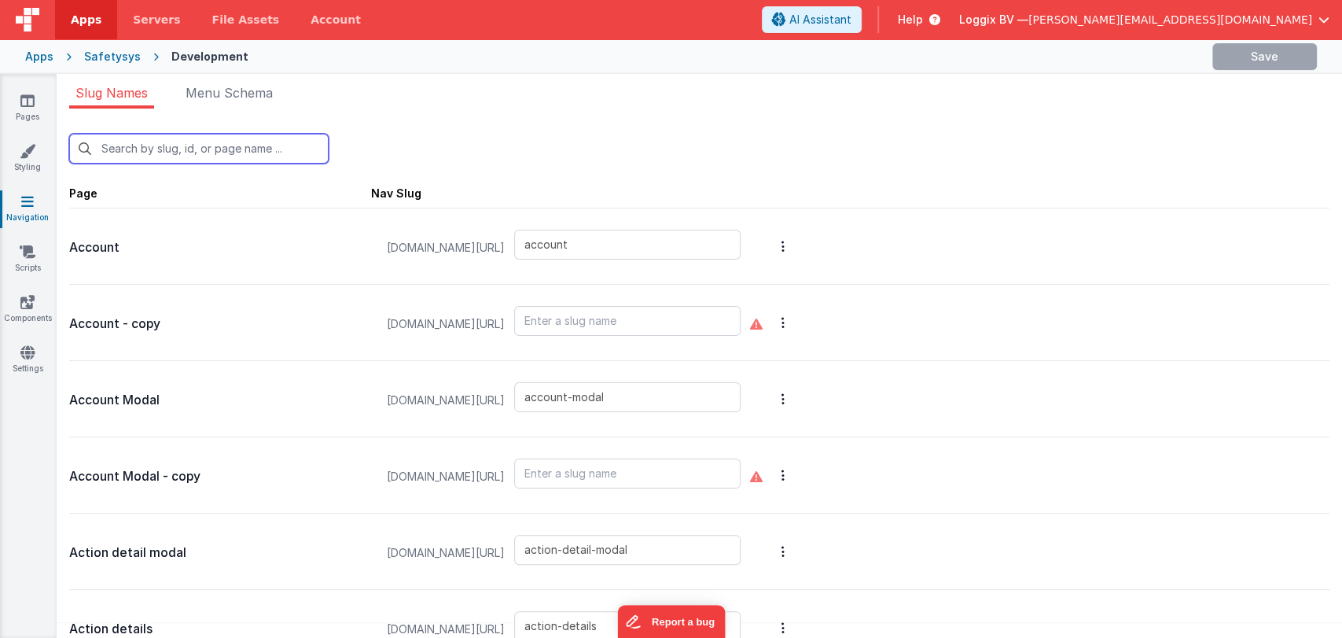
click at [188, 147] on input "text" at bounding box center [198, 149] width 259 height 30
type input "add"
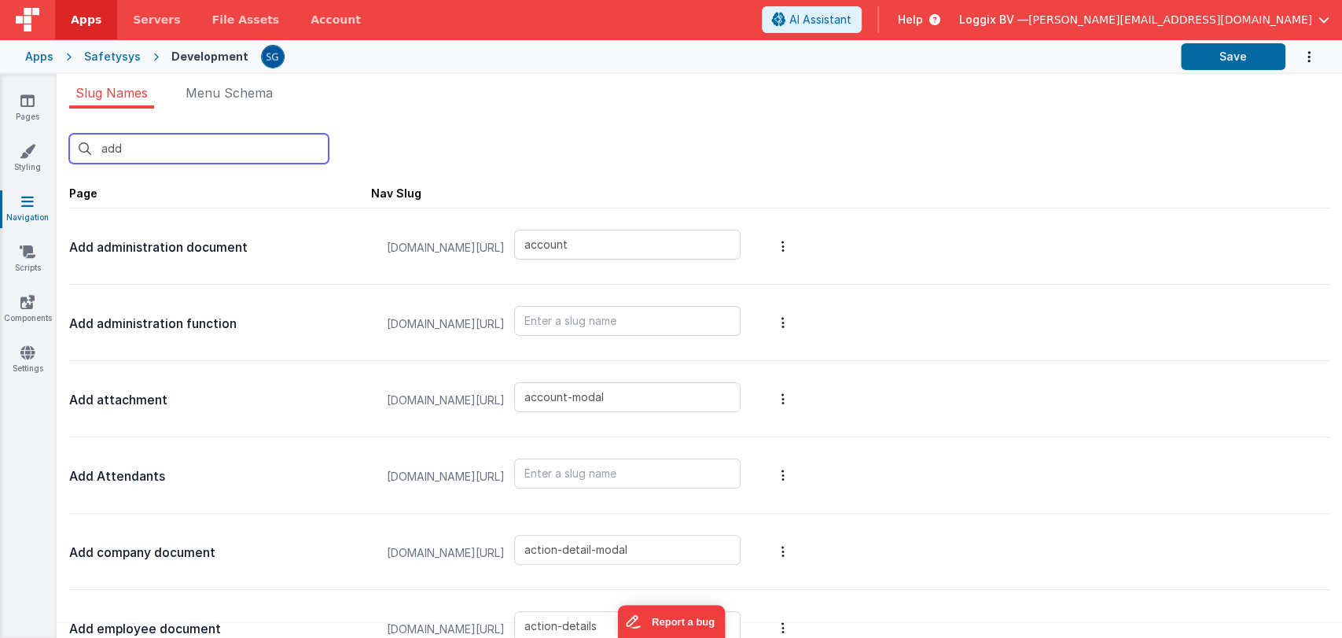
type input "add-administration-document"
type input "add-administration-function"
type input "add-attachment"
type input "add-attendants"
type input "add-company-document"
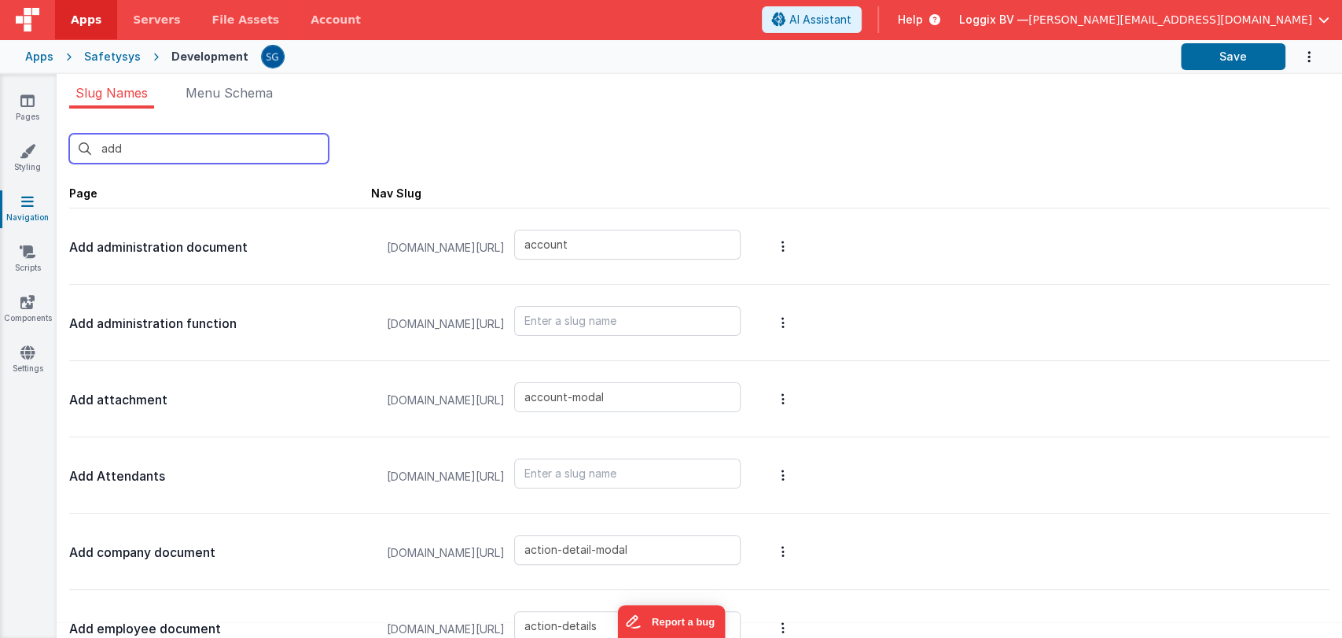
type input "add-employee-document"
type input "add-employee-document-cm"
type input "add-equipment-inspection"
type input "add-equipment-location"
type input "add-equipment-service"
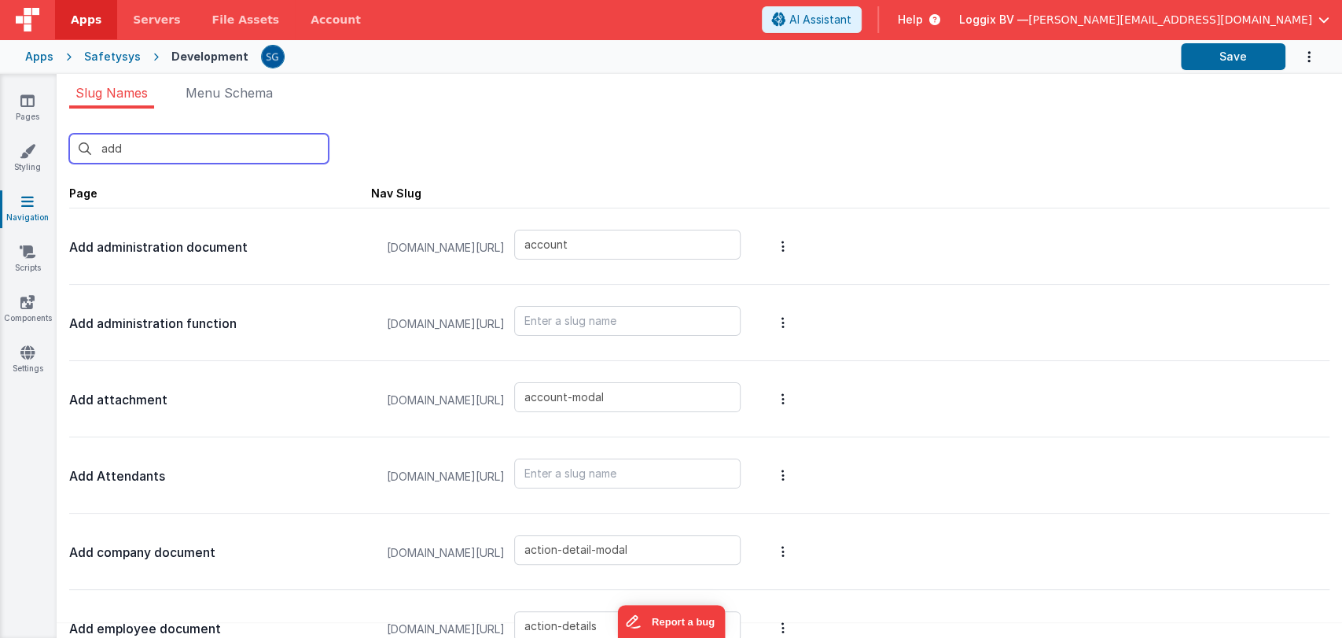
type input "add-external-person"
type input "add-fact-and-damage"
type input "add-finding-image"
type input "add-function-based-document"
type input "add-function-document"
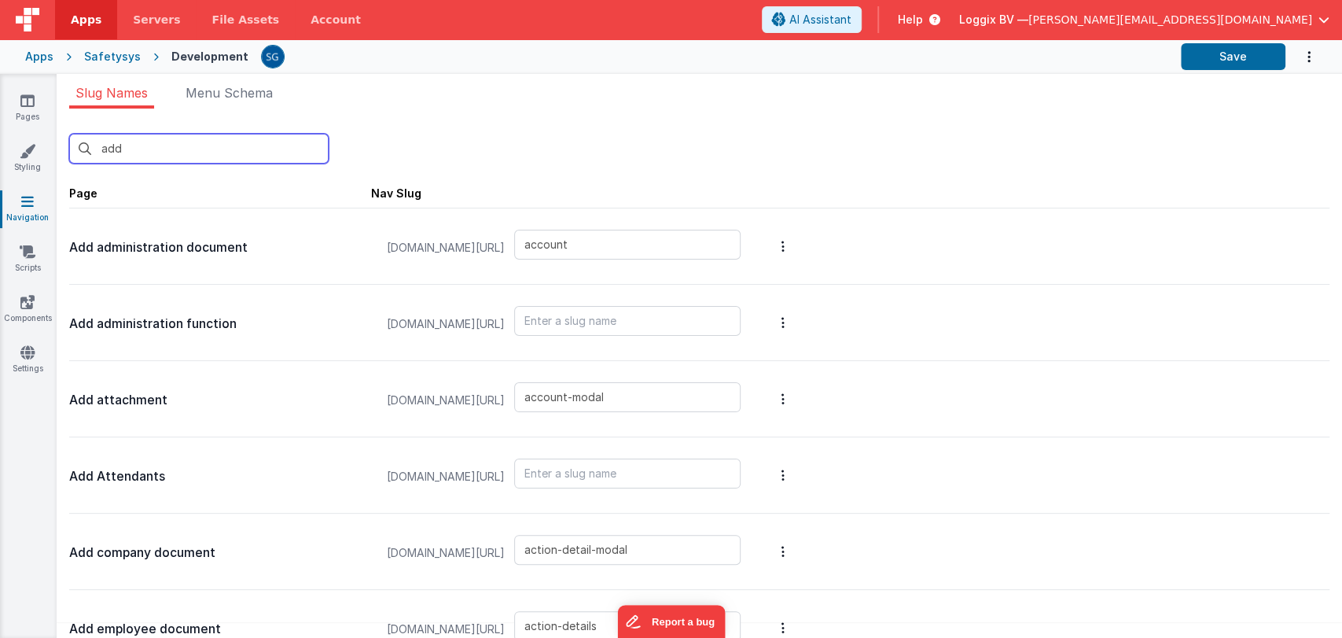
type input "add-incident-document"
type input "add-inspection-comment"
type input "add-inspection-image"
type input "add-inspection-type"
type input "add-mandatory-document"
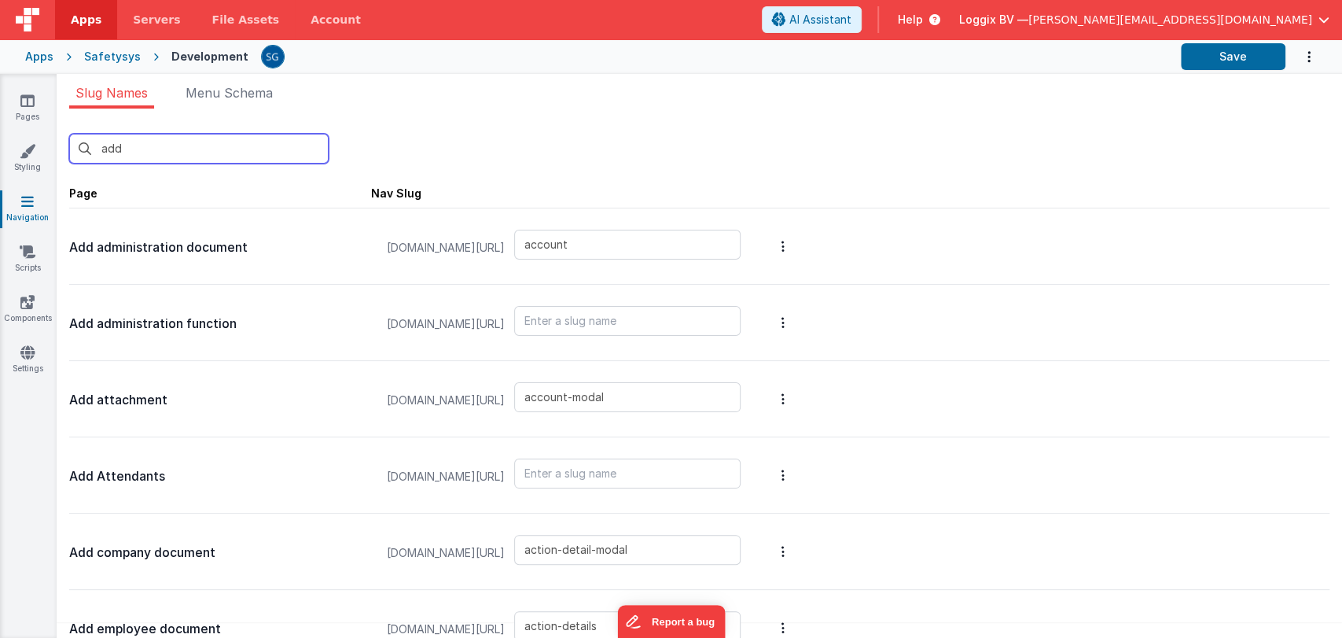
type input "add-manually-attendees"
type input "add-new-action-modal"
type input "add-new-company"
type input "add-new-damage-incident"
type input "add-new-description-incident"
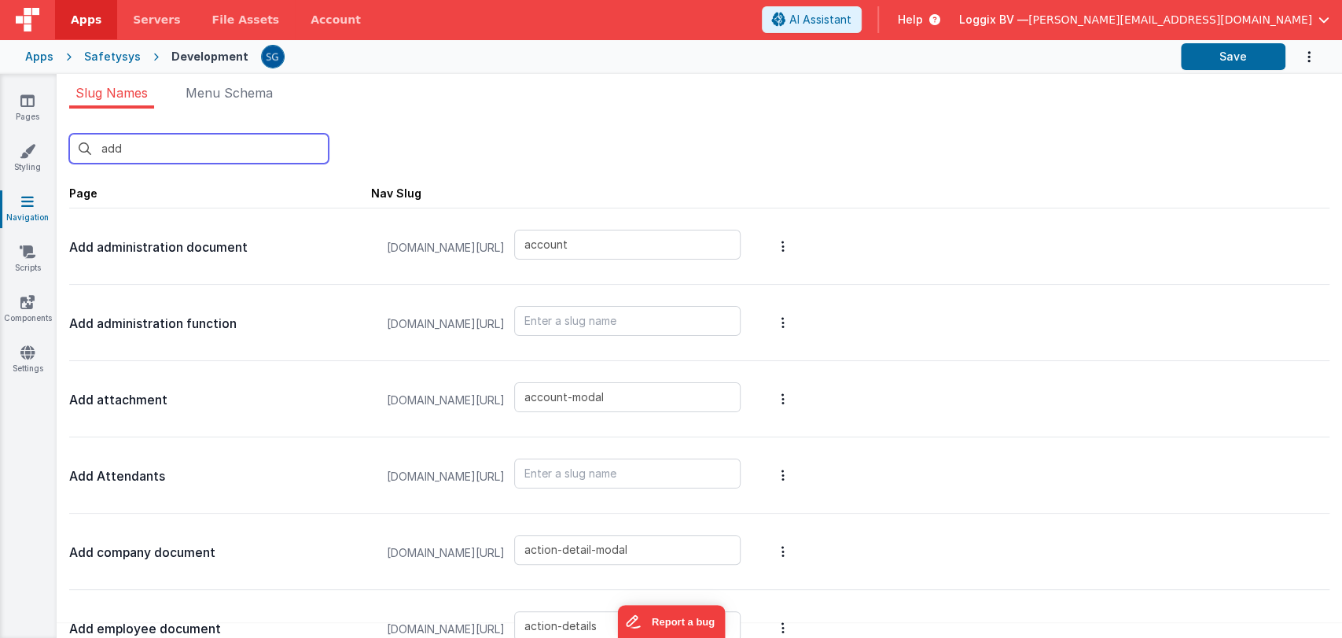
type input "add-new-document"
type input "add-new-employee-project"
type input "add-new-finding-modal"
type input "add-new-function"
type input "add-new-group"
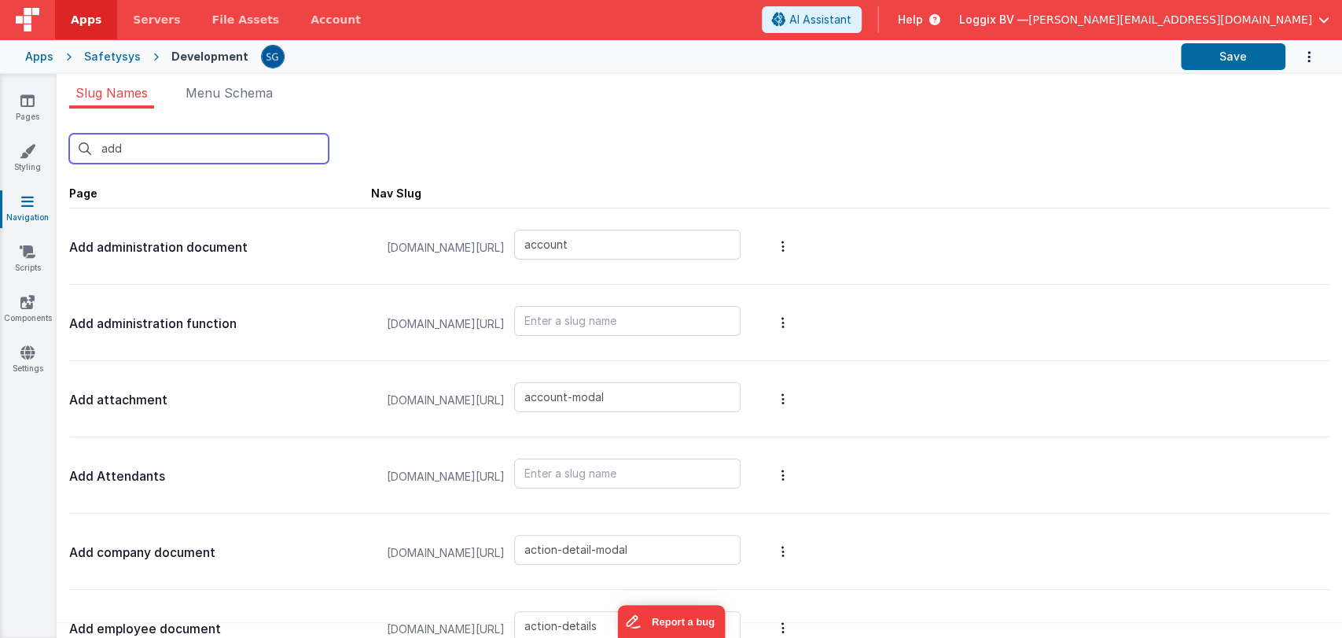
type input "add-new-personal-doc"
type input "add-new-project-company"
type input "add-new-project-document"
type input "add-new-project-employee"
type input "add-new-project-files"
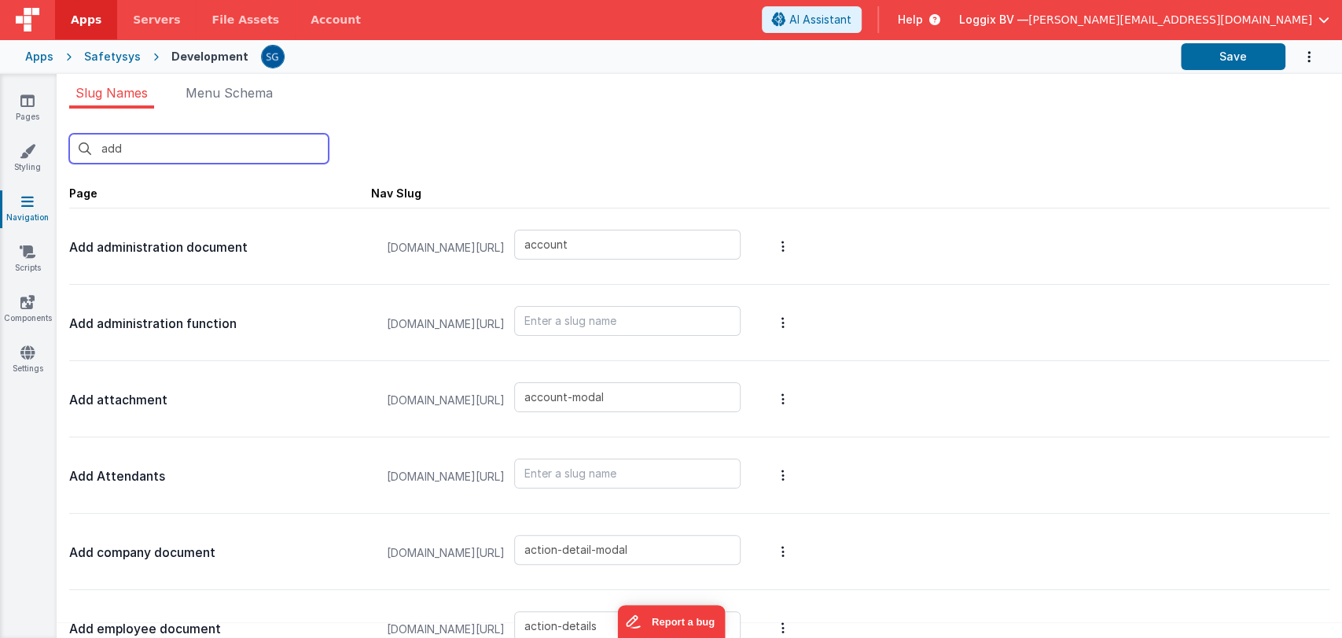
type input "add-new-project-resource"
type input "add-new-question-set"
type input "add-new-research-incident"
type input "add-new-user"
type input "add-new-victim-incident"
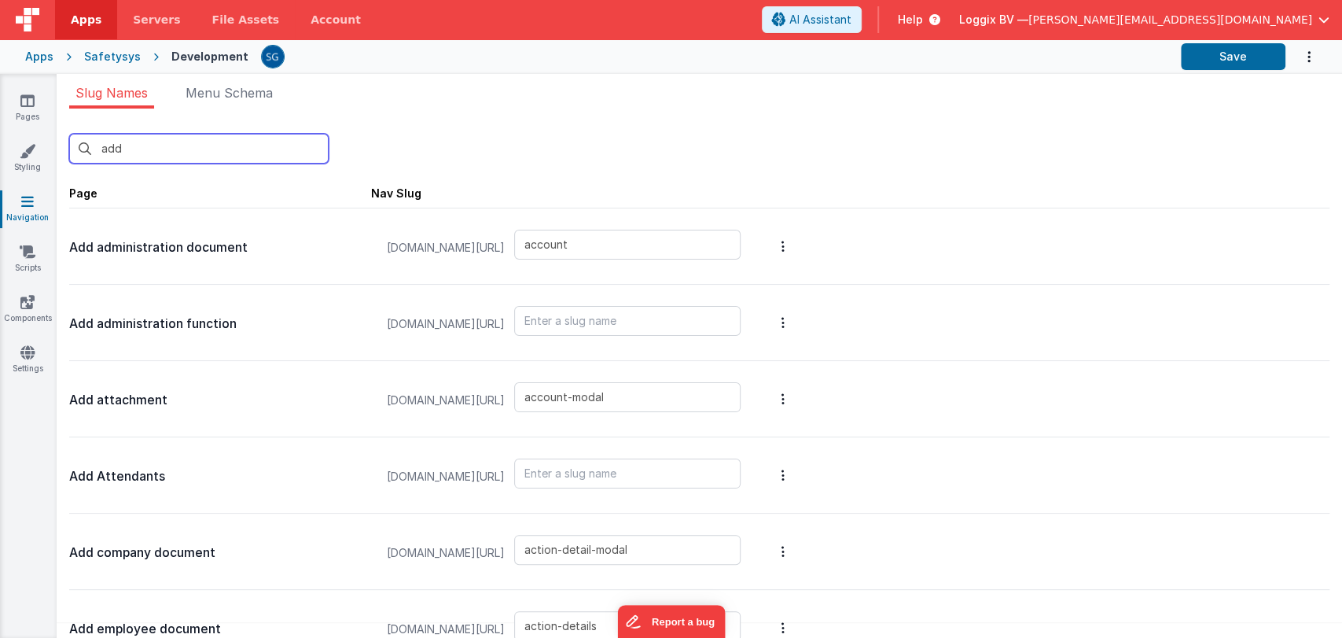
type input "add-new-witnesses-incident"
type input "add-document-name"
type input "add-new-project-sets"
type input "add-resource-document"
type input "add-employee-action"
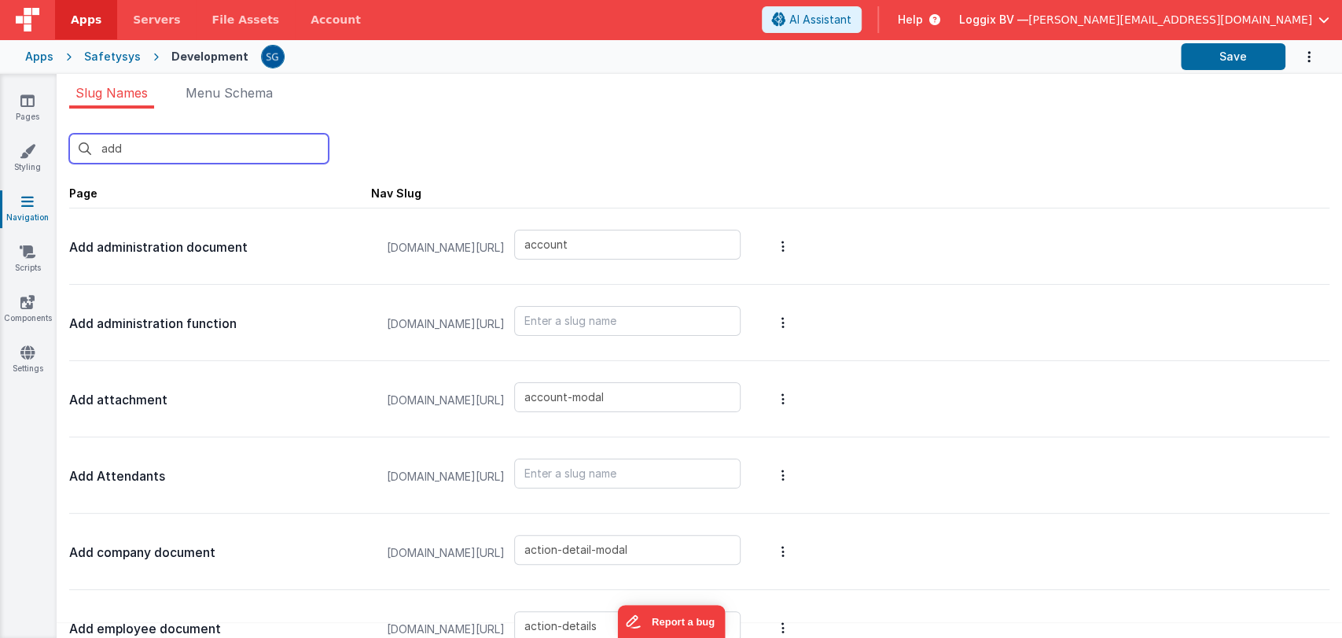
type input "add-new-employee-incident"
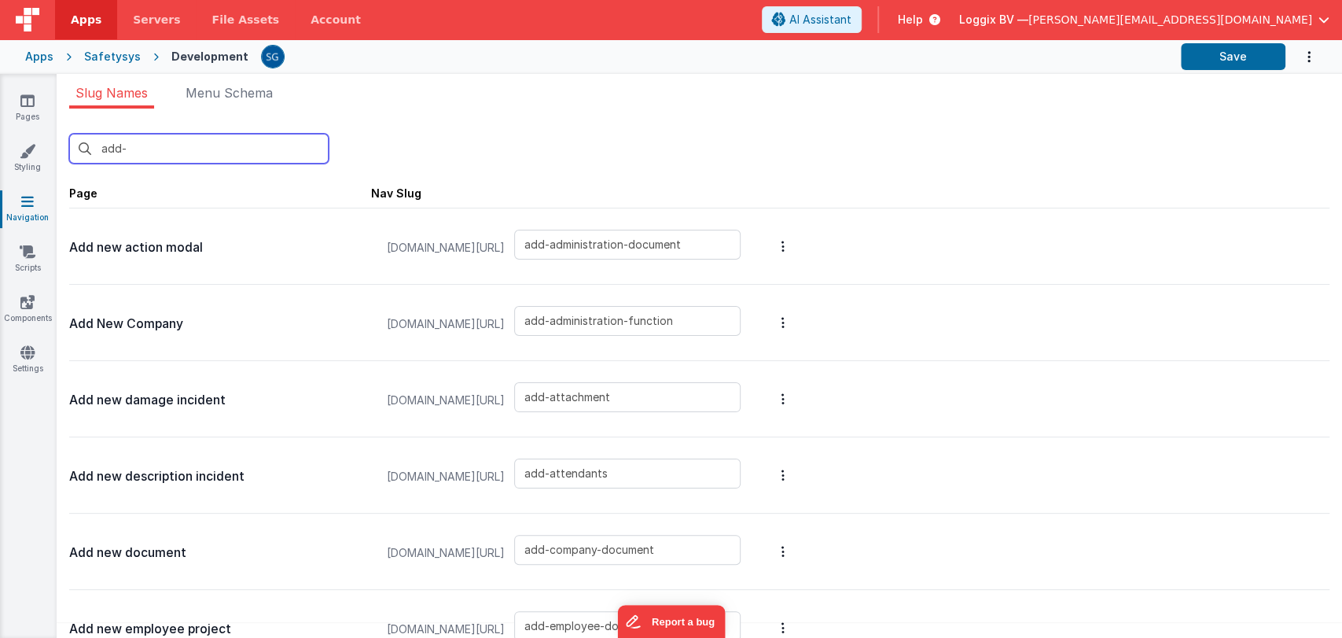
type input "add-n"
type input "add-new-action-modal"
type input "add-new-company"
type input "add-new-damage-incident"
type input "add-new-description-incident"
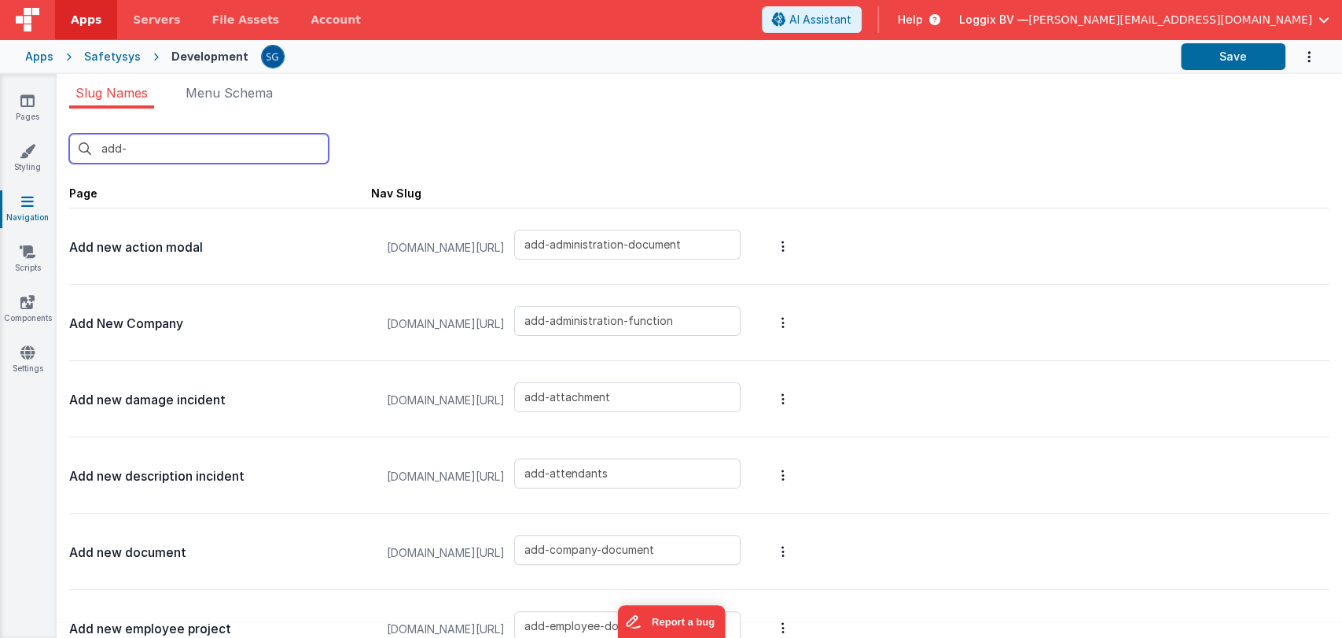
type input "add-new-document"
type input "add-new-employee-project"
type input "add-new-finding-modal"
type input "add-new-function"
type input "add-new-group"
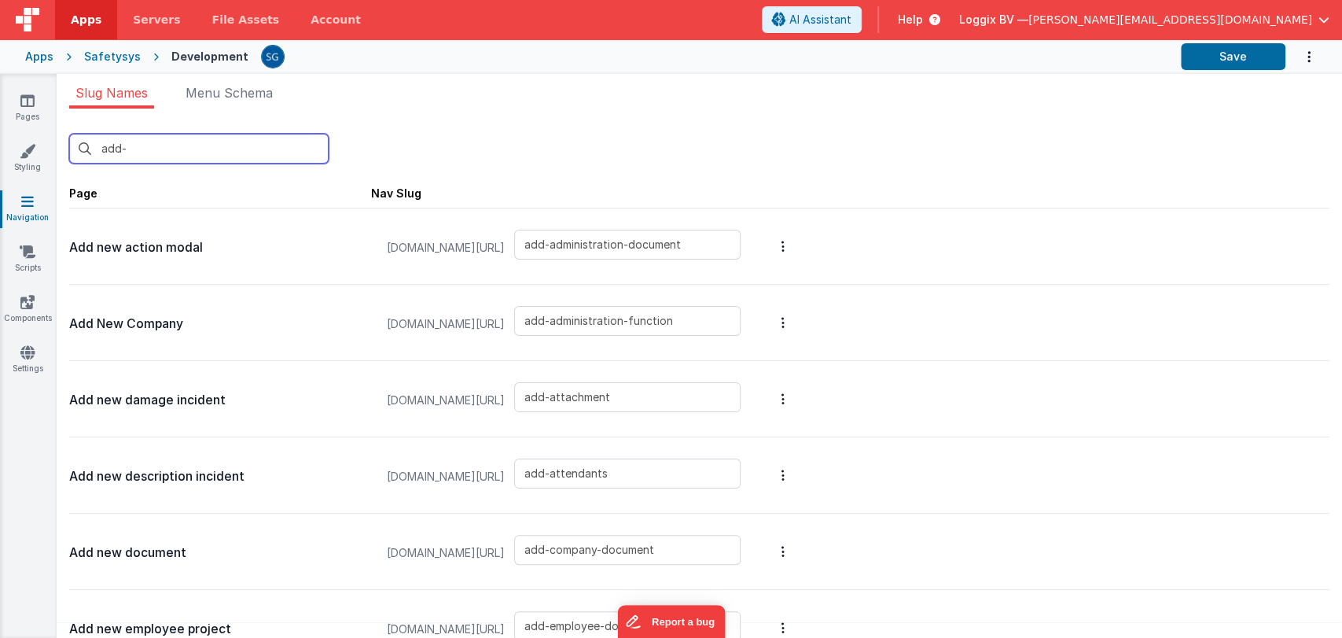
type input "add-new-personal-doc"
type input "add-new-project-company"
type input "add-new-project-document"
type input "add-new-project-employee"
type input "add-new-project-files"
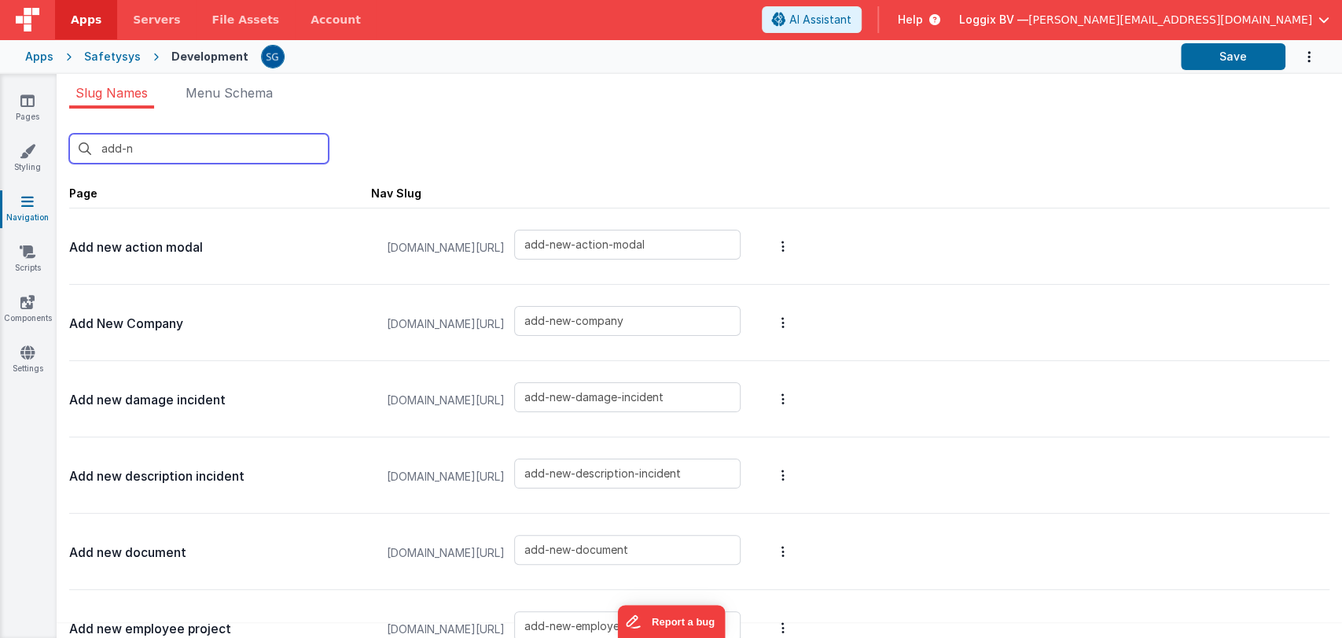
type input "add-new-project-resource"
type input "add-new-question-set"
type input "add-new-research-incident"
type input "add-new-user"
type input "add-new-victim-incident"
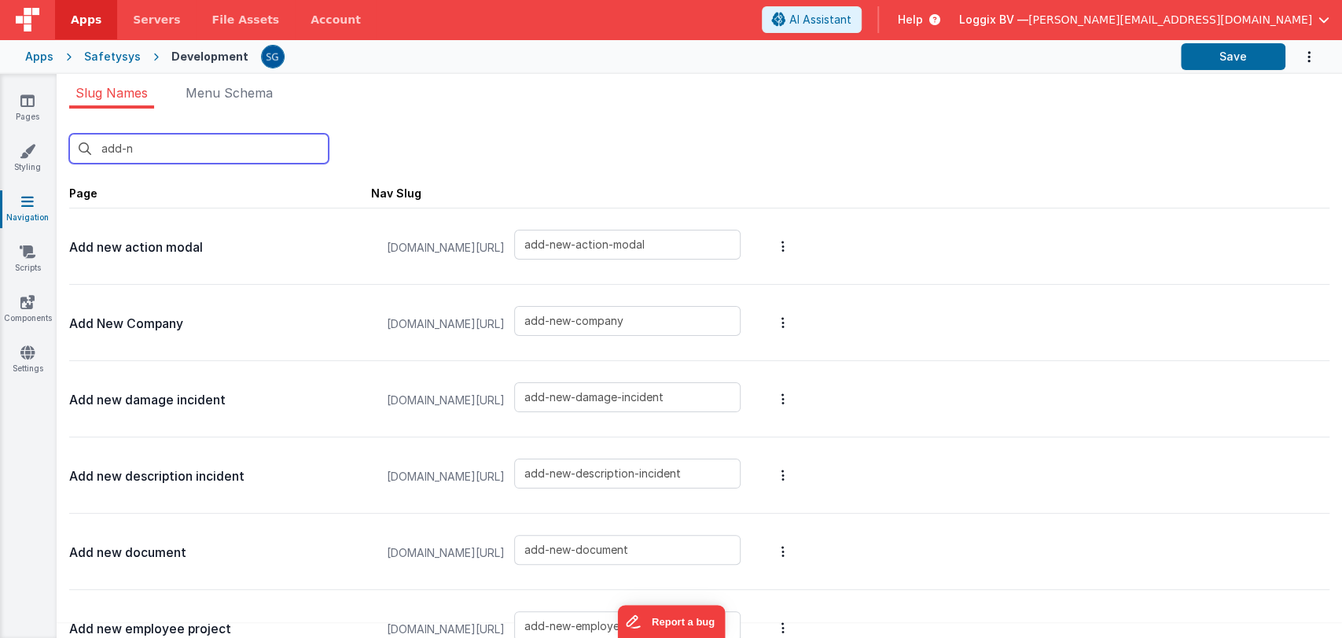
type input "add-new-witnesses-incident"
type input "add-new-project-sets"
type input "add-new-employee-incident"
type input "add-"
type input "add-administration-document"
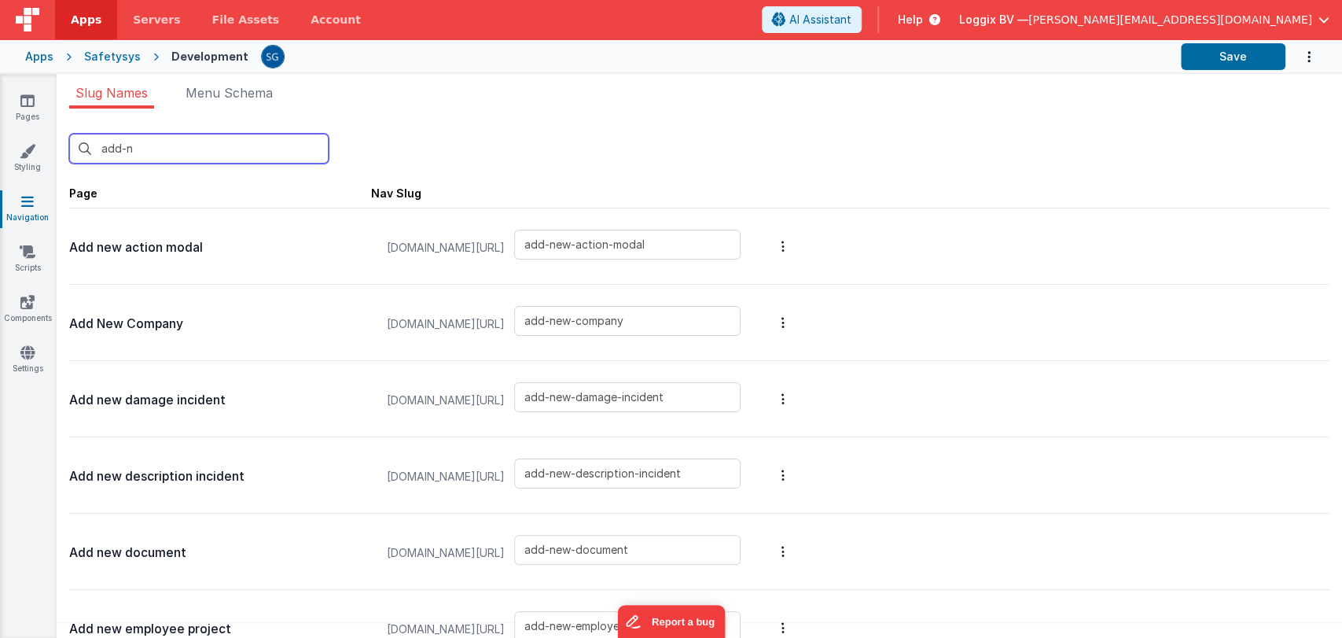
type input "add-administration-function"
type input "add-attachment"
type input "add-attendants"
type input "add-company-document"
type input "add-employee-document"
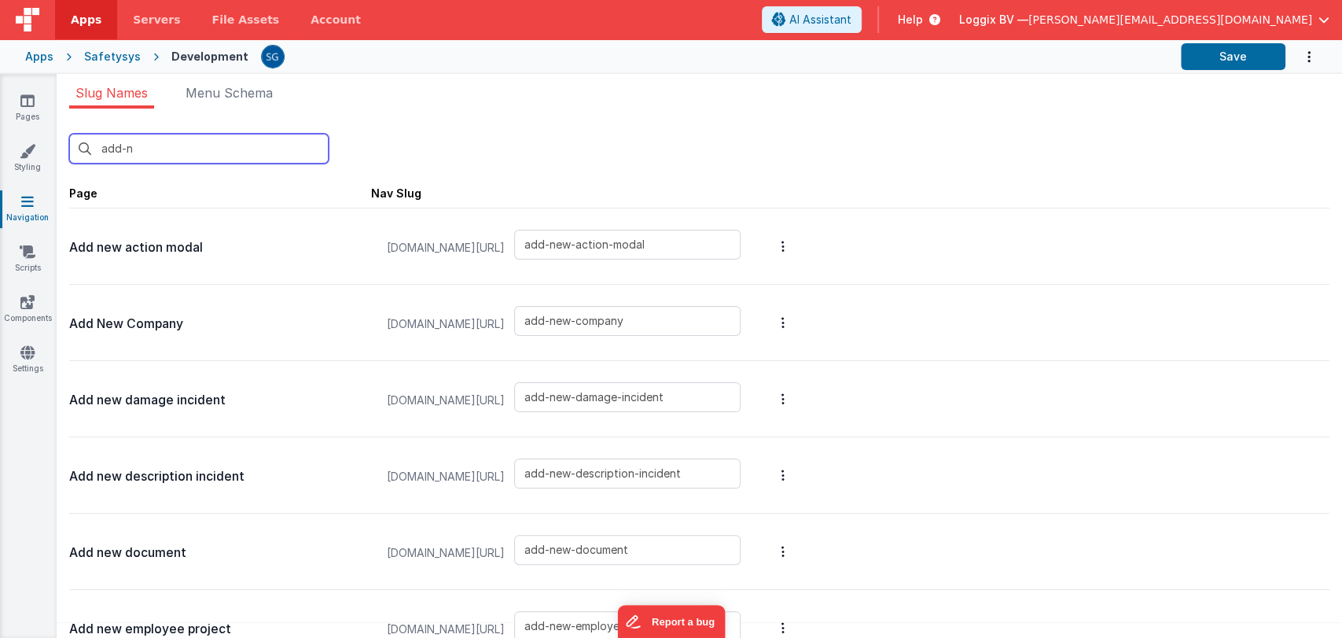
type input "add-employee-document-cm"
type input "add-equipment-inspection"
type input "add-equipment-location"
type input "add-equipment-service"
type input "add-external-person"
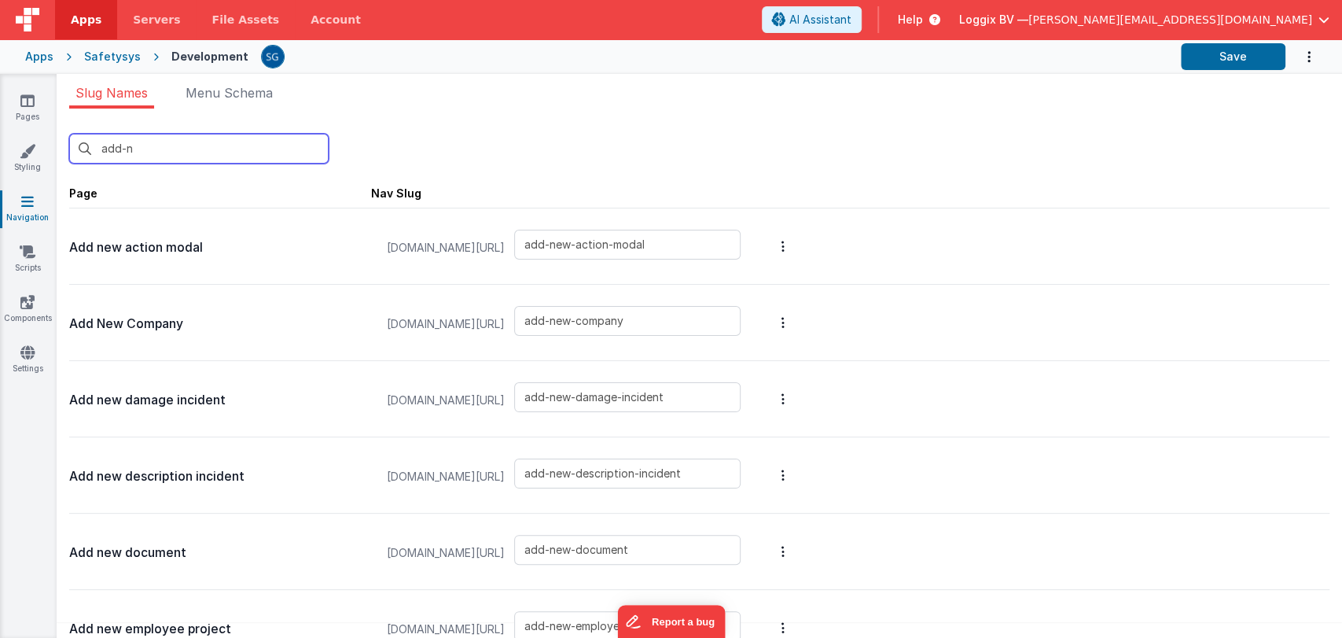
type input "add-fact-and-damage"
type input "add-finding-image"
type input "add-function-based-document"
type input "add-function-document"
type input "add-incident-document"
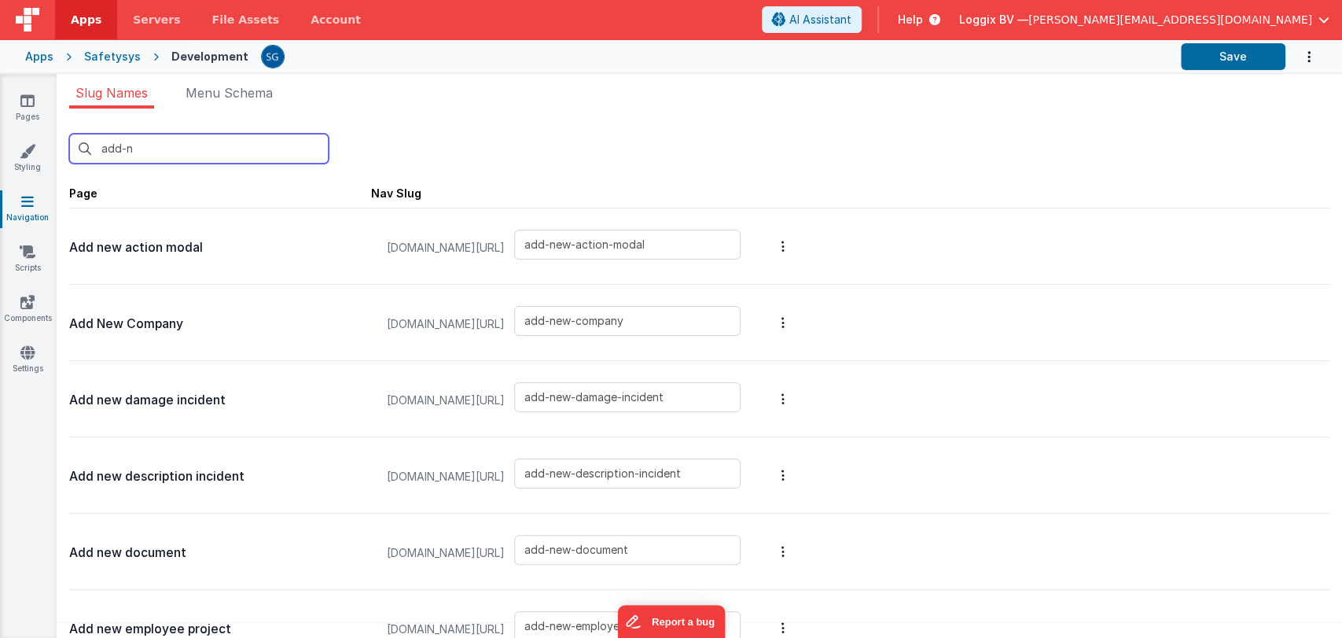
type input "add-inspection-comment"
type input "add-inspection-image"
type input "add-inspection-type"
type input "add-mandatory-document"
type input "add-manually-attendees"
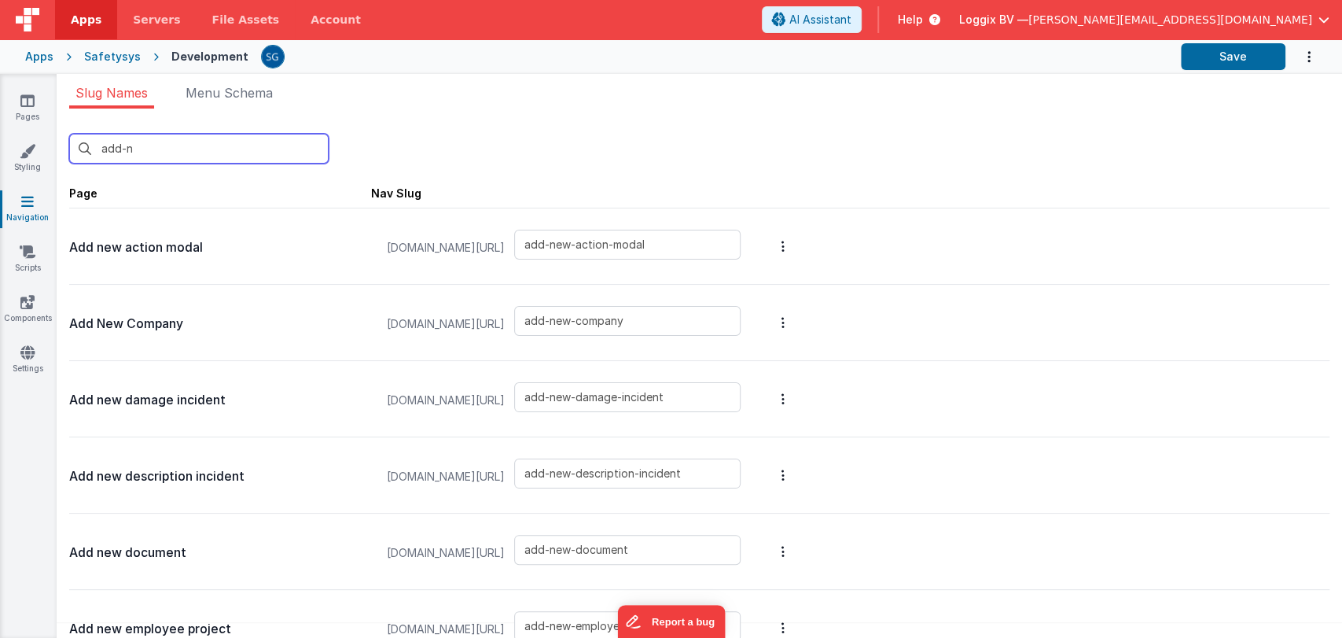
type input "add-new-action-modal"
type input "add"
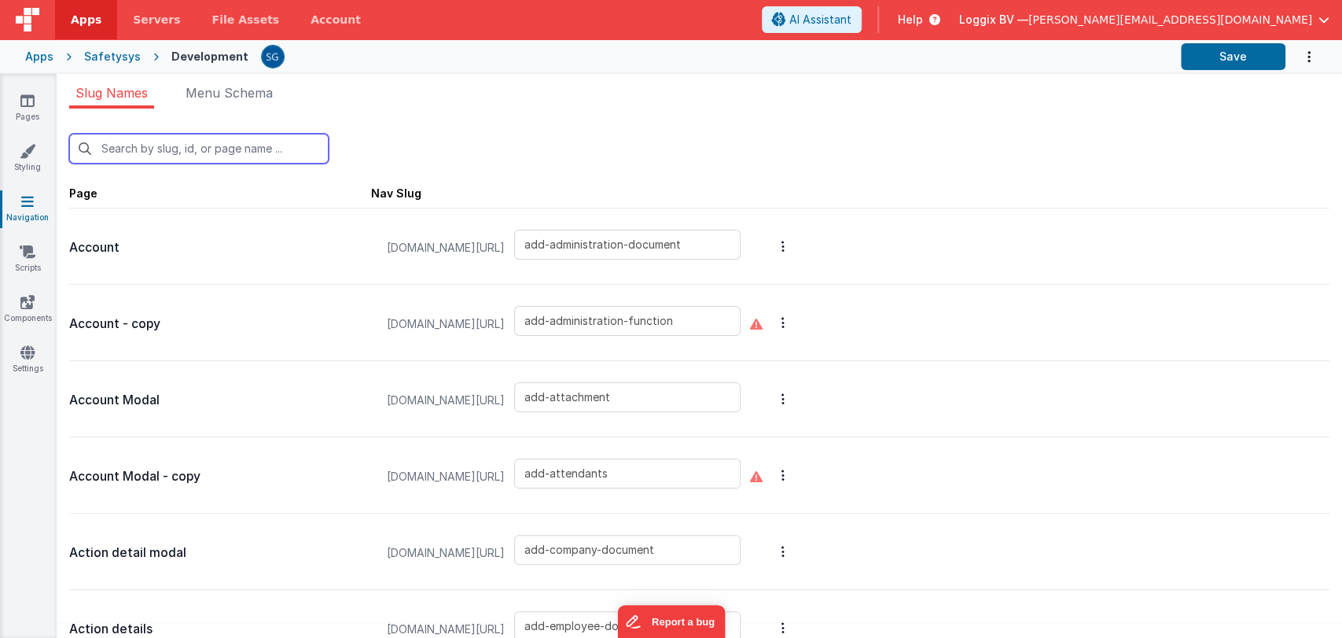
type input "account"
type input "account-modal"
type input "action-detail-modal"
type input "action-details"
type input "action-feedback"
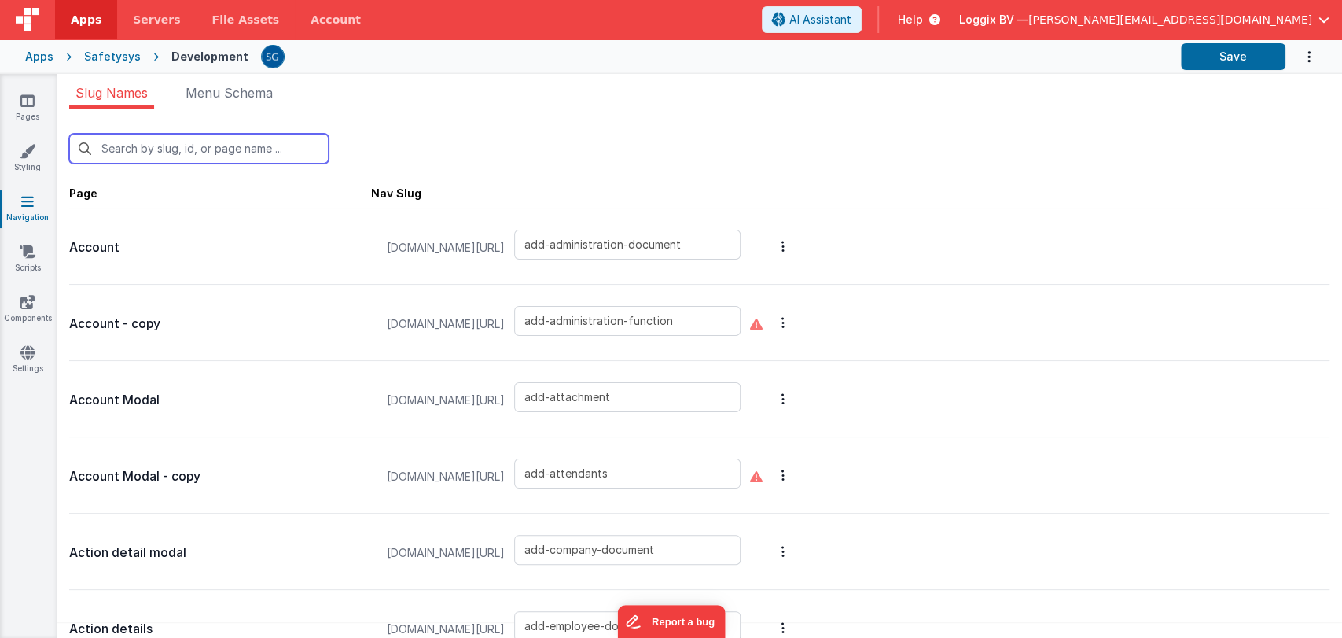
type input "action-success-layout"
type input "actions"
type input "add-administration-document"
type input "add-administration-function"
type input "add-attachment"
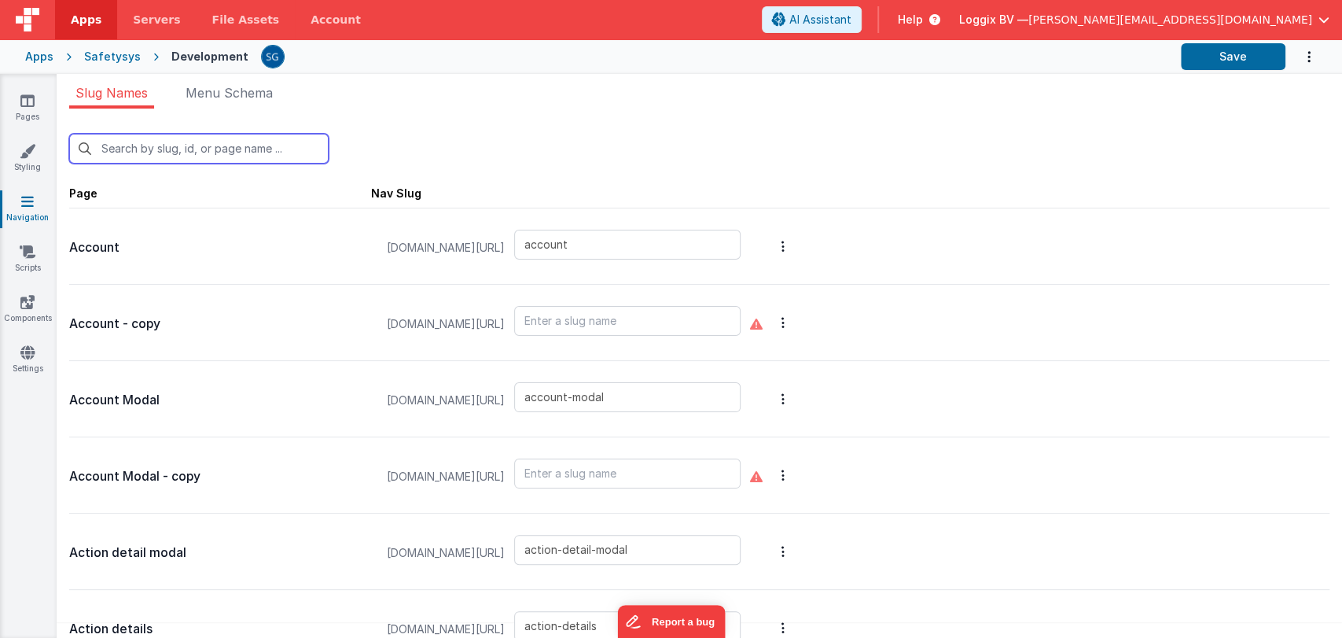
type input "add-attendants"
type input "add-company-document"
type input "add-employee-document"
type input "add-employee-document-cm"
type input "add-equipment-inspection"
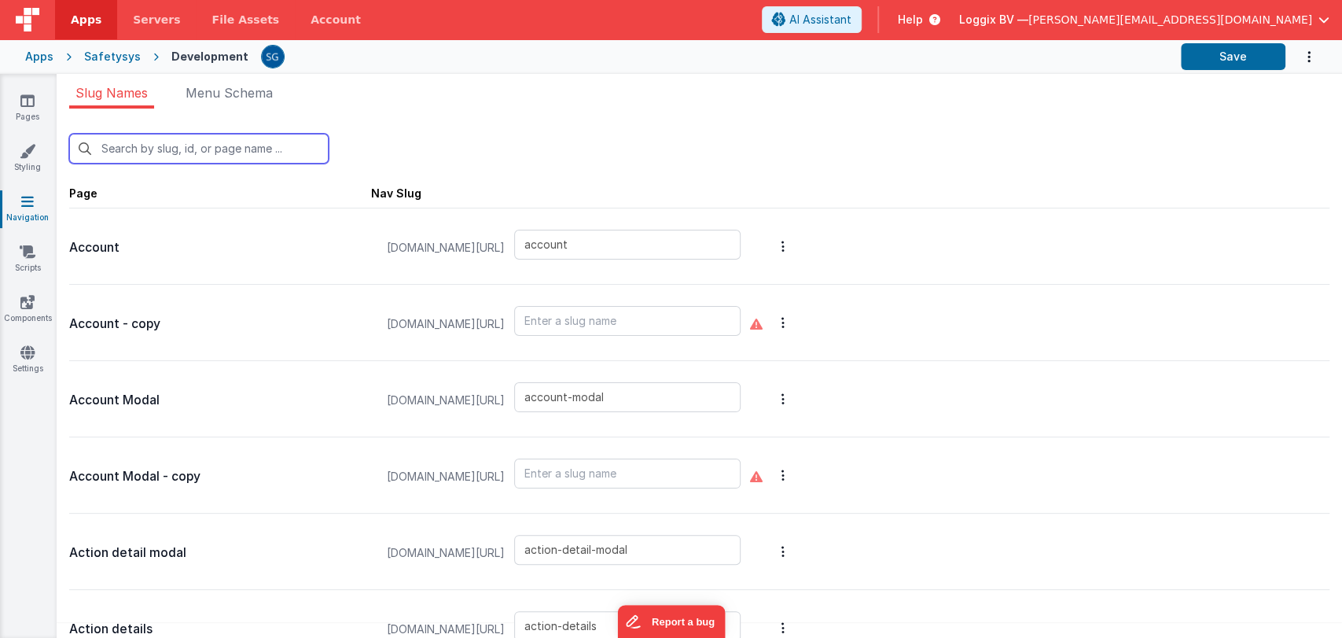
type input "add-equipment-location"
type input "add-equipment-service"
type input "add-external-person"
type input "add-fact-and-damage"
type input "add-finding-image"
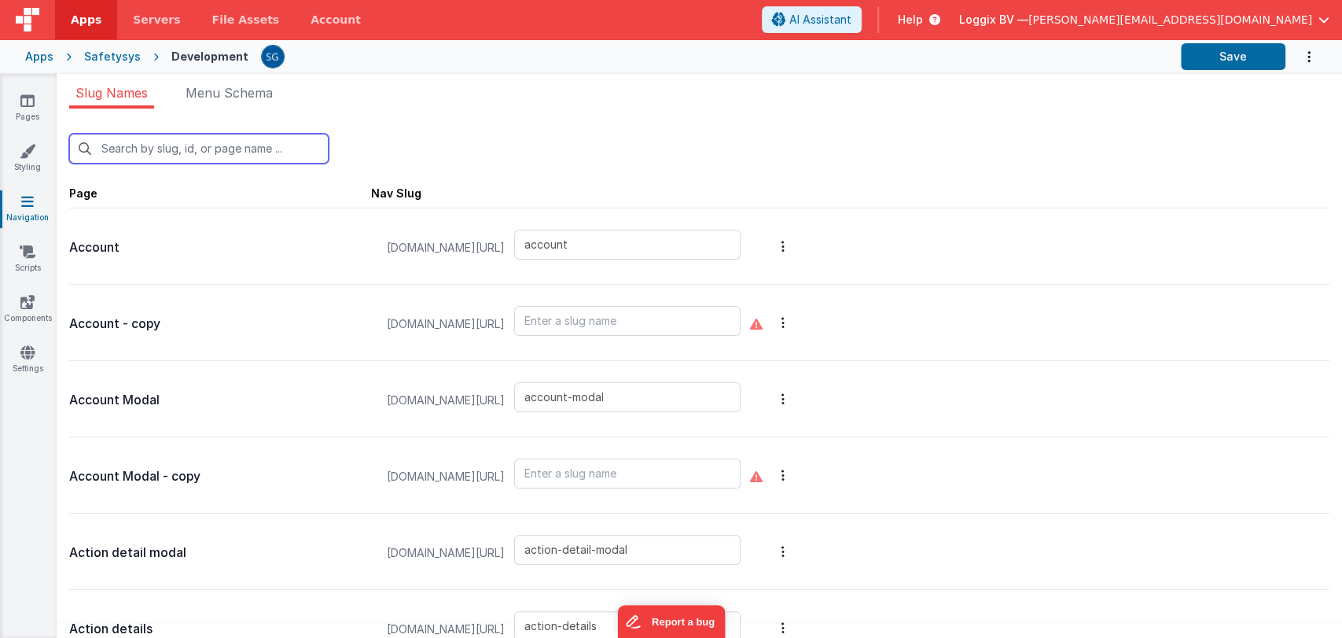
type input "add-function-based-document"
type input "add-function-document"
type input "add-incident-document"
type input "add-inspection-comment"
type input "add-inspection-image"
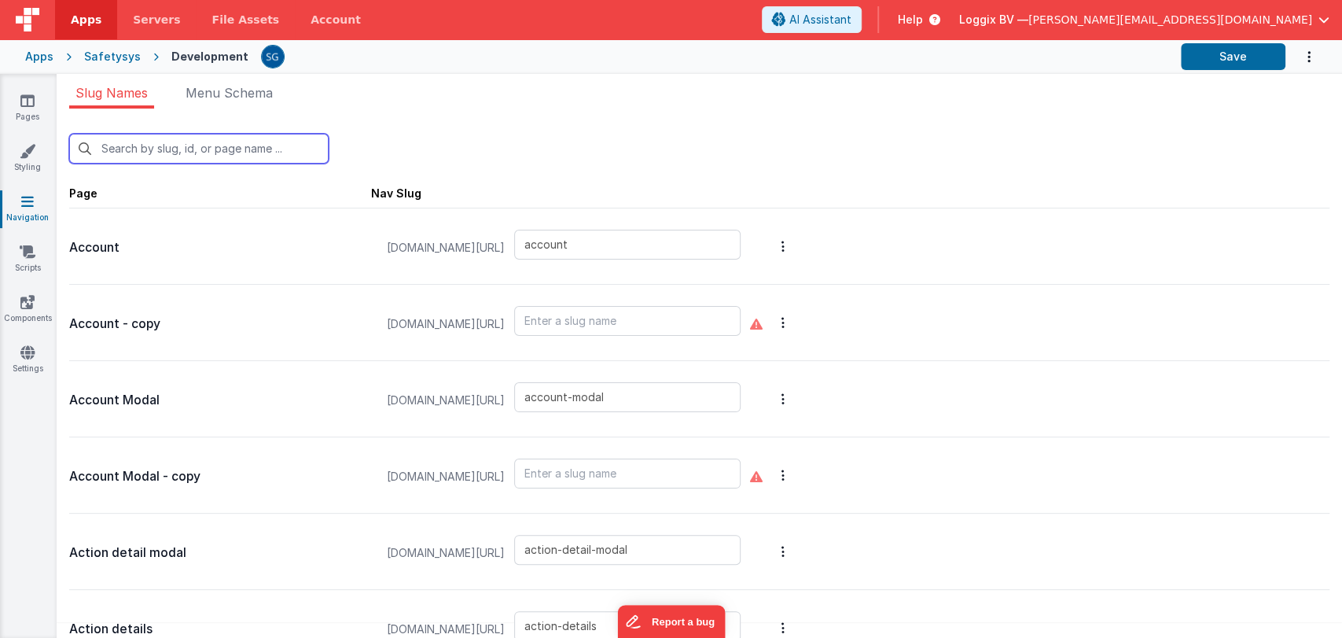
type input "add-inspection-type"
type input "add-mandatory-document"
type input "add-manually-attendees"
type input "add-new-action-modal"
type input "add-new-company"
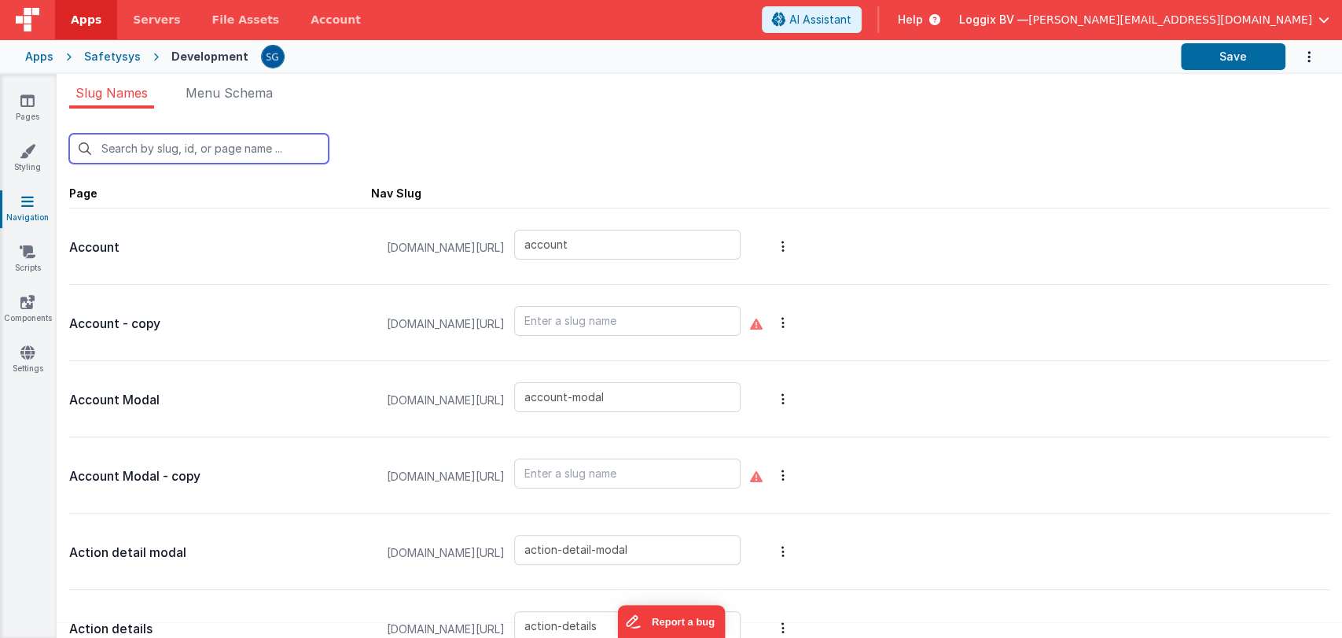
type input "add-new-damage-incident"
type input "add-new-description-incident"
type input "add-new-document"
type input "add-new-employee-project"
type input "add-new-finding-modal"
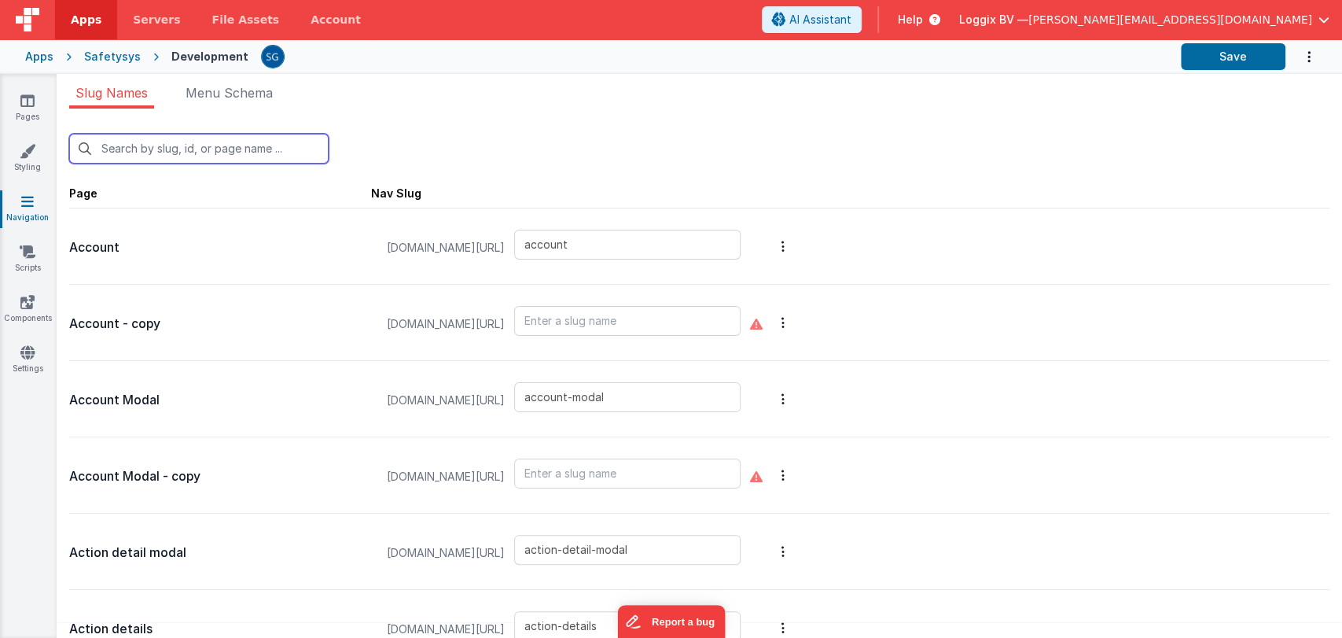
type input "add-new-function"
type input "add-new-group"
type input "add-new-personal-doc"
type input "add-new-project-company"
type input "add-new-project-document"
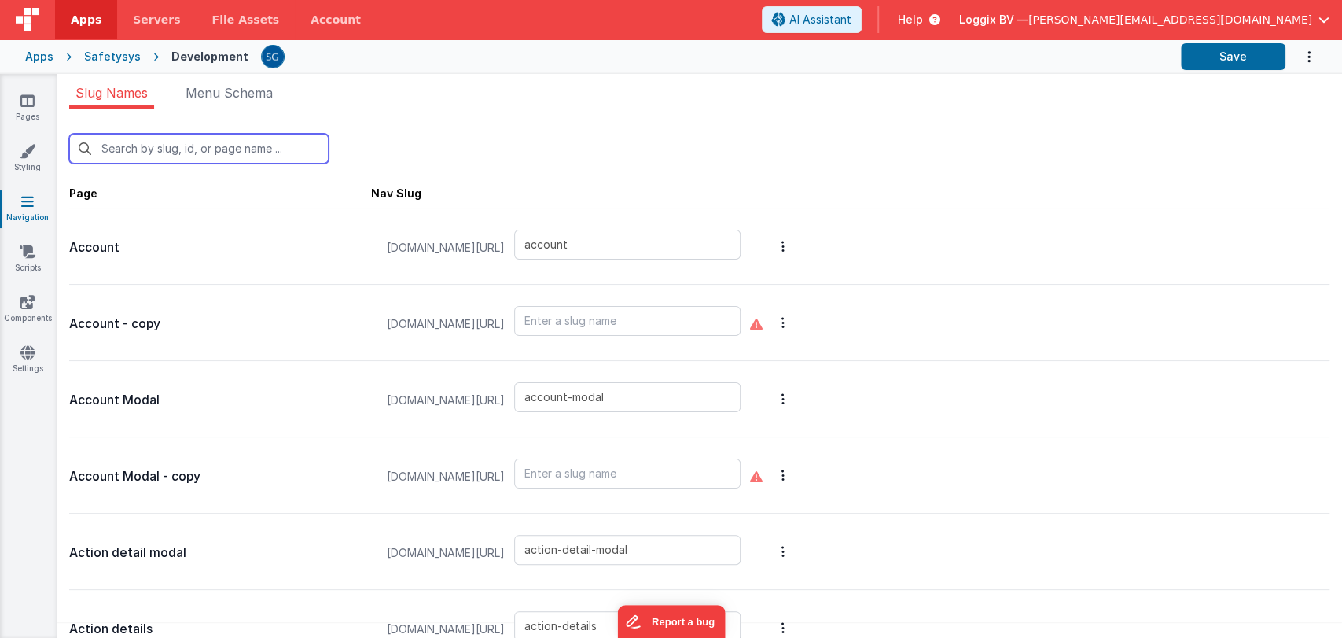
type input "add-new-project-employee"
type input "add-new-project-files"
type input "add-new-project-resource"
type input "fac"
type input "add-fact-and-damage"
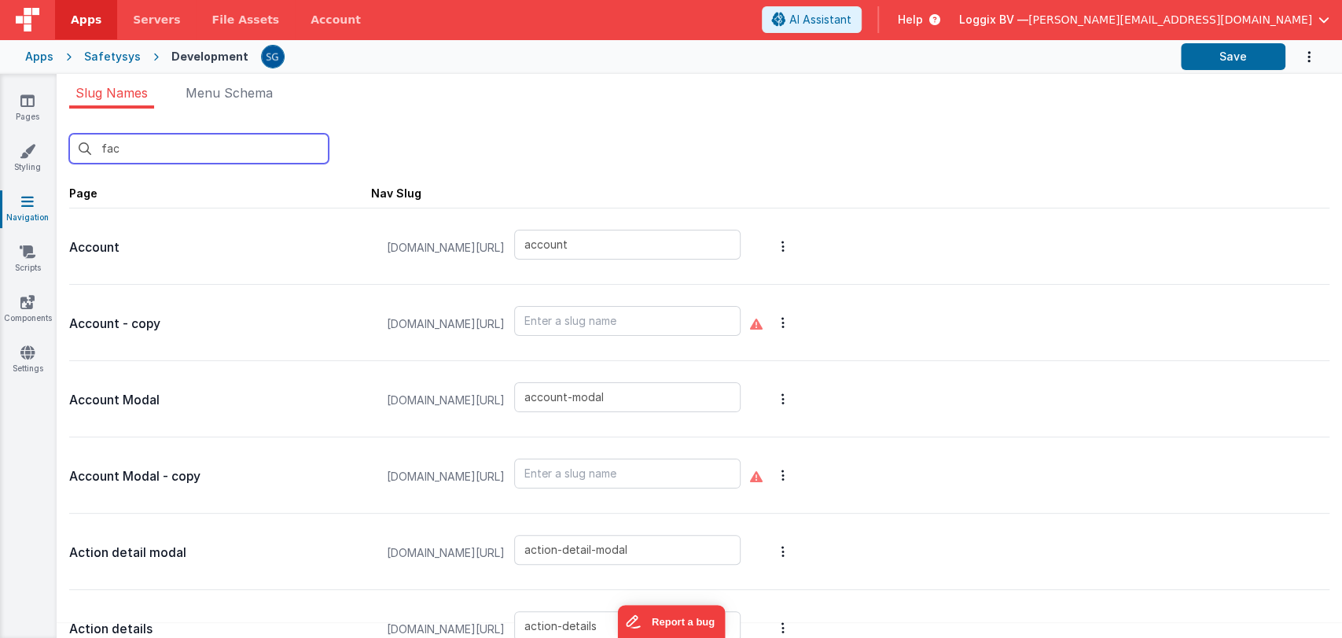
type input "employee-status"
type input "project-user-list"
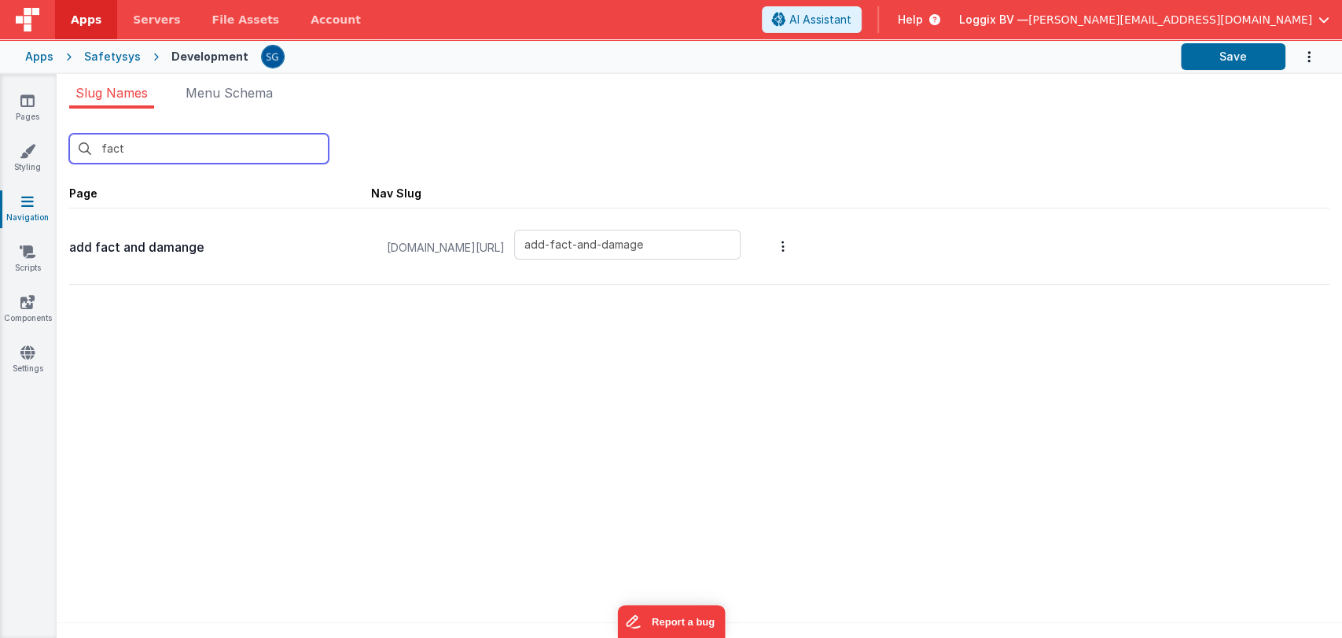
type input "fact"
click at [794, 251] on button "Options" at bounding box center [783, 246] width 22 height 63
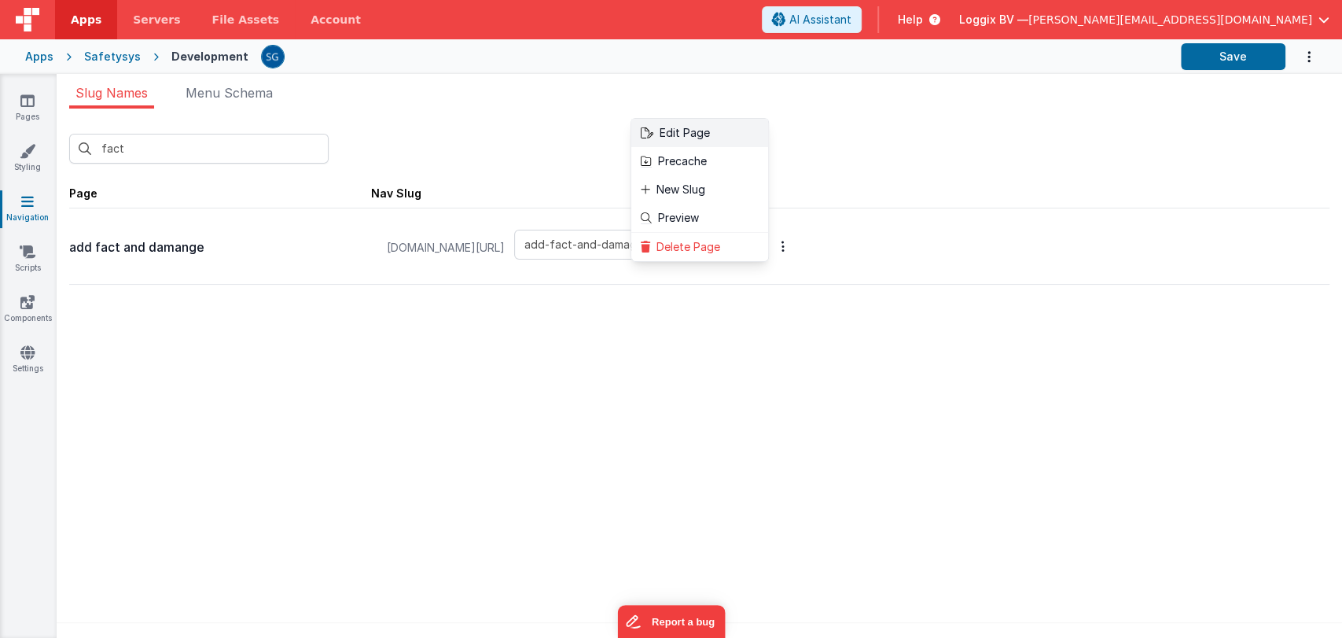
click at [761, 131] on link "Edit Page" at bounding box center [699, 133] width 137 height 28
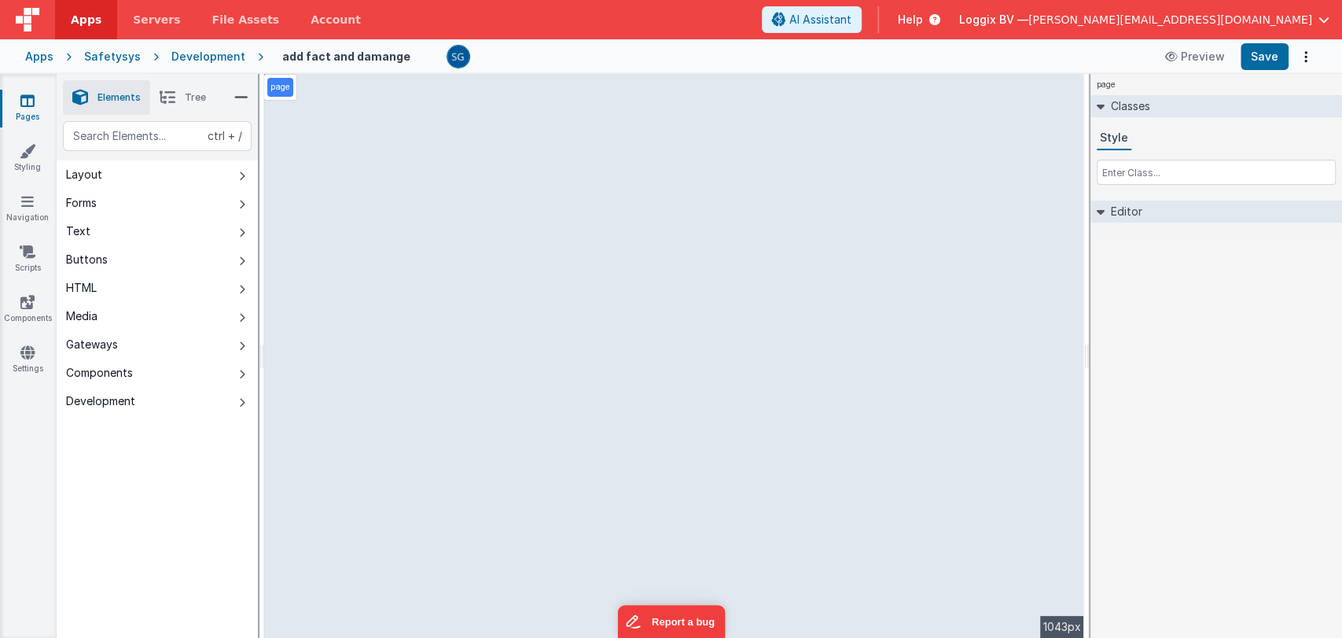
click at [198, 58] on div "Development" at bounding box center [208, 57] width 74 height 16
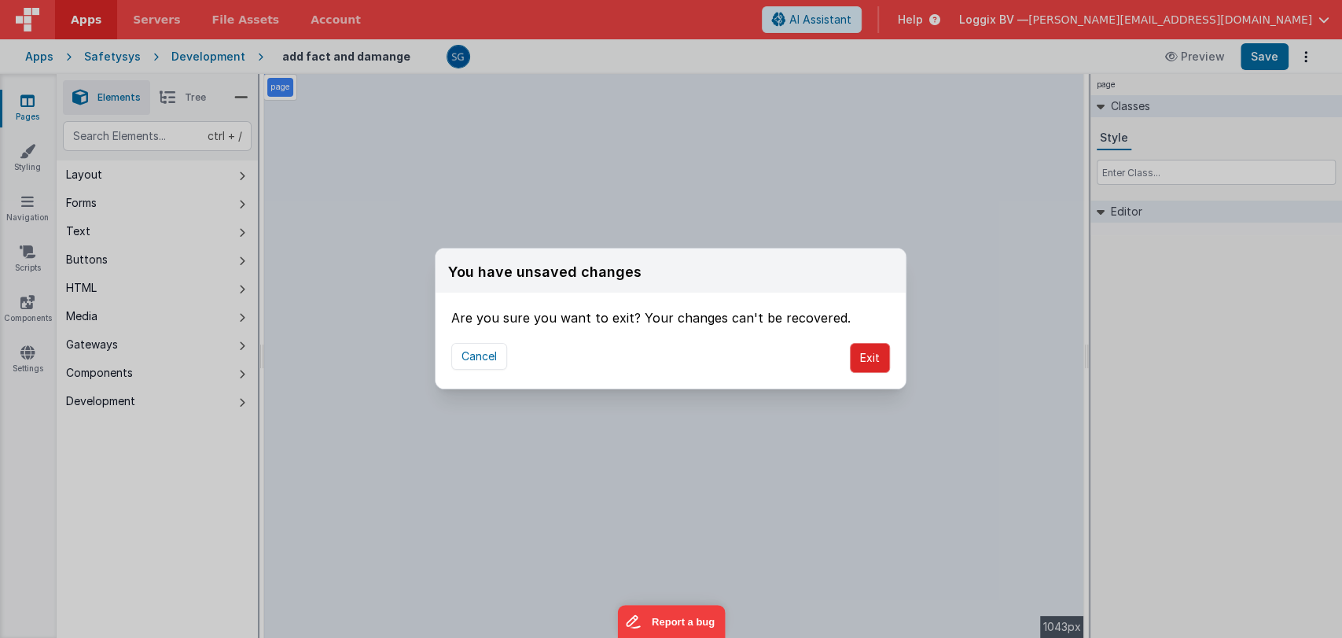
click at [878, 357] on button "Exit" at bounding box center [870, 358] width 40 height 30
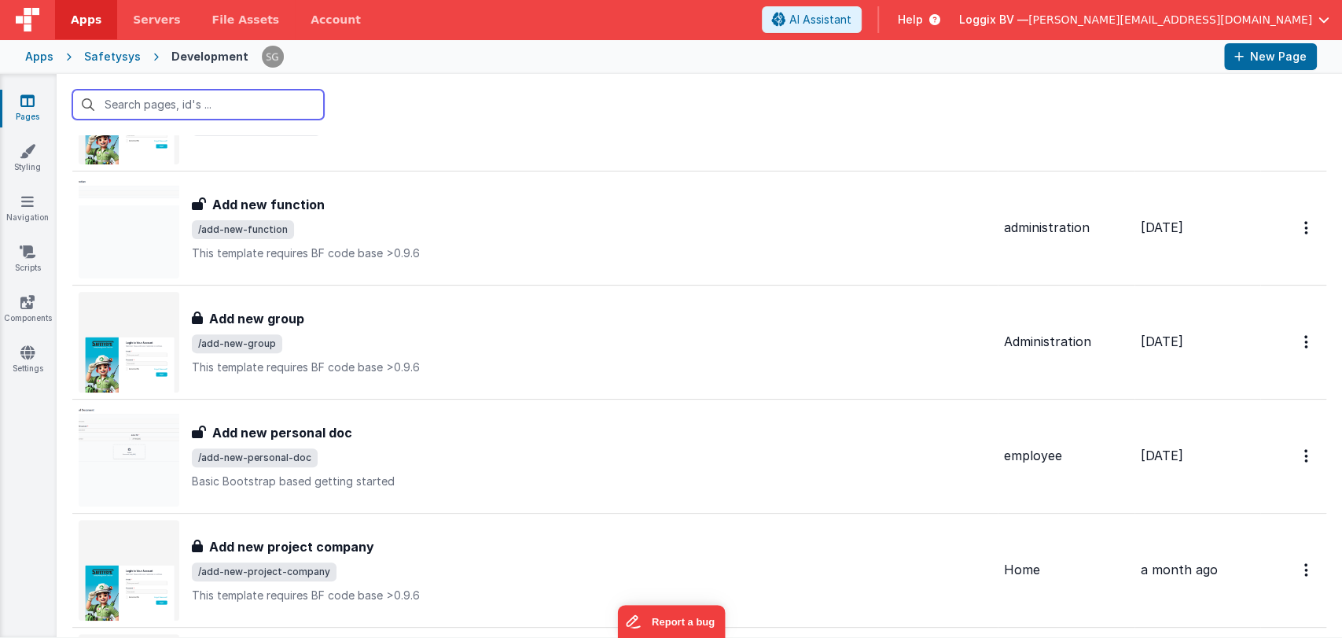
scroll to position [6059, 0]
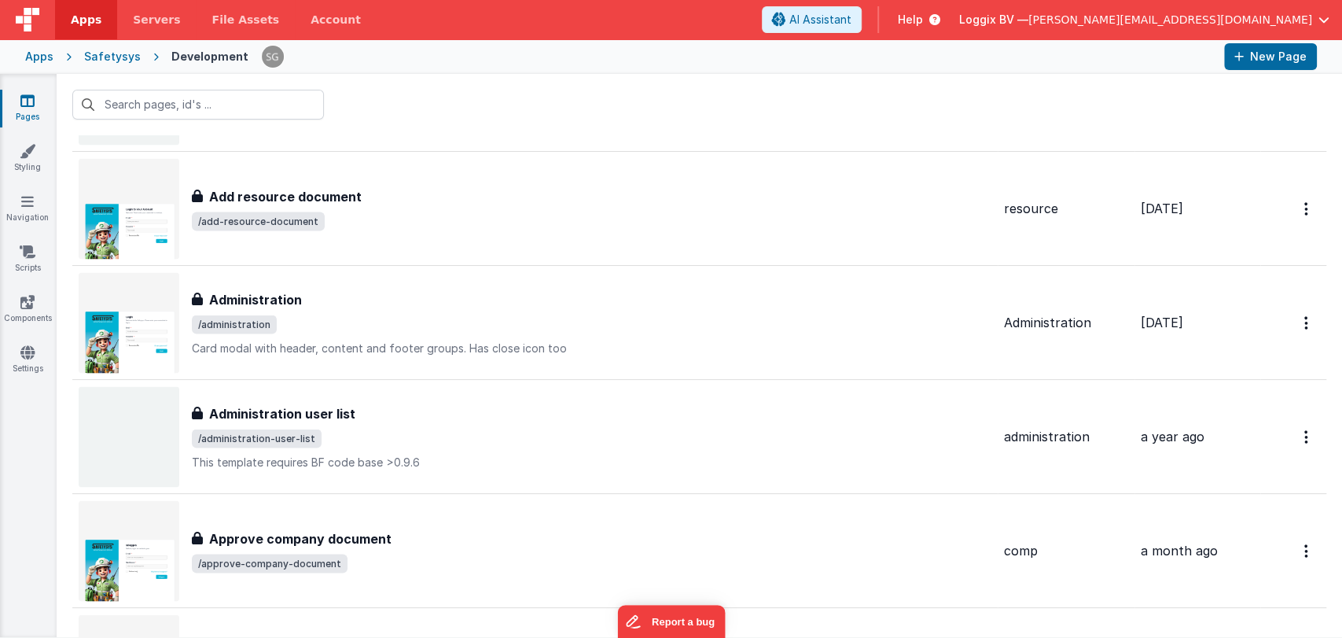
click at [87, 25] on span "Apps" at bounding box center [86, 20] width 31 height 16
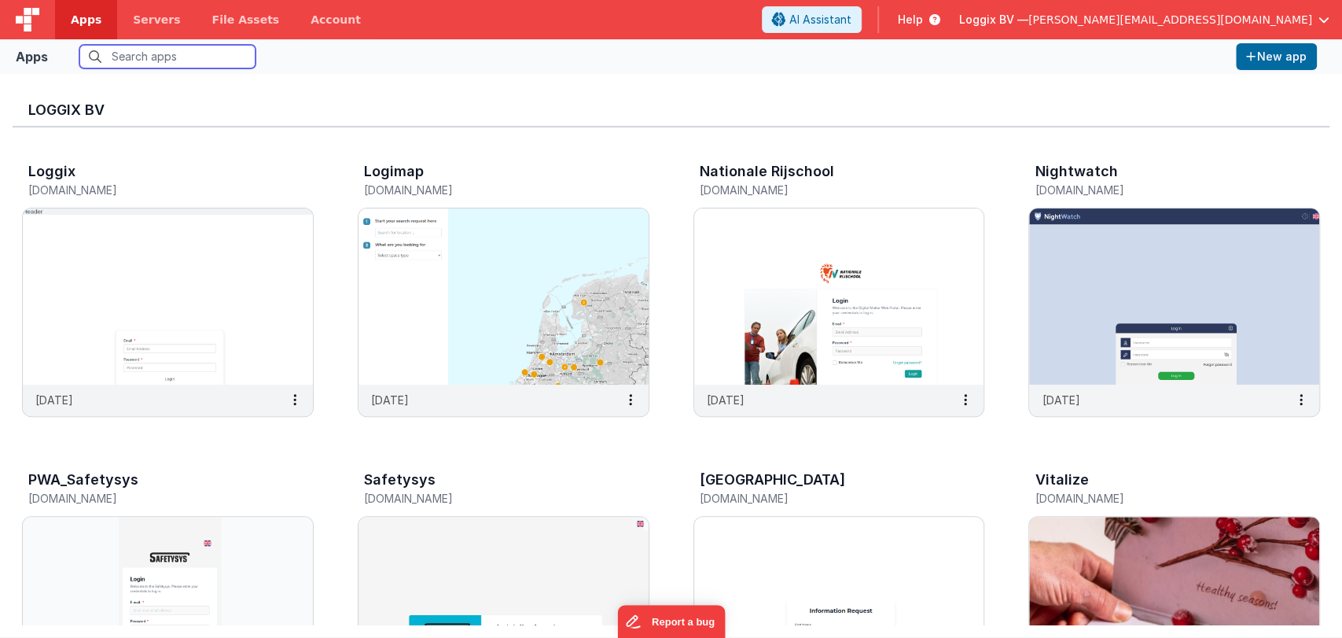
scroll to position [544, 0]
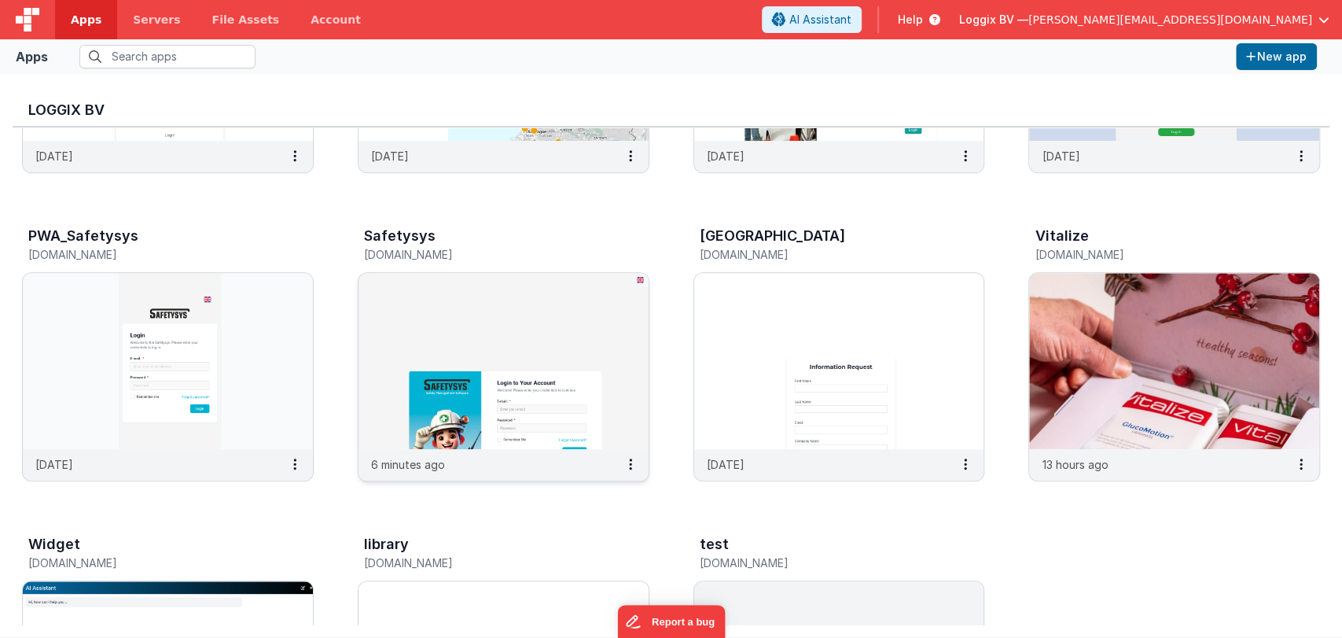
click at [440, 414] on img at bounding box center [504, 361] width 290 height 176
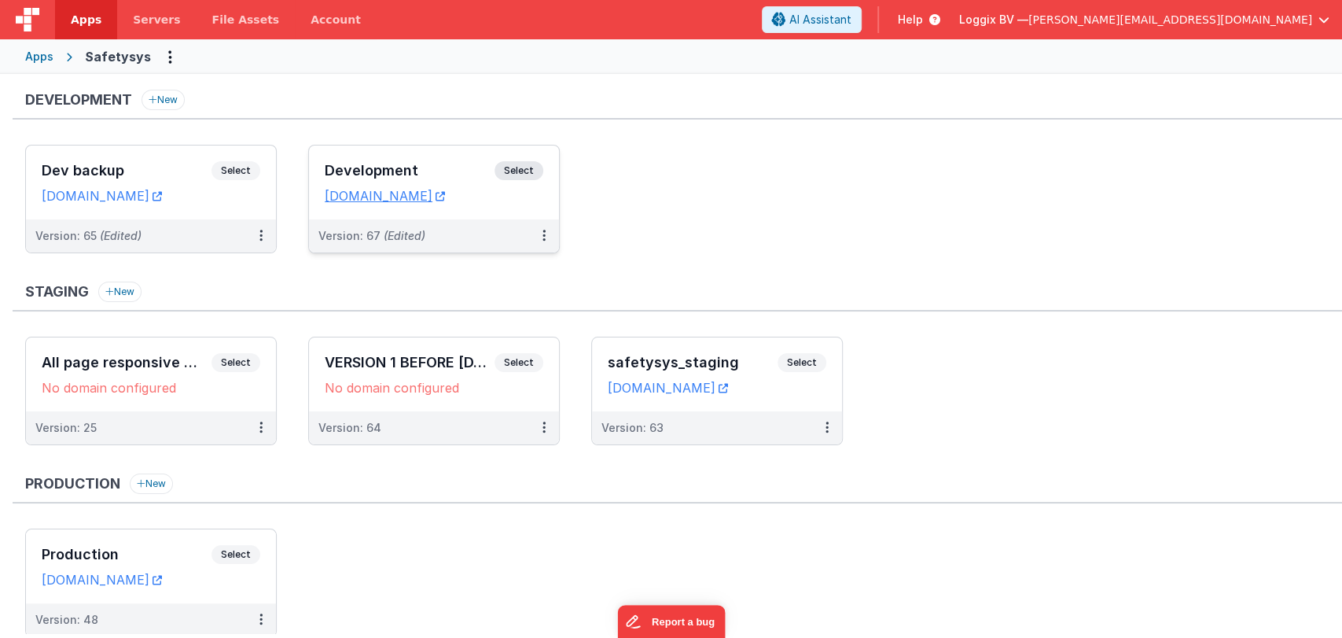
click at [359, 152] on div "Development Select URLs safetysystest.fmbetterforms.com" at bounding box center [434, 182] width 250 height 74
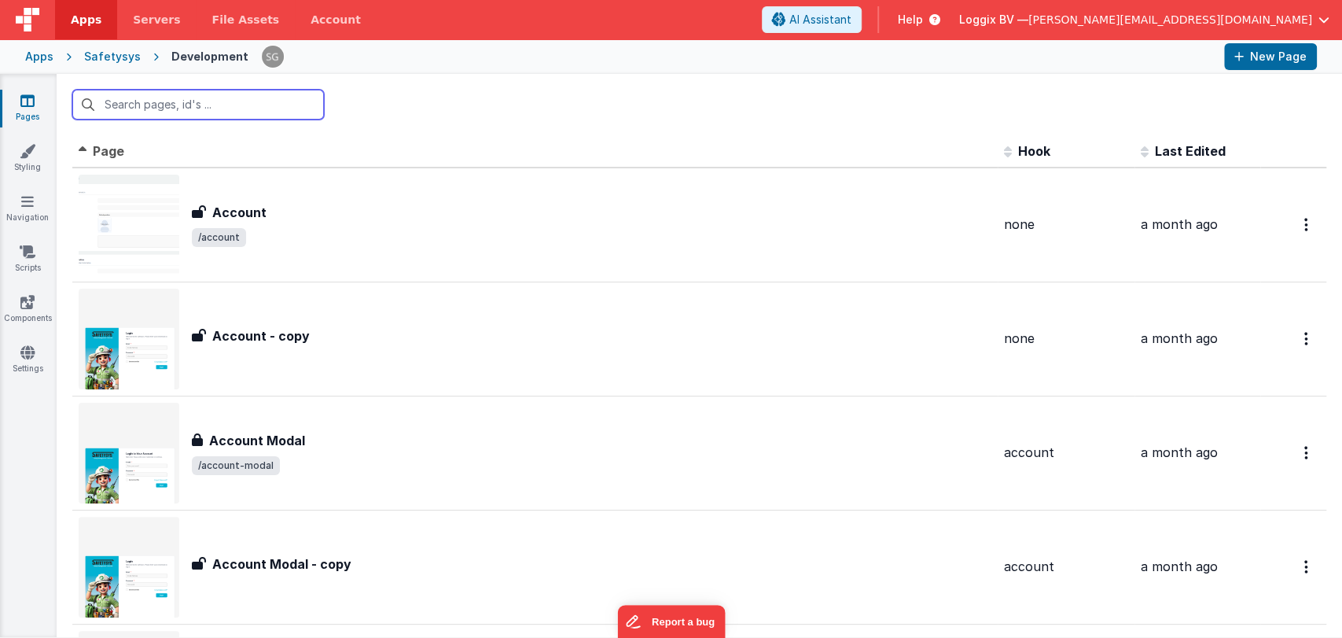
click at [206, 106] on input "text" at bounding box center [198, 105] width 252 height 30
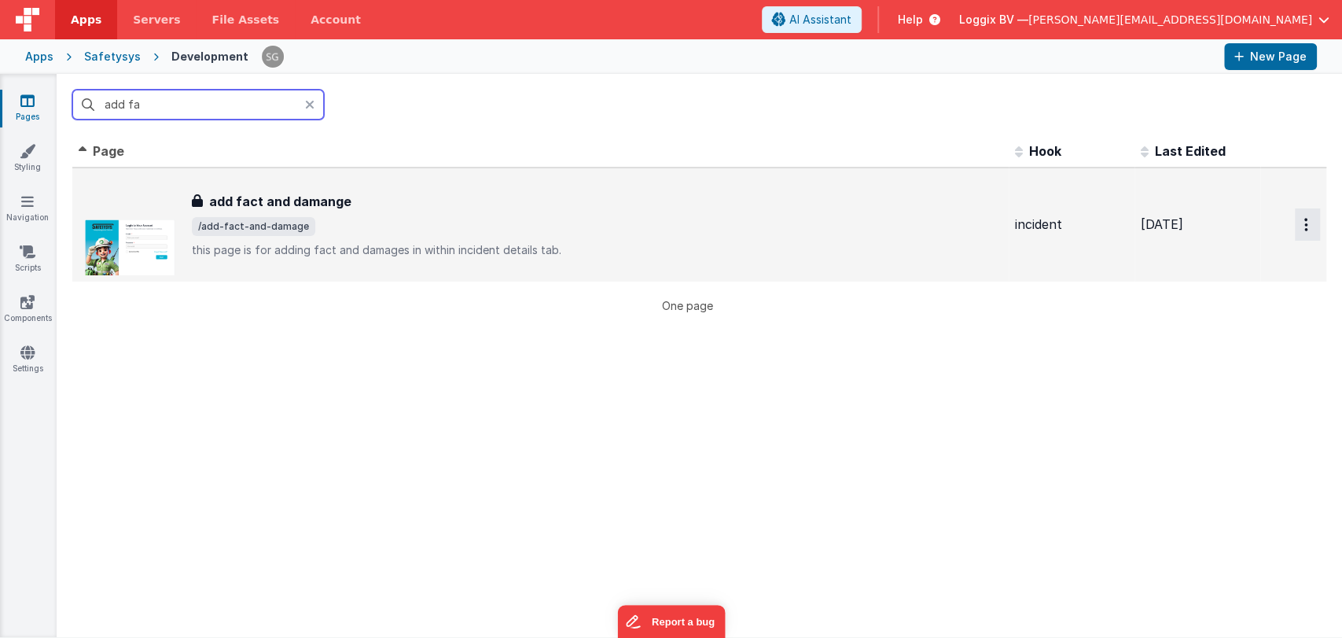
type input "add fa"
click at [1295, 225] on button "Options" at bounding box center [1307, 224] width 25 height 32
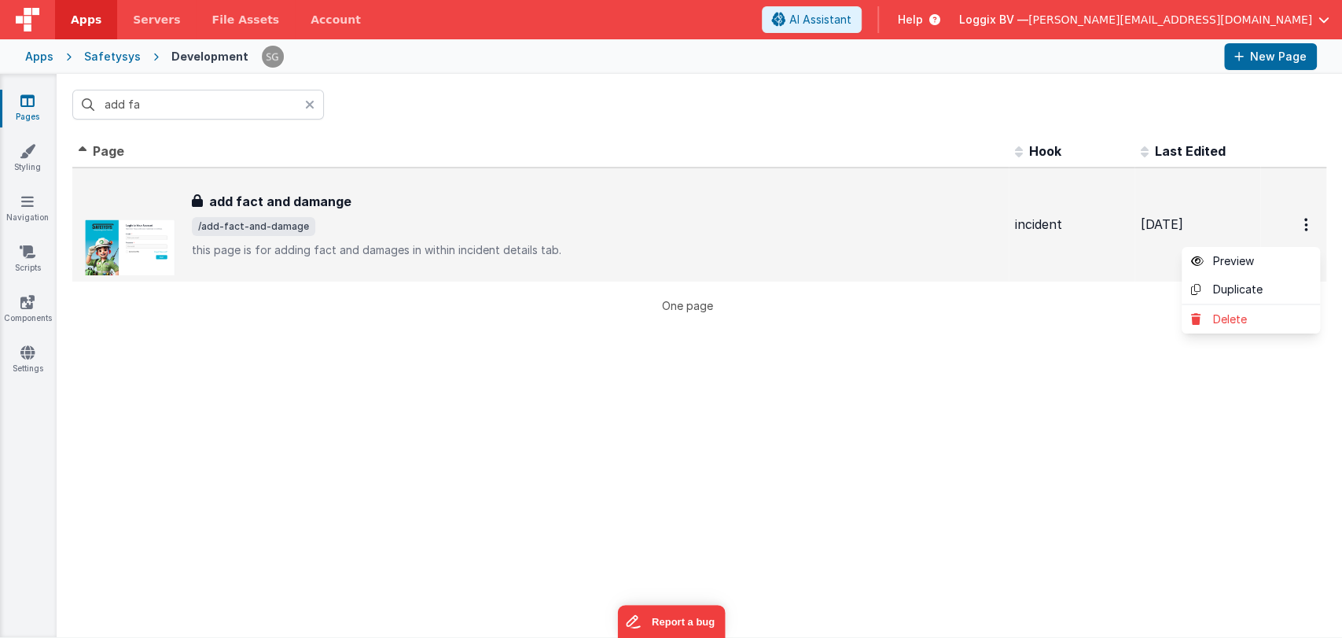
click at [1073, 326] on button at bounding box center [671, 319] width 1342 height 638
click at [370, 217] on span "/add-fact-and-damage" at bounding box center [597, 226] width 811 height 19
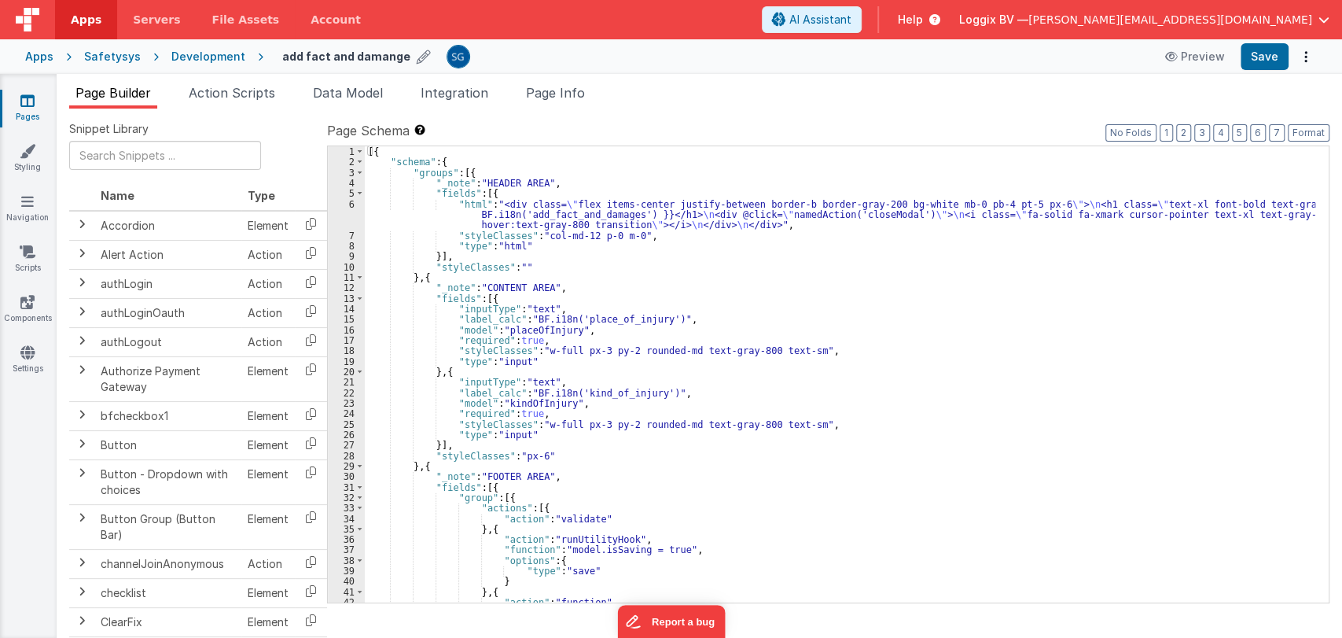
click at [417, 59] on icon at bounding box center [424, 57] width 14 height 22
type input "add"
type input "A"
type input "a"
type input "Add Non-Attendance"
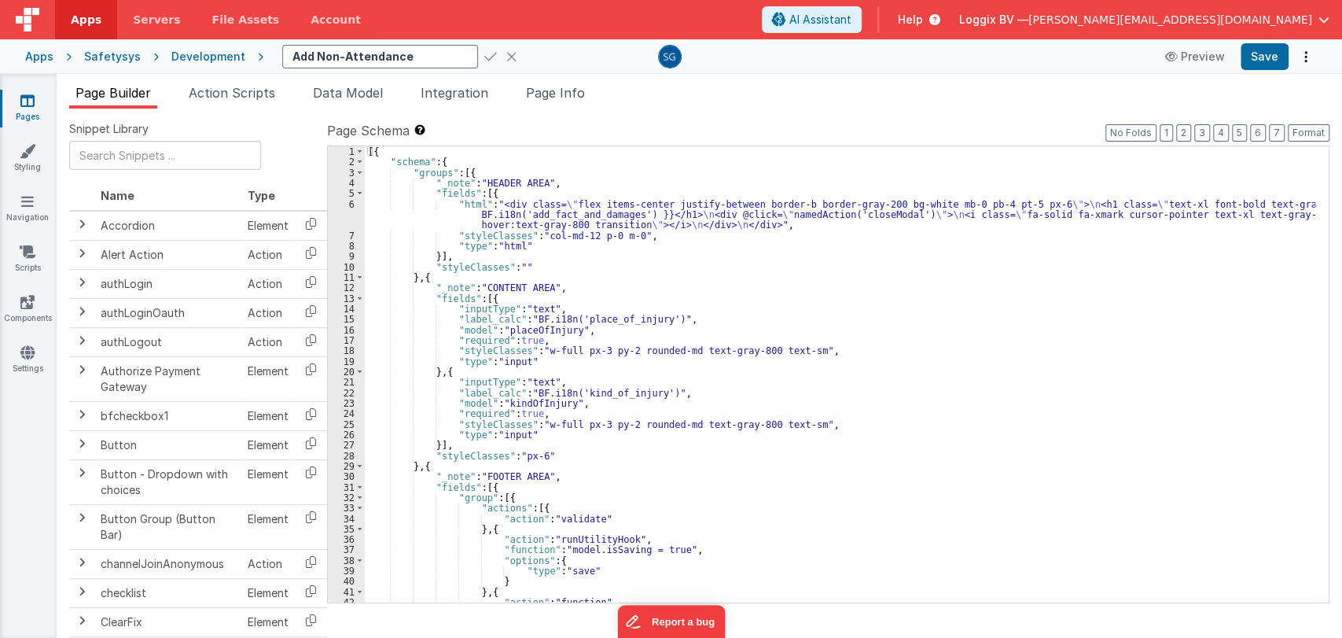
click at [484, 57] on icon at bounding box center [490, 57] width 13 height 22
click at [27, 98] on icon at bounding box center [27, 101] width 14 height 16
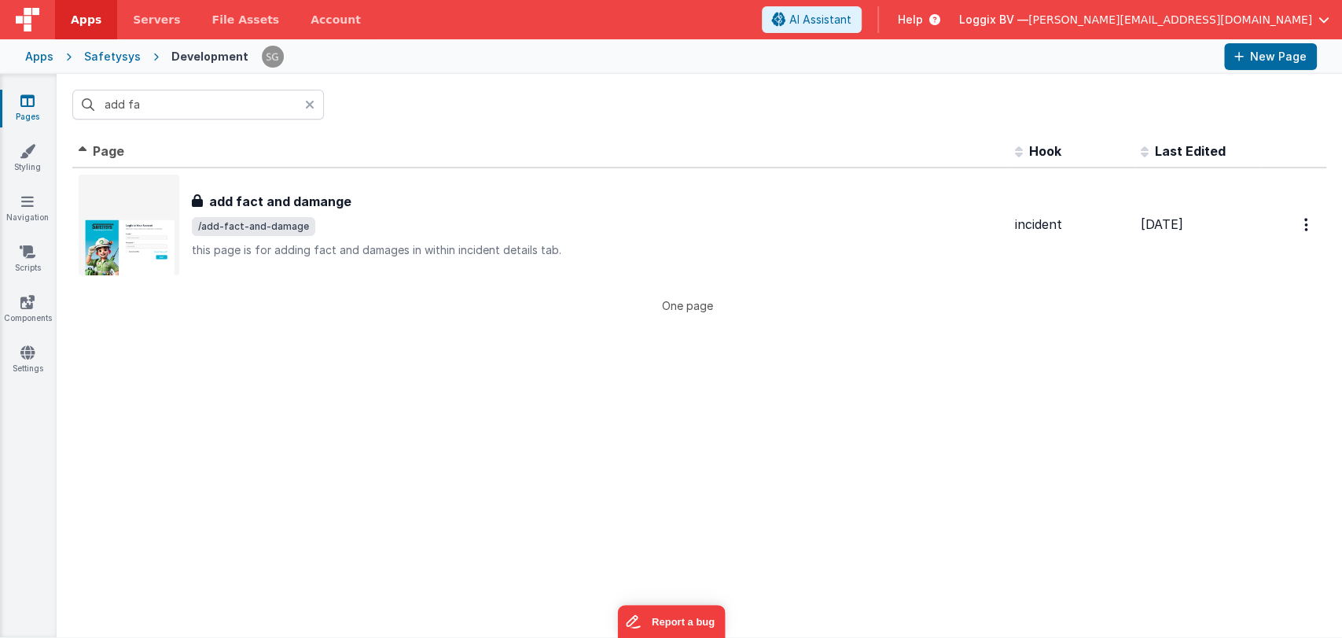
click at [311, 105] on icon at bounding box center [309, 104] width 9 height 13
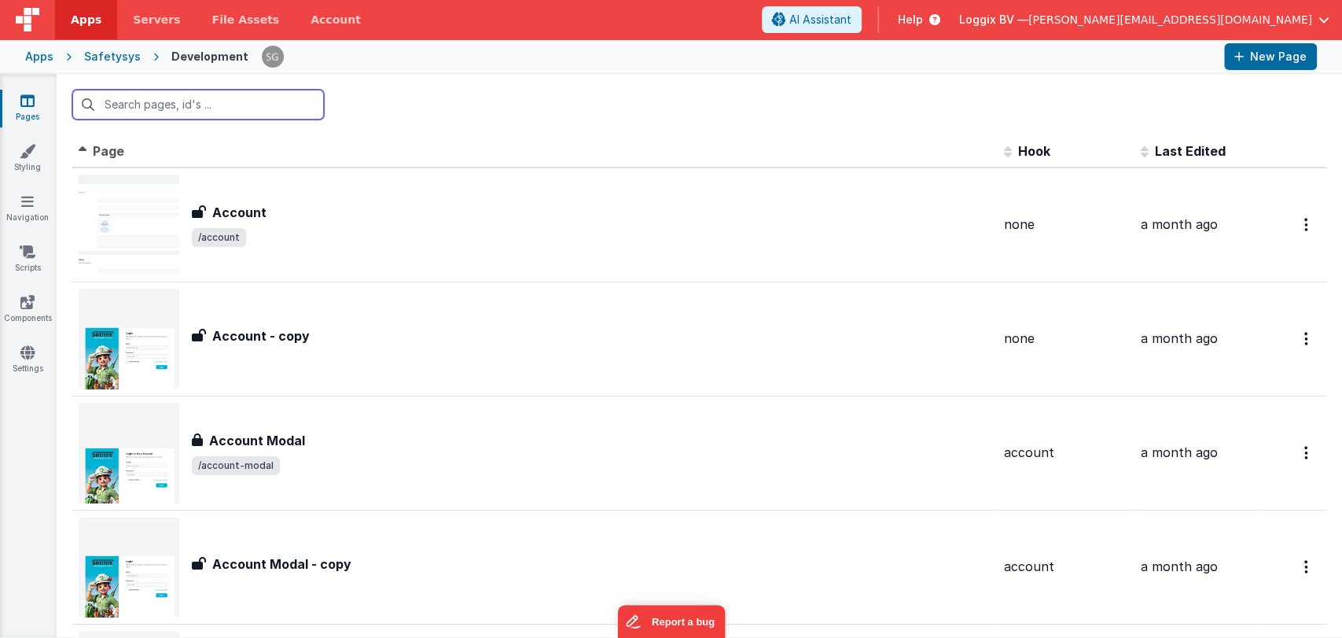
click at [258, 102] on input "text" at bounding box center [198, 105] width 252 height 30
click at [202, 108] on input "text" at bounding box center [198, 105] width 252 height 30
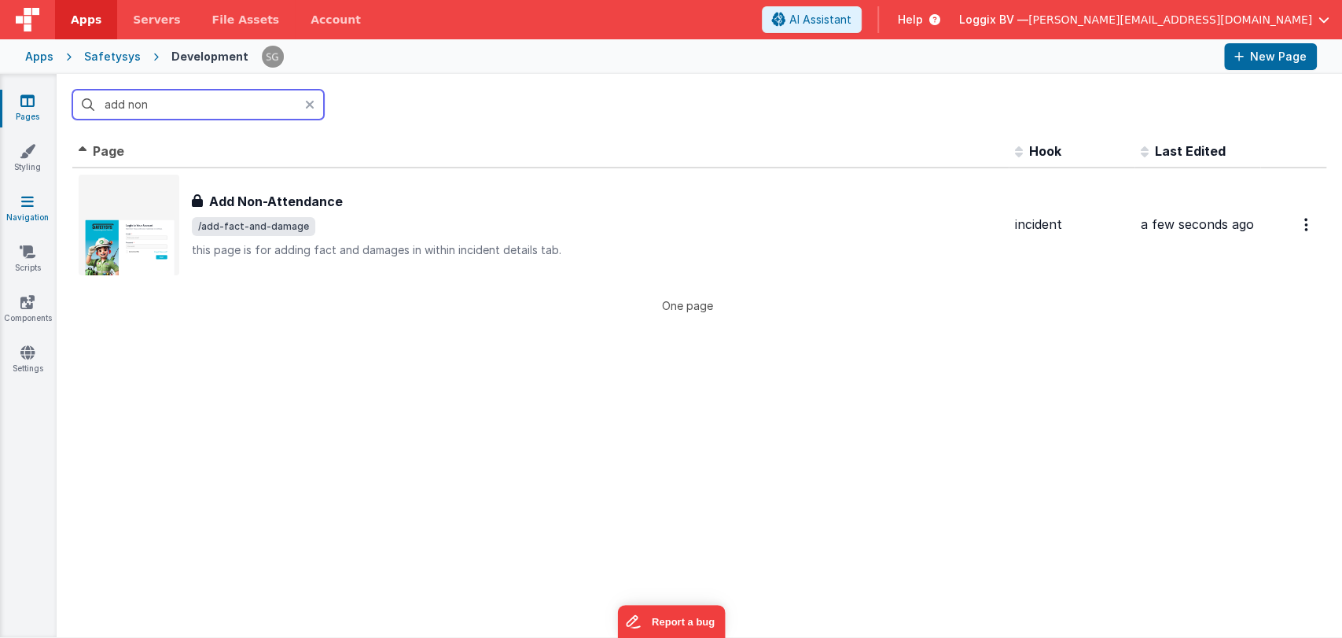
type input "add non"
click at [25, 206] on icon at bounding box center [27, 201] width 13 height 16
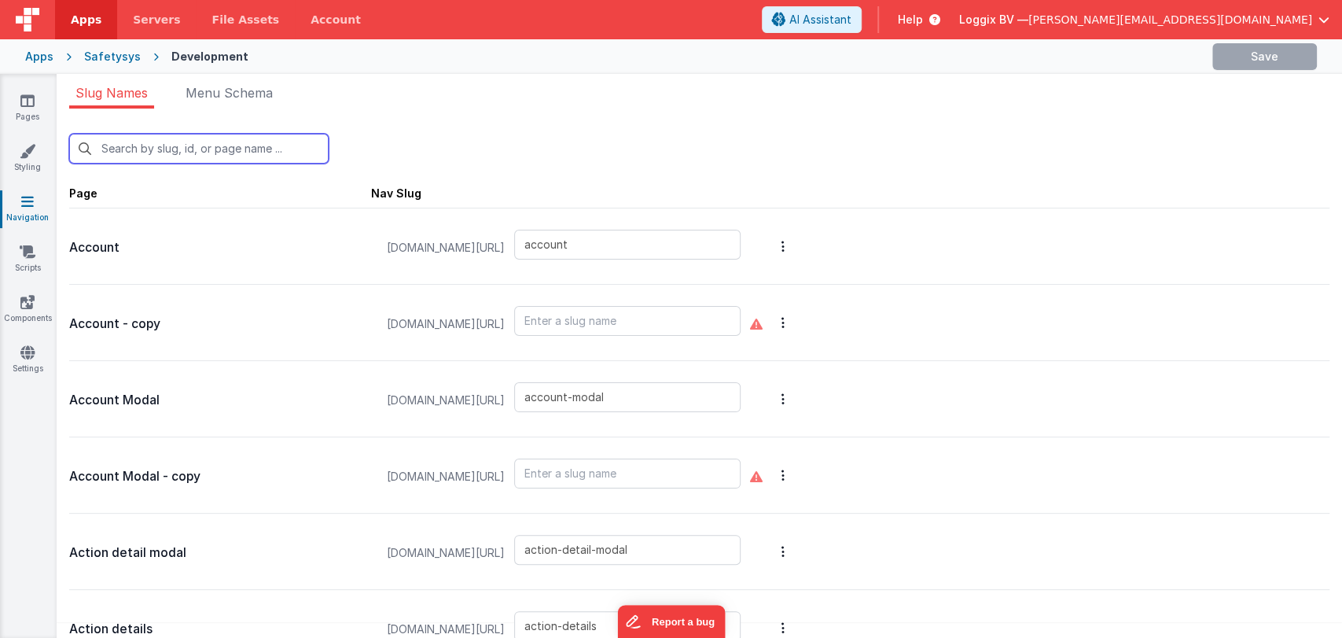
click at [208, 149] on input "text" at bounding box center [198, 149] width 259 height 30
type input "add"
type input "add-administration-document"
type input "add-administration-function"
type input "add-attachment"
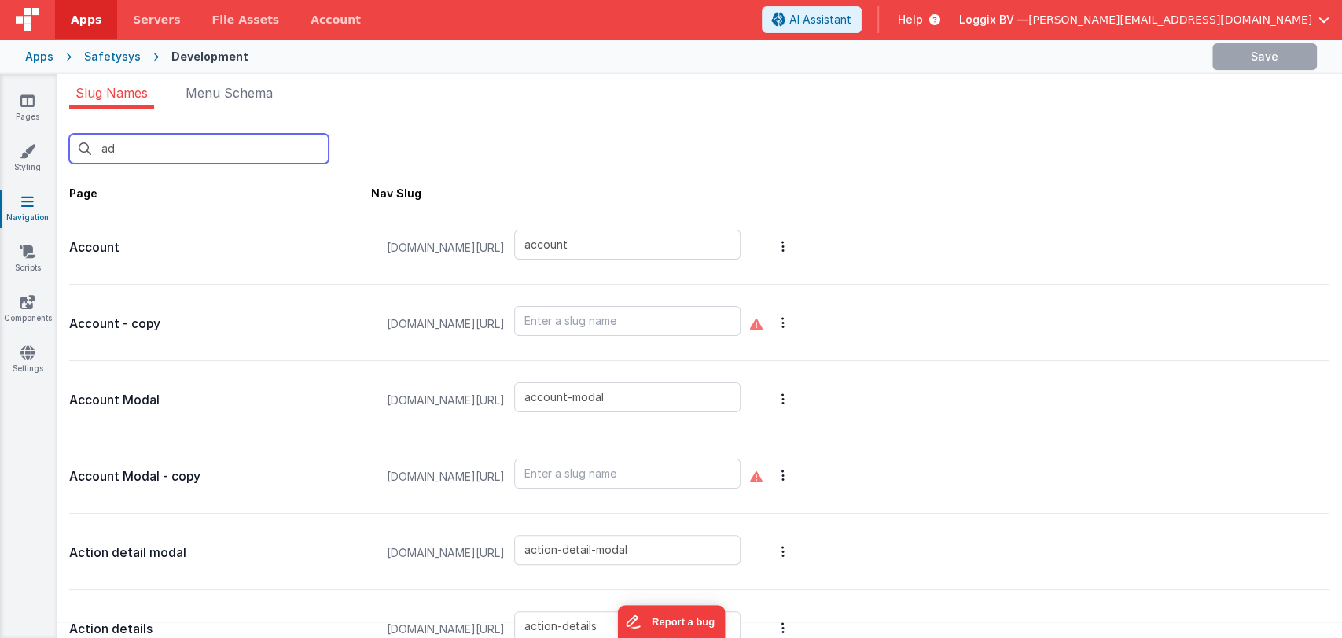
type input "add-attendants"
type input "add-company-document"
type input "add-employee-document"
type input "add-employee-document-cm"
type input "add-equipment-inspection"
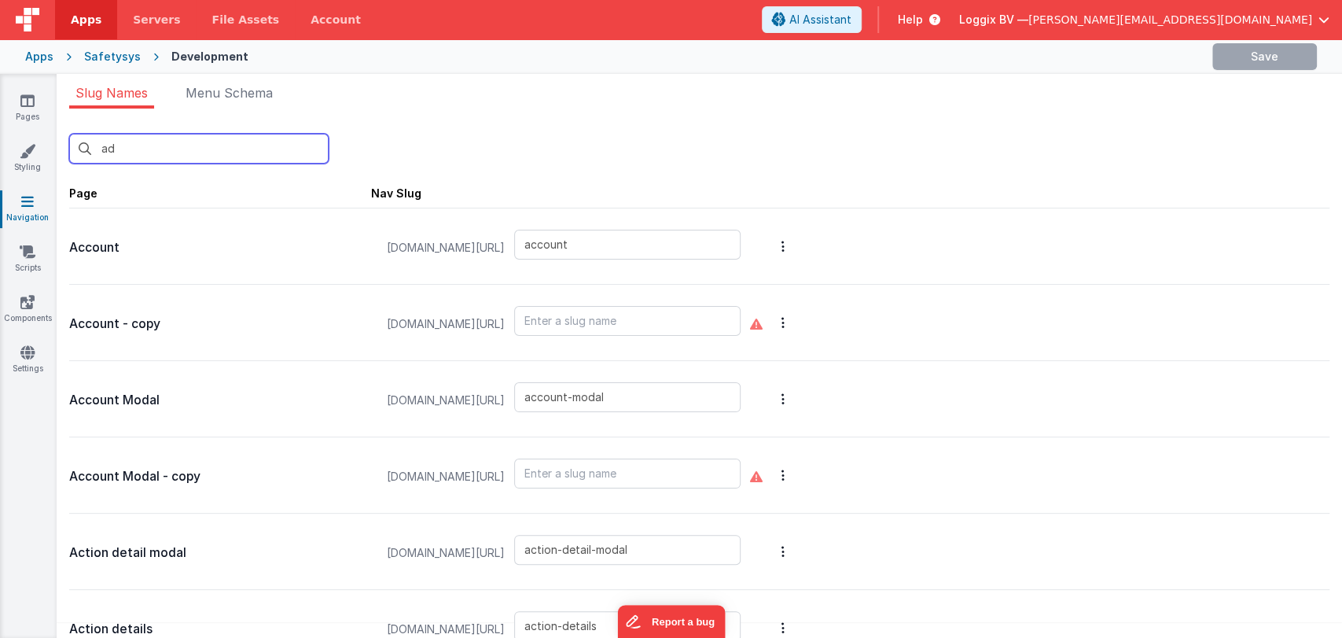
type input "add-equipment-location"
type input "add-equipment-service"
type input "add-external-person"
type input "add-finding-image"
type input "add-function-based-document"
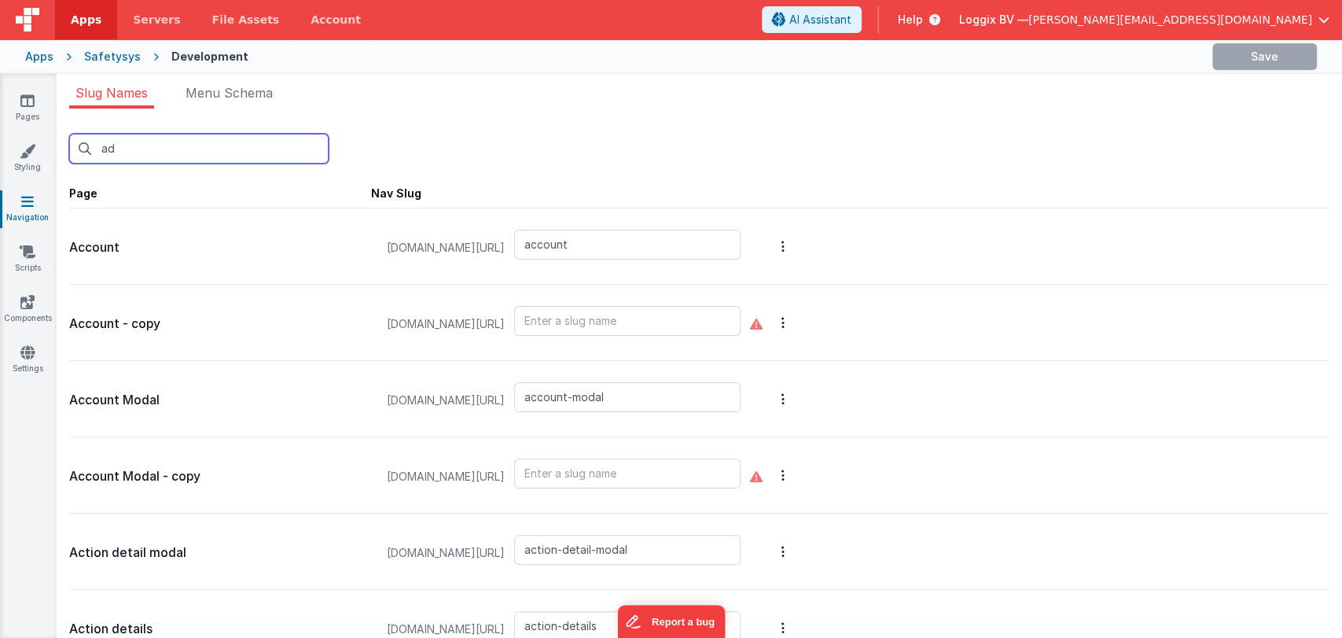
type input "add-function-document"
type input "add-incident-document"
type input "add-inspection-comment"
type input "add-inspection-image"
type input "add-inspection-type"
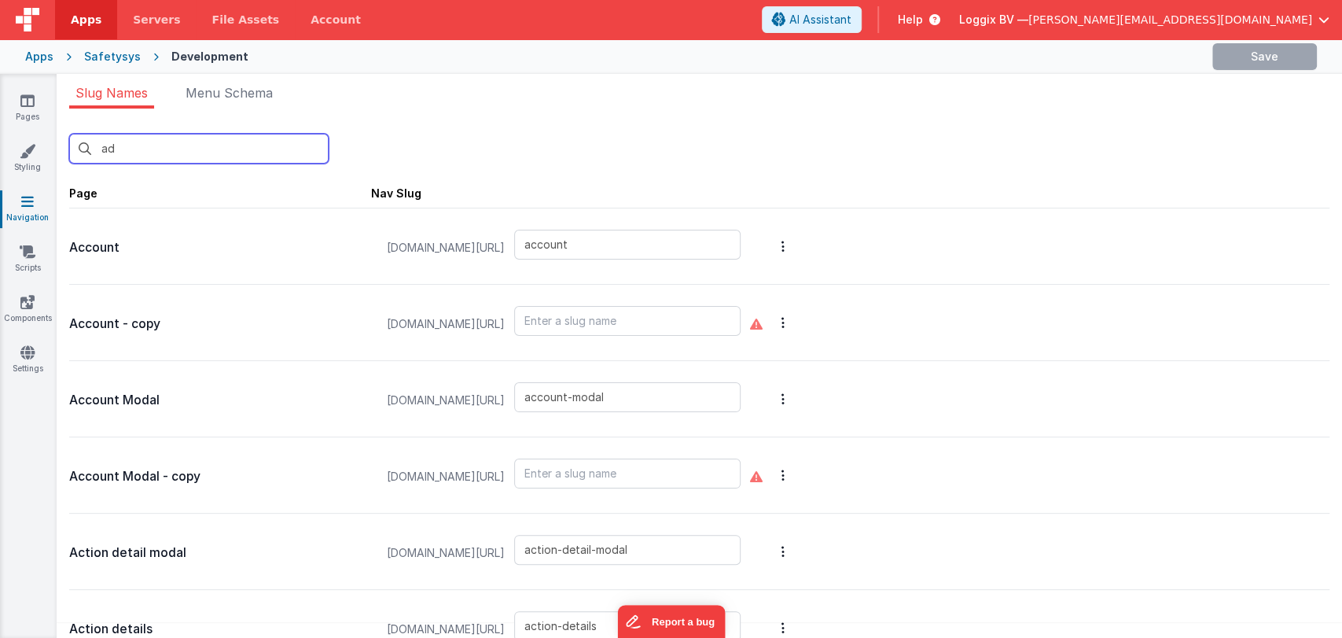
type input "add-mandatory-document"
type input "add-manually-attendees"
type input "add-new-action-modal"
type input "add-new-company"
type input "add-new-damage-incident"
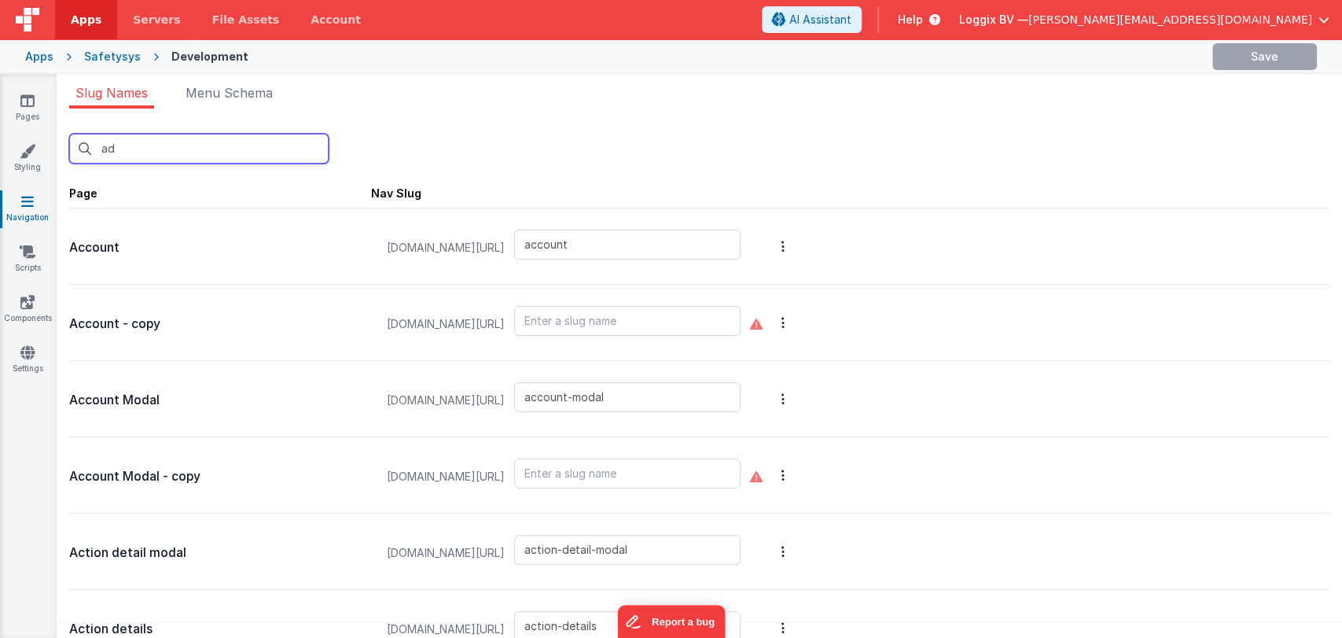
type input "add-new-description-incident"
type input "add-new-document"
type input "add-new-employee-project"
type input "add-new-finding-modal"
type input "add-new-function"
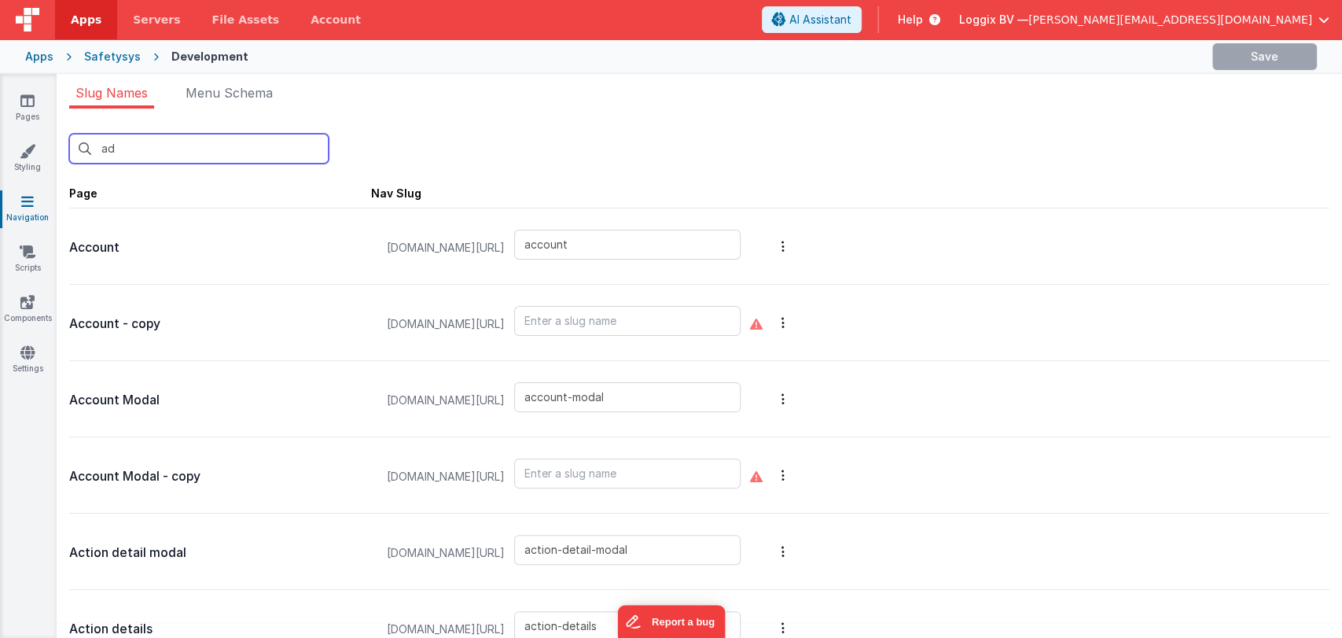
type input "add-new-group"
type input "add-new-personal-doc"
type input "add-new-project-company"
type input "add-new-project-document"
type input "add-new-project-employee"
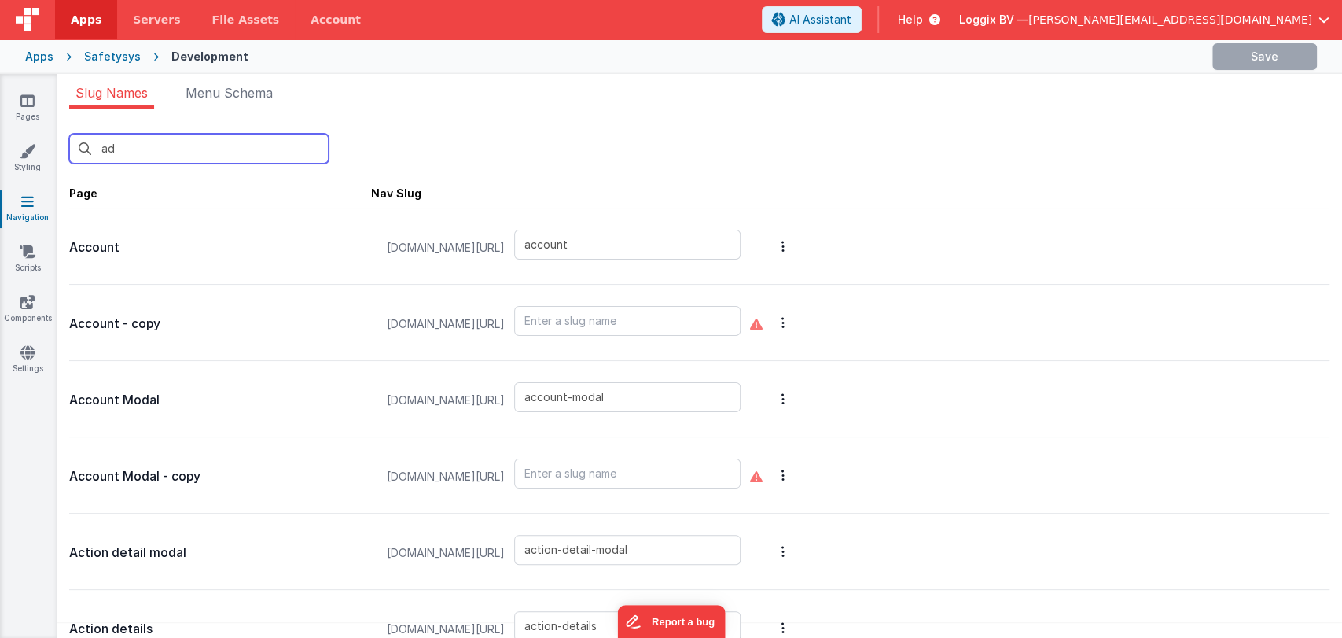
type input "add-new-project-files"
type input "add-new-project-resource"
type input "add-new-question-set"
type input "add-new-research-incident"
type input "add-new-user"
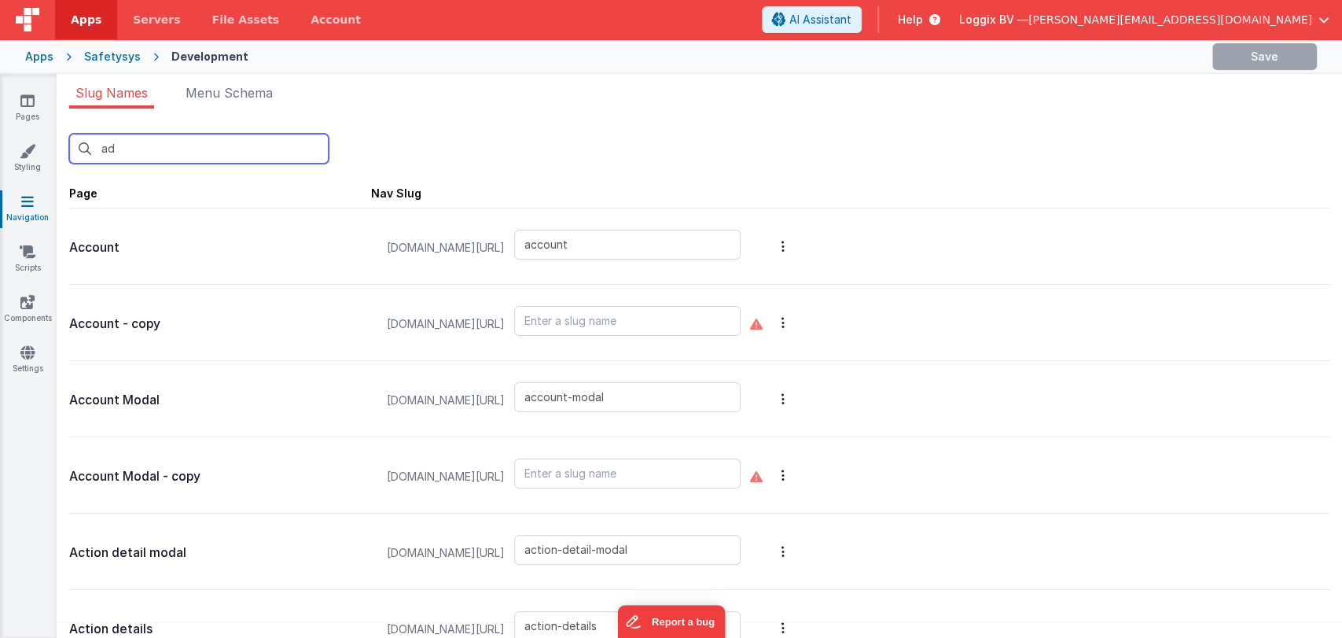
type input "add-new-victim-incident"
type input "add-new-witnesses-incident"
type input "add-fact-and-damage"
type input "add-document-name"
type input "add-new-project-sets"
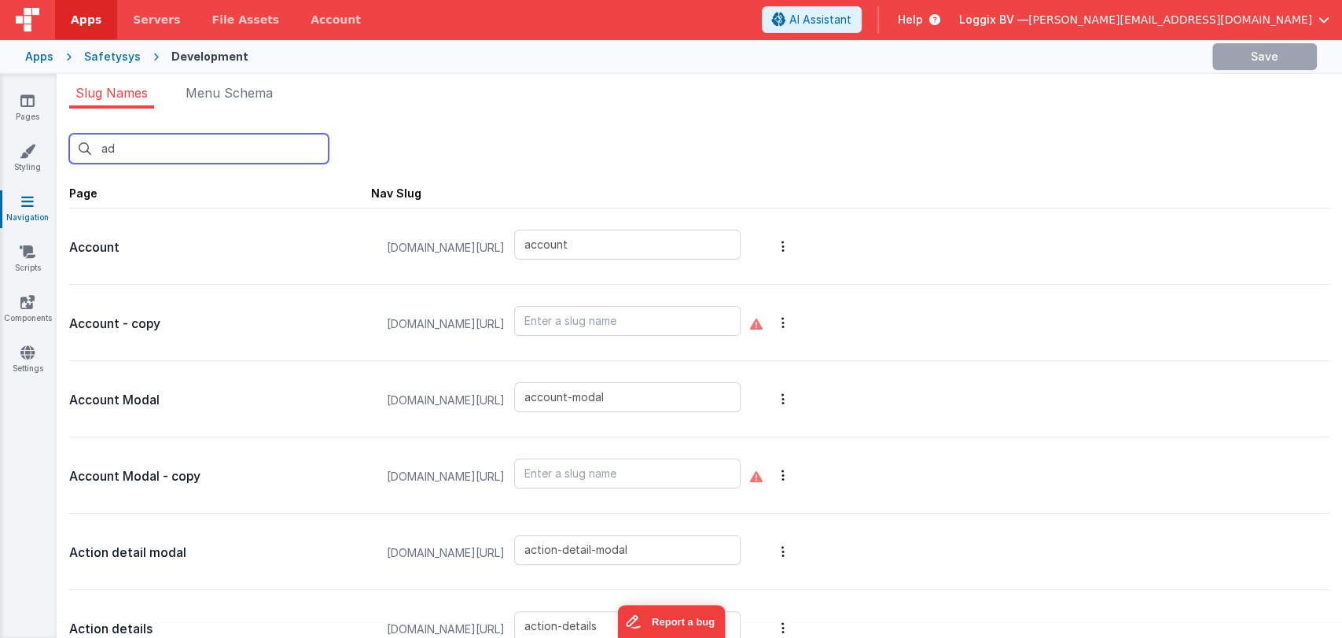
type input "add-resource-document"
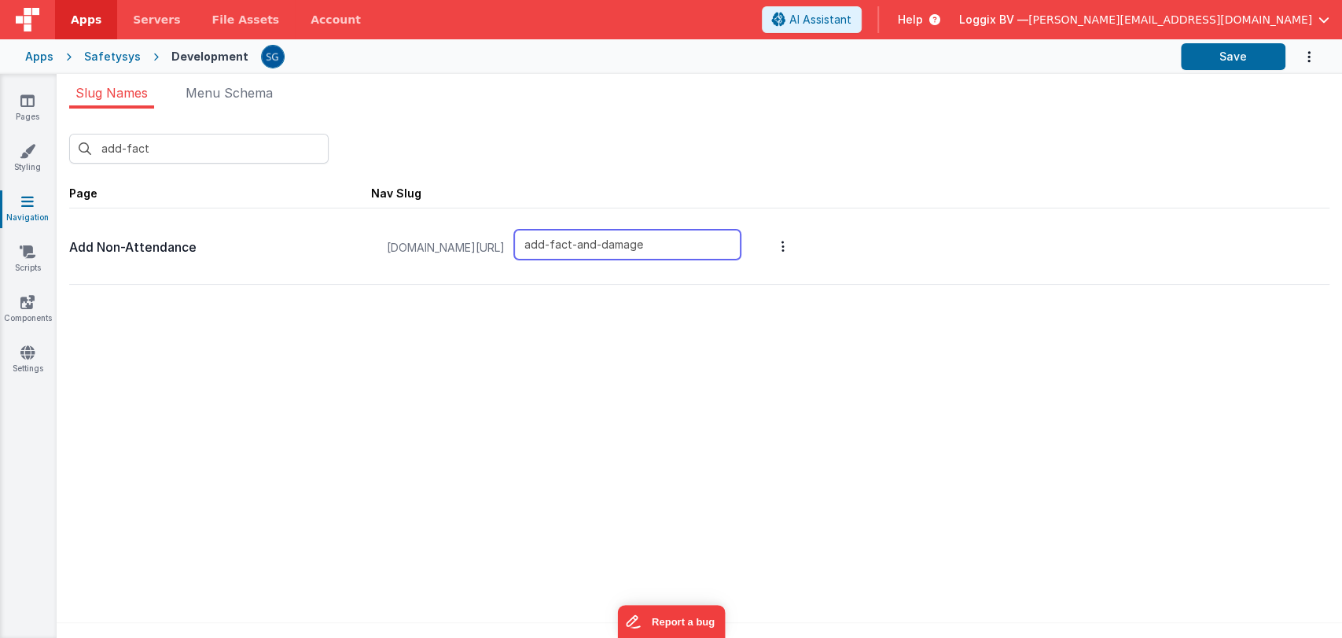
click at [664, 246] on input "add-fact-and-damage" at bounding box center [627, 245] width 226 height 30
click at [664, 248] on input "add-fact-and-damage" at bounding box center [627, 245] width 226 height 30
click at [697, 241] on input "add-fact-and-damage" at bounding box center [627, 245] width 226 height 30
click at [697, 242] on input "add-fact-and-damage" at bounding box center [627, 245] width 226 height 30
click at [697, 243] on input "add-fact-and-damage" at bounding box center [627, 245] width 226 height 30
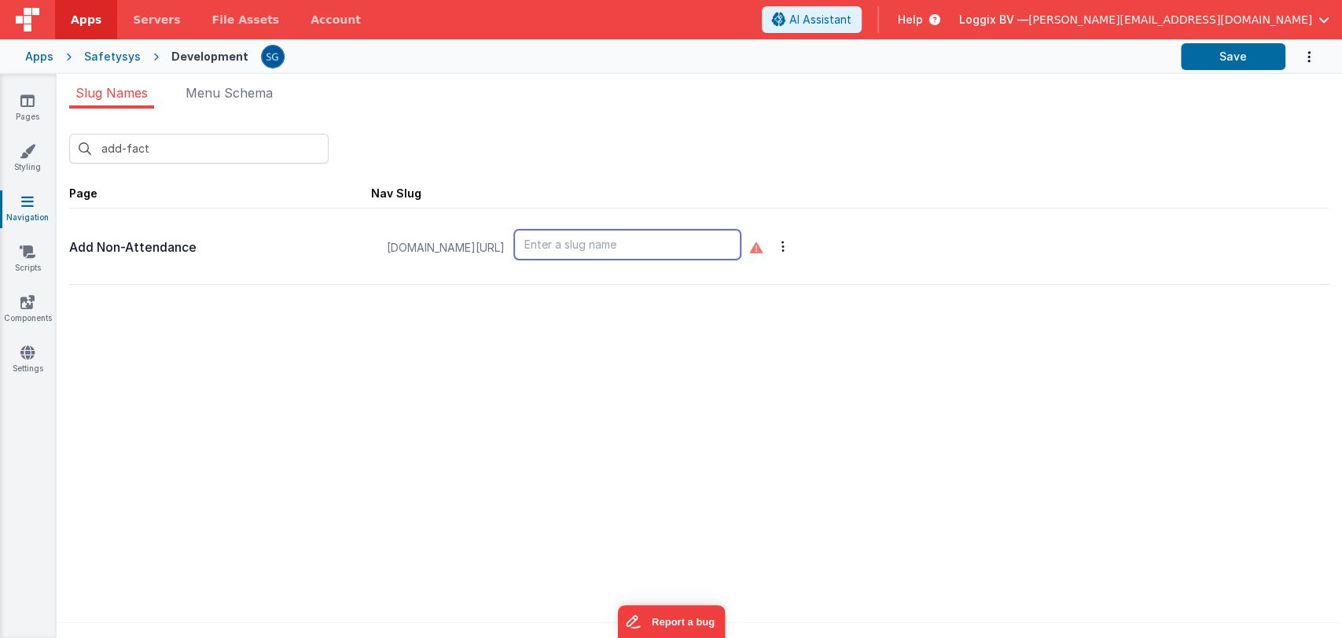
paste input "add-non-attendance"
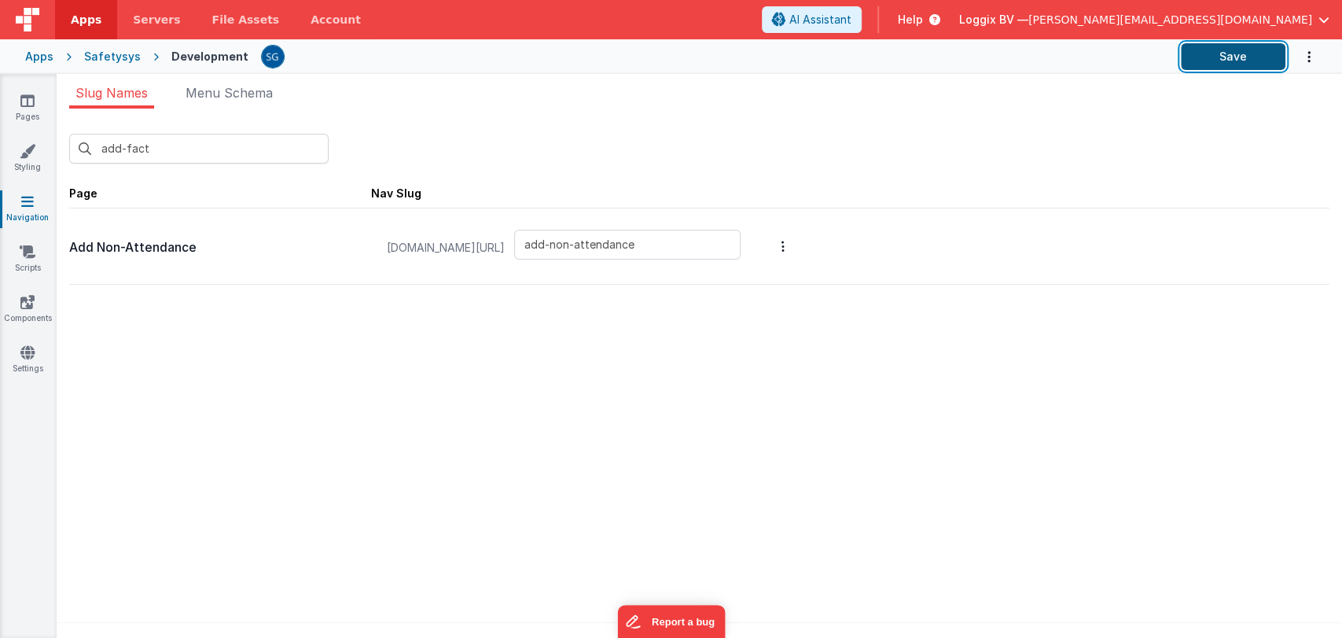
click at [1212, 61] on button "Save" at bounding box center [1233, 56] width 105 height 27
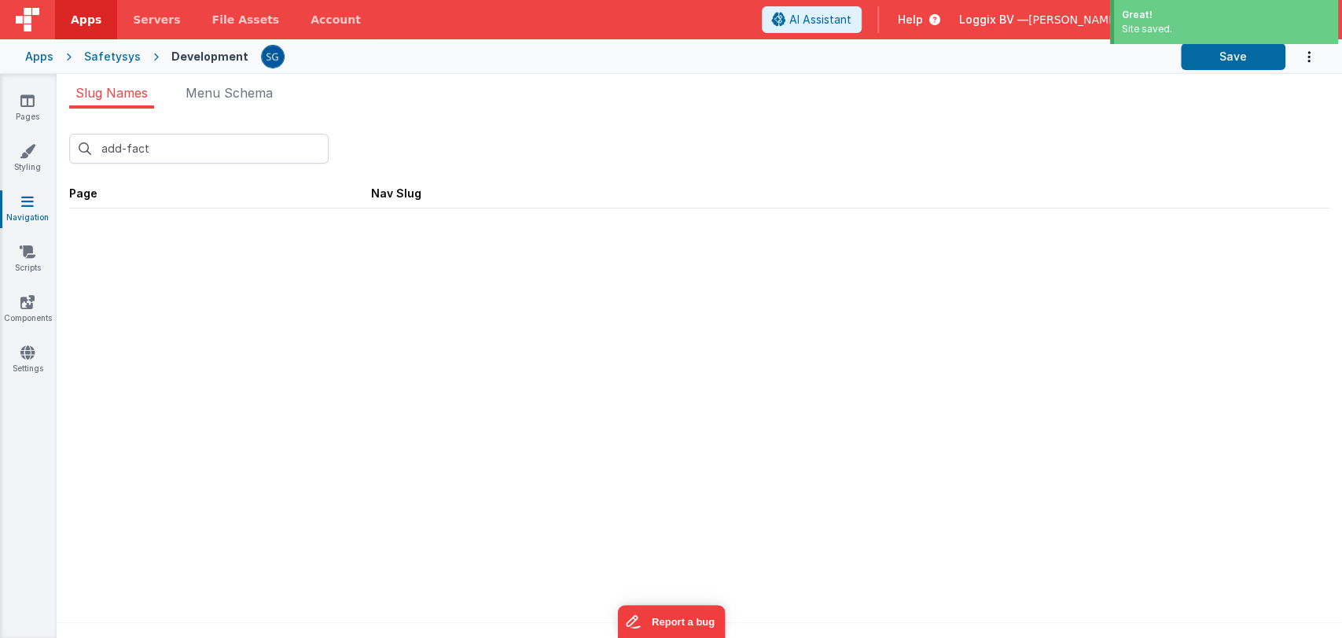
scroll to position [13, 0]
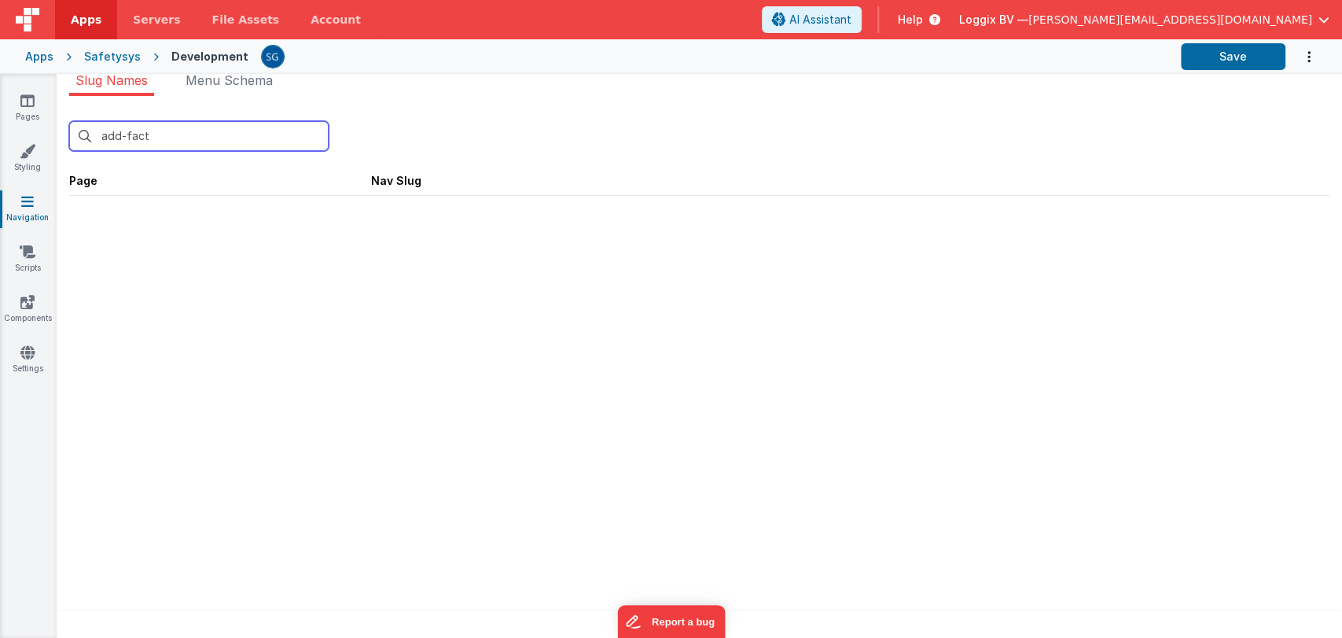
click at [201, 145] on input "add-fact" at bounding box center [198, 136] width 259 height 30
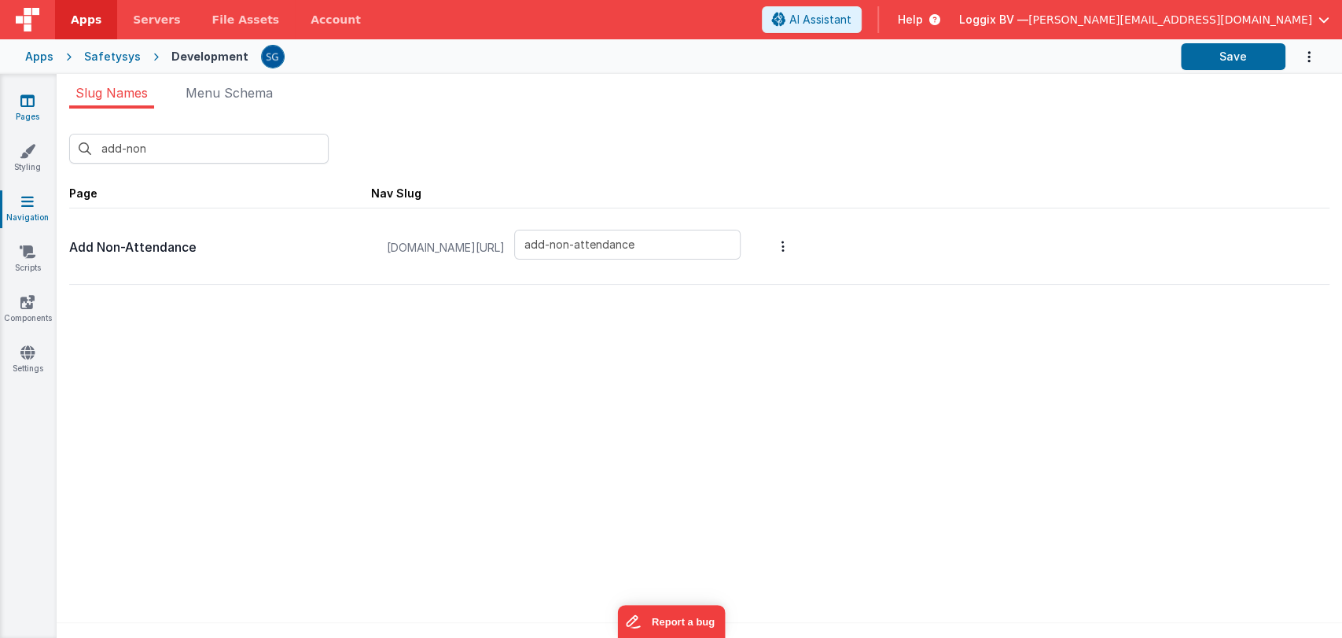
click at [33, 112] on link "Pages" at bounding box center [27, 108] width 57 height 31
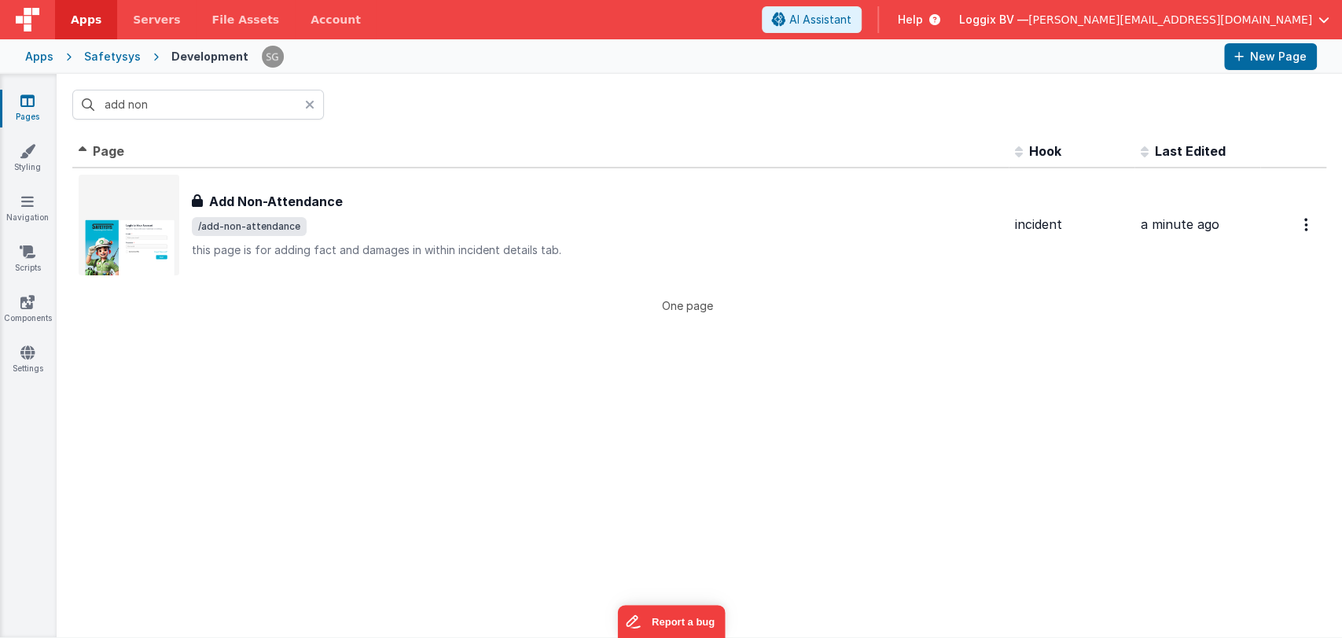
drag, startPoint x: 307, startPoint y: 107, endPoint x: 266, endPoint y: 105, distance: 41.7
click at [307, 107] on icon at bounding box center [309, 104] width 9 height 13
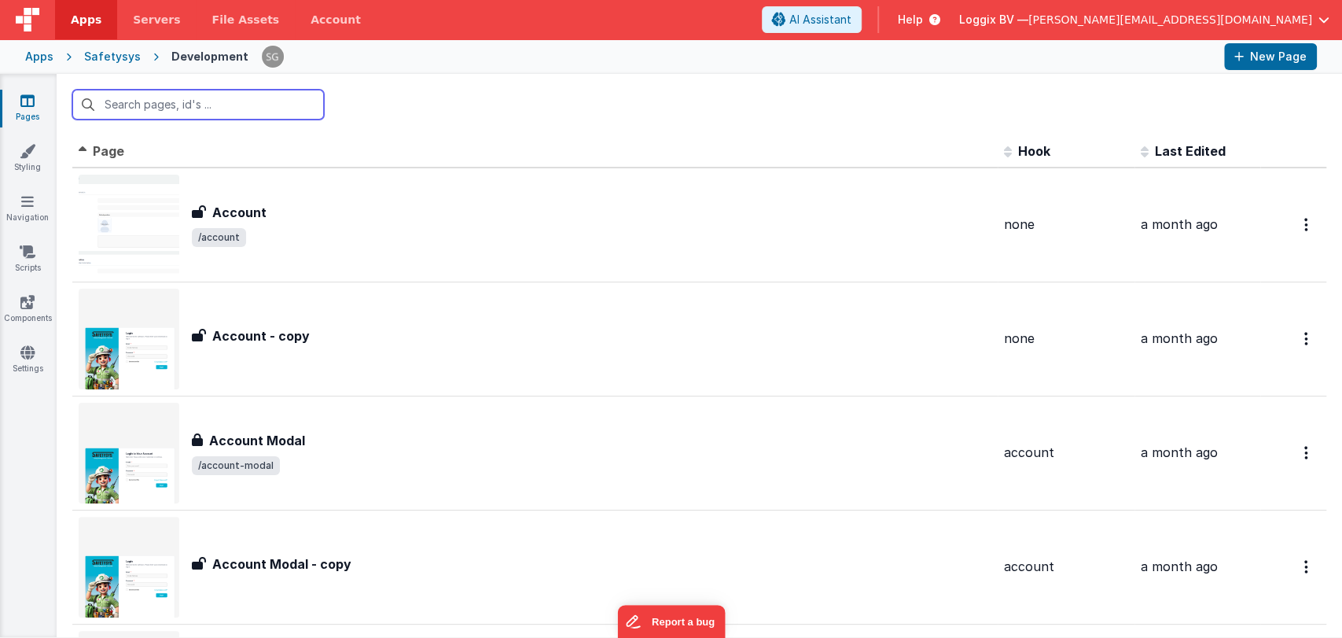
click at [227, 97] on input "text" at bounding box center [198, 105] width 252 height 30
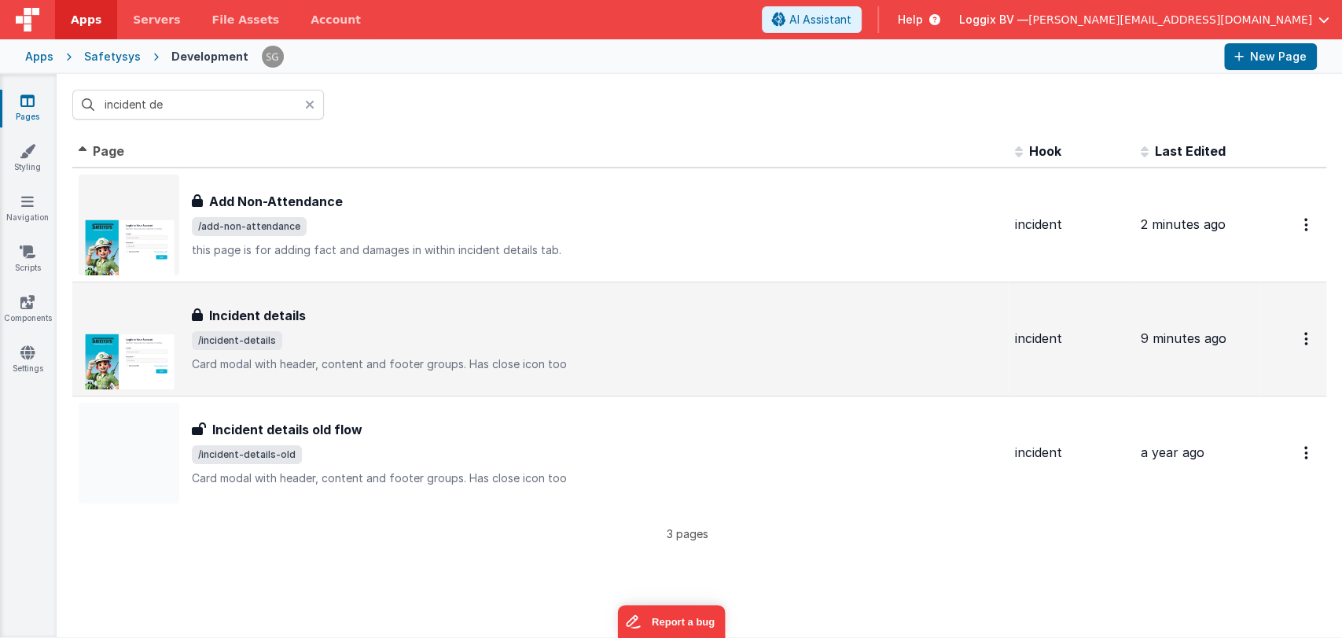
click at [300, 338] on span "/incident-details" at bounding box center [597, 340] width 811 height 19
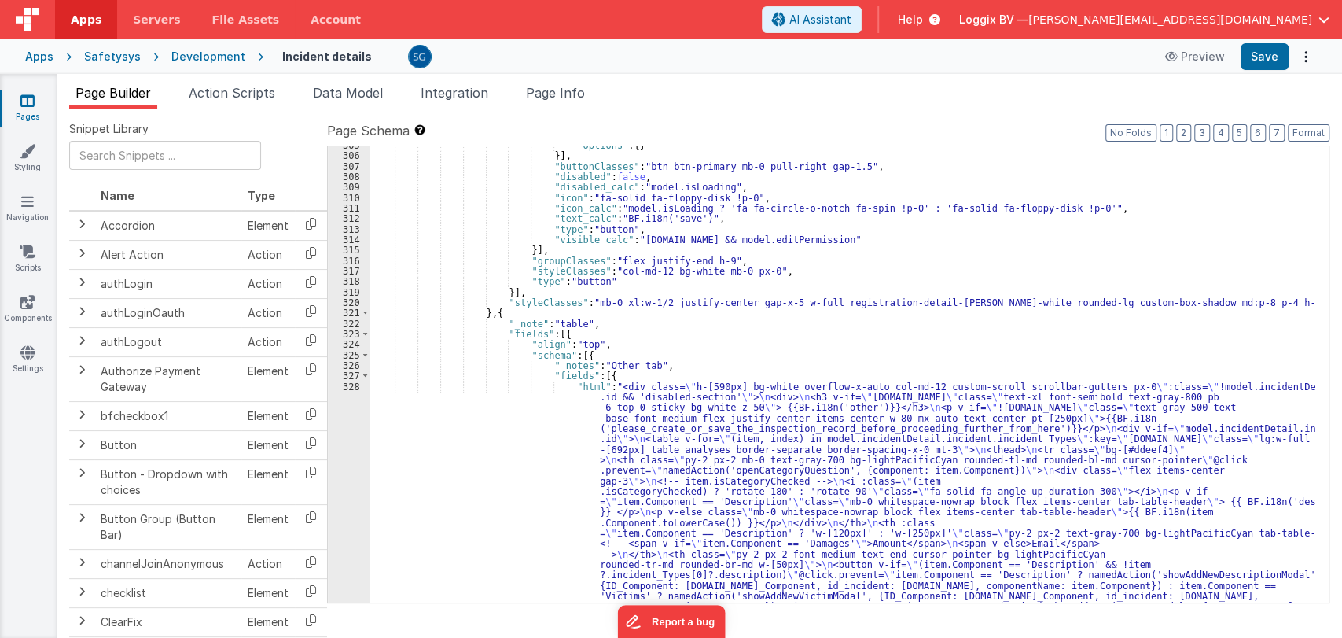
scroll to position [3843, 0]
click at [235, 96] on span "Action Scripts" at bounding box center [232, 93] width 86 height 16
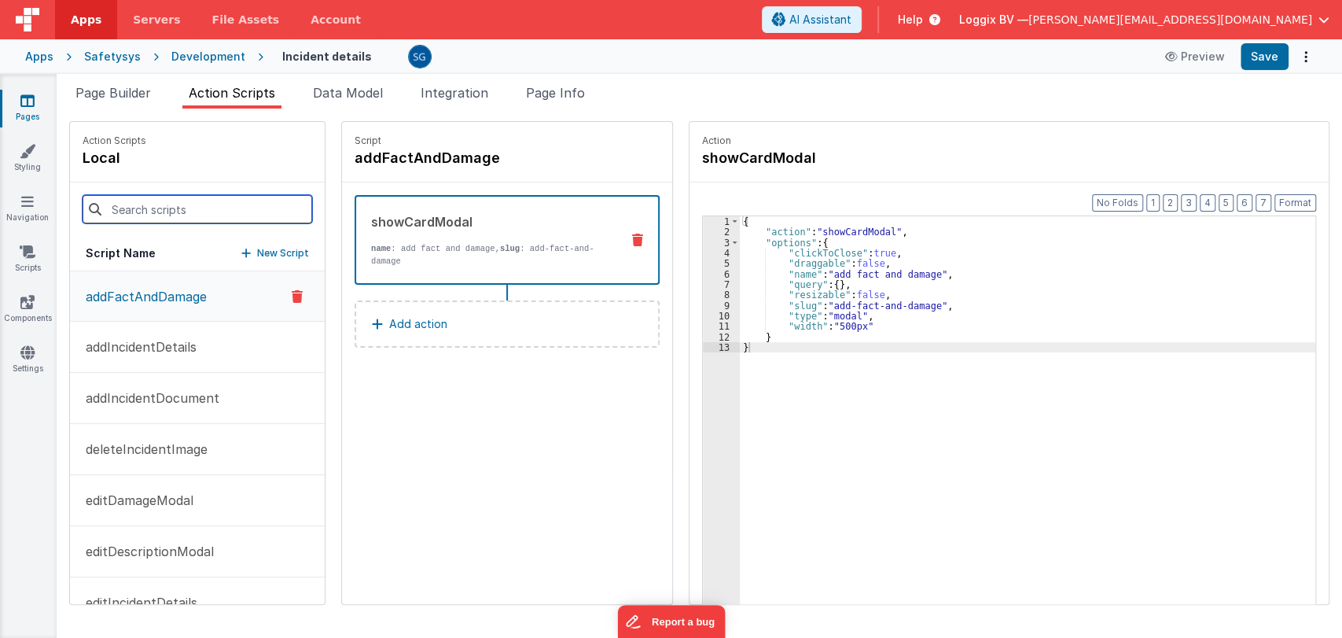
click at [182, 207] on input at bounding box center [198, 209] width 230 height 28
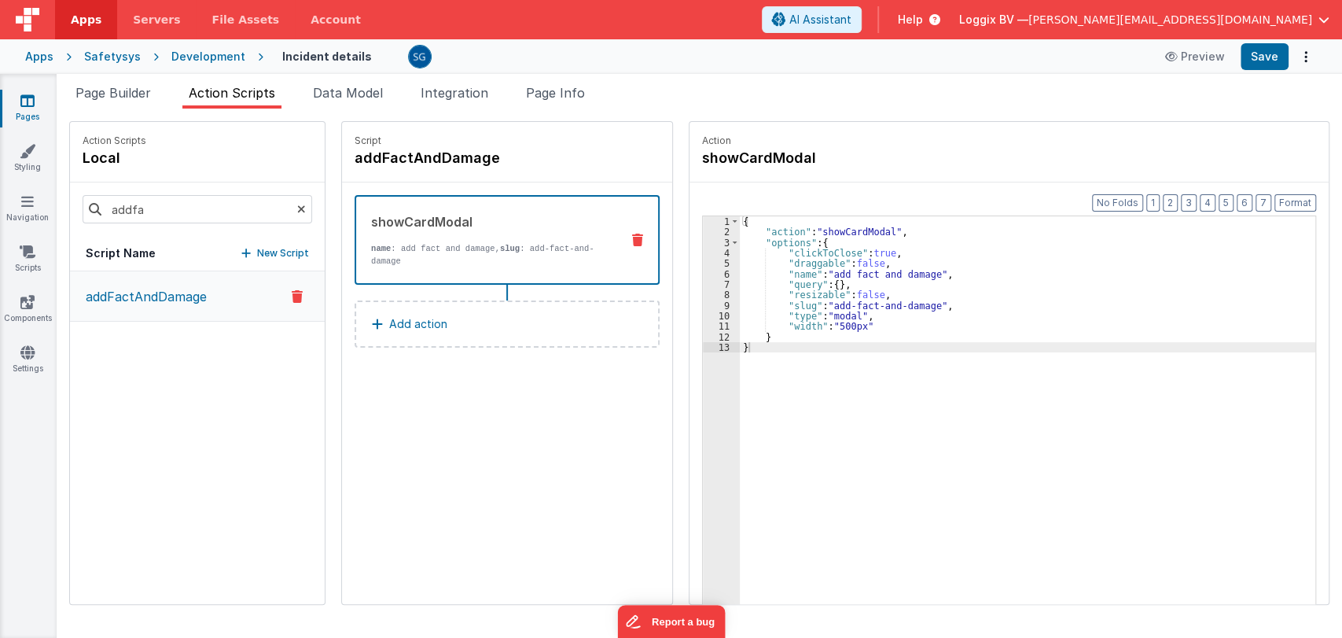
click at [156, 307] on button "addFactAndDamage" at bounding box center [197, 296] width 255 height 50
click at [186, 295] on p "addFactAndDamage" at bounding box center [141, 296] width 131 height 19
click at [764, 343] on div "{ "action" : "showCardModal" , "options" : { "clickToClose" : true , "draggable…" at bounding box center [1030, 445] width 580 height 458
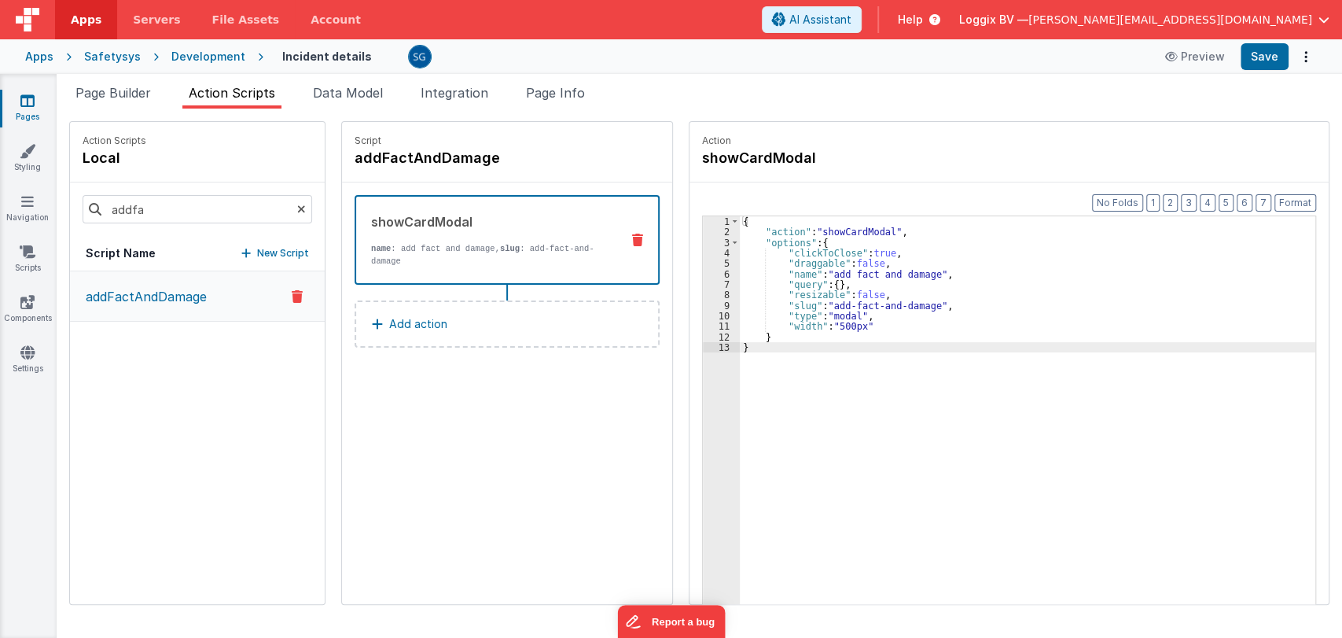
click at [767, 344] on div "{ "action" : "showCardModal" , "options" : { "clickToClose" : true , "draggable…" at bounding box center [1030, 445] width 580 height 458
click at [775, 343] on div "{ "action" : "showCardModal" , "options" : { "clickToClose" : true , "draggable…" at bounding box center [1030, 445] width 580 height 458
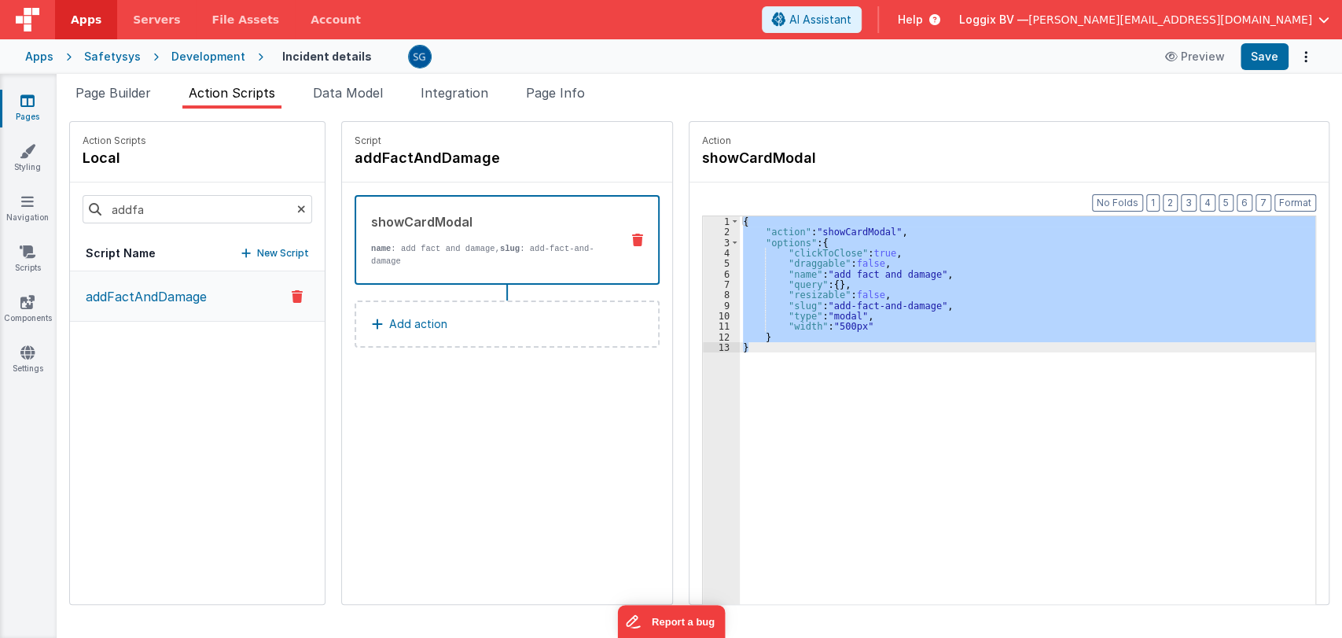
click at [297, 209] on icon at bounding box center [301, 208] width 9 height 53
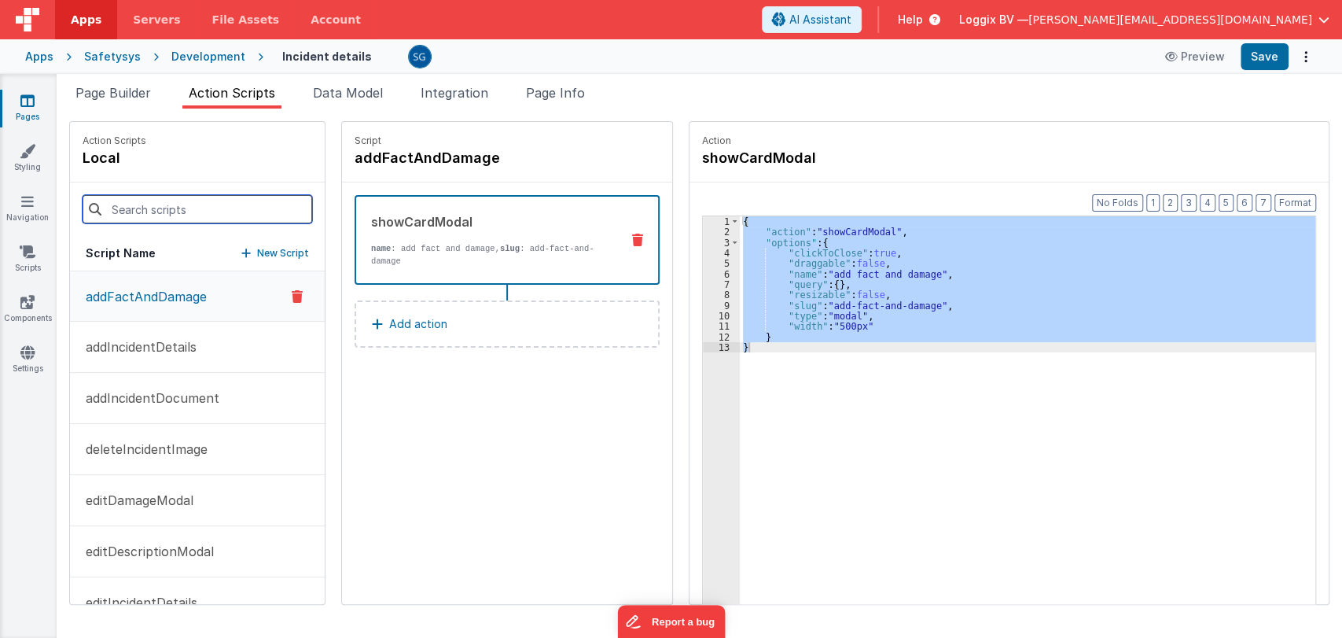
click at [250, 206] on input at bounding box center [198, 209] width 230 height 28
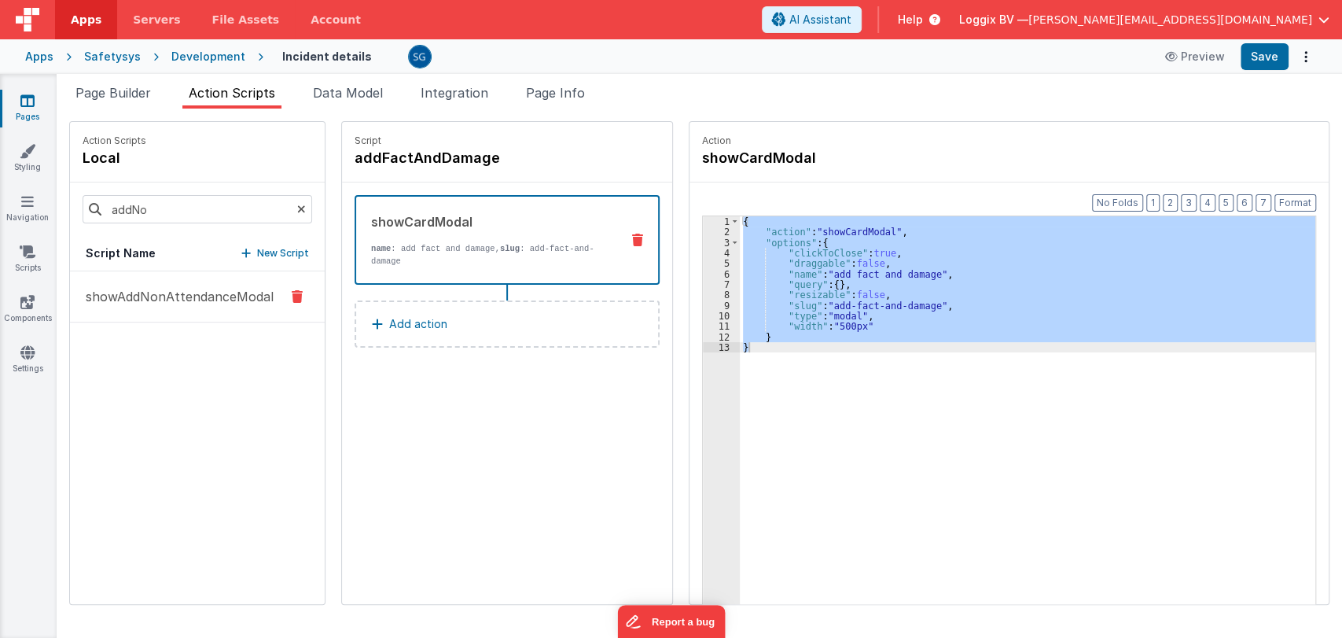
click at [173, 287] on p "showAddNonAttendanceModal" at bounding box center [174, 296] width 197 height 19
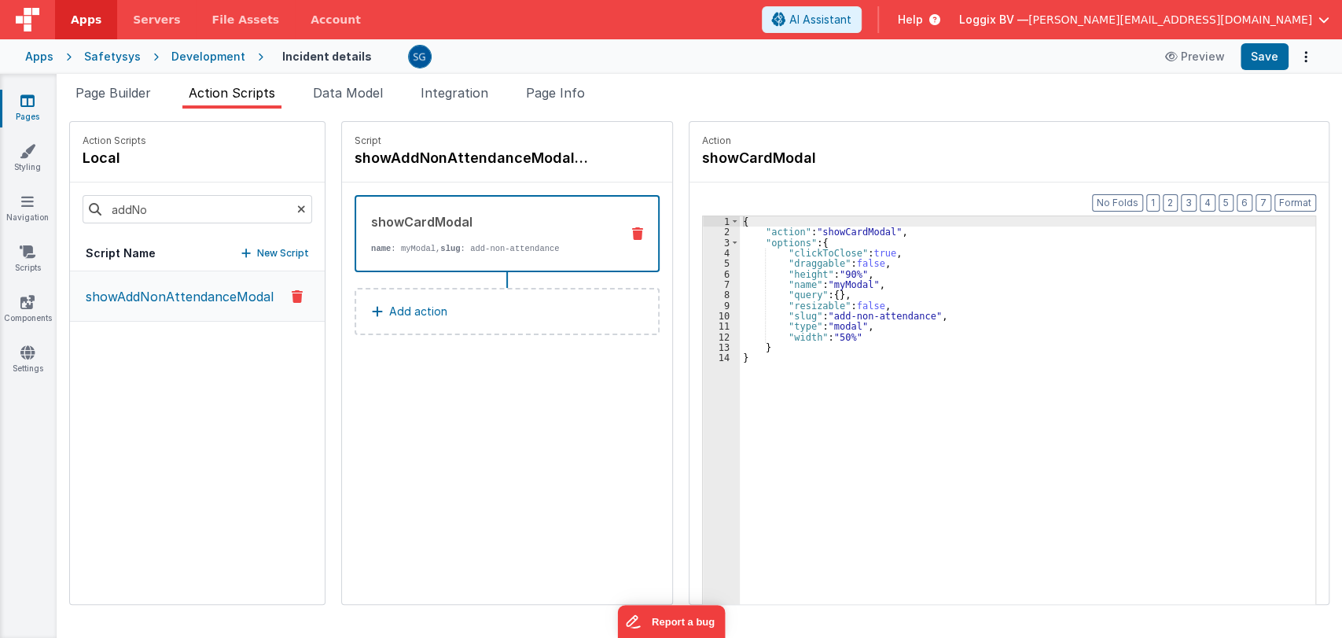
click at [767, 358] on div "{ "action" : "showCardModal" , "options" : { "clickToClose" : true , "draggable…" at bounding box center [1030, 445] width 580 height 458
click at [766, 360] on div "{ "action" : "showCardModal" , "options" : { "clickToClose" : true , "draggable…" at bounding box center [1030, 445] width 580 height 458
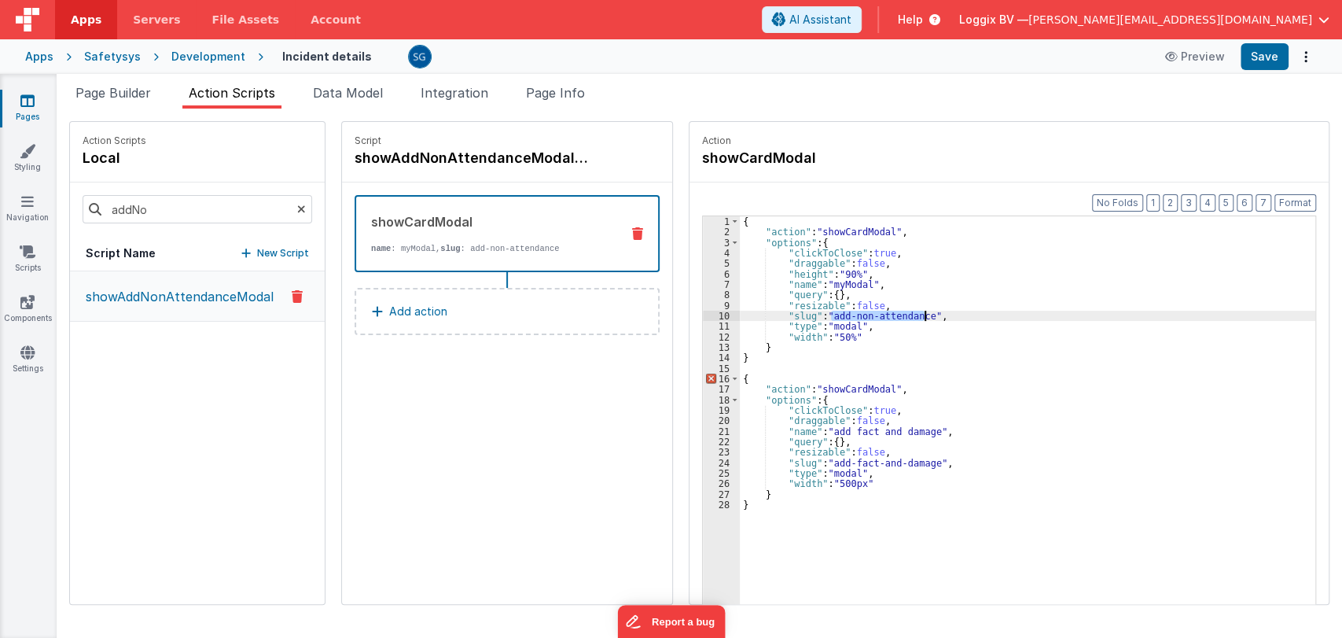
drag, startPoint x: 826, startPoint y: 316, endPoint x: 916, endPoint y: 315, distance: 90.4
click at [916, 315] on div "{ "action" : "showCardModal" , "options" : { "clickToClose" : true , "draggable…" at bounding box center [1030, 445] width 580 height 458
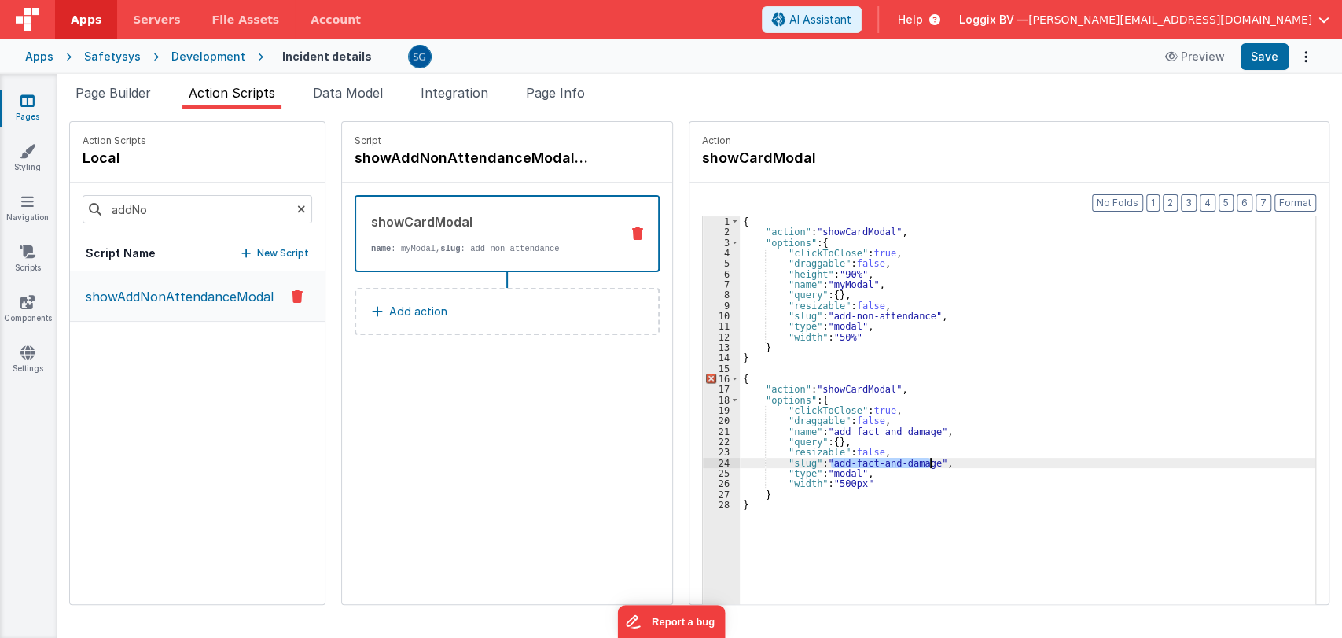
drag, startPoint x: 827, startPoint y: 461, endPoint x: 922, endPoint y: 463, distance: 95.2
click at [922, 463] on div "{ "action" : "showCardModal" , "options" : { "clickToClose" : true , "draggable…" at bounding box center [1030, 445] width 580 height 458
click at [830, 429] on div "{ "action" : "showCardModal" , "options" : { "clickToClose" : true , "draggable…" at bounding box center [1030, 445] width 580 height 458
click at [826, 429] on div "{ "action" : "showCardModal" , "options" : { "clickToClose" : true , "draggable…" at bounding box center [1030, 445] width 580 height 458
click at [923, 432] on div "{ "action" : "showCardModal" , "options" : { "clickToClose" : true , "draggable…" at bounding box center [1030, 445] width 580 height 458
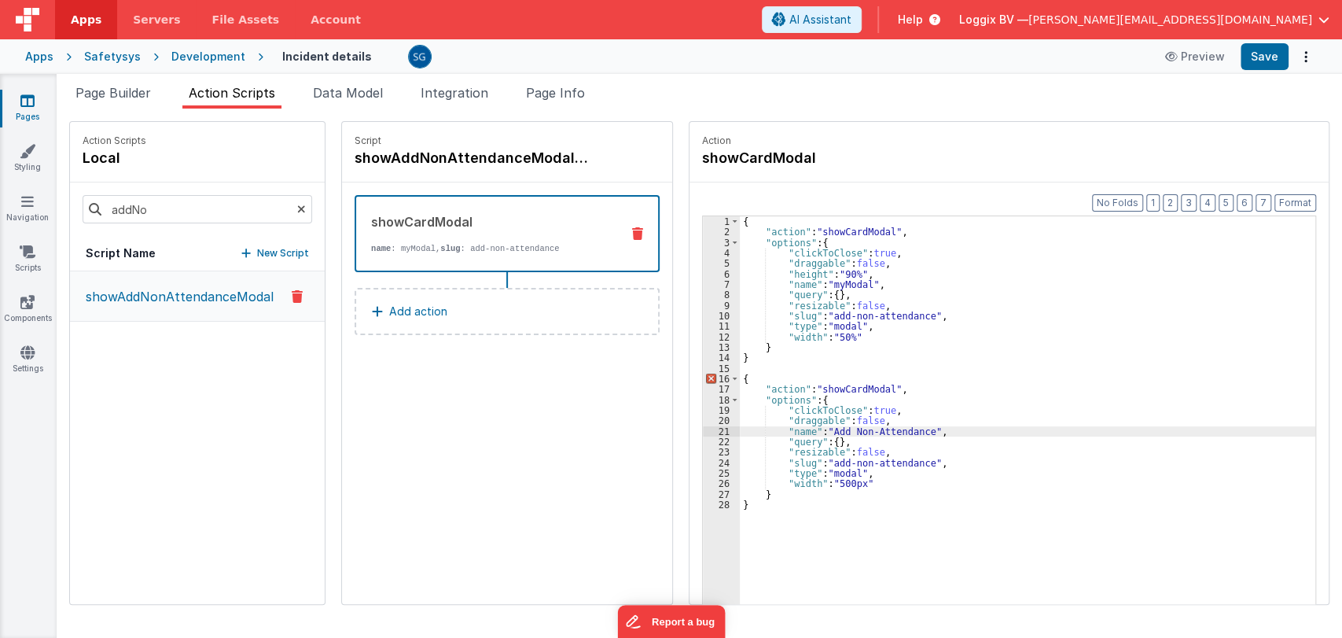
click at [744, 368] on div "{ "action" : "showCardModal" , "options" : { "clickToClose" : true , "draggable…" at bounding box center [1030, 445] width 580 height 458
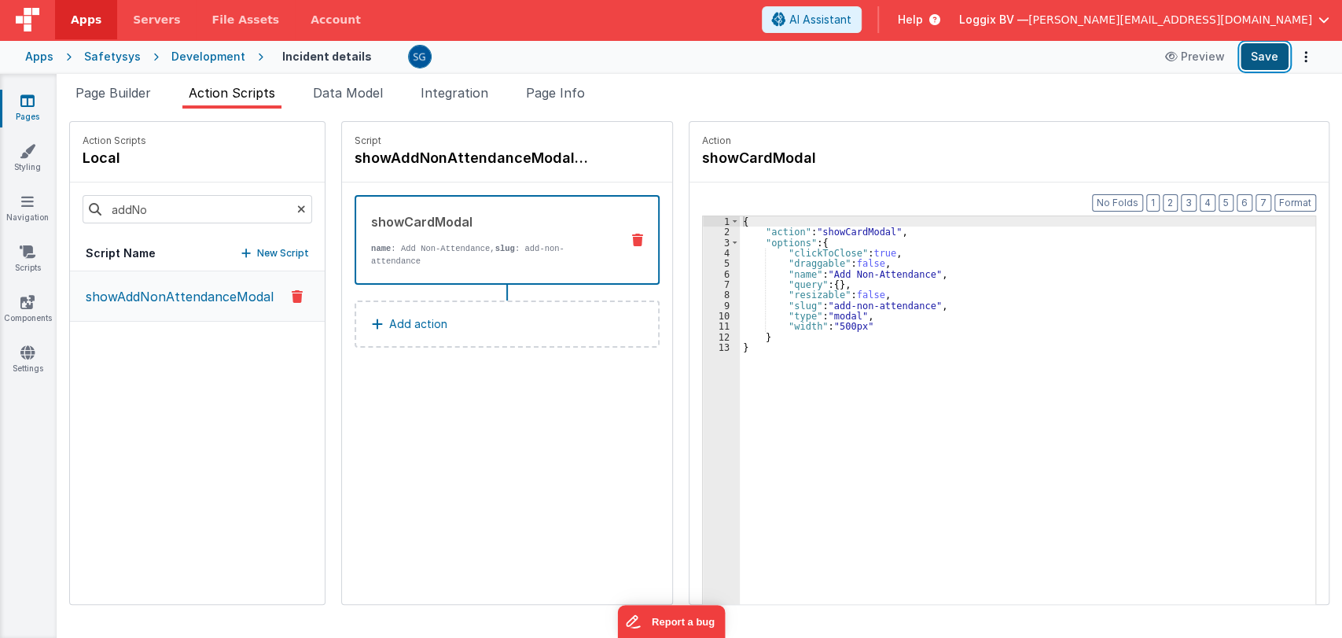
click at [1264, 55] on button "Save" at bounding box center [1265, 56] width 48 height 27
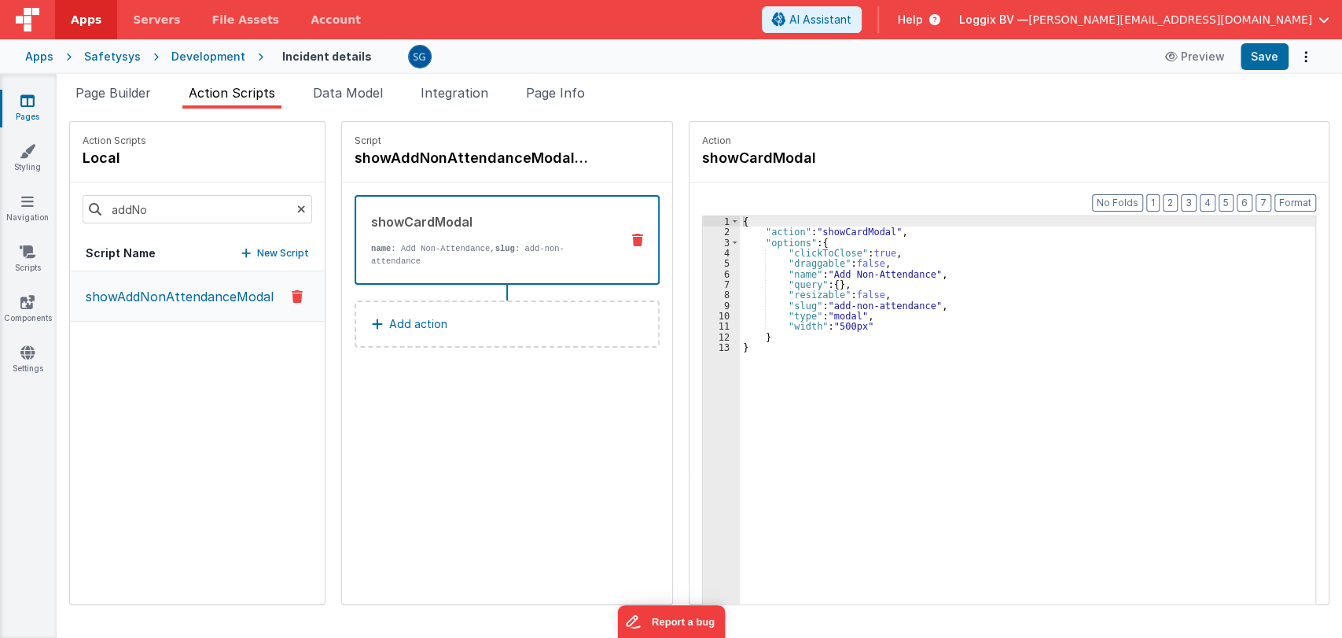
click at [24, 111] on link "Pages" at bounding box center [27, 108] width 57 height 31
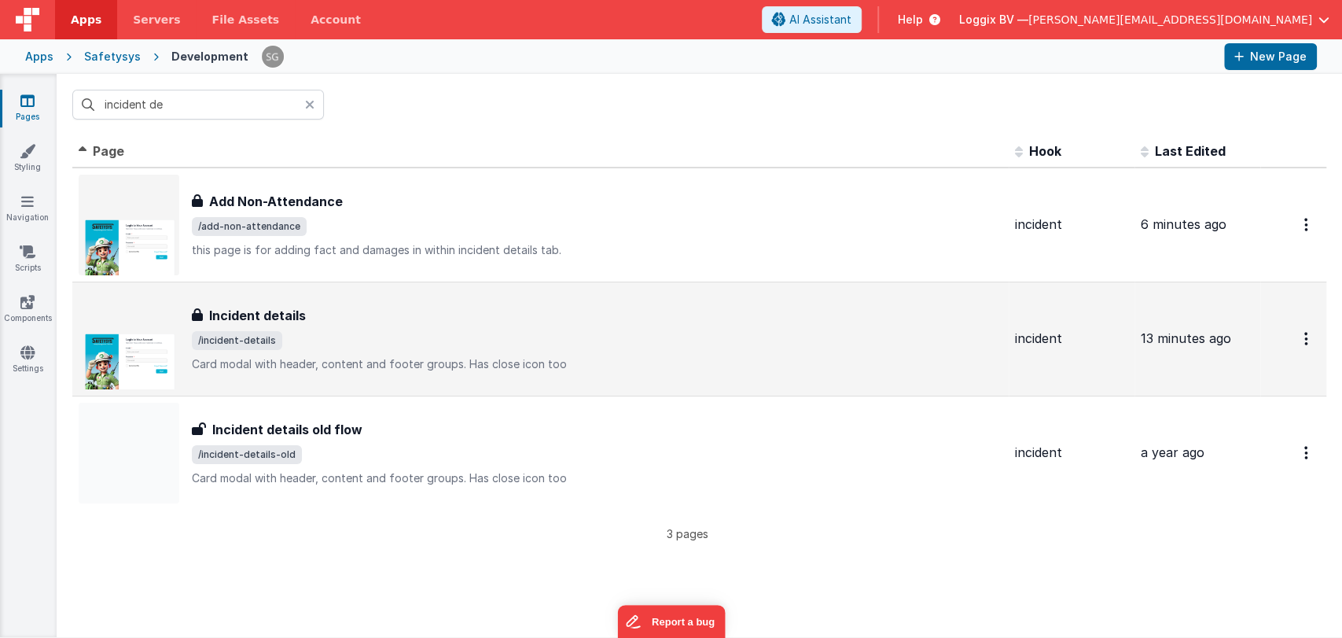
click at [267, 307] on h3 "Incident details" at bounding box center [257, 315] width 97 height 19
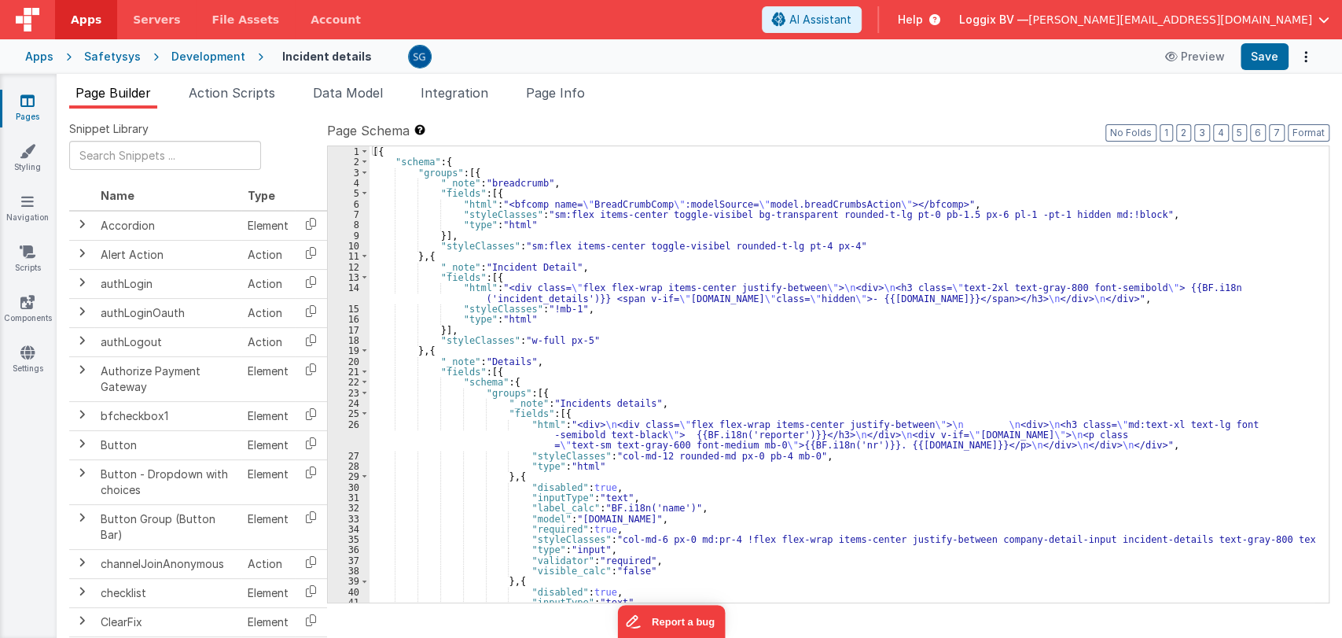
click at [622, 361] on div "[{ "schema" : { "groups" : [{ "_note" : "breadcrumb" , "fields" : [{ "html" : "…" at bounding box center [843, 384] width 946 height 477
click at [623, 392] on div "[{ "schema" : { "groups" : [{ "_note" : "breadcrumb" , "fields" : [{ "html" : "…" at bounding box center [843, 384] width 946 height 477
click at [661, 397] on div "[{ "schema" : { "groups" : [{ "_note" : "breadcrumb" , "fields" : [{ "html" : "…" at bounding box center [843, 384] width 946 height 477
click at [661, 403] on div "[{ "schema" : { "groups" : [{ "_note" : "breadcrumb" , "fields" : [{ "html" : "…" at bounding box center [843, 384] width 946 height 477
click at [238, 96] on span "Action Scripts" at bounding box center [232, 93] width 86 height 16
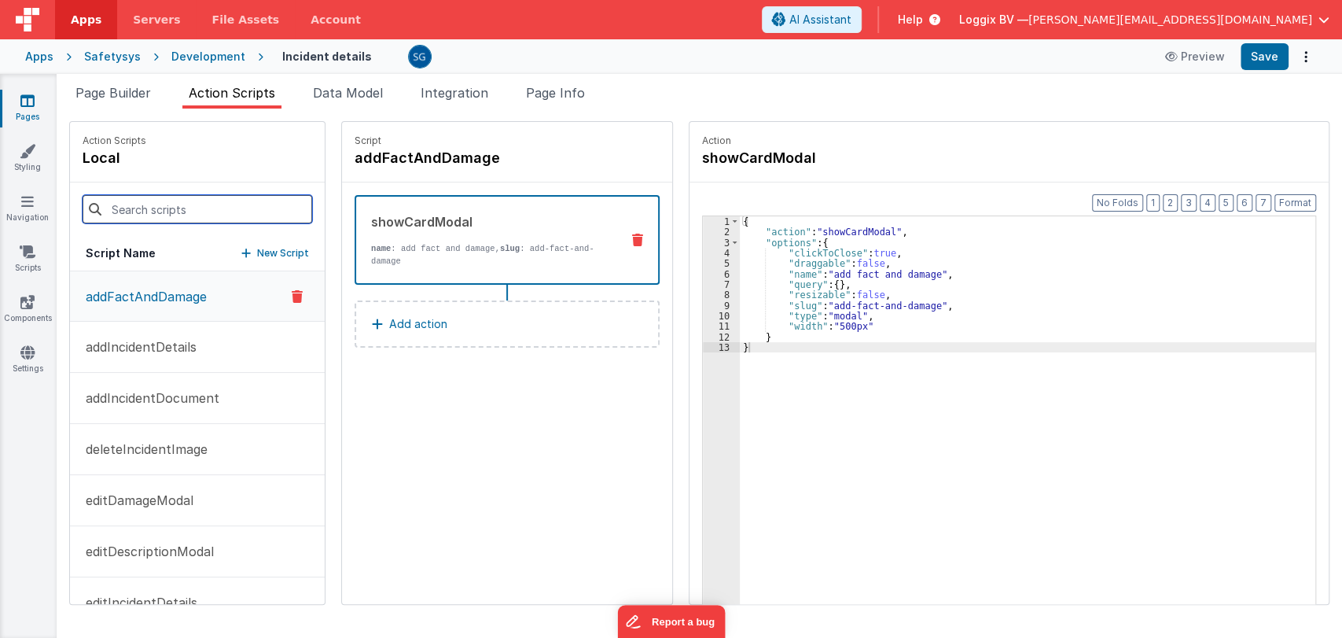
click at [194, 217] on input at bounding box center [198, 209] width 230 height 28
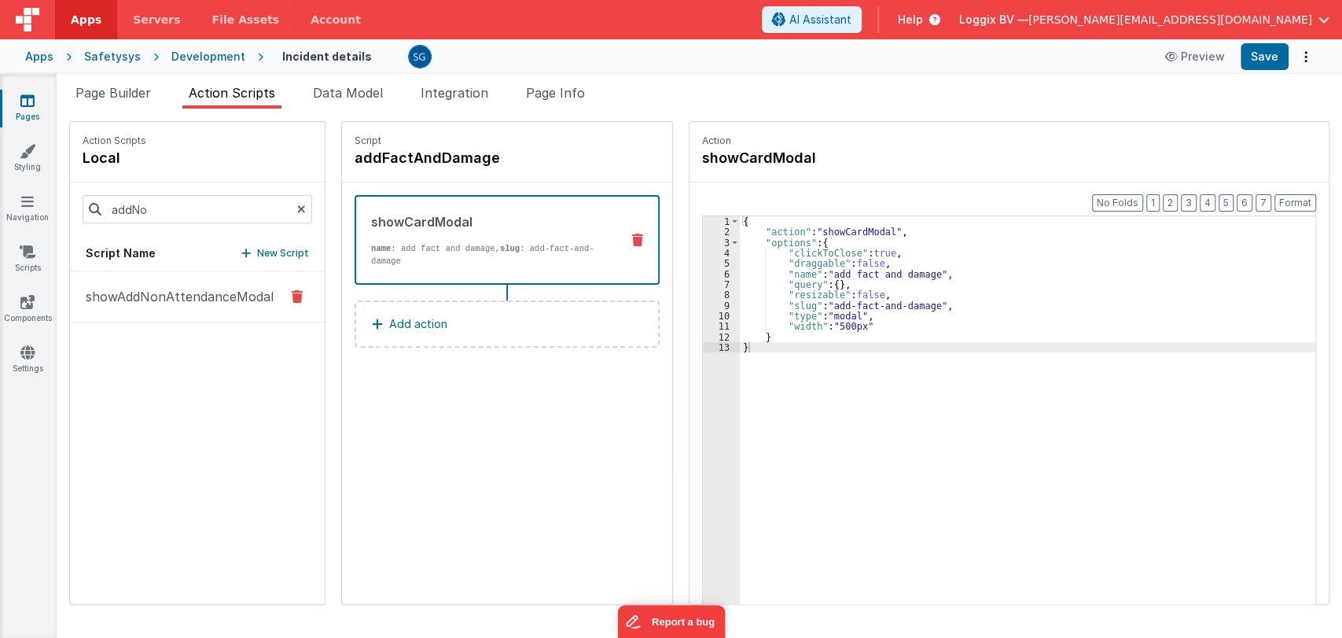
click at [201, 293] on p "showAddNonAttendanceModal" at bounding box center [174, 296] width 197 height 19
click at [134, 94] on span "Page Builder" at bounding box center [112, 93] width 75 height 16
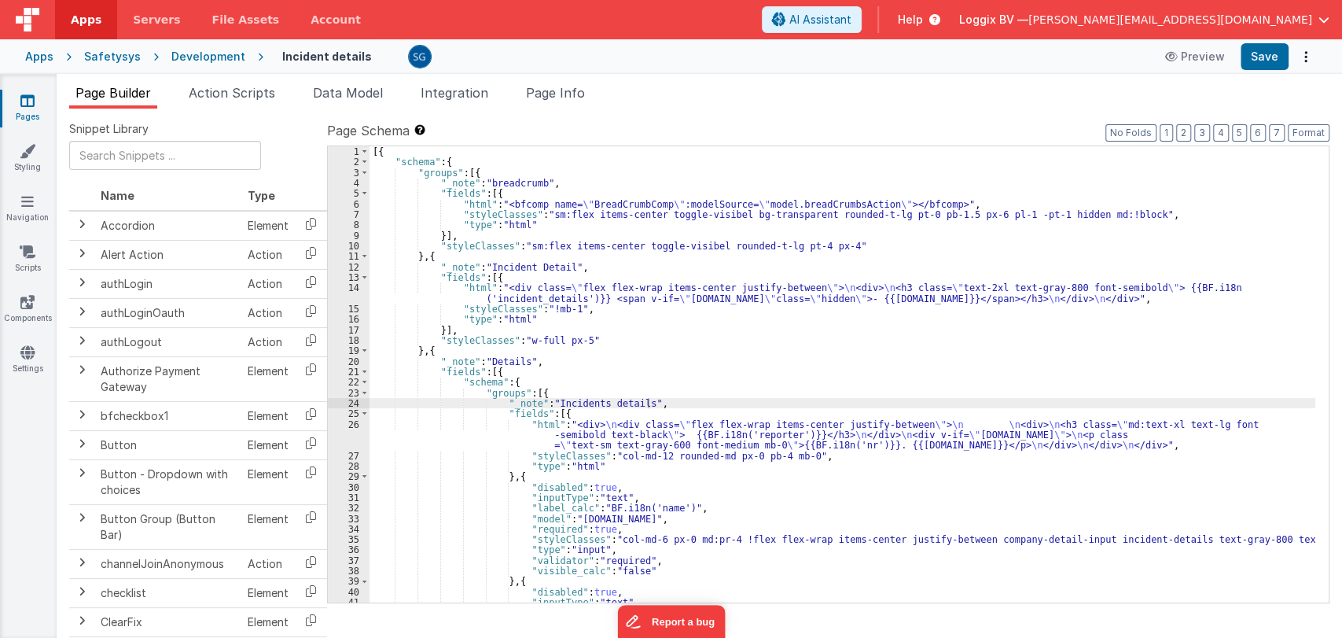
click at [701, 367] on div "[{ "schema" : { "groups" : [{ "_note" : "breadcrumb" , "fields" : [{ "html" : "…" at bounding box center [843, 384] width 946 height 477
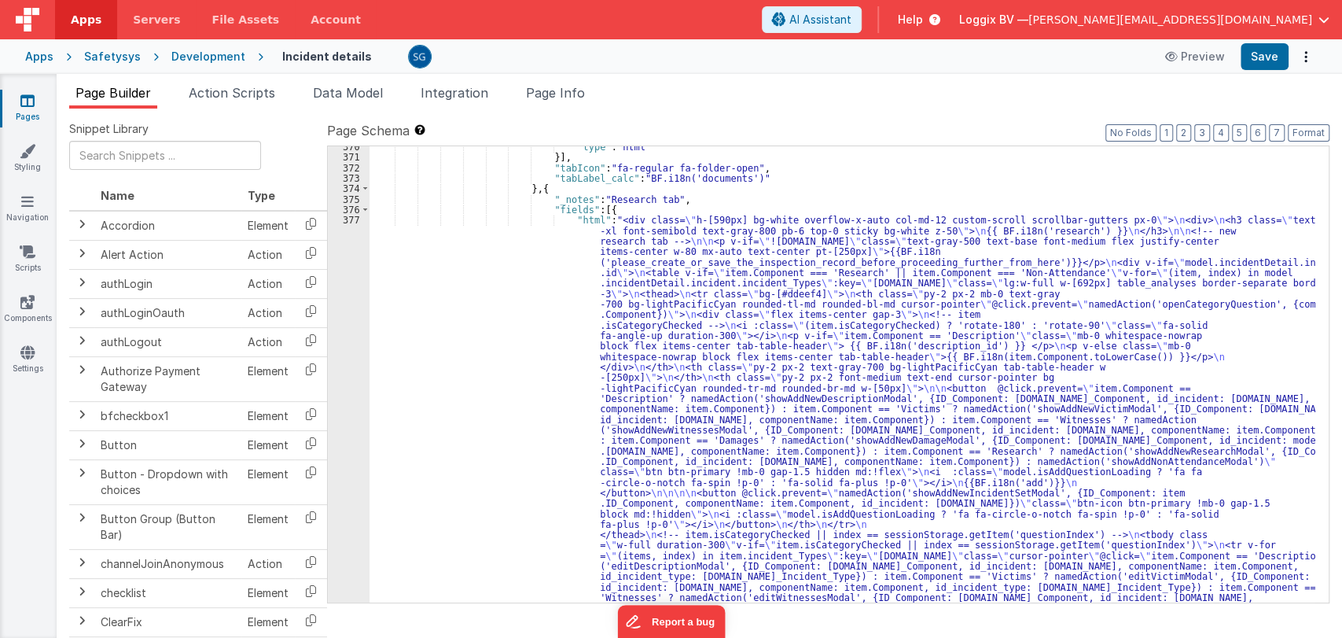
scroll to position [6396, 0]
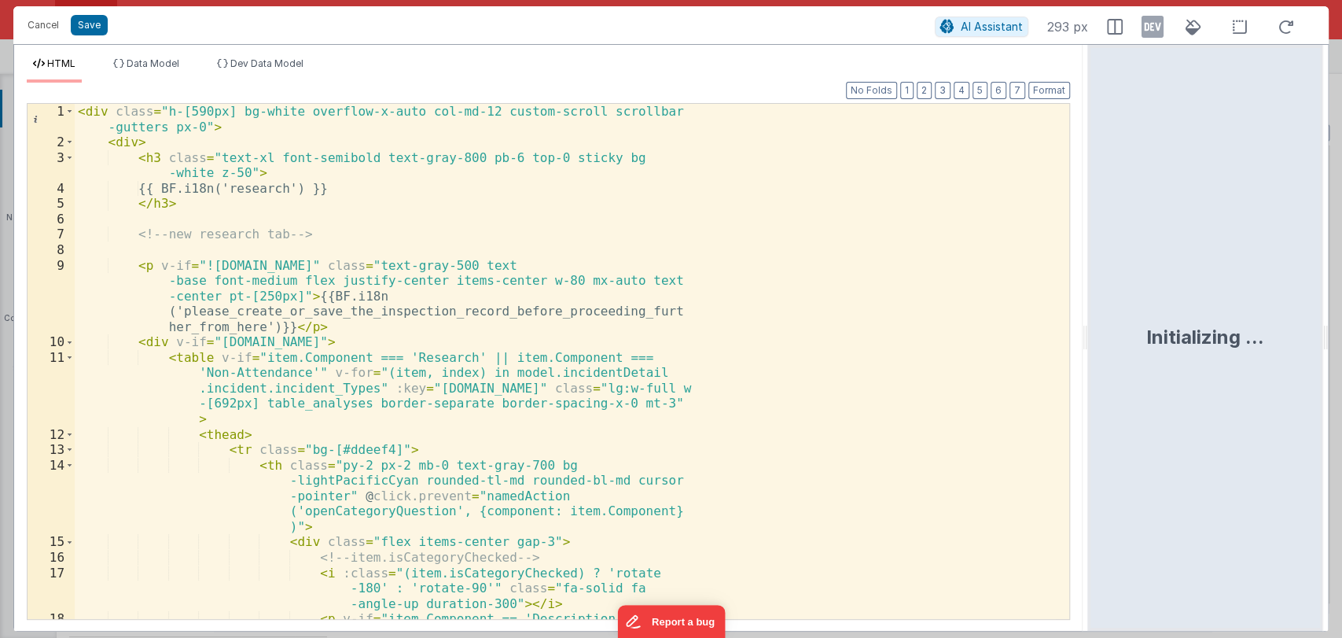
drag, startPoint x: 665, startPoint y: 336, endPoint x: 1090, endPoint y: 310, distance: 425.4
click at [1090, 310] on html "Cancel Save AI Assistant 293 px HTML Data Model Dev Data Model Format 7 6 5 4 3…" at bounding box center [671, 319] width 1342 height 638
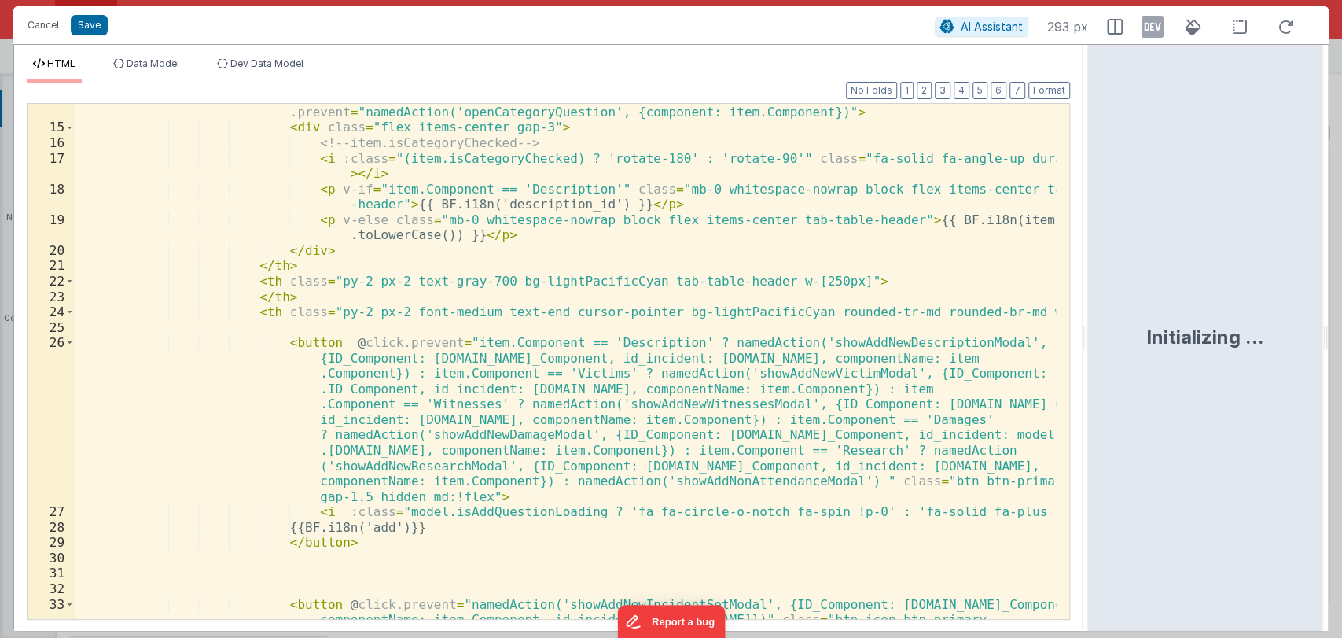
scroll to position [246, 0]
click at [605, 484] on div "< th class = "py-2 px-2 mb-0 text-gray-700 bg-lightPacificCyan rounded-tl-md ro…" at bounding box center [565, 383] width 981 height 592
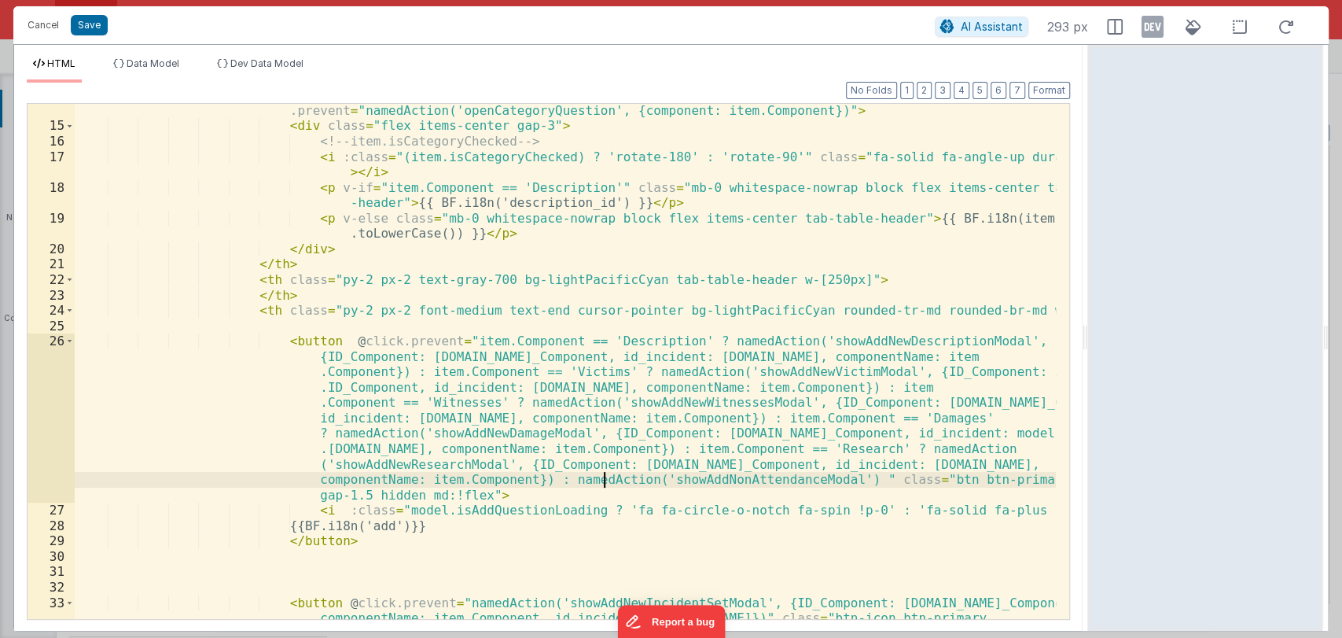
click at [671, 481] on div "< th class = "py-2 px-2 mb-0 text-gray-700 bg-lightPacificCyan rounded-tl-md ro…" at bounding box center [565, 383] width 981 height 592
click at [687, 500] on div "< th class = "py-2 px-2 mb-0 text-gray-700 bg-lightPacificCyan rounded-tl-md ro…" at bounding box center [565, 383] width 981 height 592
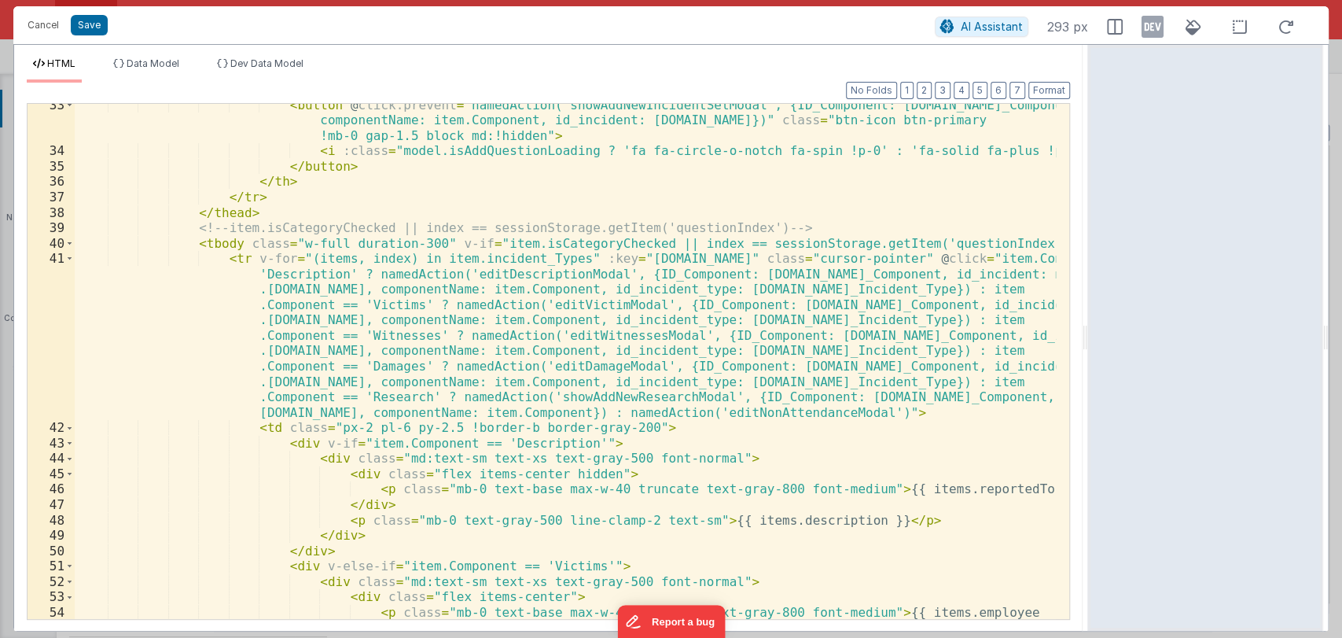
scroll to position [744, 0]
click at [874, 517] on div "< button @ click.prevent = "namedAction('showAddNewIncidentSetModal', {ID_Compo…" at bounding box center [565, 394] width 981 height 592
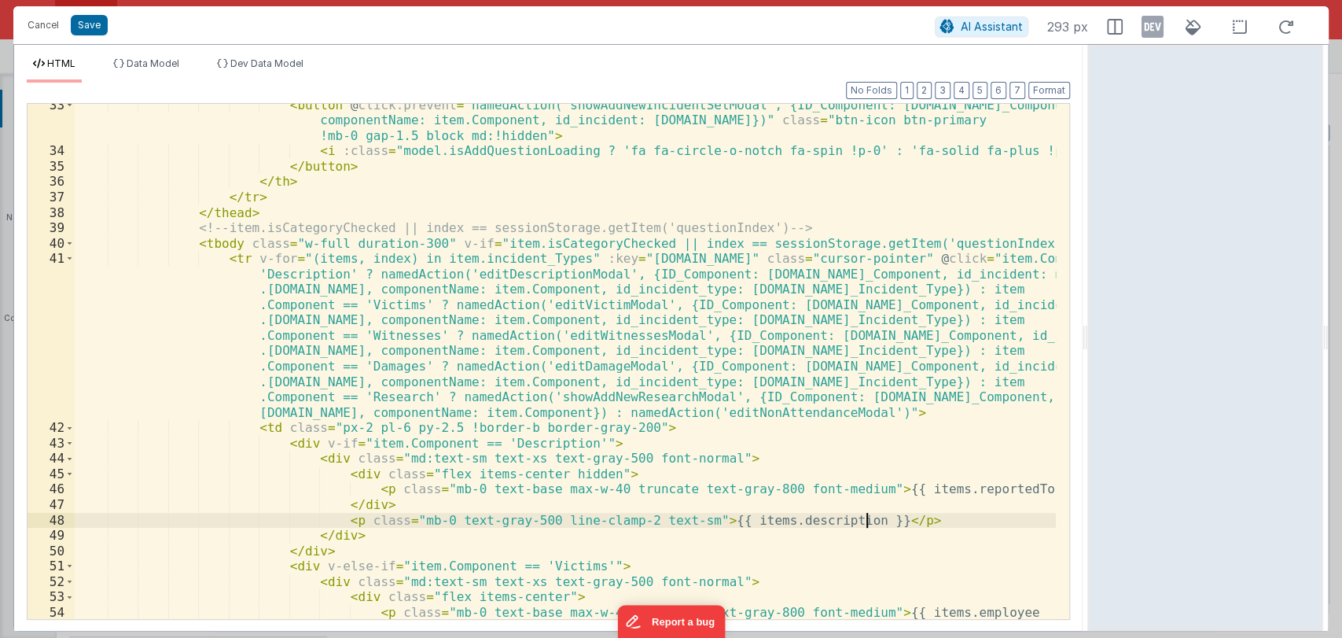
click at [988, 411] on div "< button @ click.prevent = "namedAction('showAddNewIncidentSetModal', {ID_Compo…" at bounding box center [565, 394] width 981 height 592
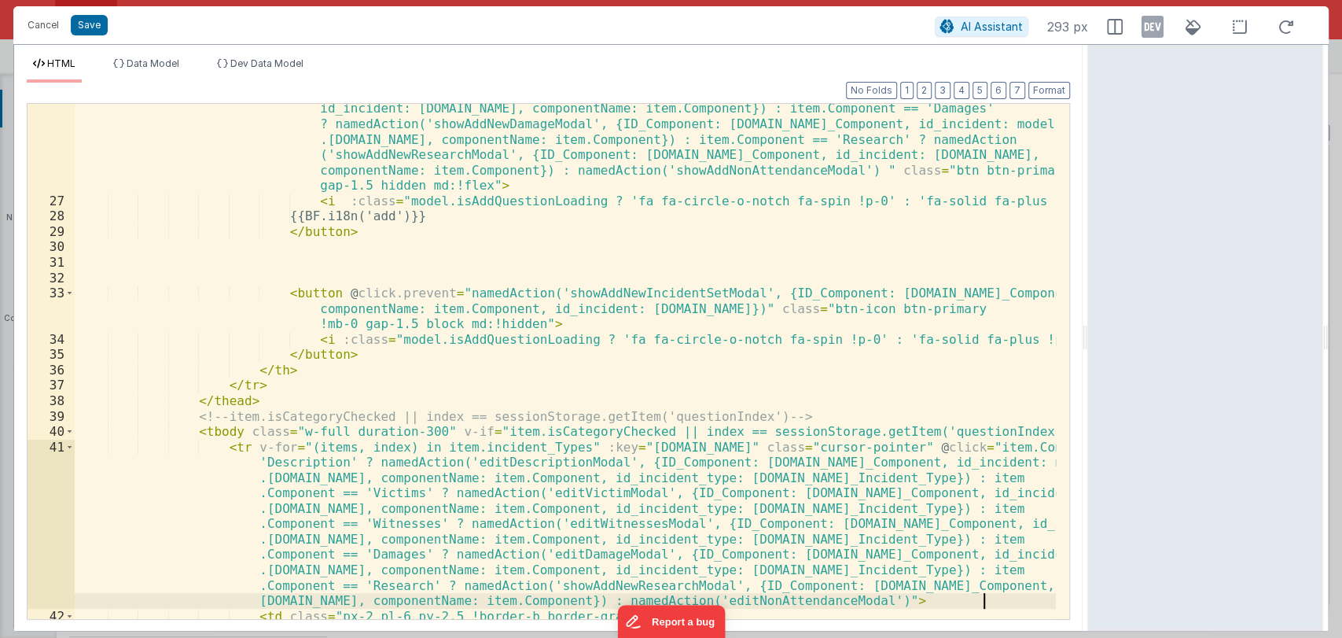
scroll to position [538, 0]
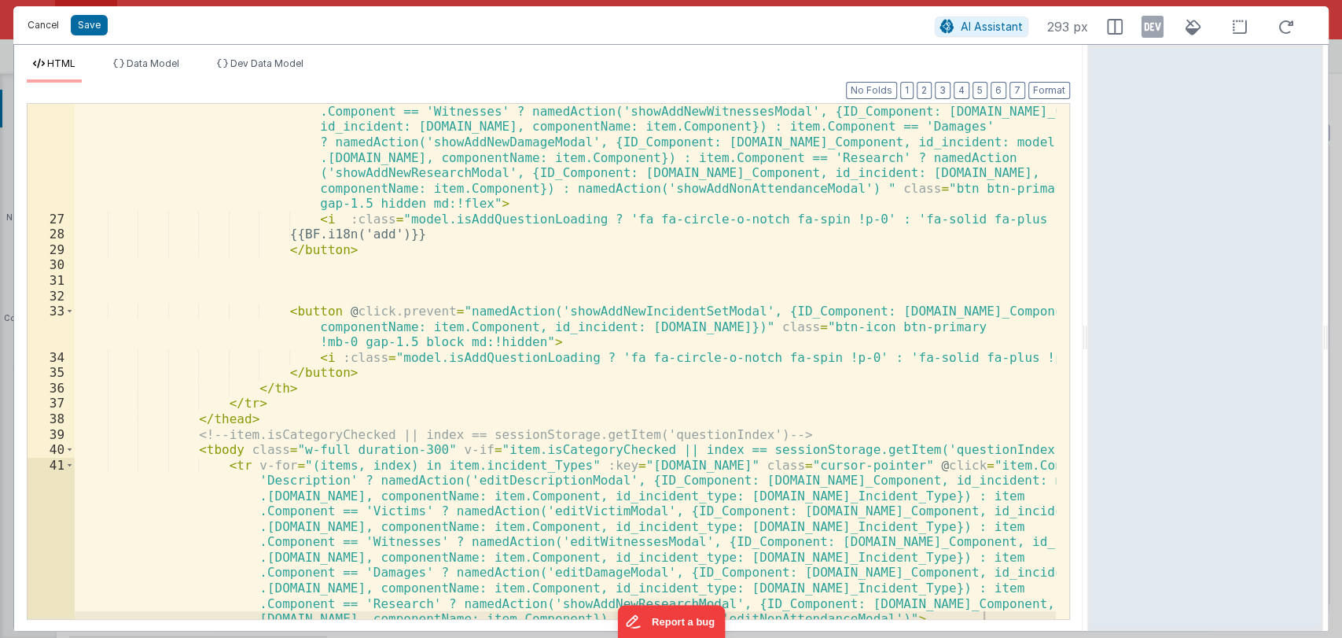
click at [56, 30] on button "Cancel" at bounding box center [43, 25] width 47 height 22
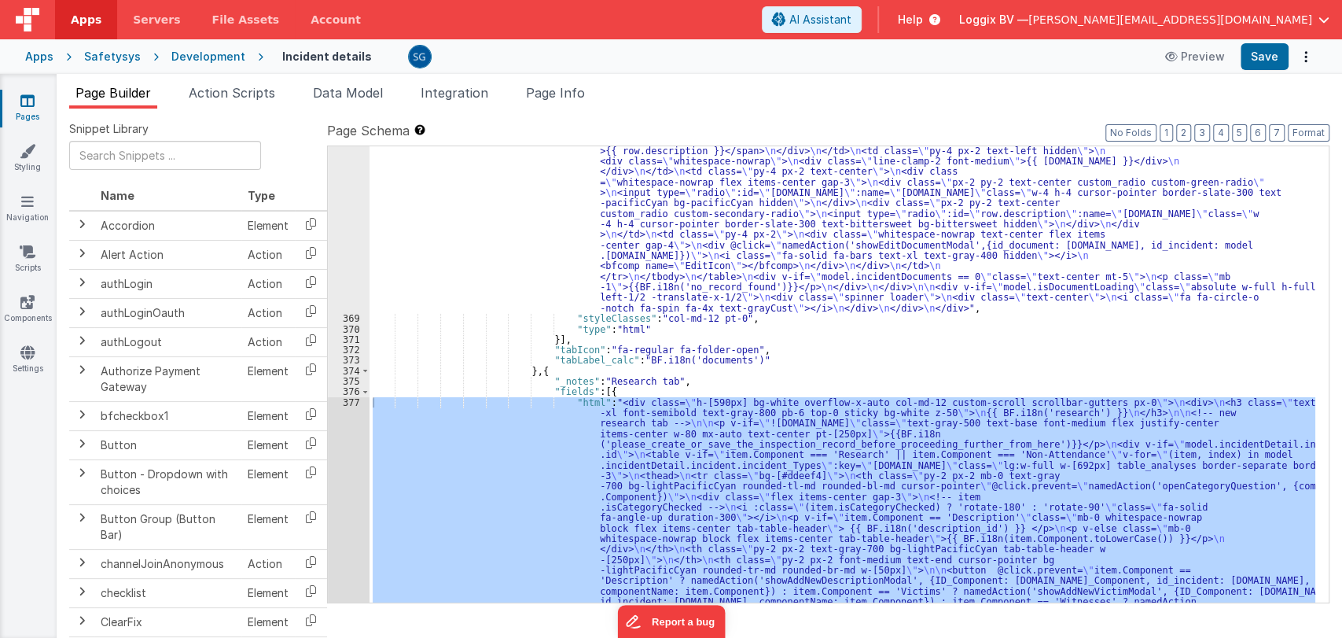
click at [30, 106] on icon at bounding box center [27, 101] width 14 height 16
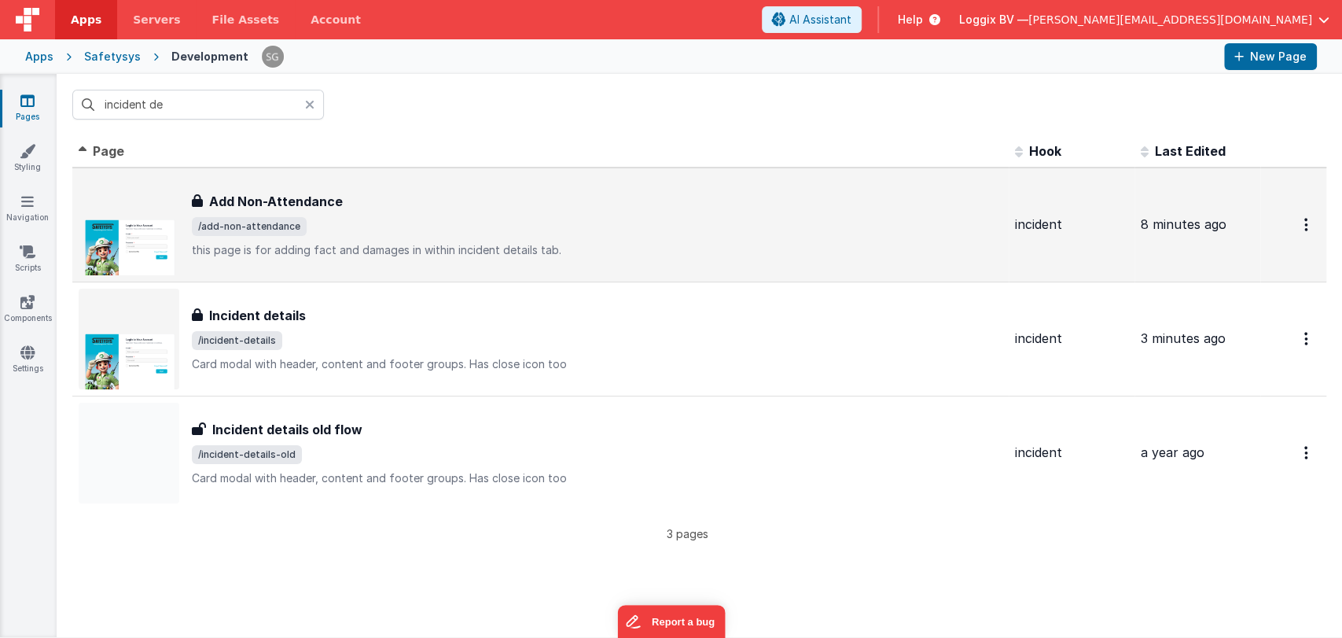
click at [295, 211] on div "Add Non-Attendance Add Non-Attendance /add-non-attendance this page is for addi…" at bounding box center [597, 225] width 811 height 66
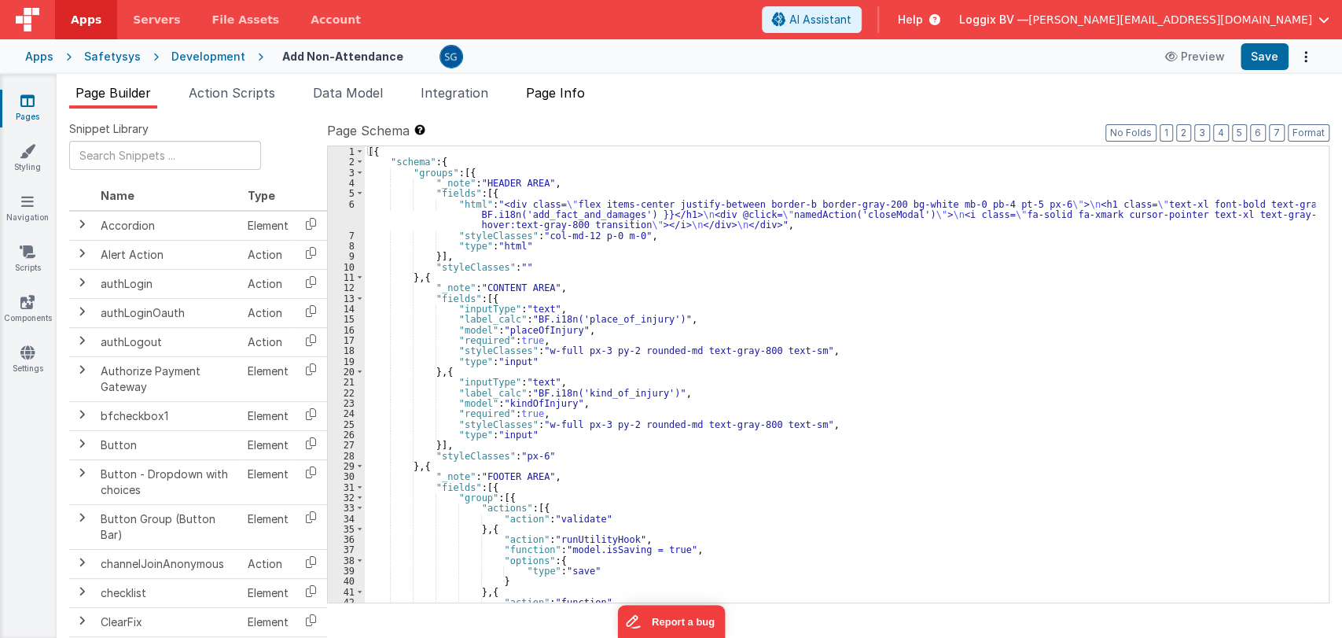
click at [556, 102] on li "Page Info" at bounding box center [556, 95] width 72 height 25
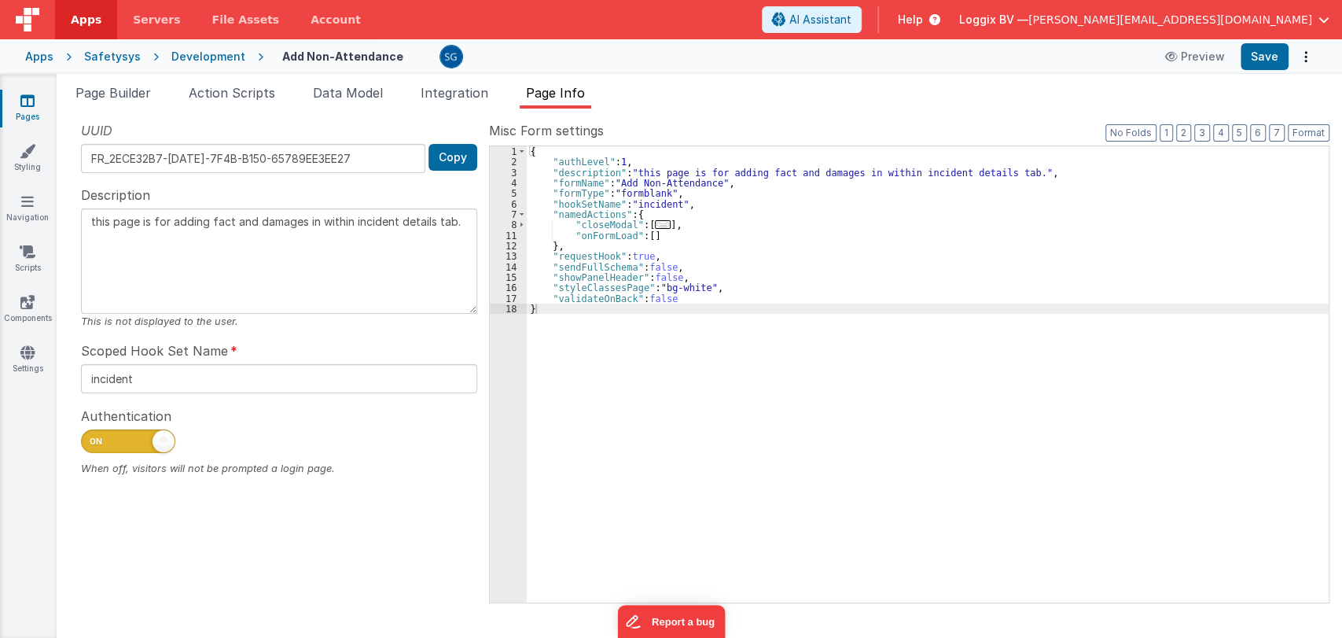
click at [656, 223] on span "..." at bounding box center [663, 224] width 16 height 9
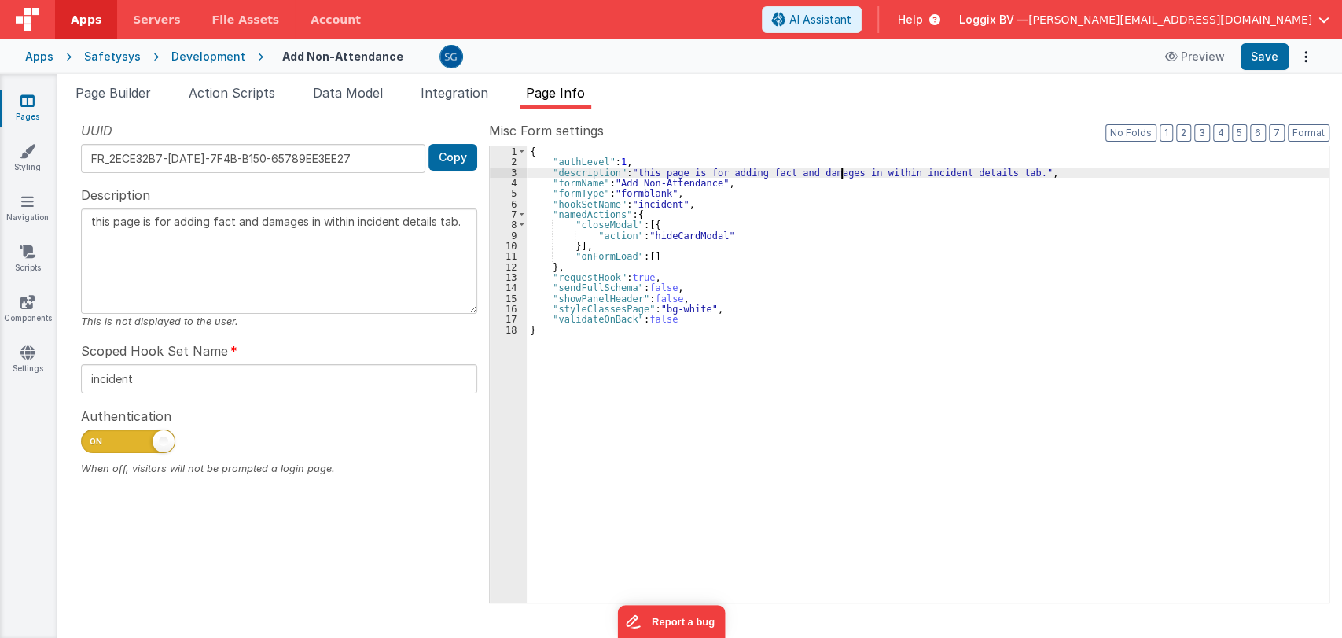
click at [840, 171] on div "{ "authLevel" : 1 , "description" : "this page is for adding fact and damages i…" at bounding box center [928, 384] width 802 height 477
click at [939, 175] on div "{ "authLevel" : 1 , "description" : "this page is for adding Non-attendance wit…" at bounding box center [928, 384] width 802 height 477
click at [1254, 64] on button "Save" at bounding box center [1265, 56] width 48 height 27
click at [453, 97] on span "Integration" at bounding box center [455, 93] width 68 height 16
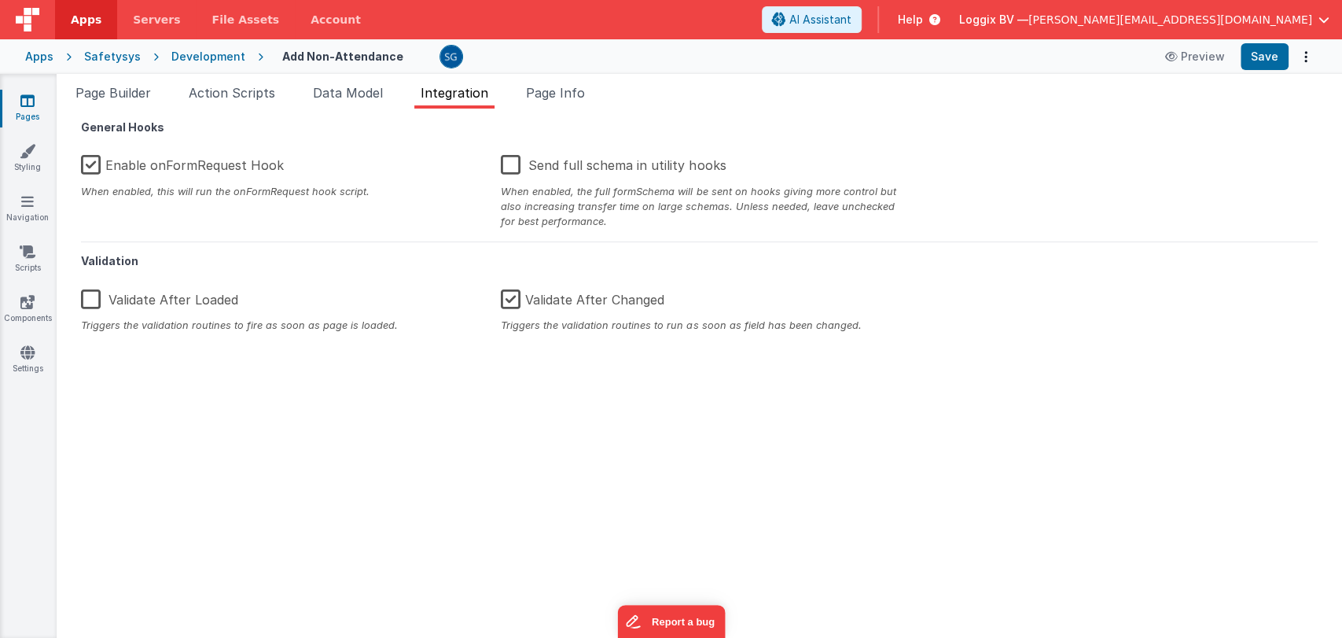
click at [453, 97] on span "Integration" at bounding box center [455, 93] width 68 height 16
click at [540, 97] on span "Page Info" at bounding box center [555, 93] width 59 height 16
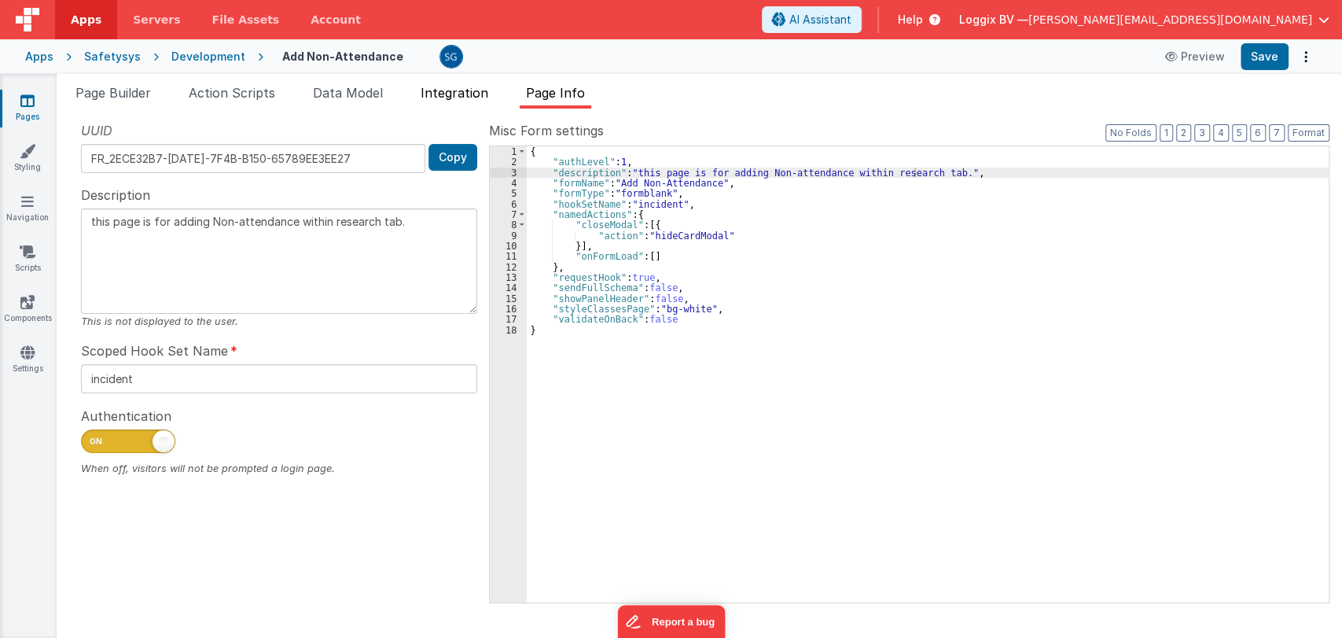
click at [478, 96] on span "Integration" at bounding box center [455, 93] width 68 height 16
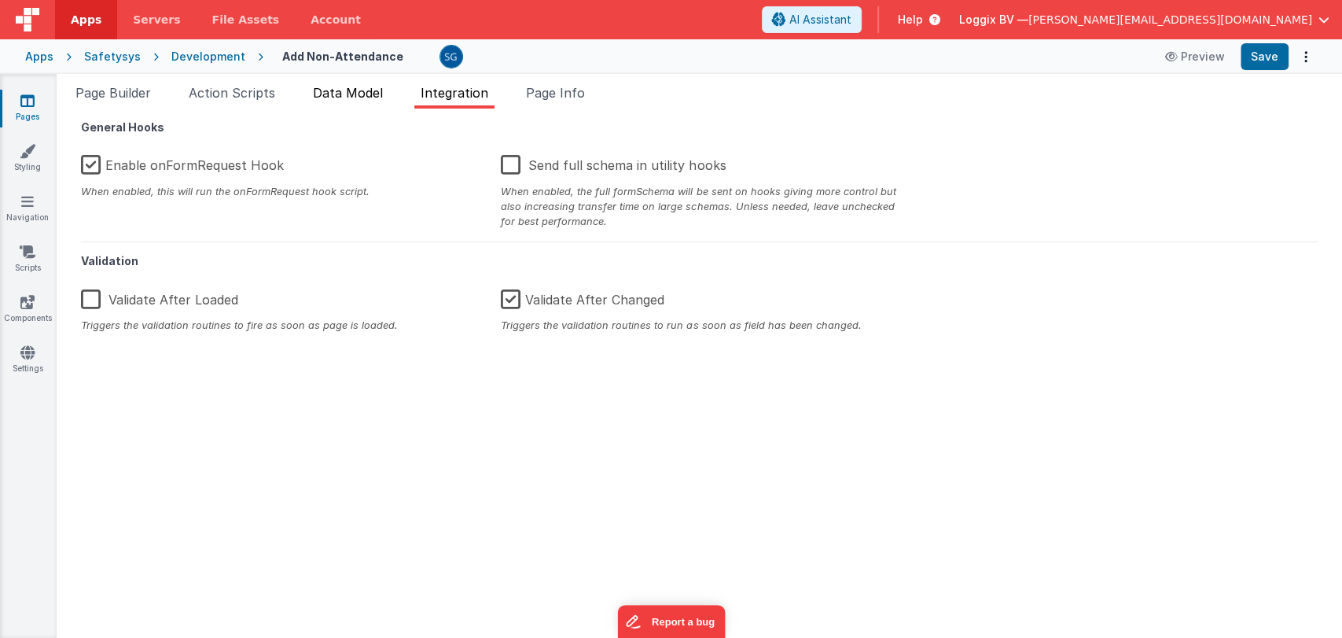
click at [361, 96] on span "Data Model" at bounding box center [348, 93] width 70 height 16
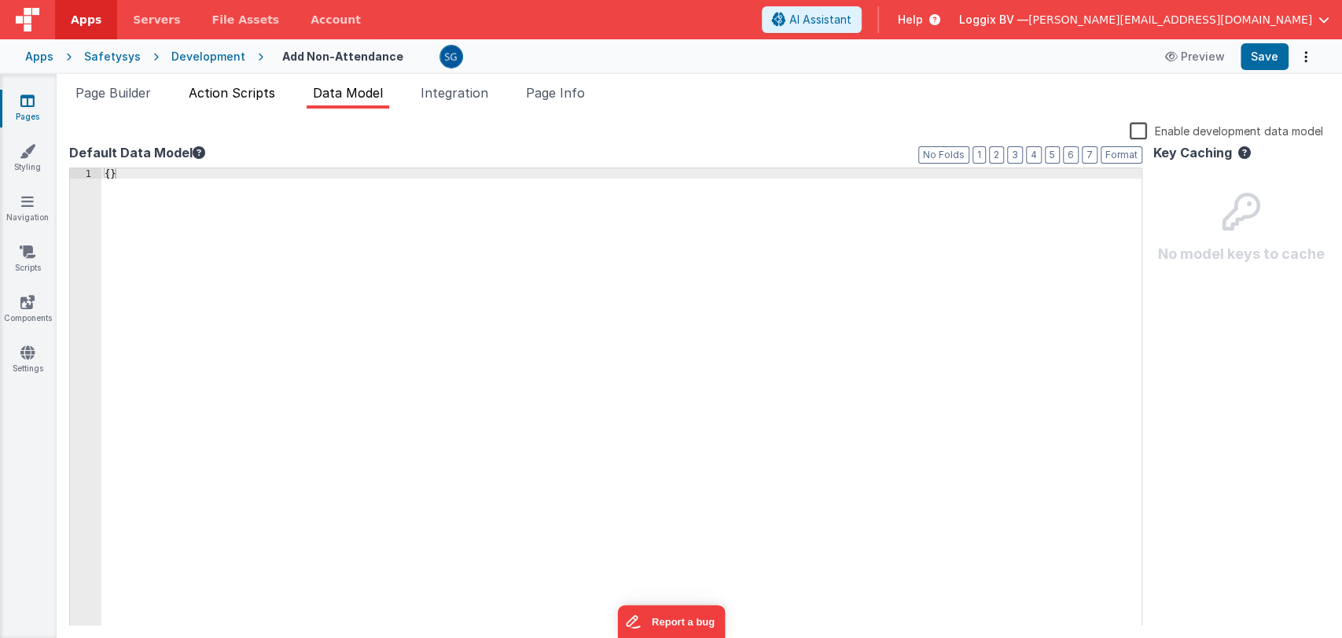
click at [246, 102] on li "Action Scripts" at bounding box center [231, 95] width 99 height 25
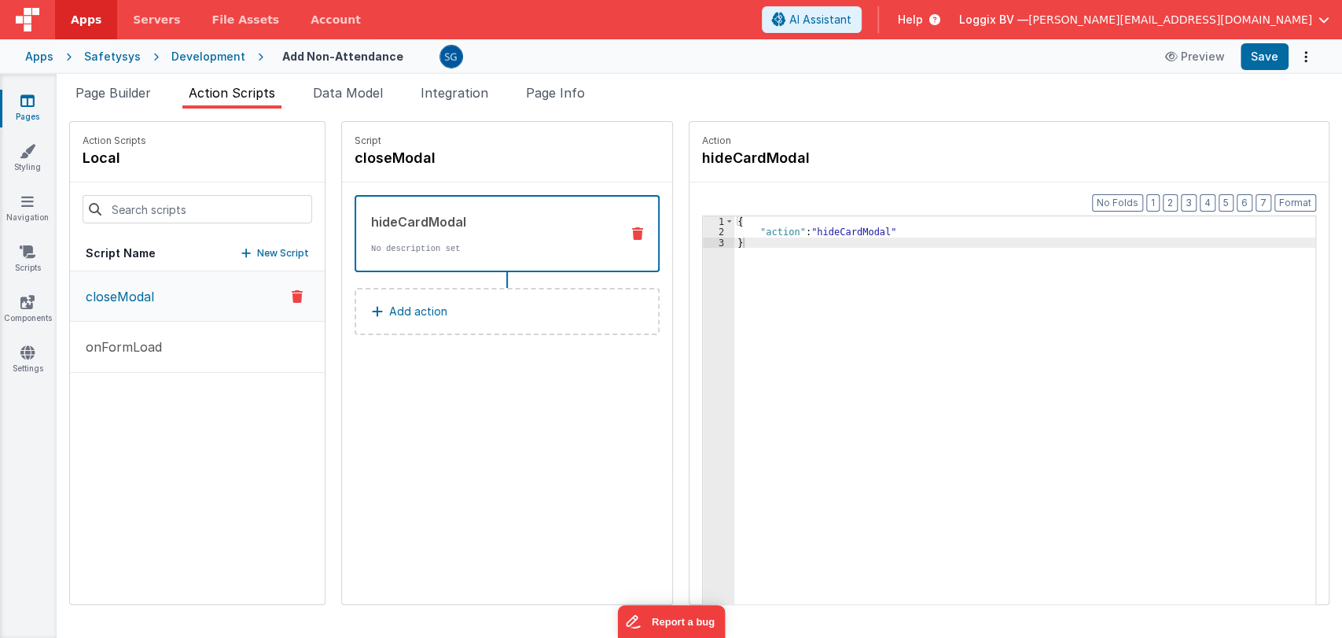
click at [244, 416] on div "closeModal onFormLoad" at bounding box center [197, 437] width 255 height 333
click at [141, 351] on p "onFormLoad" at bounding box center [119, 346] width 86 height 19
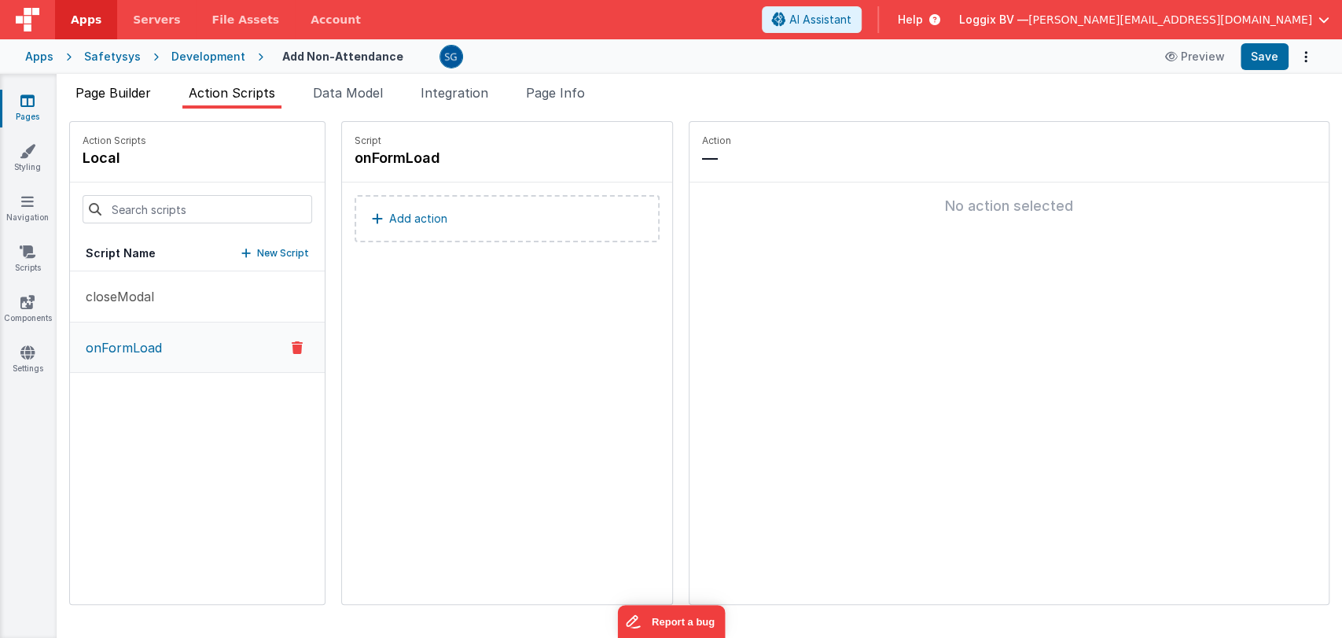
click at [117, 92] on span "Page Builder" at bounding box center [112, 93] width 75 height 16
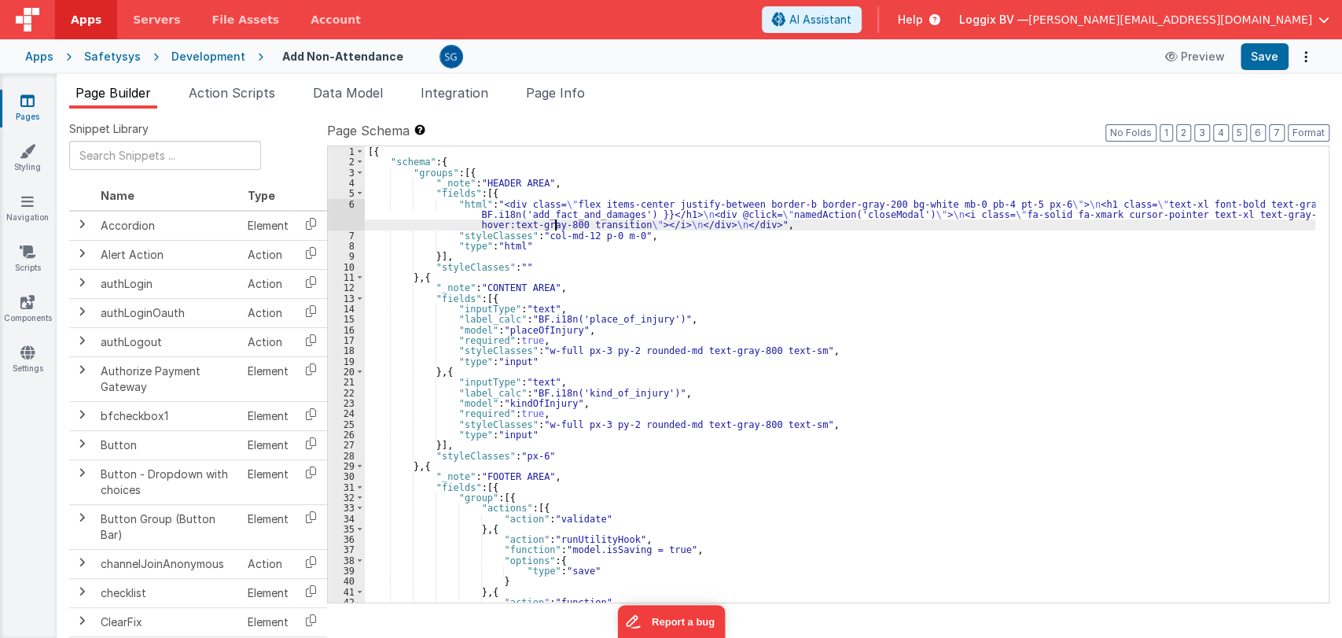
click at [553, 222] on div "[{ "schema" : { "groups" : [{ "_note" : "HEADER AREA" , "fields" : [{ "html" : …" at bounding box center [840, 384] width 951 height 477
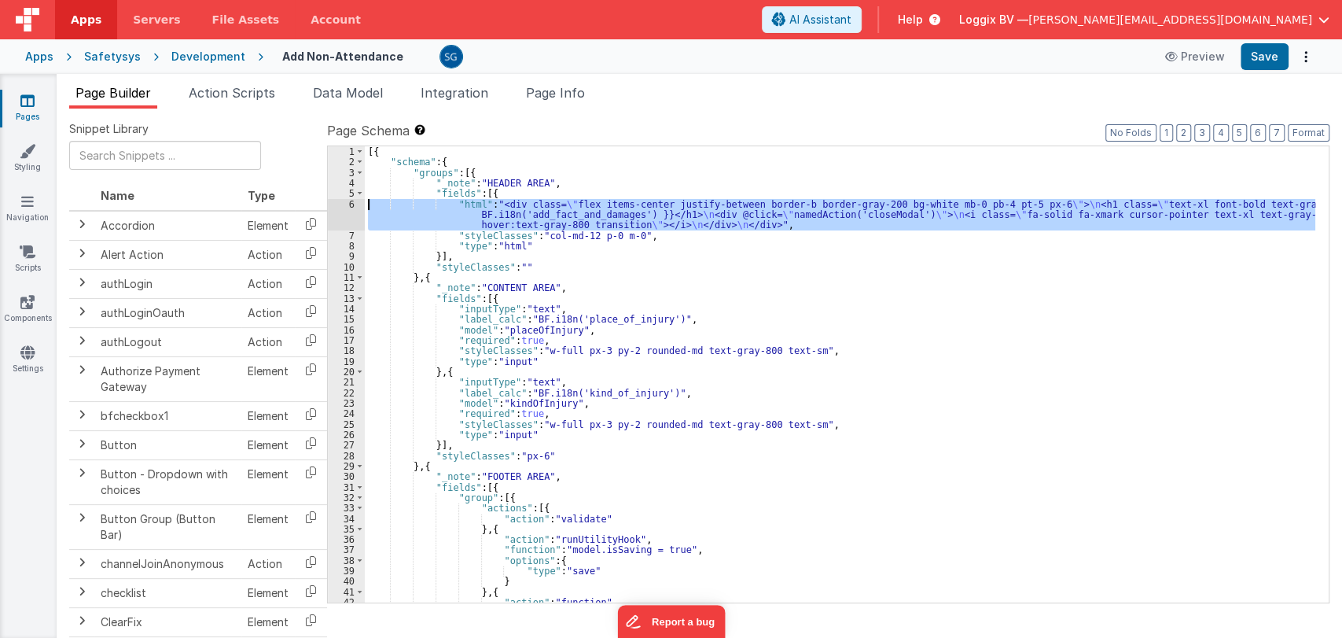
click at [348, 205] on div "6" at bounding box center [346, 214] width 37 height 31
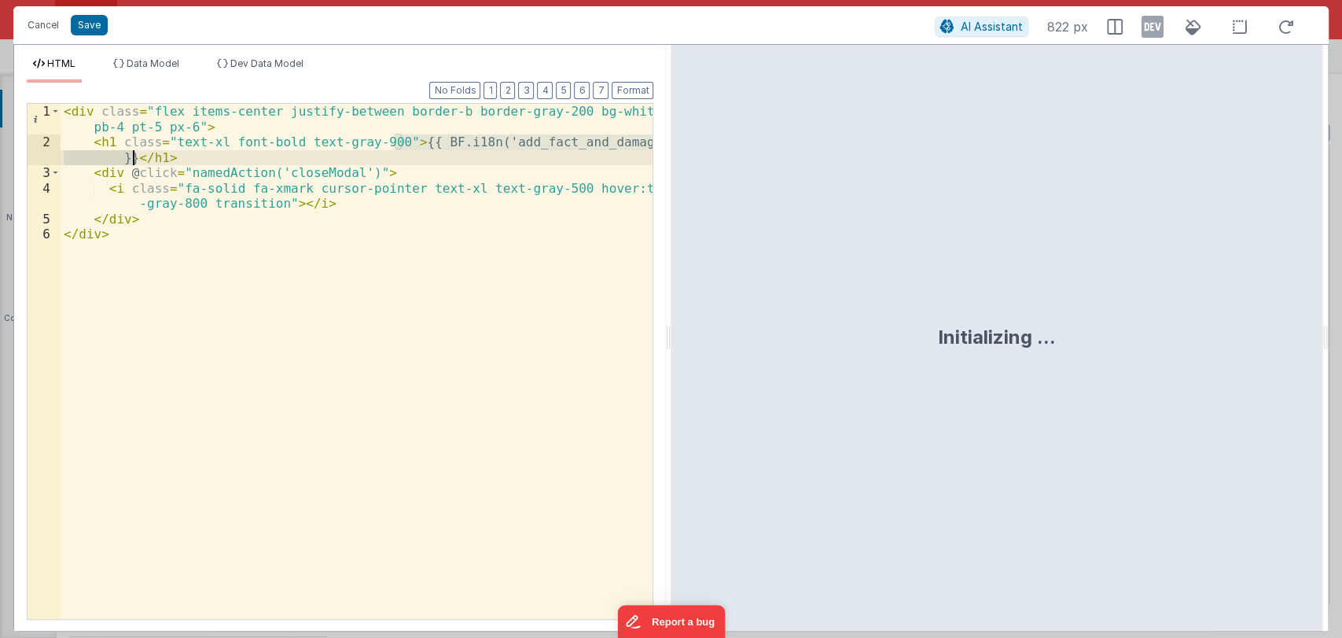
drag, startPoint x: 394, startPoint y: 139, endPoint x: 132, endPoint y: 156, distance: 262.4
click at [132, 156] on div "< div class = "flex items-center justify-between border-b border-gray-200 bg-wh…" at bounding box center [357, 384] width 593 height 561
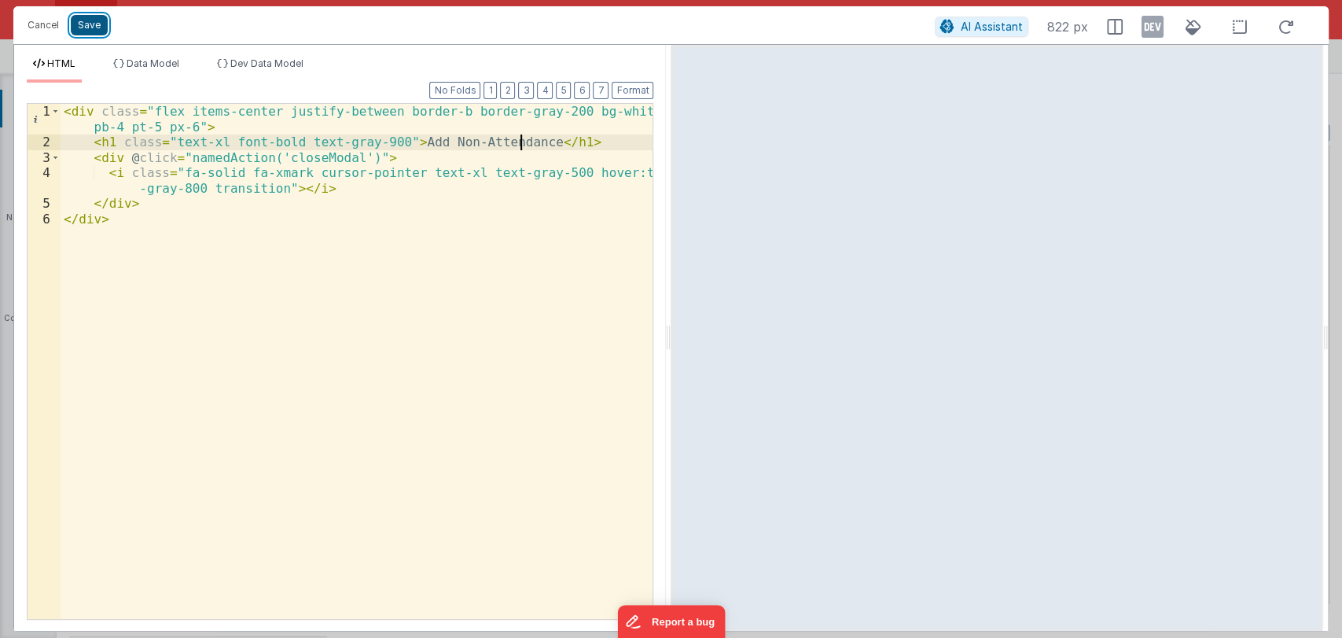
click at [71, 26] on button "Save" at bounding box center [89, 25] width 37 height 20
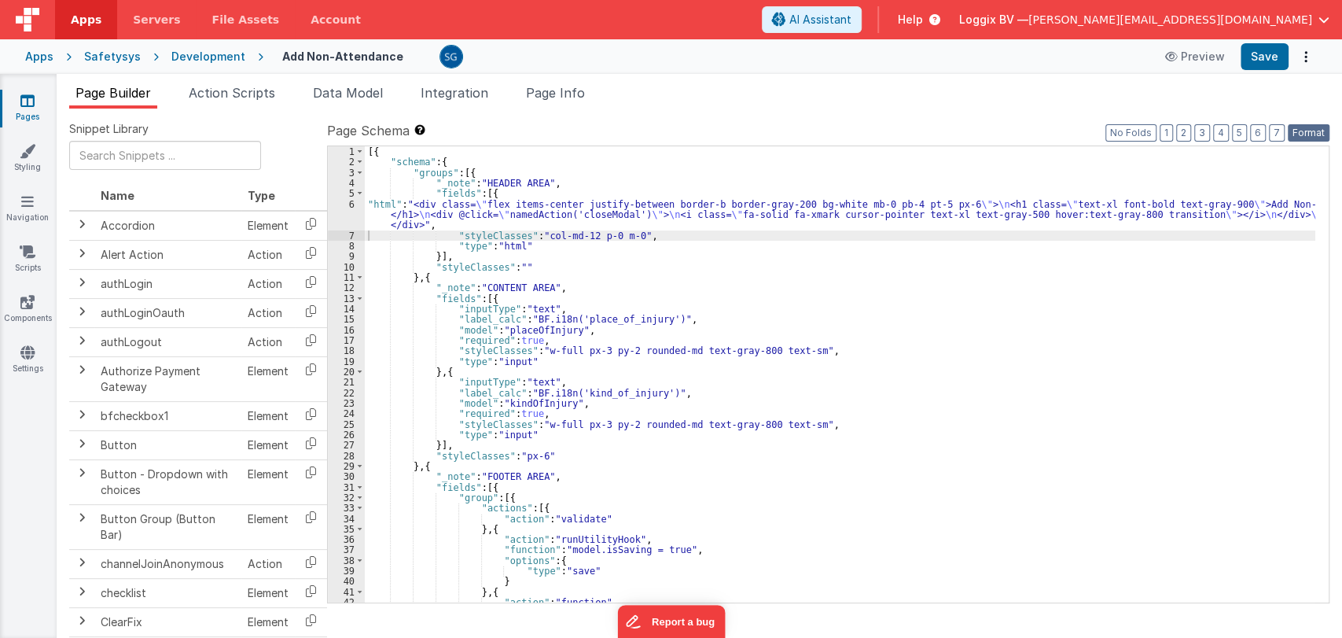
click at [1296, 139] on button "Format" at bounding box center [1309, 132] width 42 height 17
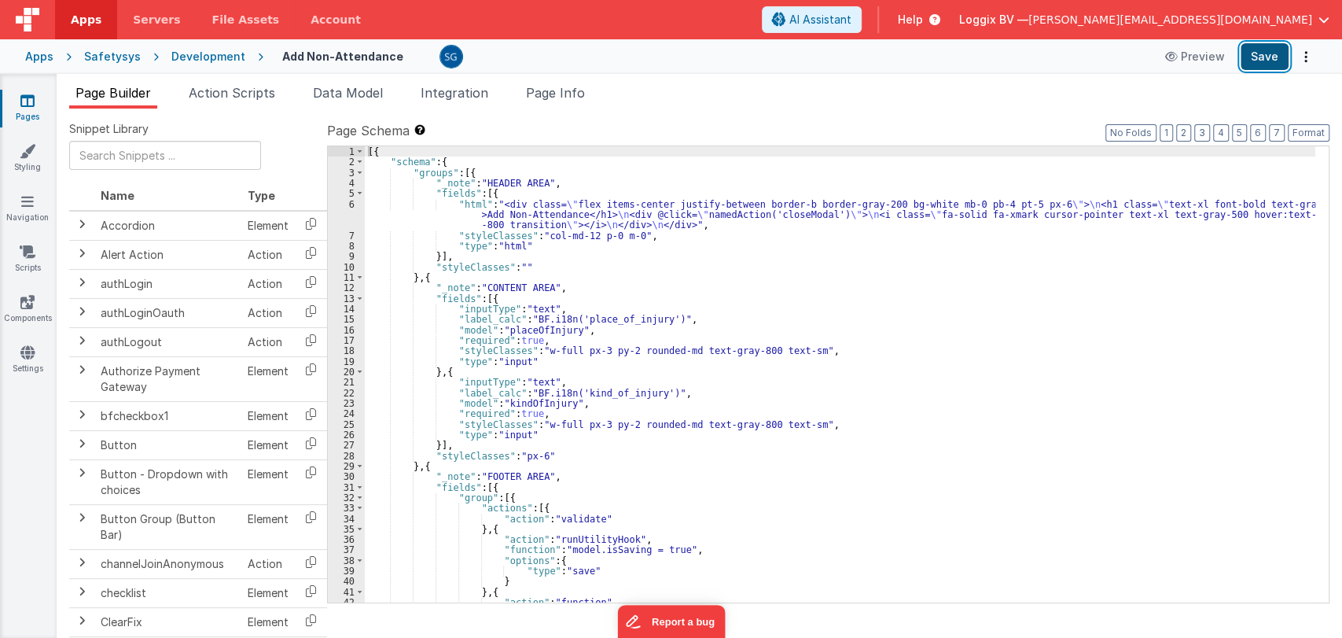
click at [1264, 53] on button "Save" at bounding box center [1265, 56] width 48 height 27
click at [351, 94] on span "Data Model" at bounding box center [348, 93] width 70 height 16
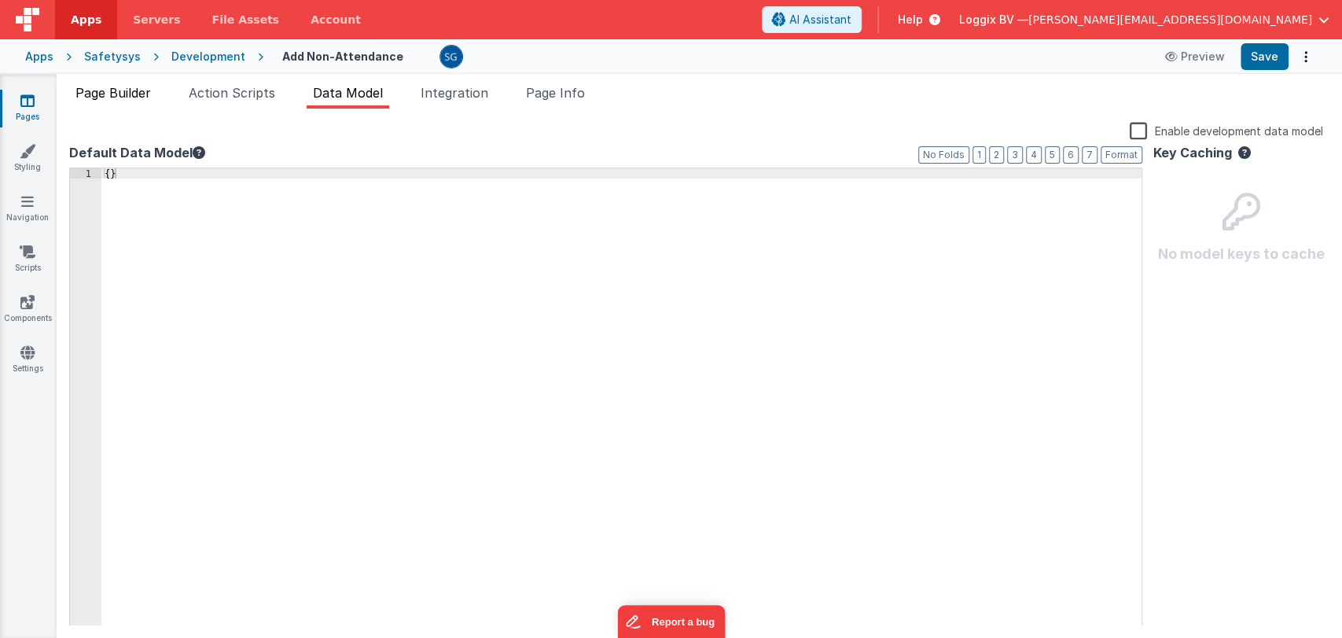
click at [131, 98] on span "Page Builder" at bounding box center [112, 93] width 75 height 16
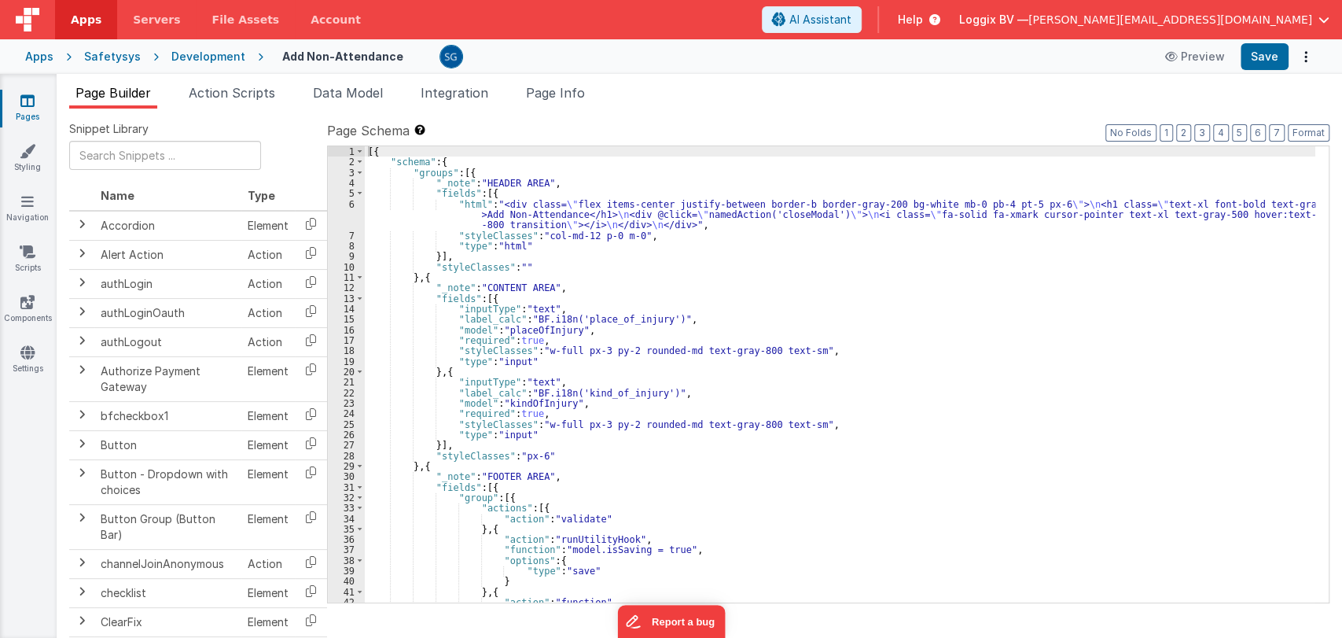
click at [579, 332] on div "[{ "schema" : { "groups" : [{ "_note" : "HEADER AREA" , "fields" : [{ "html" : …" at bounding box center [840, 384] width 951 height 477
click at [541, 362] on div "[{ "schema" : { "groups" : [{ "_note" : "HEADER AREA" , "fields" : [{ "html" : …" at bounding box center [840, 384] width 951 height 477
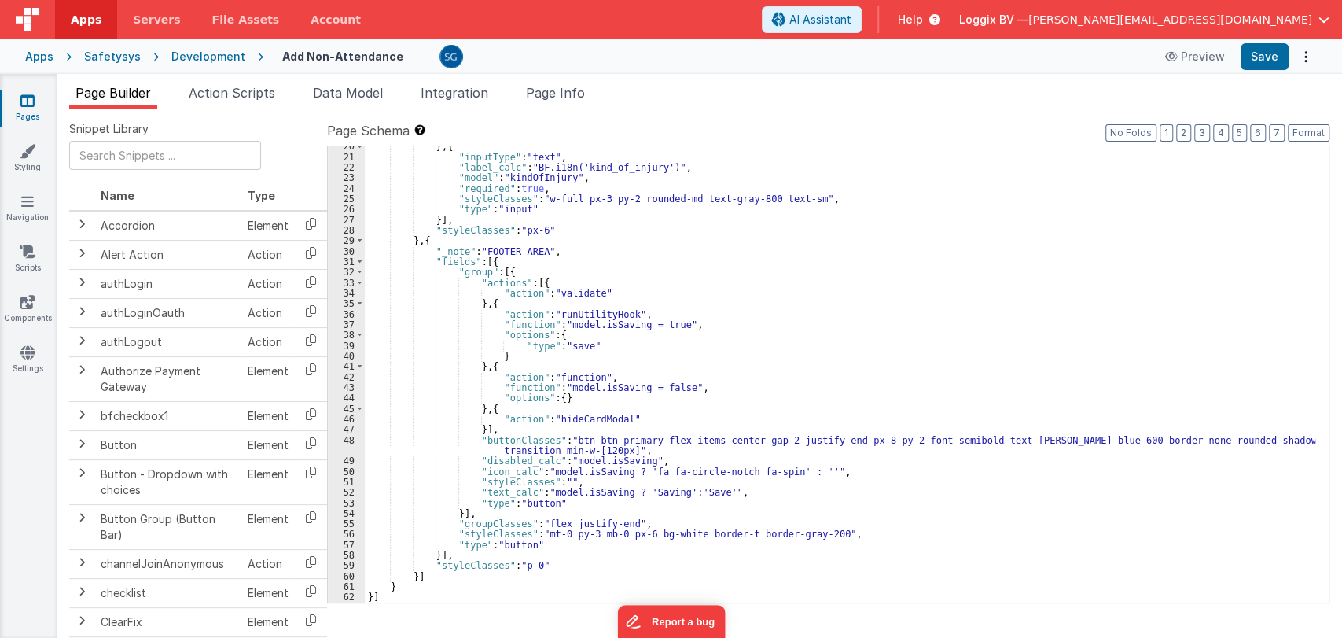
click at [734, 488] on div "} , { "inputType" : "text" , "label_calc" : "BF.i18n('kind_of_injury')" , "mode…" at bounding box center [840, 379] width 951 height 477
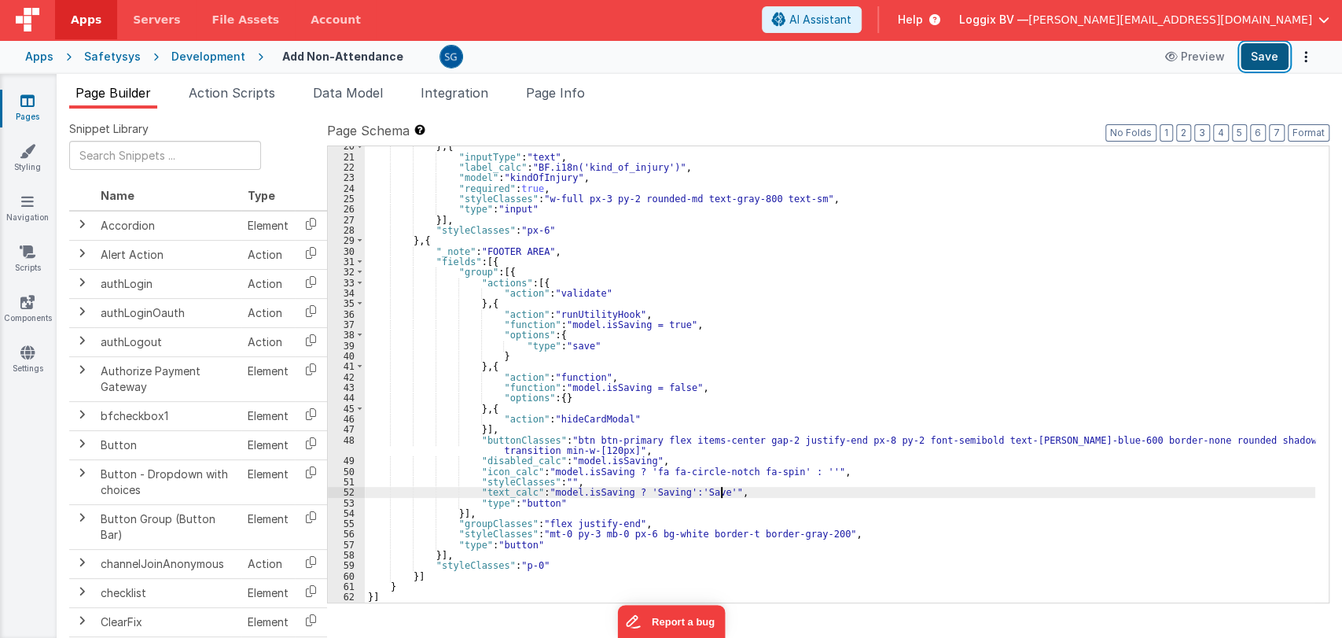
click at [1270, 53] on button "Save" at bounding box center [1265, 56] width 48 height 27
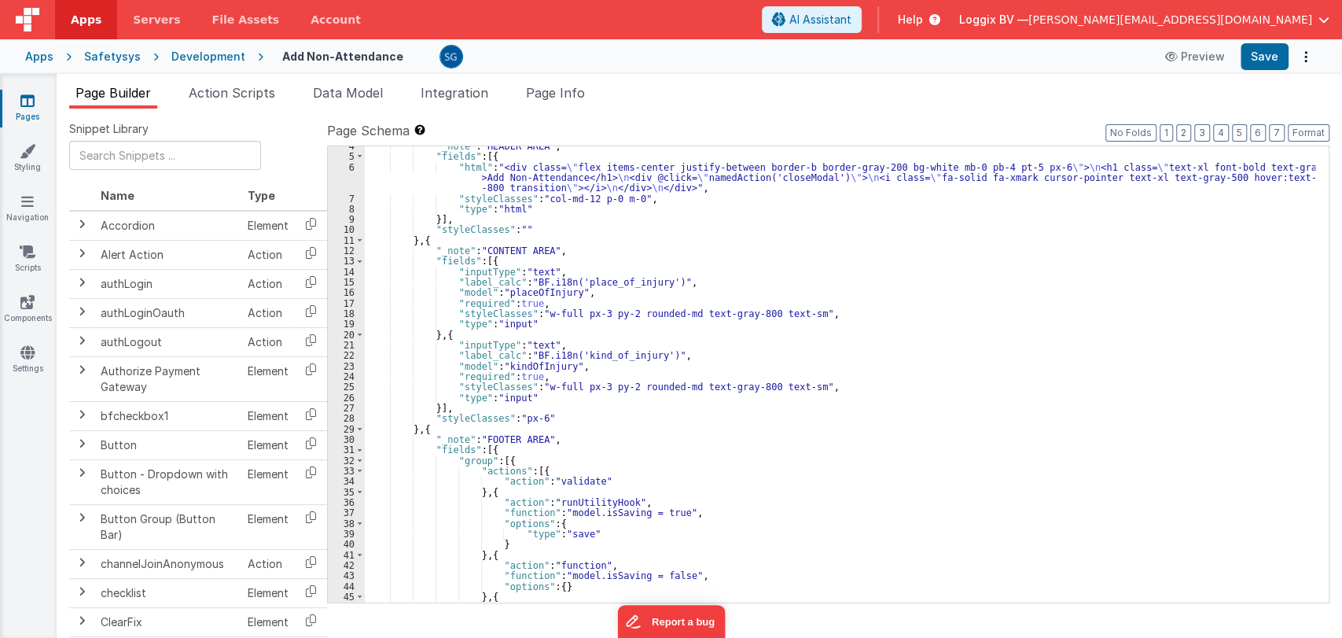
scroll to position [0, 0]
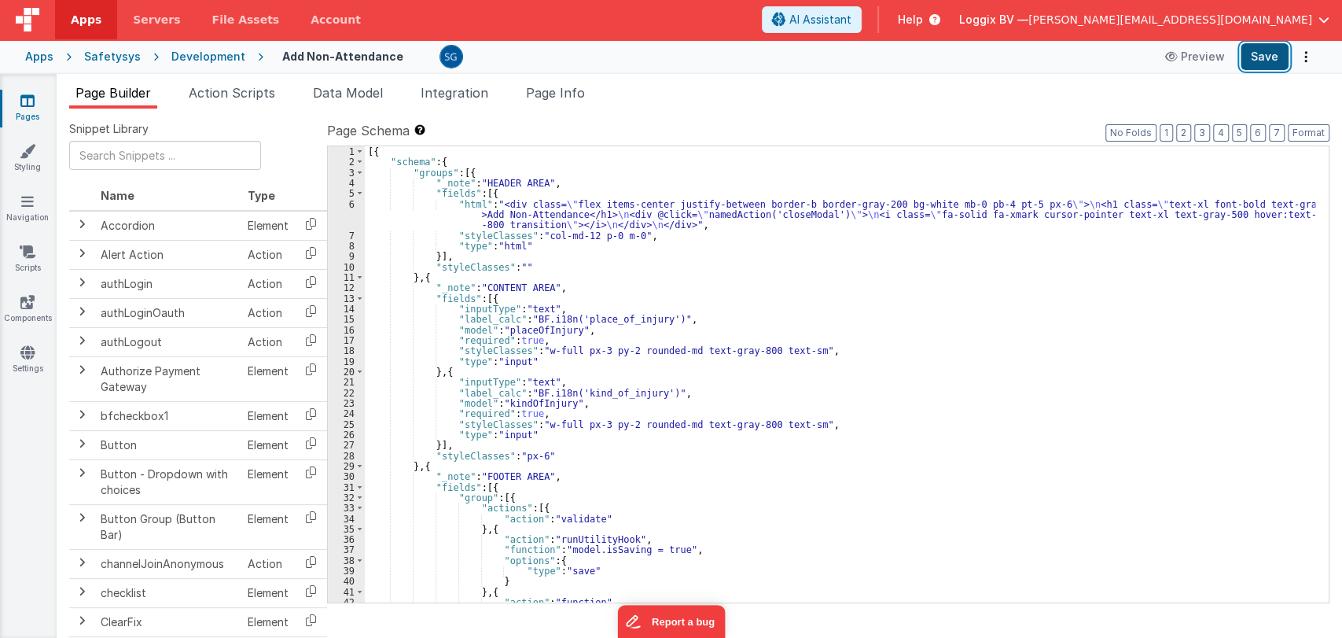
click at [1264, 56] on button "Save" at bounding box center [1265, 56] width 48 height 27
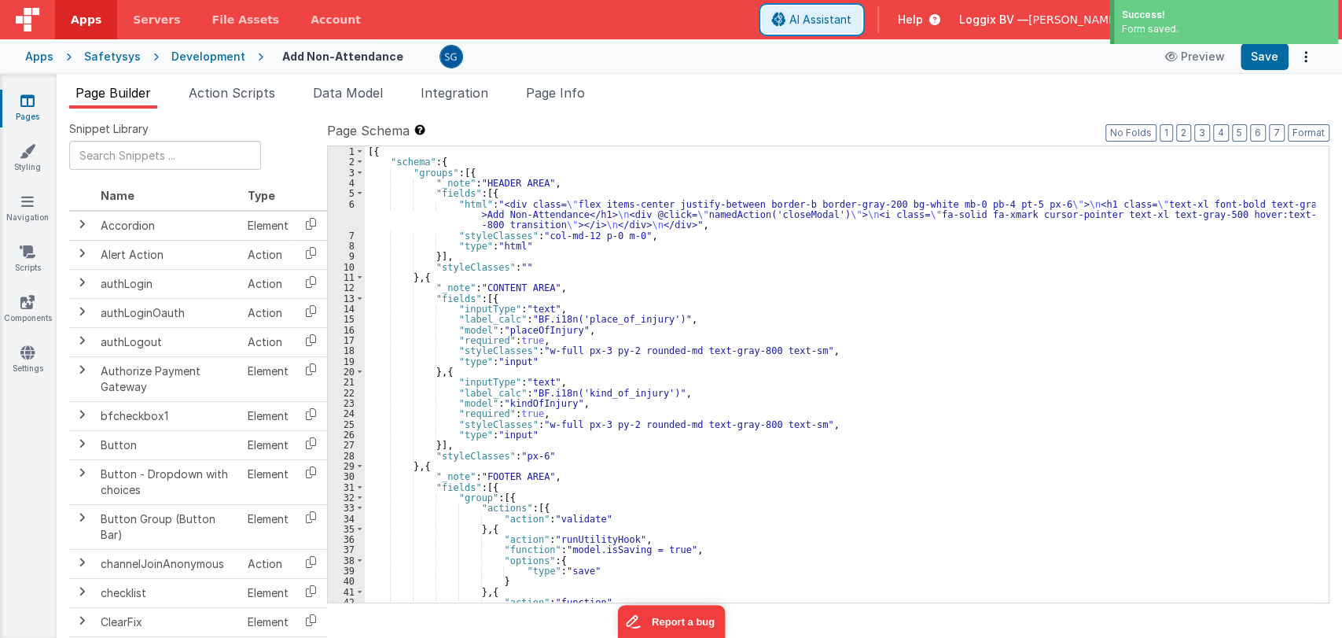
click at [852, 21] on span "AI Assistant" at bounding box center [820, 20] width 62 height 16
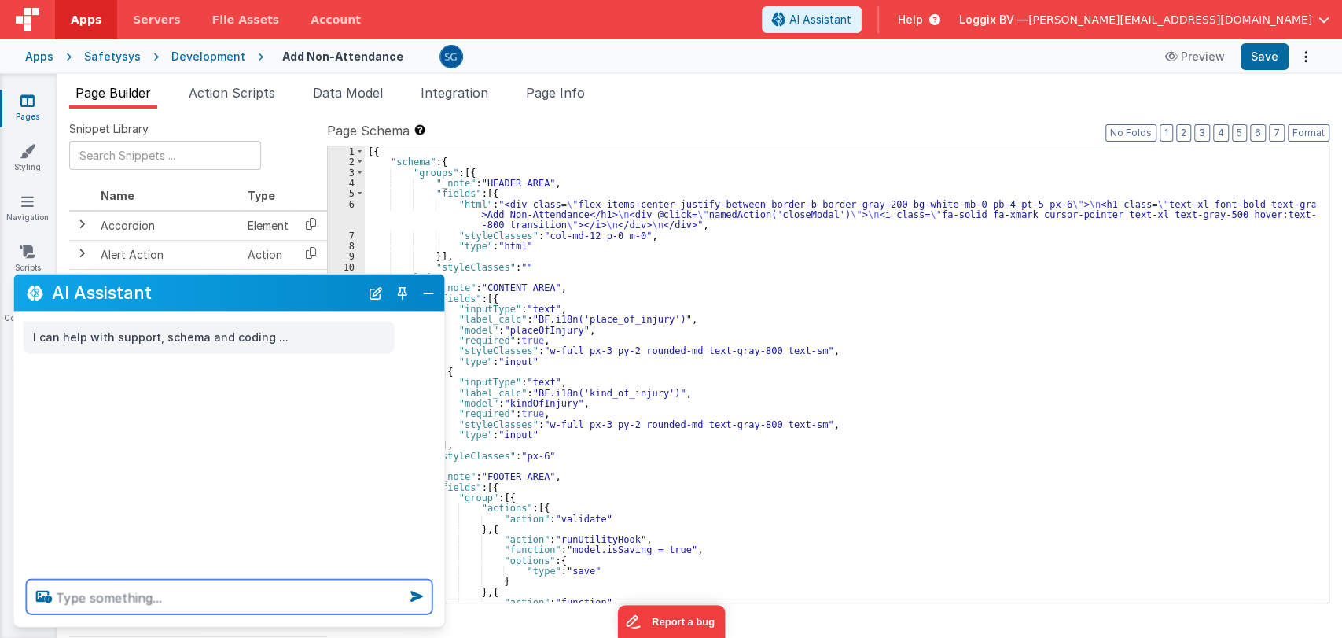
click at [245, 594] on textarea at bounding box center [230, 597] width 406 height 35
paste textarea "<div class="flex items-center gap-3"> <input type="number" v-model="item.nrDays…"
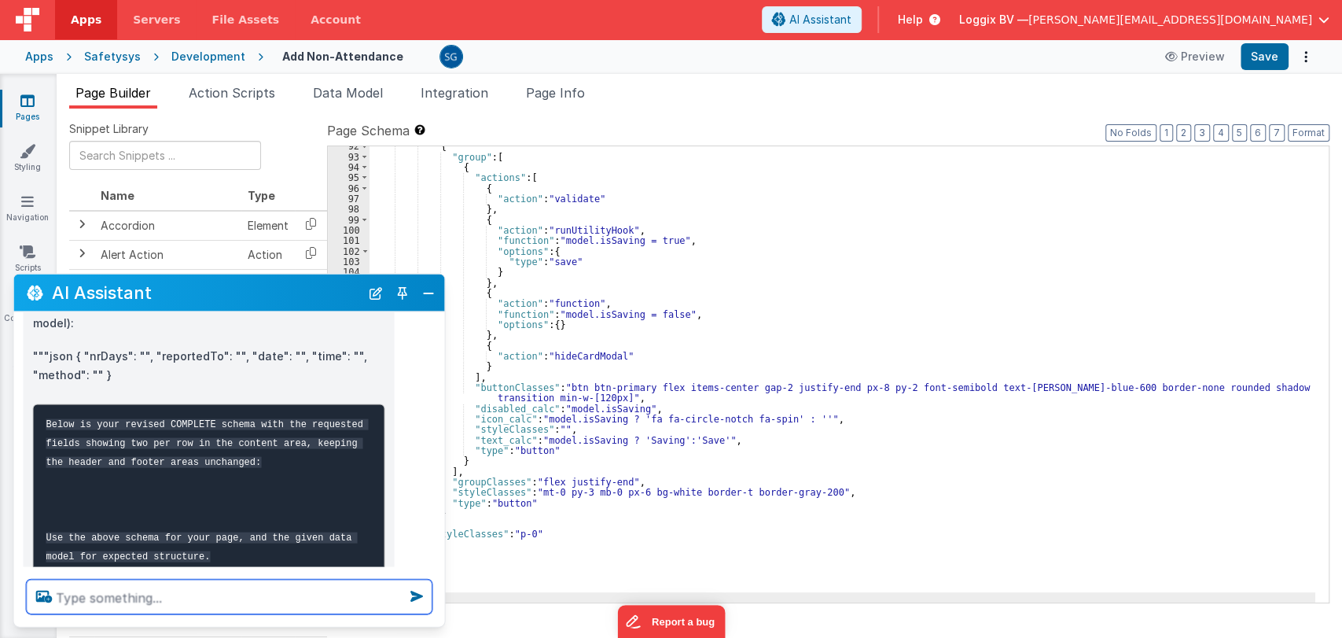
scroll to position [1131, 0]
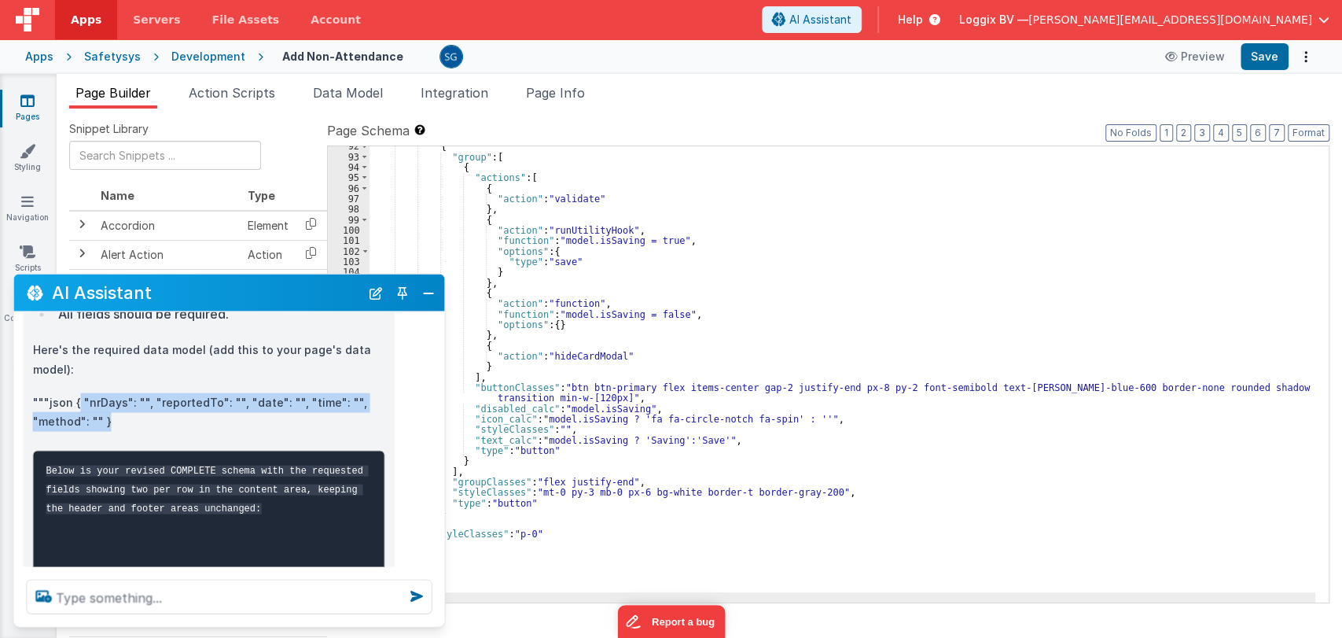
drag, startPoint x: 128, startPoint y: 421, endPoint x: 76, endPoint y: 401, distance: 55.5
click at [76, 401] on p """"json { "nrDays": "", "reportedTo": "", "date": "", "time": "", "method": "" }" at bounding box center [209, 411] width 352 height 39
click at [112, 421] on p """"json { "nrDays": "", "reportedTo": "", "date": "", "time": "", "method": "" }" at bounding box center [209, 411] width 352 height 39
drag, startPoint x: 113, startPoint y: 421, endPoint x: 75, endPoint y: 402, distance: 42.9
click at [75, 402] on p """"json { "nrDays": "", "reportedTo": "", "date": "", "time": "", "method": "" }" at bounding box center [209, 411] width 352 height 39
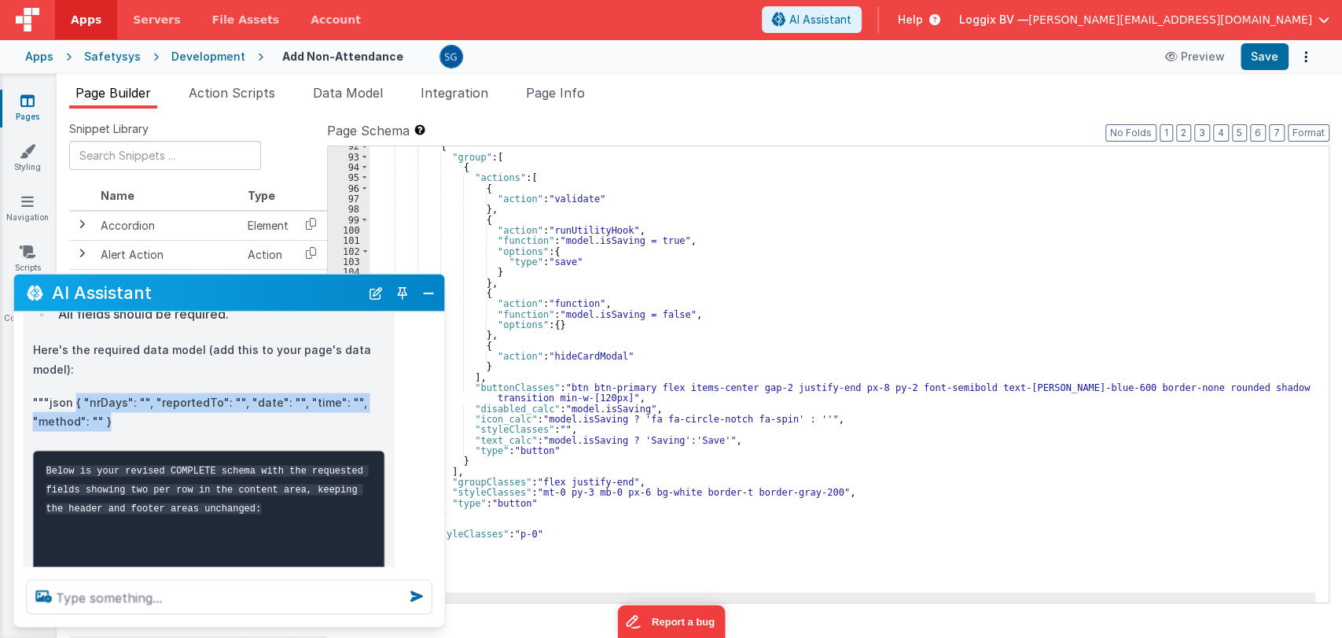
copy p "{ "nrDays": "", "reportedTo": "", "date": "", "time": "", "method": "" }"
click at [429, 291] on button "Close" at bounding box center [428, 292] width 20 height 22
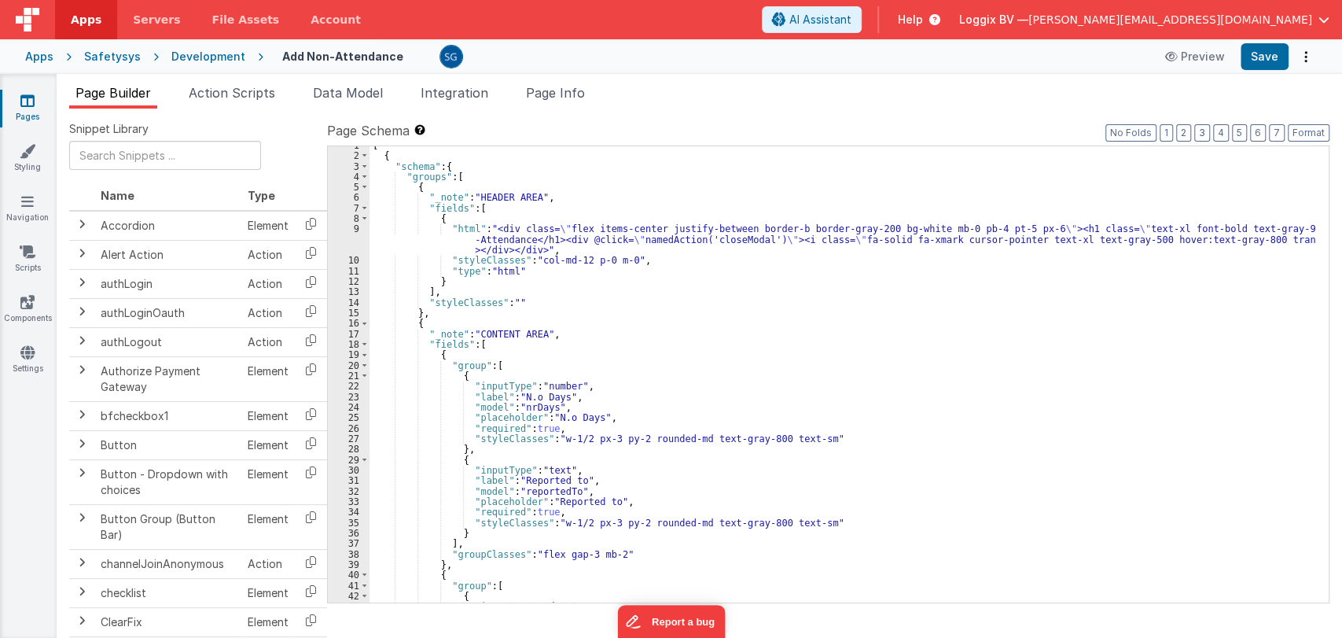
scroll to position [0, 0]
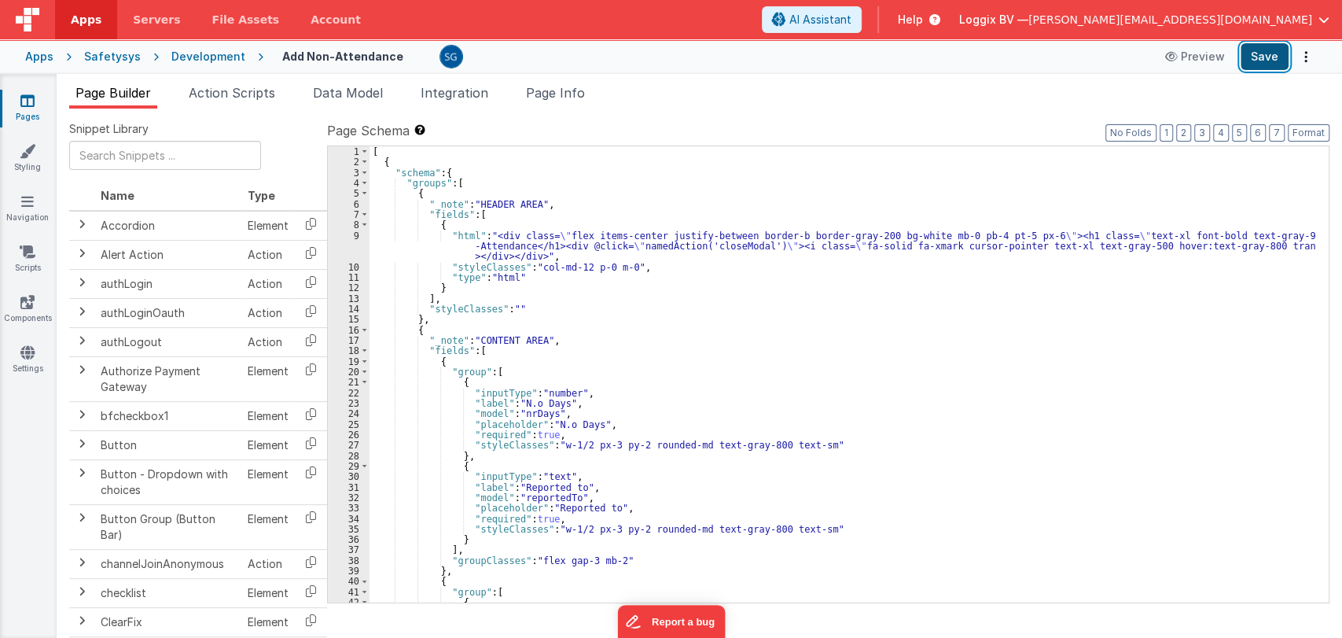
click at [1274, 56] on button "Save" at bounding box center [1265, 56] width 48 height 27
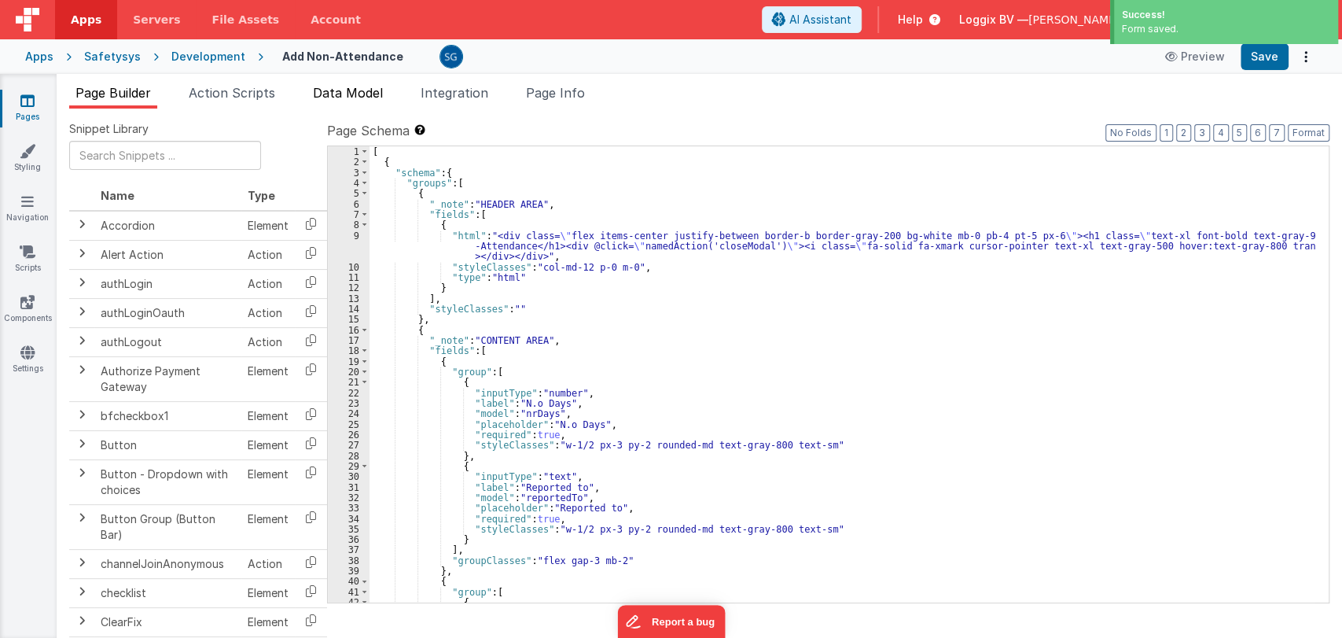
click at [342, 95] on span "Data Model" at bounding box center [348, 93] width 70 height 16
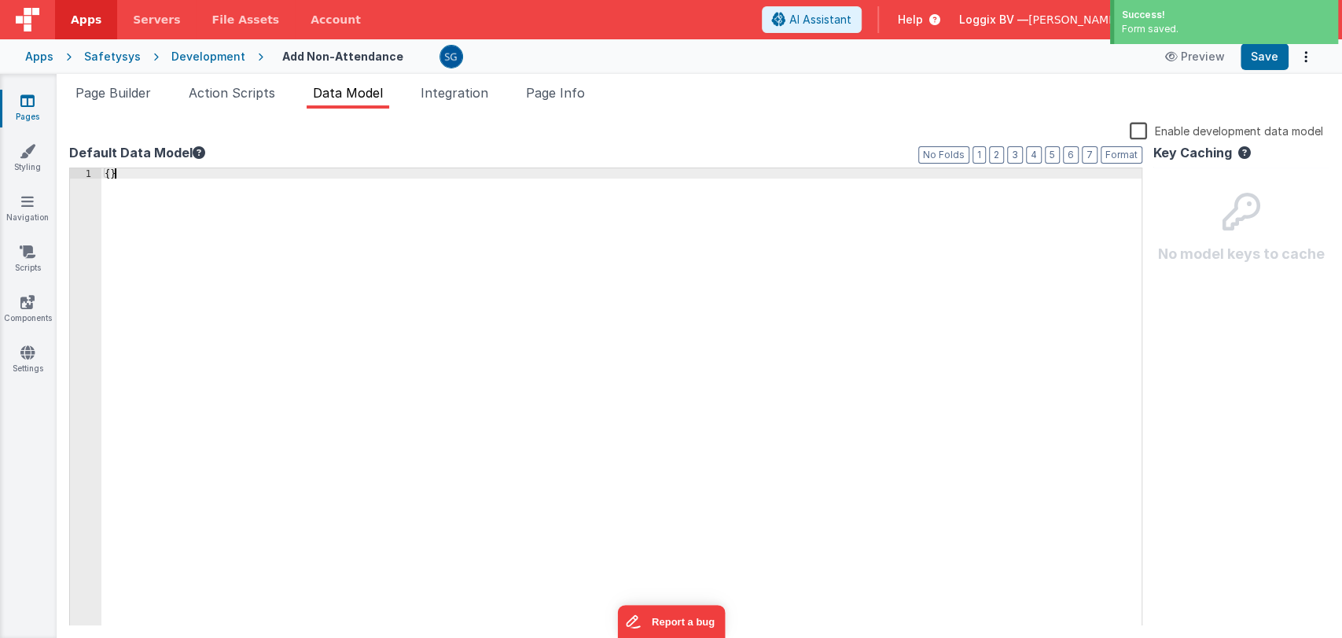
click at [233, 186] on div "{ }" at bounding box center [621, 407] width 1040 height 479
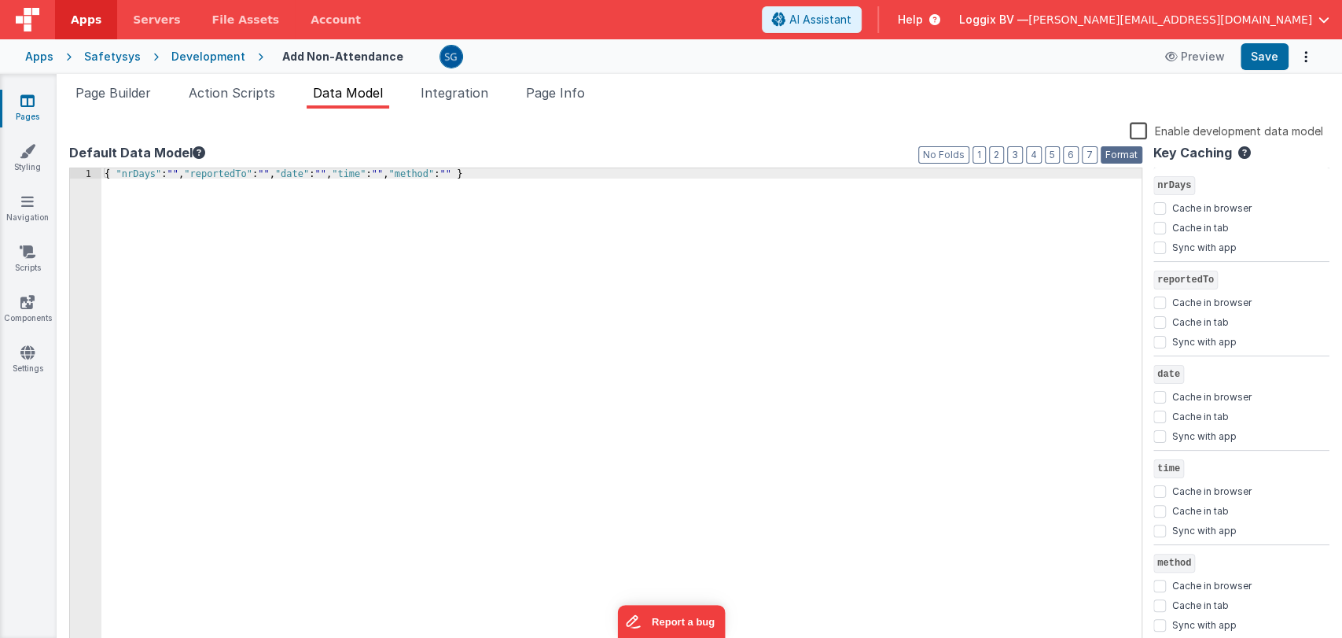
click at [1132, 156] on button "Format" at bounding box center [1122, 154] width 42 height 17
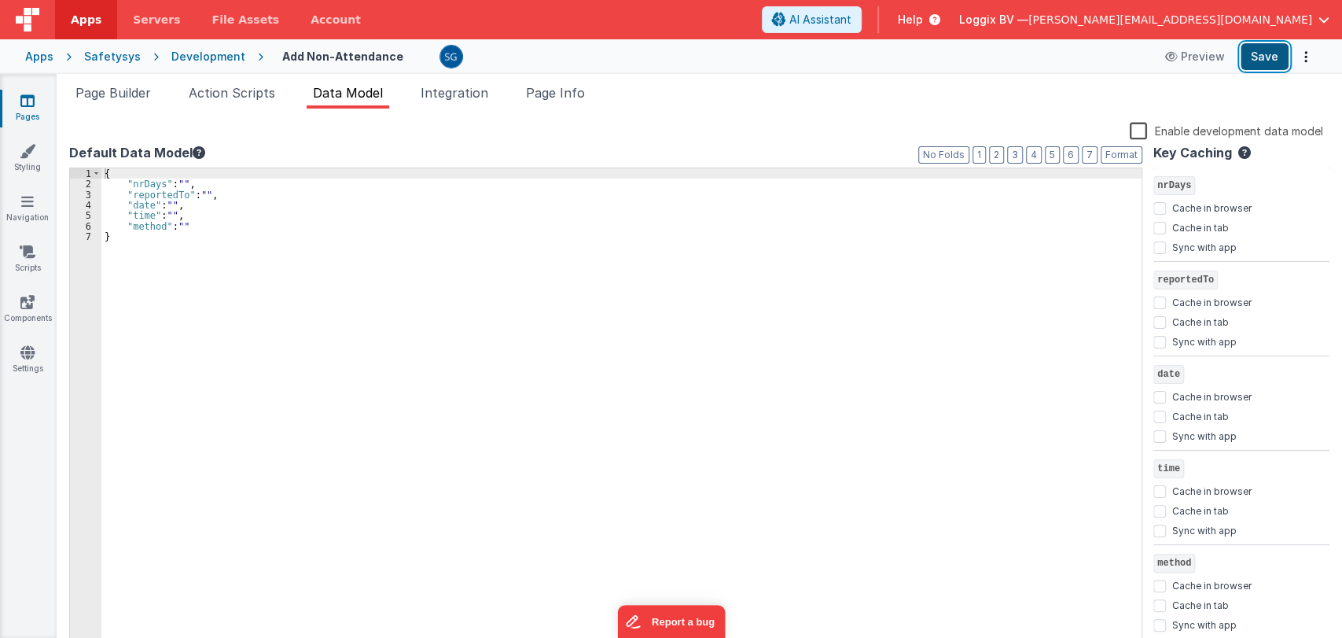
click at [1271, 61] on button "Save" at bounding box center [1265, 56] width 48 height 27
click at [214, 93] on span "Action Scripts" at bounding box center [232, 93] width 86 height 16
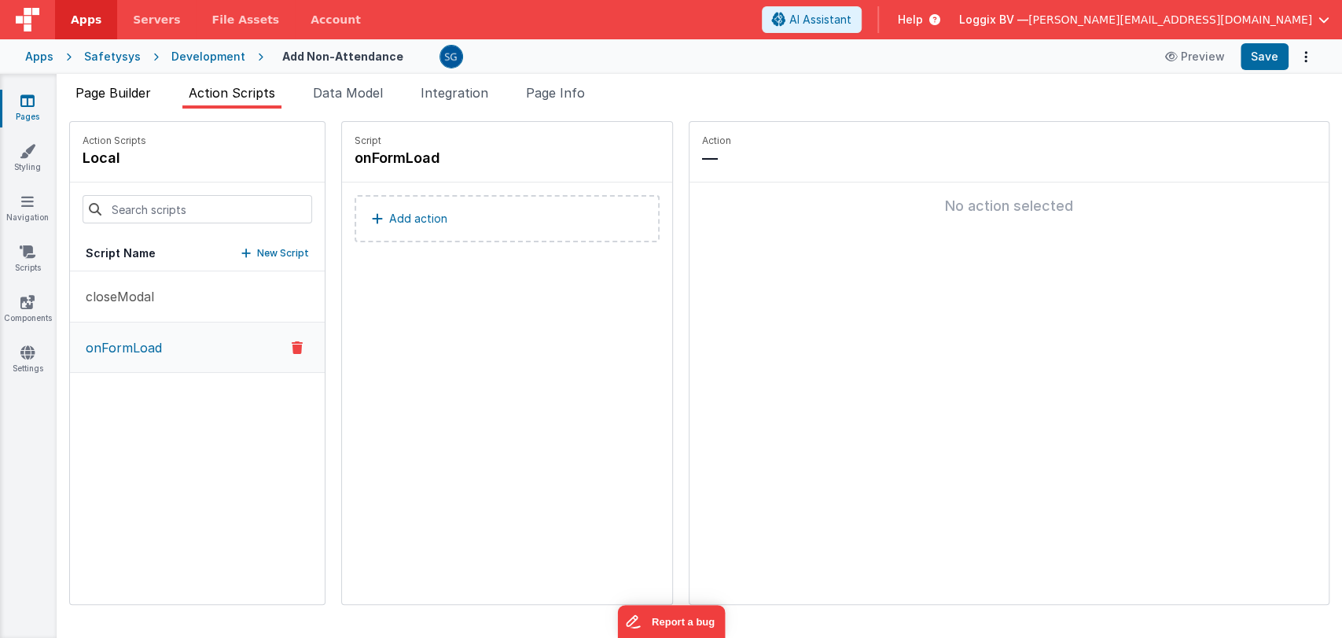
click at [123, 91] on span "Page Builder" at bounding box center [112, 93] width 75 height 16
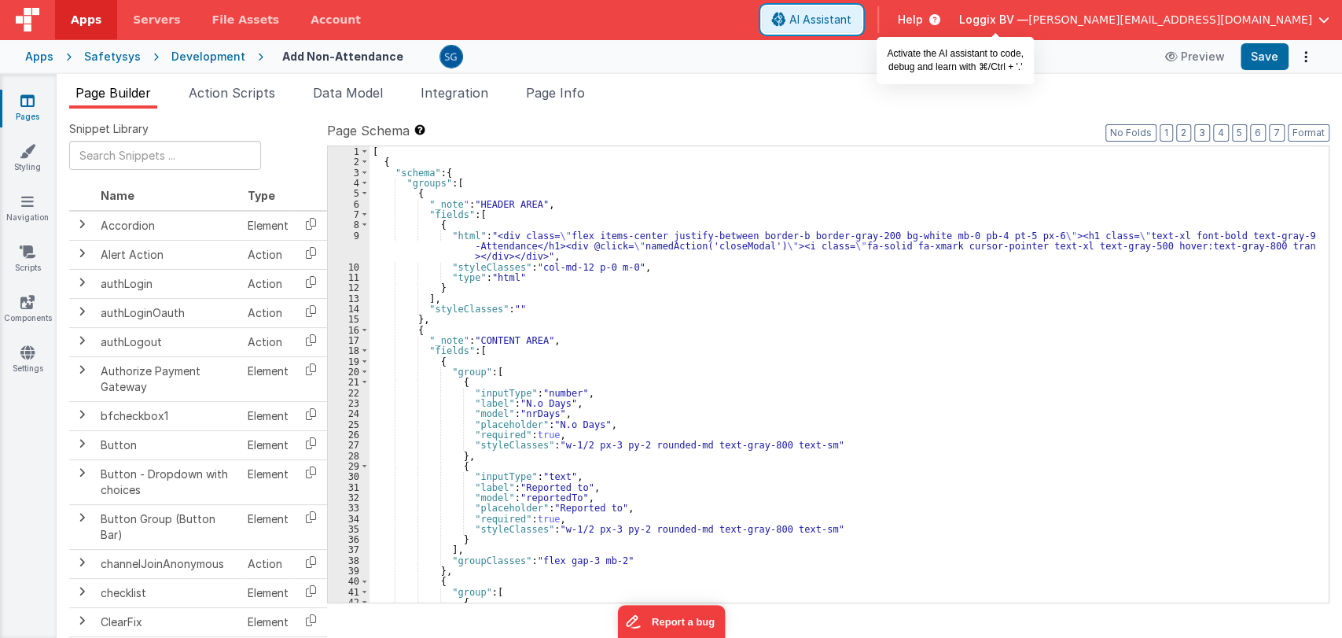
click at [852, 23] on span "AI Assistant" at bounding box center [820, 20] width 62 height 16
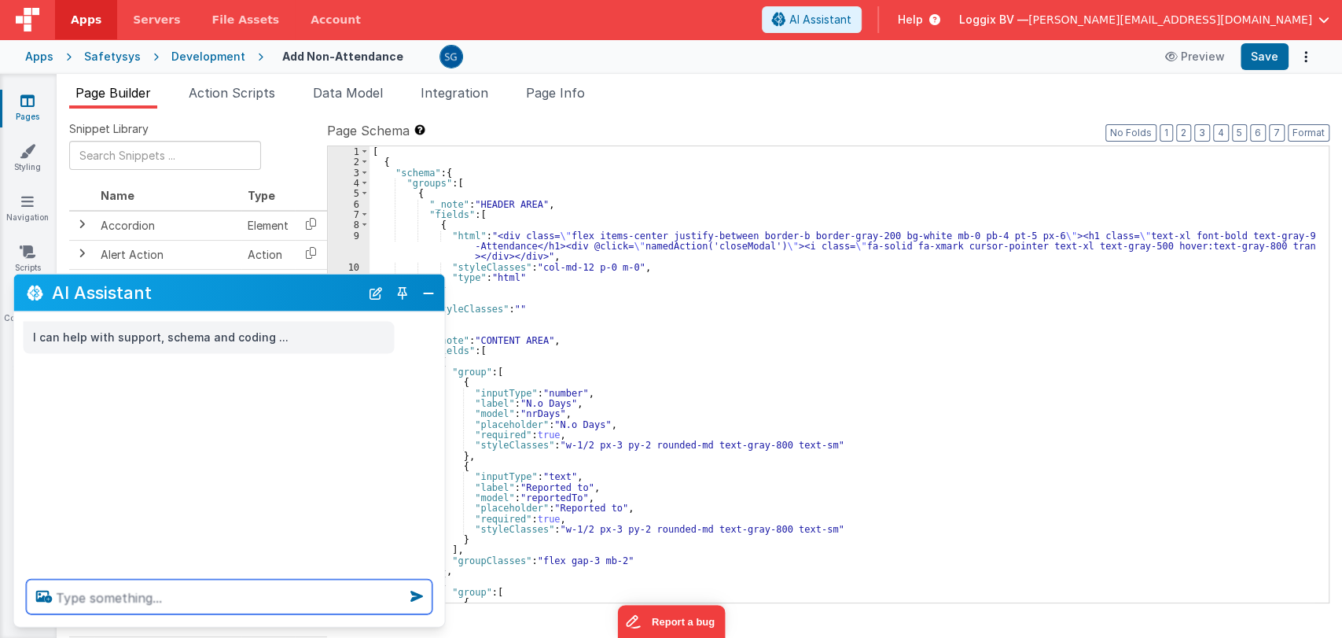
click at [286, 593] on textarea at bounding box center [230, 597] width 406 height 35
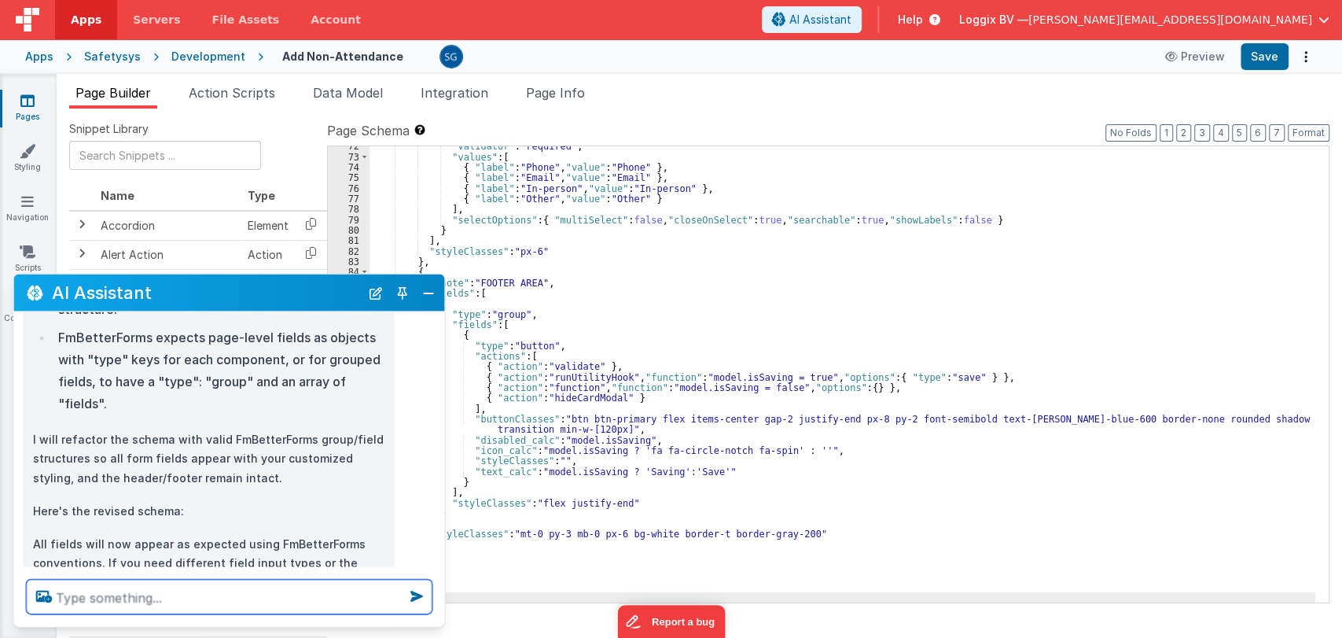
scroll to position [291, 0]
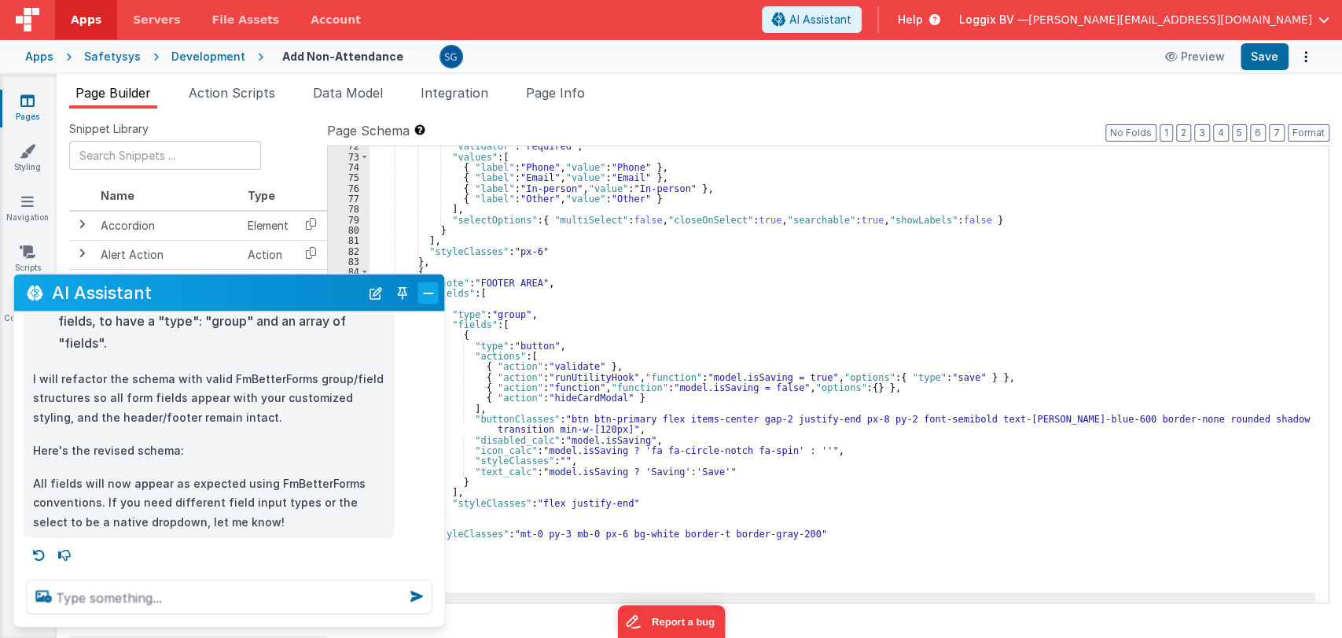
click at [428, 298] on button "Close" at bounding box center [428, 292] width 20 height 22
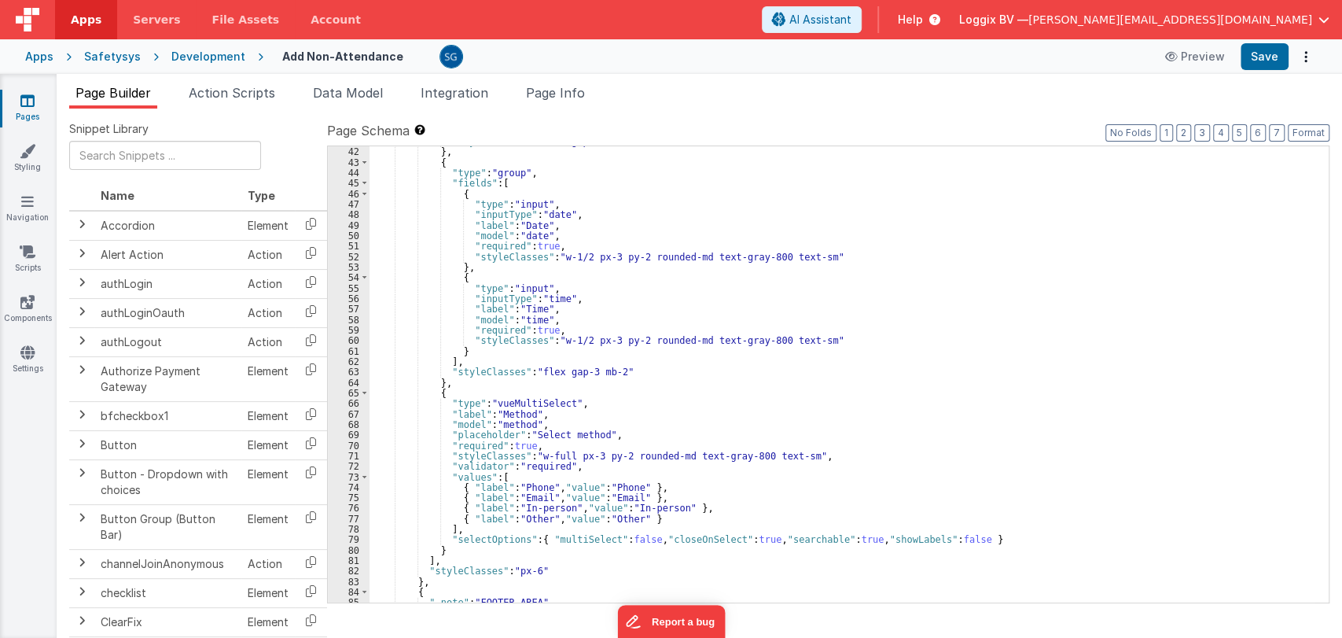
scroll to position [451, 0]
click at [1272, 61] on button "Save" at bounding box center [1265, 56] width 48 height 27
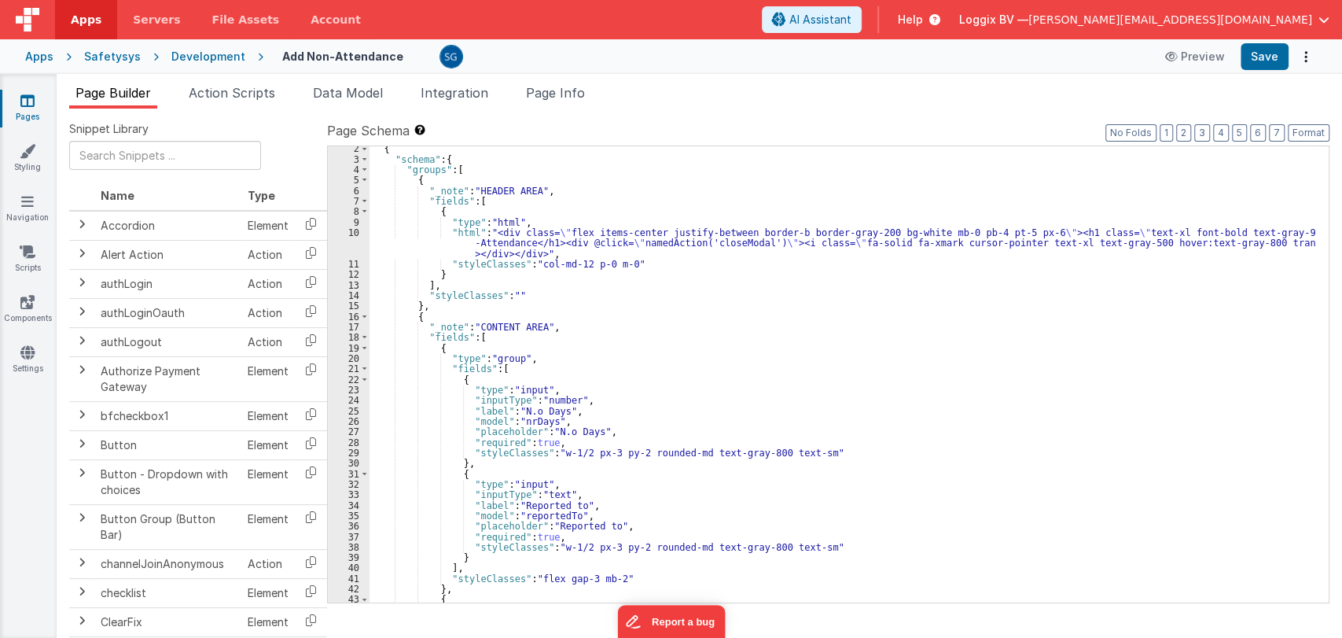
scroll to position [13, 0]
click at [364, 348] on span at bounding box center [364, 347] width 9 height 10
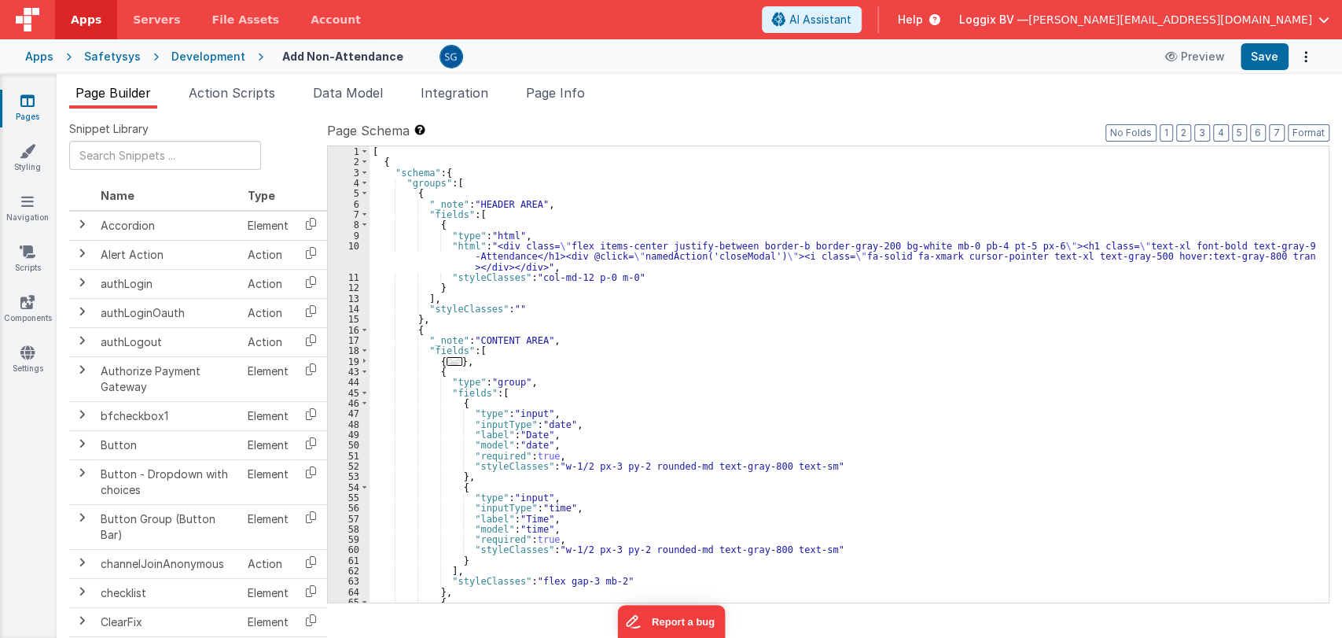
scroll to position [0, 0]
click at [363, 396] on div "1 2 3 4 5 6 7 8 9 10 11 12 13 14 15 16 17 18 19 43 44 45 46 47 48 49 50 51 52 5…" at bounding box center [349, 384] width 42 height 477
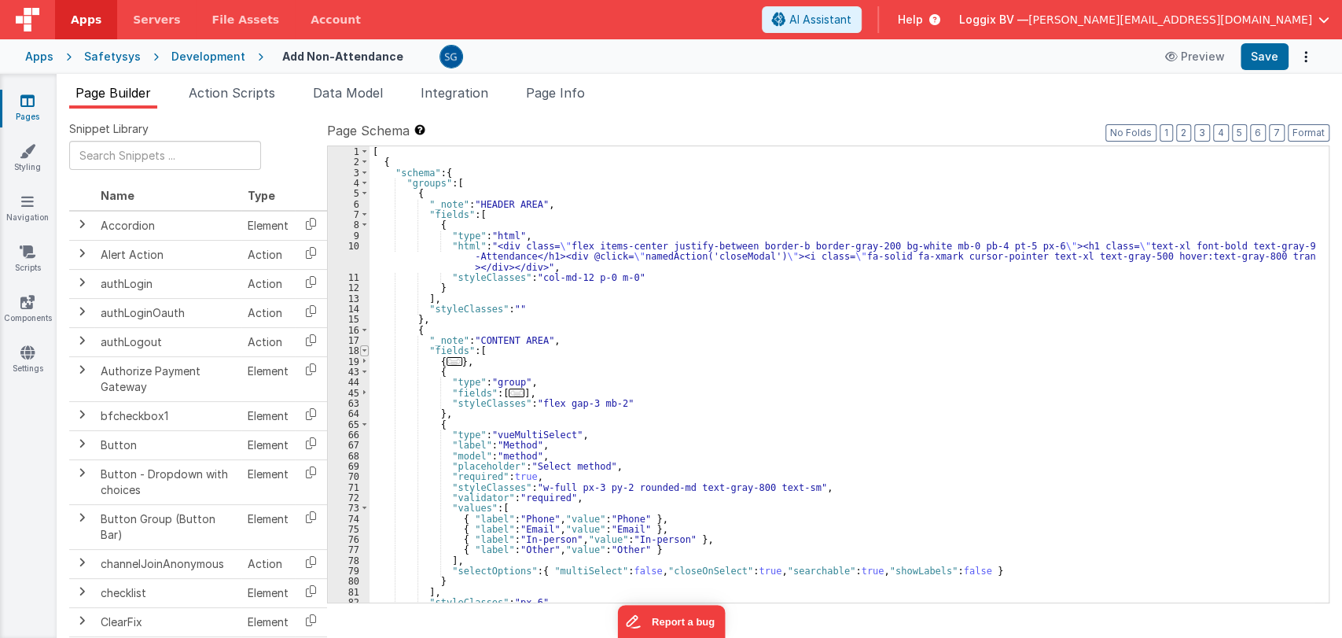
click at [364, 349] on span at bounding box center [364, 350] width 9 height 10
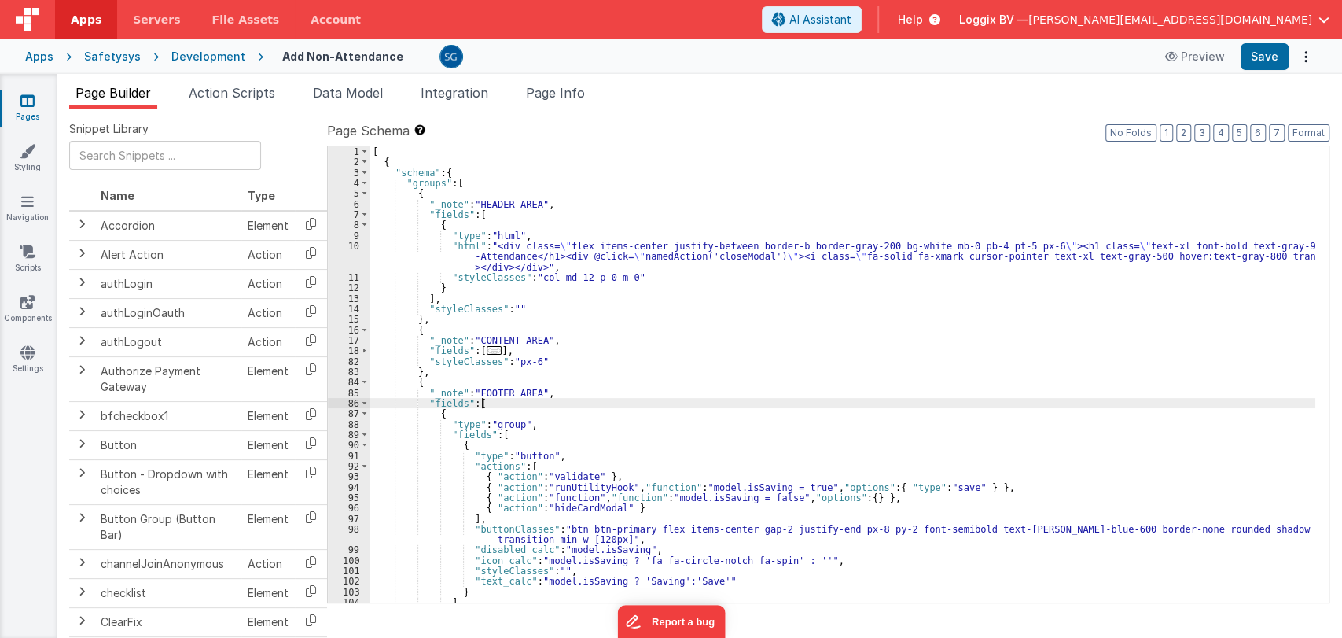
click at [700, 399] on div "[ { "schema" : { "groups" : [ { "_note" : "HEADER AREA" , "fields" : [ { "type"…" at bounding box center [843, 384] width 946 height 477
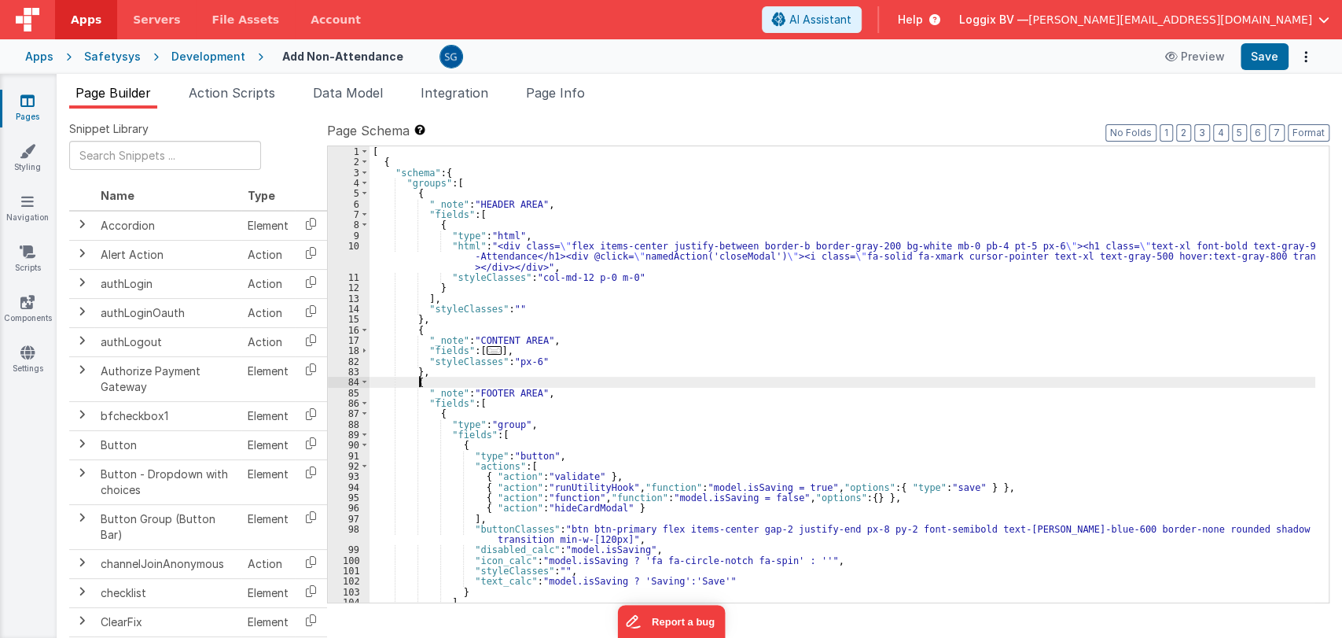
click at [671, 385] on div "[ { "schema" : { "groups" : [ { "_note" : "HEADER AREA" , "fields" : [ { "type"…" at bounding box center [843, 384] width 946 height 477
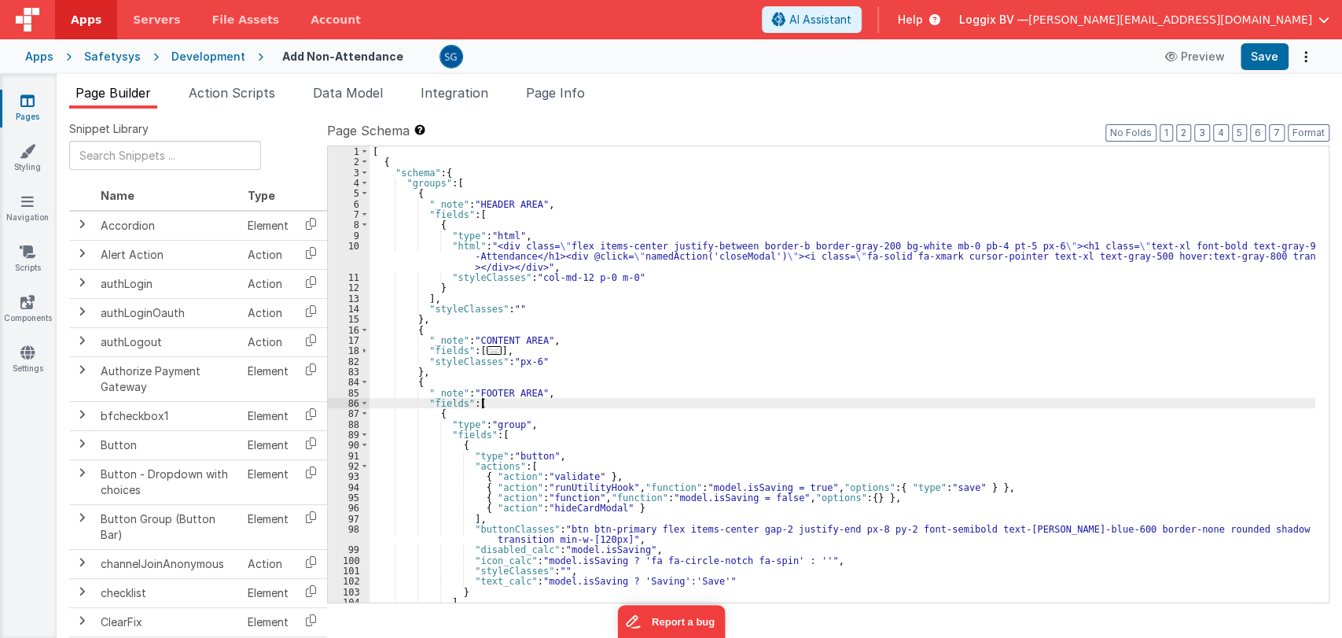
click at [617, 399] on div "[ { "schema" : { "groups" : [ { "_note" : "HEADER AREA" , "fields" : [ { "type"…" at bounding box center [843, 384] width 946 height 477
click at [610, 396] on div "[ { "schema" : { "groups" : [ { "_note" : "HEADER AREA" , "fields" : [ { "type"…" at bounding box center [843, 384] width 946 height 477
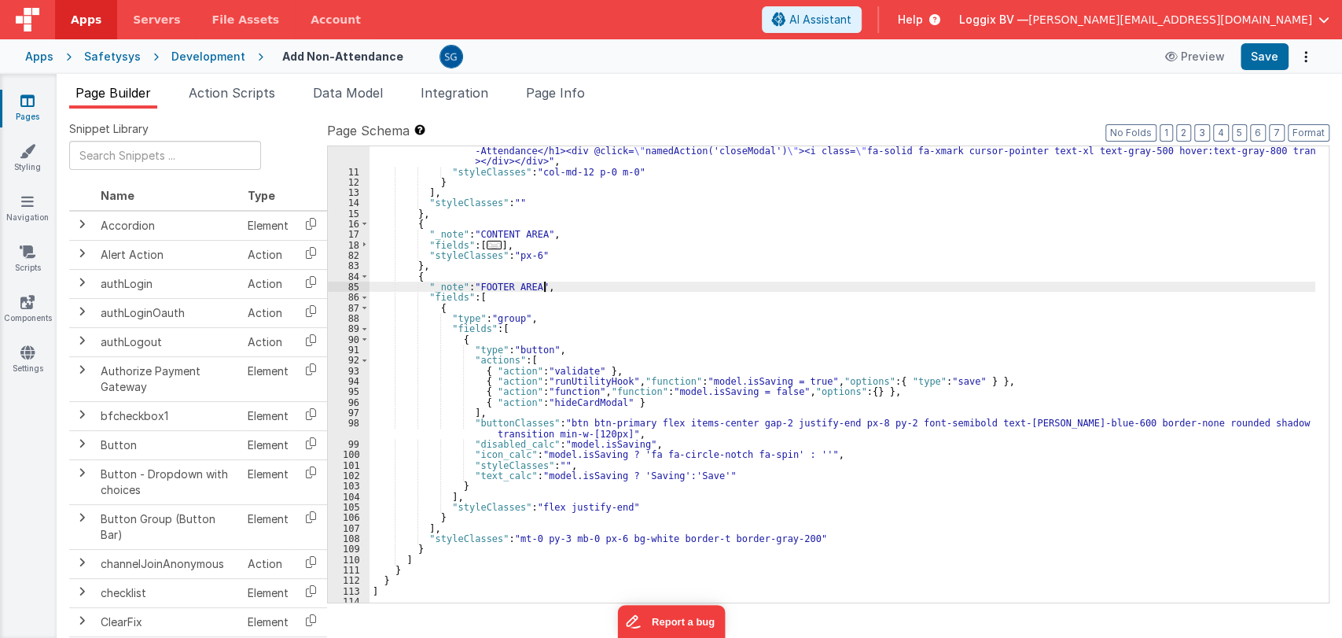
scroll to position [99, 0]
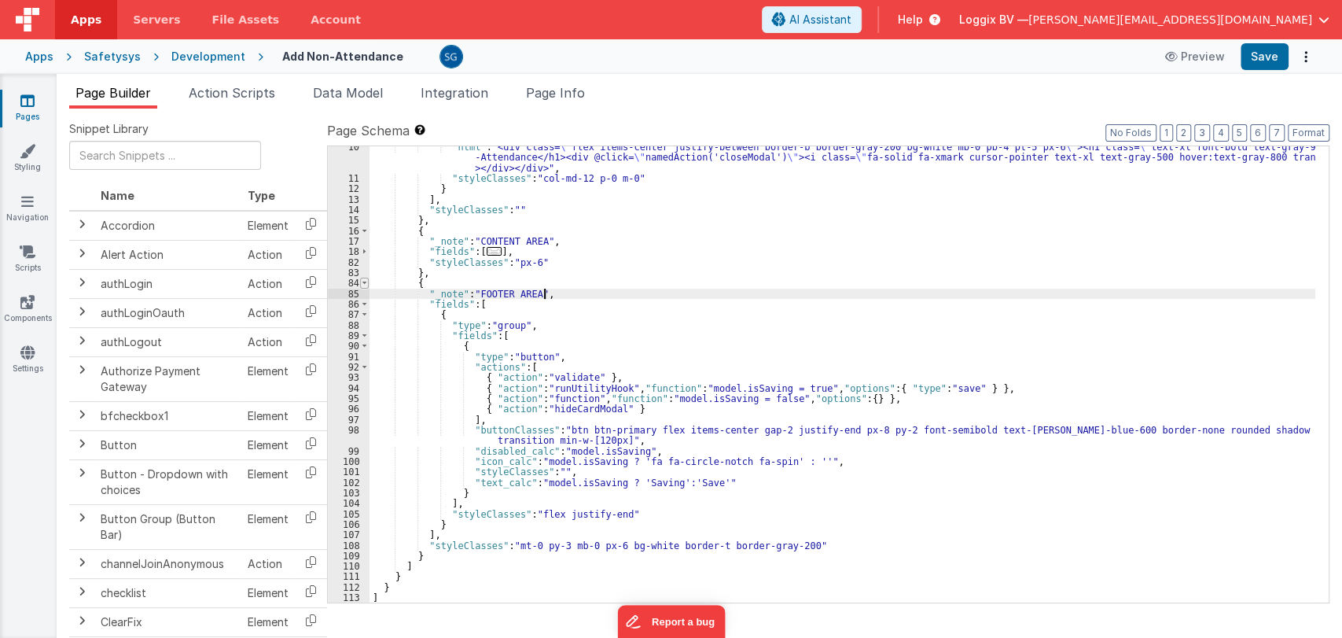
click at [362, 282] on span at bounding box center [364, 283] width 9 height 10
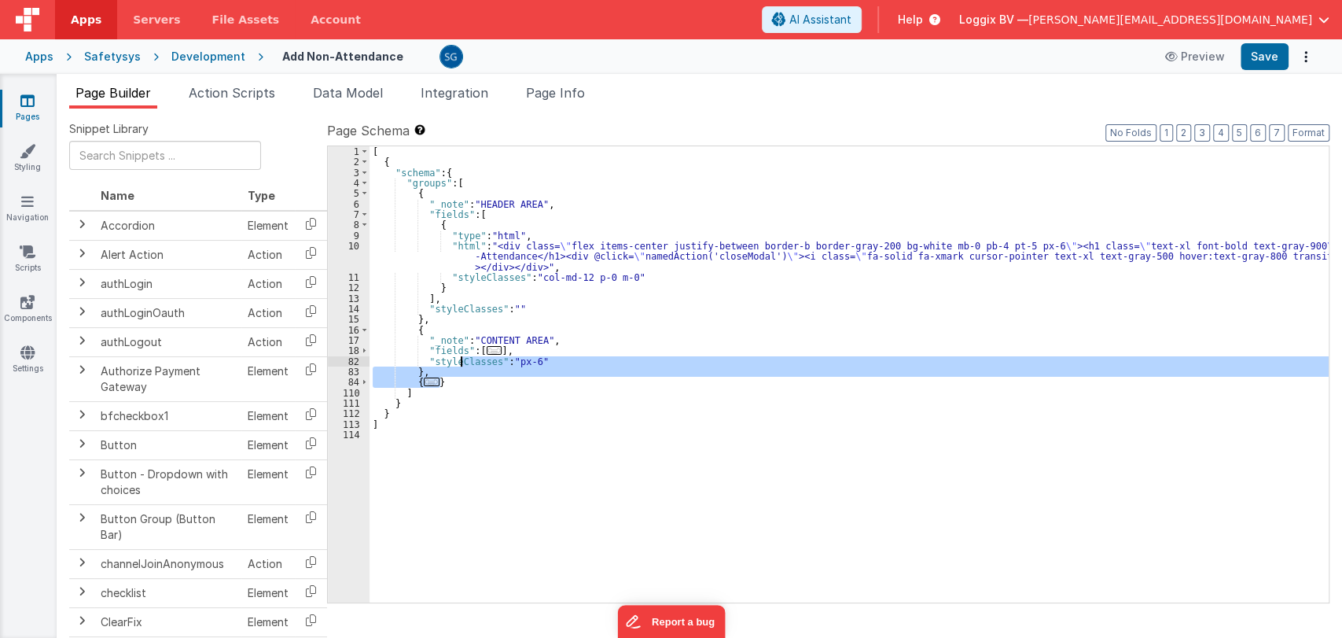
drag, startPoint x: 458, startPoint y: 381, endPoint x: 459, endPoint y: 366, distance: 15.0
click at [459, 366] on div "[ { "schema" : { "groups" : [ { "_note" : "HEADER AREA" , "fields" : [ { "type"…" at bounding box center [849, 384] width 959 height 477
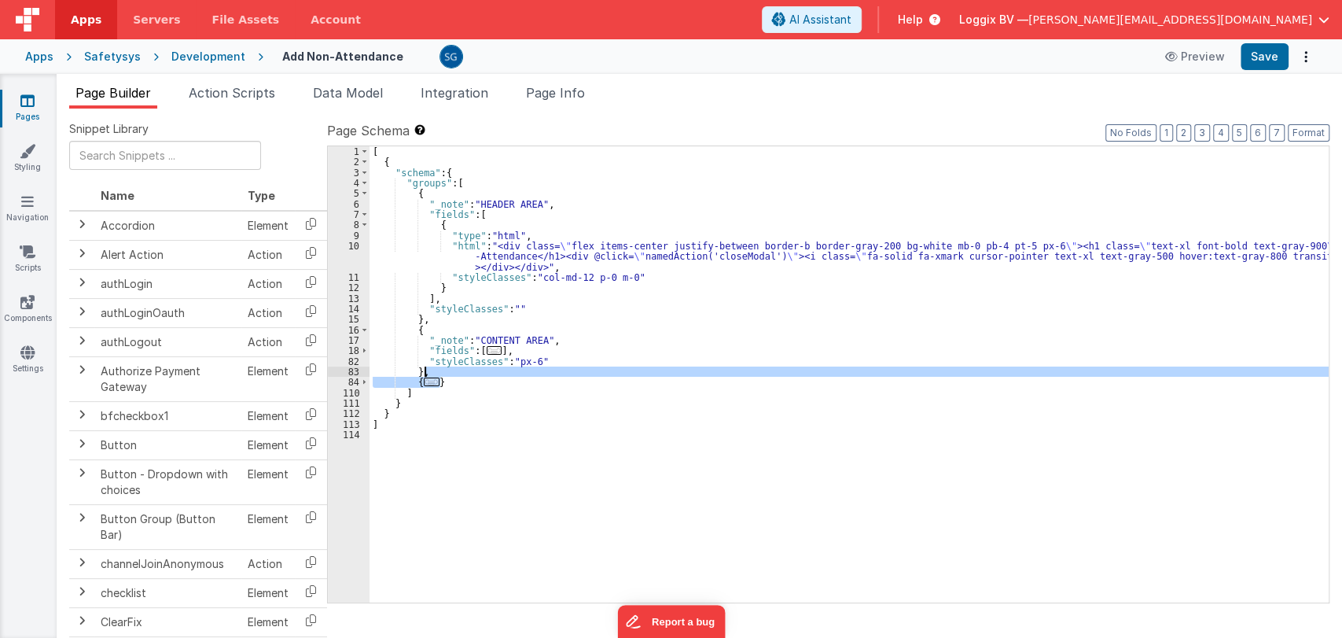
click at [457, 381] on div "[ { "schema" : { "groups" : [ { "_note" : "HEADER AREA" , "fields" : [ { "type"…" at bounding box center [849, 374] width 959 height 456
drag, startPoint x: 457, startPoint y: 381, endPoint x: 447, endPoint y: 368, distance: 15.7
click at [447, 368] on div "[ { "schema" : { "groups" : [ { "_note" : "HEADER AREA" , "fields" : [ { "type"…" at bounding box center [849, 384] width 959 height 477
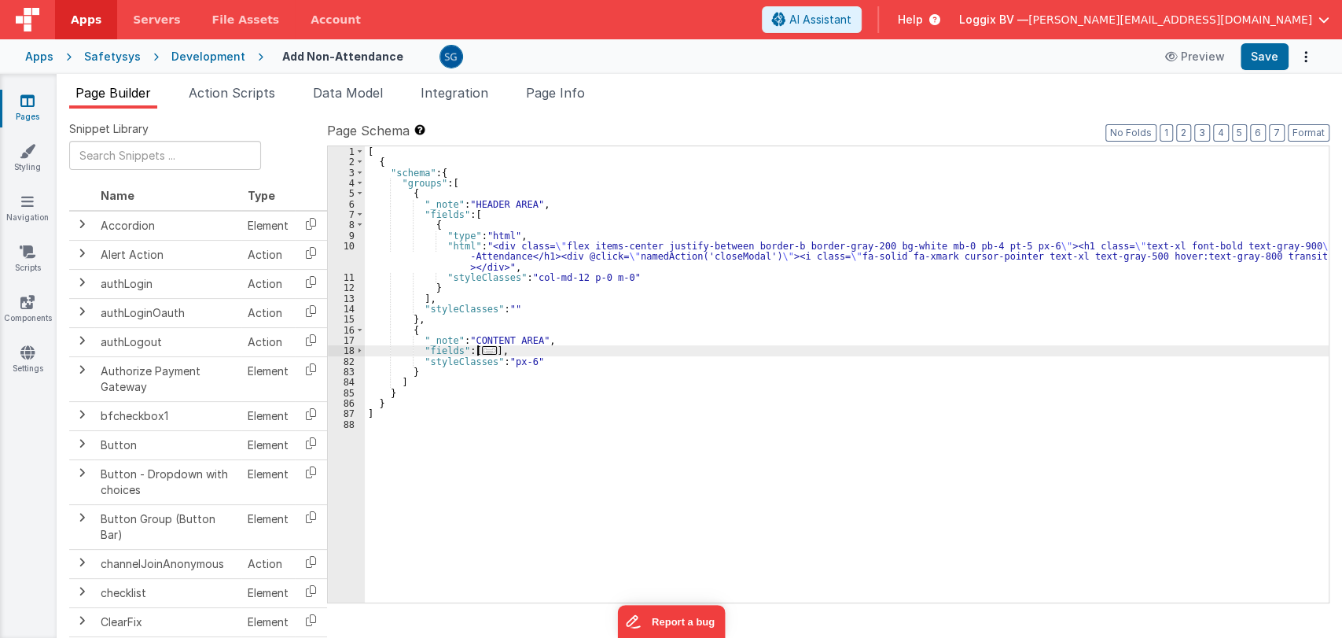
click at [487, 349] on span "..." at bounding box center [490, 350] width 16 height 9
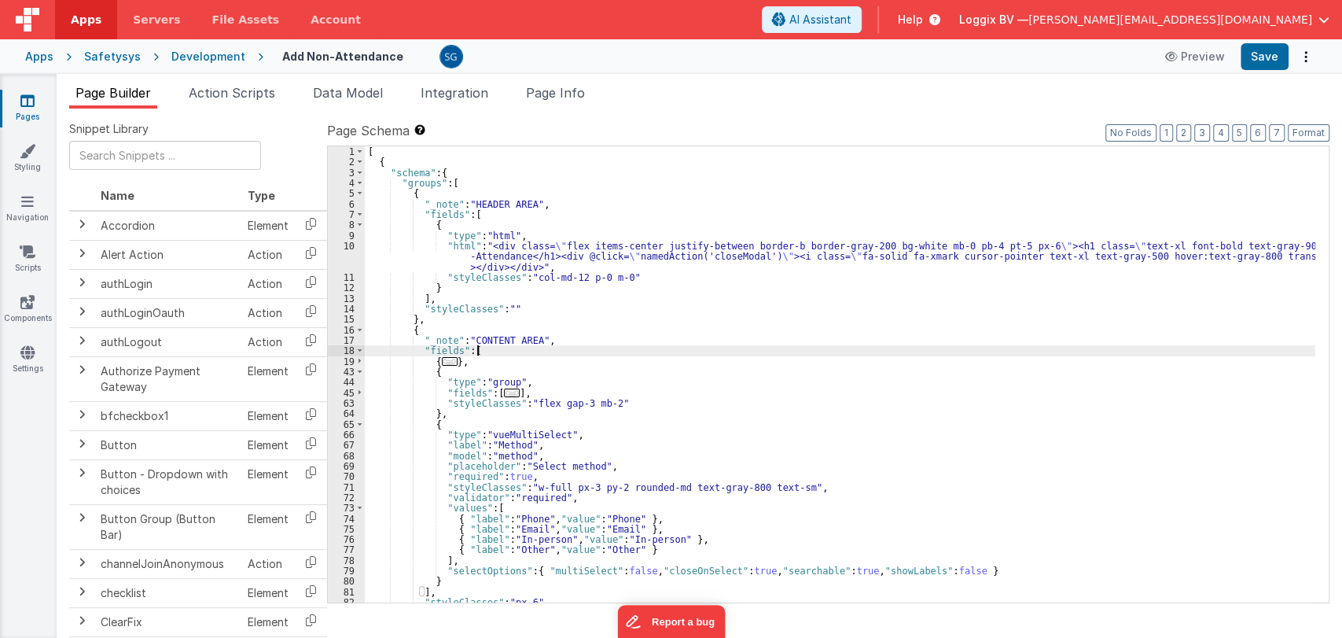
scroll to position [68, 0]
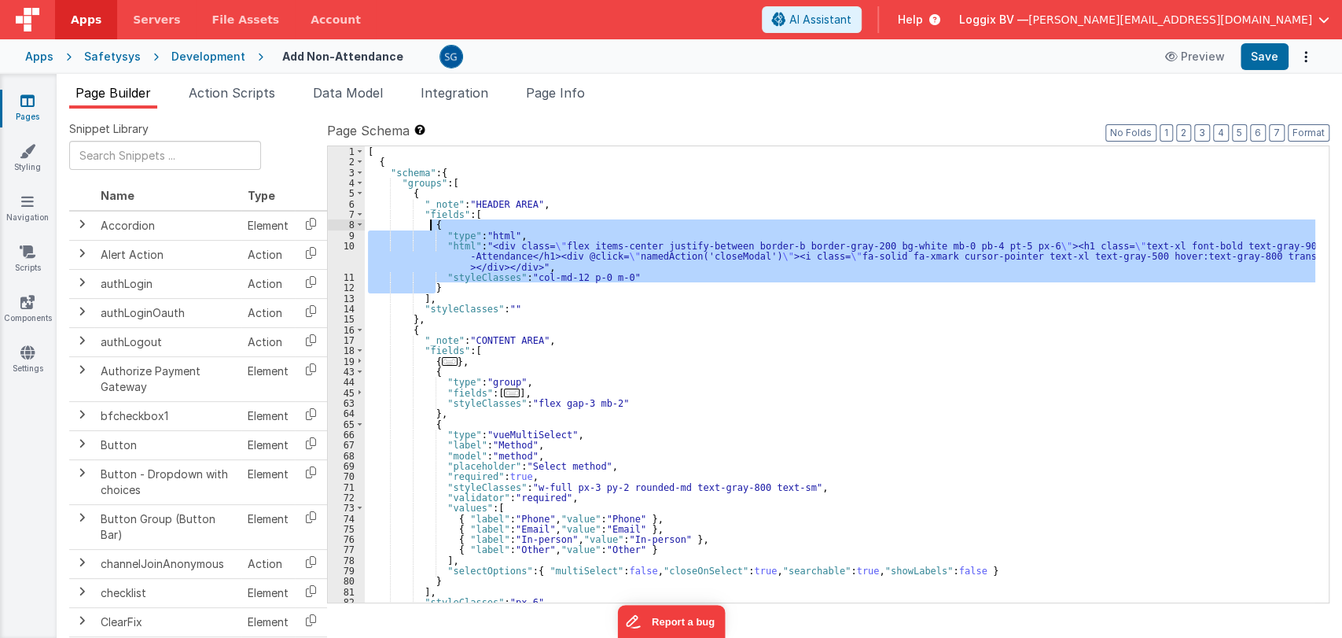
drag, startPoint x: 437, startPoint y: 286, endPoint x: 431, endPoint y: 226, distance: 60.1
click at [431, 226] on div "[ { "schema" : { "groups" : [ { "_note" : "HEADER AREA" , "fields" : [ { "type"…" at bounding box center [840, 384] width 951 height 477
click at [565, 339] on div "[ { "schema" : { "groups" : [ { "_note" : "HEADER AREA" , "fields" : [ { "type"…" at bounding box center [840, 384] width 951 height 477
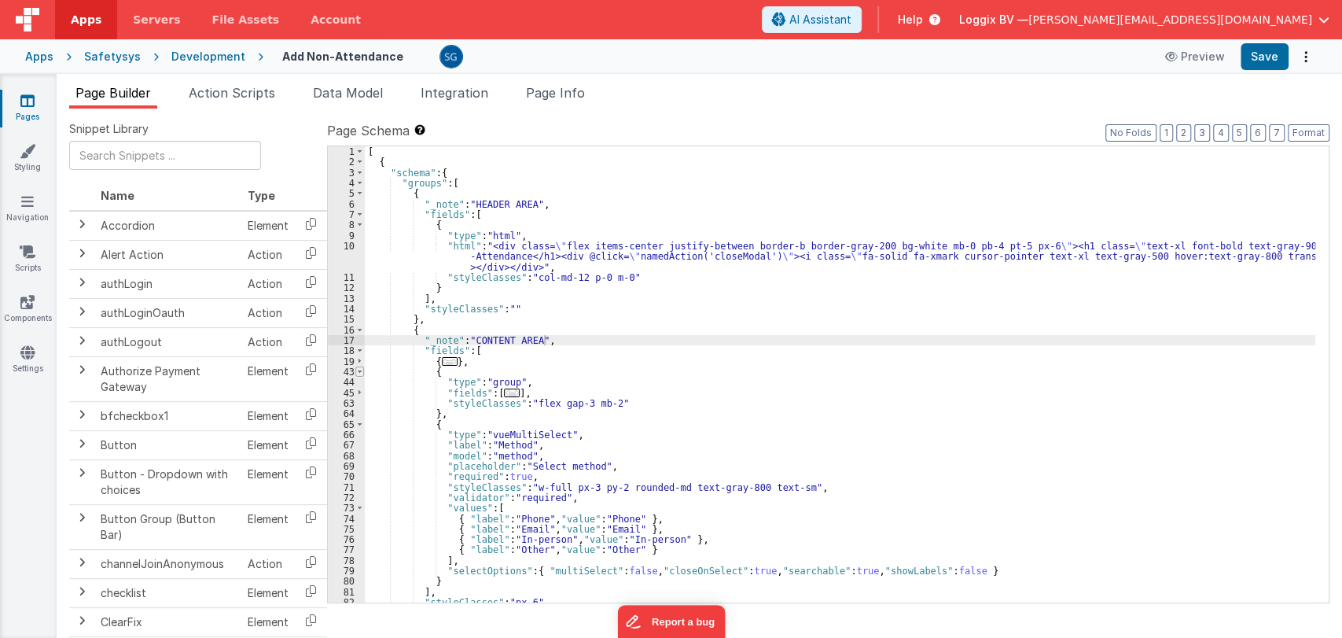
click at [360, 372] on span at bounding box center [359, 371] width 9 height 10
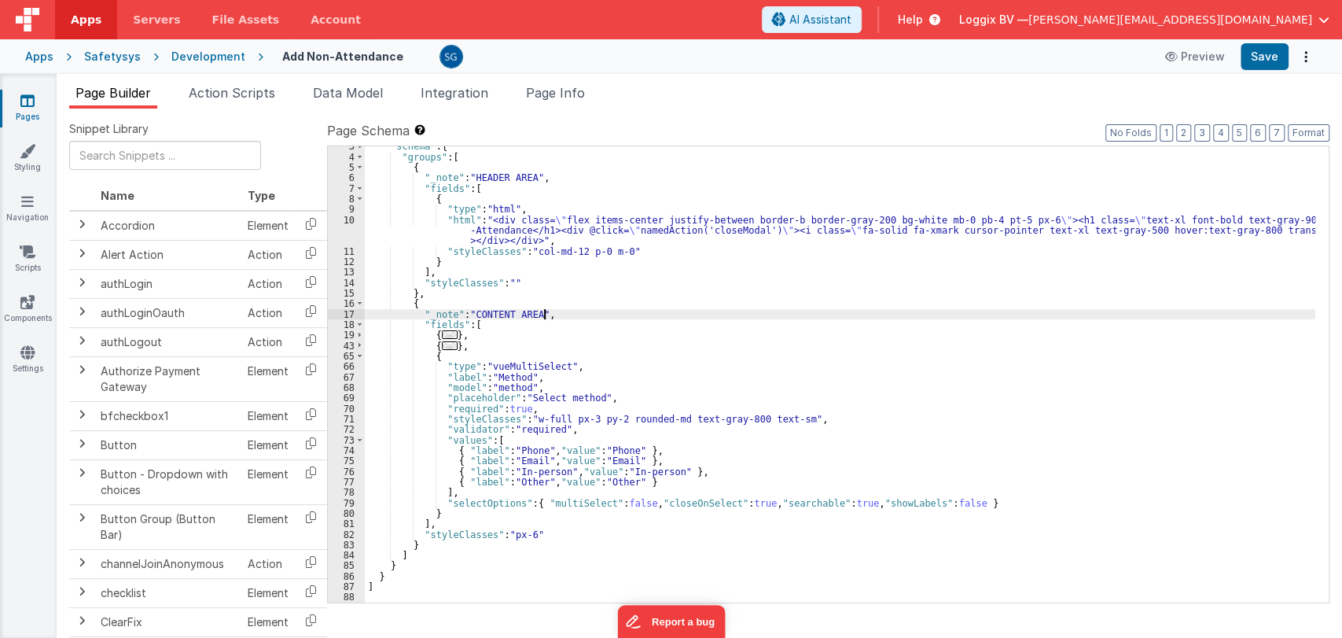
scroll to position [25, 0]
click at [355, 351] on span at bounding box center [359, 356] width 9 height 10
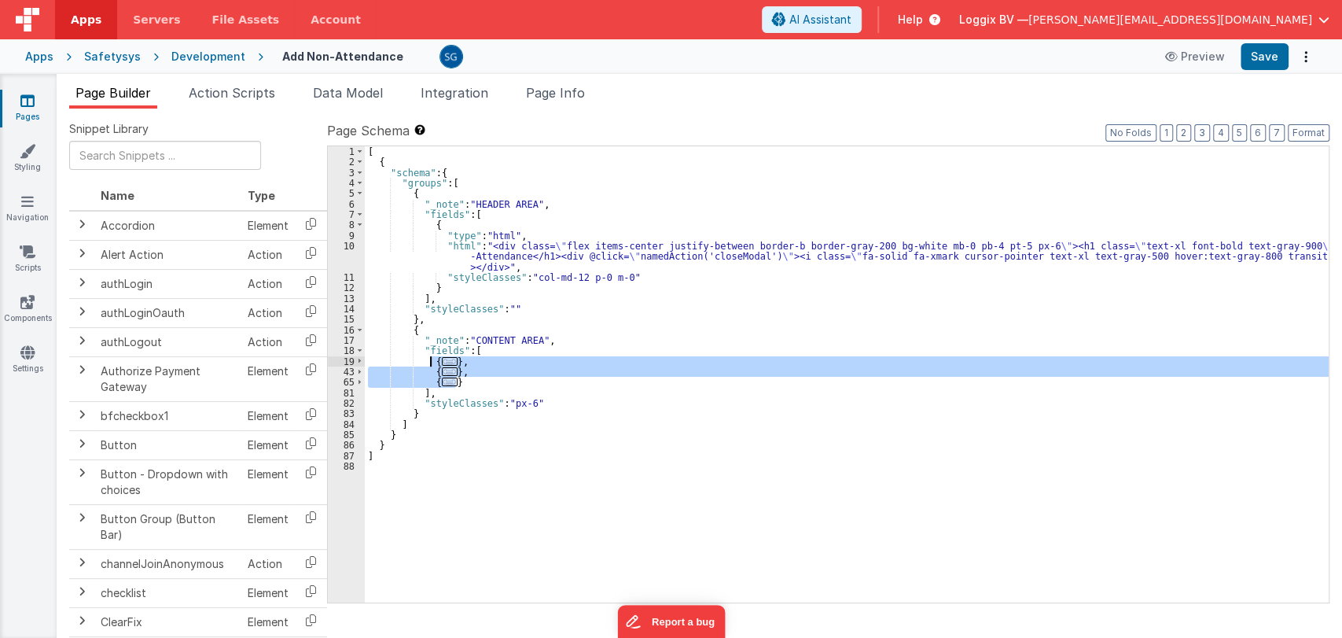
drag, startPoint x: 459, startPoint y: 379, endPoint x: 431, endPoint y: 359, distance: 34.5
click at [431, 359] on div "[ { "schema" : { "groups" : [ { "_note" : "HEADER AREA" , "fields" : [ { "type"…" at bounding box center [847, 384] width 964 height 477
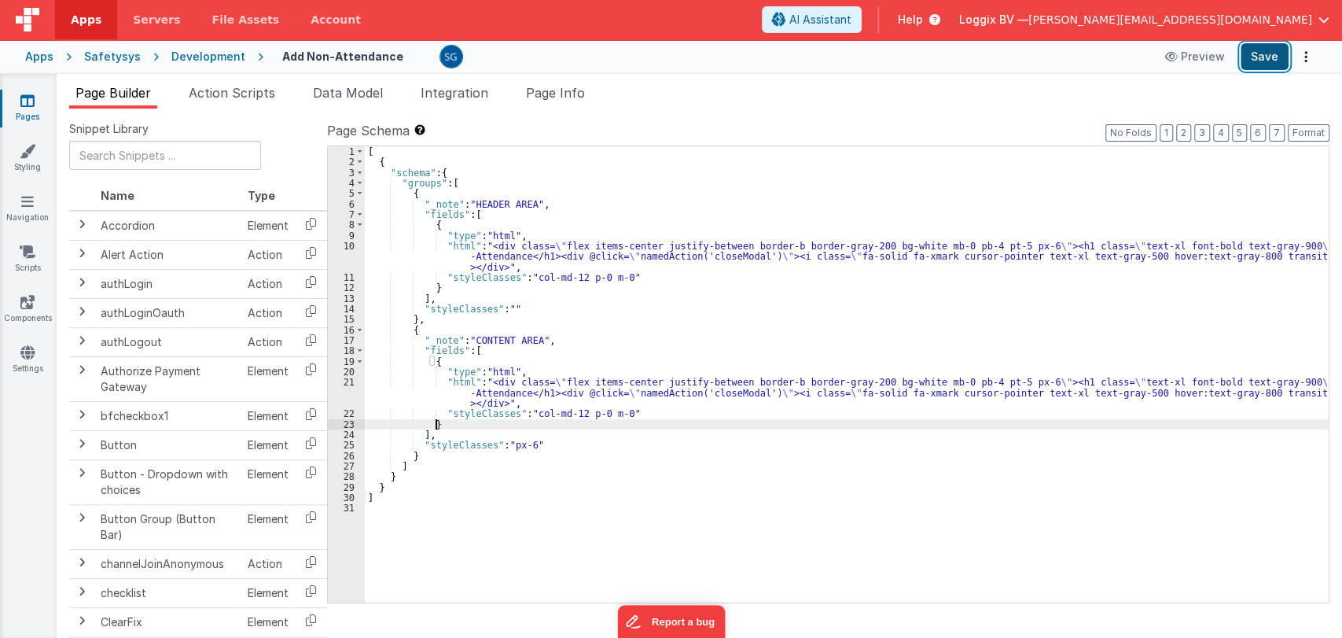
click at [1278, 51] on button "Save" at bounding box center [1265, 56] width 48 height 27
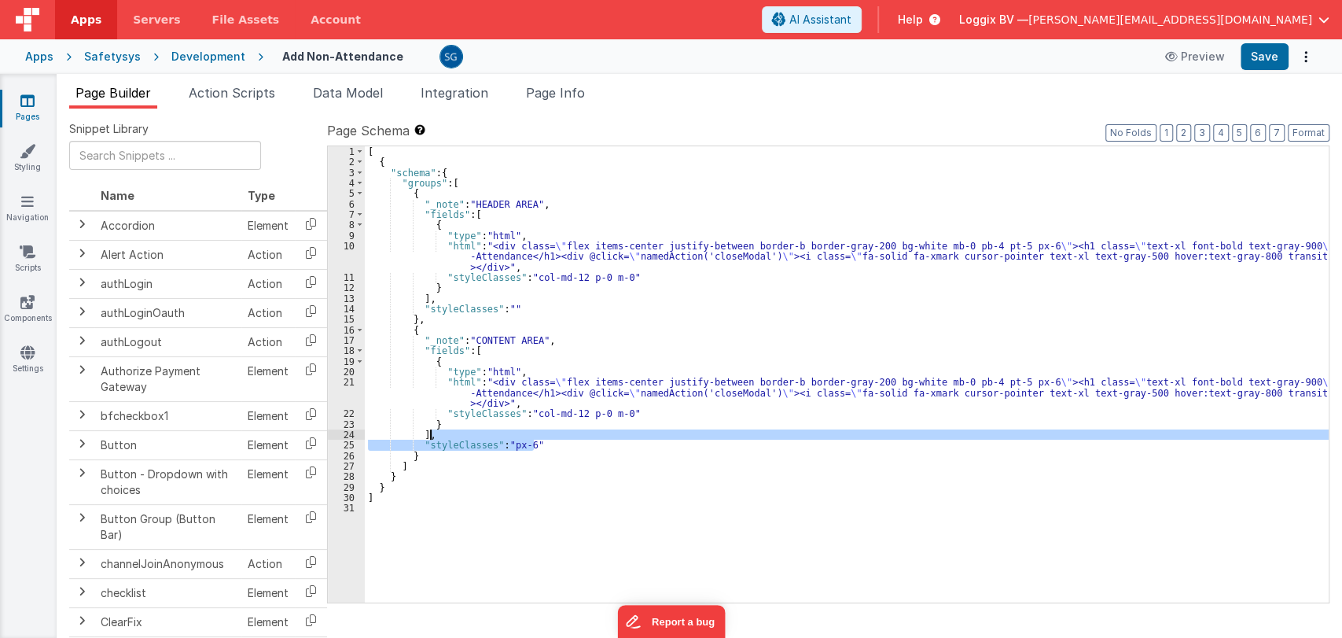
drag, startPoint x: 554, startPoint y: 447, endPoint x: 554, endPoint y: 433, distance: 14.2
click at [554, 433] on div "[ { "schema" : { "groups" : [ { "_note" : "HEADER AREA" , "fields" : [ { "type"…" at bounding box center [847, 384] width 964 height 477
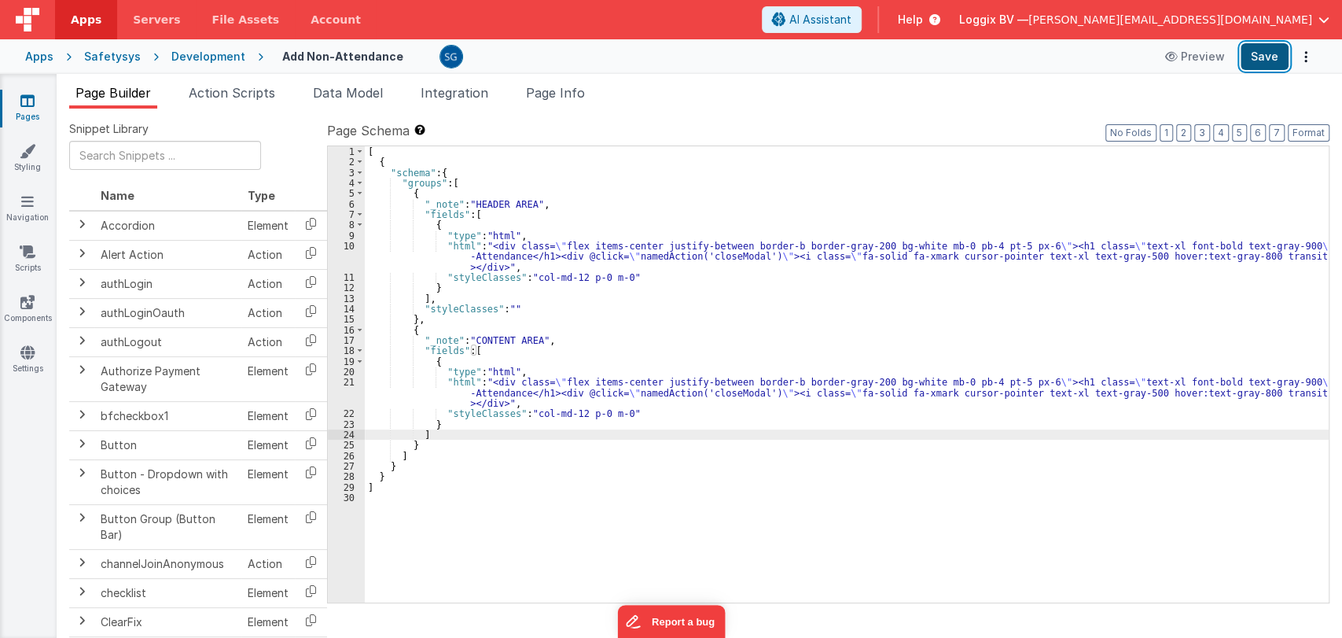
click at [1260, 59] on button "Save" at bounding box center [1265, 56] width 48 height 27
click at [349, 379] on div "21" at bounding box center [346, 392] width 37 height 31
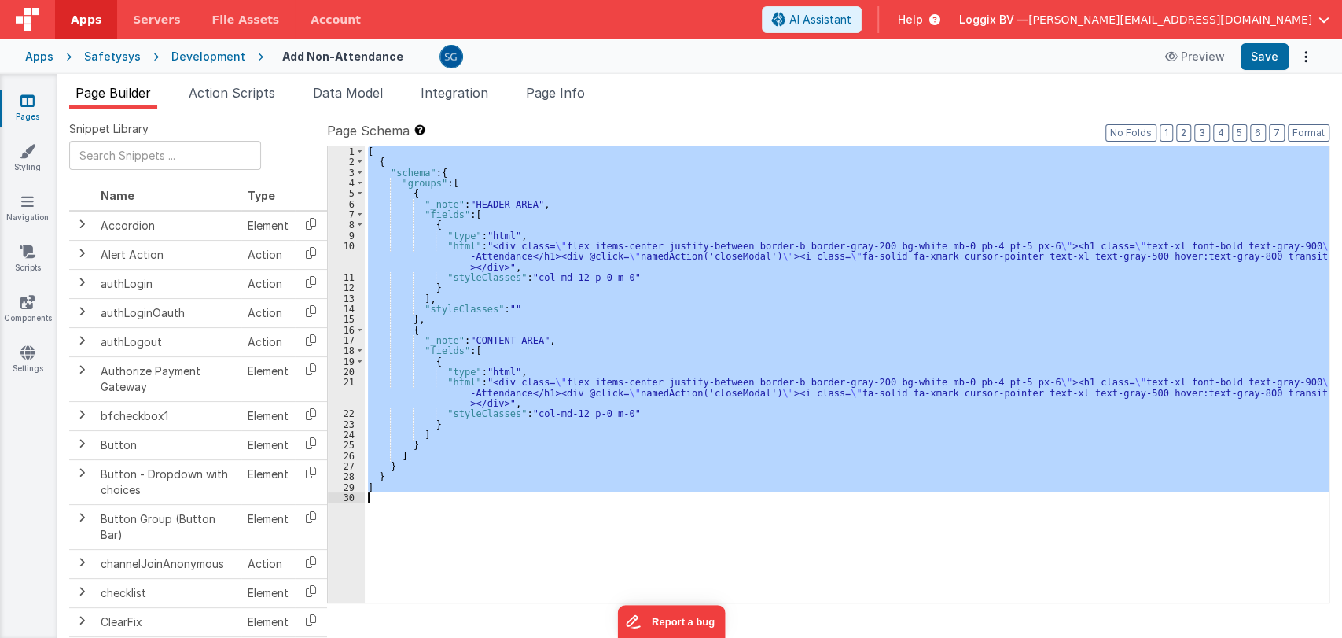
click at [530, 407] on div "[ { "schema" : { "groups" : [ { "_note" : "HEADER AREA" , "fields" : [ { "type"…" at bounding box center [847, 374] width 964 height 456
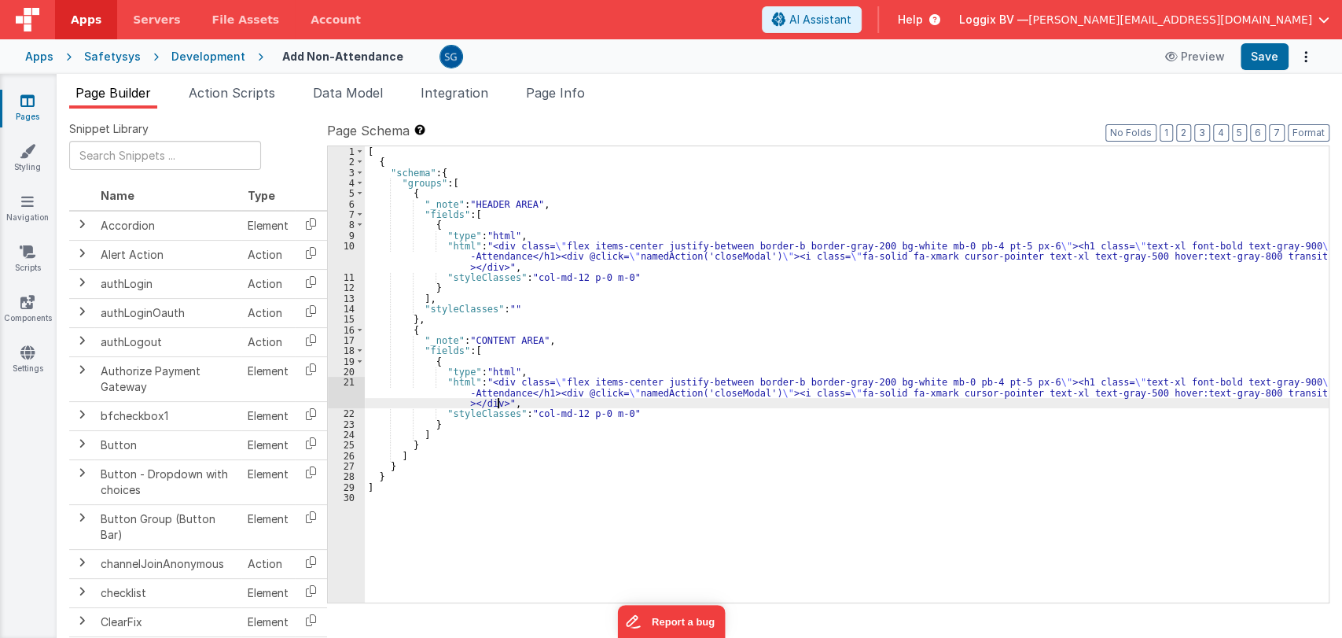
click at [498, 403] on div "[ { "schema" : { "groups" : [ { "_note" : "HEADER AREA" , "fields" : [ { "type"…" at bounding box center [847, 384] width 964 height 477
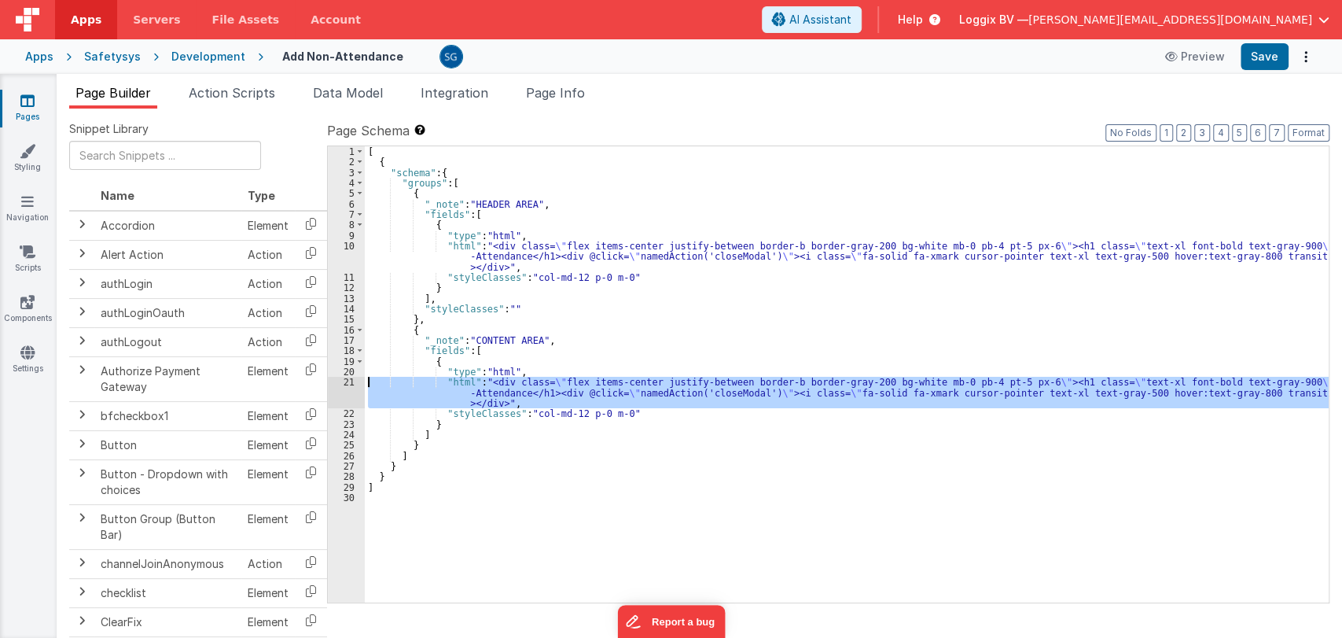
click at [346, 379] on div "21" at bounding box center [346, 392] width 37 height 31
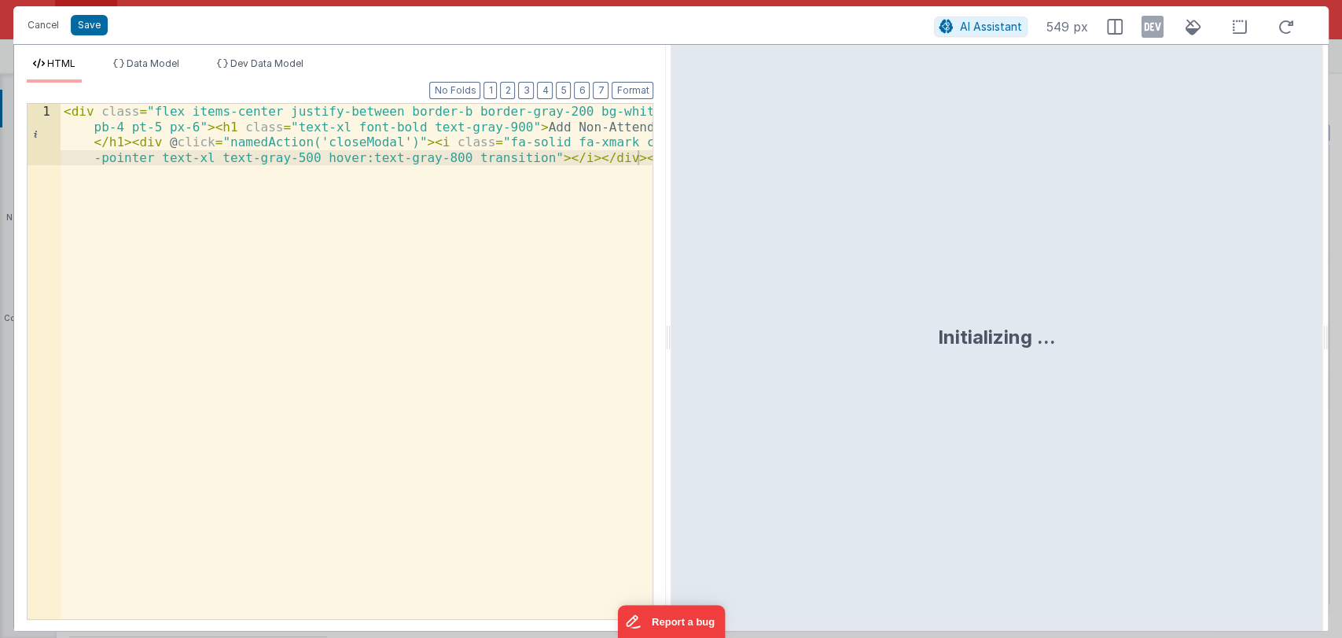
click at [484, 170] on div "< div class = "flex items-center justify-between border-b border-gray-200 bg-wh…" at bounding box center [357, 423] width 593 height 638
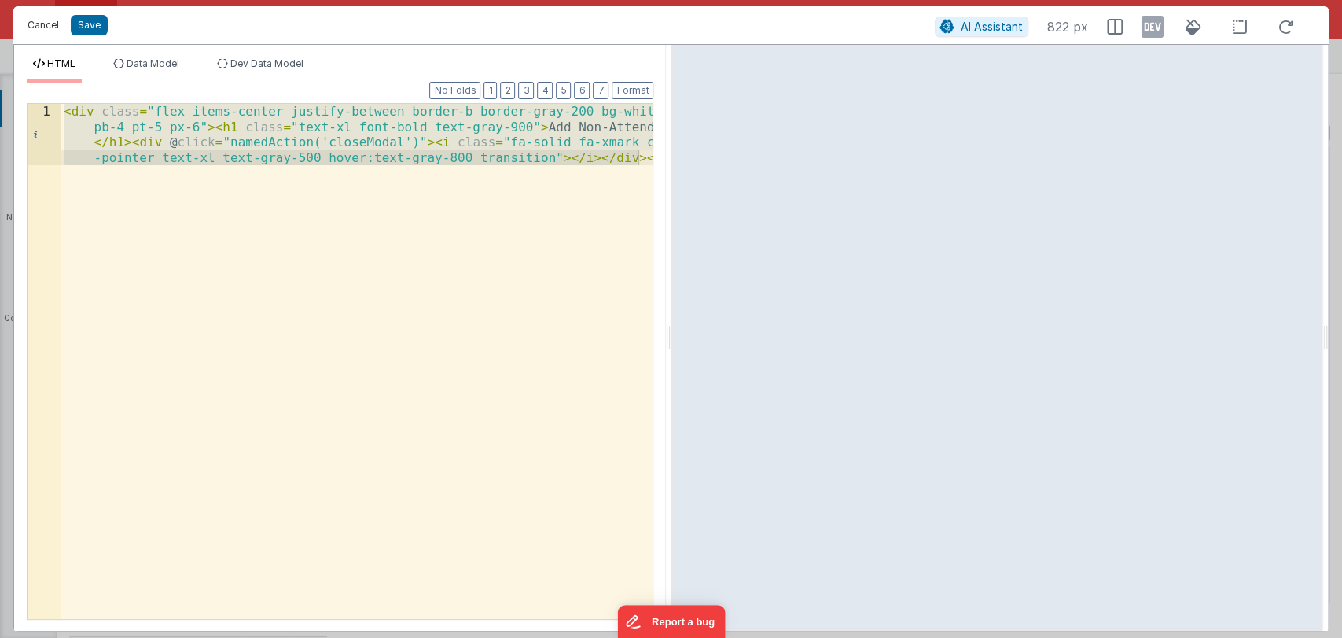
click at [46, 20] on button "Cancel" at bounding box center [43, 25] width 47 height 22
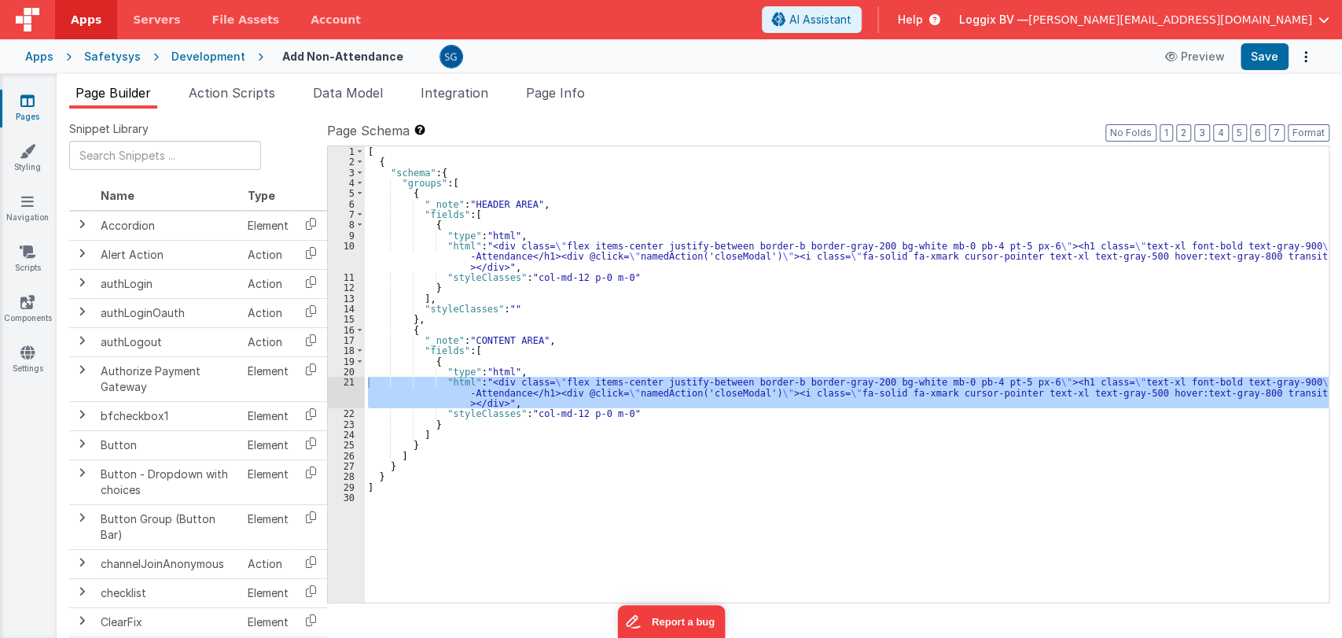
click at [579, 373] on div "[ { "schema" : { "groups" : [ { "_note" : "HEADER AREA" , "fields" : [ { "type"…" at bounding box center [847, 384] width 964 height 477
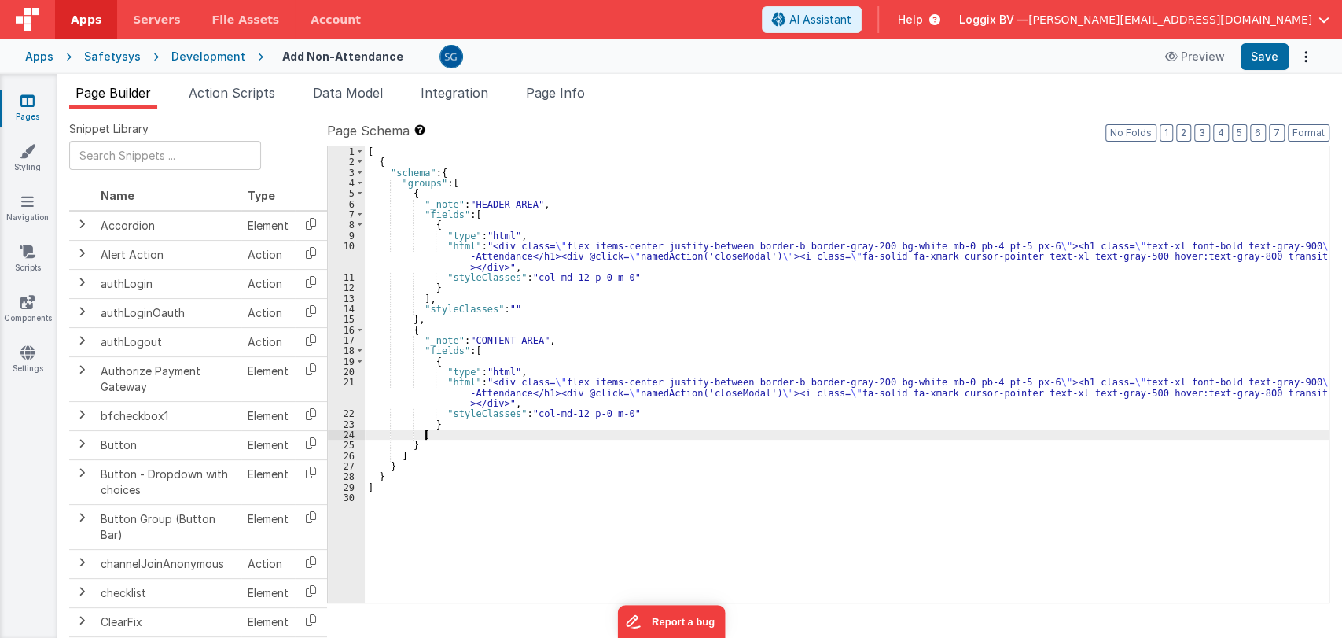
click at [454, 436] on div "[ { "schema" : { "groups" : [ { "_note" : "HEADER AREA" , "fields" : [ { "type"…" at bounding box center [847, 384] width 964 height 477
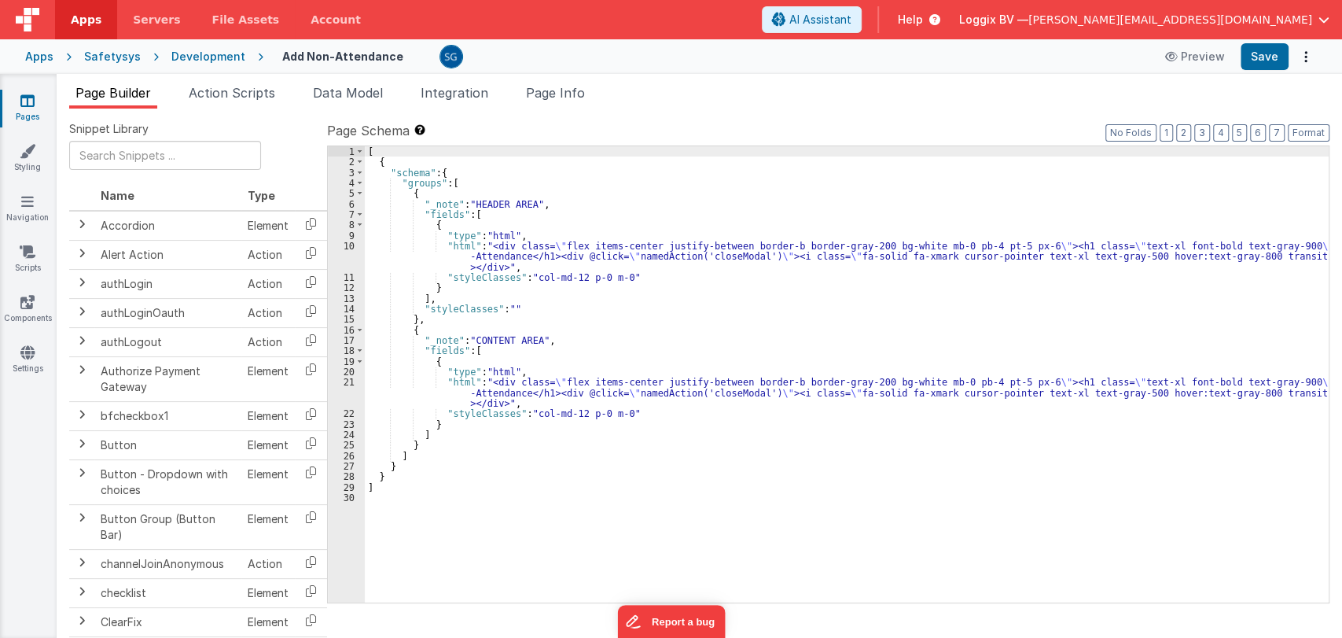
click at [479, 440] on div "[ { "schema" : { "groups" : [ { "_note" : "HEADER AREA" , "fields" : [ { "type"…" at bounding box center [847, 384] width 964 height 477
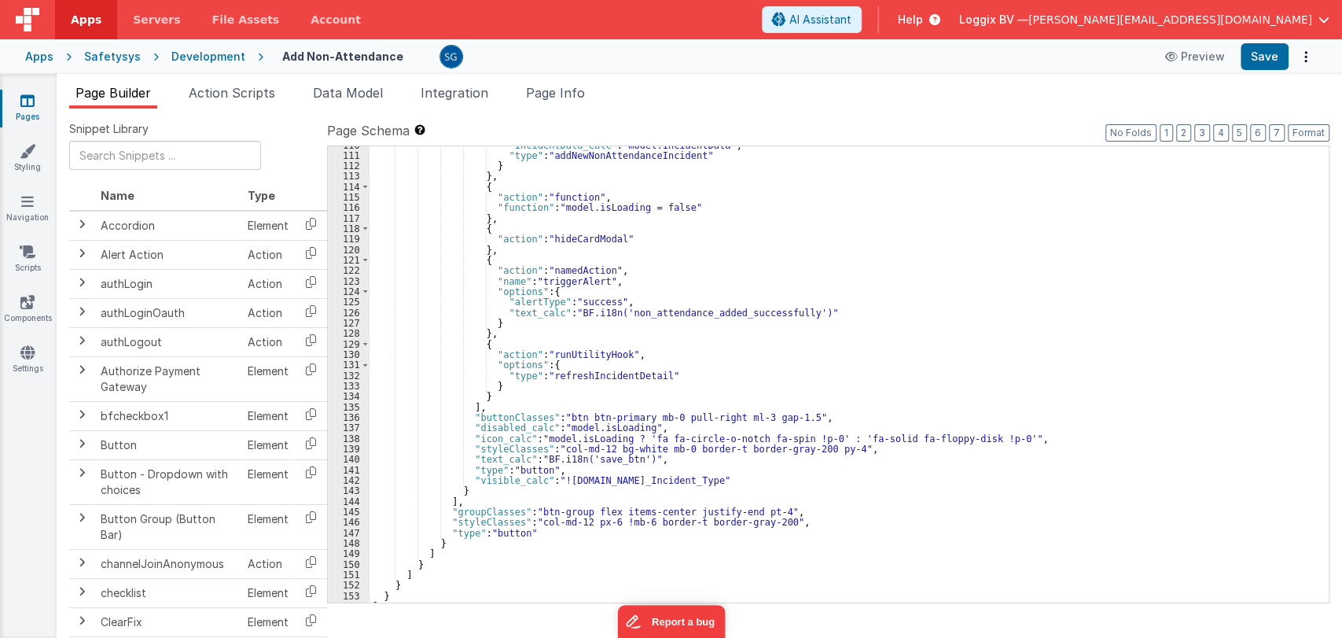
scroll to position [1189, 0]
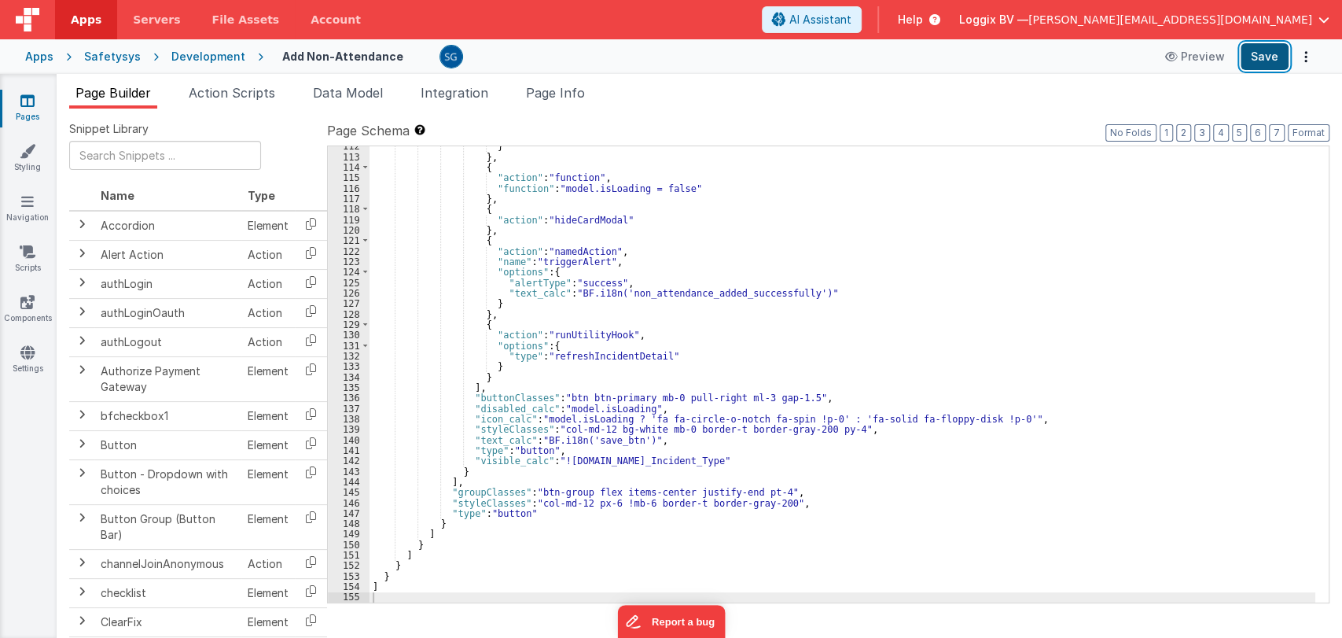
click at [1264, 68] on button "Save" at bounding box center [1265, 56] width 48 height 27
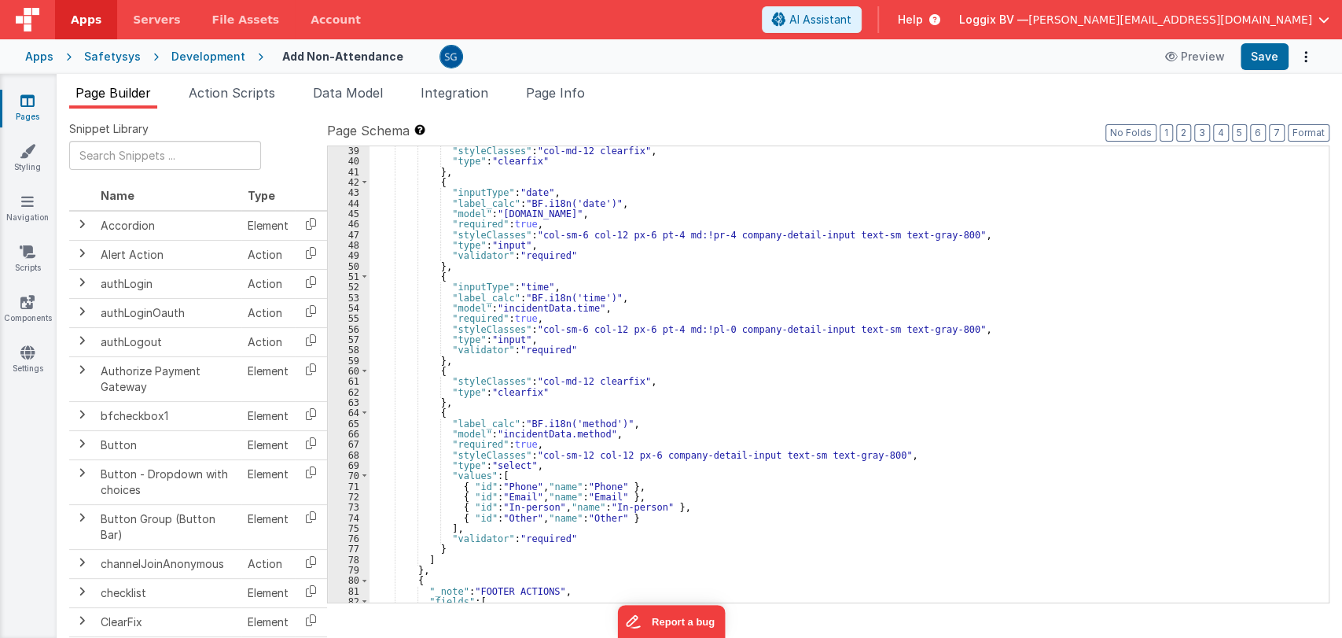
scroll to position [0, 0]
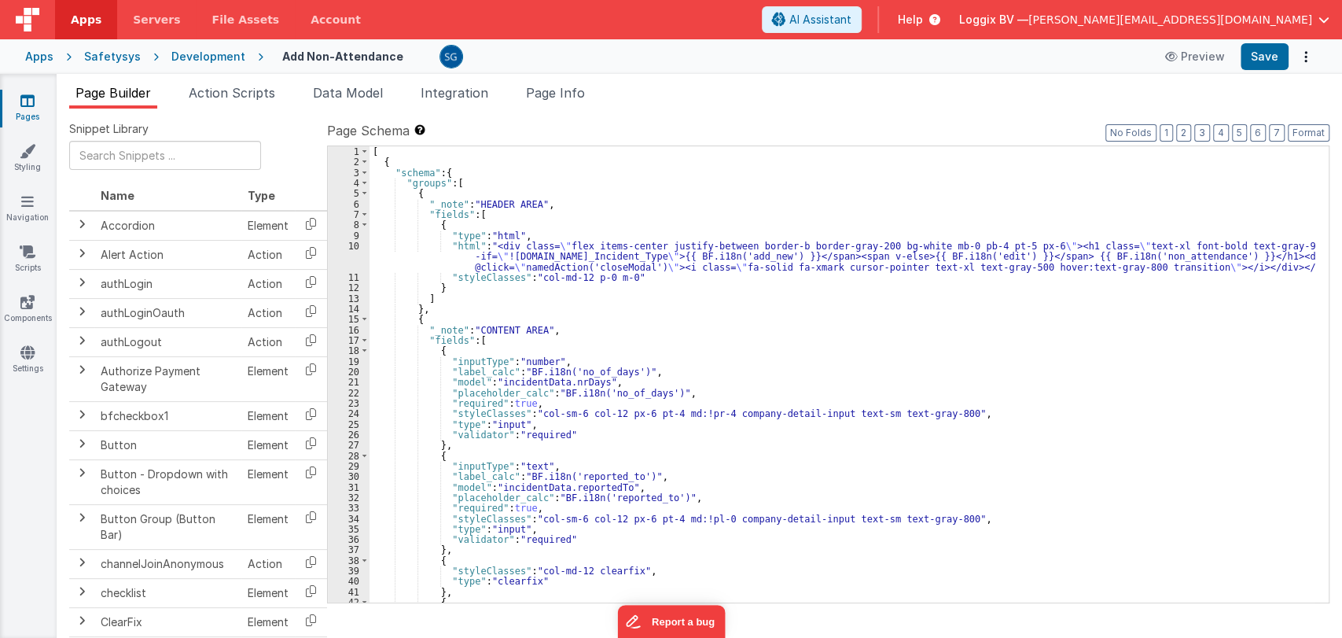
click at [745, 258] on div "[ { "schema" : { "groups" : [ { "_note" : "HEADER AREA" , "fields" : [ { "type"…" at bounding box center [843, 384] width 946 height 477
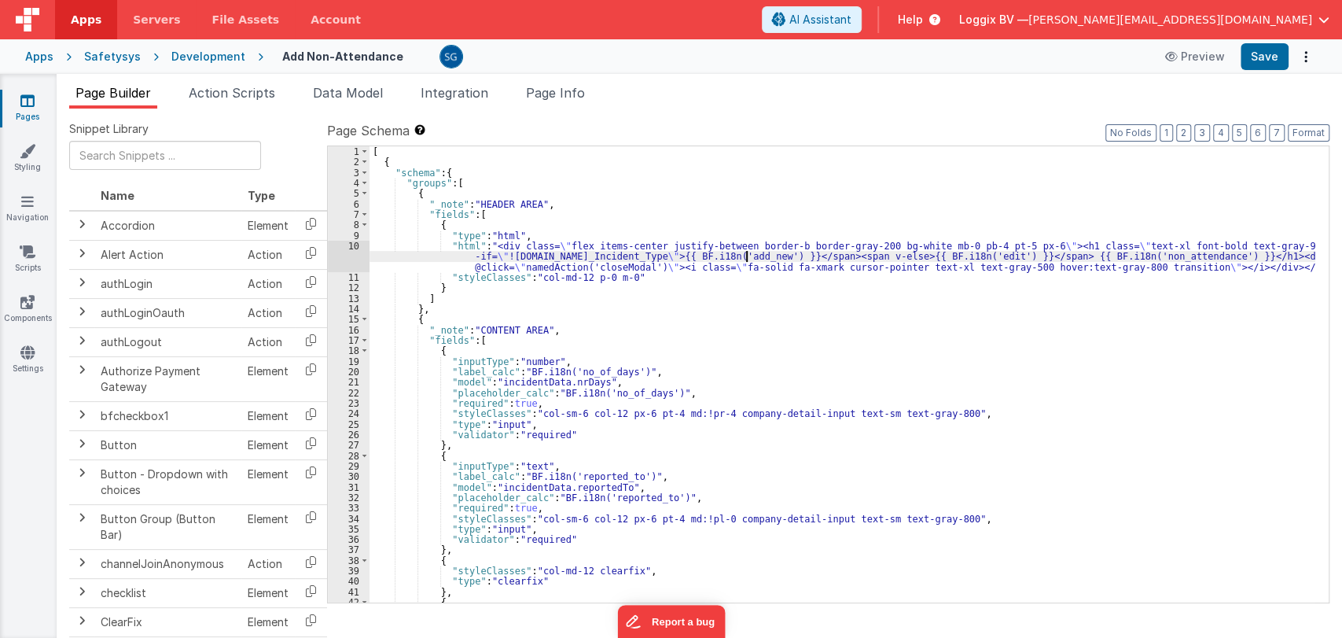
click at [352, 246] on div "10" at bounding box center [349, 256] width 42 height 31
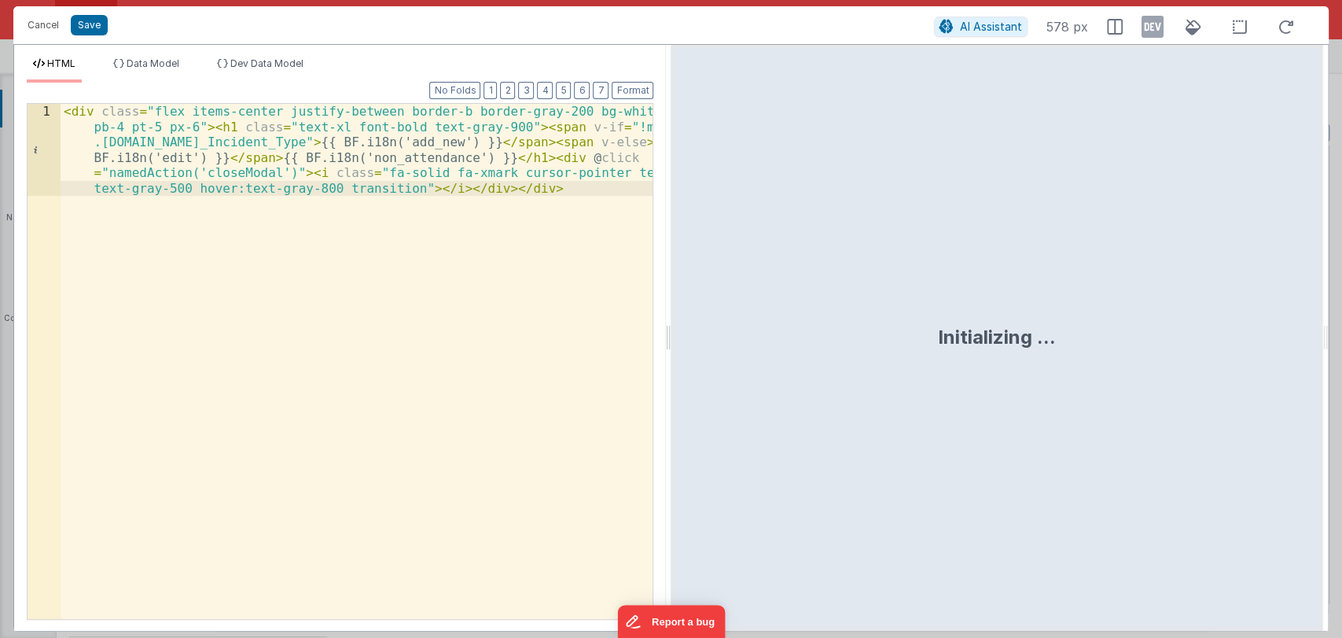
click at [669, 346] on div at bounding box center [668, 338] width 6 height 586
click at [627, 90] on button "Format" at bounding box center [633, 90] width 42 height 17
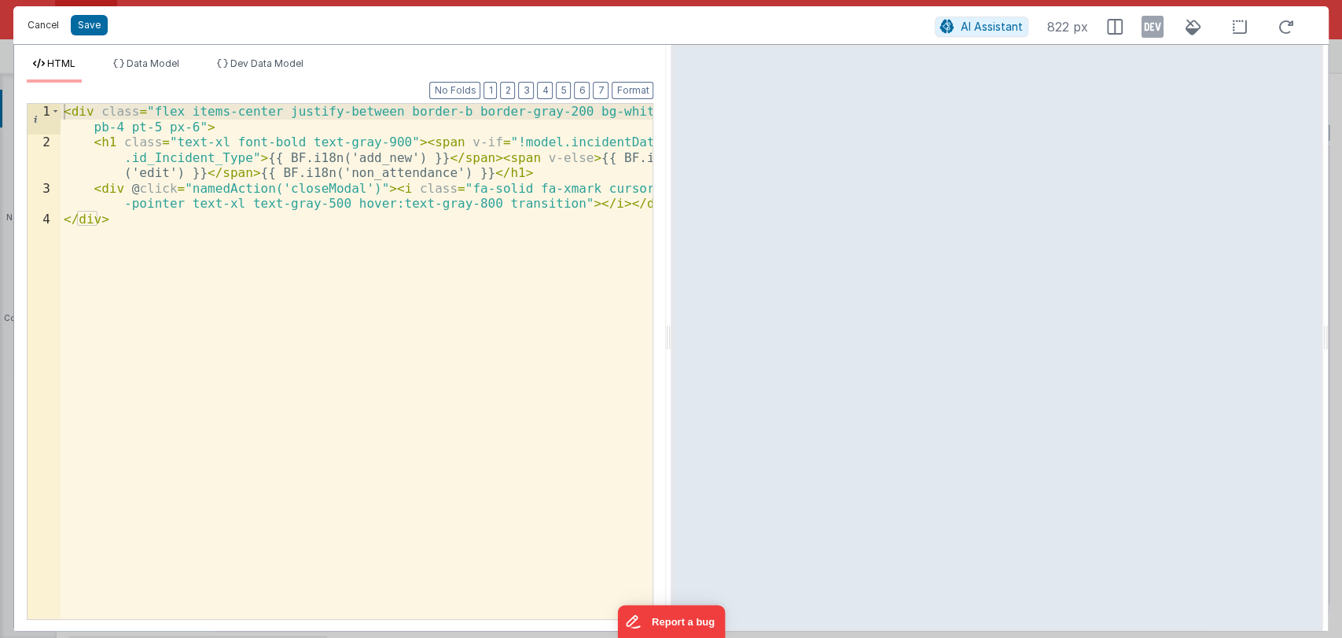
click at [44, 25] on button "Cancel" at bounding box center [43, 25] width 47 height 22
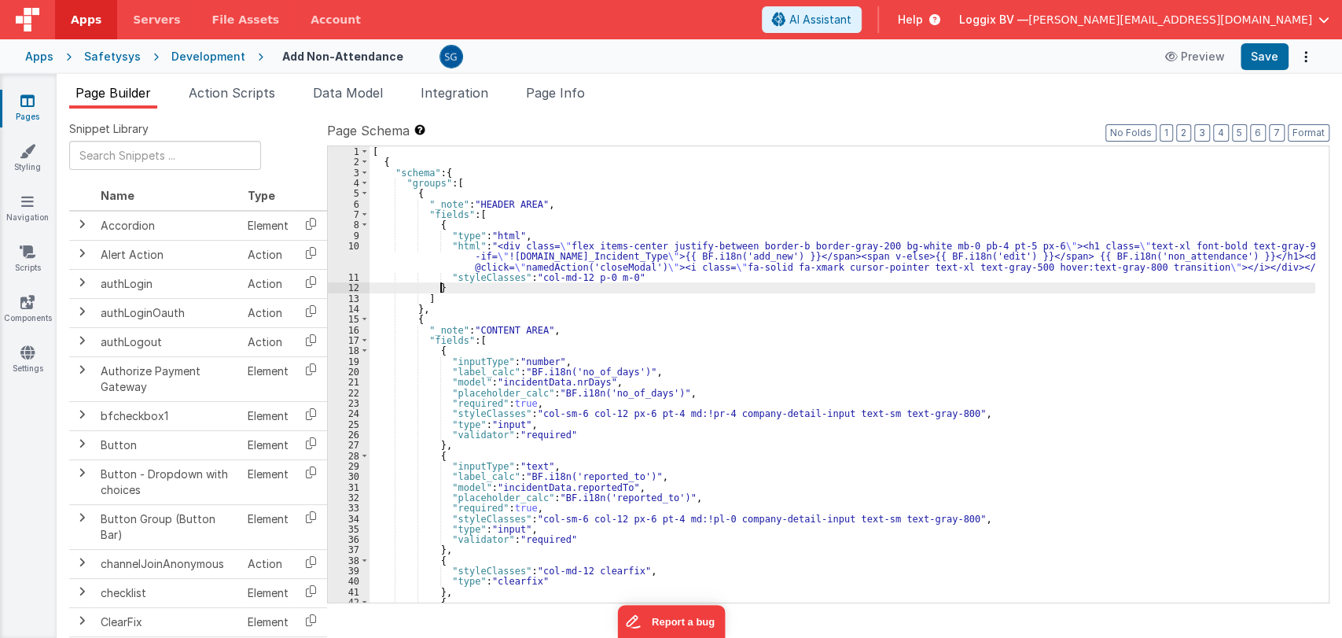
click at [686, 289] on div "[ { "schema" : { "groups" : [ { "_note" : "HEADER AREA" , "fields" : [ { "type"…" at bounding box center [843, 384] width 946 height 477
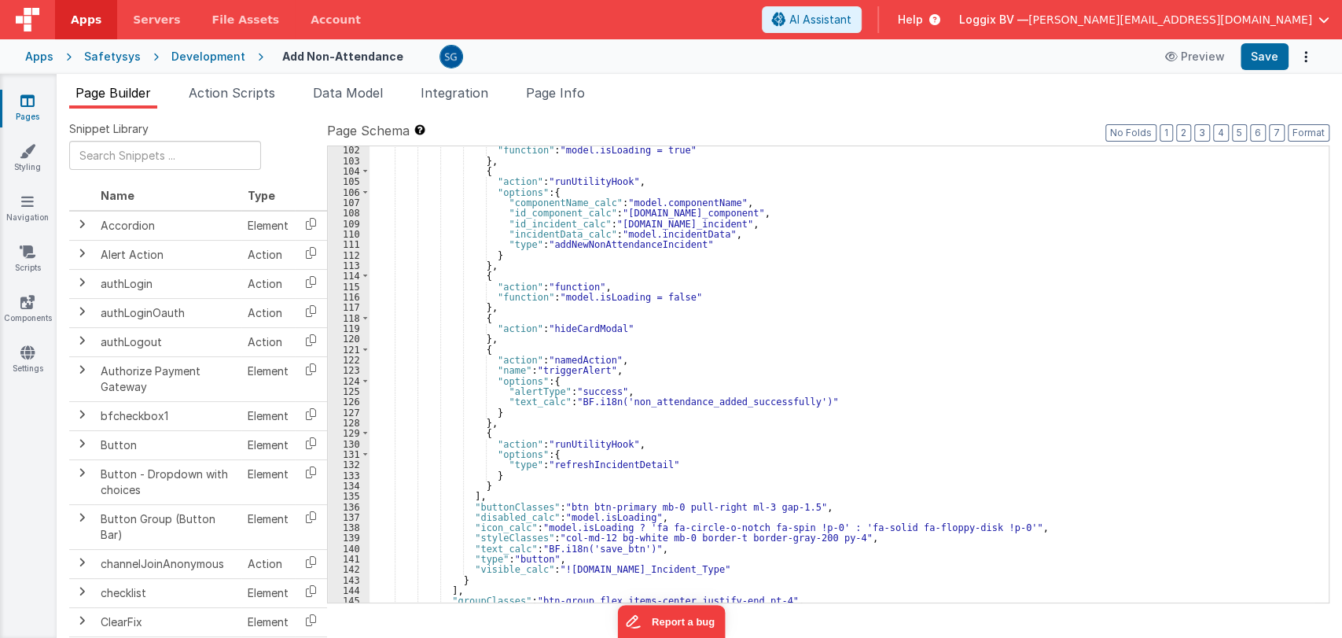
scroll to position [1189, 0]
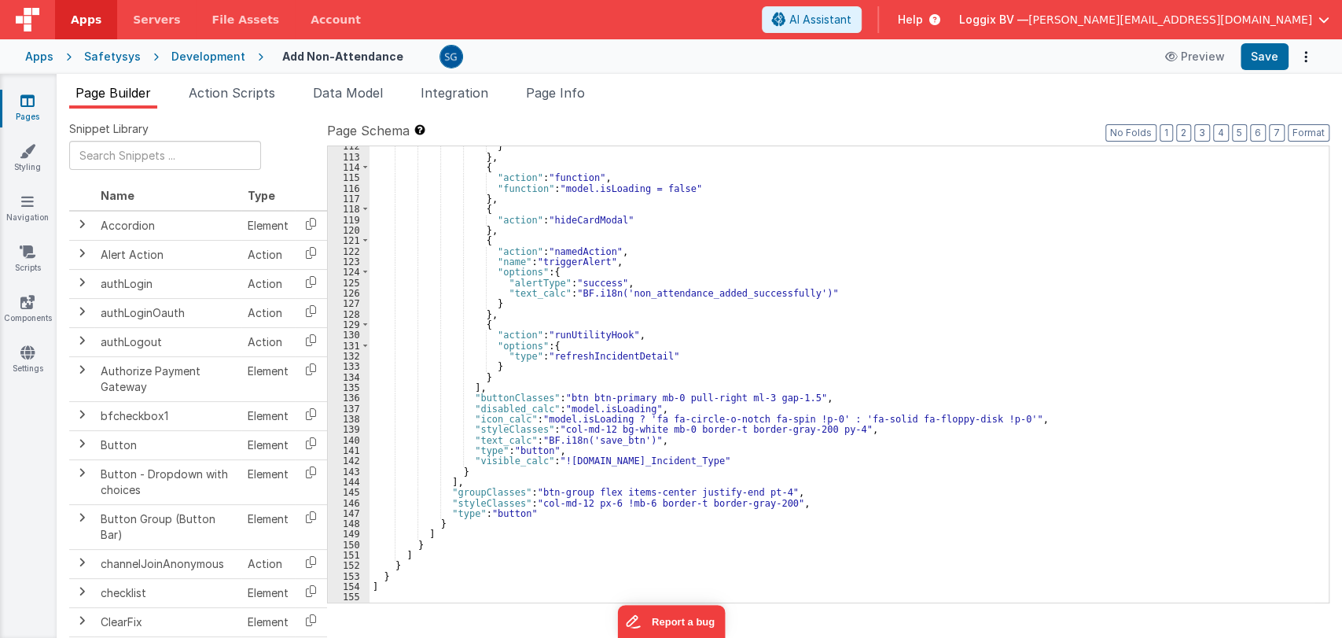
click at [800, 337] on div "} } , { "action" : "function" , "function" : "model.isLoading = false" } , { "a…" at bounding box center [843, 379] width 946 height 477
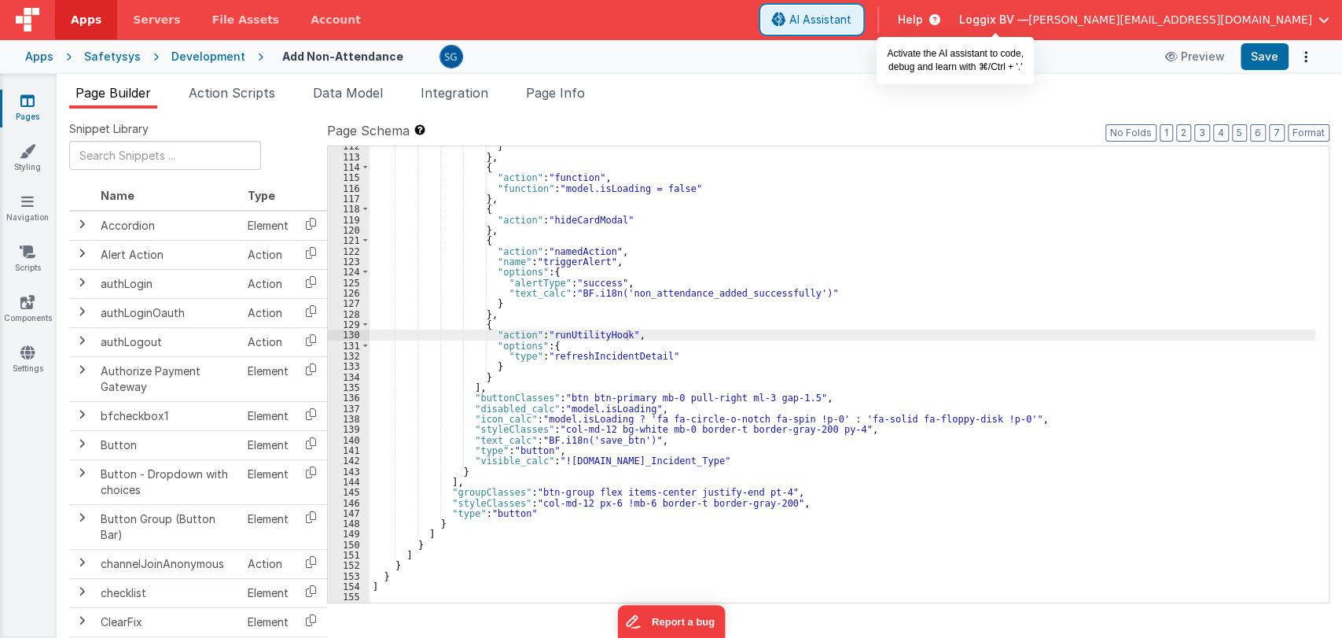
click at [852, 14] on span "AI Assistant" at bounding box center [820, 20] width 62 height 16
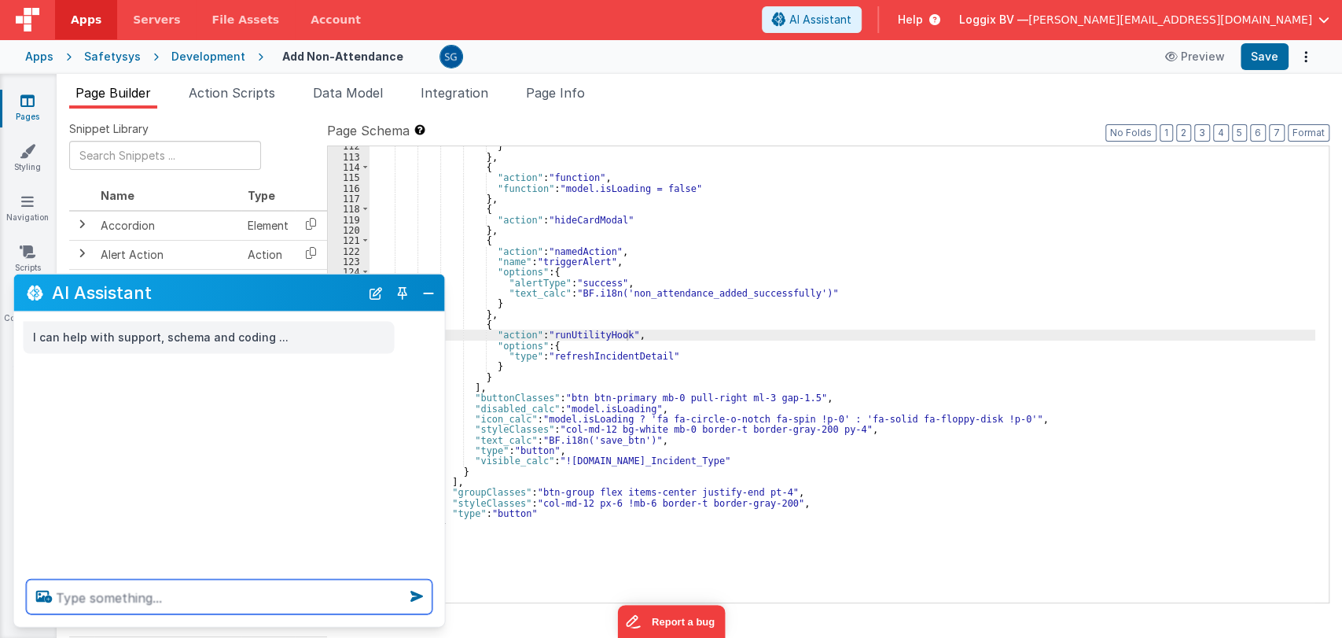
click at [174, 591] on textarea at bounding box center [230, 597] width 406 height 35
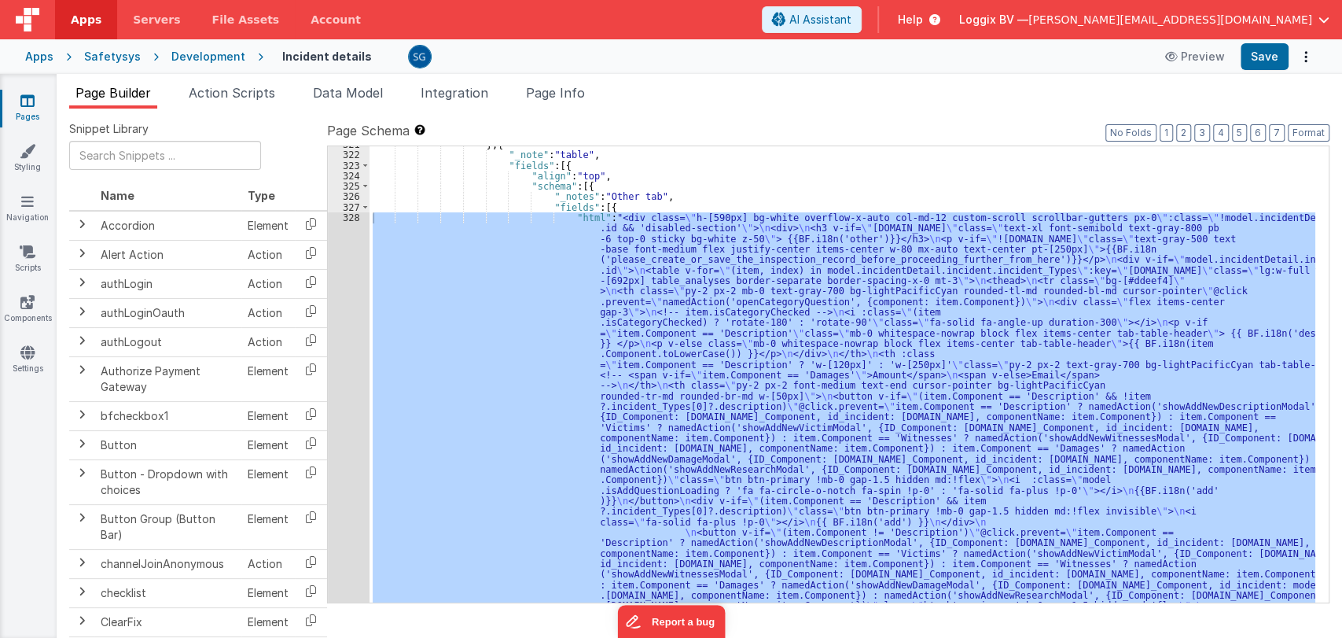
scroll to position [4012, 0]
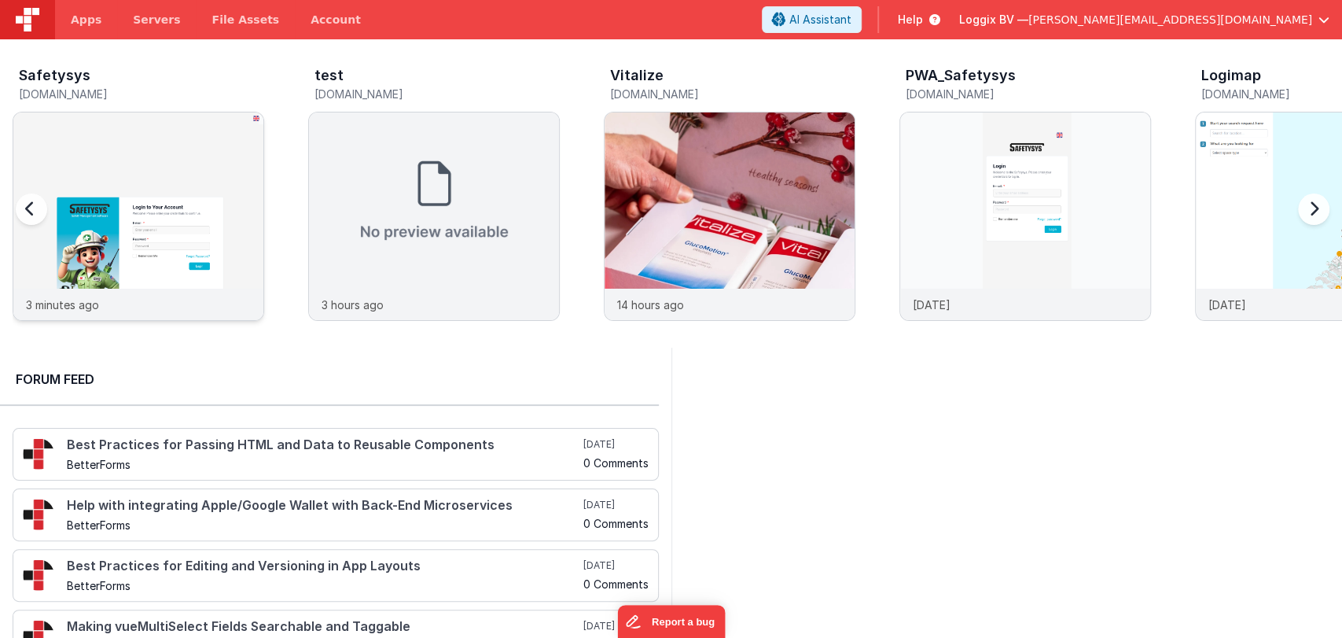
click at [160, 193] on img at bounding box center [138, 237] width 250 height 250
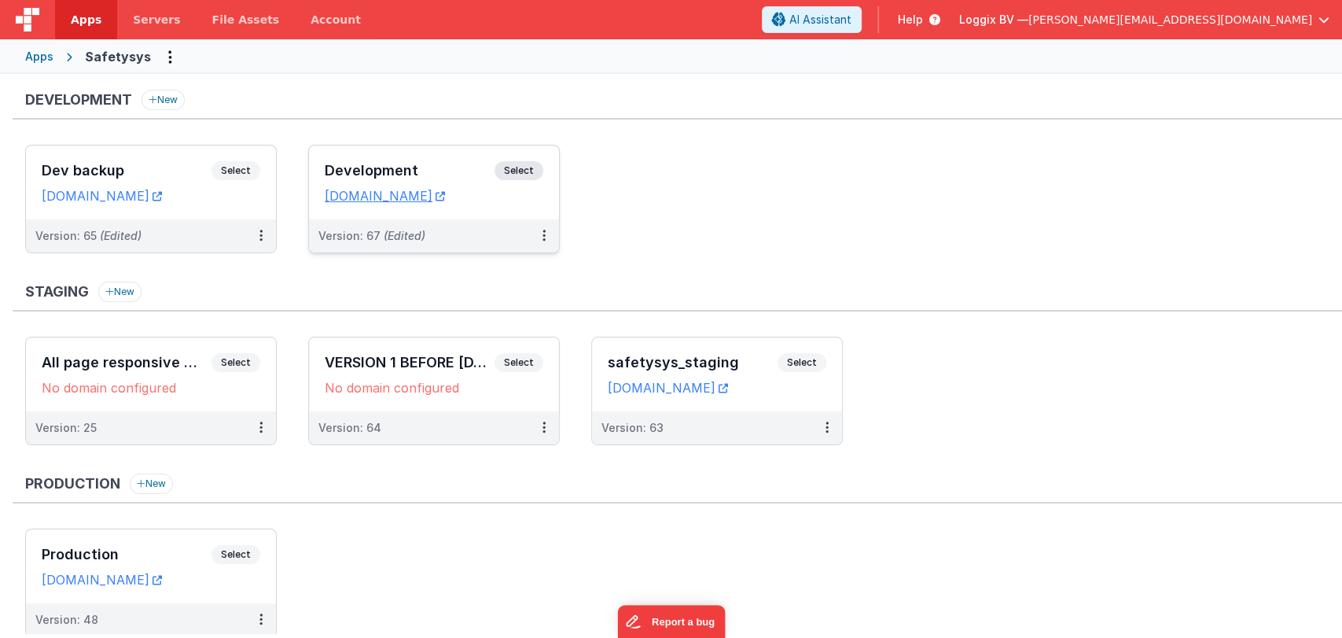
click at [469, 159] on div "Development Select URLs [DOMAIN_NAME]" at bounding box center [434, 182] width 250 height 74
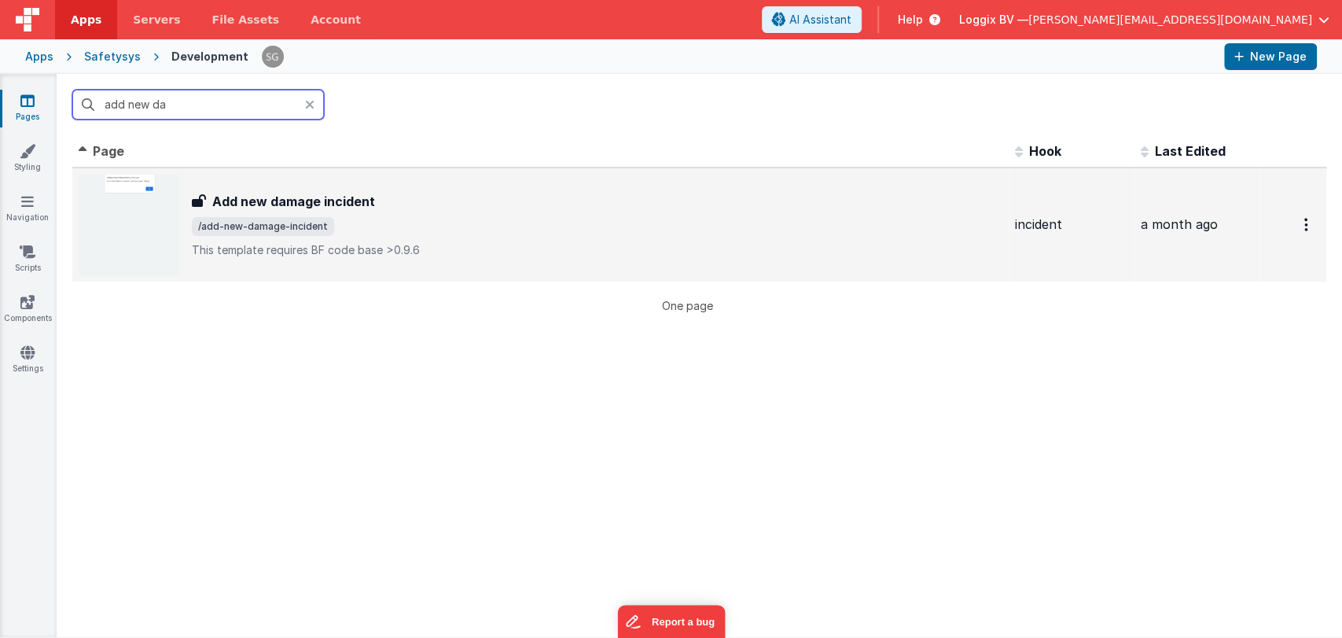
type input "add new da"
click at [315, 209] on h3 "Add new damage incident" at bounding box center [293, 201] width 163 height 19
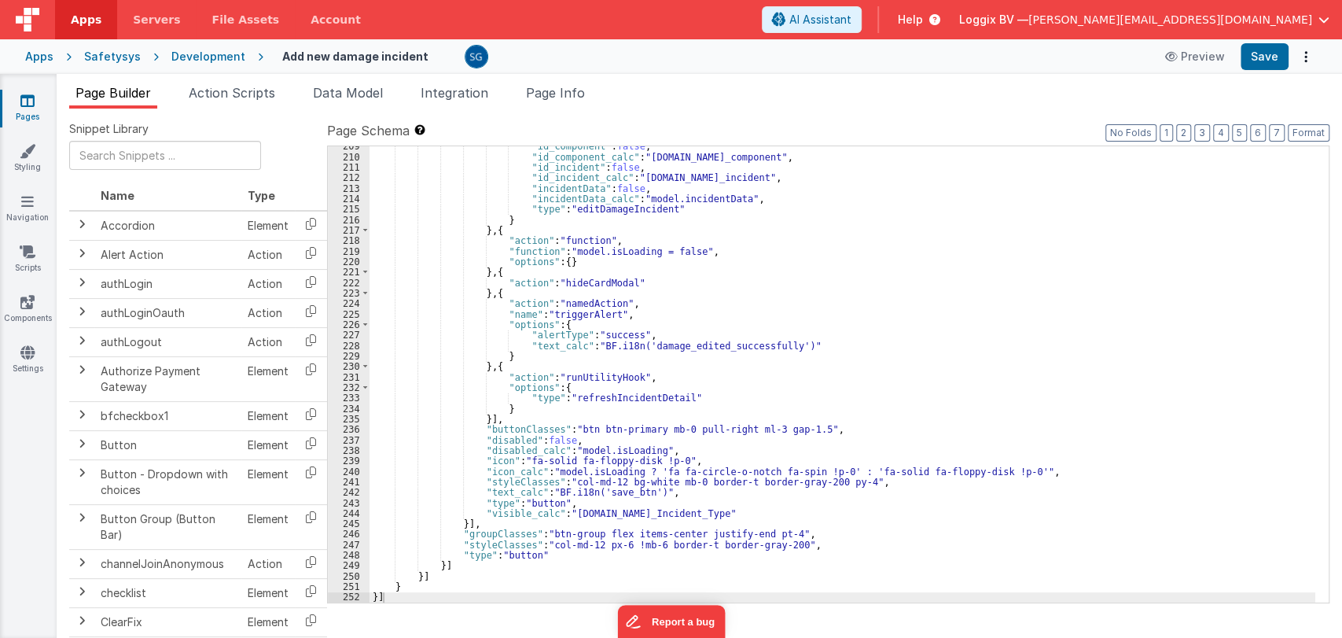
scroll to position [2228, 0]
click at [827, 418] on div ""id_component" : false , "id_component_calc" : "[DOMAIN_NAME]_component" , "id_…" at bounding box center [843, 379] width 946 height 477
click at [820, 425] on div ""id_component" : false , "id_component_calc" : "[DOMAIN_NAME]_component" , "id_…" at bounding box center [843, 379] width 946 height 477
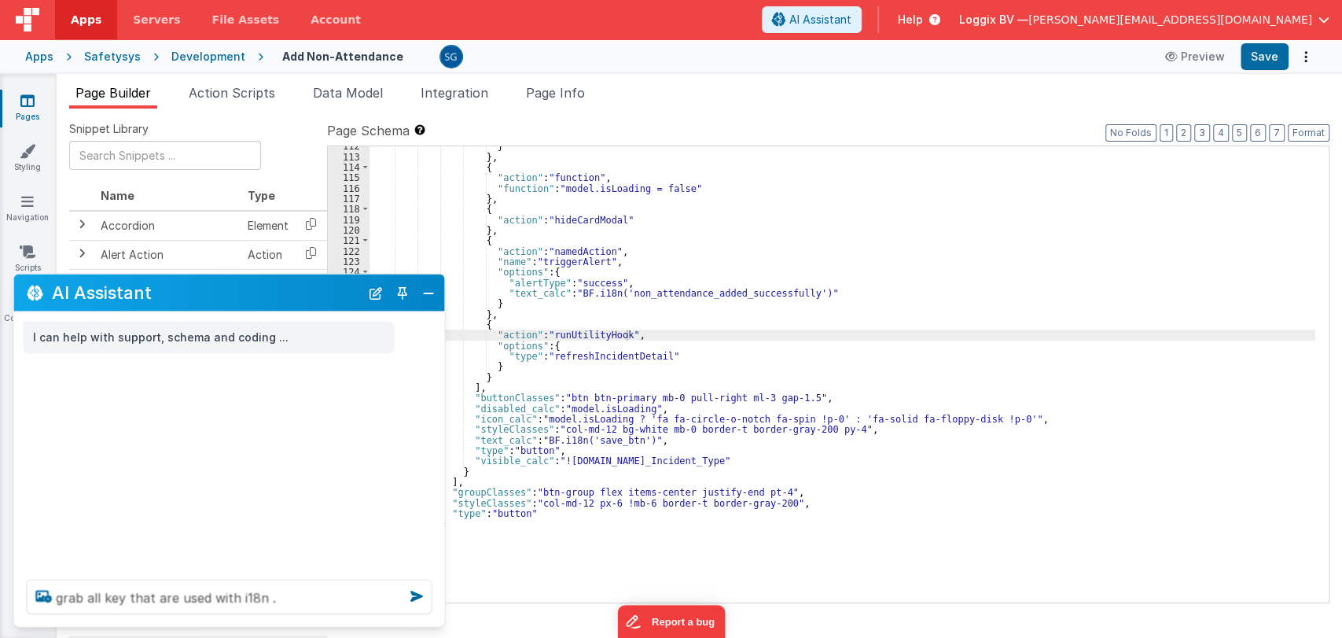
scroll to position [1189, 0]
type textarea "grab all key that are used with i18n .and give me in json ."
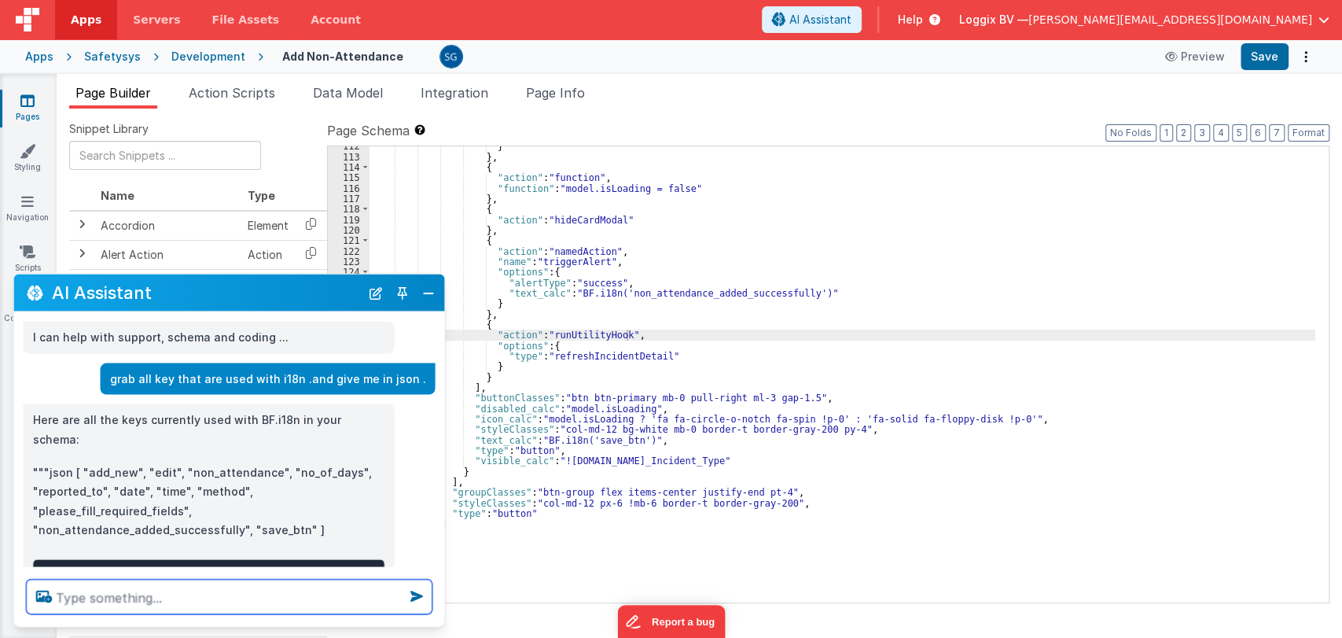
scroll to position [28, 0]
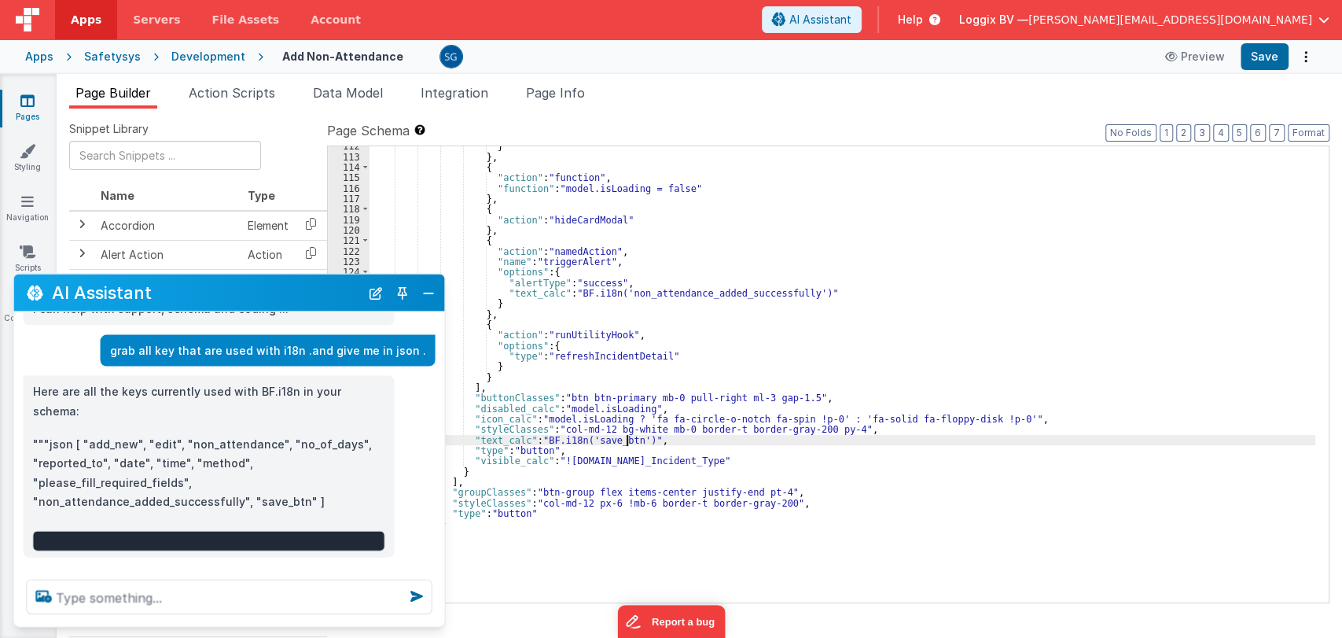
click at [626, 441] on div "} } , { "action" : "function" , "function" : "model.isLoading = false" } , { "a…" at bounding box center [843, 379] width 946 height 477
click at [660, 443] on div "} } , { "action" : "function" , "function" : "model.isLoading = false" } , { "a…" at bounding box center [843, 379] width 946 height 477
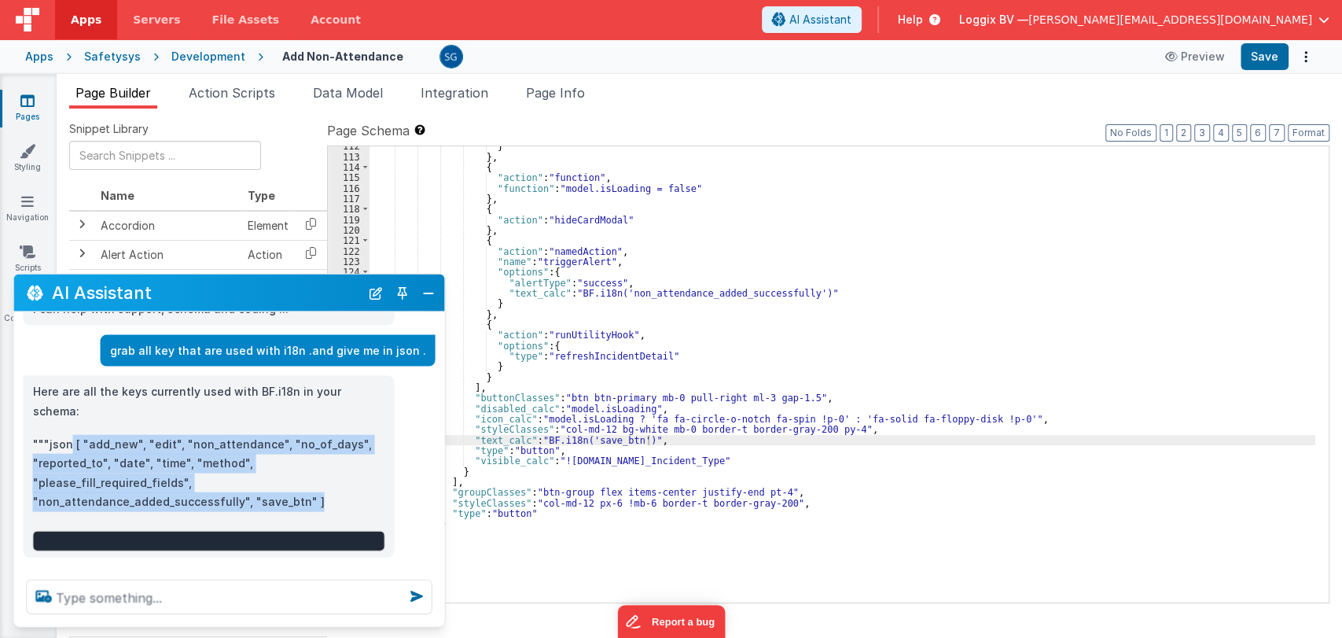
drag, startPoint x: 321, startPoint y: 480, endPoint x: 71, endPoint y: 427, distance: 255.5
click at [71, 434] on p """"json [ "add_new", "edit", "non_attendance", "no_of_days", "reported_to", "da…" at bounding box center [209, 472] width 352 height 77
copy p "[ "add_new", "edit", "non_attendance", "no_of_days", "reported_to", "date", "ti…"
click at [428, 299] on button "Close" at bounding box center [428, 292] width 20 height 22
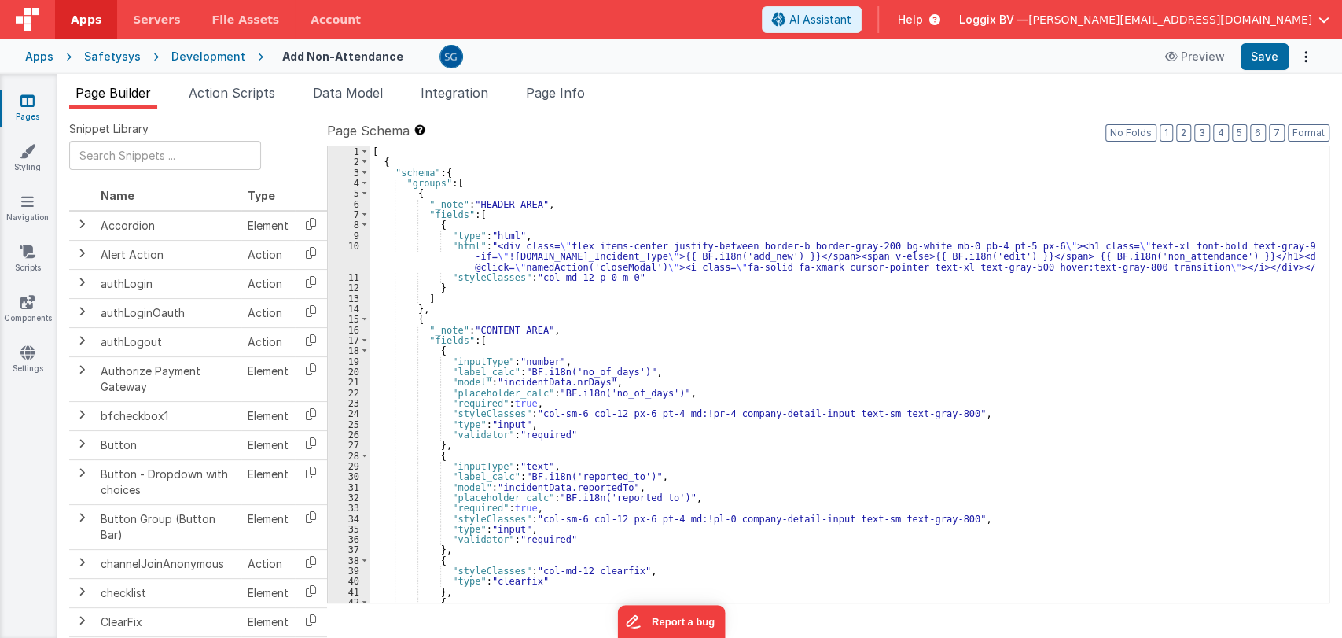
scroll to position [0, 0]
click at [616, 257] on div "[ { "schema" : { "groups" : [ { "_note" : "HEADER AREA" , "fields" : [ { "type"…" at bounding box center [843, 384] width 946 height 477
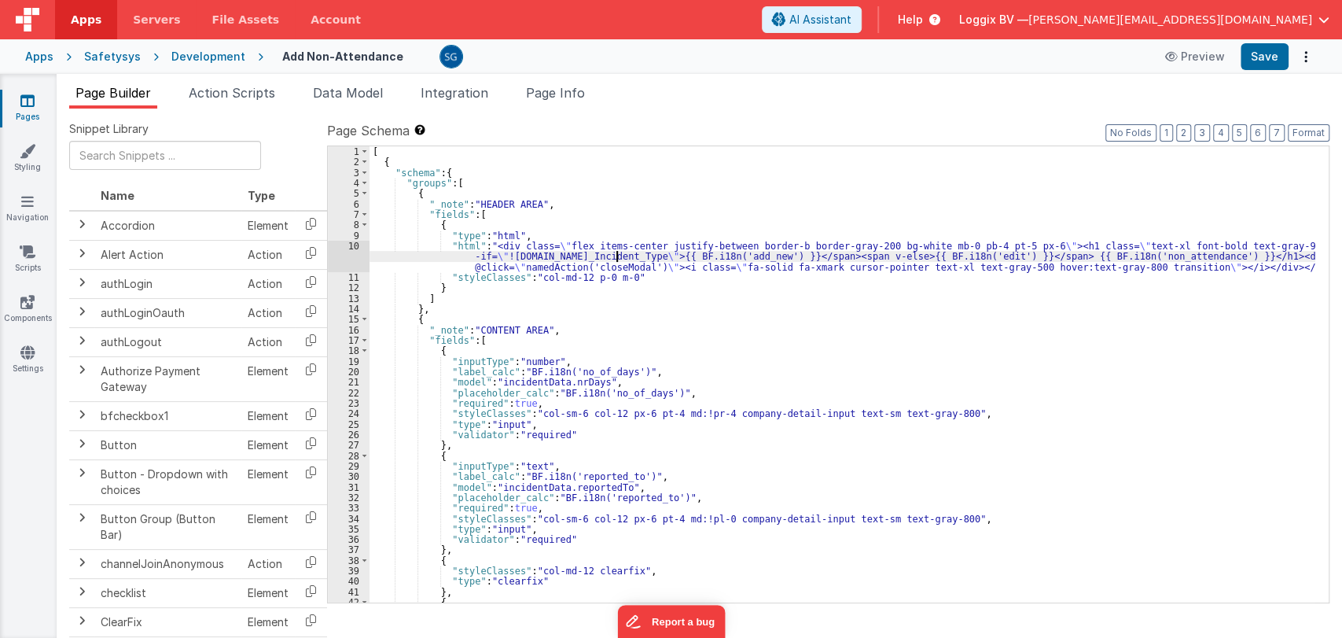
click at [353, 247] on div "10" at bounding box center [349, 256] width 42 height 31
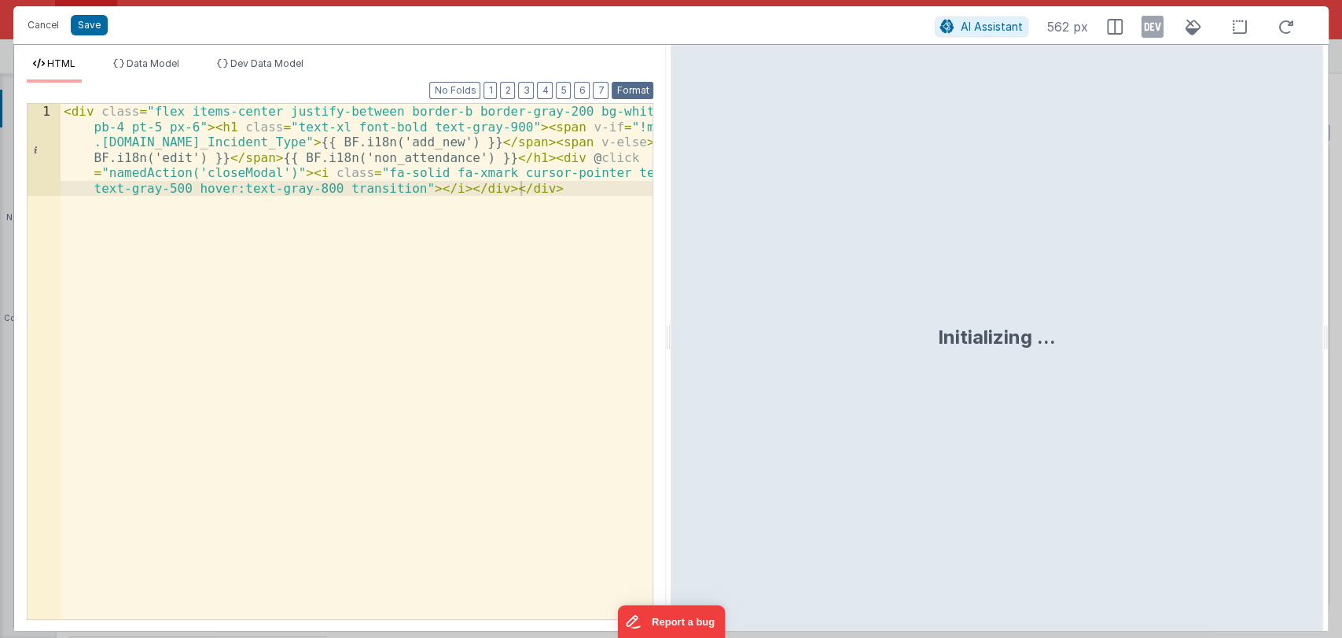
click at [629, 90] on button "Format" at bounding box center [633, 90] width 42 height 17
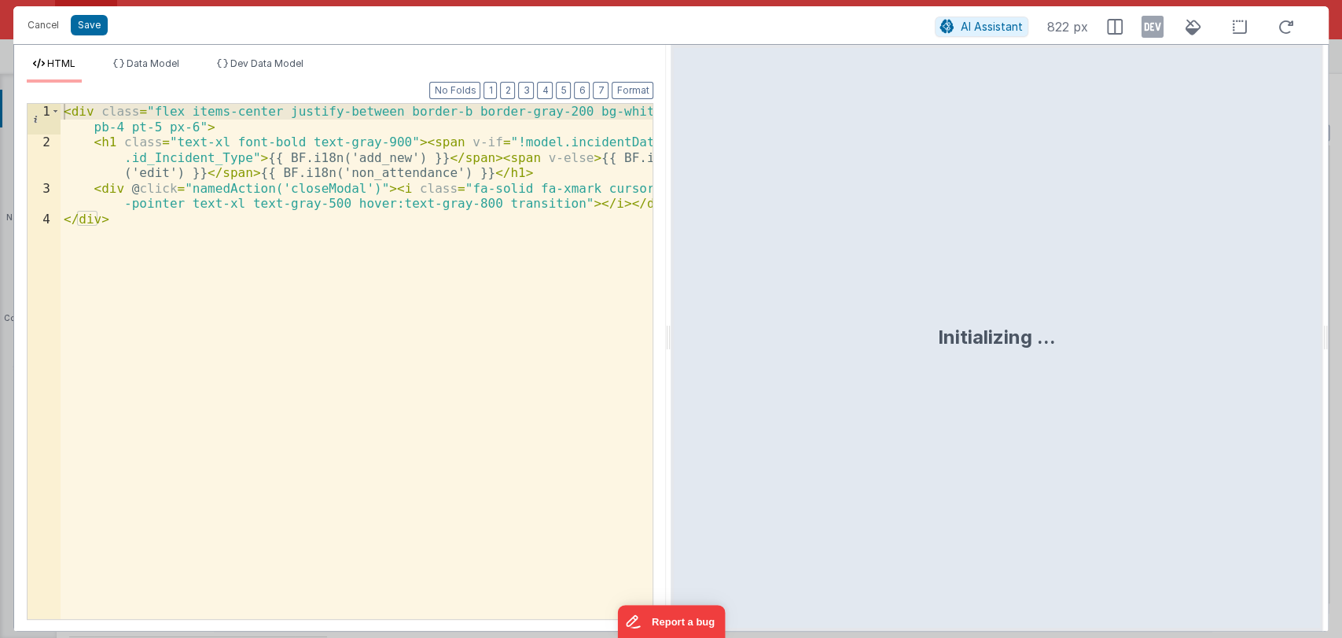
click at [363, 156] on div "< div class = "flex items-center justify-between border-b border-gray-200 bg-wh…" at bounding box center [357, 384] width 593 height 561
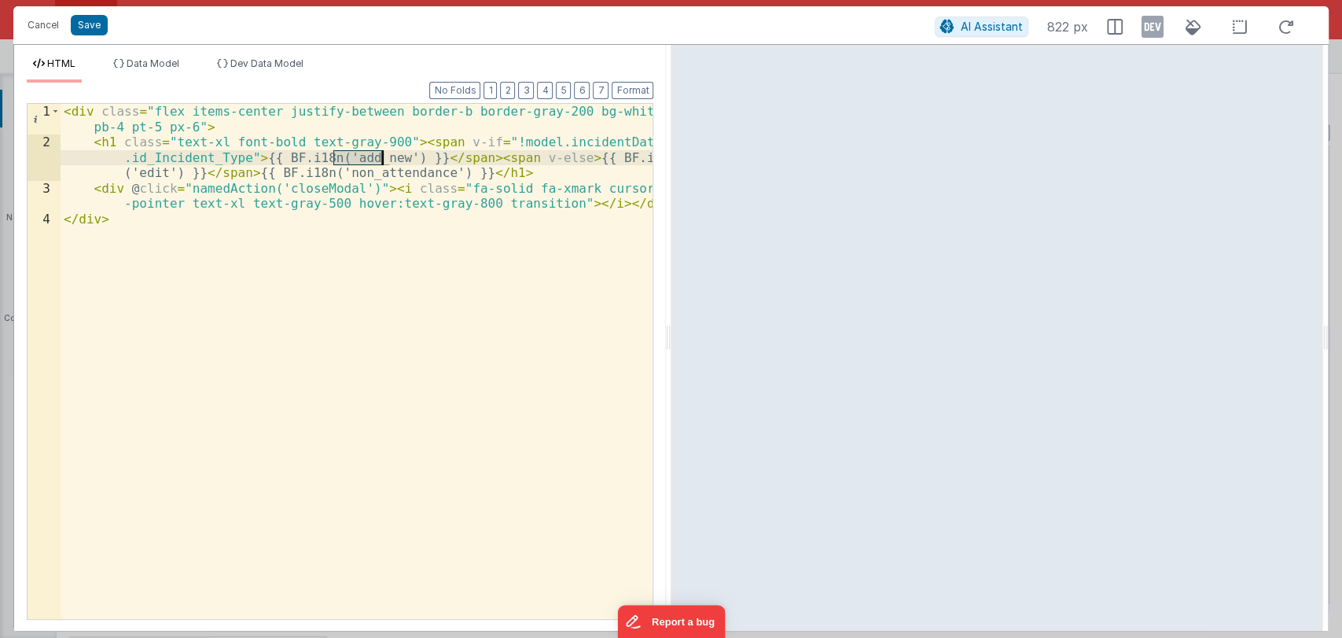
click at [370, 171] on div "< div class = "flex items-center justify-between border-b border-gray-200 bg-wh…" at bounding box center [357, 384] width 593 height 561
click at [43, 27] on button "Cancel" at bounding box center [43, 25] width 47 height 22
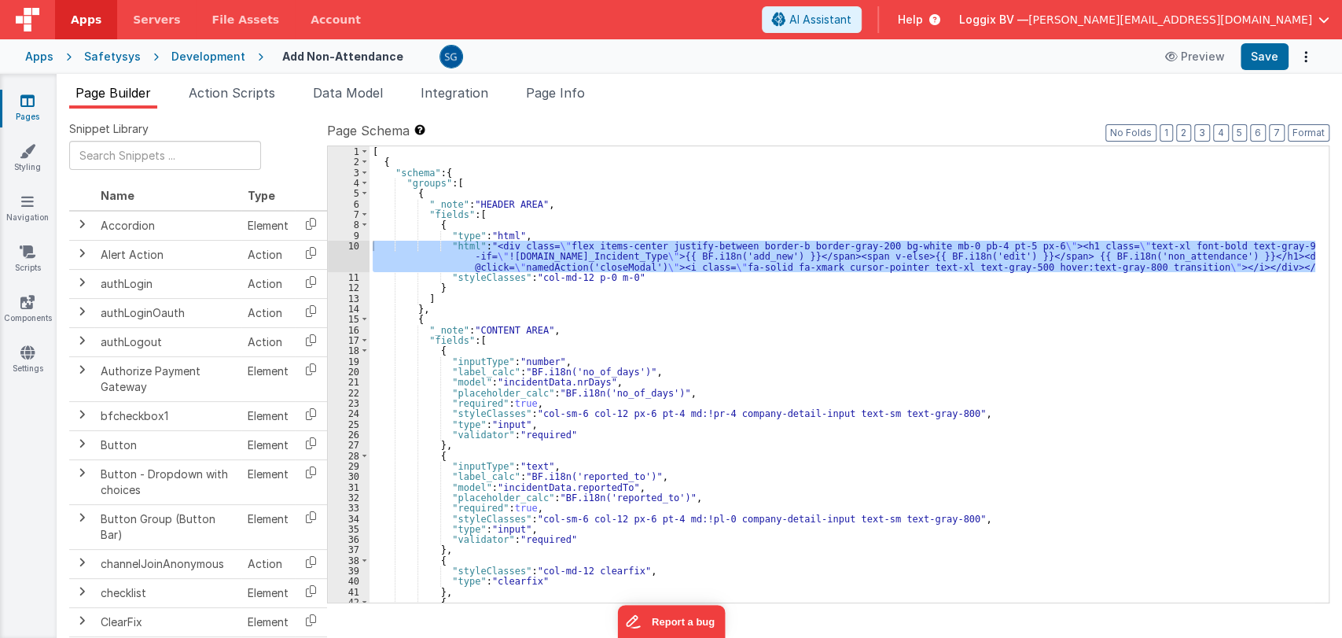
click at [672, 275] on div "[ { "schema" : { "groups" : [ { "_note" : "HEADER AREA" , "fields" : [ { "type"…" at bounding box center [843, 384] width 946 height 477
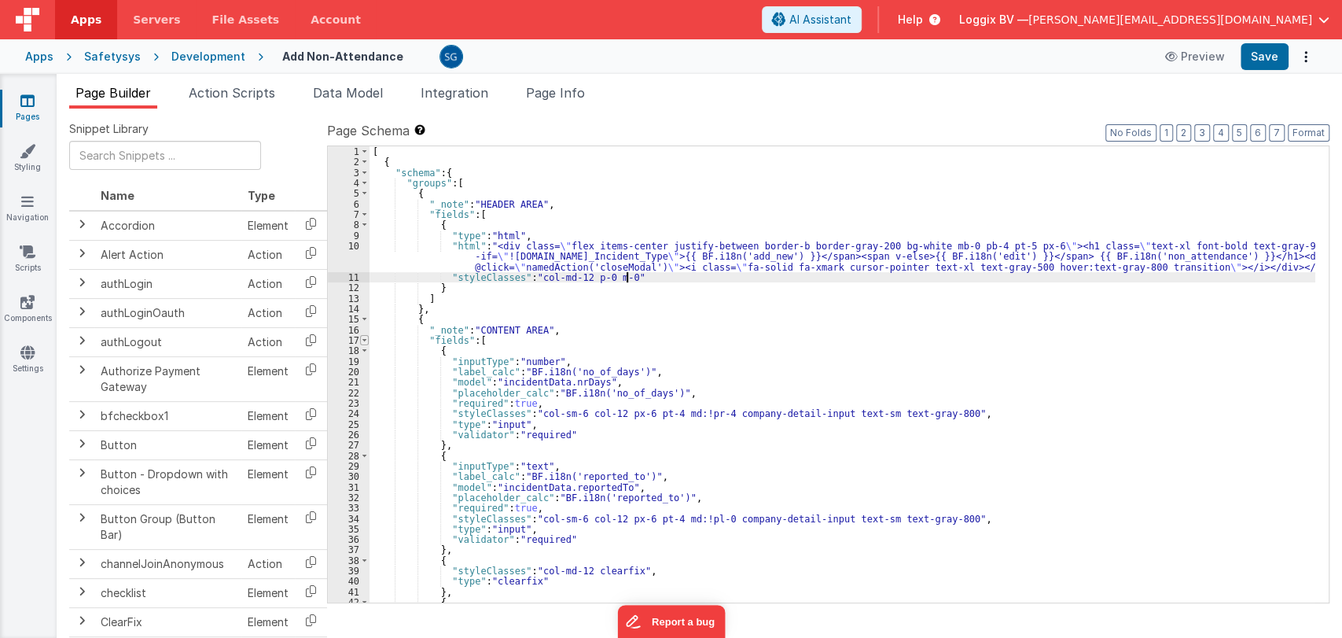
click at [362, 338] on span at bounding box center [364, 340] width 9 height 10
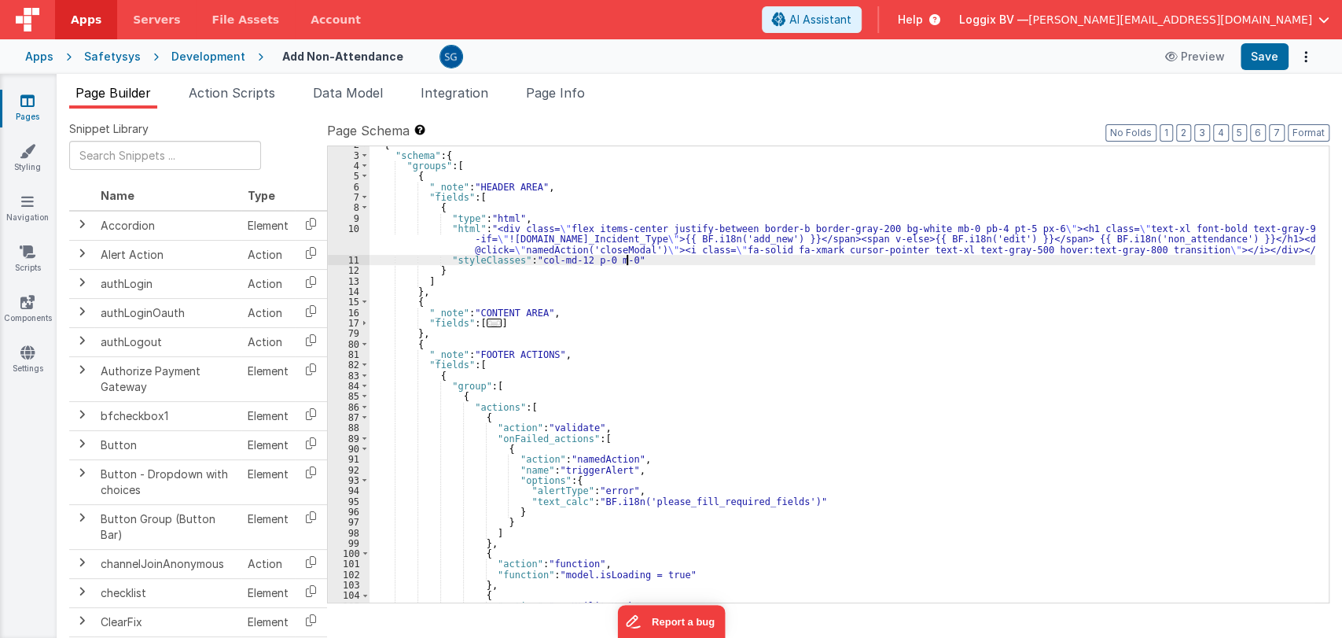
scroll to position [17, 0]
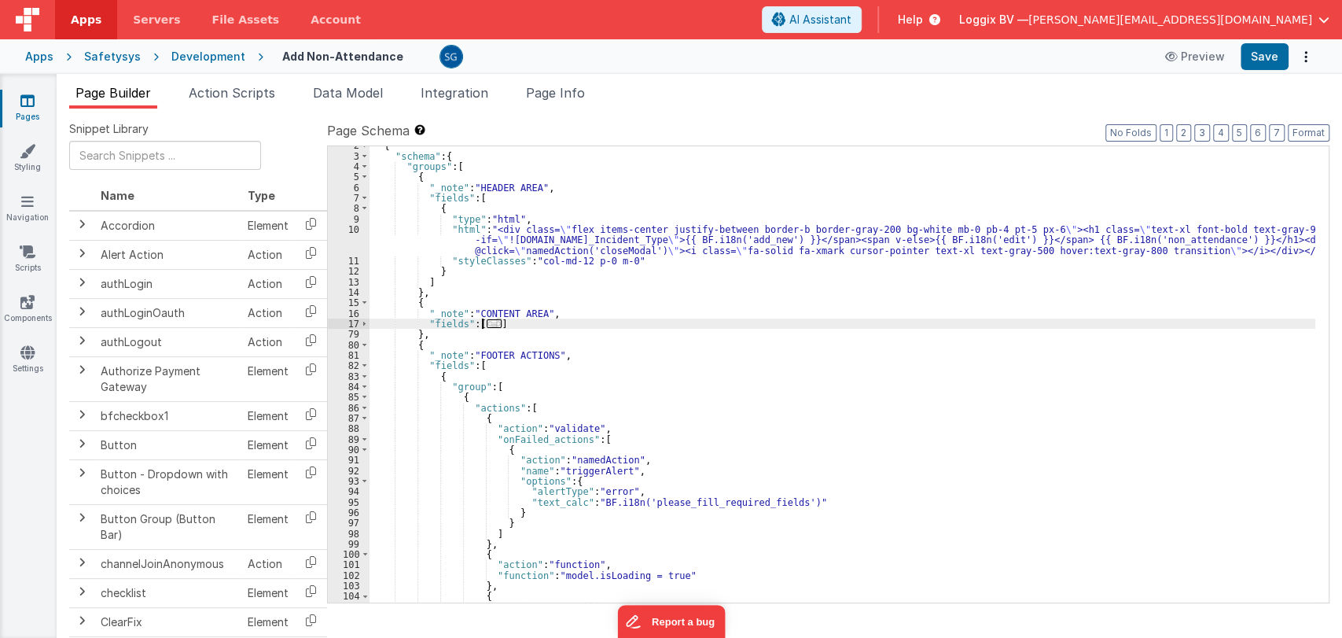
click at [494, 326] on span "..." at bounding box center [495, 323] width 16 height 9
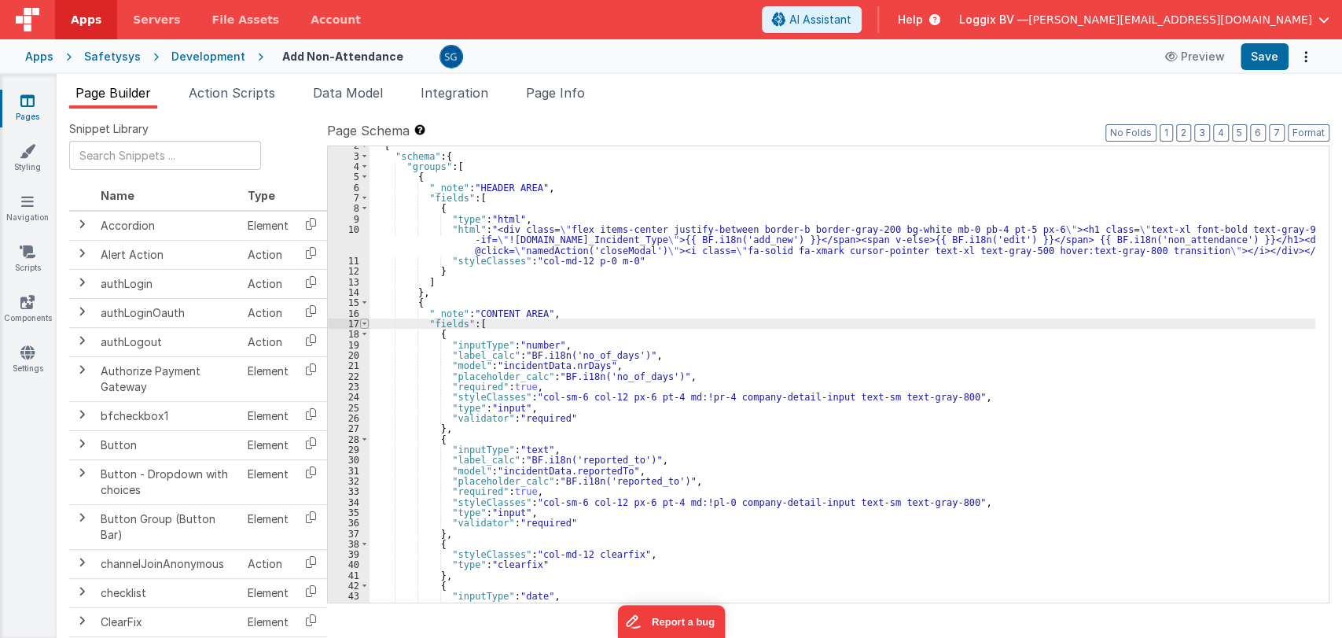
click at [365, 322] on span at bounding box center [364, 323] width 9 height 10
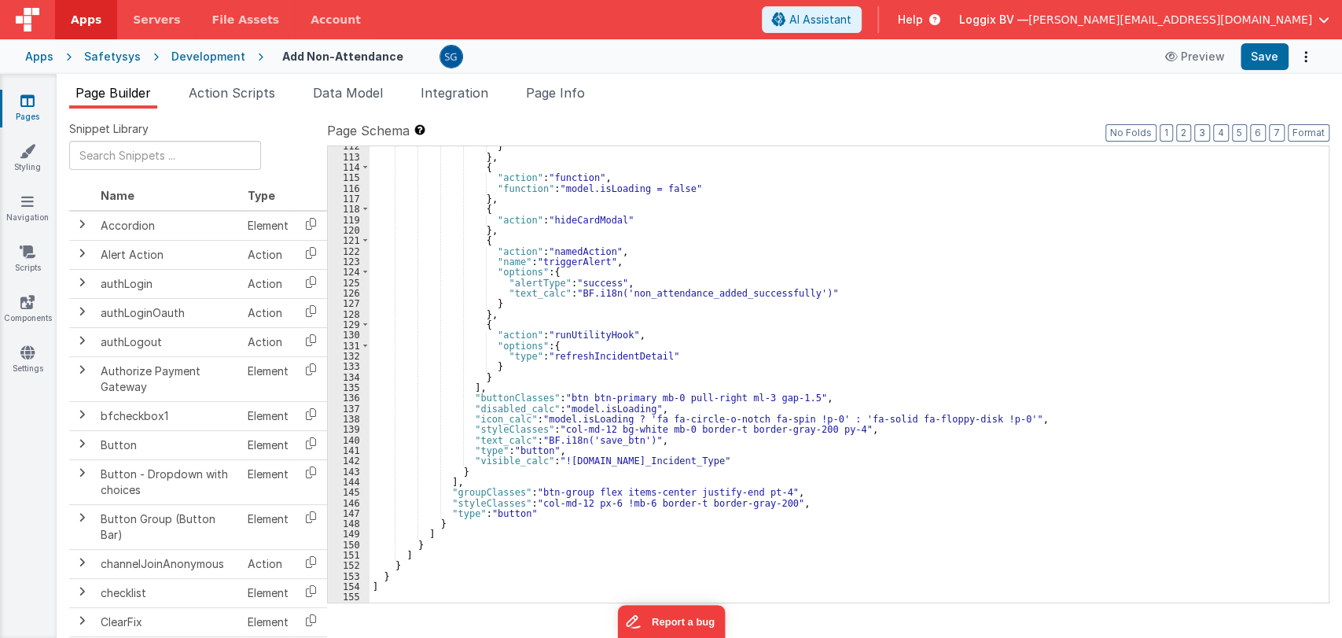
scroll to position [550, 0]
click at [531, 510] on div "} } , { "action" : "function" , "function" : "model.isLoading = false" } , { "a…" at bounding box center [843, 379] width 946 height 477
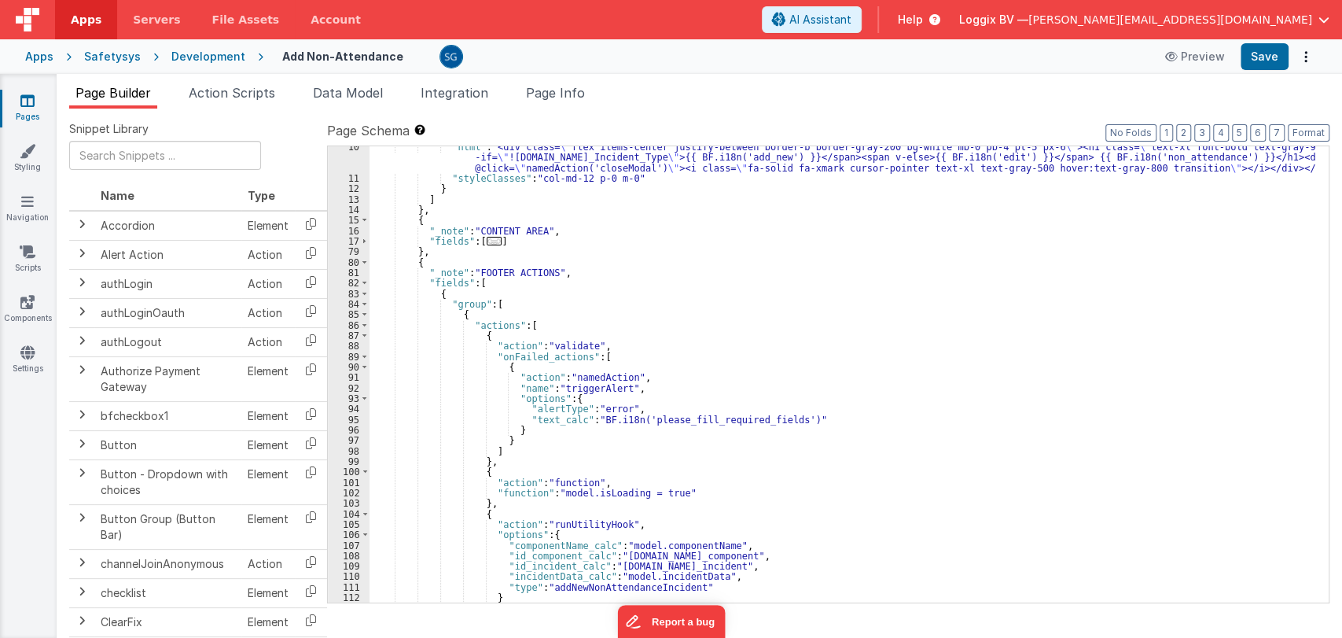
scroll to position [98, 0]
click at [492, 240] on span "..." at bounding box center [495, 241] width 16 height 9
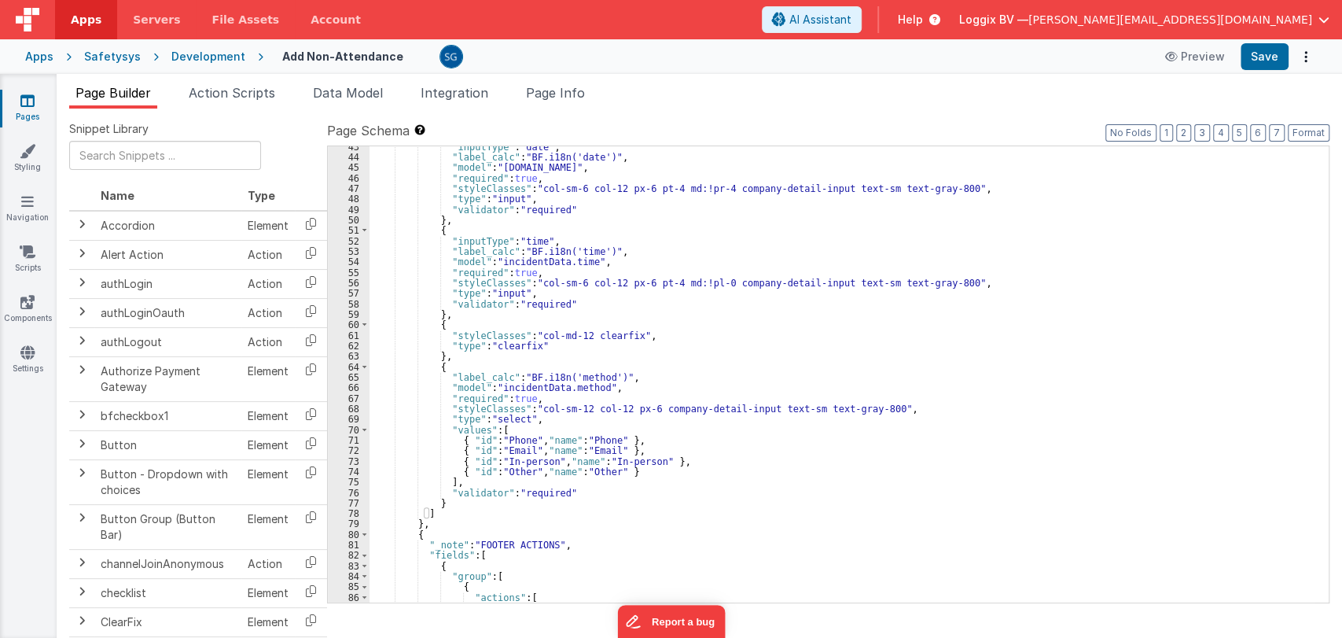
scroll to position [465, 0]
click at [698, 461] on div ""inputType" : "date" , "label_calc" : "BF.i18n('date')" , "model" : "[DOMAIN_NA…" at bounding box center [843, 380] width 946 height 477
click at [655, 469] on div ""inputType" : "date" , "label_calc" : "BF.i18n('date')" , "model" : "[DOMAIN_NA…" at bounding box center [843, 380] width 946 height 477
click at [686, 461] on div ""inputType" : "date" , "label_calc" : "BF.i18n('date')" , "model" : "[DOMAIN_NA…" at bounding box center [843, 380] width 946 height 477
click at [663, 455] on div ""inputType" : "date" , "label_calc" : "BF.i18n('date')" , "model" : "[DOMAIN_NA…" at bounding box center [843, 380] width 946 height 477
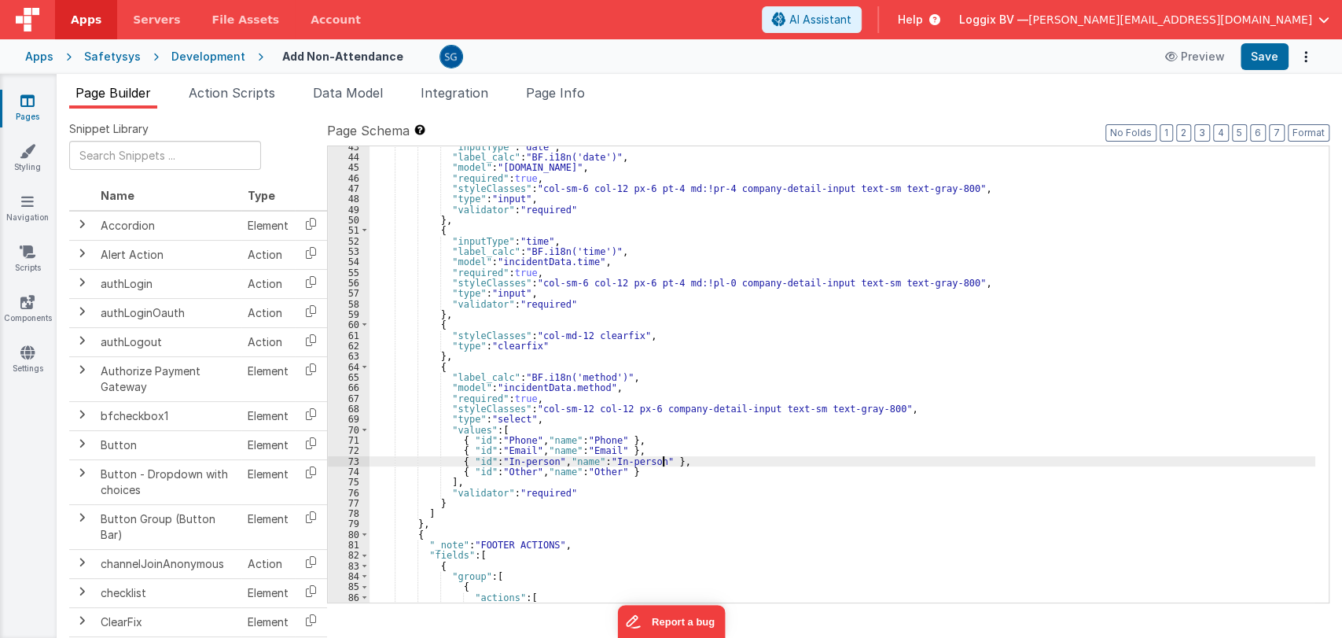
click at [654, 444] on div ""inputType" : "date" , "label_calc" : "BF.i18n('date')" , "model" : "[DOMAIN_NA…" at bounding box center [843, 380] width 946 height 477
click at [649, 451] on div ""inputType" : "date" , "label_calc" : "BF.i18n('date')" , "model" : "[DOMAIN_NA…" at bounding box center [843, 380] width 946 height 477
drag, startPoint x: 698, startPoint y: 459, endPoint x: 667, endPoint y: 470, distance: 33.3
click at [698, 460] on div ""inputType" : "date" , "label_calc" : "BF.i18n('date')" , "model" : "[DOMAIN_NA…" at bounding box center [843, 380] width 946 height 477
click at [660, 471] on div ""inputType" : "date" , "label_calc" : "BF.i18n('date')" , "model" : "[DOMAIN_NA…" at bounding box center [843, 380] width 946 height 477
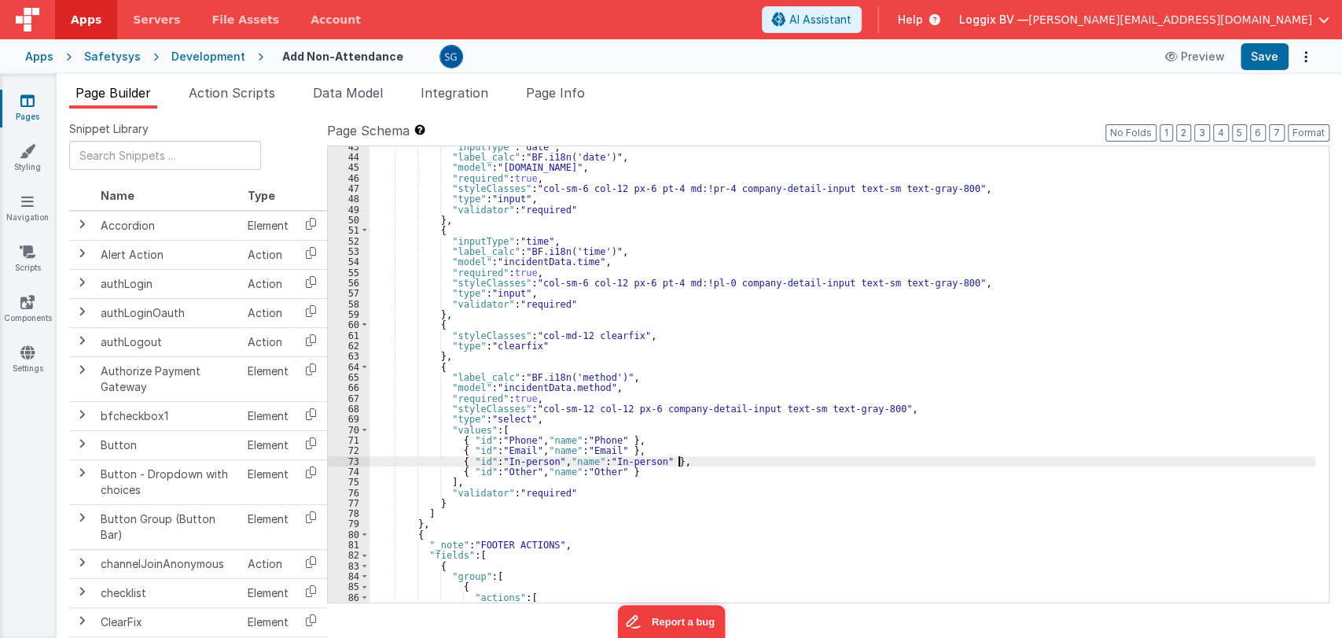
click at [691, 456] on div ""inputType" : "date" , "label_calc" : "BF.i18n('date')" , "model" : "[DOMAIN_NA…" at bounding box center [843, 380] width 946 height 477
click at [662, 456] on div ""inputType" : "date" , "label_calc" : "BF.i18n('date')" , "model" : "[DOMAIN_NA…" at bounding box center [843, 380] width 946 height 477
click at [660, 449] on div ""inputType" : "date" , "label_calc" : "BF.i18n('date')" , "model" : "[DOMAIN_NA…" at bounding box center [843, 380] width 946 height 477
click at [653, 440] on div ""inputType" : "date" , "label_calc" : "BF.i18n('date')" , "model" : "[DOMAIN_NA…" at bounding box center [843, 380] width 946 height 477
click at [657, 456] on div ""inputType" : "date" , "label_calc" : "BF.i18n('date')" , "model" : "[DOMAIN_NA…" at bounding box center [843, 380] width 946 height 477
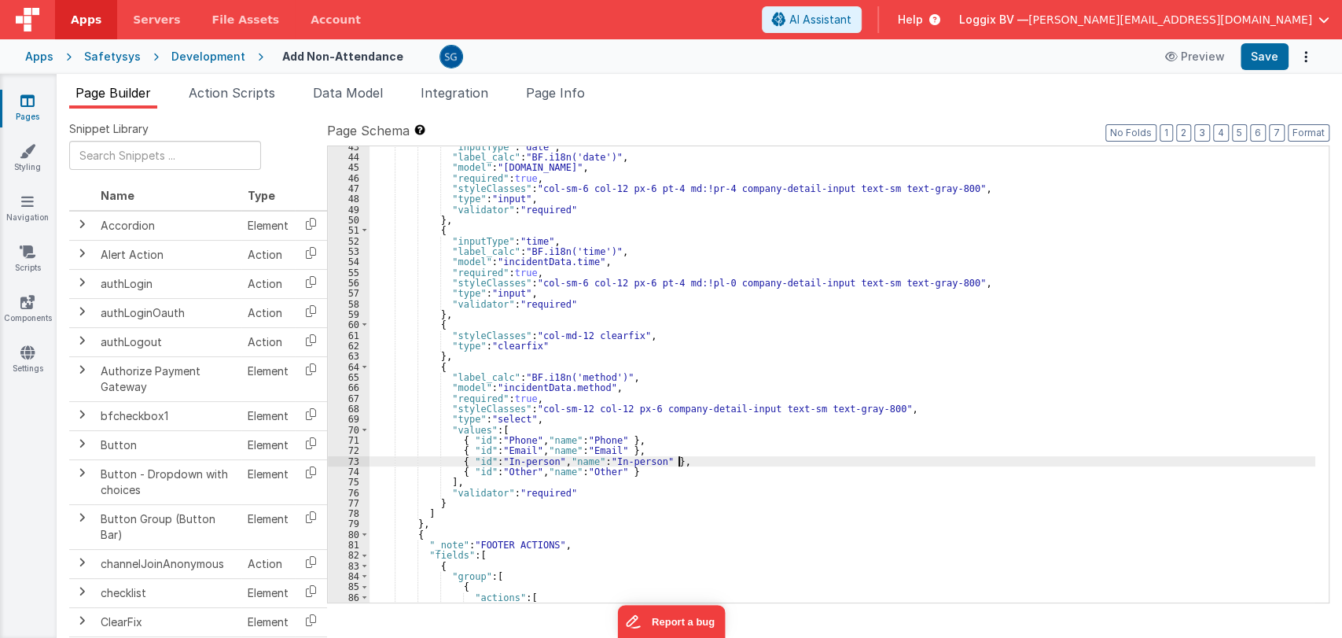
click at [695, 460] on div ""inputType" : "date" , "label_calc" : "BF.i18n('date')" , "model" : "[DOMAIN_NA…" at bounding box center [843, 380] width 946 height 477
click at [648, 473] on div ""inputType" : "date" , "label_calc" : "BF.i18n('date')" , "model" : "[DOMAIN_NA…" at bounding box center [843, 380] width 946 height 477
click at [694, 463] on div ""inputType" : "date" , "label_calc" : "BF.i18n('date')" , "model" : "[DOMAIN_NA…" at bounding box center [843, 380] width 946 height 477
click at [665, 449] on div ""inputType" : "date" , "label_calc" : "BF.i18n('date')" , "model" : "[DOMAIN_NA…" at bounding box center [843, 380] width 946 height 477
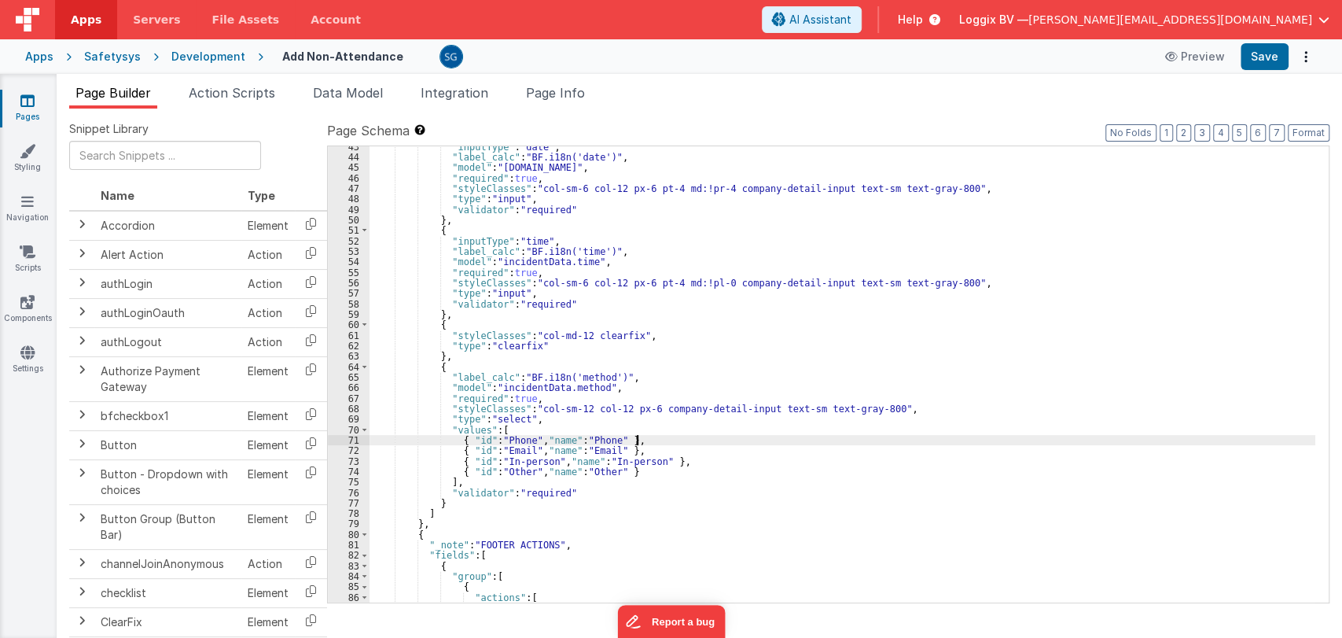
click at [658, 442] on div ""inputType" : "date" , "label_calc" : "BF.i18n('date')" , "model" : "[DOMAIN_NA…" at bounding box center [843, 380] width 946 height 477
click at [658, 454] on div ""inputType" : "date" , "label_calc" : "BF.i18n('date')" , "model" : "[DOMAIN_NA…" at bounding box center [843, 380] width 946 height 477
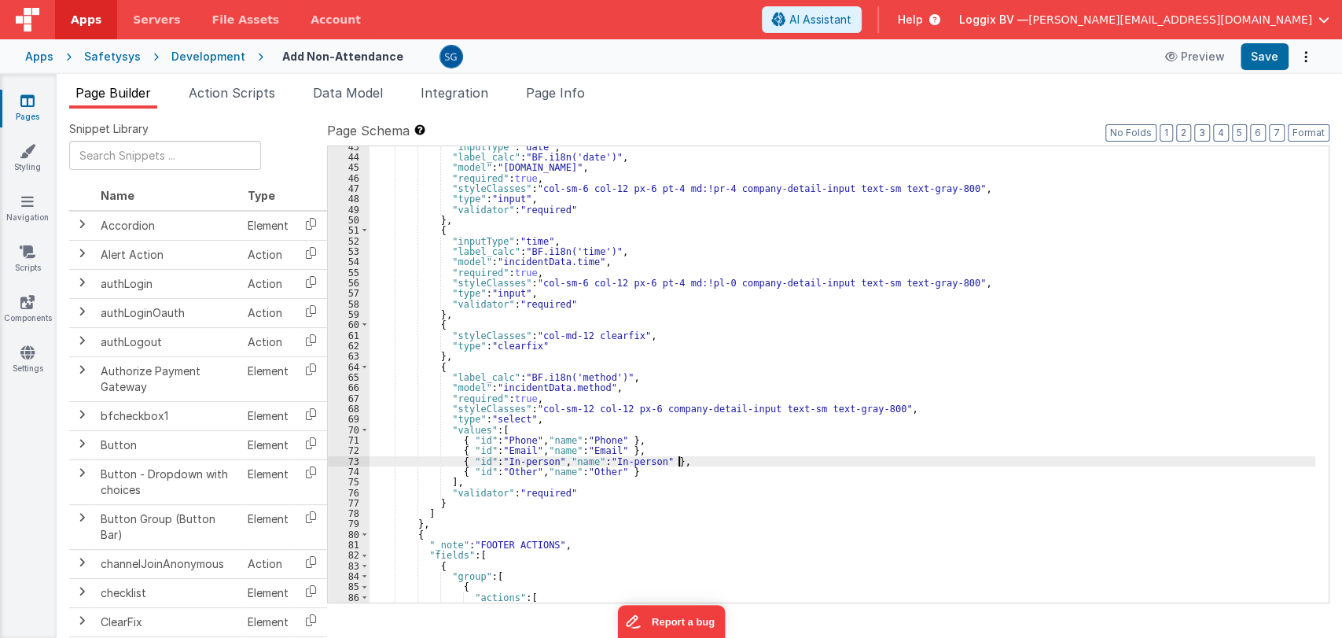
drag, startPoint x: 694, startPoint y: 456, endPoint x: 662, endPoint y: 465, distance: 33.6
click at [694, 458] on div ""inputType" : "date" , "label_calc" : "BF.i18n('date')" , "model" : "[DOMAIN_NA…" at bounding box center [843, 380] width 946 height 477
click at [657, 467] on div ""inputType" : "date" , "label_calc" : "BF.i18n('date')" , "model" : "[DOMAIN_NA…" at bounding box center [843, 380] width 946 height 477
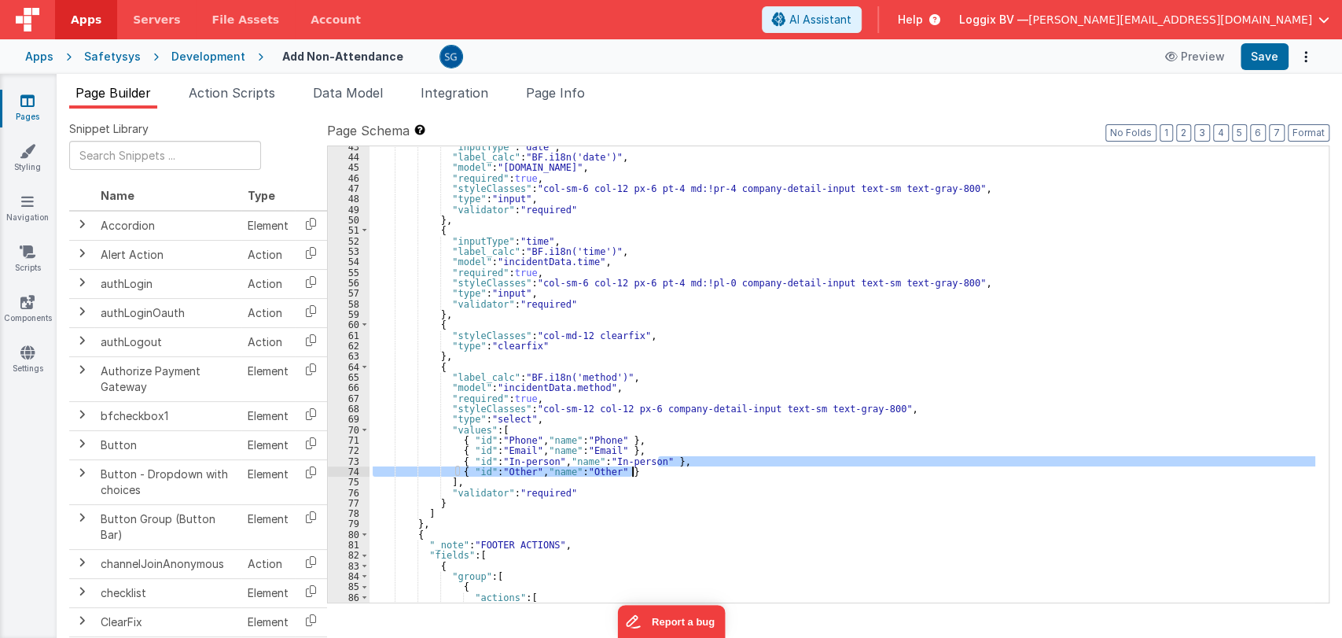
click at [692, 458] on div ""inputType" : "date" , "label_calc" : "BF.i18n('date')" , "model" : "[DOMAIN_NA…" at bounding box center [843, 374] width 946 height 456
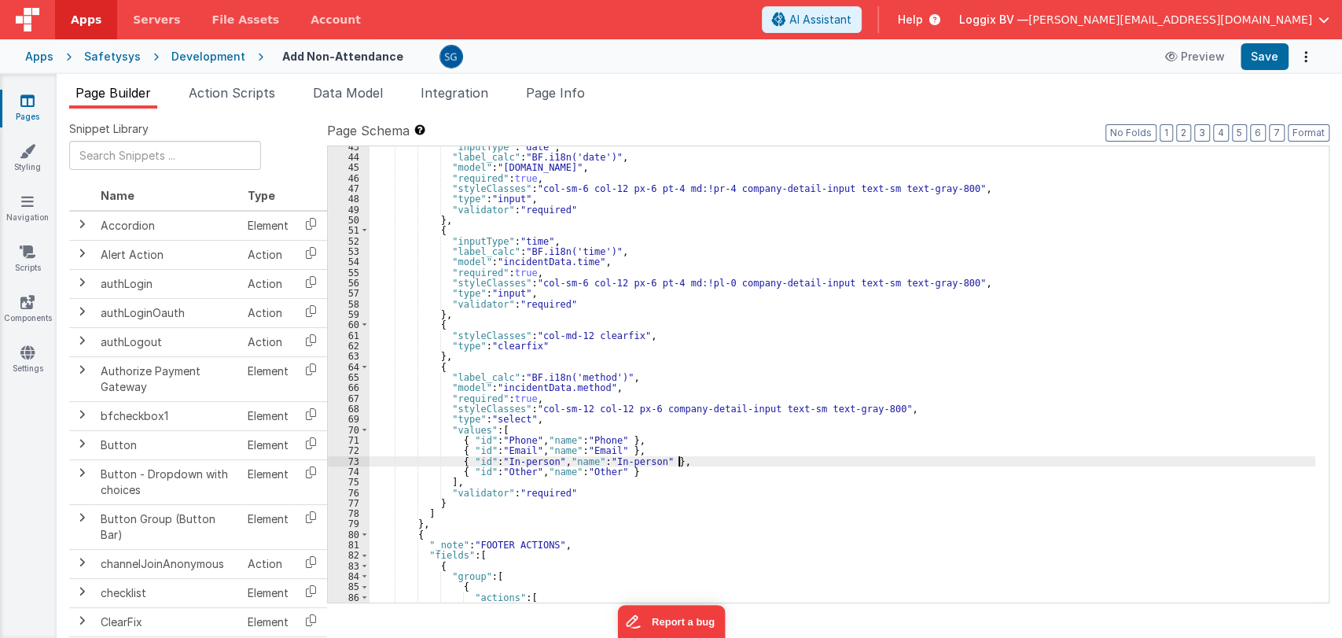
click at [665, 457] on div ""inputType" : "date" , "label_calc" : "BF.i18n('date')" , "model" : "[DOMAIN_NA…" at bounding box center [843, 380] width 946 height 477
click at [656, 441] on div ""inputType" : "date" , "label_calc" : "BF.i18n('date')" , "model" : "[DOMAIN_NA…" at bounding box center [843, 380] width 946 height 477
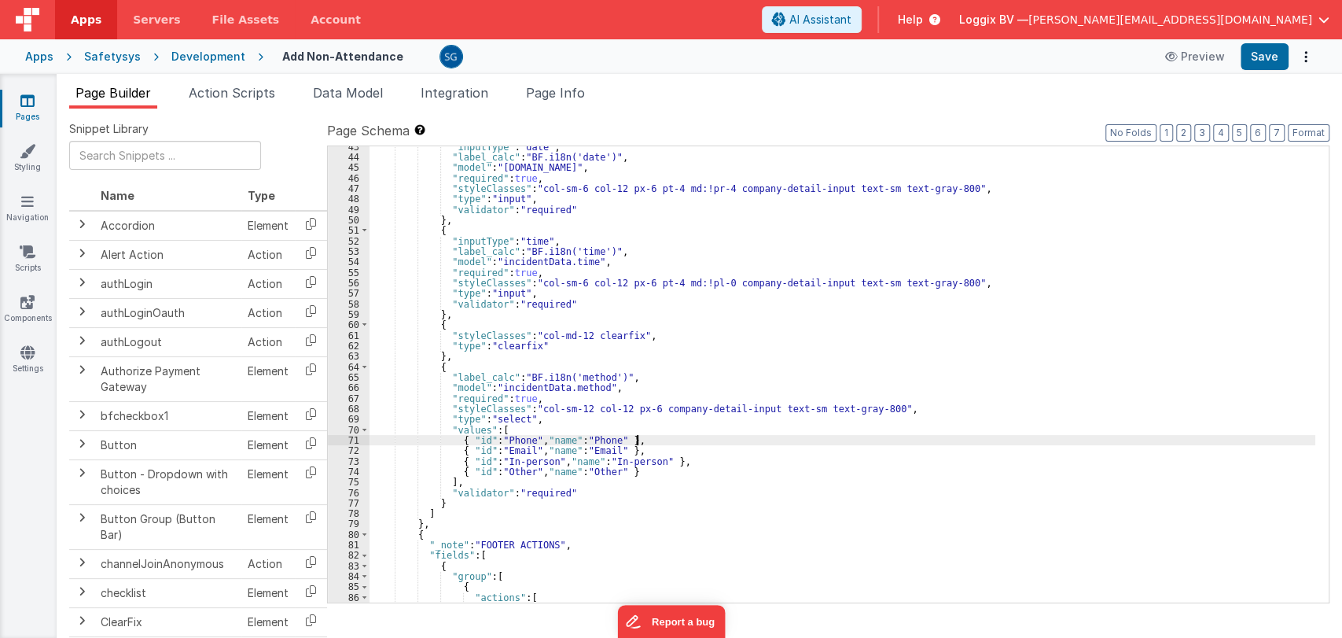
click at [653, 455] on div ""inputType" : "date" , "label_calc" : "BF.i18n('date')" , "model" : "[DOMAIN_NA…" at bounding box center [843, 380] width 946 height 477
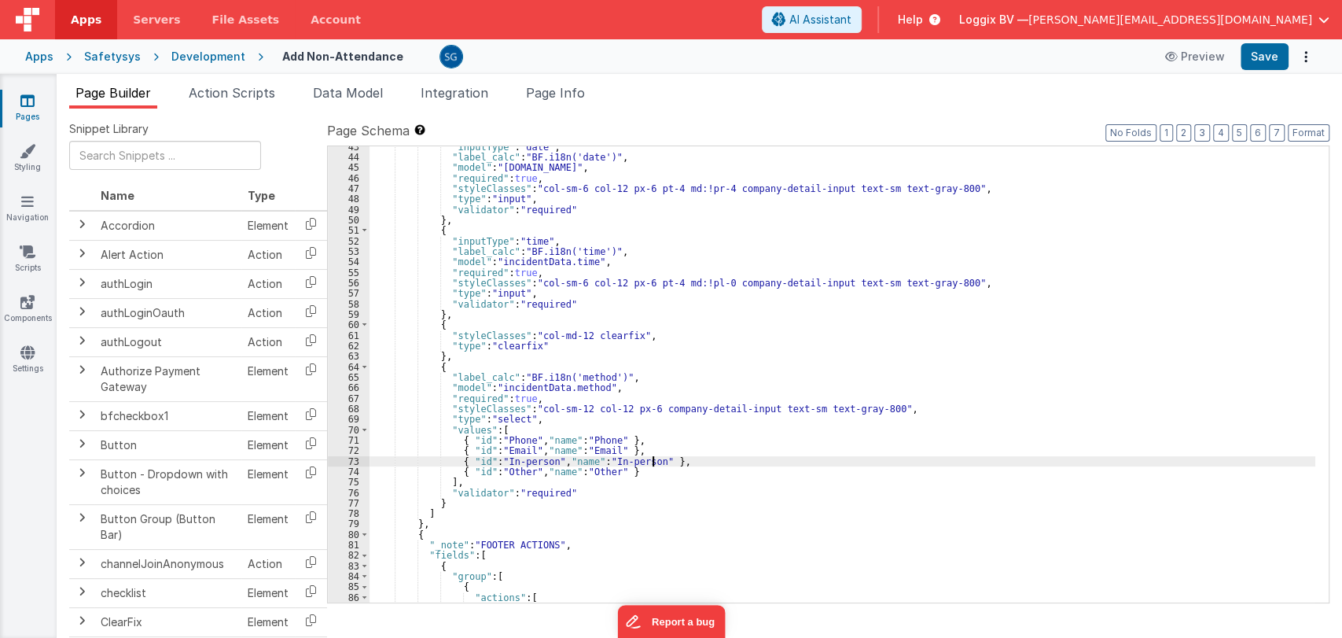
click at [686, 454] on div ""inputType" : "date" , "label_calc" : "BF.i18n('date')" , "model" : "[DOMAIN_NA…" at bounding box center [843, 380] width 946 height 477
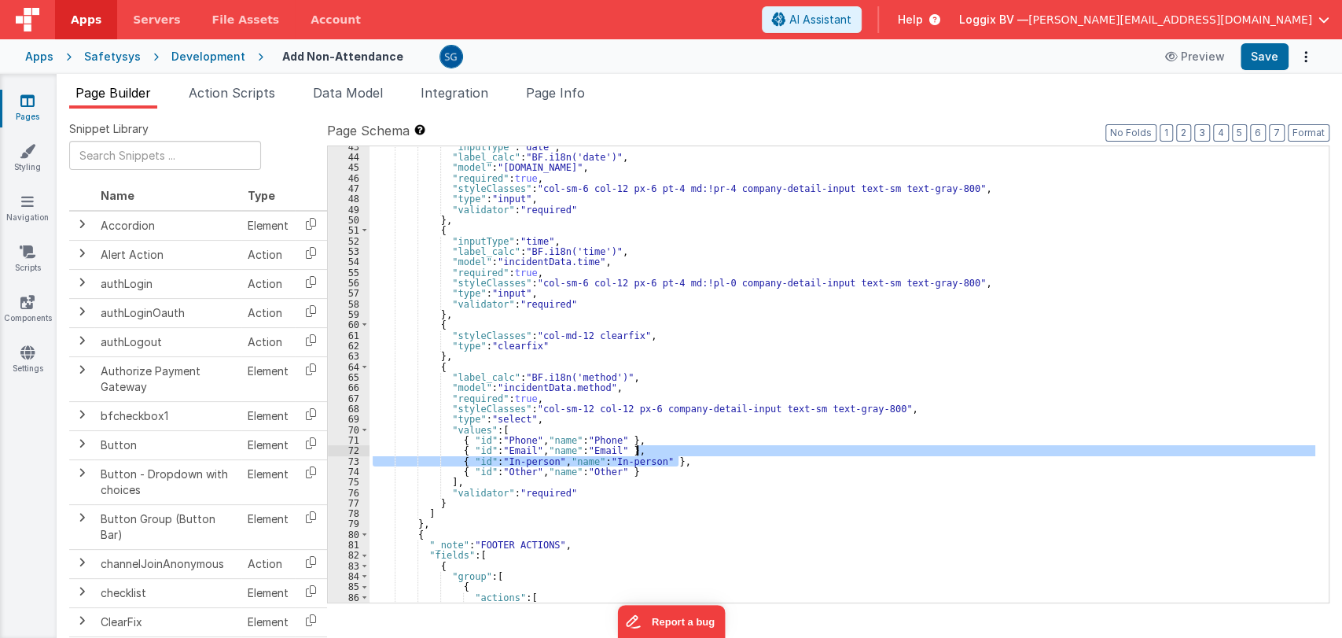
click at [689, 452] on div ""inputType" : "date" , "label_calc" : "BF.i18n('date')" , "model" : "[DOMAIN_NA…" at bounding box center [843, 374] width 946 height 456
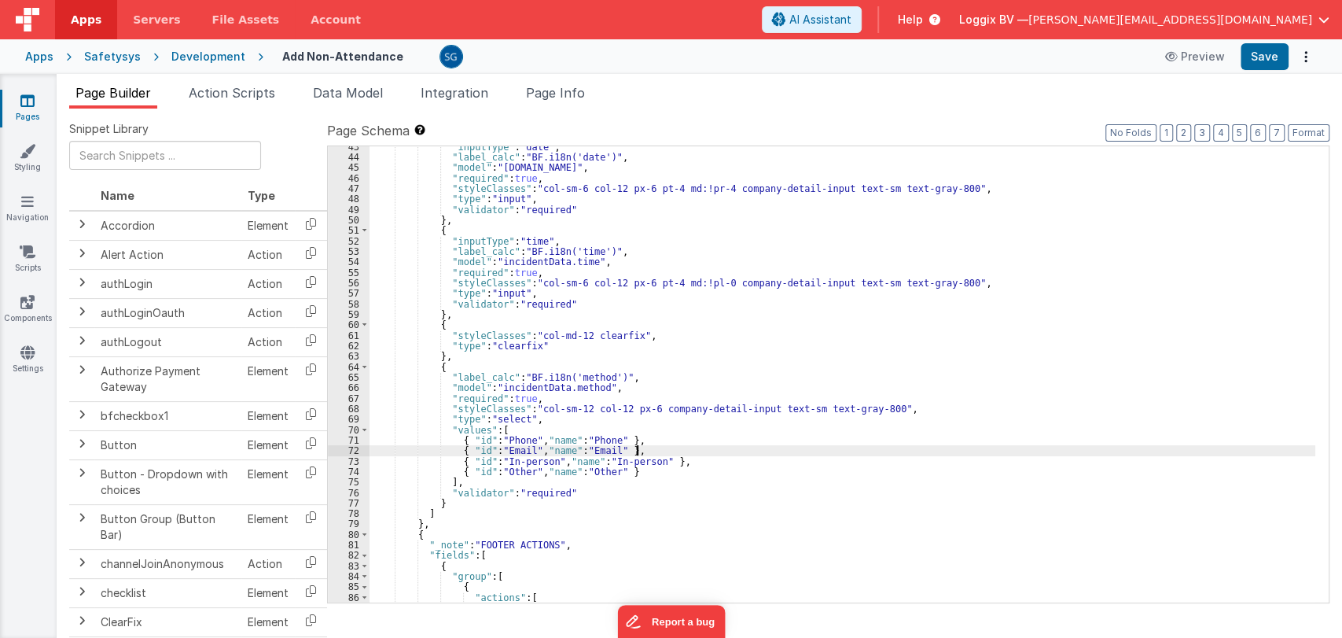
click at [689, 452] on div ""inputType" : "date" , "label_calc" : "BF.i18n('date')" , "model" : "[DOMAIN_NA…" at bounding box center [843, 380] width 946 height 477
click at [690, 458] on div ""inputType" : "date" , "label_calc" : "BF.i18n('date')" , "model" : "[DOMAIN_NA…" at bounding box center [843, 380] width 946 height 477
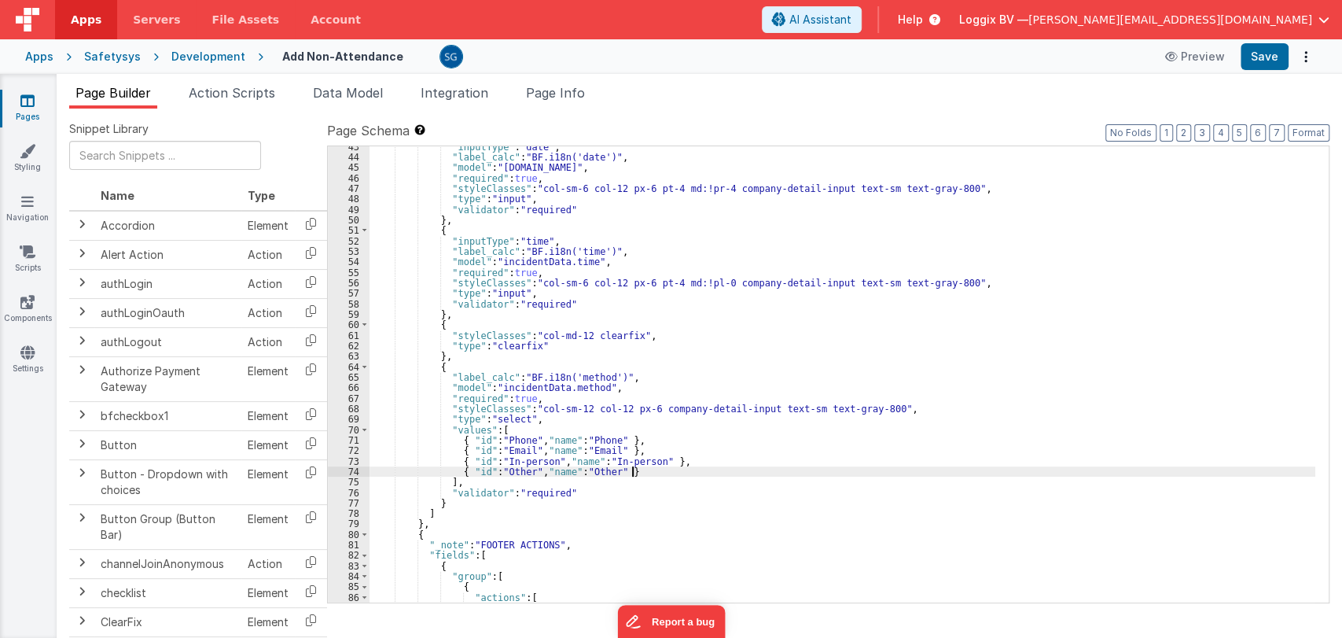
click at [662, 473] on div ""inputType" : "date" , "label_calc" : "BF.i18n('date')" , "model" : "[DOMAIN_NA…" at bounding box center [843, 380] width 946 height 477
click at [694, 460] on div ""inputType" : "date" , "label_calc" : "BF.i18n('date')" , "model" : "[DOMAIN_NA…" at bounding box center [843, 380] width 946 height 477
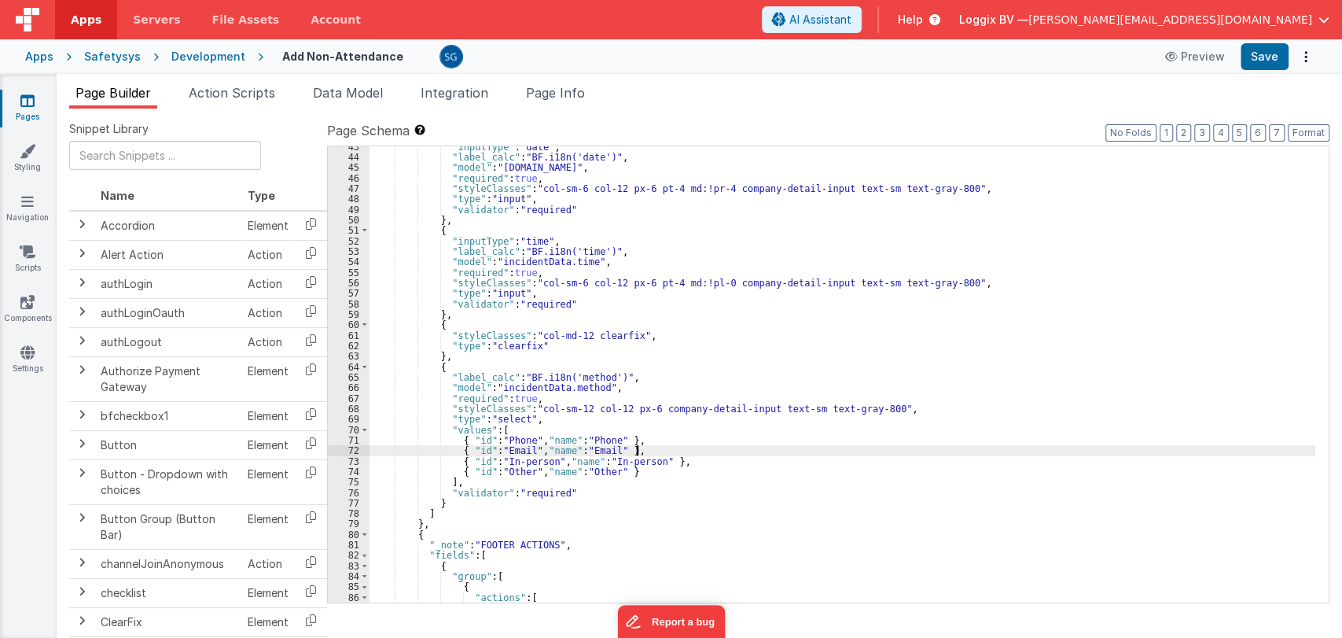
click at [665, 448] on div ""inputType" : "date" , "label_calc" : "BF.i18n('date')" , "model" : "[DOMAIN_NA…" at bounding box center [843, 380] width 946 height 477
click at [655, 437] on div ""inputType" : "date" , "label_calc" : "BF.i18n('date')" , "model" : "[DOMAIN_NA…" at bounding box center [843, 380] width 946 height 477
click at [700, 461] on div ""inputType" : "date" , "label_calc" : "BF.i18n('date')" , "model" : "[DOMAIN_NA…" at bounding box center [843, 380] width 946 height 477
click at [683, 452] on div ""inputType" : "date" , "label_calc" : "BF.i18n('date')" , "model" : "[DOMAIN_NA…" at bounding box center [843, 380] width 946 height 477
click at [692, 462] on div ""inputType" : "date" , "label_calc" : "BF.i18n('date')" , "model" : "[DOMAIN_NA…" at bounding box center [843, 380] width 946 height 477
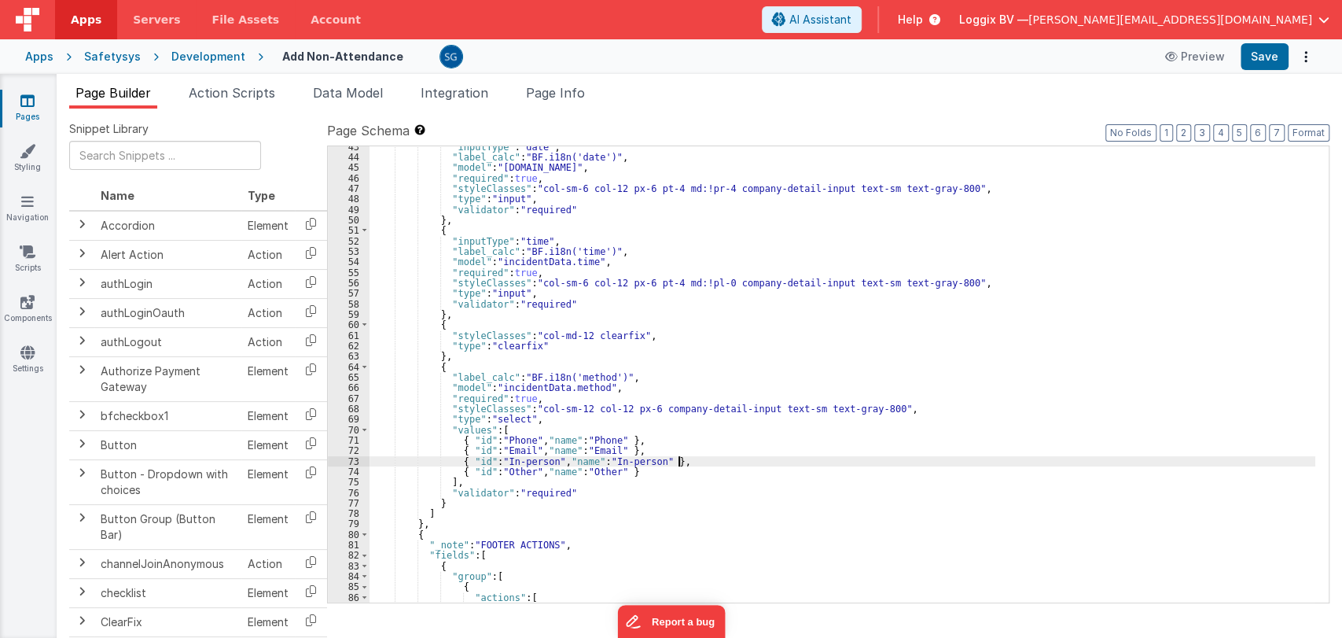
click at [652, 477] on div ""inputType" : "date" , "label_calc" : "BF.i18n('date')" , "model" : "[DOMAIN_NA…" at bounding box center [843, 380] width 946 height 477
click at [660, 469] on div ""inputType" : "date" , "label_calc" : "BF.i18n('date')" , "model" : "[DOMAIN_NA…" at bounding box center [843, 380] width 946 height 477
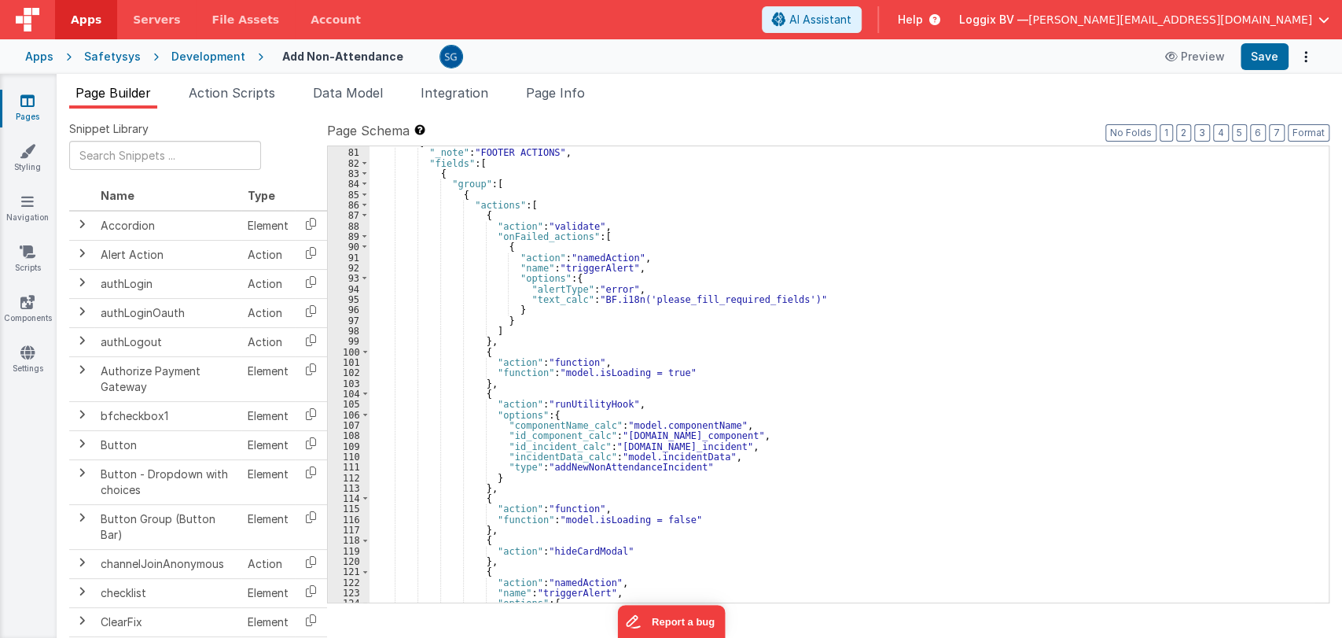
scroll to position [859, 0]
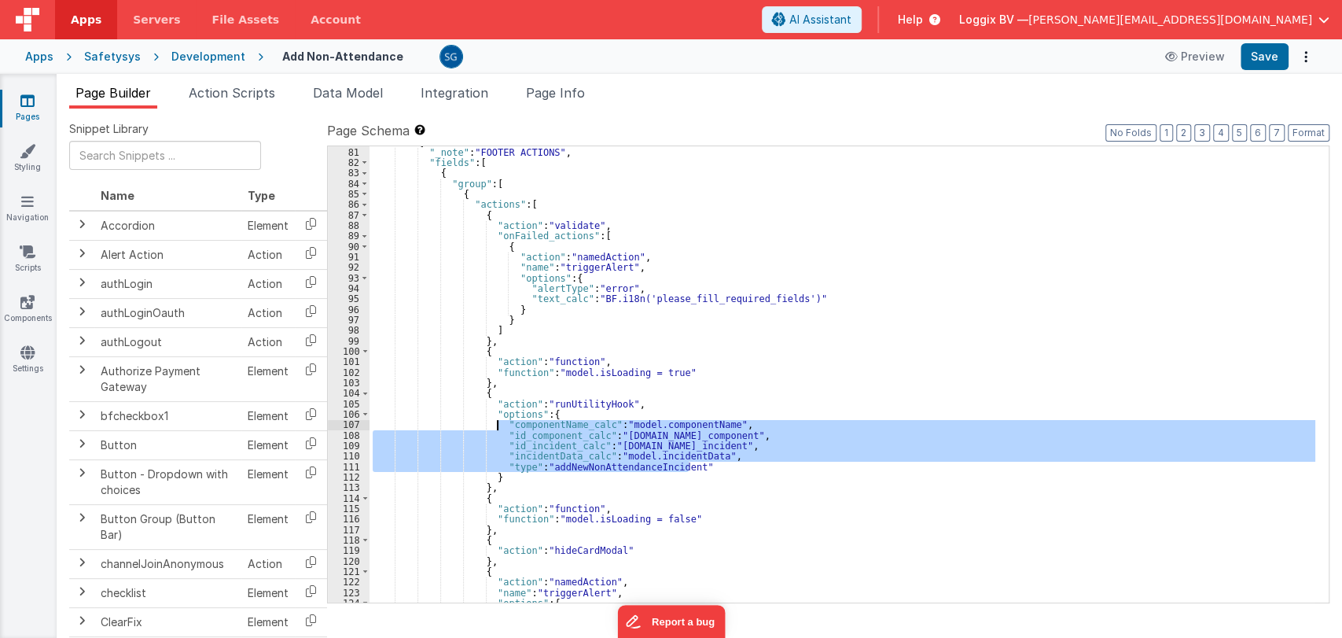
drag, startPoint x: 708, startPoint y: 465, endPoint x: 497, endPoint y: 425, distance: 215.3
click at [497, 425] on div "{ "_note" : "FOOTER ACTIONS" , "fields" : [ { "group" : [ { "actions" : [ { "ac…" at bounding box center [843, 375] width 946 height 477
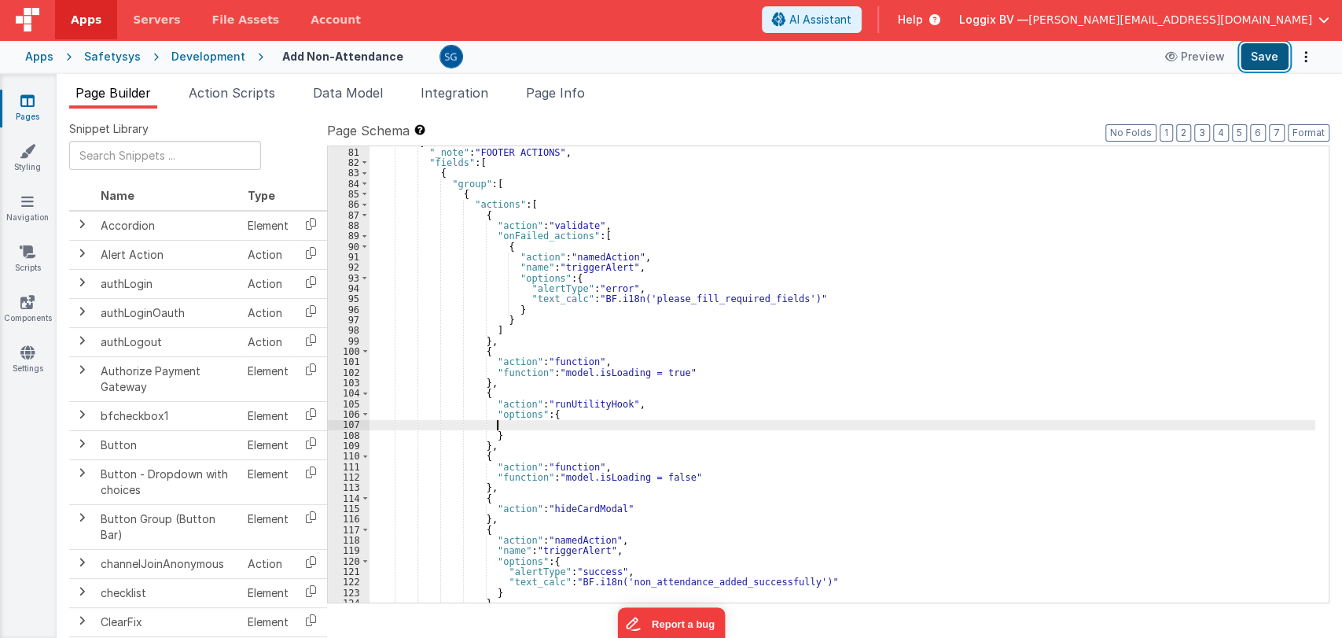
click at [1265, 54] on button "Save" at bounding box center [1265, 56] width 48 height 27
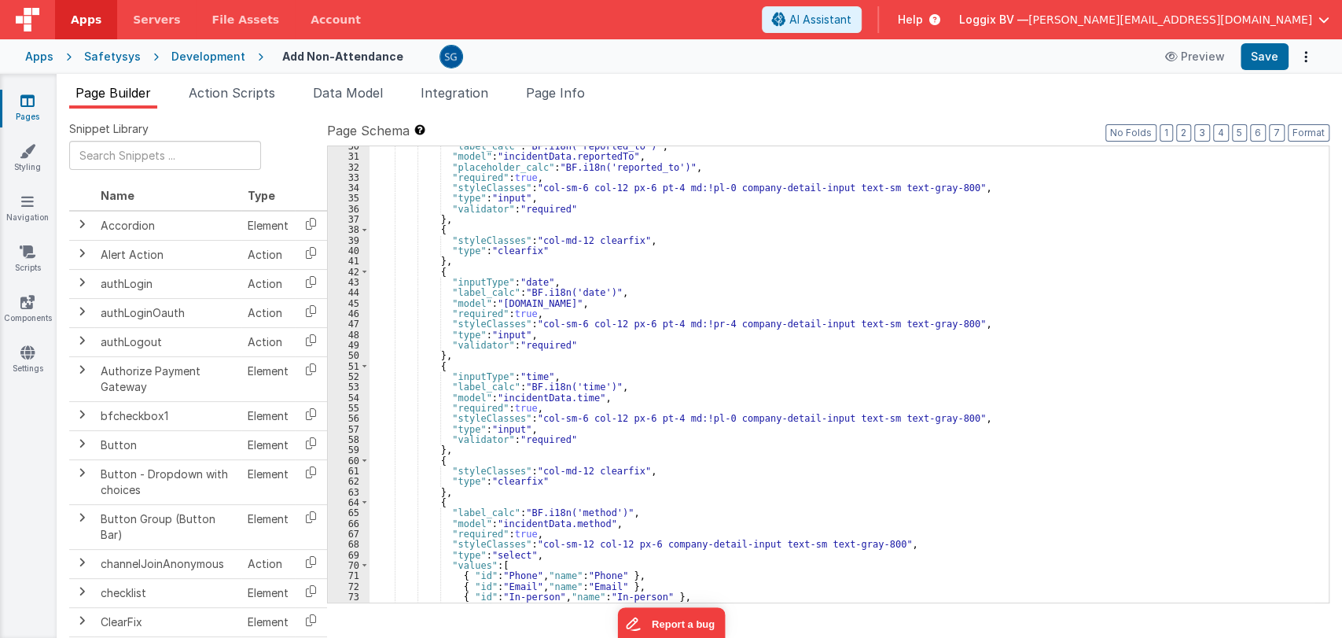
scroll to position [330, 0]
click at [579, 385] on div ""label_calc" : "BF.i18n('reported_to')" , "model" : "incidentData.reportedTo" ,…" at bounding box center [843, 379] width 946 height 477
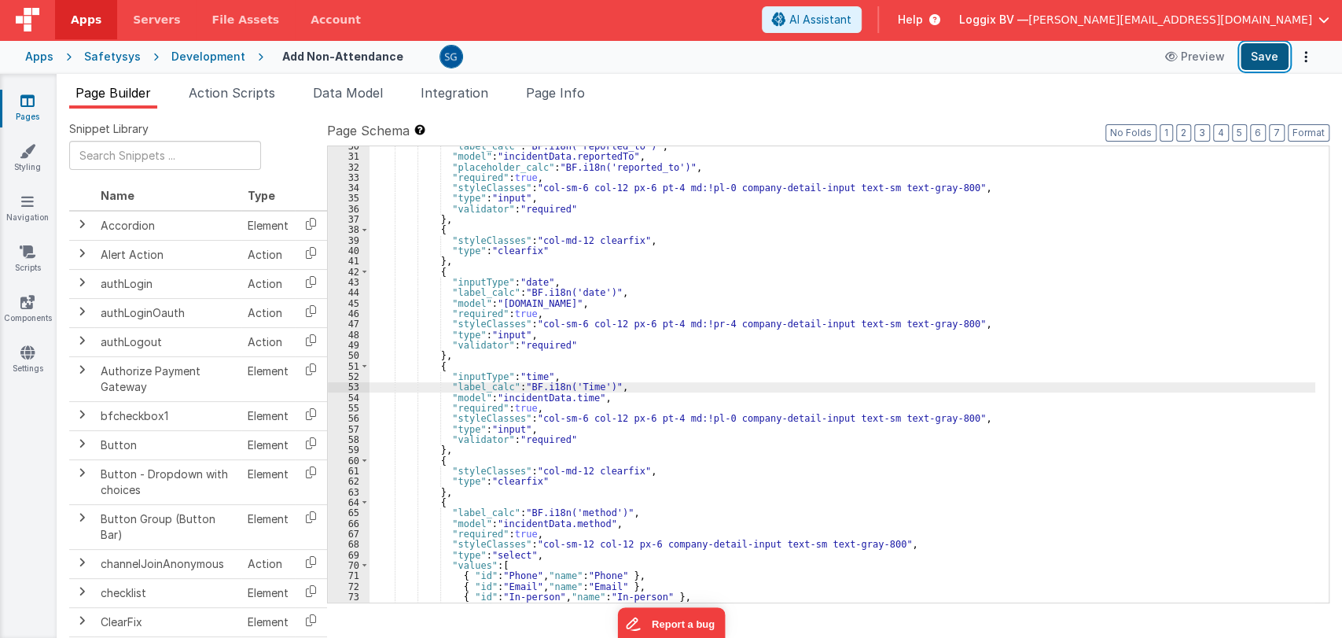
click at [1258, 58] on button "Save" at bounding box center [1265, 56] width 48 height 27
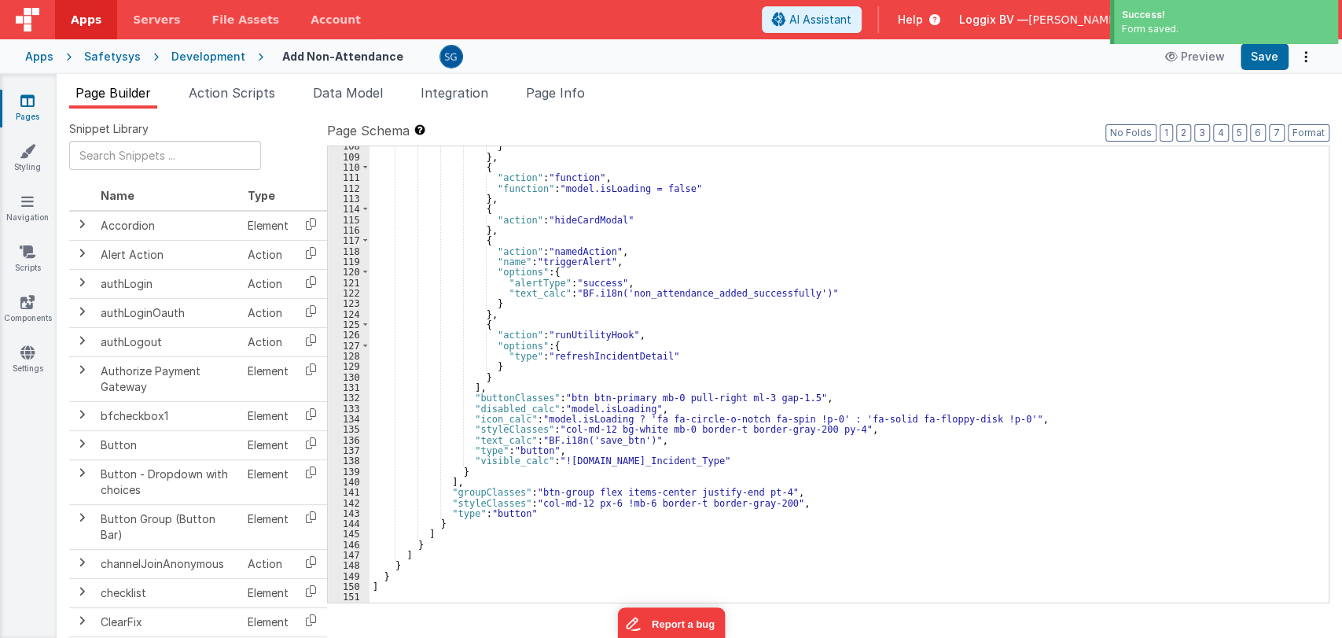
scroll to position [1148, 0]
click at [623, 439] on div "} } , { "action" : "function" , "function" : "model.isLoading = false" } , { "a…" at bounding box center [843, 379] width 946 height 477
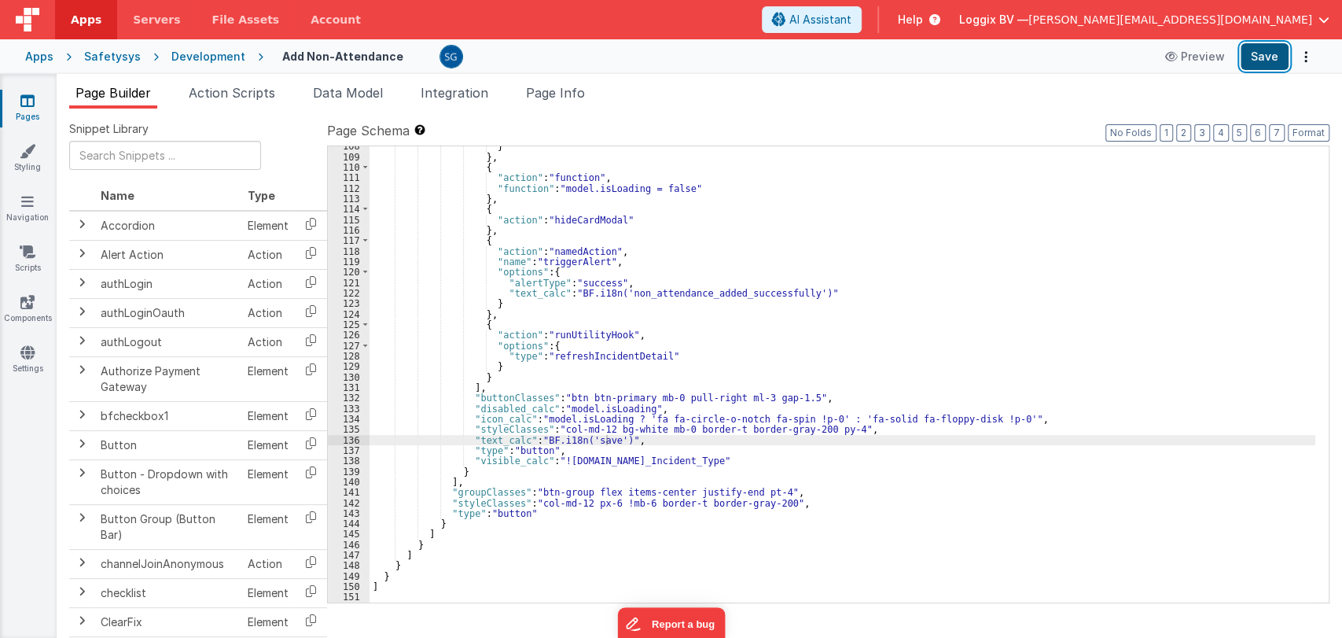
click at [1253, 64] on button "Save" at bounding box center [1265, 56] width 48 height 27
click at [631, 207] on div "} } , { "action" : "function" , "function" : "model.isLoading = false" } , { "a…" at bounding box center [843, 379] width 946 height 477
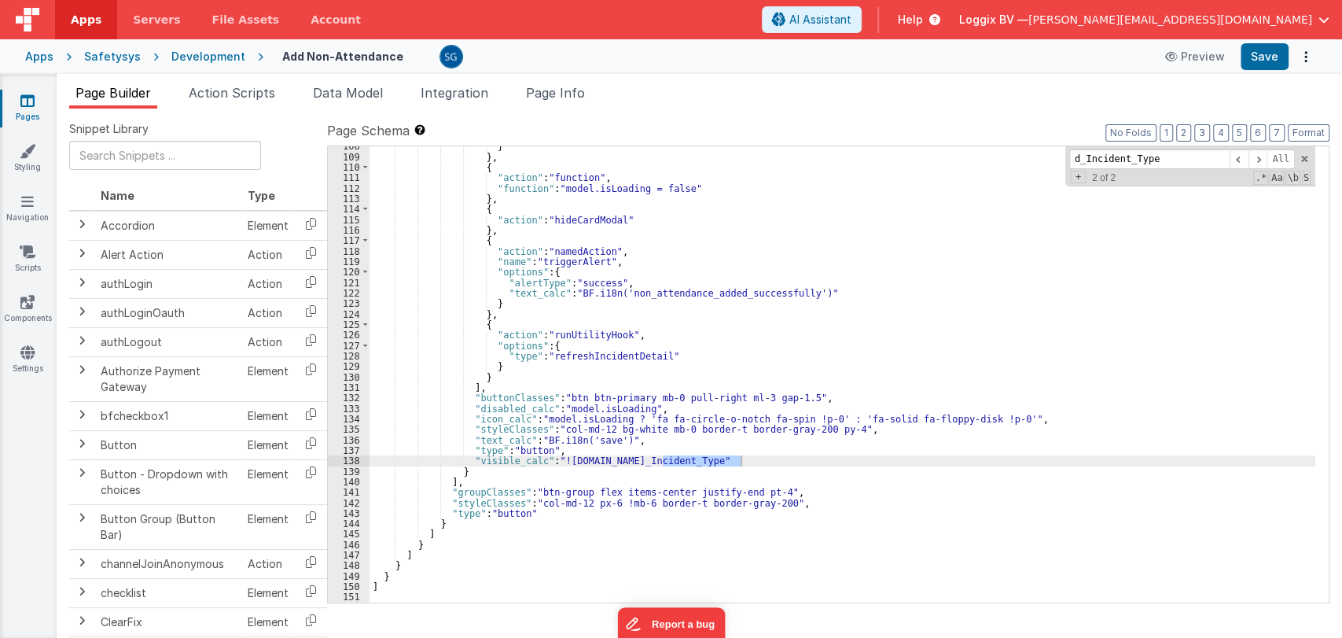
type input "d_Incident_Type"
click at [762, 458] on div "} } , { "action" : "function" , "function" : "model.isLoading = false" } , { "a…" at bounding box center [843, 379] width 946 height 477
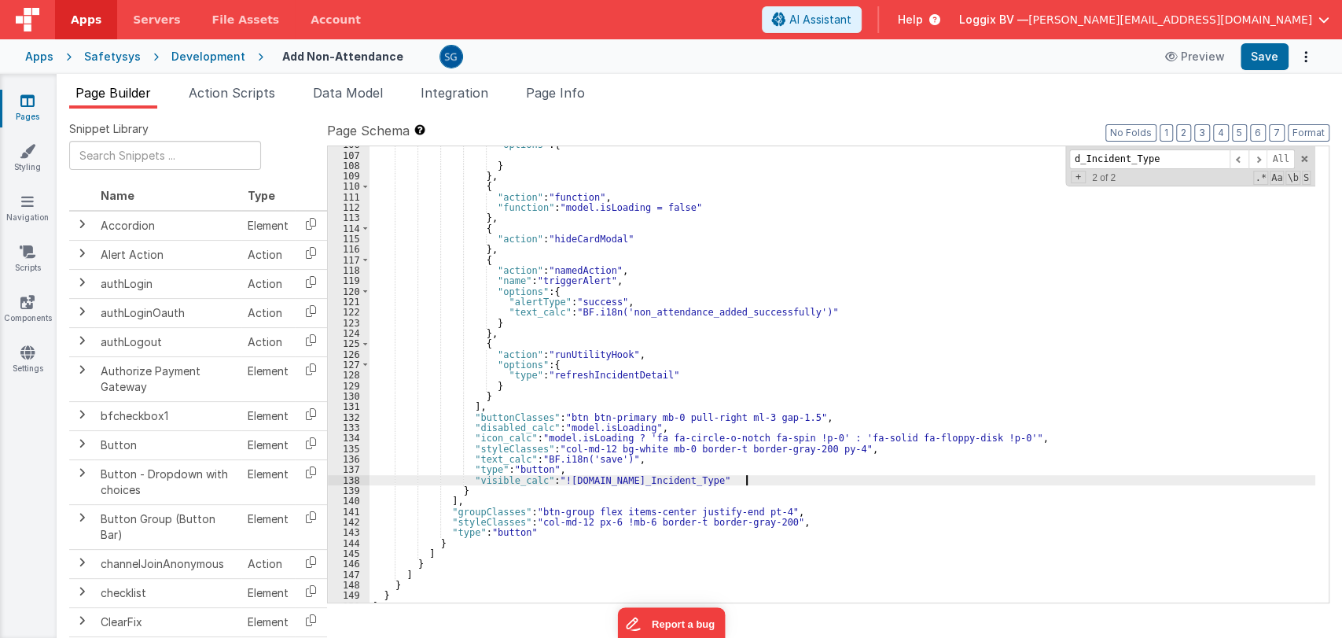
scroll to position [1131, 0]
click at [740, 477] on div ""options" : { } } , { "action" : "function" , "function" : "model.isLoading = f…" at bounding box center [843, 375] width 946 height 477
click at [653, 476] on div ""options" : { } } , { "action" : "function" , "function" : "model.isLoading = f…" at bounding box center [843, 375] width 946 height 477
click at [1271, 52] on button "Save" at bounding box center [1265, 56] width 48 height 27
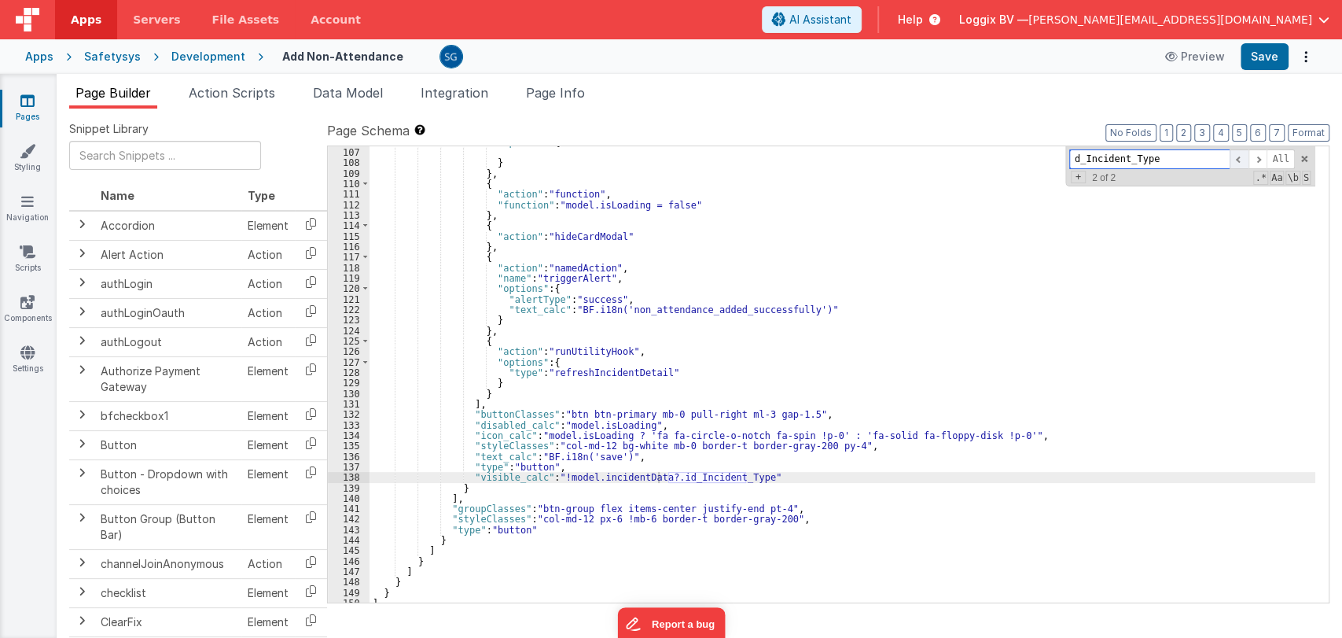
click at [1235, 156] on span at bounding box center [1239, 159] width 19 height 20
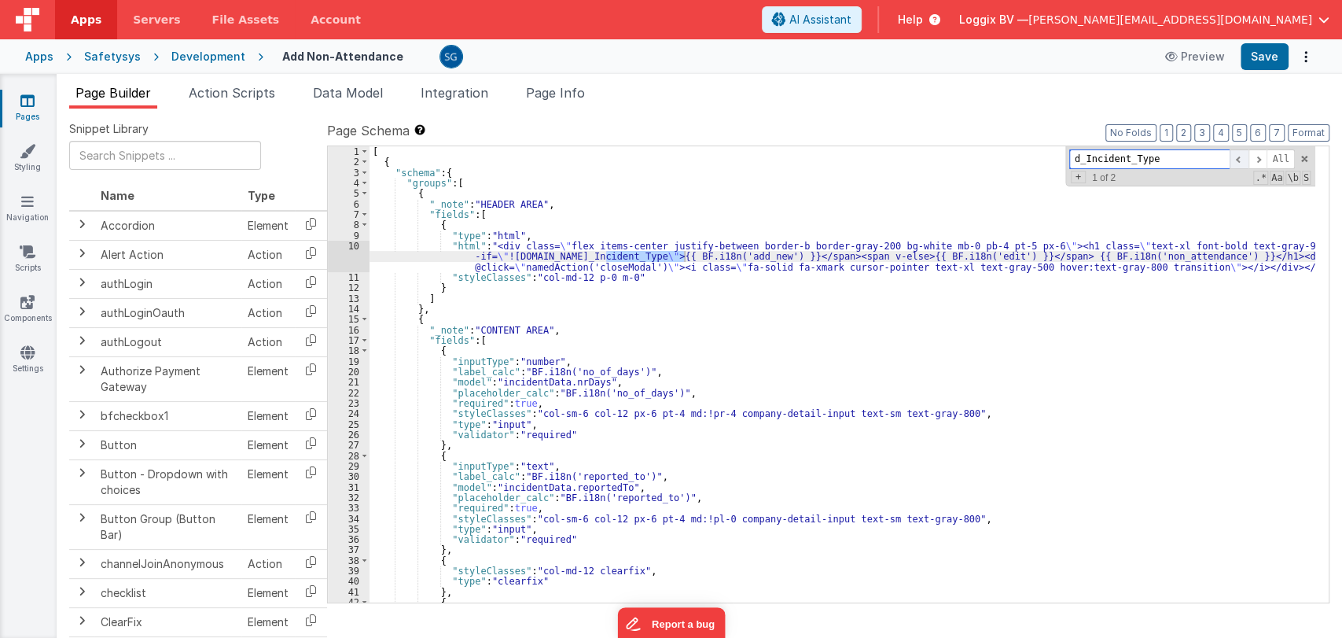
scroll to position [0, 0]
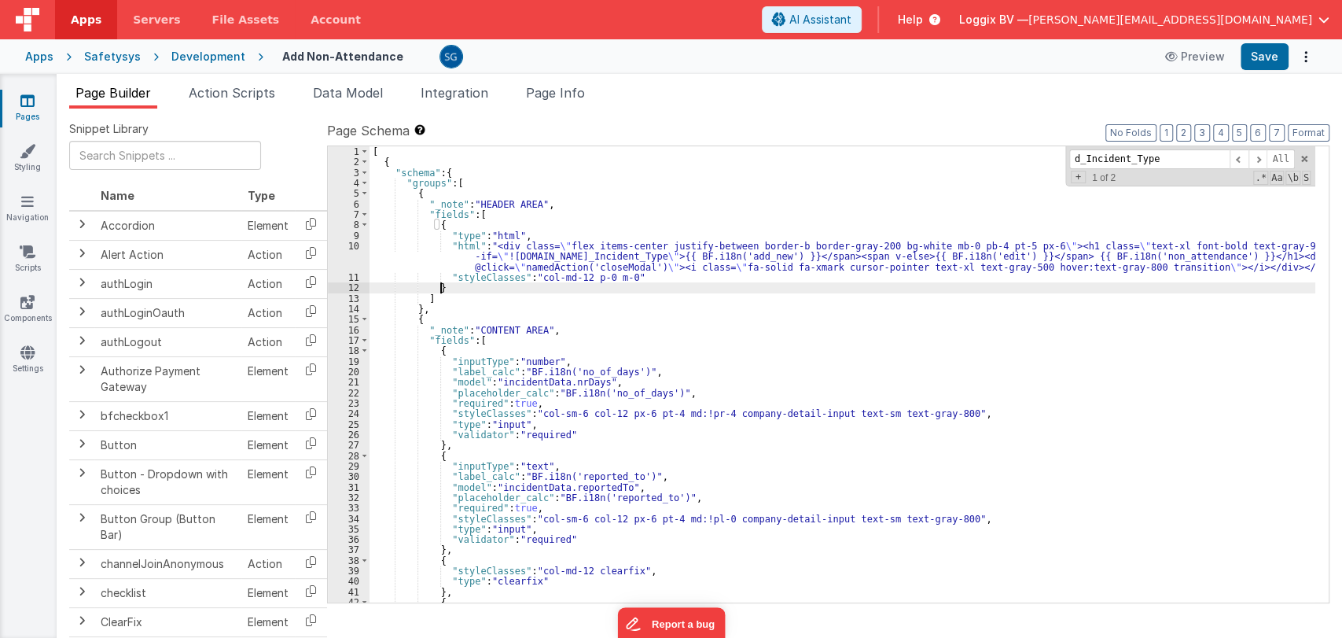
click at [692, 291] on div "[ { "schema" : { "groups" : [ { "_note" : "HEADER AREA" , "fields" : [ { "type"…" at bounding box center [843, 384] width 946 height 477
click at [596, 257] on div "[ { "schema" : { "groups" : [ { "_note" : "HEADER AREA" , "fields" : [ { "type"…" at bounding box center [843, 384] width 946 height 477
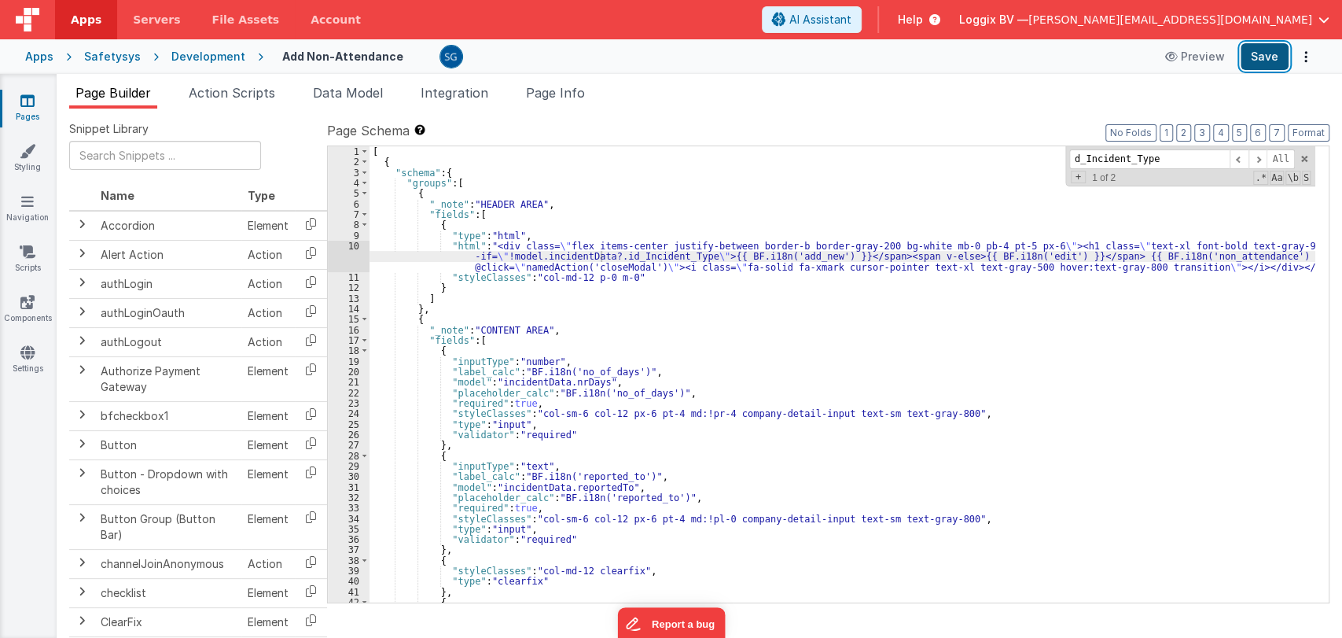
click at [1260, 62] on button "Save" at bounding box center [1265, 56] width 48 height 27
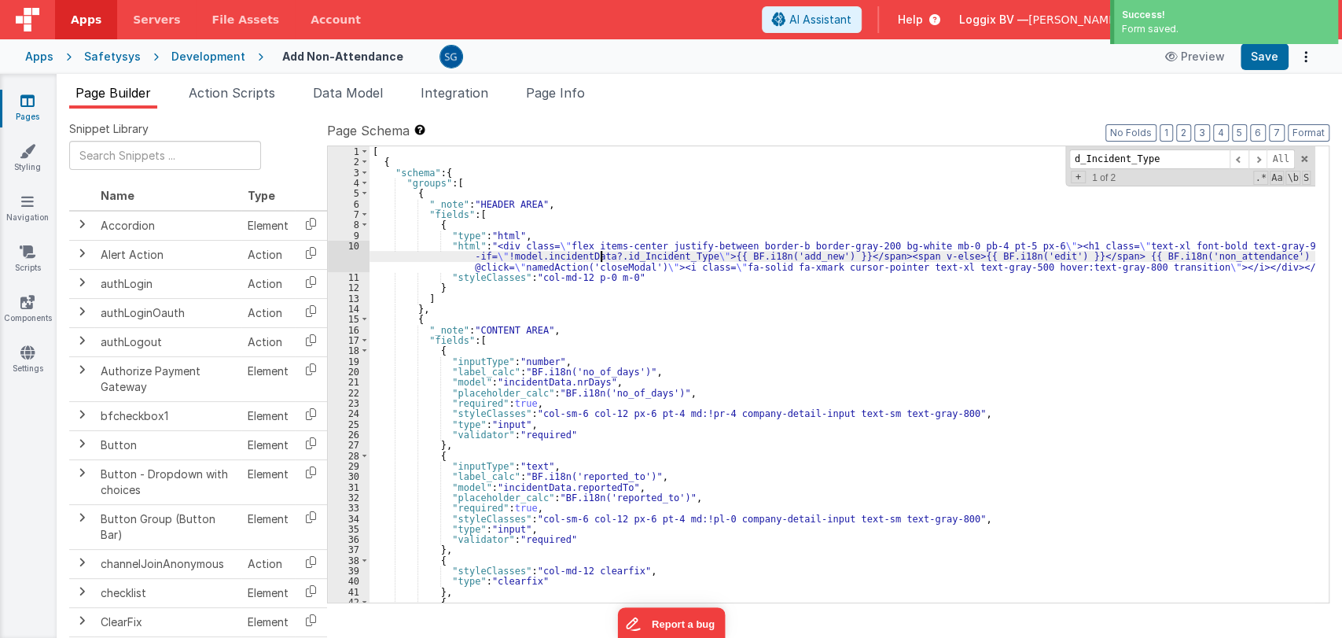
click at [356, 244] on div "10" at bounding box center [349, 256] width 42 height 31
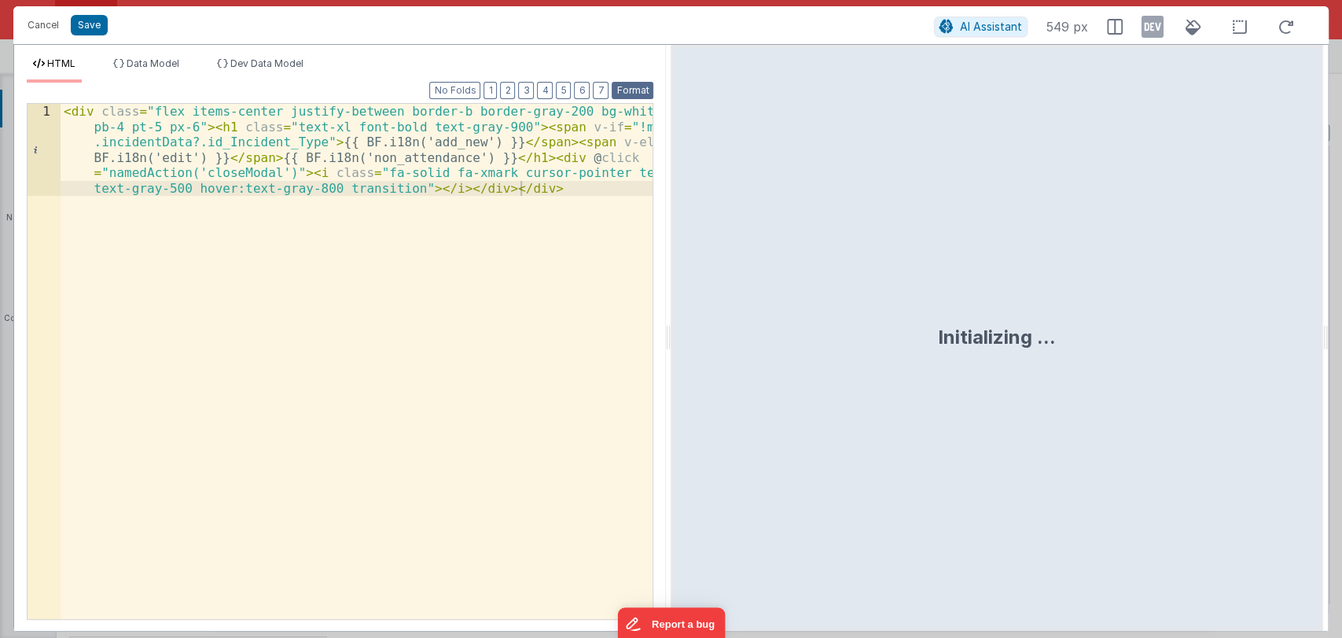
click at [639, 83] on button "Format" at bounding box center [633, 90] width 42 height 17
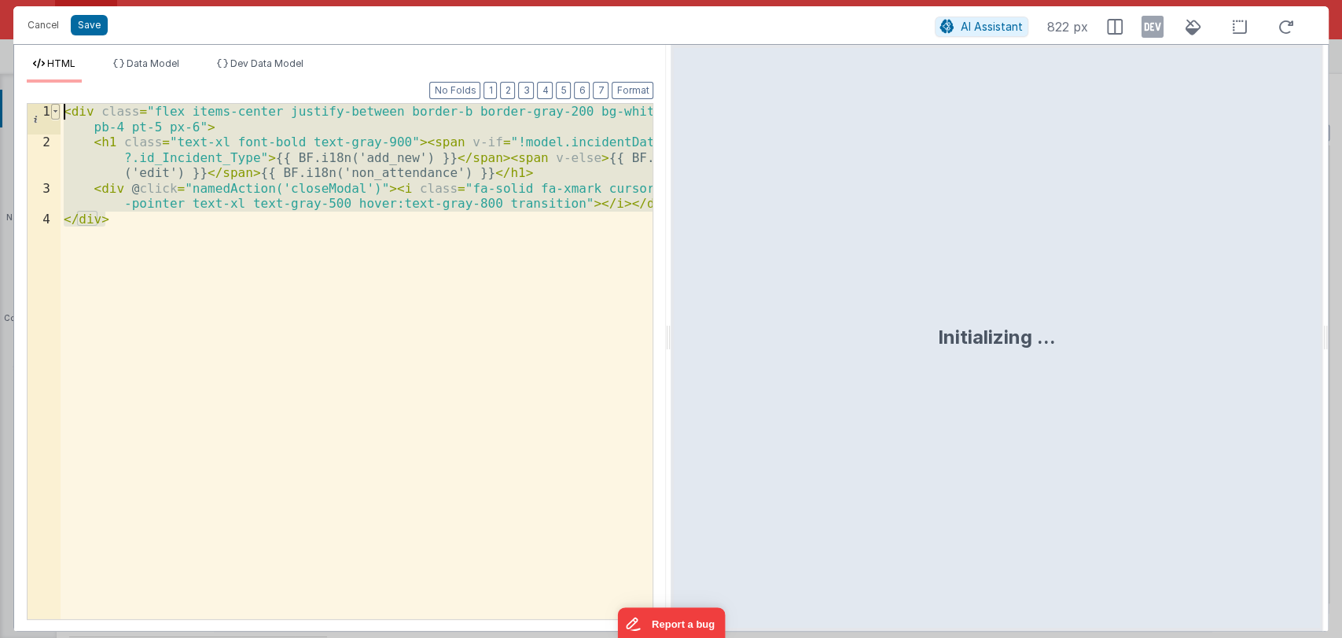
drag, startPoint x: 137, startPoint y: 225, endPoint x: 57, endPoint y: 112, distance: 138.1
click at [57, 112] on div "1 2 3 4 < div class = "flex items-center justify-between border-b border-gray-2…" at bounding box center [340, 361] width 627 height 517
click at [157, 219] on div "< div class = "flex items-center justify-between border-b border-gray-200 bg-wh…" at bounding box center [357, 361] width 592 height 515
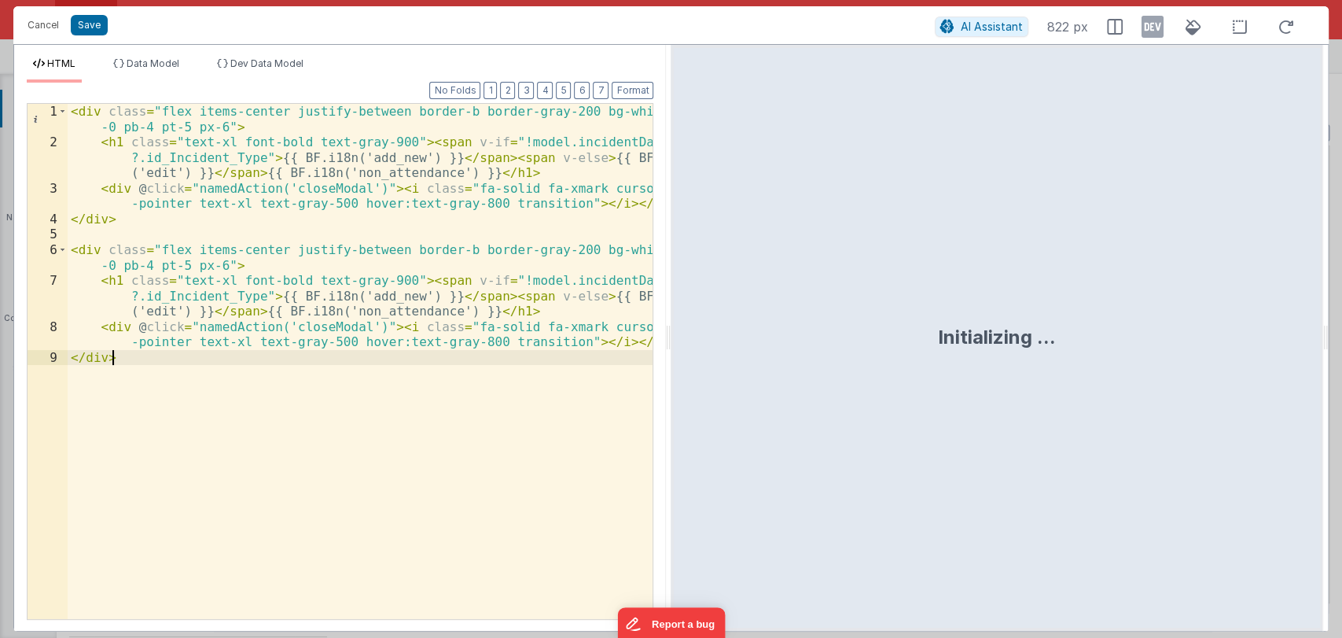
click at [71, 109] on div "< div class = "flex items-center justify-between border-b border-gray-200 bg-wh…" at bounding box center [361, 384] width 586 height 561
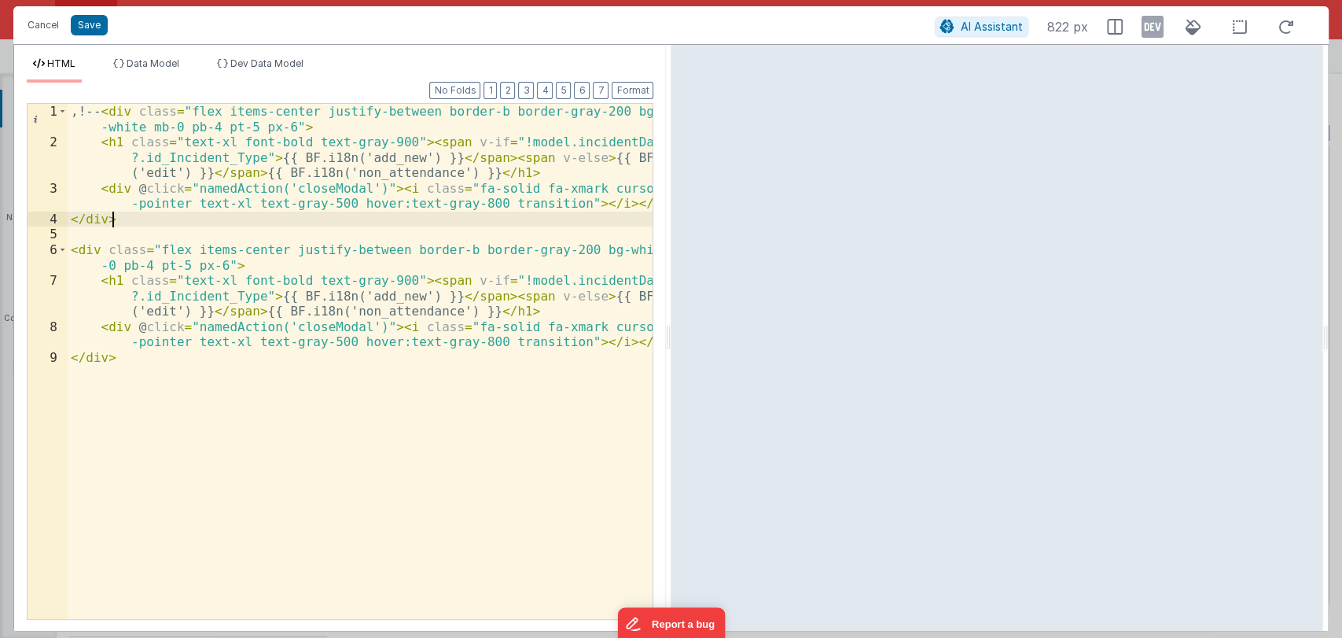
click at [138, 220] on div ",!-- < div class = "flex items-center justify-between border-b border-gray-200 …" at bounding box center [361, 384] width 586 height 561
click at [79, 112] on div ",!-- < div class = "flex items-center justify-between border-b border-gray-200 …" at bounding box center [361, 384] width 586 height 561
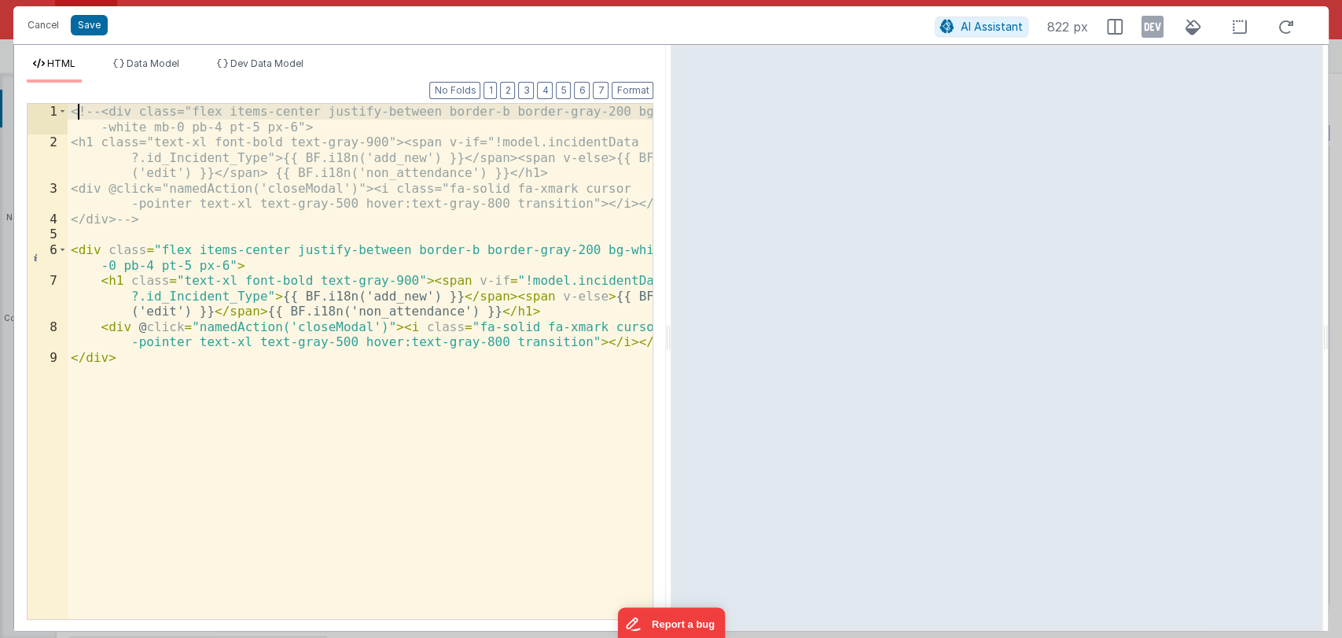
click at [397, 293] on div "<!-- <div class="flex items-center justify-between border-b border-gray-200 bg …" at bounding box center [361, 384] width 586 height 561
click at [134, 155] on div "<!-- <div class="flex items-center justify-between border-b border-gray-200 bg …" at bounding box center [361, 384] width 586 height 561
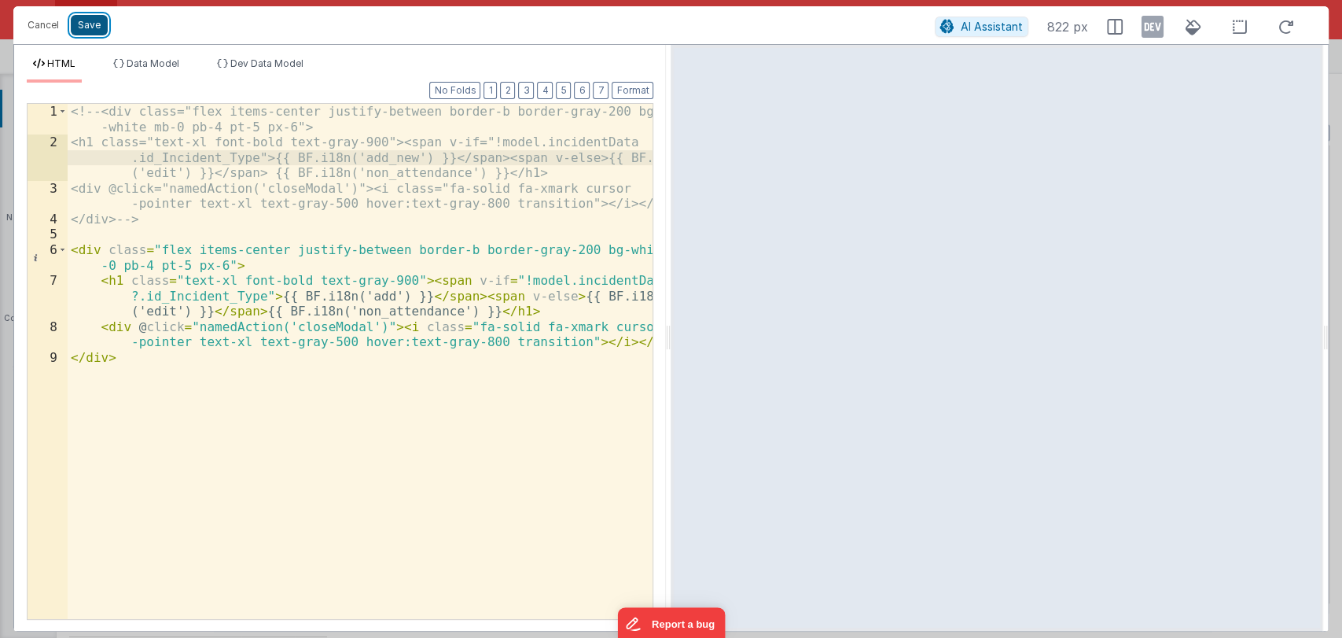
click at [94, 27] on button "Save" at bounding box center [89, 25] width 37 height 20
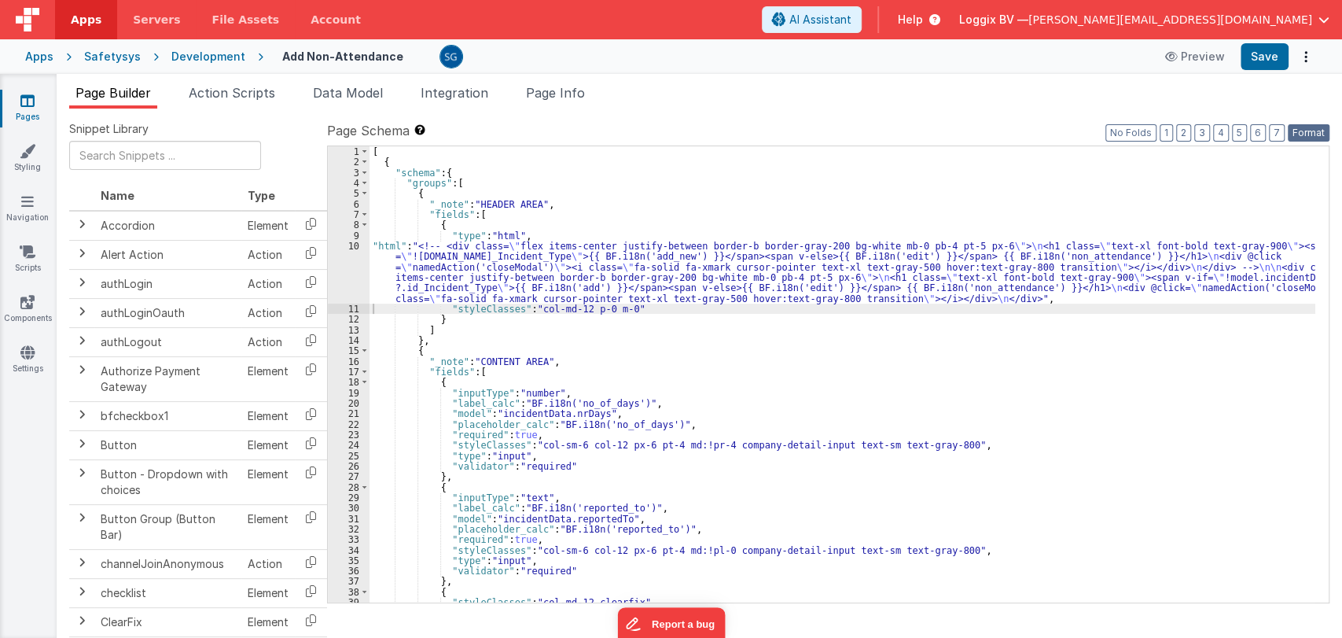
click at [1315, 136] on button "Format" at bounding box center [1309, 132] width 42 height 17
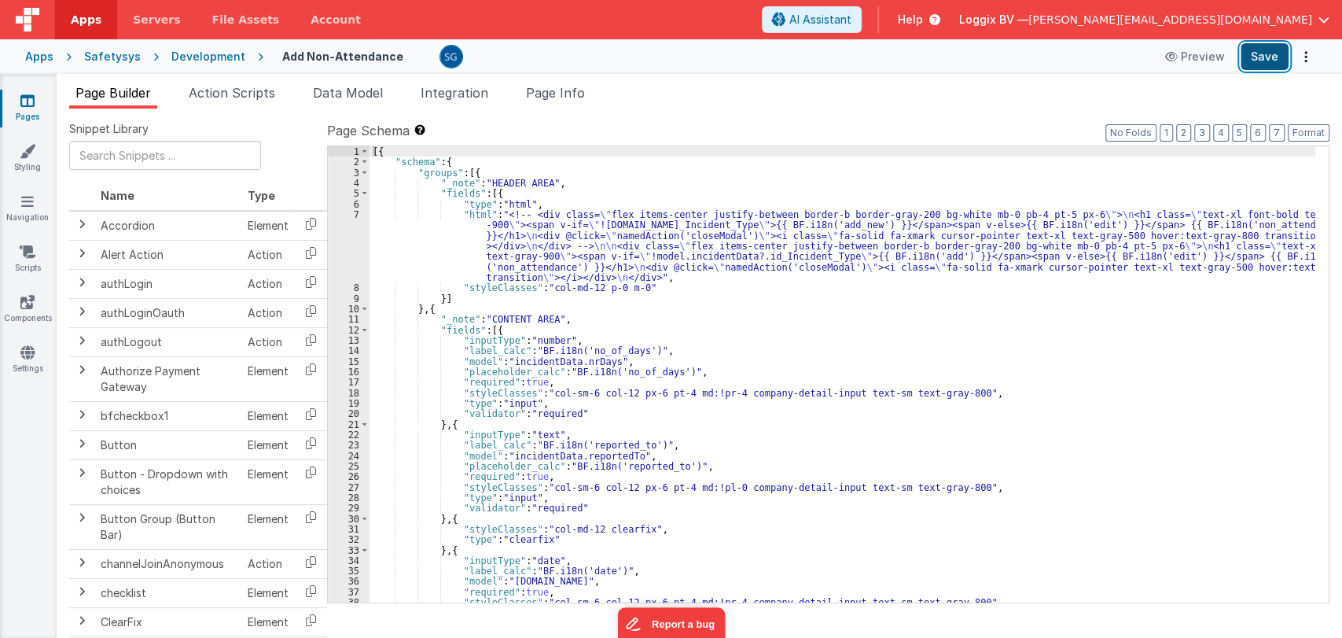
click at [1268, 61] on button "Save" at bounding box center [1265, 56] width 48 height 27
click at [30, 109] on link "Pages" at bounding box center [27, 108] width 57 height 31
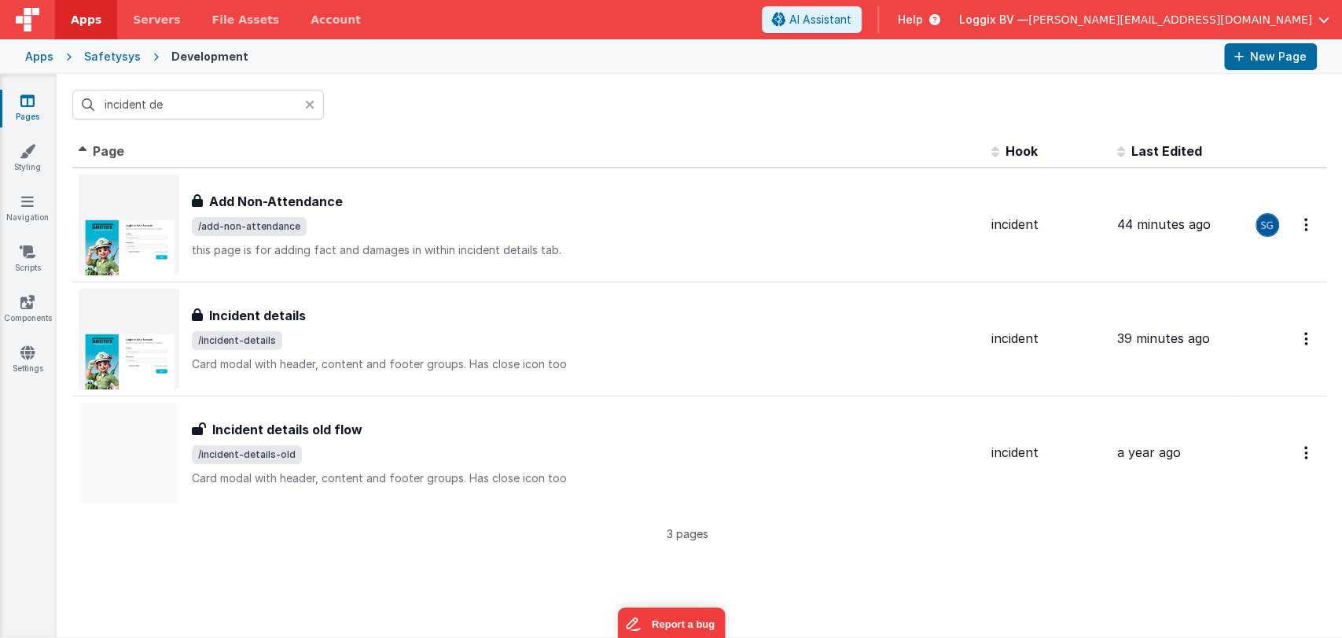
drag, startPoint x: 307, startPoint y: 104, endPoint x: 214, endPoint y: 96, distance: 93.1
click at [305, 103] on icon at bounding box center [309, 104] width 9 height 13
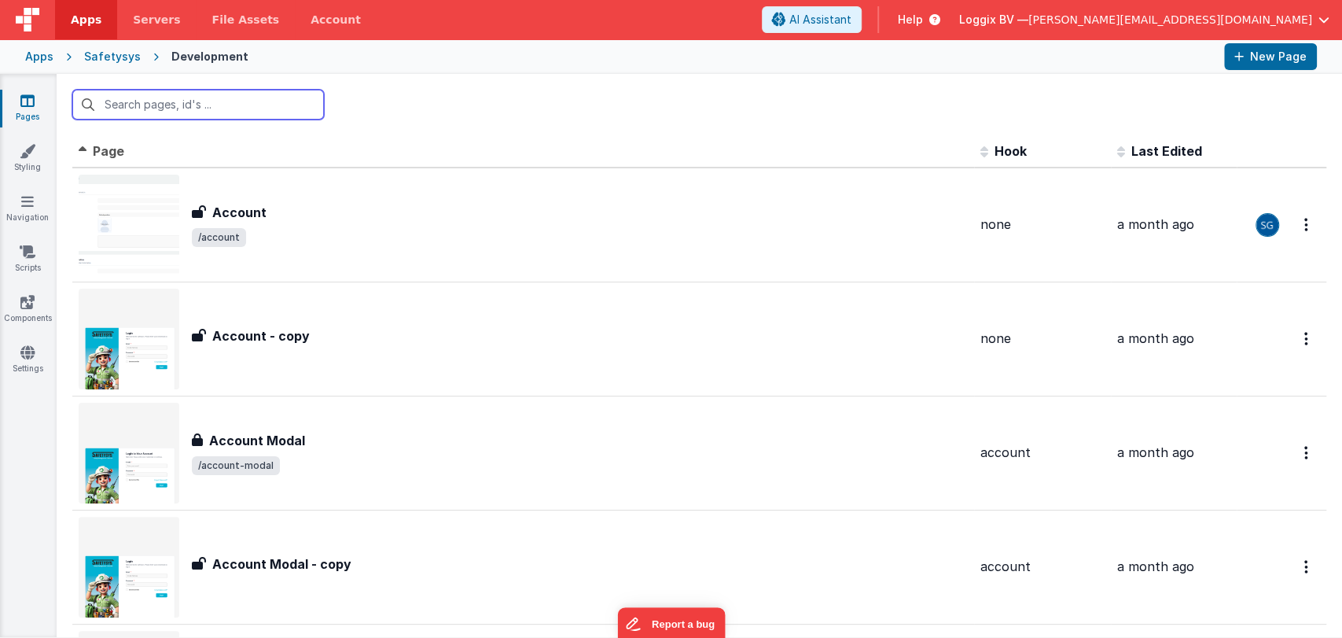
click at [220, 105] on input "text" at bounding box center [198, 105] width 252 height 30
click at [220, 106] on input "text" at bounding box center [198, 105] width 252 height 30
click at [235, 110] on input "text" at bounding box center [198, 105] width 252 height 30
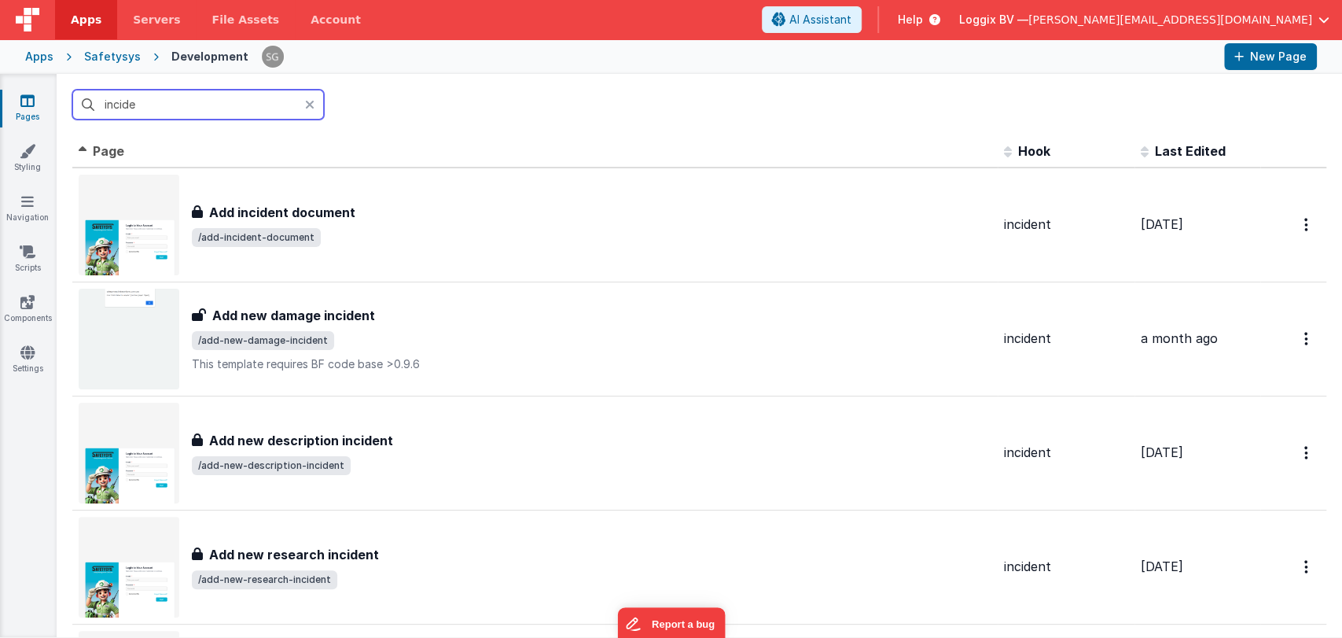
type input "inciden"
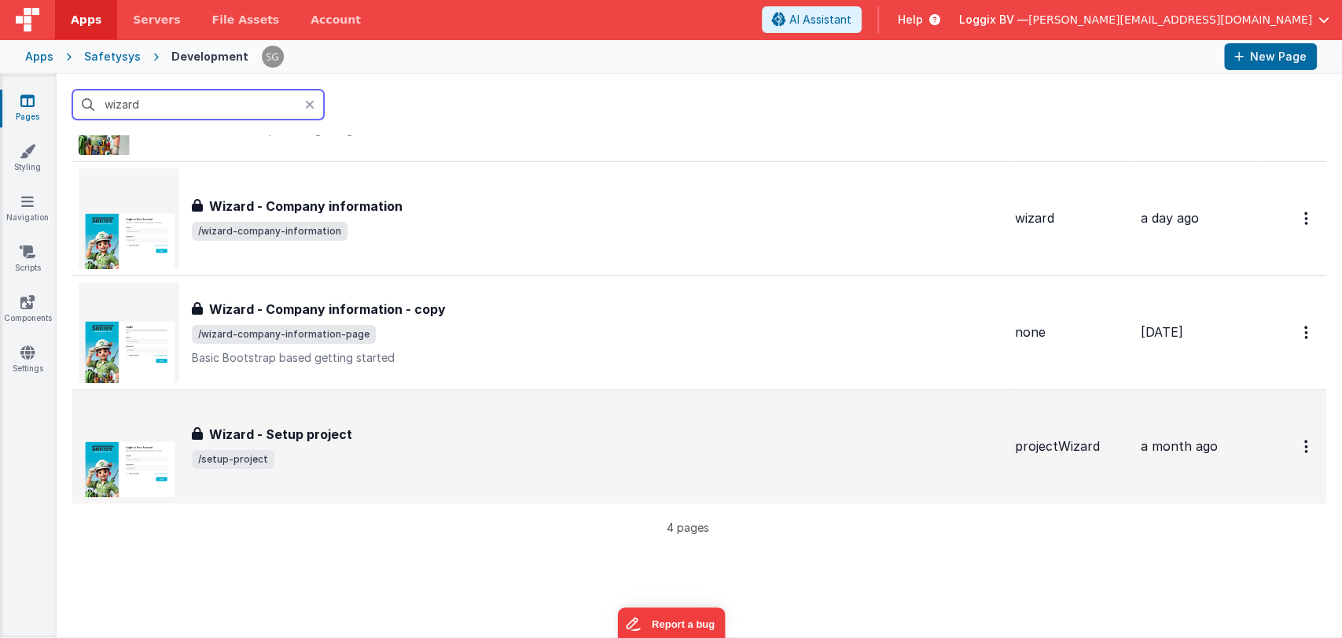
scroll to position [109, 0]
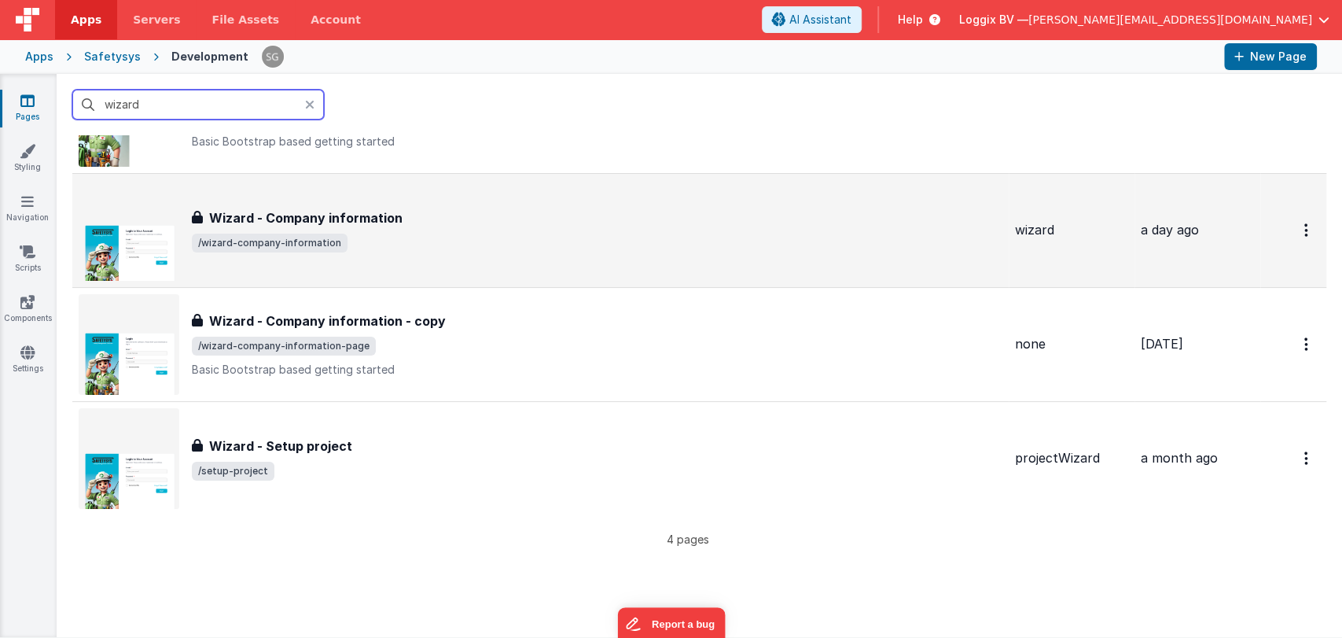
type input "wizard"
click at [309, 225] on h3 "Wizard - Company information" at bounding box center [305, 217] width 193 height 19
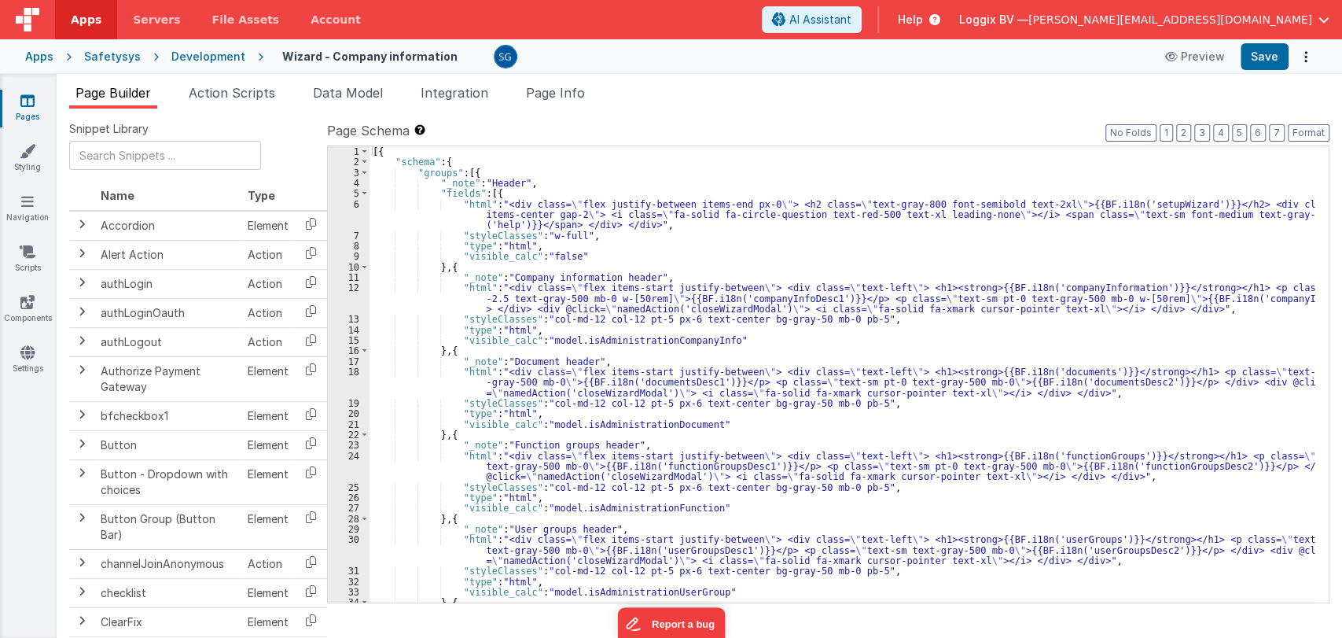
click at [733, 333] on div "[{ "schema" : { "groups" : [{ "_note" : "Header" , "fields" : [{ "html" : "<div…" at bounding box center [843, 384] width 946 height 477
click at [729, 340] on div "[{ "schema" : { "groups" : [{ "_note" : "Header" , "fields" : [{ "html" : "<div…" at bounding box center [843, 384] width 946 height 477
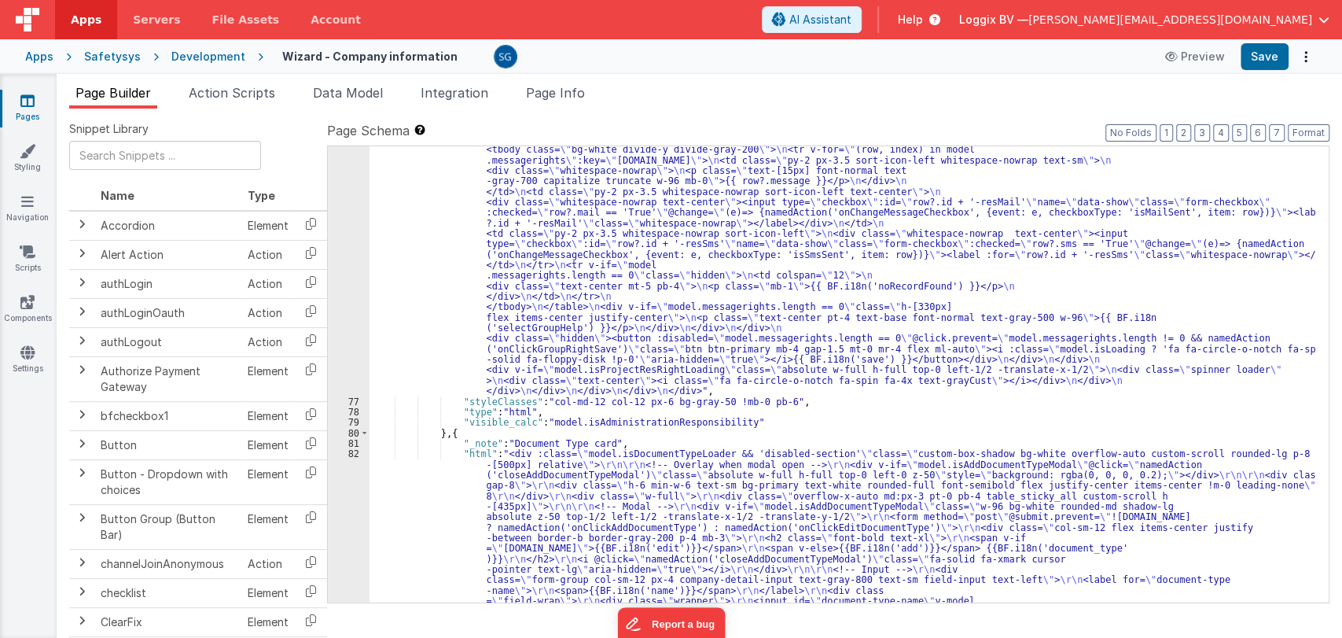
scroll to position [5503, 0]
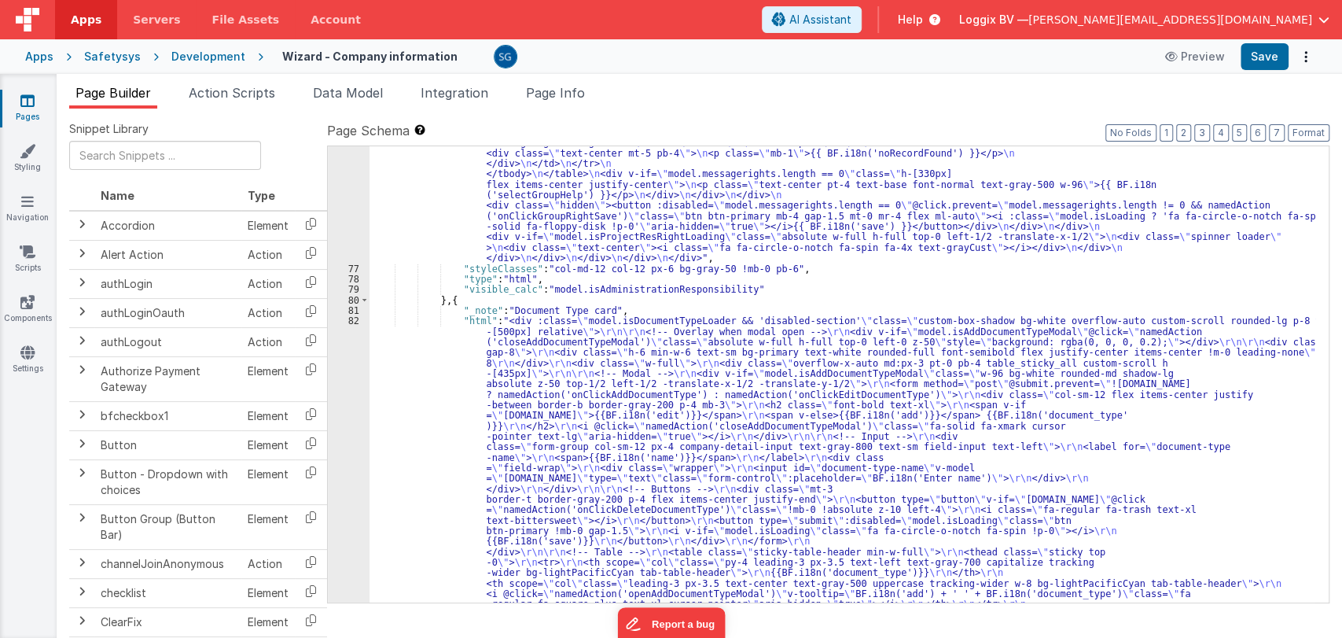
click at [481, 311] on div ""html" : "<div class= \" custom-box-shadow bg-white overflow-auto custom-scroll…" at bounding box center [843, 255] width 946 height 1767
click at [465, 309] on div ""html" : "<div class= \" custom-box-shadow bg-white overflow-auto custom-scroll…" at bounding box center [843, 255] width 946 height 1767
click at [348, 318] on div "82" at bounding box center [349, 524] width 42 height 419
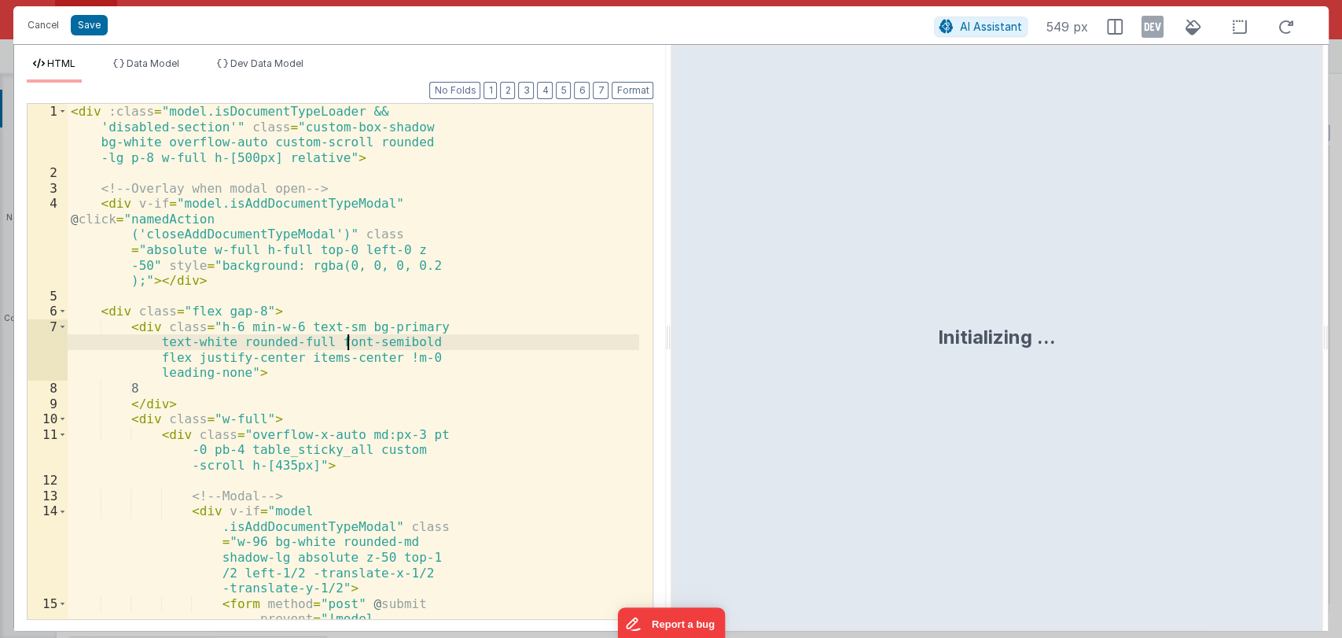
click at [348, 318] on div "< div :class = "model.isDocumentTypeLoader && 'disabled-section'" class = "cust…" at bounding box center [354, 454] width 572 height 700
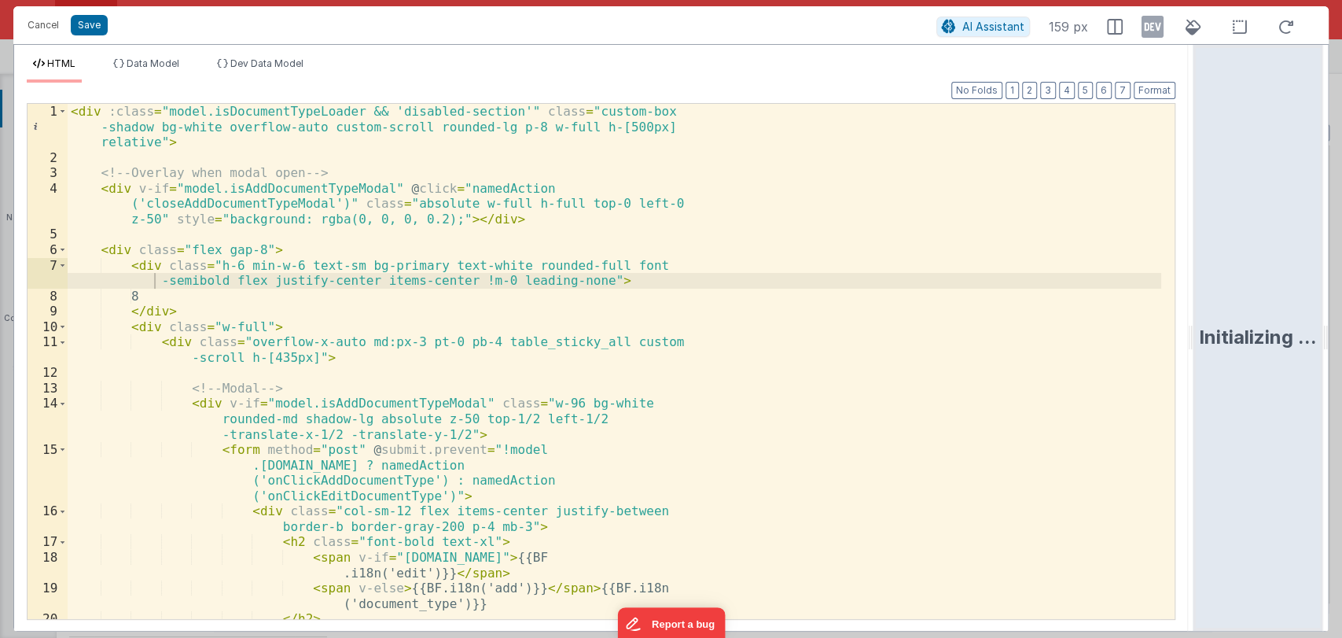
drag, startPoint x: 670, startPoint y: 338, endPoint x: 1282, endPoint y: 291, distance: 614.3
click at [1282, 291] on html "Cancel Save AI Assistant 159 px HTML Data Model Dev Data Model Format 7 6 5 4 3…" at bounding box center [671, 319] width 1342 height 638
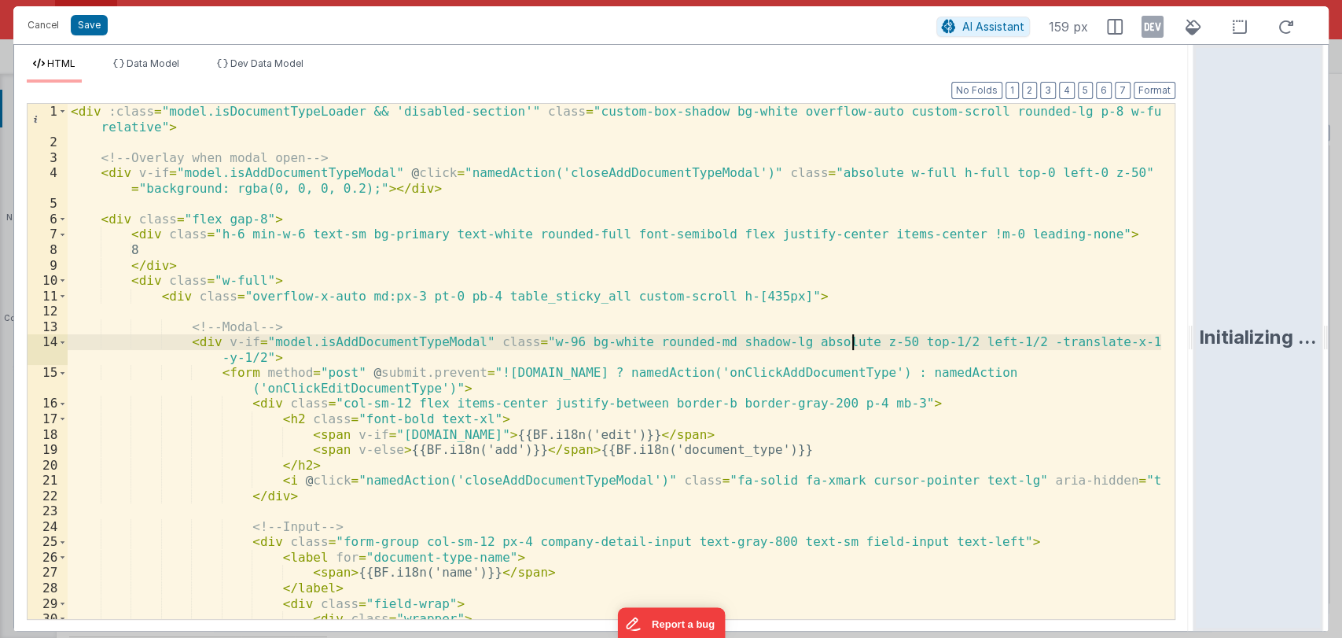
click at [856, 343] on div "< div :class = "model.isDocumentTypeLoader && 'disabled-section'" class = "cust…" at bounding box center [615, 392] width 1094 height 576
click at [847, 343] on div "< div :class = "model.isDocumentTypeLoader && 'disabled-section'" class = "cust…" at bounding box center [615, 392] width 1094 height 576
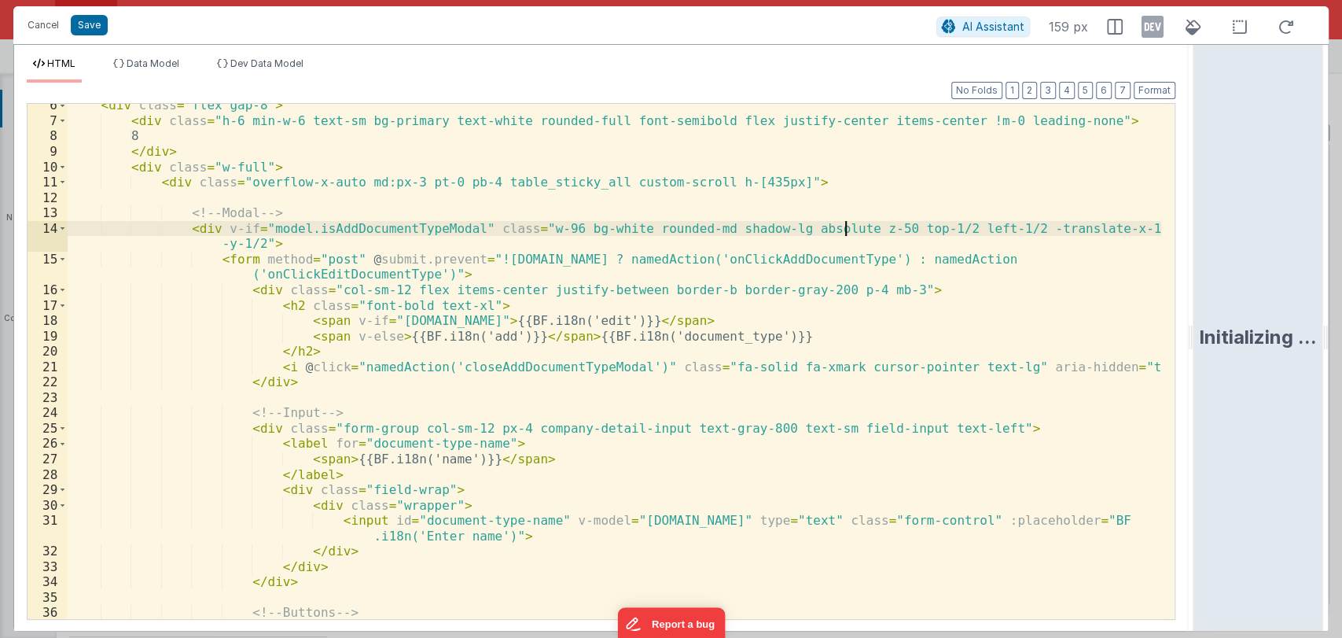
scroll to position [113, 0]
click at [142, 60] on span "Data Model" at bounding box center [153, 63] width 53 height 12
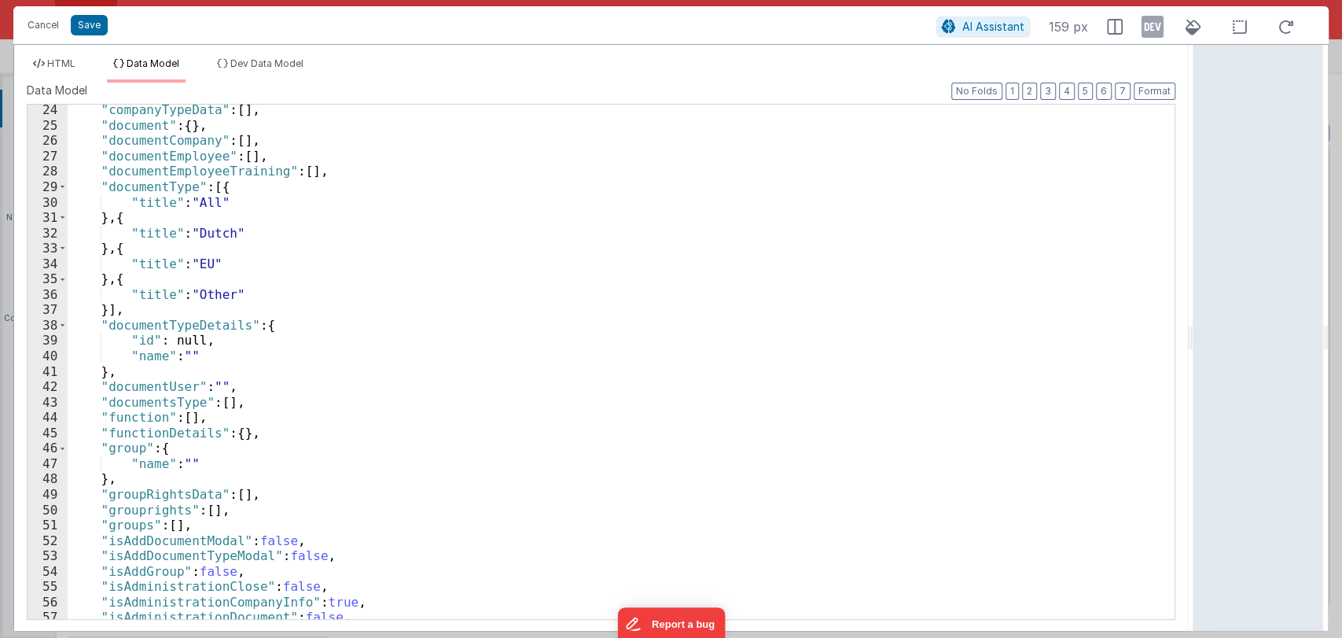
scroll to position [355, 0]
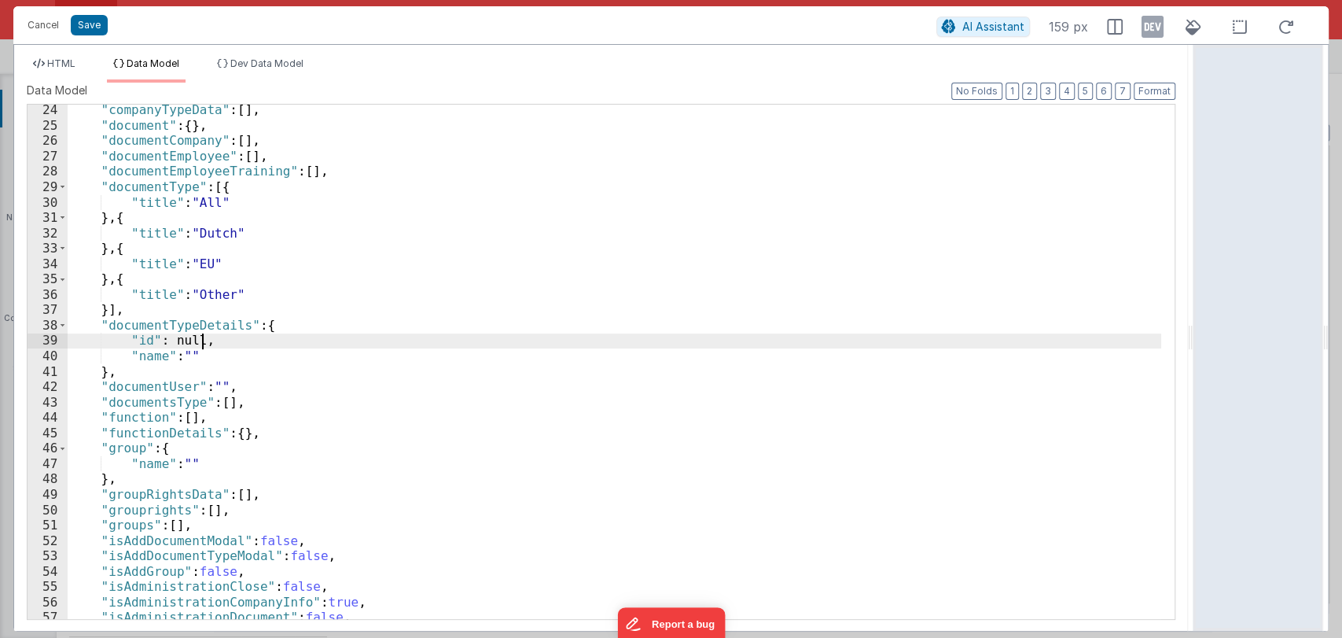
click at [215, 341] on div ""companyTypeData" : [ ] , "document" : { } , "documentCompany" : [ ] , "documen…" at bounding box center [615, 374] width 1094 height 545
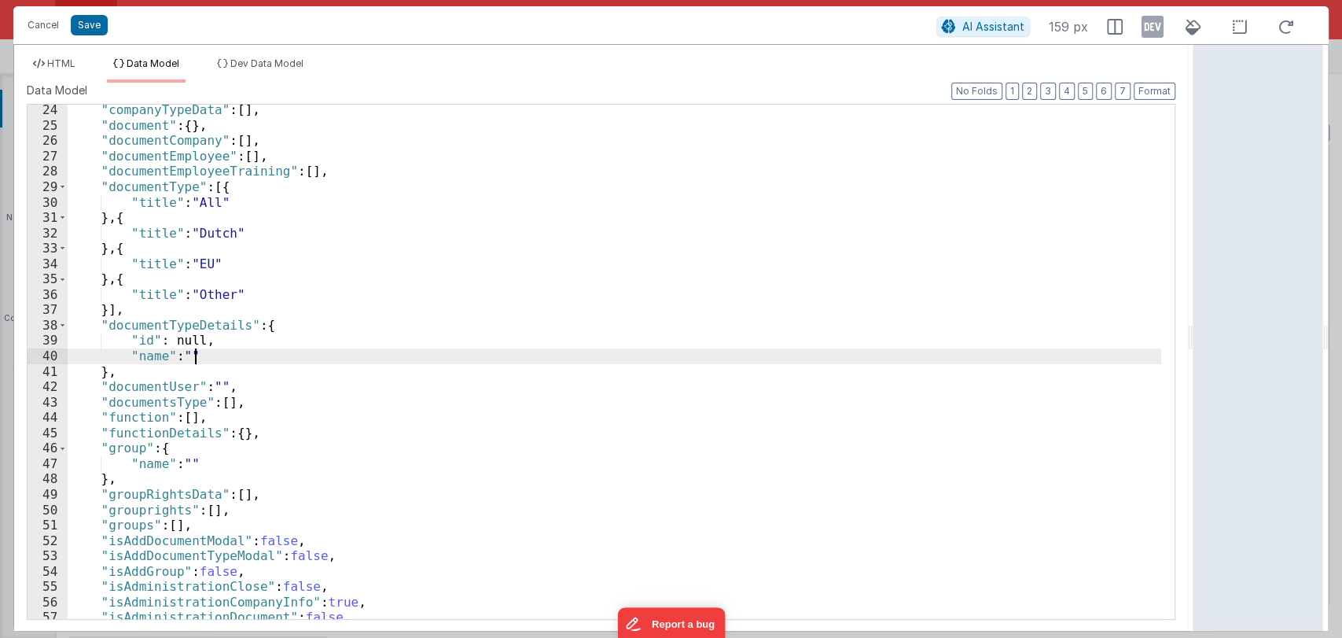
click at [220, 352] on div ""companyTypeData" : [ ] , "document" : { } , "documentCompany" : [ ] , "documen…" at bounding box center [615, 374] width 1094 height 545
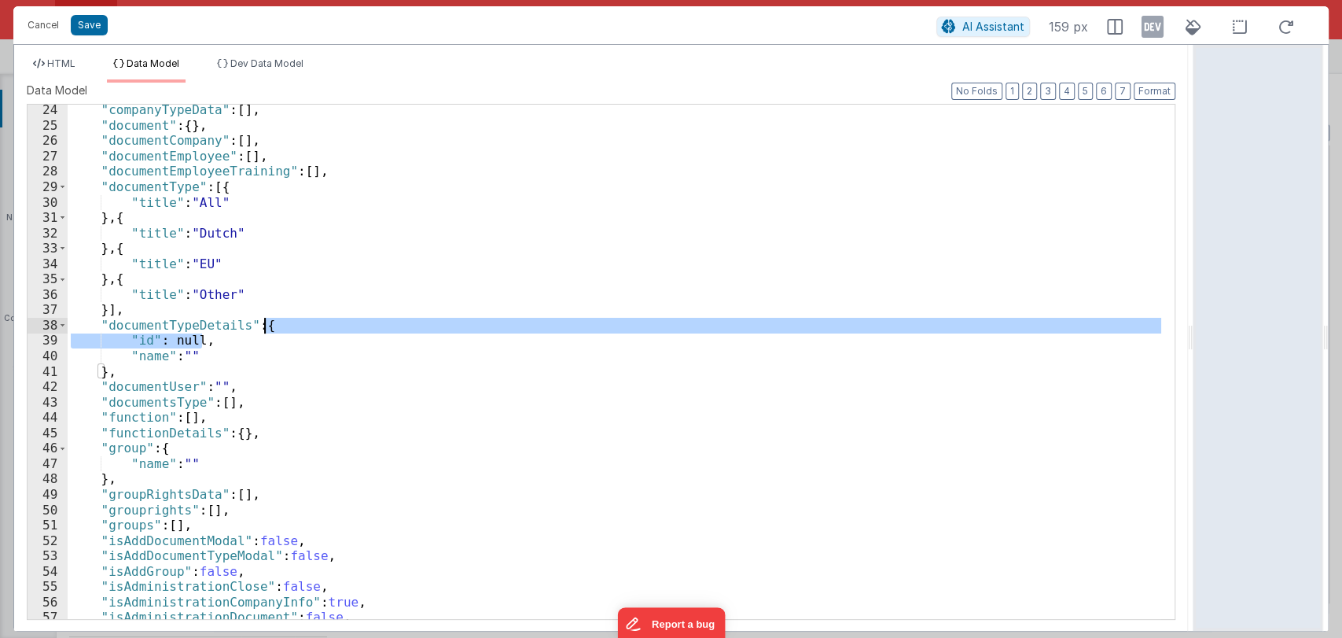
drag, startPoint x: 317, startPoint y: 344, endPoint x: 317, endPoint y: 322, distance: 22.0
click at [317, 322] on div ""companyTypeData" : [ ] , "document" : { } , "documentCompany" : [ ] , "documen…" at bounding box center [615, 374] width 1094 height 545
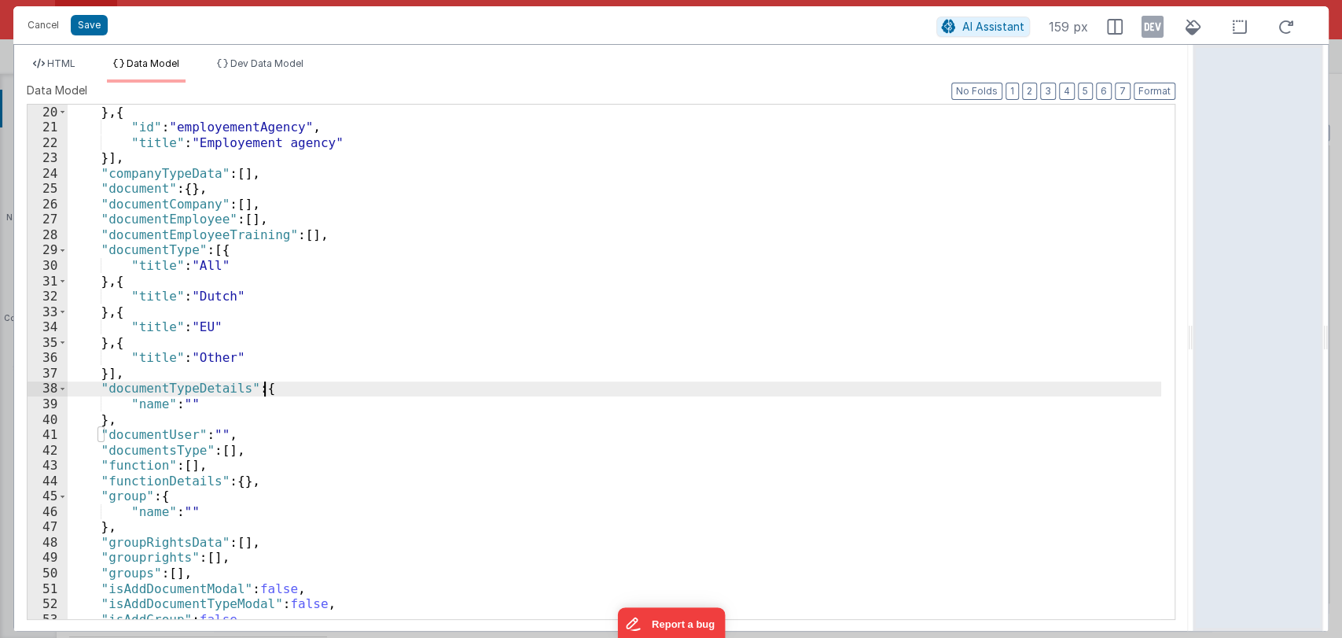
scroll to position [291, 0]
click at [94, 17] on button "Save" at bounding box center [89, 25] width 37 height 20
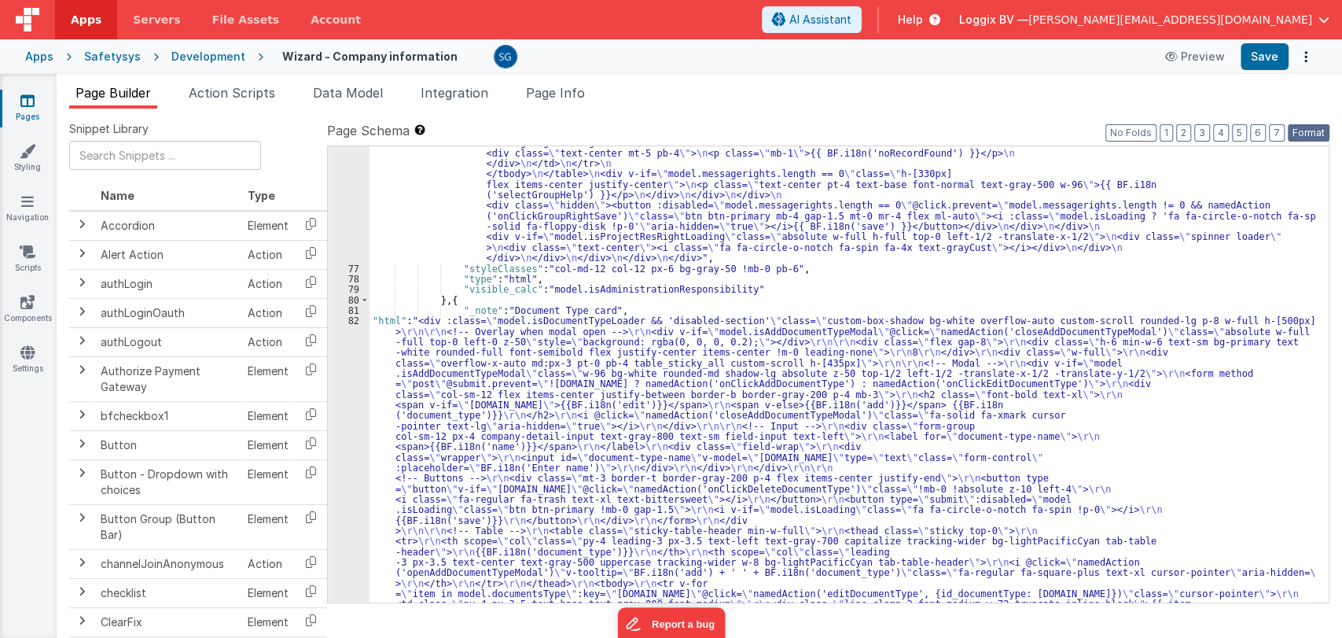
click at [1319, 135] on button "Format" at bounding box center [1309, 132] width 42 height 17
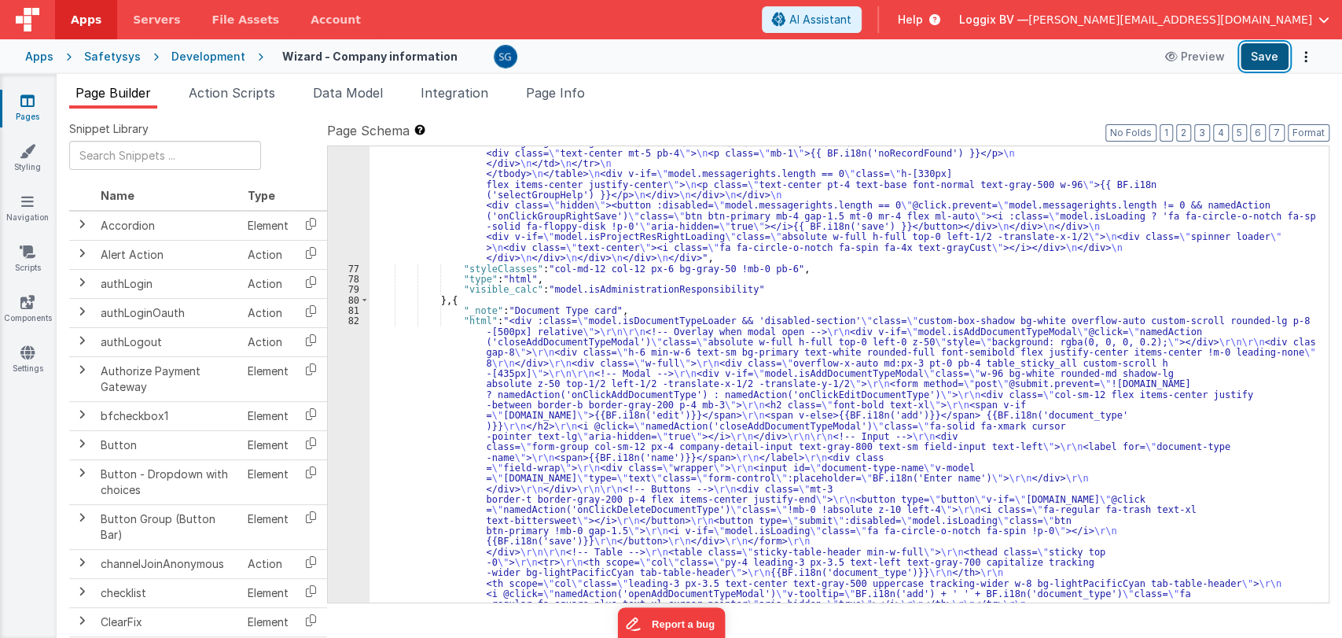
click at [1268, 58] on button "Save" at bounding box center [1265, 56] width 48 height 27
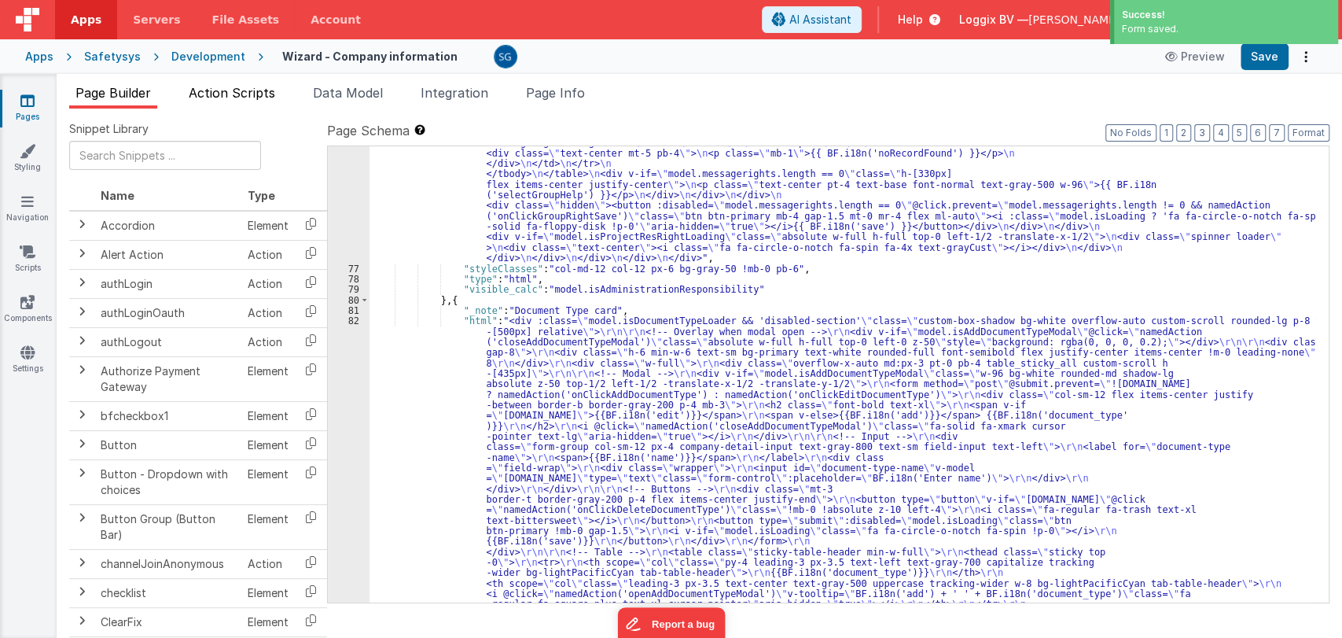
click at [263, 94] on span "Action Scripts" at bounding box center [232, 93] width 86 height 16
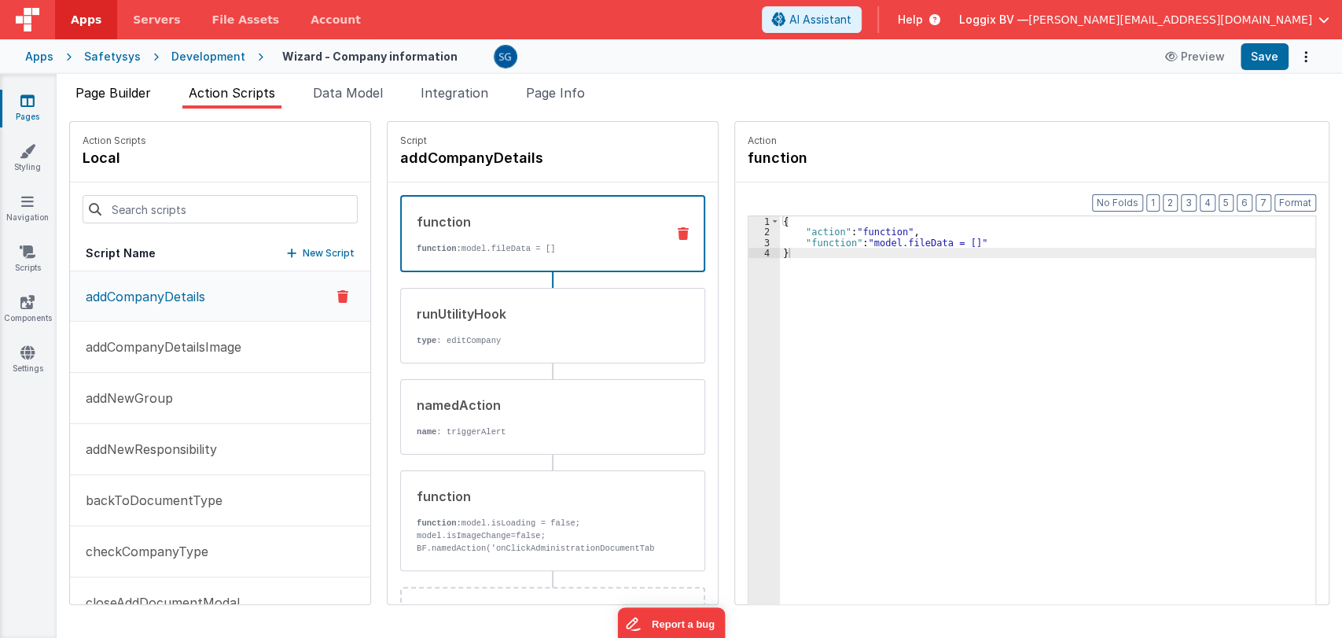
click at [150, 90] on span "Page Builder" at bounding box center [112, 93] width 75 height 16
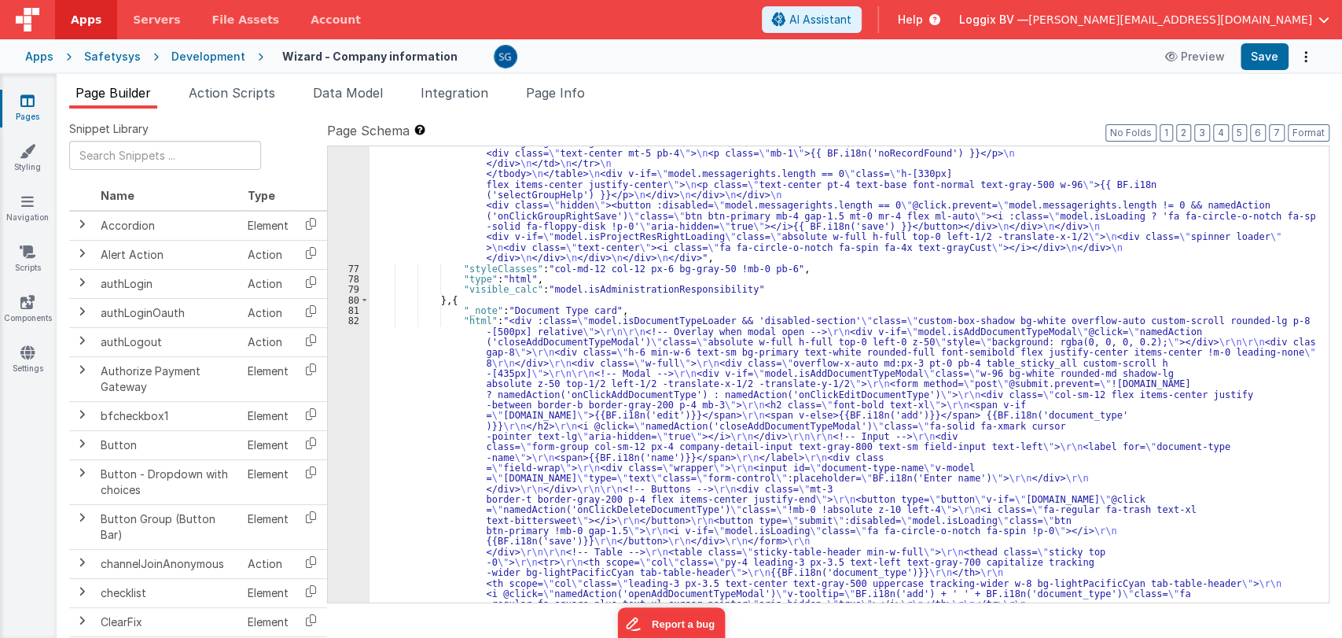
click at [576, 333] on div ""html" : "<div class= \" custom-box-shadow bg-white overflow-auto custom-scroll…" at bounding box center [843, 255] width 946 height 1767
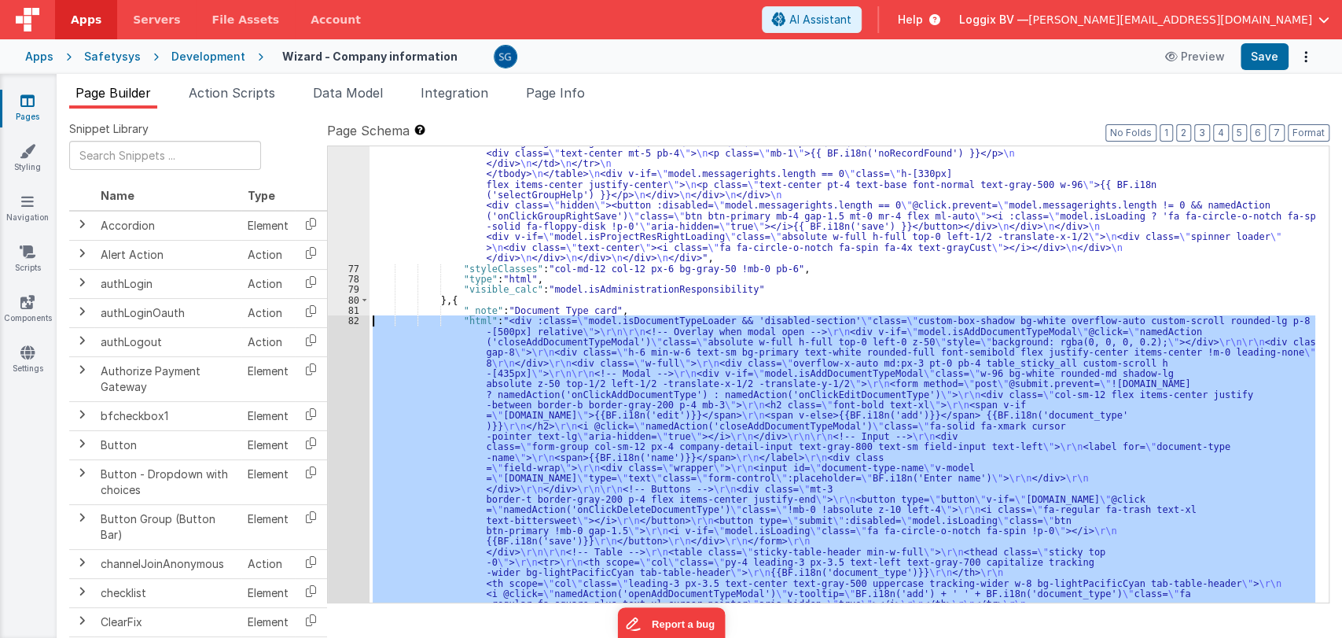
click at [354, 324] on div "82" at bounding box center [349, 524] width 42 height 419
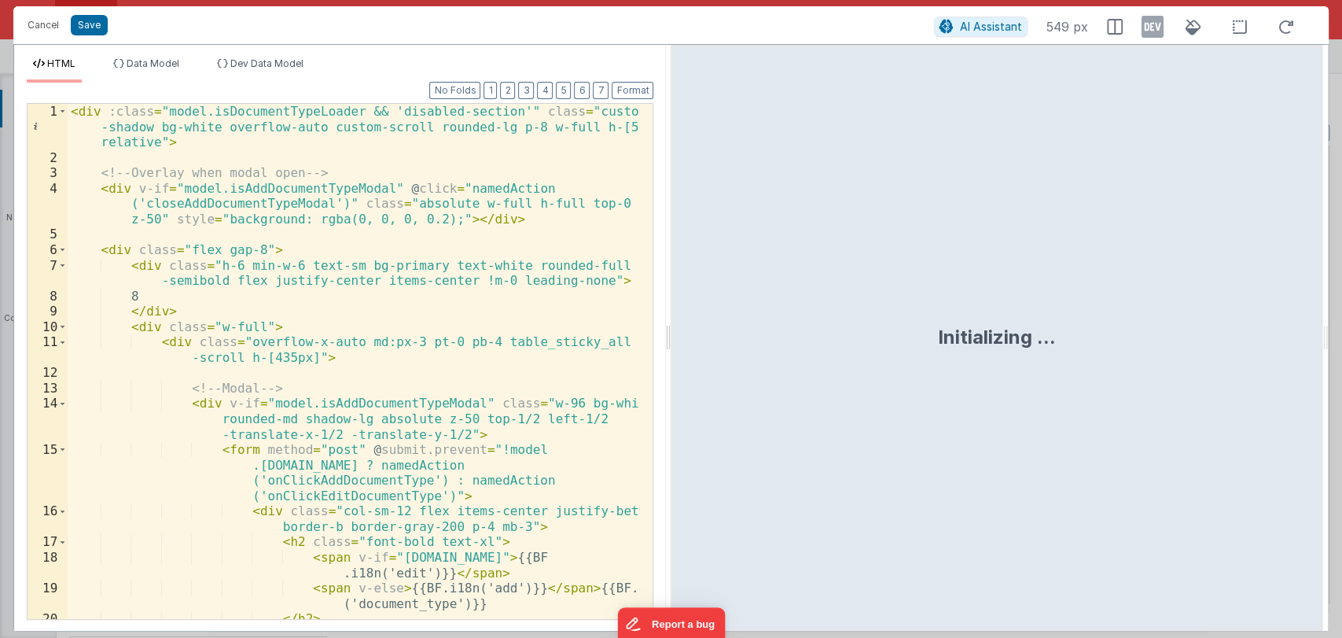
click at [667, 331] on div at bounding box center [668, 338] width 6 height 586
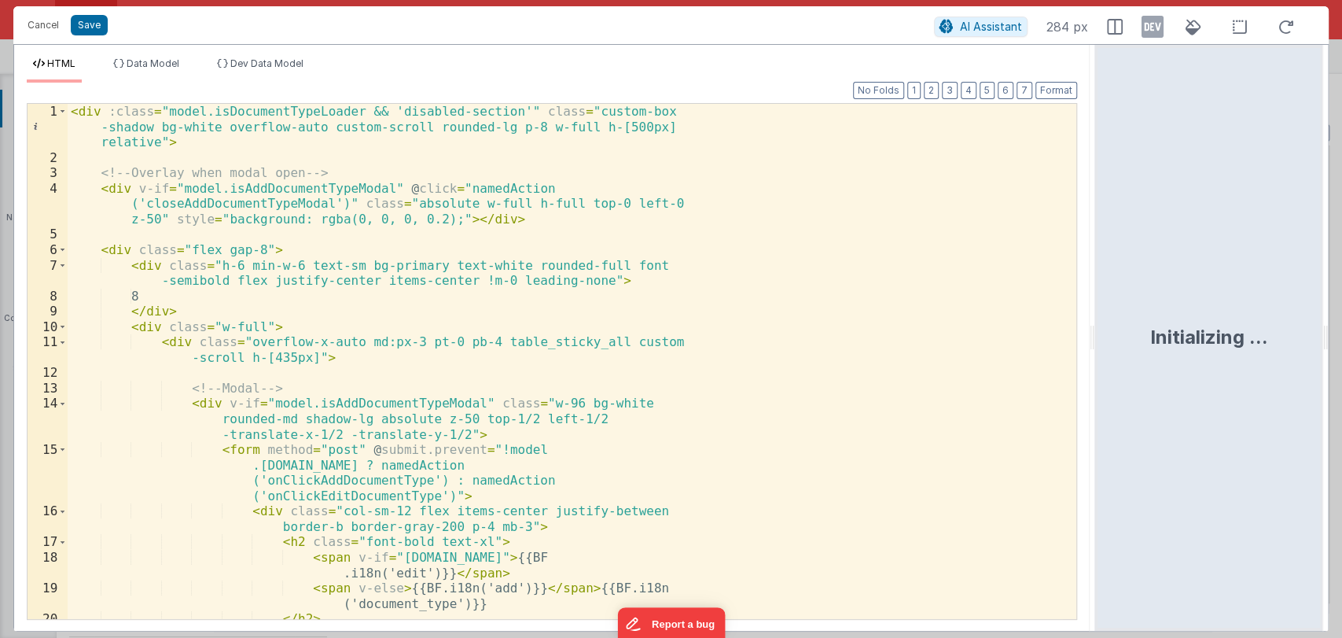
drag, startPoint x: 668, startPoint y: 331, endPoint x: 1216, endPoint y: 325, distance: 548.9
click at [1216, 325] on html "Cancel Save AI Assistant 284 px HTML Data Model Dev Data Model Format 7 6 5 4 3…" at bounding box center [671, 319] width 1342 height 638
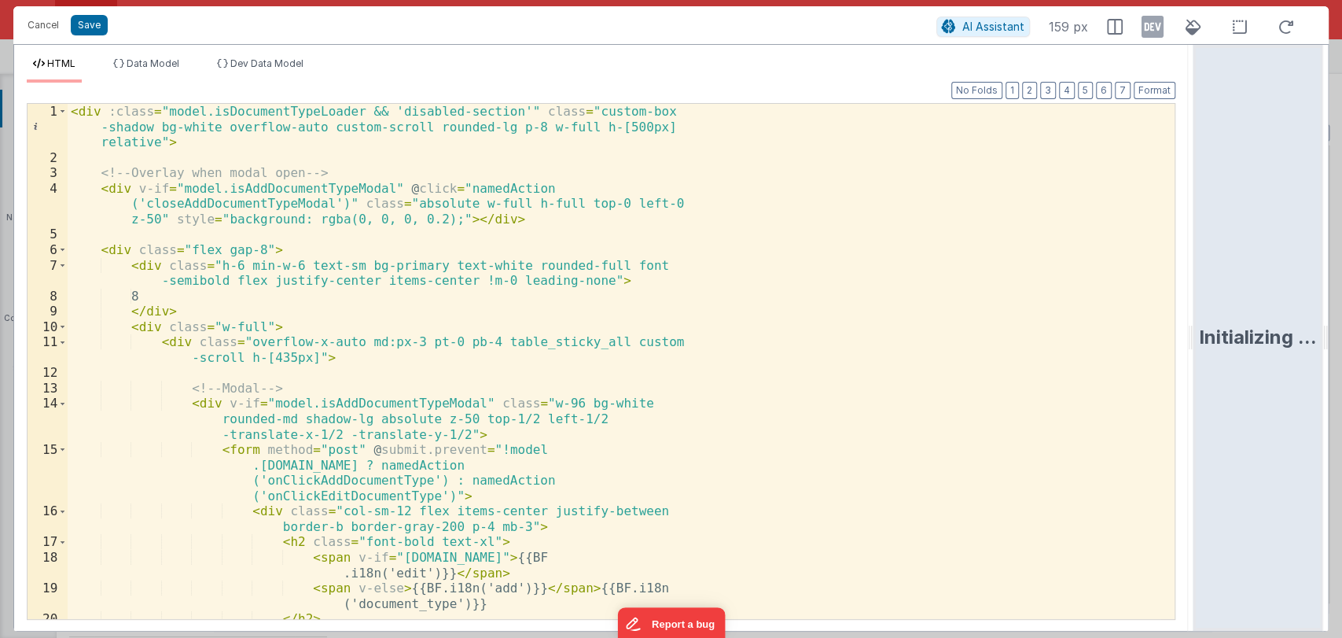
click at [1216, 325] on html "Cancel Save AI Assistant 159 px HTML Data Model Dev Data Model Format 7 6 5 4 3…" at bounding box center [671, 319] width 1342 height 638
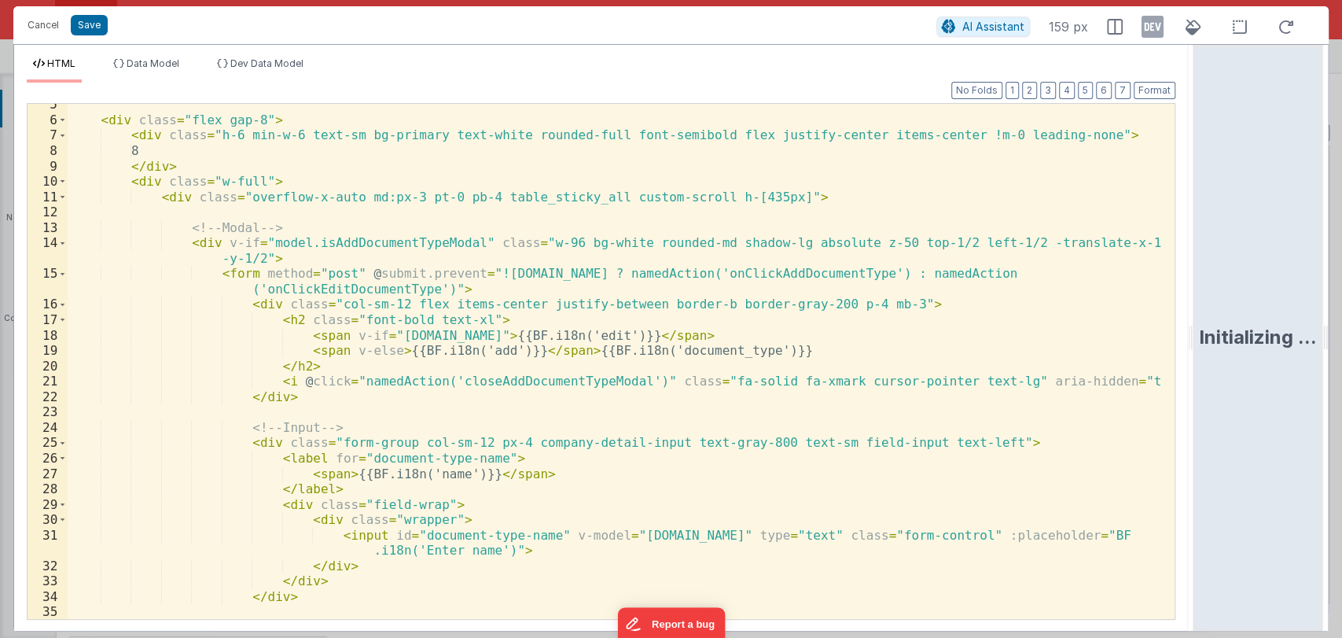
scroll to position [96, 0]
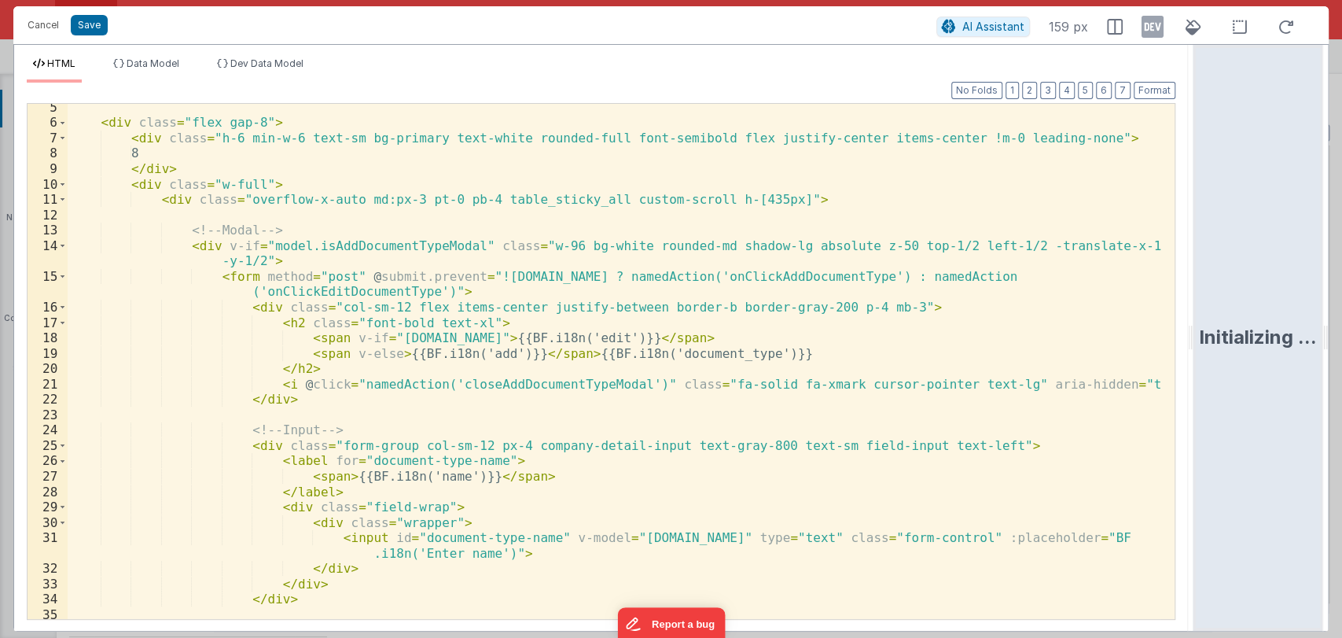
click at [864, 274] on div "< div class = "flex gap-8" > < div class = "h-6 min-w-6 text-sm bg-primary text…" at bounding box center [615, 373] width 1094 height 546
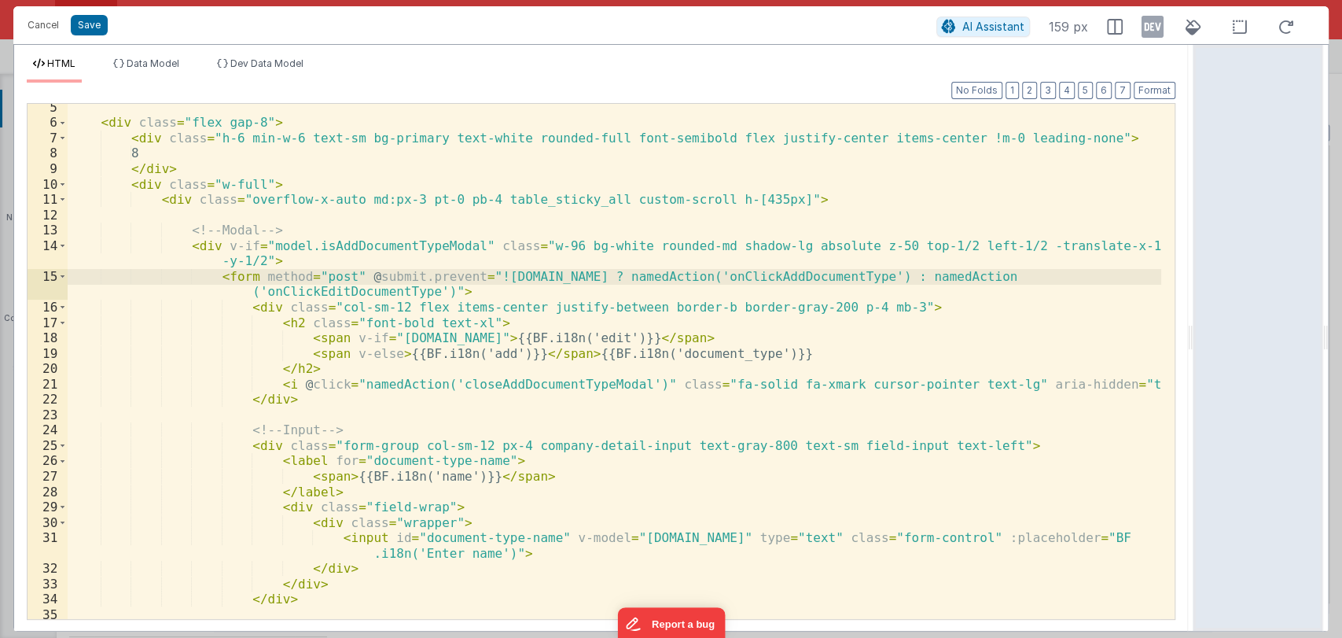
click at [864, 274] on div "< div class = "flex gap-8" > < div class = "h-6 min-w-6 text-sm bg-primary text…" at bounding box center [615, 373] width 1094 height 546
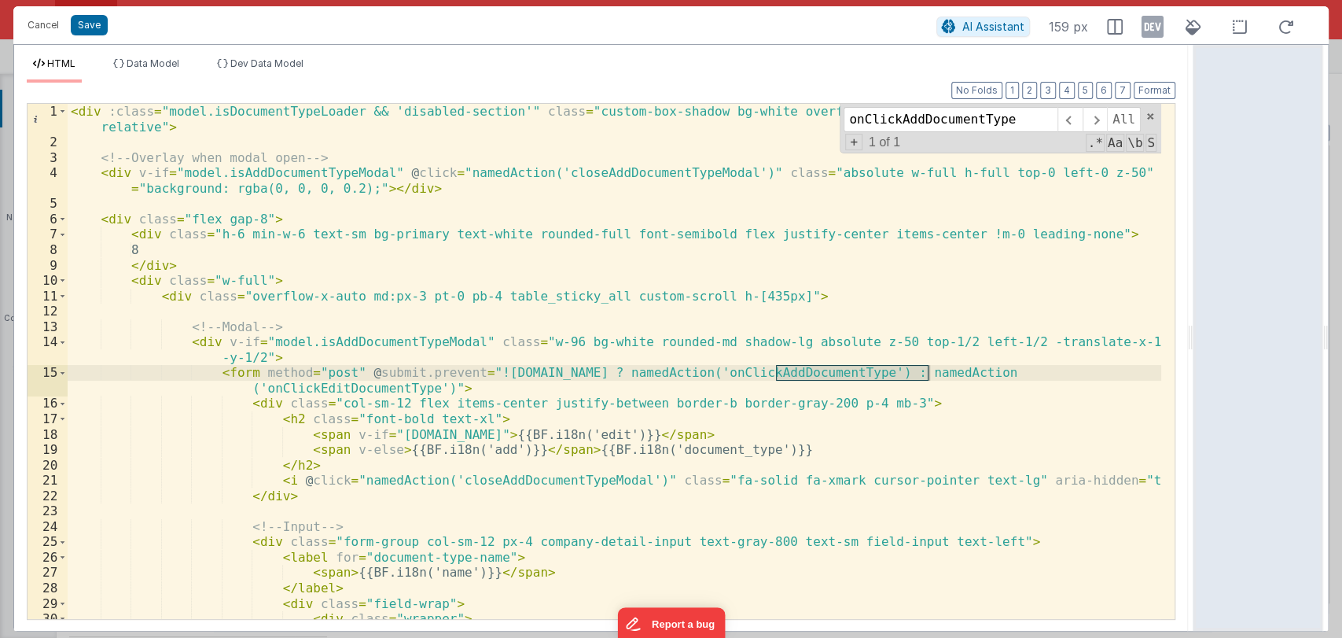
scroll to position [0, 0]
click at [822, 372] on div "< div :class = "model.isDocumentTypeLoader && 'disabled-section'" class = "cust…" at bounding box center [615, 361] width 1094 height 515
drag, startPoint x: 822, startPoint y: 372, endPoint x: 928, endPoint y: 373, distance: 105.4
click at [928, 373] on div "< div :class = "model.isDocumentTypeLoader && 'disabled-section'" class = "cust…" at bounding box center [615, 392] width 1094 height 576
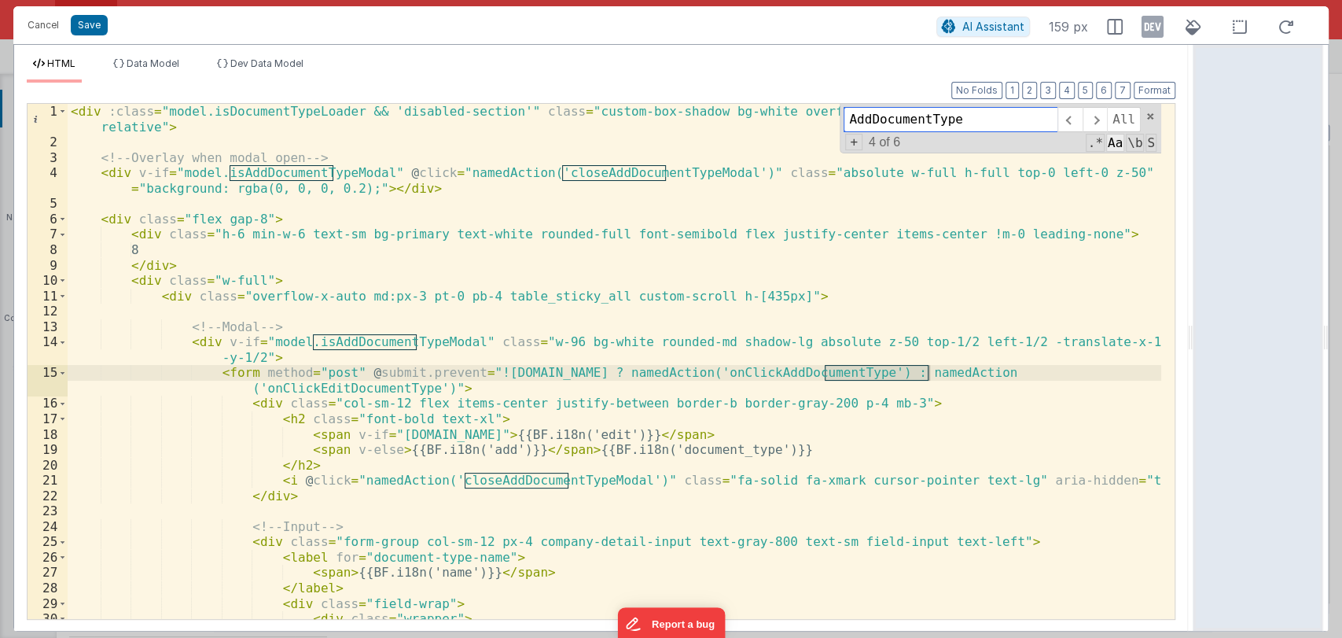
click at [1121, 142] on span "Aa" at bounding box center [1115, 143] width 18 height 18
click at [1134, 145] on span "\b" at bounding box center [1135, 143] width 18 height 18
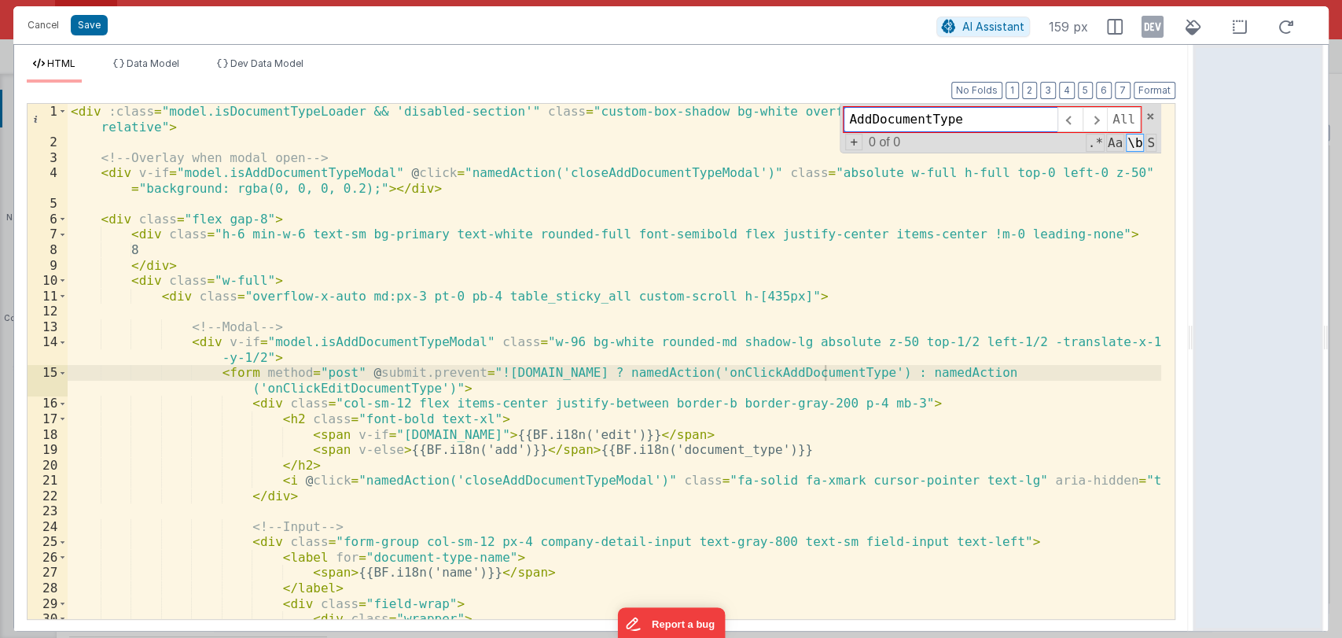
click at [1134, 142] on span "\b" at bounding box center [1135, 143] width 18 height 18
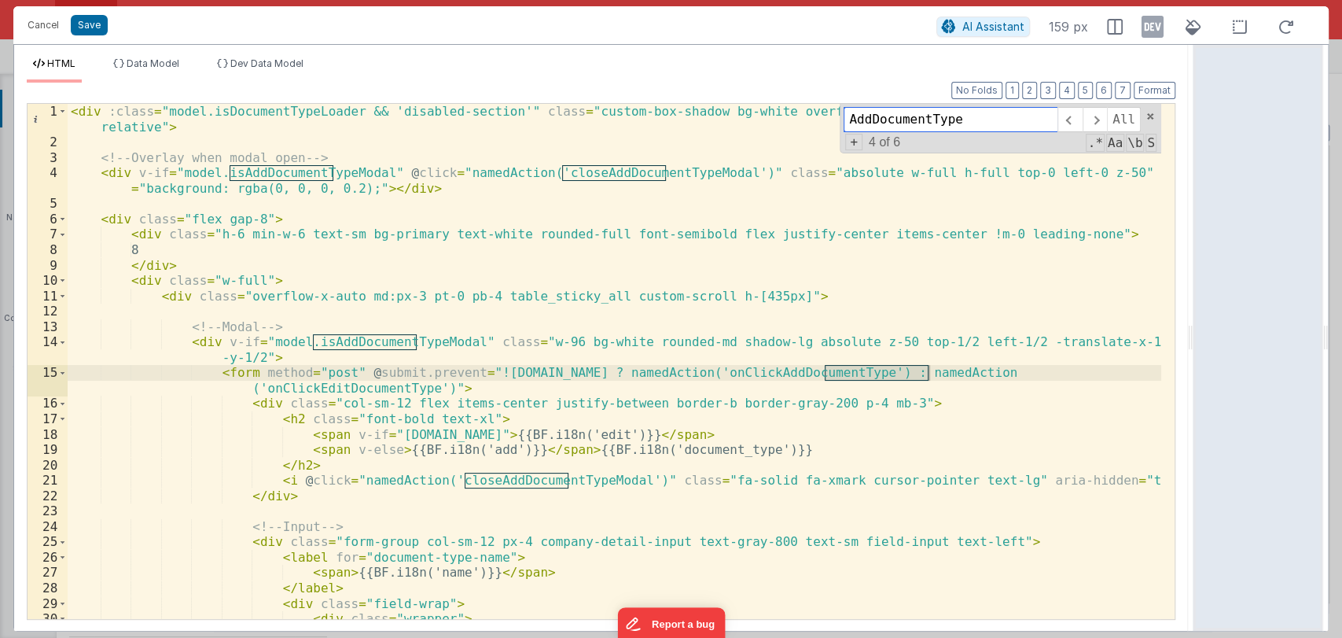
click at [859, 118] on input "AddDocumentType" at bounding box center [951, 119] width 214 height 25
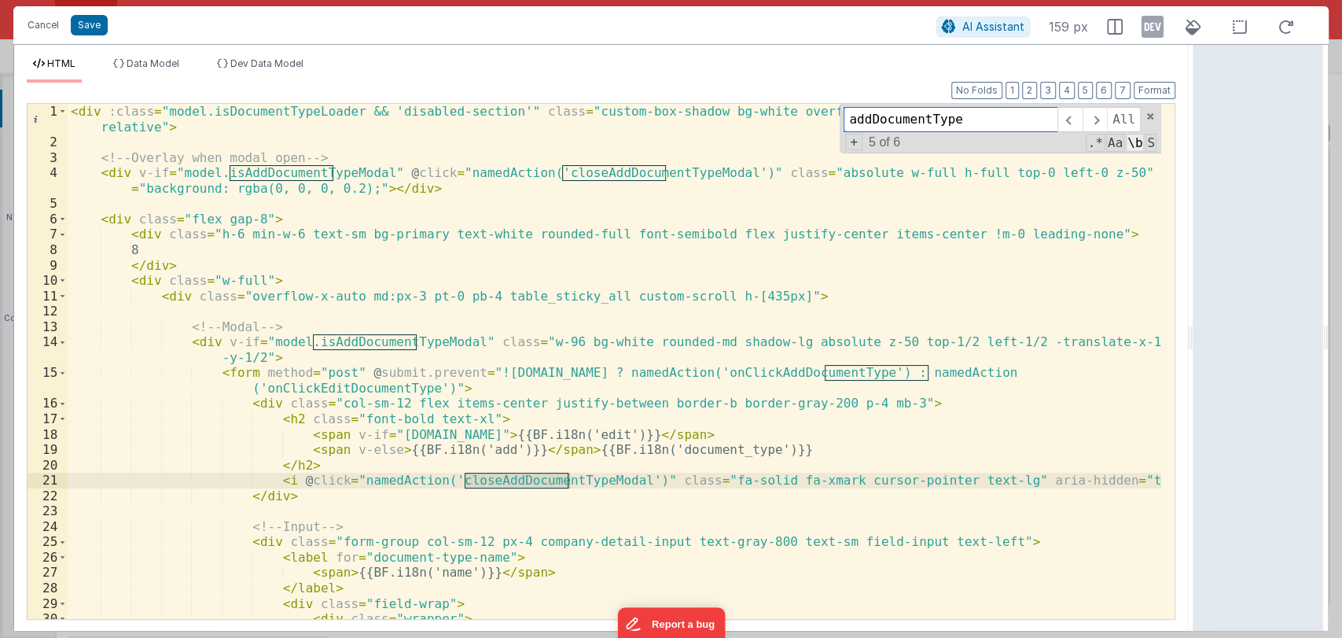
type input "addDocumentType"
click at [1136, 142] on span "\b" at bounding box center [1135, 143] width 18 height 18
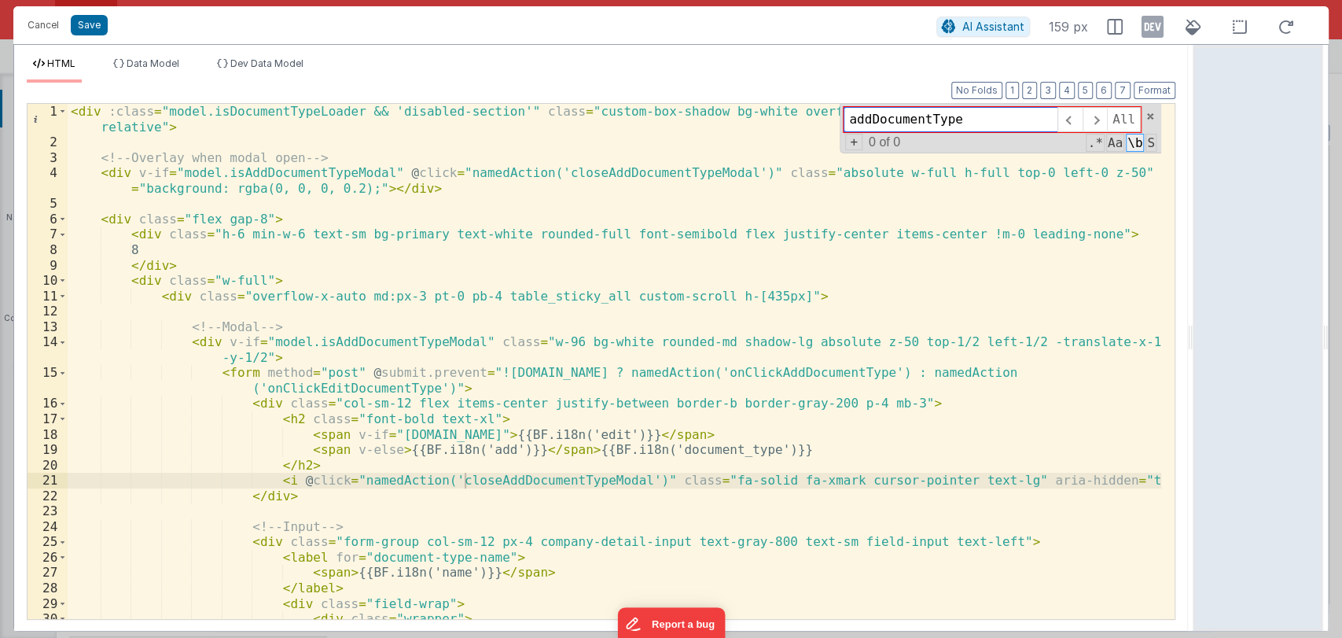
click at [1136, 142] on span "\b" at bounding box center [1135, 143] width 18 height 18
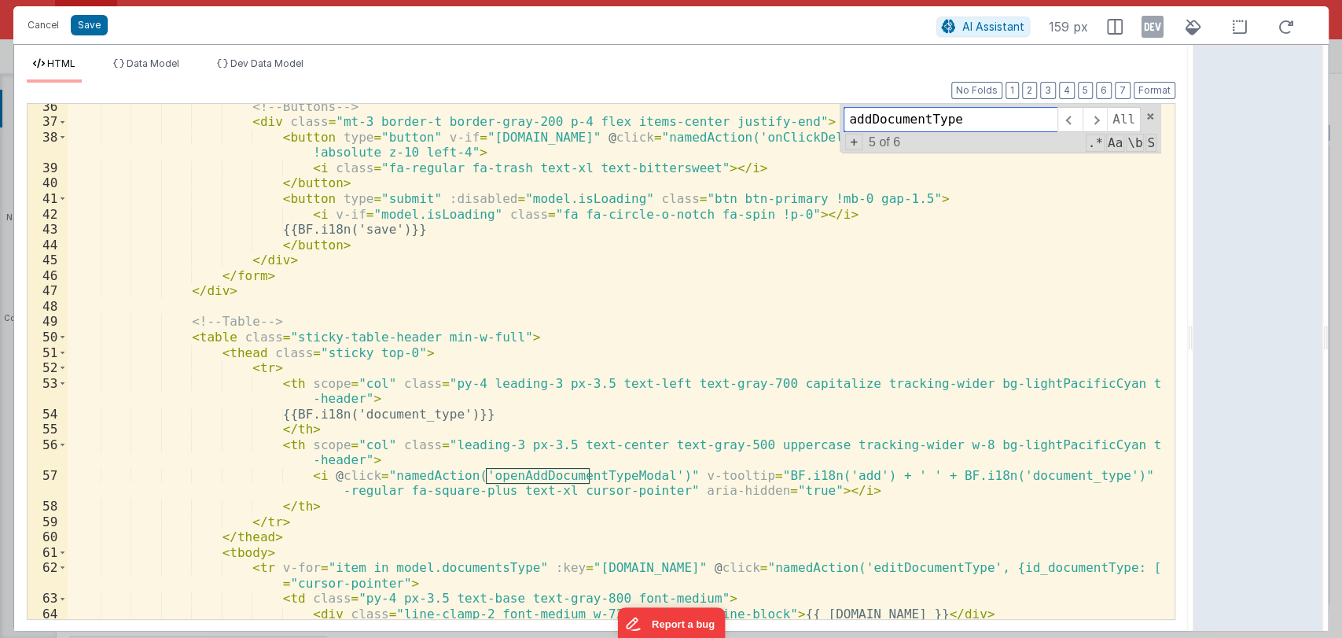
scroll to position [620, 0]
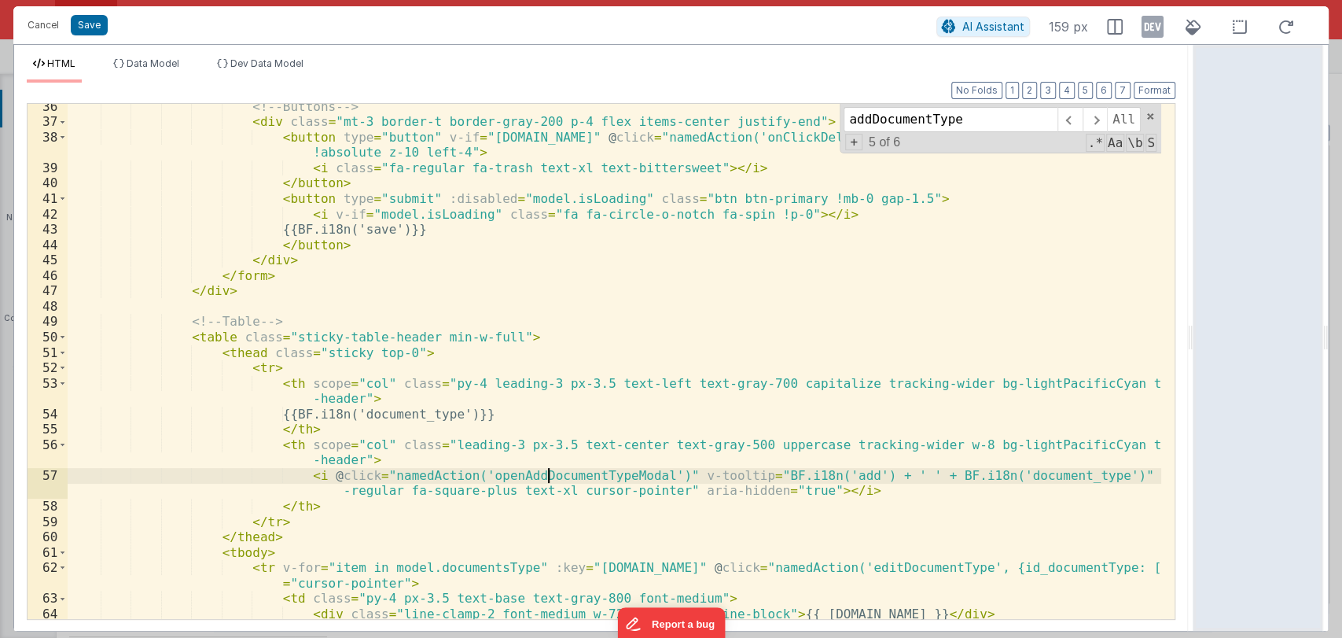
click at [549, 472] on div "<!-- Buttons --> < div class = "mt-3 border-t border-gray-200 p-4 flex items-ce…" at bounding box center [615, 372] width 1094 height 546
click at [43, 21] on button "Cancel" at bounding box center [43, 25] width 47 height 22
click at [249, 87] on div "Format 7 6 5 4 3 2 1 No Folds 36 37 38 39 40 41 42 43 44 45 46 47 48 49 50 51 5…" at bounding box center [601, 350] width 1149 height 535
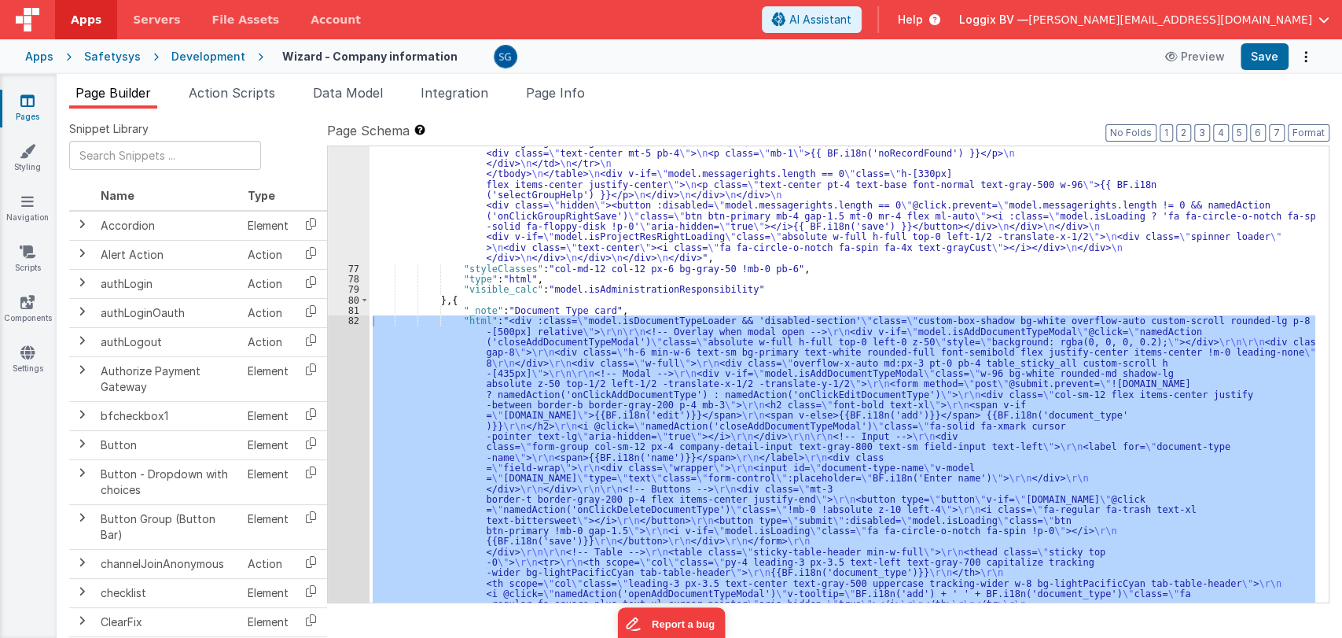
click at [249, 87] on span "Action Scripts" at bounding box center [232, 93] width 86 height 16
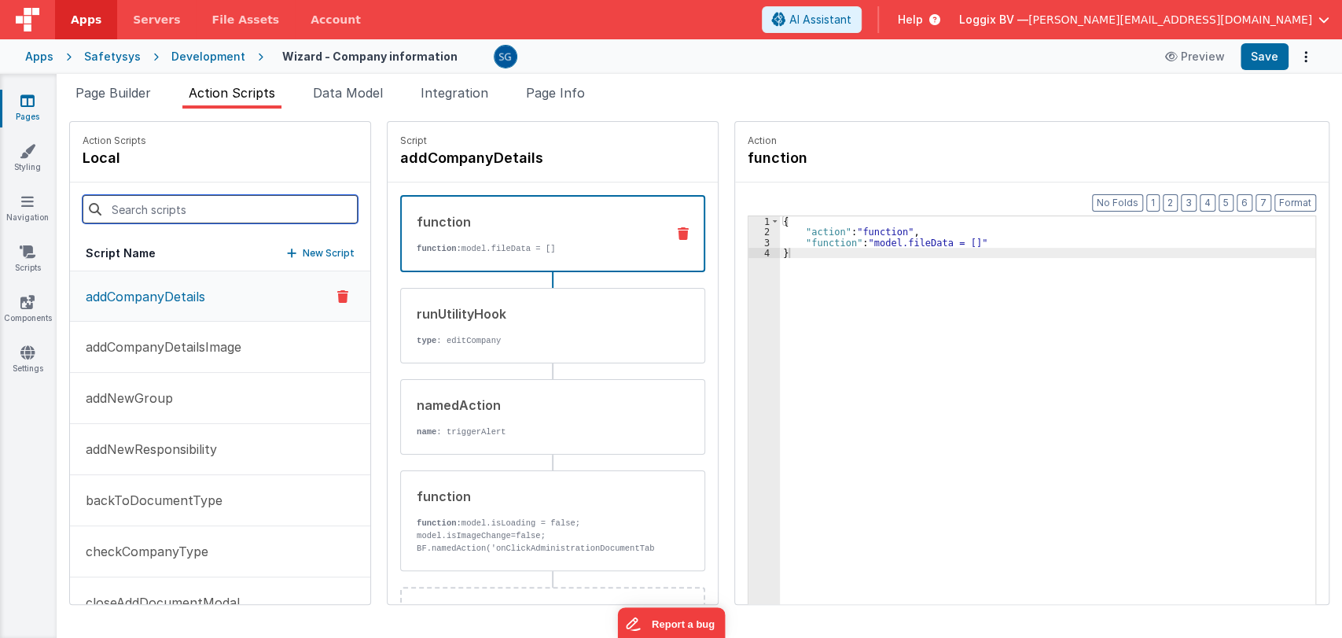
click at [198, 214] on input at bounding box center [220, 209] width 275 height 28
paste input "openAddDocumentTypeModal"
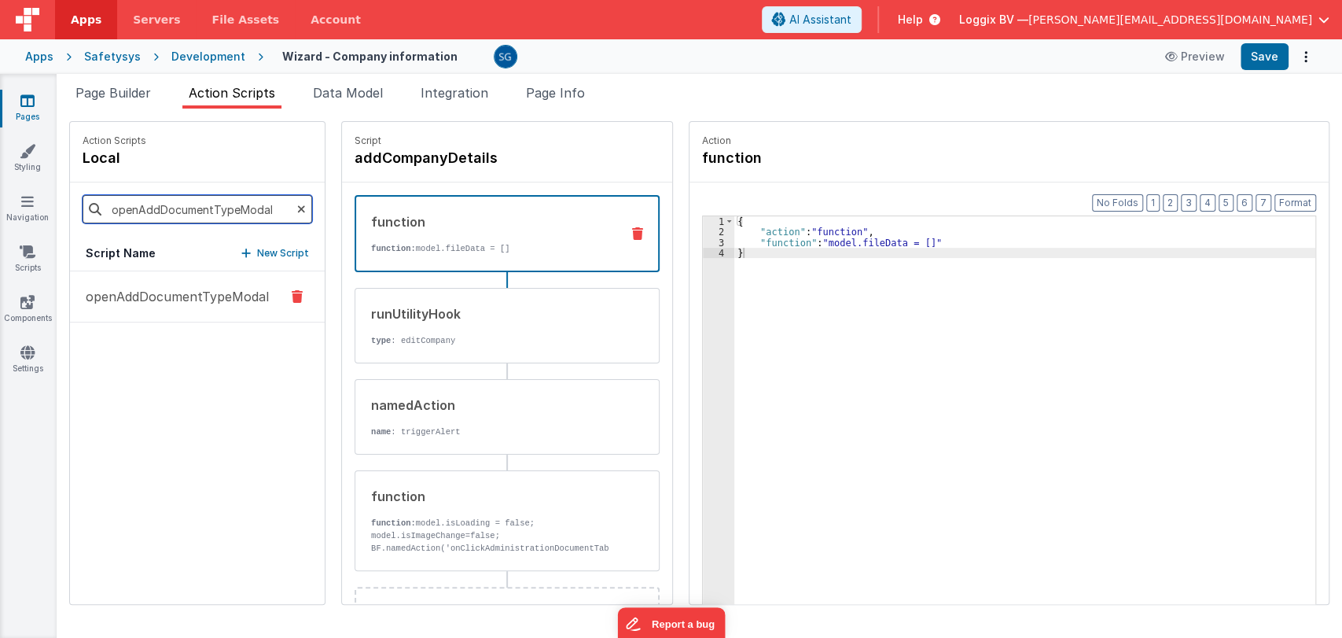
type input "openAddDocumentTypeModal"
click at [197, 302] on p "openAddDocumentTypeModal" at bounding box center [172, 296] width 193 height 19
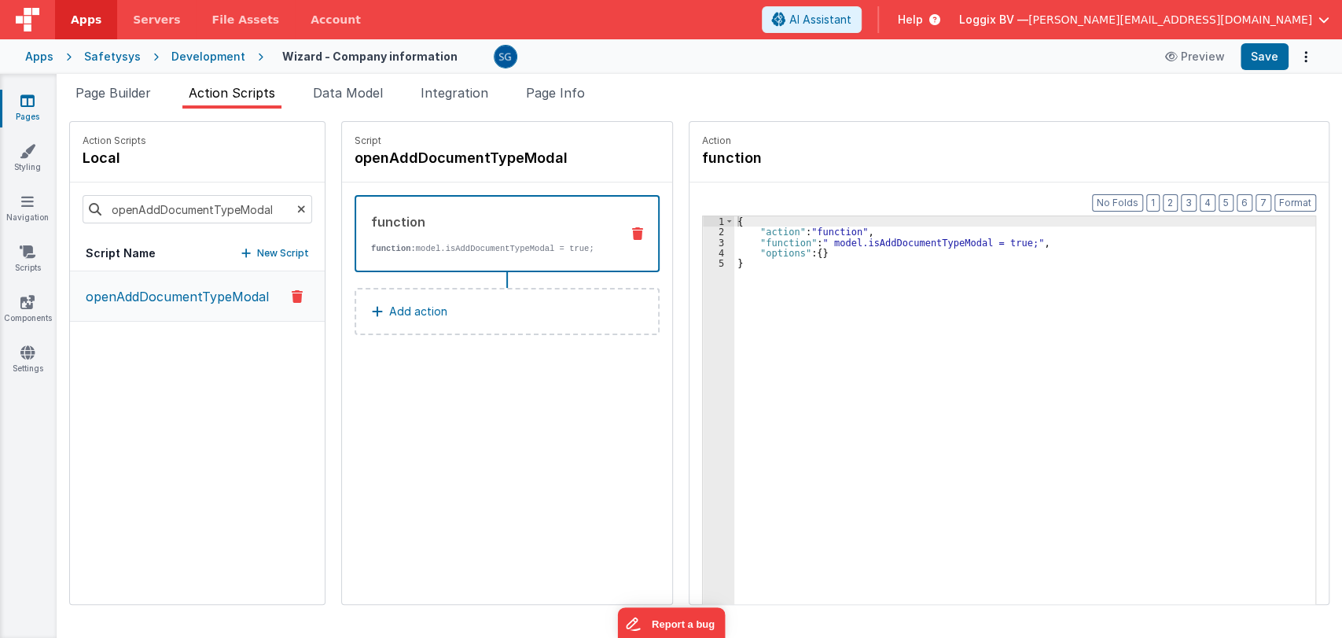
click at [297, 205] on icon at bounding box center [301, 208] width 9 height 53
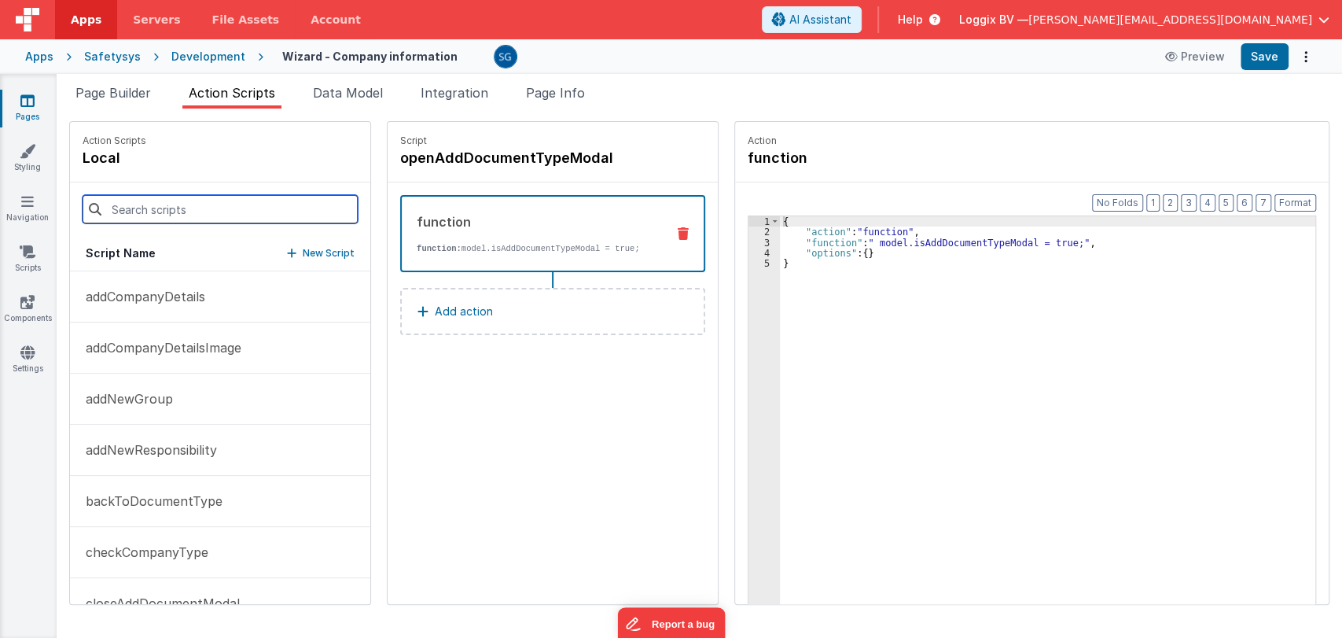
click at [228, 202] on input at bounding box center [220, 209] width 275 height 28
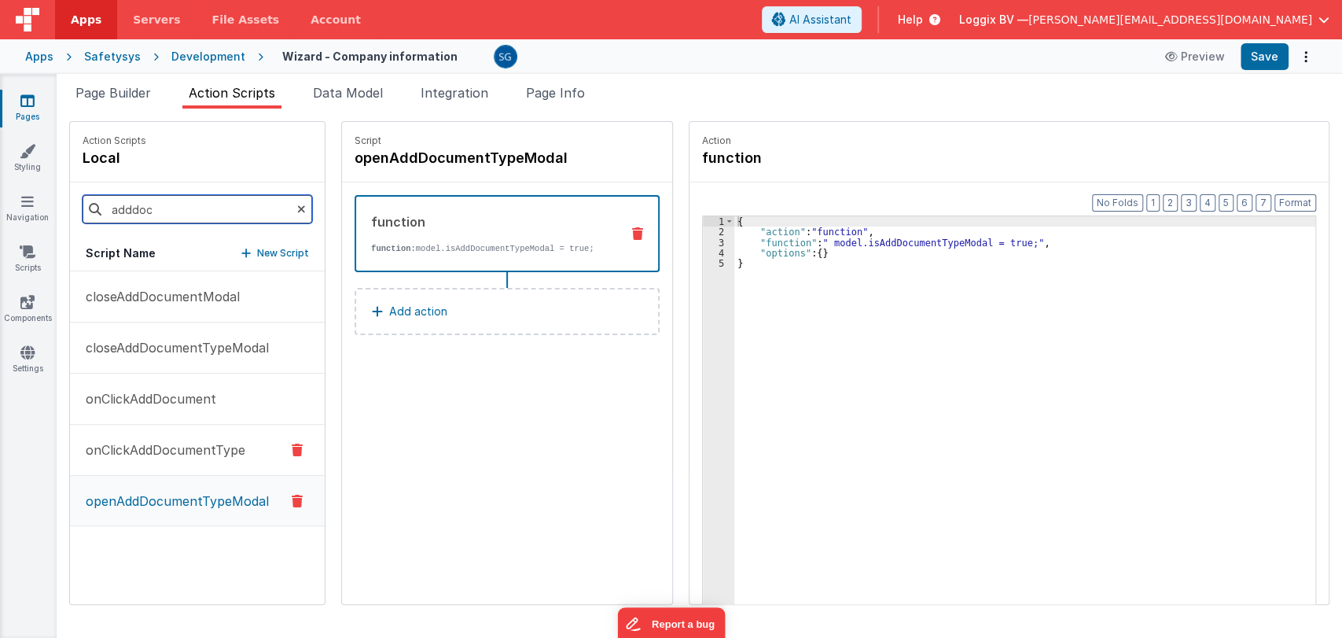
type input "adddoc"
click at [186, 447] on p "onClickAddDocumentType" at bounding box center [160, 449] width 169 height 19
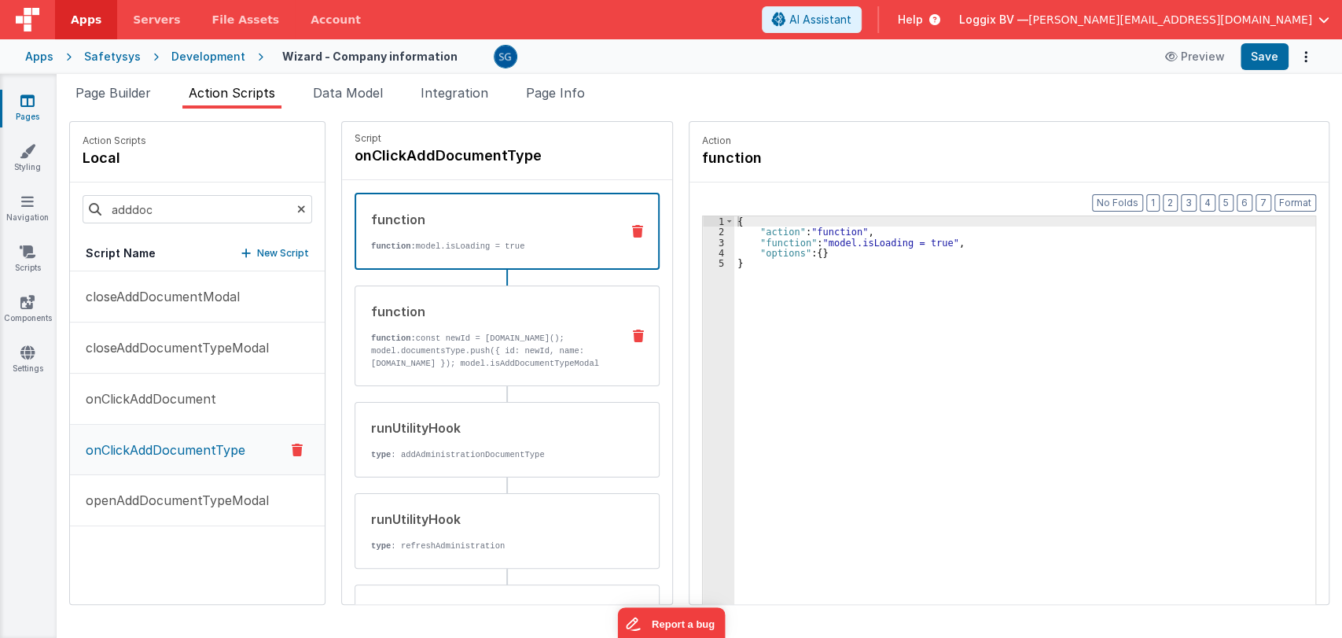
scroll to position [0, 0]
click at [504, 348] on p "function: const newId = [DOMAIN_NAME](); model.documentsType.push({ id: newId, …" at bounding box center [489, 365] width 237 height 63
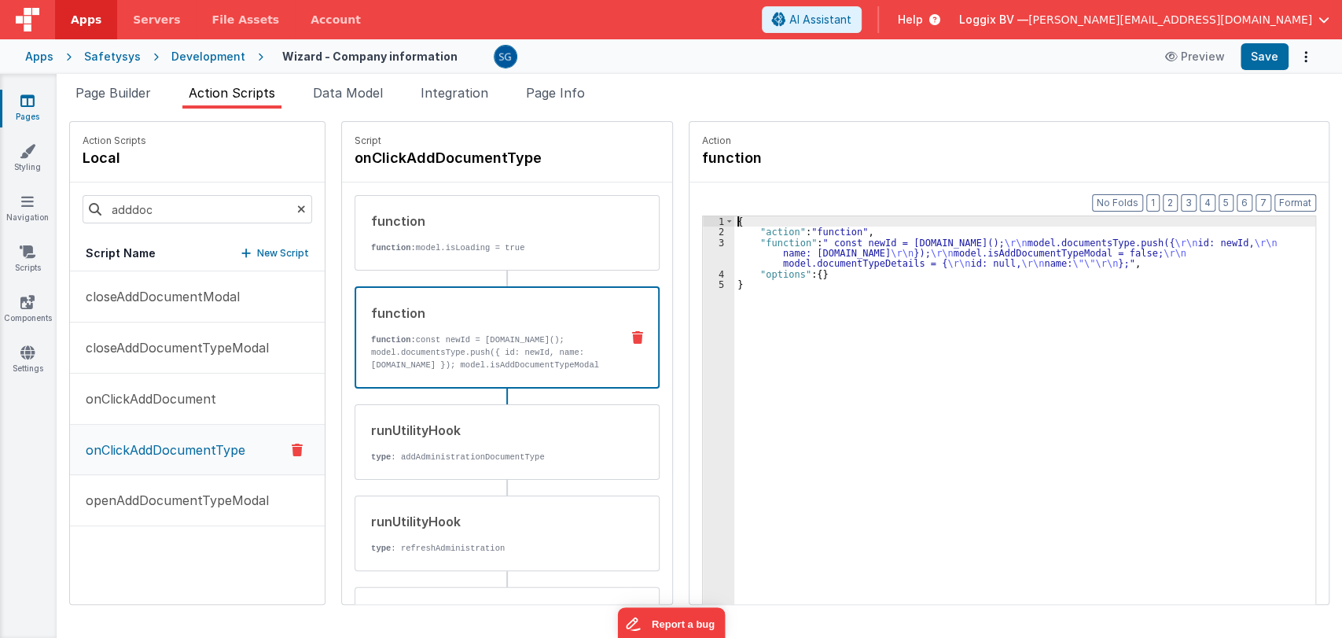
click at [822, 243] on div "{ "action" : "function" , "function" : " const newId = [DOMAIN_NAME](); \r\n mo…" at bounding box center [1024, 445] width 581 height 458
click at [711, 241] on div "3" at bounding box center [718, 252] width 31 height 31
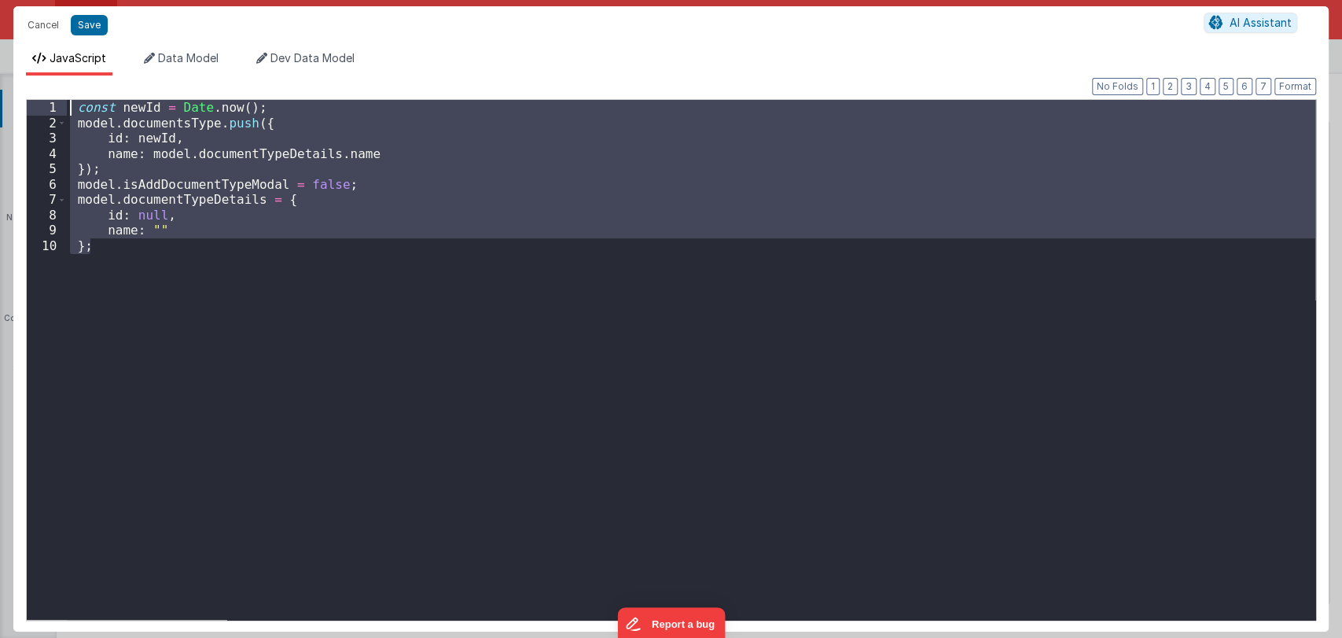
drag, startPoint x: 224, startPoint y: 238, endPoint x: 62, endPoint y: 109, distance: 207.0
click at [62, 109] on div "1 2 3 4 5 6 7 8 9 10 const newId = Date . now ( ) ; model . documentsType . pus…" at bounding box center [671, 359] width 1290 height 521
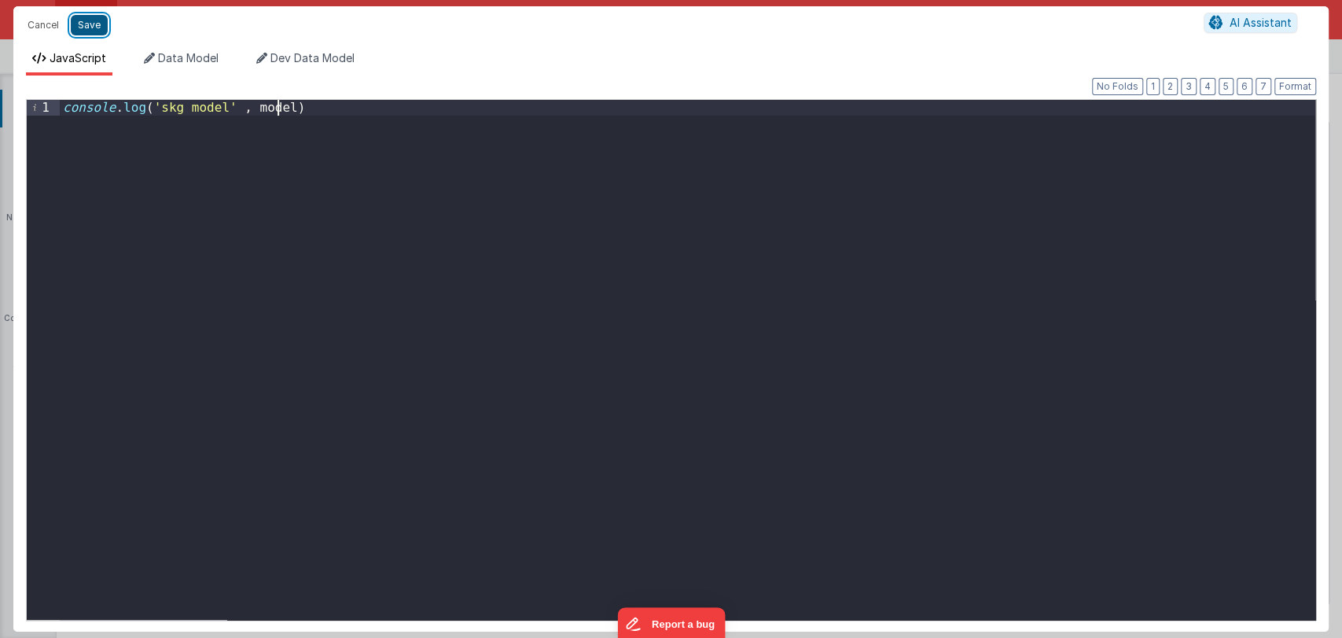
click at [91, 24] on button "Save" at bounding box center [89, 25] width 37 height 20
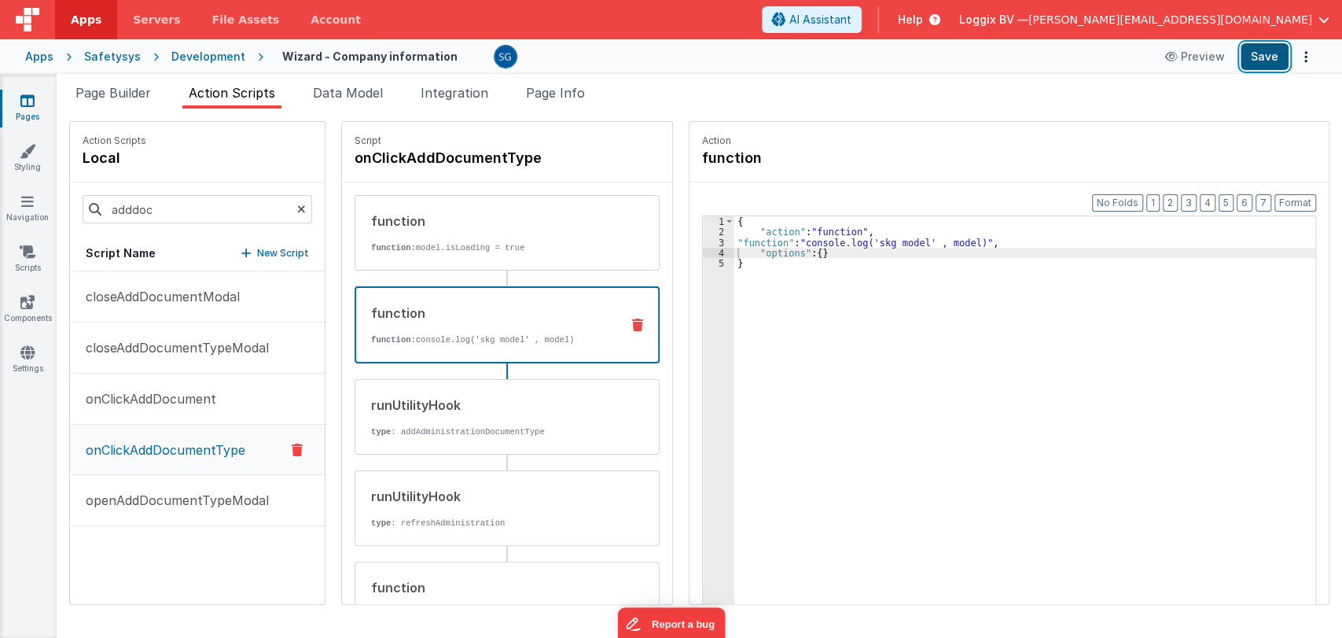
click at [1265, 63] on button "Save" at bounding box center [1265, 56] width 48 height 27
click at [1252, 94] on div "Apps Servers File Assets Account Some FUTURE Slot AI Assistant Help Loggix BV —…" at bounding box center [671, 319] width 1342 height 638
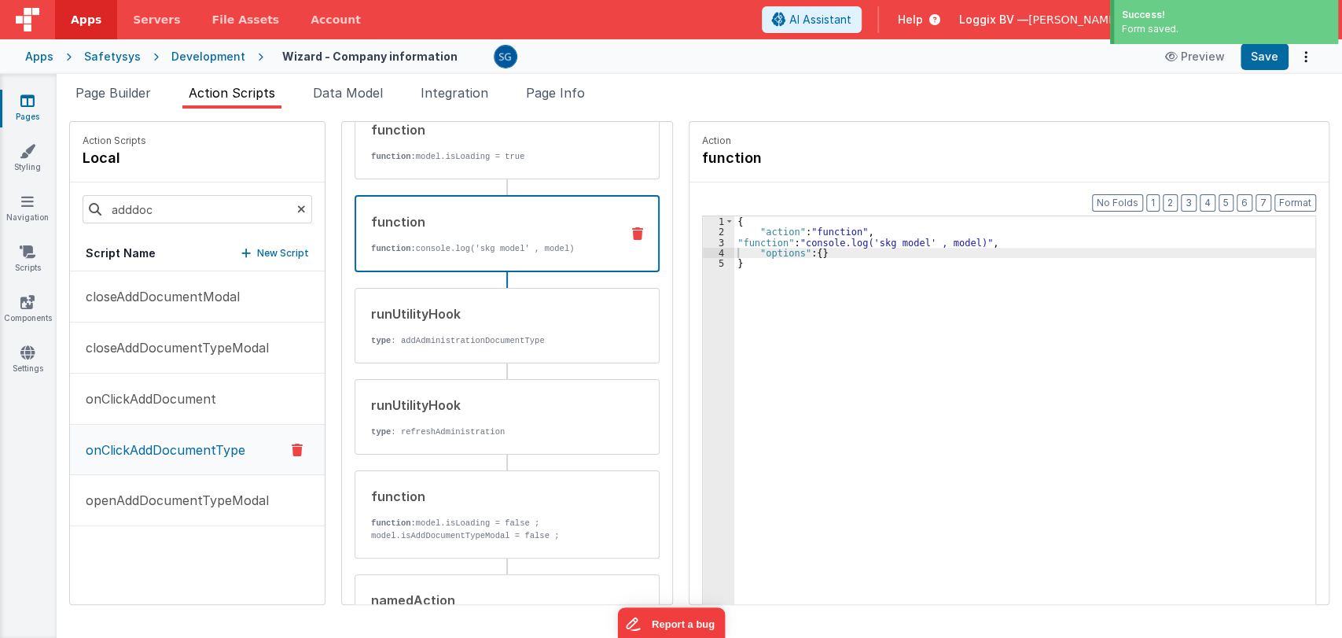
scroll to position [94, 0]
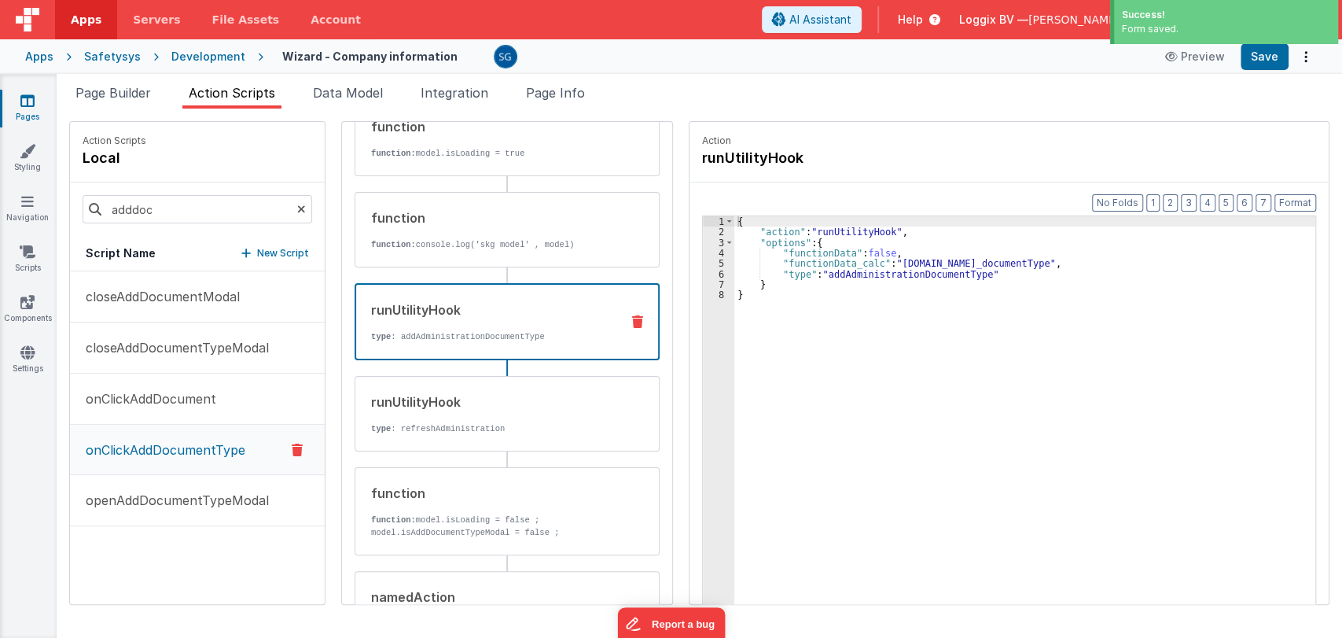
click at [495, 330] on p "type : addAdministrationDocumentType" at bounding box center [489, 336] width 237 height 13
click at [480, 330] on p "type : addAdministrationDocumentType" at bounding box center [489, 336] width 237 height 13
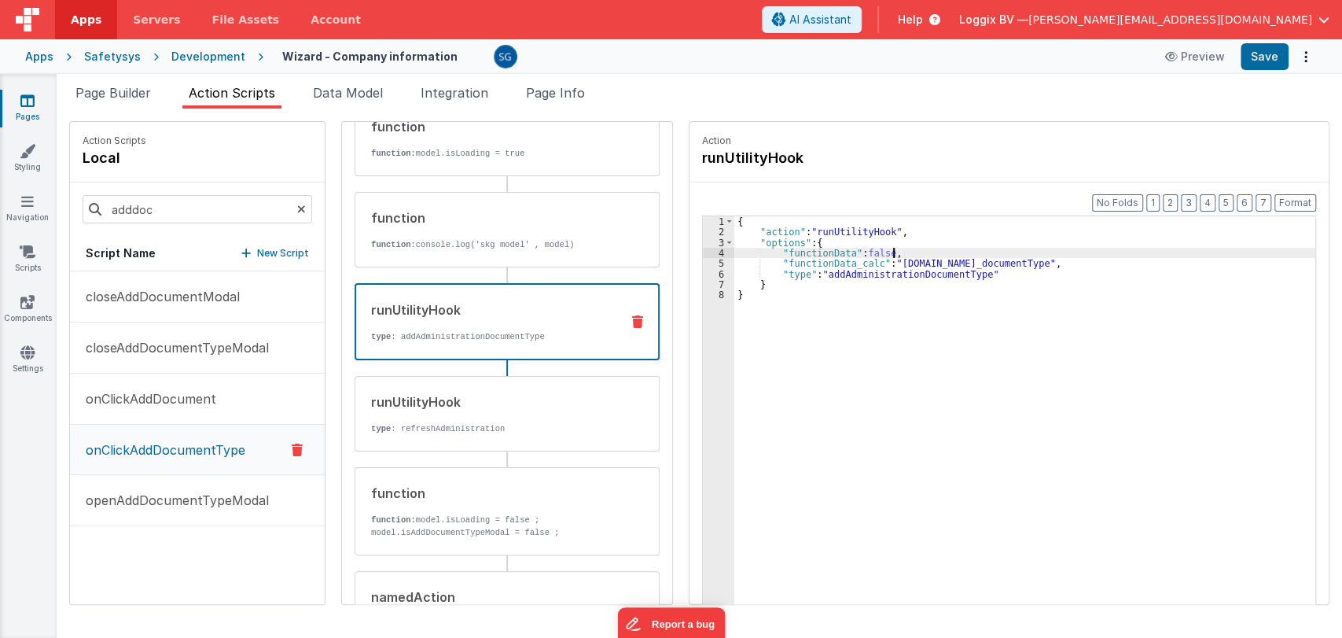
click at [948, 257] on div "{ "action" : "runUtilityHook" , "options" : { "functionData" : false , "functio…" at bounding box center [1028, 445] width 589 height 458
click at [955, 259] on div "{ "action" : "runUtilityHook" , "options" : { "functionData" : false , "functio…" at bounding box center [1028, 445] width 589 height 458
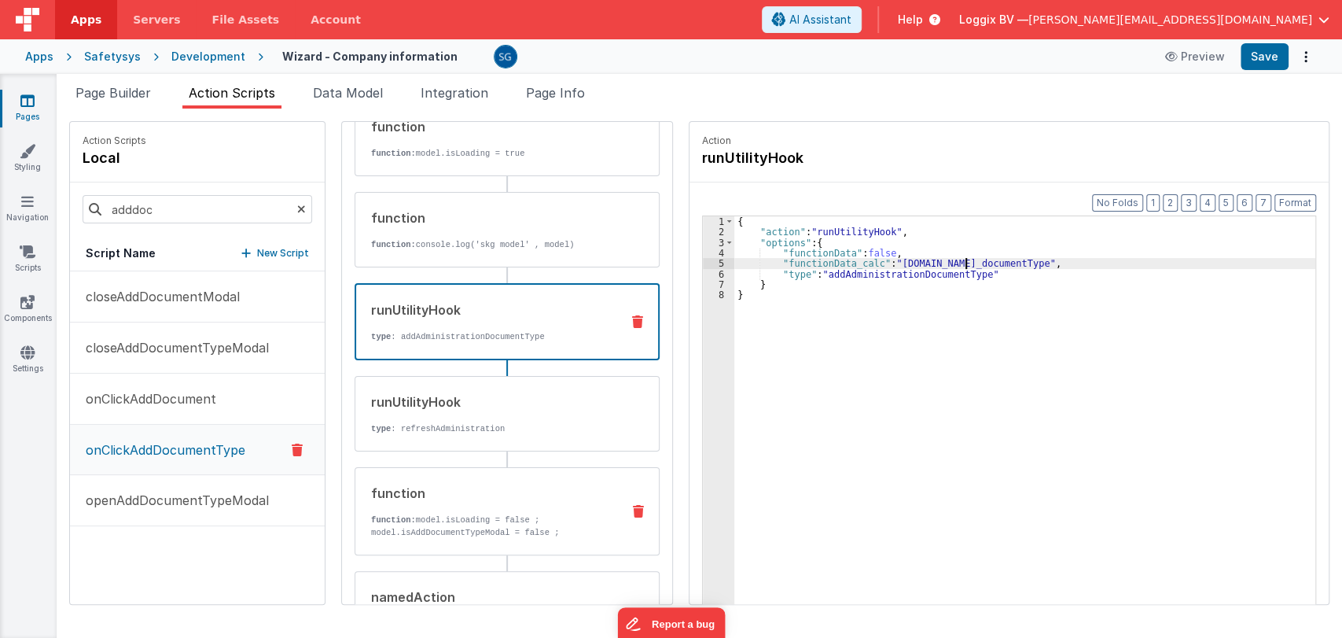
click at [479, 492] on div "function" at bounding box center [489, 493] width 237 height 19
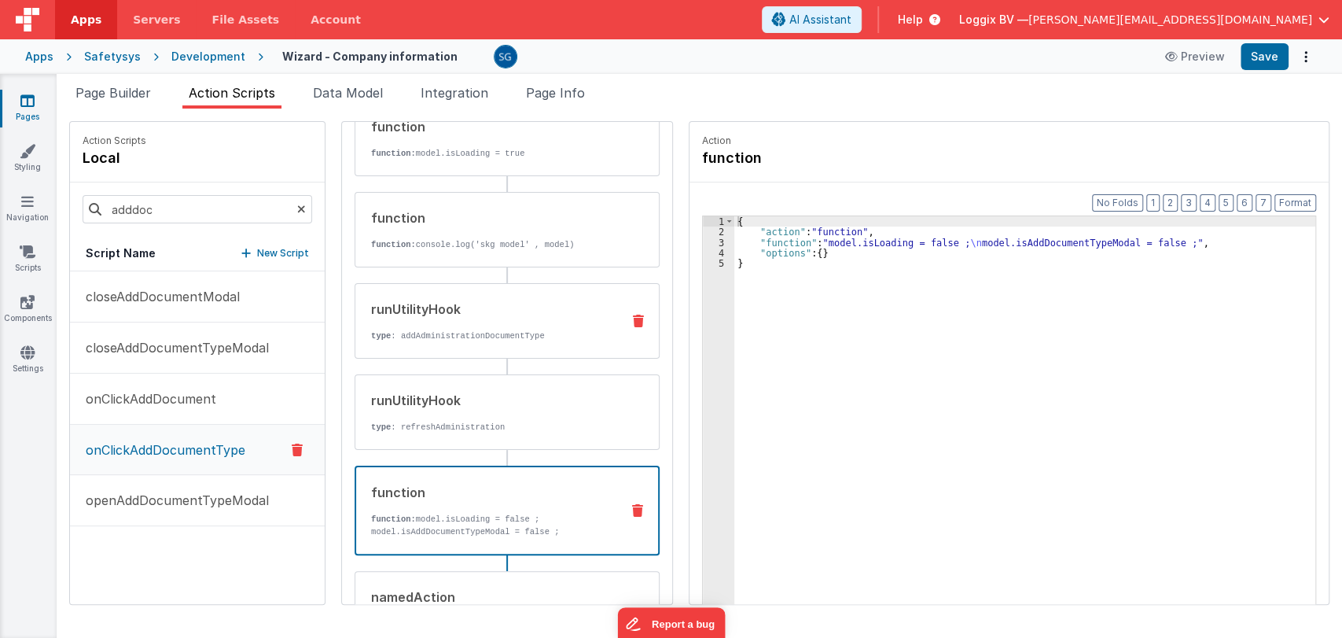
click at [435, 340] on div "runUtilityHook type : addAdministrationDocumentType" at bounding box center [507, 320] width 305 height 75
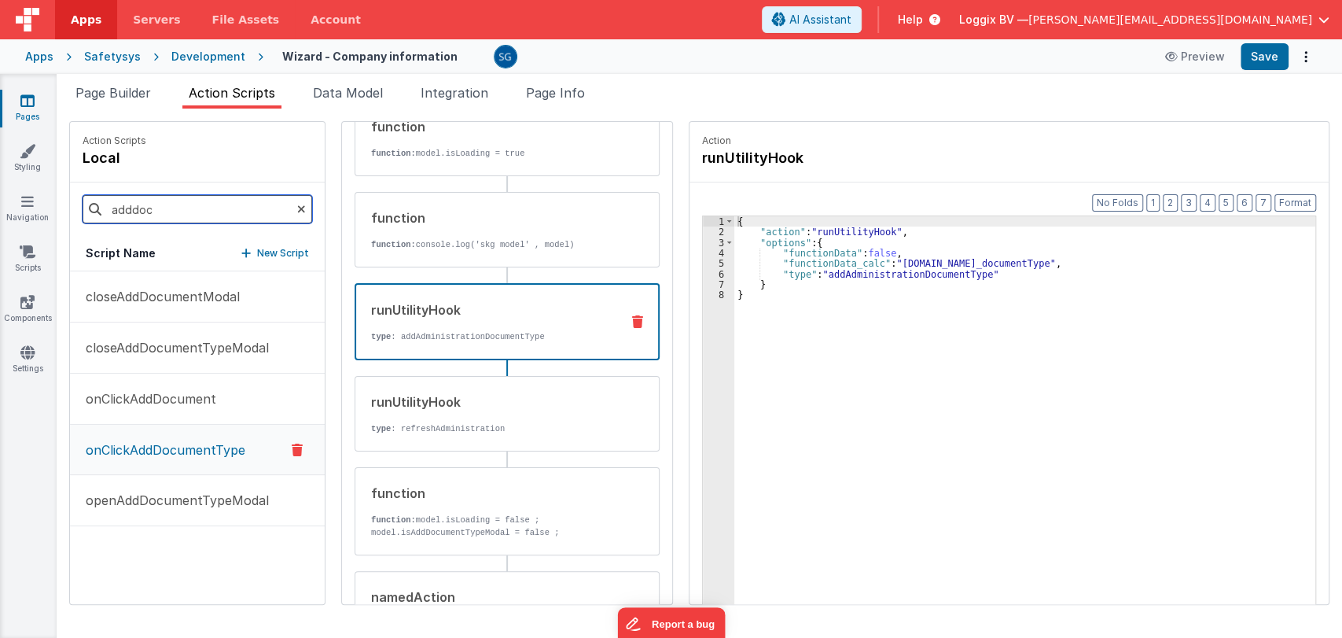
click at [180, 201] on input "adddoc" at bounding box center [198, 209] width 230 height 28
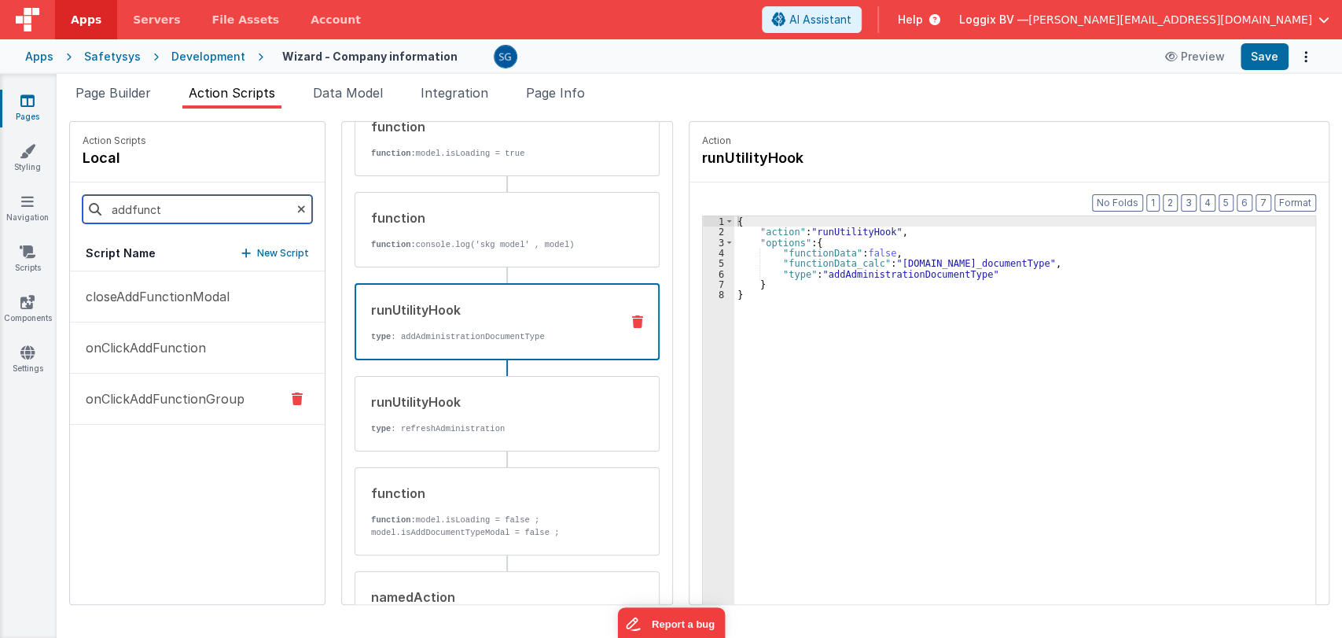
type input "addfunct"
click at [142, 401] on p "onClickAddFunctionGroup" at bounding box center [160, 398] width 168 height 19
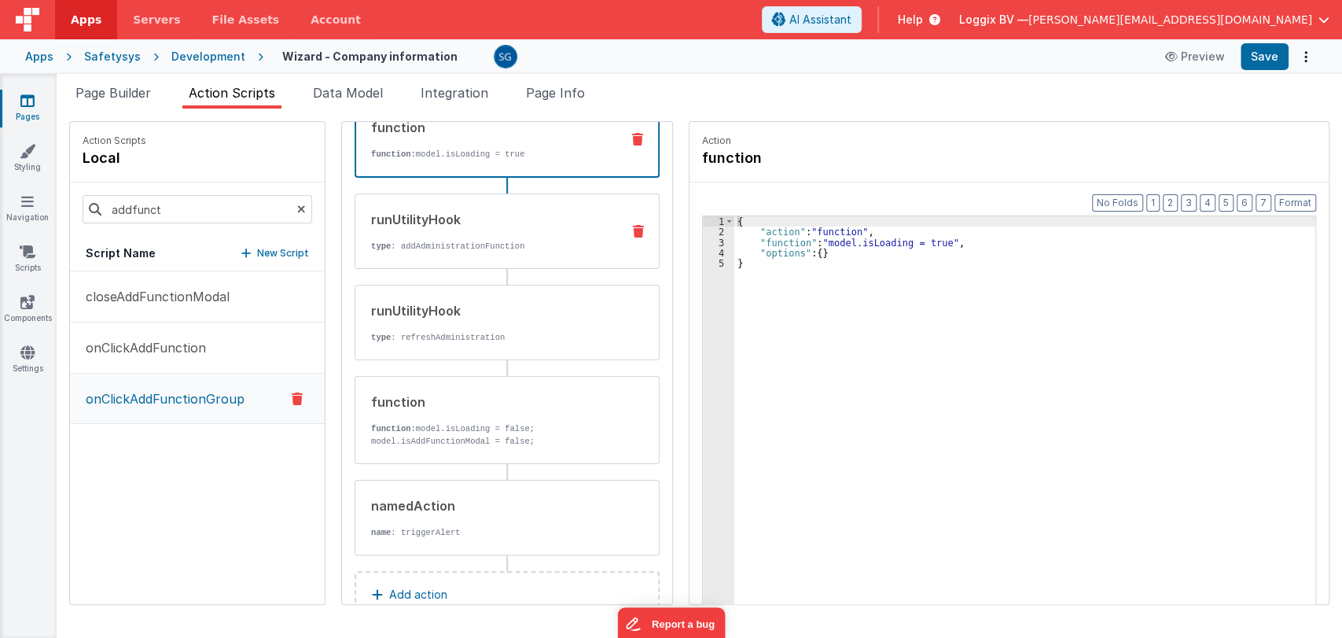
scroll to position [0, 0]
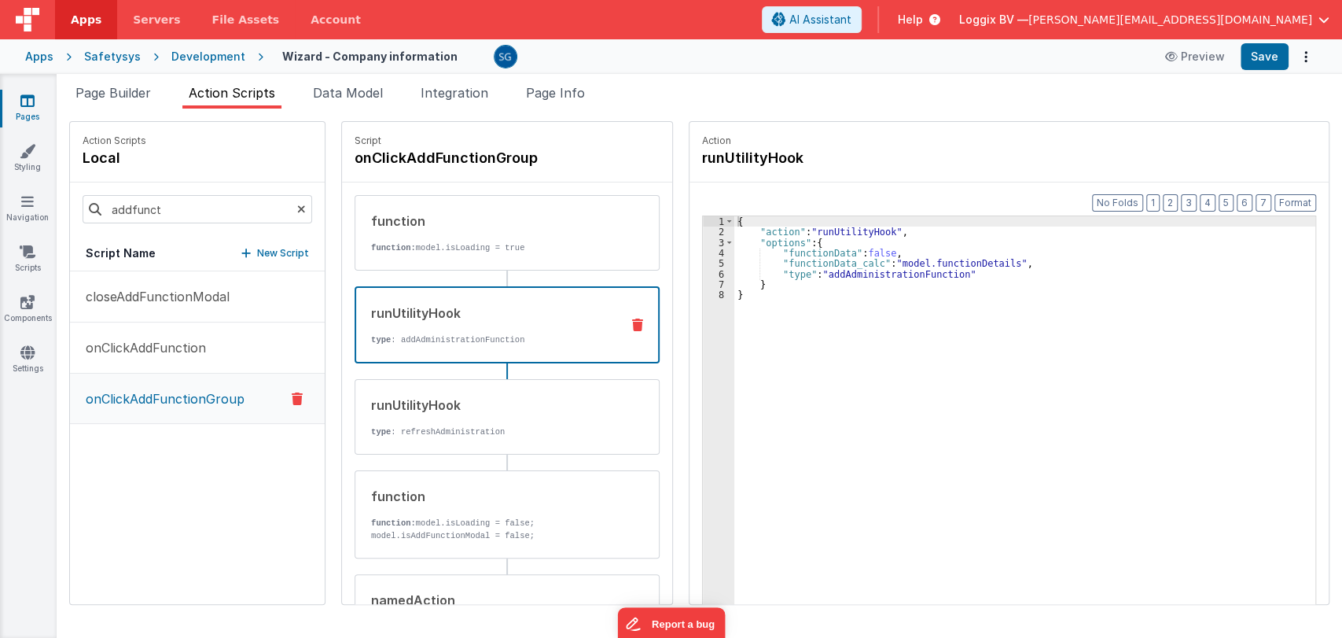
click at [448, 326] on div "runUtilityHook type : addAdministrationFunction" at bounding box center [482, 325] width 252 height 42
click at [934, 259] on div "{ "action" : "runUtilityHook" , "options" : { "functionData" : false , "functio…" at bounding box center [1028, 445] width 589 height 458
click at [331, 93] on span "Data Model" at bounding box center [348, 93] width 70 height 16
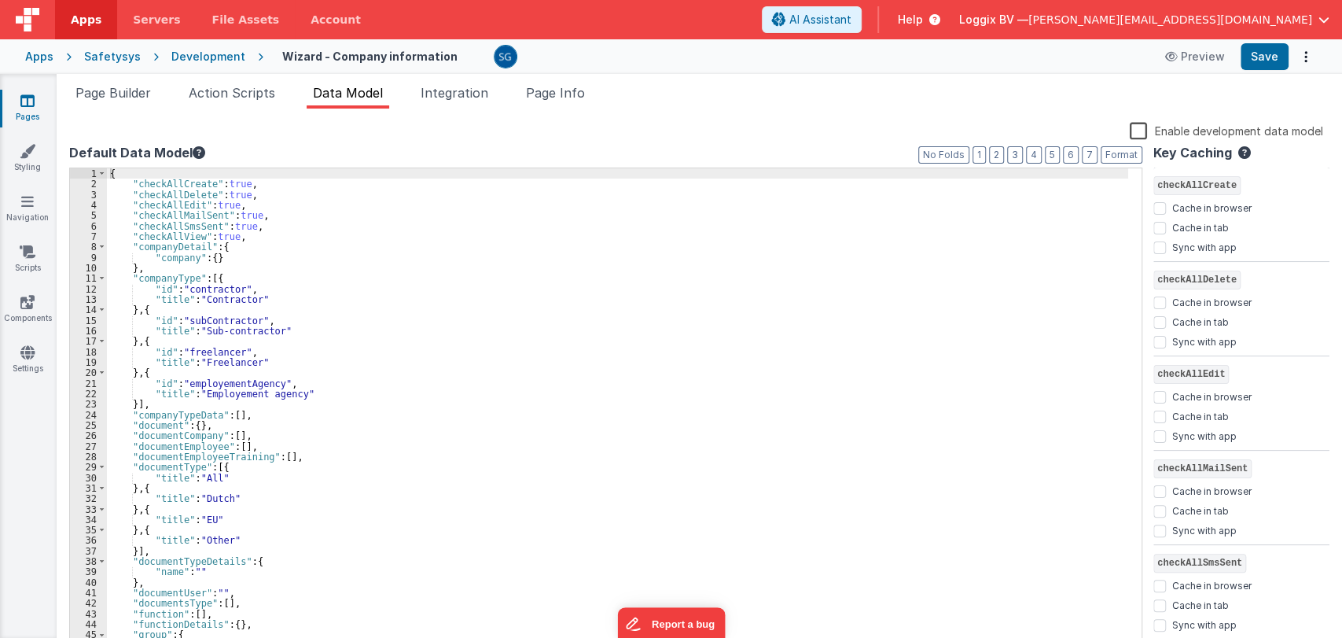
click at [415, 331] on div "{ "checkAllCreate" : true , "checkAllDelete" : true , "checkAllEdit" : true , "…" at bounding box center [617, 419] width 1021 height 503
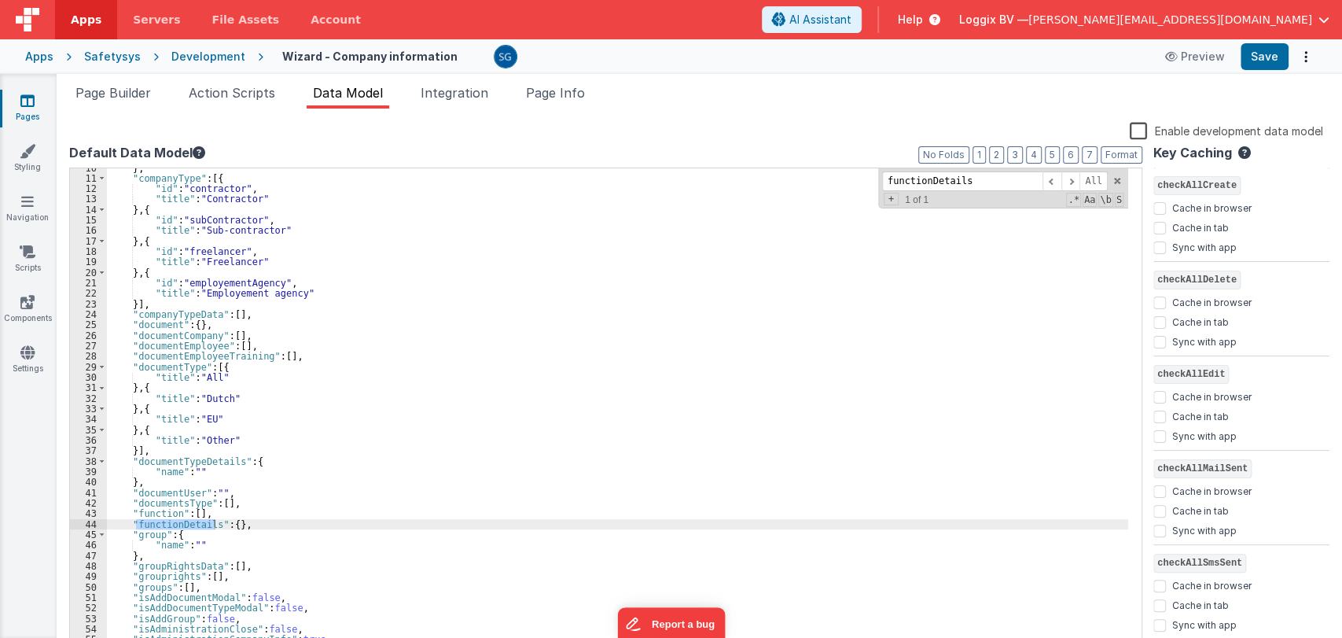
scroll to position [101, 0]
type input "functionDetails"
click at [193, 460] on div "} , "companyType" : [{ "id" : "contractor" , "title" : "Contractor" } , { "id" …" at bounding box center [617, 413] width 1021 height 503
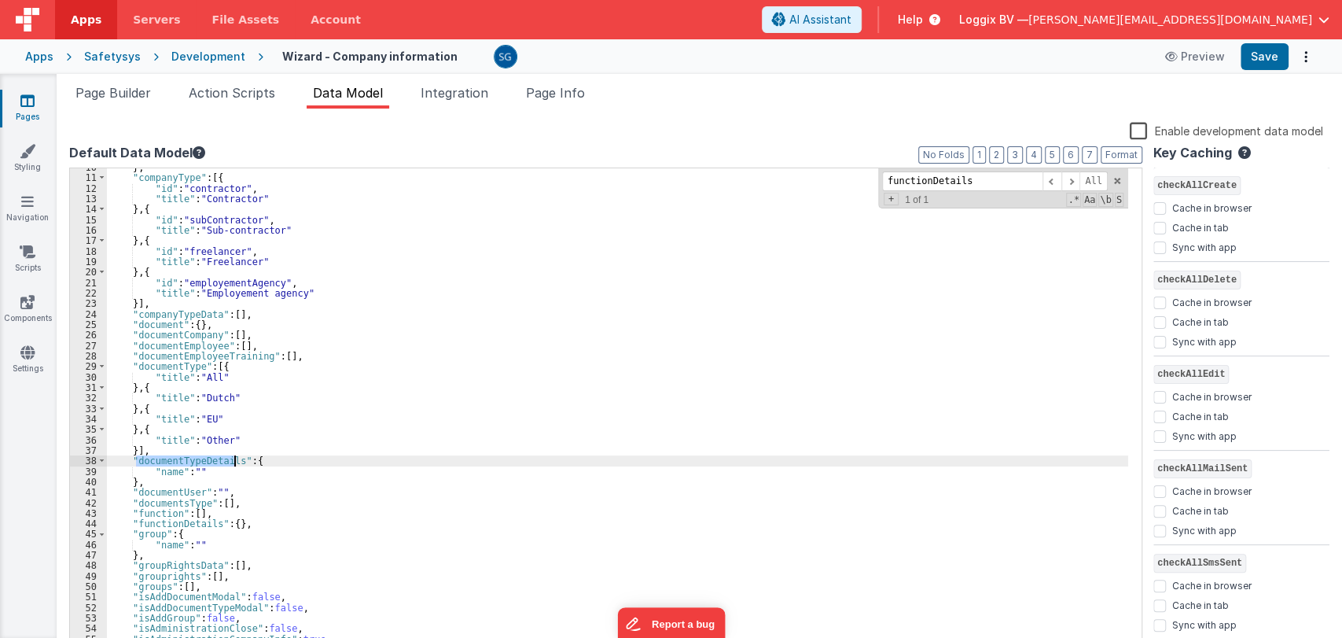
click at [193, 460] on div "} , "companyType" : [{ "id" : "contractor" , "title" : "Contractor" } , { "id" …" at bounding box center [617, 413] width 1021 height 503
click at [136, 94] on span "Page Builder" at bounding box center [112, 93] width 75 height 16
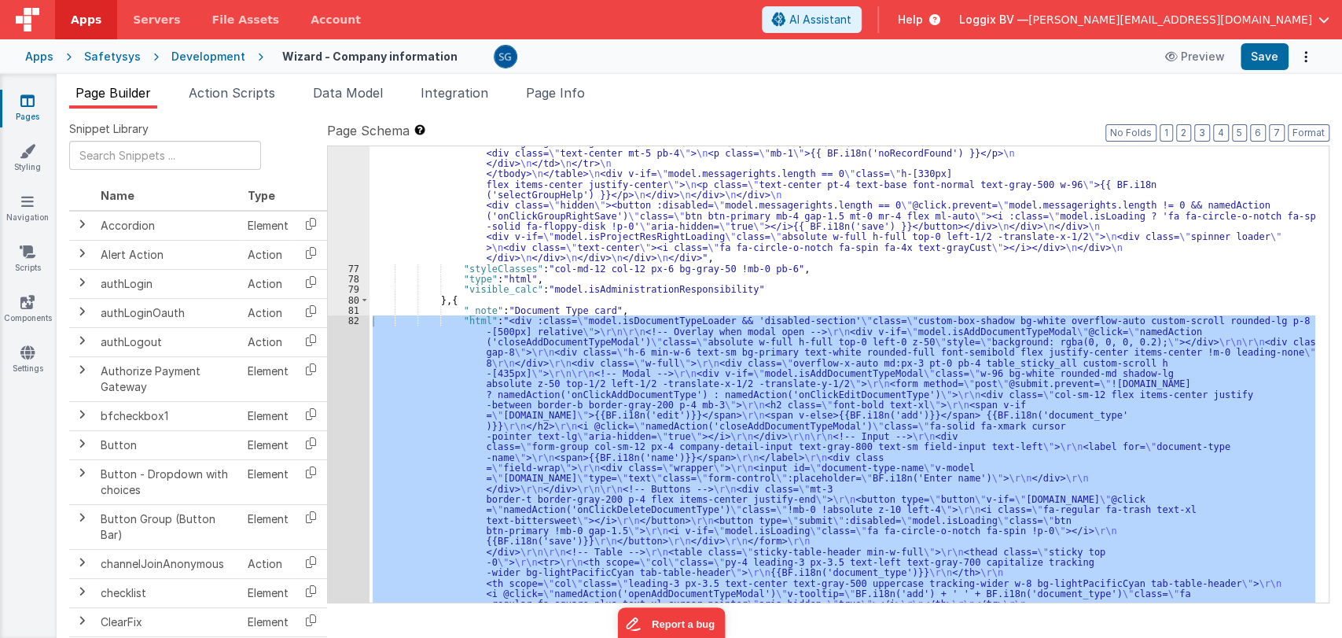
click at [825, 297] on div ""html" : "<div class= \" custom-box-shadow bg-white overflow-auto custom-scroll…" at bounding box center [843, 255] width 946 height 1767
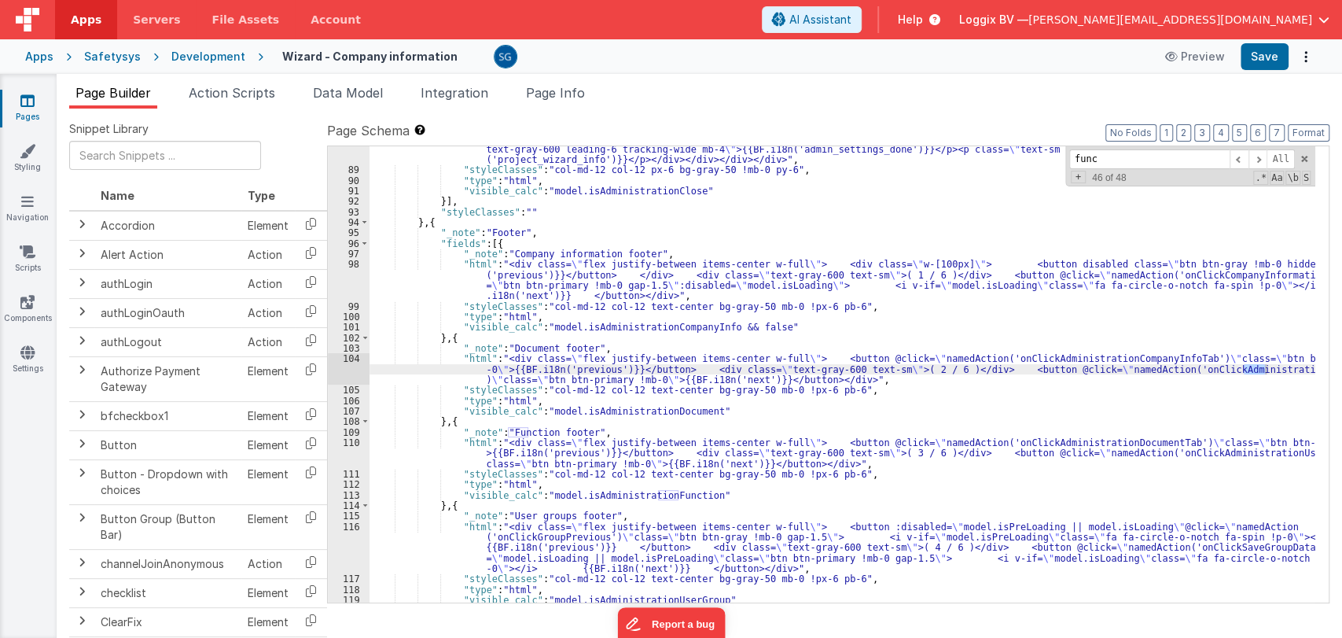
scroll to position [6177, 0]
type input "funcrion"
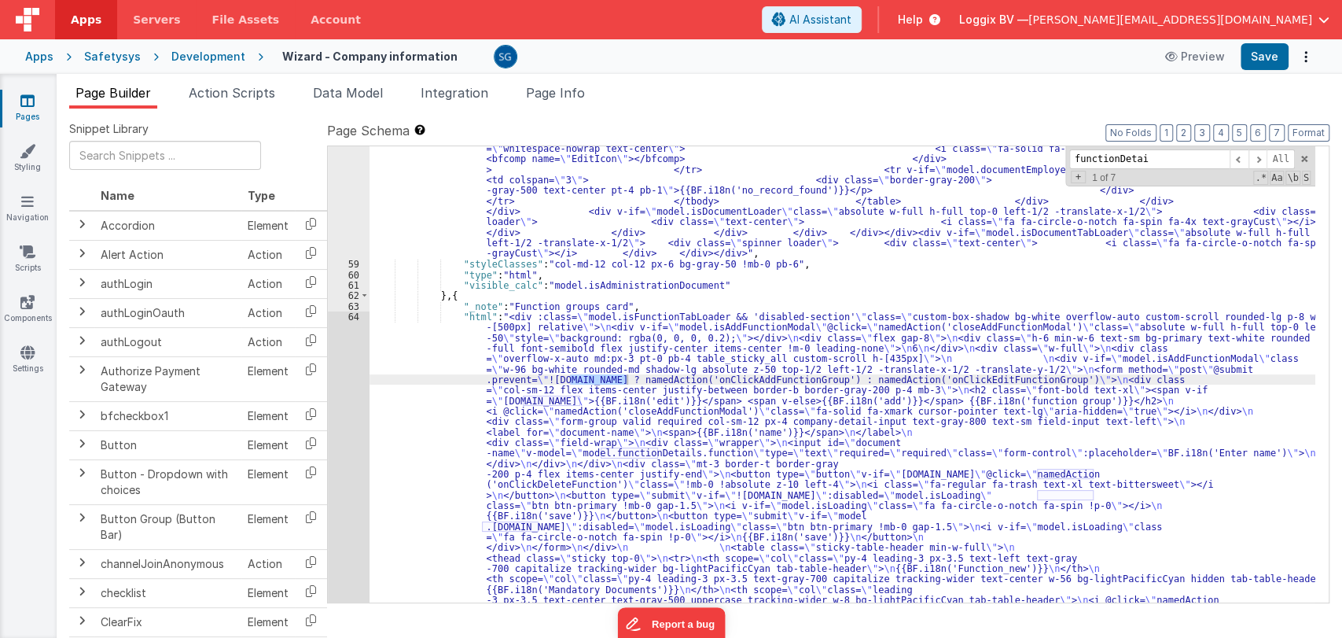
scroll to position [2770, 0]
click at [354, 318] on div "64" at bounding box center [349, 547] width 42 height 472
click at [352, 315] on div at bounding box center [671, 319] width 1342 height 638
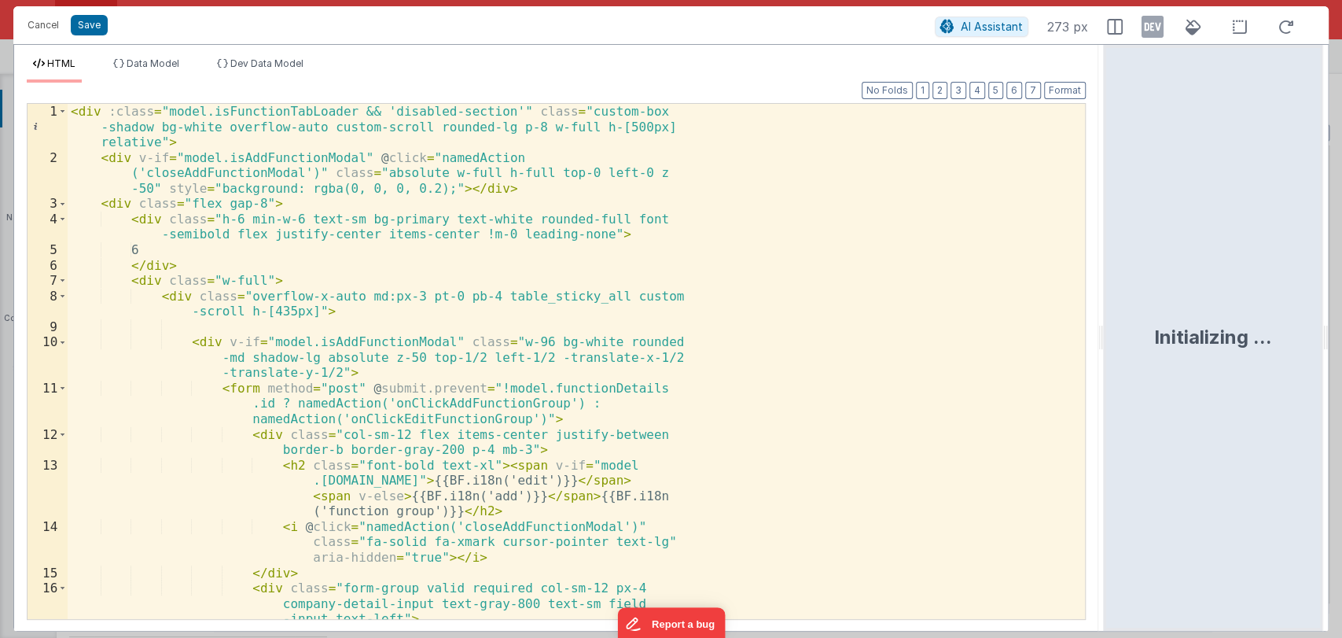
drag, startPoint x: 668, startPoint y: 340, endPoint x: 1194, endPoint y: 244, distance: 534.9
click at [1194, 244] on html "Cancel Save AI Assistant 273 px HTML Data Model Dev Data Model Format 7 6 5 4 3…" at bounding box center [671, 319] width 1342 height 638
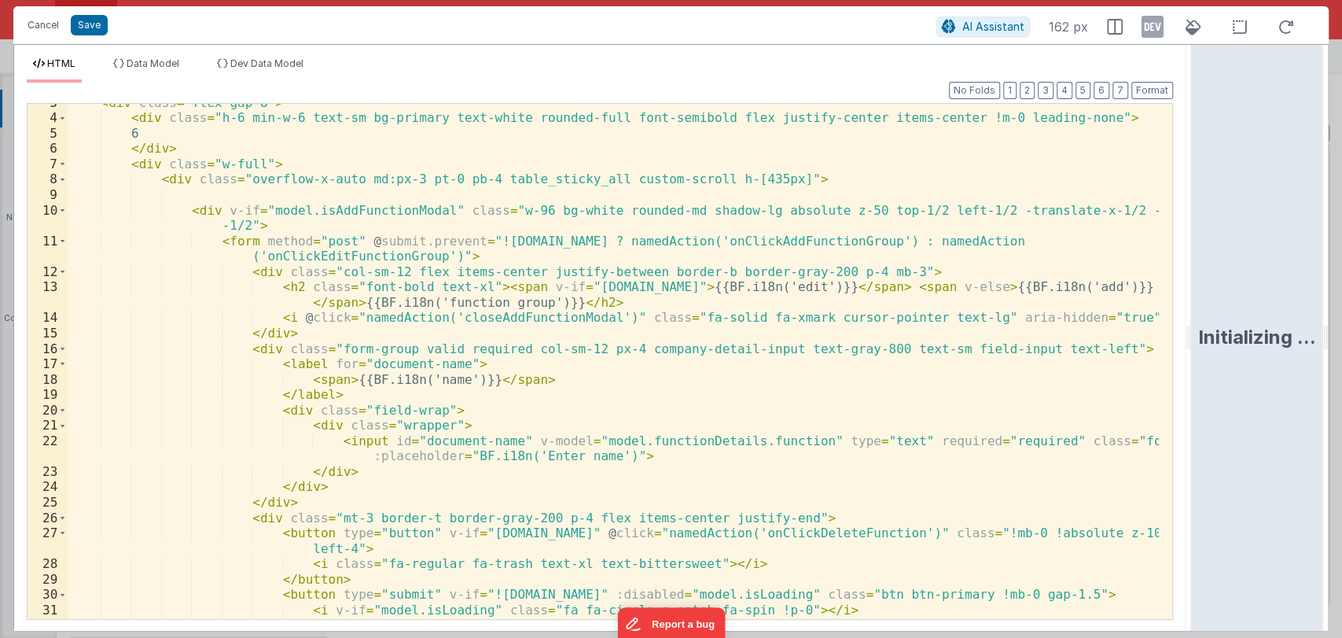
scroll to position [70, 0]
click at [690, 442] on div "< div class = "flex gap-8" > < div class = "h-6 min-w-6 text-sm bg-primary text…" at bounding box center [613, 368] width 1091 height 546
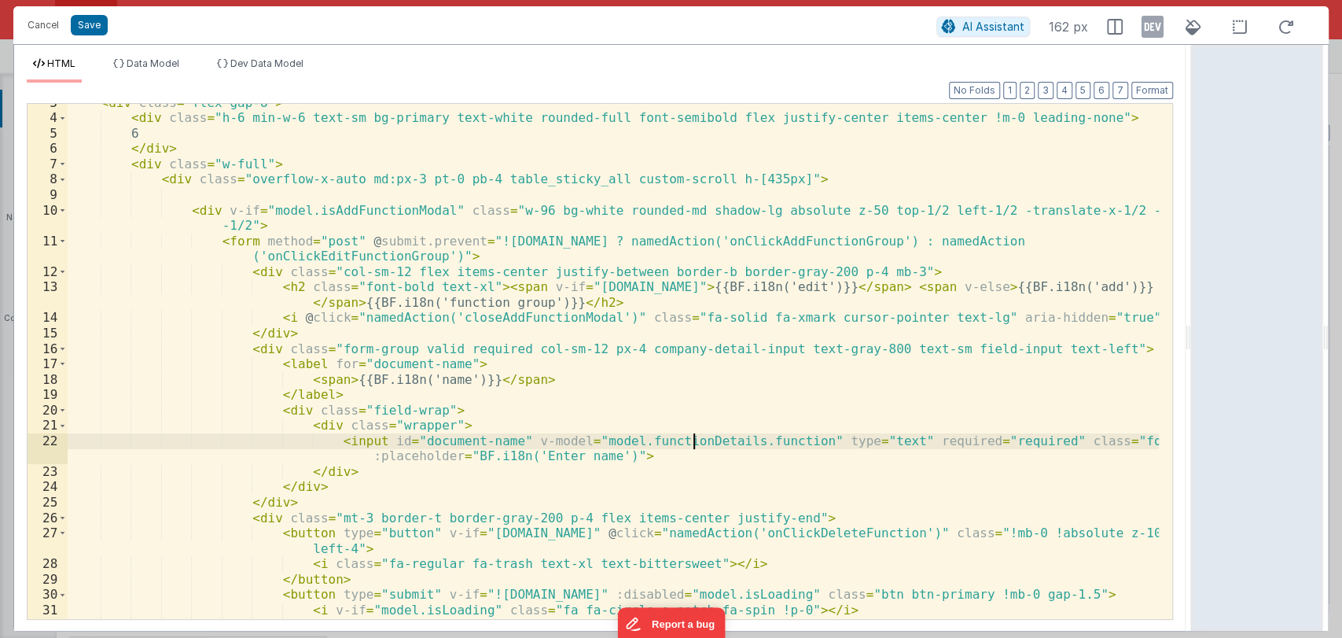
click at [690, 442] on div "< div class = "flex gap-8" > < div class = "h-6 min-w-6 text-sm bg-primary text…" at bounding box center [613, 368] width 1091 height 546
click at [686, 441] on div "< div class = "flex gap-8" > < div class = "h-6 min-w-6 text-sm bg-primary text…" at bounding box center [613, 368] width 1091 height 546
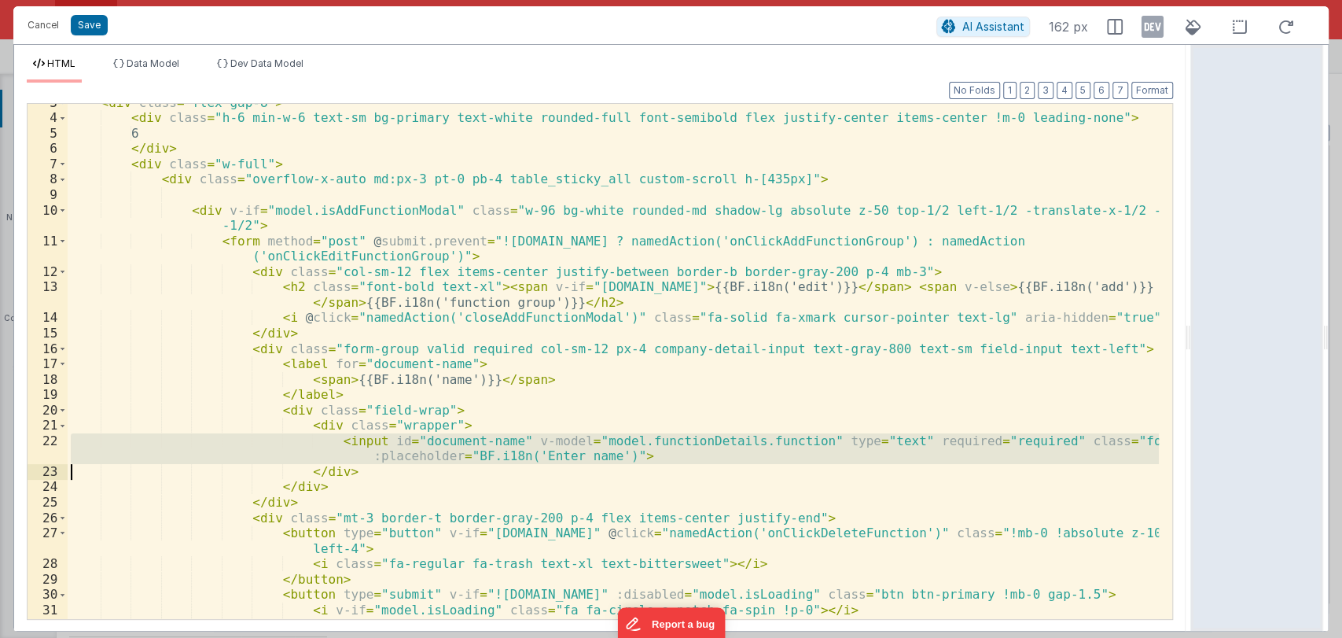
click at [672, 451] on div "< div class = "flex gap-8" > < div class = "h-6 min-w-6 text-sm bg-primary text…" at bounding box center [613, 361] width 1091 height 515
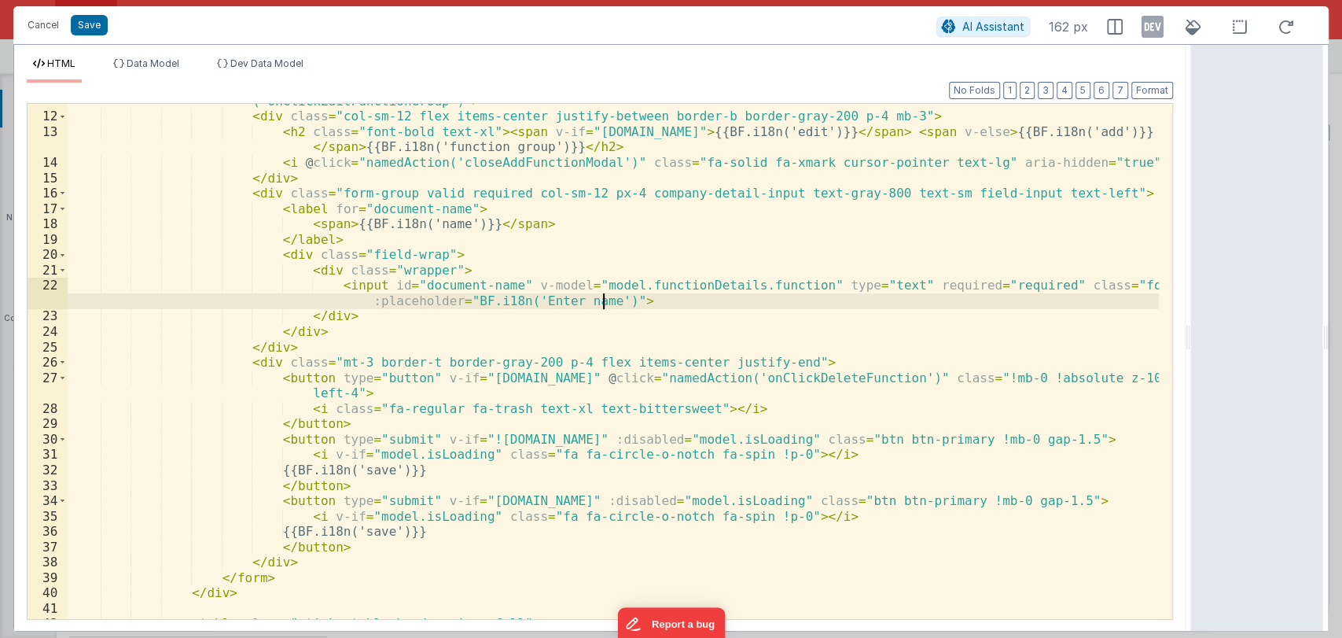
scroll to position [226, 0]
click at [773, 359] on div "< form method = "post" @ submit.prevent = "![DOMAIN_NAME] ? namedAction('onClic…" at bounding box center [613, 356] width 1091 height 561
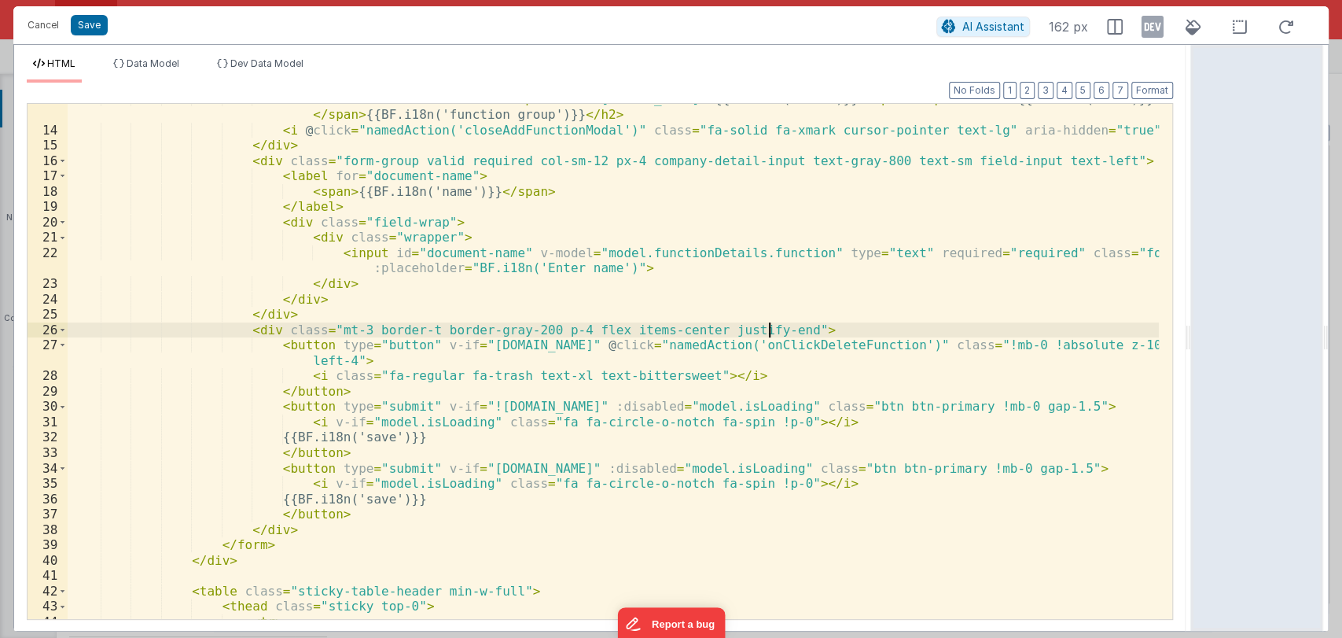
scroll to position [258, 0]
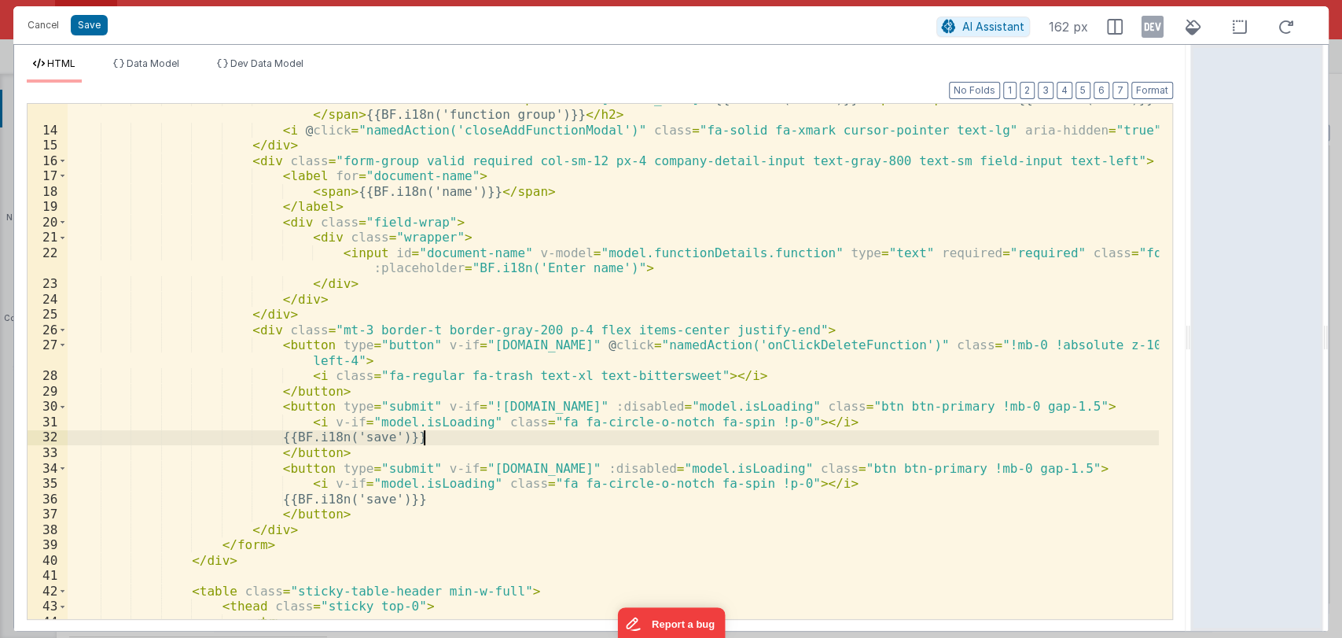
click at [442, 436] on div "< h2 class = "font-bold text-xl" > < span v-if = "[DOMAIN_NAME]" > {{BF.i18n('e…" at bounding box center [613, 371] width 1091 height 561
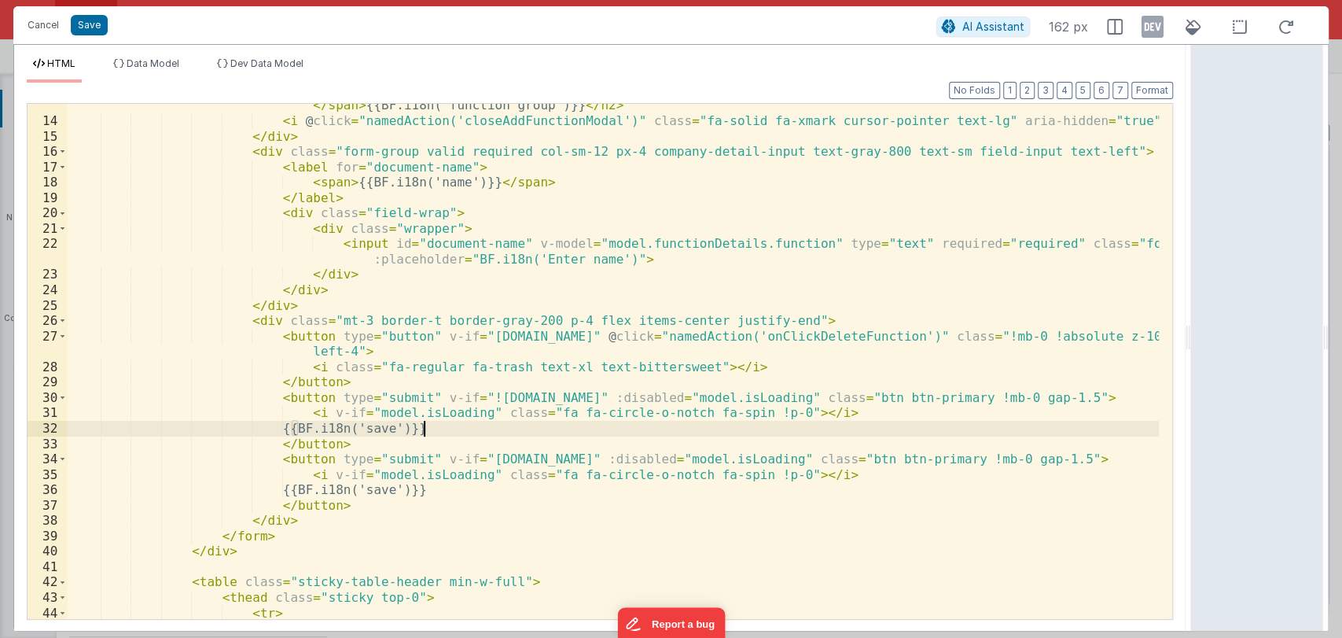
scroll to position [267, 0]
click at [591, 465] on div "< h2 class = "font-bold text-xl" > < span v-if = "[DOMAIN_NAME]" > {{BF.i18n('e…" at bounding box center [613, 370] width 1091 height 576
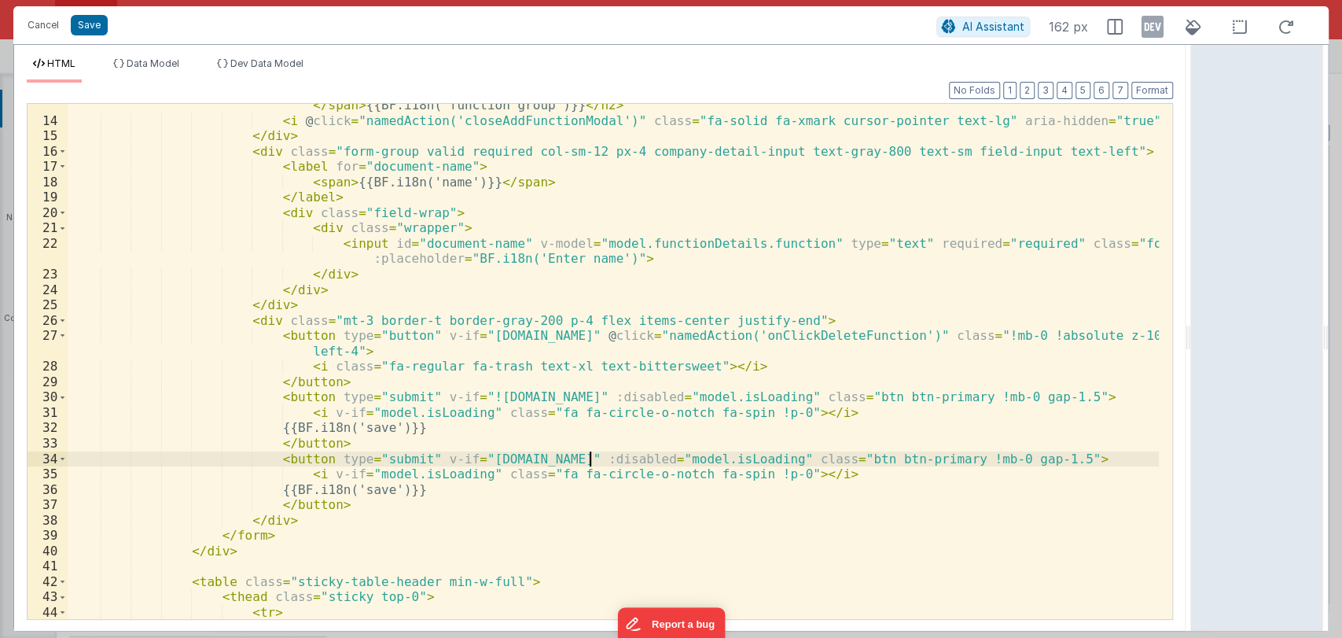
click at [591, 465] on div "< h2 class = "font-bold text-xl" > < span v-if = "[DOMAIN_NAME]" > {{BF.i18n('e…" at bounding box center [613, 370] width 1091 height 576
click at [579, 461] on div "< h2 class = "font-bold text-xl" > < span v-if = "[DOMAIN_NAME]" > {{BF.i18n('e…" at bounding box center [613, 370] width 1091 height 576
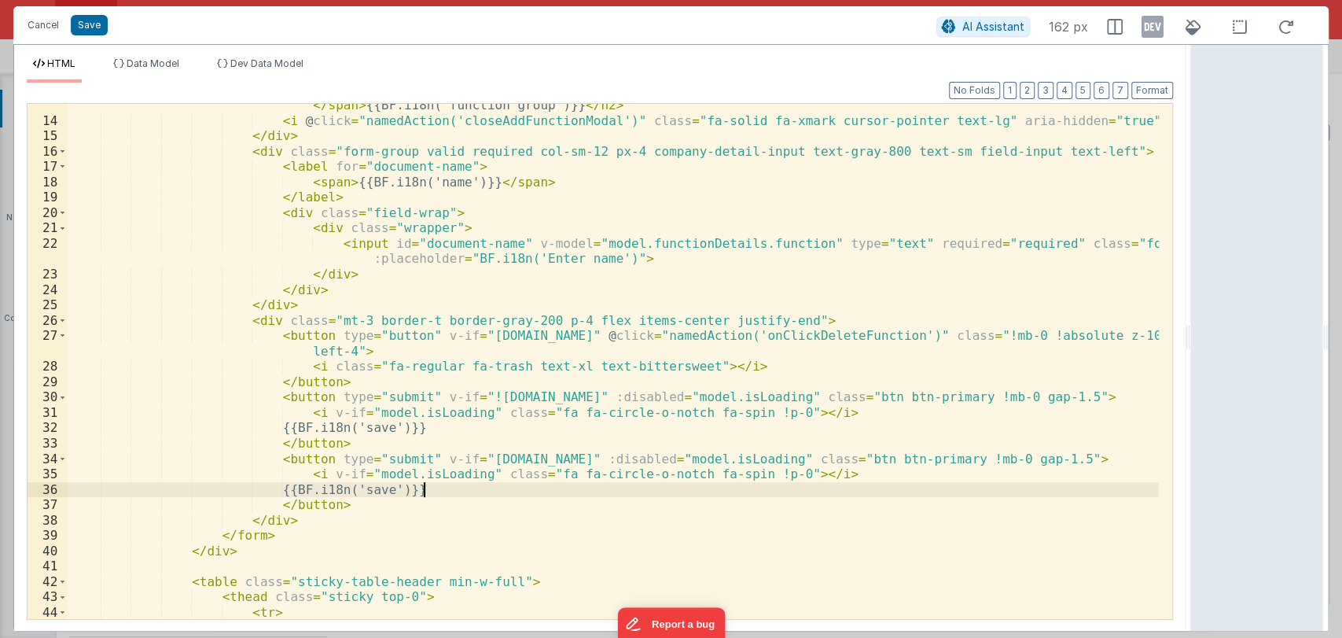
click at [485, 486] on div "< h2 class = "font-bold text-xl" > < span v-if = "[DOMAIN_NAME]" > {{BF.i18n('e…" at bounding box center [613, 370] width 1091 height 576
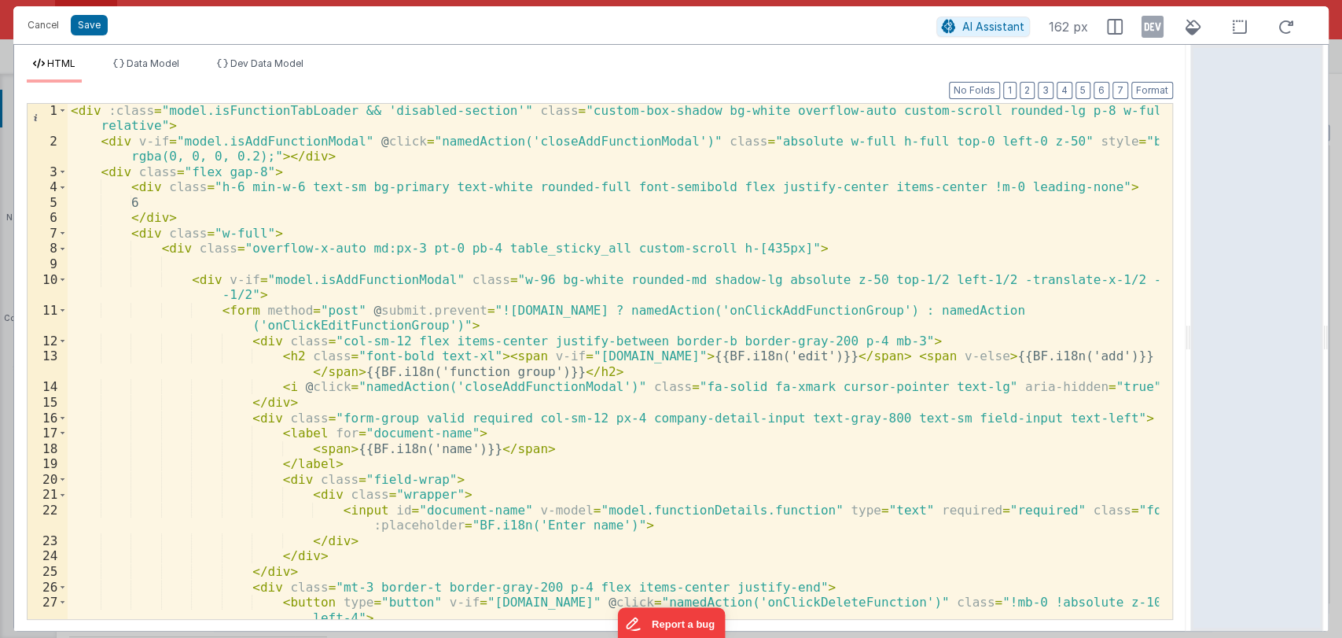
scroll to position [0, 0]
click at [40, 33] on button "Cancel" at bounding box center [43, 25] width 47 height 22
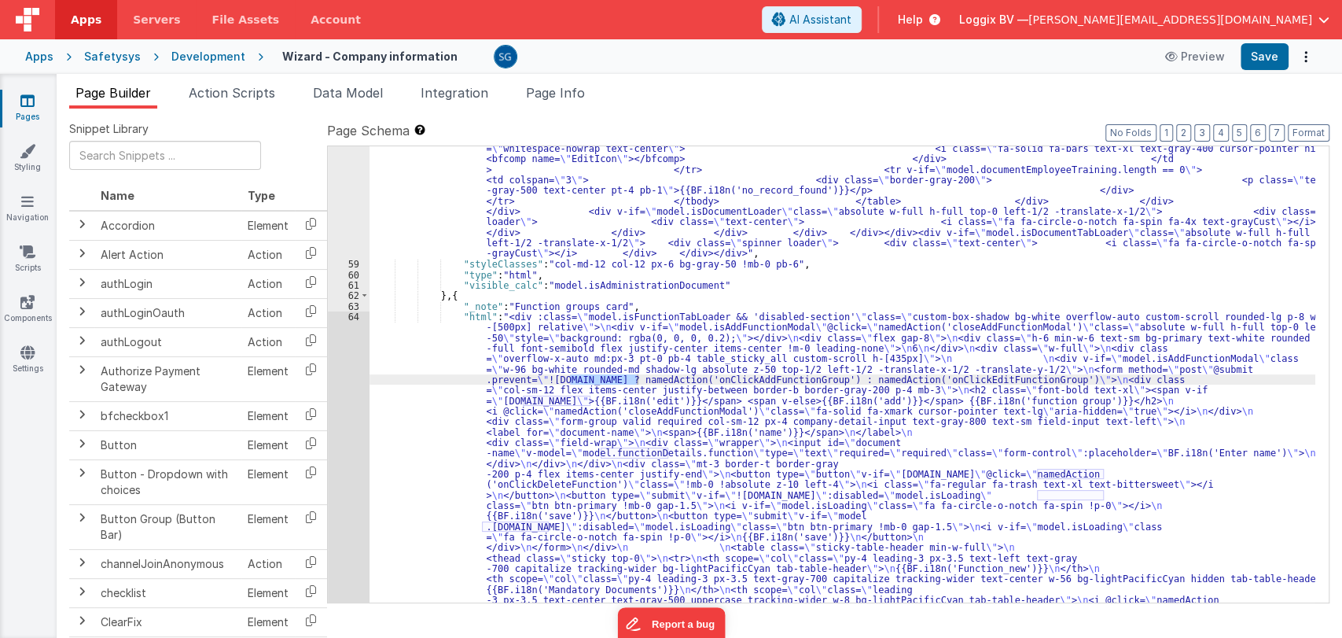
click at [695, 369] on div ""html" : "<div :class= \" model.isDocumentTabLoader && 'disabled-section' \" cl…" at bounding box center [843, 9] width 946 height 2353
paste input "documentTypeDetails"
type input "documentTypeDetails"
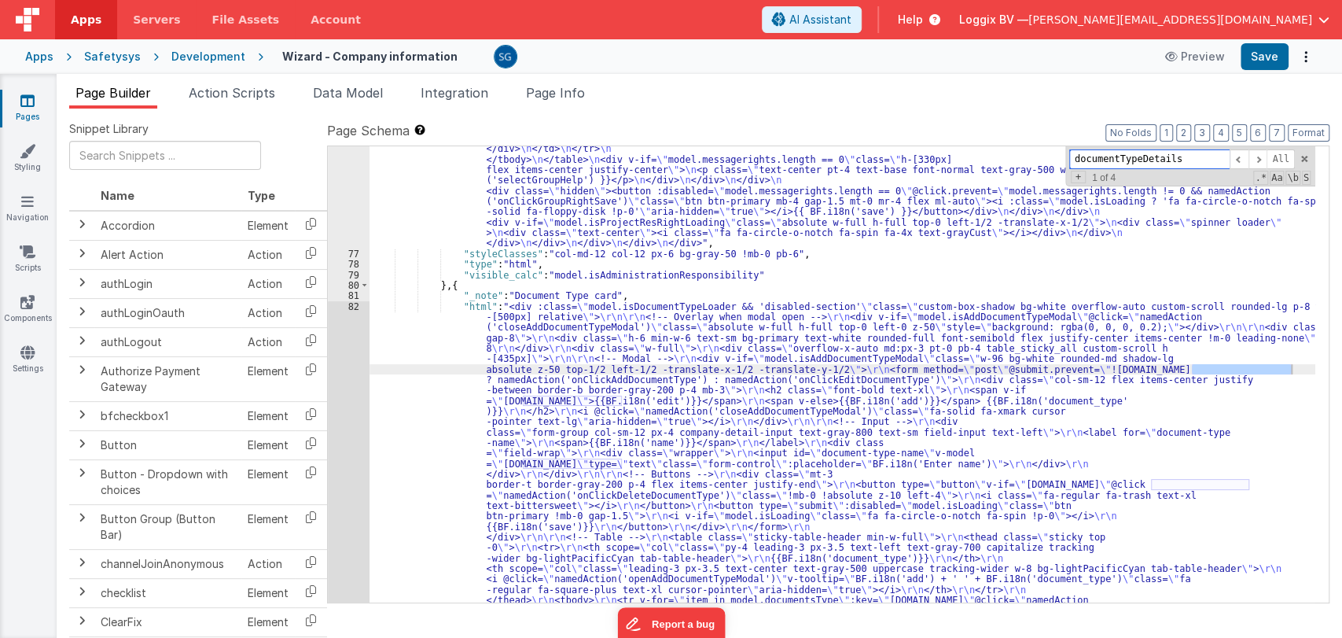
scroll to position [5517, 0]
click at [353, 306] on div "82" at bounding box center [349, 510] width 42 height 419
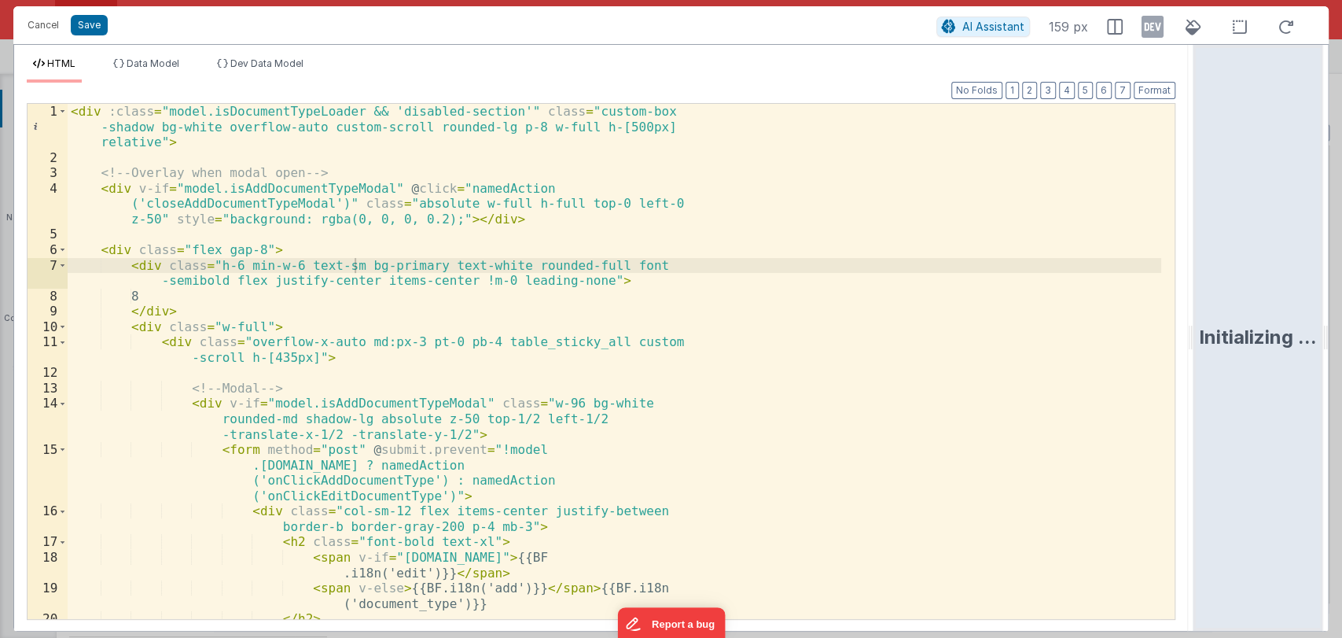
drag, startPoint x: 667, startPoint y: 329, endPoint x: 1286, endPoint y: 318, distance: 618.9
click at [1286, 318] on html "Cancel Save AI Assistant 159 px HTML Data Model Dev Data Model Format 7 6 5 4 3…" at bounding box center [671, 319] width 1342 height 638
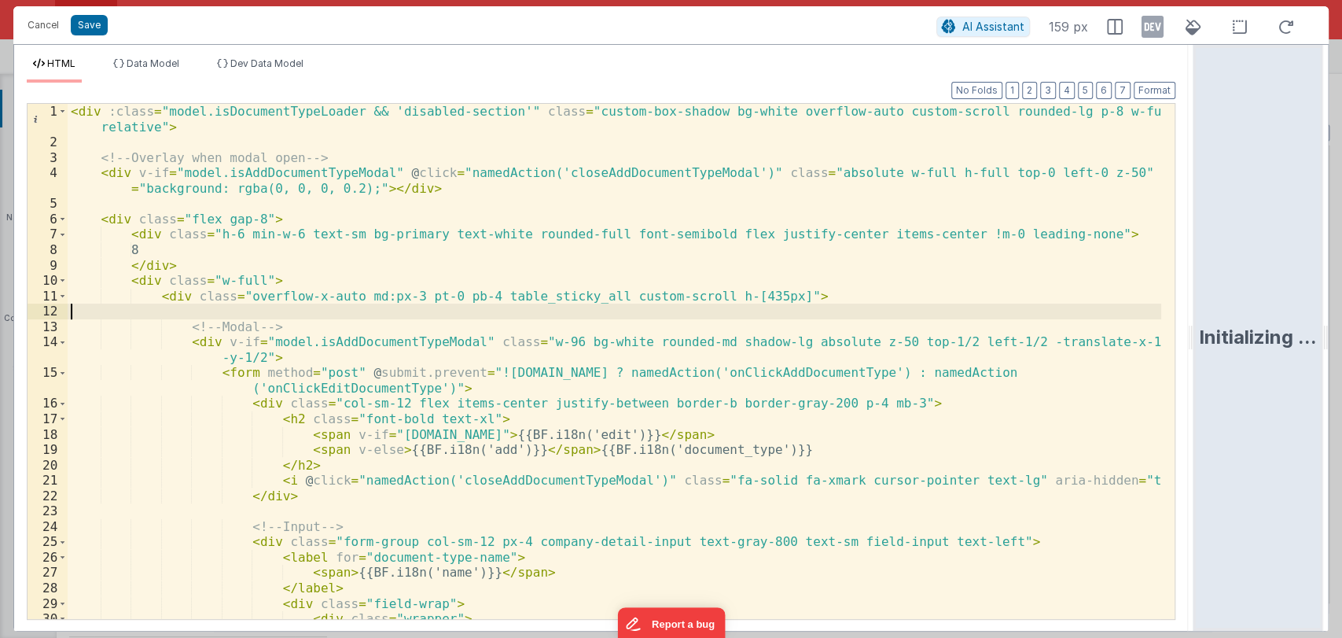
click at [817, 311] on div "< div :class = "model.isDocumentTypeLoader && 'disabled-section'" class = "cust…" at bounding box center [615, 392] width 1094 height 576
click at [904, 219] on div "< div :class = "model.isDocumentTypeLoader && 'disabled-section'" class = "cust…" at bounding box center [615, 392] width 1094 height 576
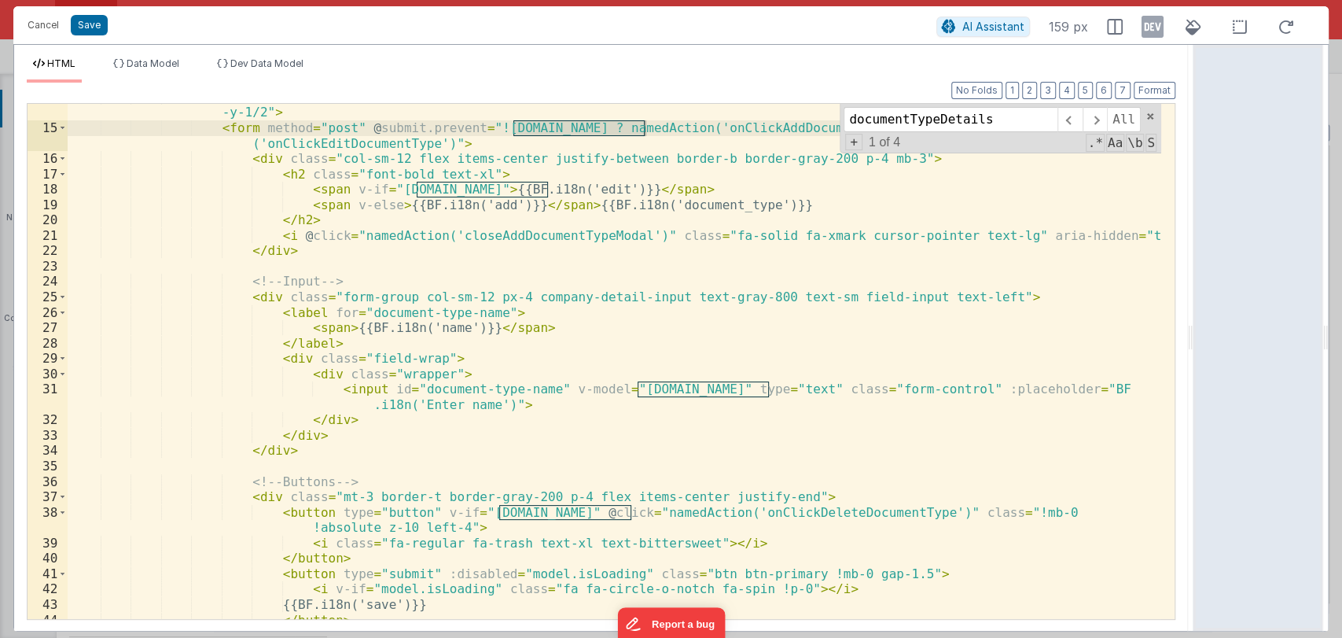
scroll to position [245, 0]
type input "documentTypeDetails"
click at [1152, 119] on span at bounding box center [1150, 116] width 11 height 11
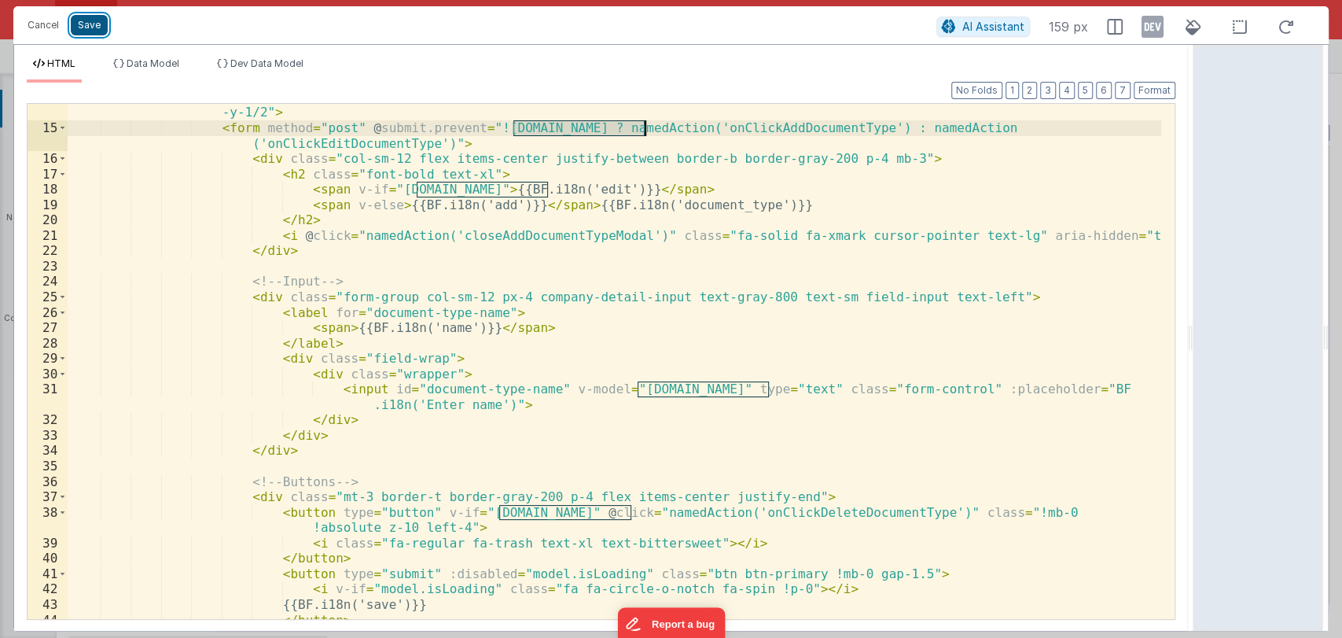
click at [89, 27] on button "Save" at bounding box center [89, 25] width 37 height 20
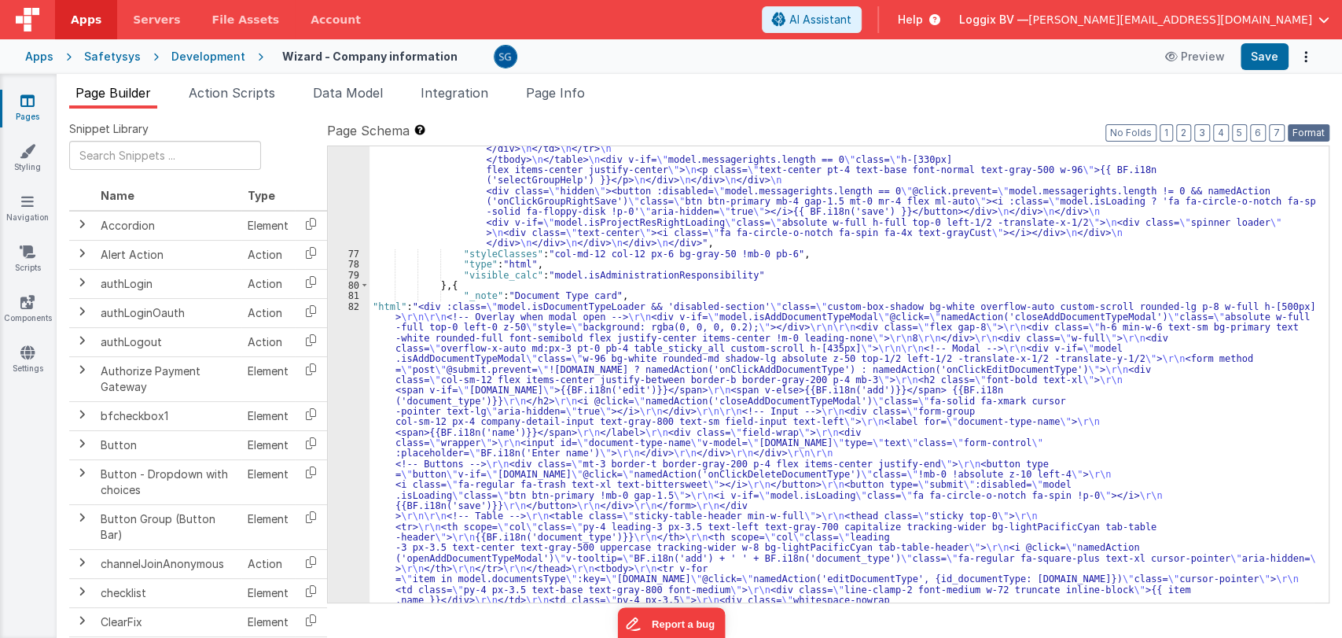
click at [1308, 132] on button "Format" at bounding box center [1309, 132] width 42 height 17
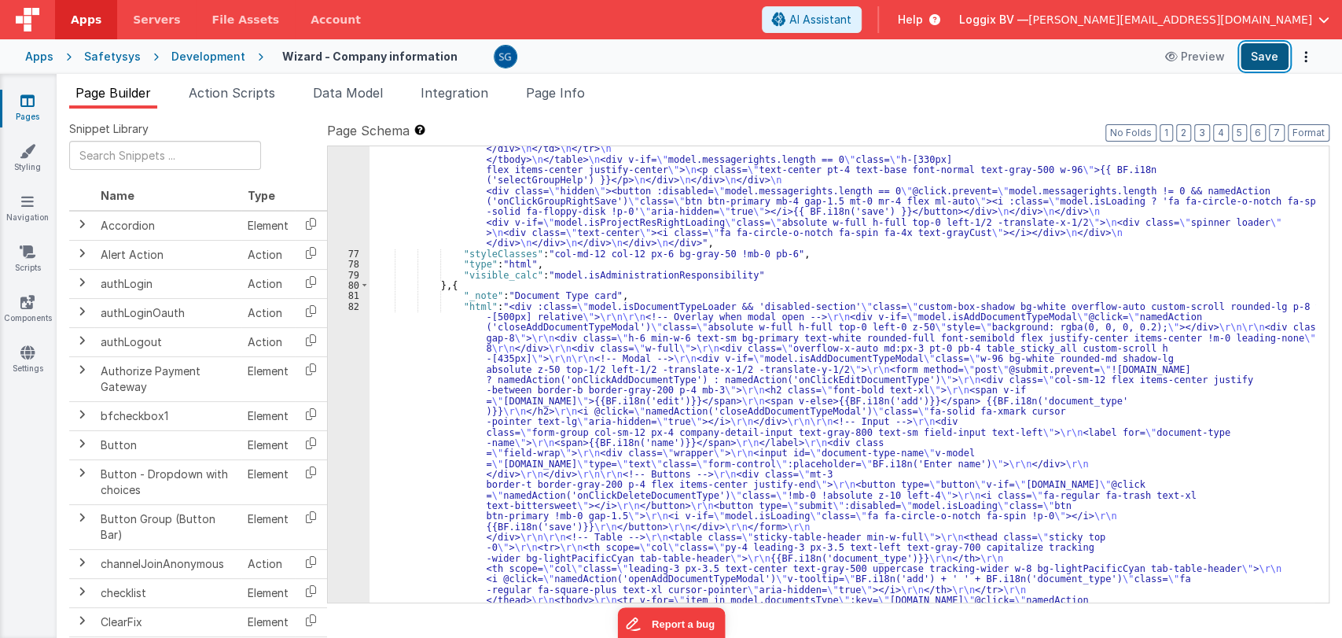
click at [1264, 57] on button "Save" at bounding box center [1265, 56] width 48 height 27
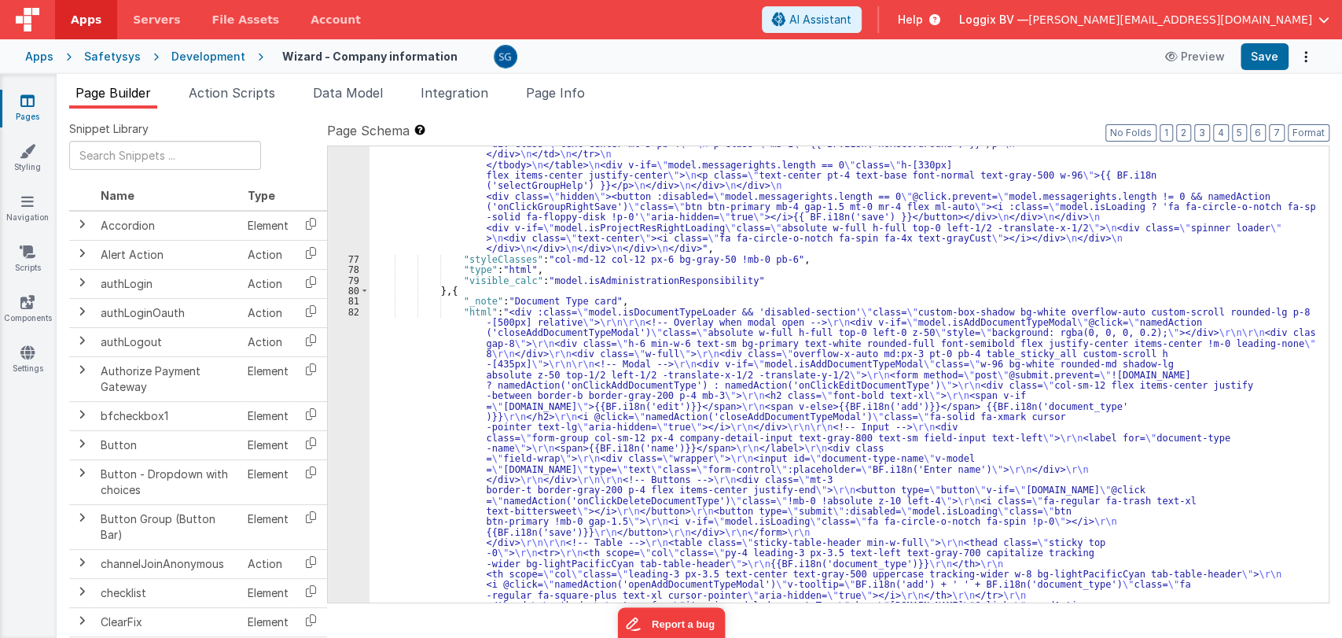
scroll to position [5505, 0]
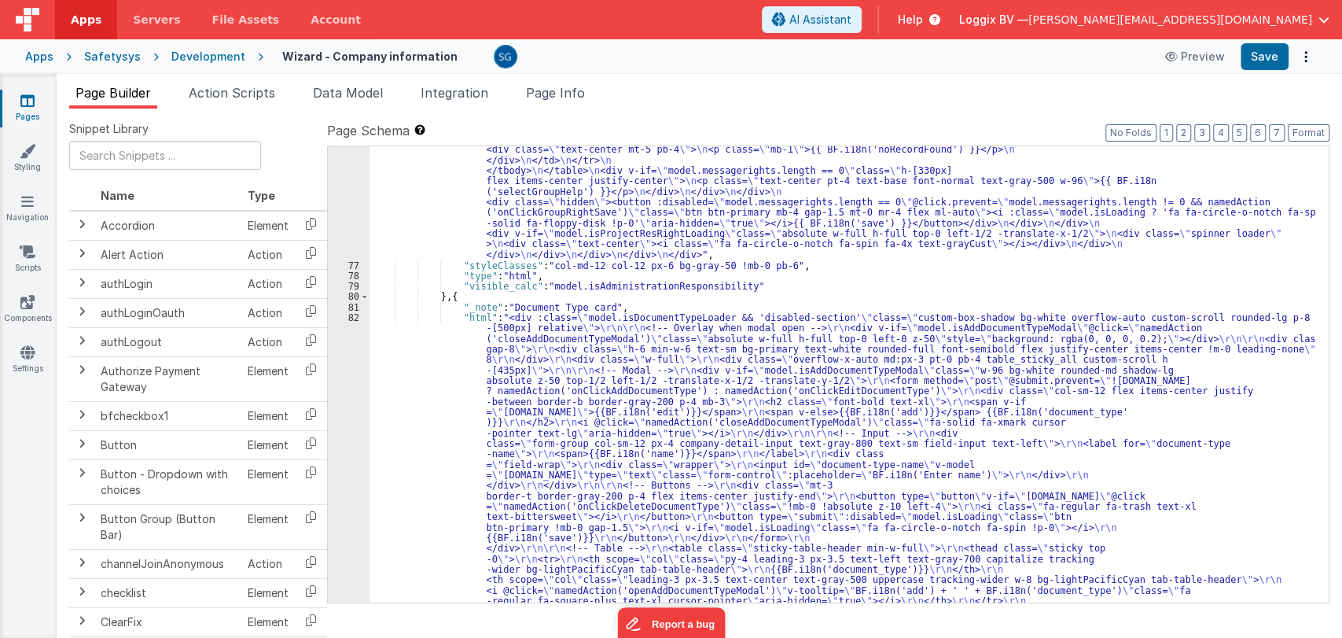
click at [741, 281] on div ""html" : "<div class= \" custom-box-shadow bg-white overflow-auto custom-scroll…" at bounding box center [843, 252] width 946 height 1767
click at [624, 305] on div ""html" : "<div class= \" custom-box-shadow bg-white overflow-auto custom-scroll…" at bounding box center [843, 252] width 946 height 1767
click at [624, 304] on div ""html" : "<div class= \" custom-box-shadow bg-white overflow-auto custom-scroll…" at bounding box center [843, 252] width 946 height 1767
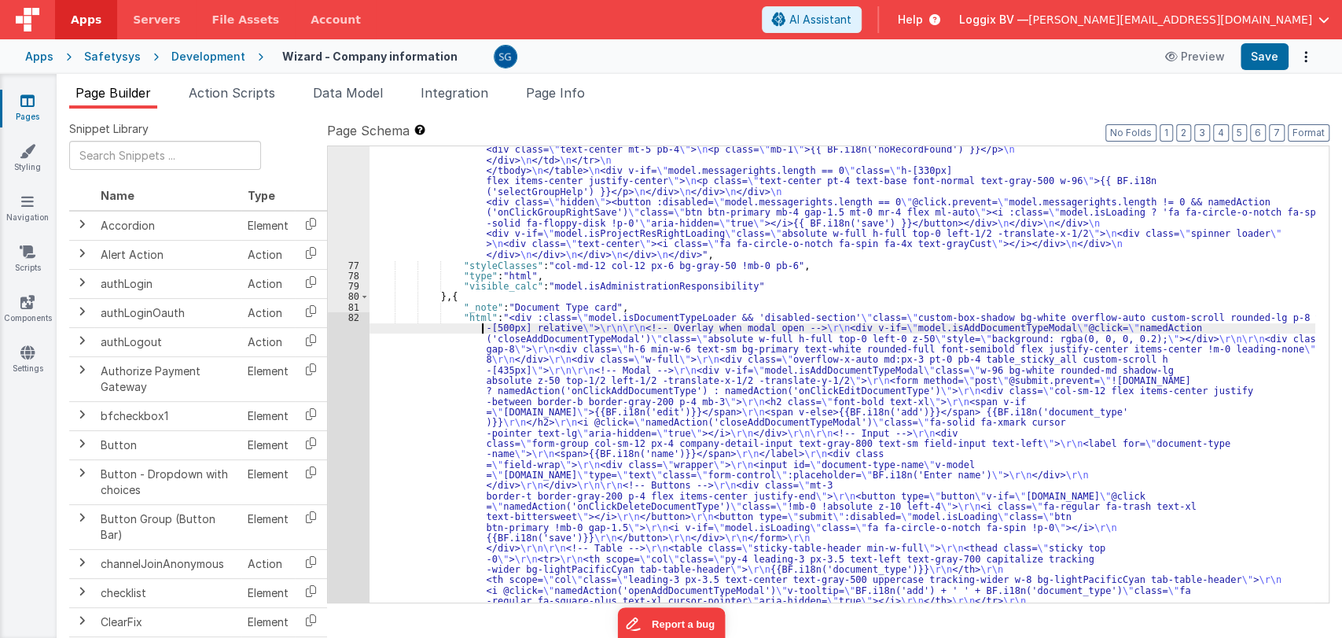
click at [480, 333] on div ""html" : "<div class= \" custom-box-shadow bg-white overflow-auto custom-scroll…" at bounding box center [843, 252] width 946 height 1767
click at [355, 316] on div "82" at bounding box center [349, 521] width 42 height 419
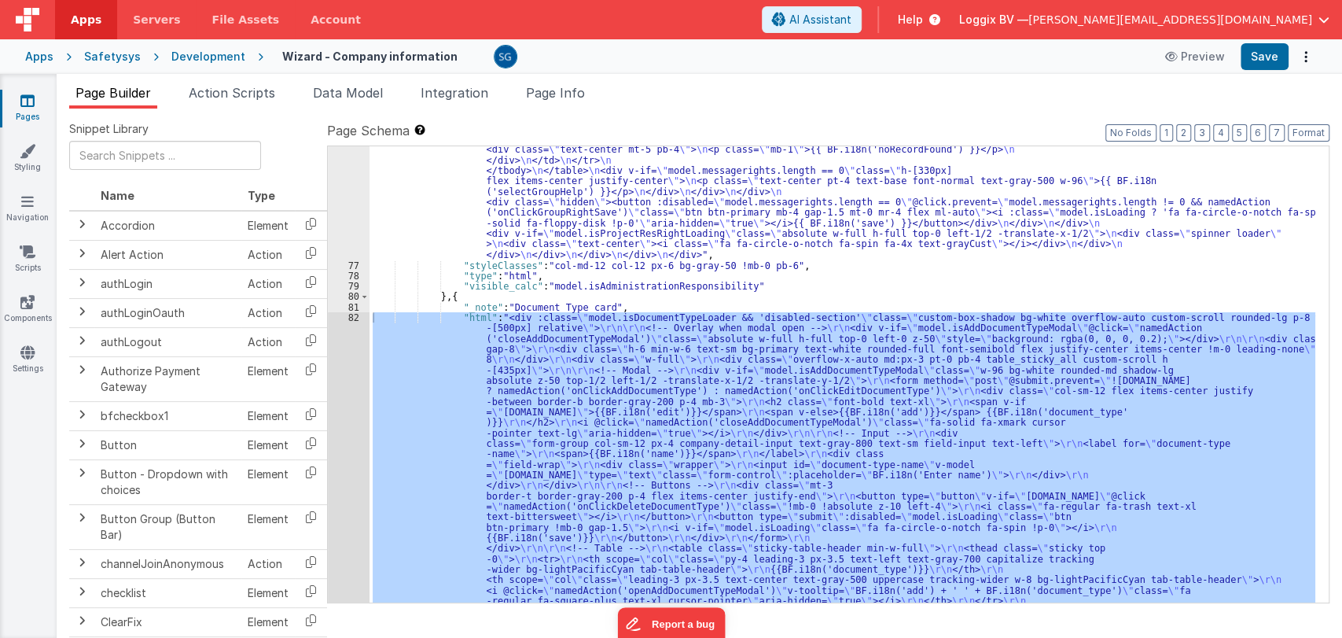
click at [355, 318] on div at bounding box center [671, 319] width 1342 height 638
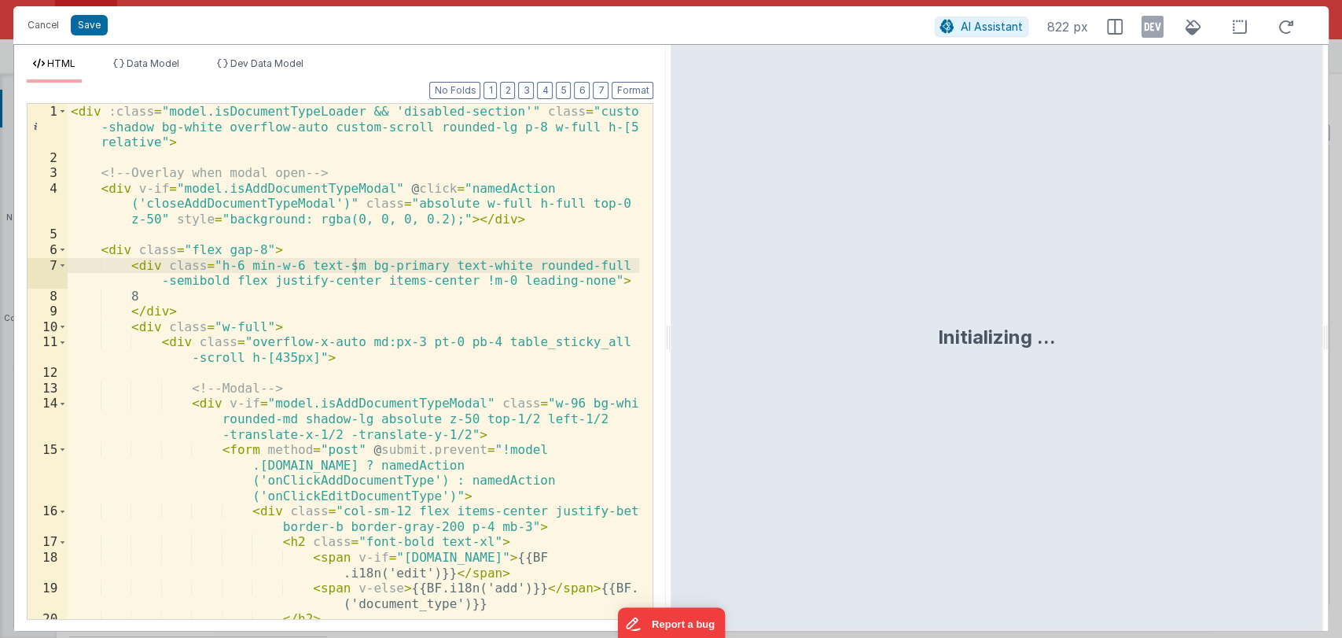
drag, startPoint x: 671, startPoint y: 338, endPoint x: 1099, endPoint y: 315, distance: 429.1
click at [1099, 315] on div "Initializing ..." at bounding box center [997, 338] width 652 height 586
click at [826, 289] on div "Initializing ..." at bounding box center [997, 338] width 652 height 586
click at [798, 316] on div "Initializing ..." at bounding box center [997, 338] width 652 height 586
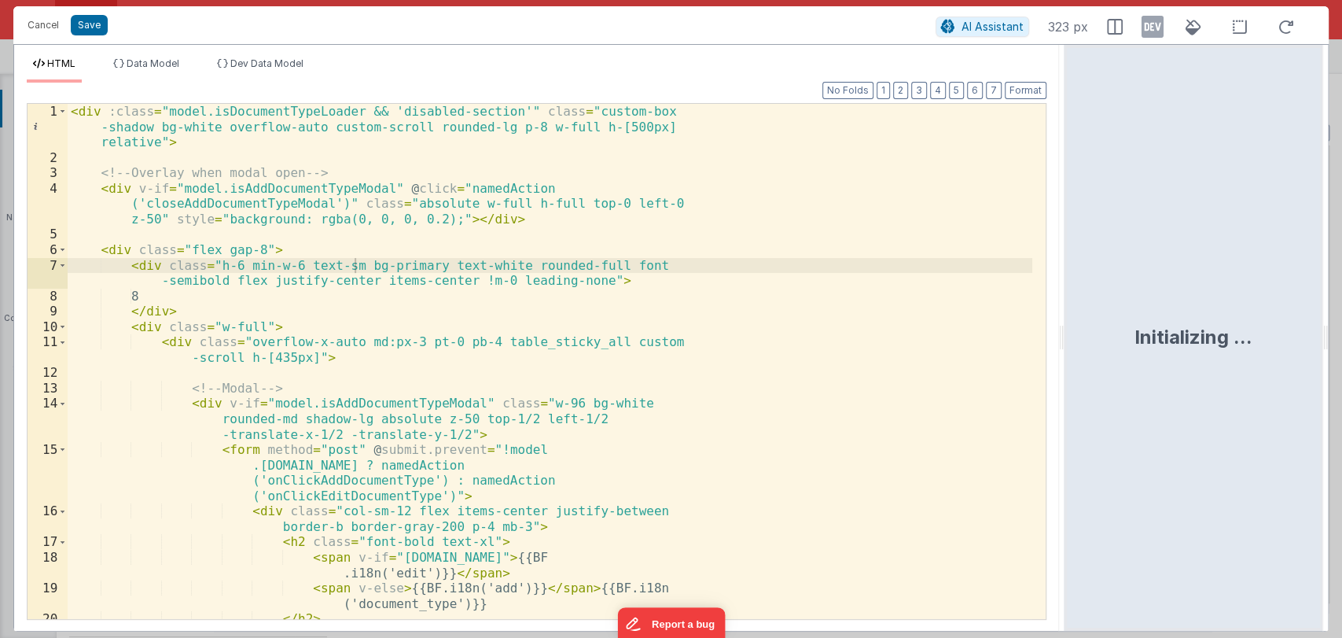
drag, startPoint x: 668, startPoint y: 340, endPoint x: 1076, endPoint y: 295, distance: 410.5
click at [1076, 295] on html "Cancel Save AI Assistant 323 px HTML Data Model Dev Data Model Format 7 6 5 4 3…" at bounding box center [671, 319] width 1342 height 638
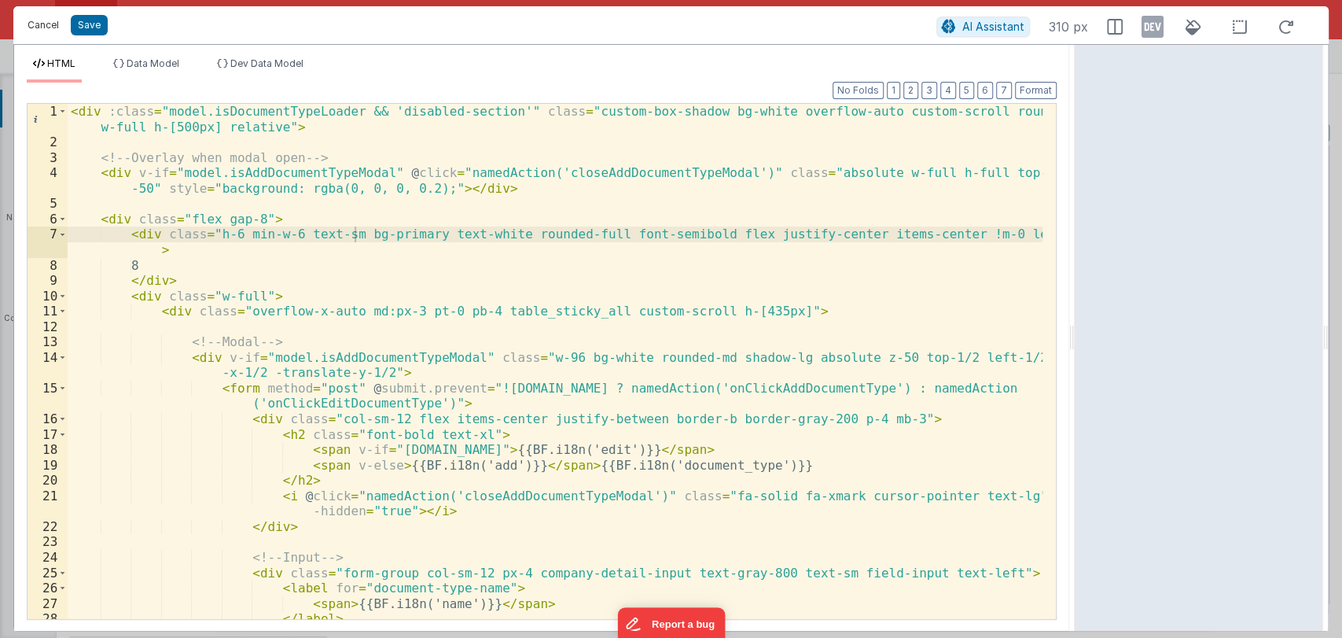
drag, startPoint x: 40, startPoint y: 23, endPoint x: 214, endPoint y: 91, distance: 186.8
click at [39, 23] on button "Cancel" at bounding box center [43, 25] width 47 height 22
click at [214, 90] on div "Format 7 6 5 4 3 2 1 No Folds 1 2 3 4 5 6 7 8 9 10 11 12 13 14 15 16 17 18 19 2…" at bounding box center [542, 350] width 1030 height 535
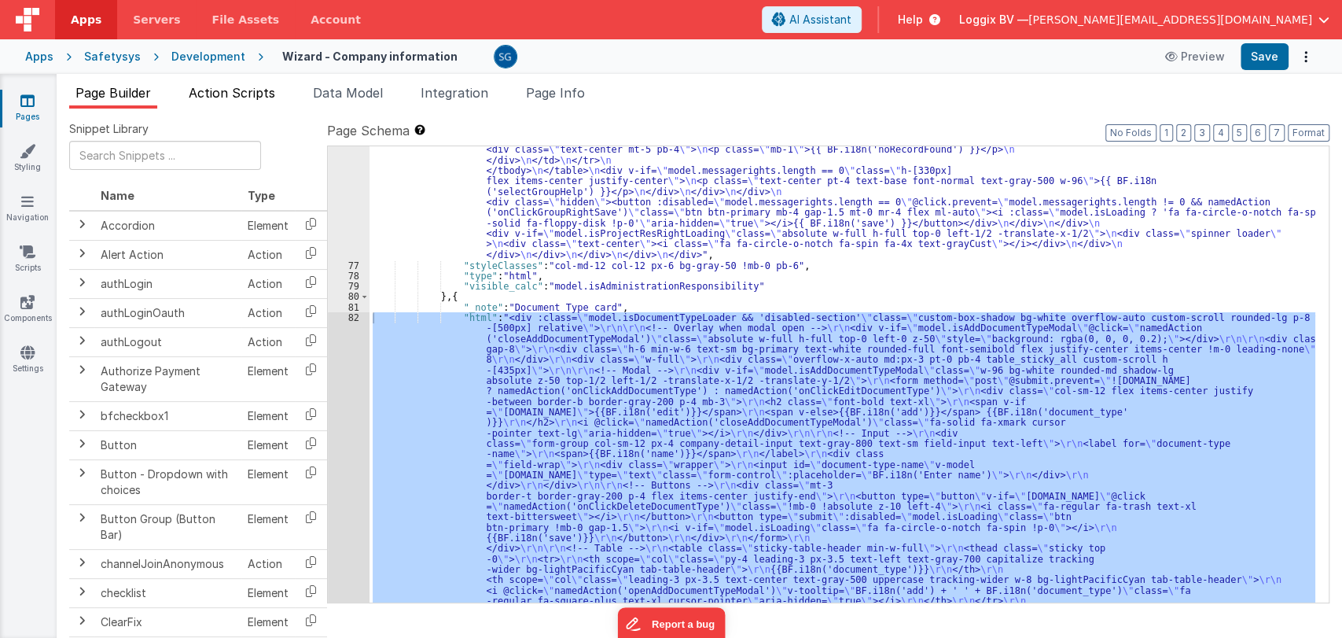
click at [230, 90] on span "Action Scripts" at bounding box center [232, 93] width 86 height 16
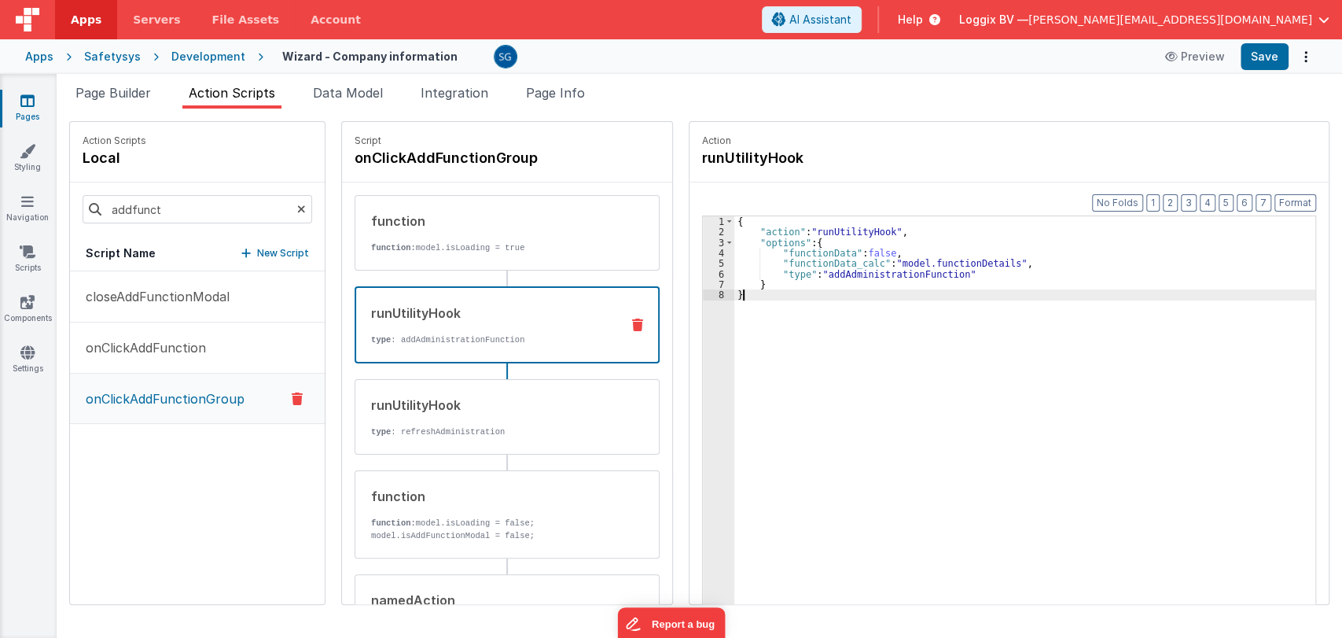
click at [760, 298] on div "{ "action" : "runUtilityHook" , "options" : { "functionData" : false , "functio…" at bounding box center [1028, 445] width 589 height 458
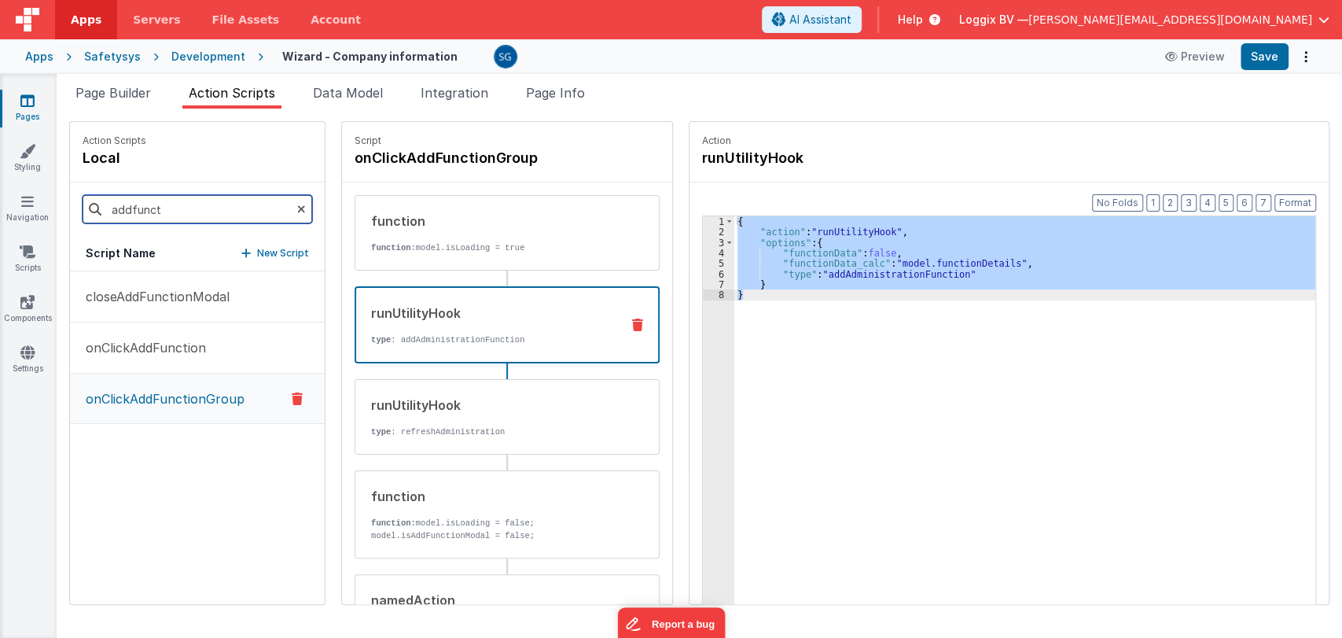
click at [214, 208] on input "addfunct" at bounding box center [198, 209] width 230 height 28
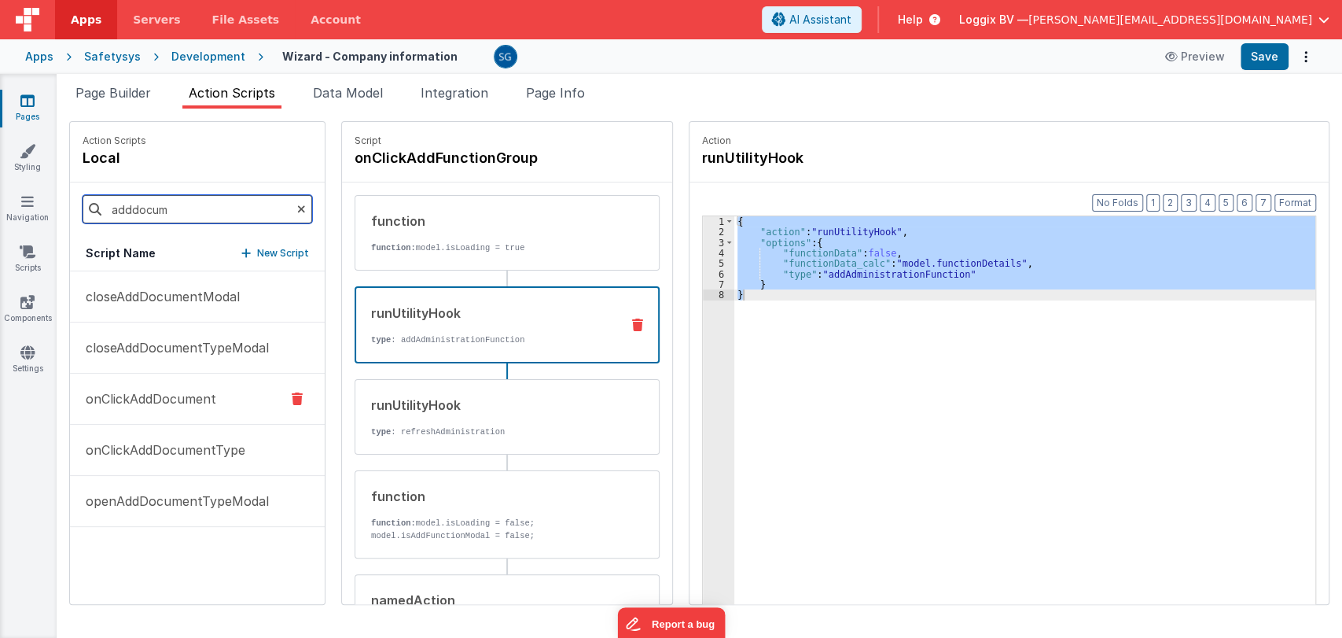
type input "adddocum"
click at [138, 402] on p "onClickAddDocument" at bounding box center [146, 398] width 140 height 19
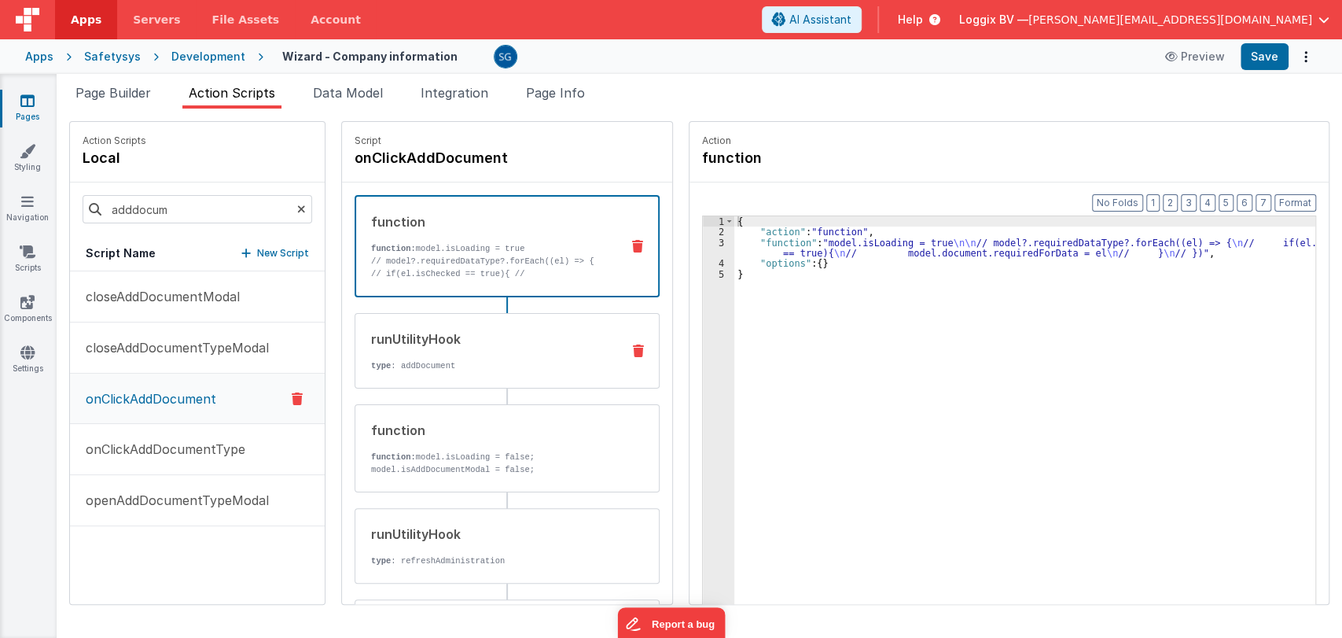
click at [470, 352] on div "runUtilityHook type : addDocument" at bounding box center [481, 350] width 253 height 42
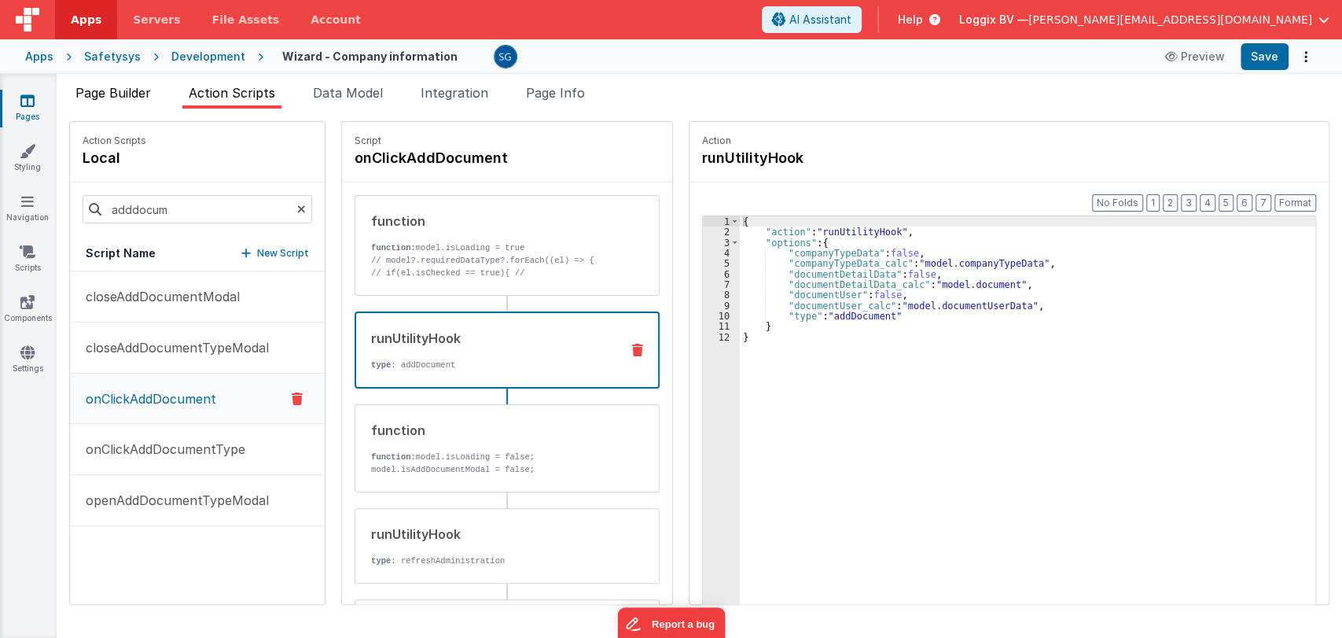
click at [111, 92] on span "Page Builder" at bounding box center [112, 93] width 75 height 16
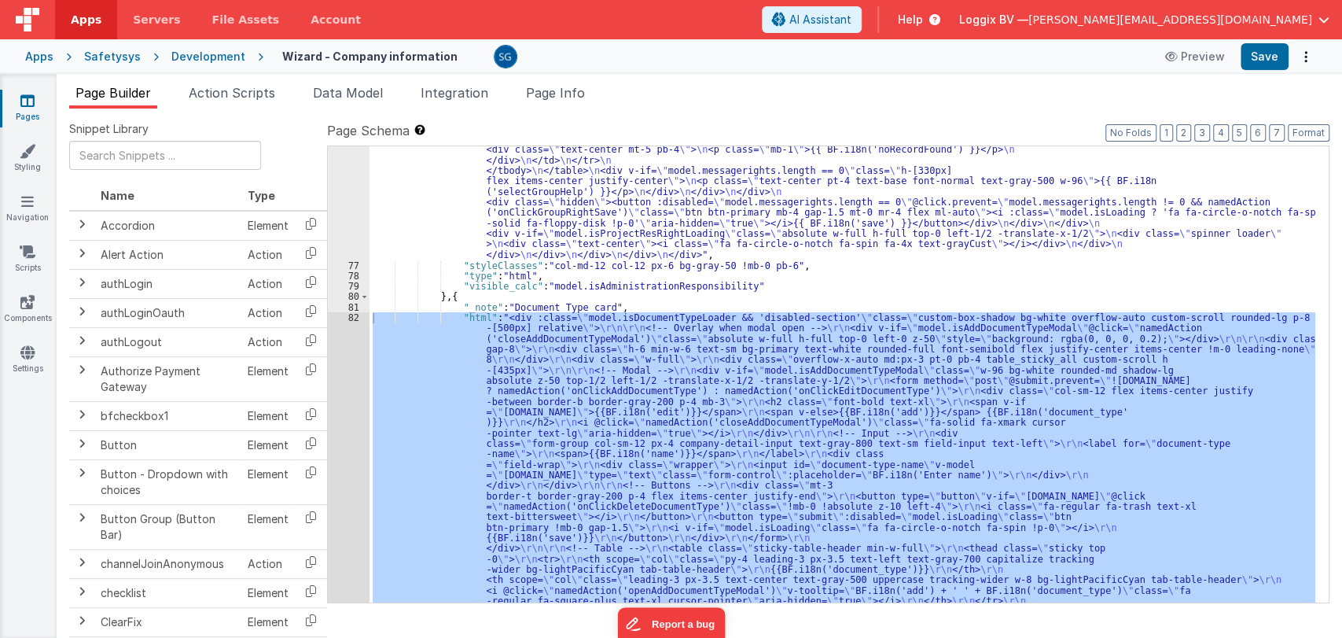
click at [354, 319] on div "82" at bounding box center [349, 521] width 42 height 419
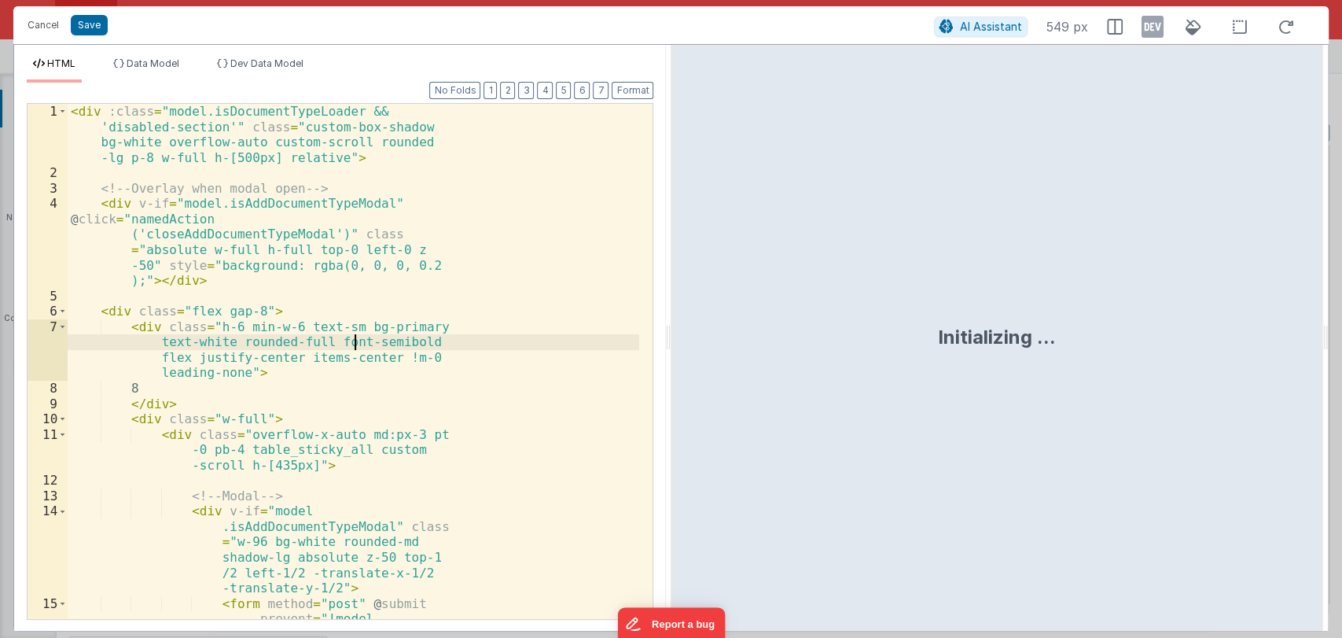
click at [354, 319] on div "< div :class = "model.isDocumentTypeLoader && 'disabled-section'" class = "cust…" at bounding box center [354, 454] width 572 height 700
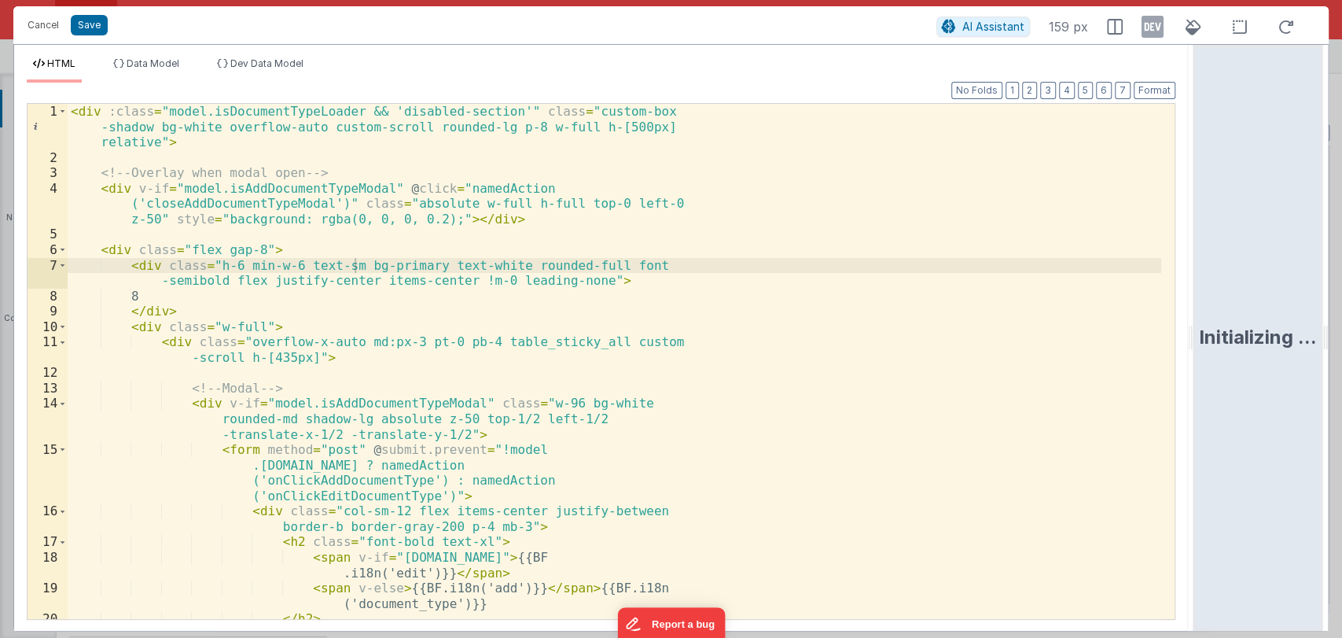
drag, startPoint x: 666, startPoint y: 335, endPoint x: 1211, endPoint y: 331, distance: 544.9
click at [1211, 331] on html "Cancel Save AI Assistant 159 px HTML Data Model Dev Data Model Format 7 6 5 4 3…" at bounding box center [671, 319] width 1342 height 638
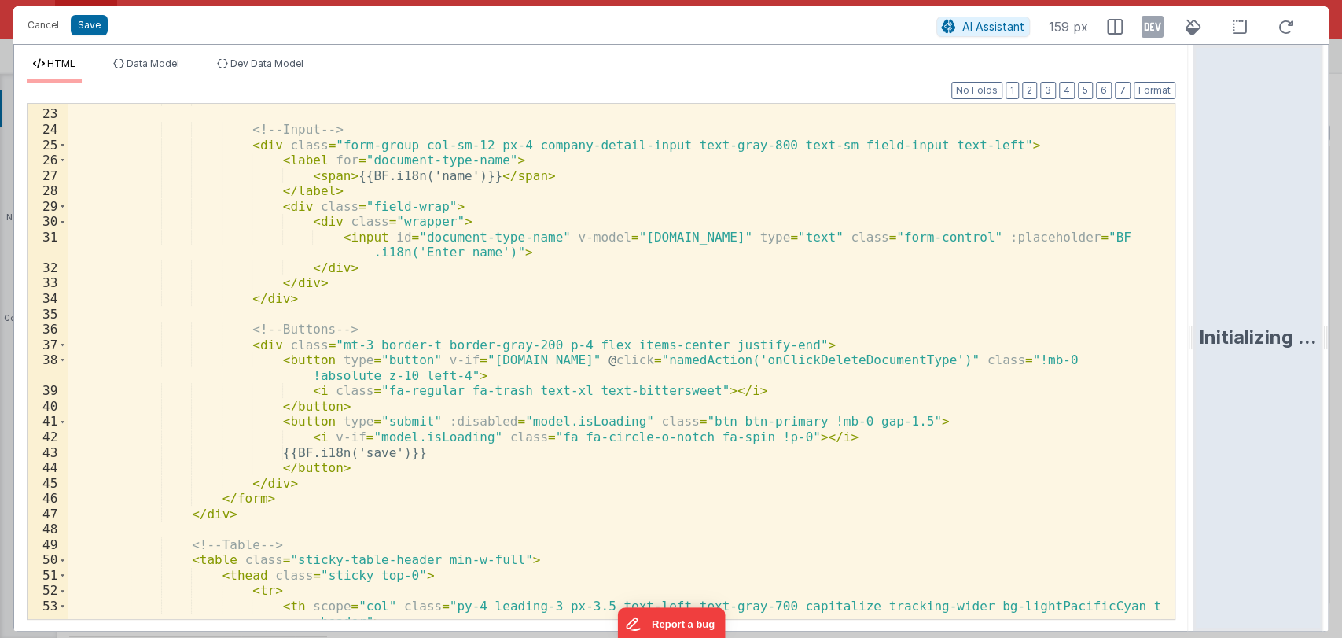
scroll to position [397, 0]
click at [799, 348] on div "</ div > <!-- Input --> < div class = "form-group col-sm-12 px-4 company-detail…" at bounding box center [615, 370] width 1094 height 561
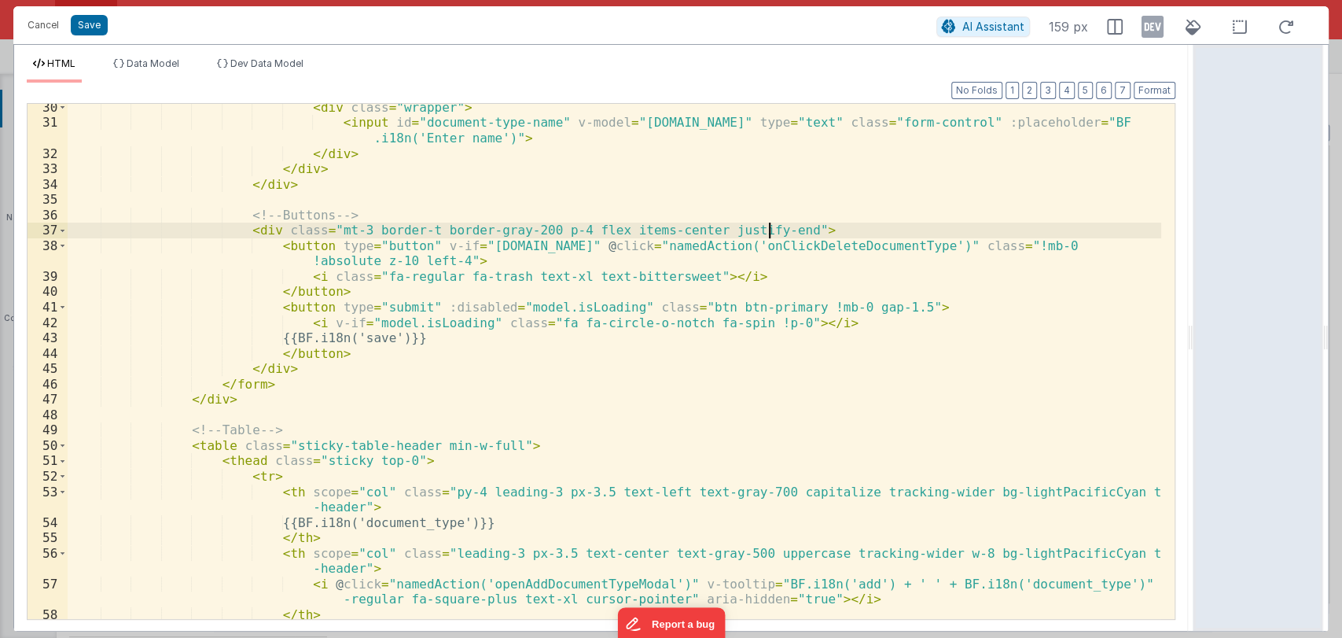
scroll to position [511, 0]
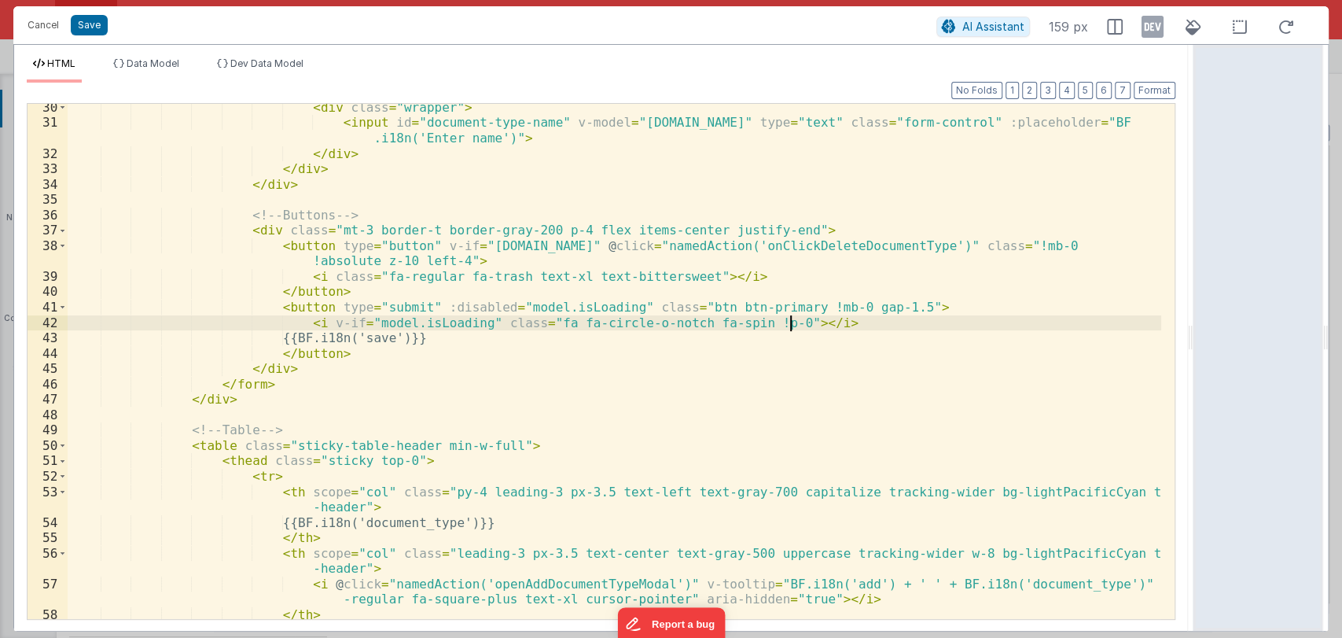
click at [793, 315] on div "< div class = "wrapper" > < input id = "document-type-name" v-model = "[DOMAIN_…" at bounding box center [615, 373] width 1094 height 546
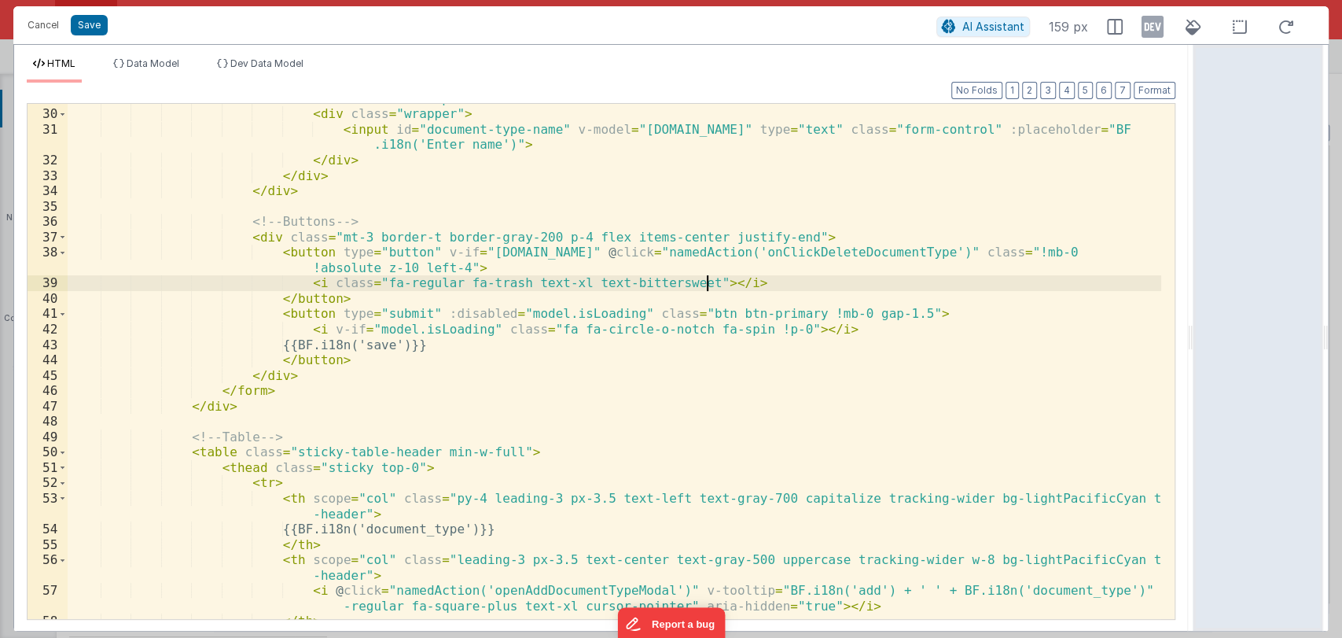
click at [716, 282] on div "< div class = "field-wrap" > < div class = "wrapper" > < input id = "document-t…" at bounding box center [615, 364] width 1094 height 546
click at [716, 281] on div "< div class = "field-wrap" > < div class = "wrapper" > < input id = "document-t…" at bounding box center [615, 364] width 1094 height 546
click at [719, 288] on div "< div class = "field-wrap" > < div class = "wrapper" > < input id = "document-t…" at bounding box center [615, 364] width 1094 height 546
